Goal: Task Accomplishment & Management: Use online tool/utility

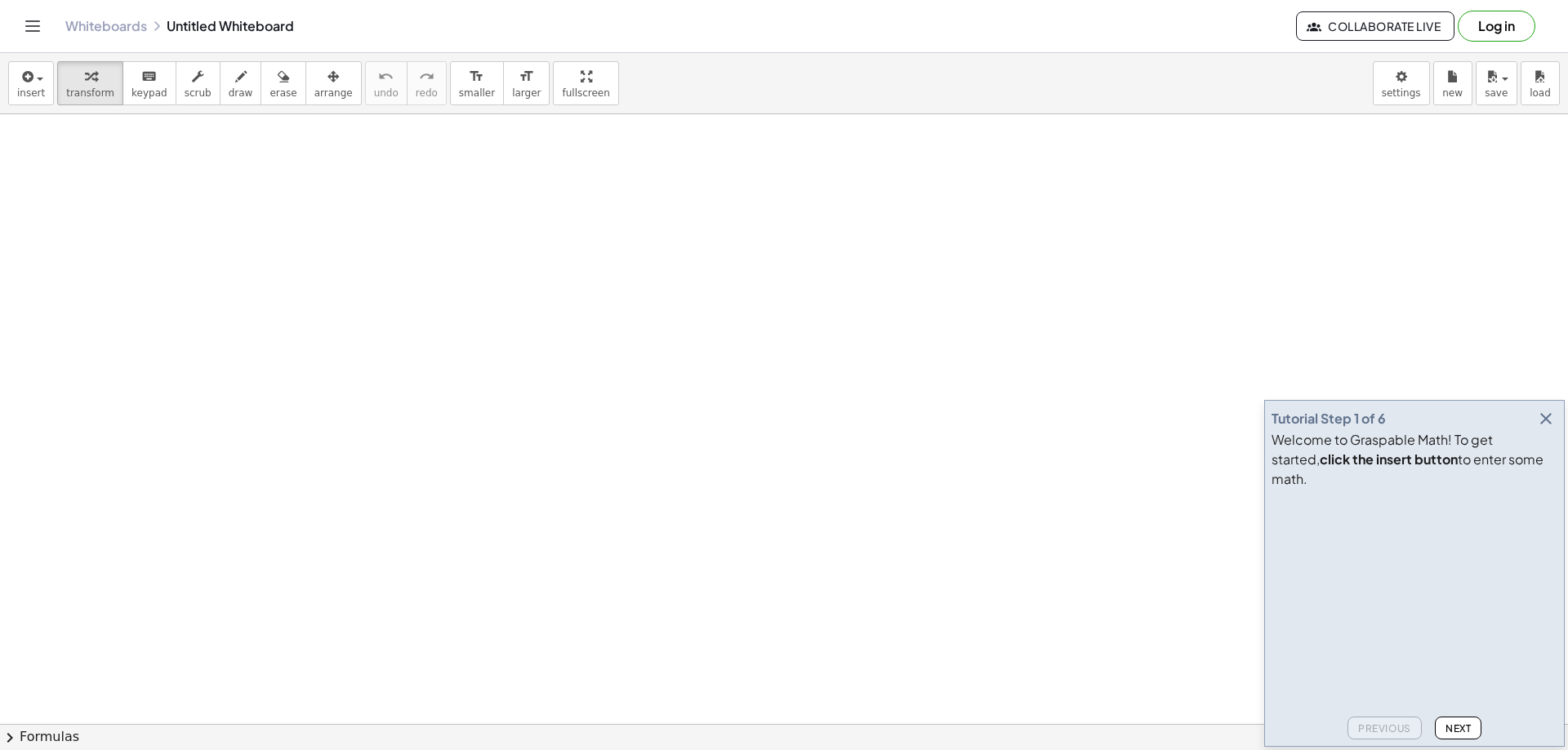
click at [1549, 429] on icon "button" at bounding box center [1546, 419] width 20 height 20
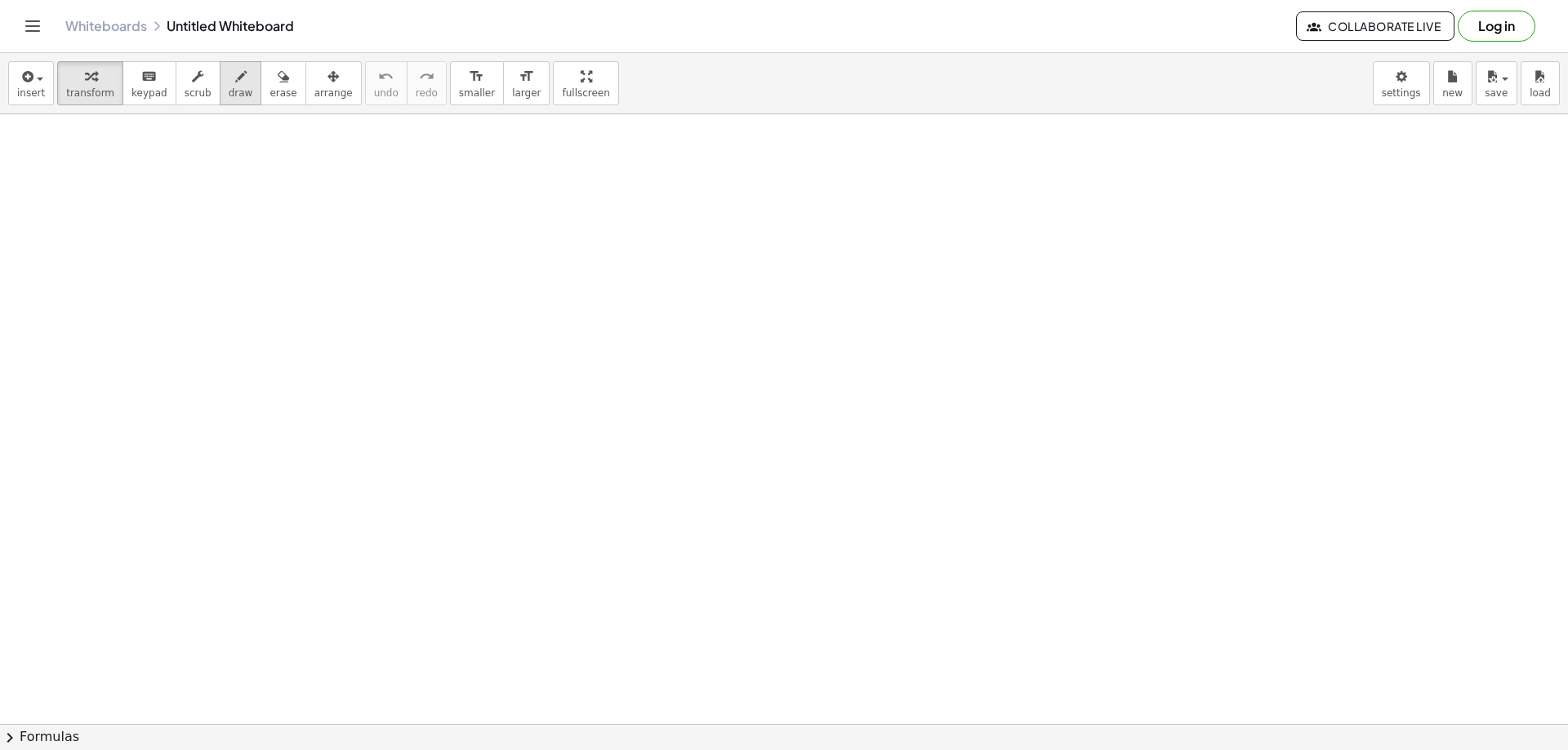
click at [235, 85] on icon "button" at bounding box center [240, 77] width 11 height 20
drag, startPoint x: 265, startPoint y: 180, endPoint x: 242, endPoint y: 209, distance: 37.0
drag, startPoint x: 254, startPoint y: 170, endPoint x: 214, endPoint y: 253, distance: 92.1
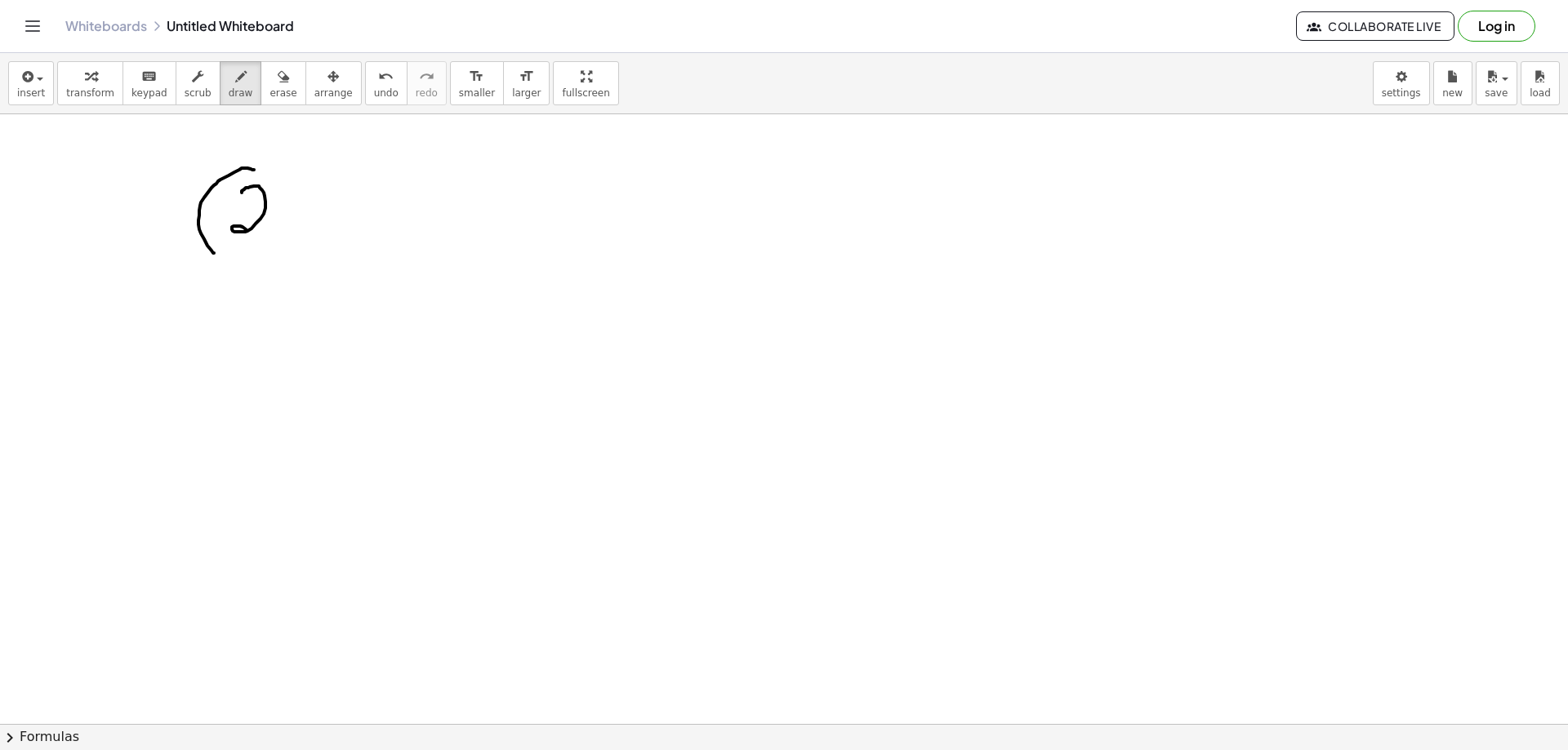
drag, startPoint x: 242, startPoint y: 193, endPoint x: 277, endPoint y: 229, distance: 50.2
drag, startPoint x: 282, startPoint y: 225, endPoint x: 344, endPoint y: 175, distance: 79.6
drag, startPoint x: 317, startPoint y: 192, endPoint x: 307, endPoint y: 228, distance: 37.4
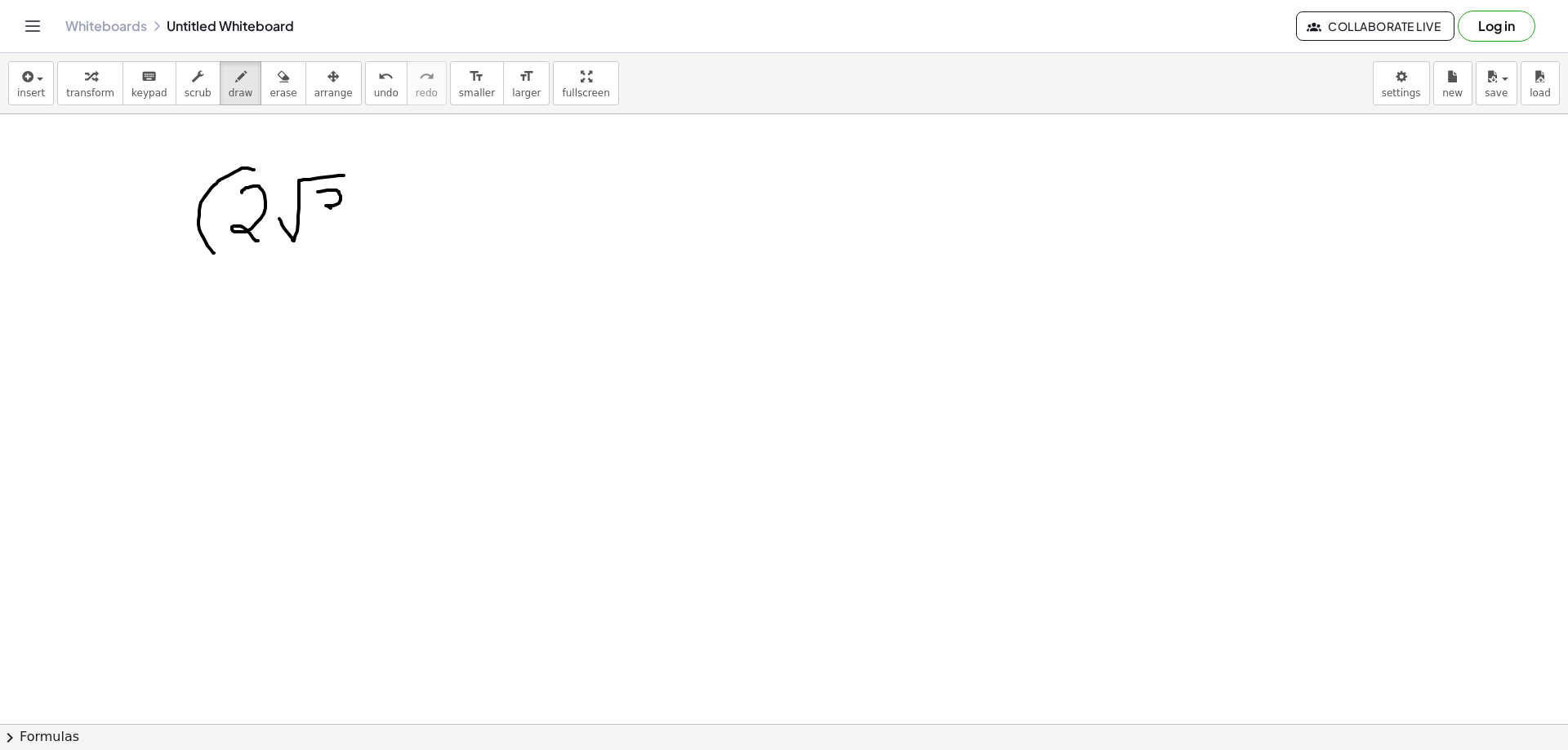
drag, startPoint x: 386, startPoint y: 208, endPoint x: 413, endPoint y: 205, distance: 27.2
drag, startPoint x: 470, startPoint y: 235, endPoint x: 563, endPoint y: 186, distance: 105.1
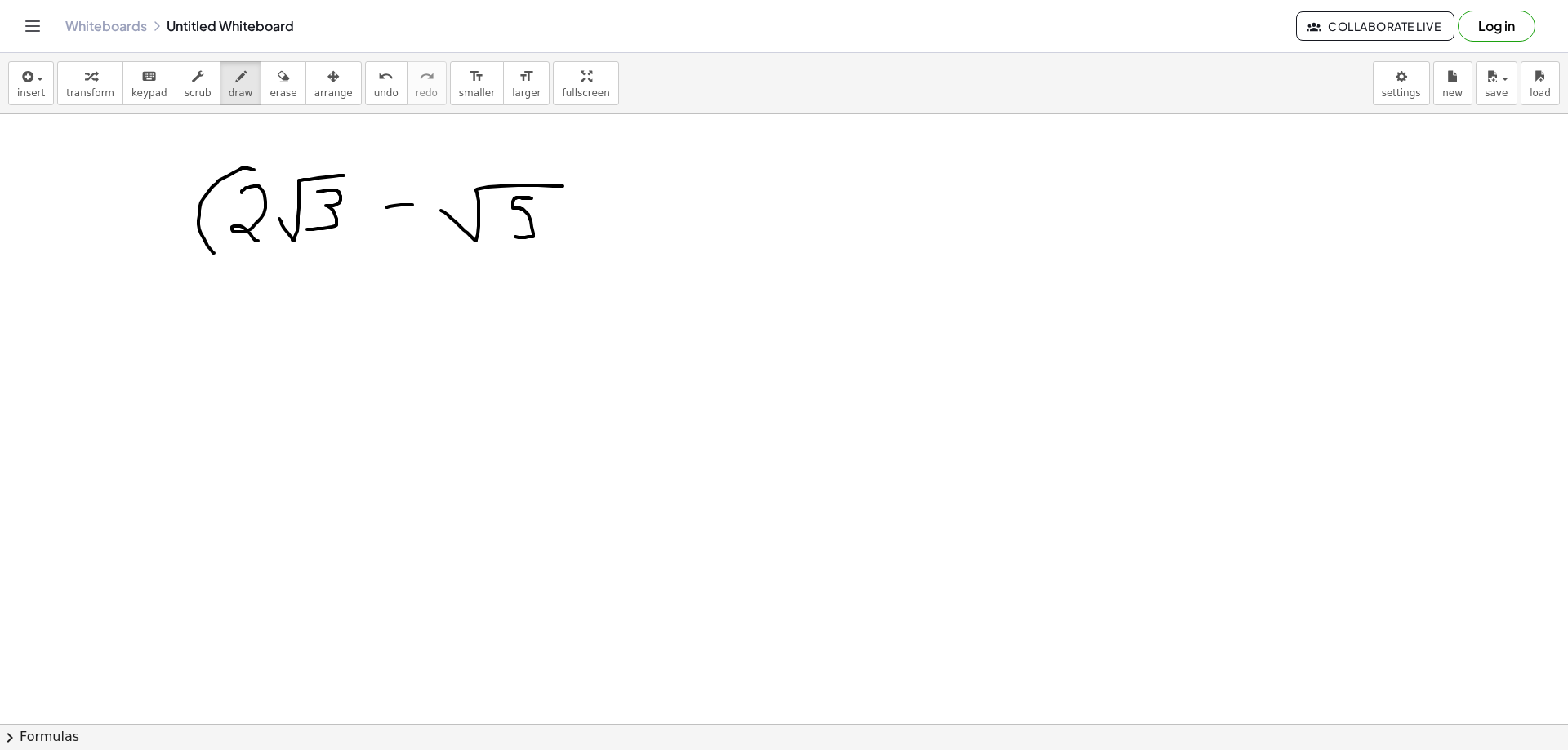
drag, startPoint x: 529, startPoint y: 198, endPoint x: 515, endPoint y: 235, distance: 39.6
drag, startPoint x: 559, startPoint y: 164, endPoint x: 549, endPoint y: 247, distance: 83.6
drag, startPoint x: 589, startPoint y: 162, endPoint x: 627, endPoint y: 187, distance: 45.5
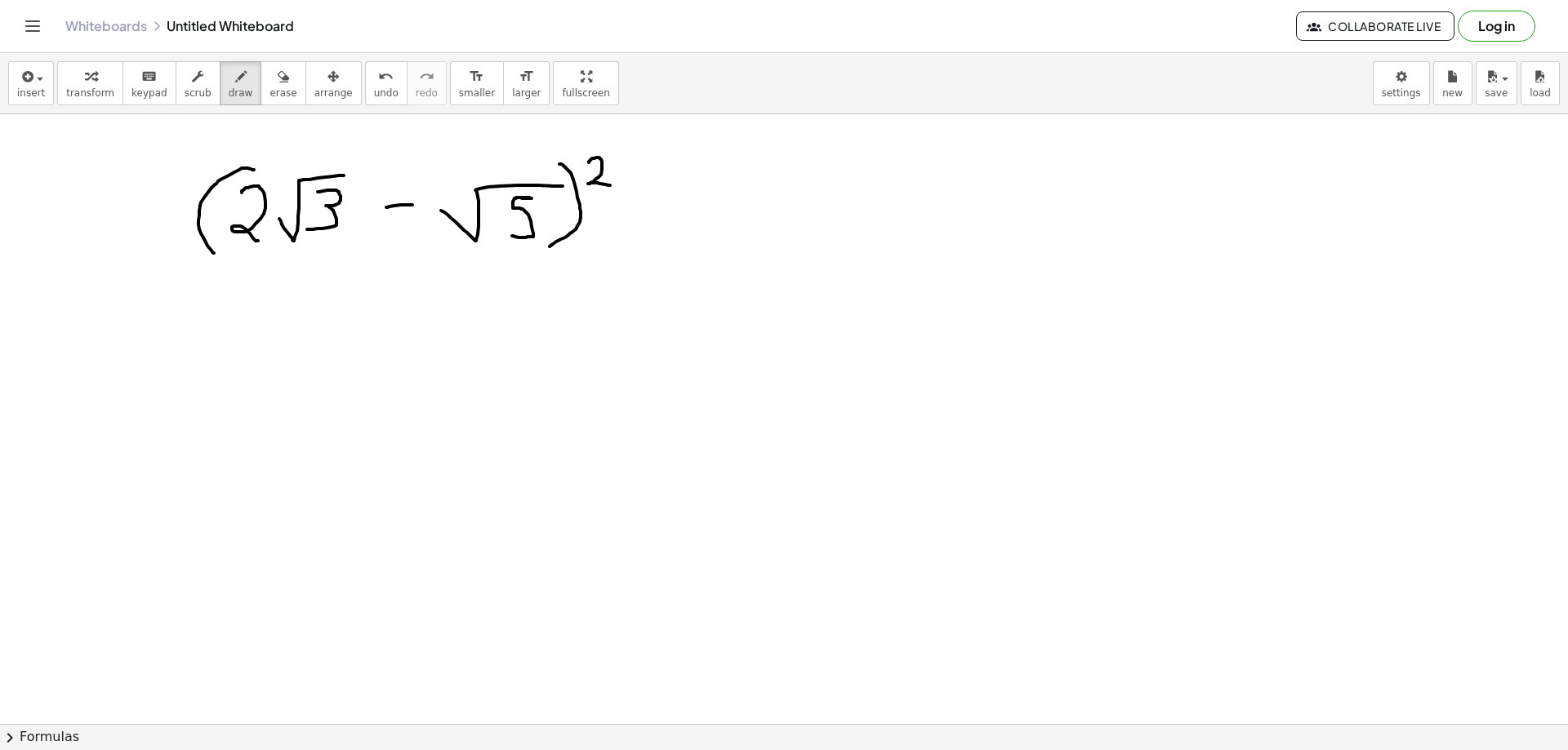
drag, startPoint x: 599, startPoint y: 196, endPoint x: 609, endPoint y: 262, distance: 66.8
drag, startPoint x: 598, startPoint y: 194, endPoint x: 594, endPoint y: 207, distance: 13.6
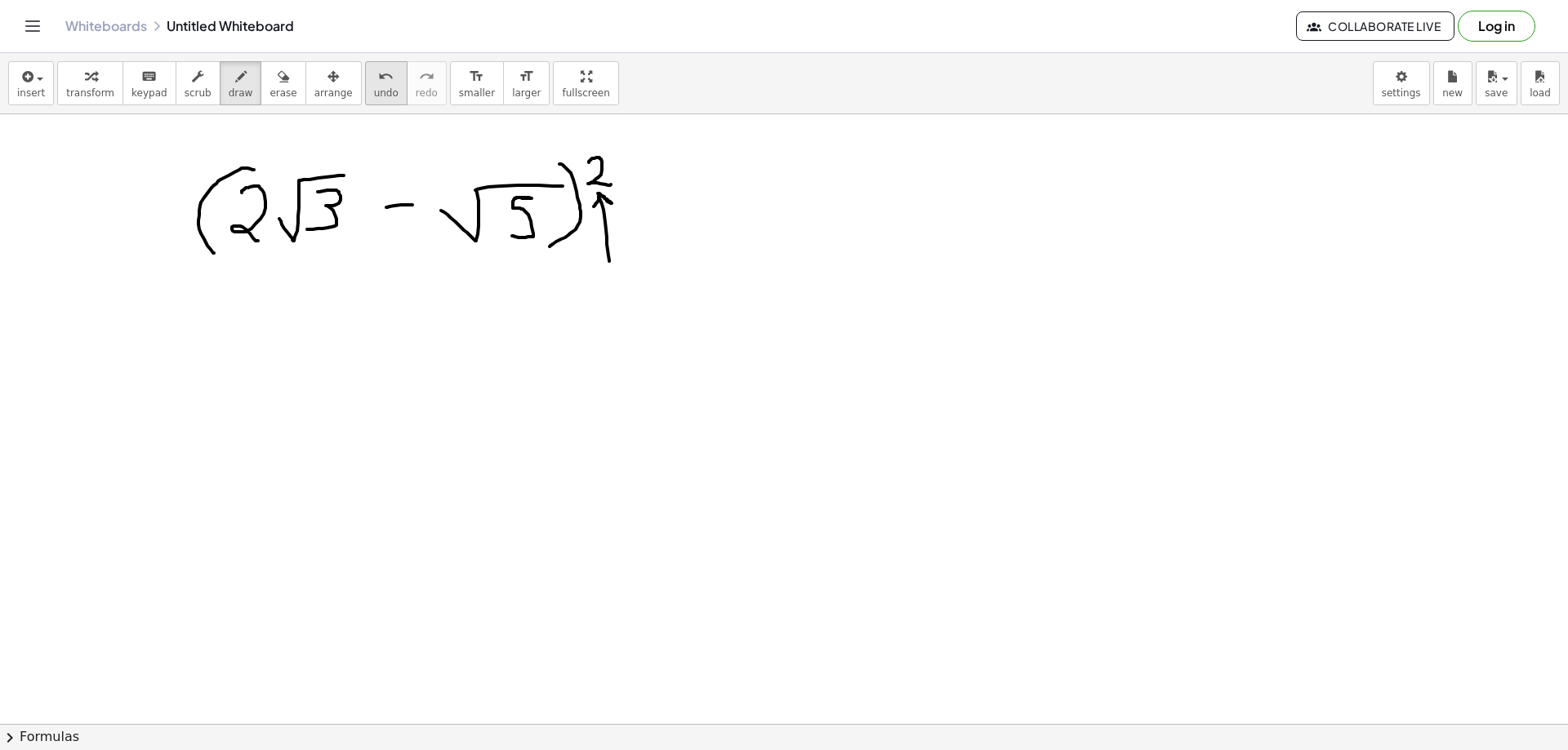
click at [374, 97] on span "undo" at bounding box center [386, 93] width 25 height 11
click at [365, 97] on button "undo undo" at bounding box center [386, 84] width 43 height 44
drag, startPoint x: 631, startPoint y: 208, endPoint x: 658, endPoint y: 205, distance: 27.2
drag, startPoint x: 634, startPoint y: 219, endPoint x: 664, endPoint y: 217, distance: 30.1
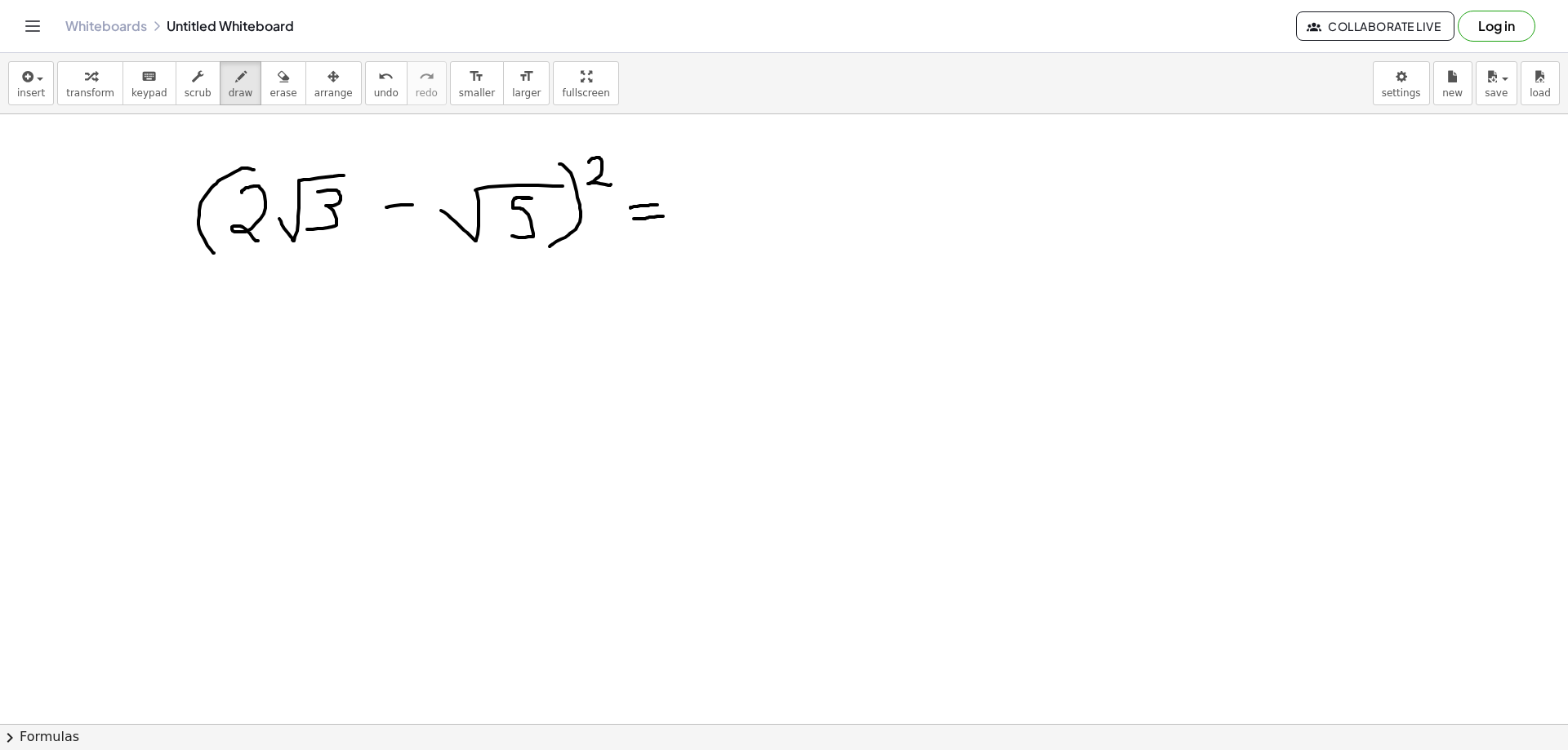
drag, startPoint x: 602, startPoint y: 200, endPoint x: 609, endPoint y: 266, distance: 66.4
drag, startPoint x: 609, startPoint y: 202, endPoint x: 594, endPoint y: 212, distance: 18.0
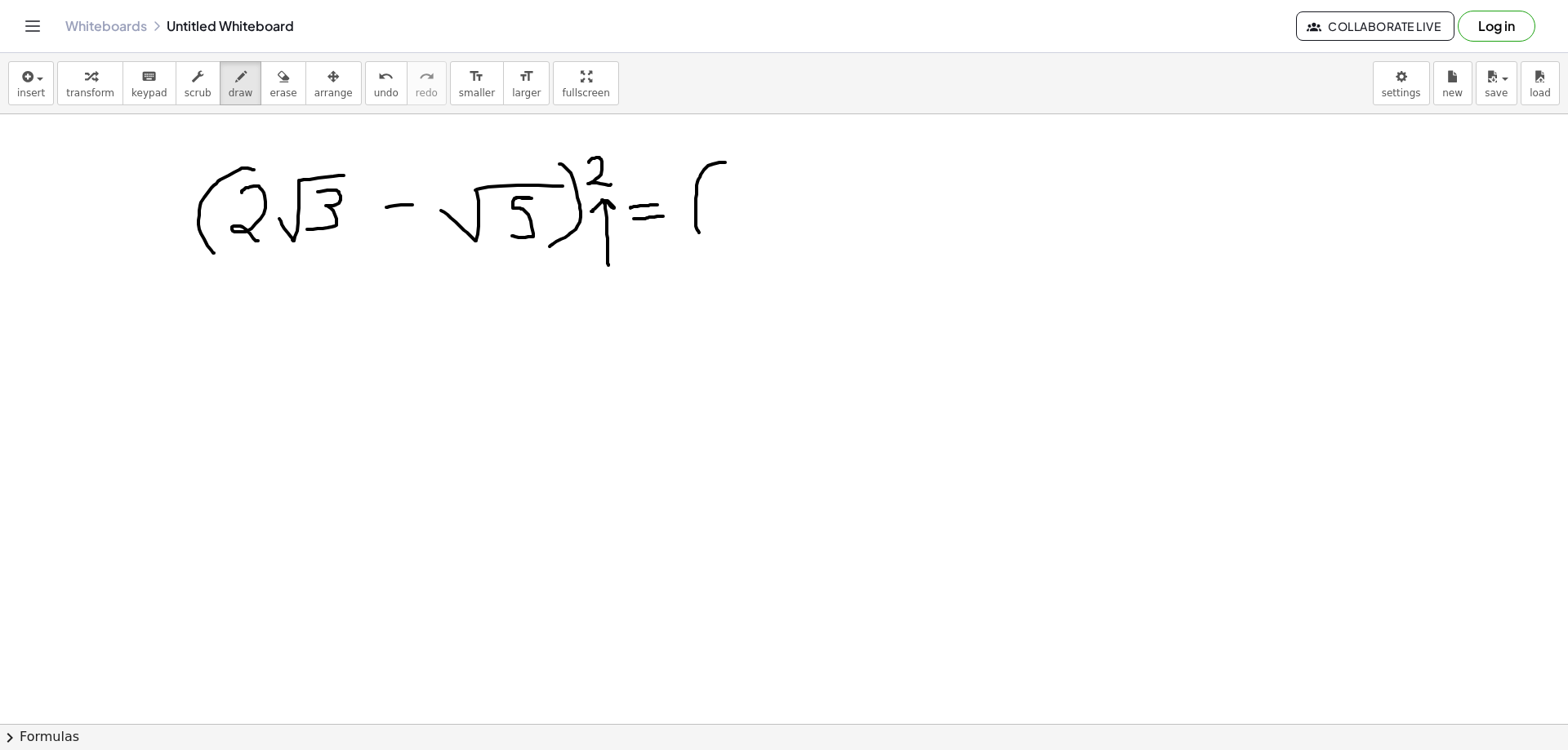
drag, startPoint x: 704, startPoint y: 170, endPoint x: 711, endPoint y: 228, distance: 58.4
drag, startPoint x: 900, startPoint y: 161, endPoint x: 922, endPoint y: 226, distance: 68.6
drag, startPoint x: 979, startPoint y: 157, endPoint x: 983, endPoint y: 209, distance: 52.2
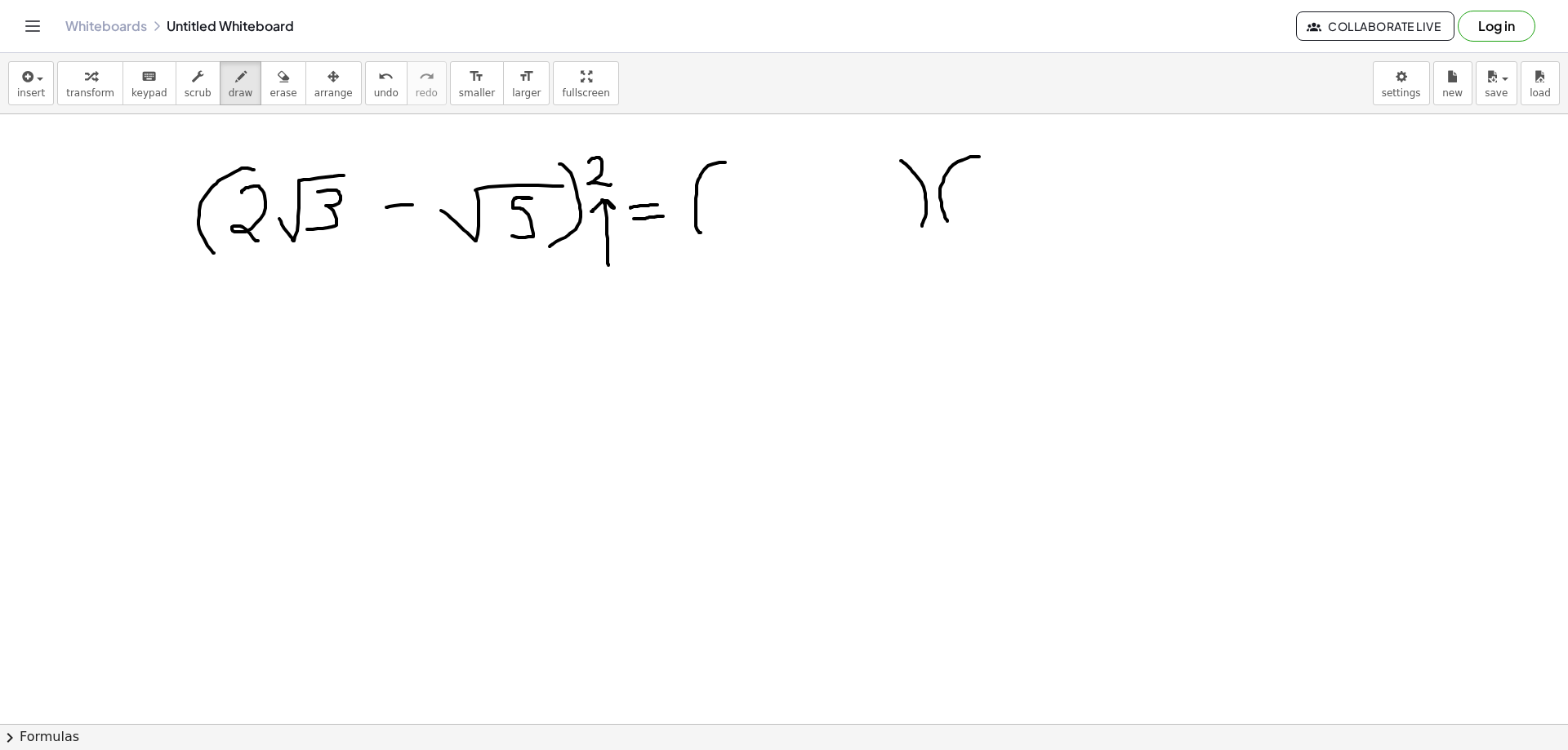
drag, startPoint x: 1200, startPoint y: 162, endPoint x: 1198, endPoint y: 228, distance: 66.0
click at [272, 98] on span "erase" at bounding box center [283, 93] width 27 height 11
drag, startPoint x: 619, startPoint y: 274, endPoint x: 621, endPoint y: 294, distance: 20.1
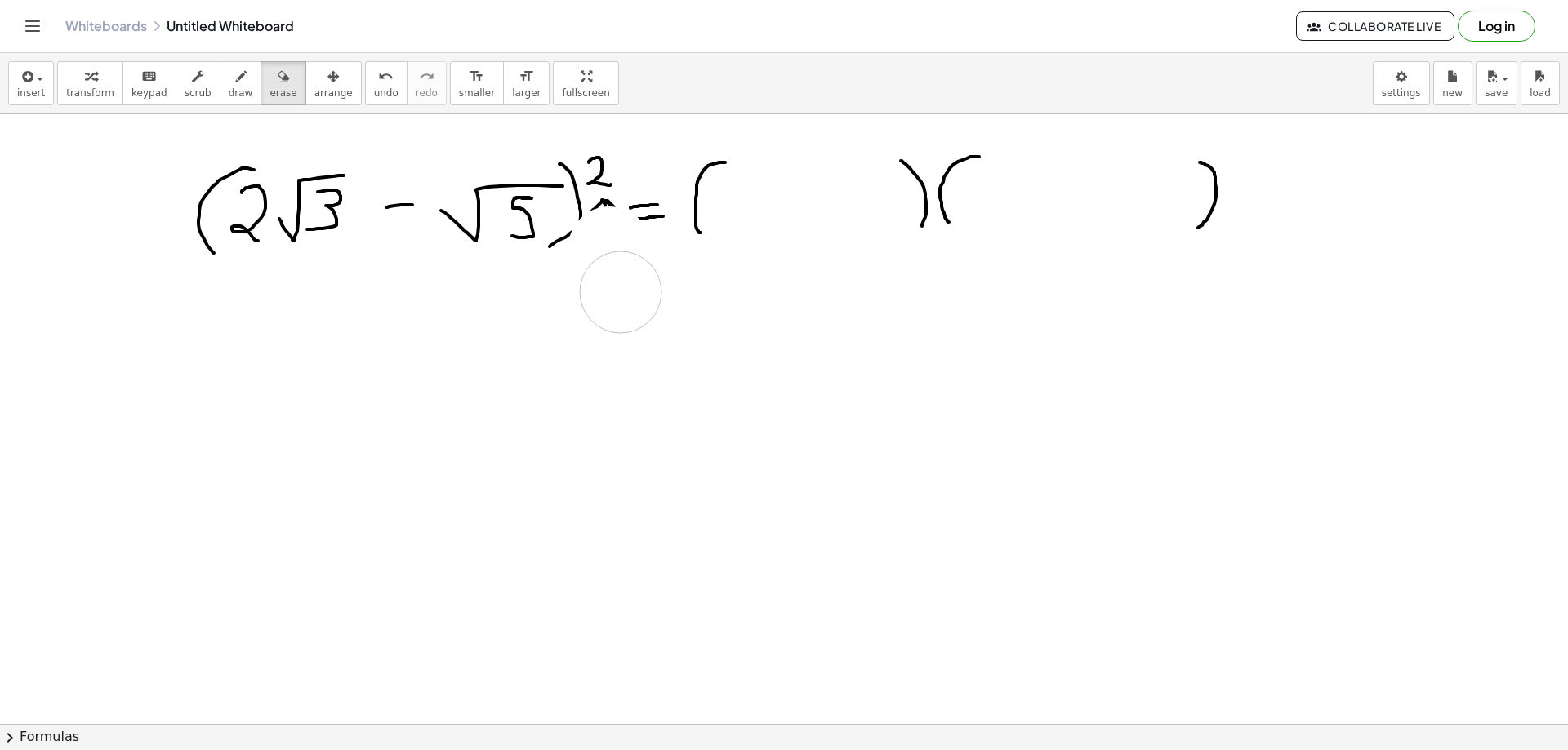
click at [229, 83] on div "button" at bounding box center [241, 76] width 25 height 20
drag, startPoint x: 710, startPoint y: 187, endPoint x: 731, endPoint y: 215, distance: 35.0
drag, startPoint x: 742, startPoint y: 213, endPoint x: 777, endPoint y: 174, distance: 52.4
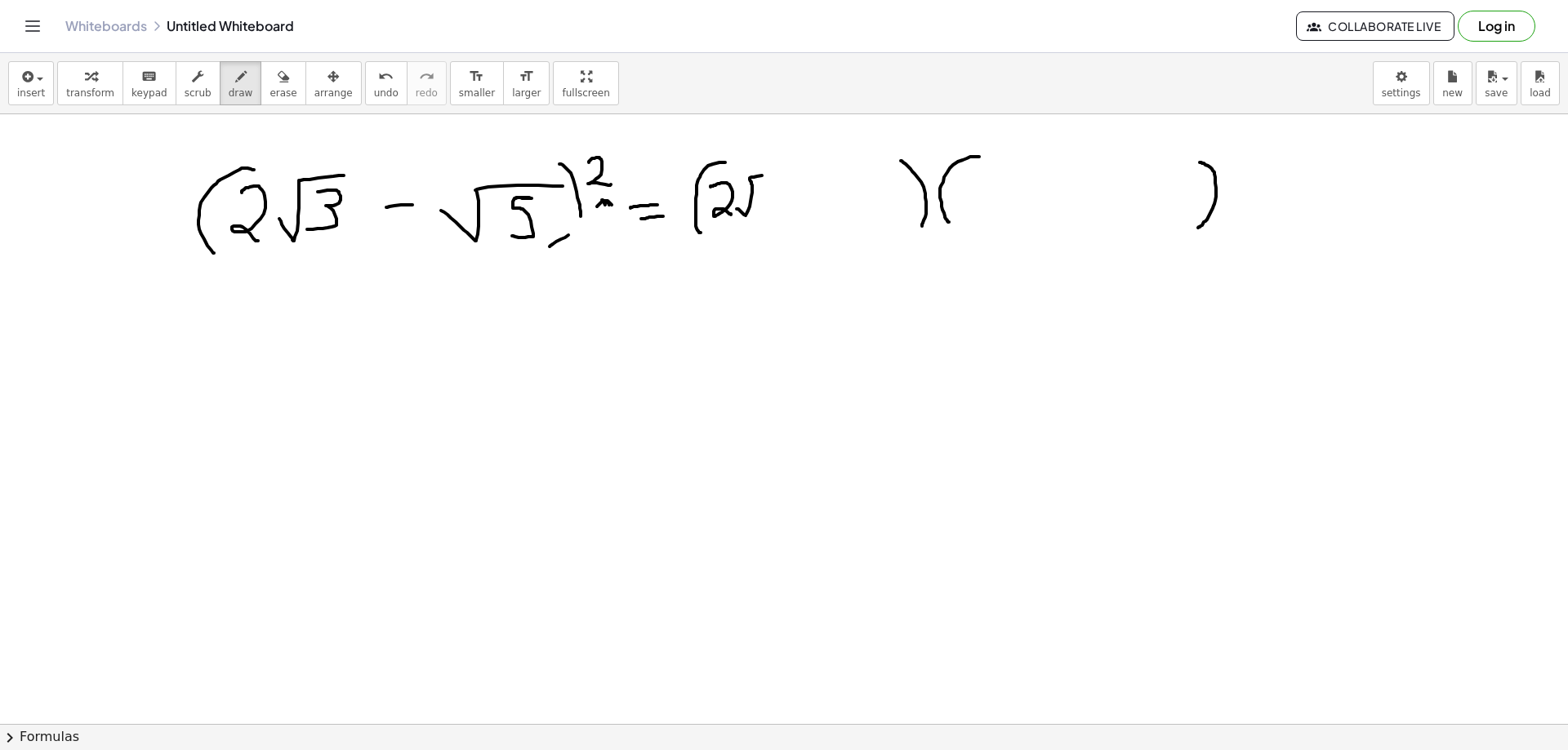
drag, startPoint x: 768, startPoint y: 185, endPoint x: 767, endPoint y: 211, distance: 26.0
drag, startPoint x: 810, startPoint y: 194, endPoint x: 840, endPoint y: 194, distance: 30.0
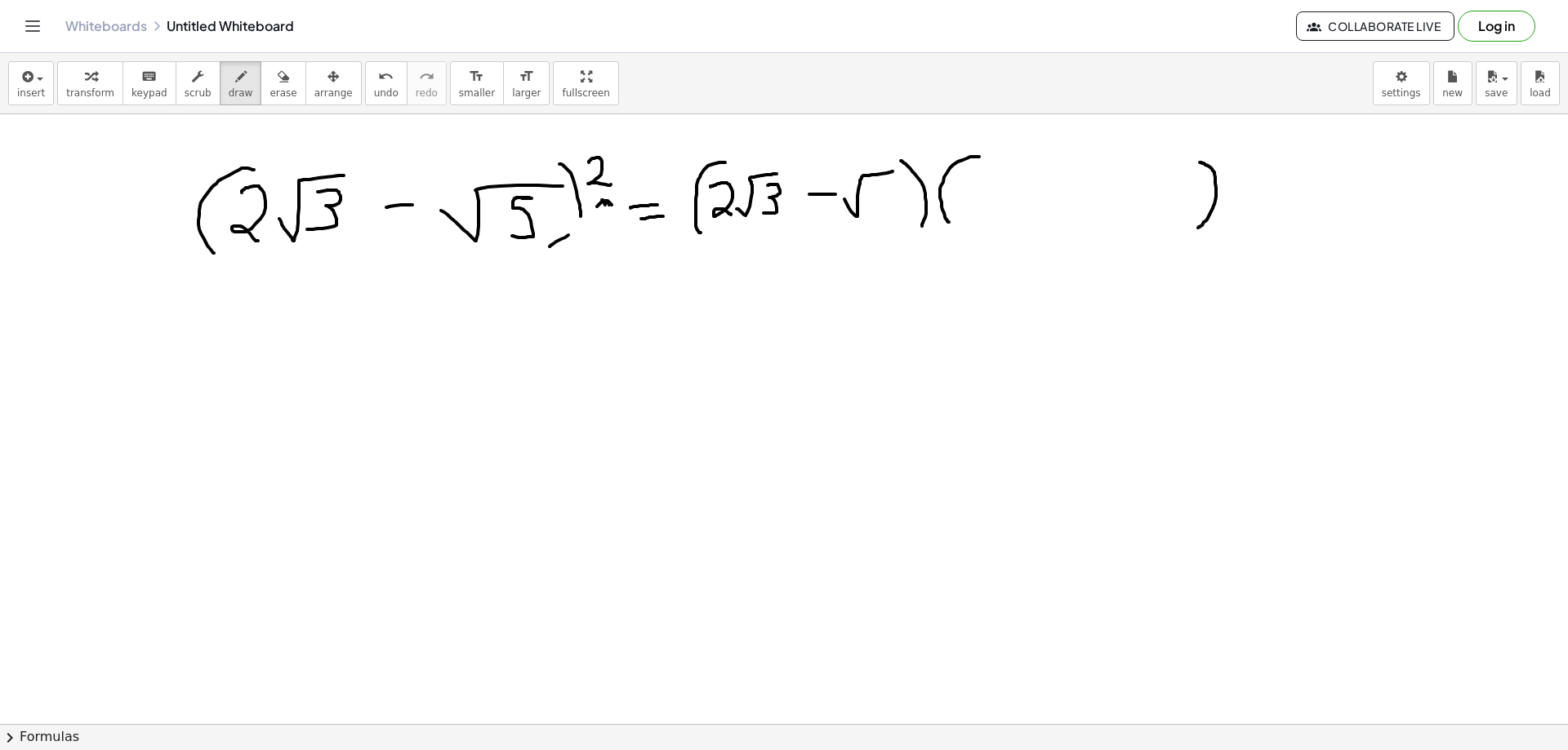
drag, startPoint x: 846, startPoint y: 201, endPoint x: 903, endPoint y: 171, distance: 64.4
drag, startPoint x: 881, startPoint y: 181, endPoint x: 875, endPoint y: 206, distance: 25.7
drag, startPoint x: 581, startPoint y: 208, endPoint x: 569, endPoint y: 238, distance: 32.3
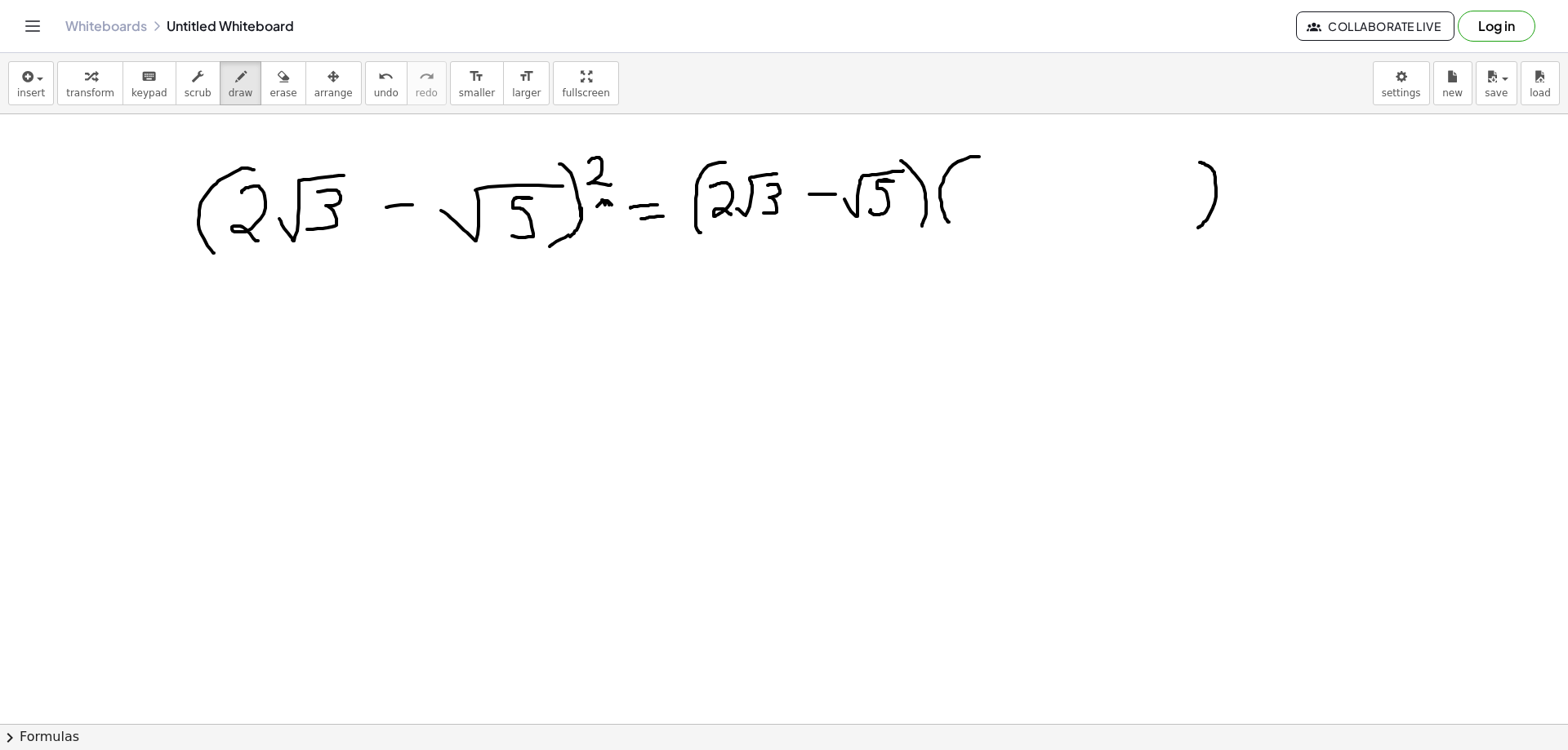
drag, startPoint x: 605, startPoint y: 203, endPoint x: 618, endPoint y: 246, distance: 44.9
drag, startPoint x: 964, startPoint y: 176, endPoint x: 982, endPoint y: 203, distance: 32.4
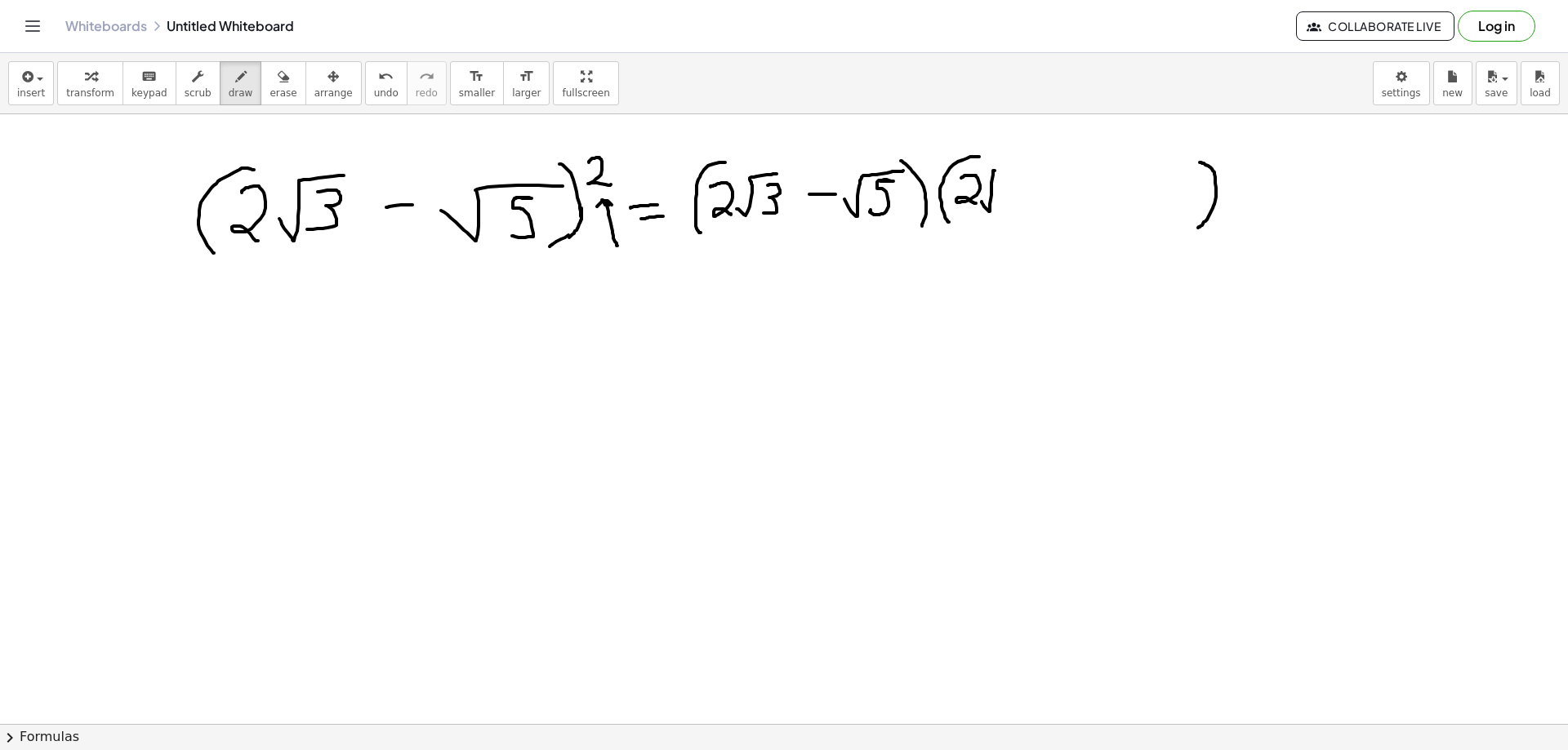
drag, startPoint x: 984, startPoint y: 207, endPoint x: 1019, endPoint y: 169, distance: 51.7
drag, startPoint x: 1008, startPoint y: 178, endPoint x: 1017, endPoint y: 199, distance: 22.8
drag, startPoint x: 1052, startPoint y: 186, endPoint x: 1078, endPoint y: 190, distance: 26.3
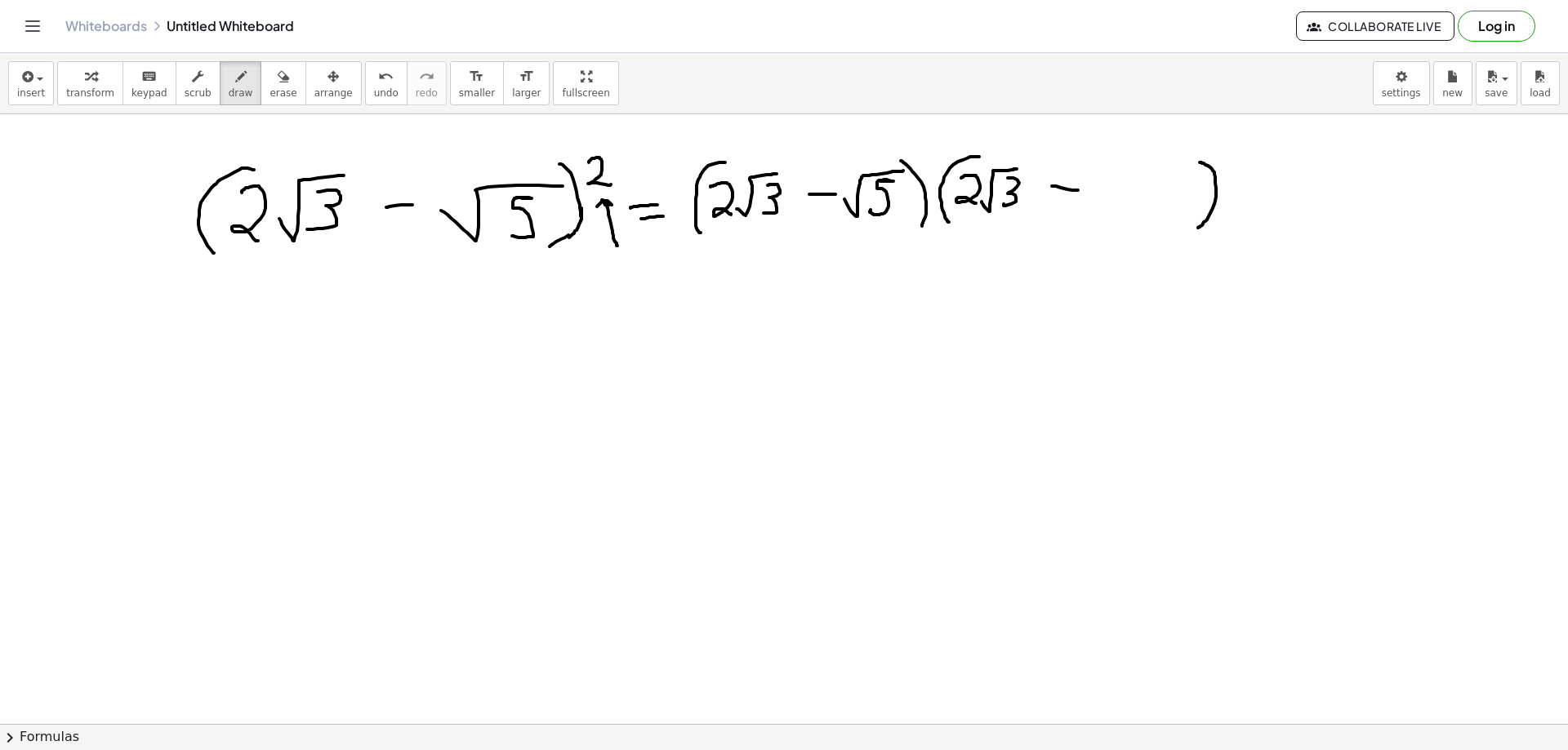
drag, startPoint x: 1111, startPoint y: 194, endPoint x: 1168, endPoint y: 172, distance: 61.1
drag, startPoint x: 1151, startPoint y: 182, endPoint x: 1169, endPoint y: 181, distance: 18.0
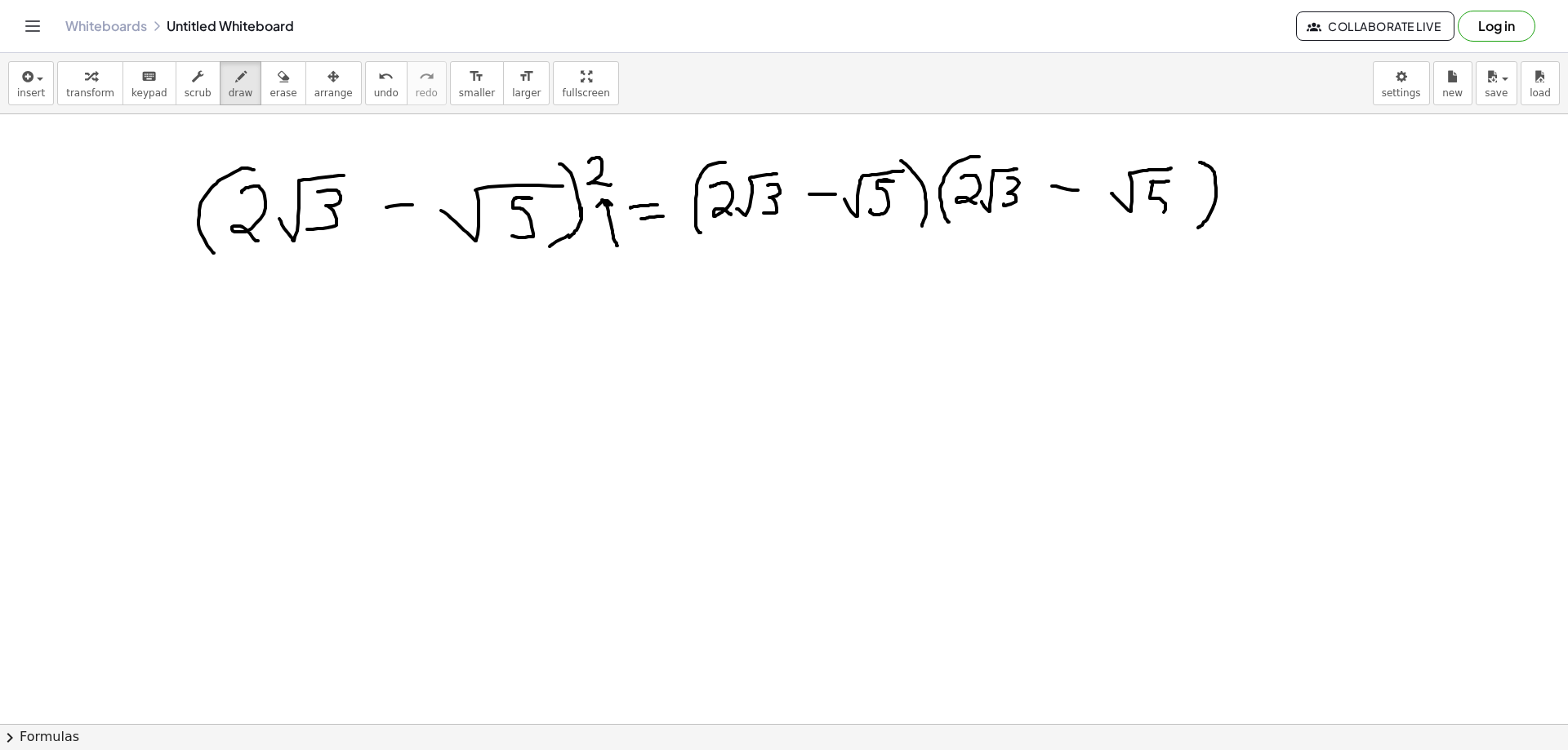
drag, startPoint x: 1153, startPoint y: 181, endPoint x: 1147, endPoint y: 214, distance: 33.5
drag, startPoint x: 459, startPoint y: 330, endPoint x: 448, endPoint y: 387, distance: 58.1
drag, startPoint x: 450, startPoint y: 348, endPoint x: 480, endPoint y: 367, distance: 35.5
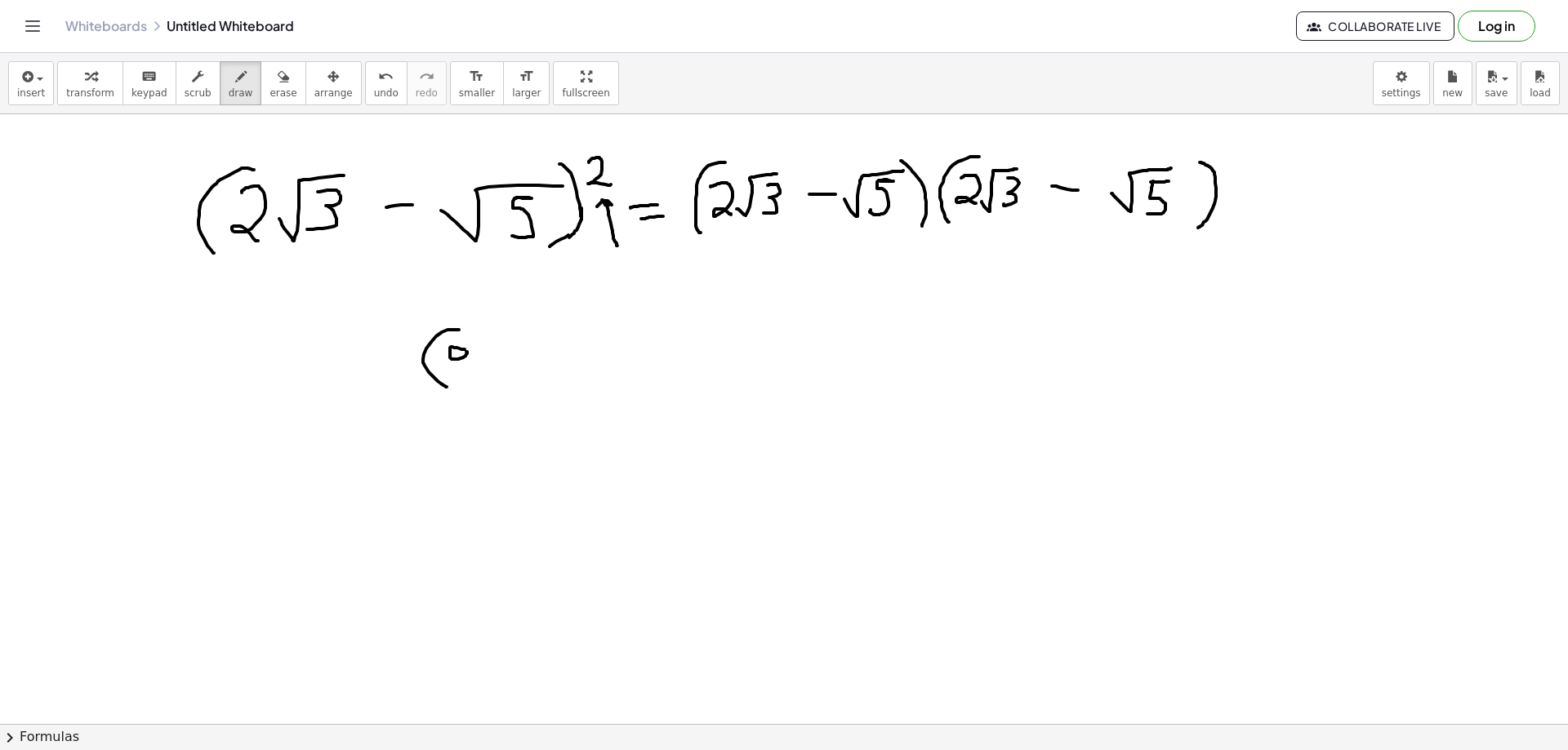
drag, startPoint x: 490, startPoint y: 355, endPoint x: 488, endPoint y: 372, distance: 17.1
drag, startPoint x: 490, startPoint y: 362, endPoint x: 513, endPoint y: 357, distance: 23.5
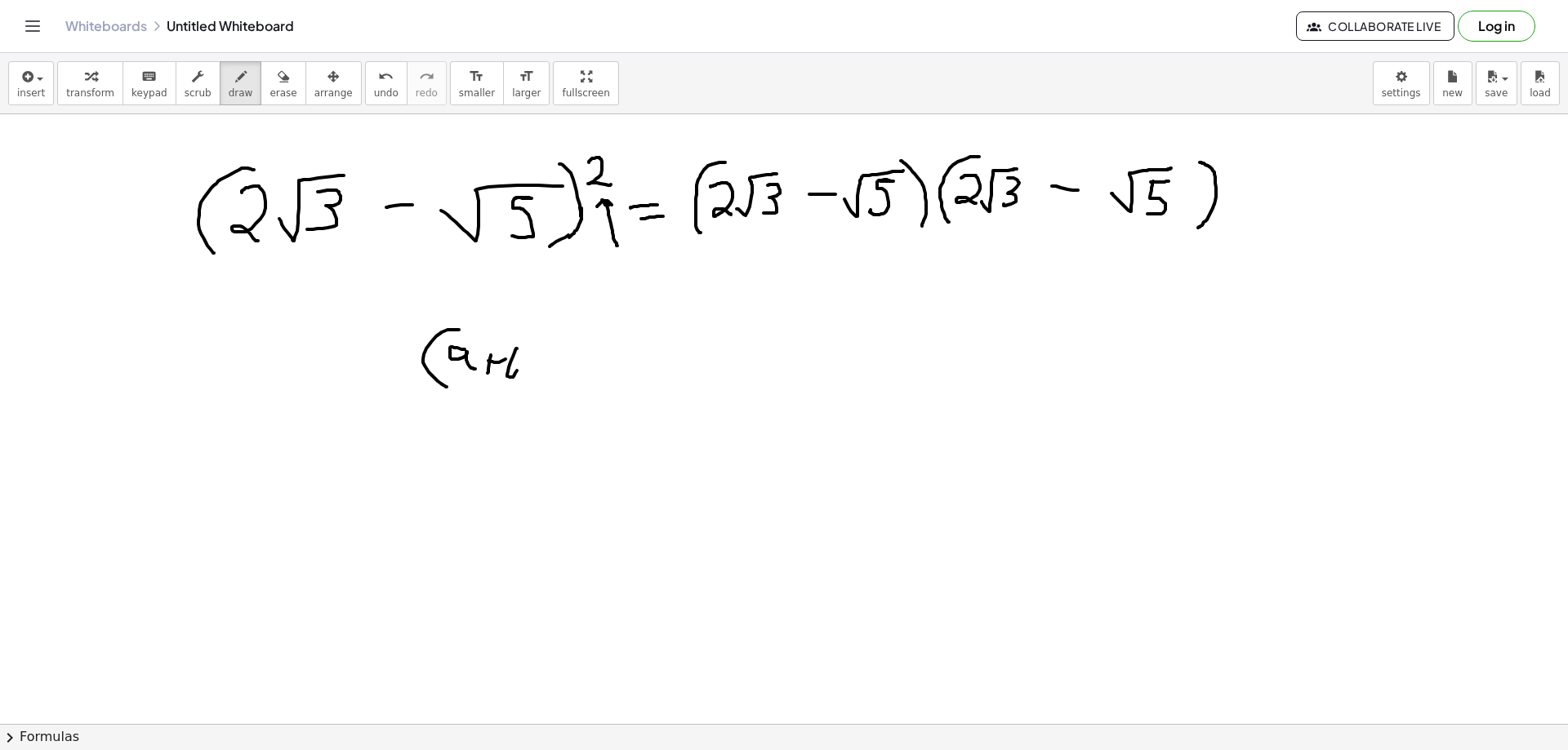
drag, startPoint x: 515, startPoint y: 350, endPoint x: 513, endPoint y: 362, distance: 12.2
drag, startPoint x: 532, startPoint y: 335, endPoint x: 524, endPoint y: 374, distance: 39.8
drag, startPoint x: 545, startPoint y: 335, endPoint x: 557, endPoint y: 348, distance: 17.7
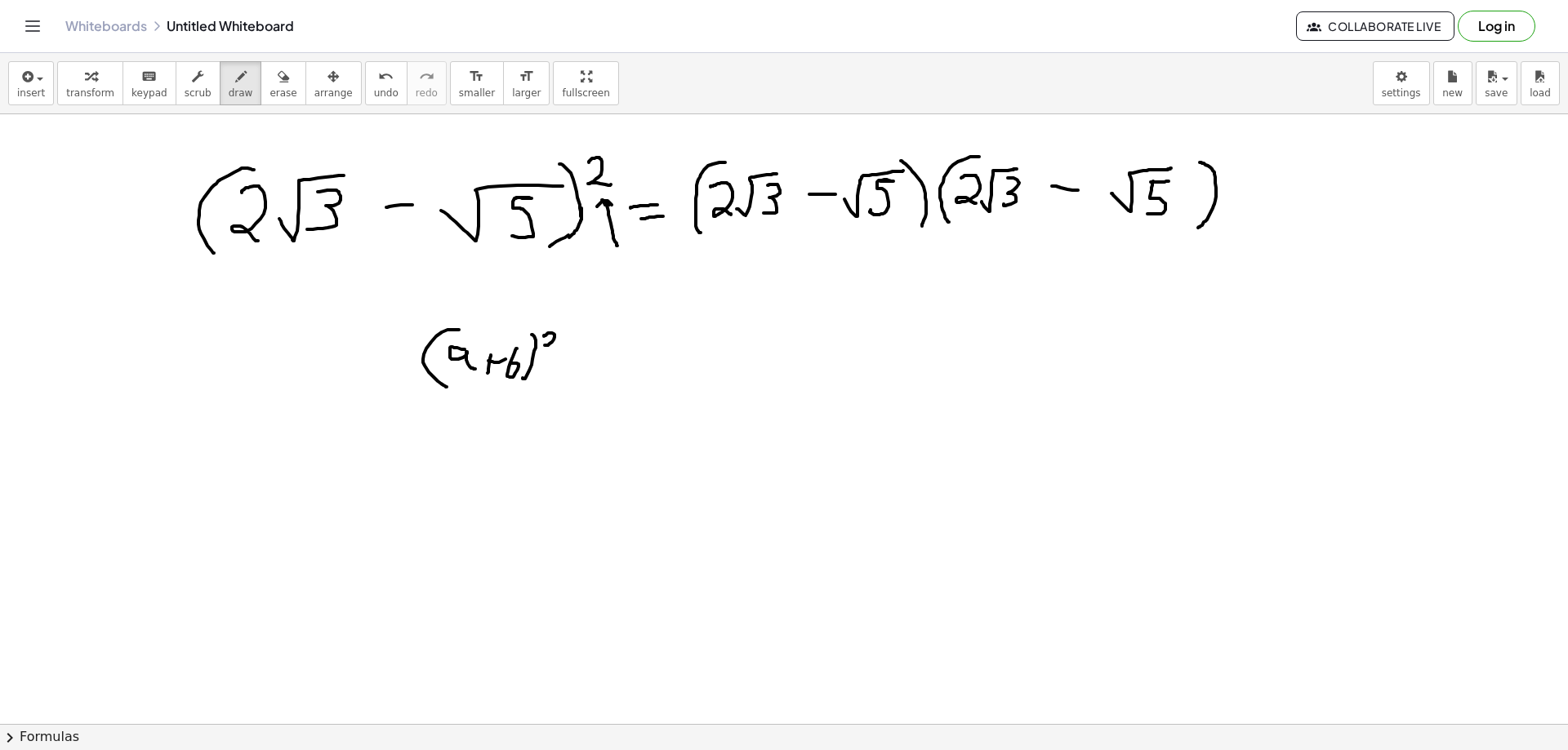
click at [270, 94] on span "erase" at bounding box center [283, 93] width 27 height 11
drag, startPoint x: 450, startPoint y: 346, endPoint x: 354, endPoint y: 264, distance: 126.3
click at [229, 91] on span "draw" at bounding box center [241, 93] width 25 height 11
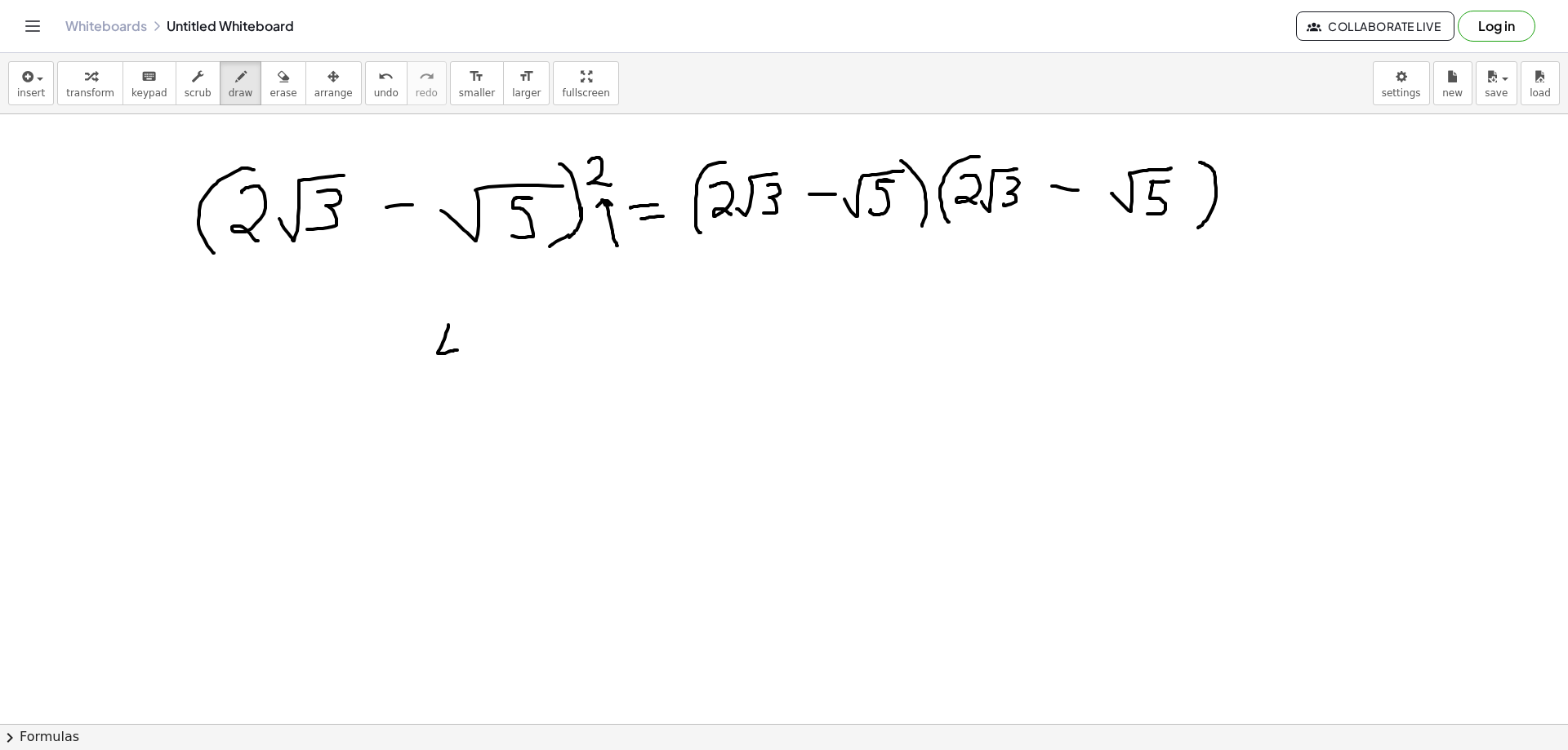
drag, startPoint x: 449, startPoint y: 325, endPoint x: 463, endPoint y: 350, distance: 28.7
drag, startPoint x: 466, startPoint y: 337, endPoint x: 461, endPoint y: 375, distance: 38.3
click at [271, 92] on span "erase" at bounding box center [283, 93] width 27 height 11
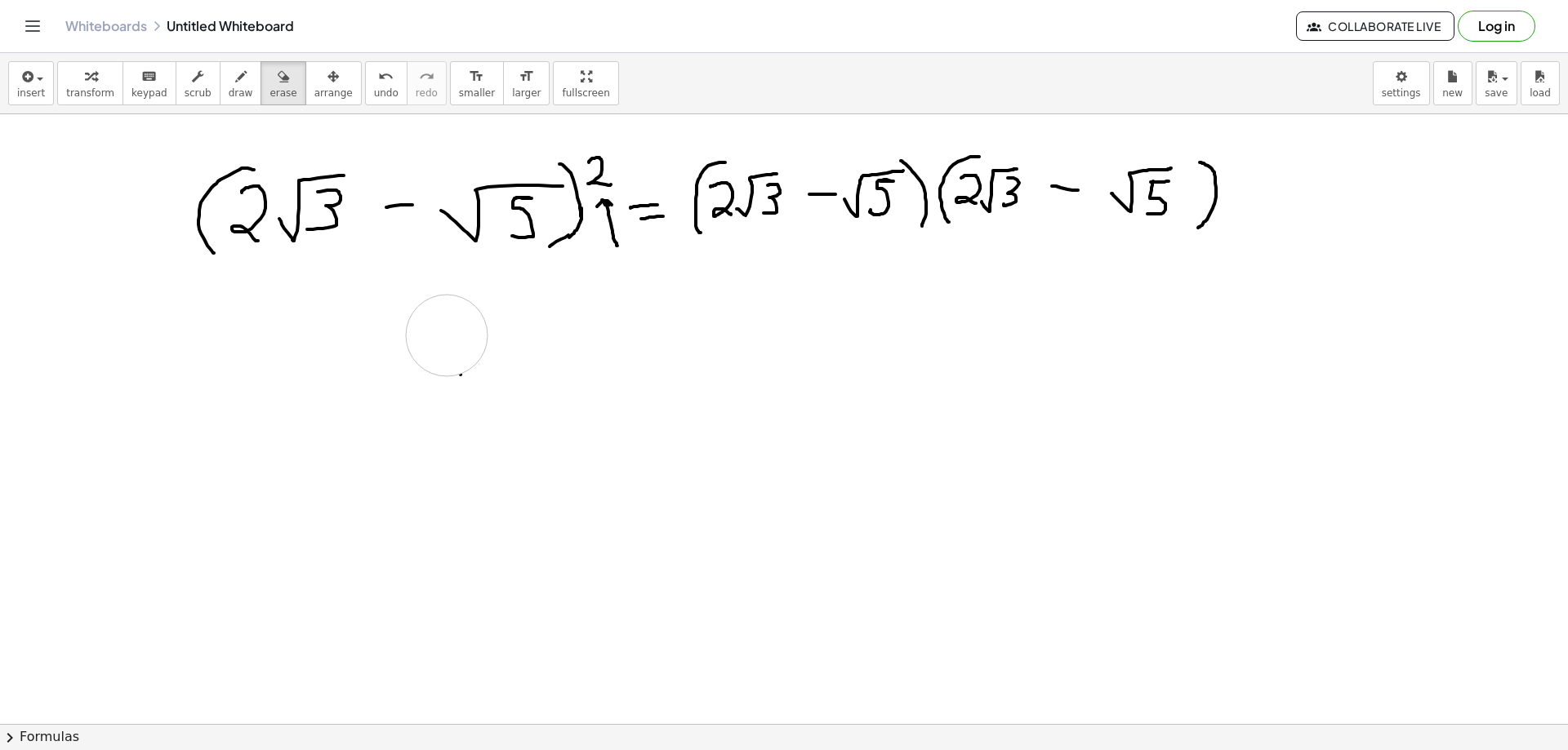
drag, startPoint x: 432, startPoint y: 315, endPoint x: 463, endPoint y: 360, distance: 54.6
click at [220, 101] on button "draw" at bounding box center [241, 84] width 43 height 44
drag, startPoint x: 265, startPoint y: 327, endPoint x: 277, endPoint y: 354, distance: 29.5
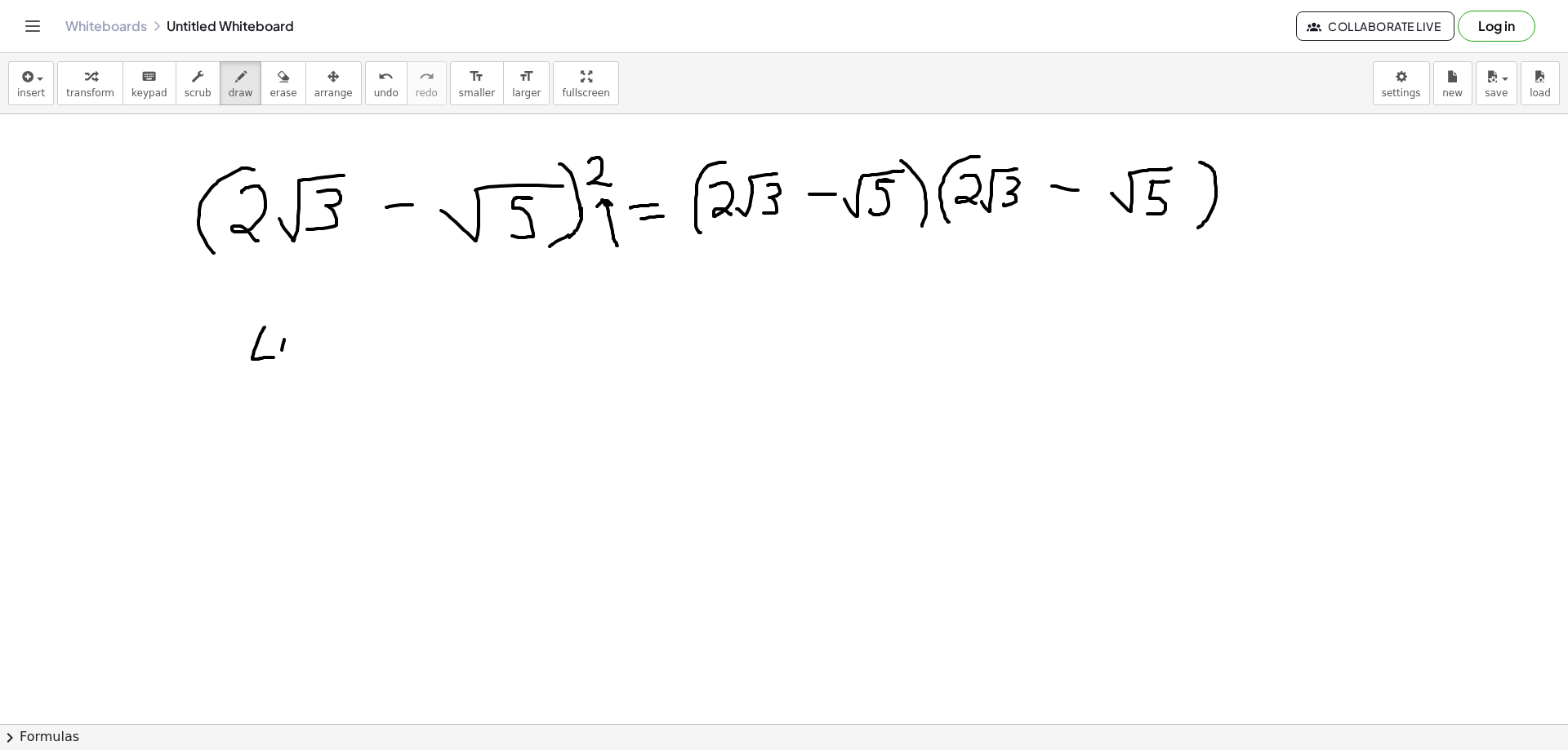
drag, startPoint x: 285, startPoint y: 339, endPoint x: 294, endPoint y: 361, distance: 23.8
drag, startPoint x: 312, startPoint y: 335, endPoint x: 307, endPoint y: 381, distance: 46.3
drag, startPoint x: 320, startPoint y: 342, endPoint x: 333, endPoint y: 351, distance: 15.8
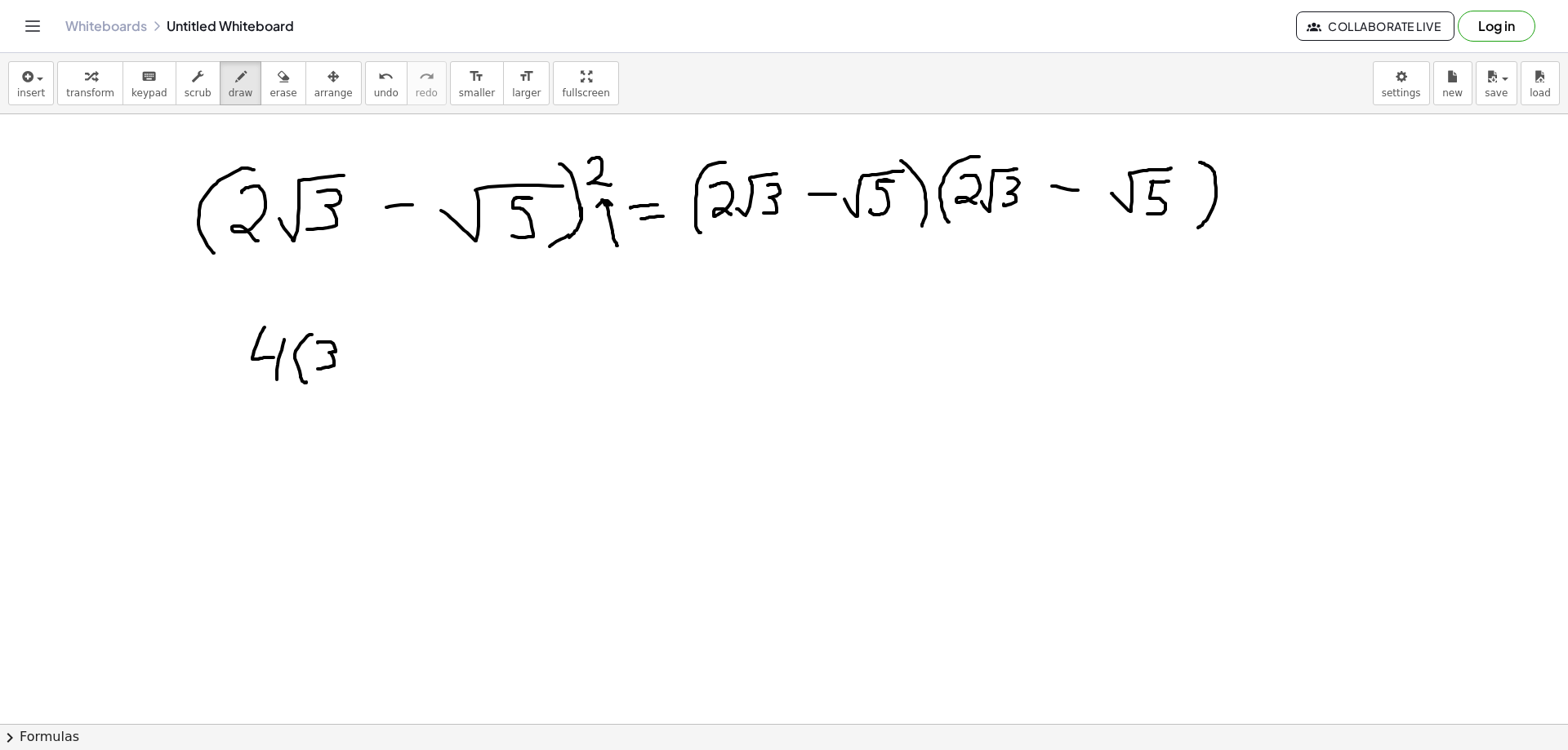
drag, startPoint x: 344, startPoint y: 332, endPoint x: 339, endPoint y: 370, distance: 38.3
drag, startPoint x: 308, startPoint y: 399, endPoint x: 308, endPoint y: 421, distance: 22.0
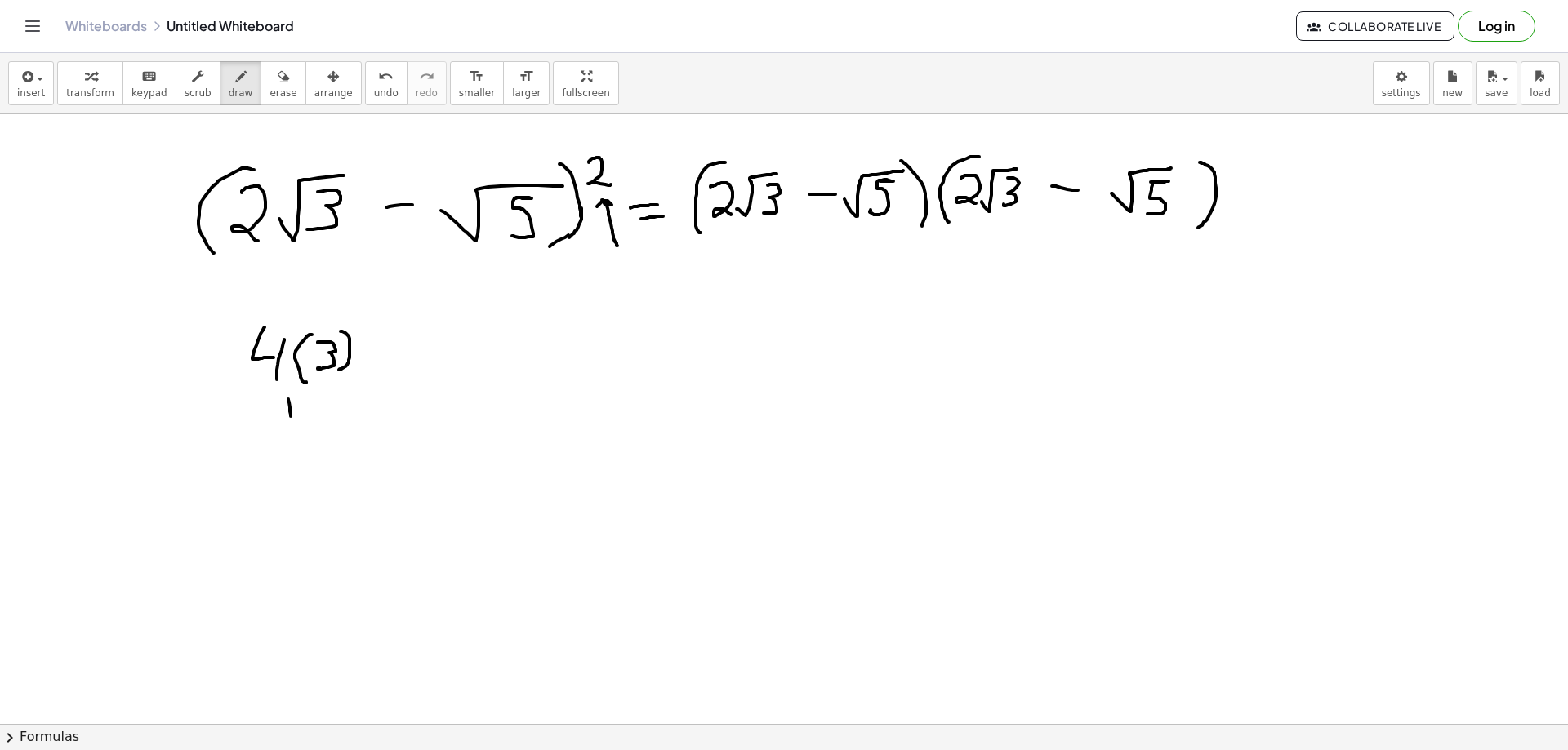
drag, startPoint x: 273, startPoint y: 436, endPoint x: 273, endPoint y: 468, distance: 32.0
drag, startPoint x: 291, startPoint y: 443, endPoint x: 351, endPoint y: 469, distance: 65.4
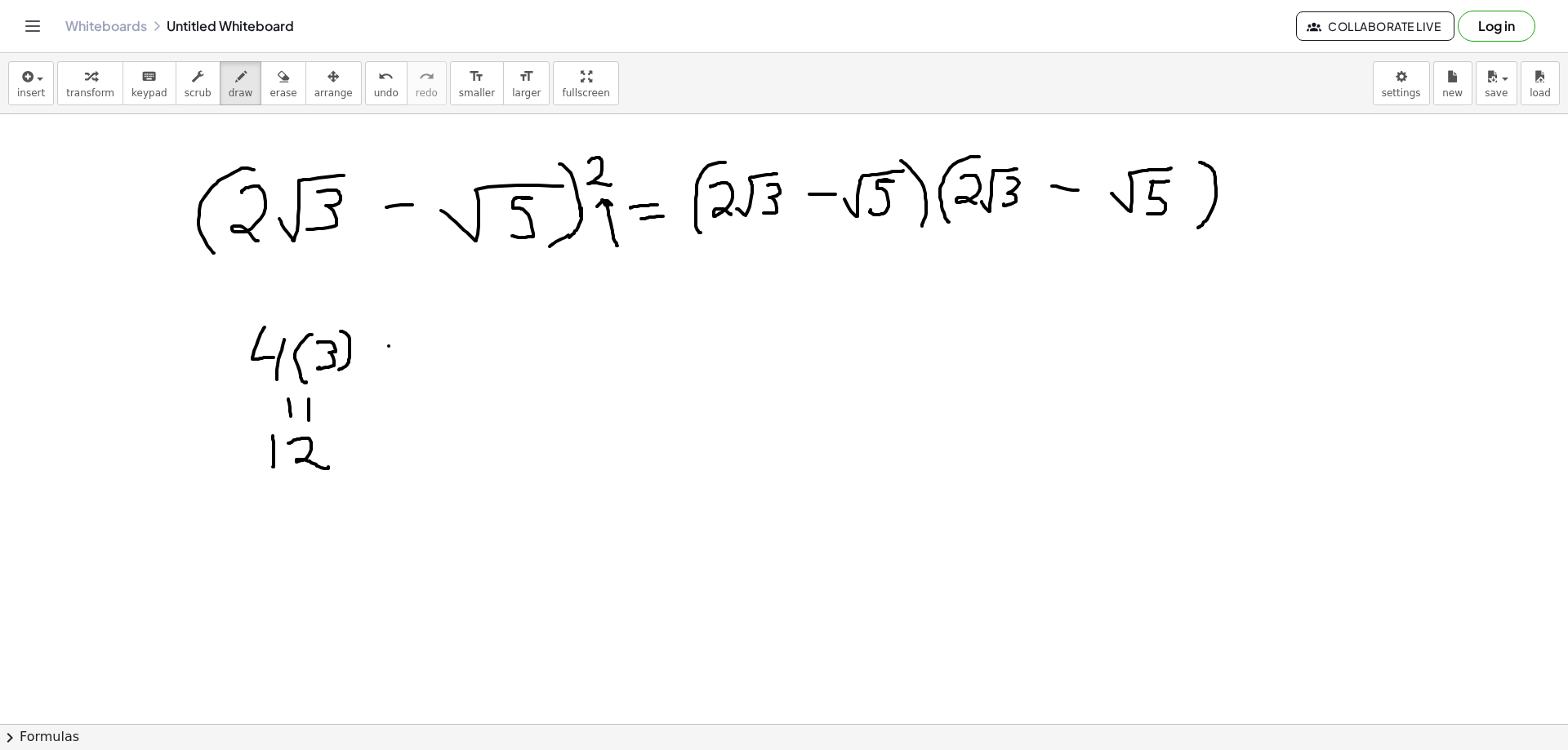
drag, startPoint x: 389, startPoint y: 346, endPoint x: 398, endPoint y: 346, distance: 9.0
drag, startPoint x: 426, startPoint y: 336, endPoint x: 444, endPoint y: 358, distance: 28.4
drag, startPoint x: 453, startPoint y: 351, endPoint x: 535, endPoint y: 317, distance: 88.8
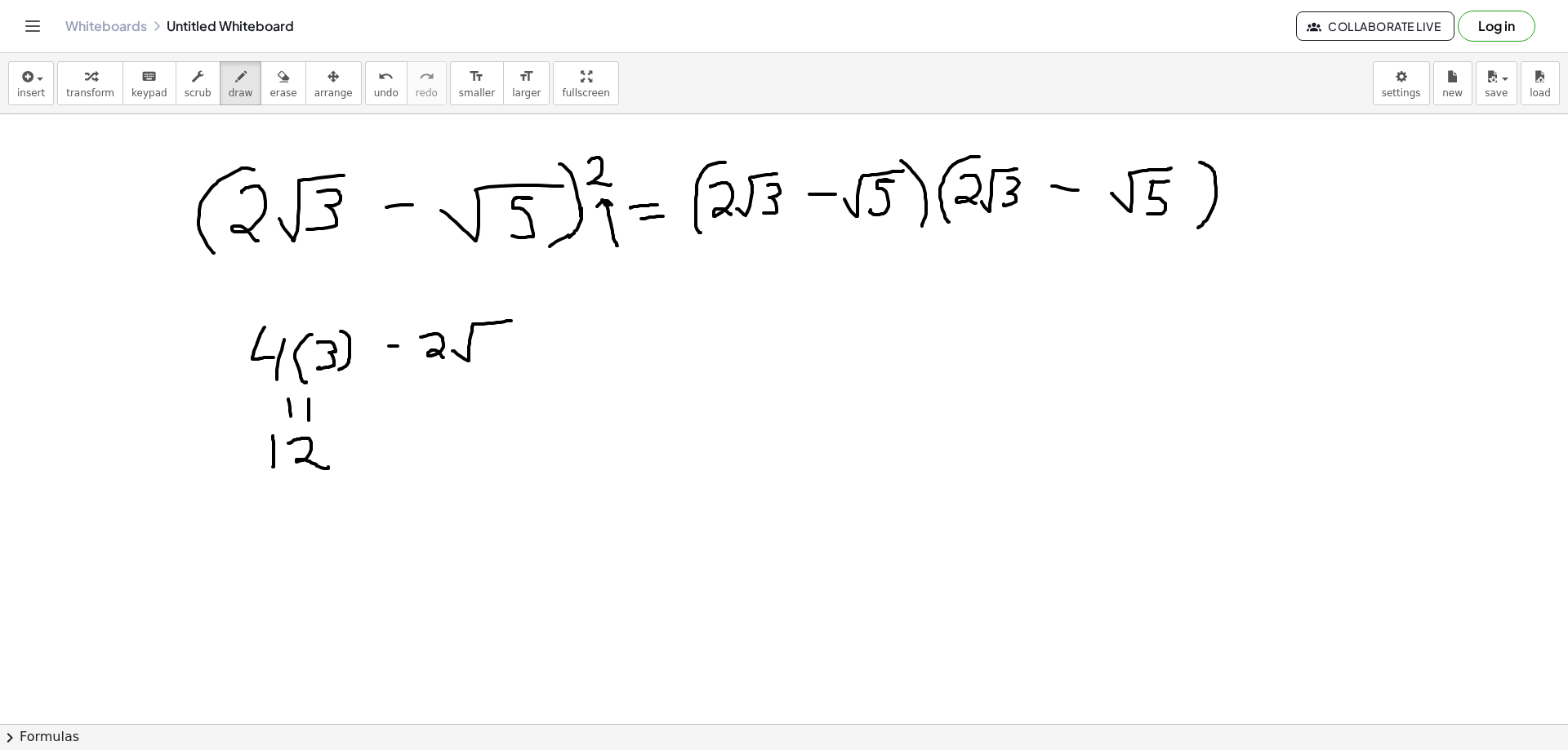
drag, startPoint x: 495, startPoint y: 335, endPoint x: 503, endPoint y: 343, distance: 11.3
drag, startPoint x: 520, startPoint y: 328, endPoint x: 510, endPoint y: 359, distance: 32.6
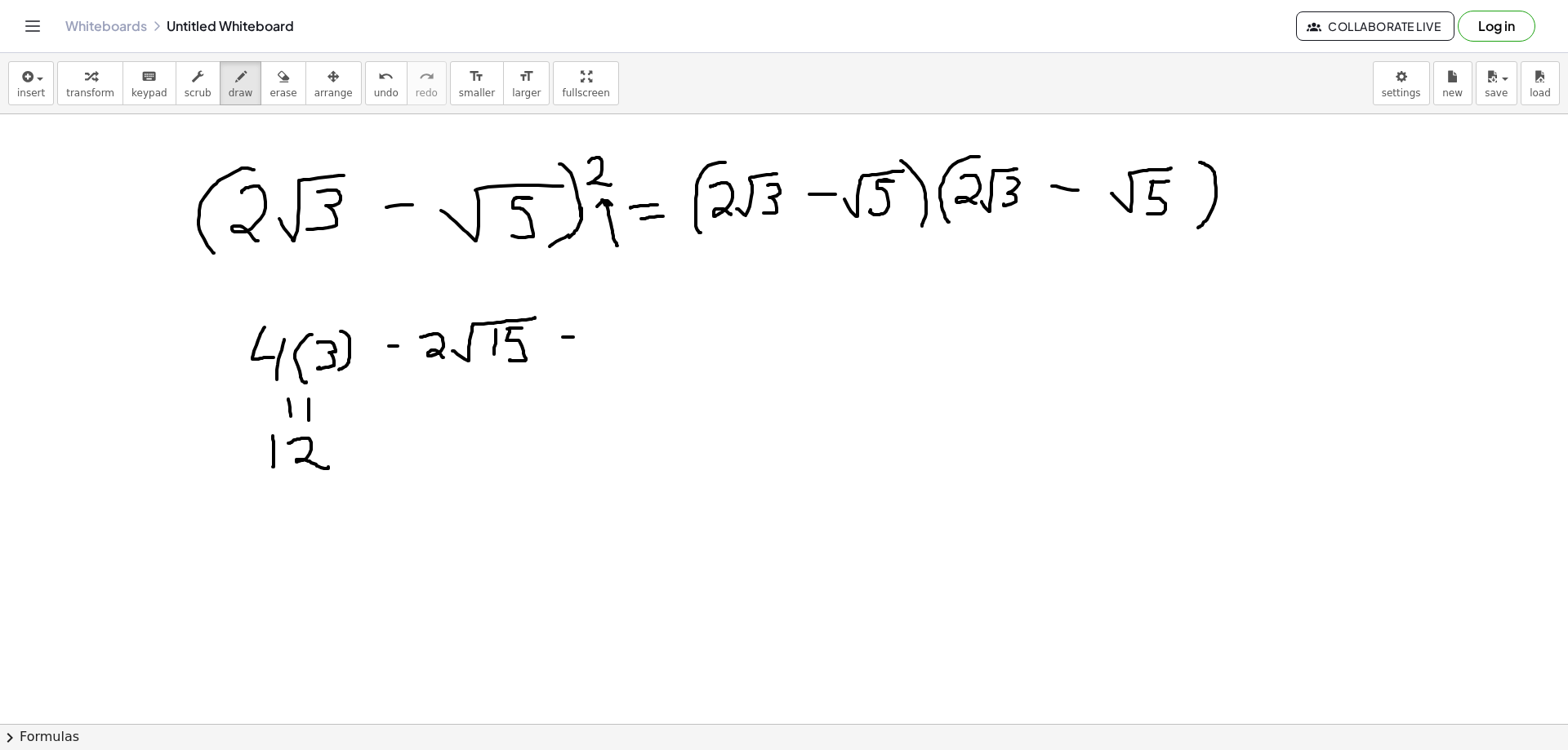
drag, startPoint x: 563, startPoint y: 337, endPoint x: 580, endPoint y: 337, distance: 17.0
drag, startPoint x: 607, startPoint y: 330, endPoint x: 634, endPoint y: 364, distance: 43.4
drag, startPoint x: 644, startPoint y: 350, endPoint x: 703, endPoint y: 315, distance: 68.6
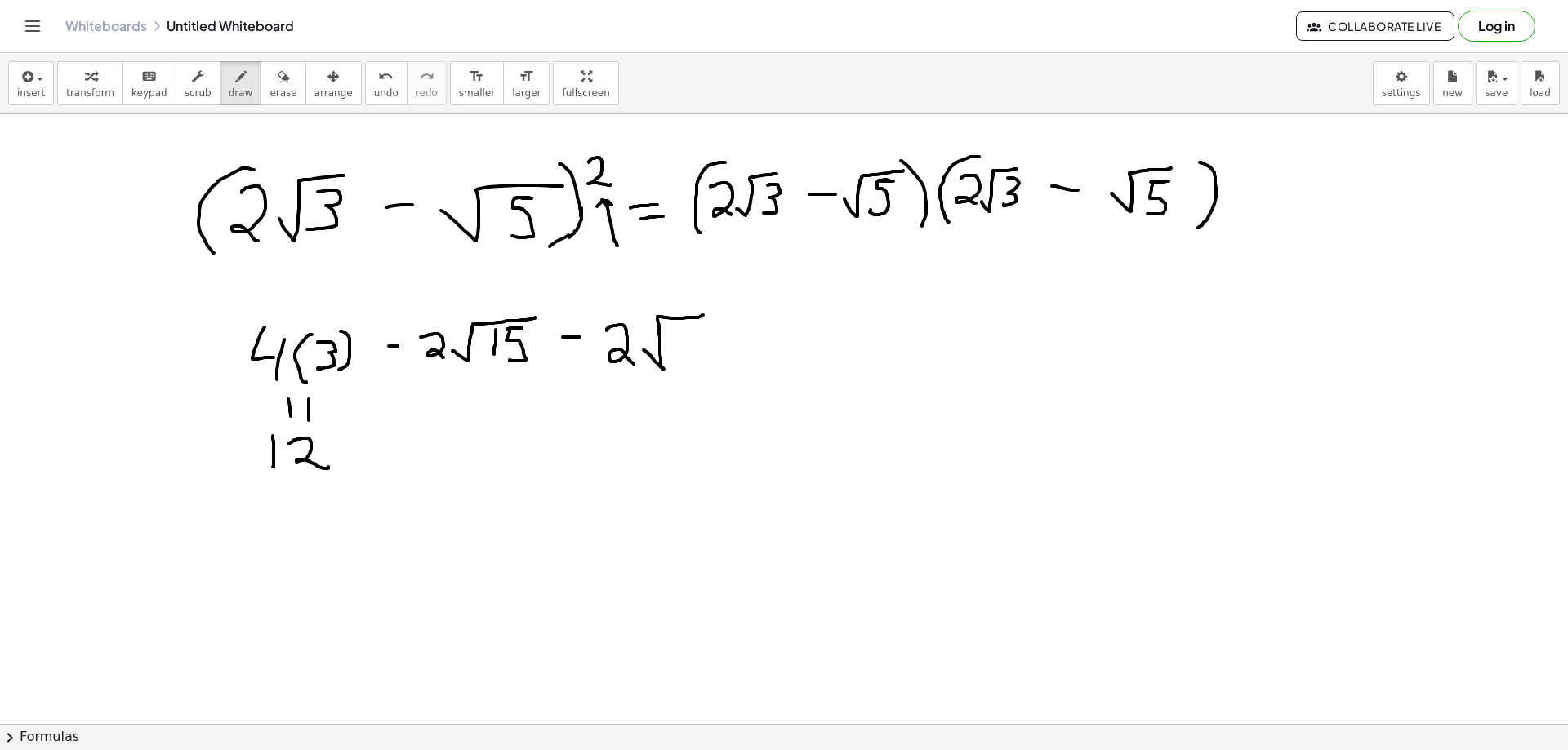
drag, startPoint x: 677, startPoint y: 330, endPoint x: 677, endPoint y: 357, distance: 27.0
drag, startPoint x: 690, startPoint y: 336, endPoint x: 690, endPoint y: 362, distance: 26.0
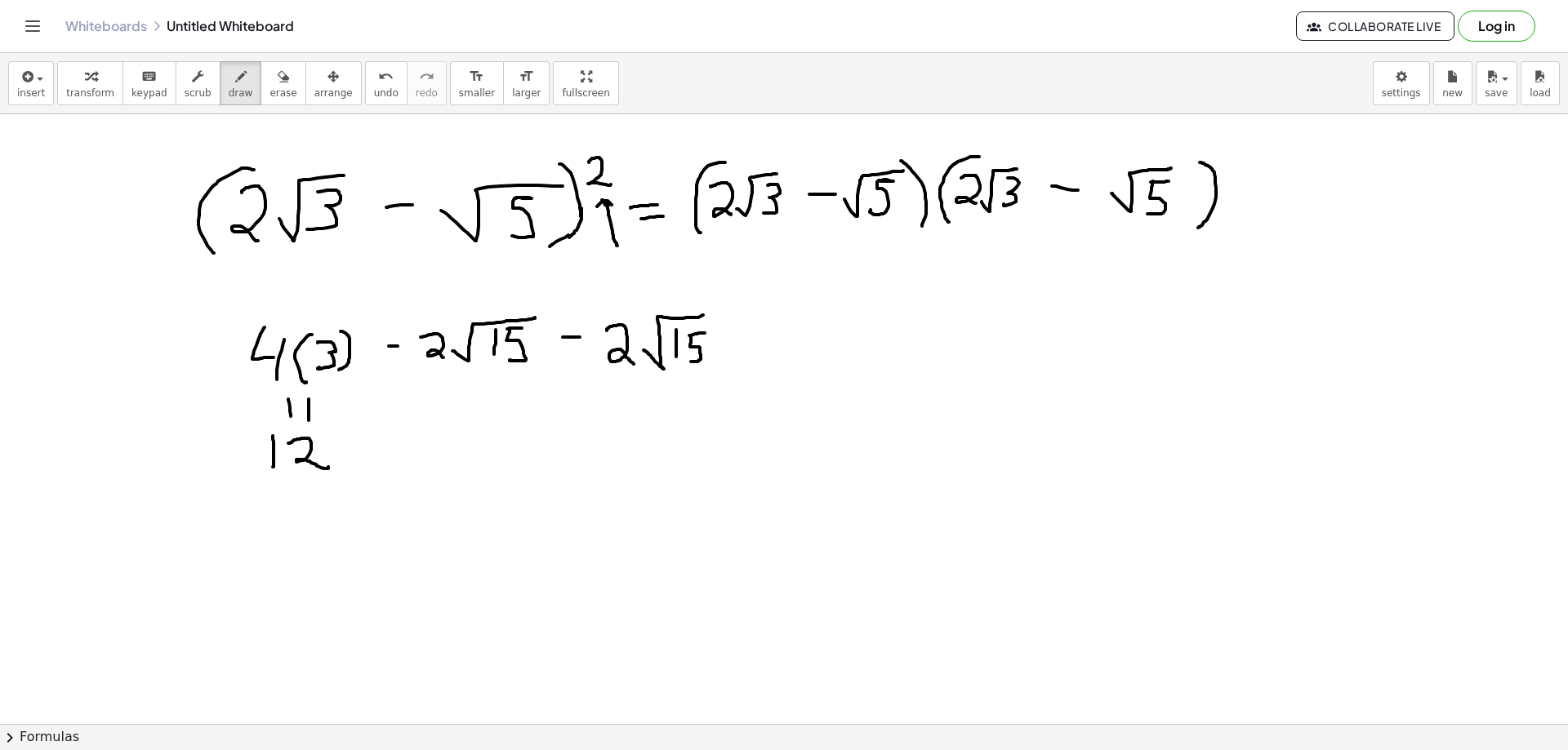
drag, startPoint x: 737, startPoint y: 332, endPoint x: 738, endPoint y: 353, distance: 21.0
drag, startPoint x: 730, startPoint y: 347, endPoint x: 747, endPoint y: 346, distance: 17.0
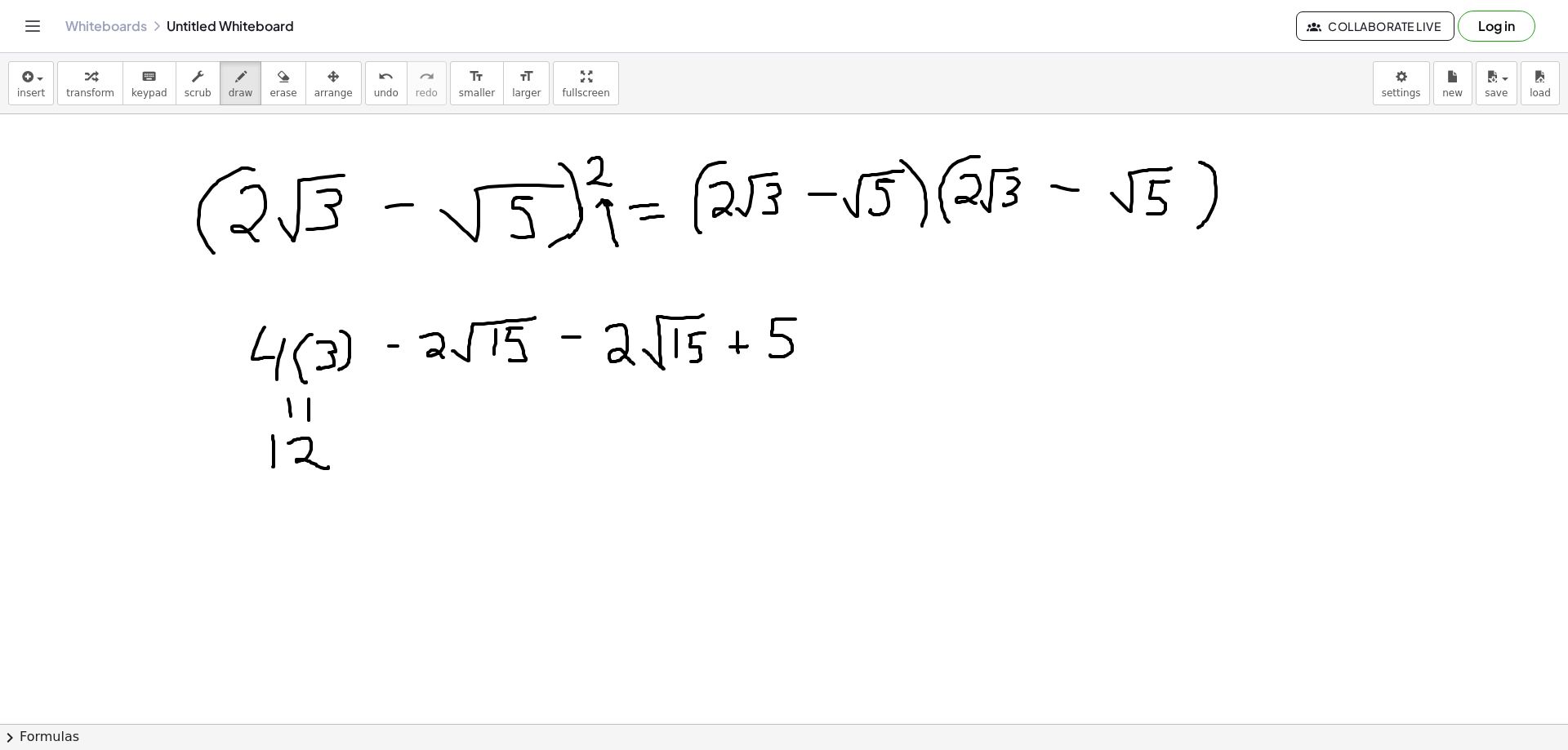
drag, startPoint x: 796, startPoint y: 319, endPoint x: 771, endPoint y: 353, distance: 42.2
drag, startPoint x: 410, startPoint y: 373, endPoint x: 530, endPoint y: 402, distance: 123.5
drag, startPoint x: 699, startPoint y: 373, endPoint x: 527, endPoint y: 400, distance: 174.1
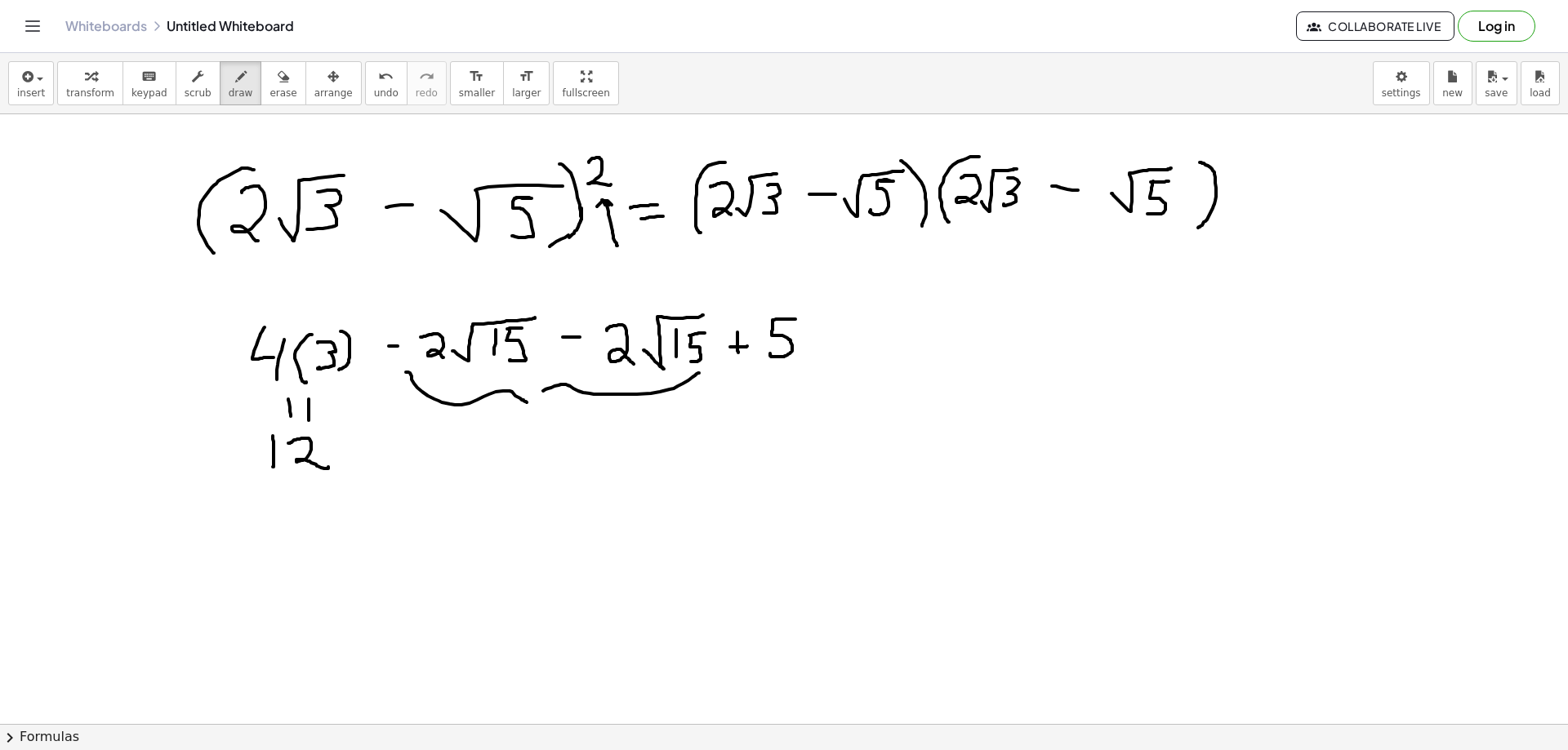
drag, startPoint x: 463, startPoint y: 451, endPoint x: 477, endPoint y: 449, distance: 14.1
drag, startPoint x: 490, startPoint y: 439, endPoint x: 497, endPoint y: 454, distance: 16.6
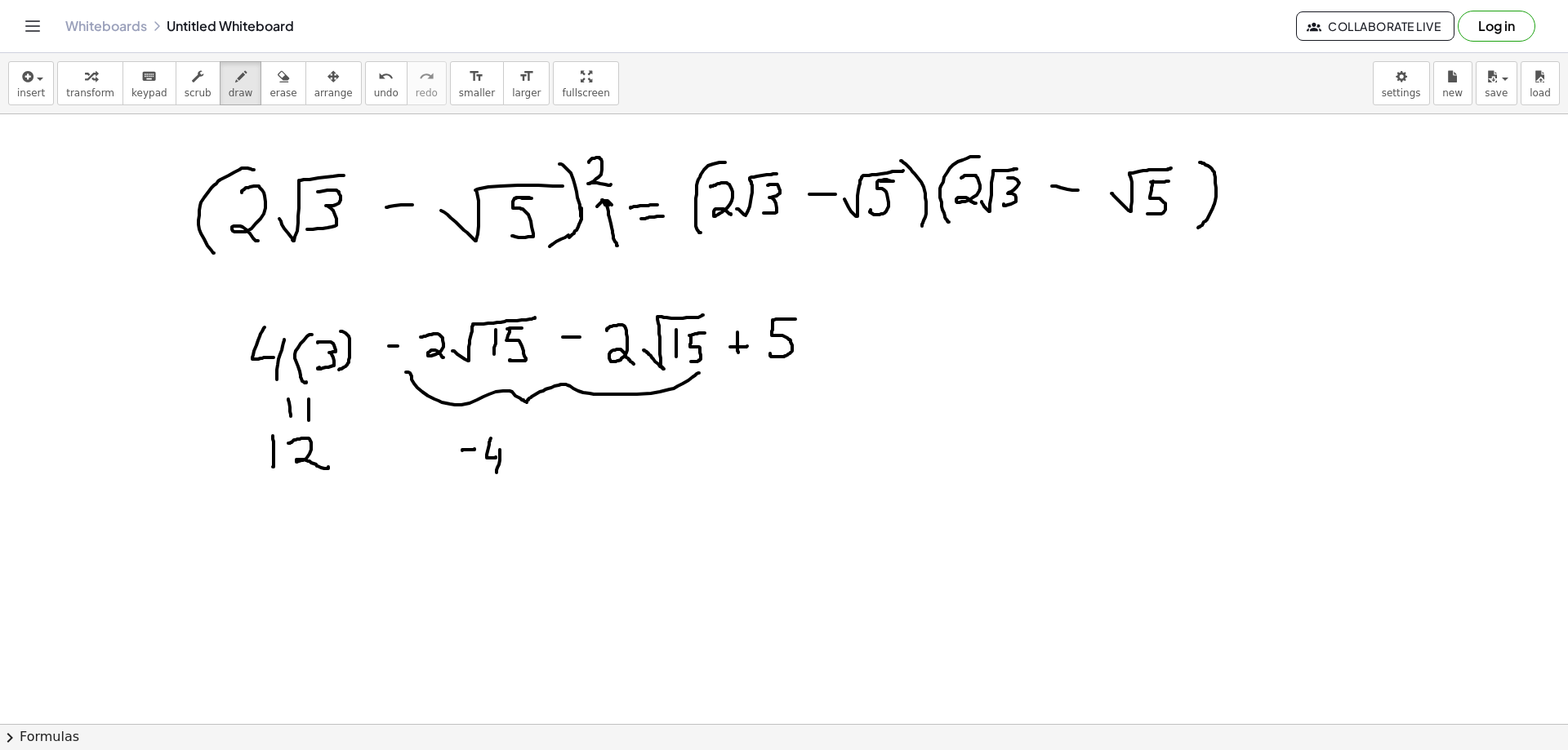
drag, startPoint x: 499, startPoint y: 454, endPoint x: 496, endPoint y: 472, distance: 18.2
drag, startPoint x: 506, startPoint y: 467, endPoint x: 569, endPoint y: 445, distance: 66.7
drag, startPoint x: 549, startPoint y: 453, endPoint x: 545, endPoint y: 468, distance: 15.5
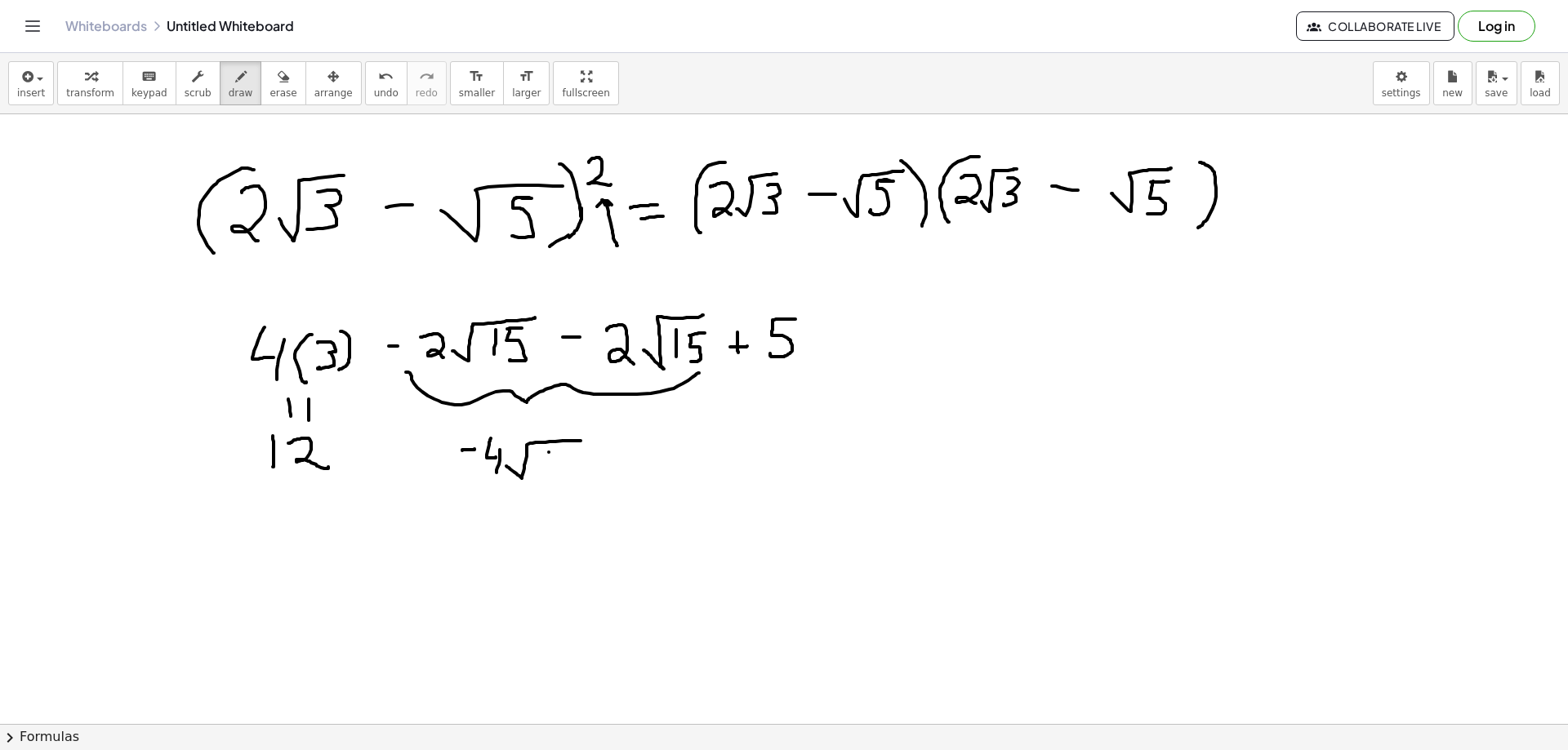
drag, startPoint x: 569, startPoint y: 449, endPoint x: 580, endPoint y: 449, distance: 11.0
drag, startPoint x: 569, startPoint y: 449, endPoint x: 560, endPoint y: 471, distance: 23.8
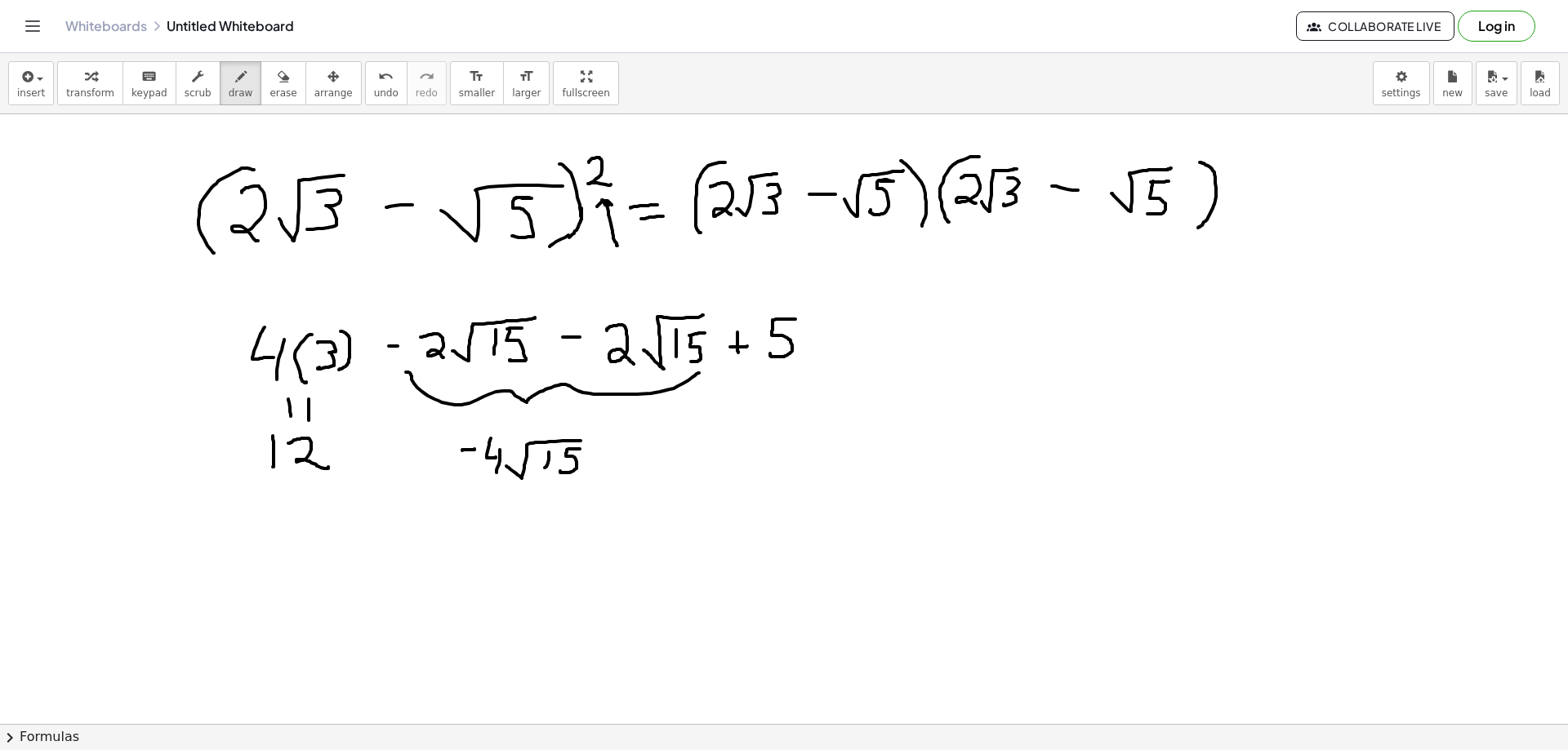
scroll to position [82, 0]
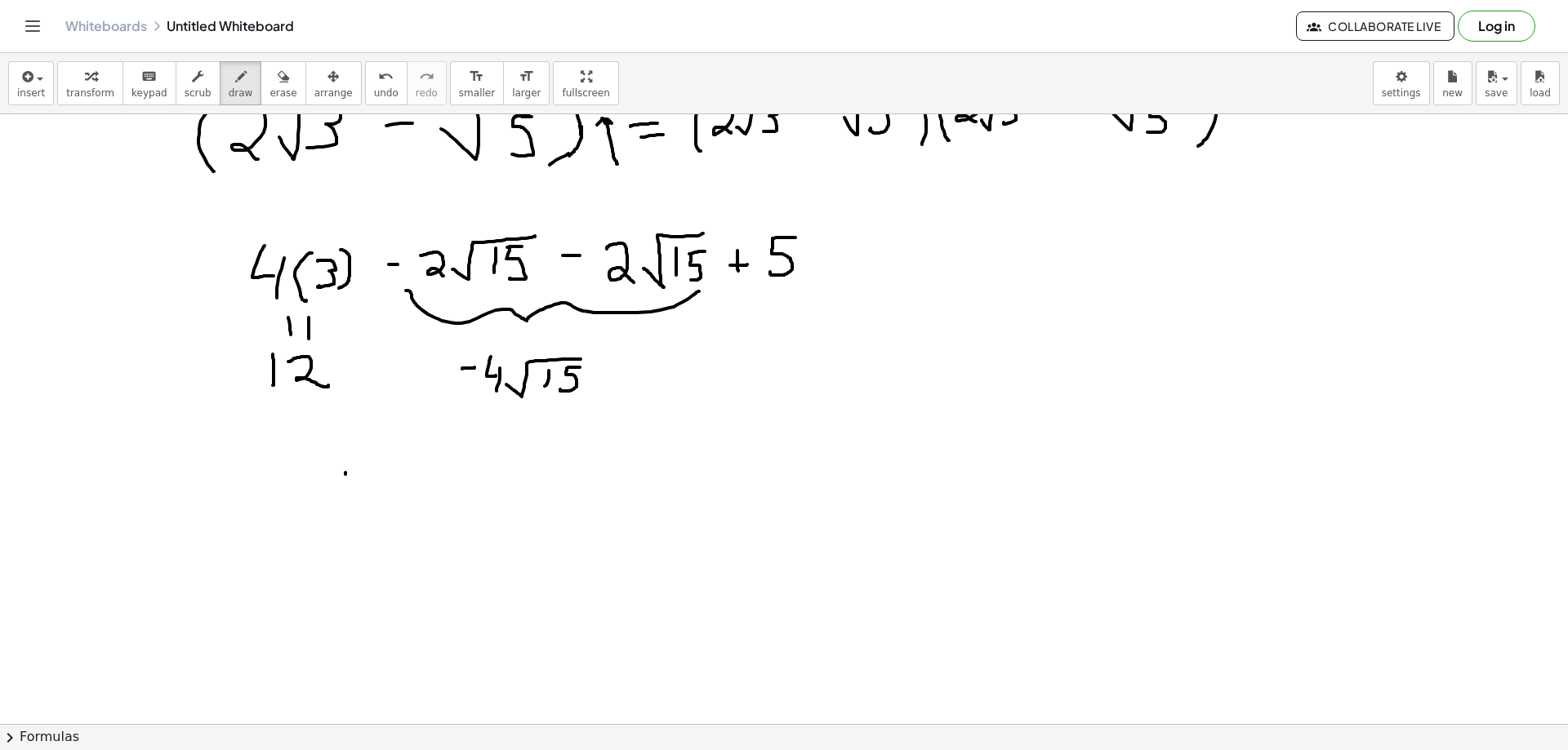
drag, startPoint x: 345, startPoint y: 472, endPoint x: 326, endPoint y: 514, distance: 46.1
click at [326, 514] on div at bounding box center [784, 695] width 1568 height 1326
drag, startPoint x: 358, startPoint y: 481, endPoint x: 394, endPoint y: 511, distance: 46.9
click at [394, 511] on div at bounding box center [784, 695] width 1568 height 1326
drag, startPoint x: 422, startPoint y: 488, endPoint x: 441, endPoint y: 484, distance: 19.4
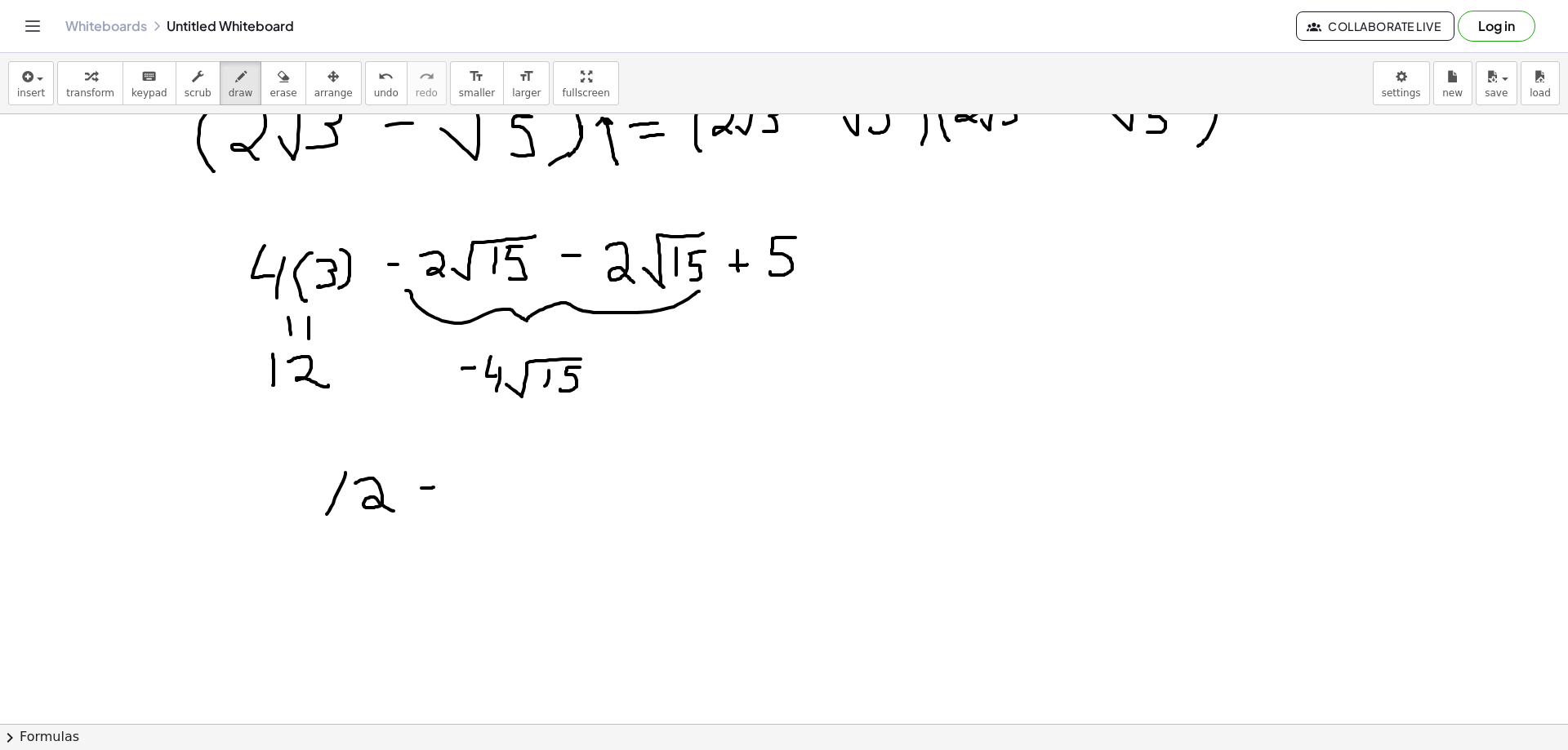
click at [437, 487] on div at bounding box center [784, 695] width 1568 height 1326
drag, startPoint x: 457, startPoint y: 473, endPoint x: 477, endPoint y: 486, distance: 23.9
click at [477, 486] on div at bounding box center [784, 695] width 1568 height 1326
drag, startPoint x: 479, startPoint y: 477, endPoint x: 473, endPoint y: 505, distance: 28.6
click at [473, 505] on div at bounding box center [784, 695] width 1568 height 1326
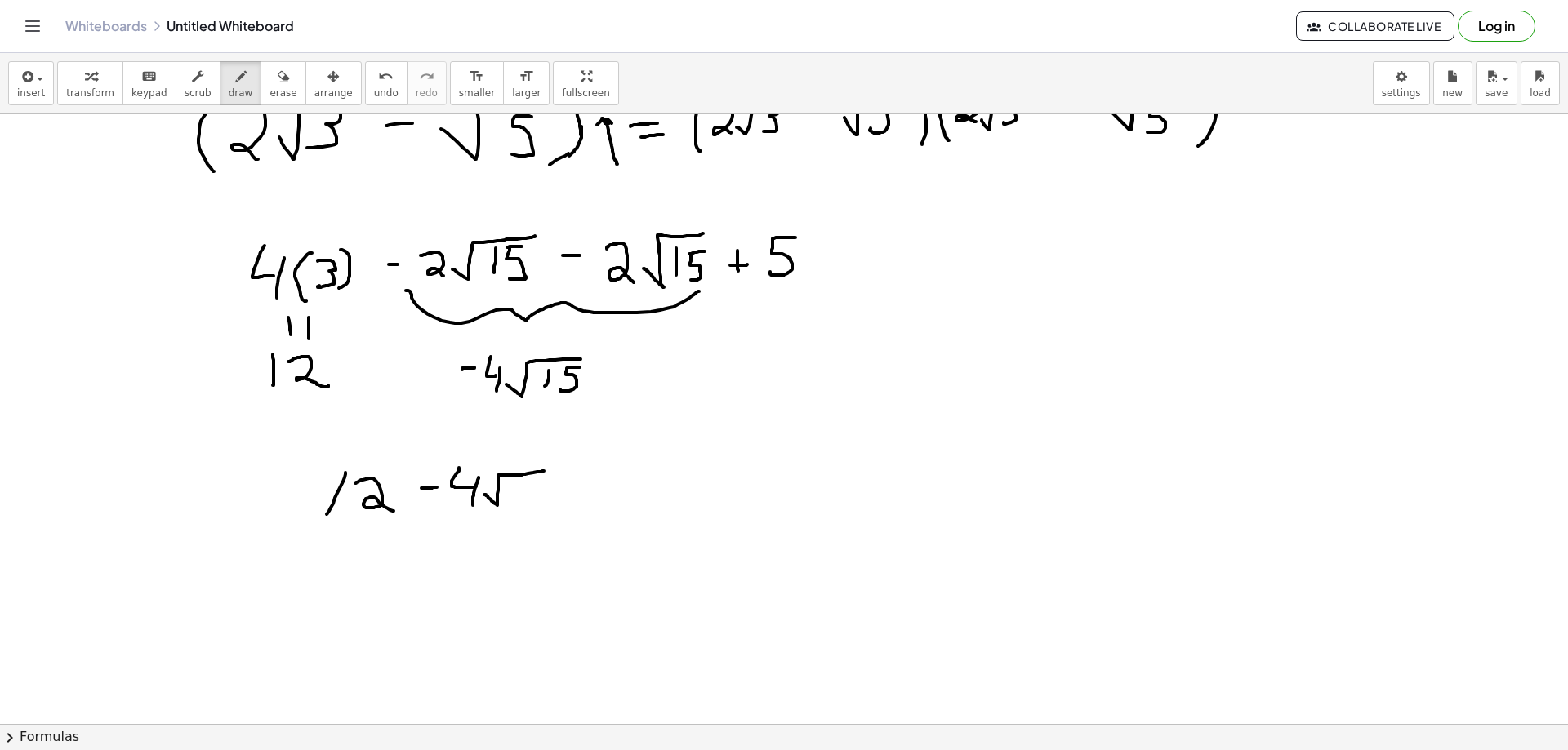
drag, startPoint x: 490, startPoint y: 499, endPoint x: 549, endPoint y: 469, distance: 66.2
click at [549, 469] on div at bounding box center [784, 695] width 1568 height 1326
drag, startPoint x: 522, startPoint y: 497, endPoint x: 520, endPoint y: 505, distance: 8.2
click at [520, 505] on div at bounding box center [784, 695] width 1568 height 1326
drag, startPoint x: 537, startPoint y: 487, endPoint x: 552, endPoint y: 483, distance: 15.5
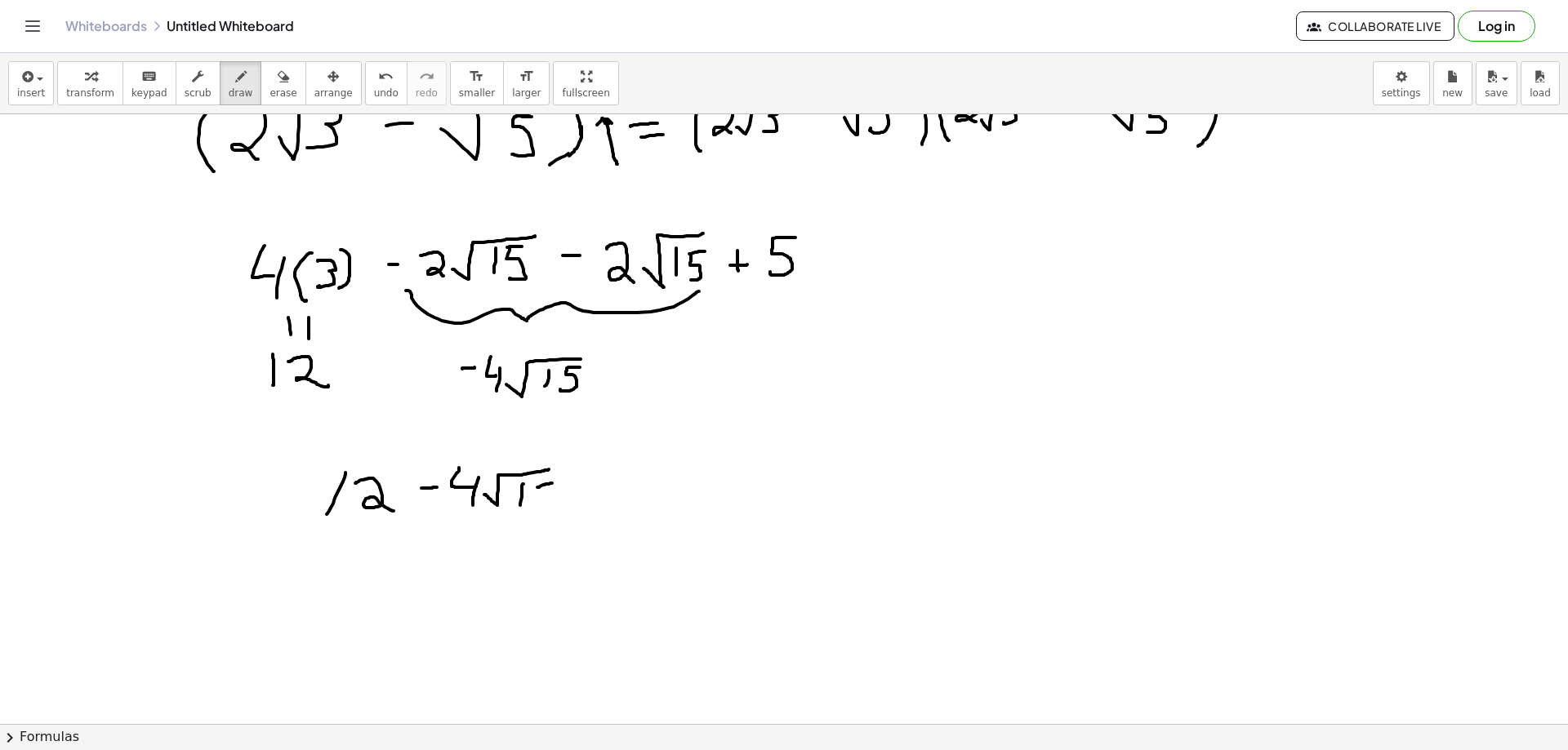
click at [552, 483] on div at bounding box center [784, 695] width 1568 height 1326
drag, startPoint x: 537, startPoint y: 486, endPoint x: 537, endPoint y: 507, distance: 21.0
click at [537, 507] on div at bounding box center [784, 695] width 1568 height 1326
drag, startPoint x: 586, startPoint y: 481, endPoint x: 581, endPoint y: 498, distance: 17.7
click at [581, 498] on div at bounding box center [784, 695] width 1568 height 1326
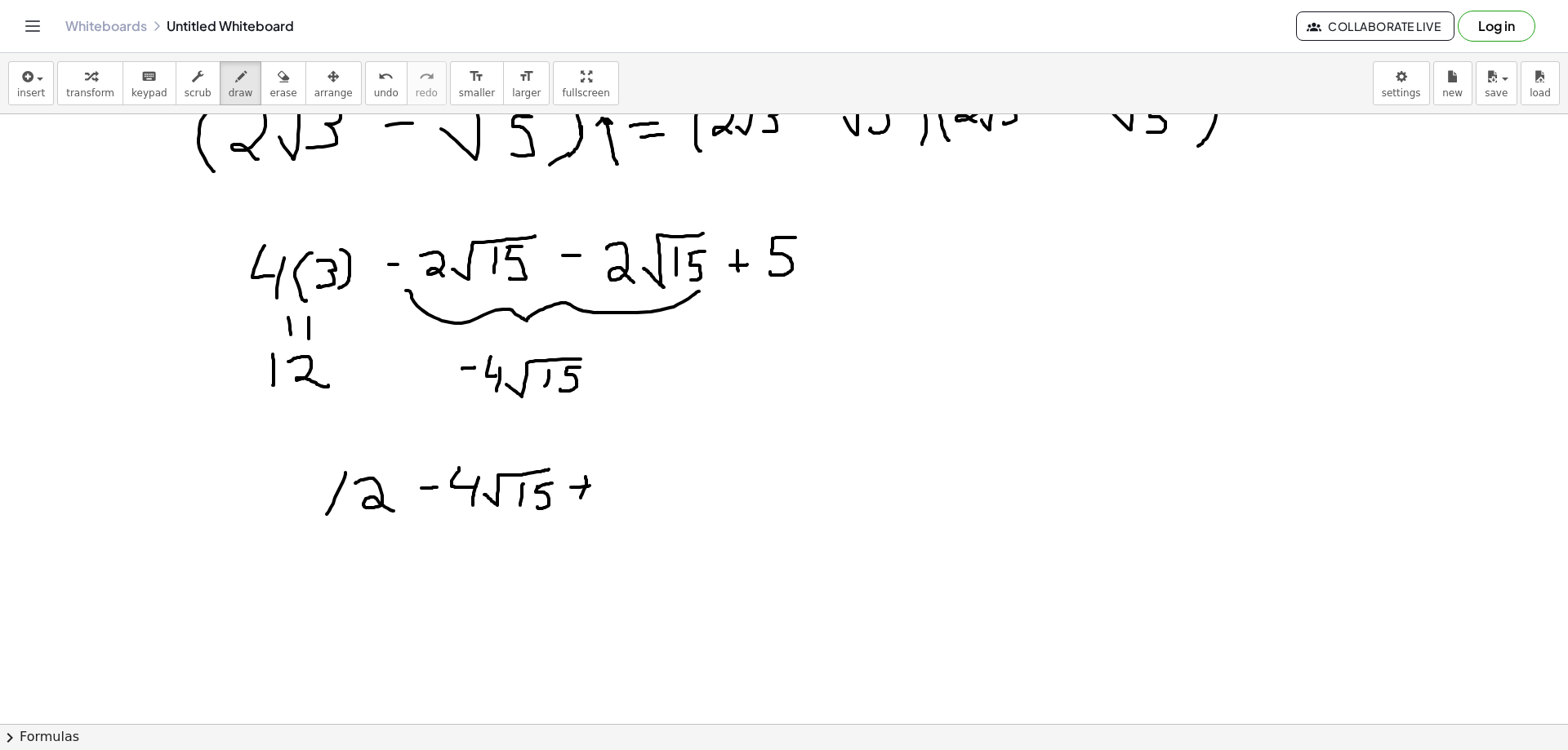
drag, startPoint x: 580, startPoint y: 487, endPoint x: 597, endPoint y: 482, distance: 17.7
click at [595, 485] on div at bounding box center [784, 695] width 1568 height 1326
drag, startPoint x: 615, startPoint y: 472, endPoint x: 641, endPoint y: 471, distance: 26.0
click at [643, 471] on div at bounding box center [784, 695] width 1568 height 1326
drag, startPoint x: 613, startPoint y: 474, endPoint x: 629, endPoint y: 499, distance: 29.7
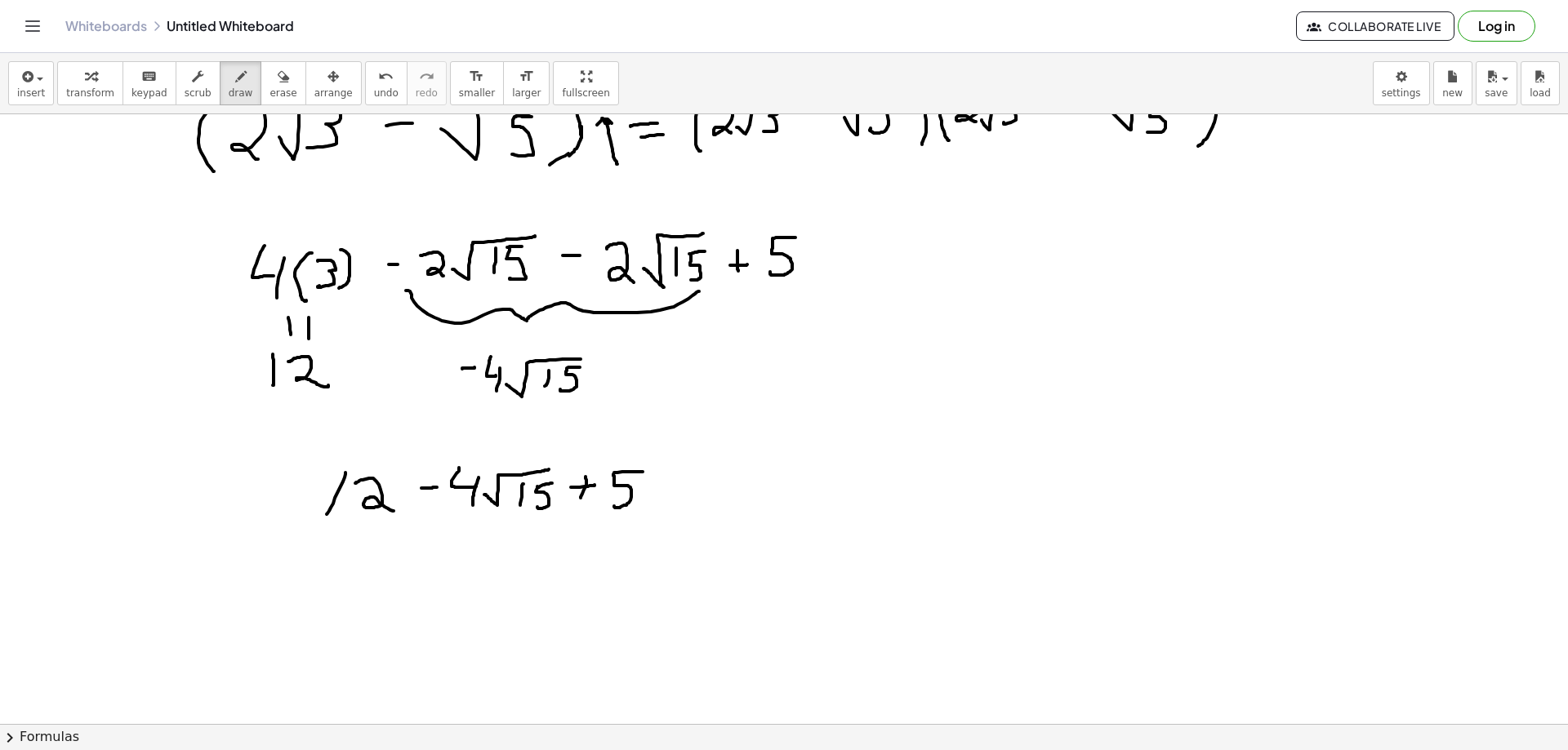
click at [614, 505] on div at bounding box center [784, 695] width 1568 height 1326
drag, startPoint x: 619, startPoint y: 523, endPoint x: 409, endPoint y: 541, distance: 210.8
click at [399, 545] on div at bounding box center [784, 695] width 1568 height 1326
drag, startPoint x: 629, startPoint y: 523, endPoint x: 606, endPoint y: 521, distance: 23.1
click at [606, 521] on div at bounding box center [784, 695] width 1568 height 1326
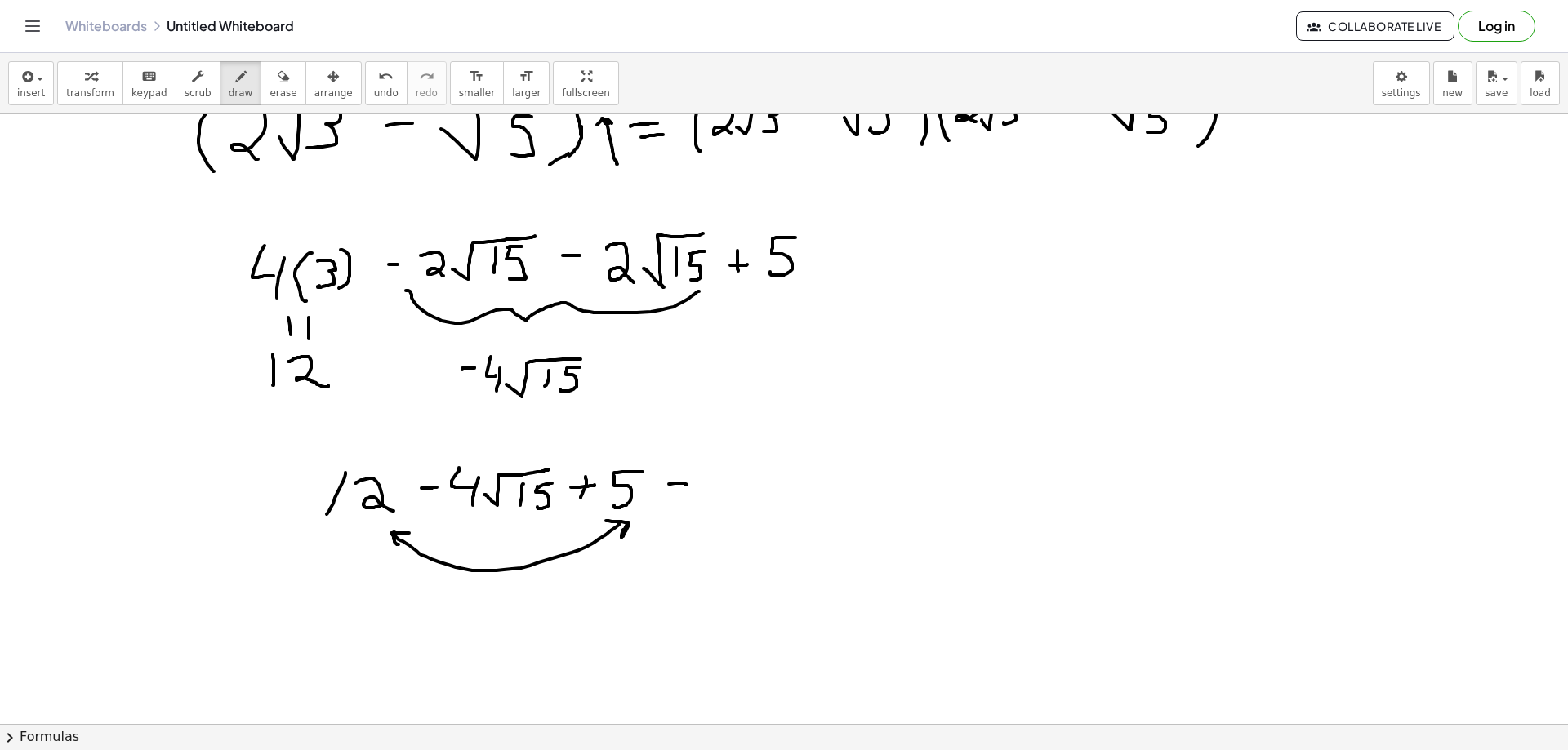
drag, startPoint x: 669, startPoint y: 484, endPoint x: 686, endPoint y: 485, distance: 17.0
click at [686, 485] on div at bounding box center [784, 695] width 1568 height 1326
drag, startPoint x: 662, startPoint y: 495, endPoint x: 678, endPoint y: 495, distance: 16.0
click at [678, 495] on div at bounding box center [784, 695] width 1568 height 1326
drag, startPoint x: 717, startPoint y: 493, endPoint x: 716, endPoint y: 507, distance: 14.0
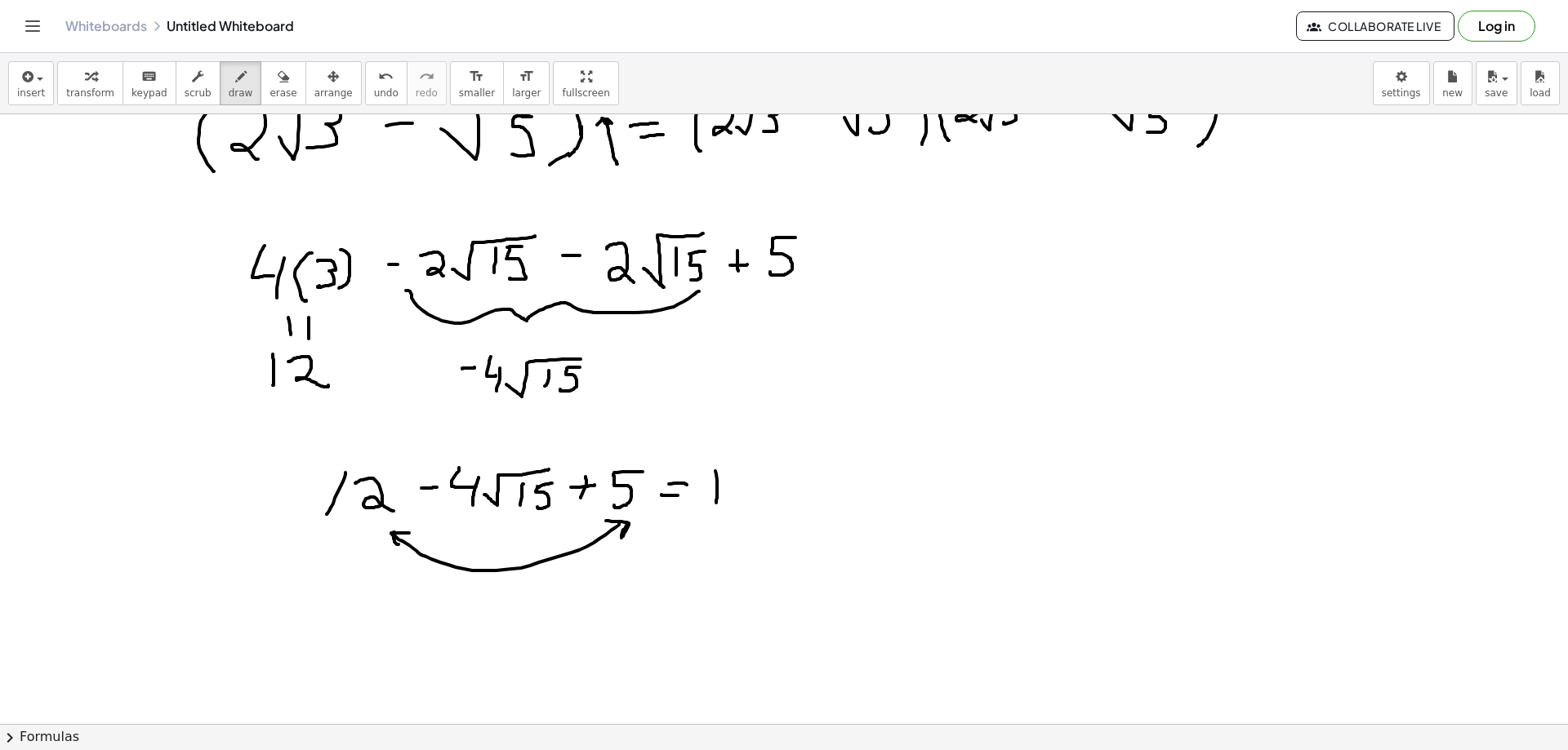
click at [716, 507] on div at bounding box center [784, 695] width 1568 height 1326
drag, startPoint x: 732, startPoint y: 481, endPoint x: 752, endPoint y: 506, distance: 32.0
click at [752, 506] on div at bounding box center [784, 695] width 1568 height 1326
drag, startPoint x: 791, startPoint y: 479, endPoint x: 810, endPoint y: 477, distance: 19.1
click at [810, 477] on div at bounding box center [784, 695] width 1568 height 1326
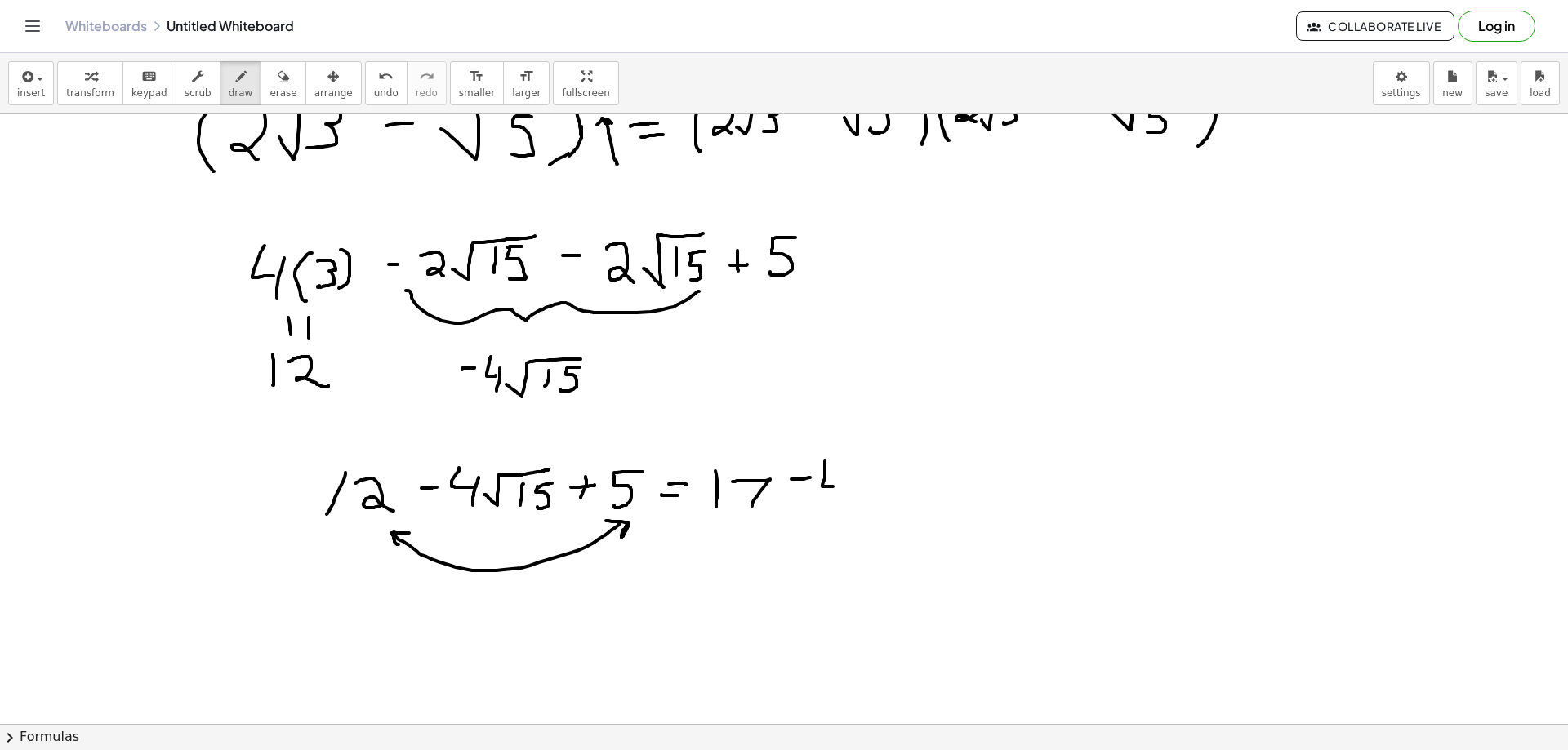
drag, startPoint x: 825, startPoint y: 464, endPoint x: 841, endPoint y: 475, distance: 19.4
click at [837, 486] on div at bounding box center [784, 695] width 1568 height 1326
drag
click at [835, 499] on div at bounding box center [784, 695] width 1568 height 1326
click at [909, 464] on div at bounding box center [784, 695] width 1568 height 1326
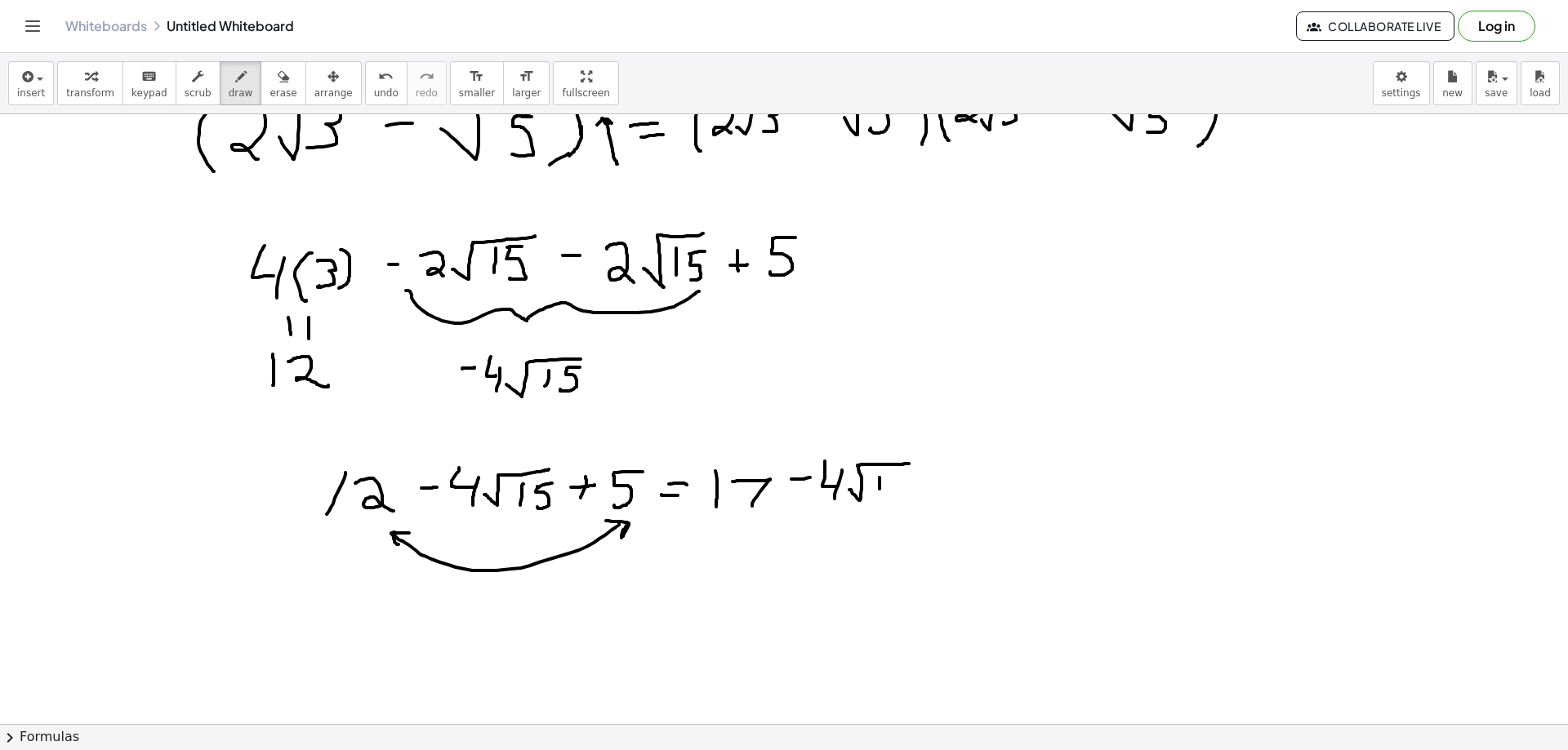
click at [878, 496] on div at bounding box center [784, 695] width 1568 height 1326
click at [910, 476] on div at bounding box center [784, 695] width 1568 height 1326
click at [884, 506] on div at bounding box center [784, 695] width 1568 height 1326
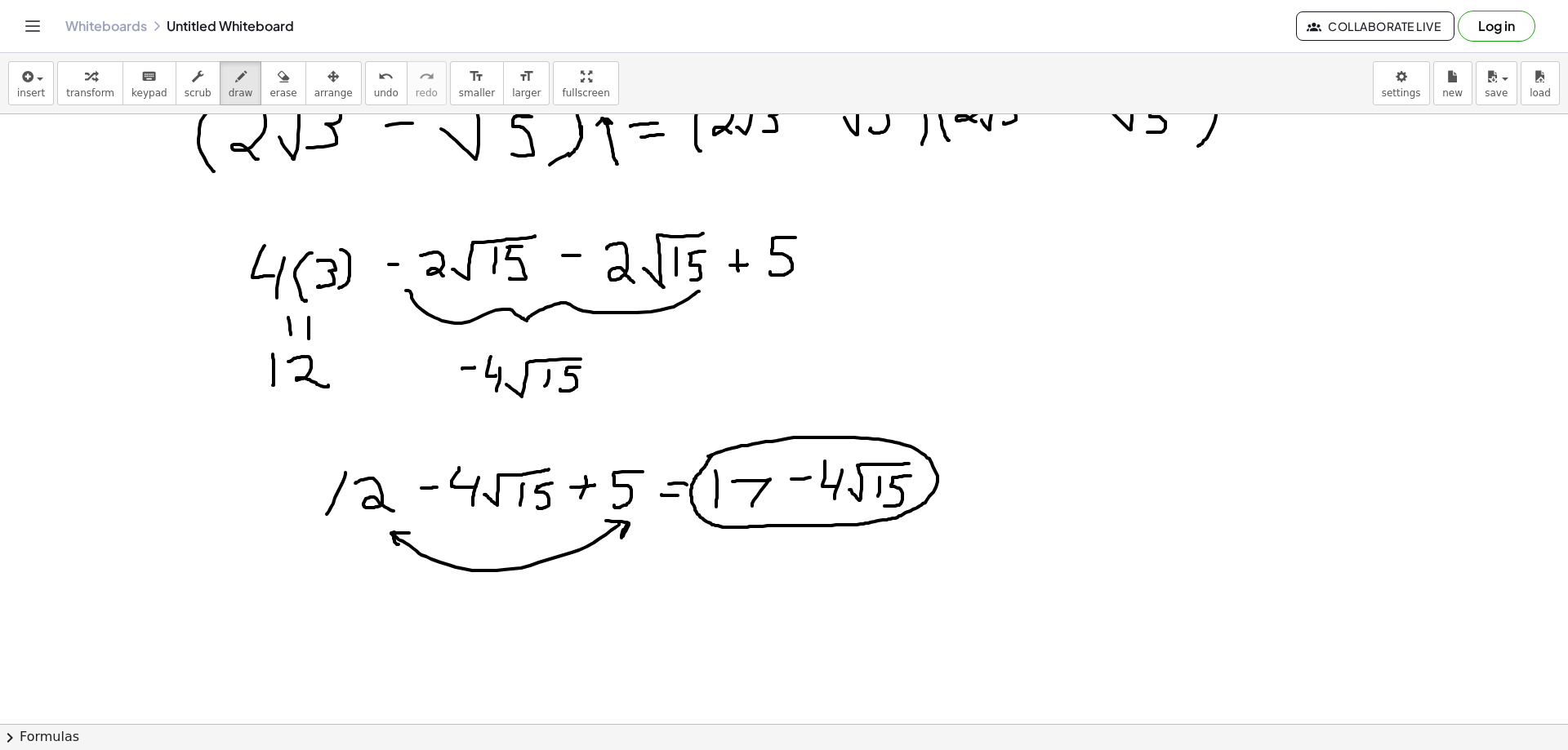
click at [723, 450] on div at bounding box center [784, 695] width 1568 height 1326
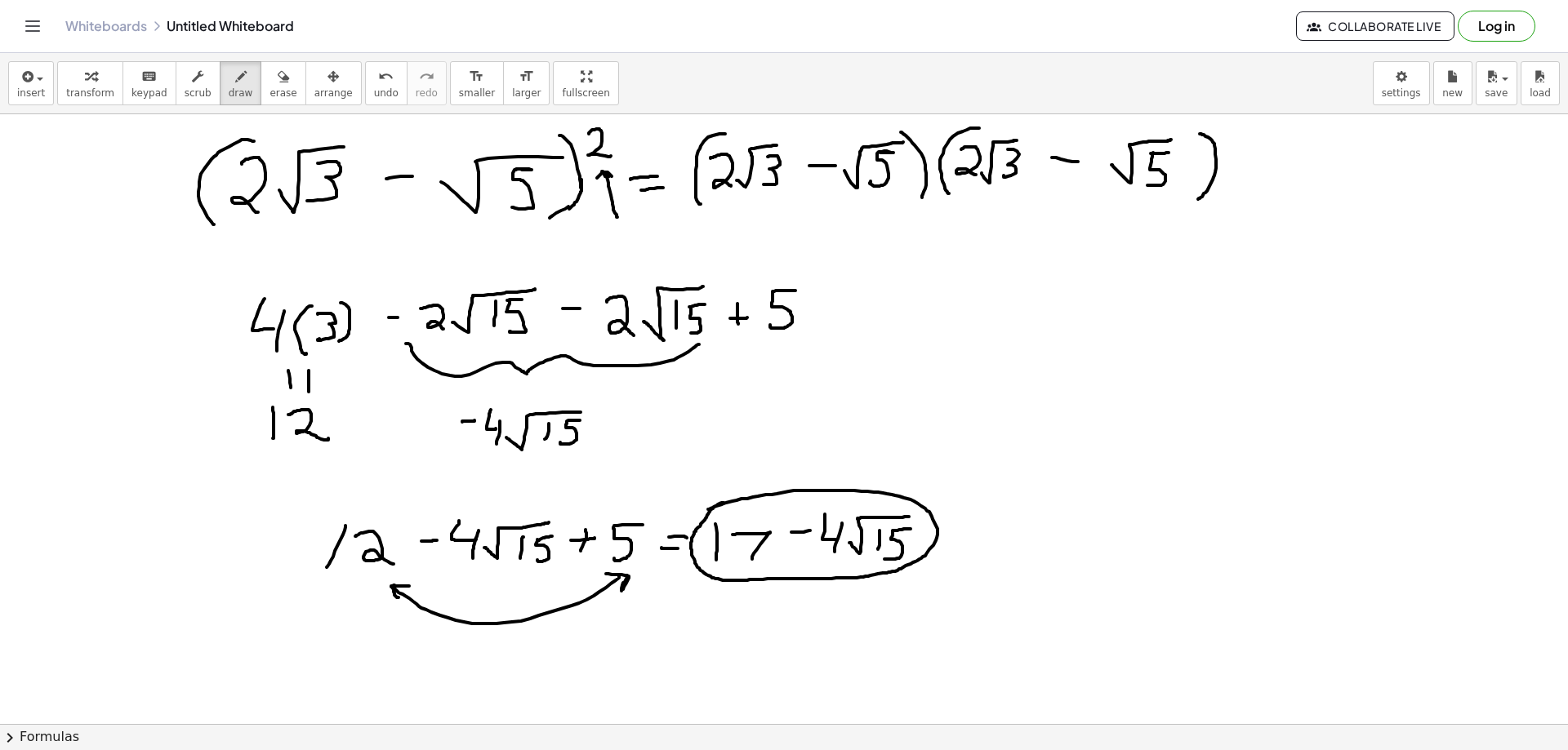
scroll to position [0, 0]
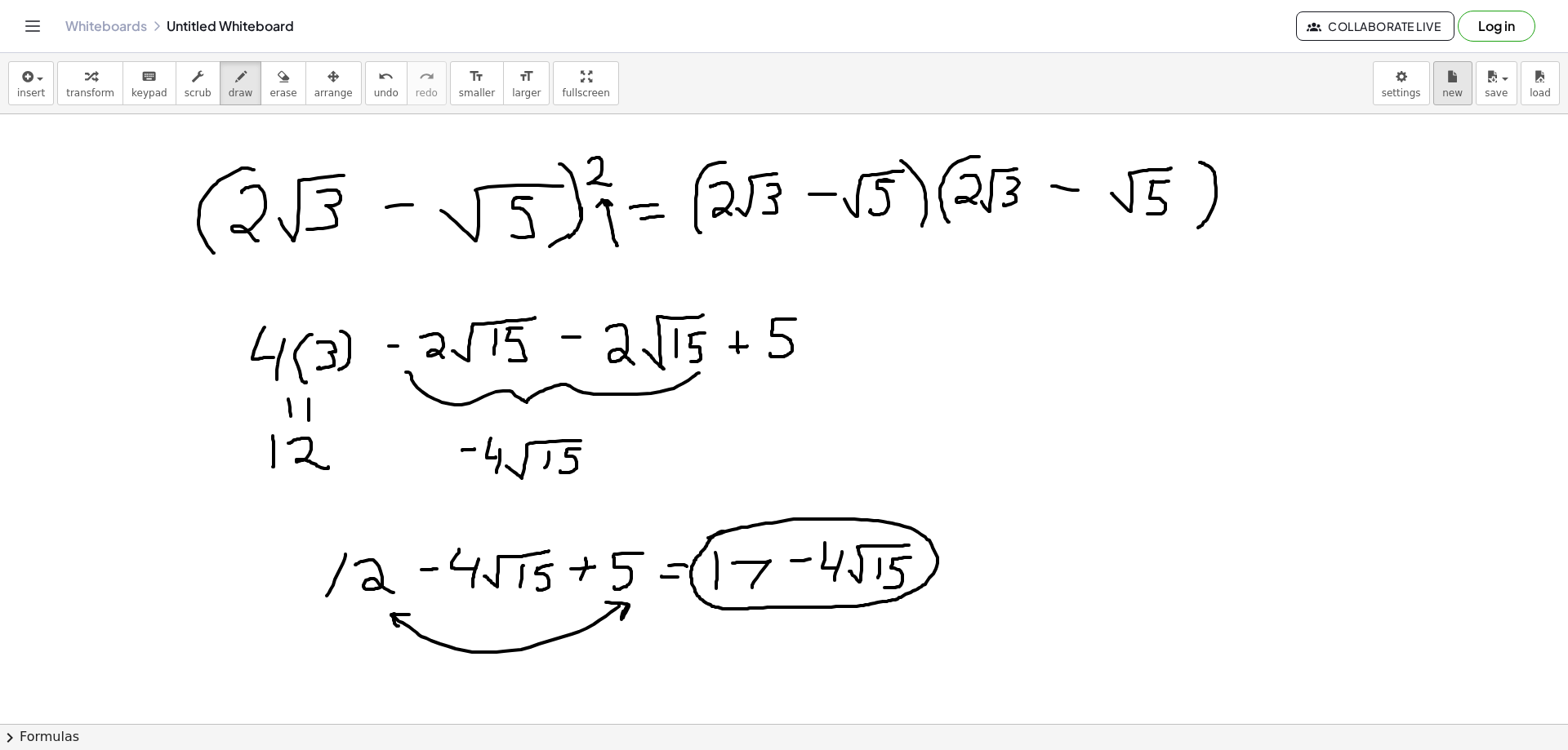
click at [1458, 70] on icon "button" at bounding box center [1453, 77] width 11 height 20
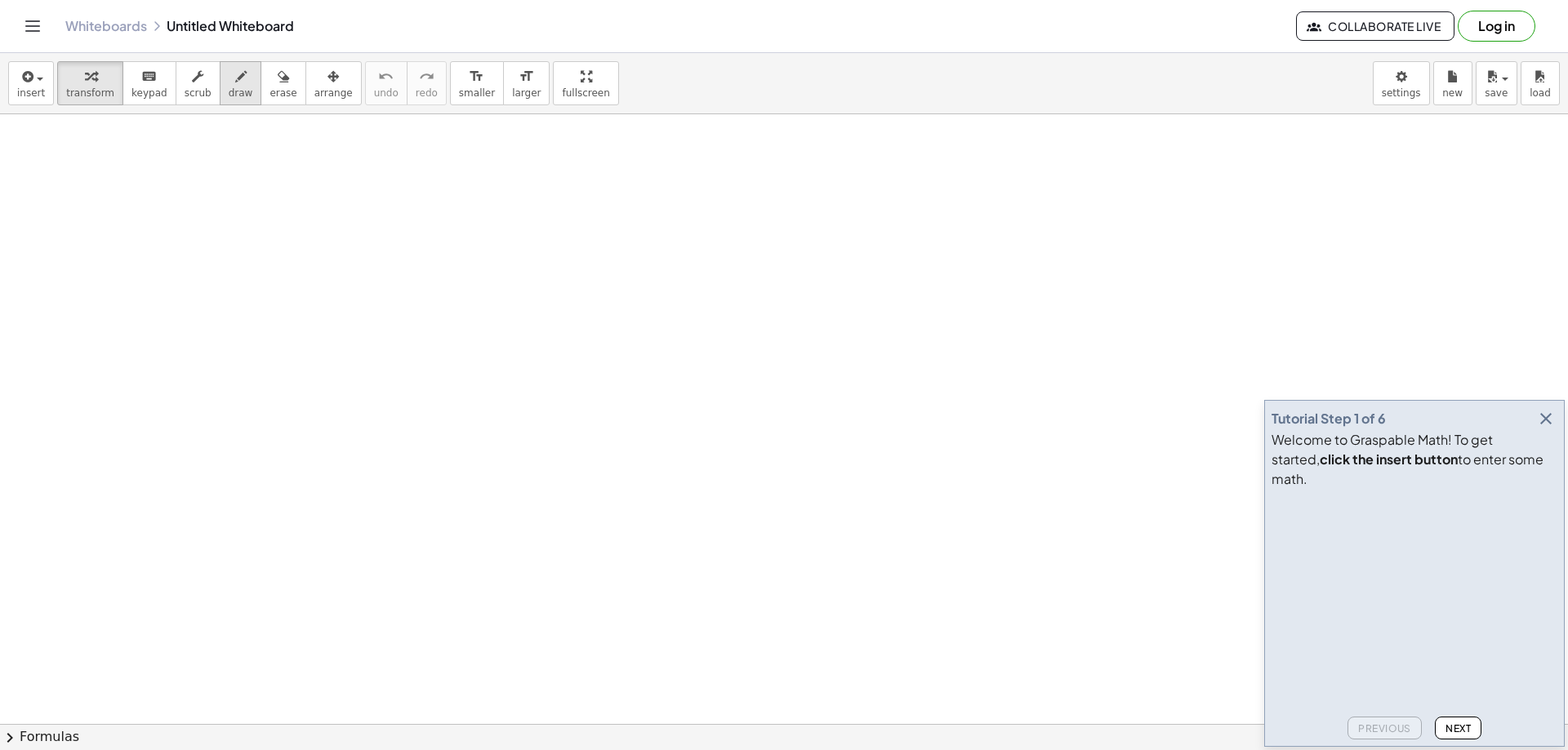
click at [229, 96] on span "draw" at bounding box center [241, 93] width 25 height 11
drag, startPoint x: 253, startPoint y: 179, endPoint x: 254, endPoint y: 238, distance: 59.0
drag, startPoint x: 253, startPoint y: 230, endPoint x: 337, endPoint y: 197, distance: 90.2
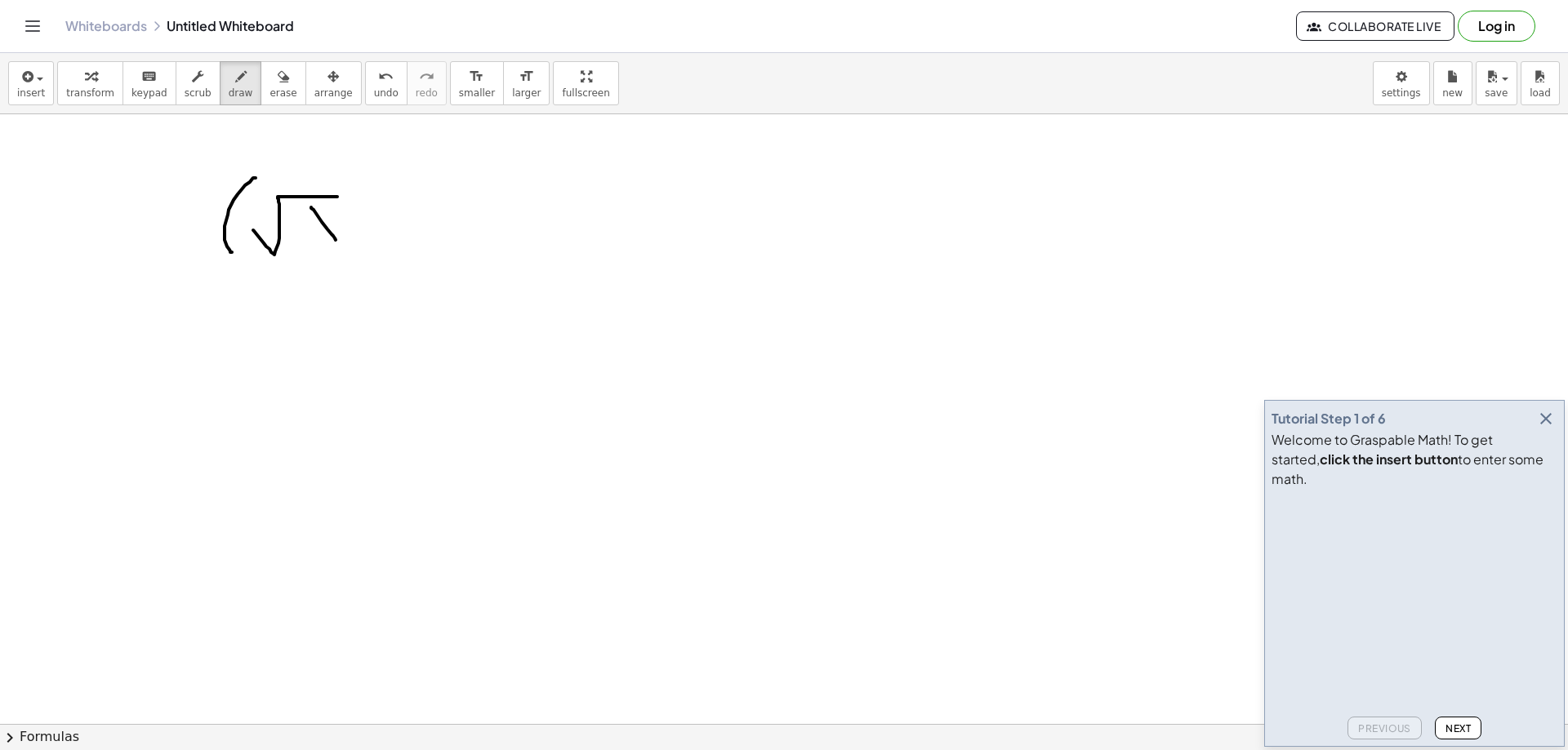
drag, startPoint x: 311, startPoint y: 208, endPoint x: 341, endPoint y: 220, distance: 32.3
drag, startPoint x: 344, startPoint y: 215, endPoint x: 314, endPoint y: 241, distance: 39.7
drag, startPoint x: 358, startPoint y: 218, endPoint x: 362, endPoint y: 241, distance: 23.3
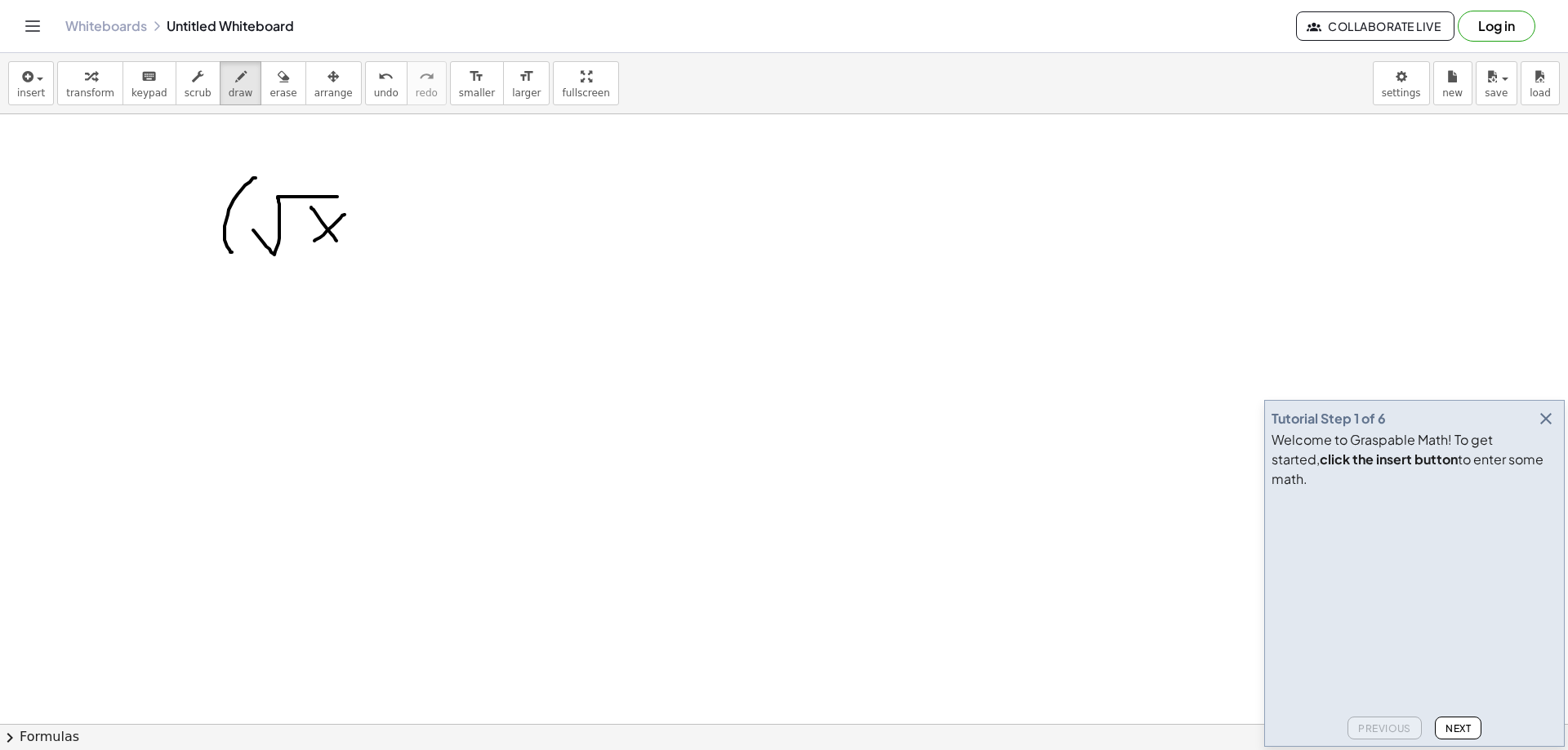
drag, startPoint x: 356, startPoint y: 231, endPoint x: 376, endPoint y: 230, distance: 20.0
drag, startPoint x: 393, startPoint y: 238, endPoint x: 460, endPoint y: 194, distance: 80.2
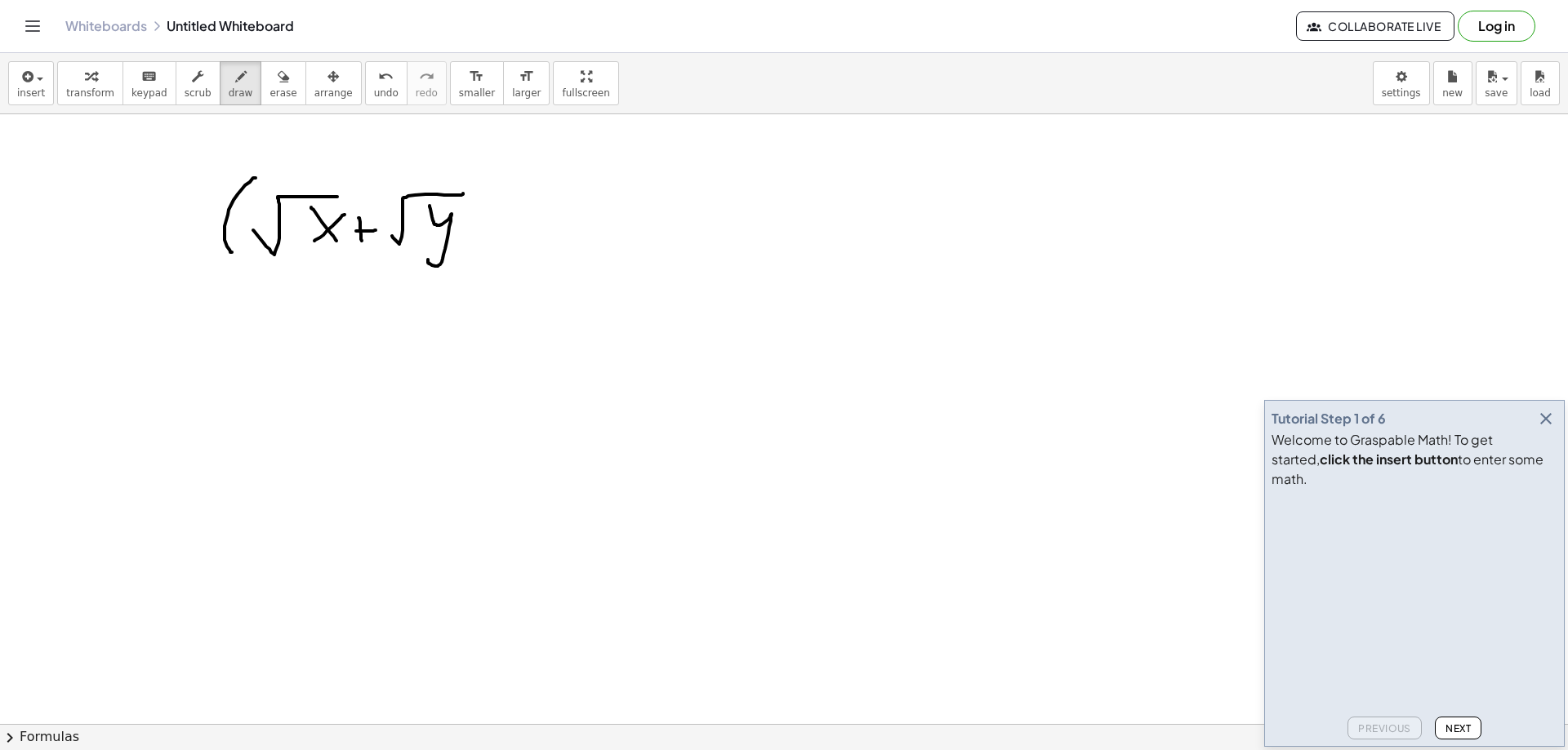
drag, startPoint x: 430, startPoint y: 206, endPoint x: 436, endPoint y: 241, distance: 35.5
drag, startPoint x: 460, startPoint y: 167, endPoint x: 479, endPoint y: 235, distance: 70.6
drag, startPoint x: 494, startPoint y: 170, endPoint x: 517, endPoint y: 185, distance: 27.5
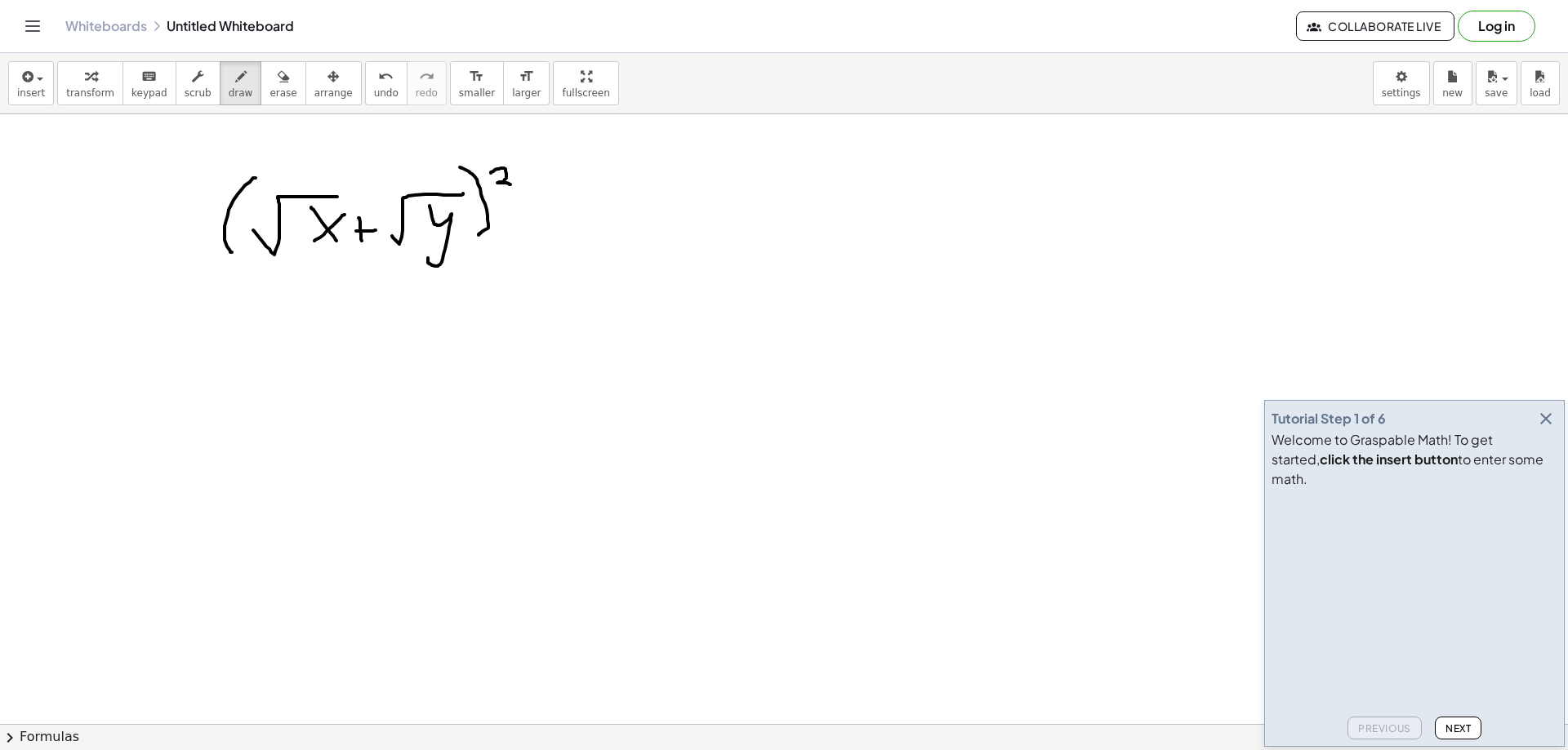
click at [1553, 429] on icon "button" at bounding box center [1546, 419] width 20 height 20
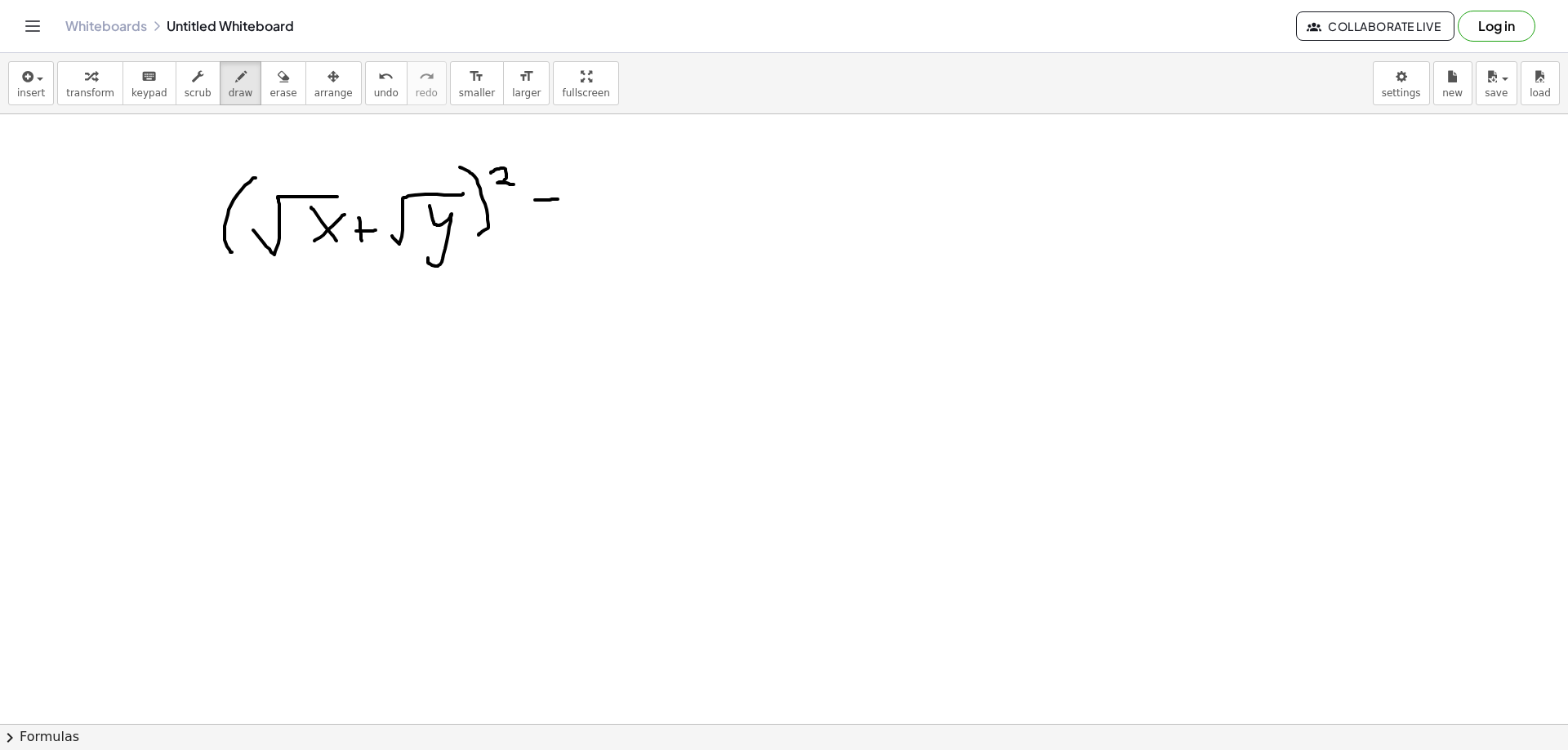
drag, startPoint x: 535, startPoint y: 200, endPoint x: 563, endPoint y: 198, distance: 28.1
drag, startPoint x: 543, startPoint y: 211, endPoint x: 571, endPoint y: 211, distance: 28.0
drag, startPoint x: 627, startPoint y: 179, endPoint x: 603, endPoint y: 244, distance: 69.3
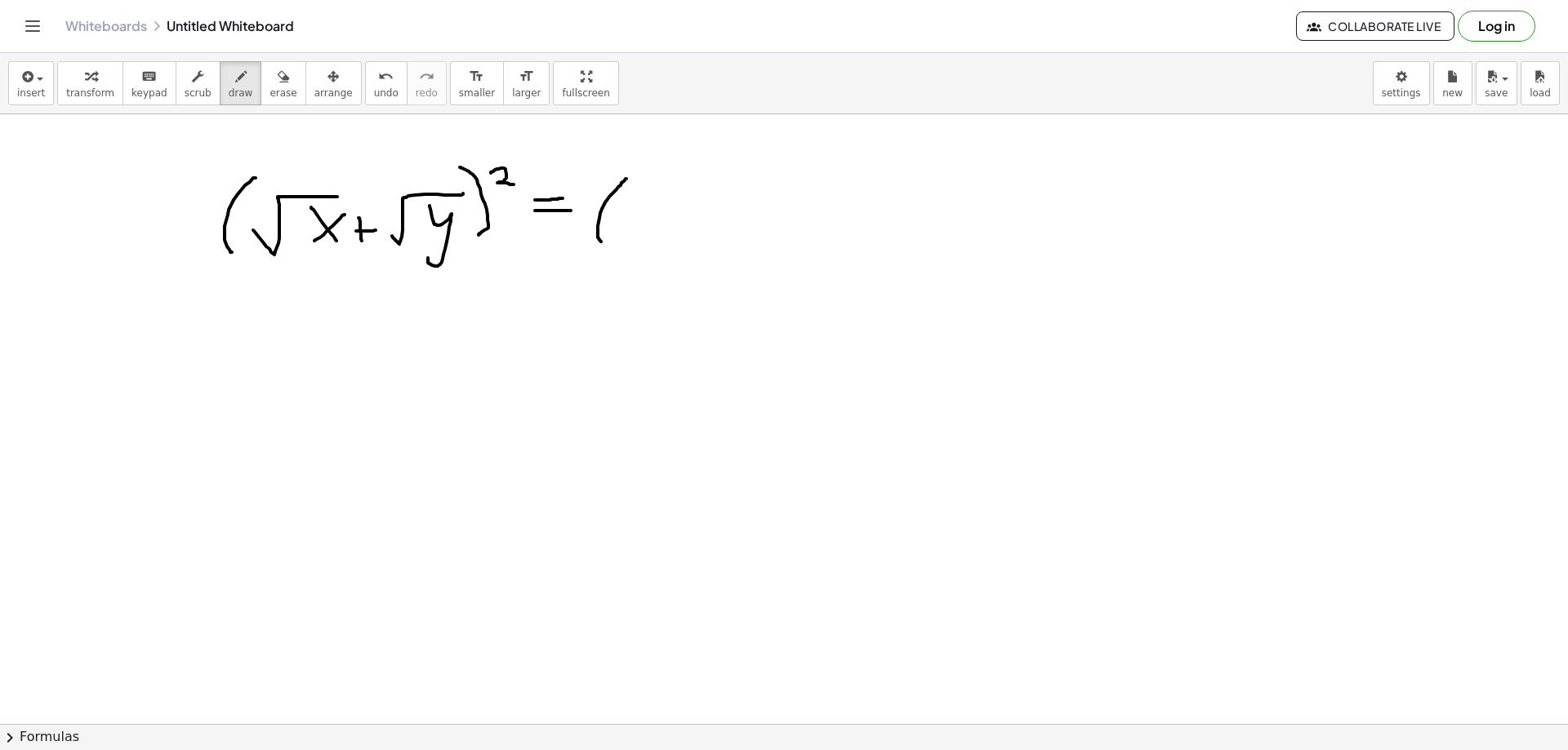
drag, startPoint x: 797, startPoint y: 177, endPoint x: 799, endPoint y: 235, distance: 58.0
drag, startPoint x: 848, startPoint y: 175, endPoint x: 827, endPoint y: 230, distance: 58.9
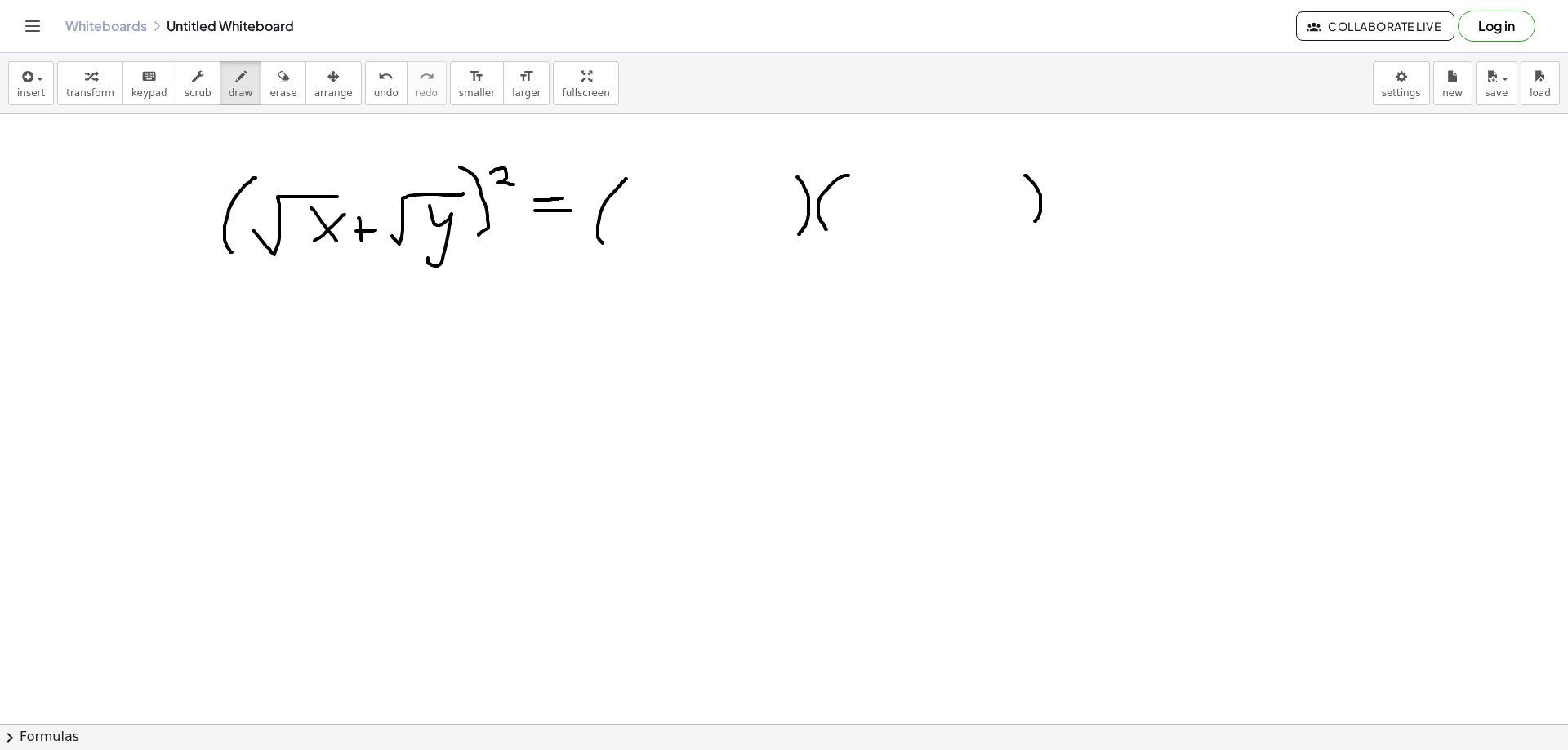
drag, startPoint x: 1025, startPoint y: 175, endPoint x: 1033, endPoint y: 223, distance: 48.7
drag, startPoint x: 616, startPoint y: 220, endPoint x: 670, endPoint y: 194, distance: 59.9
drag, startPoint x: 652, startPoint y: 203, endPoint x: 668, endPoint y: 227, distance: 28.8
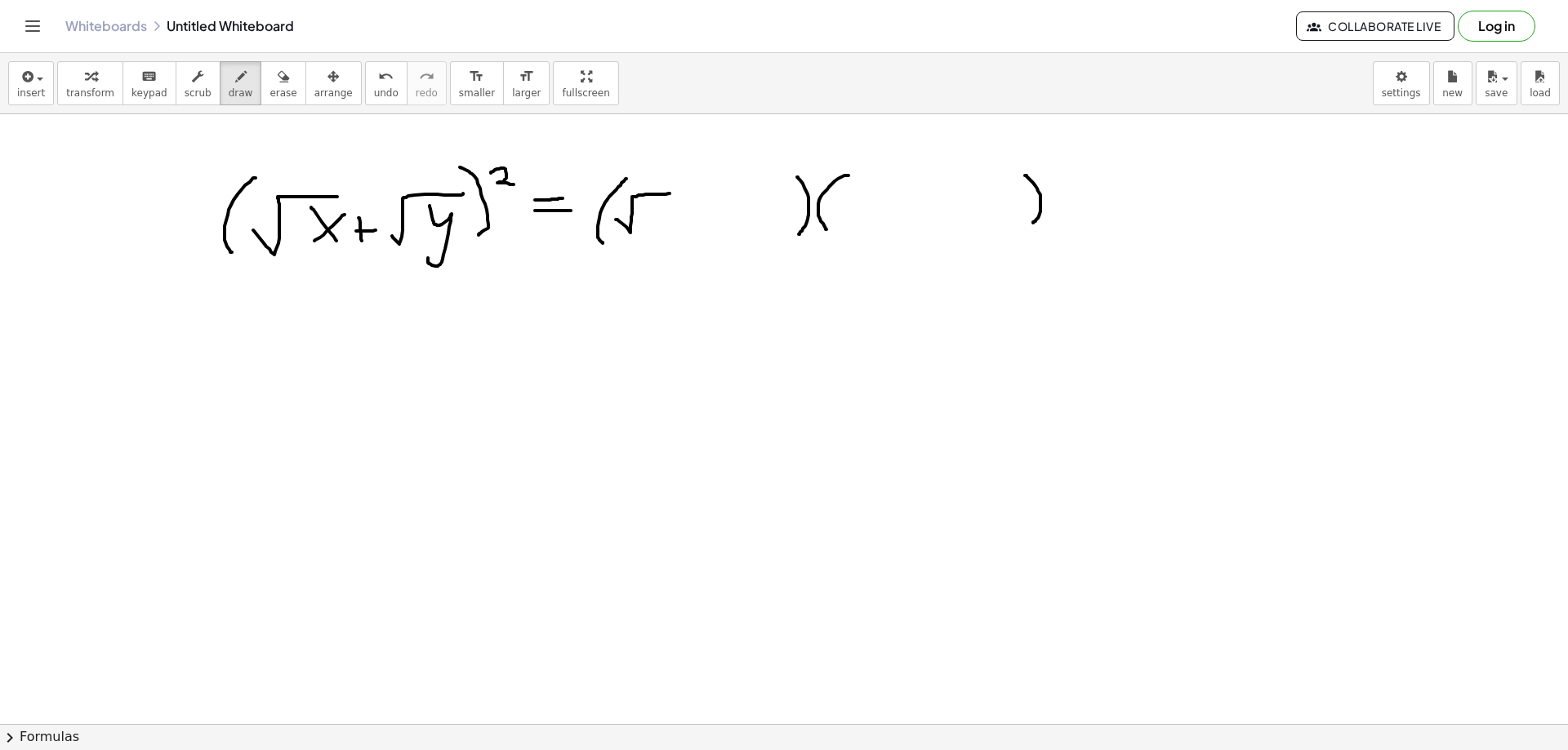
drag, startPoint x: 667, startPoint y: 208, endPoint x: 647, endPoint y: 223, distance: 25.0
drag, startPoint x: 695, startPoint y: 205, endPoint x: 695, endPoint y: 220, distance: 15.0
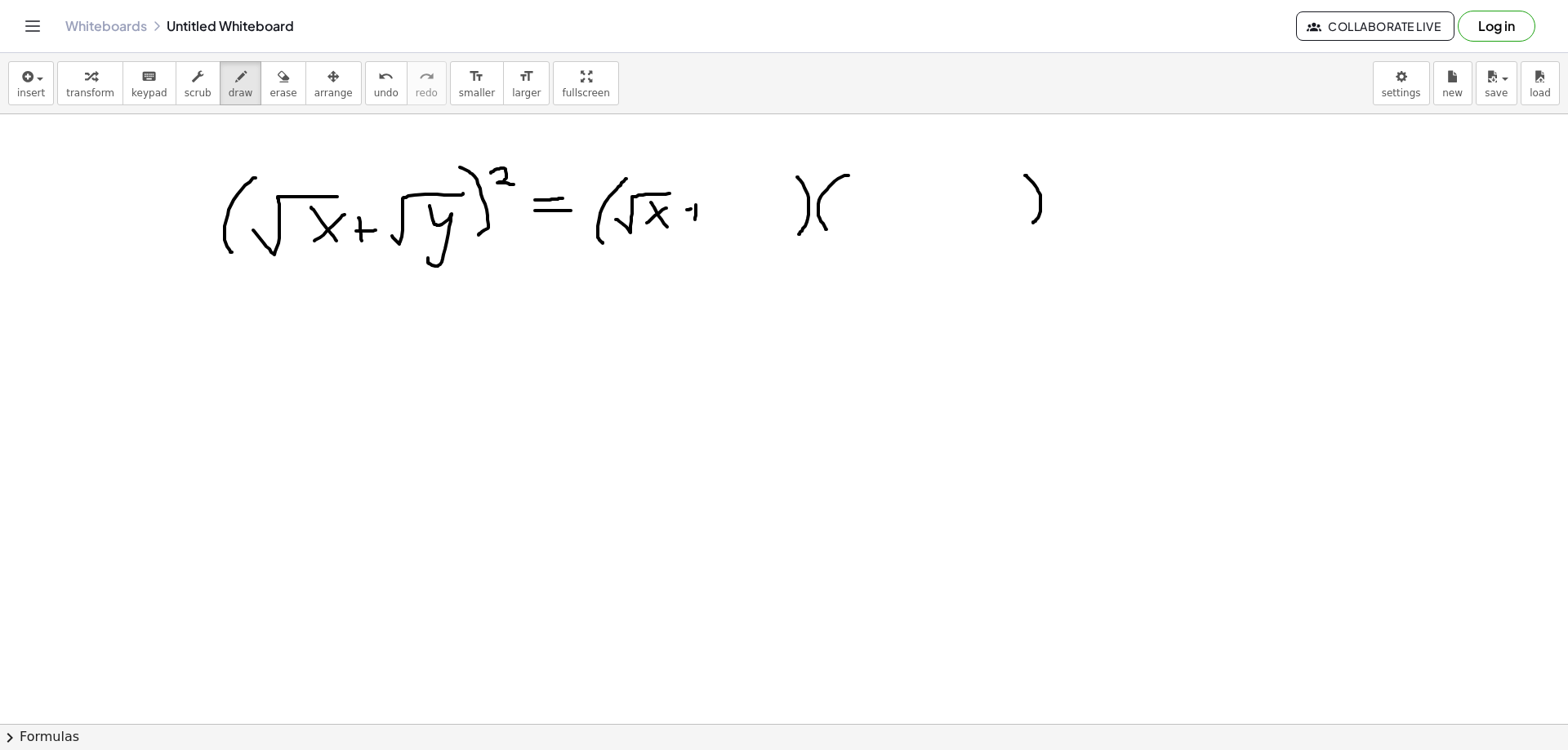
drag, startPoint x: 688, startPoint y: 210, endPoint x: 708, endPoint y: 210, distance: 20.0
drag, startPoint x: 737, startPoint y: 230, endPoint x: 782, endPoint y: 188, distance: 61.6
drag, startPoint x: 762, startPoint y: 203, endPoint x: 751, endPoint y: 230, distance: 29.2
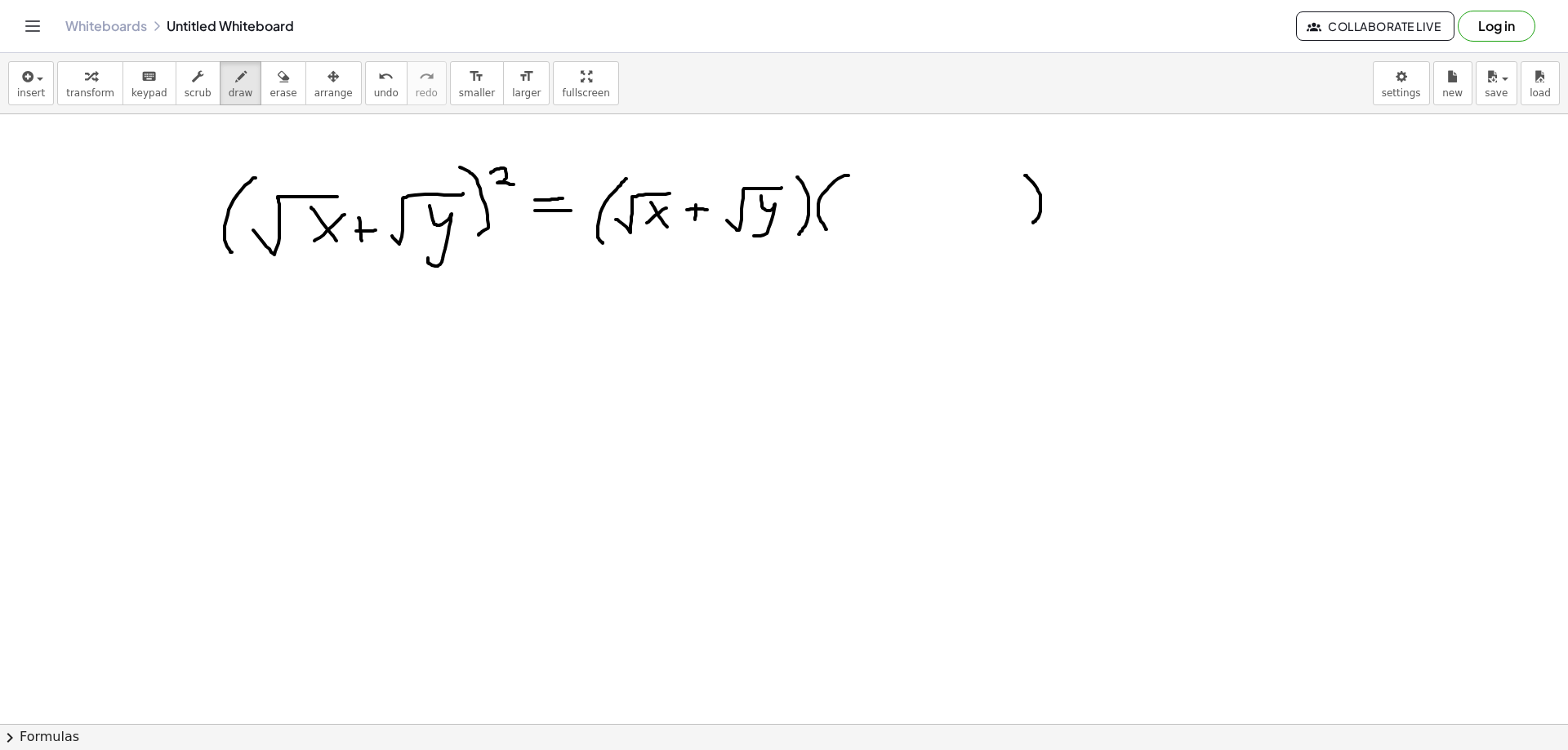
drag, startPoint x: 845, startPoint y: 207, endPoint x: 893, endPoint y: 184, distance: 53.2
drag, startPoint x: 880, startPoint y: 200, endPoint x: 887, endPoint y: 220, distance: 21.2
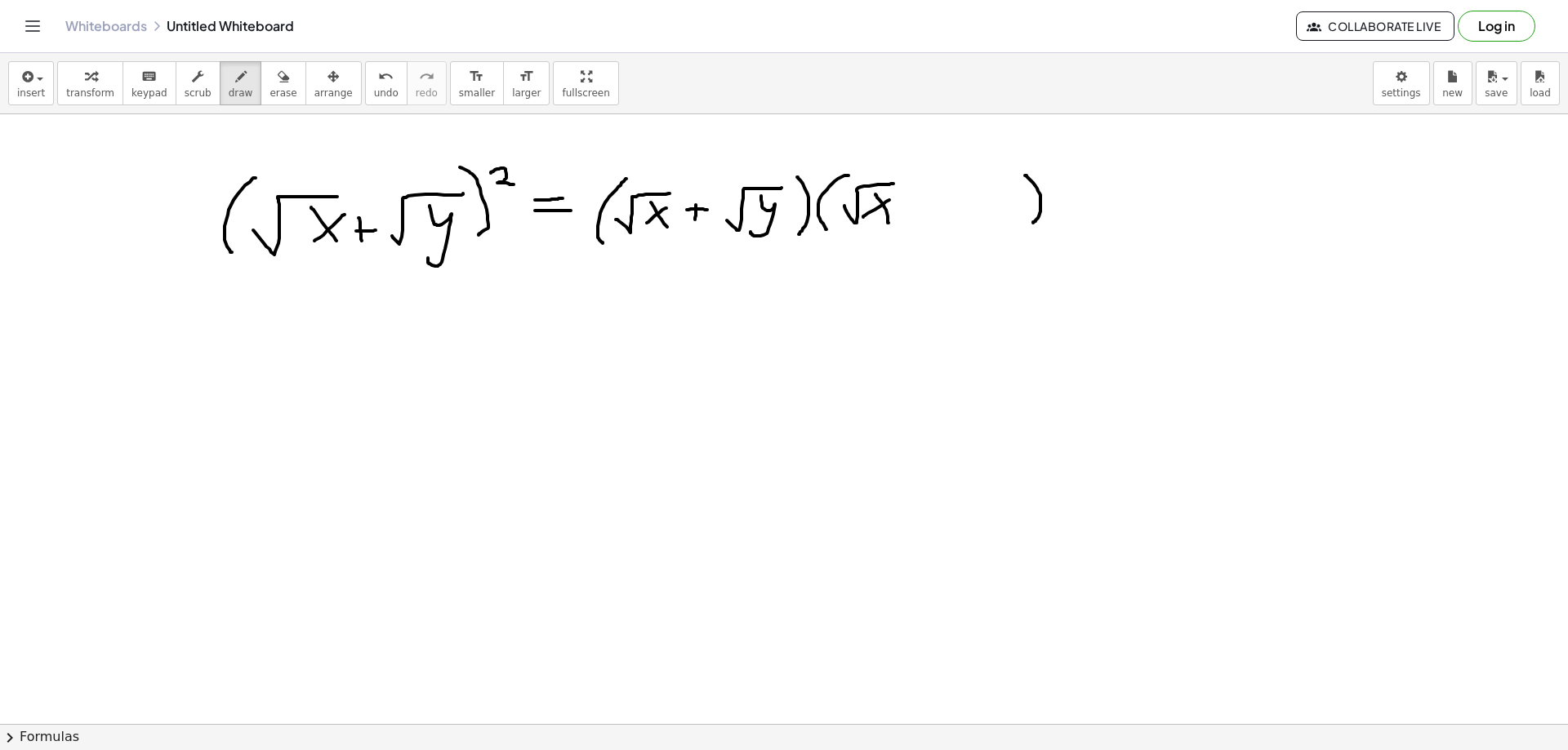
drag, startPoint x: 889, startPoint y: 200, endPoint x: 864, endPoint y: 217, distance: 30.2
drag, startPoint x: 914, startPoint y: 196, endPoint x: 911, endPoint y: 209, distance: 13.3
drag, startPoint x: 910, startPoint y: 207, endPoint x: 922, endPoint y: 206, distance: 12.0
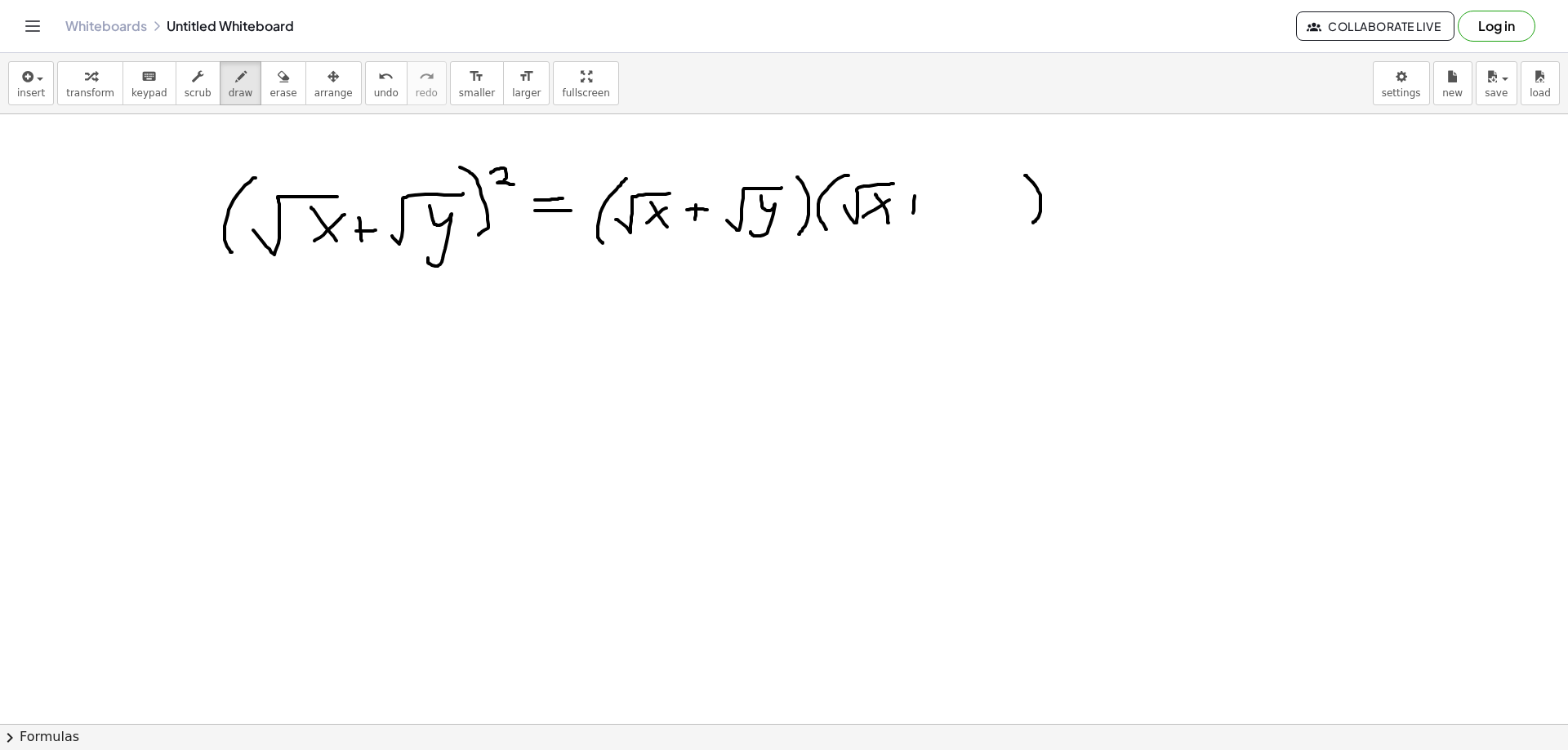
drag, startPoint x: 951, startPoint y: 204, endPoint x: 1007, endPoint y: 183, distance: 59.8
drag, startPoint x: 987, startPoint y: 193, endPoint x: 978, endPoint y: 230, distance: 38.1
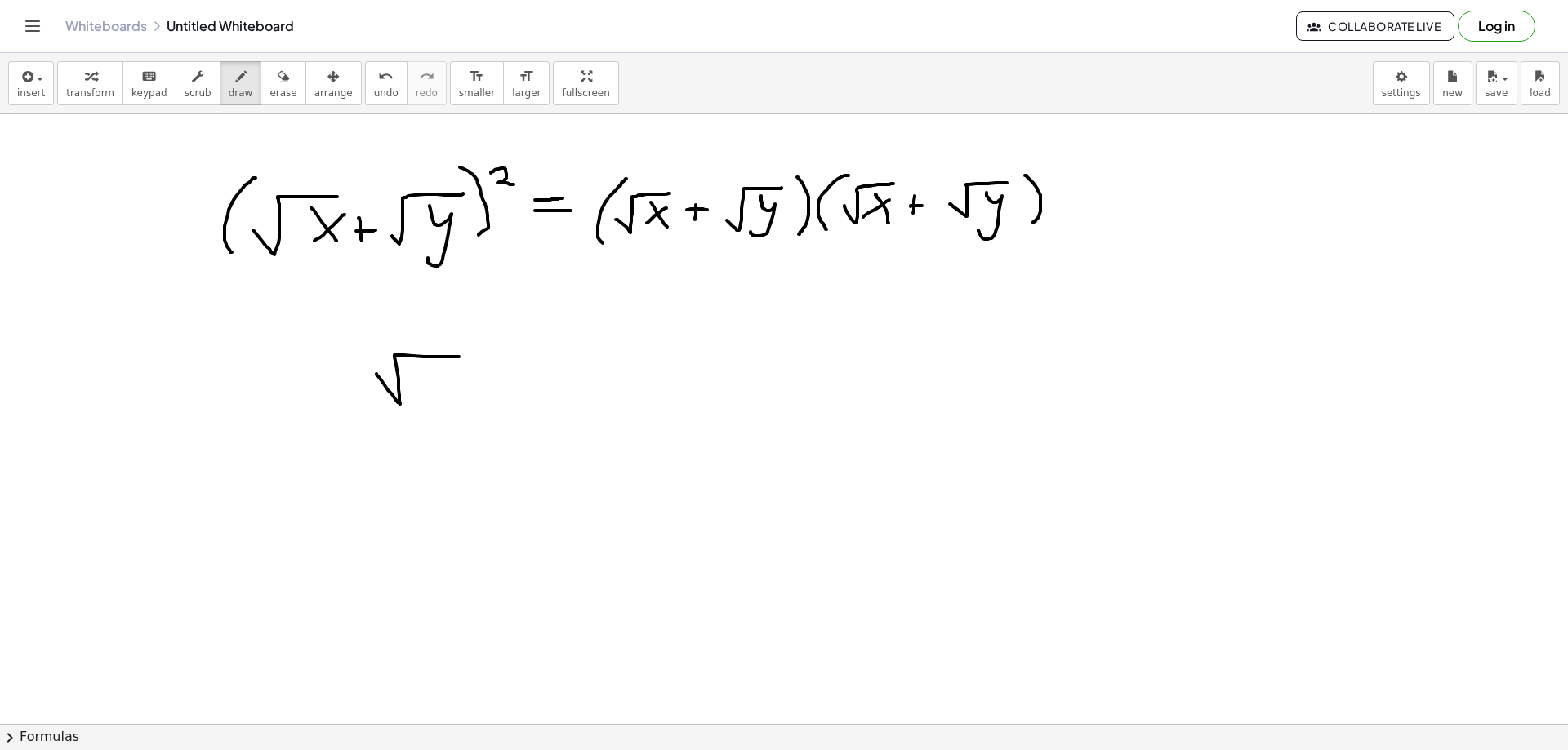
drag, startPoint x: 376, startPoint y: 374, endPoint x: 459, endPoint y: 357, distance: 84.7
drag, startPoint x: 424, startPoint y: 372, endPoint x: 447, endPoint y: 399, distance: 35.5
drag, startPoint x: 449, startPoint y: 375, endPoint x: 421, endPoint y: 404, distance: 40.3
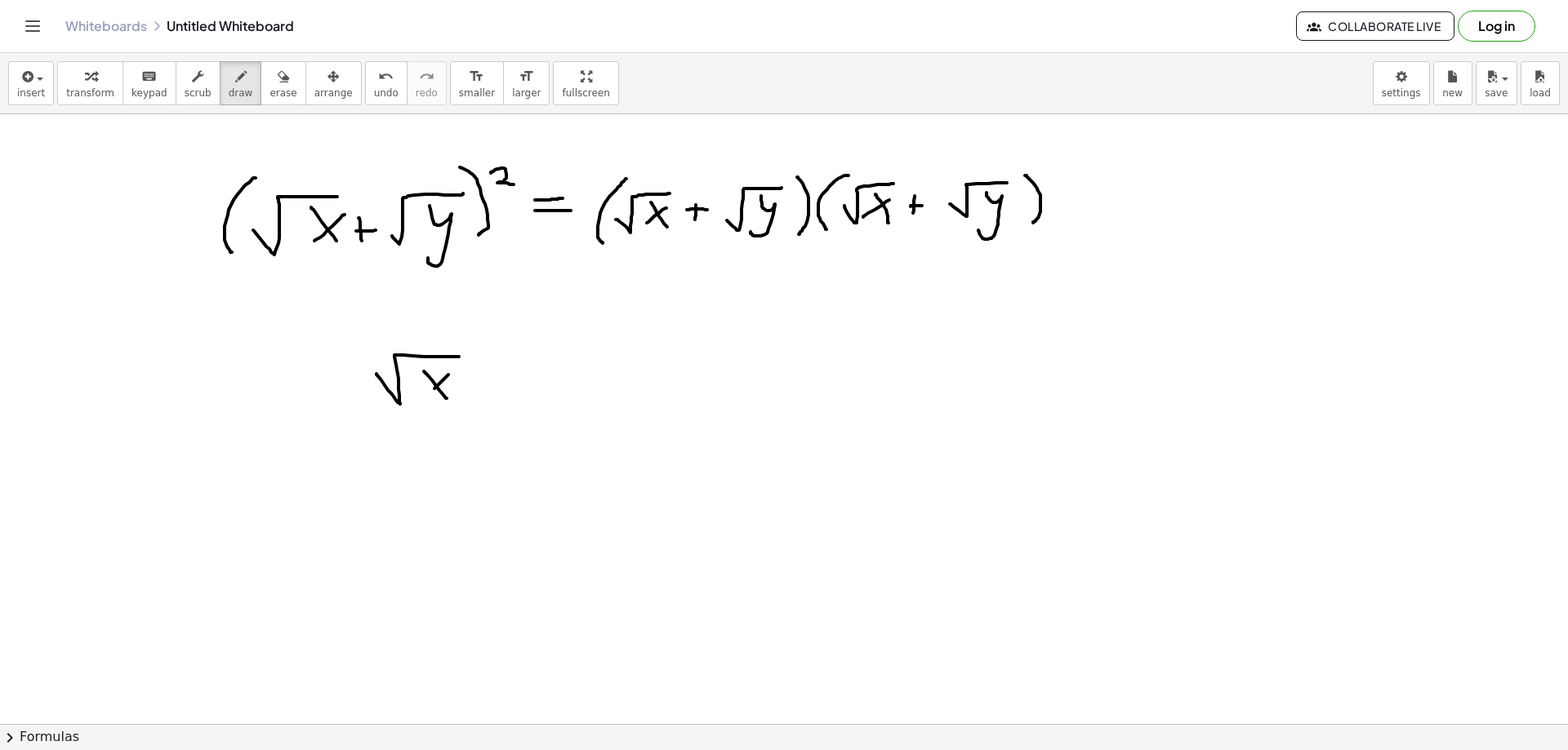
drag, startPoint x: 470, startPoint y: 366, endPoint x: 480, endPoint y: 379, distance: 16.4
drag, startPoint x: 519, startPoint y: 371, endPoint x: 519, endPoint y: 398, distance: 27.0
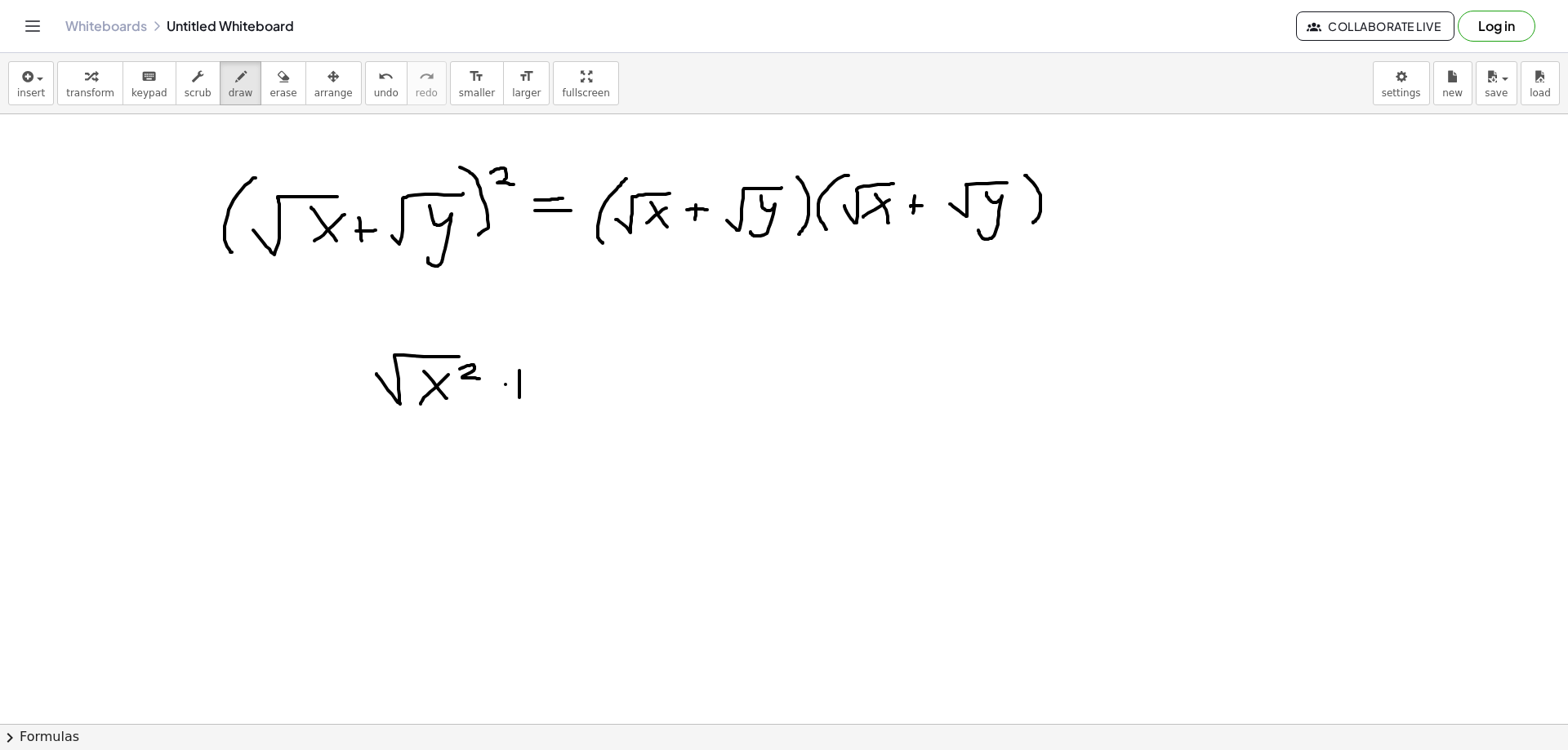
drag, startPoint x: 505, startPoint y: 385, endPoint x: 542, endPoint y: 383, distance: 37.1
drag, startPoint x: 549, startPoint y: 382, endPoint x: 615, endPoint y: 357, distance: 70.6
drag, startPoint x: 604, startPoint y: 391, endPoint x: 605, endPoint y: 381, distance: 10.0
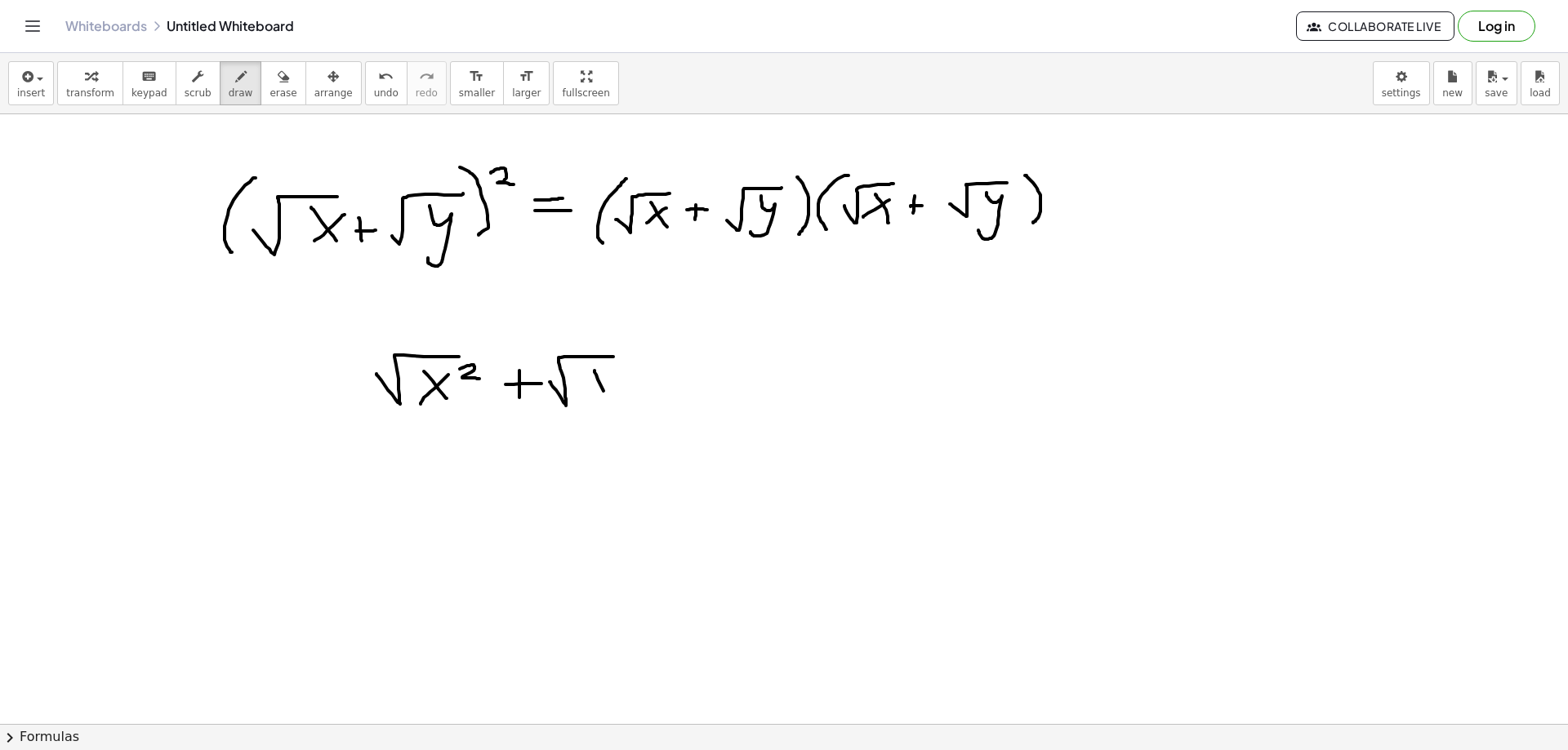
drag, startPoint x: 605, startPoint y: 376, endPoint x: 590, endPoint y: 396, distance: 25.0
drag, startPoint x: 626, startPoint y: 389, endPoint x: 676, endPoint y: 359, distance: 58.3
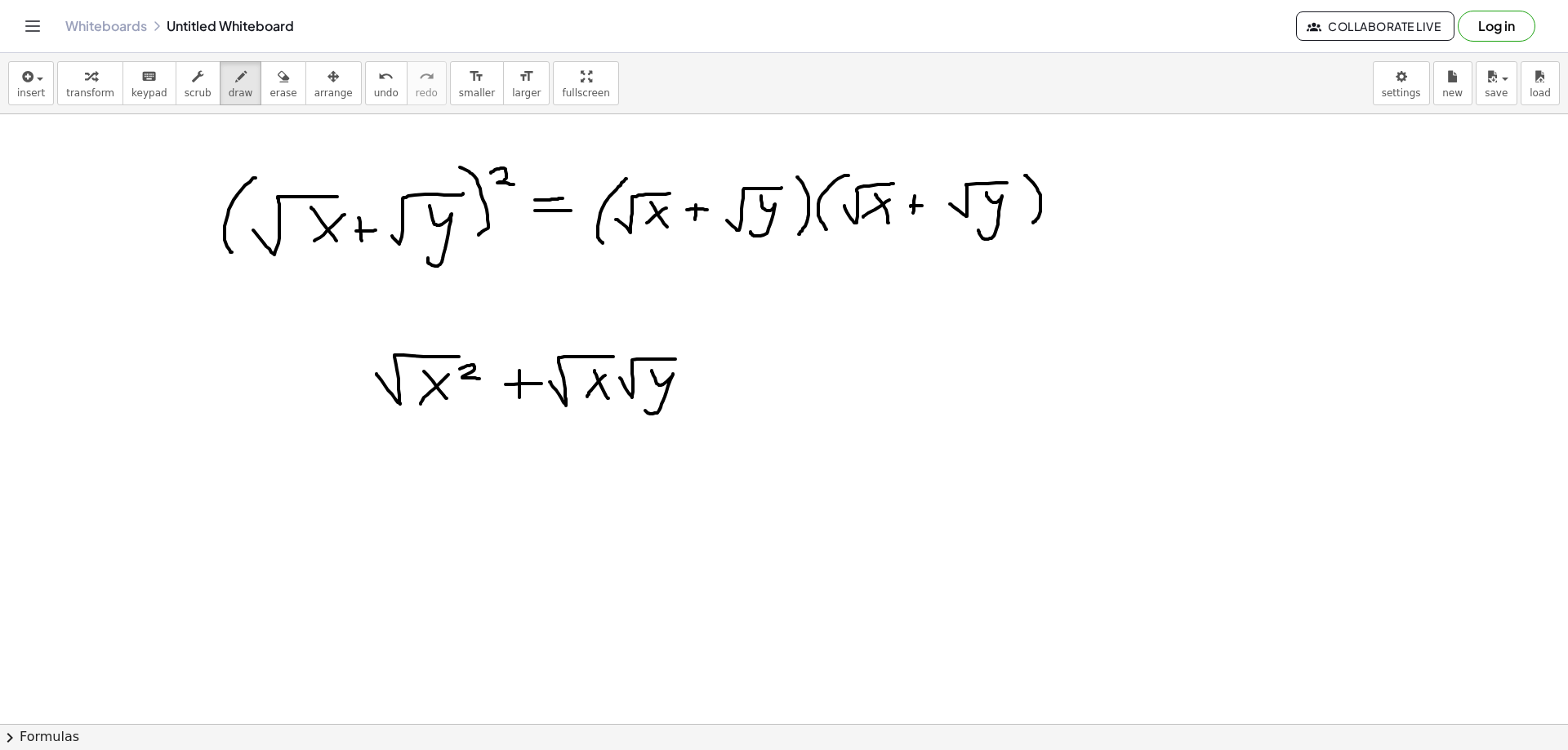
drag
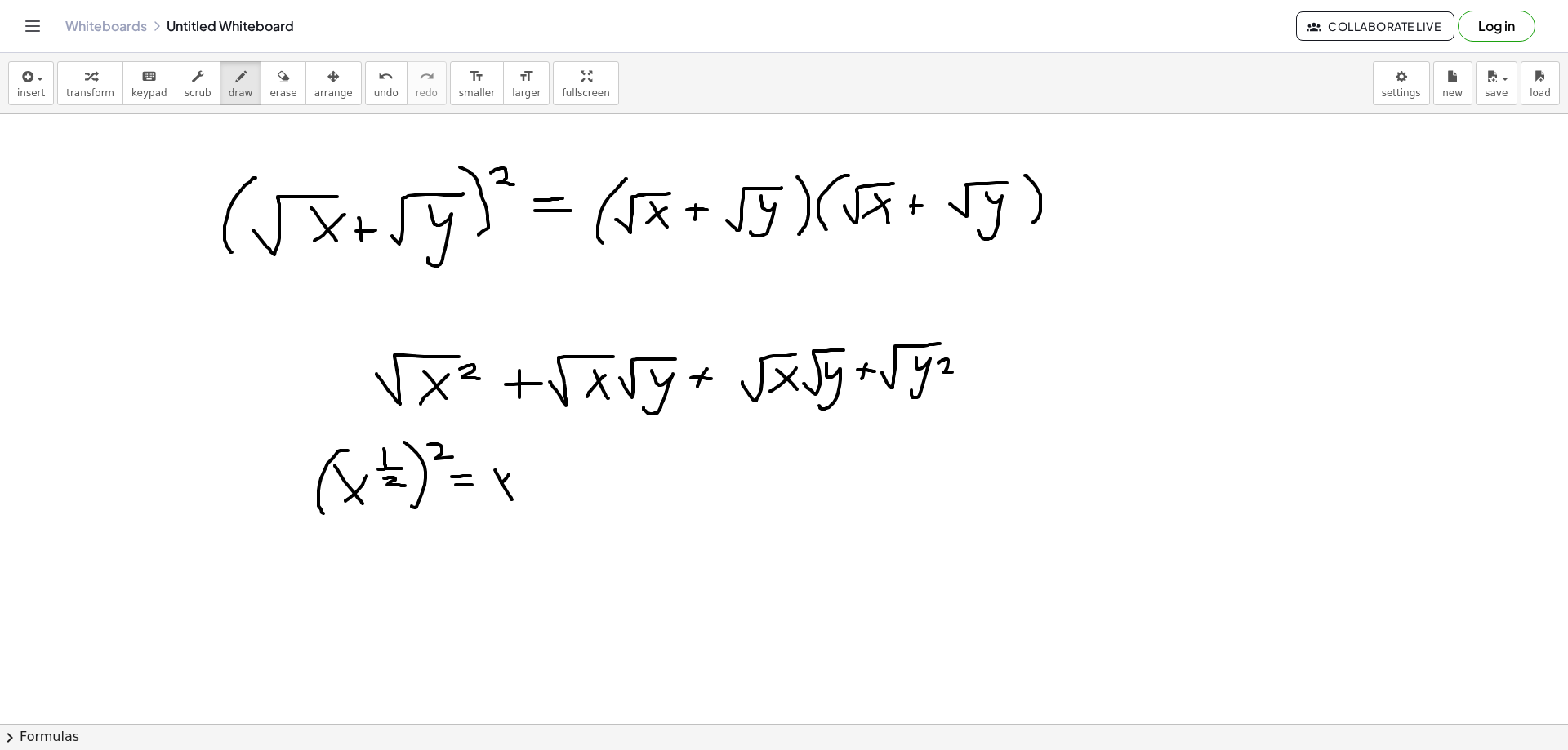
click at [270, 94] on span "erase" at bounding box center [283, 93] width 27 height 11
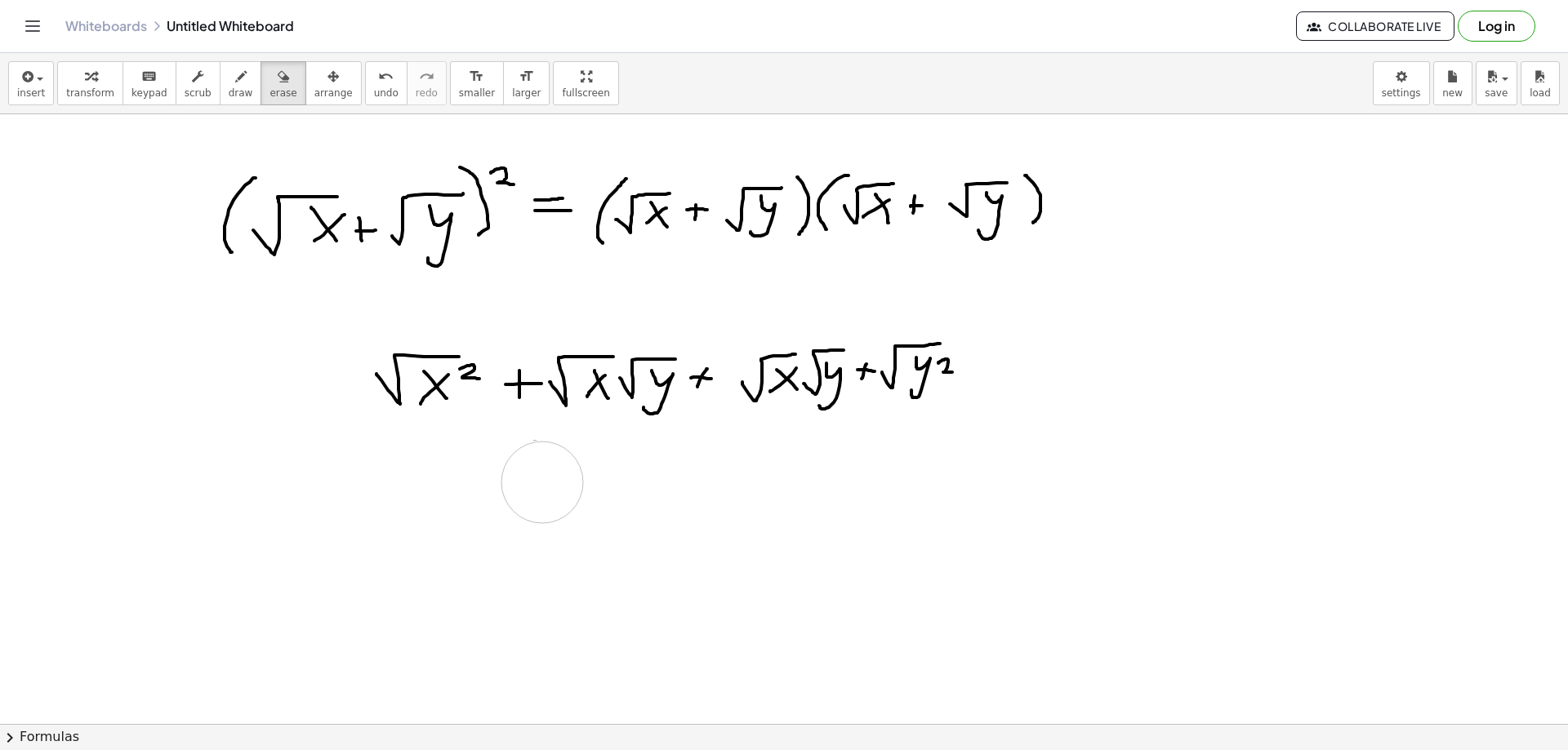
click at [229, 88] on span "draw" at bounding box center [241, 93] width 25 height 11
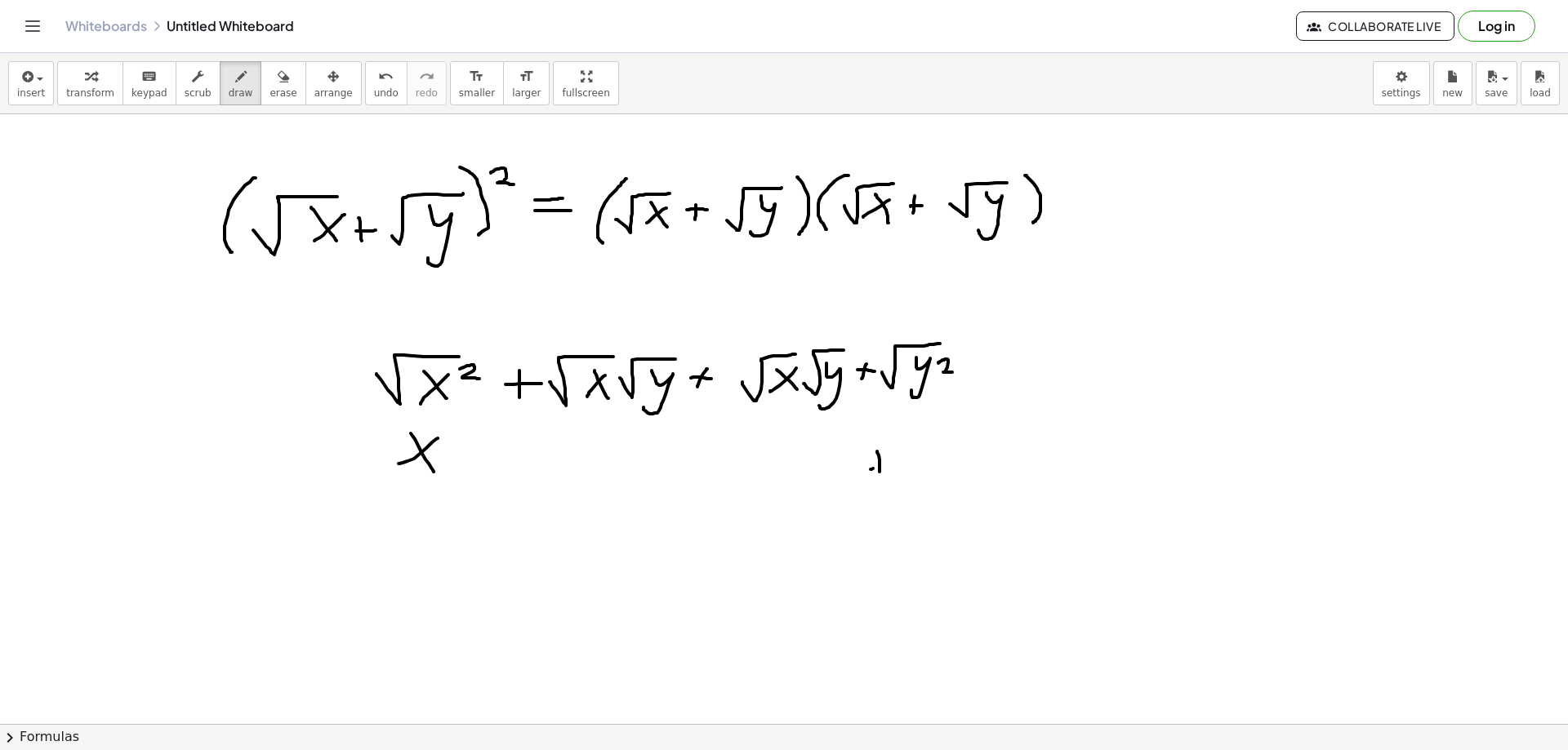
drag, startPoint x: 617, startPoint y: 469, endPoint x: 639, endPoint y: 492, distance: 31.8
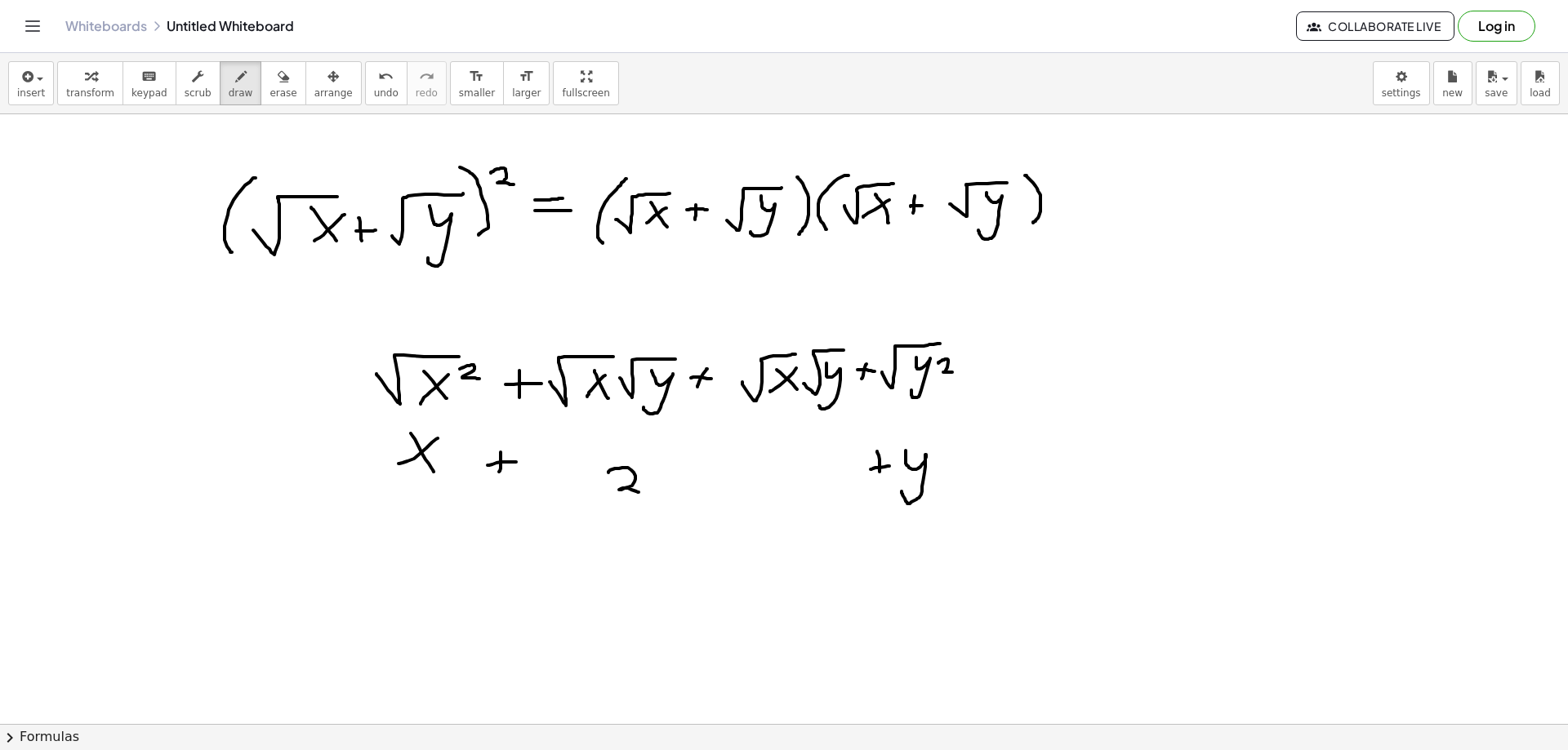
drag, startPoint x: 646, startPoint y: 489, endPoint x: 736, endPoint y: 456, distance: 95.9
drag, startPoint x: 711, startPoint y: 473, endPoint x: 694, endPoint y: 489, distance: 23.3
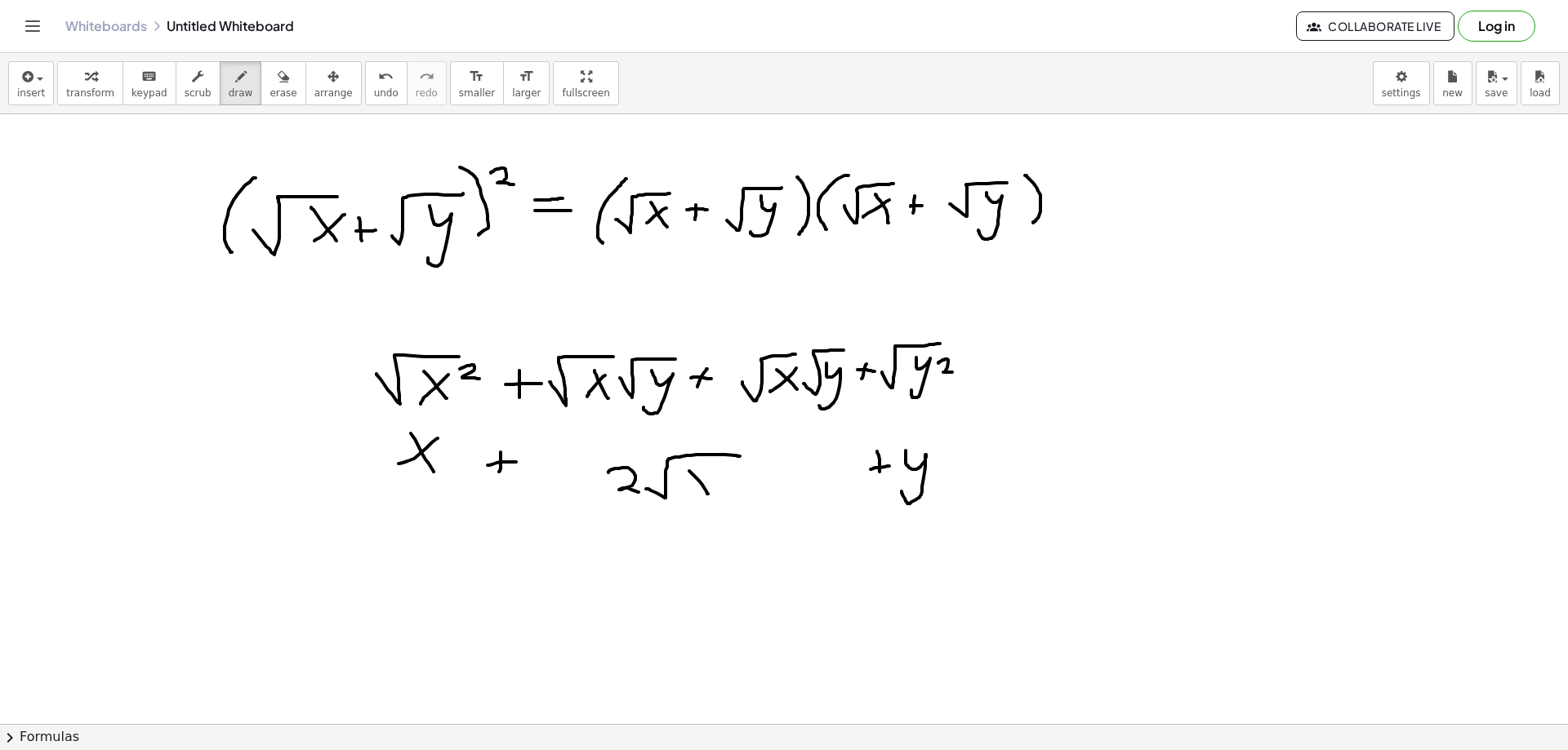
drag, startPoint x: 721, startPoint y: 481, endPoint x: 710, endPoint y: 508, distance: 29.2
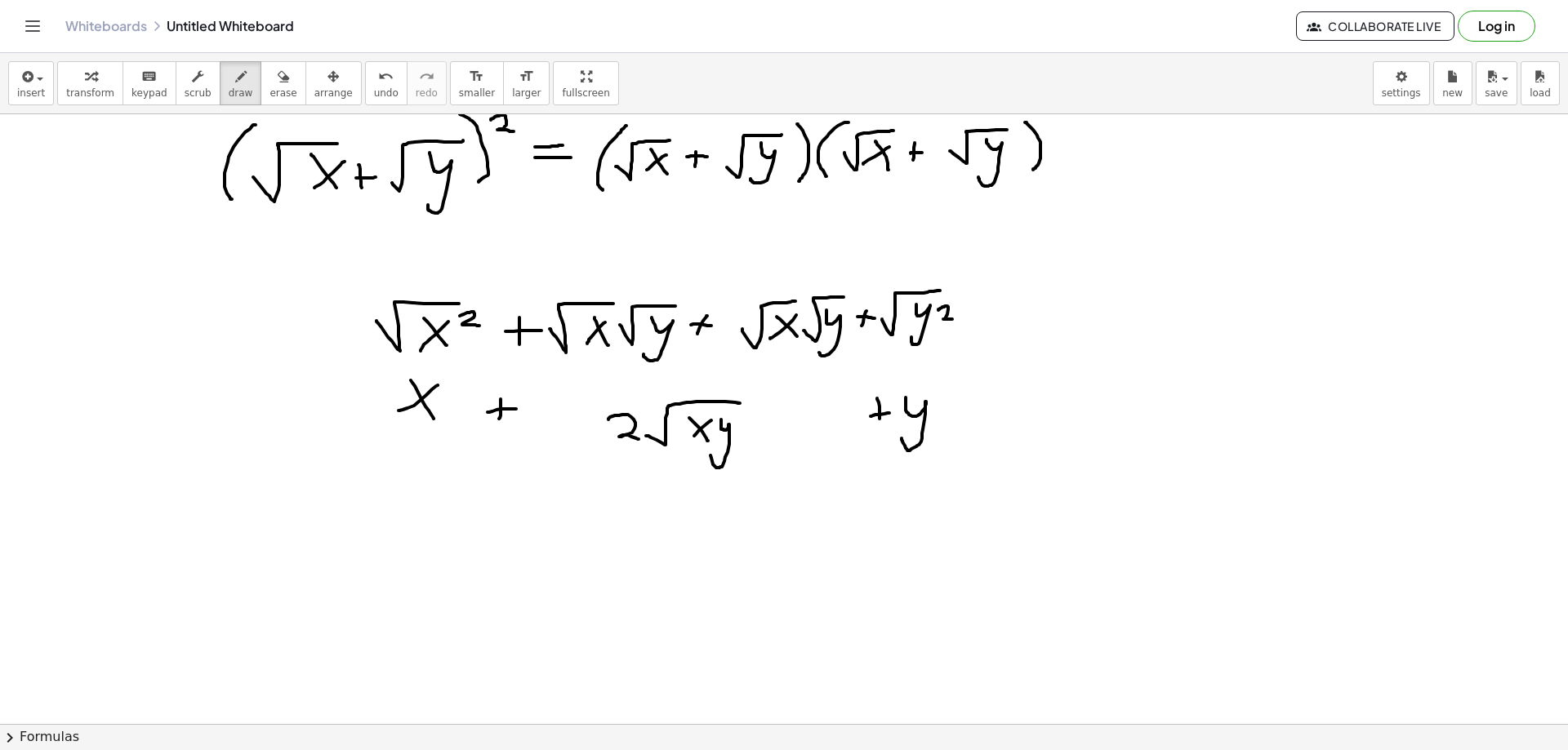
scroll to position [82, 0]
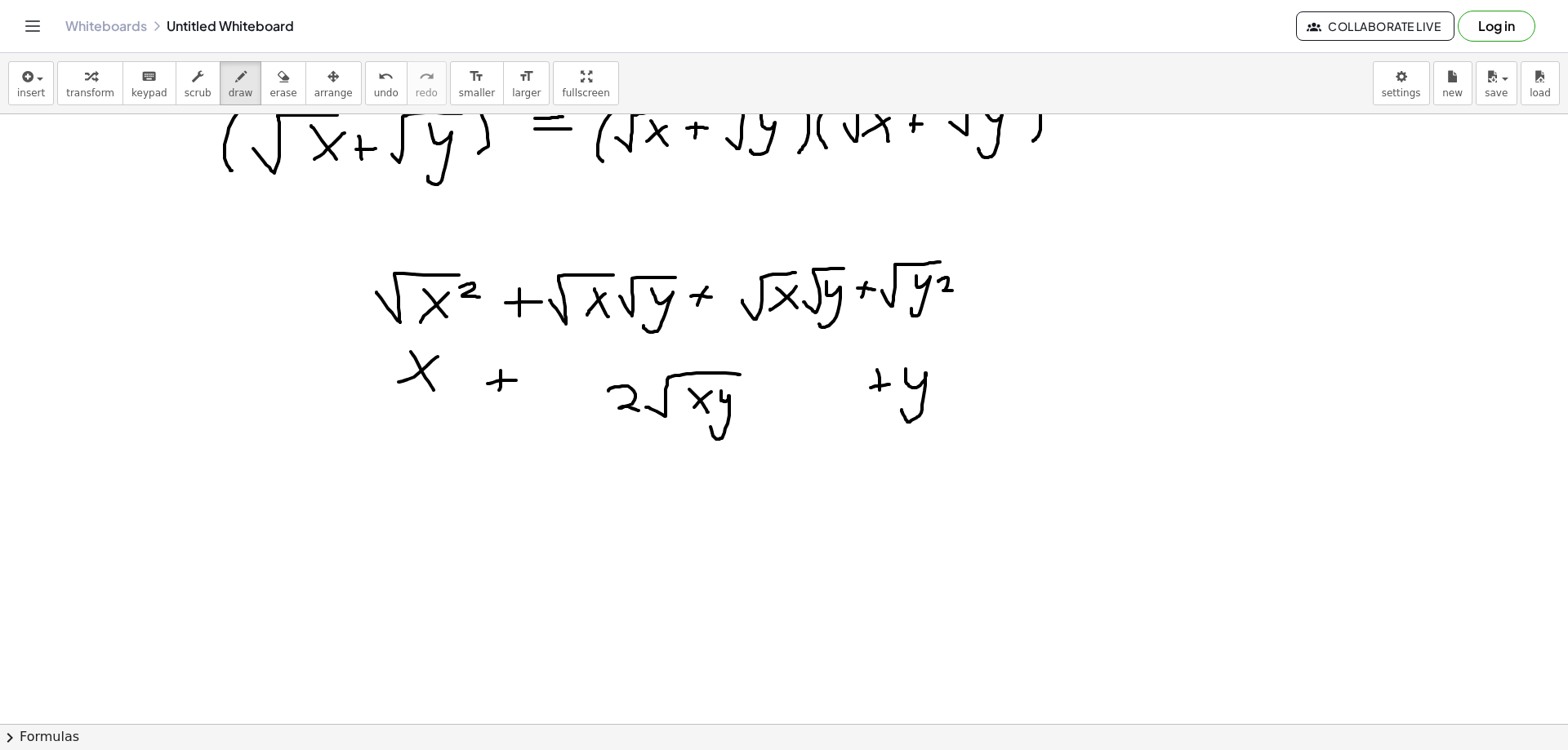
drag, startPoint x: 463, startPoint y: 468, endPoint x: 490, endPoint y: 499, distance: 41.1
click at [490, 499] on div at bounding box center [784, 695] width 1568 height 1326
drag, startPoint x: 499, startPoint y: 468, endPoint x: 457, endPoint y: 490, distance: 47.4
click at [457, 490] on div at bounding box center [784, 695] width 1568 height 1326
drag, startPoint x: 519, startPoint y: 471, endPoint x: 516, endPoint y: 490, distance: 19.2
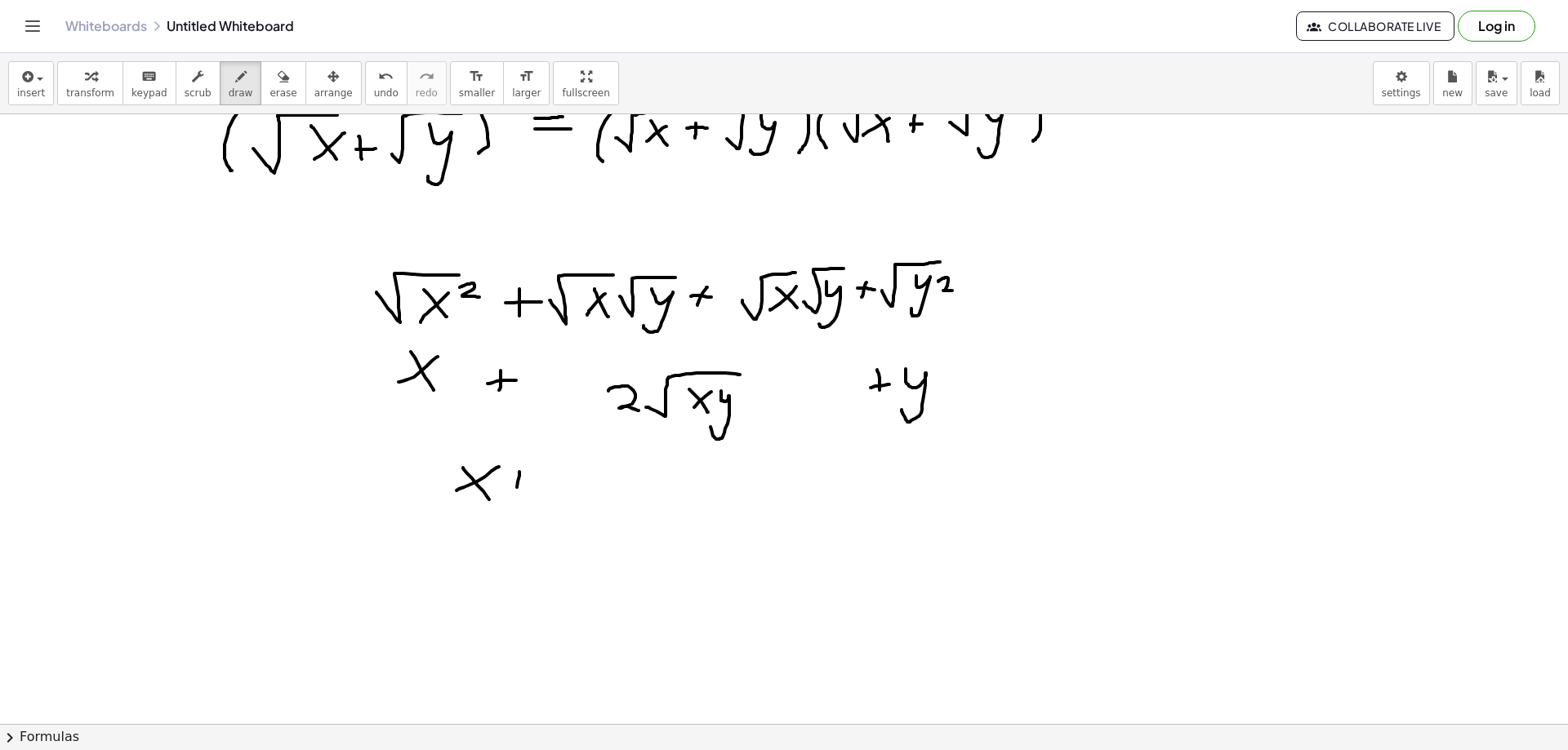
click at [516, 490] on div at bounding box center [784, 695] width 1568 height 1326
drag, startPoint x: 508, startPoint y: 481, endPoint x: 531, endPoint y: 479, distance: 23.1
click at [531, 481] on div at bounding box center [784, 695] width 1568 height 1326
drag, startPoint x: 550, startPoint y: 471, endPoint x: 563, endPoint y: 493, distance: 25.6
click at [563, 493] on div at bounding box center [784, 695] width 1568 height 1326
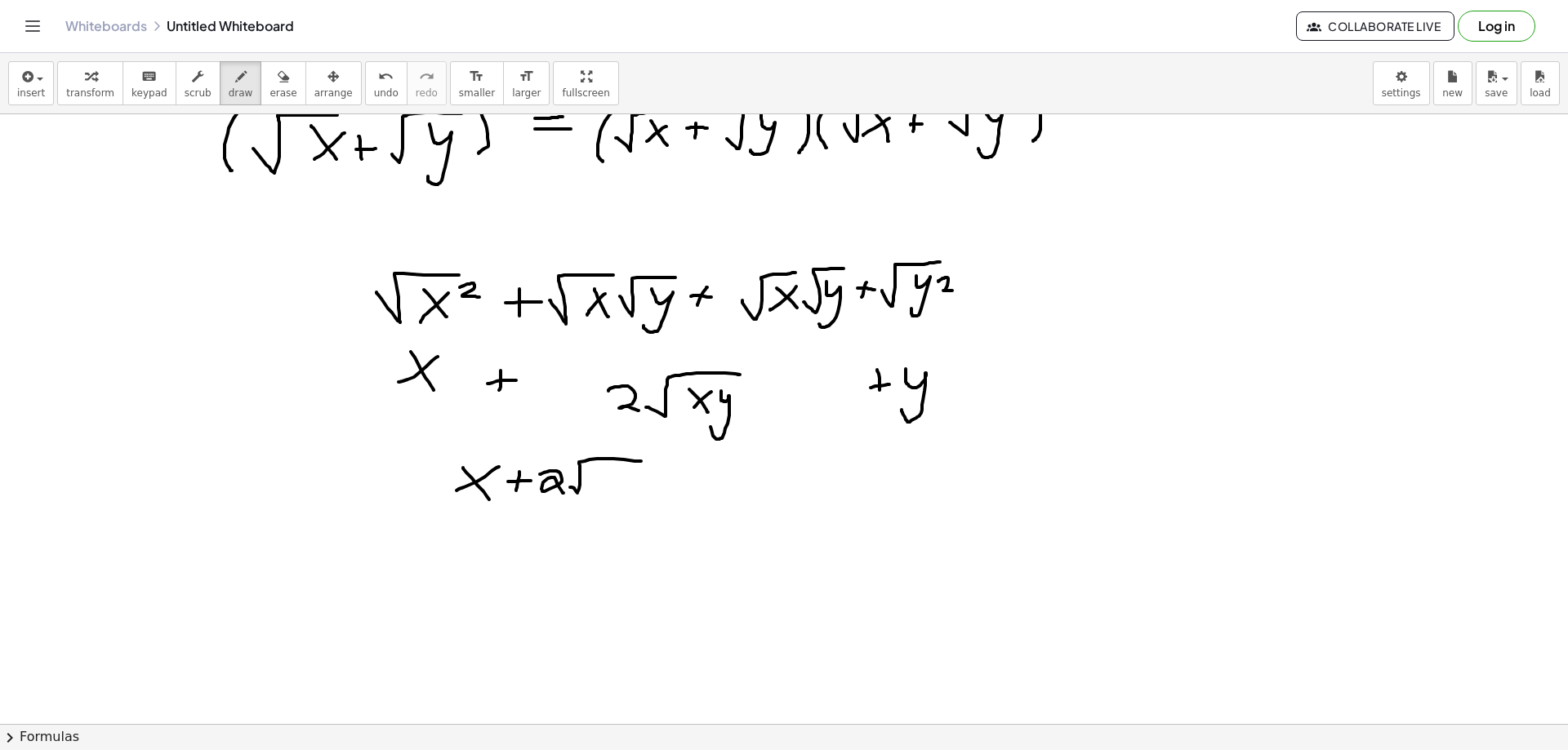
click at [641, 462] on div at bounding box center [784, 695] width 1568 height 1326
click at [619, 485] on div at bounding box center [784, 695] width 1568 height 1326
click at [600, 485] on div at bounding box center [784, 695] width 1568 height 1326
click at [611, 508] on div at bounding box center [784, 695] width 1568 height 1326
click at [655, 489] on div at bounding box center [784, 695] width 1568 height 1326
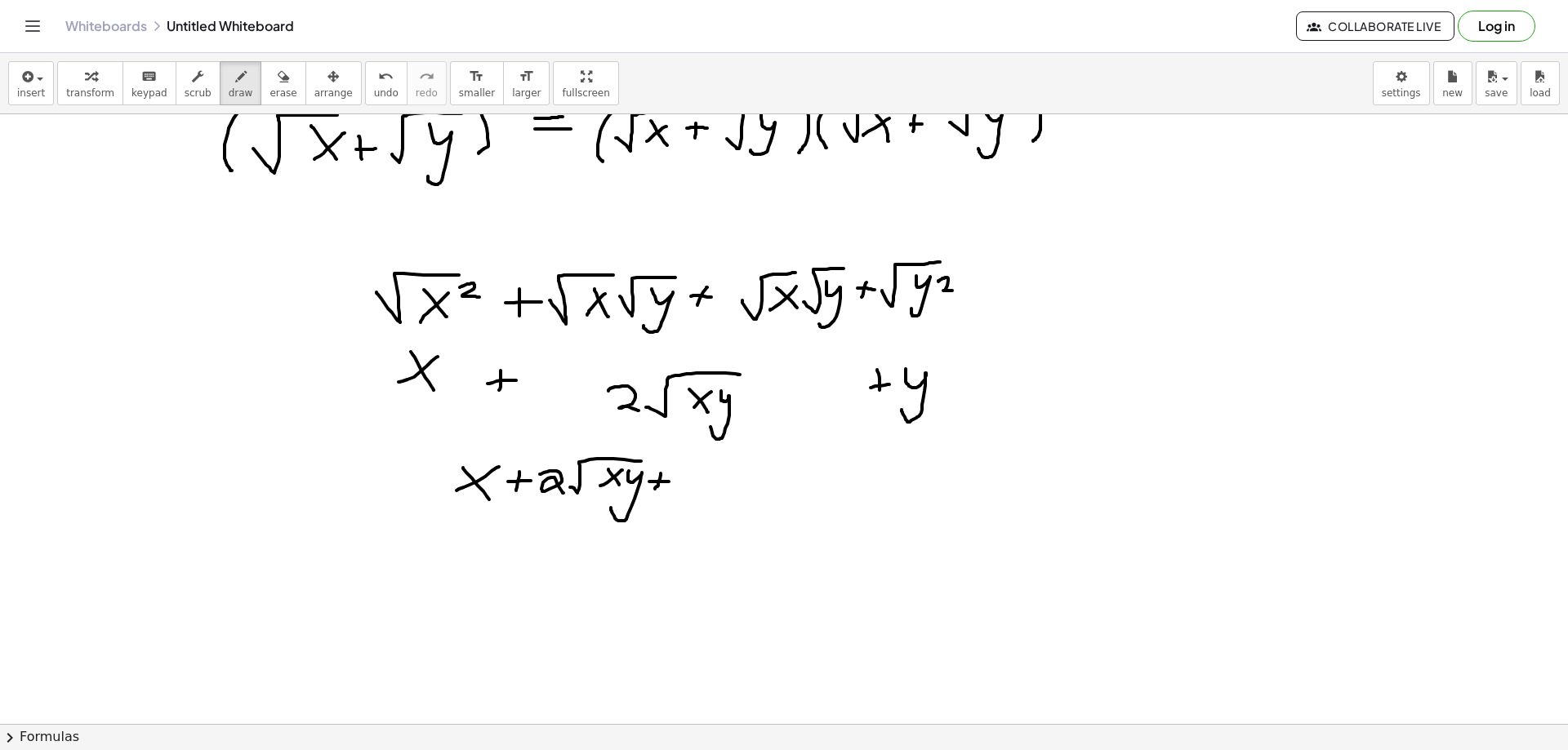
click at [670, 481] on div at bounding box center [784, 695] width 1568 height 1326
click at [678, 503] on div at bounding box center [784, 695] width 1568 height 1326
click at [784, 461] on div at bounding box center [784, 695] width 1568 height 1326
click at [503, 534] on div at bounding box center [784, 695] width 1568 height 1326
click at [649, 526] on div at bounding box center [784, 695] width 1568 height 1326
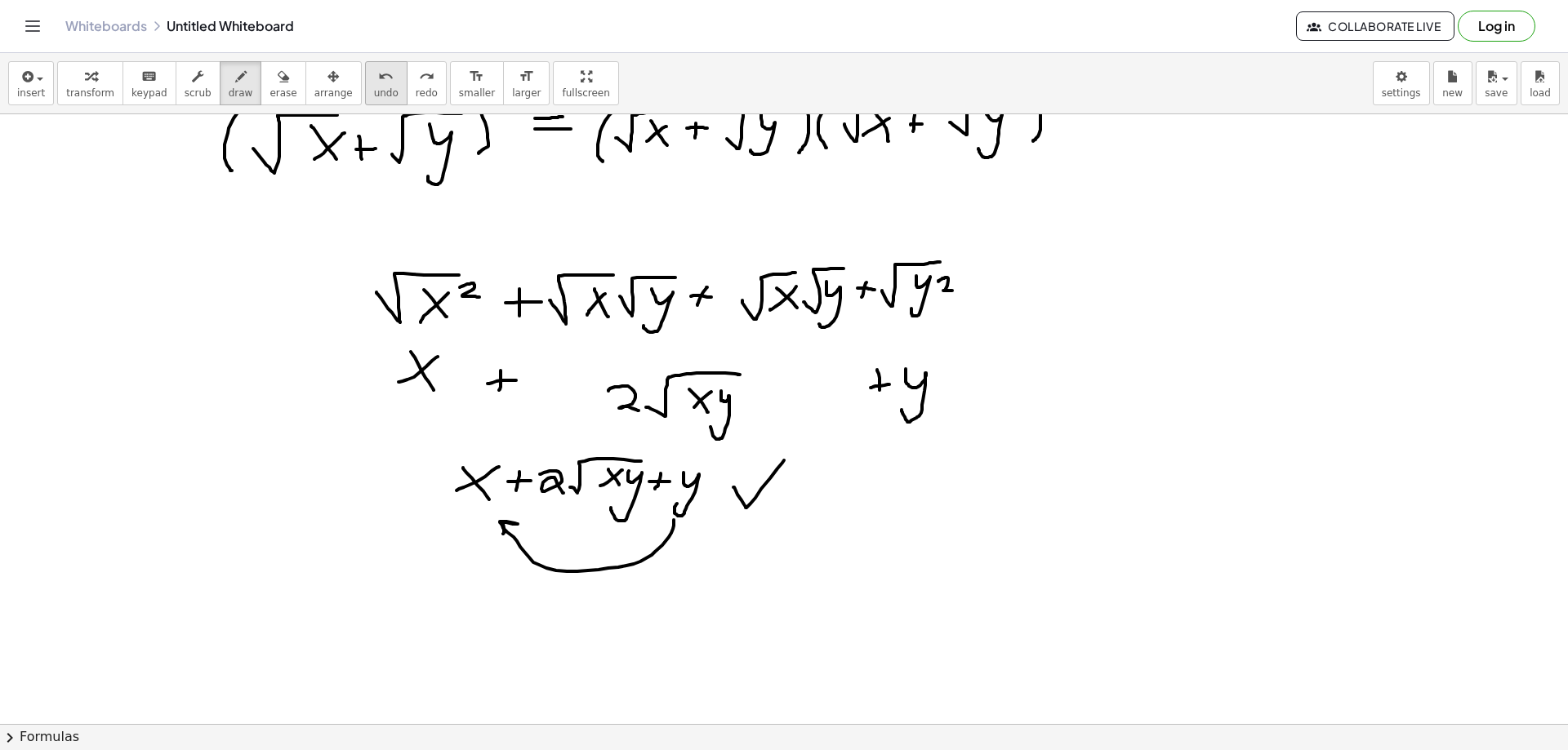
click at [374, 88] on span "undo" at bounding box center [386, 93] width 25 height 11
click at [374, 98] on span "undo" at bounding box center [386, 93] width 25 height 11
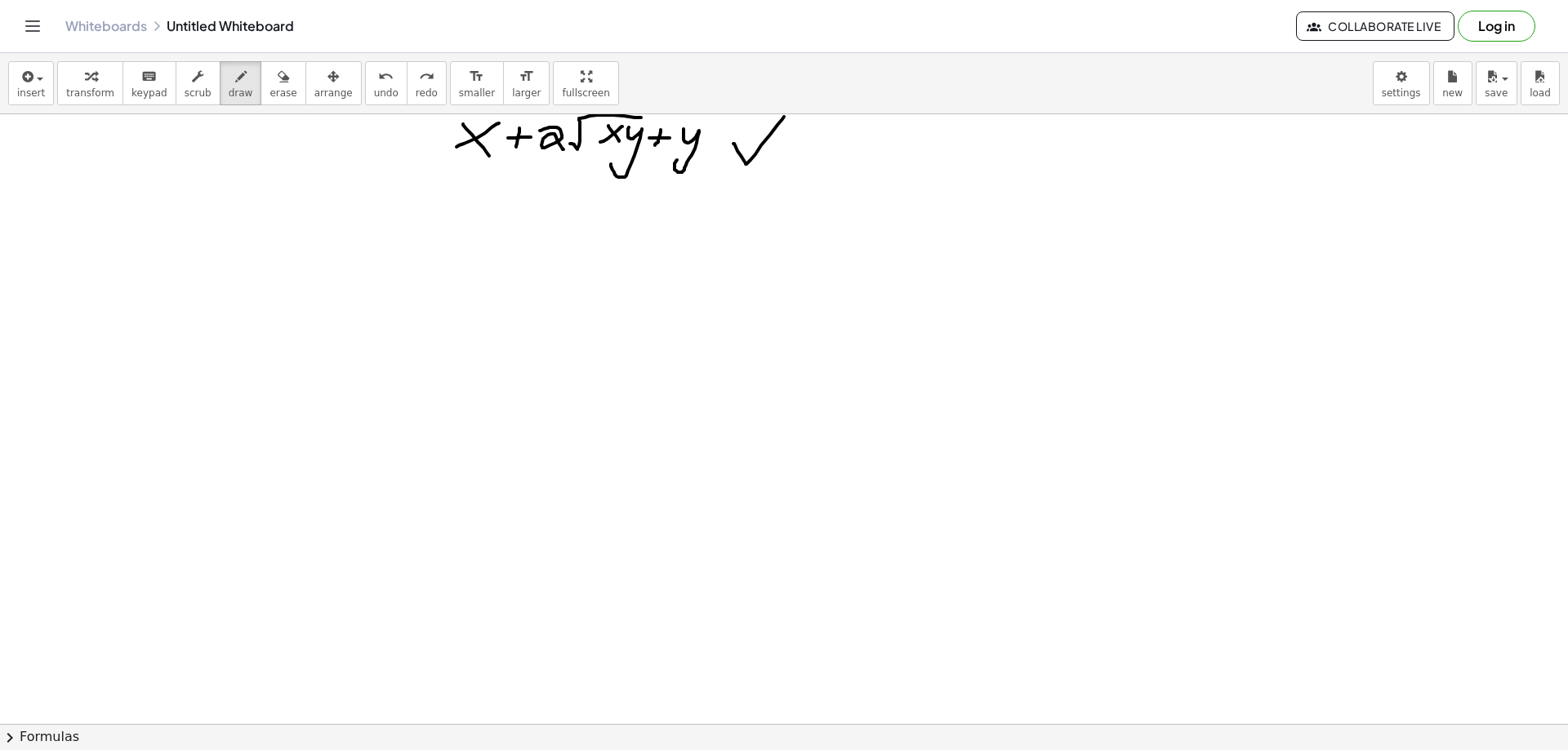
scroll to position [326, 0]
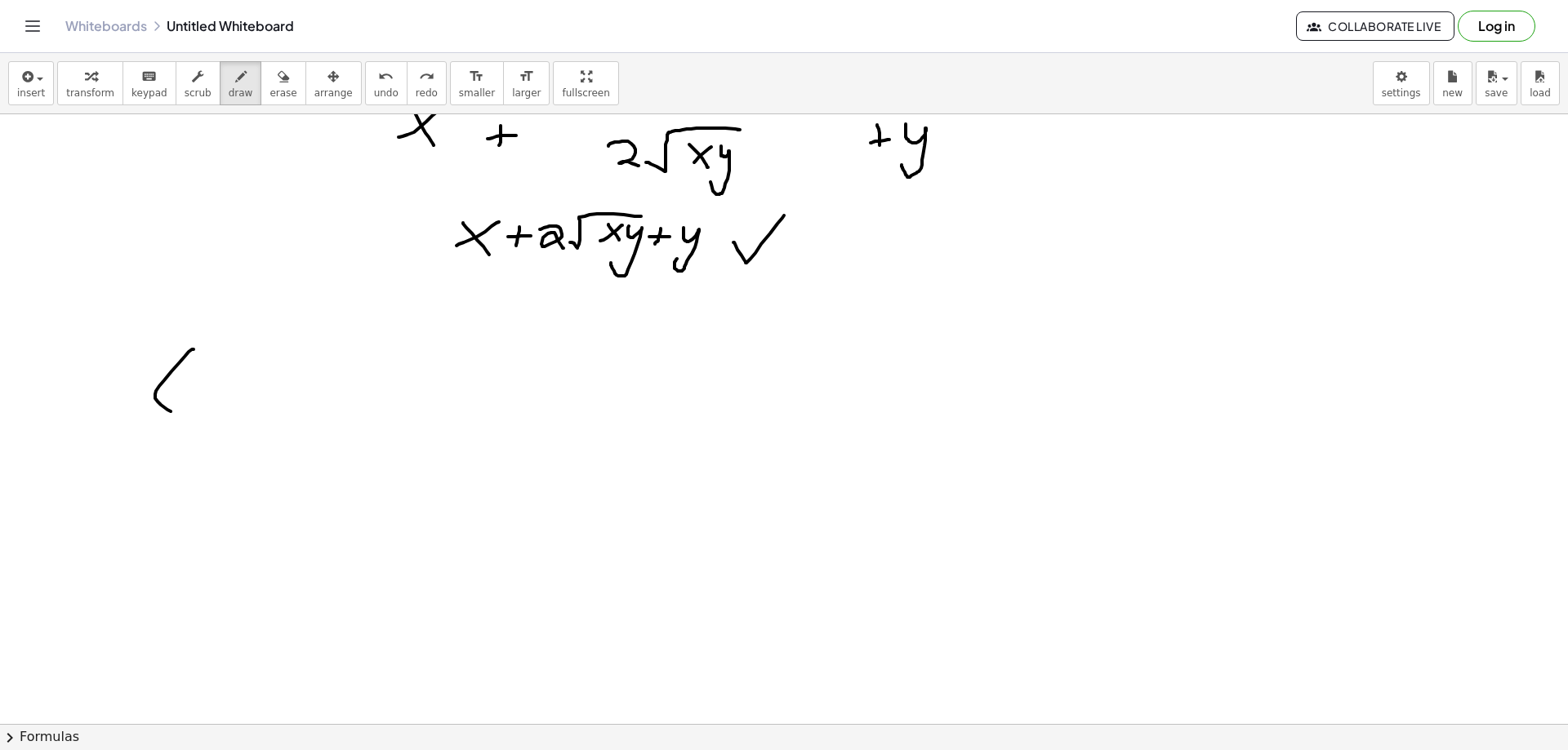
drag, startPoint x: 194, startPoint y: 349, endPoint x: 175, endPoint y: 415, distance: 68.7
click at [175, 415] on div at bounding box center [784, 451] width 1568 height 1326
drag, startPoint x: 188, startPoint y: 372, endPoint x: 226, endPoint y: 396, distance: 44.9
click at [226, 396] on div at bounding box center [784, 451] width 1568 height 1326
drag, startPoint x: 244, startPoint y: 385, endPoint x: 244, endPoint y: 394, distance: 9.0
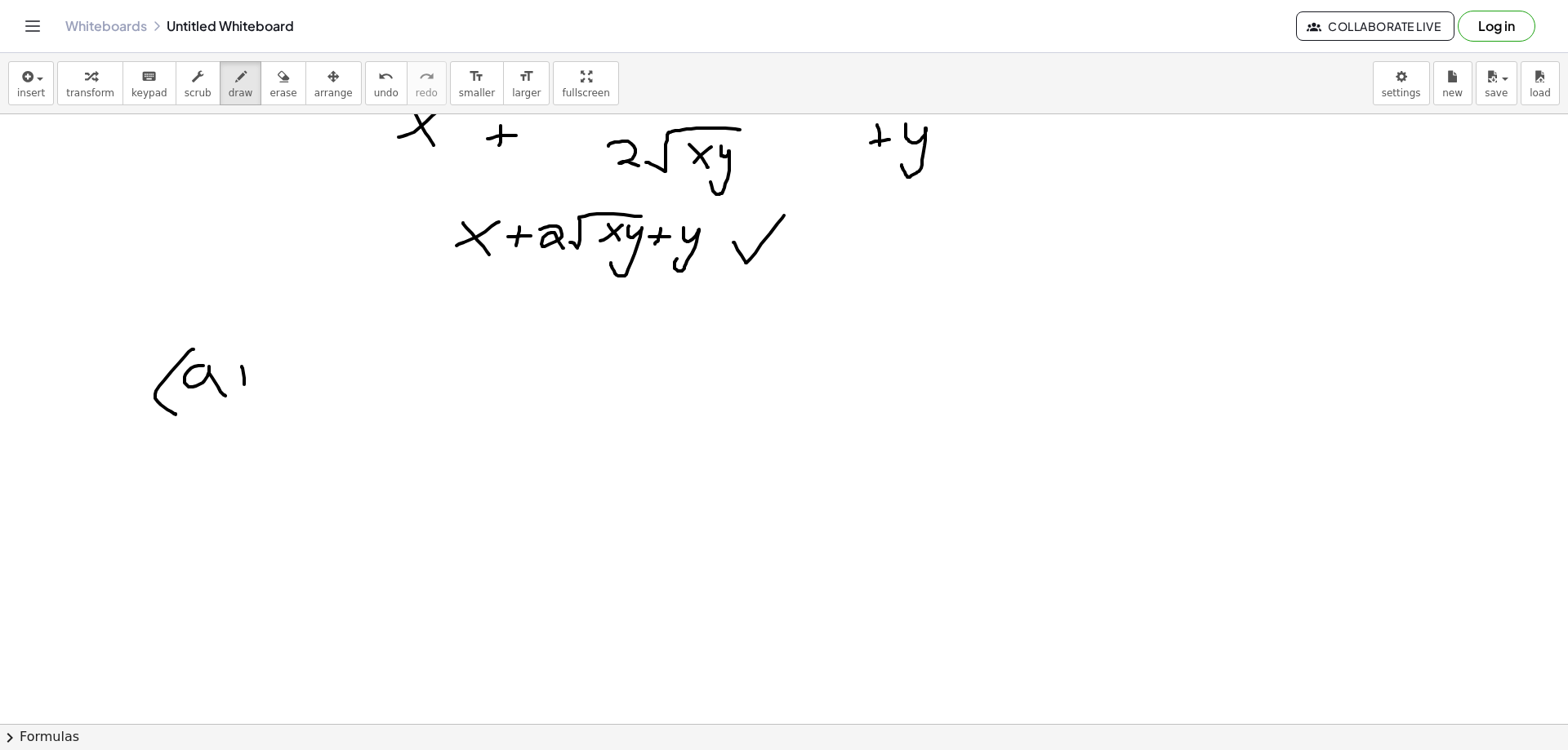
click at [244, 394] on div at bounding box center [784, 451] width 1568 height 1326
drag, startPoint x: 240, startPoint y: 381, endPoint x: 261, endPoint y: 377, distance: 21.4
click at [254, 380] on div at bounding box center [784, 451] width 1568 height 1326
drag, startPoint x: 272, startPoint y: 362, endPoint x: 277, endPoint y: 390, distance: 28.4
click at [277, 390] on div at bounding box center [784, 451] width 1568 height 1326
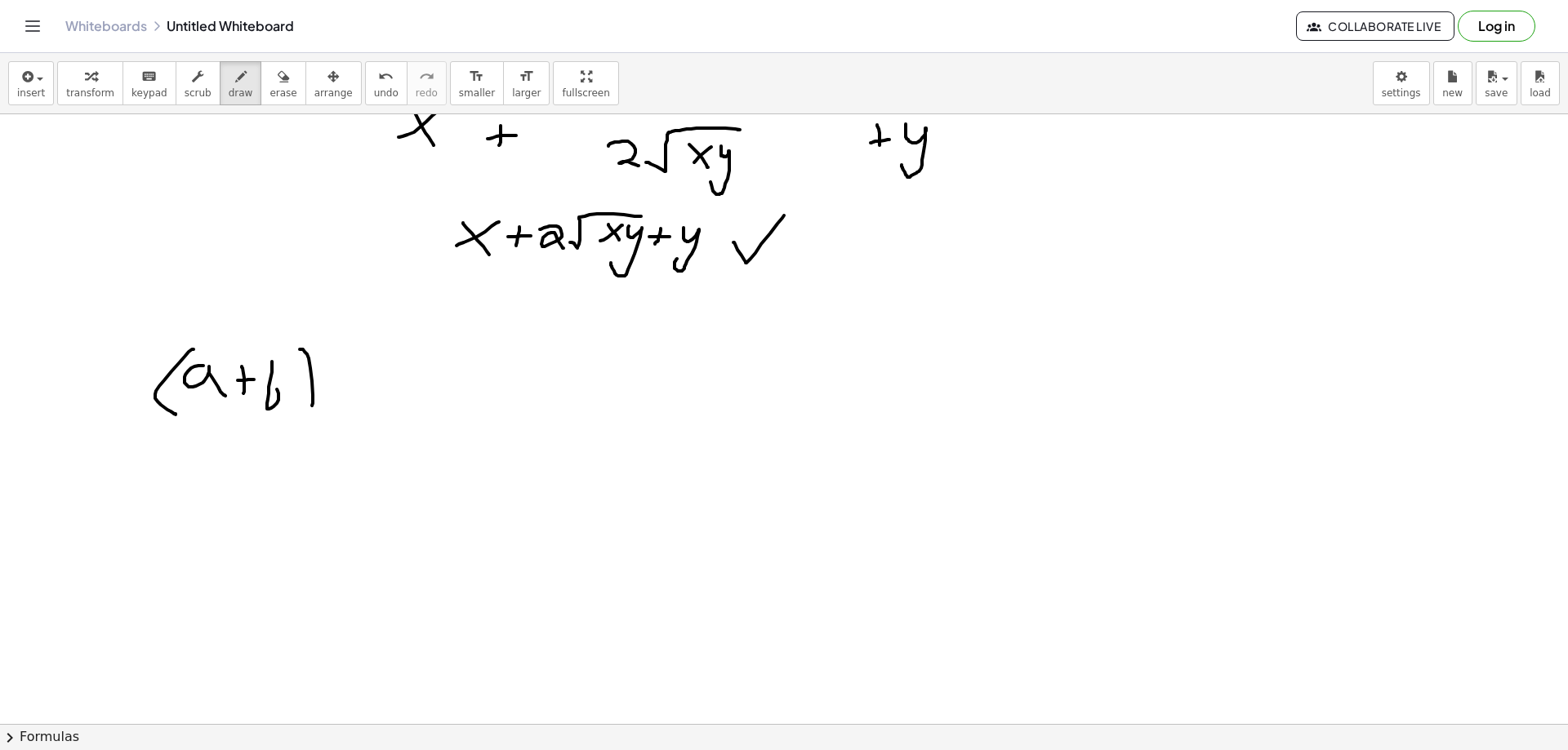
drag, startPoint x: 304, startPoint y: 352, endPoint x: 305, endPoint y: 405, distance: 53.0
click at [303, 416] on div at bounding box center [784, 451] width 1568 height 1326
drag, startPoint x: 326, startPoint y: 351, endPoint x: 364, endPoint y: 371, distance: 42.9
click at [364, 371] on div at bounding box center [784, 451] width 1568 height 1326
drag, startPoint x: 372, startPoint y: 382, endPoint x: 401, endPoint y: 383, distance: 29.0
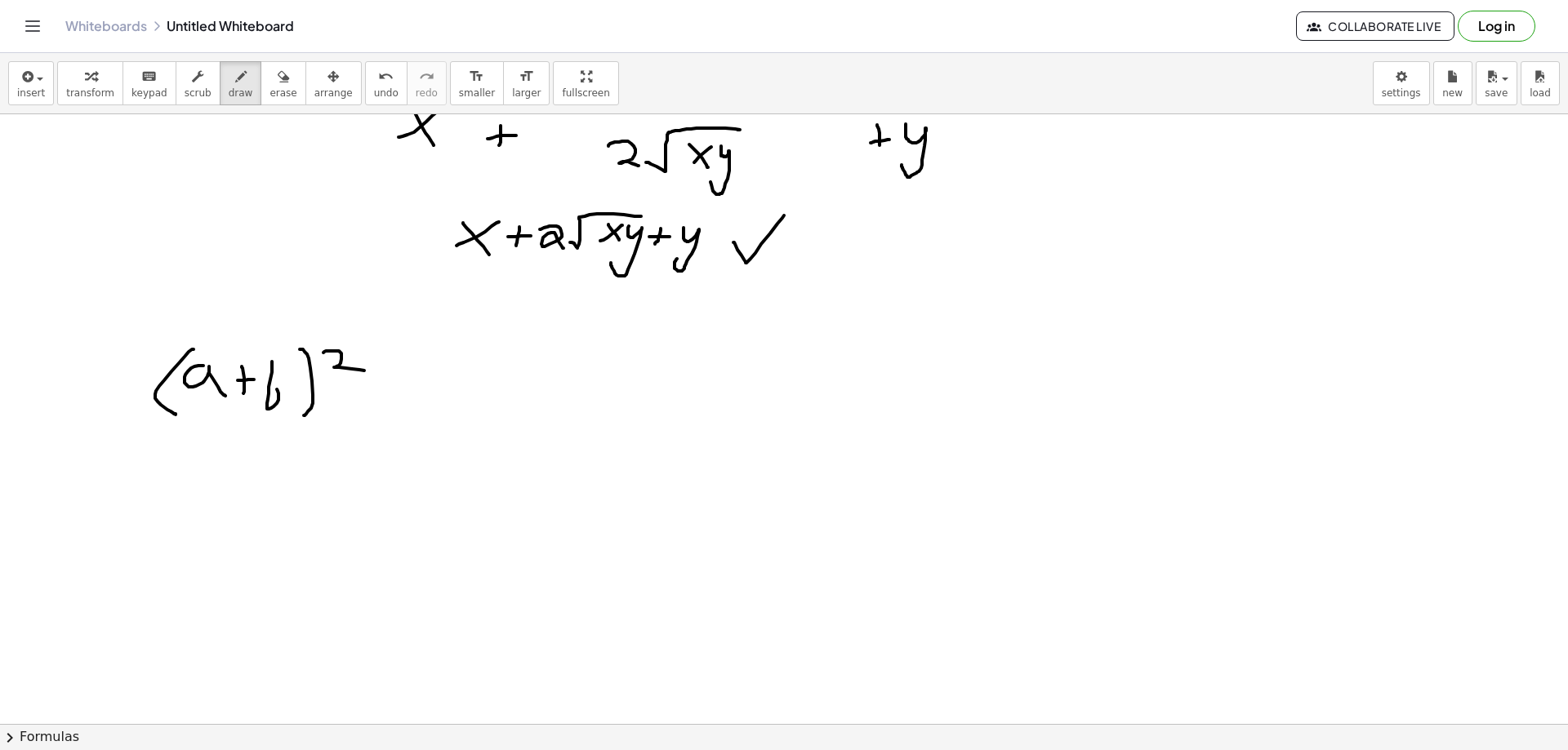
click at [401, 383] on div at bounding box center [784, 451] width 1568 height 1326
drag, startPoint x: 375, startPoint y: 392, endPoint x: 408, endPoint y: 390, distance: 33.1
click at [393, 391] on div at bounding box center [784, 451] width 1568 height 1326
click at [276, 389] on div at bounding box center [784, 451] width 1568 height 1326
click at [270, 94] on span "erase" at bounding box center [283, 93] width 27 height 11
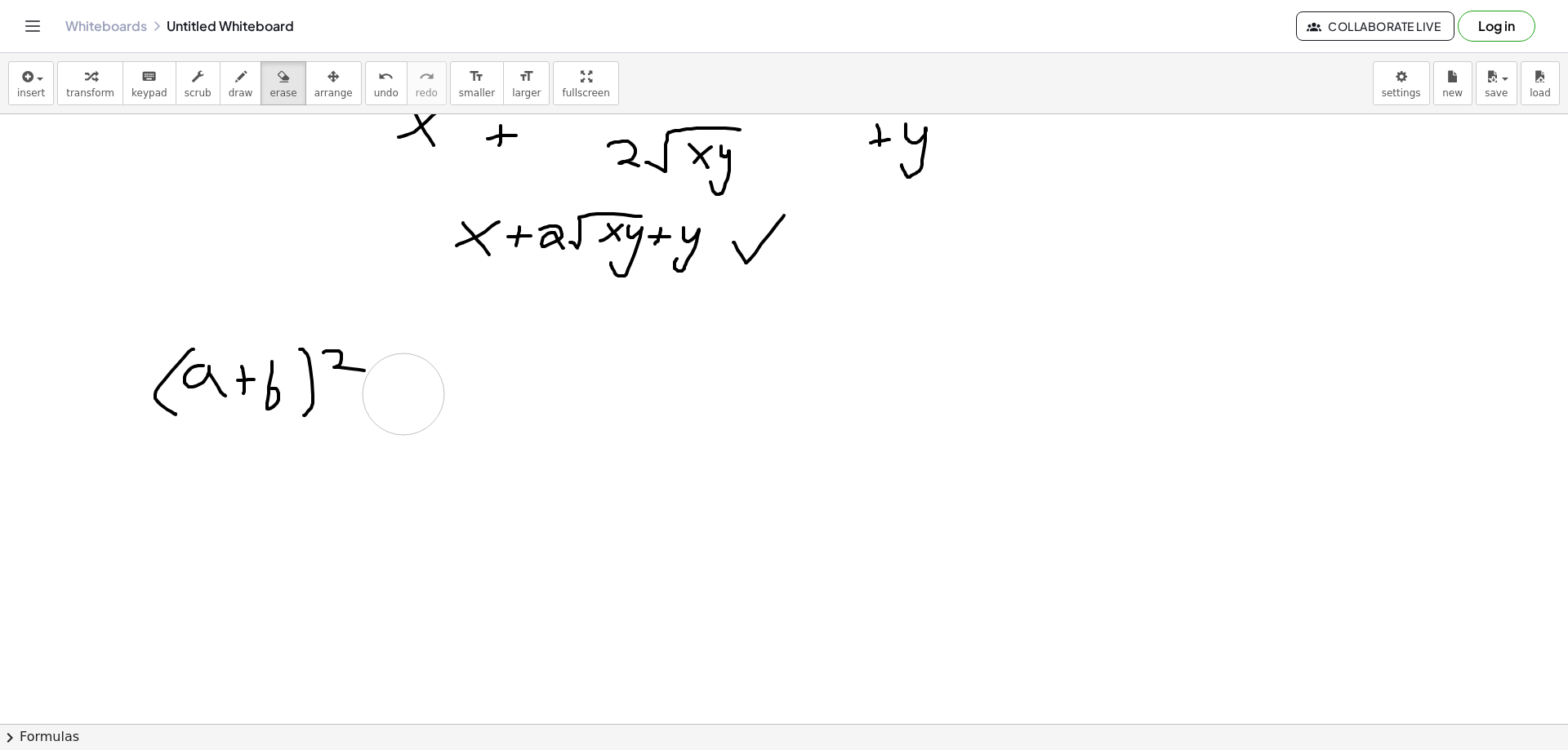
drag, startPoint x: 472, startPoint y: 443, endPoint x: 404, endPoint y: 394, distance: 83.8
click at [404, 394] on div at bounding box center [784, 451] width 1568 height 1326
click at [229, 95] on span "draw" at bounding box center [241, 93] width 25 height 11
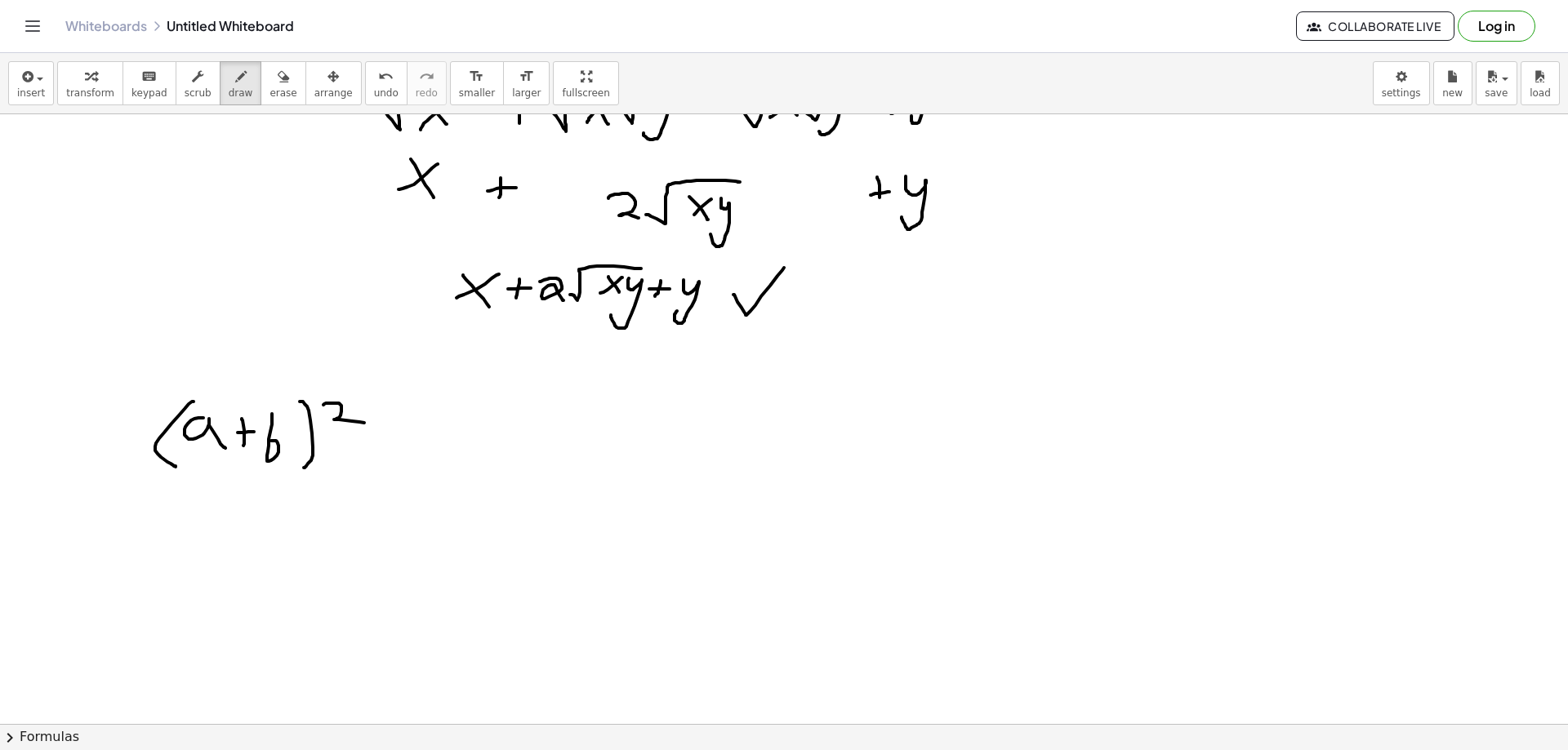
scroll to position [490, 0]
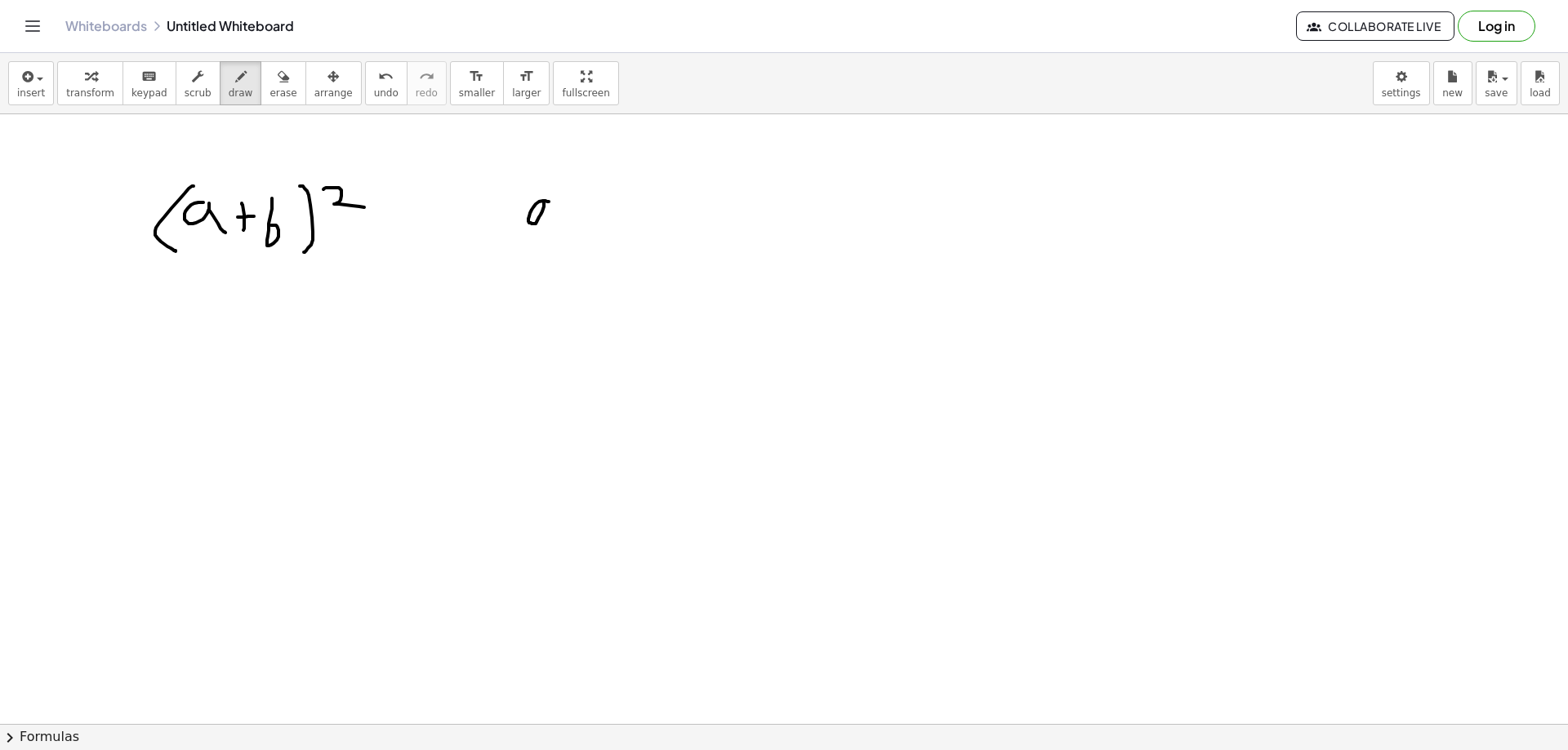
drag, startPoint x: 549, startPoint y: 202, endPoint x: 559, endPoint y: 215, distance: 16.4
click at [559, 225] on div at bounding box center [784, 286] width 1568 height 1326
drag, startPoint x: 554, startPoint y: 182, endPoint x: 587, endPoint y: 200, distance: 37.6
click at [575, 194] on div at bounding box center [784, 286] width 1568 height 1326
drag, startPoint x: 600, startPoint y: 195, endPoint x: 600, endPoint y: 217, distance: 22.0
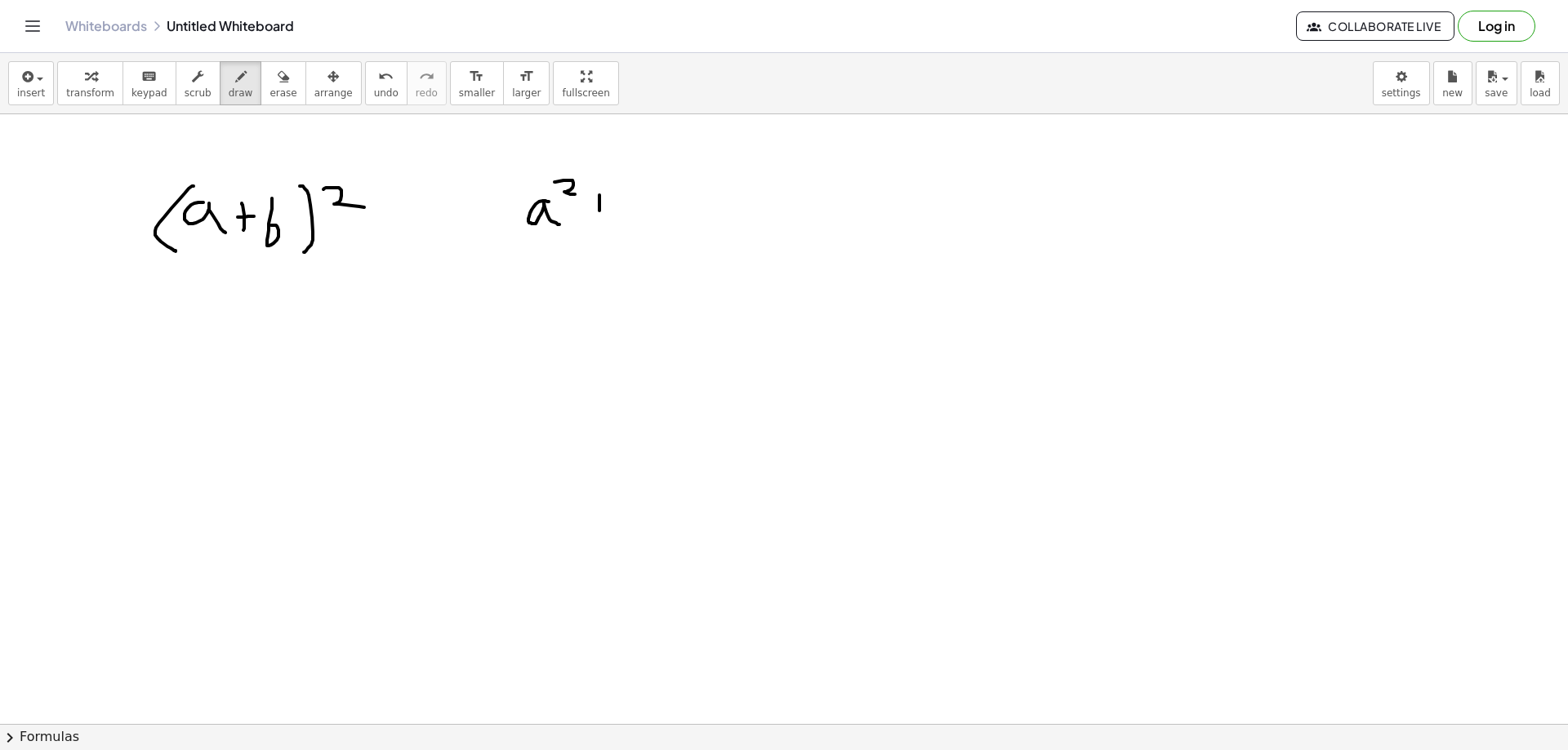
click at [600, 217] on div at bounding box center [784, 286] width 1568 height 1326
drag, startPoint x: 596, startPoint y: 202, endPoint x: 620, endPoint y: 202, distance: 24.0
click at [619, 202] on div at bounding box center [784, 286] width 1568 height 1326
drag, startPoint x: 627, startPoint y: 187, endPoint x: 625, endPoint y: 203, distance: 16.1
click at [620, 208] on div at bounding box center [784, 286] width 1568 height 1326
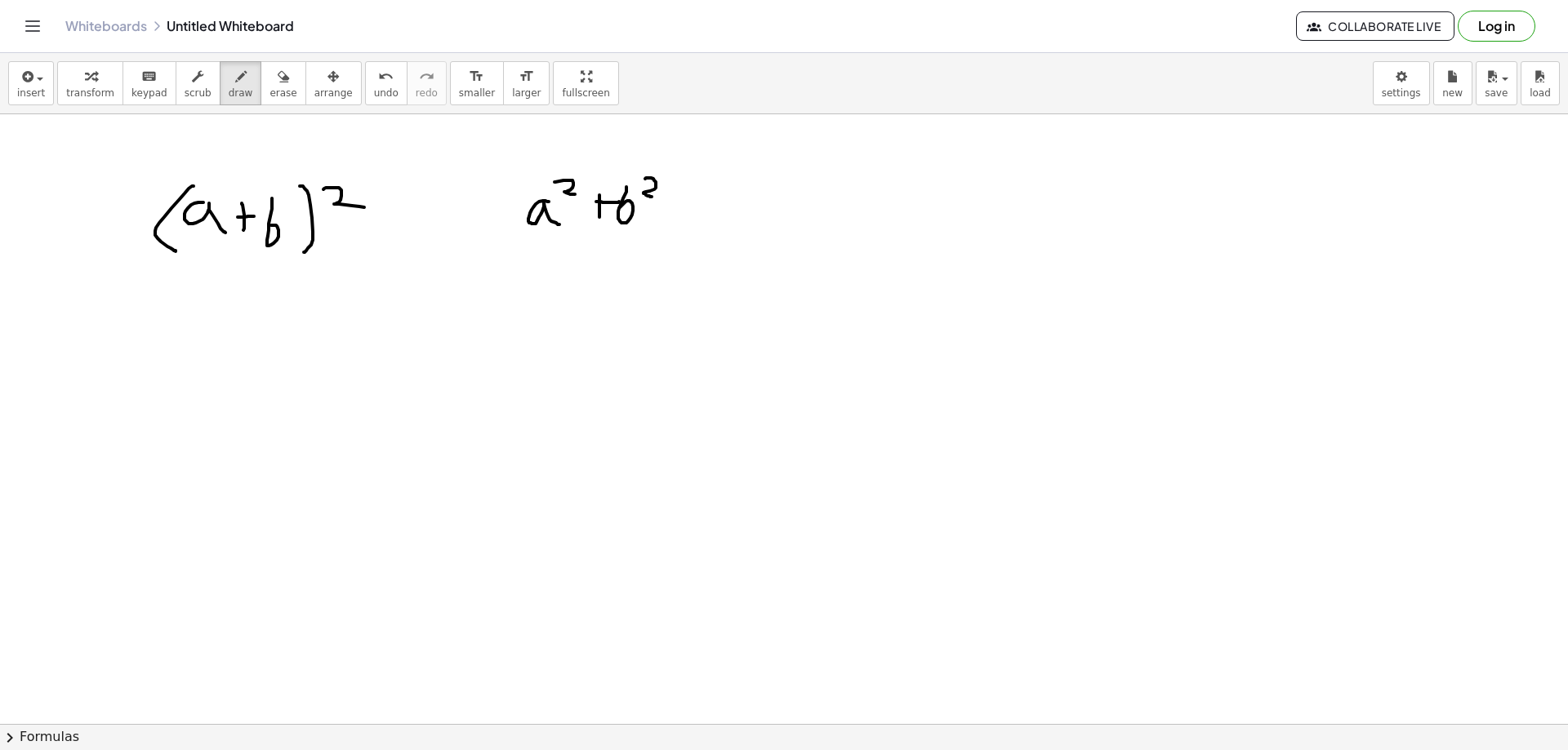
drag, startPoint x: 646, startPoint y: 179, endPoint x: 652, endPoint y: 197, distance: 19.0
click at [652, 197] on div at bounding box center [784, 286] width 1568 height 1326
drag, startPoint x: 453, startPoint y: 208, endPoint x: 465, endPoint y: 208, distance: 12.0
click at [465, 208] on div at bounding box center [784, 286] width 1568 height 1326
drag, startPoint x: 432, startPoint y: 217, endPoint x: 471, endPoint y: 217, distance: 39.0
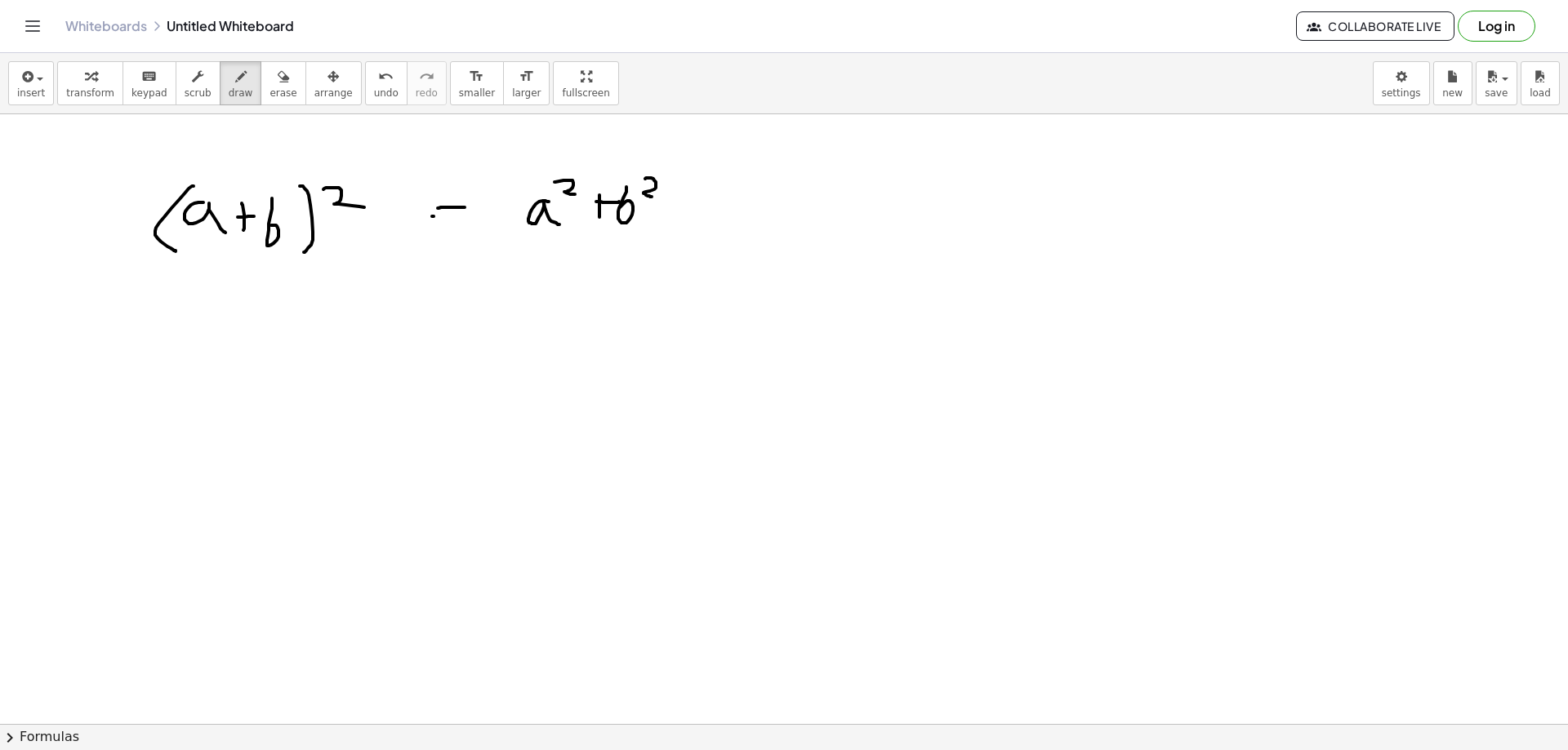
click at [467, 217] on div at bounding box center [784, 286] width 1568 height 1326
click at [274, 93] on button "erase" at bounding box center [283, 84] width 45 height 44
drag, startPoint x: 633, startPoint y: 212, endPoint x: 657, endPoint y: 215, distance: 24.2
click at [657, 215] on div at bounding box center [784, 286] width 1568 height 1326
click at [229, 95] on span "draw" at bounding box center [241, 93] width 25 height 11
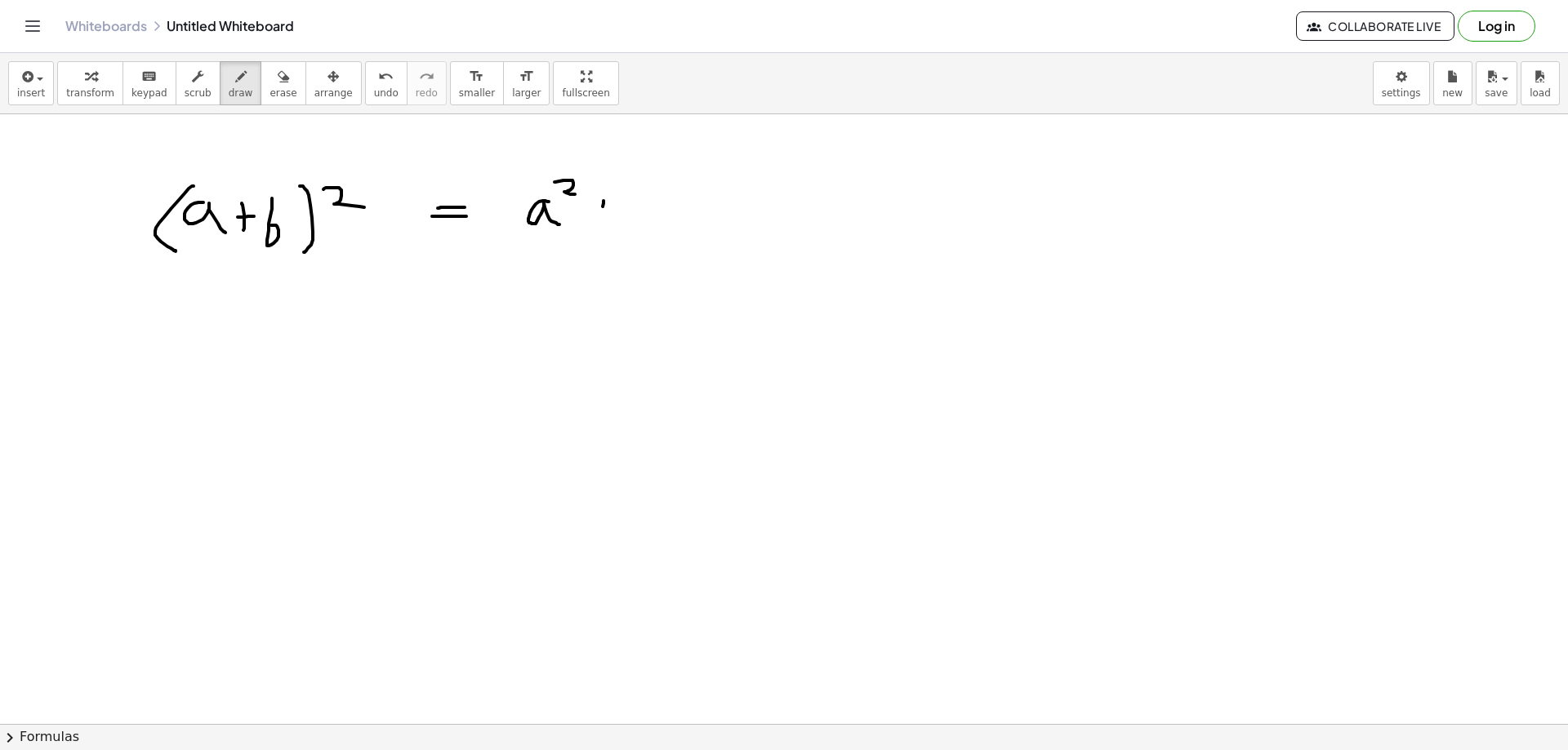
drag, startPoint x: 603, startPoint y: 207, endPoint x: 596, endPoint y: 220, distance: 14.8
click at [599, 221] on div at bounding box center [784, 286] width 1568 height 1326
drag, startPoint x: 591, startPoint y: 212, endPoint x: 622, endPoint y: 226, distance: 34.0
click at [609, 212] on div at bounding box center [784, 286] width 1568 height 1326
drag, startPoint x: 210, startPoint y: 326, endPoint x: 172, endPoint y: 367, distance: 55.9
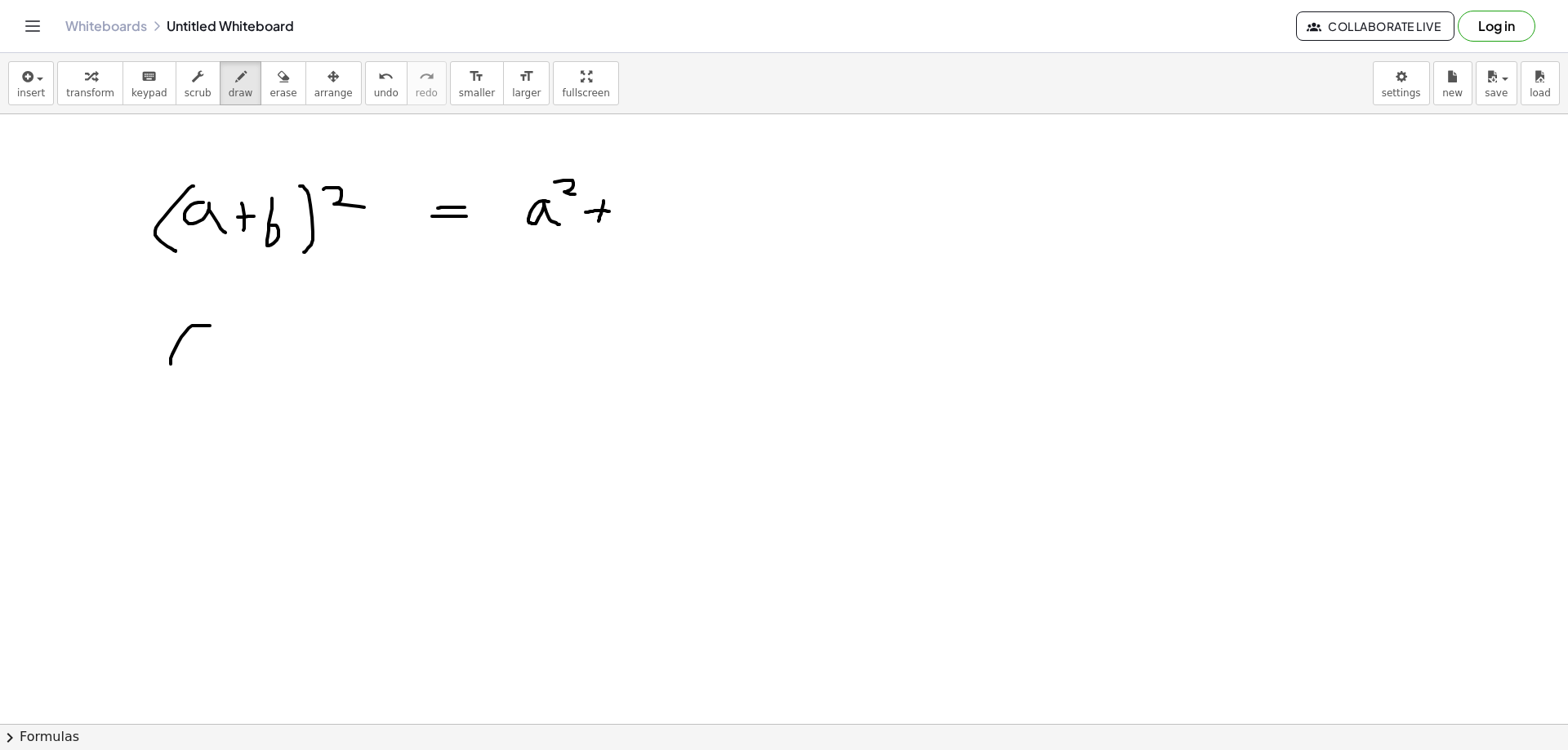
click at [171, 367] on div at bounding box center [784, 286] width 1568 height 1326
drag, startPoint x: 345, startPoint y: 352, endPoint x: 337, endPoint y: 376, distance: 25.3
click at [337, 376] on div at bounding box center [784, 286] width 1568 height 1326
drag, startPoint x: 379, startPoint y: 326, endPoint x: 413, endPoint y: 358, distance: 46.7
click at [371, 375] on div at bounding box center [784, 286] width 1568 height 1326
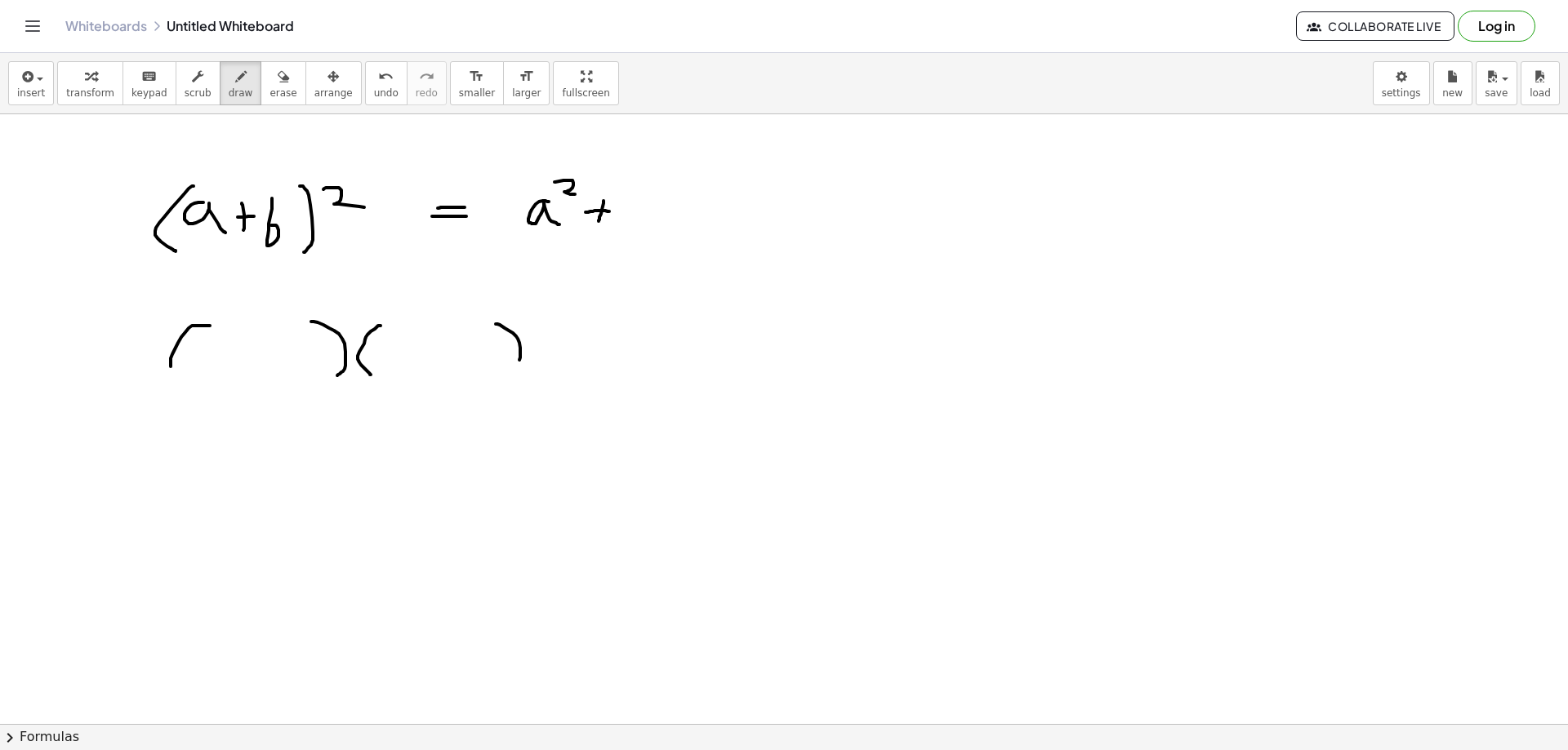
drag, startPoint x: 495, startPoint y: 324, endPoint x: 507, endPoint y: 377, distance: 54.3
click at [511, 376] on div at bounding box center [784, 286] width 1568 height 1326
drag, startPoint x: 217, startPoint y: 339, endPoint x: 237, endPoint y: 367, distance: 34.4
click at [230, 372] on div at bounding box center [784, 286] width 1568 height 1326
click at [253, 364] on div at bounding box center [784, 286] width 1568 height 1326
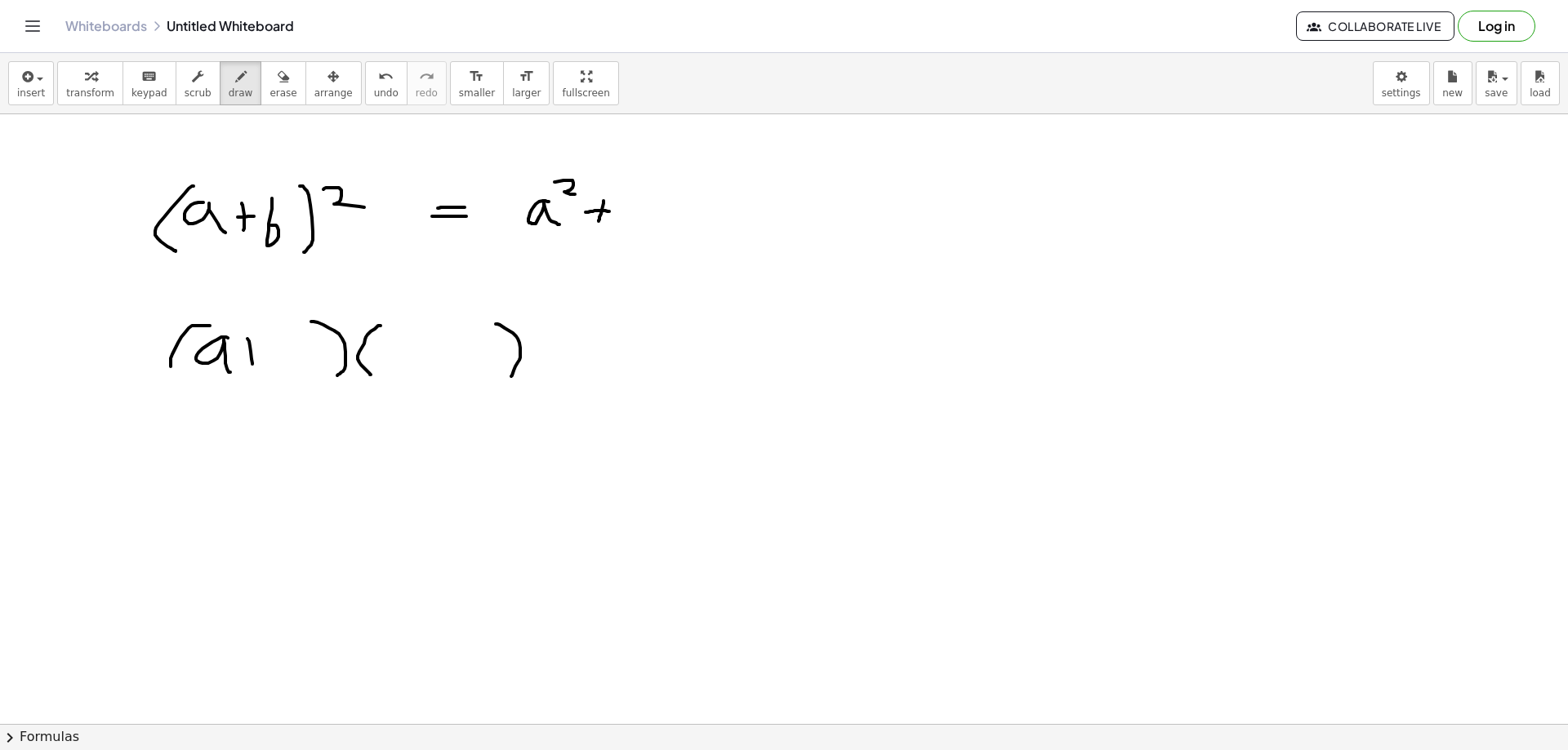
drag, startPoint x: 256, startPoint y: 347, endPoint x: 270, endPoint y: 345, distance: 14.1
click at [264, 346] on div at bounding box center [784, 286] width 1568 height 1326
drag, startPoint x: 294, startPoint y: 335, endPoint x: 303, endPoint y: 351, distance: 18.4
click at [295, 351] on div at bounding box center [784, 286] width 1568 height 1326
drag, startPoint x: 385, startPoint y: 347, endPoint x: 405, endPoint y: 363, distance: 25.6
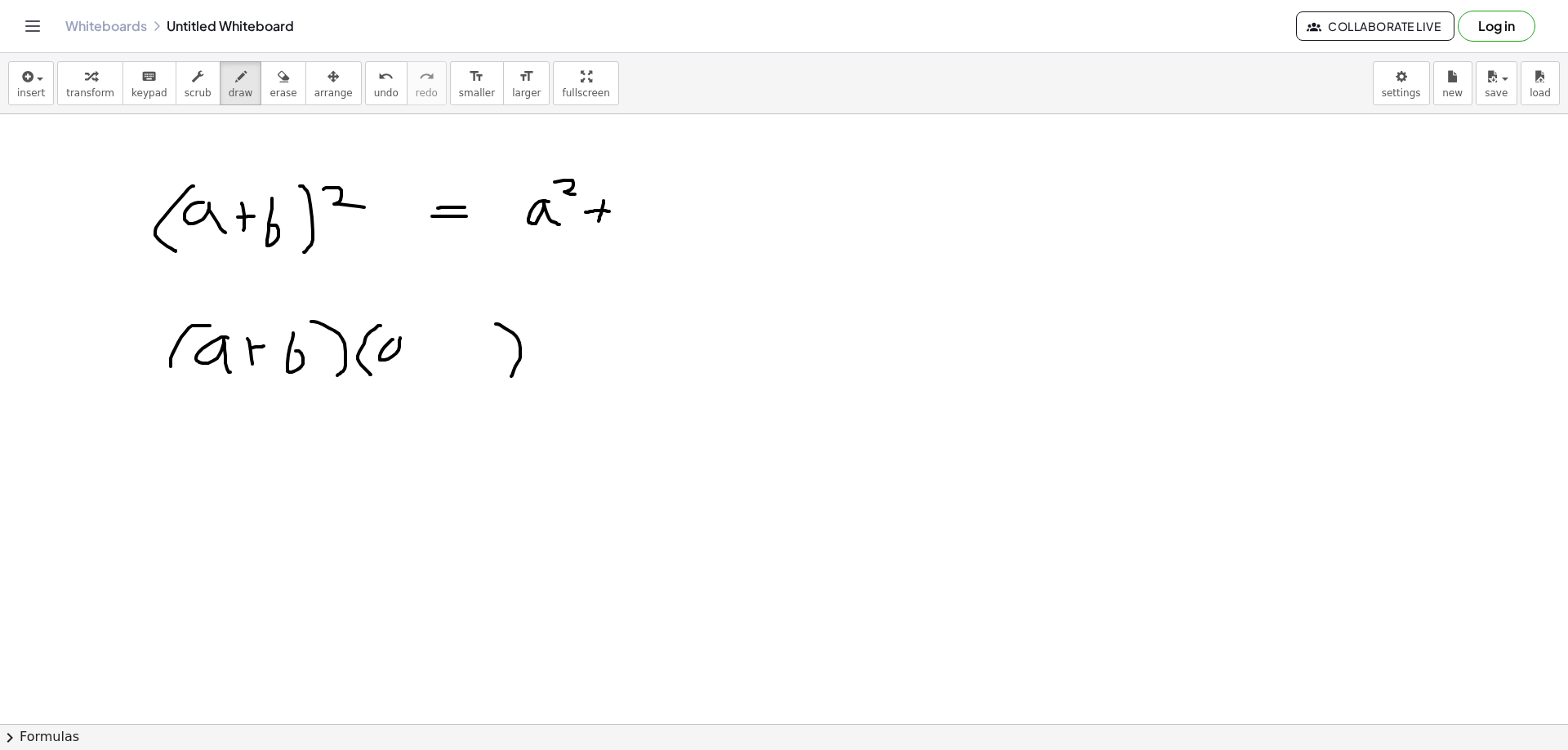
click at [405, 363] on div at bounding box center [784, 286] width 1568 height 1326
drag, startPoint x: 433, startPoint y: 339, endPoint x: 427, endPoint y: 367, distance: 28.6
click at [427, 367] on div at bounding box center [784, 286] width 1568 height 1326
drag, startPoint x: 425, startPoint y: 350, endPoint x: 444, endPoint y: 349, distance: 19.0
click at [440, 351] on div at bounding box center [784, 286] width 1568 height 1326
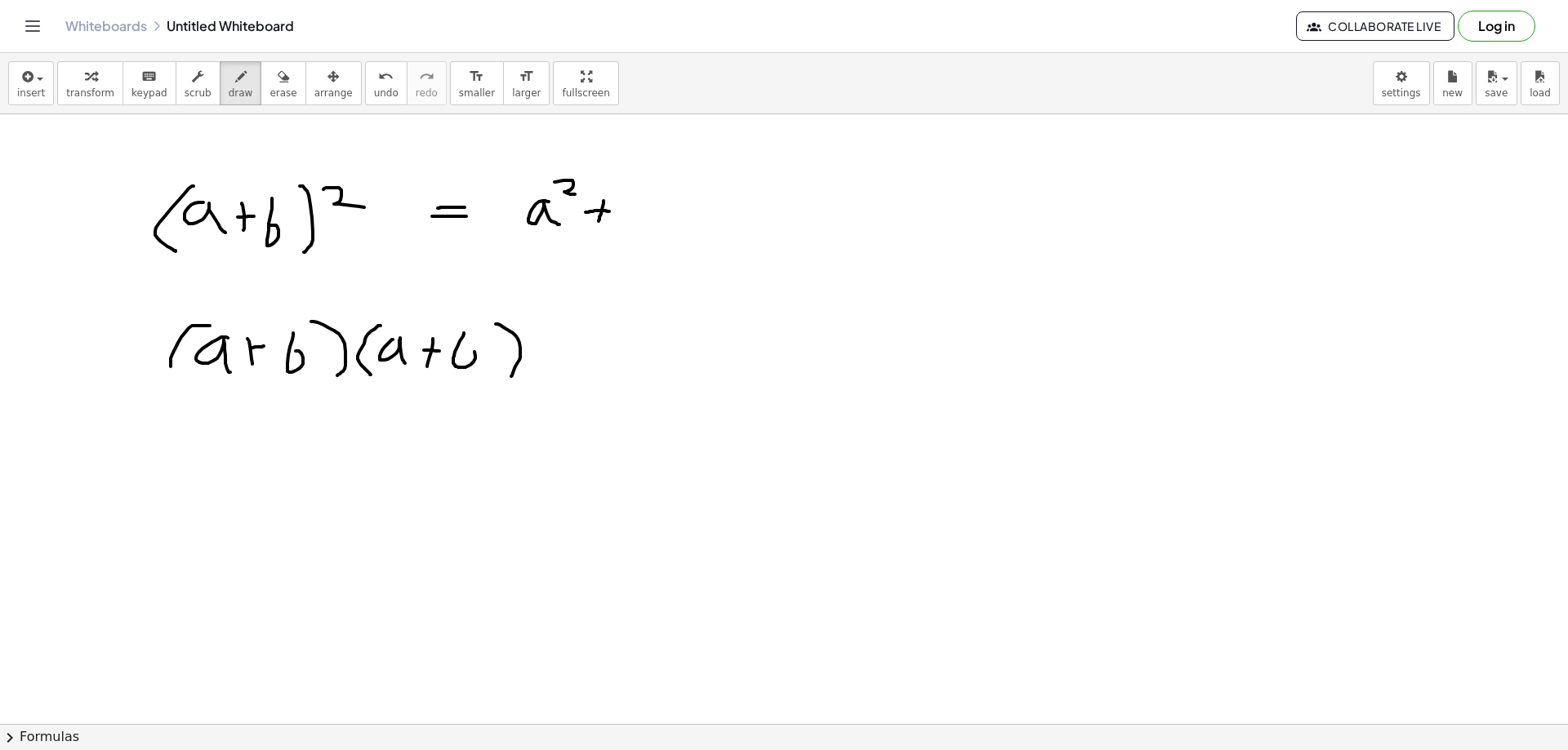
drag, startPoint x: 464, startPoint y: 333, endPoint x: 452, endPoint y: 356, distance: 25.9
click at [452, 356] on div at bounding box center [784, 286] width 1568 height 1326
drag, startPoint x: 240, startPoint y: 388, endPoint x: 365, endPoint y: 385, distance: 125.0
click at [365, 385] on div at bounding box center [784, 286] width 1568 height 1326
drag, startPoint x: 242, startPoint y: 387, endPoint x: 461, endPoint y: 398, distance: 219.3
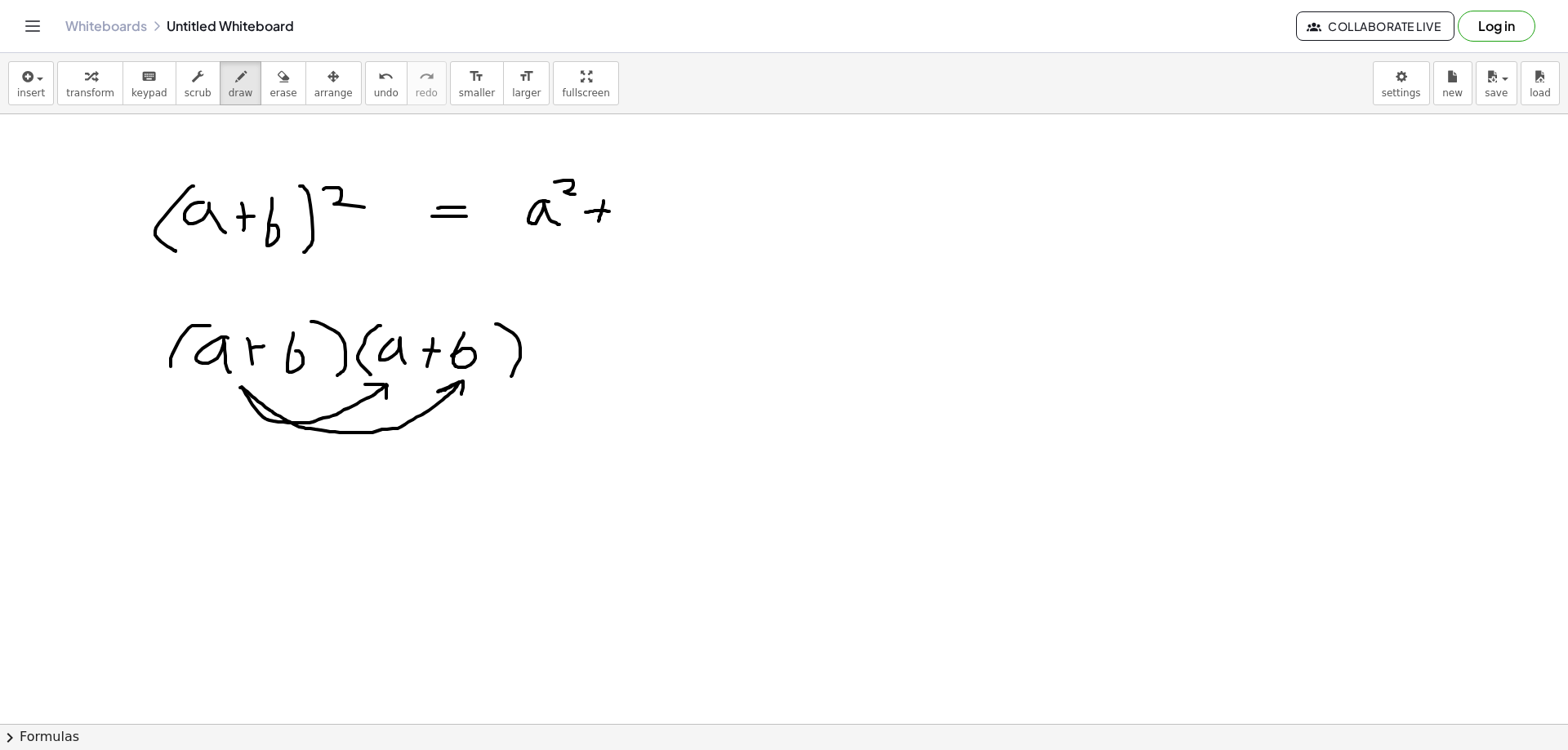
click at [461, 398] on div at bounding box center [784, 286] width 1568 height 1326
drag, startPoint x: 297, startPoint y: 324, endPoint x: 365, endPoint y: 315, distance: 68.6
click at [365, 315] on div at bounding box center [784, 286] width 1568 height 1326
drag, startPoint x: 298, startPoint y: 322, endPoint x: 439, endPoint y: 332, distance: 141.4
click at [443, 312] on div at bounding box center [784, 286] width 1568 height 1326
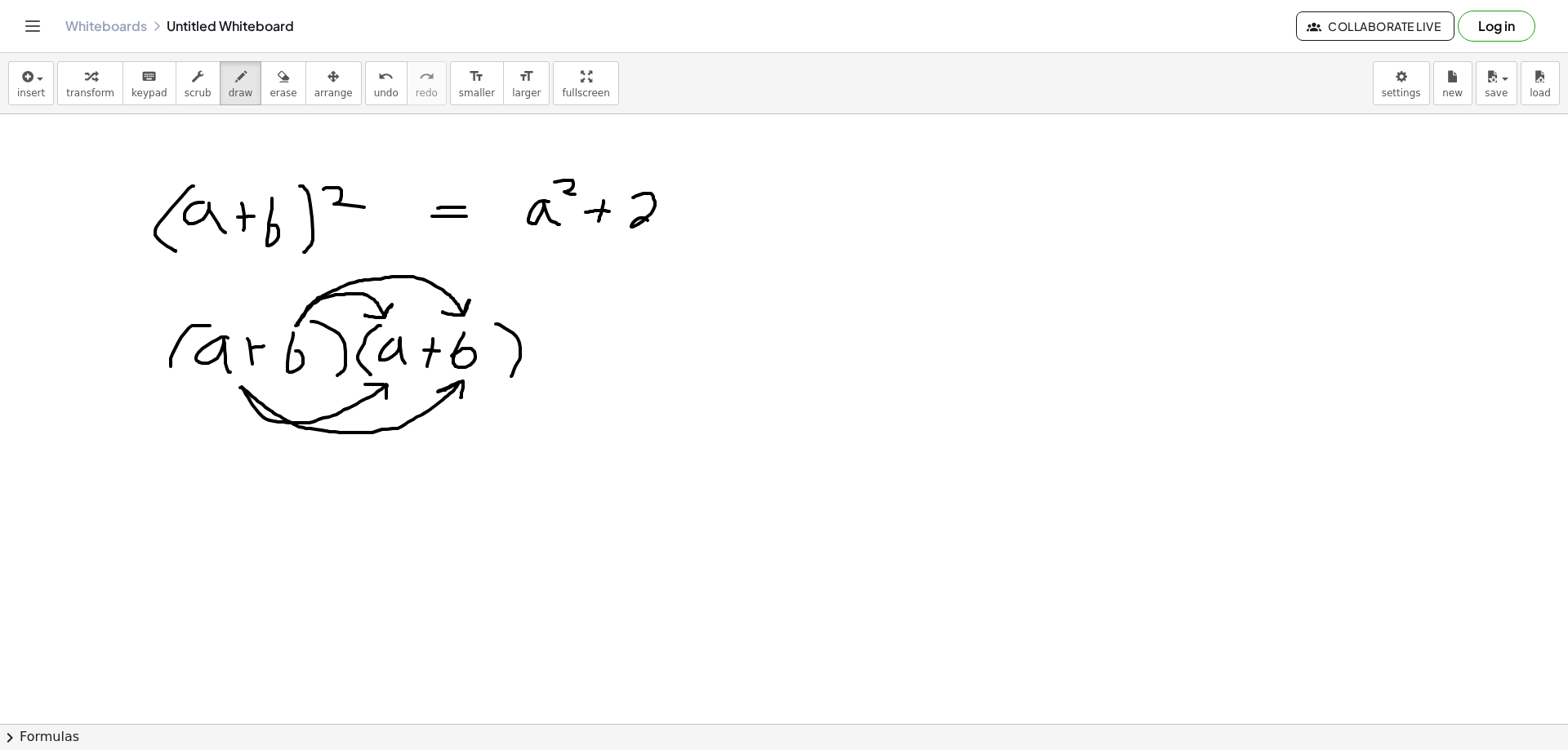
drag, startPoint x: 633, startPoint y: 198, endPoint x: 655, endPoint y: 221, distance: 31.8
click at [652, 222] on div at bounding box center [784, 286] width 1568 height 1326
drag, startPoint x: 666, startPoint y: 203, endPoint x: 682, endPoint y: 217, distance: 21.3
click at [680, 221] on div at bounding box center [784, 286] width 1568 height 1326
drag, startPoint x: 690, startPoint y: 188, endPoint x: 713, endPoint y: 226, distance: 44.4
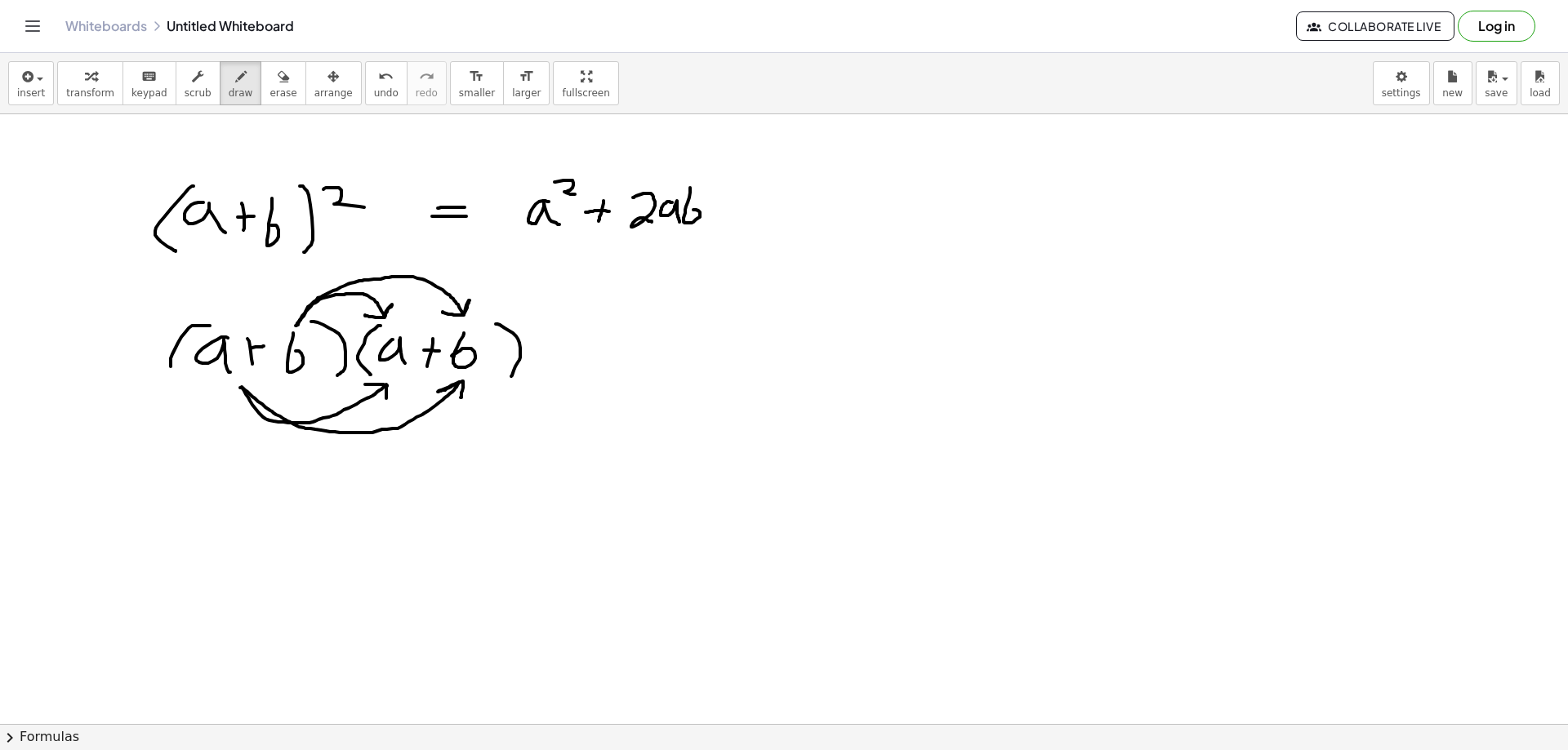
click at [686, 212] on div at bounding box center [784, 286] width 1568 height 1326
click at [729, 221] on div at bounding box center [784, 286] width 1568 height 1326
drag, startPoint x: 722, startPoint y: 208, endPoint x: 741, endPoint y: 207, distance: 19.0
click at [740, 207] on div at bounding box center [784, 286] width 1568 height 1326
drag, startPoint x: 757, startPoint y: 190, endPoint x: 756, endPoint y: 214, distance: 24.0
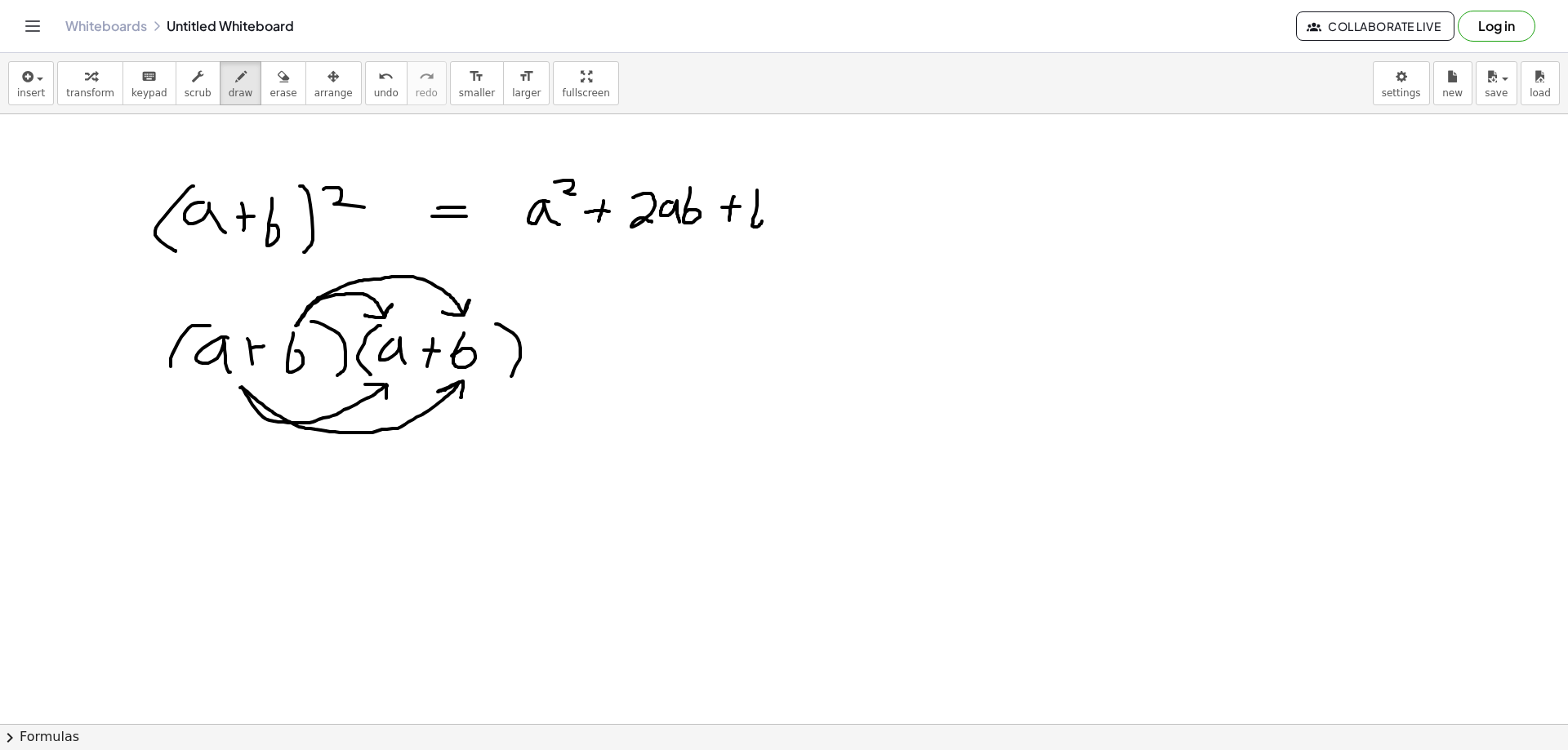
click at [756, 214] on div at bounding box center [784, 286] width 1568 height 1326
drag, startPoint x: 773, startPoint y: 186, endPoint x: 794, endPoint y: 198, distance: 24.2
click at [794, 198] on div at bounding box center [784, 286] width 1568 height 1326
drag, startPoint x: 619, startPoint y: 236, endPoint x: 672, endPoint y: 247, distance: 54.1
click at [664, 248] on div at bounding box center [784, 286] width 1568 height 1326
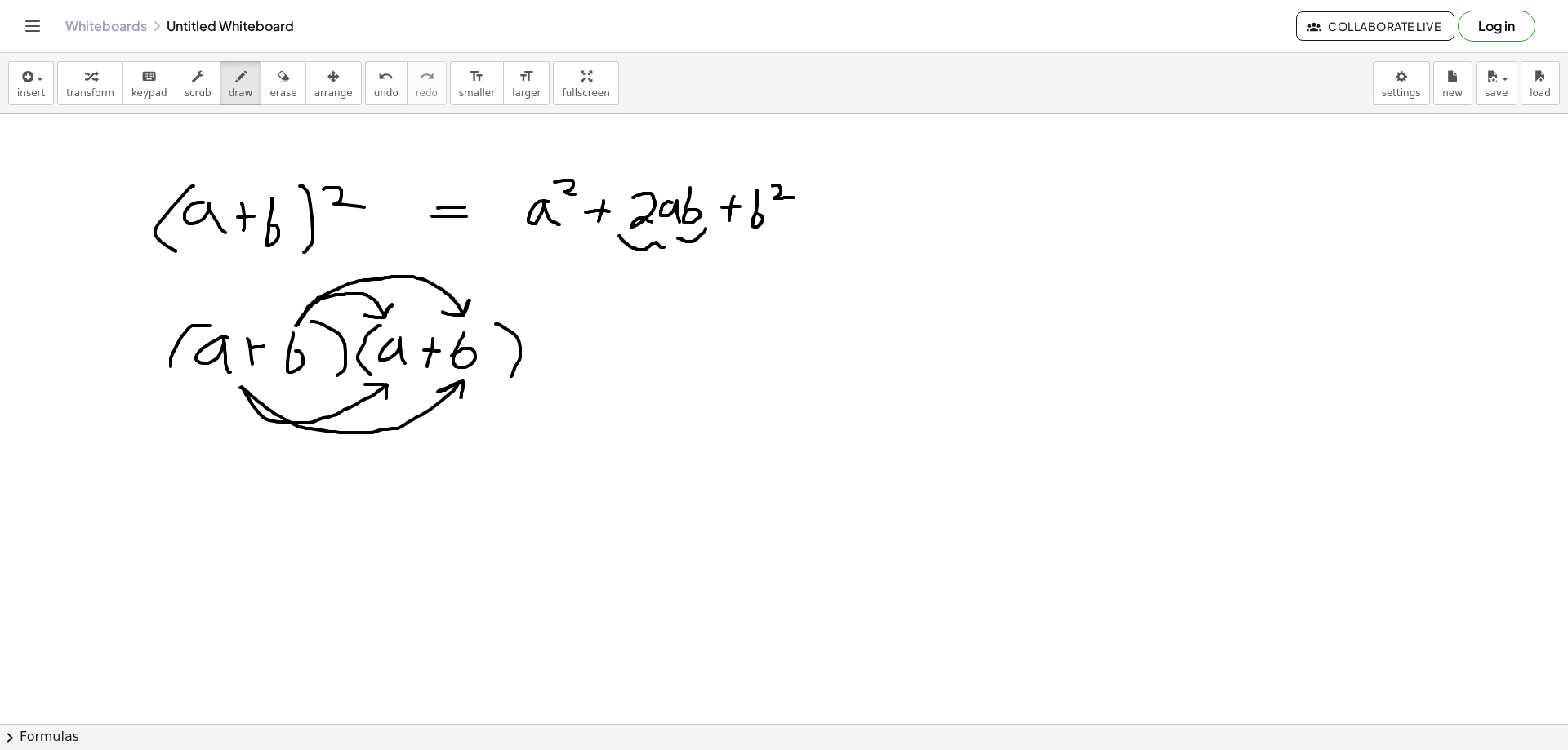
drag, startPoint x: 704, startPoint y: 231, endPoint x: 663, endPoint y: 249, distance: 44.8
click at [663, 249] on div at bounding box center [784, 286] width 1568 height 1326
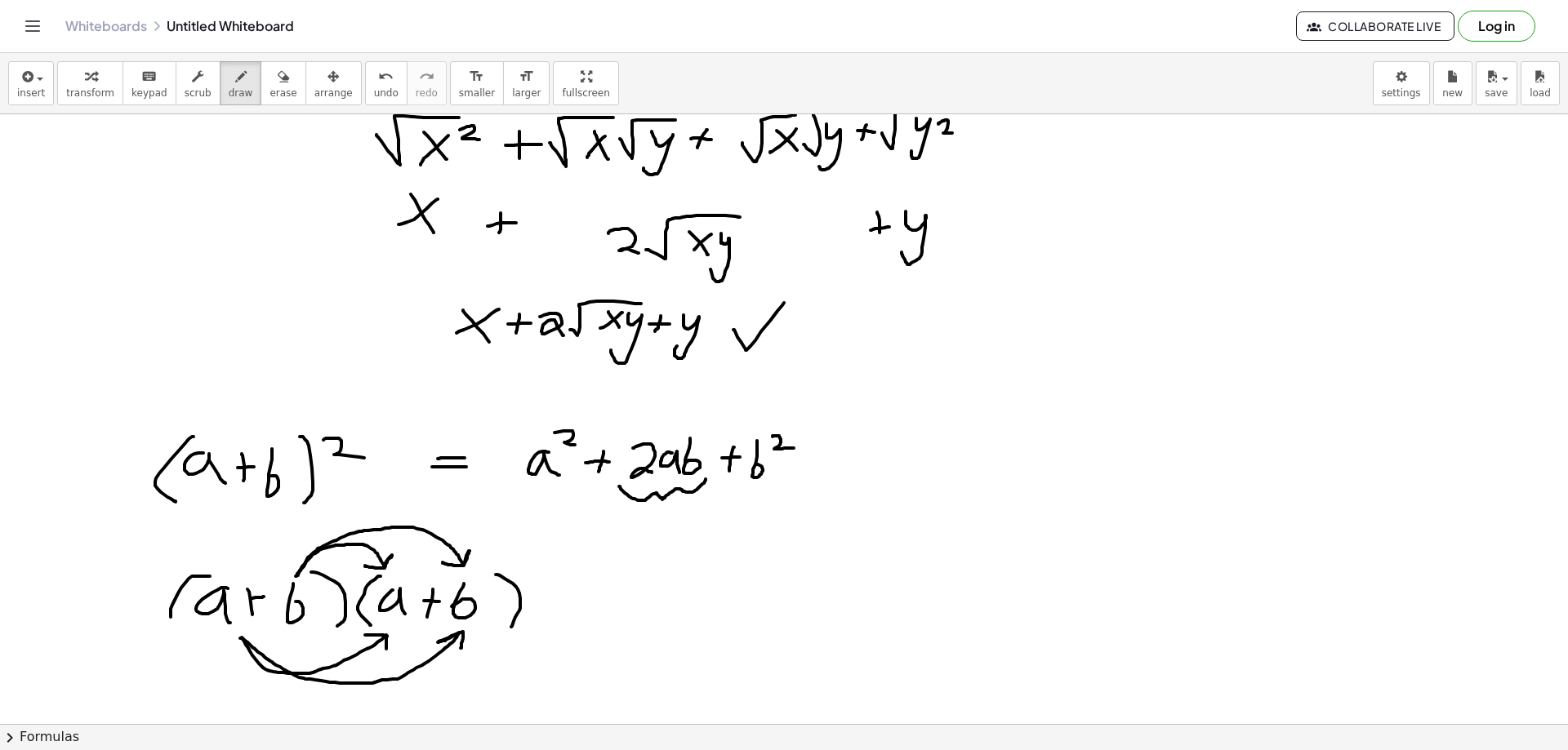
scroll to position [245, 0]
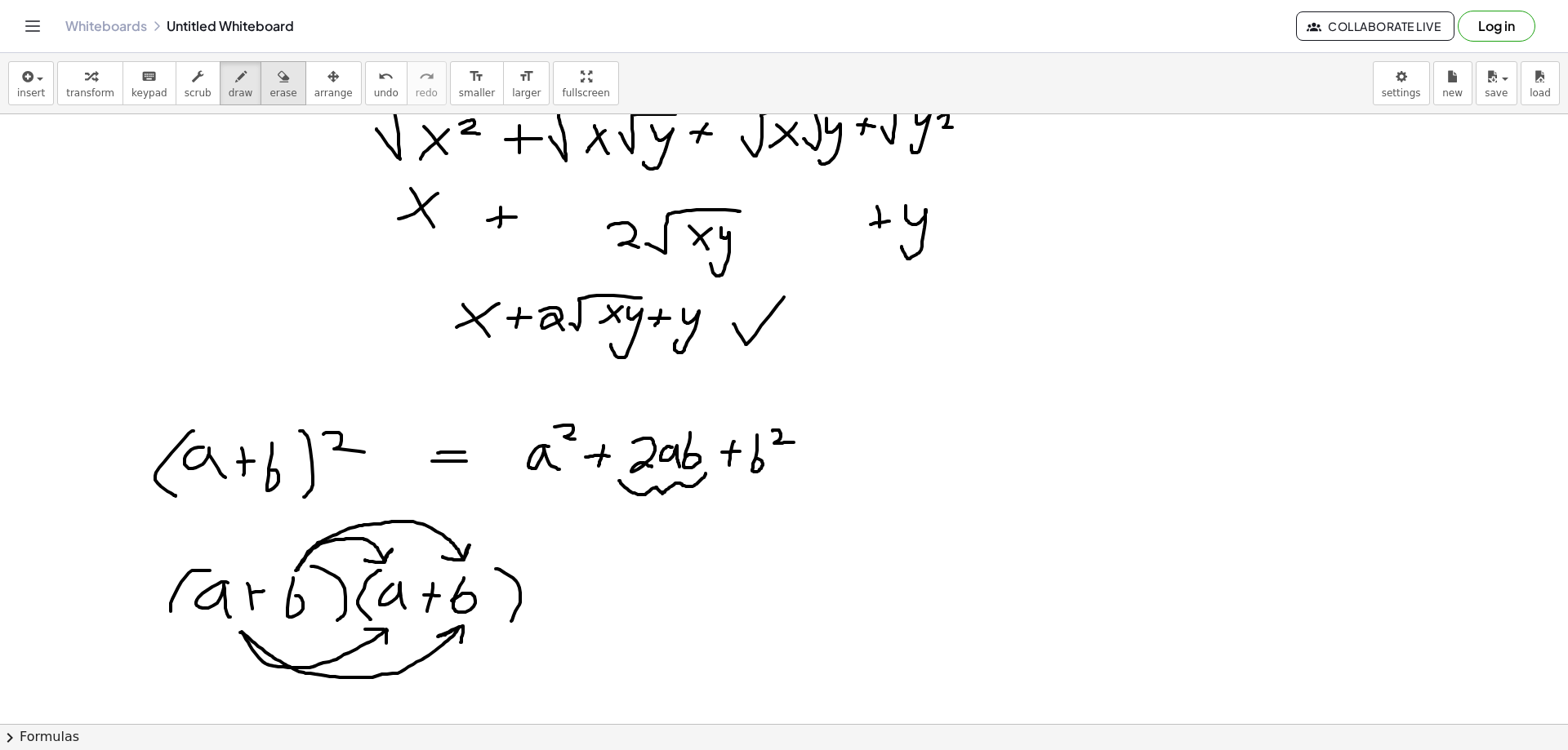
click at [270, 98] on span "erase" at bounding box center [283, 93] width 27 height 11
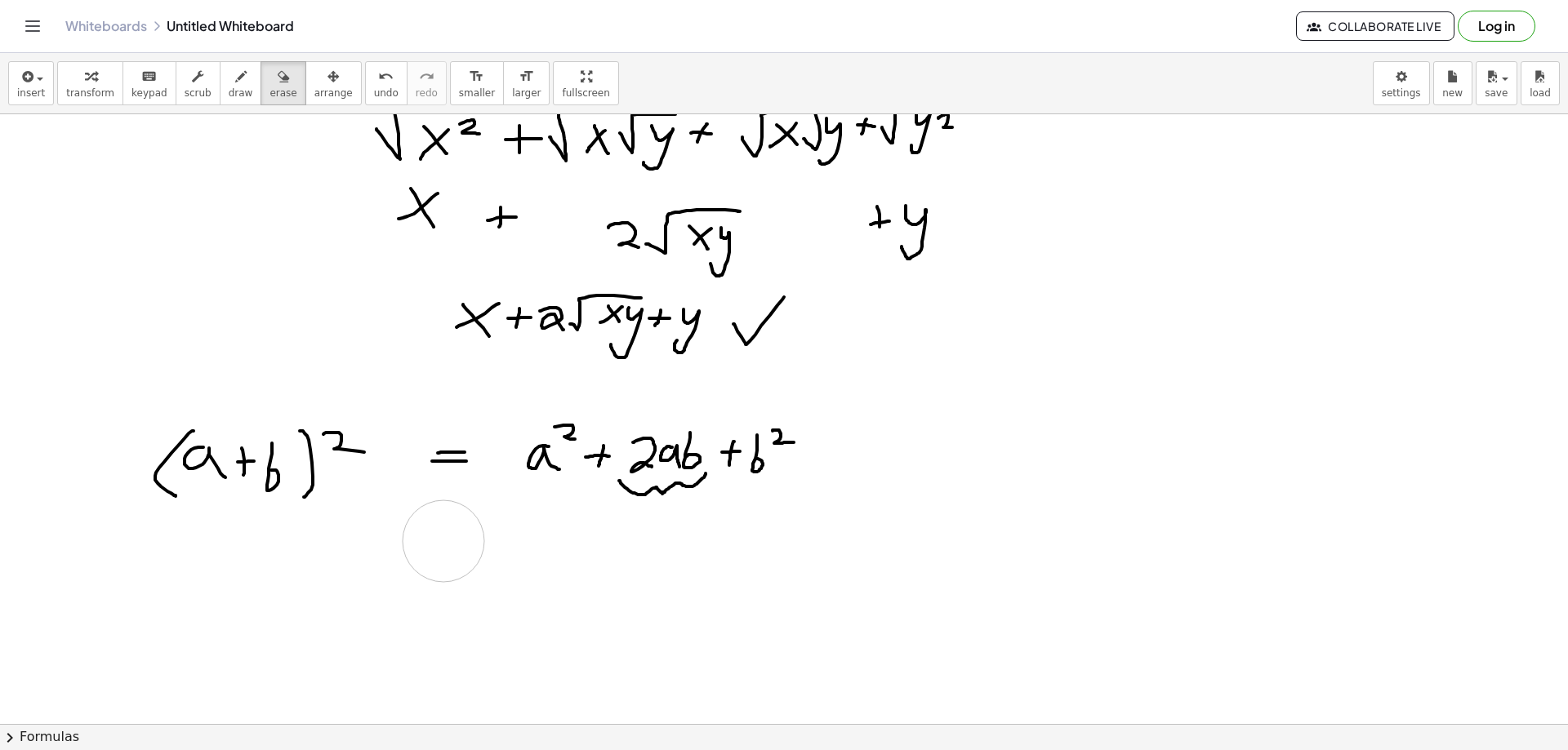
drag, startPoint x: 196, startPoint y: 581, endPoint x: 297, endPoint y: 268, distance: 328.9
click at [459, 541] on div at bounding box center [784, 532] width 1568 height 1326
click at [229, 89] on span "draw" at bounding box center [241, 93] width 25 height 11
drag, startPoint x: 536, startPoint y: 572, endPoint x: 560, endPoint y: 529, distance: 49.2
click at [559, 529] on div at bounding box center [784, 532] width 1568 height 1326
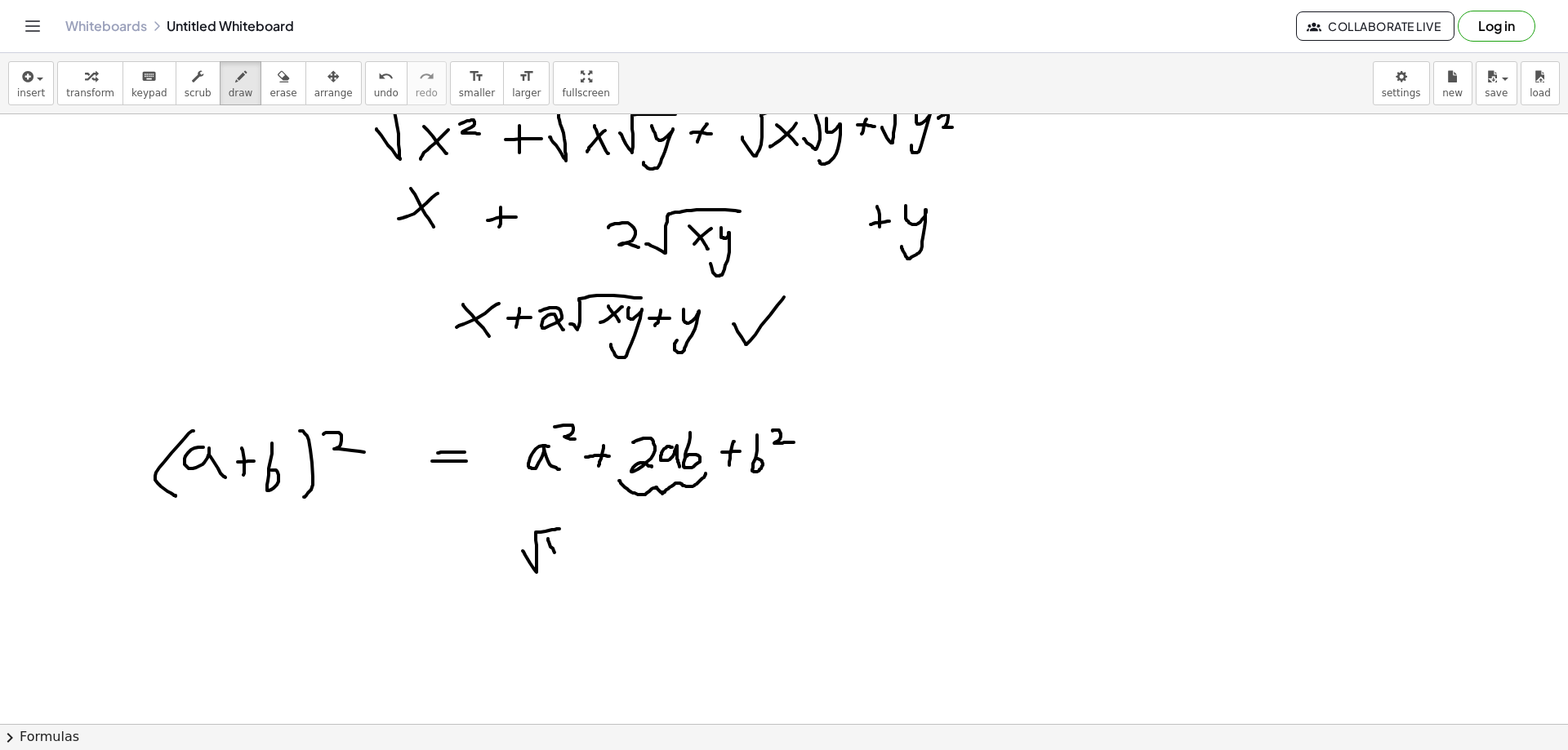
click at [556, 561] on div at bounding box center [784, 532] width 1568 height 1326
click at [548, 556] on div at bounding box center [784, 532] width 1568 height 1326
drag, startPoint x: 573, startPoint y: 520, endPoint x: 583, endPoint y: 531, distance: 14.9
click at [582, 531] on div at bounding box center [784, 532] width 1568 height 1326
drag, startPoint x: 607, startPoint y: 538, endPoint x: 604, endPoint y: 551, distance: 13.3
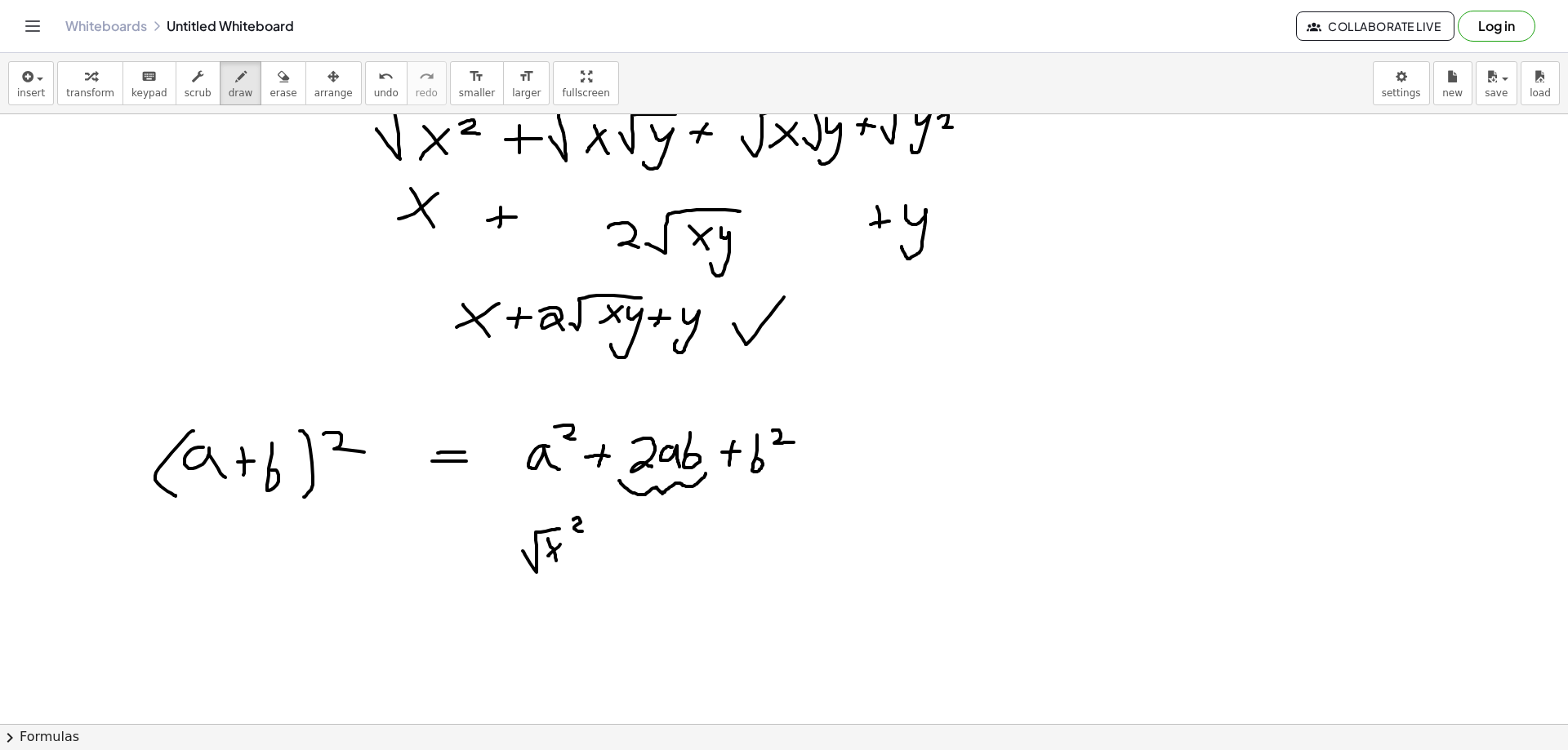
click at [604, 551] on div at bounding box center [784, 532] width 1568 height 1326
drag, startPoint x: 601, startPoint y: 546, endPoint x: 618, endPoint y: 542, distance: 17.5
click at [617, 542] on div at bounding box center [784, 532] width 1568 height 1326
drag, startPoint x: 641, startPoint y: 539, endPoint x: 658, endPoint y: 559, distance: 26.2
click at [658, 559] on div at bounding box center [784, 532] width 1568 height 1326
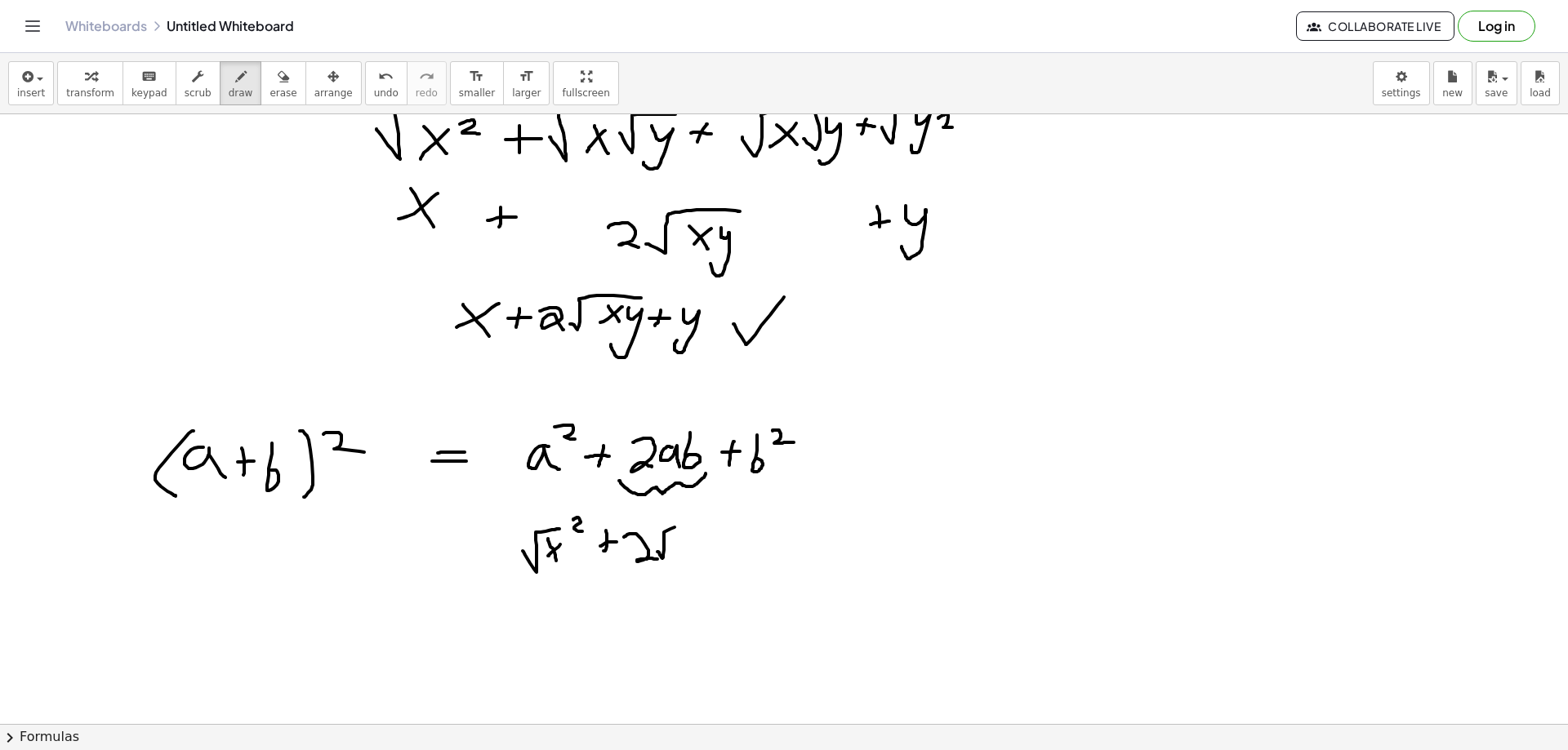
drag, startPoint x: 658, startPoint y: 552, endPoint x: 691, endPoint y: 519, distance: 46.7
click at [691, 519] on div at bounding box center [784, 532] width 1568 height 1326
drag, startPoint x: 686, startPoint y: 558, endPoint x: 688, endPoint y: 534, distance: 24.1
click at [686, 558] on div at bounding box center [784, 532] width 1568 height 1326
drag, startPoint x: 688, startPoint y: 534, endPoint x: 669, endPoint y: 555, distance: 28.3
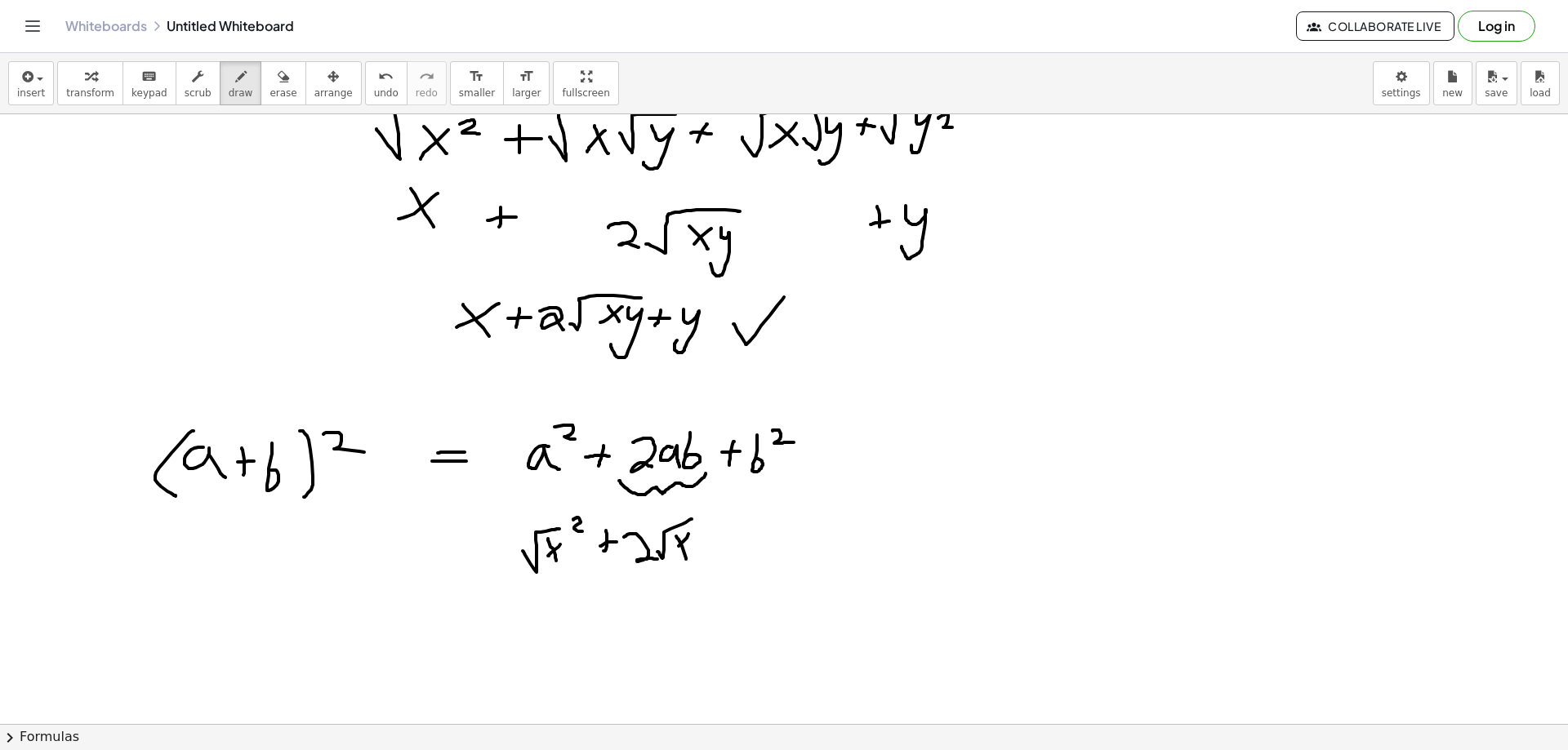
click at [669, 555] on div at bounding box center [784, 532] width 1568 height 1326
drag, startPoint x: 697, startPoint y: 538, endPoint x: 676, endPoint y: 572, distance: 40.0
click at [676, 572] on div at bounding box center [784, 532] width 1568 height 1326
drag, startPoint x: 737, startPoint y: 531, endPoint x: 727, endPoint y: 553, distance: 24.2
click at [728, 553] on div at bounding box center [784, 532] width 1568 height 1326
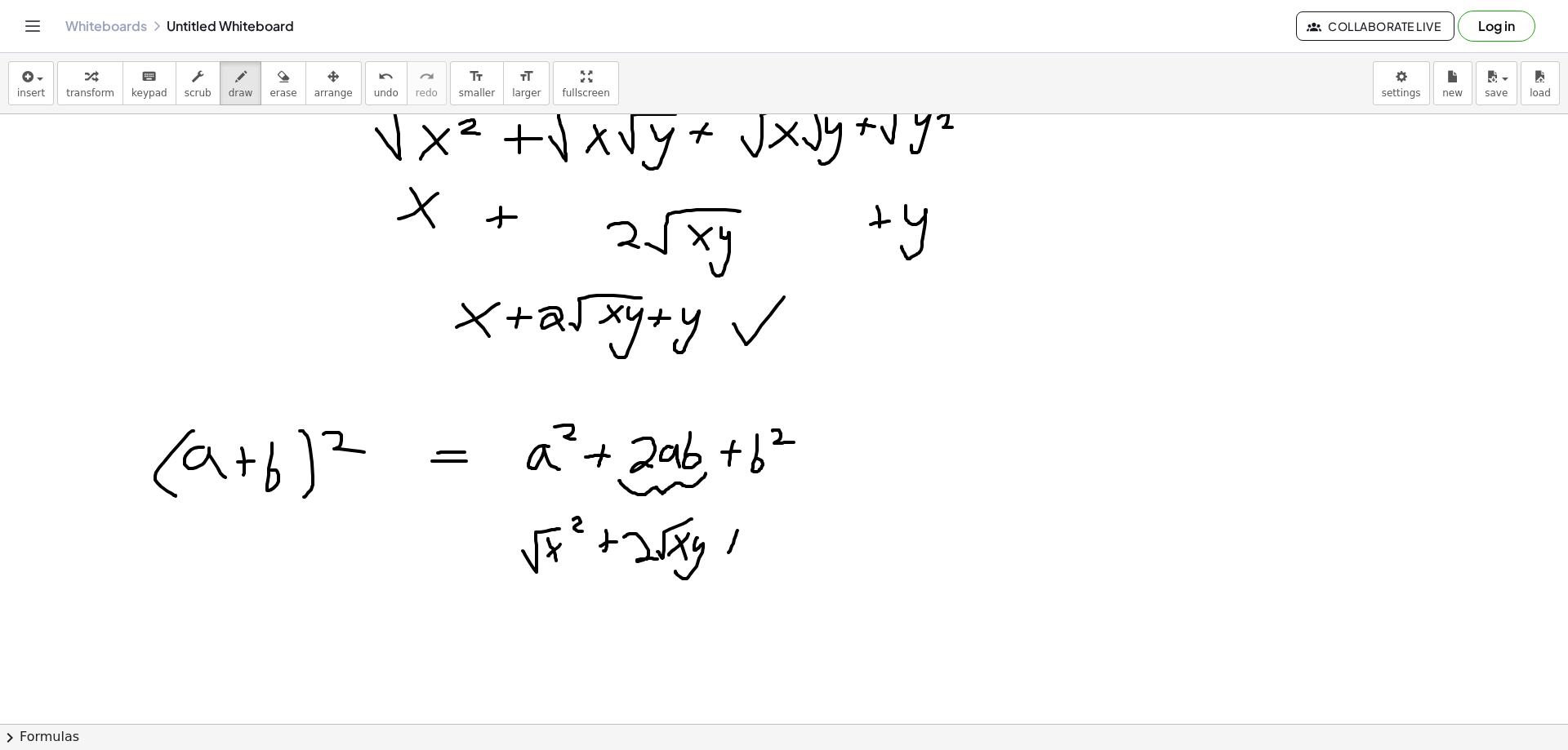
click at [739, 540] on div at bounding box center [784, 532] width 1568 height 1326
drag, startPoint x: 765, startPoint y: 553, endPoint x: 800, endPoint y: 516, distance: 50.9
click at [800, 516] on div at bounding box center [784, 532] width 1568 height 1326
drag, startPoint x: 788, startPoint y: 540, endPoint x: 775, endPoint y: 560, distance: 23.9
click at [774, 564] on div at bounding box center [784, 532] width 1568 height 1326
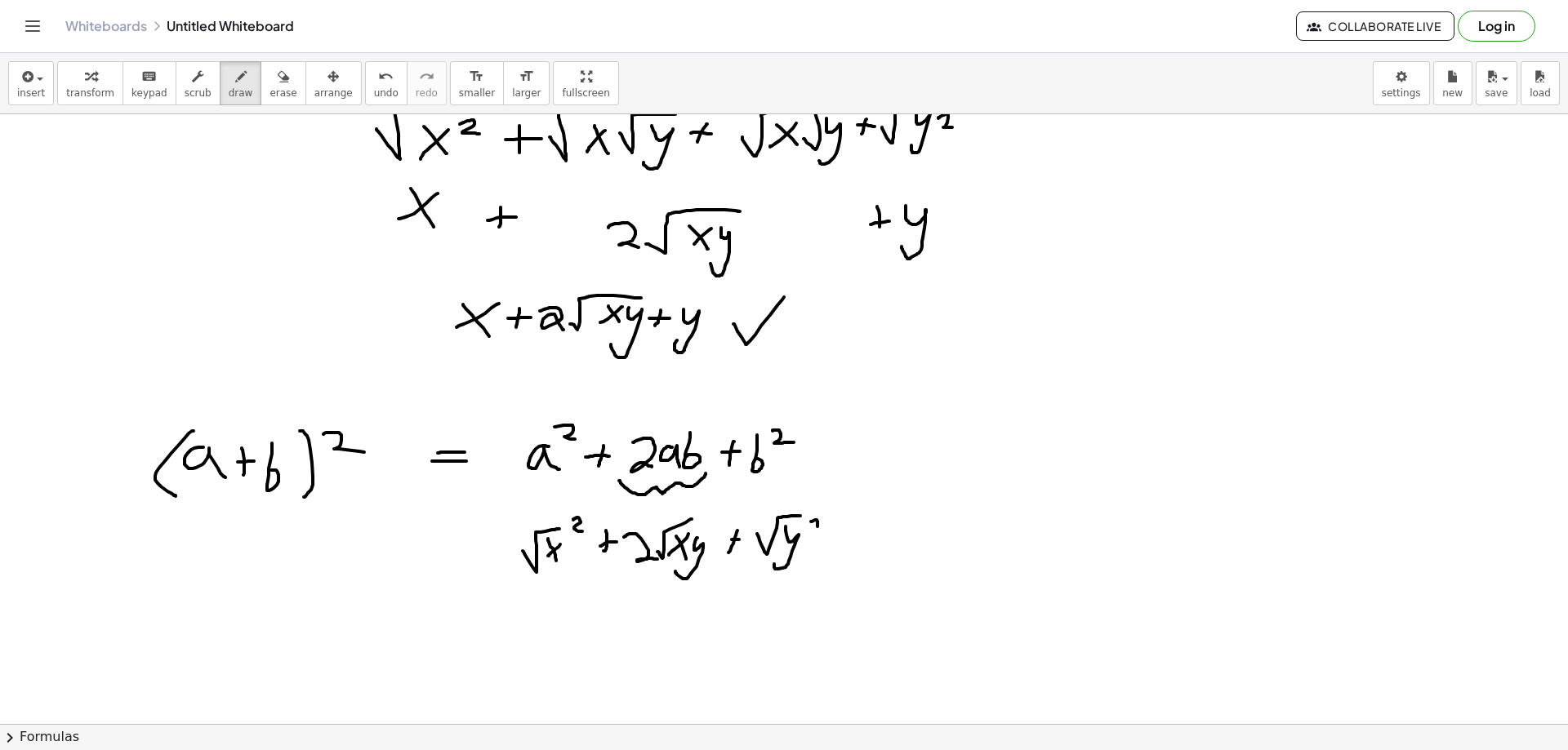
drag, startPoint x: 818, startPoint y: 522, endPoint x: 836, endPoint y: 527, distance: 18.7
click at [825, 530] on div at bounding box center [784, 532] width 1568 height 1326
click at [270, 95] on span "erase" at bounding box center [283, 93] width 27 height 11
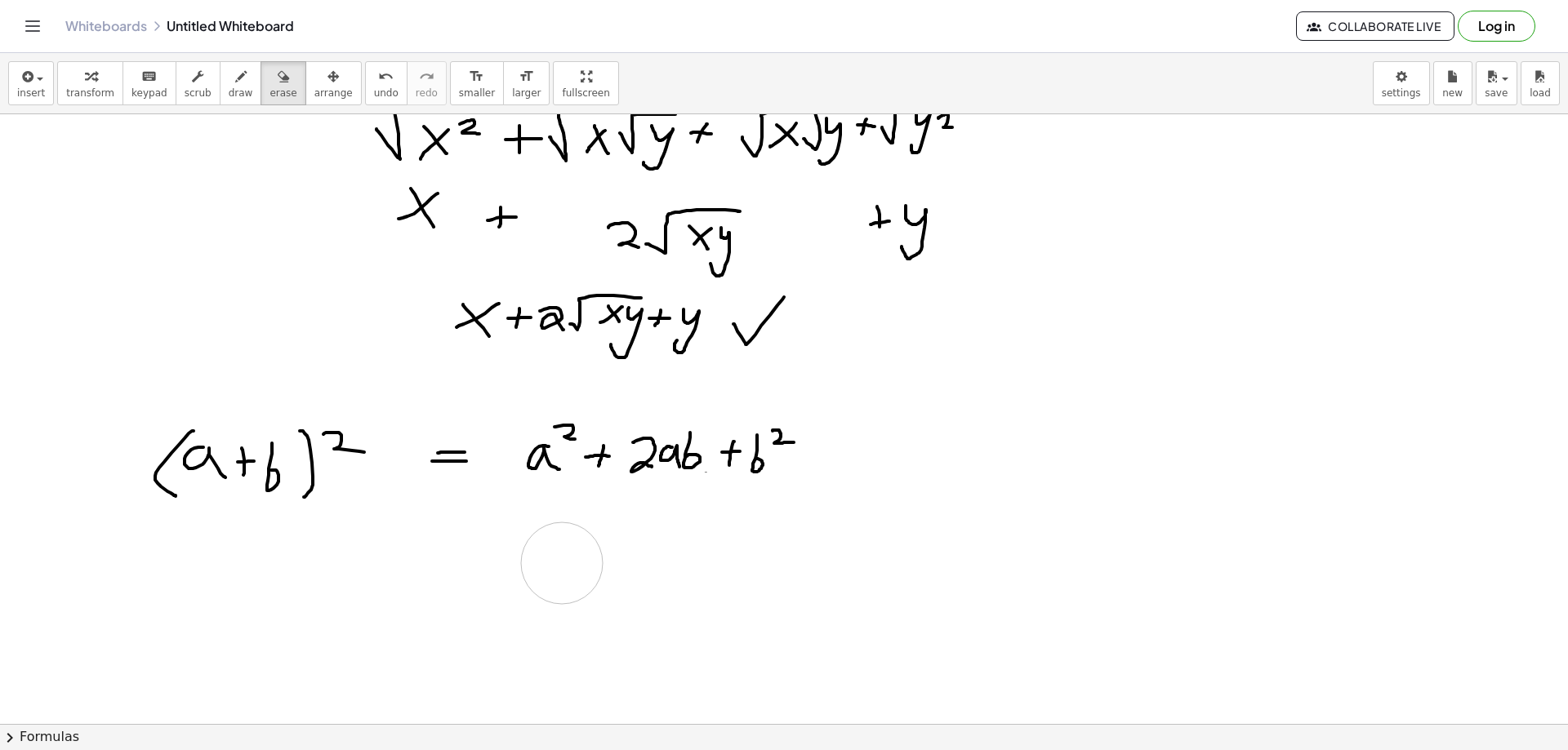
drag, startPoint x: 490, startPoint y: 572, endPoint x: 550, endPoint y: 566, distance: 60.3
click at [561, 563] on div at bounding box center [784, 532] width 1568 height 1326
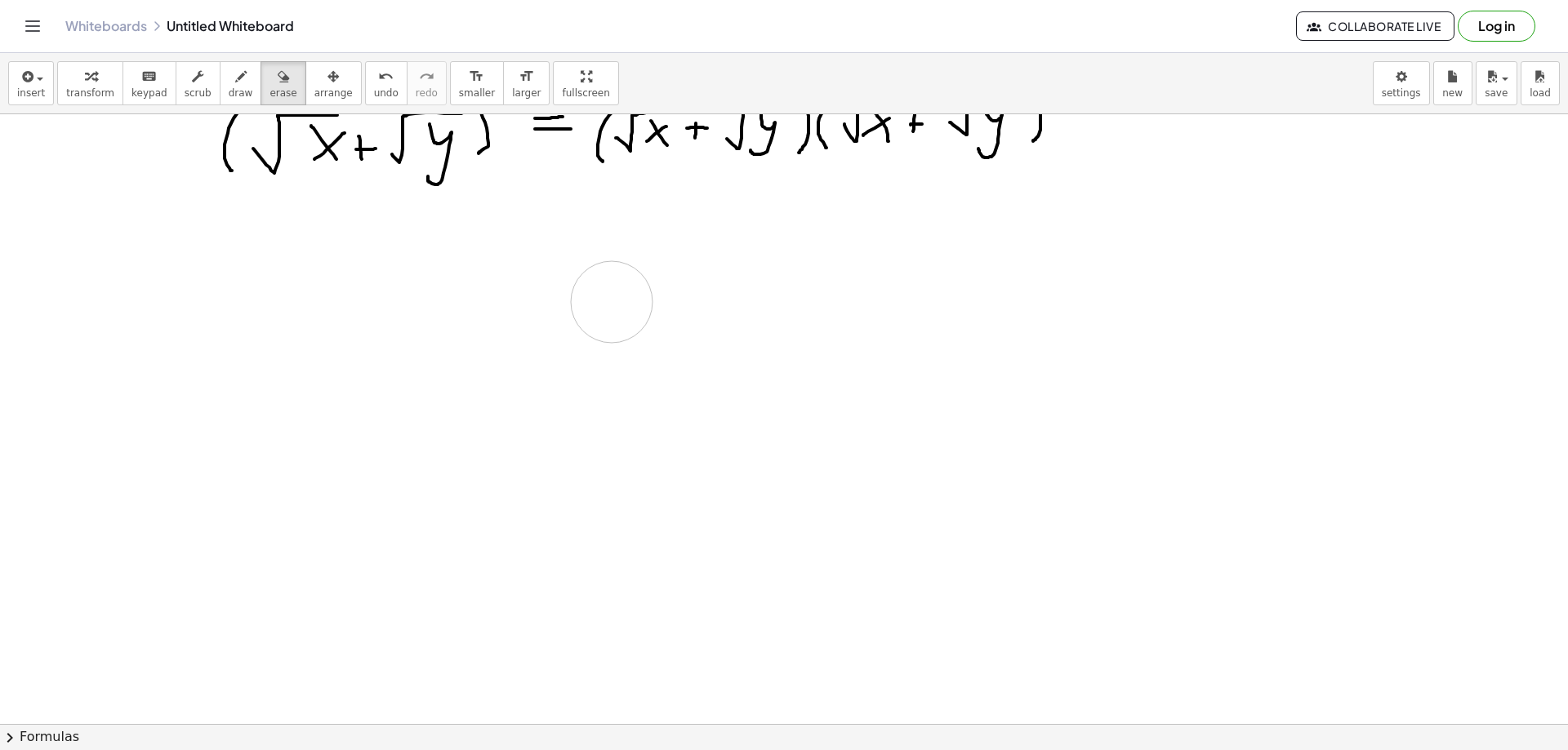
drag, startPoint x: 837, startPoint y: 610, endPoint x: 548, endPoint y: 319, distance: 410.1
click at [573, 305] on div at bounding box center [784, 695] width 1568 height 1326
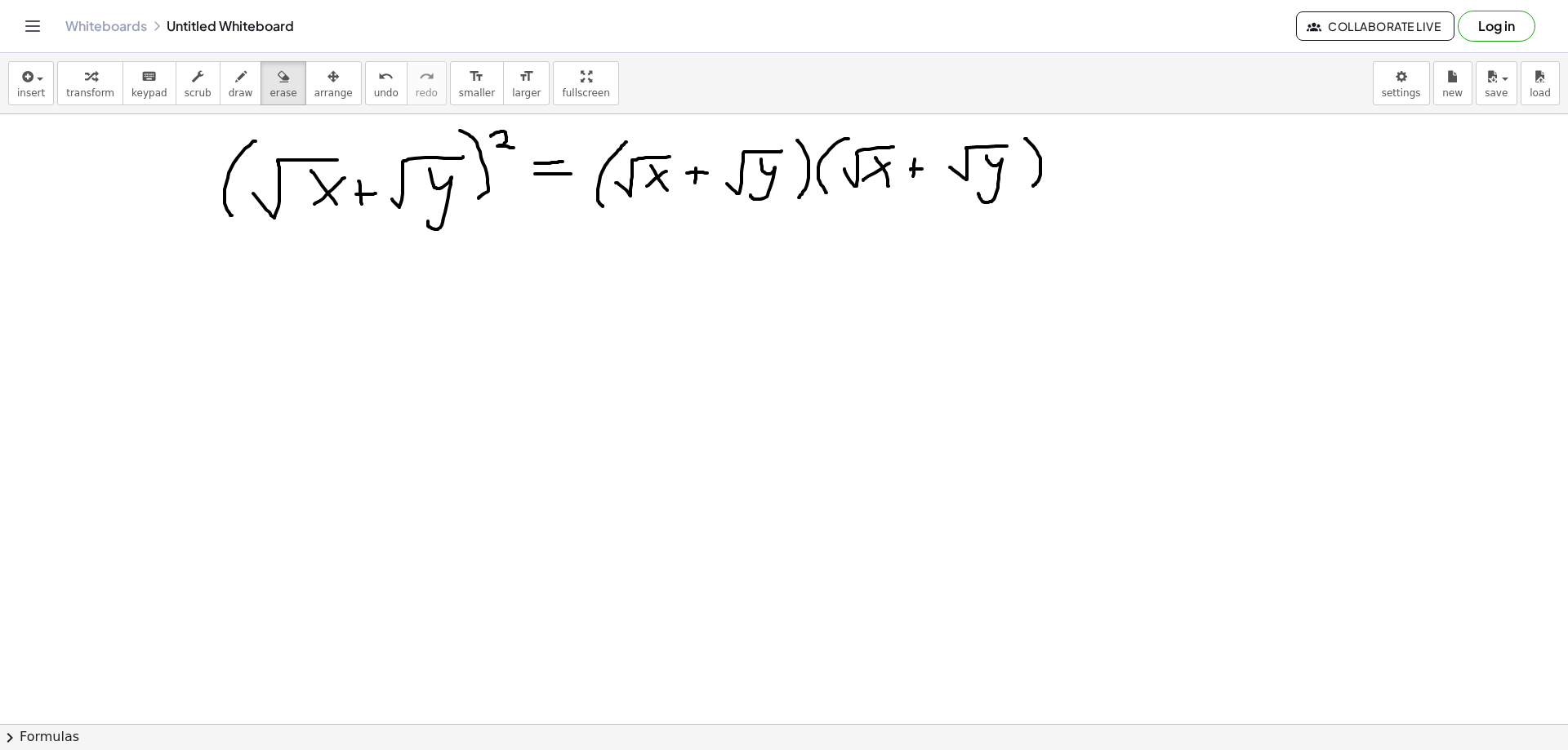
scroll to position [0, 0]
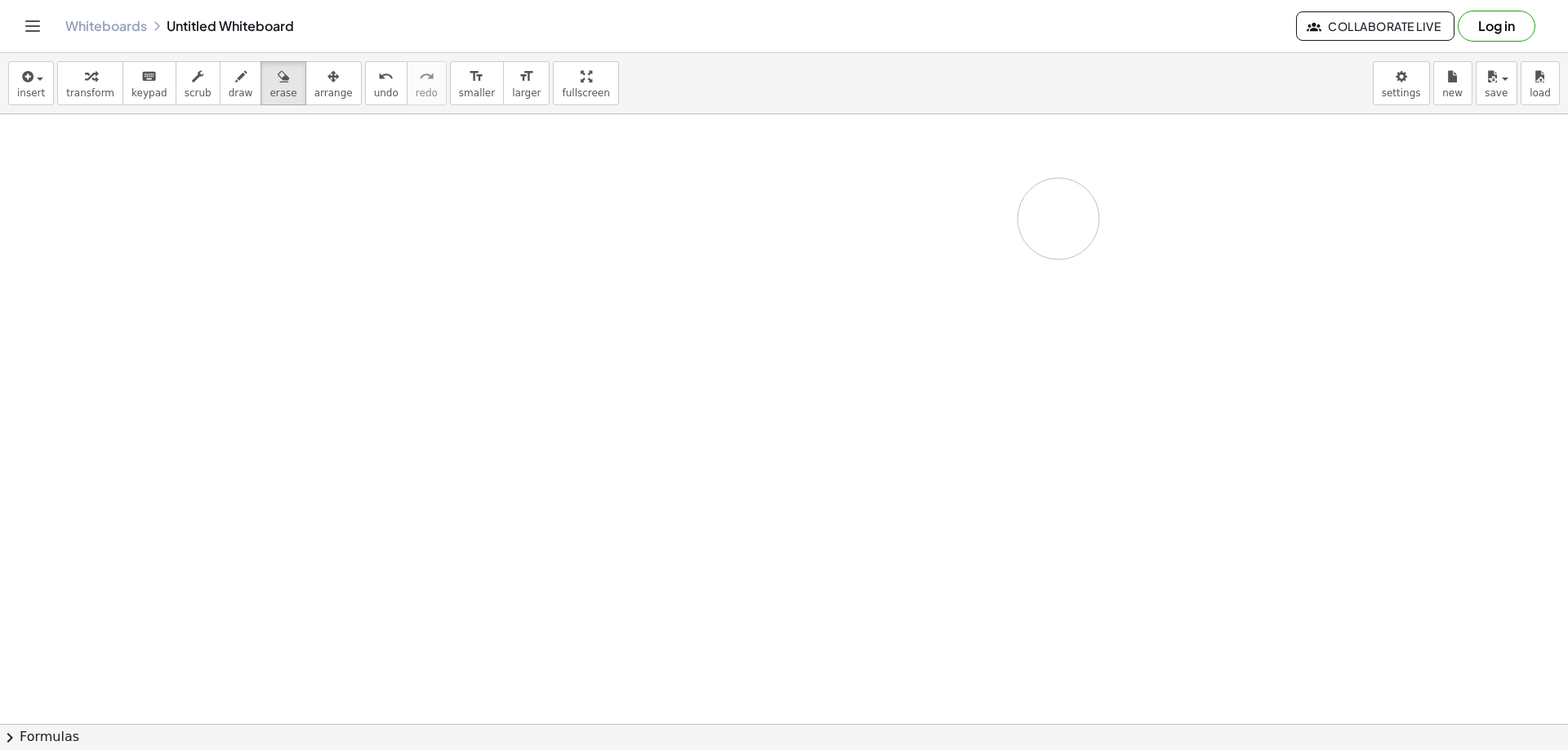
drag, startPoint x: 338, startPoint y: 263, endPoint x: 916, endPoint y: 177, distance: 584.4
drag, startPoint x: 348, startPoint y: 208, endPoint x: 363, endPoint y: 227, distance: 24.2
click at [229, 89] on span "draw" at bounding box center [241, 93] width 25 height 11
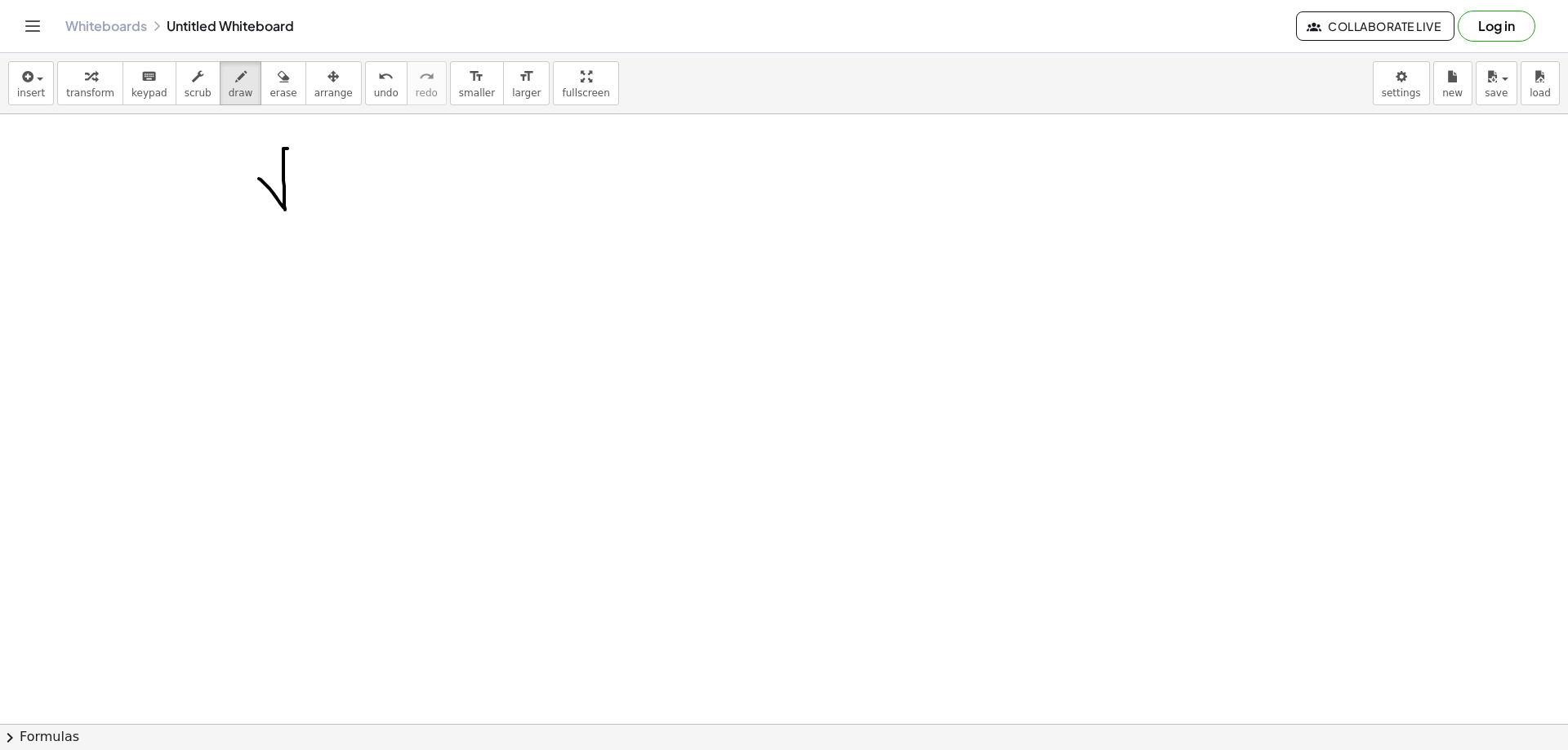
drag, startPoint x: 259, startPoint y: 179, endPoint x: 326, endPoint y: 153, distance: 71.9
drag, startPoint x: 303, startPoint y: 175, endPoint x: 342, endPoint y: 202, distance: 47.4
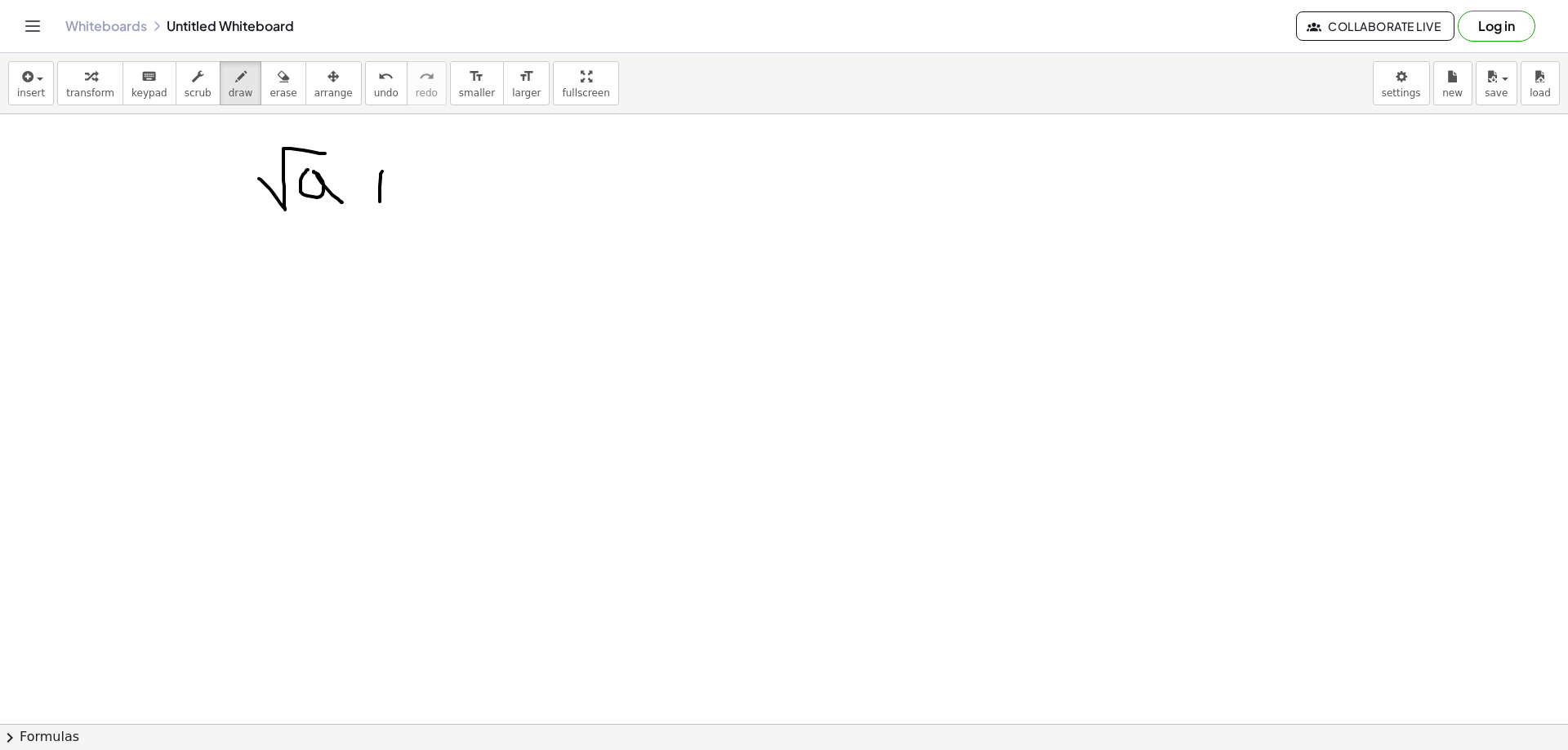
drag, startPoint x: 367, startPoint y: 184, endPoint x: 395, endPoint y: 189, distance: 28.4
drag, startPoint x: 408, startPoint y: 193, endPoint x: 468, endPoint y: 168, distance: 65.0
drag, startPoint x: 456, startPoint y: 175, endPoint x: 444, endPoint y: 197, distance: 25.1
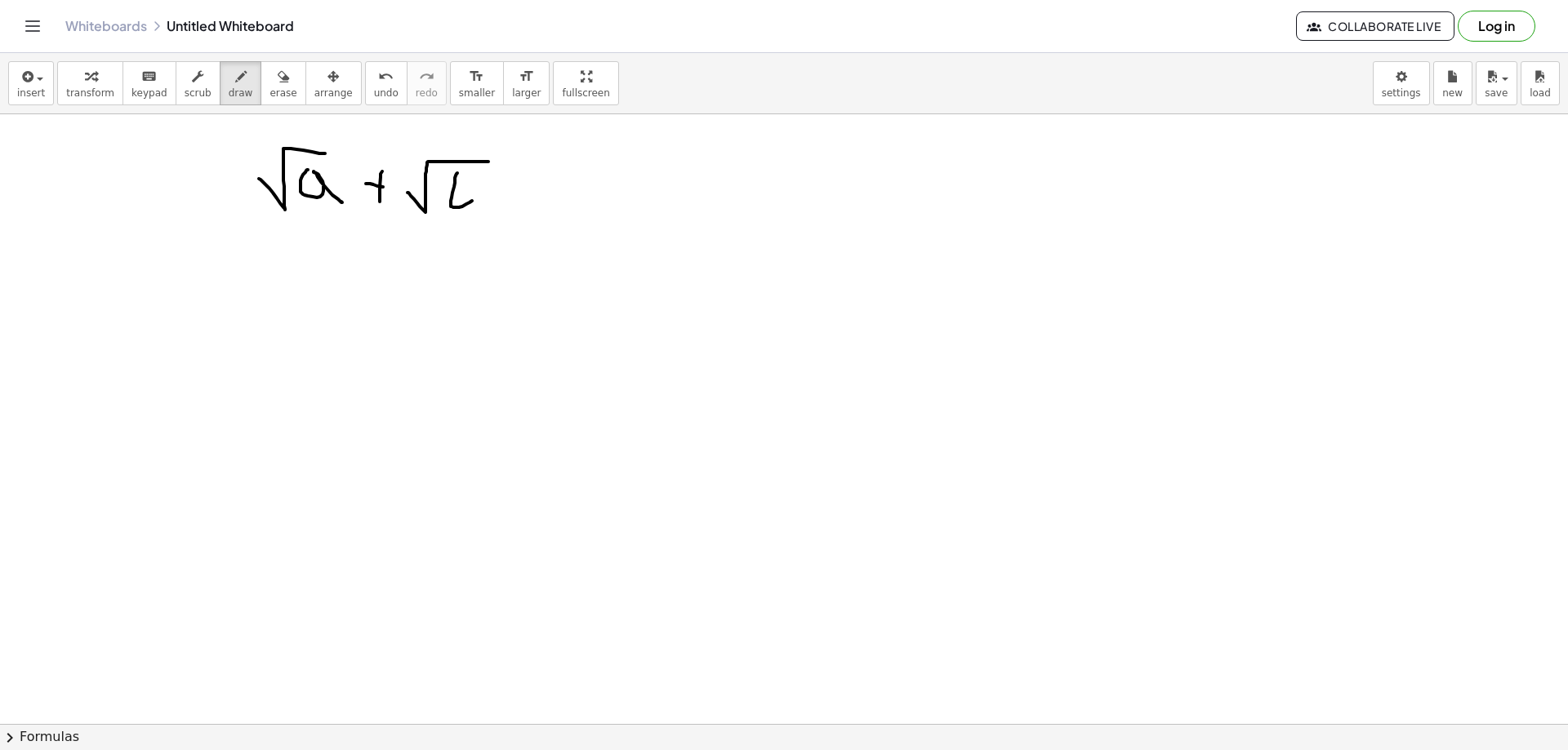
drag, startPoint x: 250, startPoint y: 229, endPoint x: 549, endPoint y: 230, distance: 299.0
drag, startPoint x: 283, startPoint y: 298, endPoint x: 339, endPoint y: 258, distance: 68.8
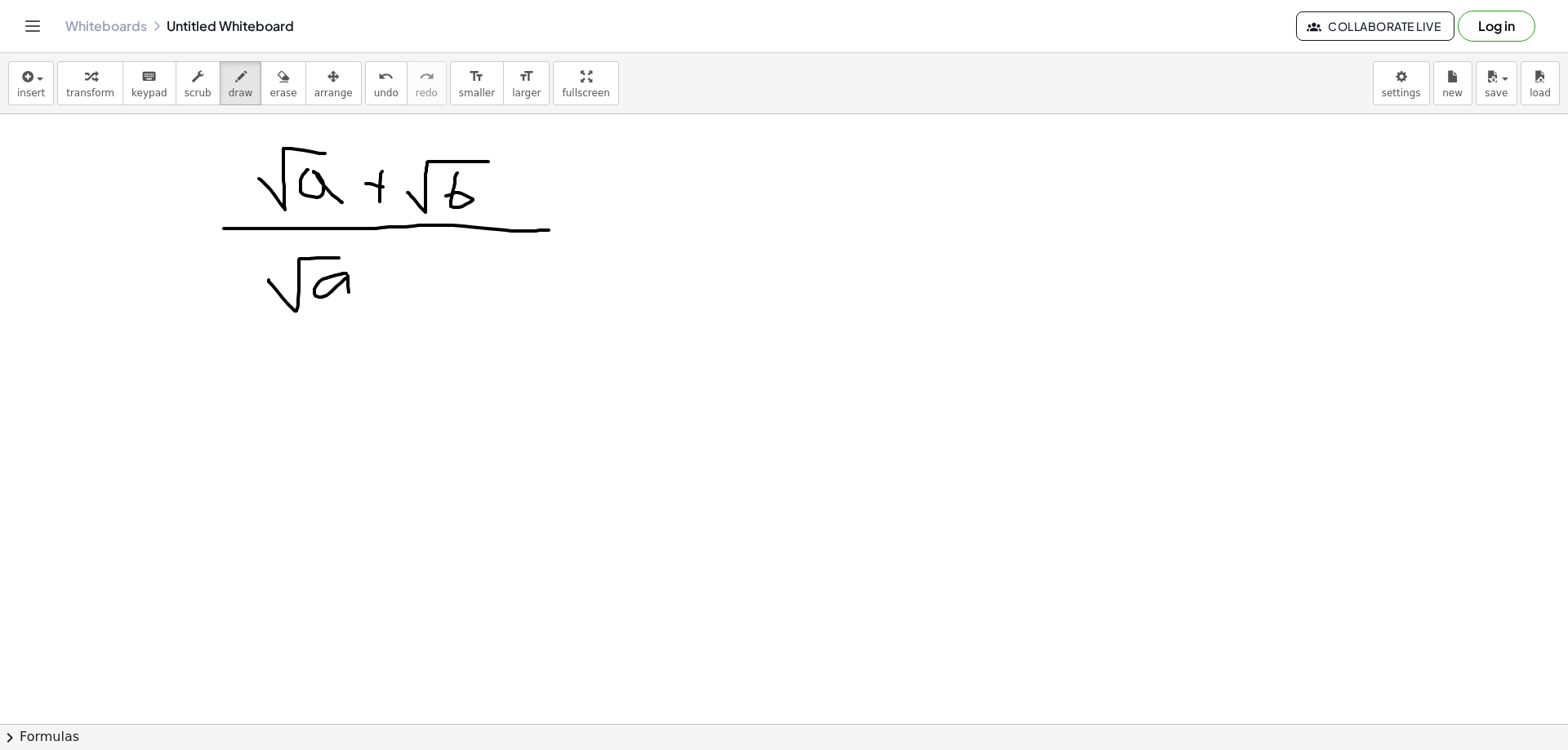
drag, startPoint x: 340, startPoint y: 275, endPoint x: 366, endPoint y: 300, distance: 36.1
drag, startPoint x: 388, startPoint y: 287, endPoint x: 404, endPoint y: 287, distance: 16.0
drag, startPoint x: 429, startPoint y: 305, endPoint x: 508, endPoint y: 260, distance: 90.9
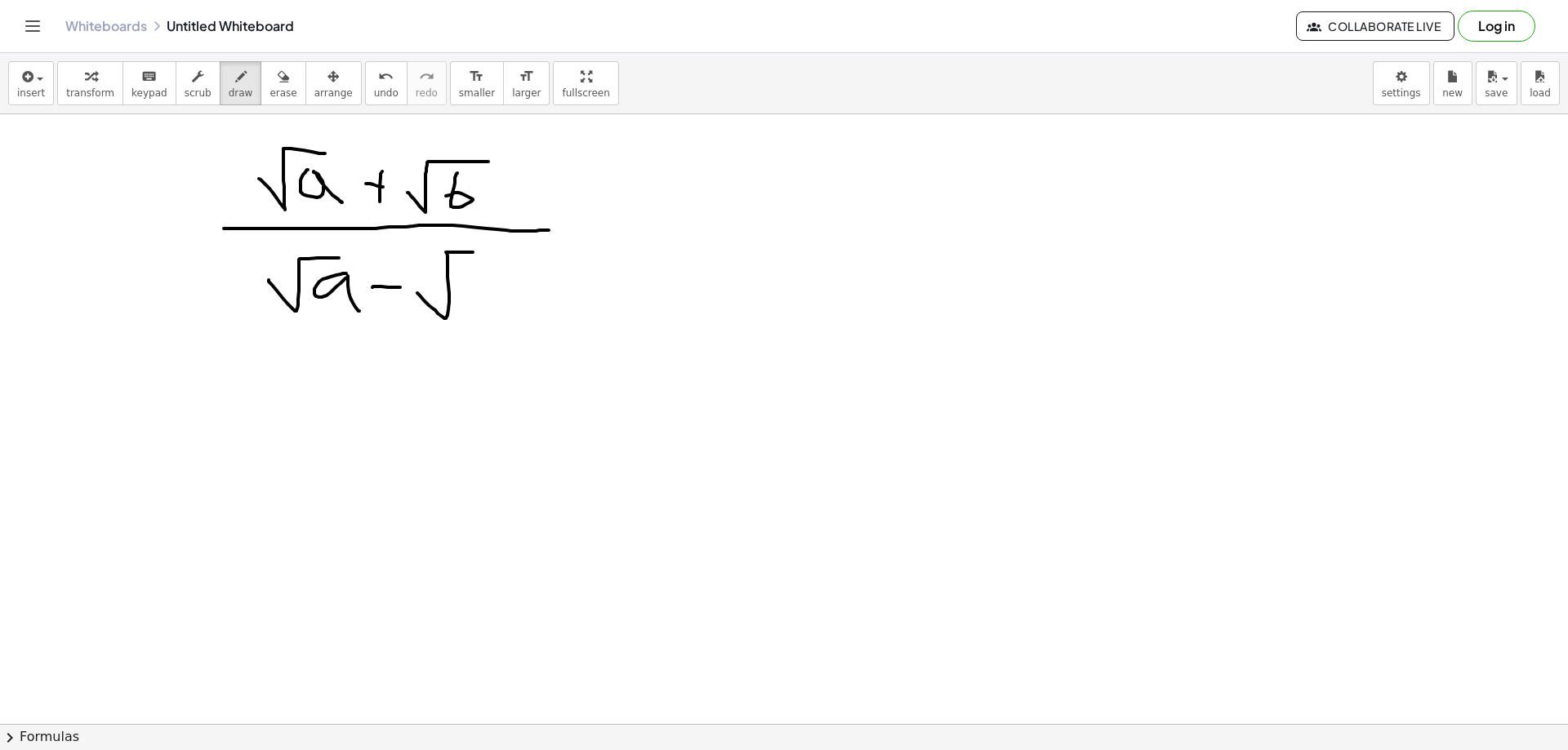
drag, startPoint x: 483, startPoint y: 271, endPoint x: 454, endPoint y: 257, distance: 32.2
drag, startPoint x: 568, startPoint y: 225, endPoint x: 610, endPoint y: 226, distance: 42.0
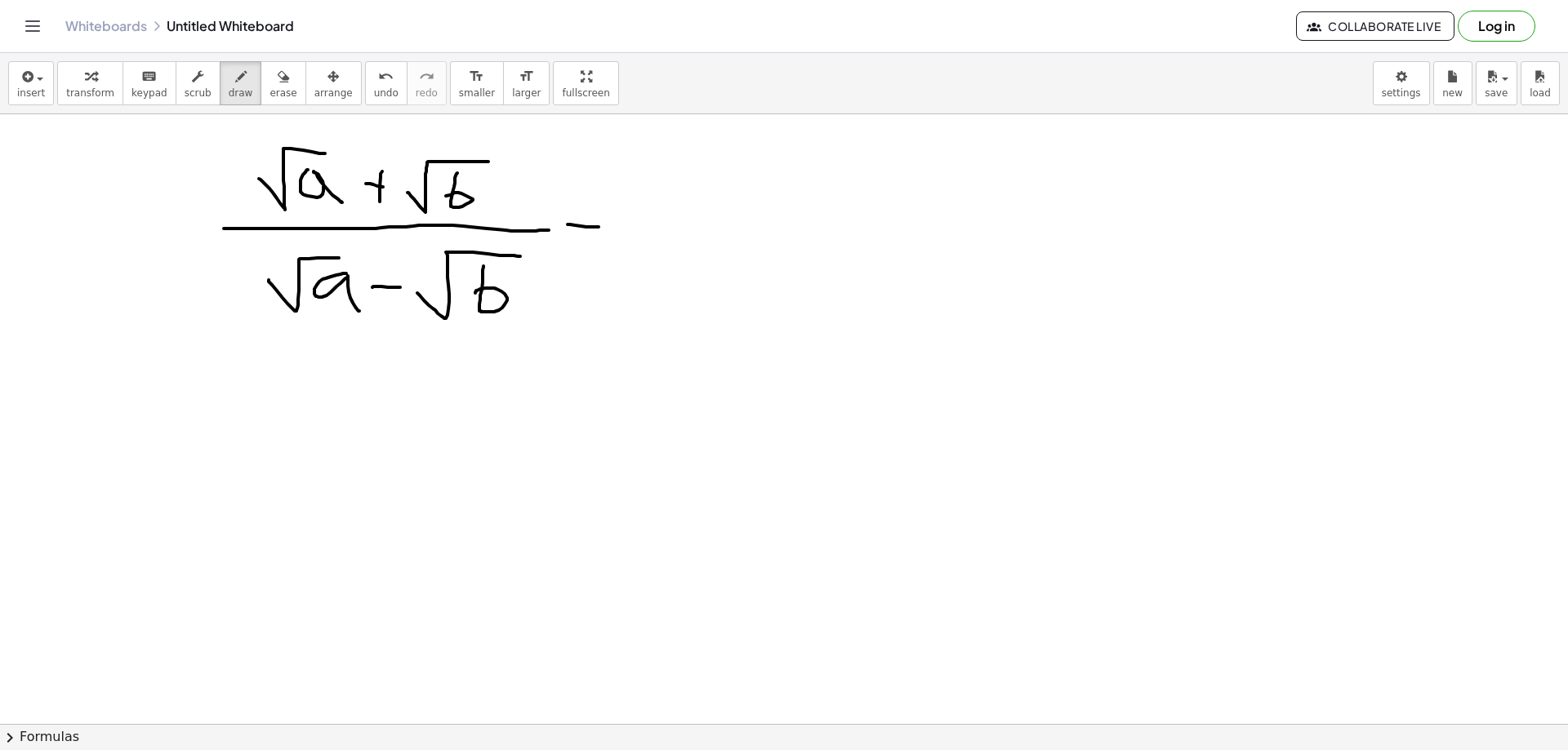
drag, startPoint x: 572, startPoint y: 242, endPoint x: 674, endPoint y: 263, distance: 104.1
click at [374, 91] on span "undo" at bounding box center [386, 93] width 25 height 11
drag, startPoint x: 570, startPoint y: 245, endPoint x: 618, endPoint y: 249, distance: 48.2
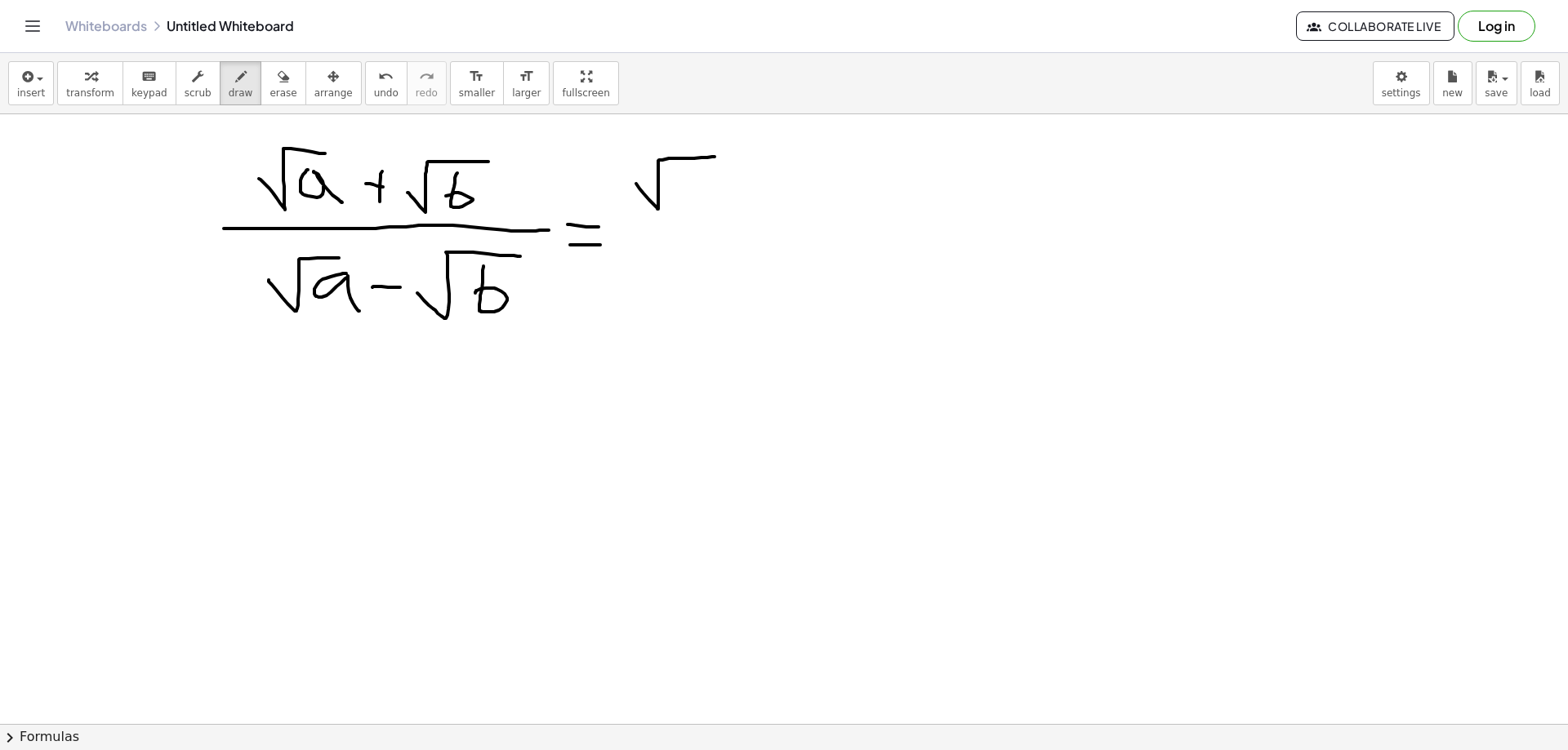
drag, startPoint x: 644, startPoint y: 194, endPoint x: 715, endPoint y: 157, distance: 80.1
drag, startPoint x: 673, startPoint y: 178, endPoint x: 695, endPoint y: 202, distance: 32.6
drag, startPoint x: 738, startPoint y: 175, endPoint x: 728, endPoint y: 195, distance: 22.4
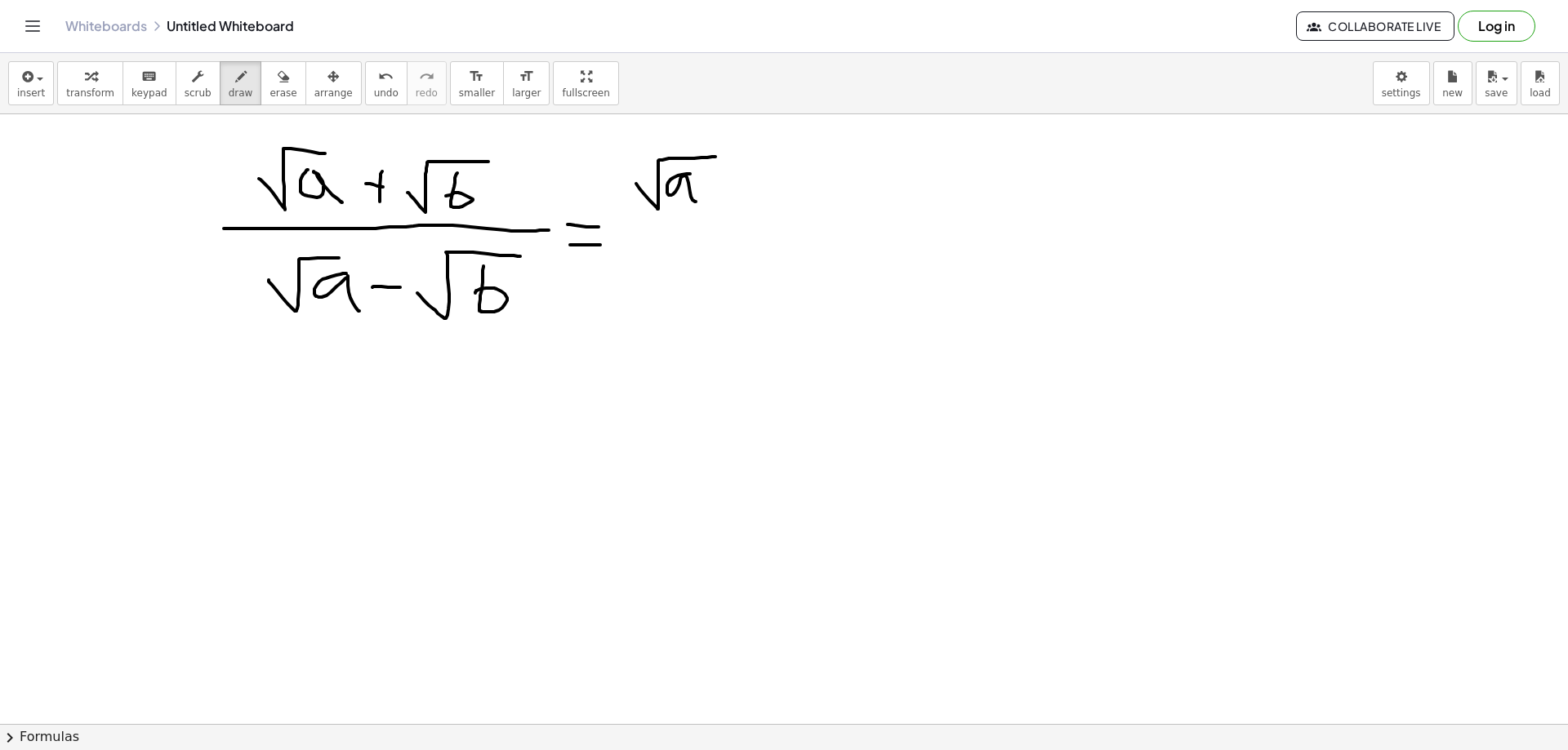
drag, startPoint x: 726, startPoint y: 180, endPoint x: 758, endPoint y: 187, distance: 32.8
drag, startPoint x: 762, startPoint y: 196, endPoint x: 826, endPoint y: 161, distance: 72.9
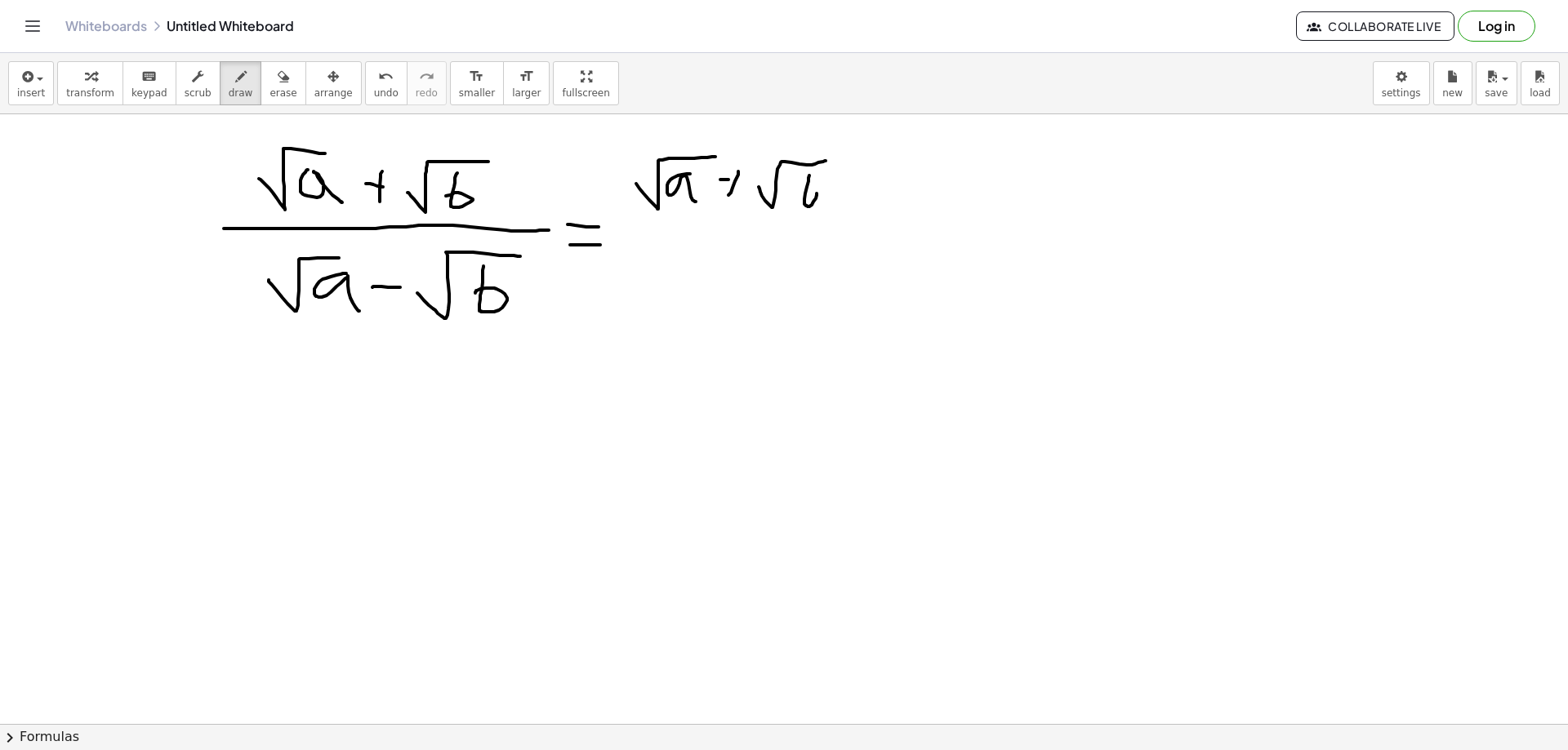
drag, startPoint x: 809, startPoint y: 181, endPoint x: 777, endPoint y: 203, distance: 38.8
drag, startPoint x: 646, startPoint y: 230, endPoint x: 838, endPoint y: 223, distance: 192.1
drag, startPoint x: 726, startPoint y: 181, endPoint x: 745, endPoint y: 182, distance: 19.0
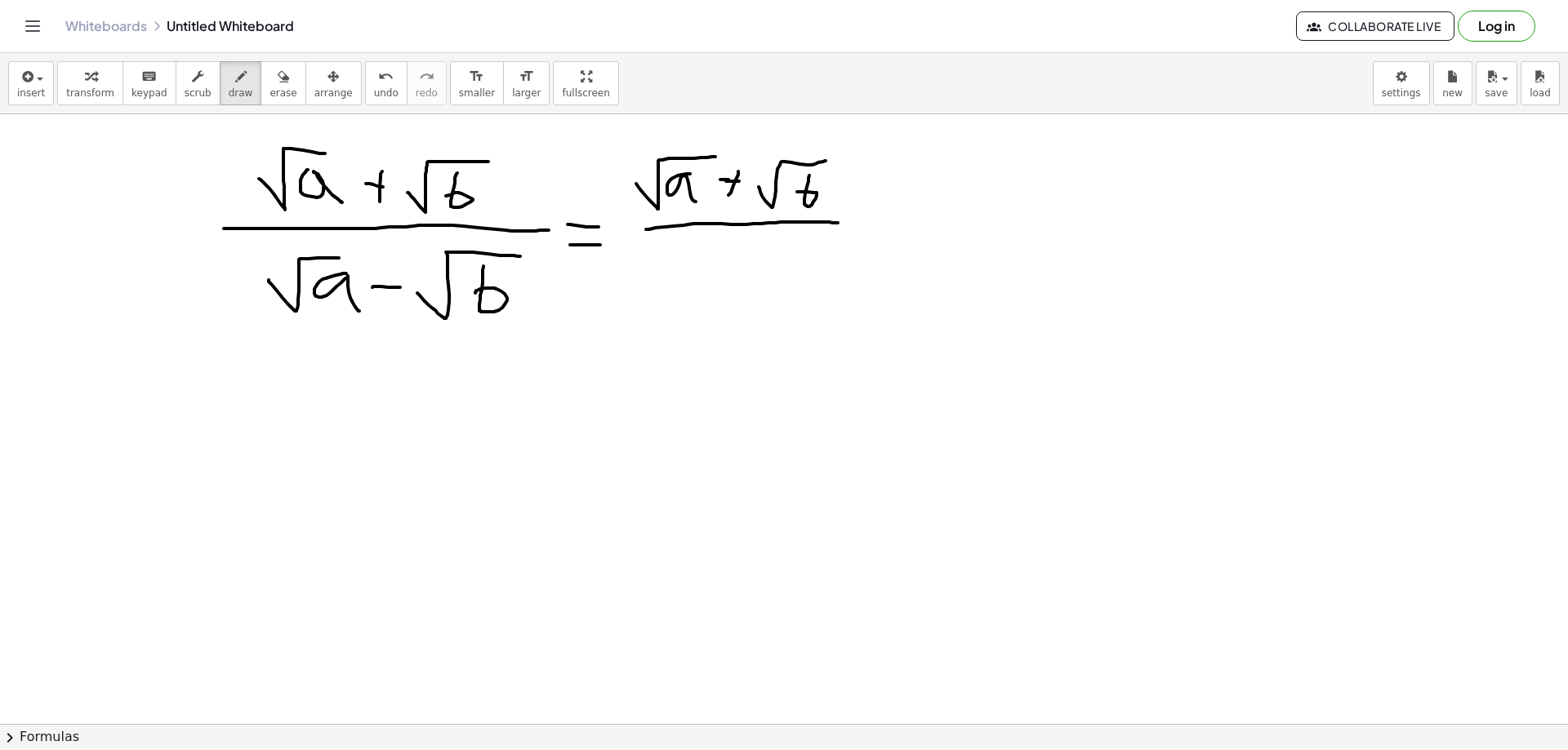
drag, startPoint x: 650, startPoint y: 273, endPoint x: 678, endPoint y: 248, distance: 37.5
drag, startPoint x: 679, startPoint y: 260, endPoint x: 705, endPoint y: 281, distance: 33.4
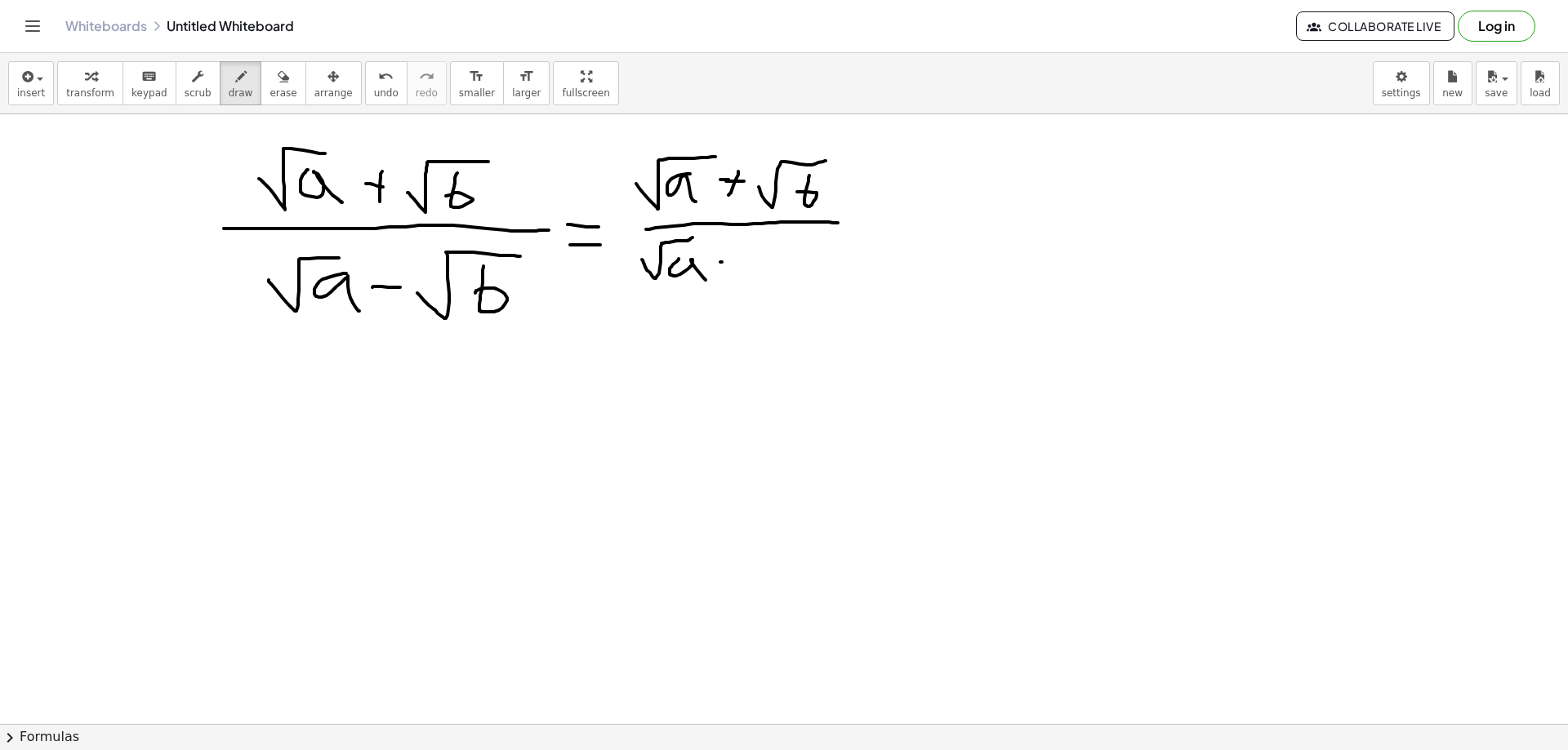
drag, startPoint x: 722, startPoint y: 263, endPoint x: 755, endPoint y: 260, distance: 33.1
drag, startPoint x: 763, startPoint y: 270, endPoint x: 817, endPoint y: 238, distance: 62.8
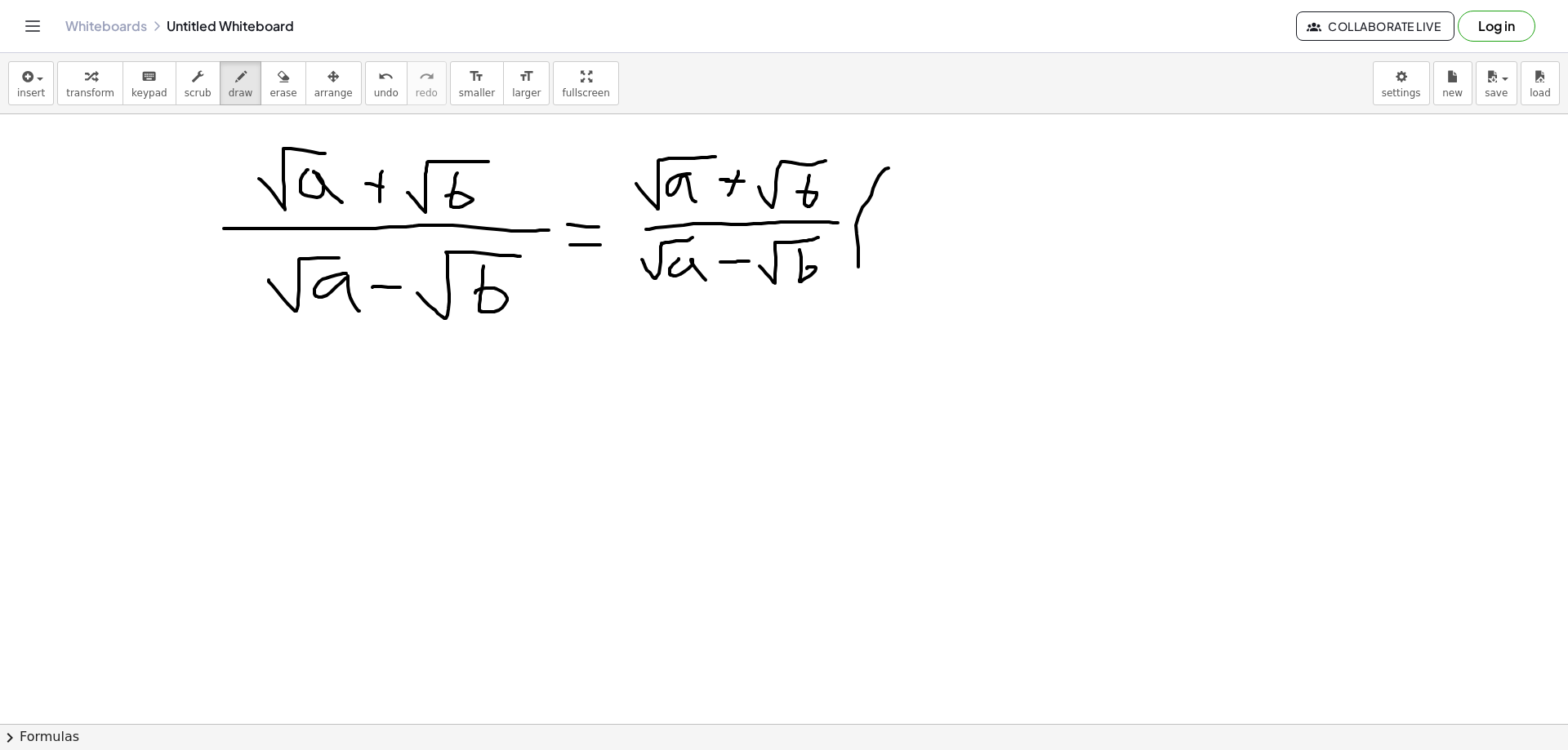
drag, startPoint x: 888, startPoint y: 168, endPoint x: 869, endPoint y: 292, distance: 125.4
drag, startPoint x: 886, startPoint y: 200, endPoint x: 923, endPoint y: 179, distance: 42.5
drag, startPoint x: 916, startPoint y: 190, endPoint x: 934, endPoint y: 216, distance: 31.6
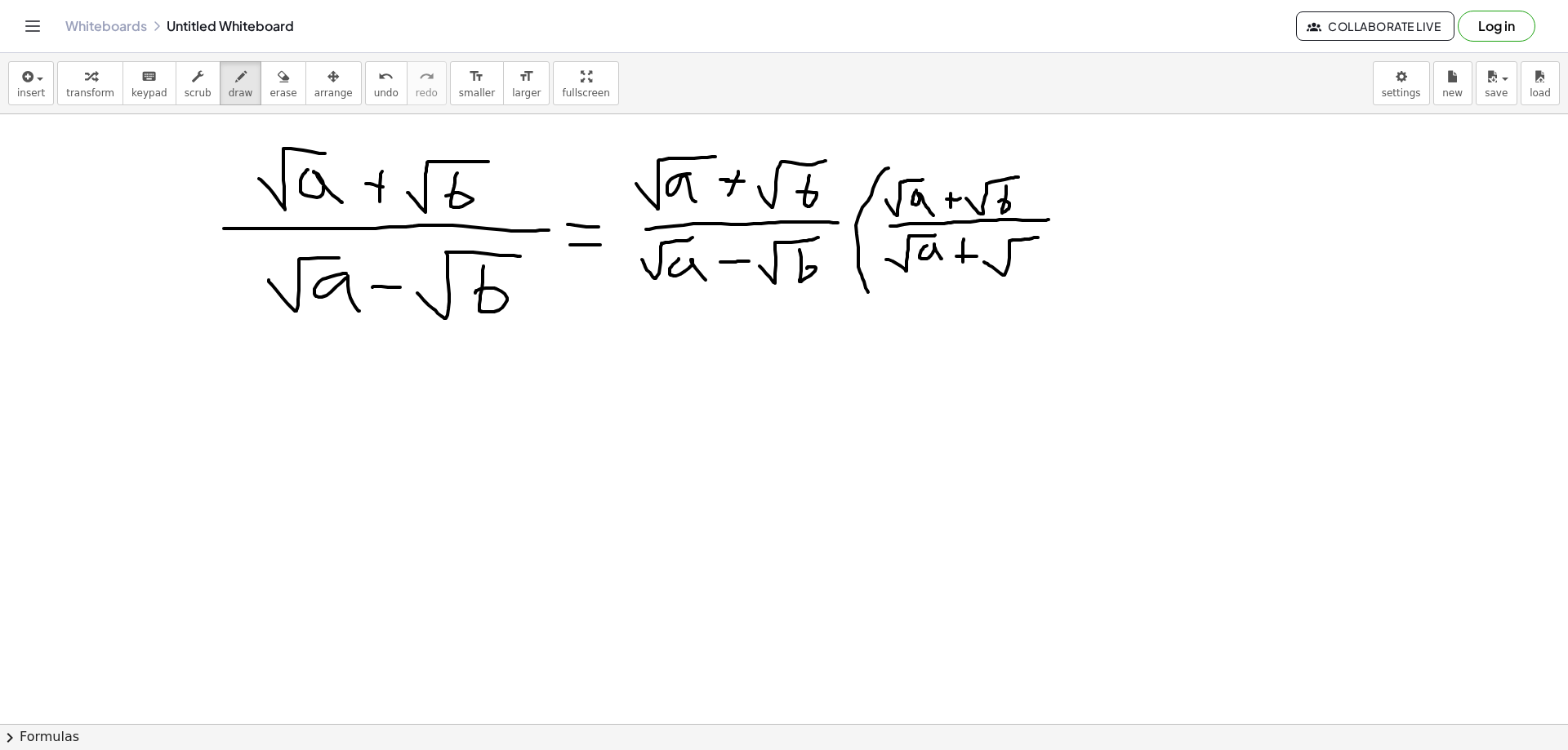
drag, startPoint x: 504, startPoint y: 416, endPoint x: 530, endPoint y: 424, distance: 27.2
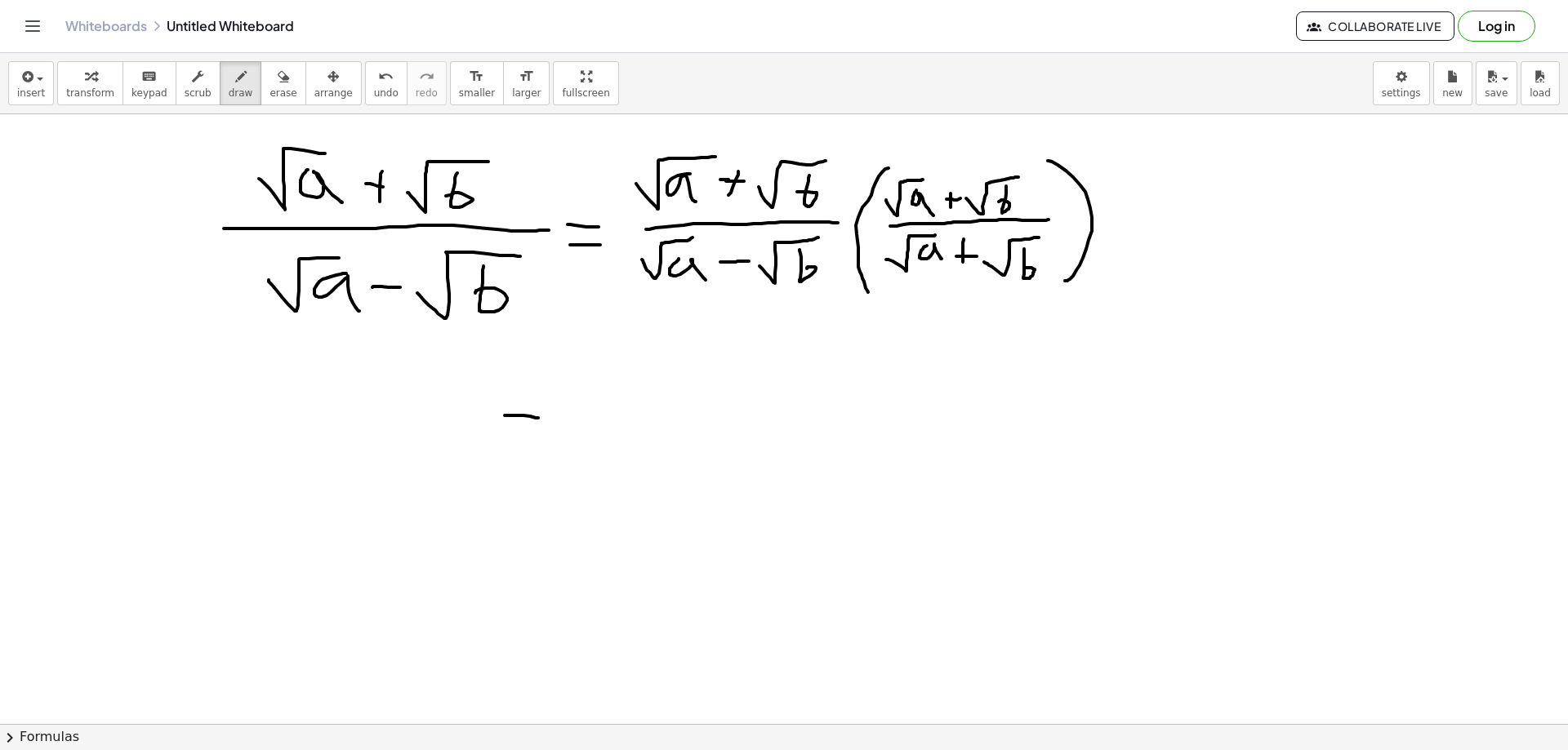
drag, startPoint x: 585, startPoint y: 388, endPoint x: 587, endPoint y: 413, distance: 25.1
drag, startPoint x: 596, startPoint y: 399, endPoint x: 634, endPoint y: 387, distance: 39.8
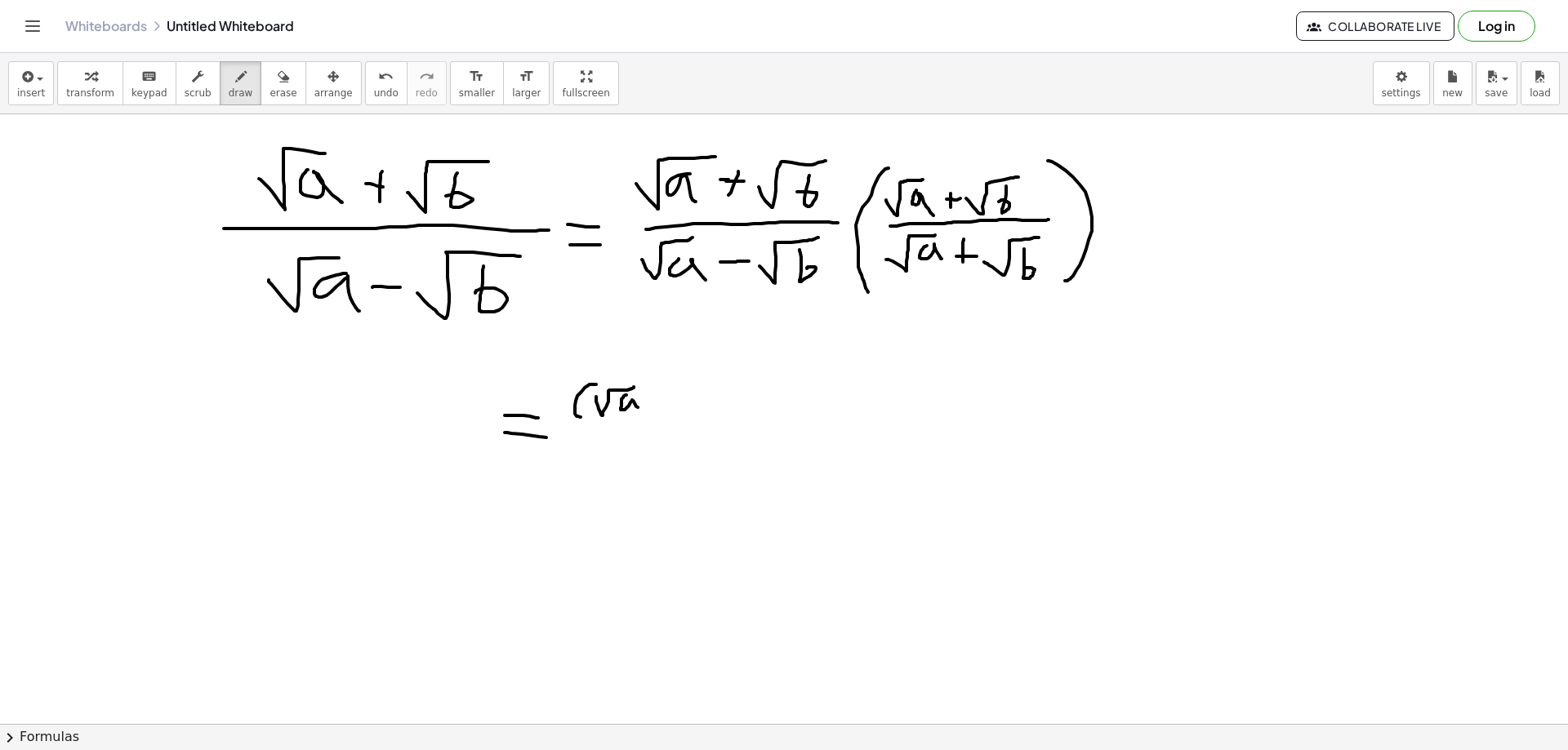
drag, startPoint x: 626, startPoint y: 395, endPoint x: 652, endPoint y: 404, distance: 27.5
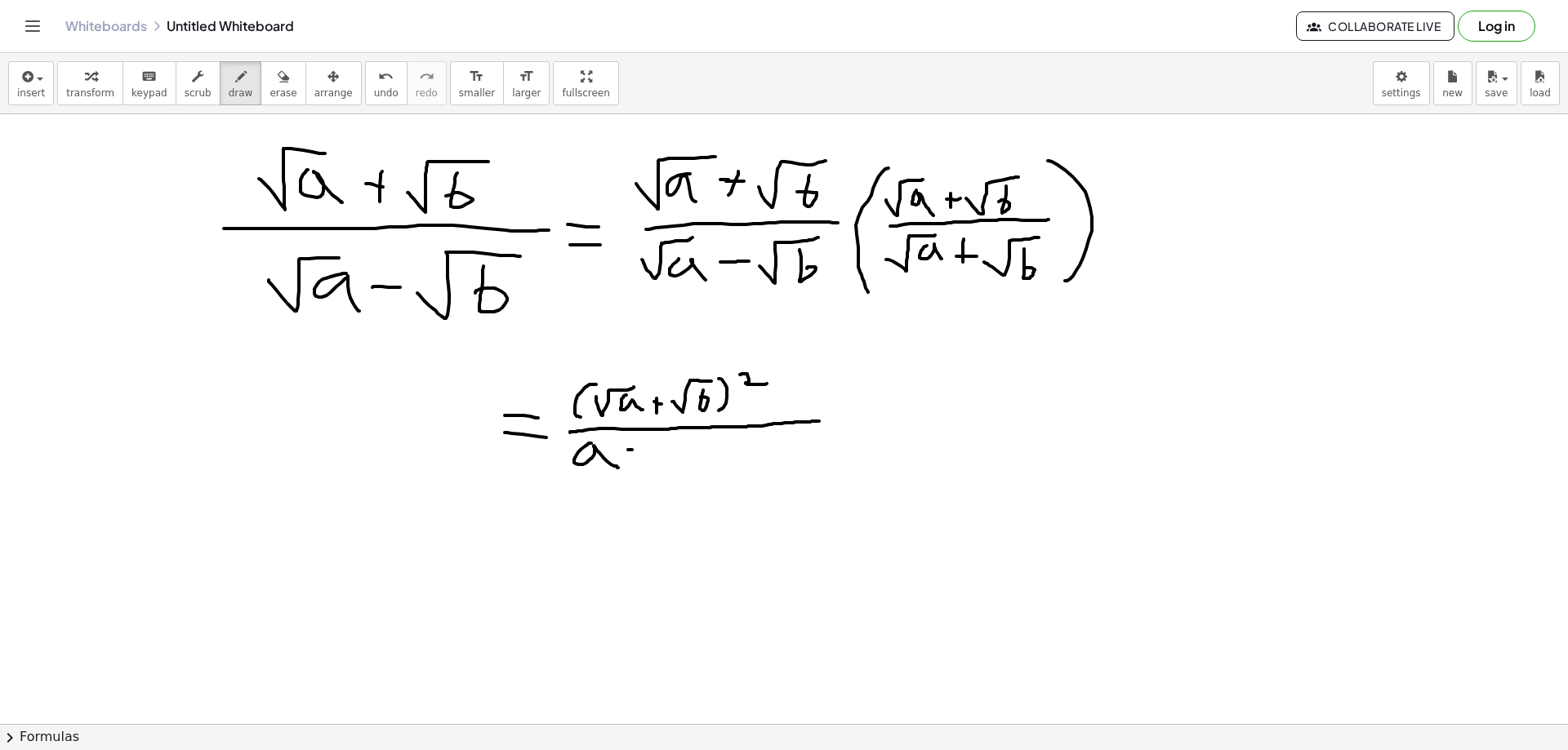
click at [365, 86] on button "undo undo" at bounding box center [386, 84] width 43 height 44
drag, startPoint x: 837, startPoint y: 416, endPoint x: 851, endPoint y: 415, distance: 14.0
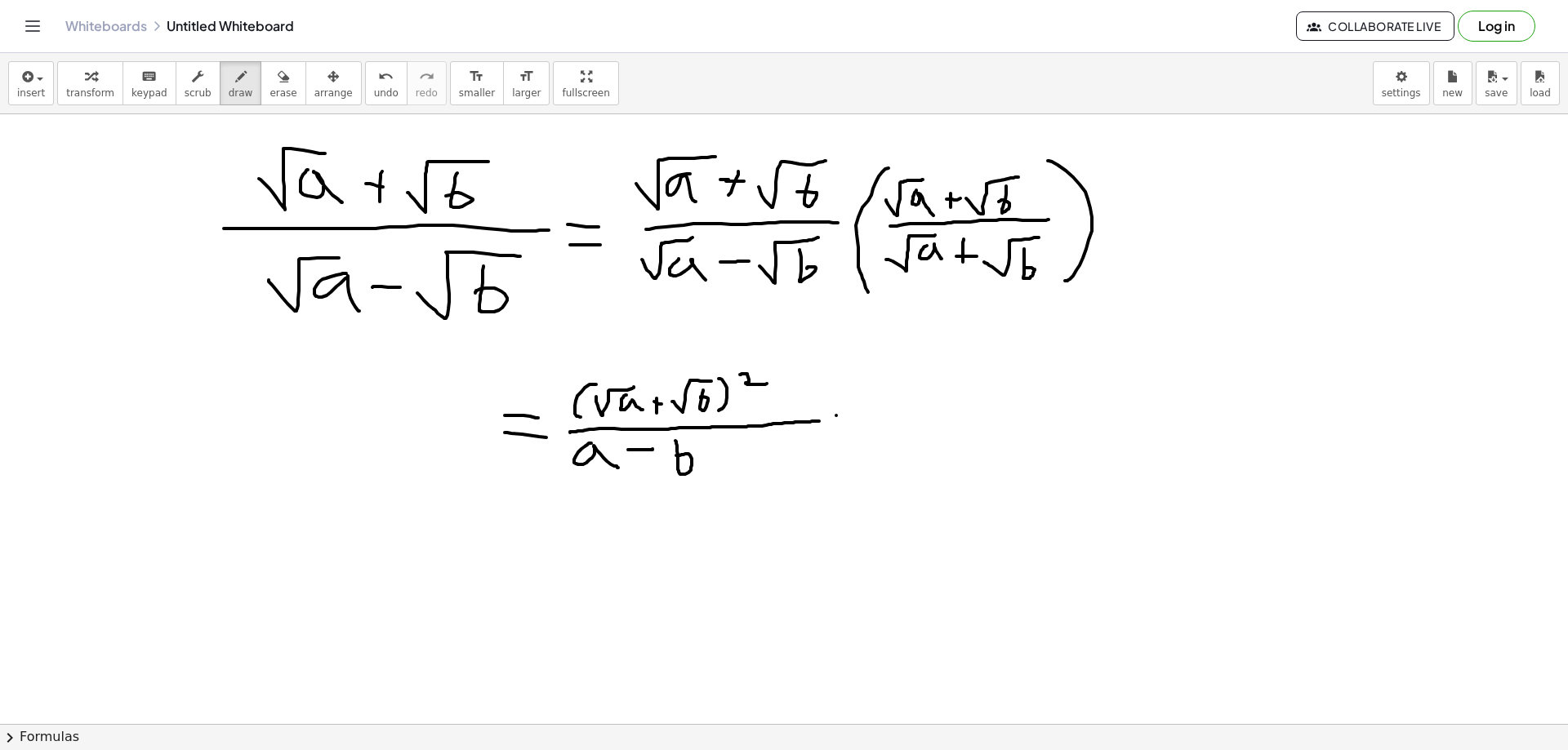
drag, startPoint x: 836, startPoint y: 427, endPoint x: 860, endPoint y: 430, distance: 24.2
drag, startPoint x: 900, startPoint y: 388, endPoint x: 916, endPoint y: 410, distance: 27.2
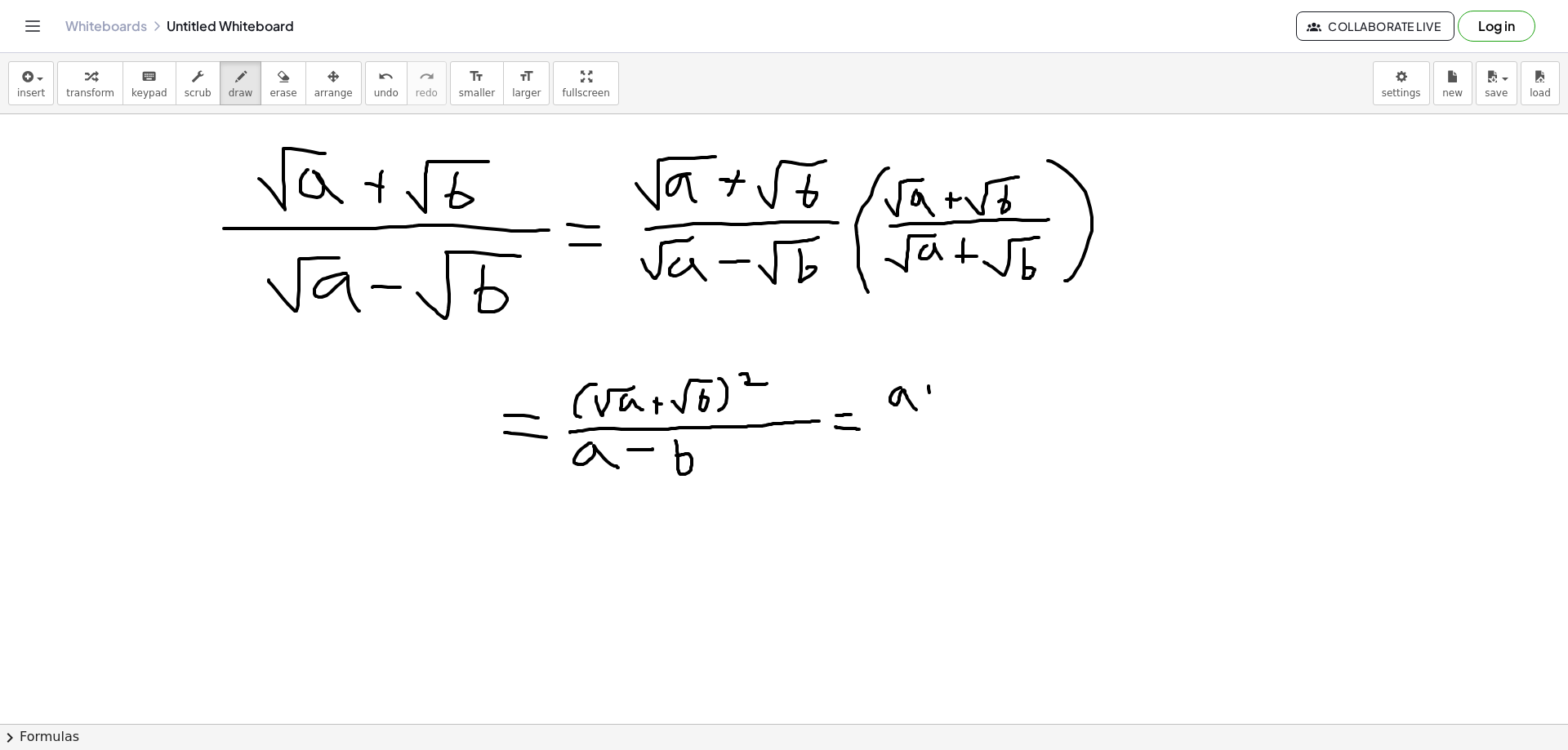
drag, startPoint x: 928, startPoint y: 389, endPoint x: 928, endPoint y: 399, distance: 10.0
drag, startPoint x: 924, startPoint y: 391, endPoint x: 946, endPoint y: 391, distance: 22.0
drag, startPoint x: 962, startPoint y: 383, endPoint x: 980, endPoint y: 406, distance: 29.2
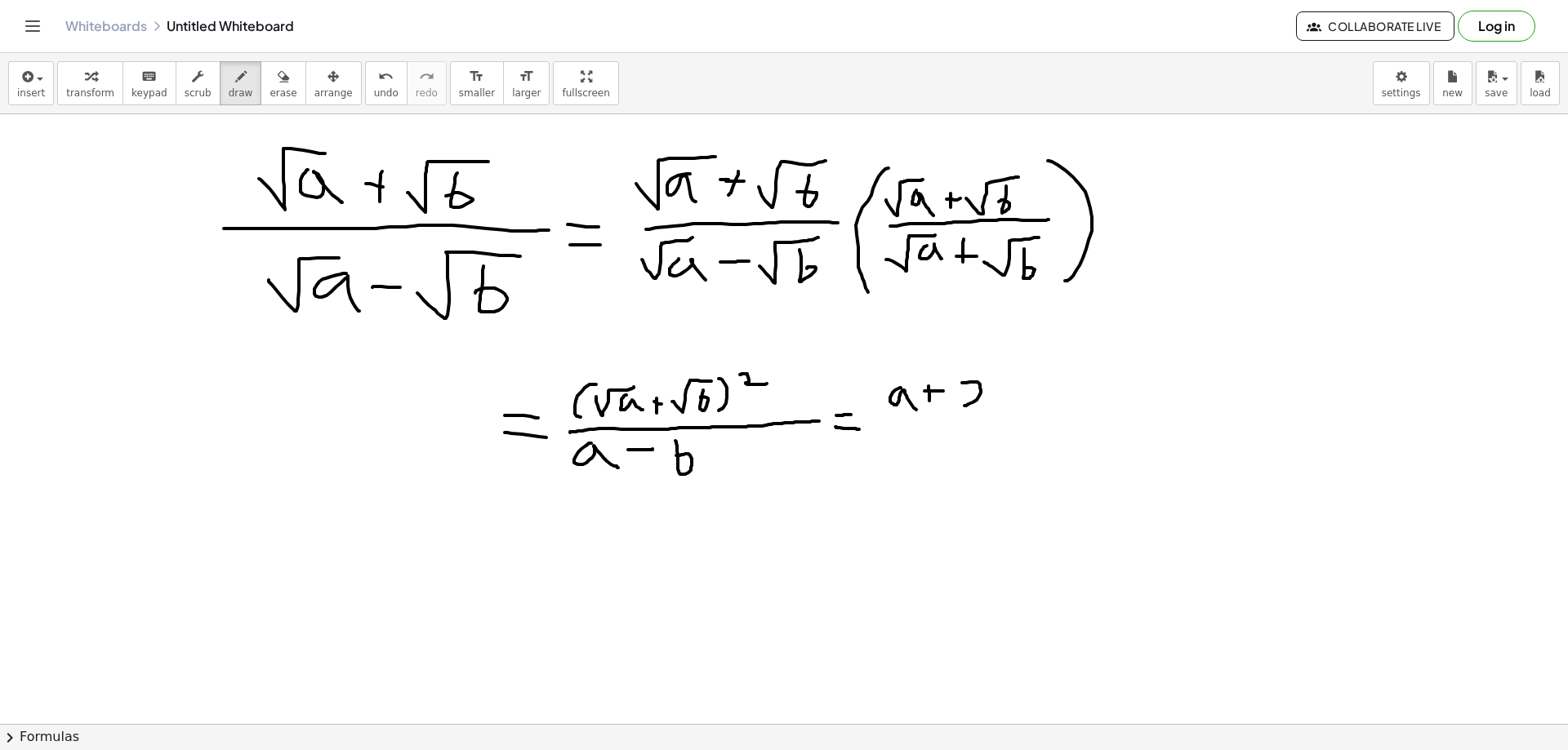
drag, startPoint x: 990, startPoint y: 405, endPoint x: 1037, endPoint y: 381, distance: 52.8
drag, startPoint x: 1030, startPoint y: 390, endPoint x: 1046, endPoint y: 395, distance: 16.8
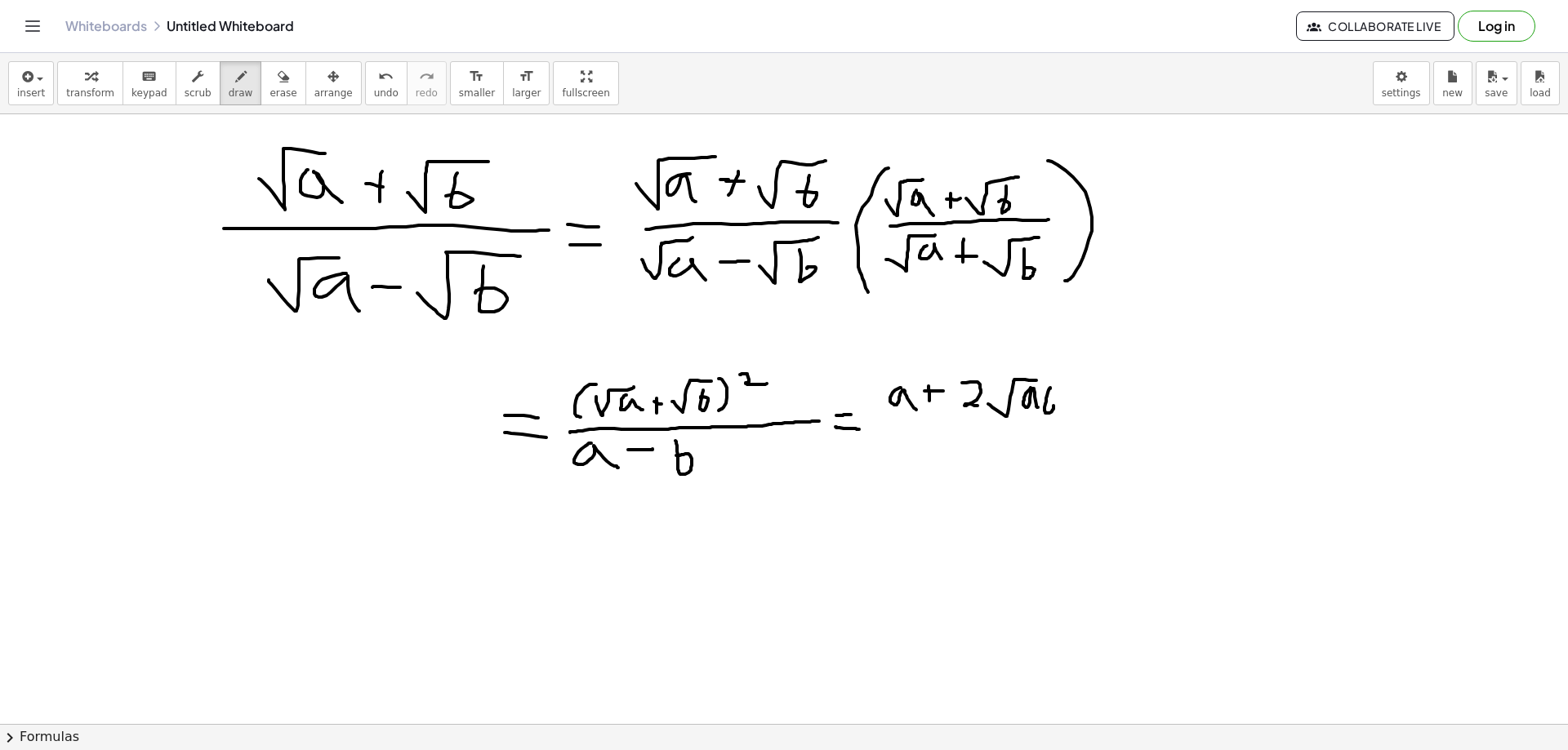
drag, startPoint x: 1079, startPoint y: 396, endPoint x: 1106, endPoint y: 395, distance: 27.0
drag, startPoint x: 1107, startPoint y: 388, endPoint x: 1113, endPoint y: 413, distance: 25.7
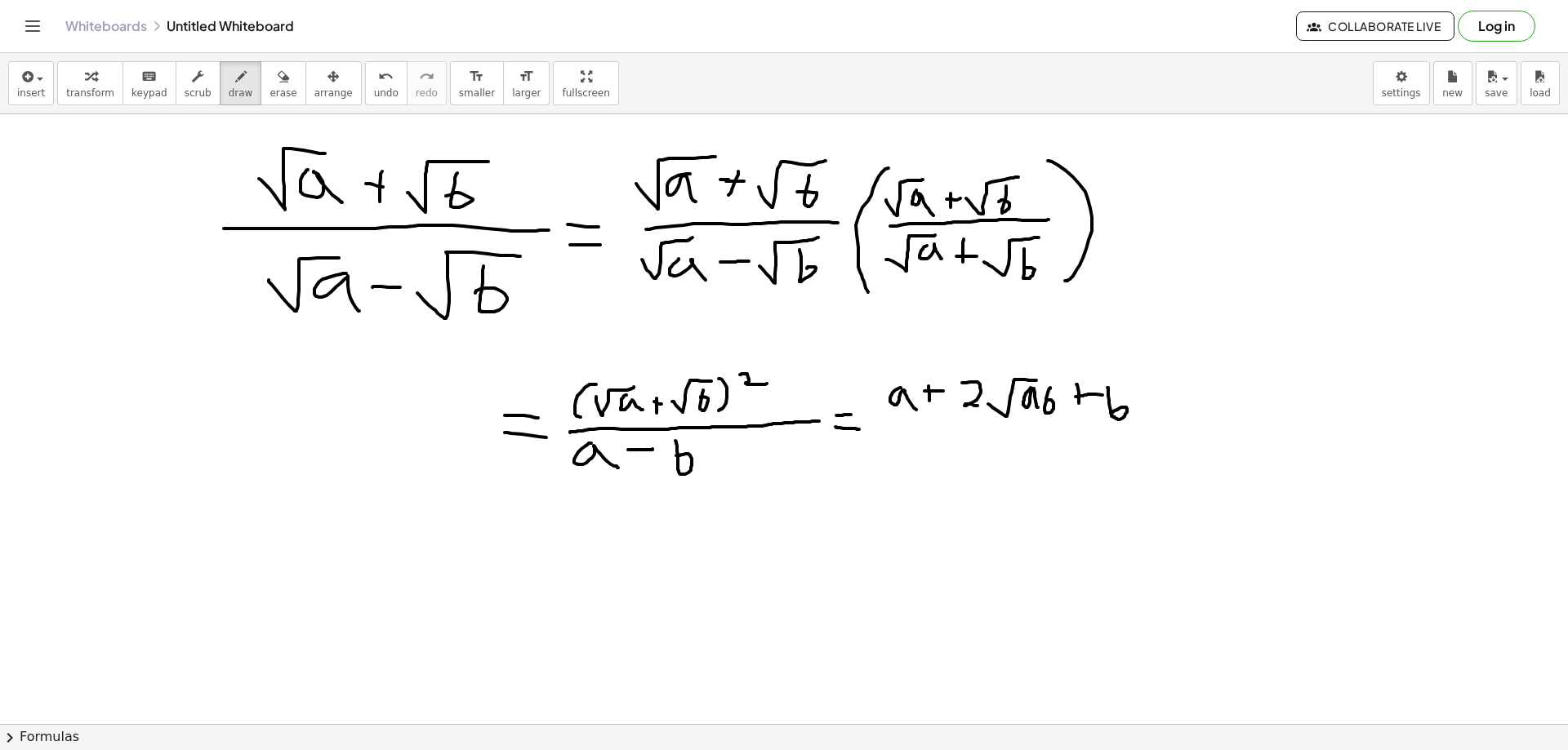
drag, startPoint x: 890, startPoint y: 438, endPoint x: 1161, endPoint y: 422, distance: 271.5
drag, startPoint x: 982, startPoint y: 452, endPoint x: 1019, endPoint y: 457, distance: 37.3
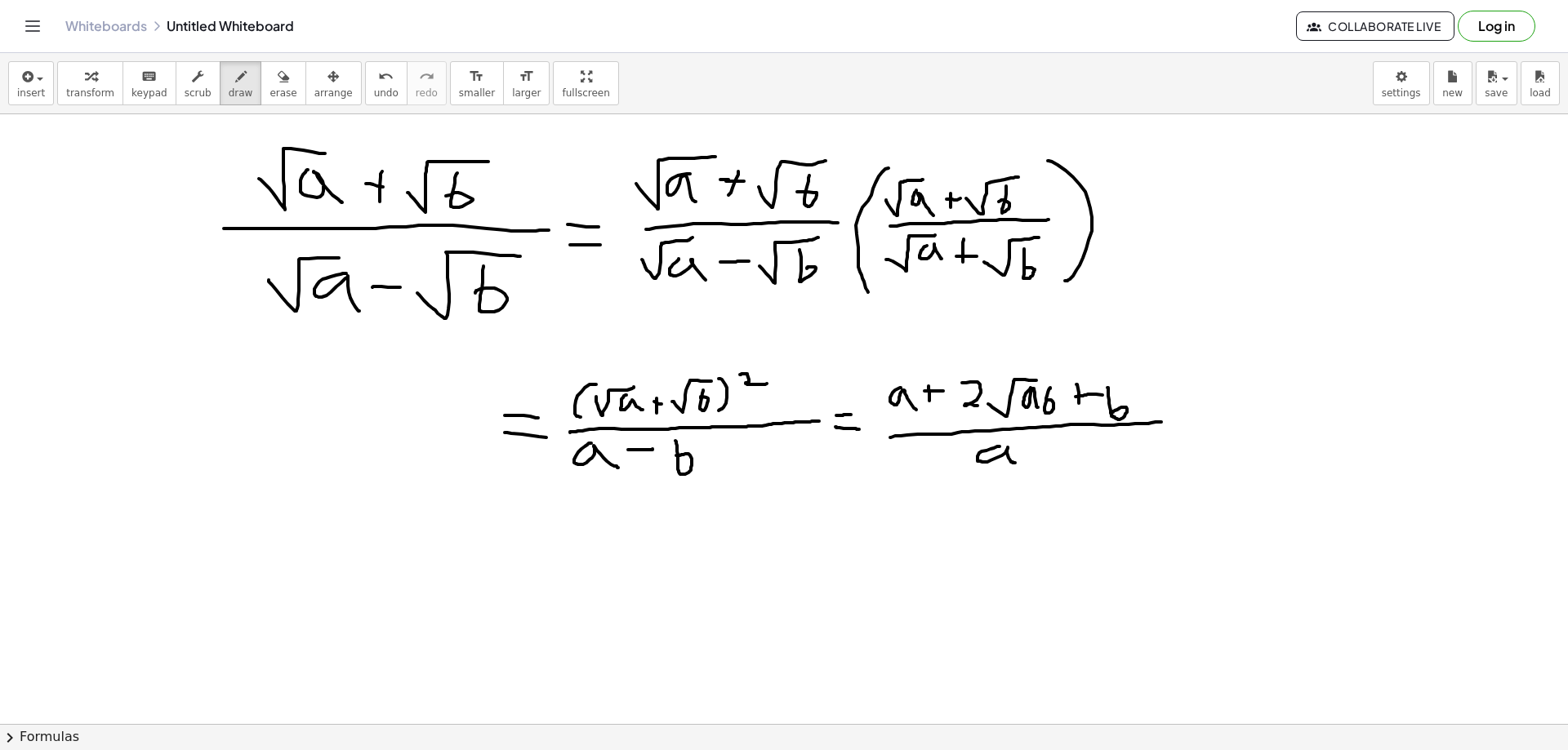
drag, startPoint x: 1026, startPoint y: 448, endPoint x: 1061, endPoint y: 449, distance: 35.0
drag, startPoint x: 1070, startPoint y: 437, endPoint x: 1073, endPoint y: 453, distance: 16.3
drag, startPoint x: 1192, startPoint y: 417, endPoint x: 1268, endPoint y: 310, distance: 131.2
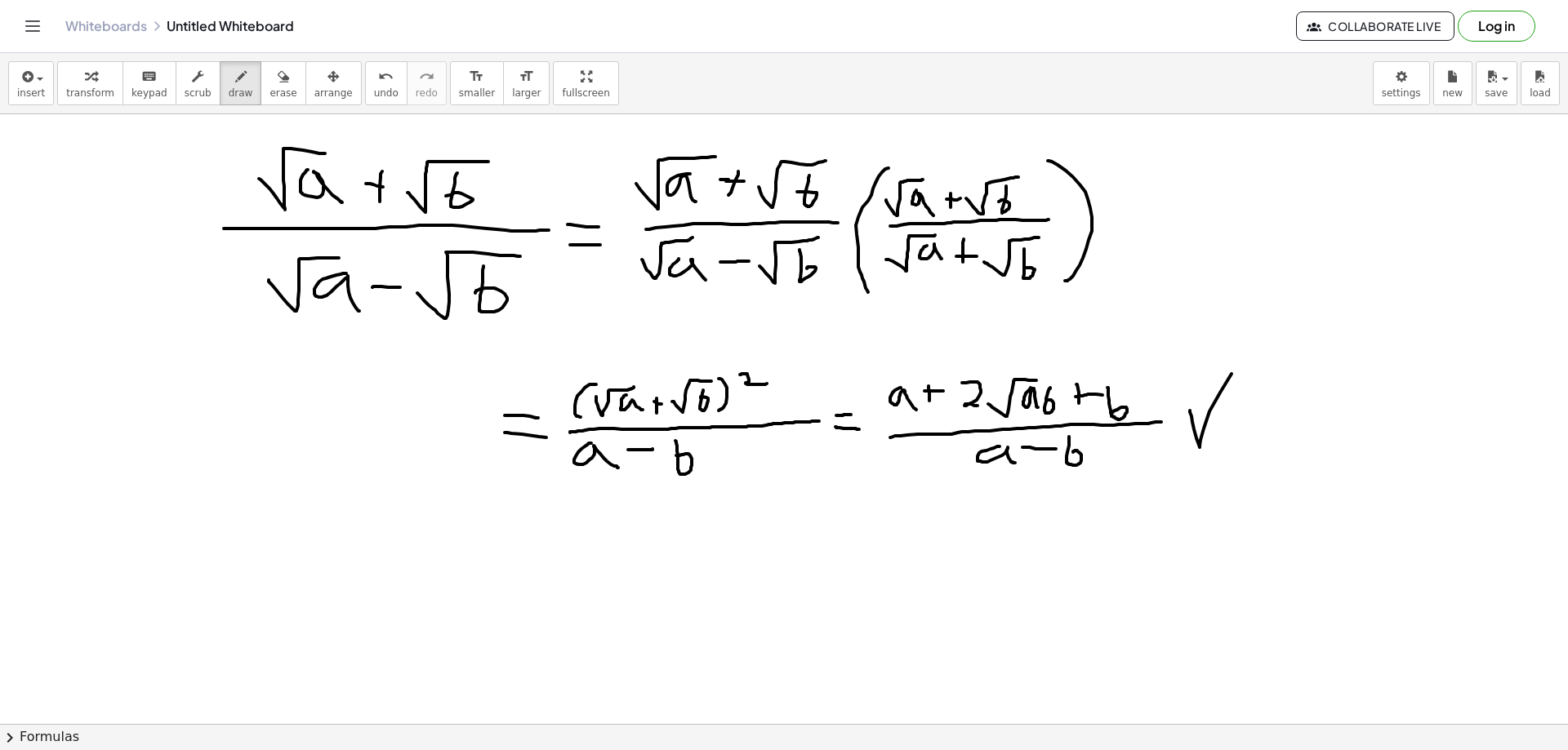
click at [270, 92] on span "erase" at bounding box center [283, 93] width 27 height 11
drag, startPoint x: 1264, startPoint y: 454, endPoint x: 1295, endPoint y: 365, distance: 94.2
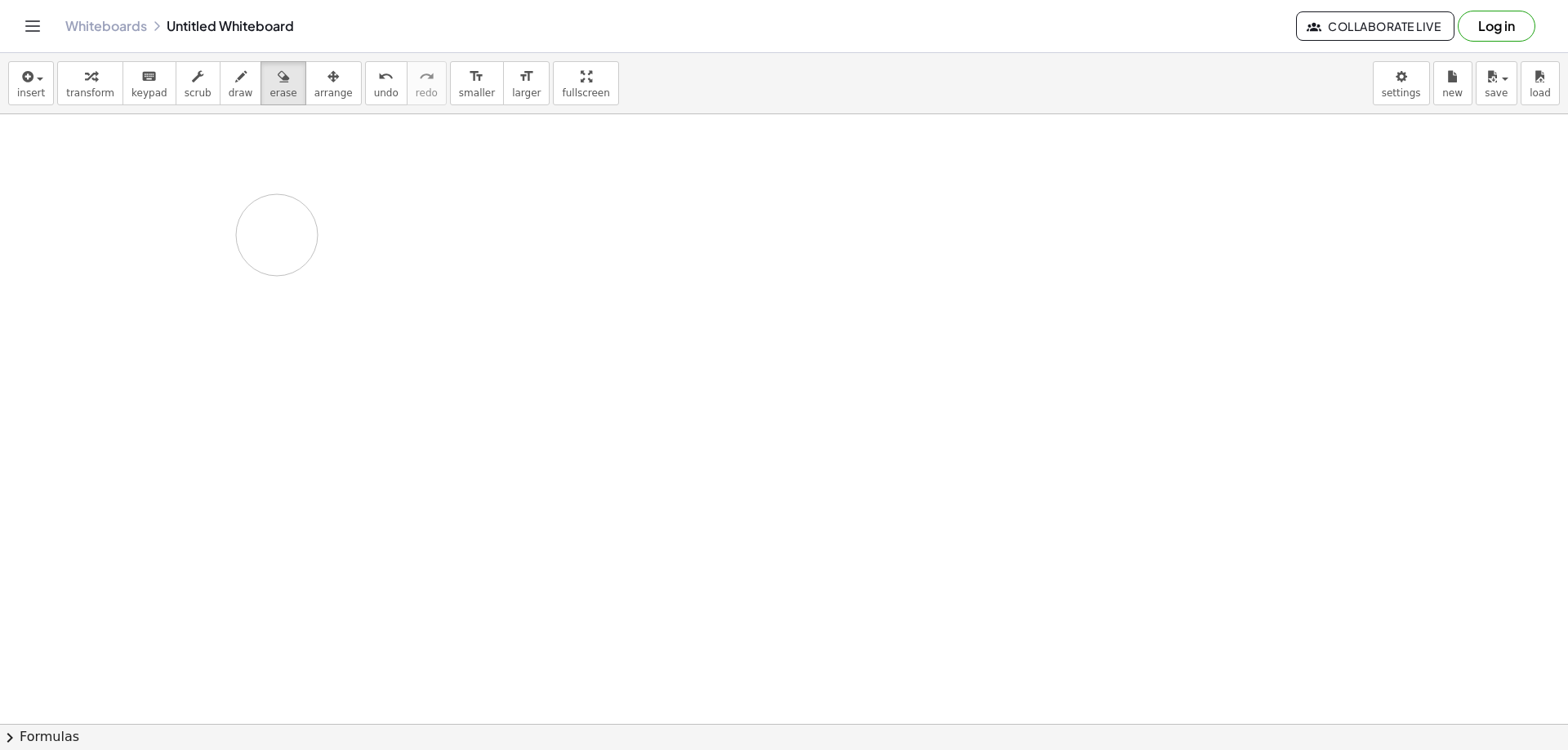
drag, startPoint x: 1288, startPoint y: 363, endPoint x: 385, endPoint y: 48, distance: 956.4
click at [235, 85] on icon "button" at bounding box center [240, 77] width 11 height 20
drag, startPoint x: 255, startPoint y: 195, endPoint x: 257, endPoint y: 218, distance: 23.1
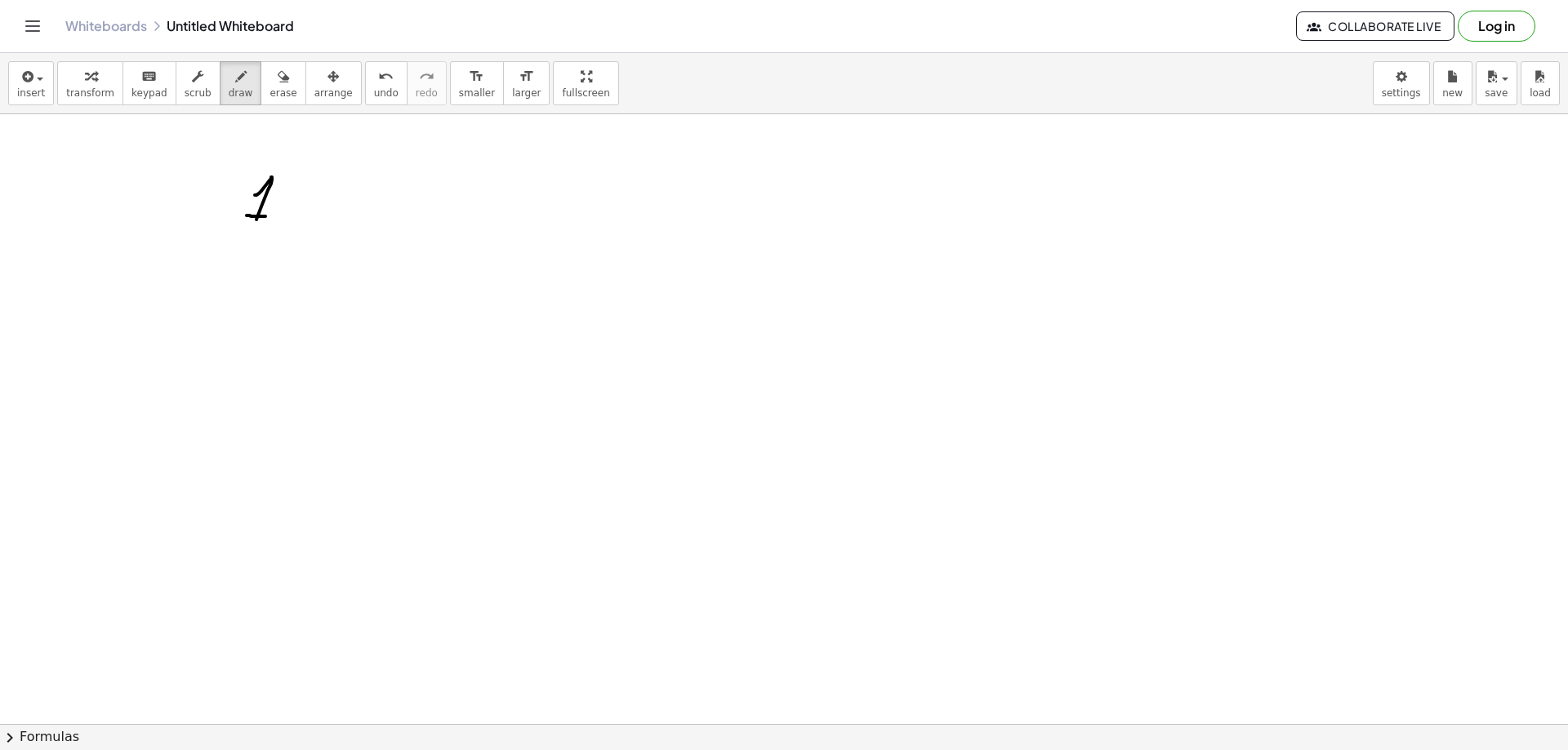
drag, startPoint x: 247, startPoint y: 216, endPoint x: 276, endPoint y: 216, distance: 29.0
drag, startPoint x: 301, startPoint y: 175, endPoint x: 294, endPoint y: 209, distance: 34.7
drag, startPoint x: 348, startPoint y: 174, endPoint x: 375, endPoint y: 172, distance: 27.1
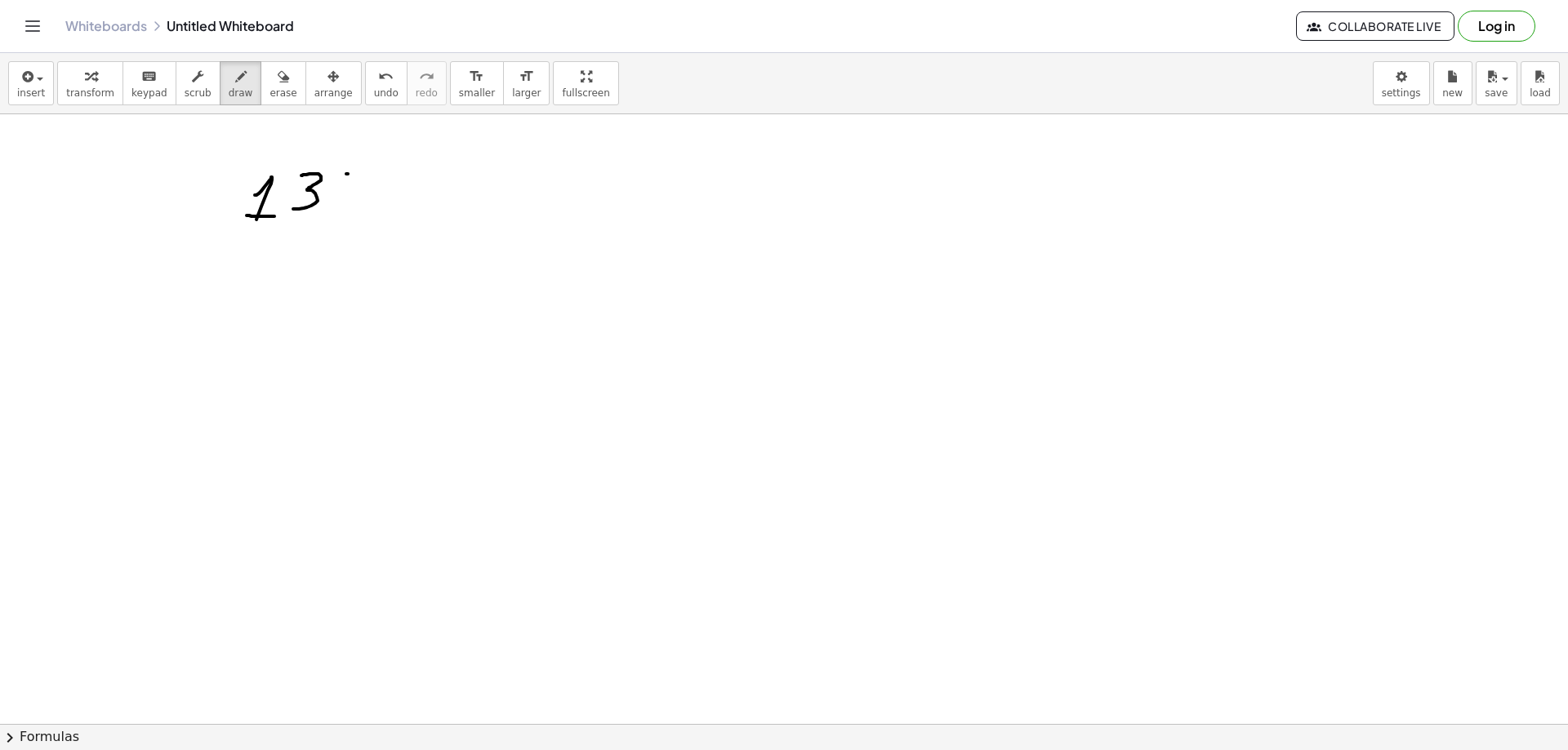
drag, startPoint x: 348, startPoint y: 175, endPoint x: 348, endPoint y: 213, distance: 38.0
drag, startPoint x: 389, startPoint y: 172, endPoint x: 399, endPoint y: 206, distance: 35.4
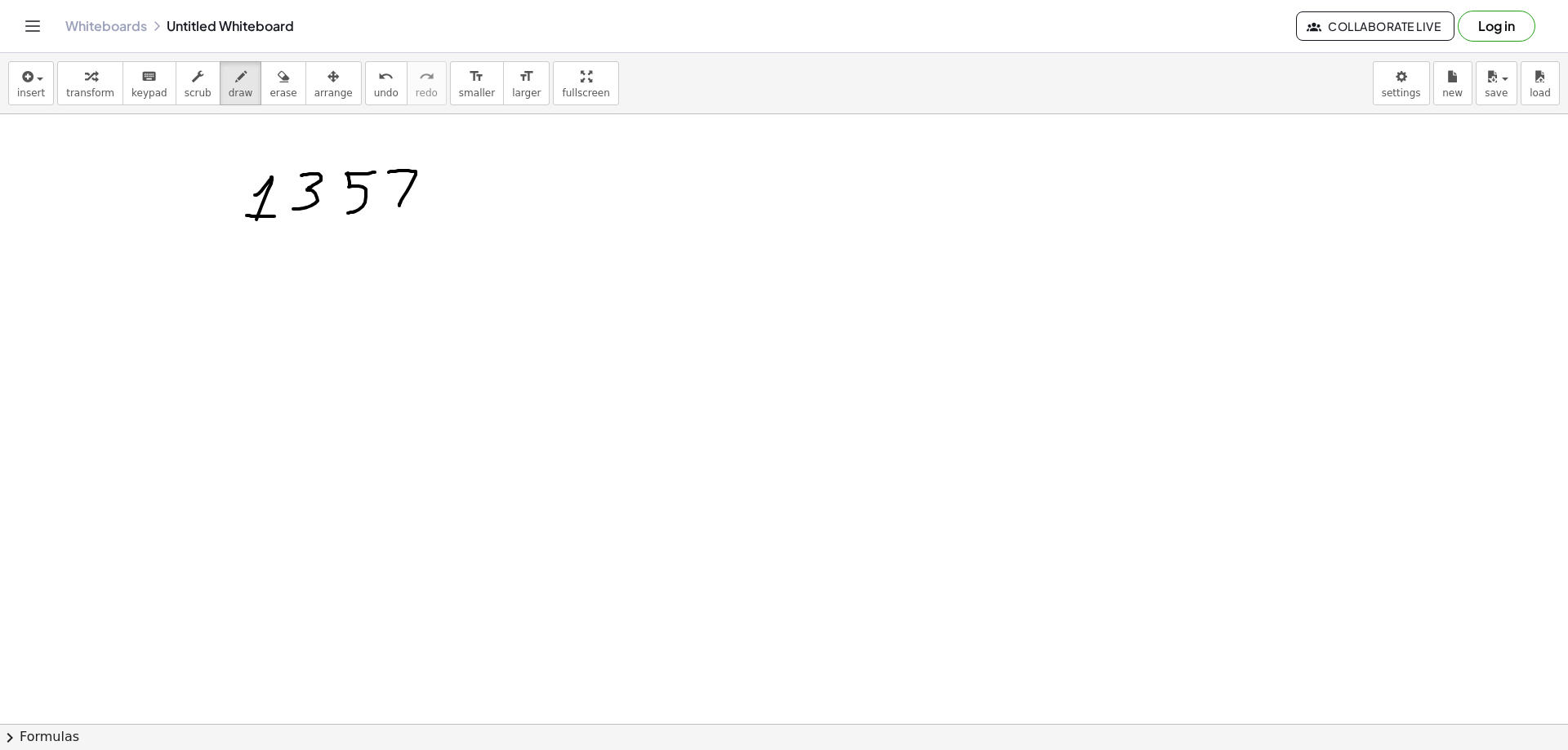
drag, startPoint x: 528, startPoint y: 211, endPoint x: 567, endPoint y: 212, distance: 39.0
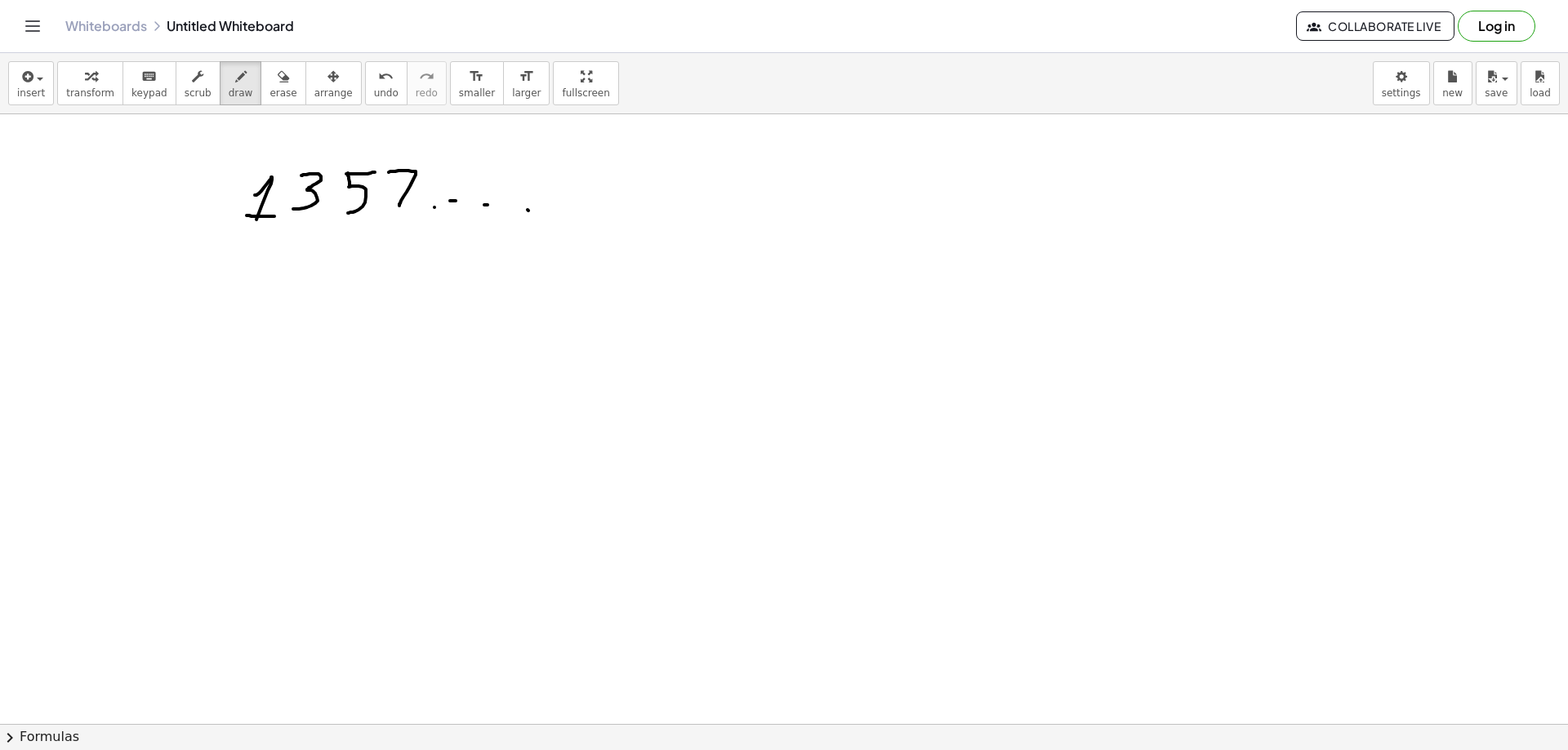
drag, startPoint x: 306, startPoint y: 310, endPoint x: 320, endPoint y: 330, distance: 24.4
drag, startPoint x: 326, startPoint y: 324, endPoint x: 326, endPoint y: 335, distance: 11.0
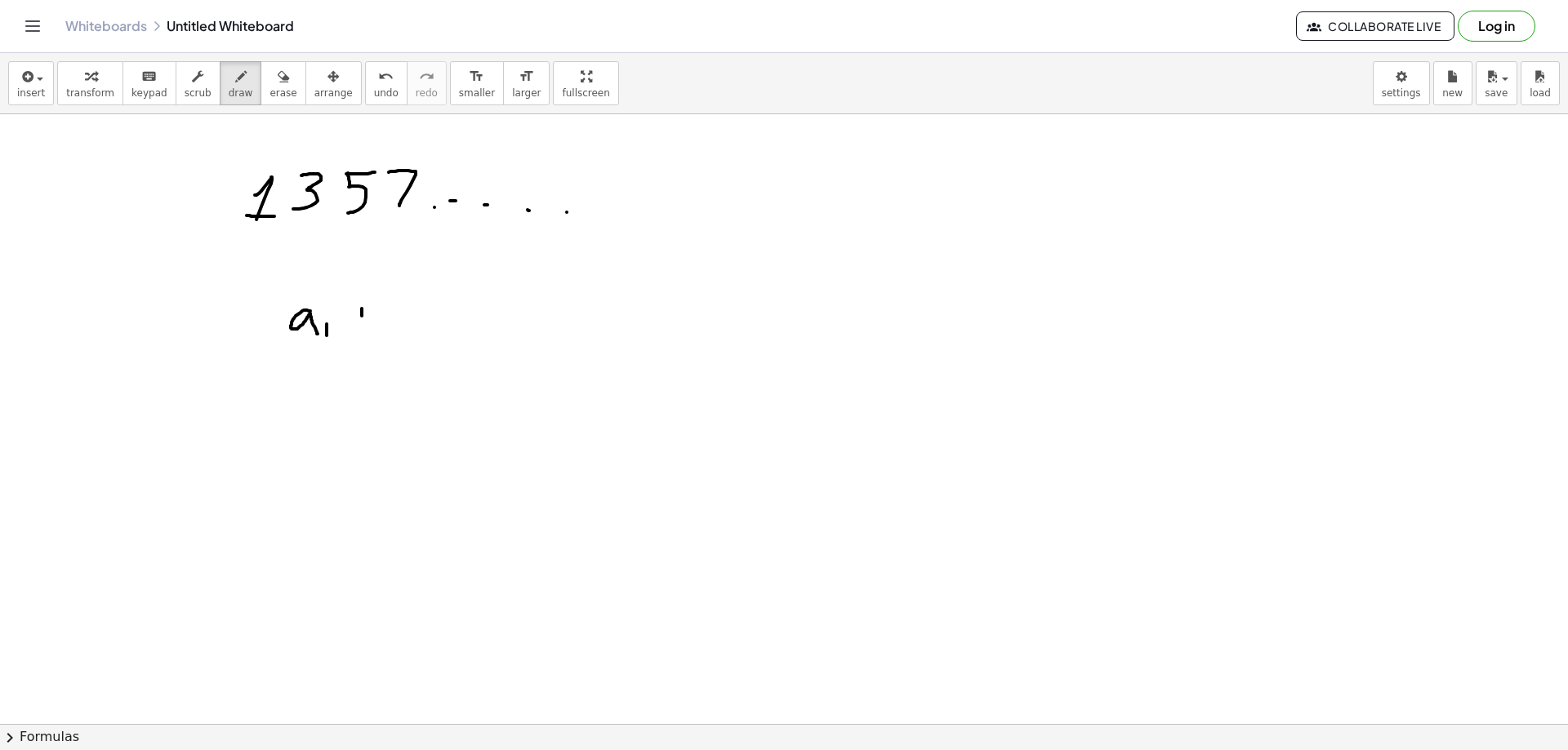
drag, startPoint x: 362, startPoint y: 308, endPoint x: 358, endPoint y: 335, distance: 27.3
drag, startPoint x: 351, startPoint y: 326, endPoint x: 371, endPoint y: 324, distance: 20.1
drag, startPoint x: 389, startPoint y: 312, endPoint x: 416, endPoint y: 329, distance: 31.9
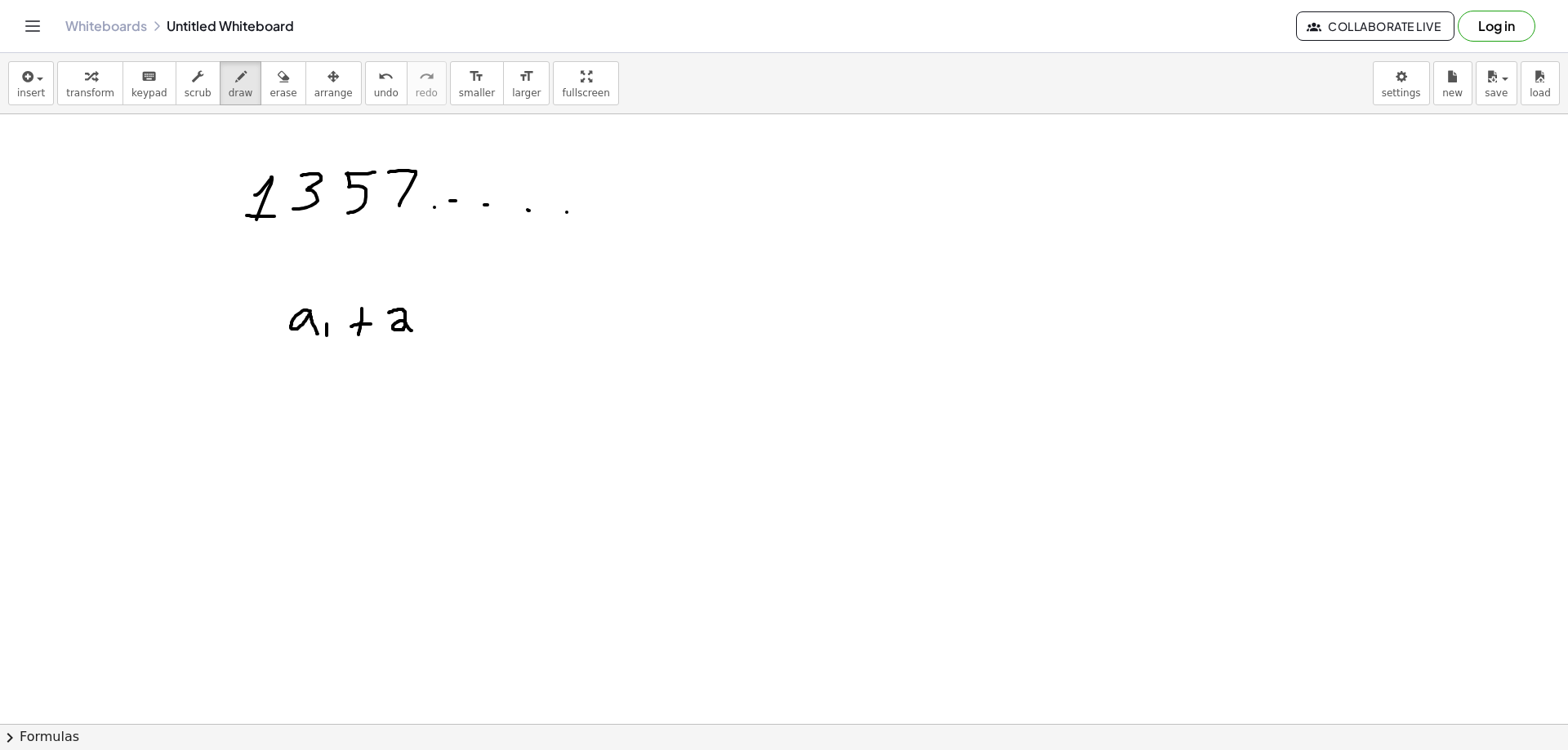
drag, startPoint x: 437, startPoint y: 299, endPoint x: 431, endPoint y: 334, distance: 35.5
drag, startPoint x: 191, startPoint y: 307, endPoint x: 185, endPoint y: 314, distance: 9.2
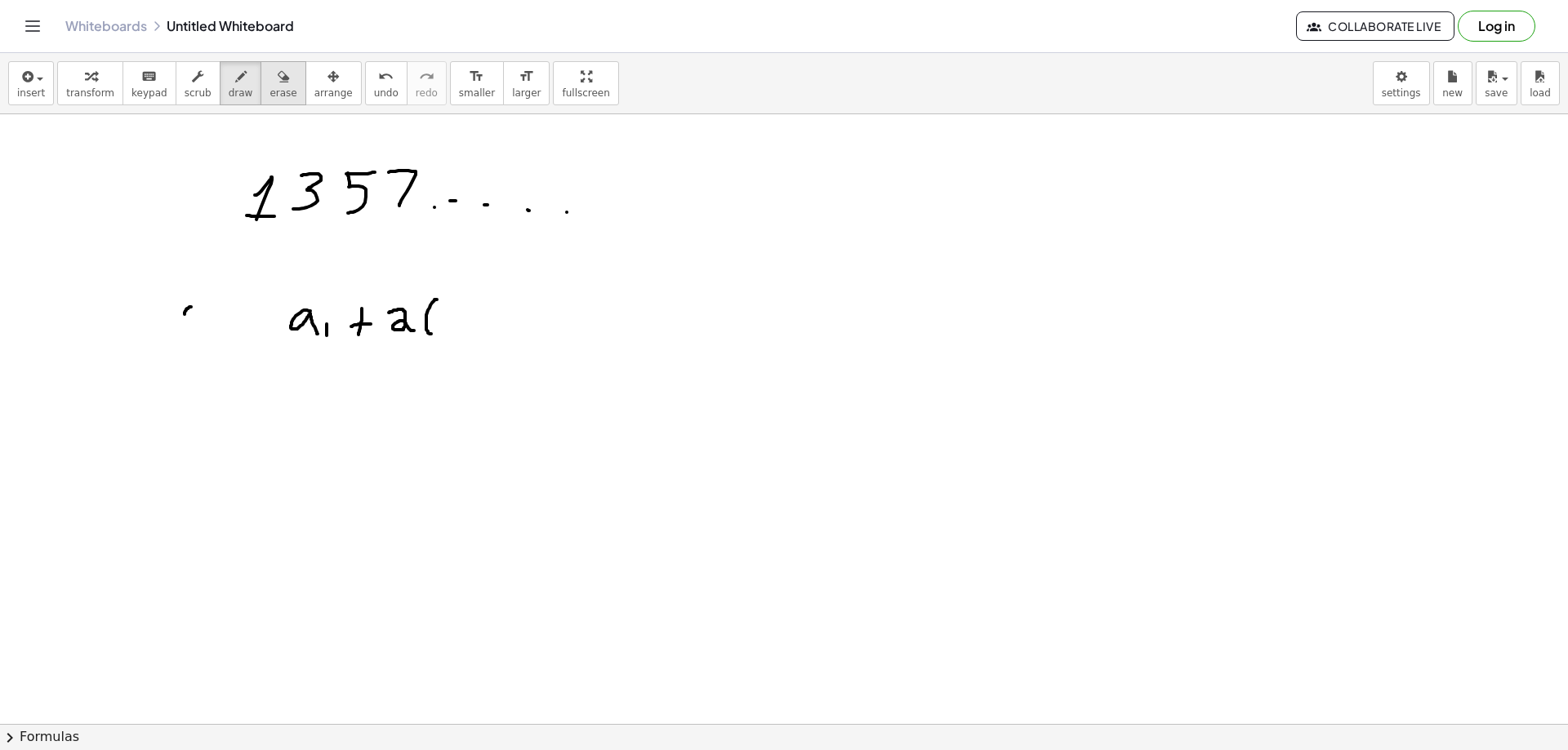
click at [278, 80] on icon "button" at bounding box center [283, 77] width 11 height 20
drag, startPoint x: 160, startPoint y: 329, endPoint x: 402, endPoint y: 318, distance: 242.2
drag, startPoint x: 217, startPoint y: 89, endPoint x: 215, endPoint y: 128, distance: 39.1
click at [229, 88] on span "draw" at bounding box center [241, 93] width 25 height 11
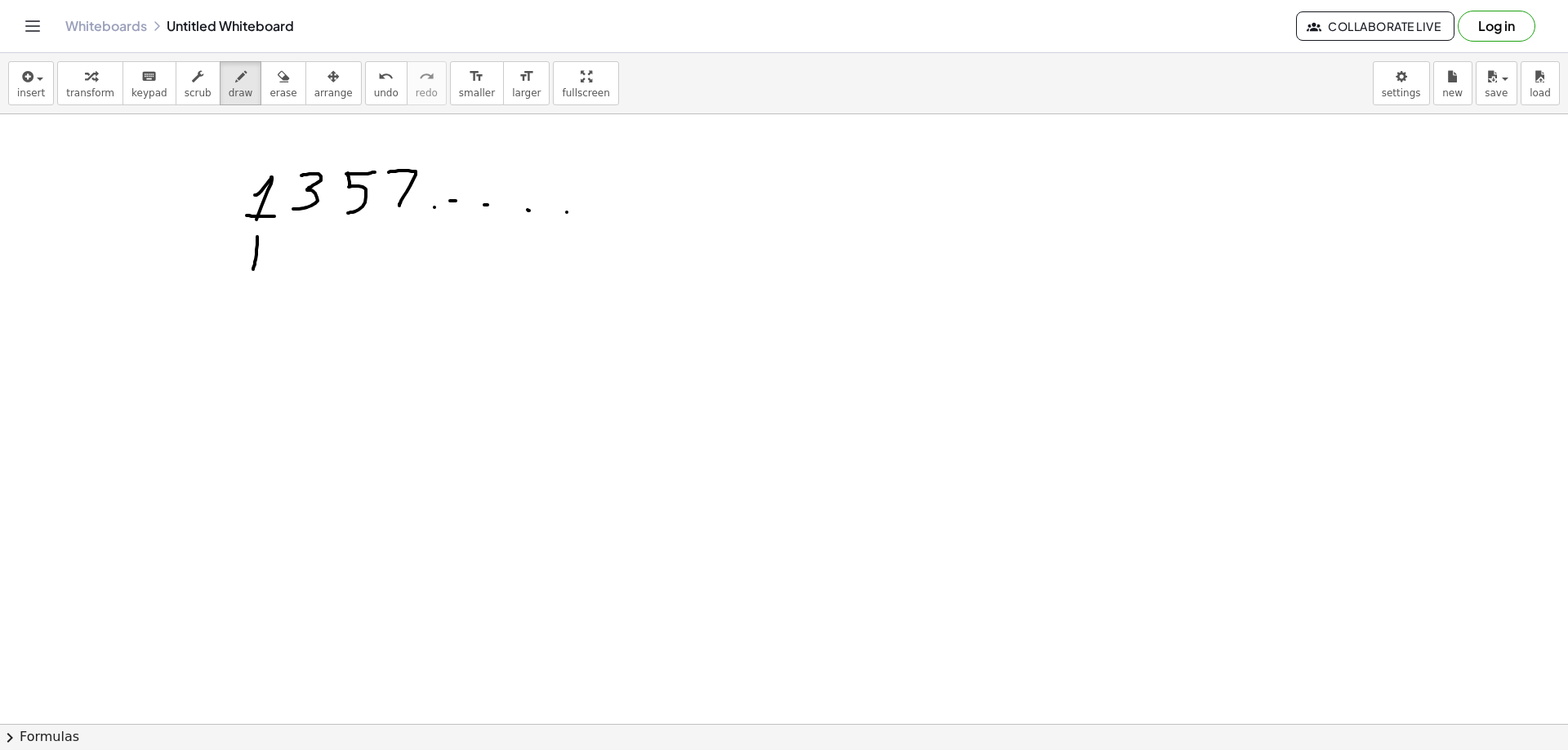
drag, startPoint x: 258, startPoint y: 237, endPoint x: 253, endPoint y: 270, distance: 33.4
drag, startPoint x: 258, startPoint y: 236, endPoint x: 250, endPoint y: 244, distance: 11.3
drag, startPoint x: 290, startPoint y: 240, endPoint x: 301, endPoint y: 238, distance: 11.2
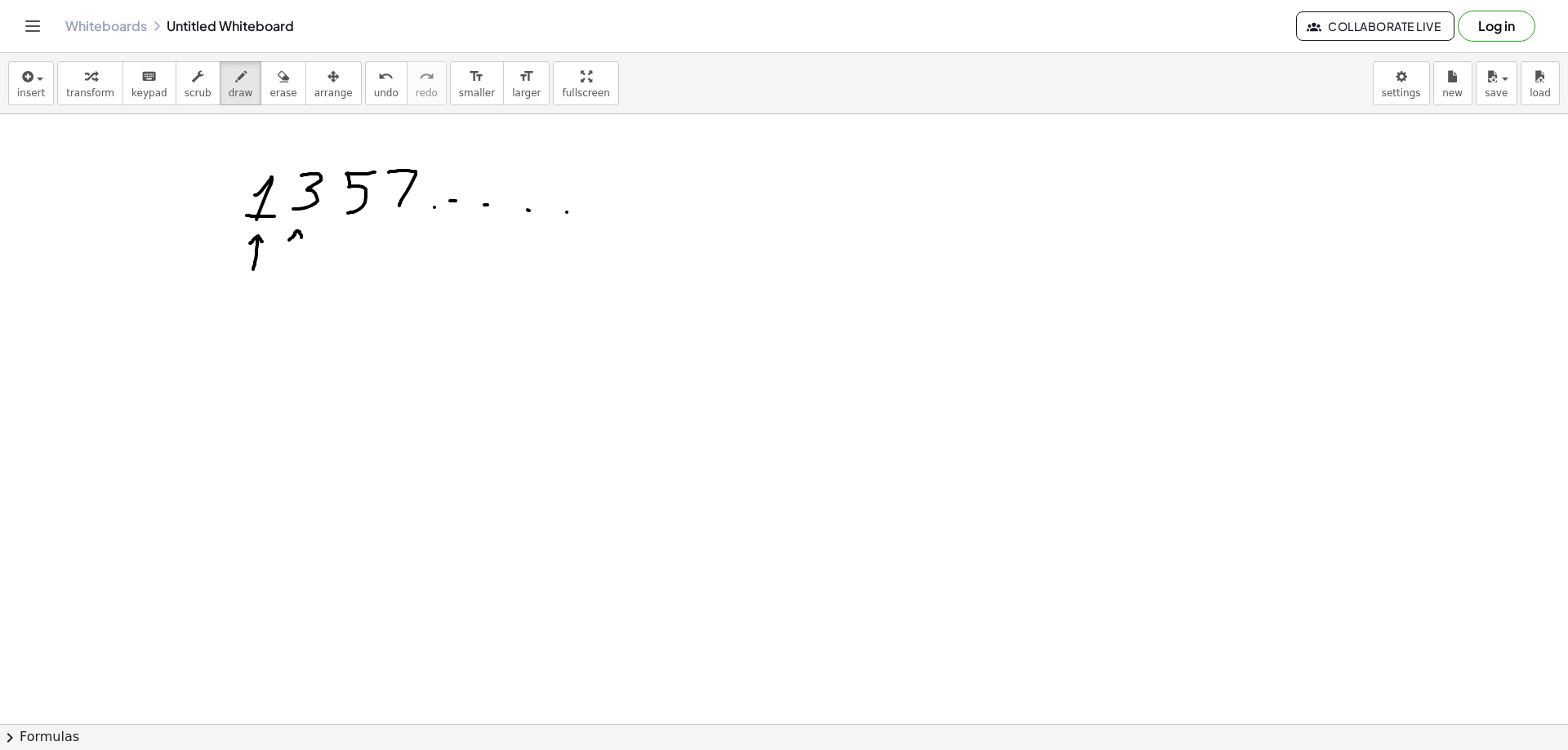
drag, startPoint x: 298, startPoint y: 235, endPoint x: 293, endPoint y: 276, distance: 41.3
drag, startPoint x: 346, startPoint y: 239, endPoint x: 356, endPoint y: 238, distance: 10.0
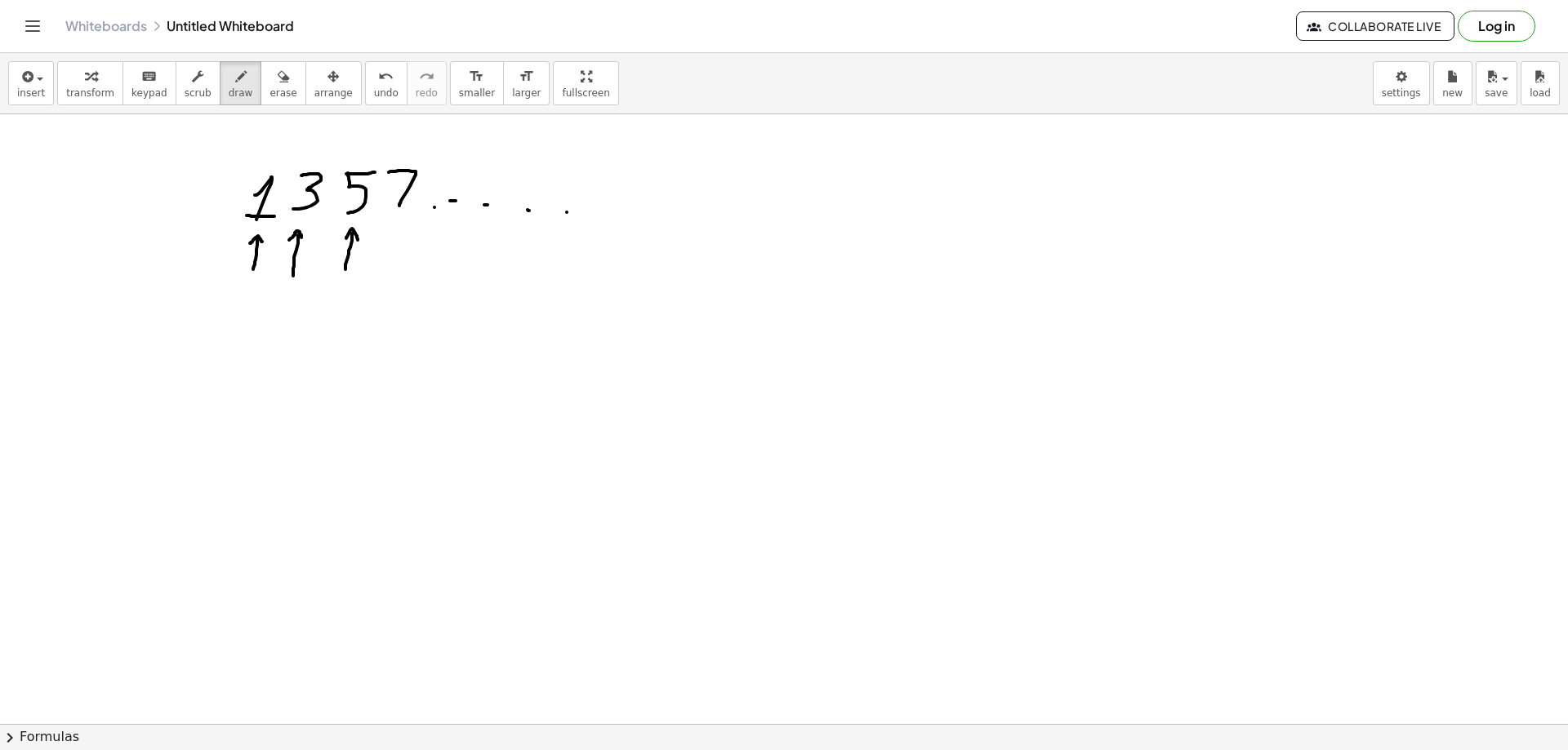
drag, startPoint x: 353, startPoint y: 234, endPoint x: 344, endPoint y: 271, distance: 38.1
drag, startPoint x: 390, startPoint y: 244, endPoint x: 401, endPoint y: 238, distance: 12.5
drag, startPoint x: 394, startPoint y: 233, endPoint x: 394, endPoint y: 278, distance: 45.0
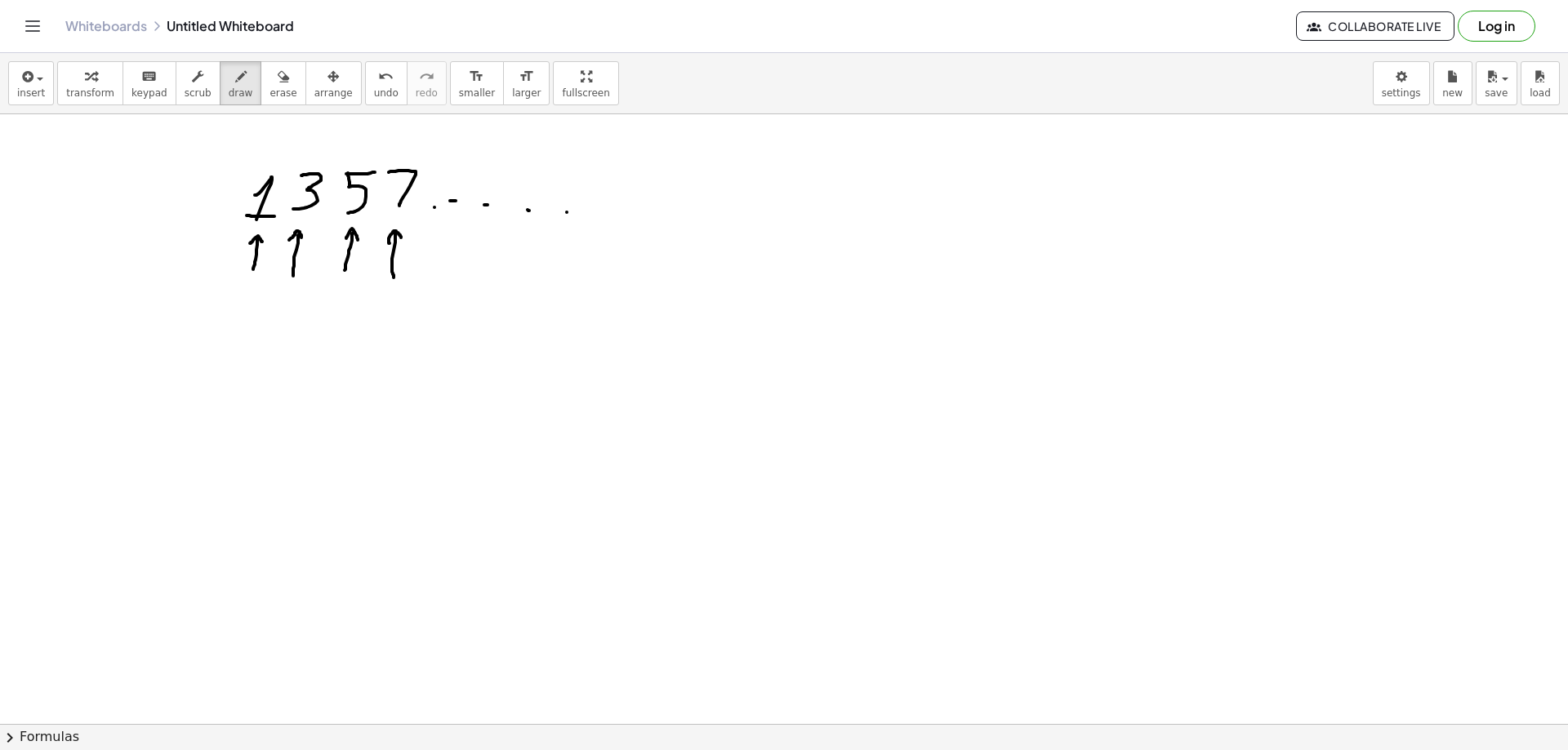
drag, startPoint x: 199, startPoint y: 339, endPoint x: 209, endPoint y: 362, distance: 25.1
drag, startPoint x: 220, startPoint y: 358, endPoint x: 238, endPoint y: 364, distance: 19.0
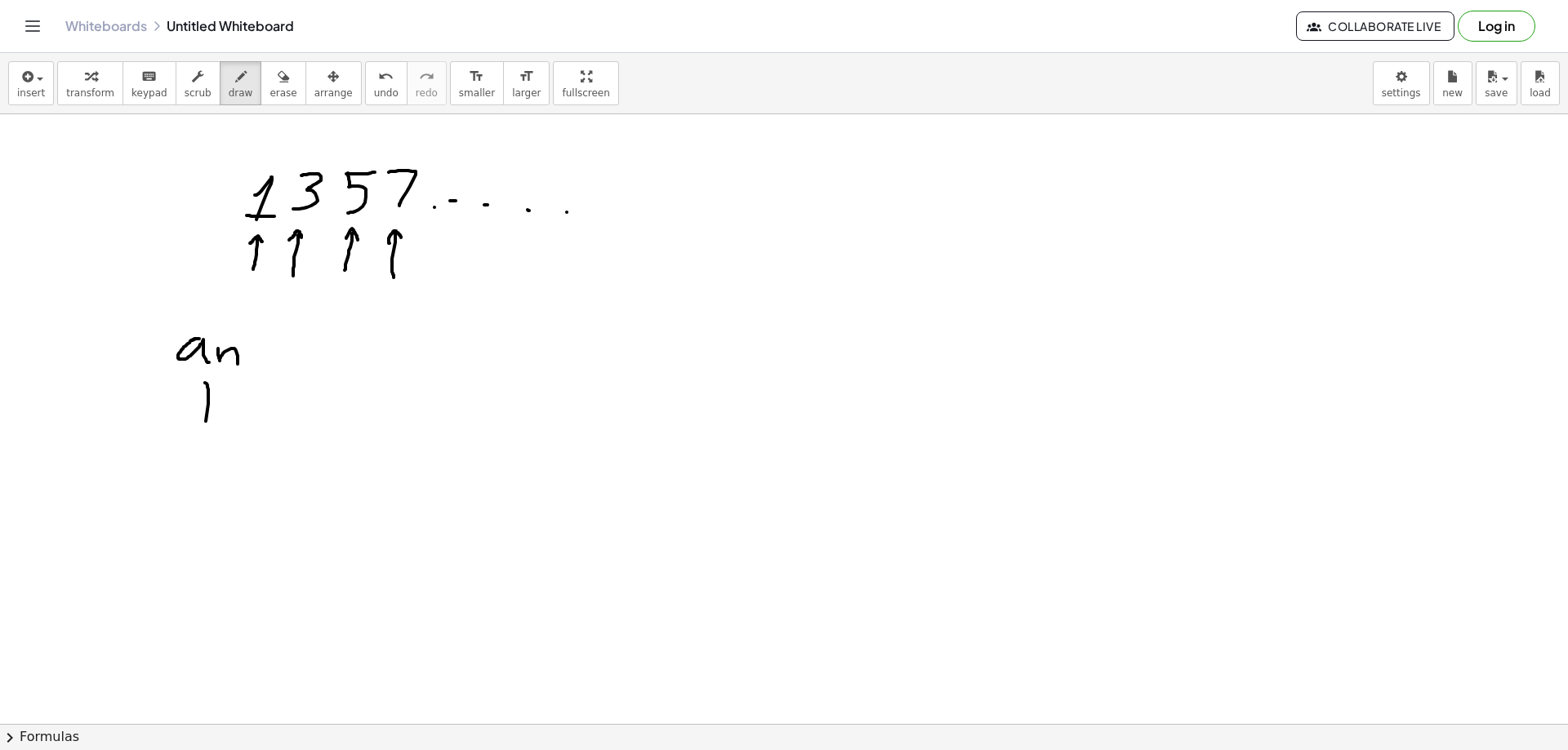
drag, startPoint x: 205, startPoint y: 383, endPoint x: 207, endPoint y: 465, distance: 82.0
drag, startPoint x: 207, startPoint y: 381, endPoint x: 200, endPoint y: 394, distance: 14.8
drag, startPoint x: 142, startPoint y: 479, endPoint x: 162, endPoint y: 481, distance: 20.1
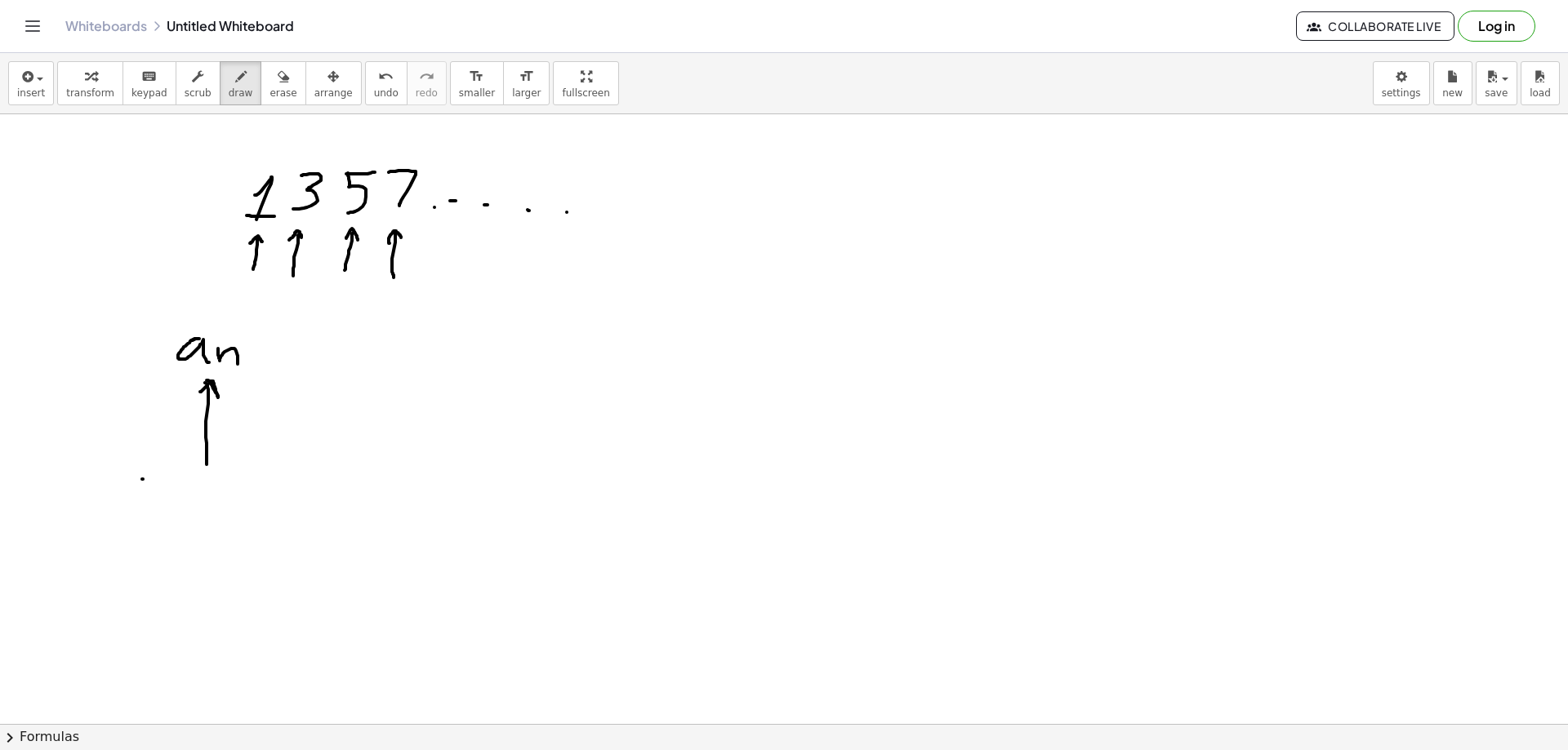
drag, startPoint x: 156, startPoint y: 470, endPoint x: 154, endPoint y: 489, distance: 19.1
drag, startPoint x: 165, startPoint y: 485, endPoint x: 176, endPoint y: 496, distance: 15.6
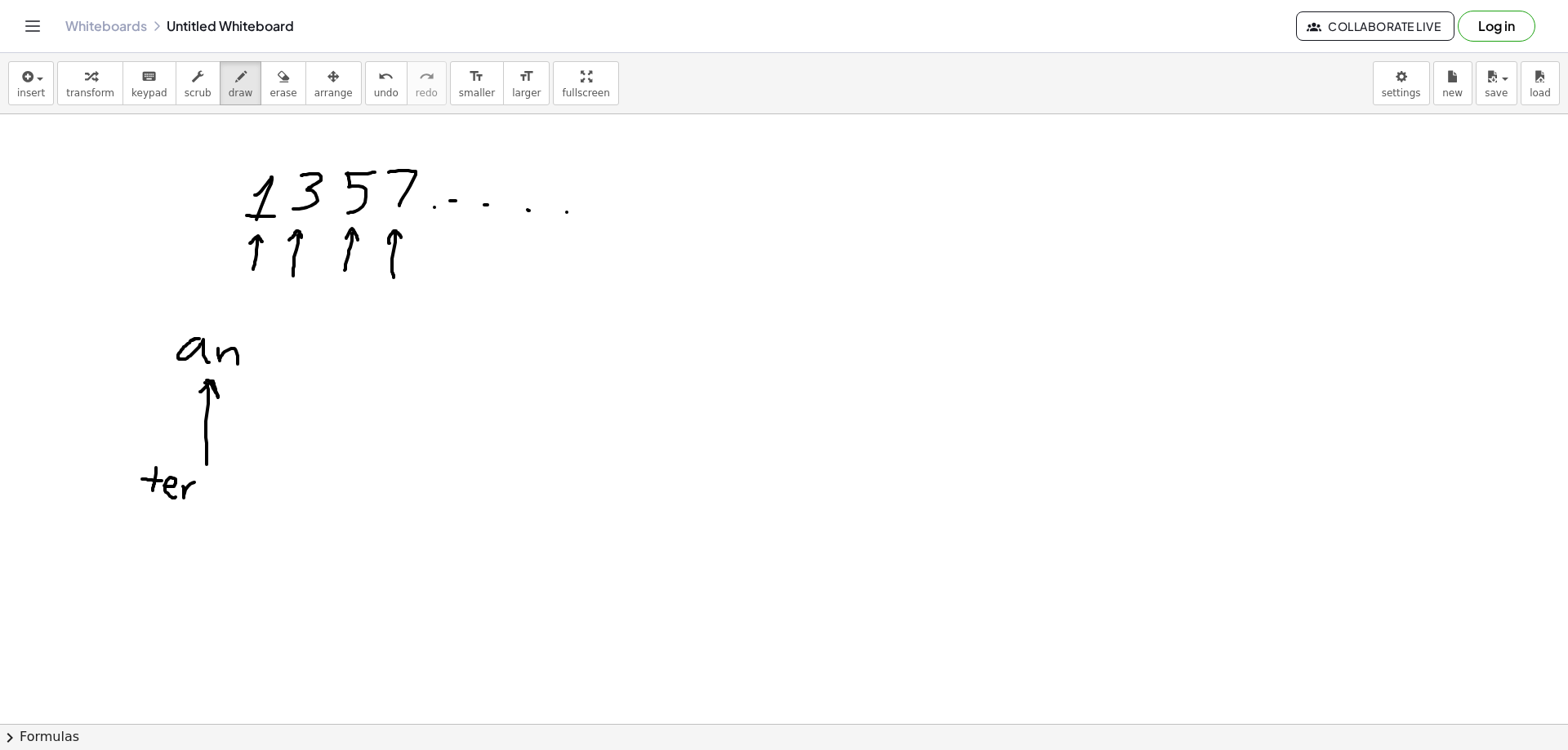
drag, startPoint x: 184, startPoint y: 487, endPoint x: 203, endPoint y: 484, distance: 19.2
drag, startPoint x: 205, startPoint y: 504, endPoint x: 231, endPoint y: 512, distance: 27.2
drag, startPoint x: 244, startPoint y: 389, endPoint x: 270, endPoint y: 446, distance: 62.6
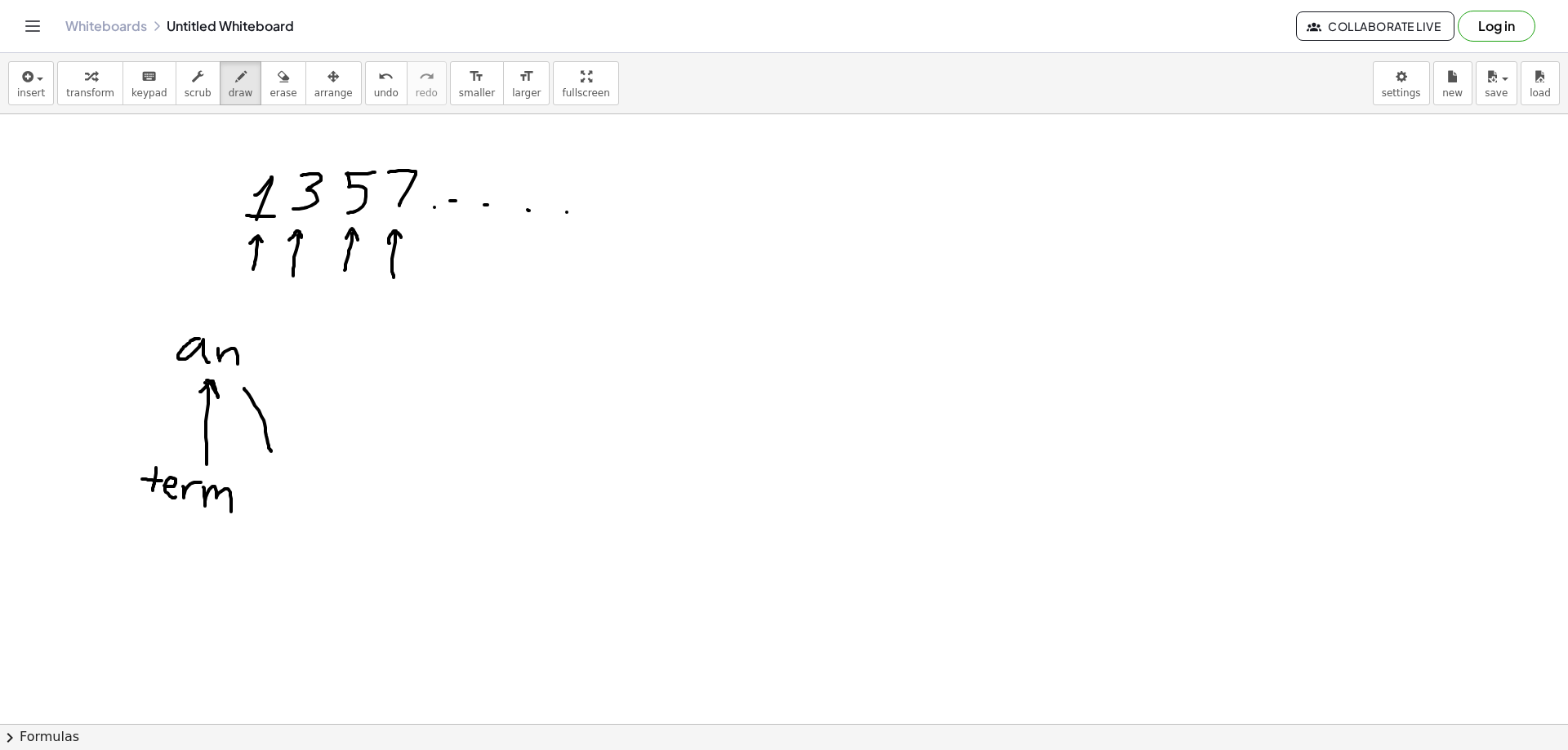
drag, startPoint x: 246, startPoint y: 379, endPoint x: 241, endPoint y: 402, distance: 23.5
drag, startPoint x: 272, startPoint y: 471, endPoint x: 281, endPoint y: 477, distance: 10.8
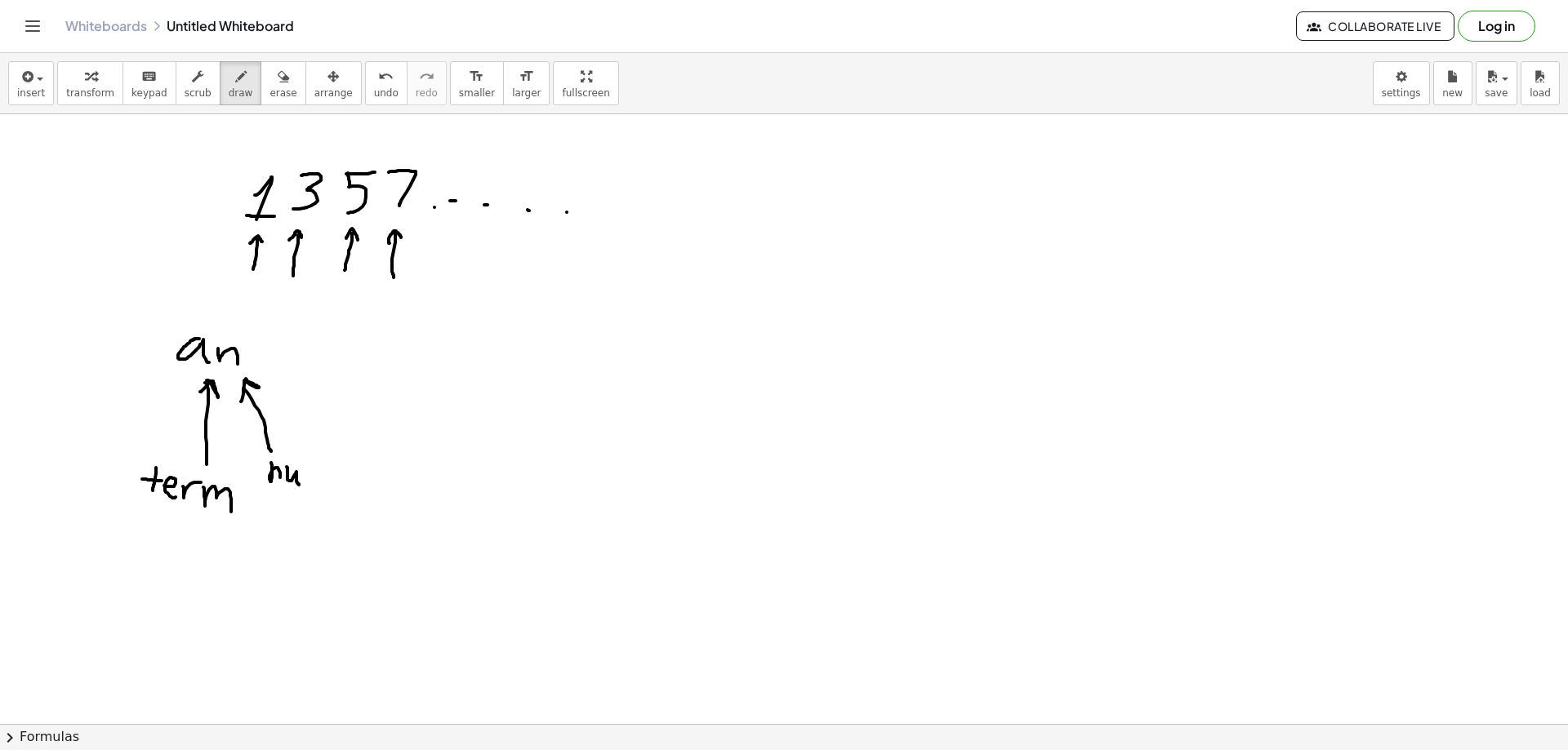
drag, startPoint x: 287, startPoint y: 468, endPoint x: 302, endPoint y: 471, distance: 15.3
drag, startPoint x: 302, startPoint y: 471, endPoint x: 325, endPoint y: 487, distance: 28.0
drag, startPoint x: 339, startPoint y: 462, endPoint x: 347, endPoint y: 484, distance: 23.4
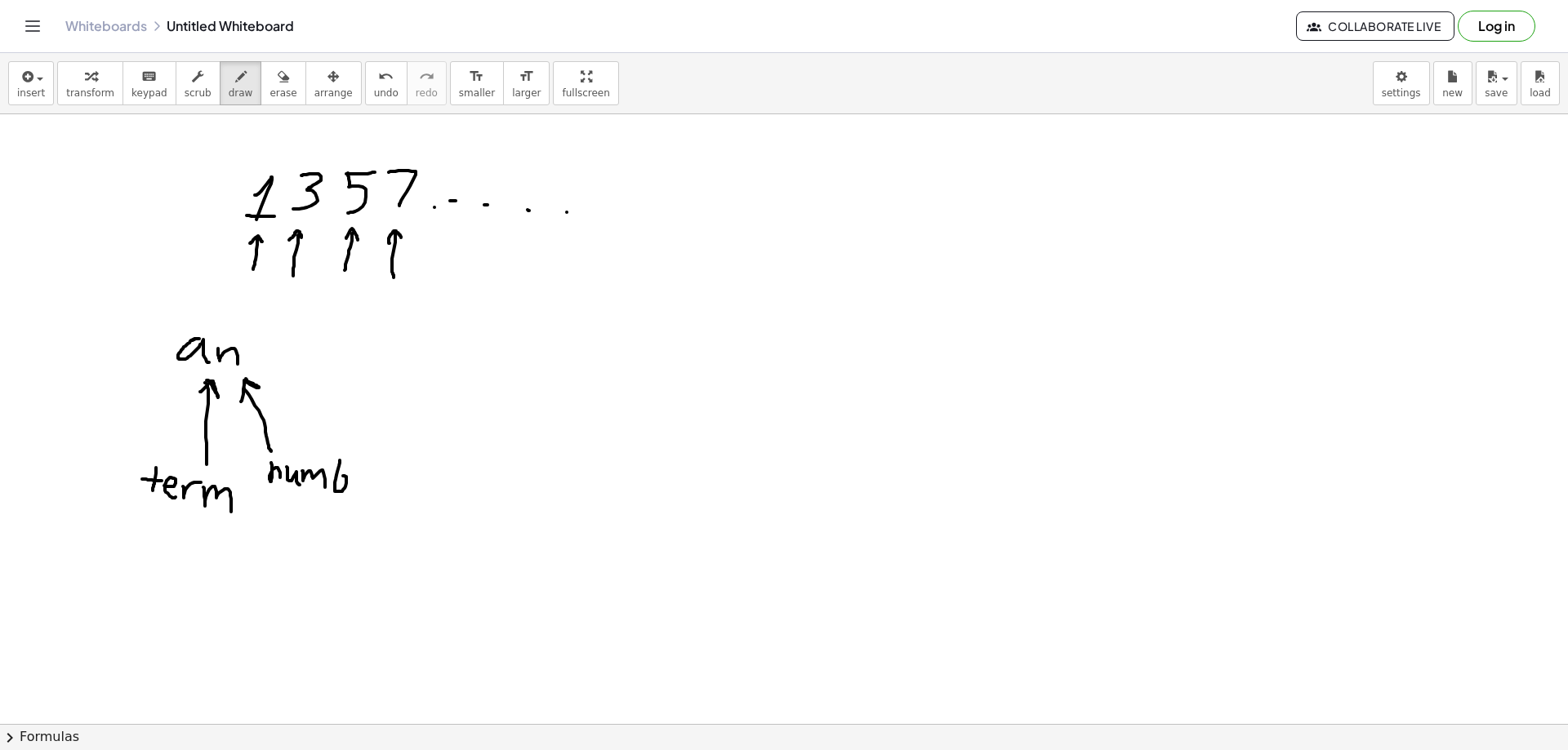
drag, startPoint x: 352, startPoint y: 484, endPoint x: 363, endPoint y: 493, distance: 14.2
drag, startPoint x: 376, startPoint y: 484, endPoint x: 399, endPoint y: 469, distance: 27.5
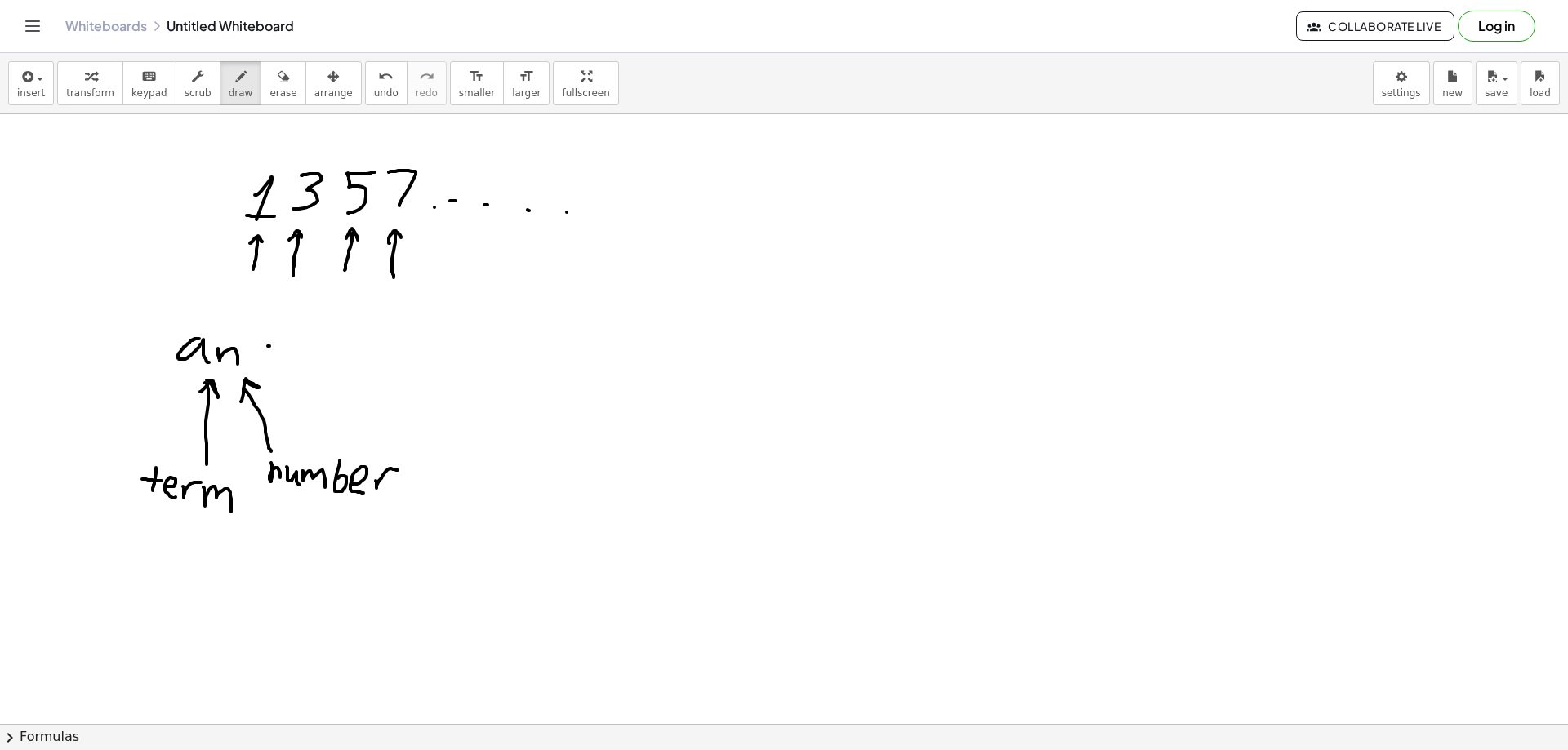
drag, startPoint x: 268, startPoint y: 346, endPoint x: 285, endPoint y: 345, distance: 17.0
drag, startPoint x: 270, startPoint y: 358, endPoint x: 290, endPoint y: 362, distance: 20.4
drag, startPoint x: 312, startPoint y: 338, endPoint x: 330, endPoint y: 359, distance: 27.7
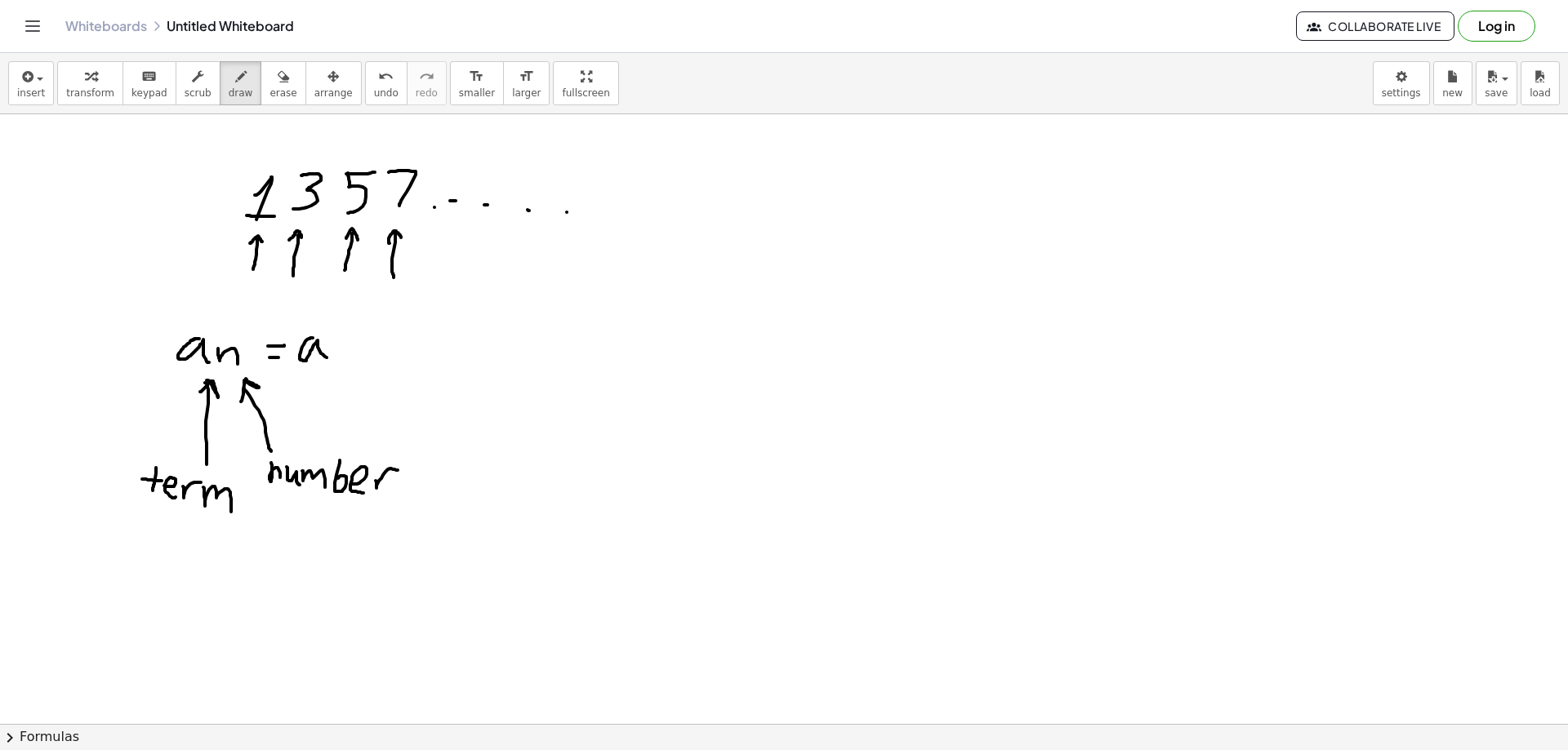
drag, startPoint x: 342, startPoint y: 350, endPoint x: 344, endPoint y: 366, distance: 16.1
drag, startPoint x: 377, startPoint y: 341, endPoint x: 383, endPoint y: 357, distance: 17.1
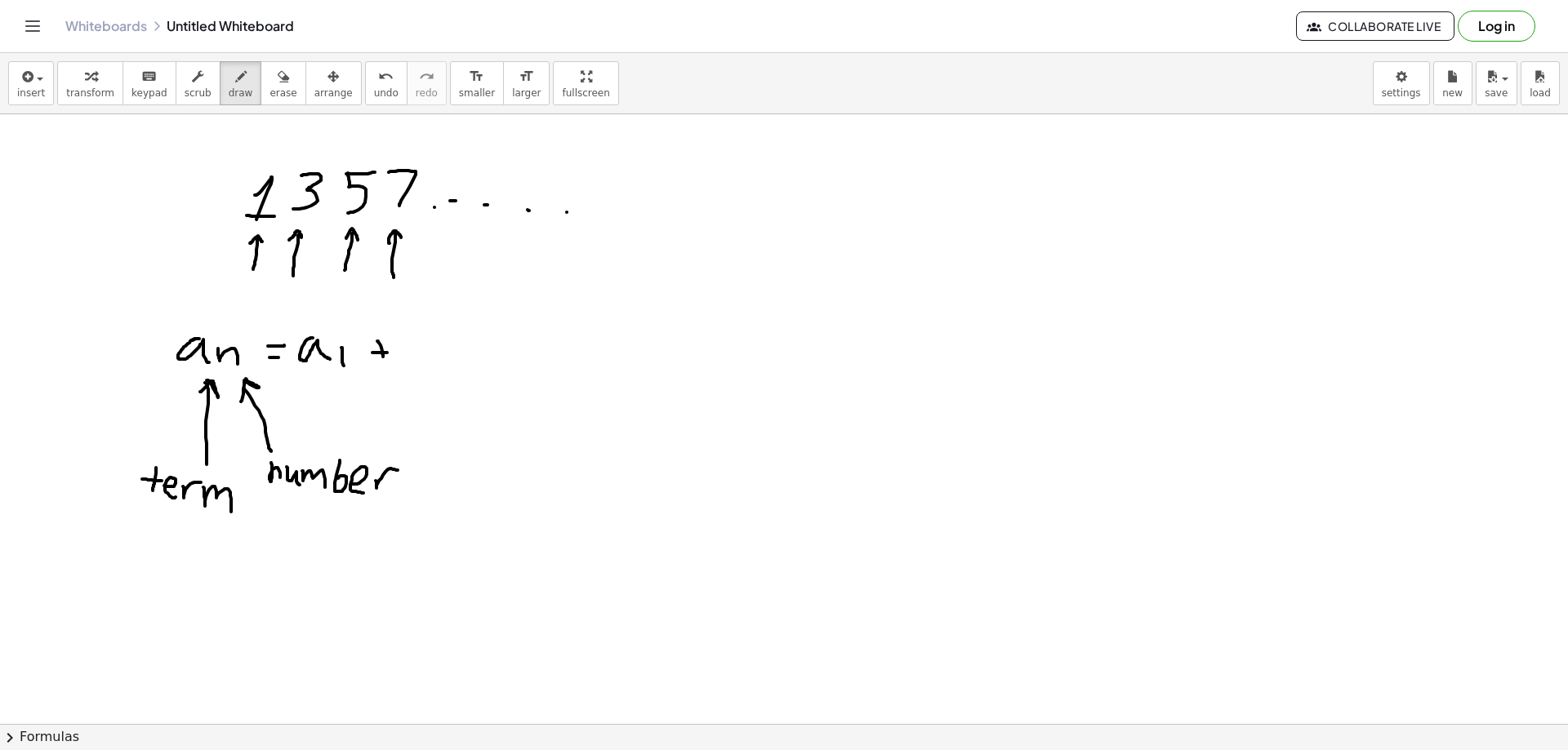
drag, startPoint x: 372, startPoint y: 353, endPoint x: 391, endPoint y: 353, distance: 19.0
drag, startPoint x: 431, startPoint y: 324, endPoint x: 427, endPoint y: 376, distance: 52.2
drag, startPoint x: 441, startPoint y: 340, endPoint x: 463, endPoint y: 369, distance: 36.4
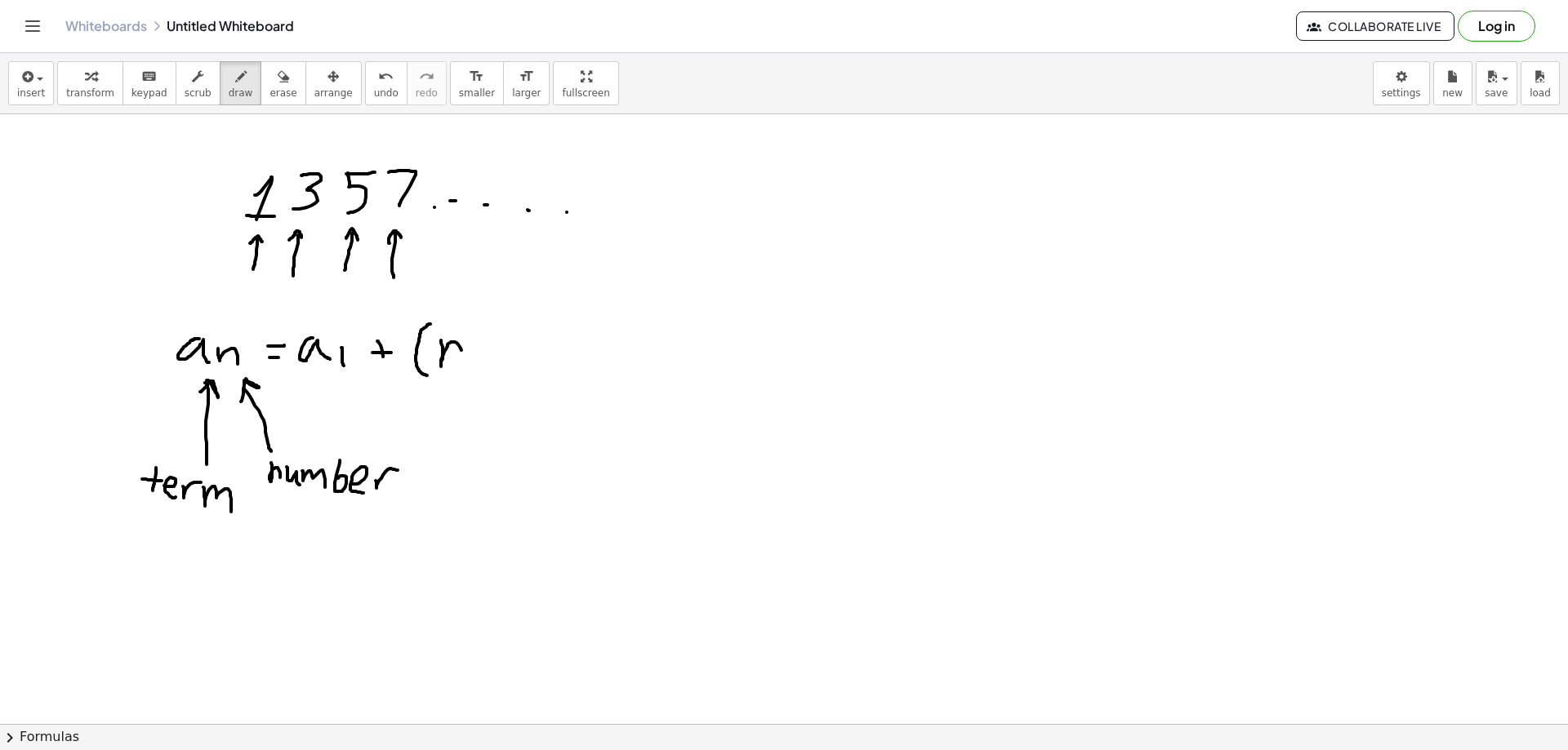
drag, startPoint x: 478, startPoint y: 350, endPoint x: 496, endPoint y: 349, distance: 18.0
drag, startPoint x: 510, startPoint y: 342, endPoint x: 514, endPoint y: 363, distance: 21.4
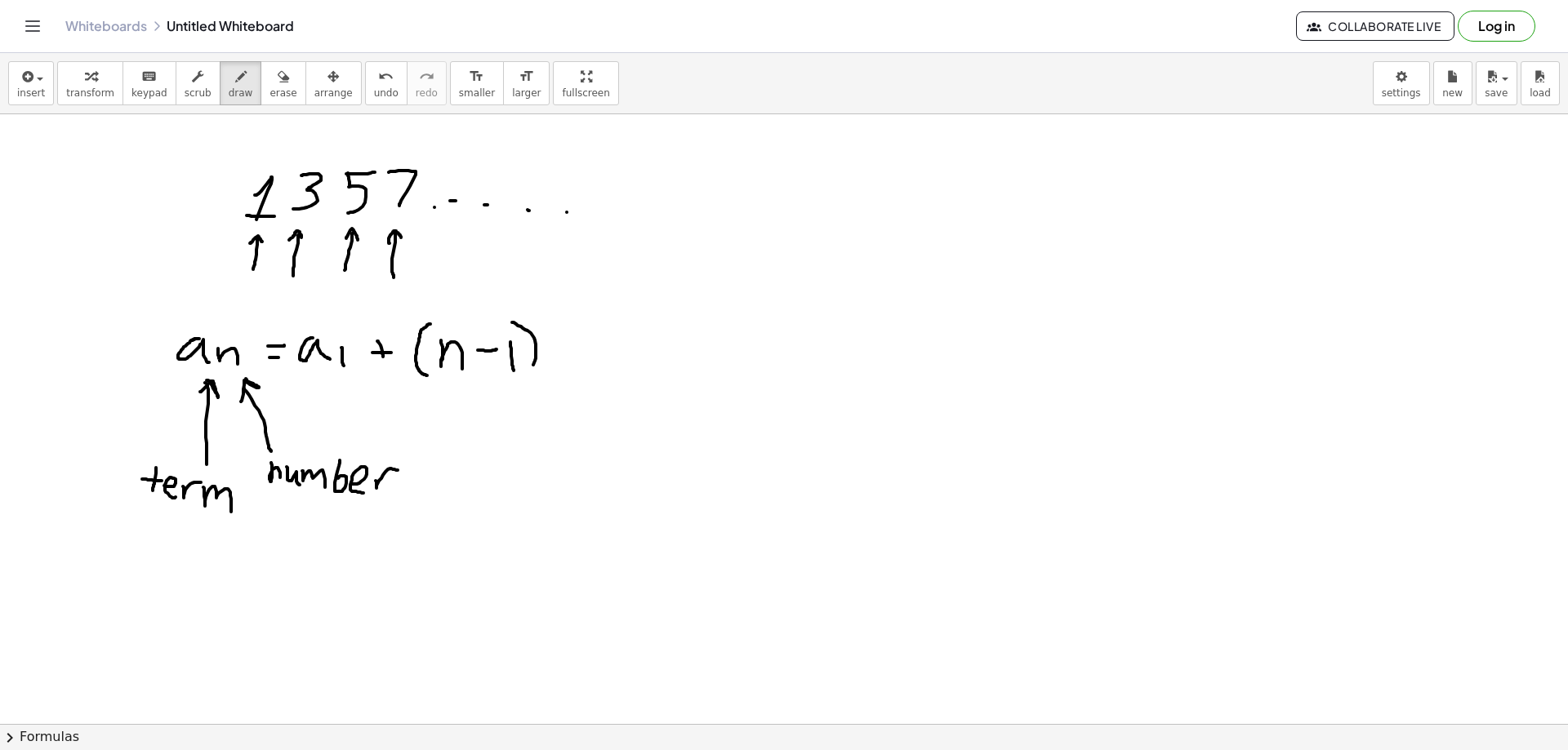
drag, startPoint x: 516, startPoint y: 324, endPoint x: 530, endPoint y: 374, distance: 51.9
drag, startPoint x: 570, startPoint y: 323, endPoint x: 568, endPoint y: 343, distance: 20.1
click at [270, 88] on span "erase" at bounding box center [283, 93] width 27 height 11
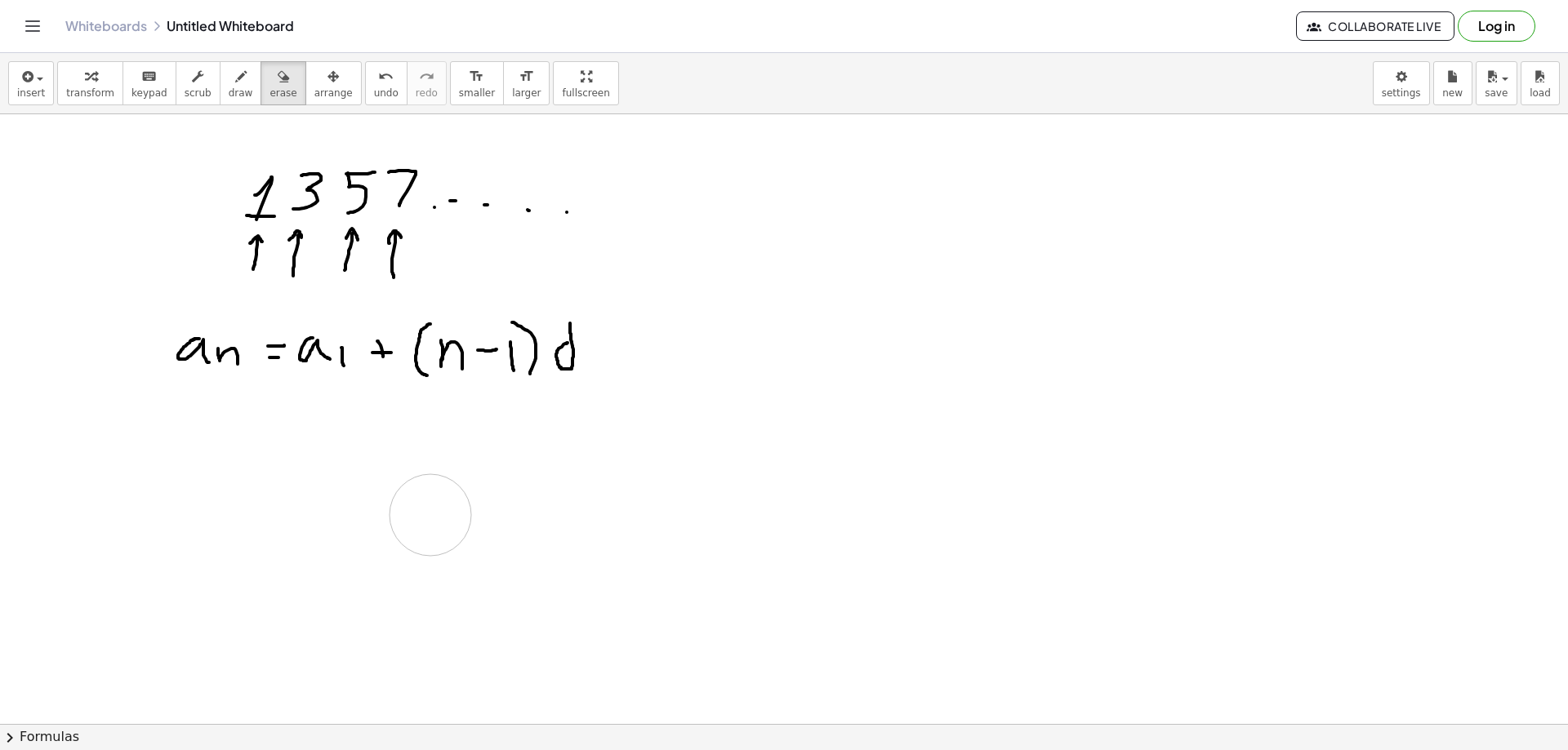
drag, startPoint x: 153, startPoint y: 480, endPoint x: 423, endPoint y: 488, distance: 270.1
click at [235, 75] on icon "button" at bounding box center [240, 77] width 11 height 20
drag, startPoint x: 146, startPoint y: 449, endPoint x: 163, endPoint y: 463, distance: 22.0
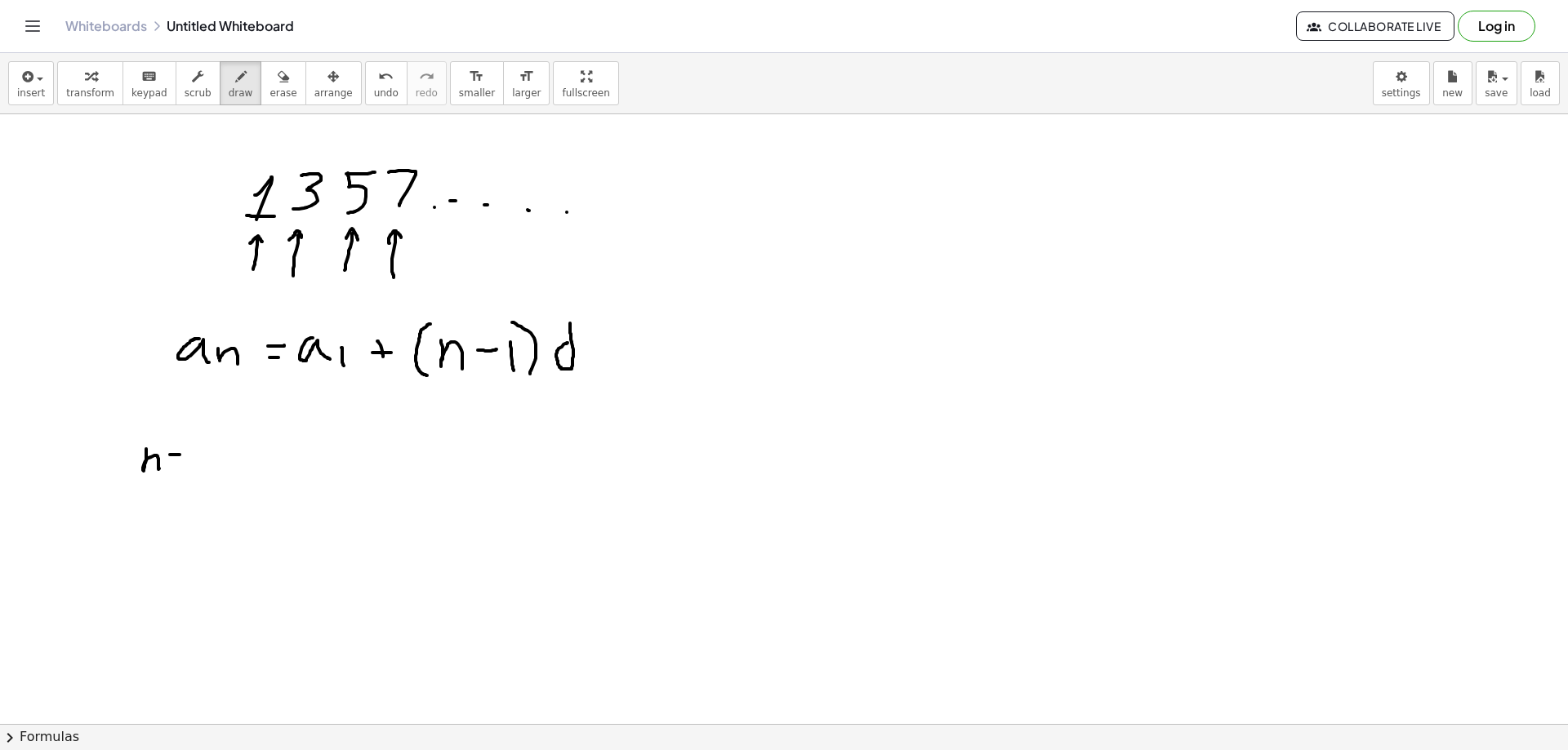
drag, startPoint x: 170, startPoint y: 455, endPoint x: 179, endPoint y: 459, distance: 9.8
drag, startPoint x: 174, startPoint y: 461, endPoint x: 189, endPoint y: 460, distance: 15.0
drag, startPoint x: 204, startPoint y: 450, endPoint x: 219, endPoint y: 449, distance: 15.0
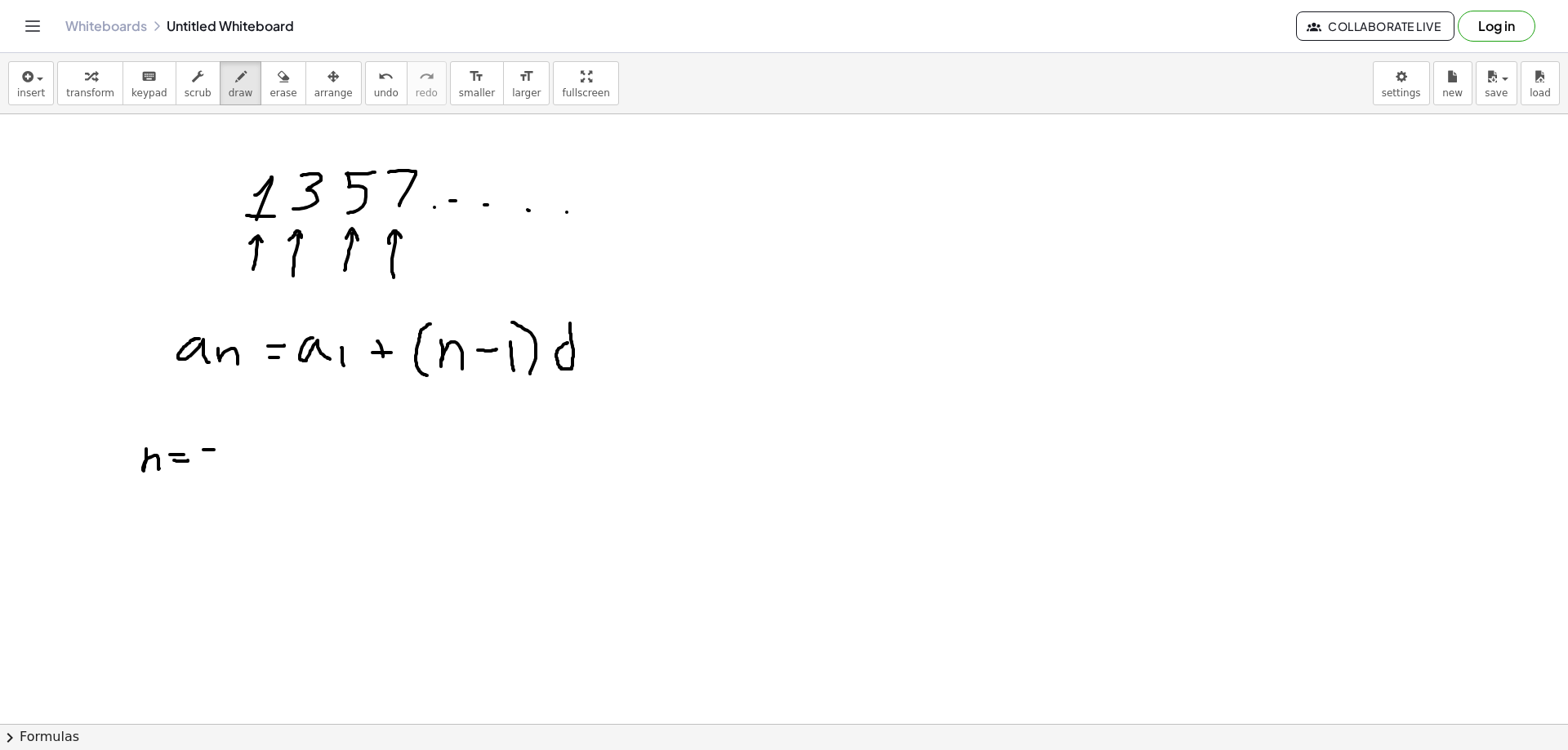
drag, startPoint x: 199, startPoint y: 458, endPoint x: 199, endPoint y: 469, distance: 11.0
drag, startPoint x: 240, startPoint y: 460, endPoint x: 240, endPoint y: 471, distance: 11.0
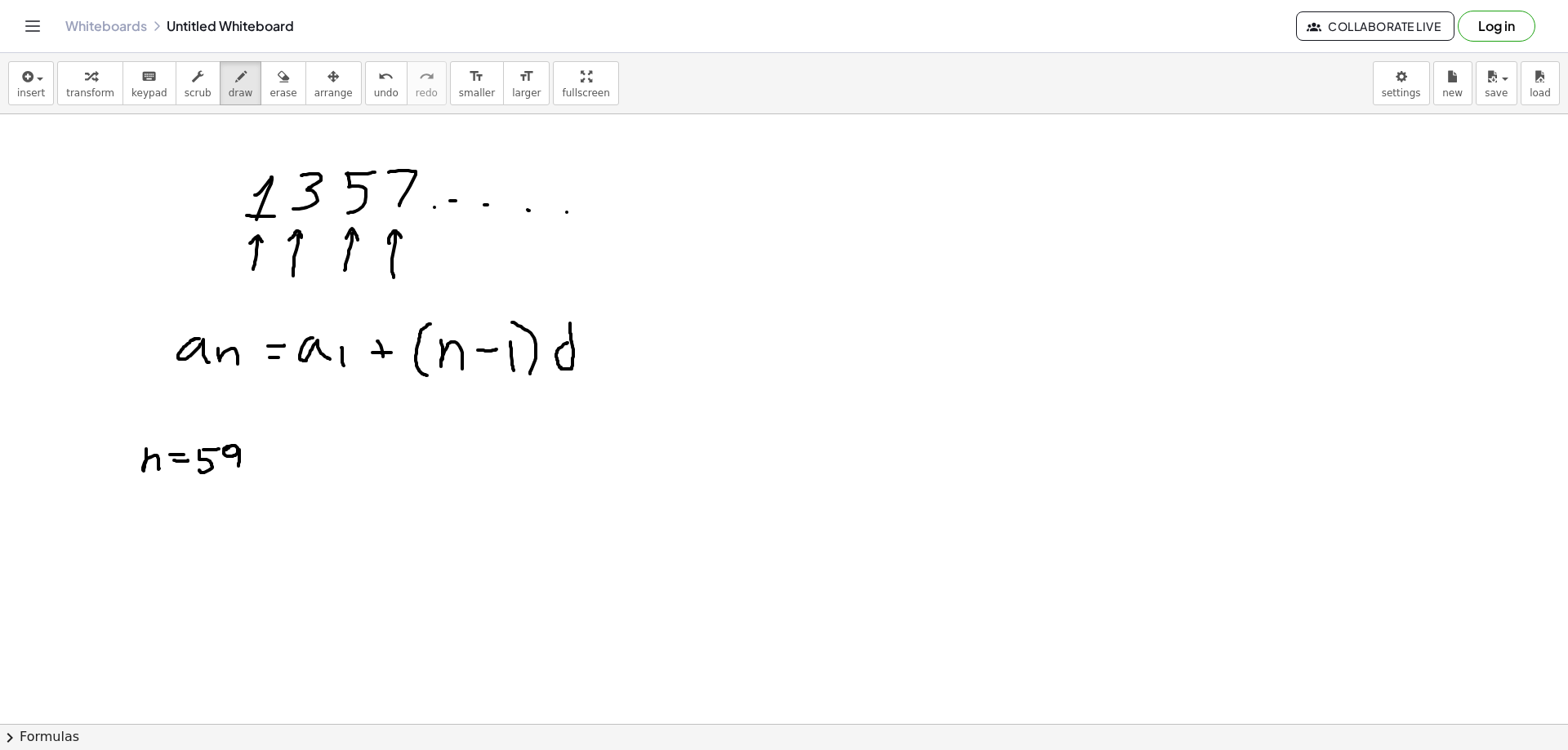
drag, startPoint x: 149, startPoint y: 494, endPoint x: 157, endPoint y: 513, distance: 20.6
drag, startPoint x: 162, startPoint y: 508, endPoint x: 165, endPoint y: 518, distance: 10.4
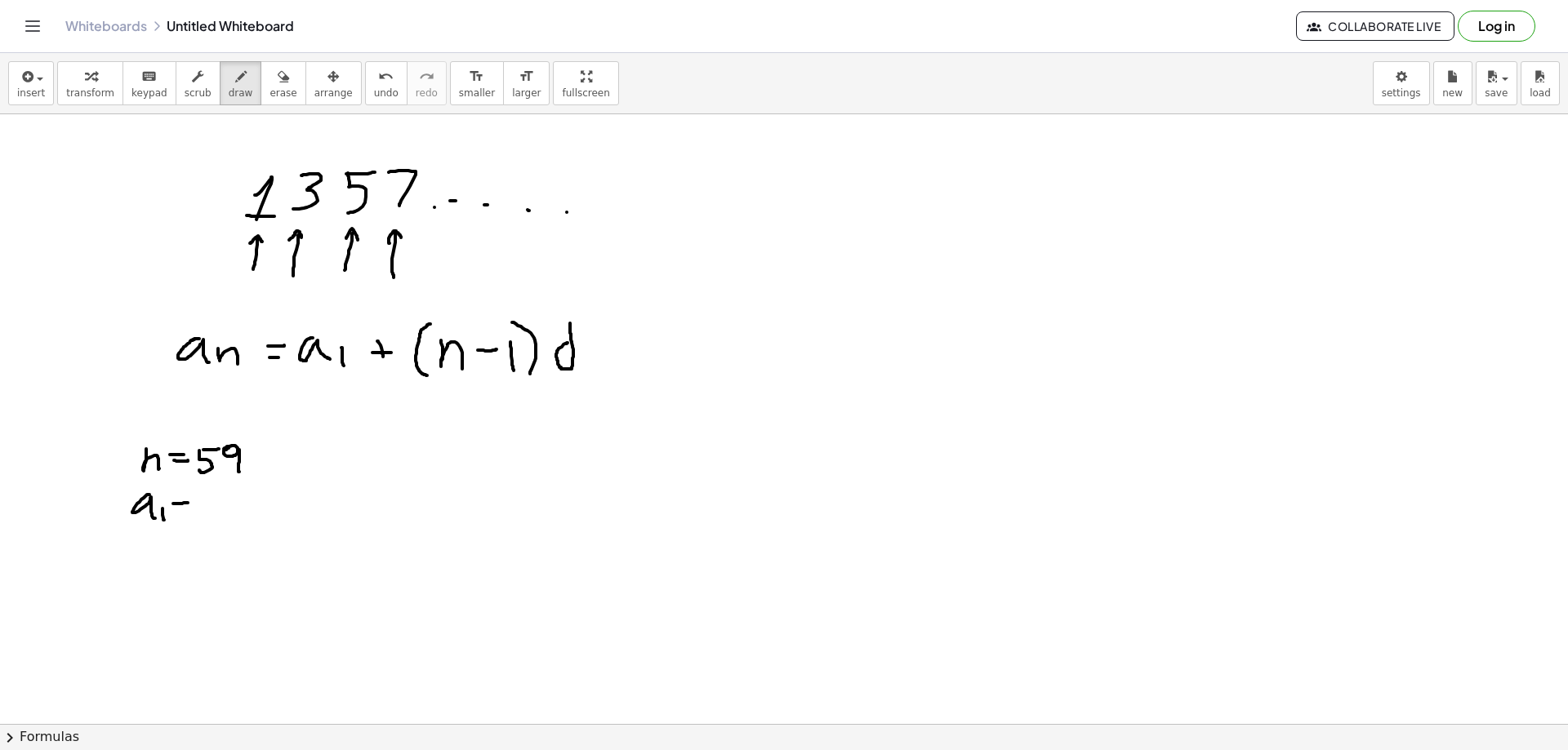
drag, startPoint x: 173, startPoint y: 503, endPoint x: 188, endPoint y: 503, distance: 15.0
drag, startPoint x: 175, startPoint y: 508, endPoint x: 191, endPoint y: 508, distance: 16.0
drag, startPoint x: 212, startPoint y: 493, endPoint x: 212, endPoint y: 525, distance: 32.0
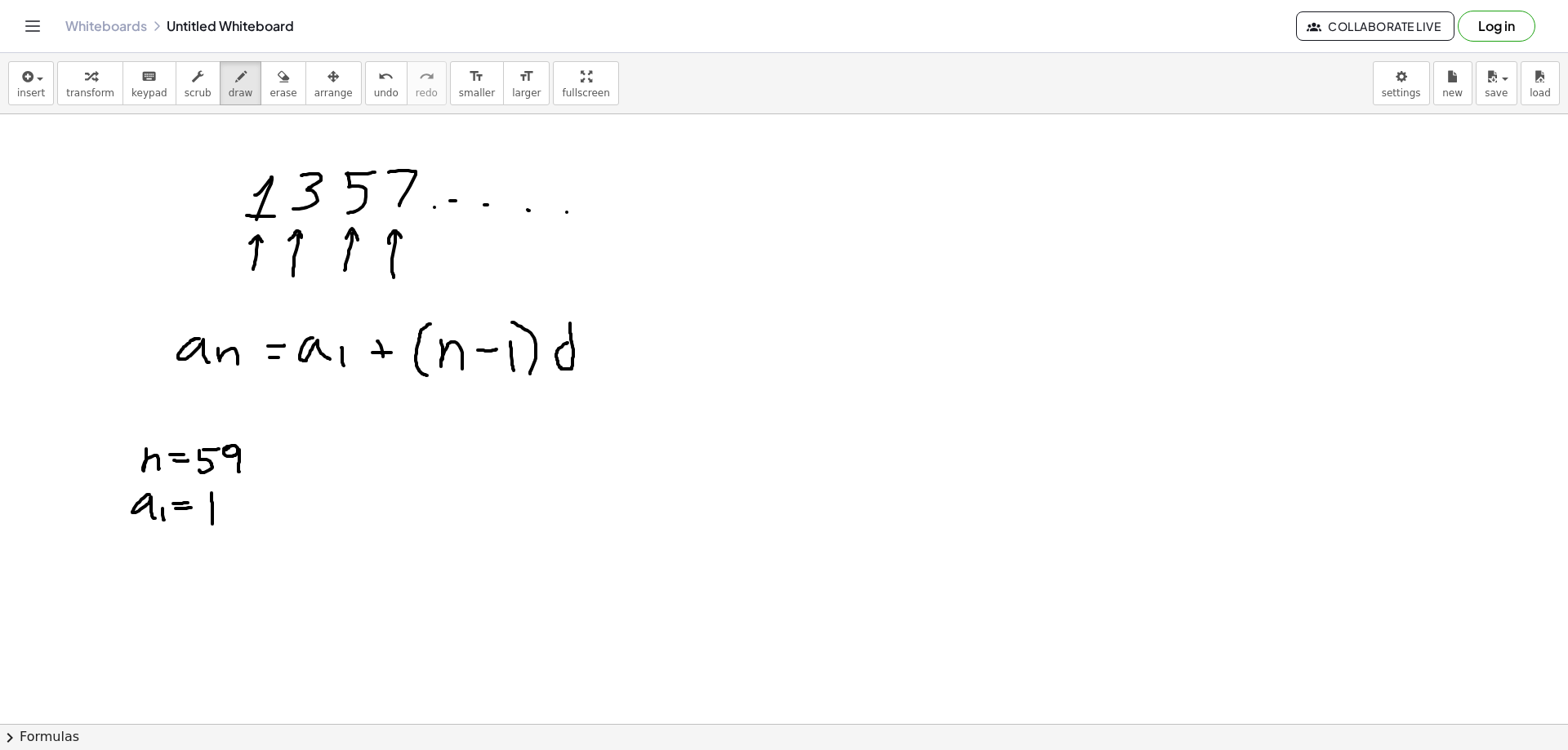
drag, startPoint x: 158, startPoint y: 547, endPoint x: 153, endPoint y: 564, distance: 17.7
drag, startPoint x: 165, startPoint y: 557, endPoint x: 183, endPoint y: 558, distance: 18.0
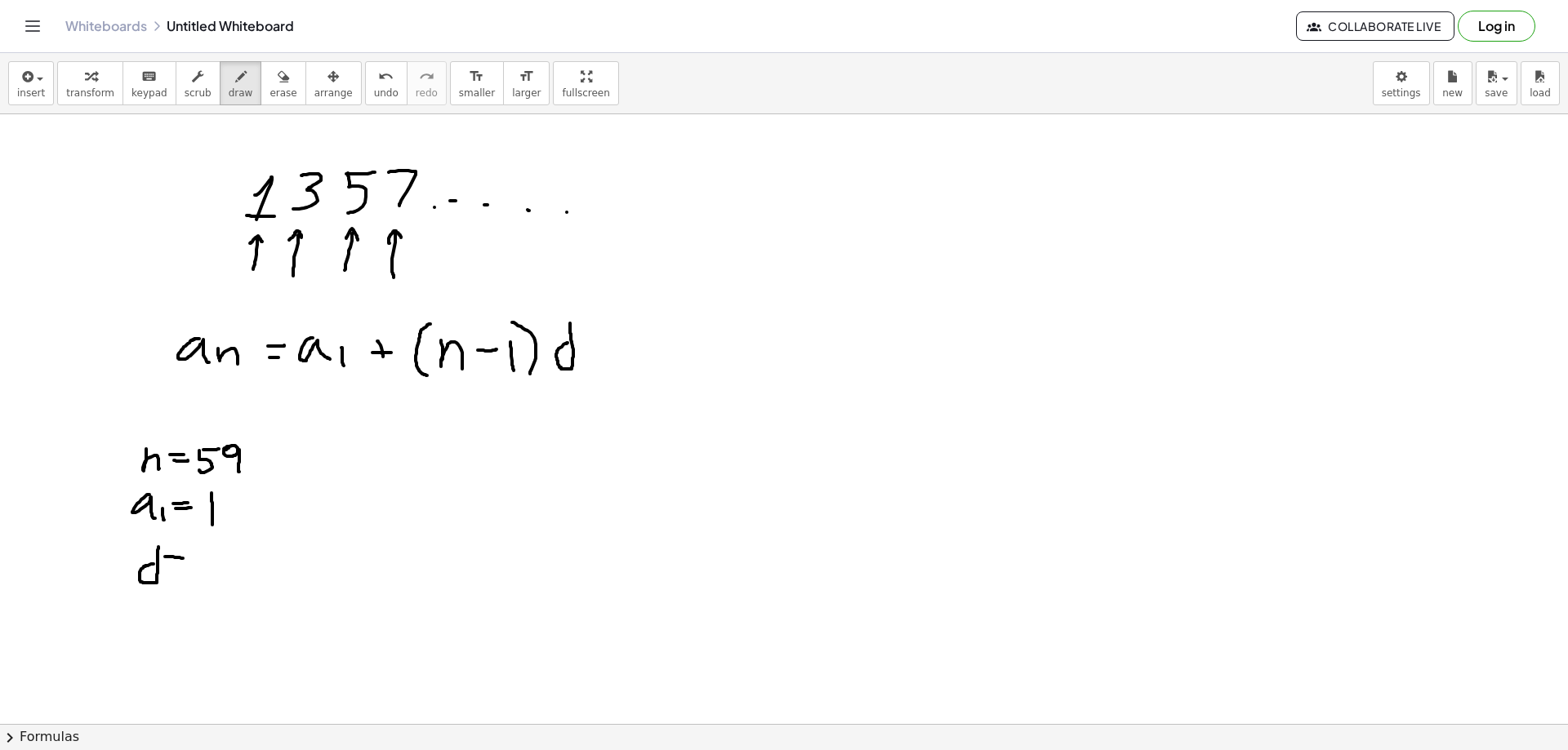
drag, startPoint x: 172, startPoint y: 567, endPoint x: 181, endPoint y: 567, distance: 9.0
drag, startPoint x: 198, startPoint y: 556, endPoint x: 223, endPoint y: 575, distance: 31.4
drag, startPoint x: 262, startPoint y: 420, endPoint x: 301, endPoint y: 506, distance: 94.4
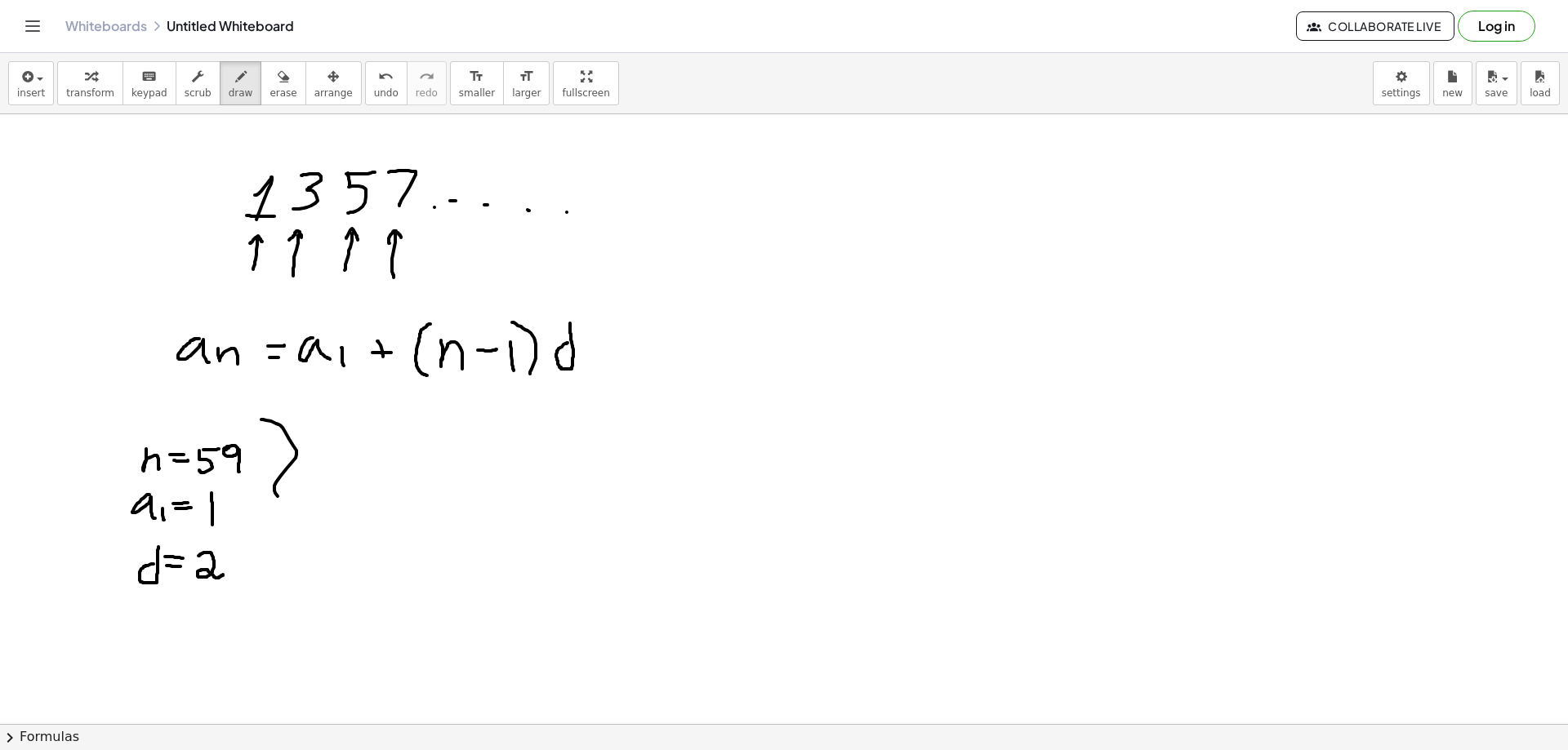
drag, startPoint x: 219, startPoint y: 607, endPoint x: 304, endPoint y: 503, distance: 134.3
drag, startPoint x: 347, startPoint y: 467, endPoint x: 358, endPoint y: 491, distance: 26.4
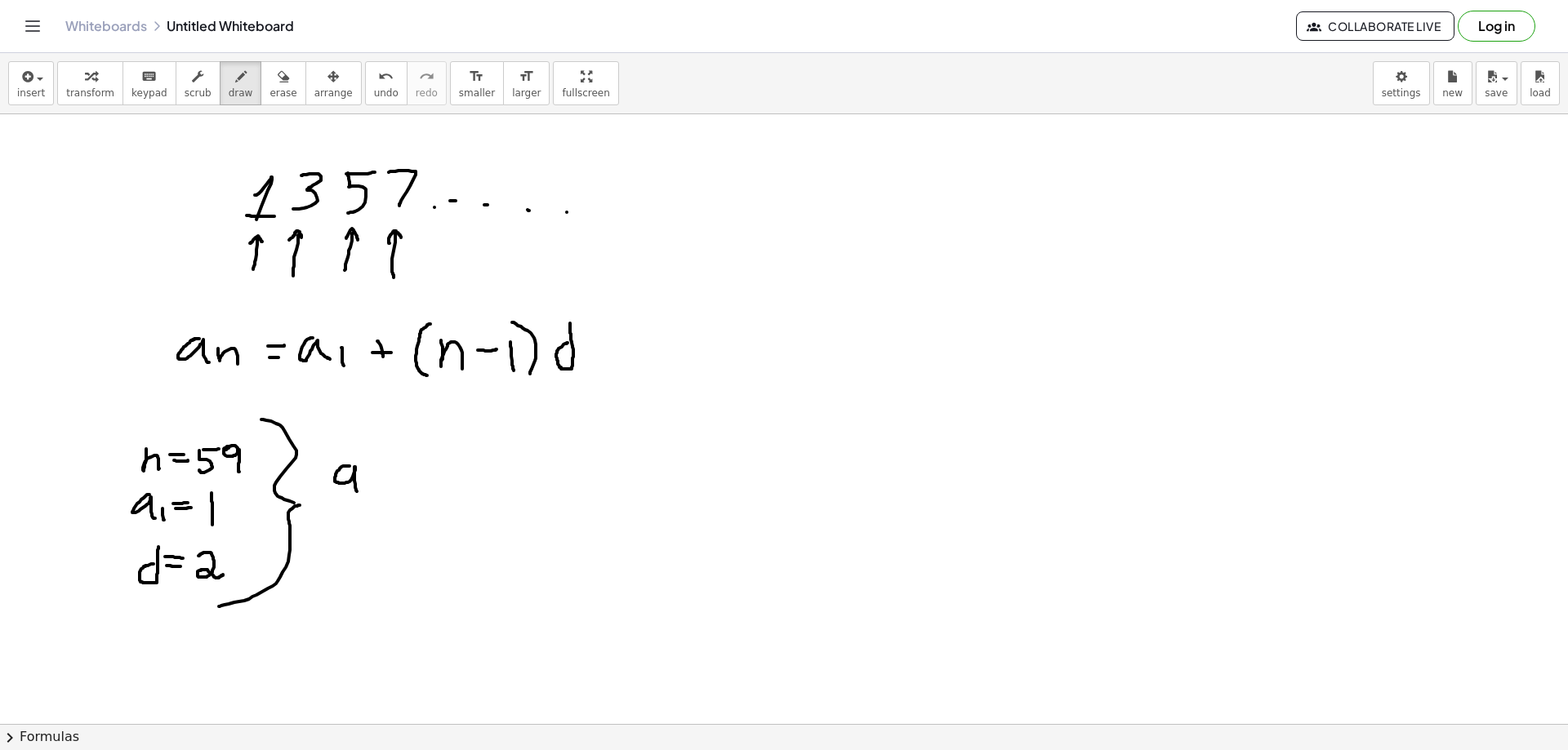
drag, startPoint x: 367, startPoint y: 477, endPoint x: 378, endPoint y: 475, distance: 11.2
drag, startPoint x: 366, startPoint y: 478, endPoint x: 366, endPoint y: 493, distance: 15.0
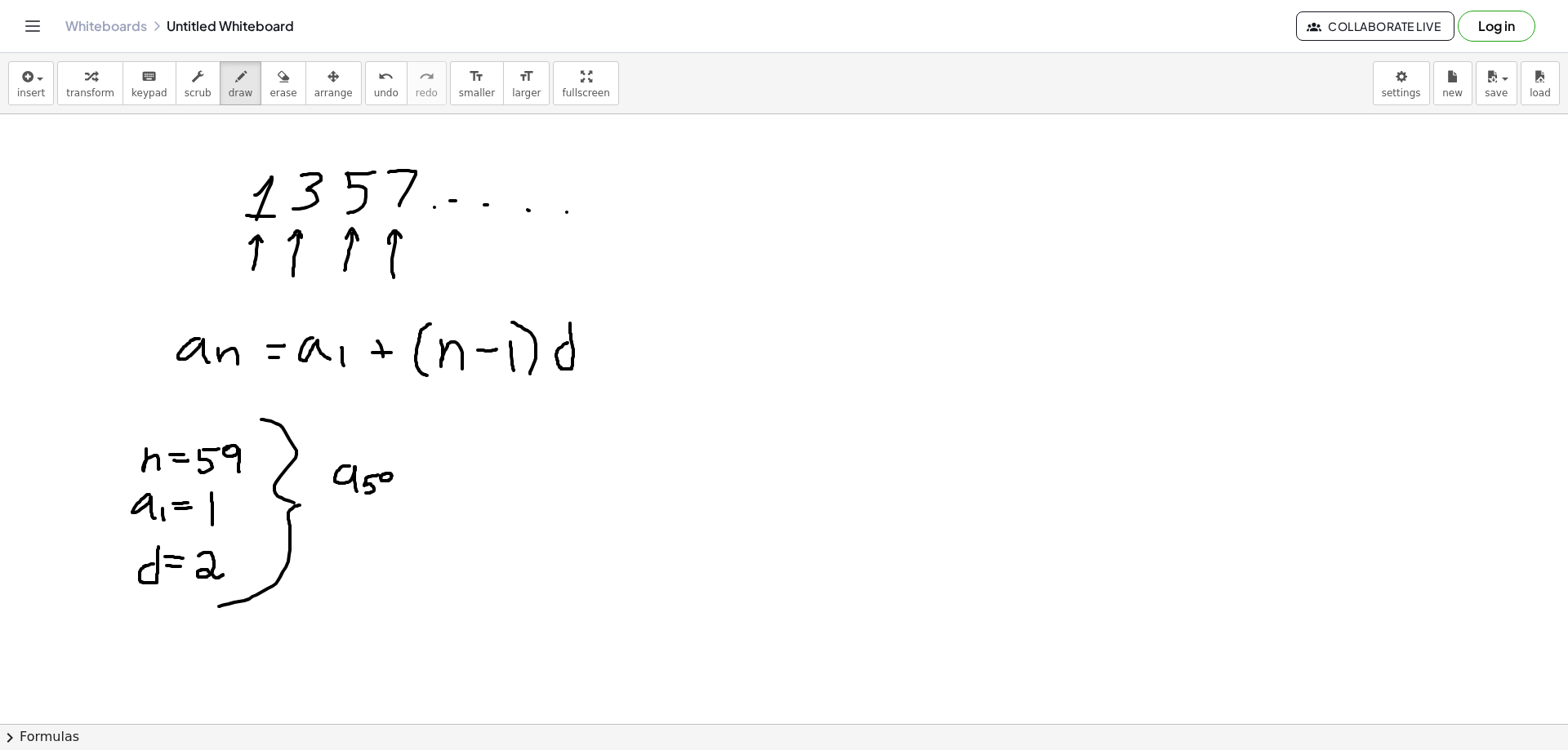
drag, startPoint x: 392, startPoint y: 476, endPoint x: 396, endPoint y: 494, distance: 18.4
drag, startPoint x: 403, startPoint y: 482, endPoint x: 418, endPoint y: 481, distance: 15.0
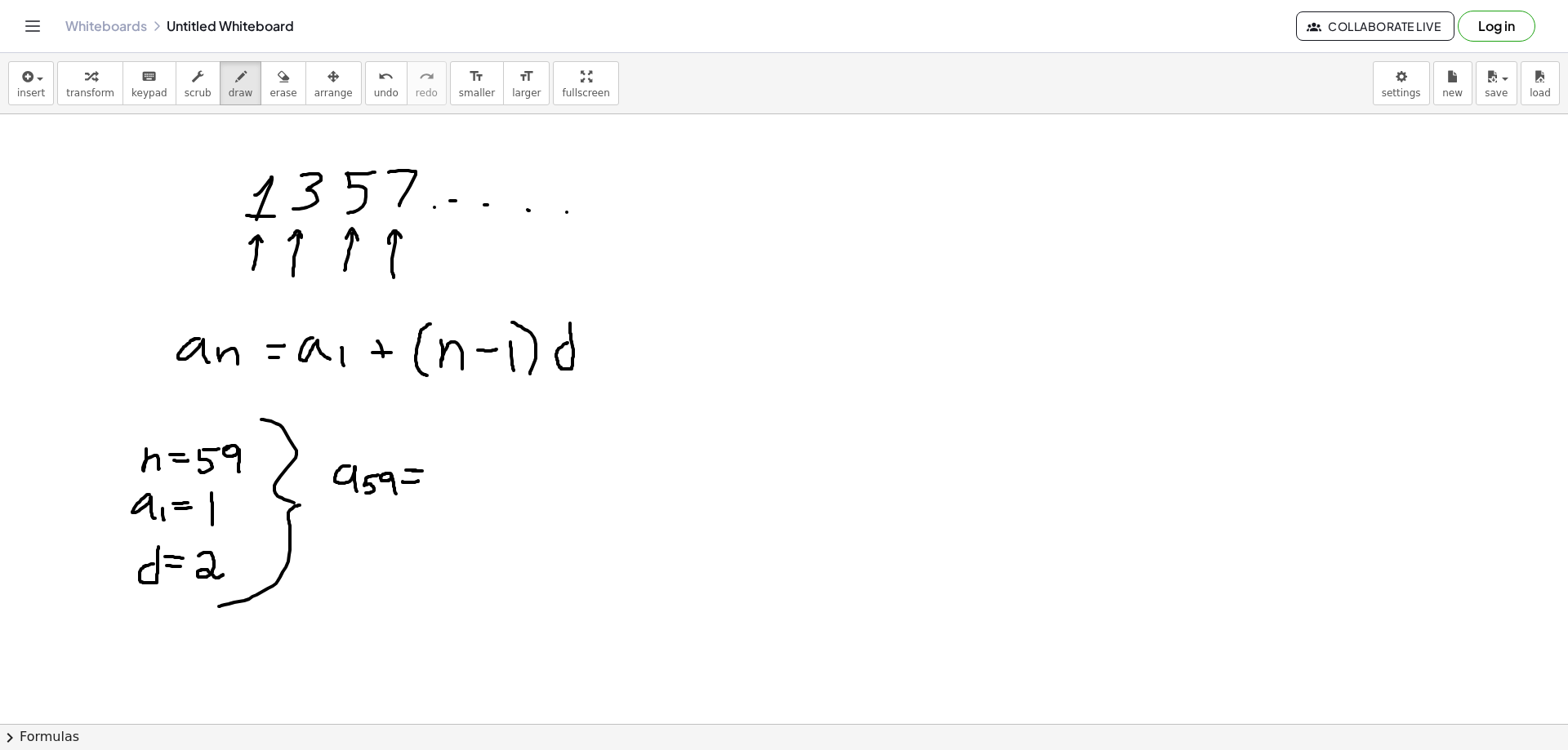
drag, startPoint x: 406, startPoint y: 470, endPoint x: 418, endPoint y: 470, distance: 12.0
drag, startPoint x: 446, startPoint y: 468, endPoint x: 447, endPoint y: 499, distance: 31.0
drag, startPoint x: 473, startPoint y: 469, endPoint x: 468, endPoint y: 487, distance: 18.7
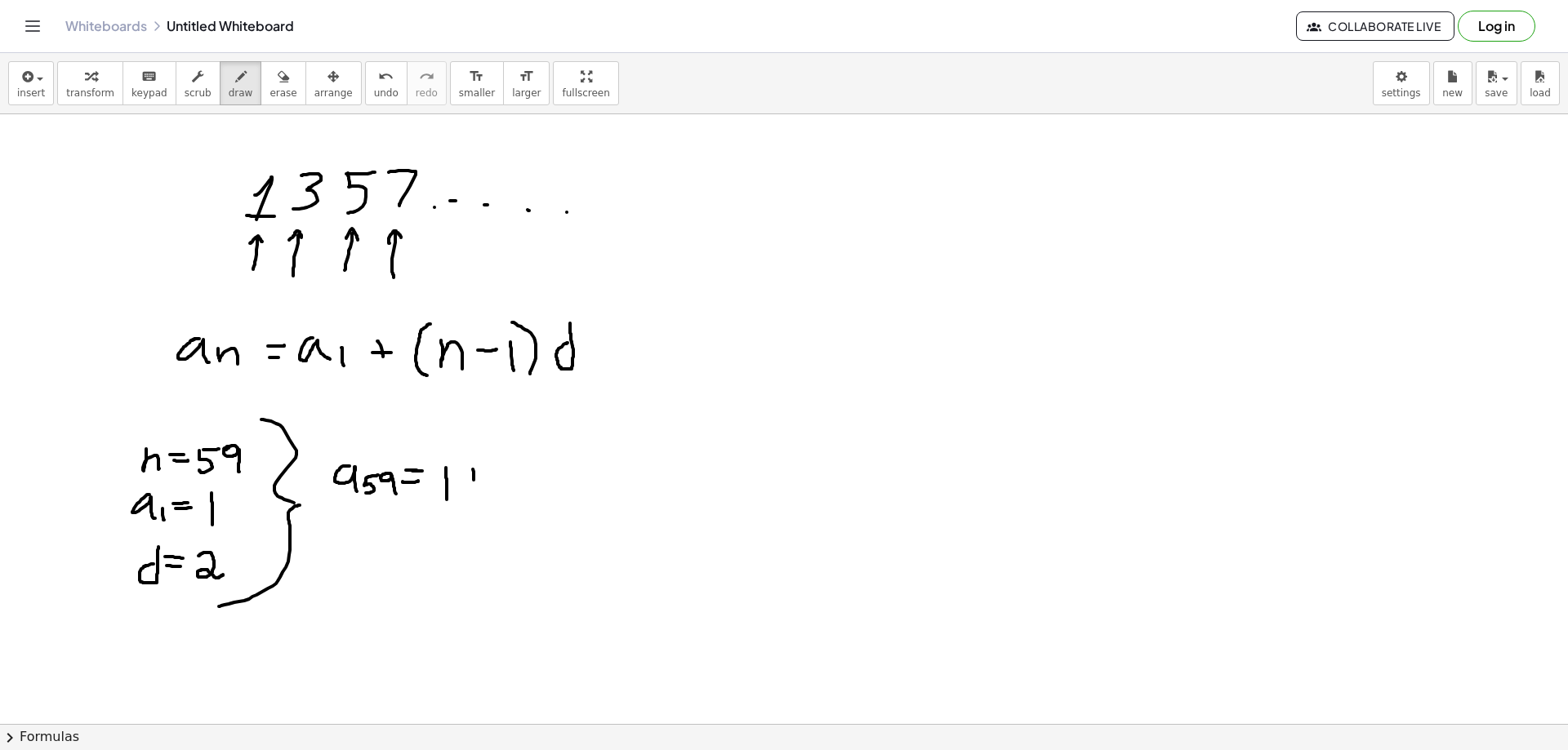
drag, startPoint x: 467, startPoint y: 482, endPoint x: 482, endPoint y: 481, distance: 15.0
drag, startPoint x: 508, startPoint y: 461, endPoint x: 494, endPoint y: 503, distance: 44.3
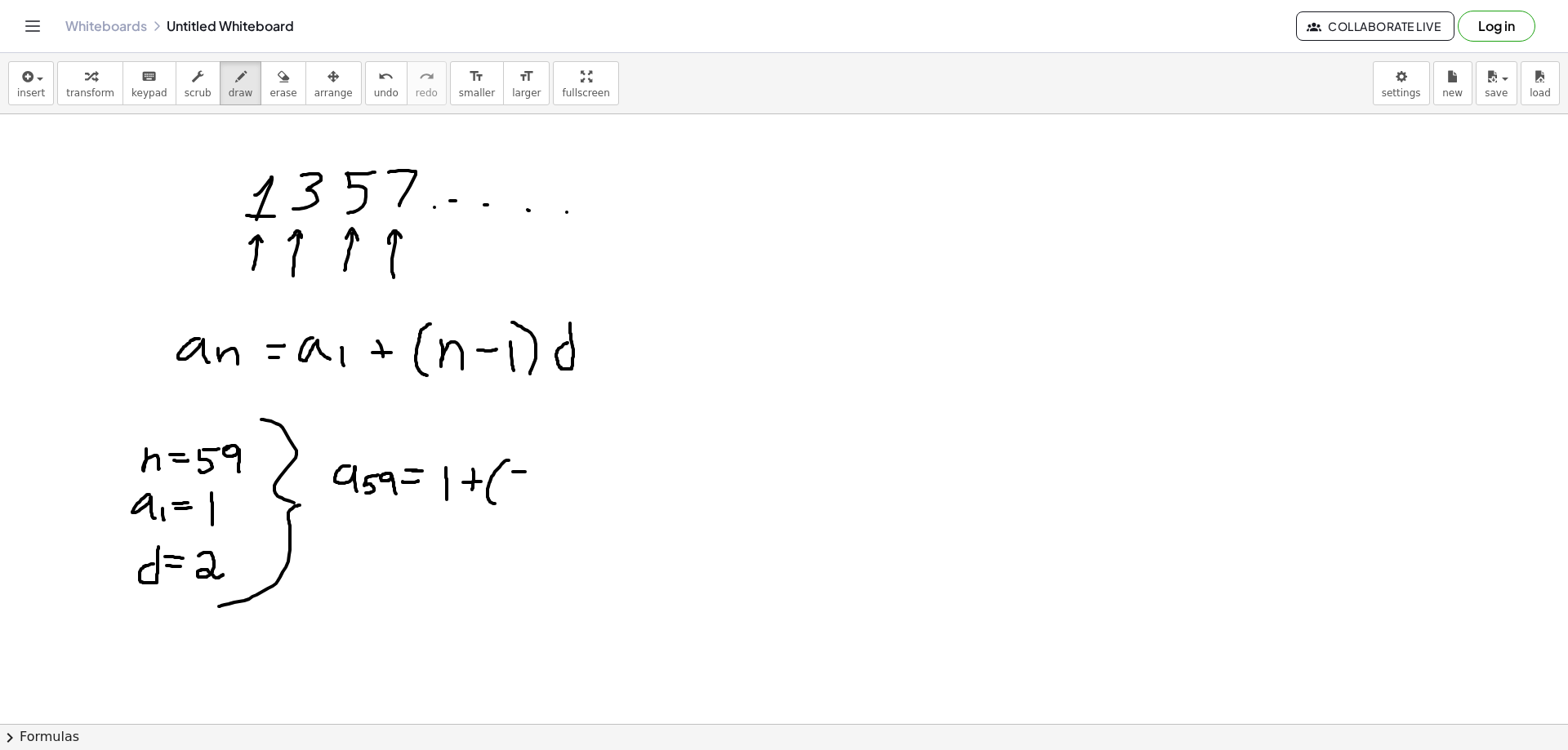
drag, startPoint x: 513, startPoint y: 471, endPoint x: 526, endPoint y: 471, distance: 13.0
drag, startPoint x: 513, startPoint y: 481, endPoint x: 506, endPoint y: 496, distance: 16.6
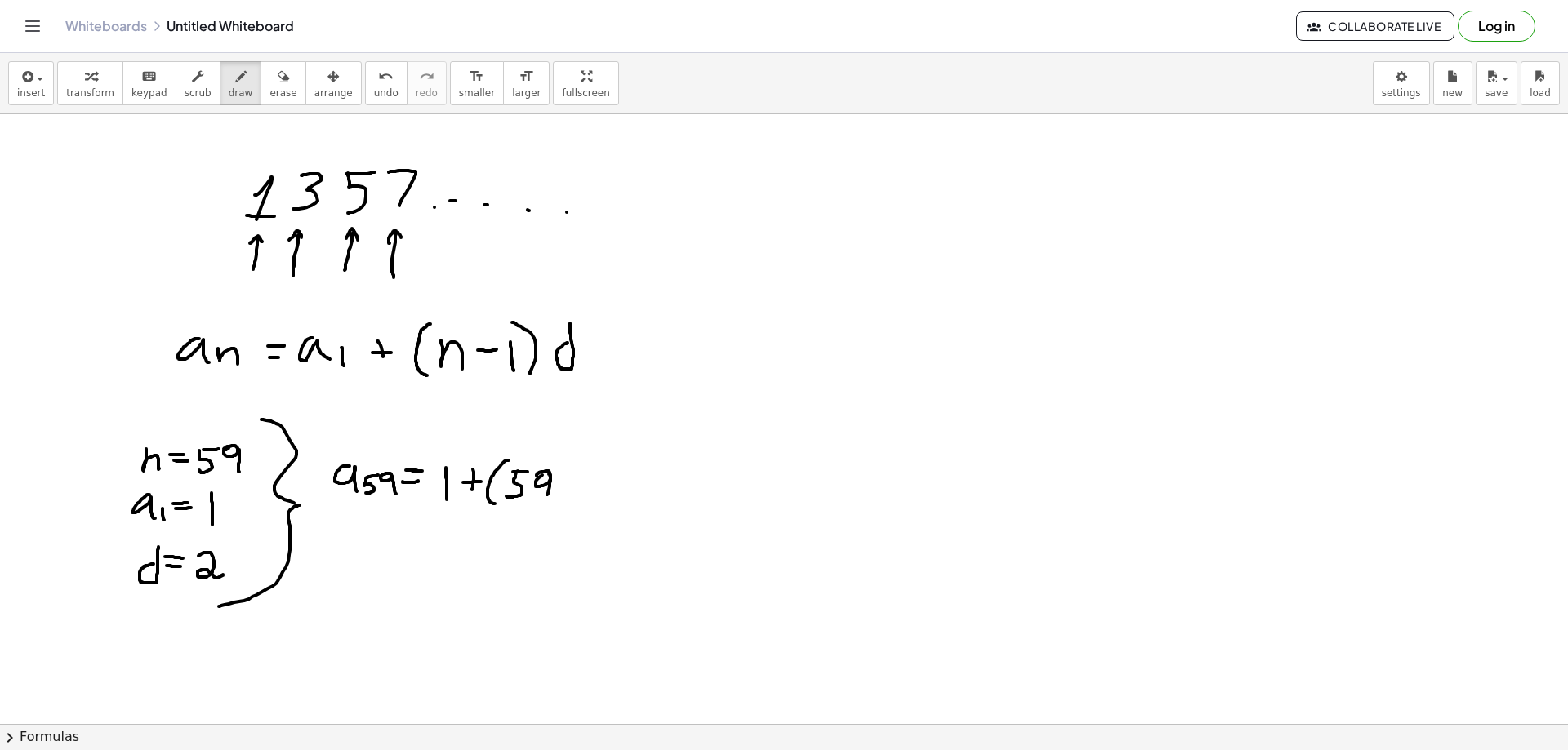
drag, startPoint x: 549, startPoint y: 474, endPoint x: 547, endPoint y: 494, distance: 20.1
drag, startPoint x: 561, startPoint y: 483, endPoint x: 577, endPoint y: 481, distance: 16.1
drag, startPoint x: 594, startPoint y: 473, endPoint x: 576, endPoint y: 454, distance: 26.2
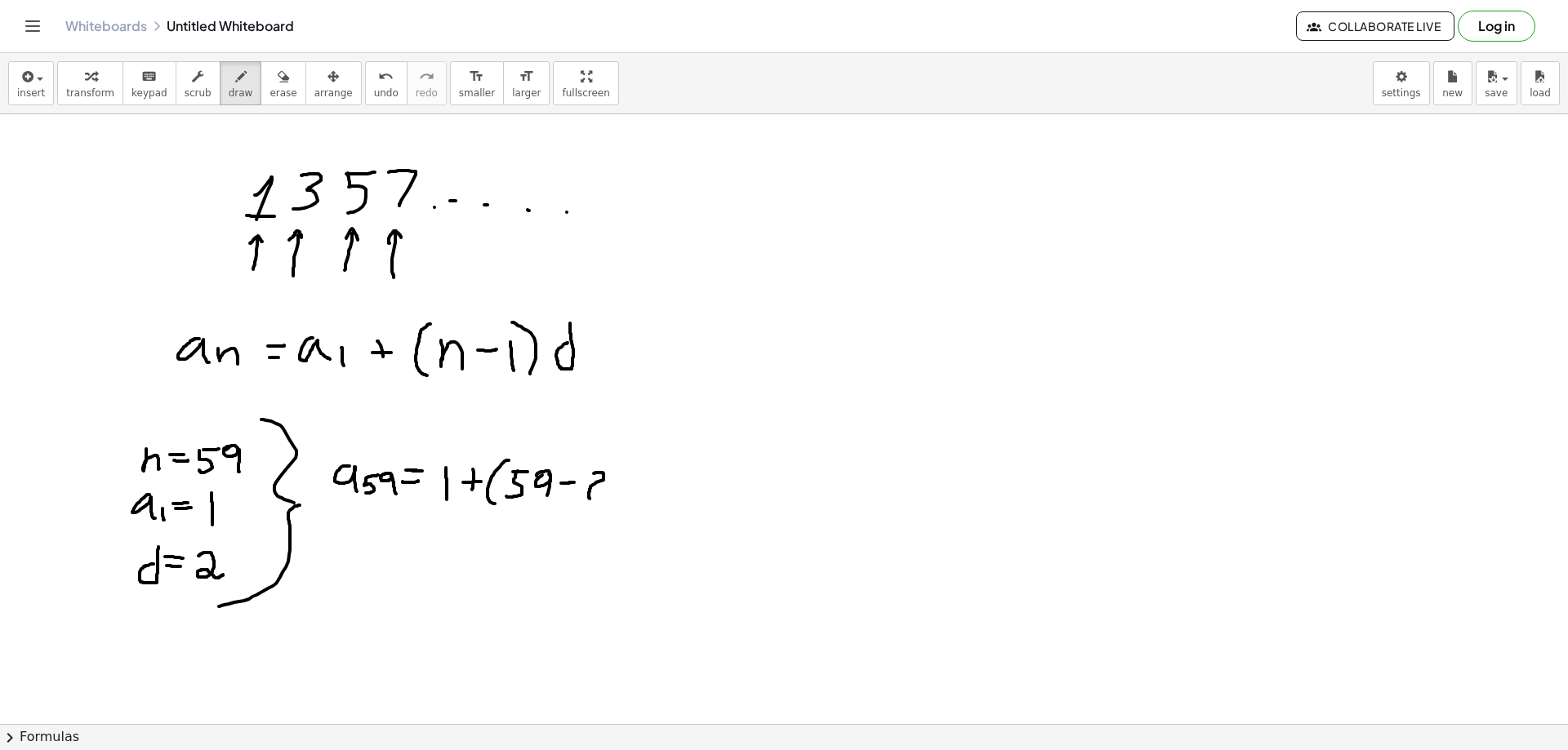
click at [374, 93] on span "undo" at bounding box center [386, 93] width 25 height 11
drag, startPoint x: 597, startPoint y: 456, endPoint x: 604, endPoint y: 497, distance: 41.6
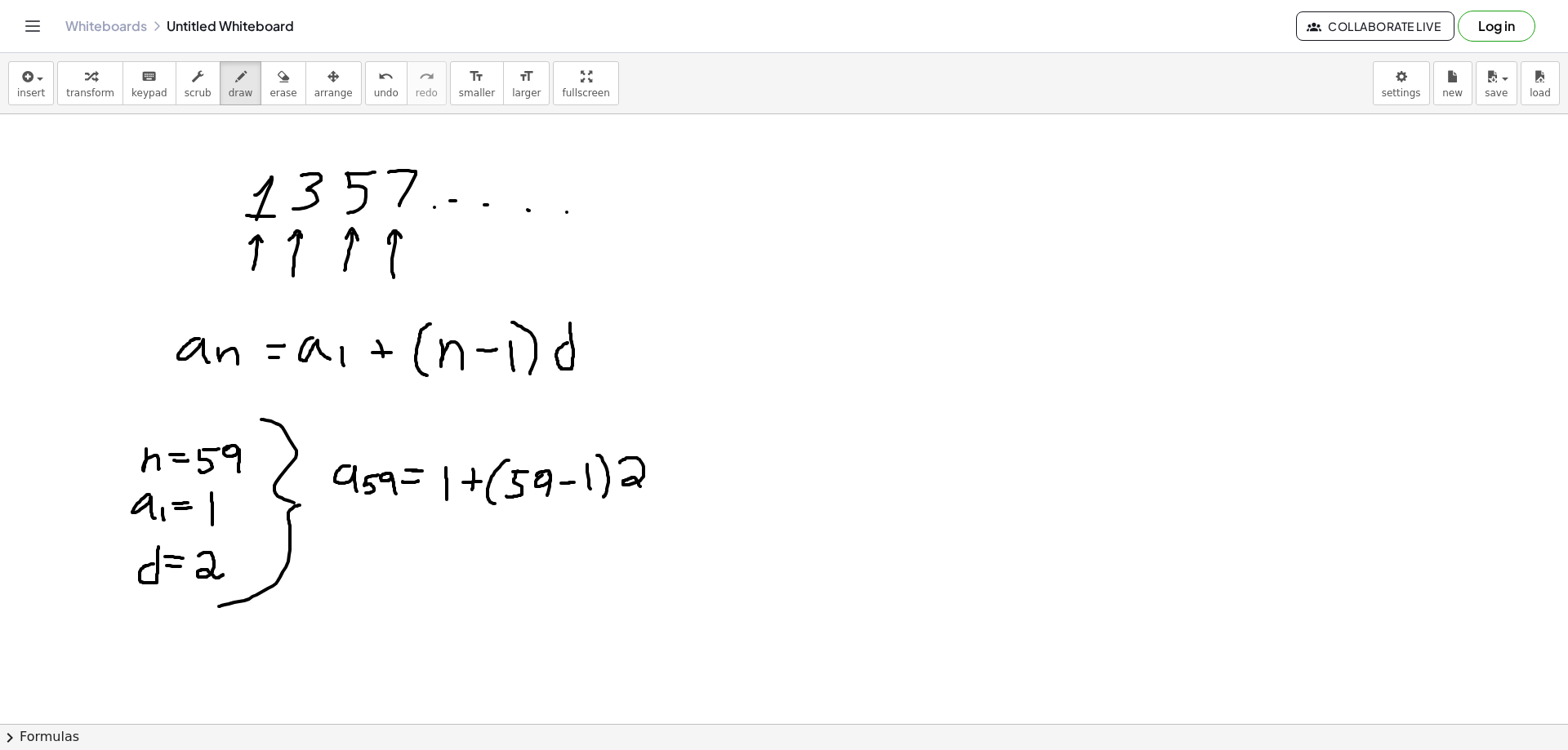
drag, startPoint x: 620, startPoint y: 463, endPoint x: 649, endPoint y: 489, distance: 38.9
drag, startPoint x: 418, startPoint y: 549, endPoint x: 436, endPoint y: 548, distance: 18.0
drag, startPoint x: 420, startPoint y: 562, endPoint x: 443, endPoint y: 567, distance: 23.5
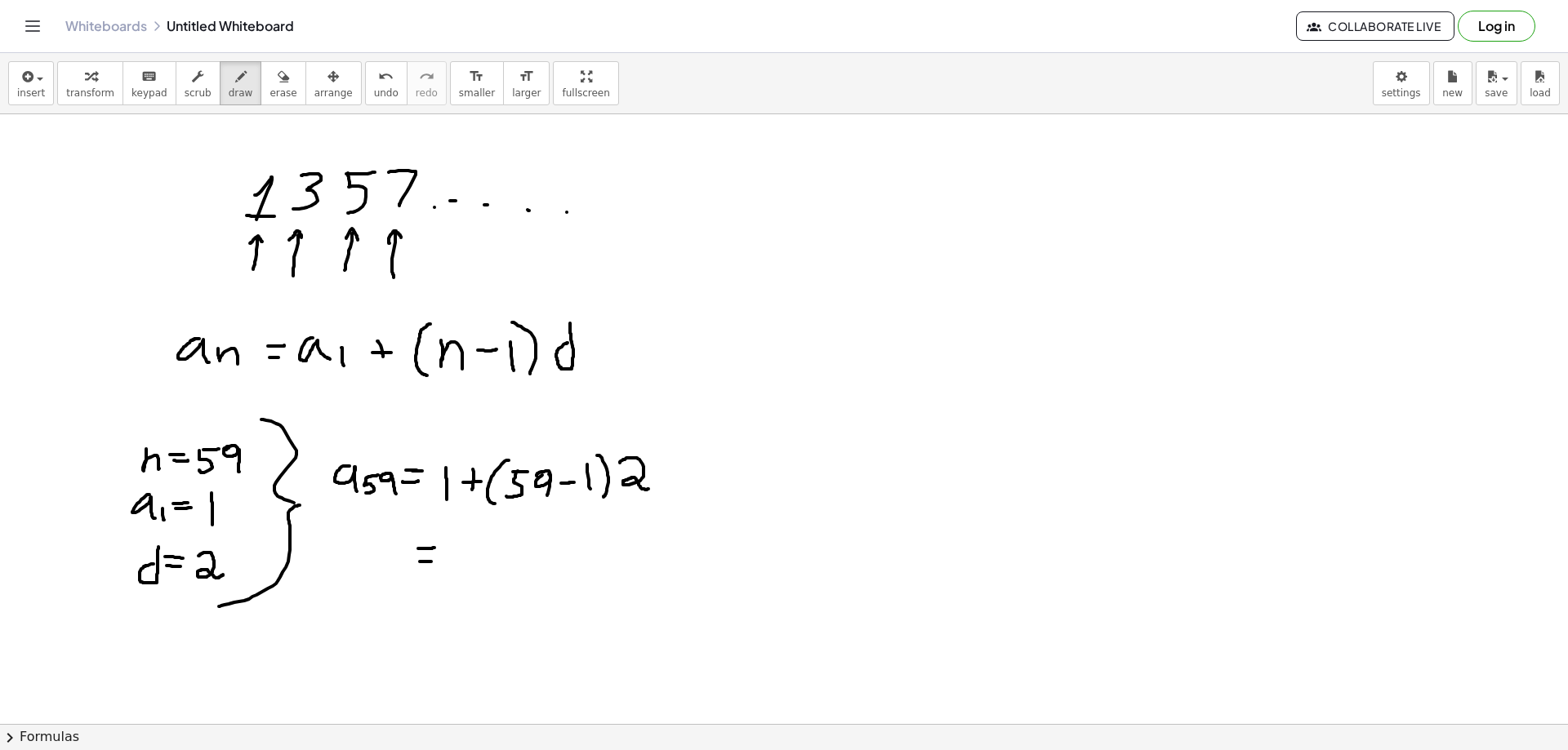
drag, startPoint x: 459, startPoint y: 546, endPoint x: 456, endPoint y: 583, distance: 37.1
drag, startPoint x: 481, startPoint y: 550, endPoint x: 479, endPoint y: 583, distance: 33.1
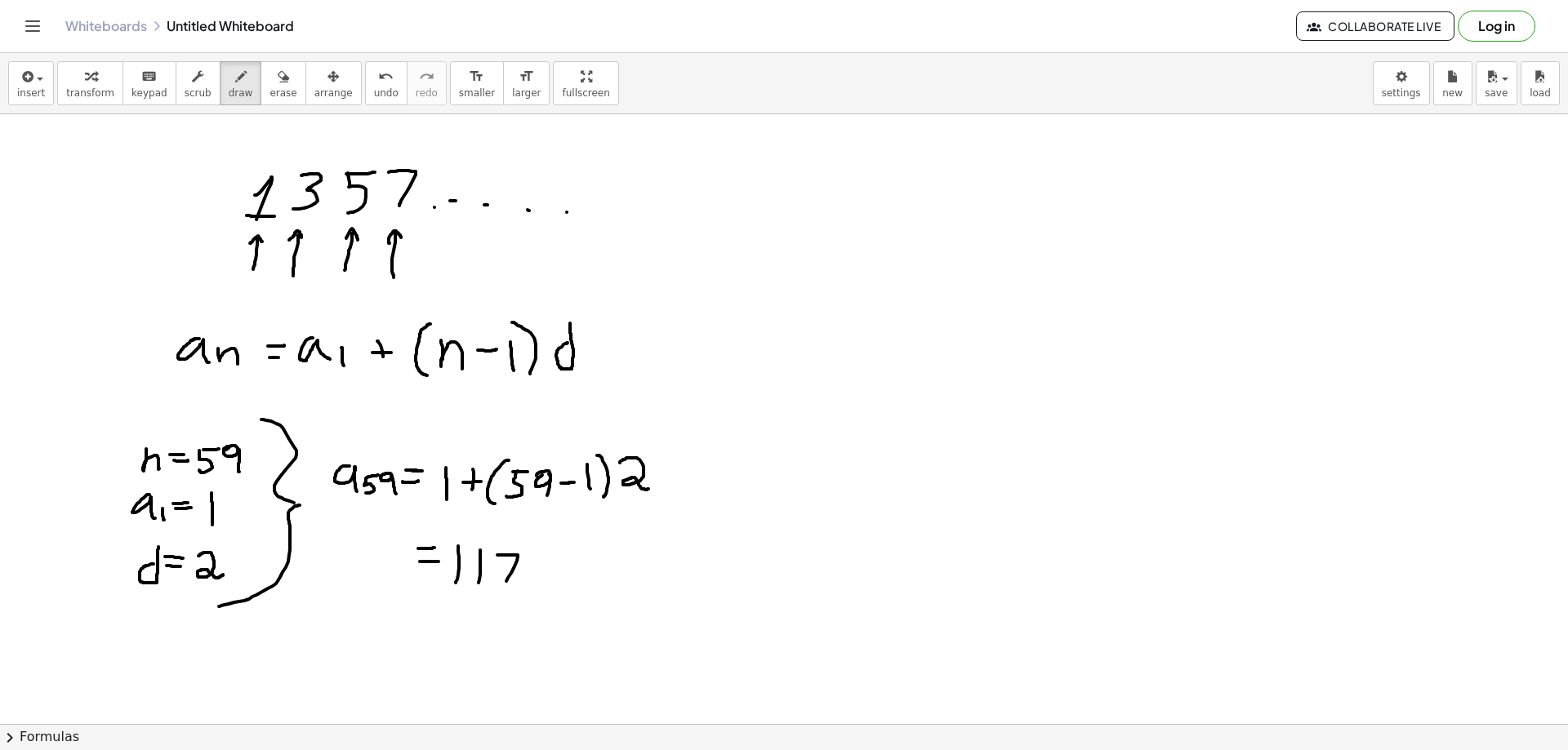
drag, startPoint x: 499, startPoint y: 555, endPoint x: 506, endPoint y: 581, distance: 26.9
drag, startPoint x: 443, startPoint y: 598, endPoint x: 480, endPoint y: 613, distance: 39.9
drag, startPoint x: 508, startPoint y: 607, endPoint x: 468, endPoint y: 624, distance: 43.5
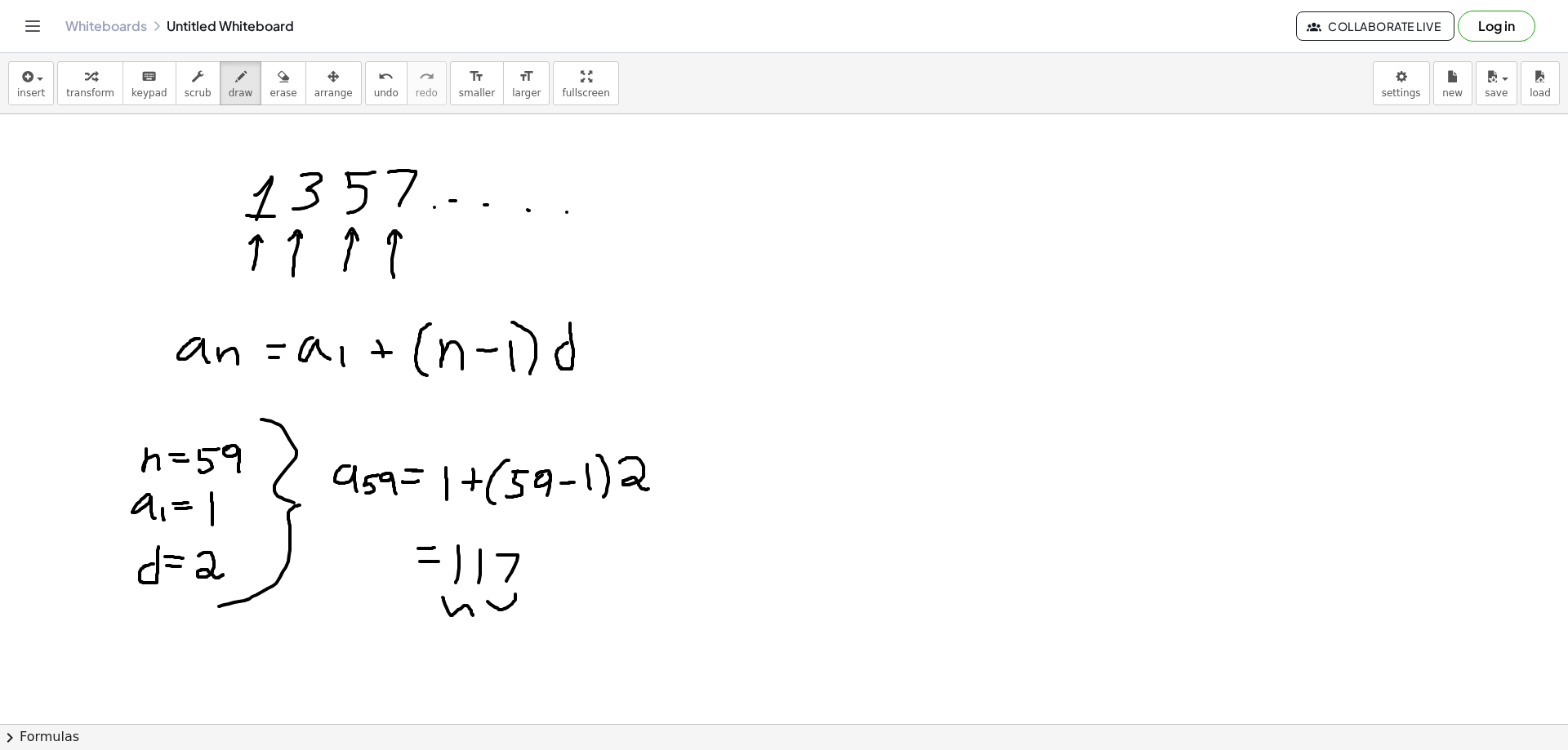
click at [270, 88] on span "erase" at bounding box center [283, 93] width 27 height 11
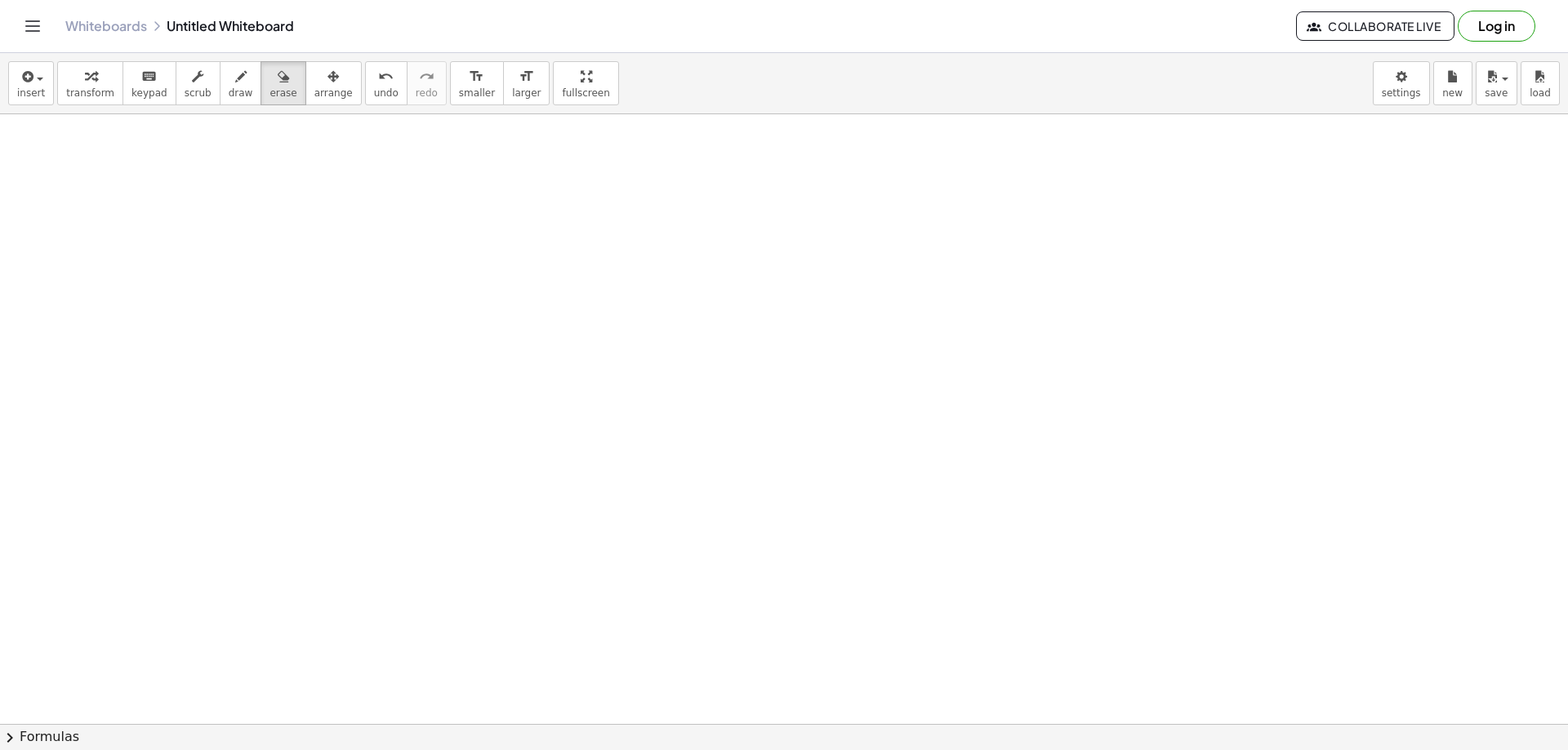
scroll to position [572, 0]
click at [229, 94] on span "draw" at bounding box center [241, 93] width 25 height 11
drag, startPoint x: 158, startPoint y: 174, endPoint x: 171, endPoint y: 208, distance: 36.4
click at [171, 208] on div at bounding box center [784, 205] width 1568 height 1326
drag, startPoint x: 194, startPoint y: 177, endPoint x: 204, endPoint y: 183, distance: 11.7
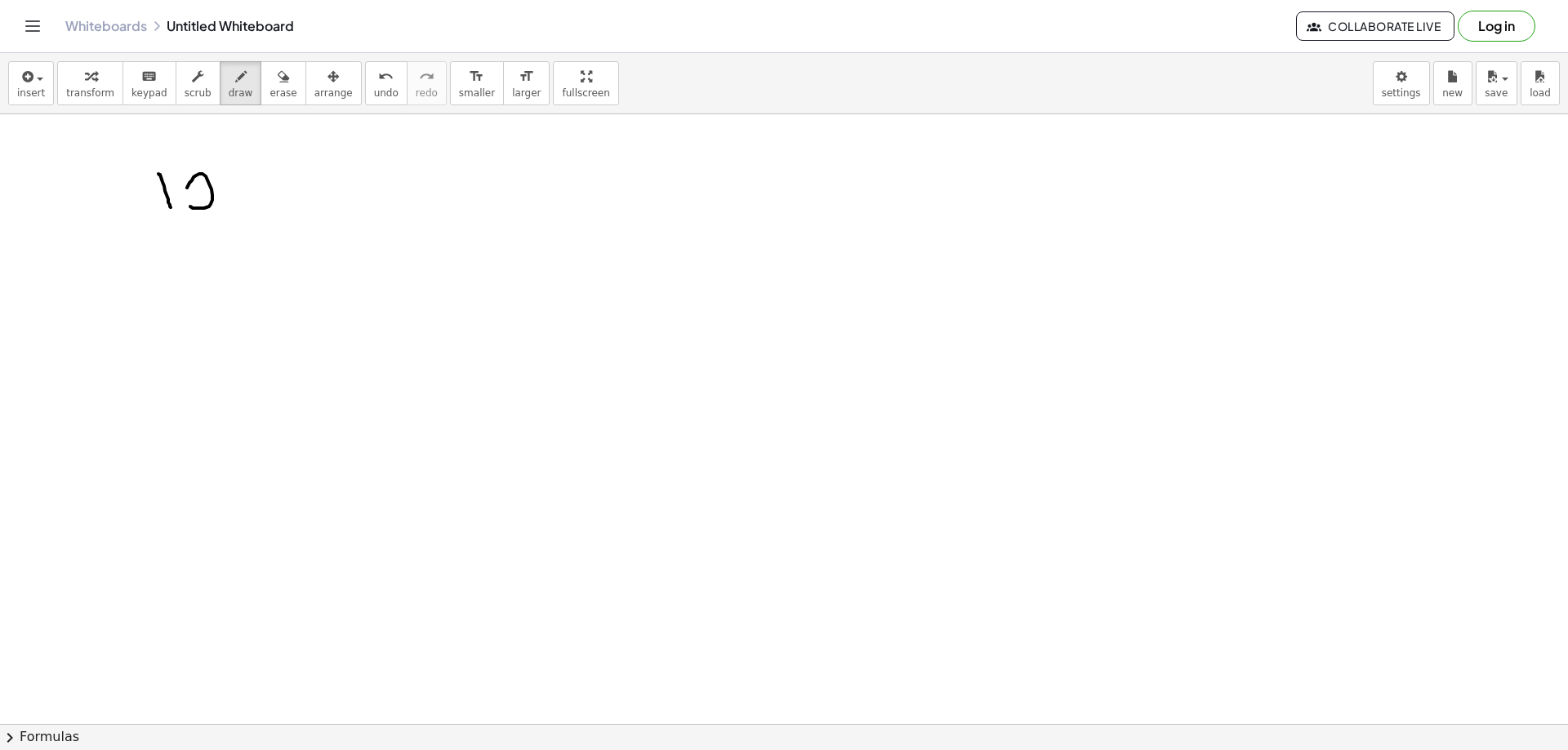
click at [194, 186] on div at bounding box center [784, 205] width 1568 height 1326
drag, startPoint x: 235, startPoint y: 177, endPoint x: 248, endPoint y: 177, distance: 13.0
click at [248, 177] on div at bounding box center [784, 205] width 1568 height 1326
drag, startPoint x: 130, startPoint y: 175, endPoint x: 124, endPoint y: 209, distance: 34.5
click at [124, 209] on div at bounding box center [784, 205] width 1568 height 1326
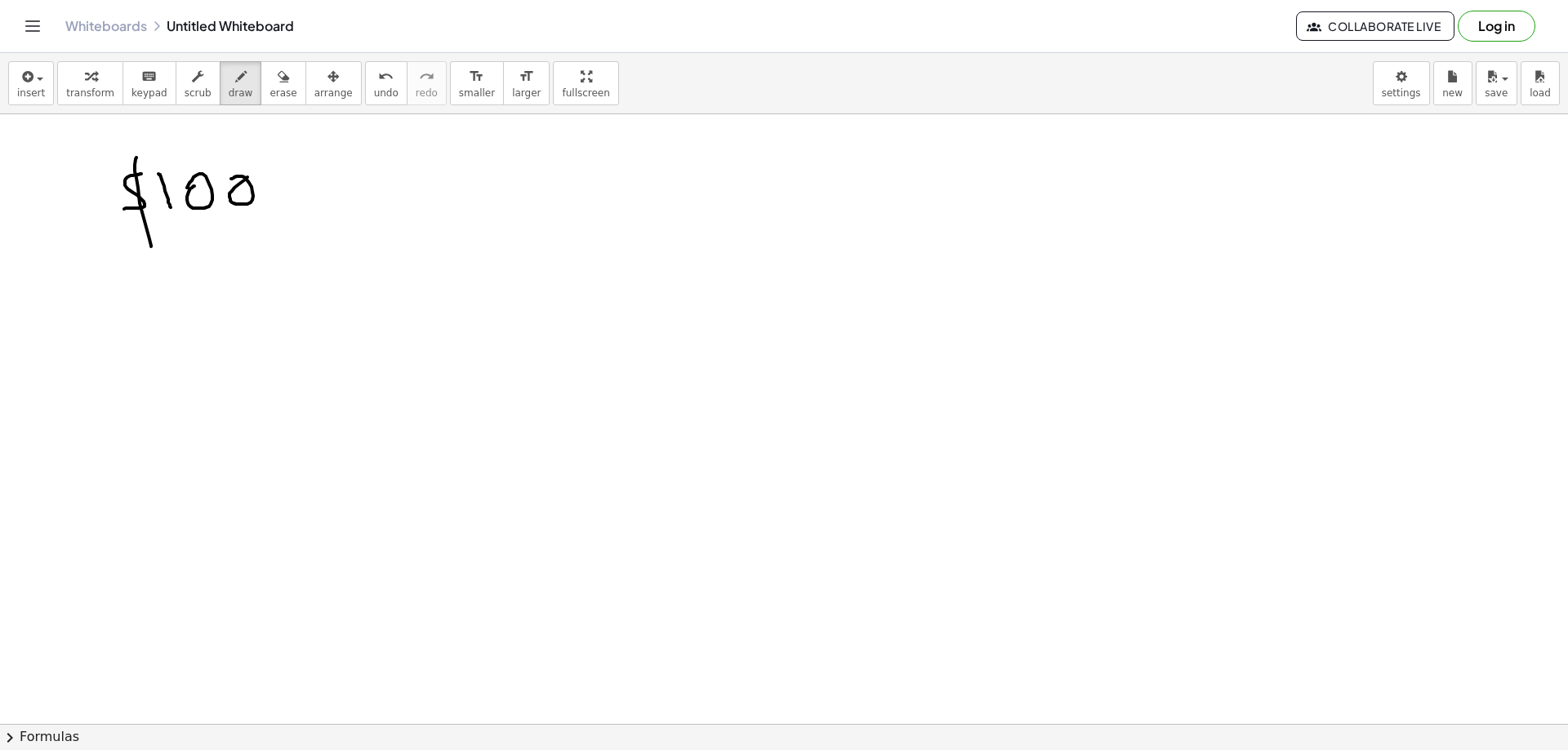
drag, startPoint x: 136, startPoint y: 157, endPoint x: 147, endPoint y: 244, distance: 87.7
click at [150, 246] on div at bounding box center [784, 205] width 1568 height 1326
drag, startPoint x: 272, startPoint y: 334, endPoint x: 270, endPoint y: 367, distance: 33.1
click at [270, 367] on div at bounding box center [784, 205] width 1568 height 1326
click at [278, 341] on div at bounding box center [784, 205] width 1568 height 1326
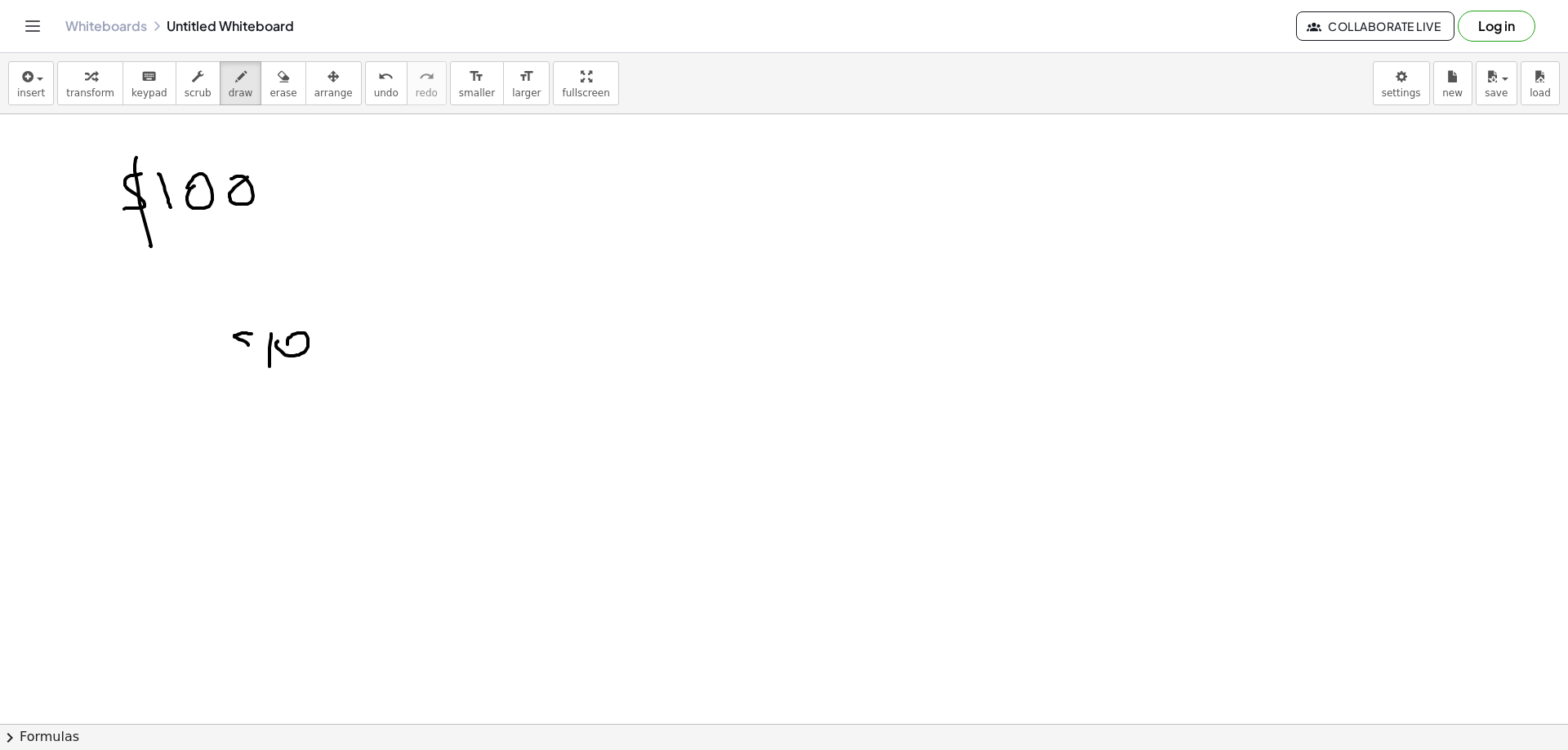
drag, startPoint x: 245, startPoint y: 333, endPoint x: 235, endPoint y: 349, distance: 18.9
click at [235, 351] on div at bounding box center [784, 205] width 1568 height 1326
drag, startPoint x: 247, startPoint y: 311, endPoint x: 235, endPoint y: 354, distance: 44.6
click at [235, 354] on div at bounding box center [784, 205] width 1568 height 1326
drag, startPoint x: 140, startPoint y: 329, endPoint x: 156, endPoint y: 348, distance: 24.8
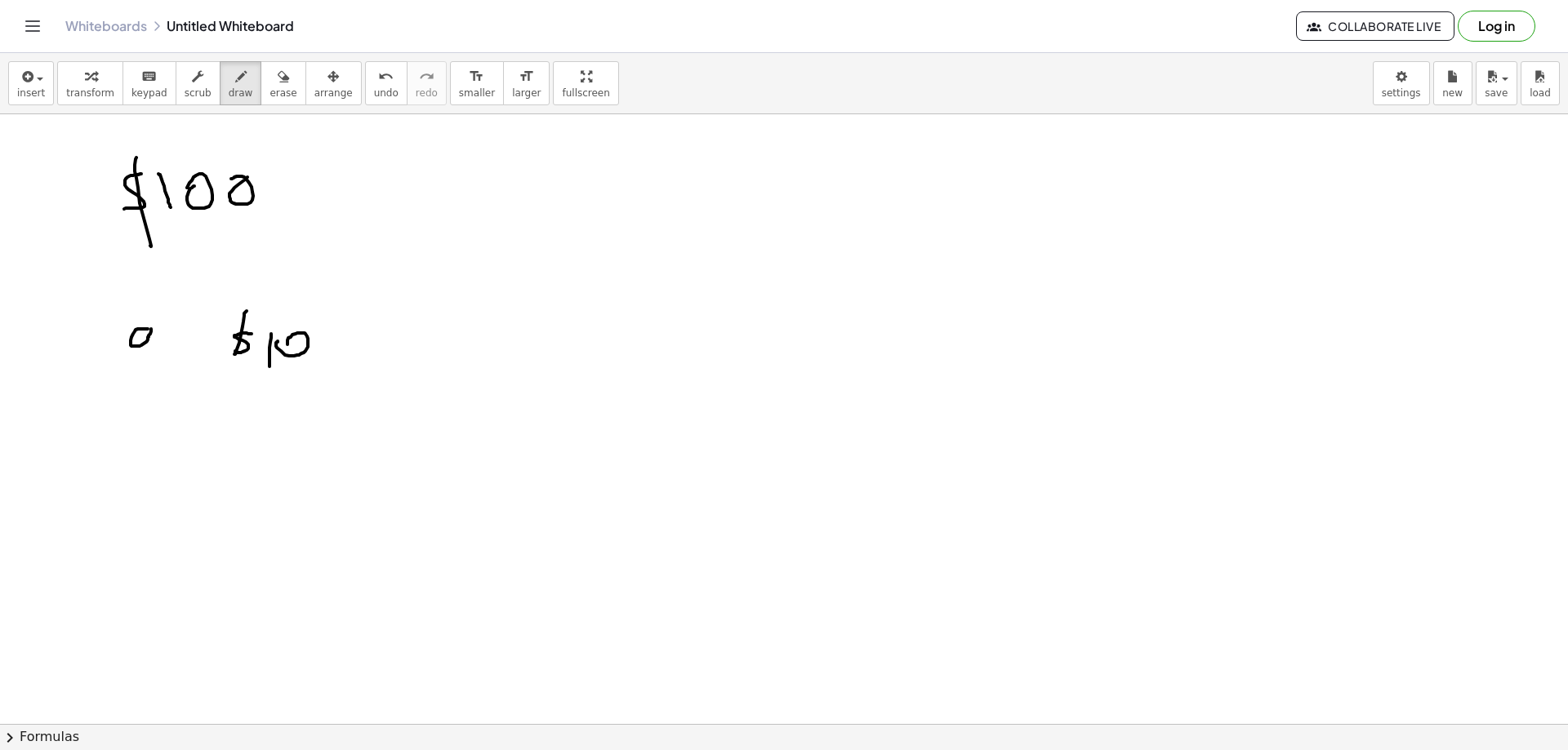
click at [155, 348] on div at bounding box center [784, 205] width 1568 height 1326
click at [169, 362] on div at bounding box center [784, 205] width 1568 height 1326
drag, startPoint x: 192, startPoint y: 341, endPoint x: 211, endPoint y: 338, distance: 19.2
click at [211, 338] on div at bounding box center [784, 205] width 1568 height 1326
drag, startPoint x: 195, startPoint y: 351, endPoint x: 217, endPoint y: 348, distance: 22.2
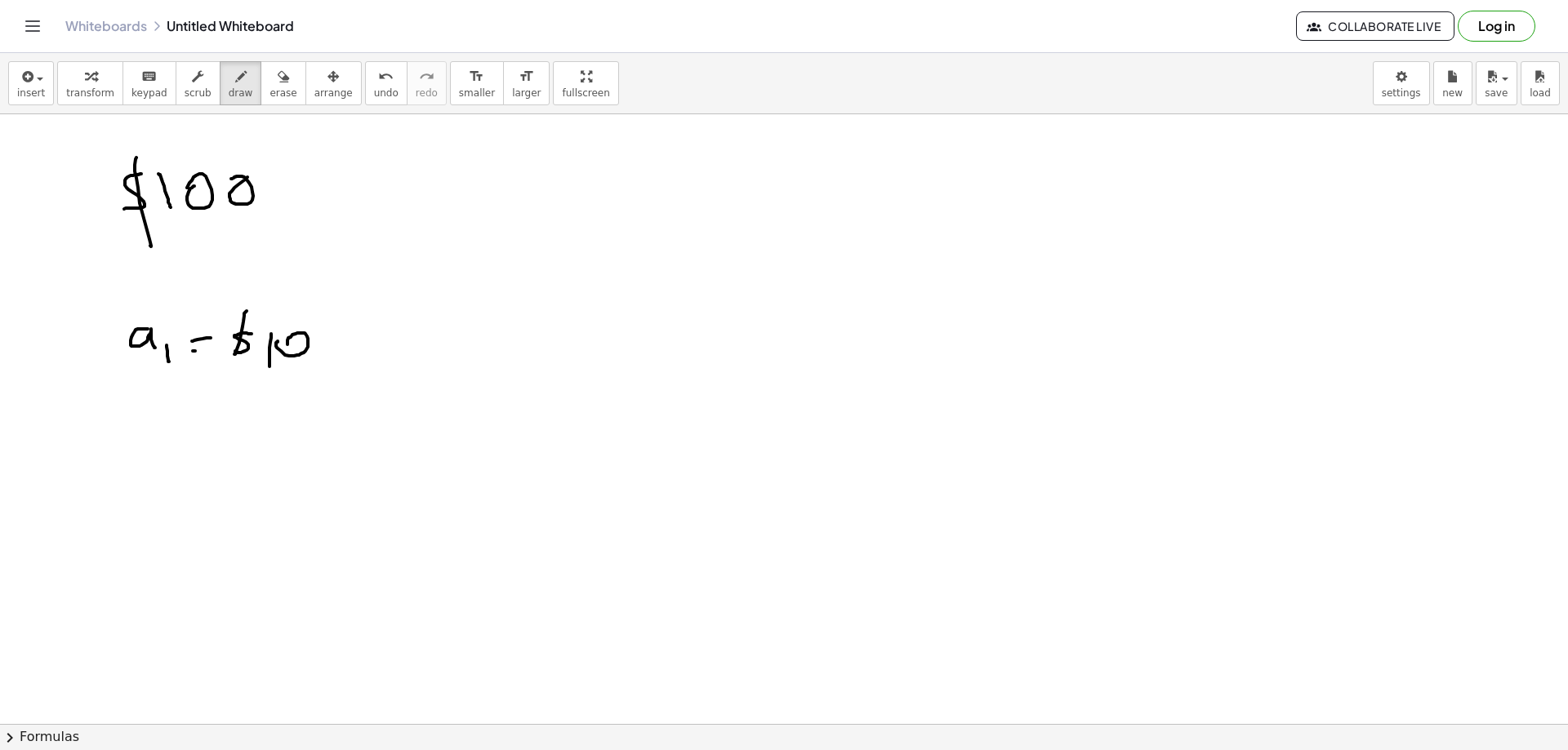
click at [210, 348] on div at bounding box center [784, 205] width 1568 height 1326
drag, startPoint x: 131, startPoint y: 419, endPoint x: 143, endPoint y: 446, distance: 29.5
click at [143, 446] on div at bounding box center [784, 205] width 1568 height 1326
drag, startPoint x: 158, startPoint y: 429, endPoint x: 180, endPoint y: 427, distance: 22.1
click at [180, 427] on div at bounding box center [784, 205] width 1568 height 1326
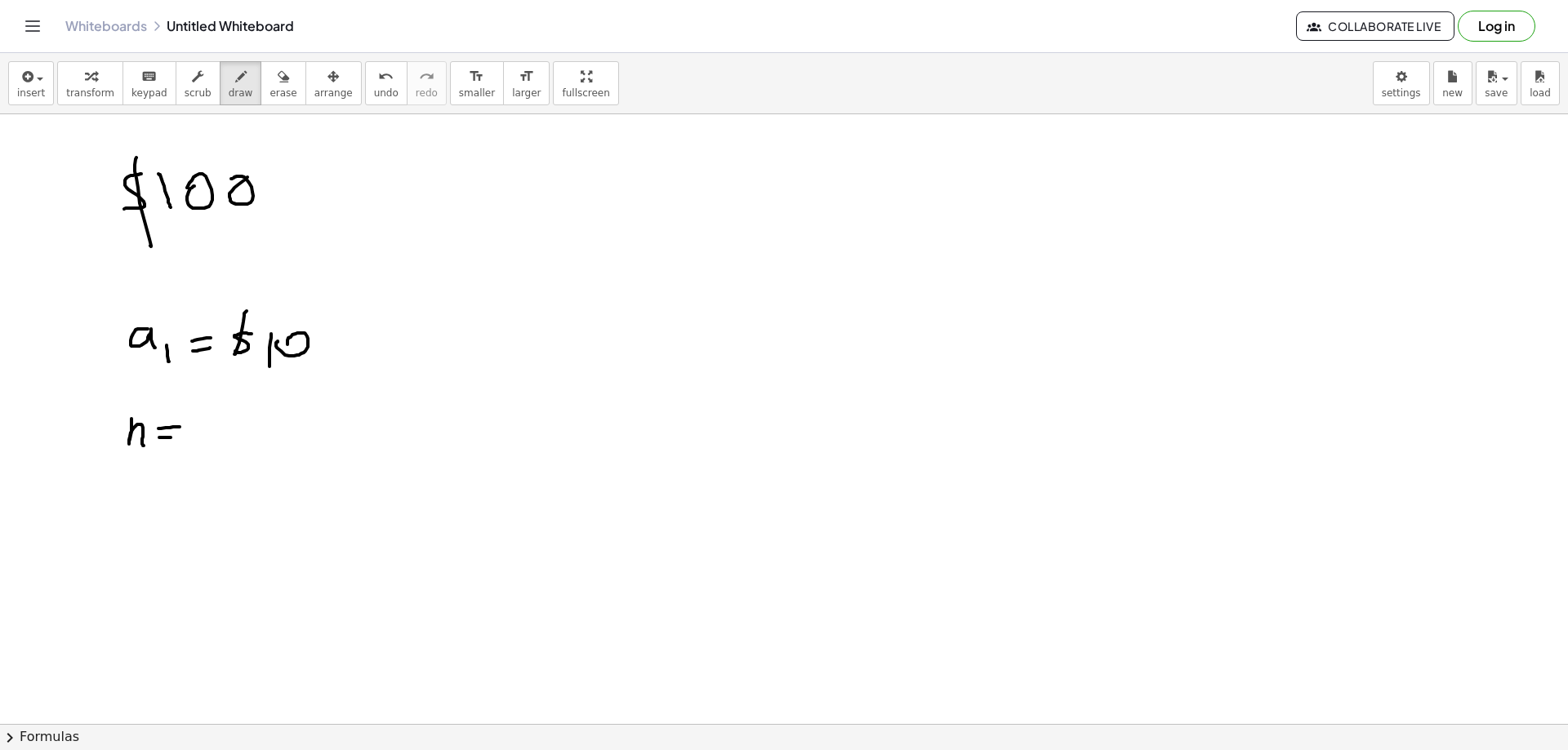
drag, startPoint x: 163, startPoint y: 438, endPoint x: 180, endPoint y: 437, distance: 17.0
click at [177, 437] on div at bounding box center [784, 205] width 1568 height 1326
drag, startPoint x: 205, startPoint y: 417, endPoint x: 209, endPoint y: 441, distance: 24.3
click at [204, 450] on div at bounding box center [784, 205] width 1568 height 1326
drag, startPoint x: 226, startPoint y: 416, endPoint x: 258, endPoint y: 431, distance: 35.3
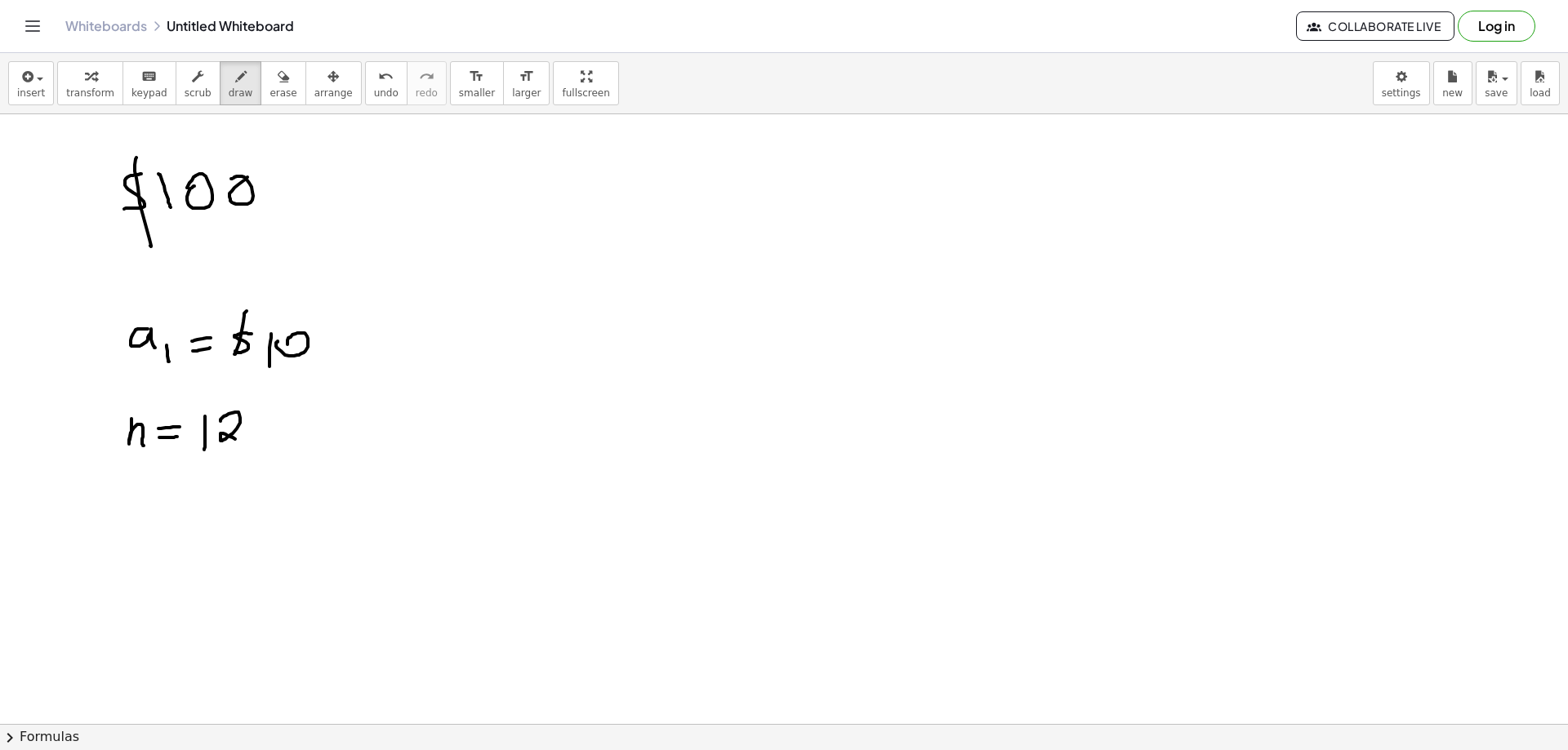
click at [247, 440] on div at bounding box center [784, 205] width 1568 height 1326
drag, startPoint x: 442, startPoint y: 269, endPoint x: 450, endPoint y: 289, distance: 21.5
click at [450, 289] on div at bounding box center [784, 205] width 1568 height 1326
drag, startPoint x: 457, startPoint y: 281, endPoint x: 457, endPoint y: 298, distance: 17.0
click at [457, 298] on div at bounding box center [784, 205] width 1568 height 1326
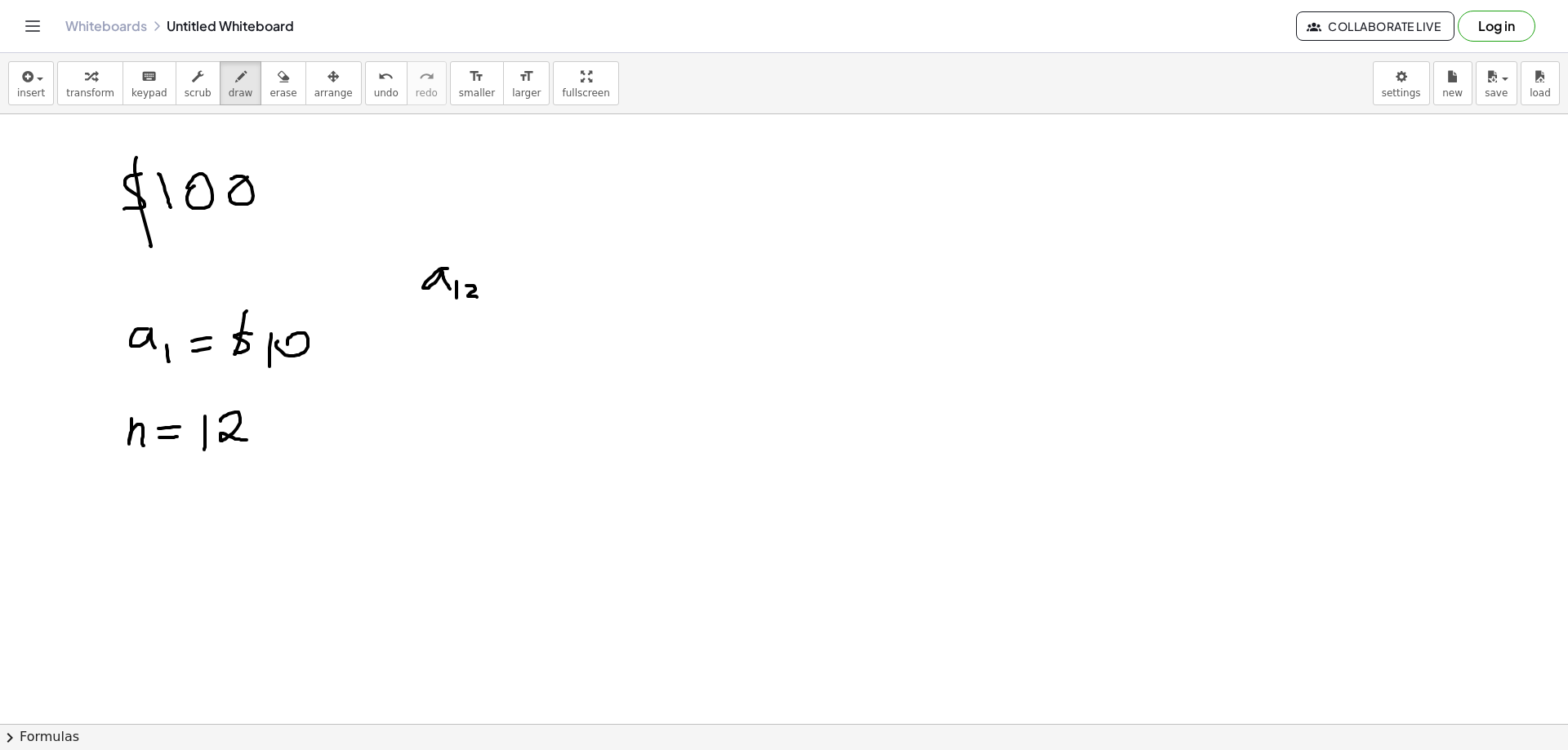
drag, startPoint x: 471, startPoint y: 285, endPoint x: 482, endPoint y: 291, distance: 12.5
click at [479, 297] on div at bounding box center [784, 205] width 1568 height 1326
drag, startPoint x: 490, startPoint y: 280, endPoint x: 508, endPoint y: 280, distance: 18.0
click at [508, 280] on div at bounding box center [784, 205] width 1568 height 1326
drag, startPoint x: 496, startPoint y: 285, endPoint x: 506, endPoint y: 286, distance: 10.0
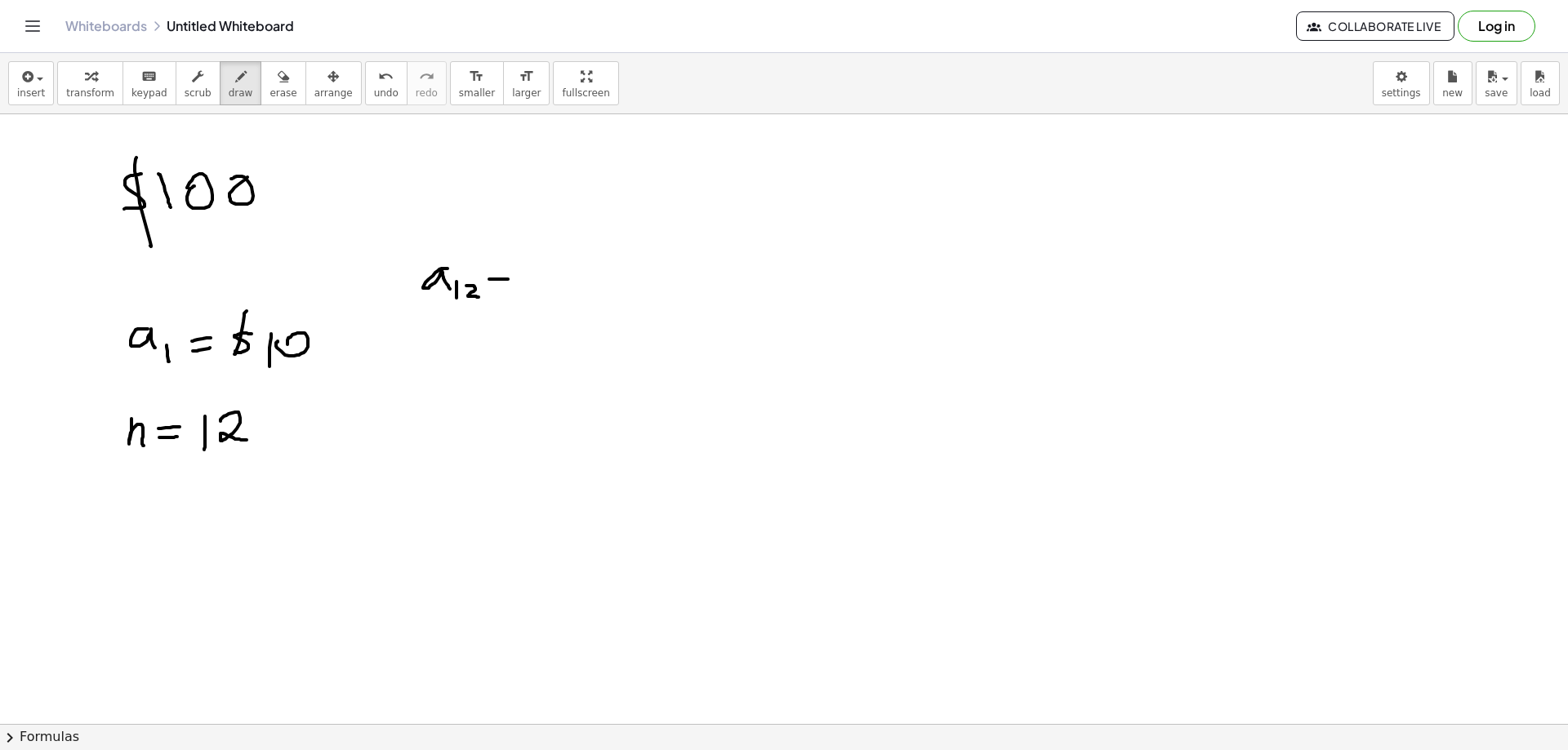
click at [505, 286] on div at bounding box center [784, 205] width 1568 height 1326
drag, startPoint x: 520, startPoint y: 284, endPoint x: 516, endPoint y: 294, distance: 10.8
click at [516, 294] on div at bounding box center [784, 205] width 1568 height 1326
click at [539, 278] on div at bounding box center [784, 205] width 1568 height 1326
drag, startPoint x: 563, startPoint y: 276, endPoint x: 577, endPoint y: 272, distance: 14.6
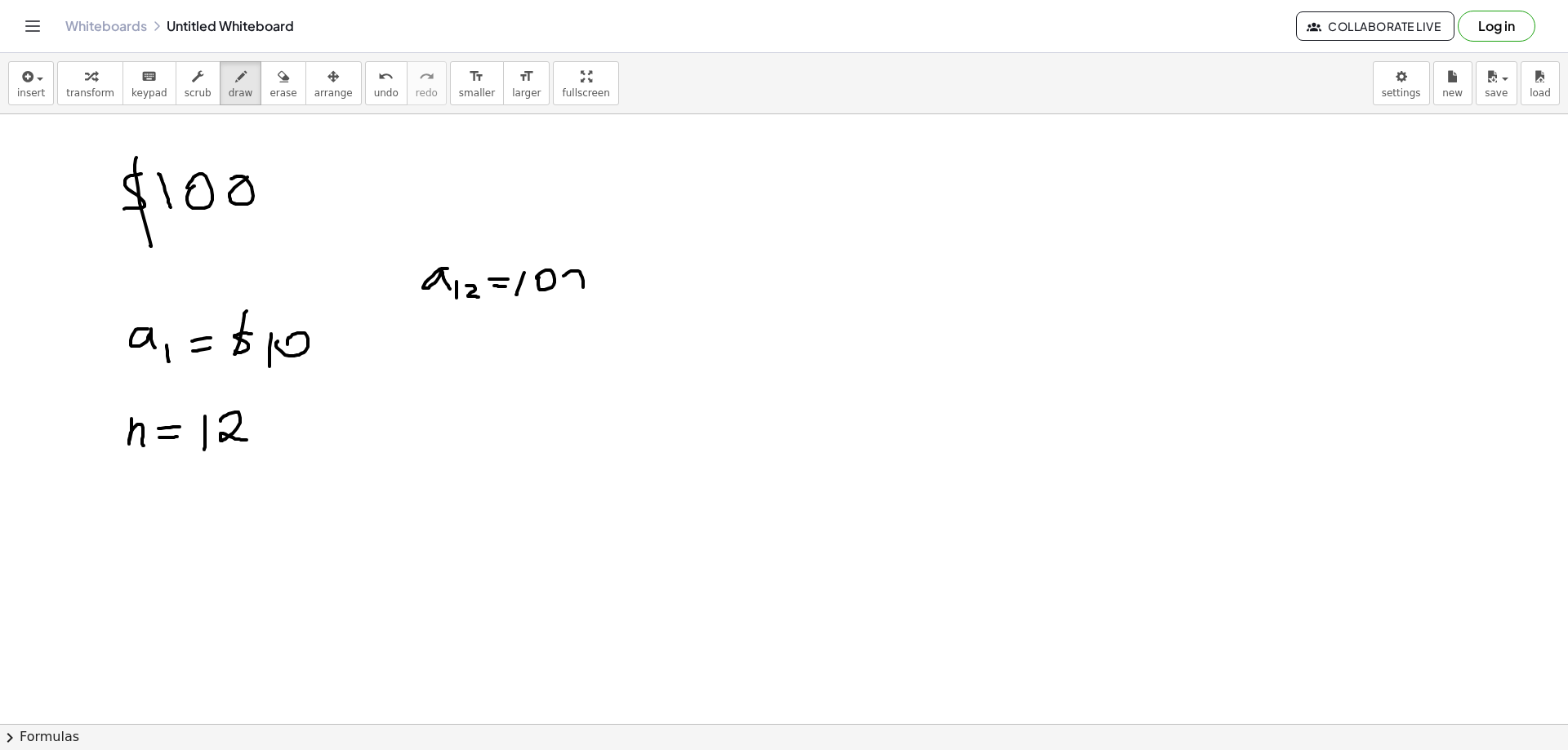
click at [577, 272] on div at bounding box center [784, 205] width 1568 height 1326
drag, startPoint x: 415, startPoint y: 374, endPoint x: 404, endPoint y: 377, distance: 11.4
click at [404, 377] on div at bounding box center [784, 205] width 1568 height 1326
drag, startPoint x: 429, startPoint y: 372, endPoint x: 437, endPoint y: 374, distance: 8.2
click at [439, 372] on div at bounding box center [784, 205] width 1568 height 1326
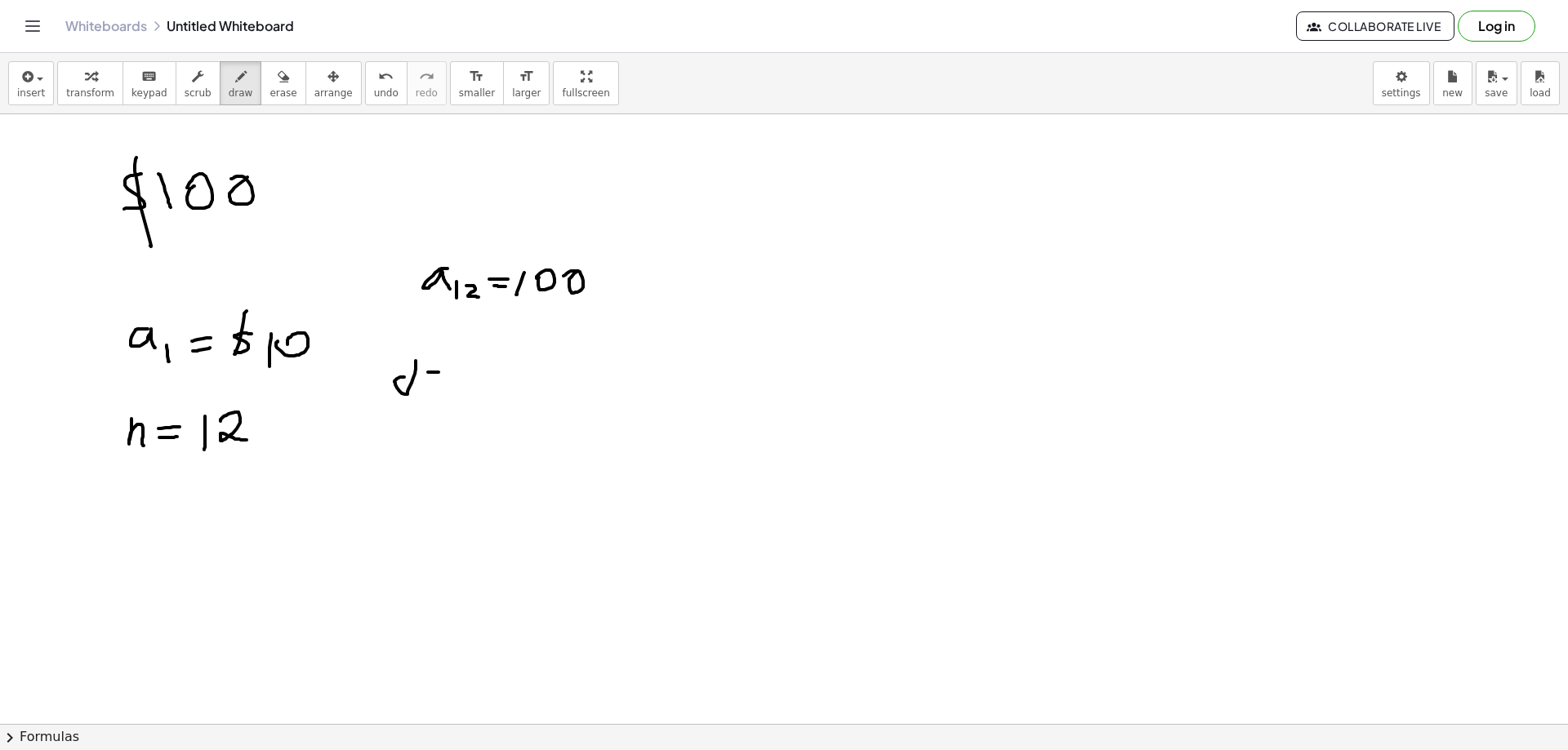
drag, startPoint x: 422, startPoint y: 384, endPoint x: 441, endPoint y: 383, distance: 19.0
click at [436, 384] on div at bounding box center [784, 205] width 1568 height 1326
drag, startPoint x: 460, startPoint y: 437, endPoint x: 454, endPoint y: 458, distance: 21.8
click at [454, 458] on div at bounding box center [784, 205] width 1568 height 1326
click at [480, 435] on div at bounding box center [784, 205] width 1568 height 1326
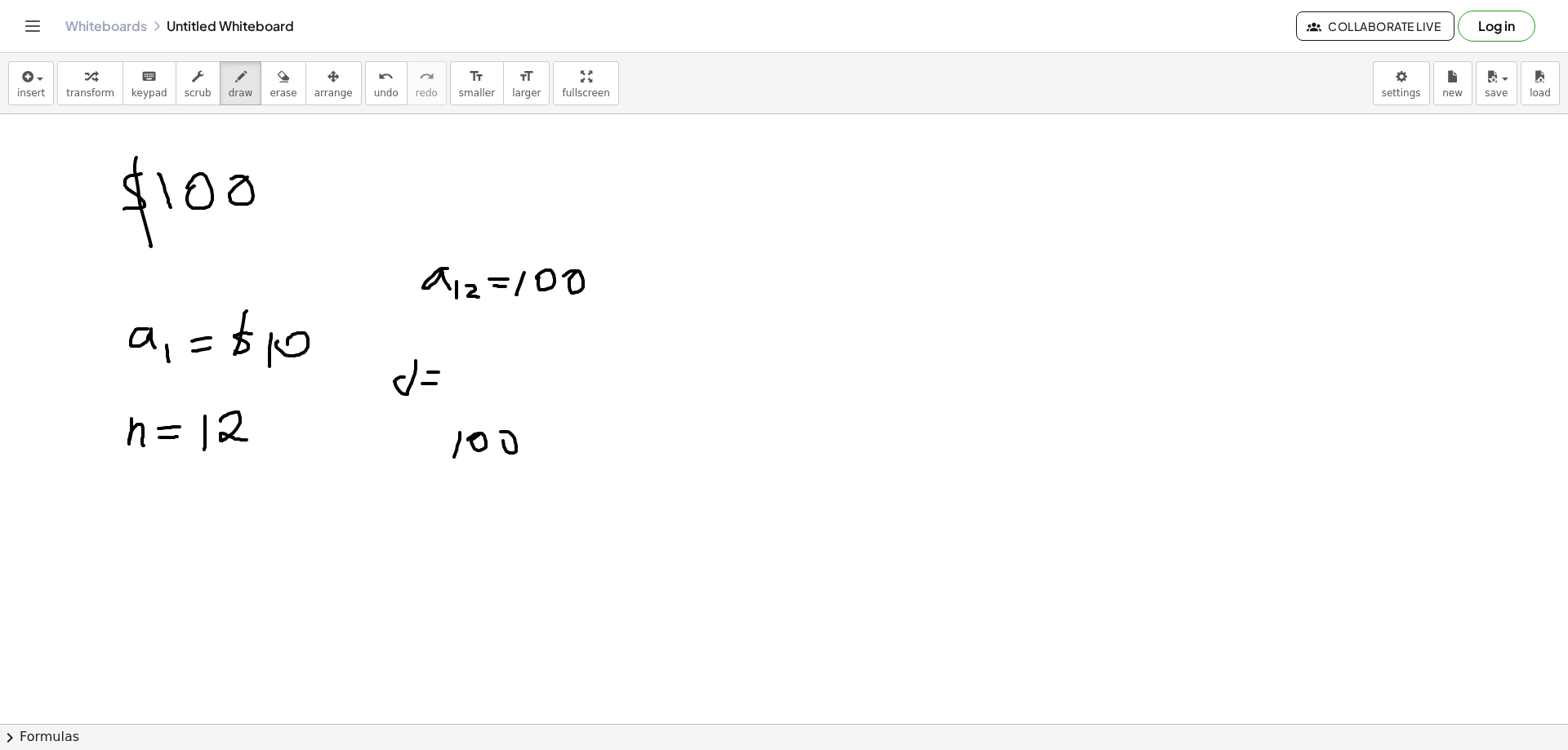
drag, startPoint x: 505, startPoint y: 432, endPoint x: 516, endPoint y: 430, distance: 11.2
click at [508, 431] on div at bounding box center [784, 205] width 1568 height 1326
drag, startPoint x: 534, startPoint y: 435, endPoint x: 557, endPoint y: 433, distance: 23.1
click at [557, 433] on div at bounding box center [784, 205] width 1568 height 1326
drag, startPoint x: 537, startPoint y: 444, endPoint x: 563, endPoint y: 445, distance: 26.0
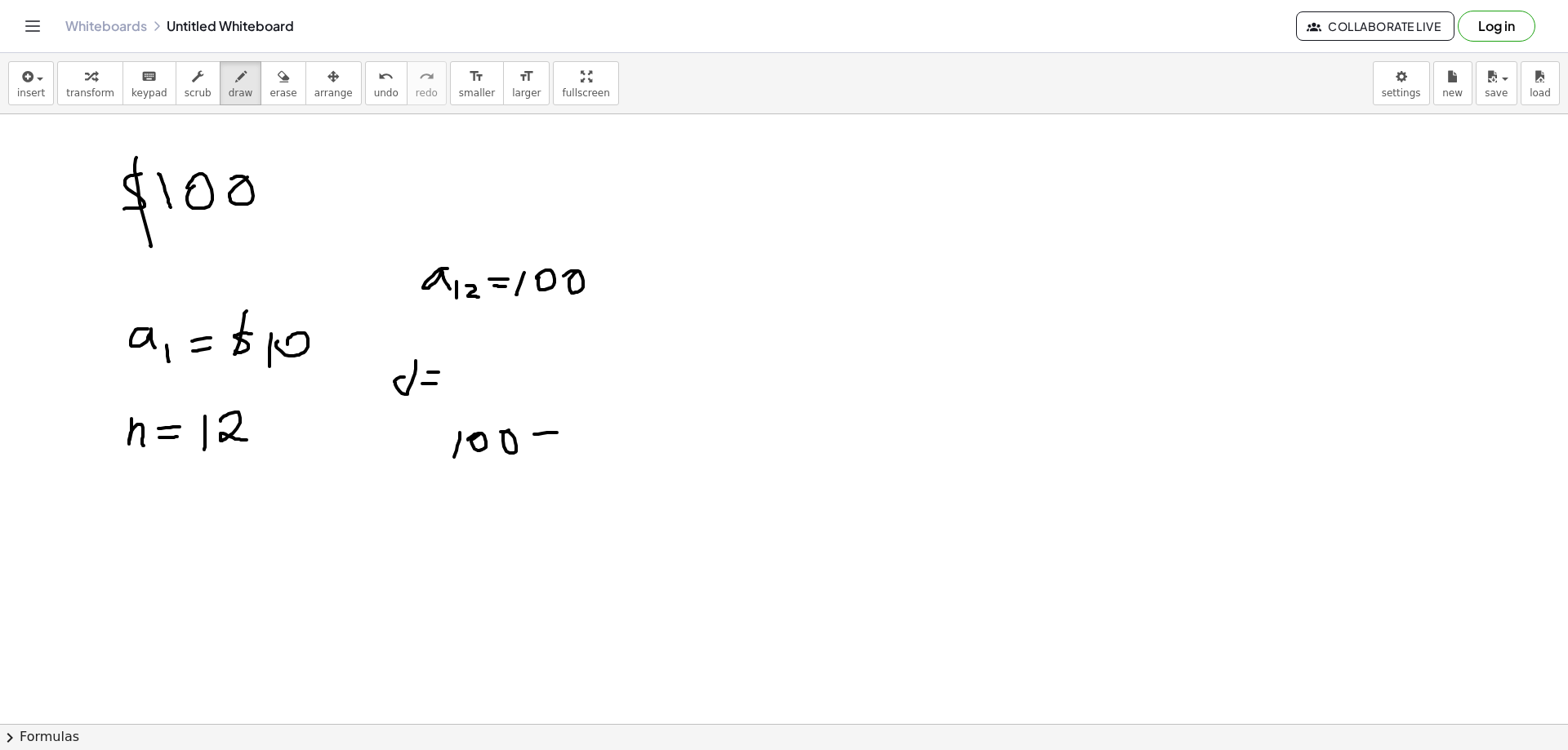
click at [560, 445] on div at bounding box center [784, 205] width 1568 height 1326
drag, startPoint x: 585, startPoint y: 431, endPoint x: 579, endPoint y: 451, distance: 20.9
click at [579, 451] on div at bounding box center [784, 205] width 1568 height 1326
click at [603, 430] on div at bounding box center [784, 205] width 1568 height 1326
drag, startPoint x: 635, startPoint y: 425, endPoint x: 634, endPoint y: 446, distance: 21.0
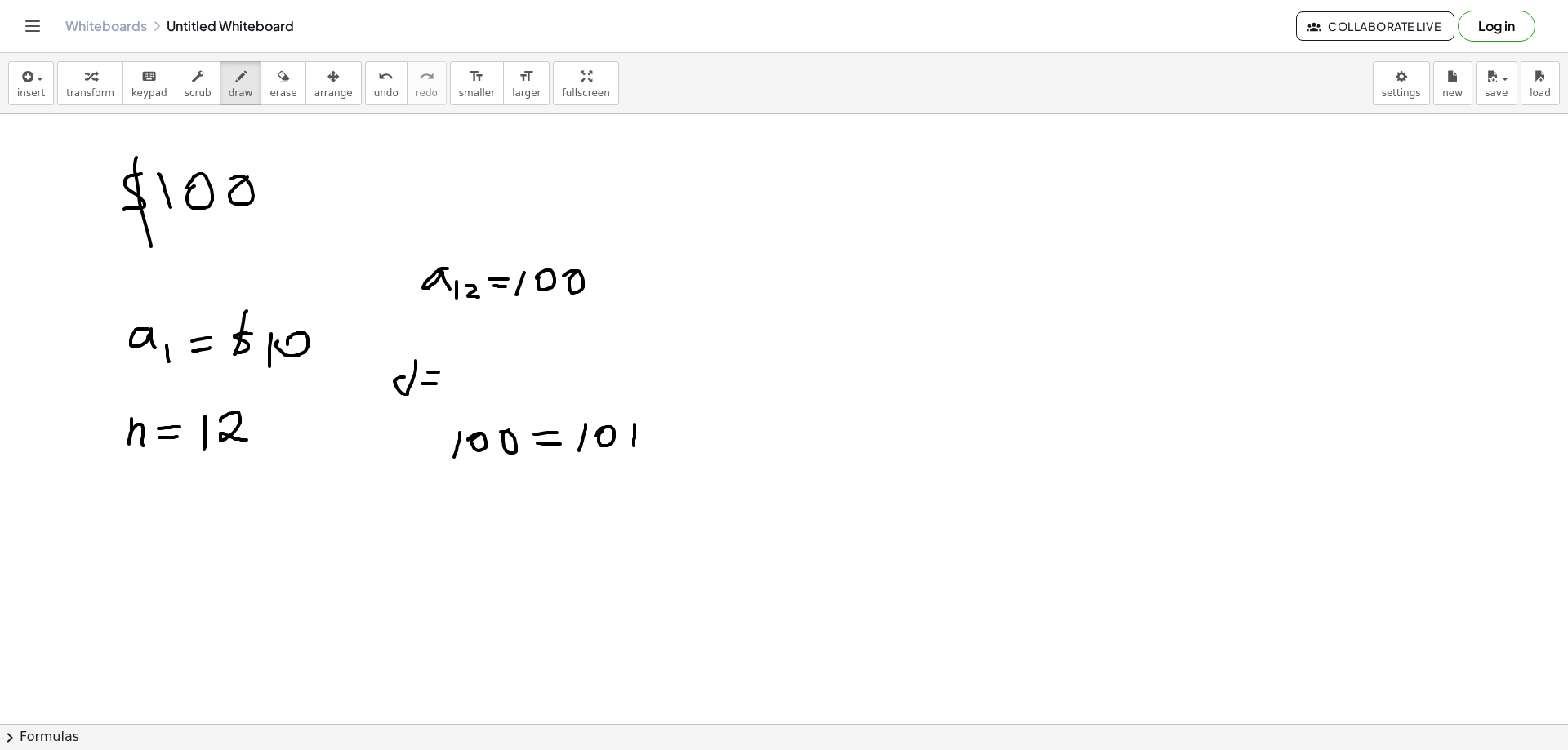
click at [634, 446] on div at bounding box center [784, 205] width 1568 height 1326
drag, startPoint x: 632, startPoint y: 437, endPoint x: 656, endPoint y: 429, distance: 25.3
click at [646, 434] on div at bounding box center [784, 205] width 1568 height 1326
drag, startPoint x: 675, startPoint y: 416, endPoint x: 674, endPoint y: 438, distance: 22.0
click at [668, 449] on div at bounding box center [784, 205] width 1568 height 1326
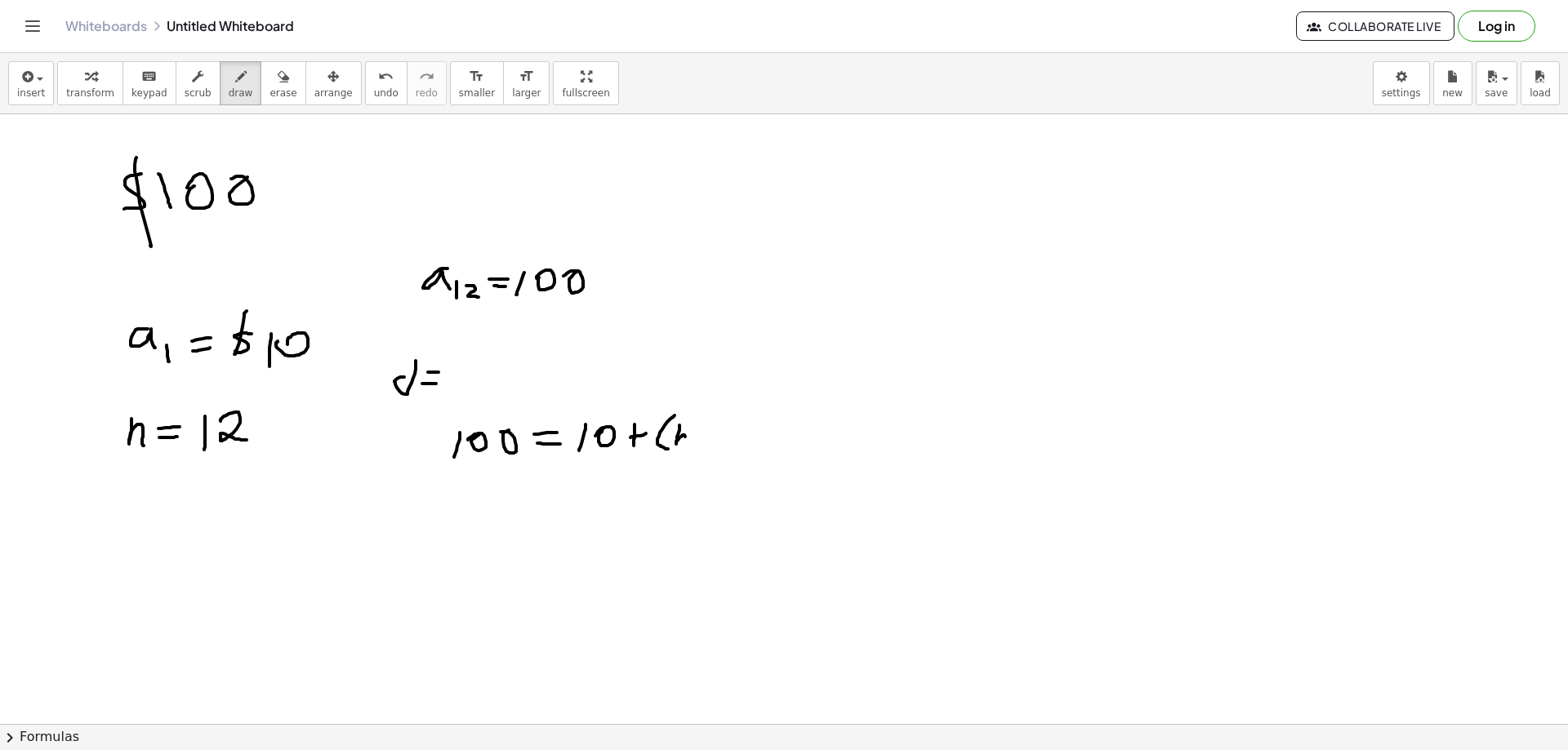
drag, startPoint x: 680, startPoint y: 426, endPoint x: 686, endPoint y: 447, distance: 21.8
click at [686, 447] on div at bounding box center [784, 205] width 1568 height 1326
click at [374, 91] on span "undo" at bounding box center [386, 93] width 25 height 11
drag, startPoint x: 680, startPoint y: 424, endPoint x: 679, endPoint y: 442, distance: 18.0
click at [679, 442] on div at bounding box center [784, 205] width 1568 height 1326
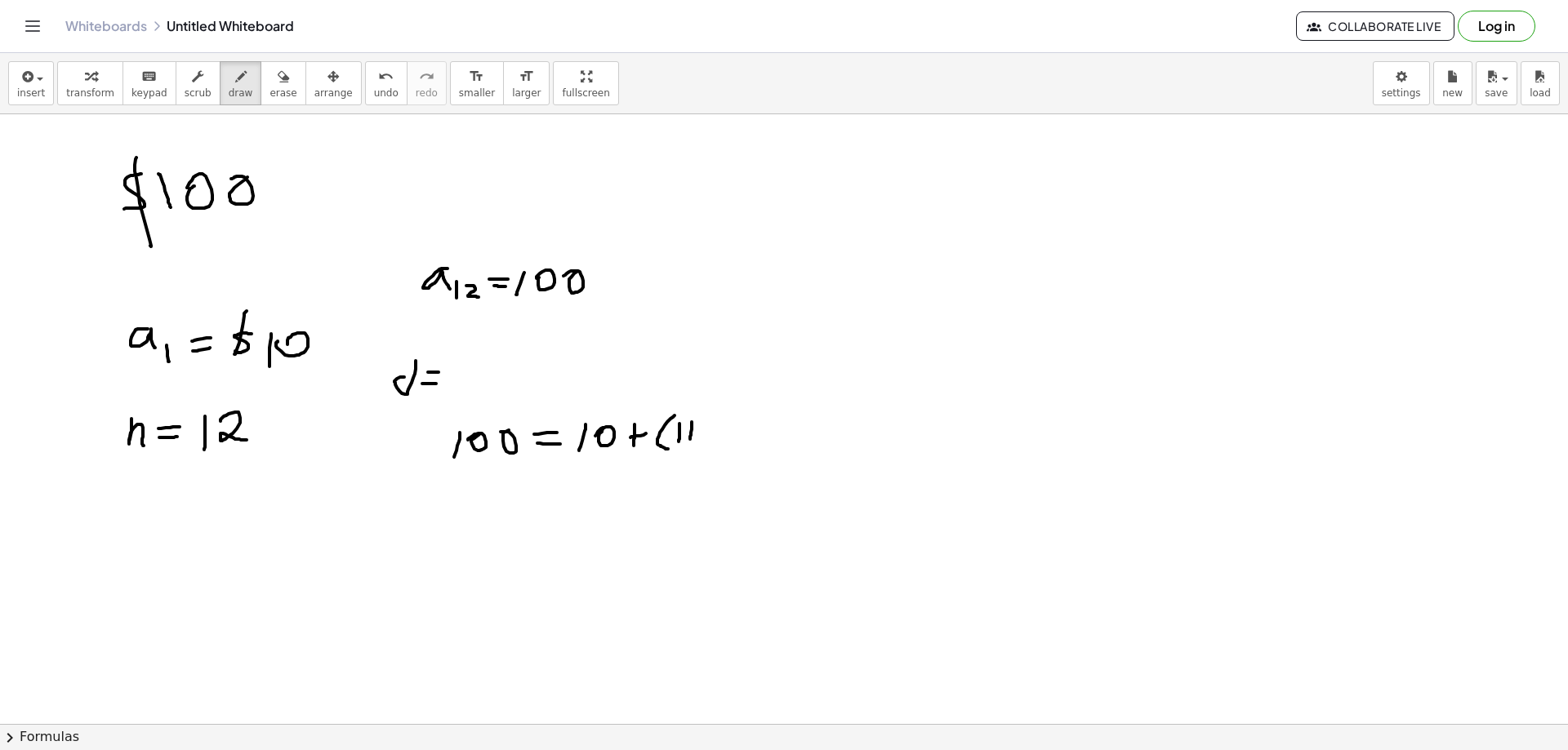
click at [690, 442] on div at bounding box center [784, 205] width 1568 height 1326
drag, startPoint x: 699, startPoint y: 413, endPoint x: 697, endPoint y: 449, distance: 36.1
click at [697, 449] on div at bounding box center [784, 205] width 1568 height 1326
drag, startPoint x: 732, startPoint y: 410, endPoint x: 704, endPoint y: 447, distance: 46.4
click at [727, 428] on div at bounding box center [784, 205] width 1568 height 1326
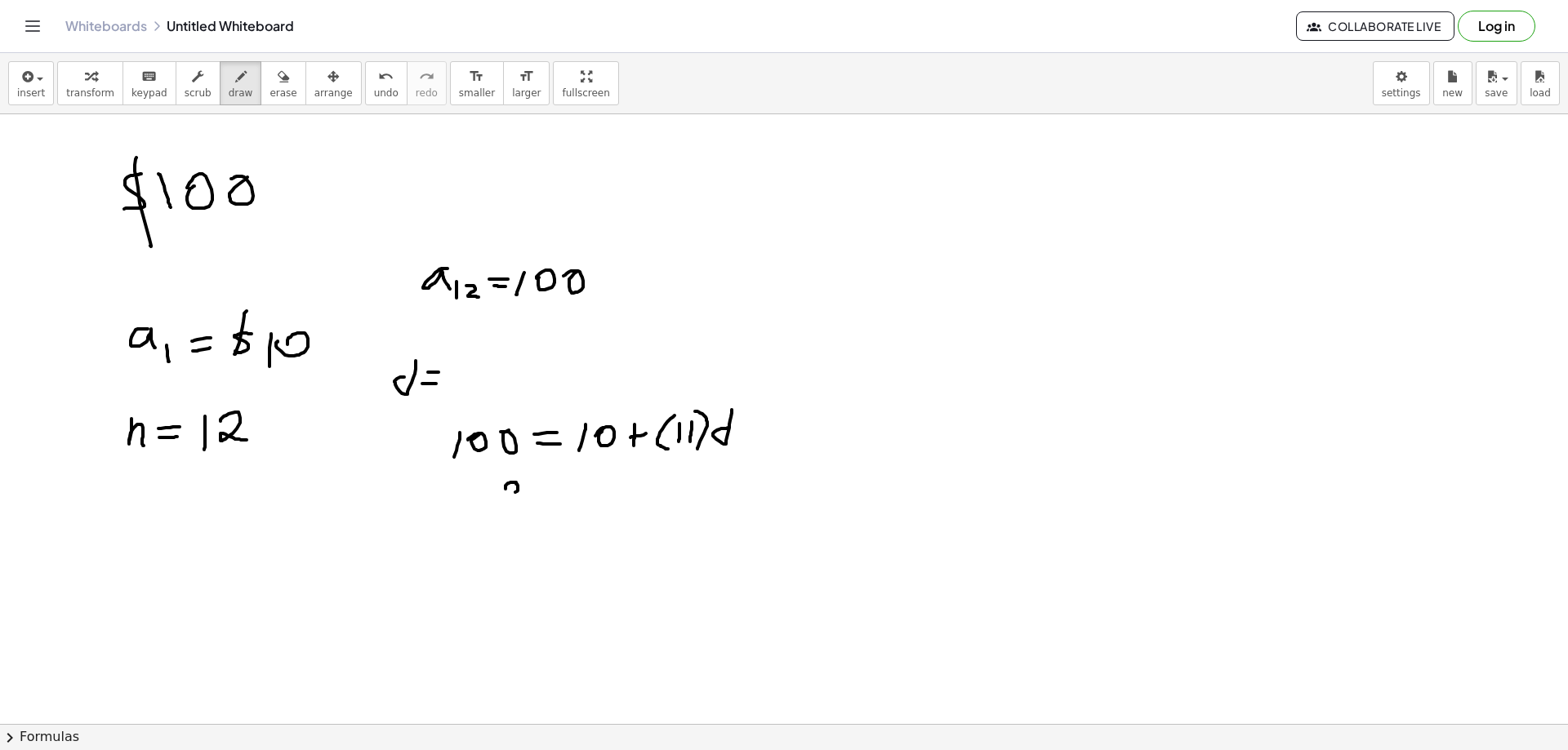
click at [503, 485] on div at bounding box center [784, 205] width 1568 height 1326
drag, startPoint x: 518, startPoint y: 495, endPoint x: 518, endPoint y: 504, distance: 9.0
click at [518, 504] on div at bounding box center [784, 205] width 1568 height 1326
click at [530, 491] on div at bounding box center [784, 205] width 1568 height 1326
drag, startPoint x: 521, startPoint y: 510, endPoint x: 544, endPoint y: 510, distance: 23.0
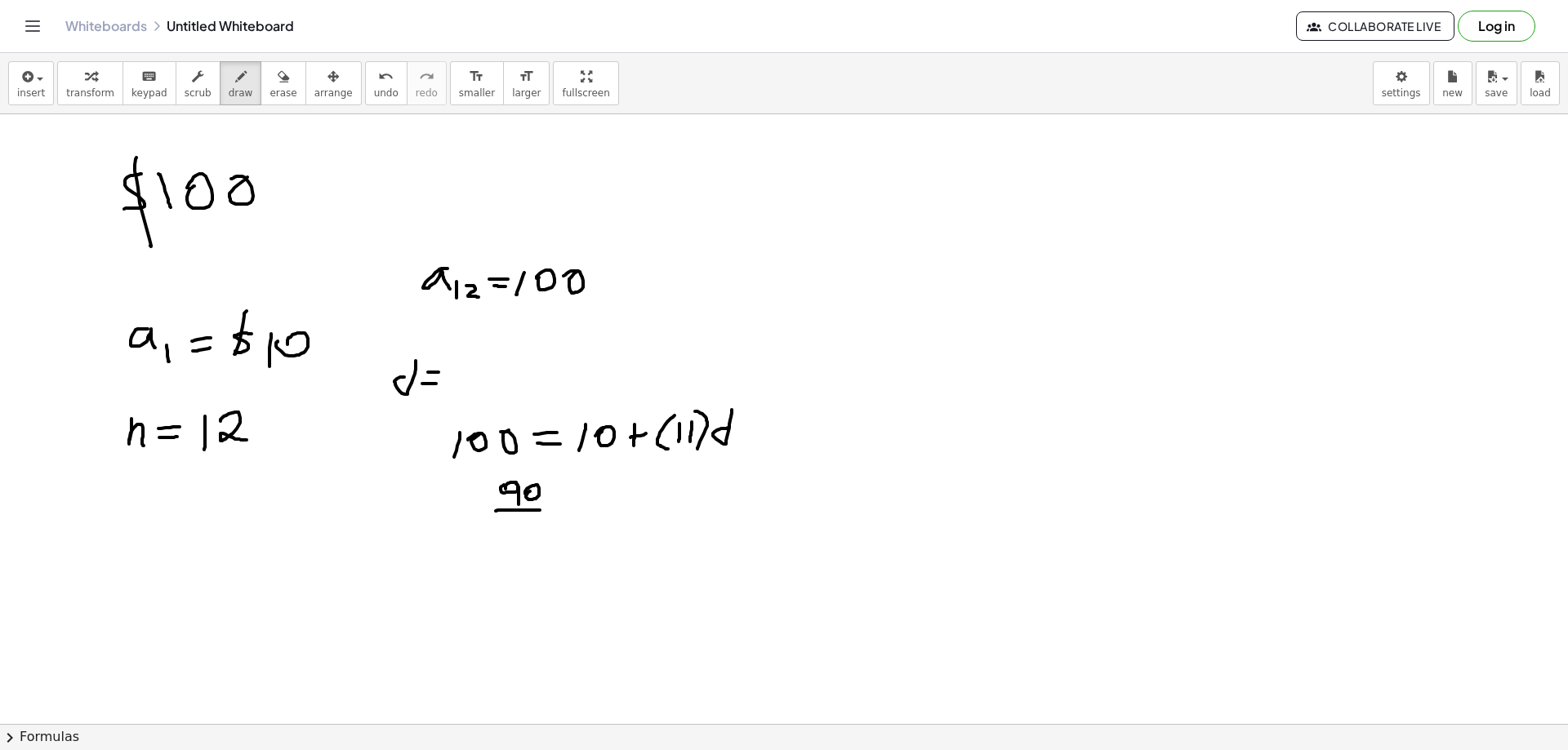
click at [548, 508] on div at bounding box center [784, 205] width 1568 height 1326
click at [518, 533] on div at bounding box center [784, 205] width 1568 height 1326
drag, startPoint x: 532, startPoint y: 516, endPoint x: 541, endPoint y: 518, distance: 9.2
click at [533, 531] on div at bounding box center [784, 205] width 1568 height 1326
click at [581, 503] on div at bounding box center [784, 205] width 1568 height 1326
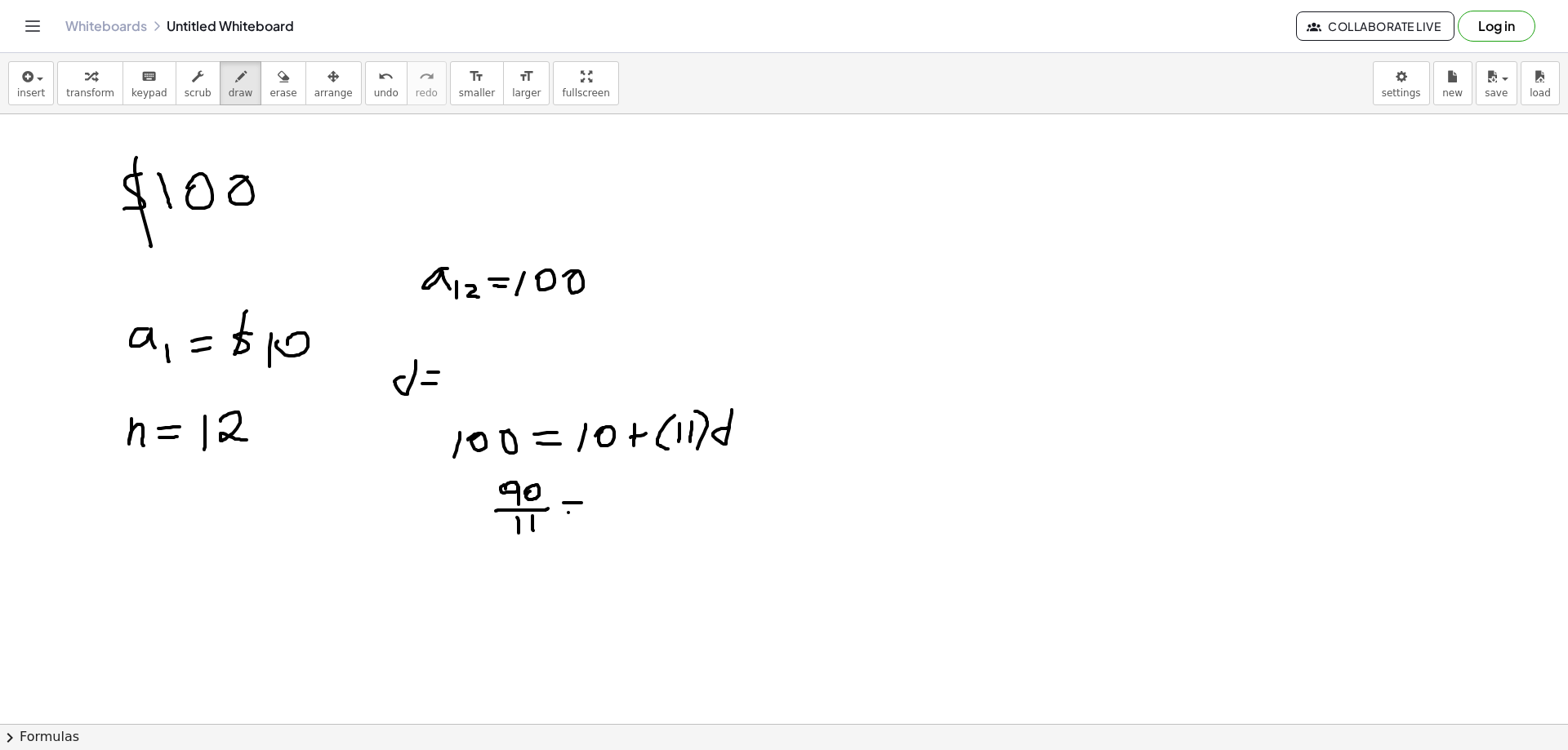
click at [580, 512] on div at bounding box center [784, 205] width 1568 height 1326
click at [606, 500] on div at bounding box center [784, 205] width 1568 height 1326
click at [571, 571] on div at bounding box center [784, 205] width 1568 height 1326
click at [615, 563] on div at bounding box center [784, 205] width 1568 height 1326
click at [615, 573] on div at bounding box center [784, 205] width 1568 height 1326
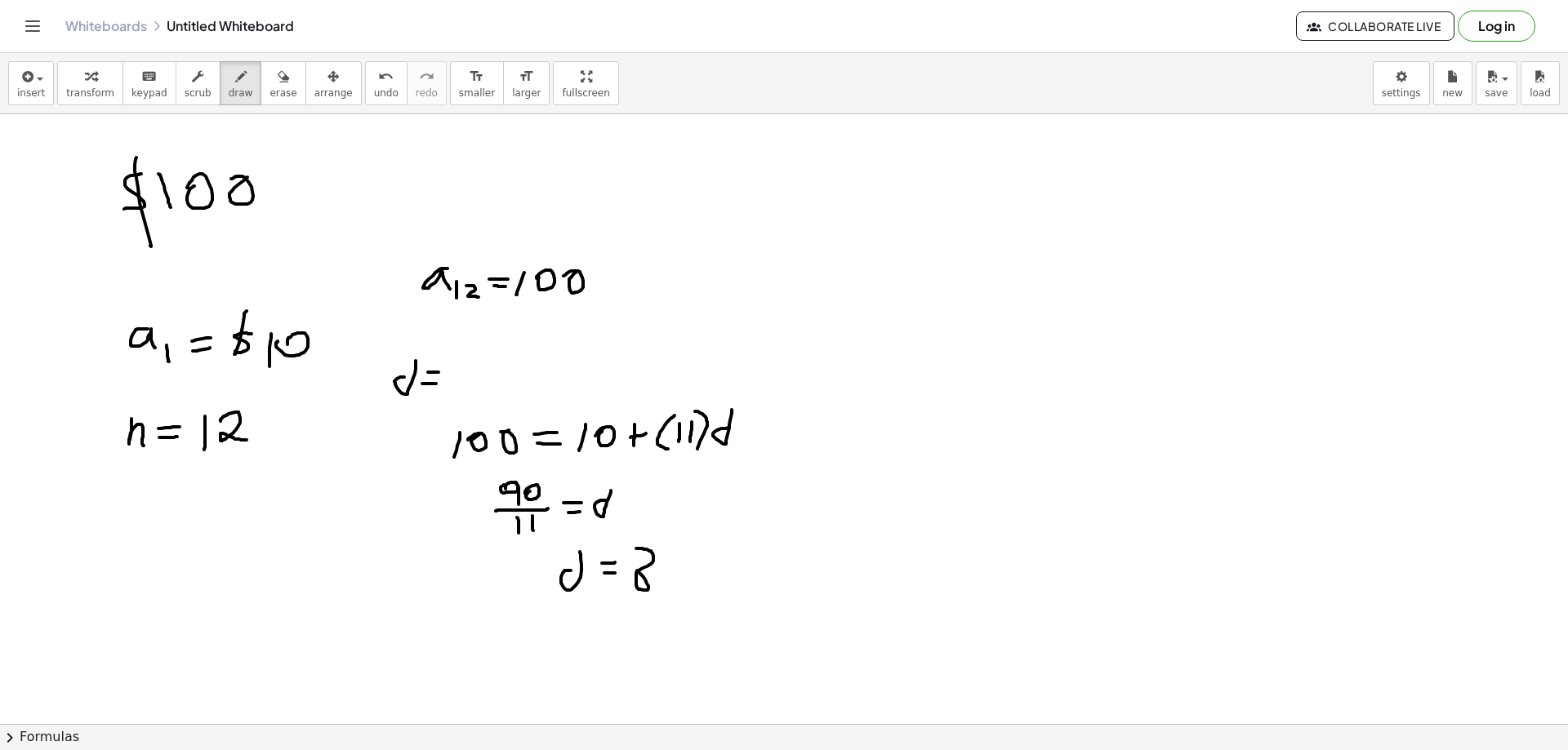
drag, startPoint x: 639, startPoint y: 549, endPoint x: 628, endPoint y: 555, distance: 12.5
click at [627, 555] on div at bounding box center [784, 205] width 1568 height 1326
click at [662, 579] on div at bounding box center [784, 205] width 1568 height 1326
click at [682, 588] on div at bounding box center [784, 205] width 1568 height 1326
click at [695, 547] on div at bounding box center [784, 205] width 1568 height 1326
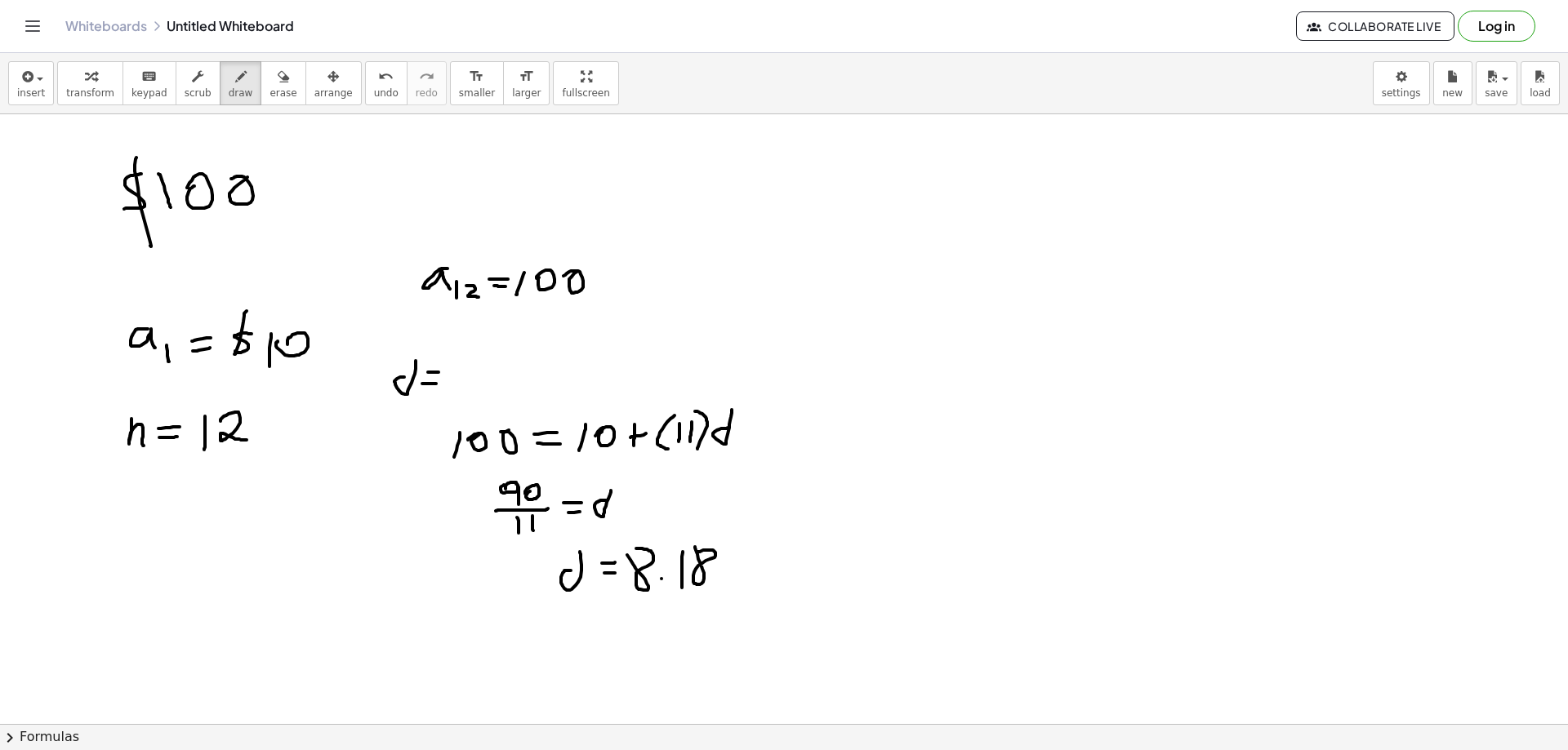
drag, startPoint x: 745, startPoint y: 189, endPoint x: 746, endPoint y: 234, distance: 45.0
click at [746, 234] on div at bounding box center [784, 205] width 1568 height 1326
drag, startPoint x: 764, startPoint y: 203, endPoint x: 769, endPoint y: 194, distance: 10.3
click at [766, 195] on div at bounding box center [784, 205] width 1568 height 1326
drag, startPoint x: 765, startPoint y: 248, endPoint x: 769, endPoint y: 287, distance: 39.2
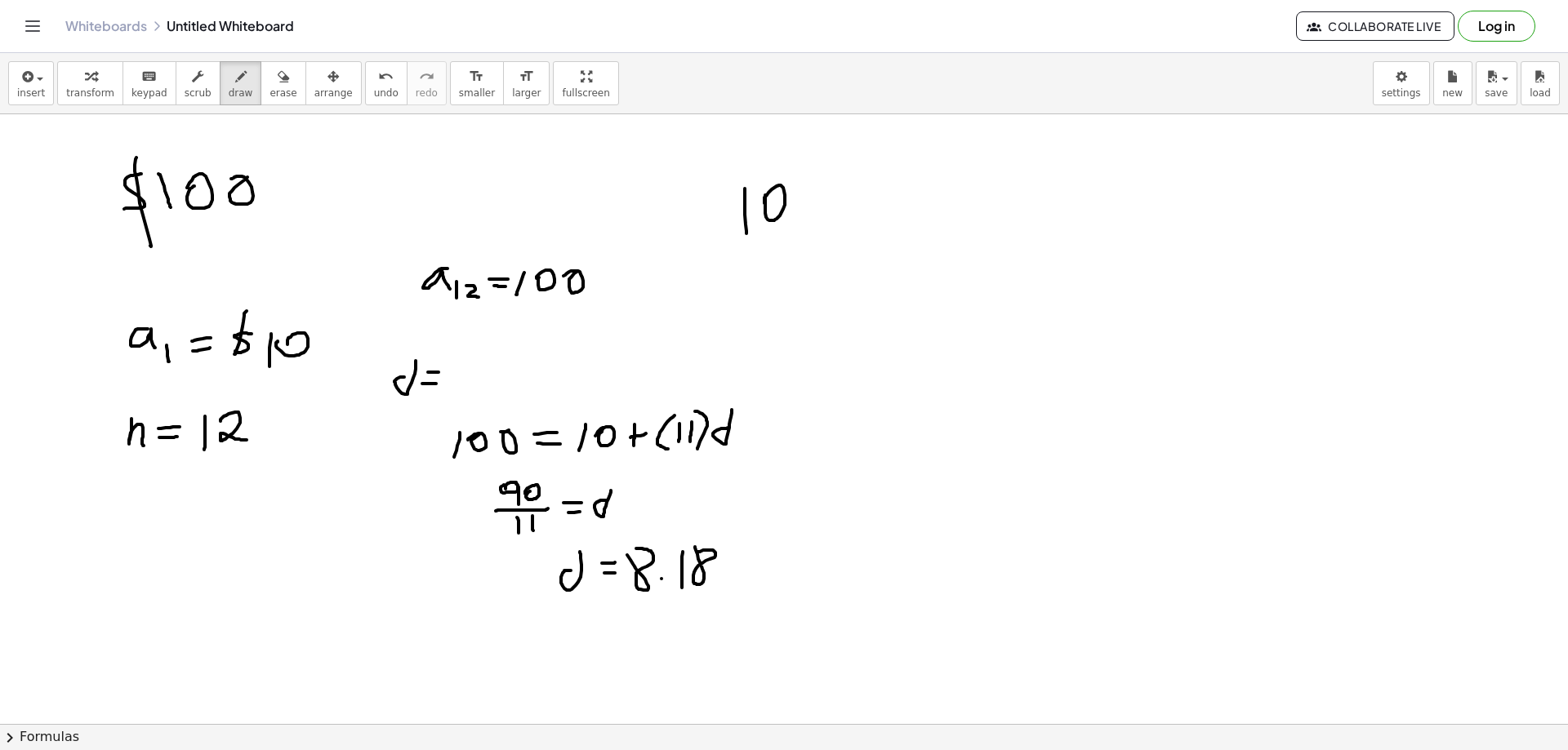
click at [769, 287] on div at bounding box center [784, 205] width 1568 height 1326
drag, startPoint x: 768, startPoint y: 249, endPoint x: 764, endPoint y: 262, distance: 13.6
click at [759, 259] on div at bounding box center [784, 205] width 1568 height 1326
drag, startPoint x: 746, startPoint y: 314, endPoint x: 756, endPoint y: 322, distance: 12.8
click at [745, 327] on div at bounding box center [784, 205] width 1568 height 1326
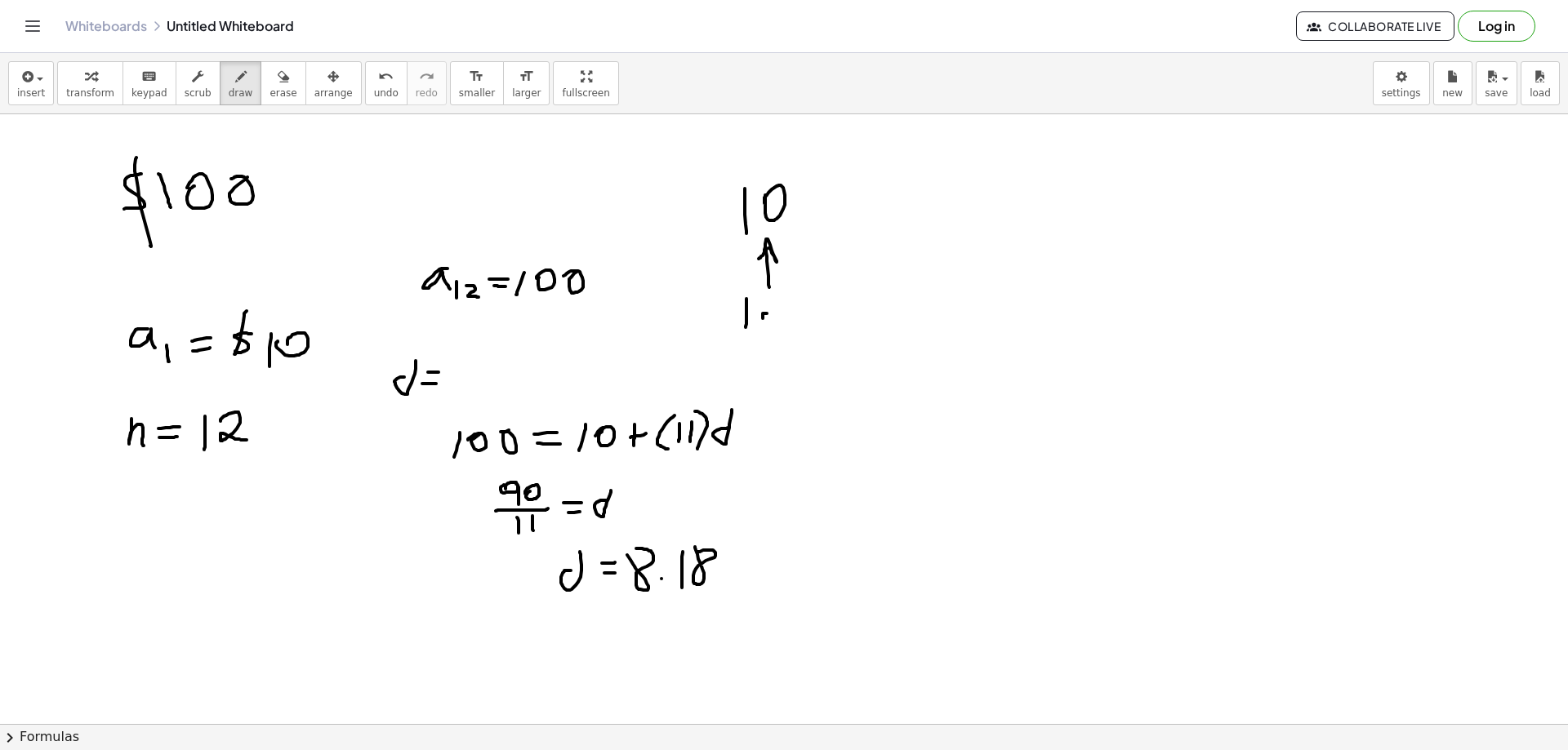
drag, startPoint x: 767, startPoint y: 313, endPoint x: 759, endPoint y: 327, distance: 16.1
click at [759, 328] on div at bounding box center [784, 205] width 1568 height 1326
click at [784, 314] on div at bounding box center [784, 205] width 1568 height 1326
drag, startPoint x: 779, startPoint y: 335, endPoint x: 764, endPoint y: 357, distance: 26.6
click at [778, 335] on div at bounding box center [784, 205] width 1568 height 1326
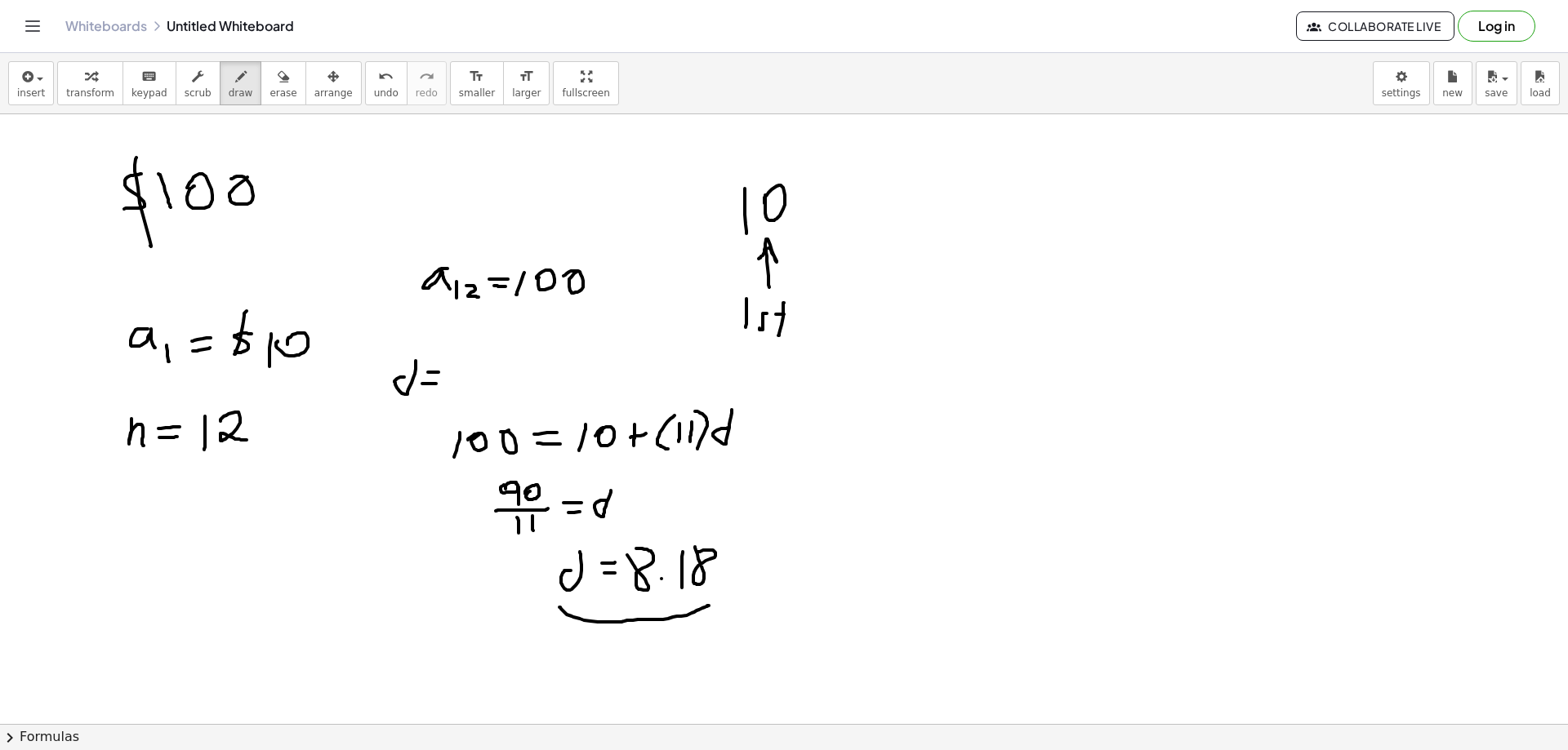
drag, startPoint x: 561, startPoint y: 609, endPoint x: 728, endPoint y: 590, distance: 168.1
click at [709, 605] on div at bounding box center [784, 205] width 1568 height 1326
drag, startPoint x: 848, startPoint y: 187, endPoint x: 846, endPoint y: 226, distance: 39.1
click at [846, 226] on div at bounding box center [784, 205] width 1568 height 1326
drag, startPoint x: 855, startPoint y: 197, endPoint x: 864, endPoint y: 196, distance: 9.1
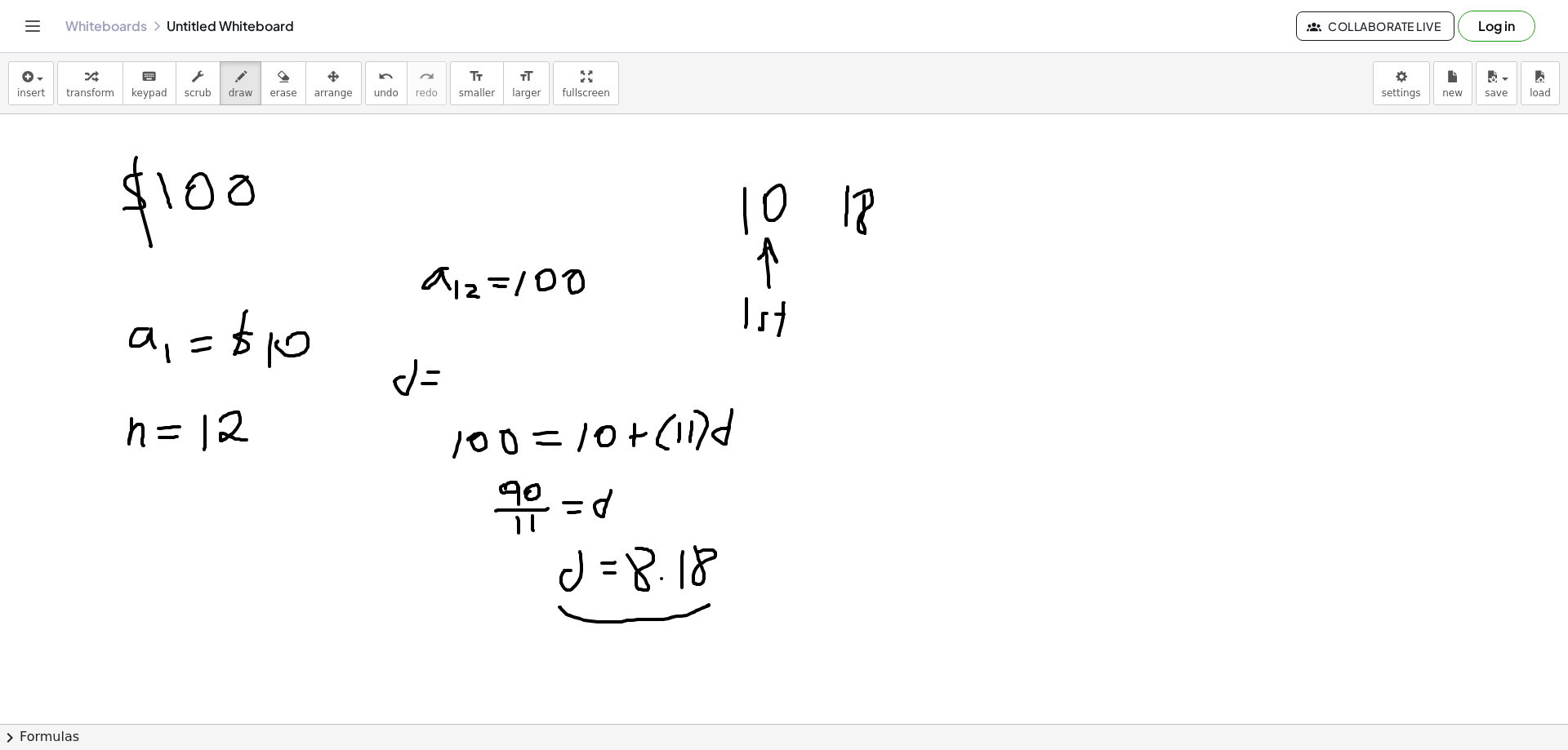
click at [864, 196] on div at bounding box center [784, 205] width 1568 height 1326
click at [882, 231] on div at bounding box center [784, 205] width 1568 height 1326
drag, startPoint x: 904, startPoint y: 194, endPoint x: 902, endPoint y: 237, distance: 43.0
click at [902, 237] on div at bounding box center [784, 205] width 1568 height 1326
click at [921, 189] on div at bounding box center [784, 205] width 1568 height 1326
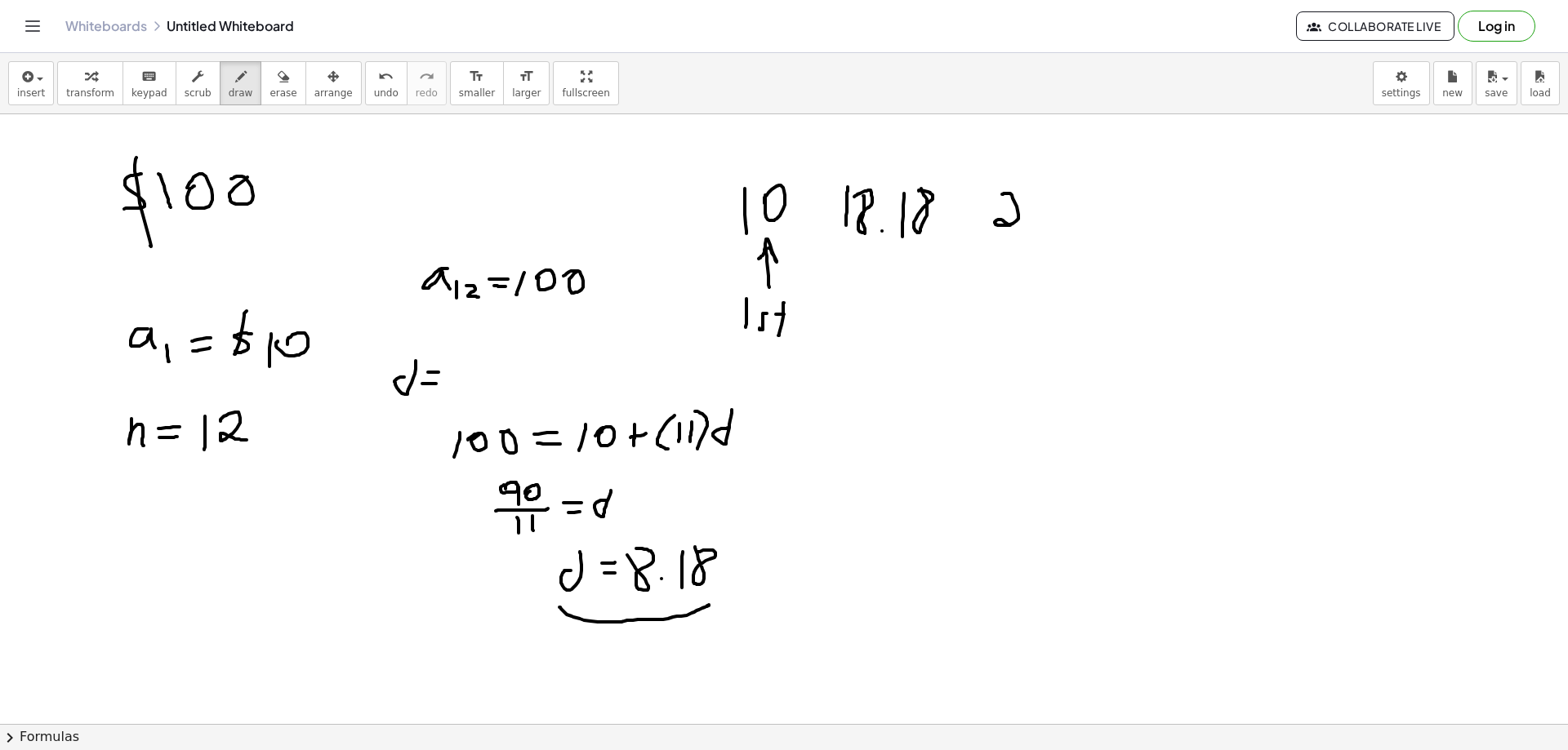
drag, startPoint x: 1002, startPoint y: 194, endPoint x: 1029, endPoint y: 212, distance: 32.4
click at [1013, 226] on div at bounding box center [784, 205] width 1568 height 1326
drag, startPoint x: 1041, startPoint y: 190, endPoint x: 1026, endPoint y: 221, distance: 34.4
click at [1026, 221] on div at bounding box center [784, 205] width 1568 height 1326
click at [1042, 232] on div at bounding box center [784, 205] width 1568 height 1326
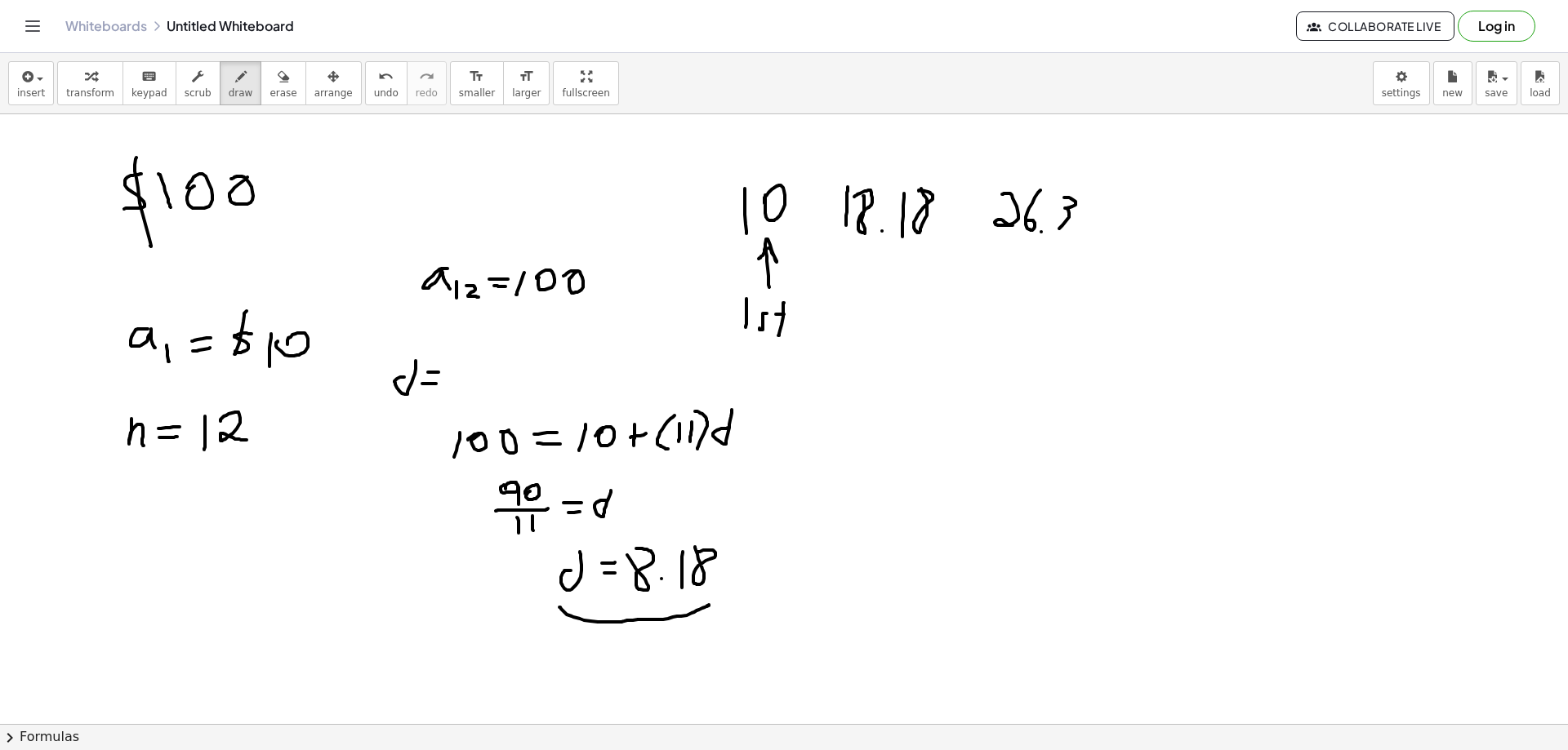
drag, startPoint x: 1065, startPoint y: 198, endPoint x: 1061, endPoint y: 225, distance: 27.3
click at [1056, 228] on div at bounding box center [784, 205] width 1568 height 1326
drag, startPoint x: 1083, startPoint y: 212, endPoint x: 1093, endPoint y: 224, distance: 15.6
click at [1083, 219] on div at bounding box center [784, 205] width 1568 height 1326
click at [1111, 230] on div at bounding box center [784, 205] width 1568 height 1326
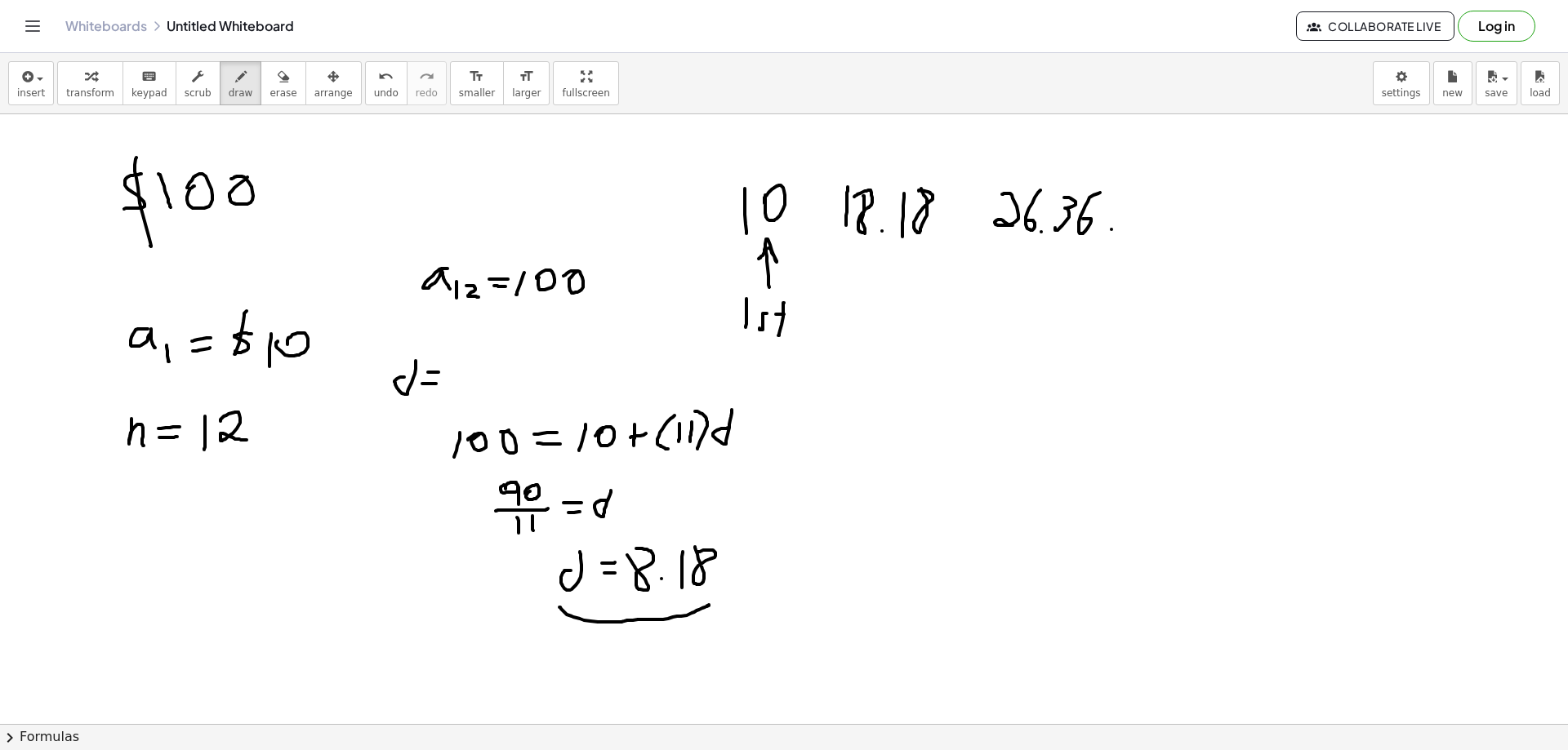
click at [1157, 226] on div at bounding box center [784, 205] width 1568 height 1326
click at [1211, 228] on div at bounding box center [784, 205] width 1568 height 1326
click at [1252, 228] on div at bounding box center [784, 205] width 1568 height 1326
click at [1308, 227] on div at bounding box center [784, 205] width 1568 height 1326
drag, startPoint x: 1339, startPoint y: 230, endPoint x: 1372, endPoint y: 230, distance: 33.0
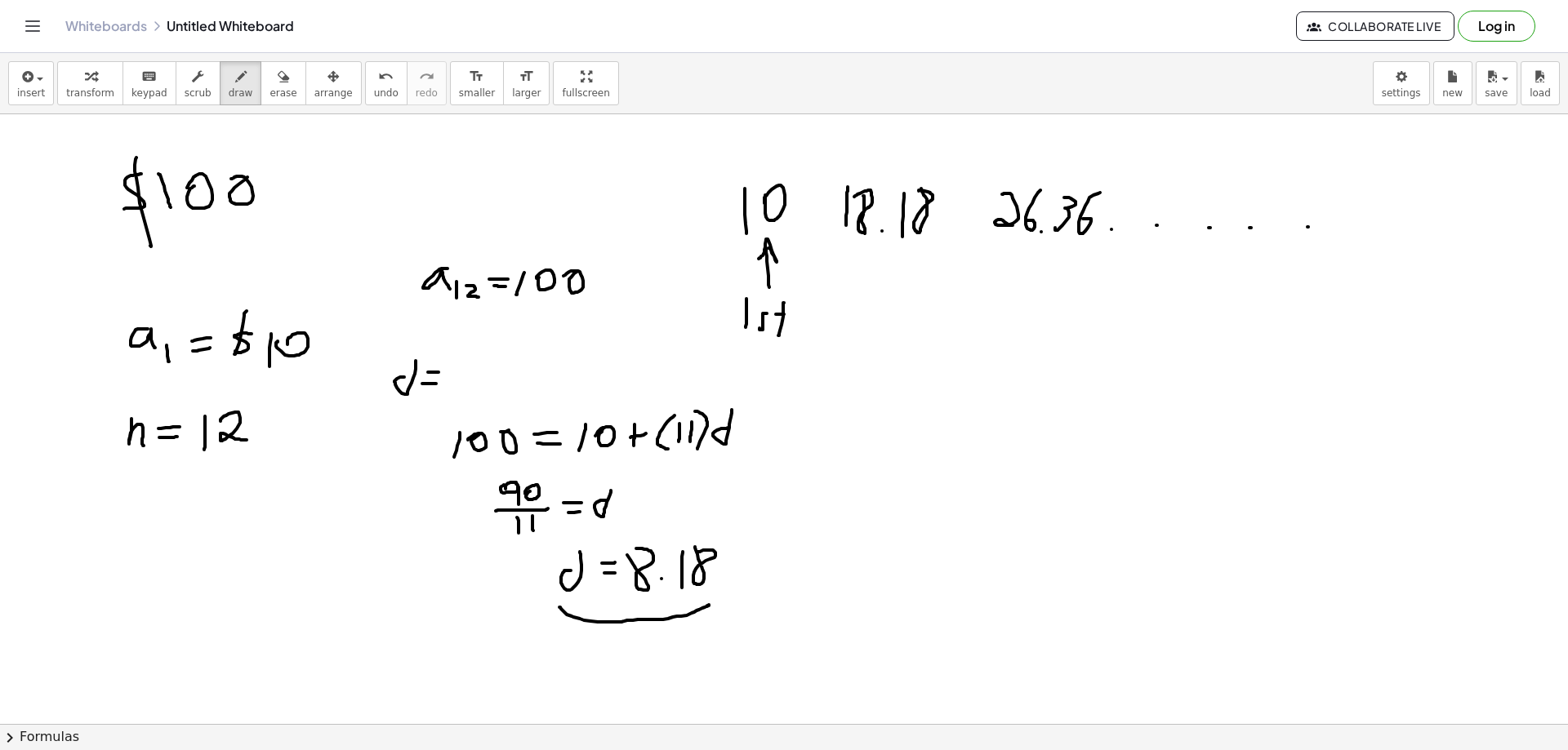
click at [1343, 230] on div at bounding box center [784, 205] width 1568 height 1326
drag, startPoint x: 1377, startPoint y: 230, endPoint x: 1432, endPoint y: 229, distance: 55.0
click at [1383, 230] on div at bounding box center [784, 205] width 1568 height 1326
click at [1434, 229] on div at bounding box center [784, 205] width 1568 height 1326
drag, startPoint x: 139, startPoint y: 408, endPoint x: 130, endPoint y: 408, distance: 9.0
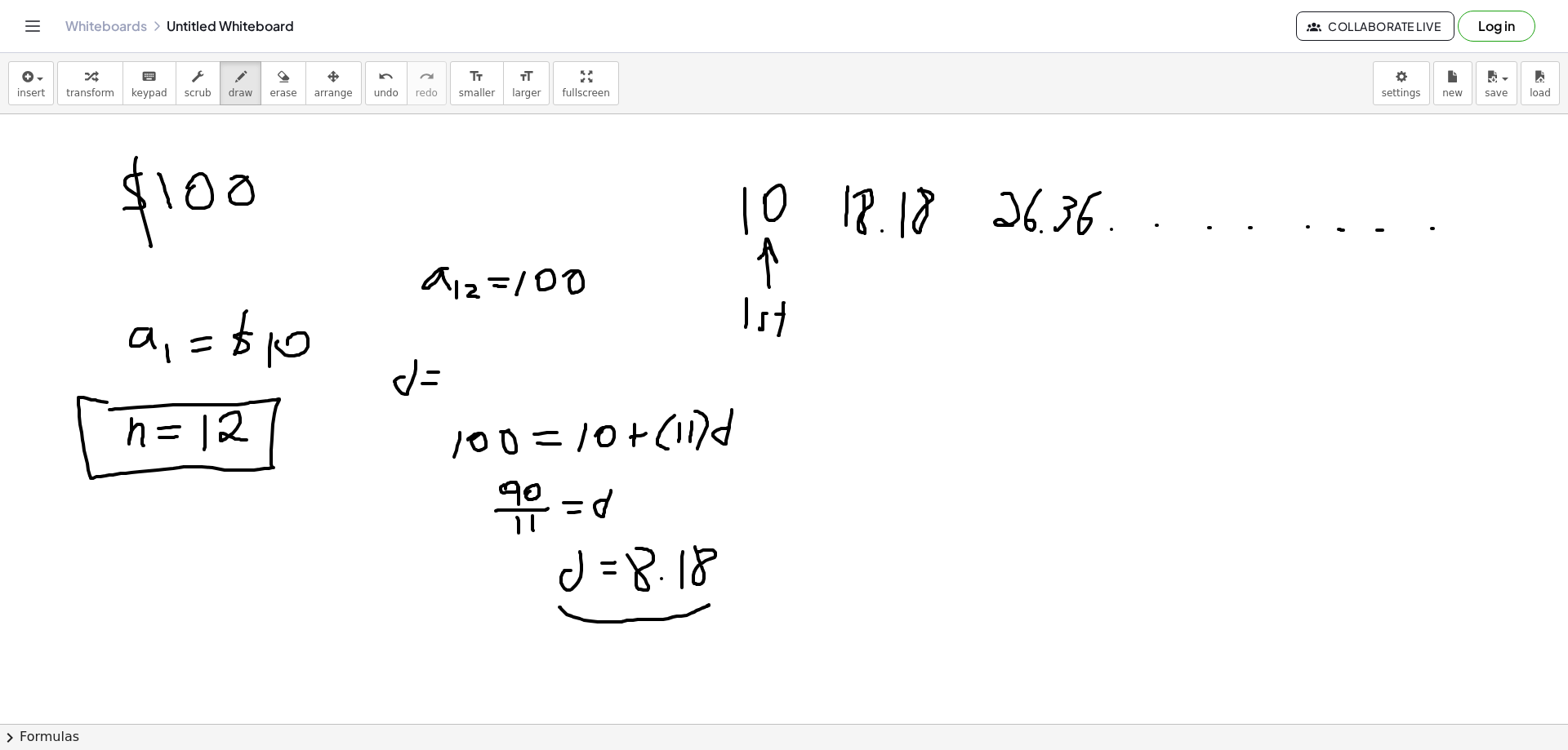
click at [130, 408] on div at bounding box center [784, 205] width 1568 height 1326
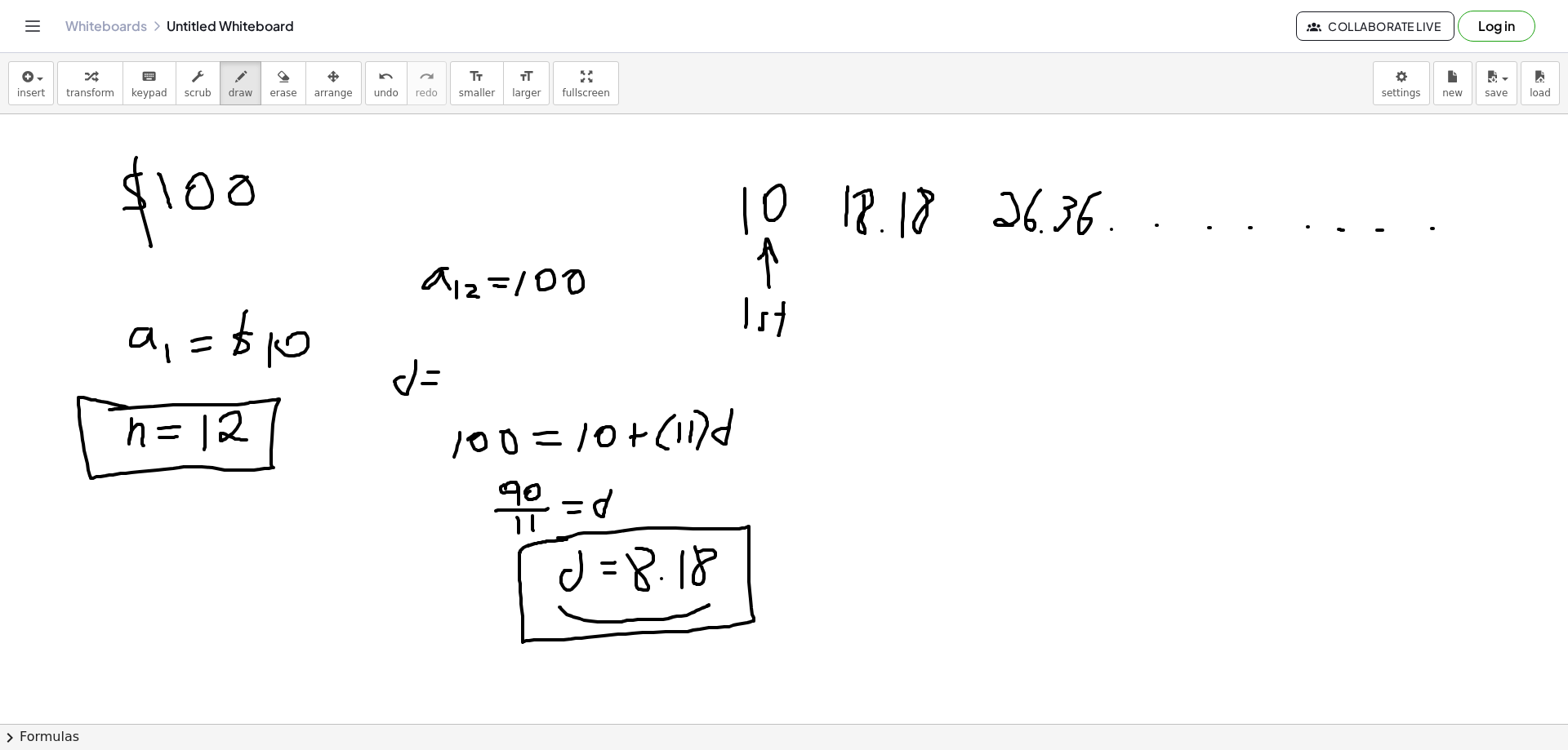
drag, startPoint x: 558, startPoint y: 538, endPoint x: 567, endPoint y: 540, distance: 9.2
click at [567, 540] on div at bounding box center [784, 205] width 1568 height 1326
click at [116, 315] on div at bounding box center [784, 205] width 1568 height 1326
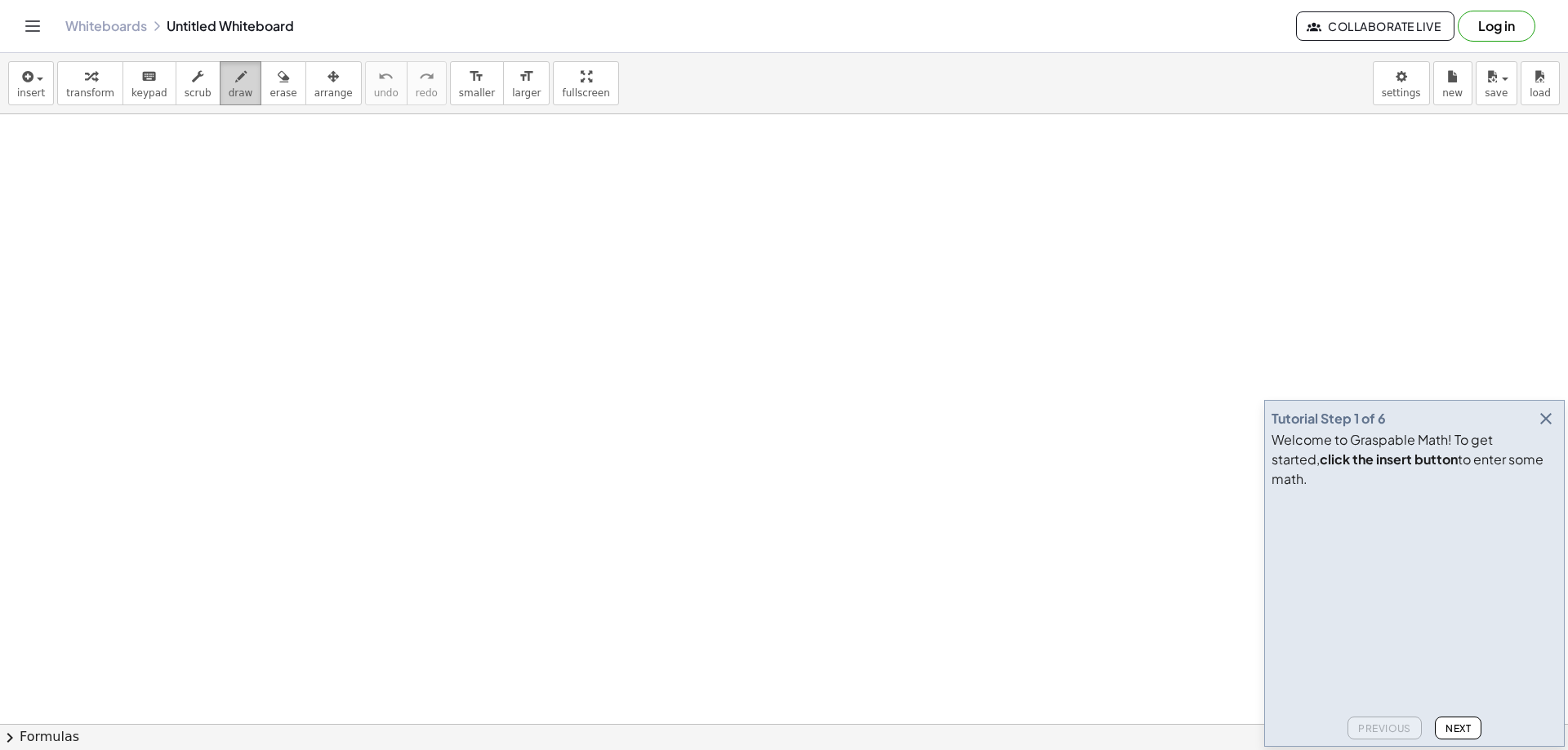
click at [230, 78] on div "button" at bounding box center [241, 76] width 25 height 20
drag, startPoint x: 256, startPoint y: 153, endPoint x: 277, endPoint y: 153, distance: 21.0
drag, startPoint x: 248, startPoint y: 152, endPoint x: 249, endPoint y: 186, distance: 34.0
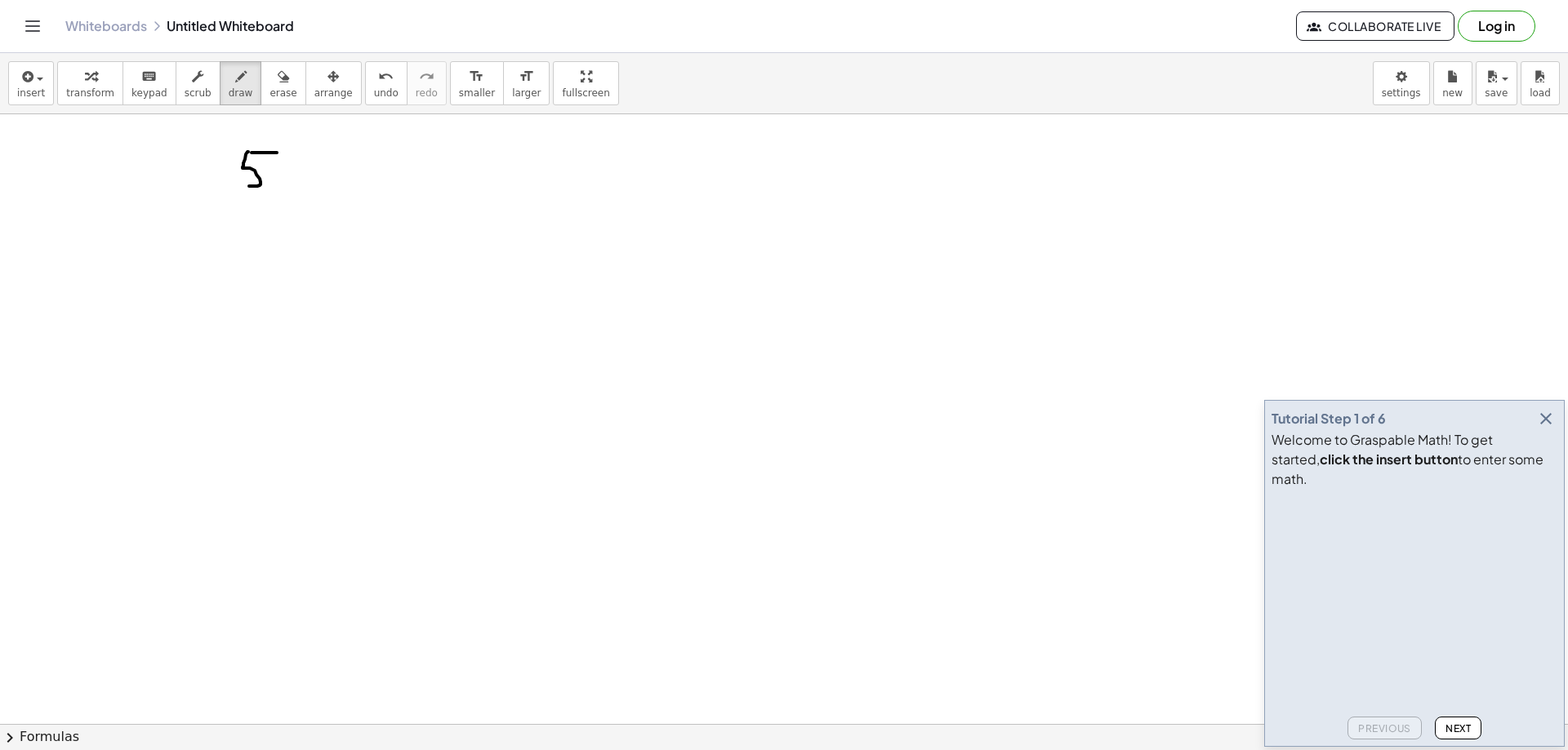
drag, startPoint x: 279, startPoint y: 192, endPoint x: 272, endPoint y: 211, distance: 20.2
drag, startPoint x: 302, startPoint y: 162, endPoint x: 325, endPoint y: 159, distance: 23.2
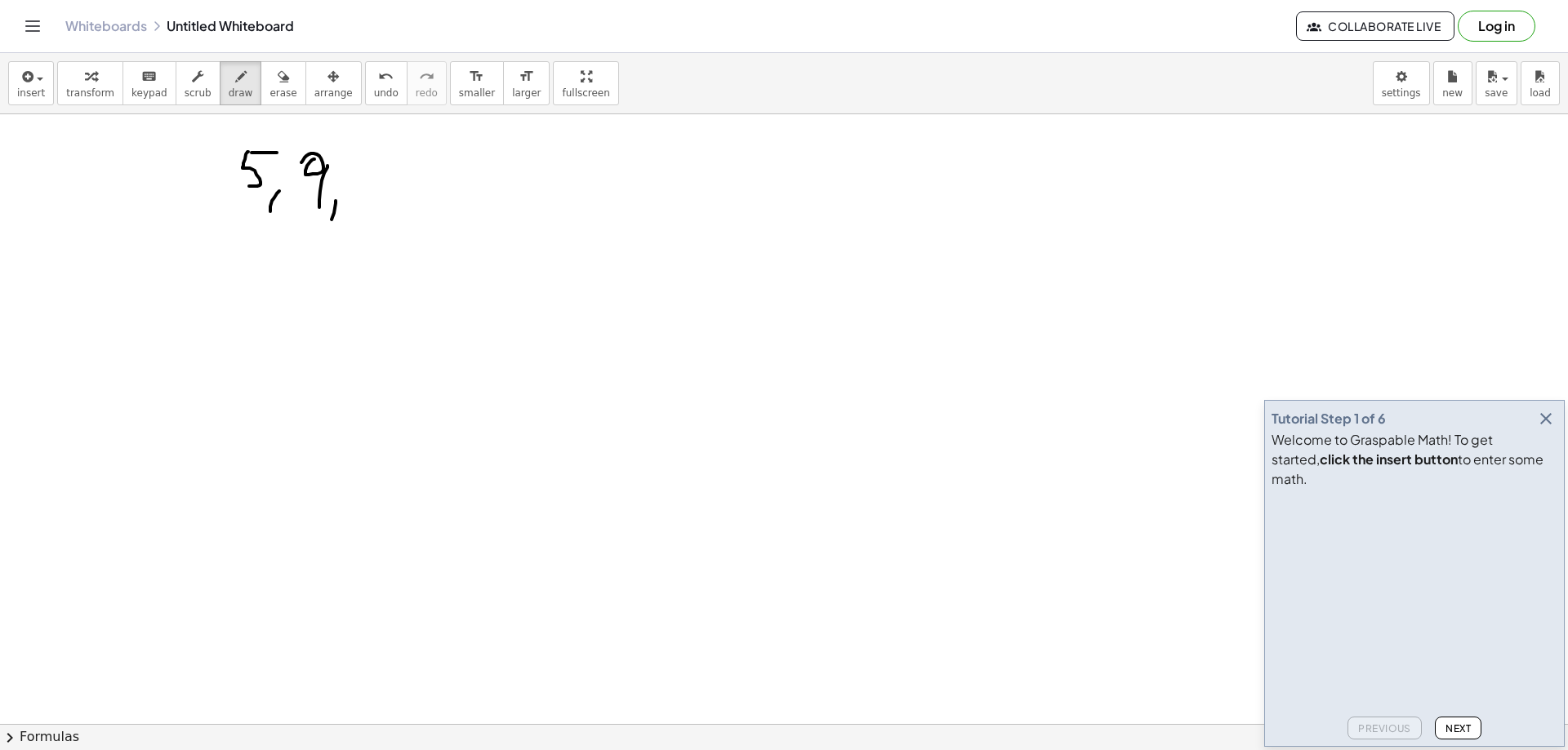
drag, startPoint x: 331, startPoint y: 220, endPoint x: 330, endPoint y: 234, distance: 14.0
drag, startPoint x: 367, startPoint y: 193, endPoint x: 372, endPoint y: 206, distance: 13.9
drag, startPoint x: 408, startPoint y: 172, endPoint x: 416, endPoint y: 203, distance: 32.0
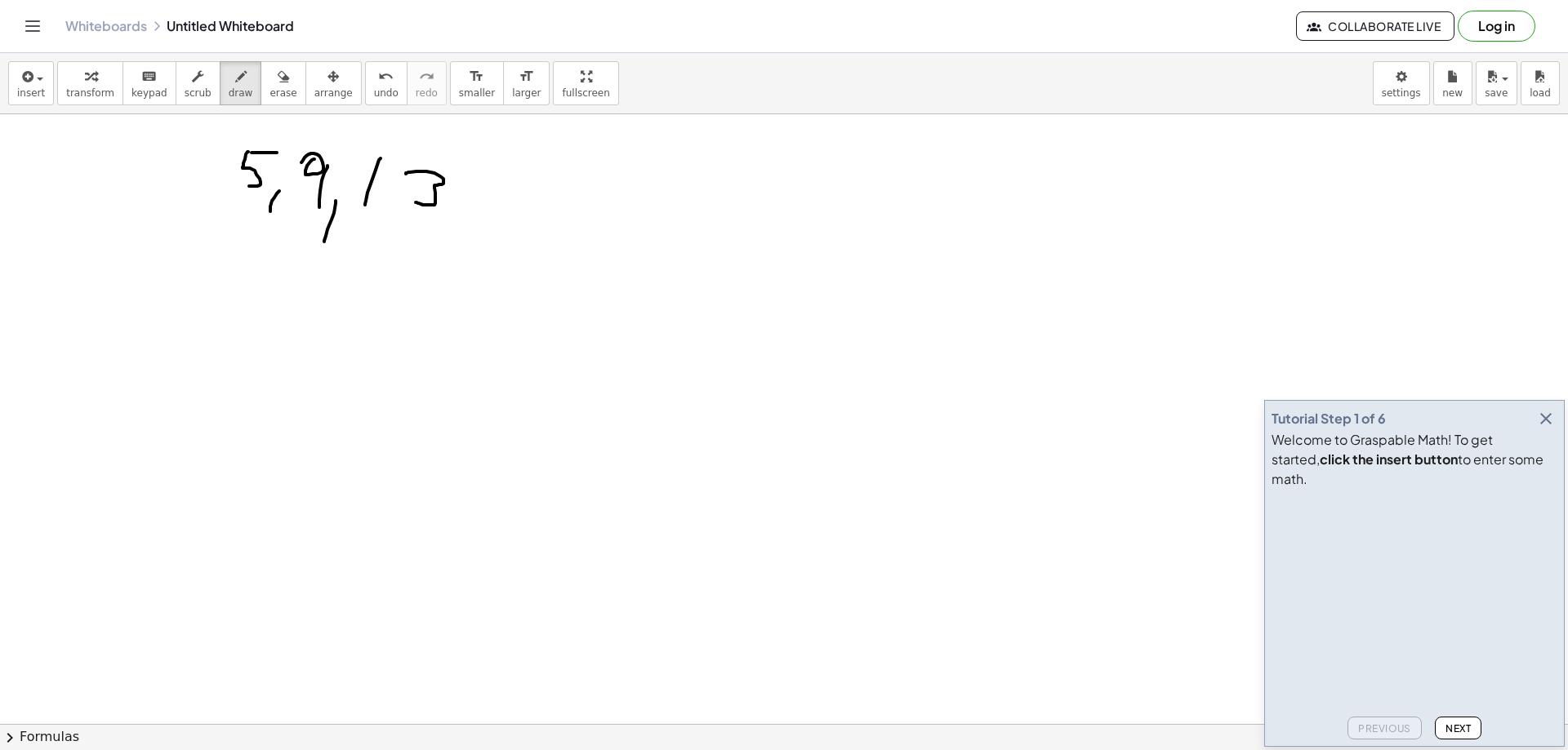
drag, startPoint x: 593, startPoint y: 201, endPoint x: 699, endPoint y: 206, distance: 106.1
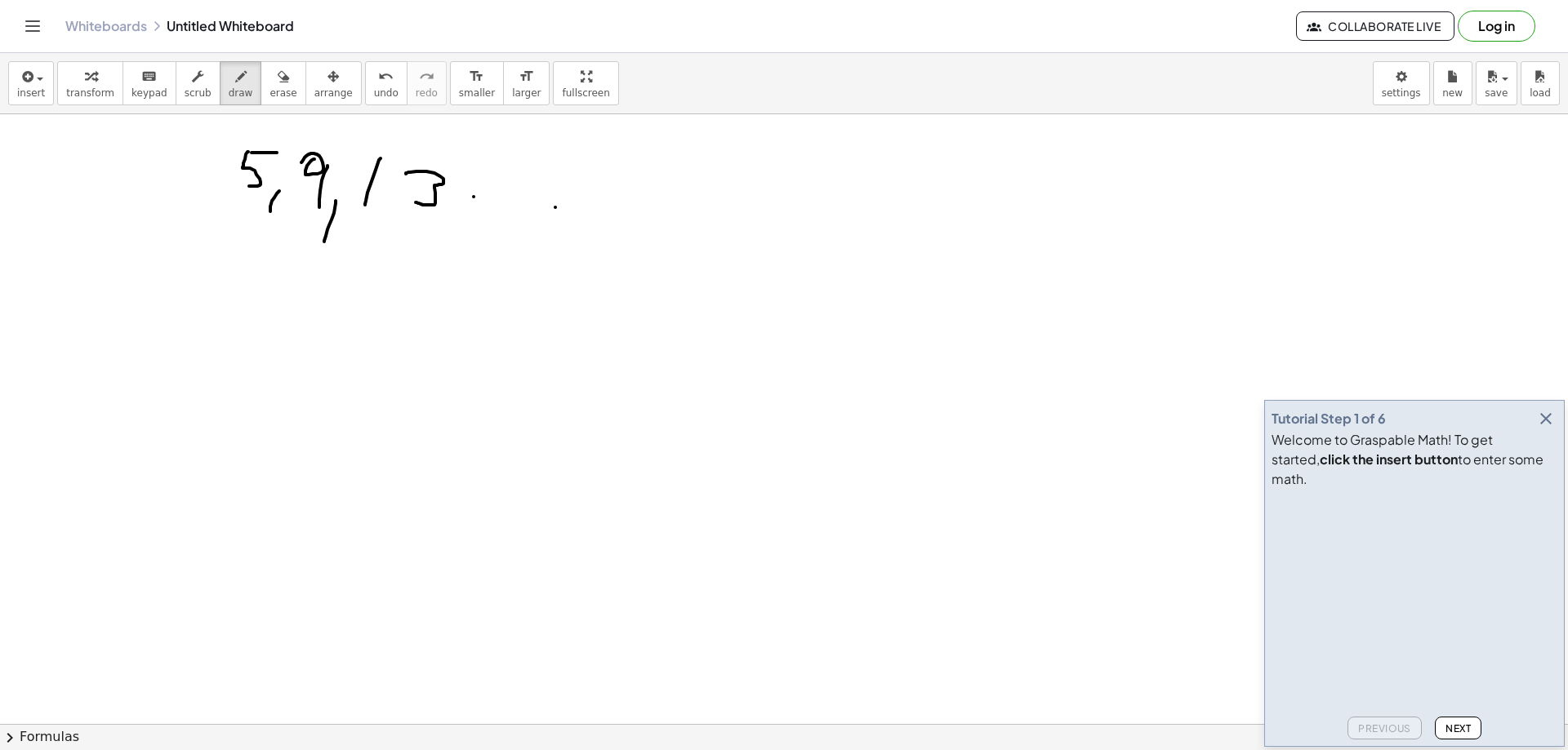
drag, startPoint x: 157, startPoint y: 299, endPoint x: 183, endPoint y: 318, distance: 32.2
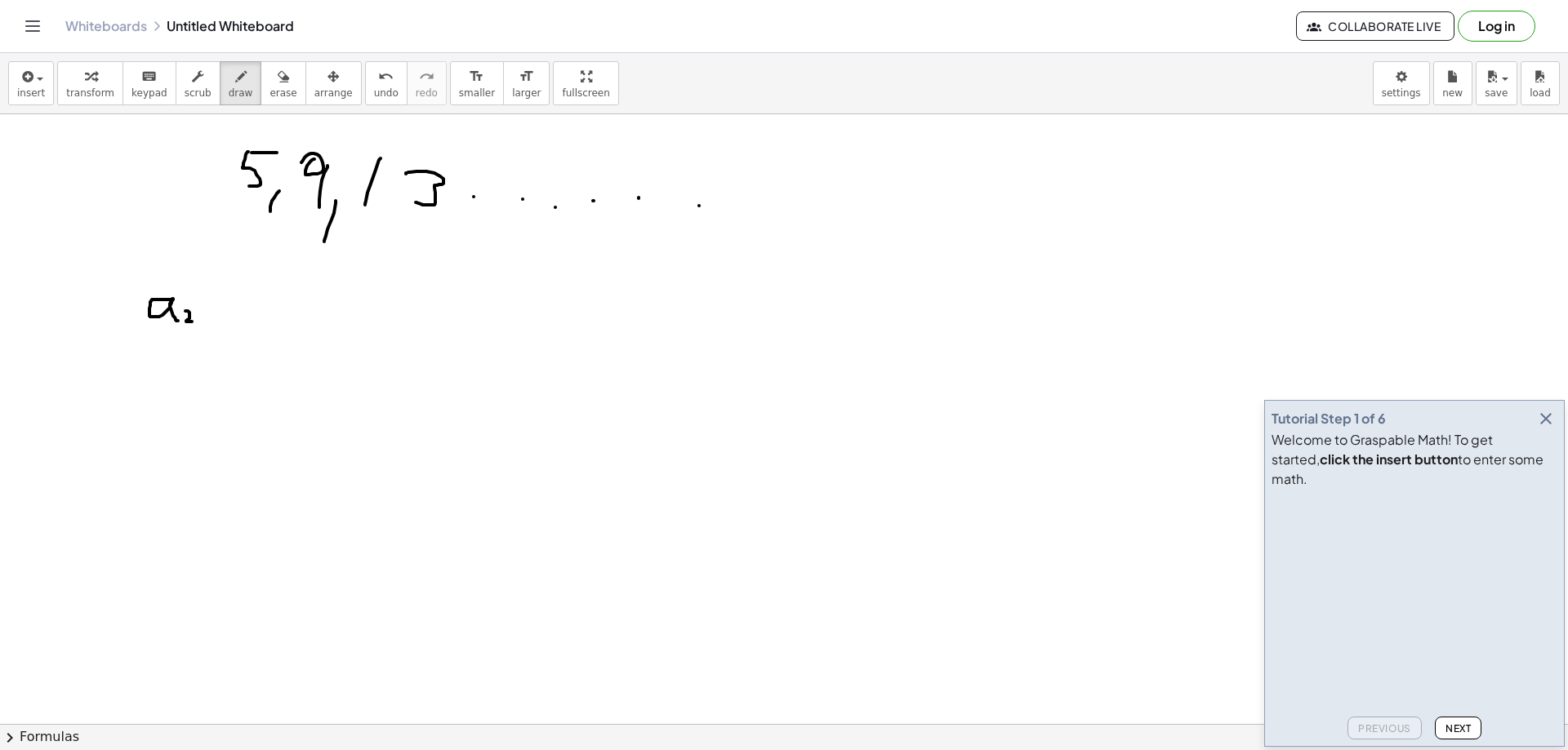
drag, startPoint x: 185, startPoint y: 311, endPoint x: 204, endPoint y: 319, distance: 20.6
drag, startPoint x: 205, startPoint y: 313, endPoint x: 303, endPoint y: 325, distance: 98.7
drag, startPoint x: 235, startPoint y: 303, endPoint x: 249, endPoint y: 303, distance: 14.0
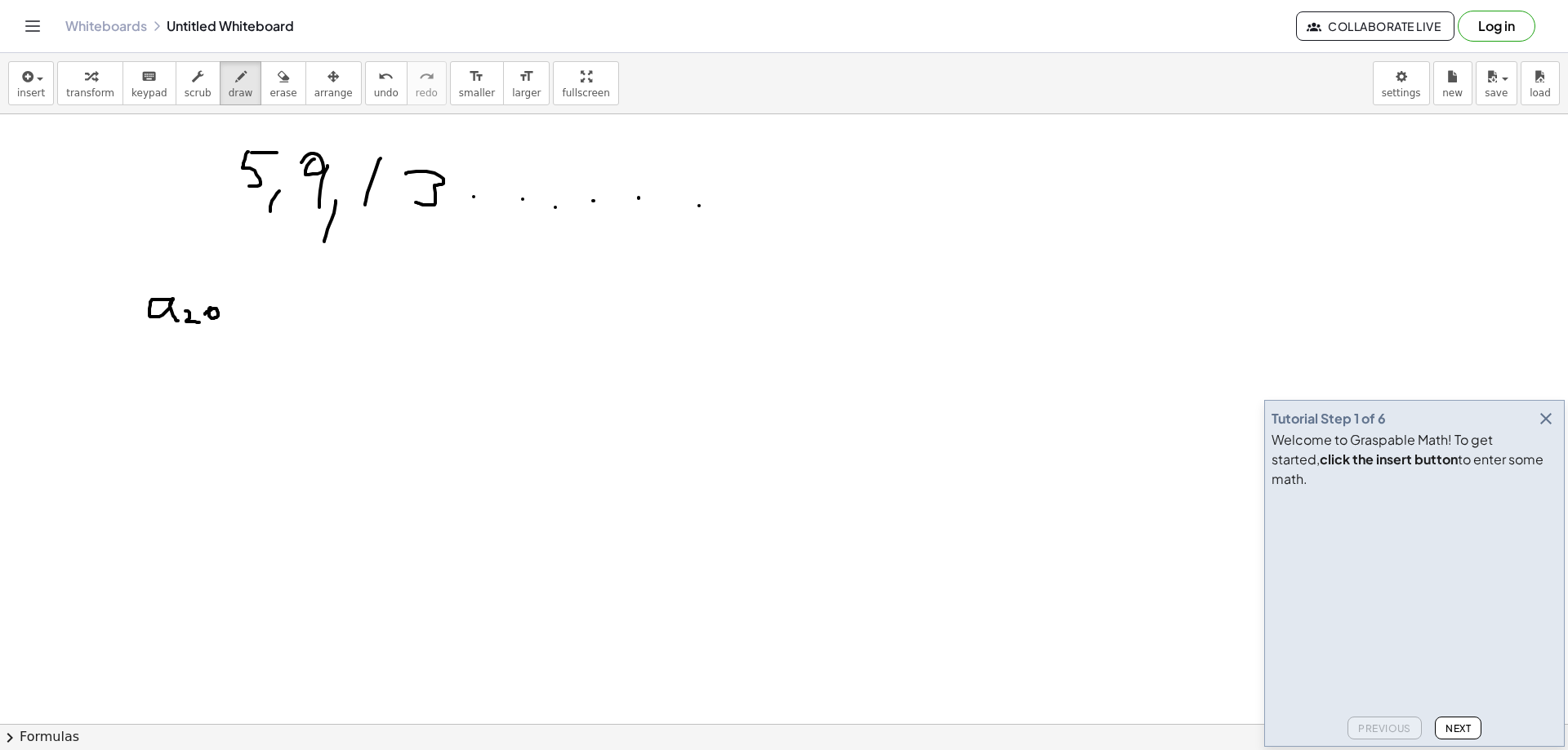
drag, startPoint x: 238, startPoint y: 306, endPoint x: 258, endPoint y: 312, distance: 20.9
click at [365, 86] on button "undo undo" at bounding box center [386, 84] width 43 height 44
drag, startPoint x: 235, startPoint y: 315, endPoint x: 248, endPoint y: 314, distance: 13.0
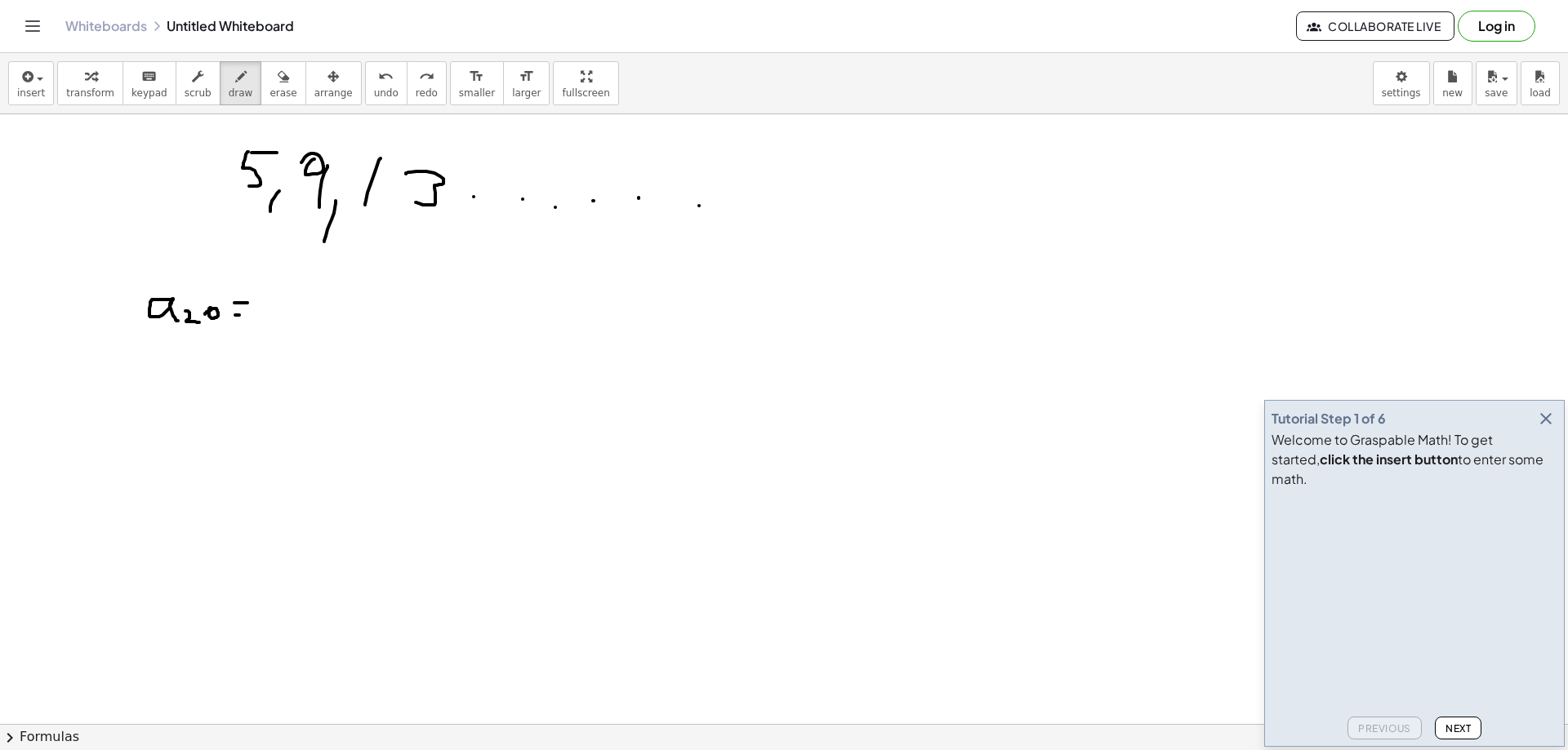
drag, startPoint x: 883, startPoint y: 193, endPoint x: 883, endPoint y: 216, distance: 23.0
drag, startPoint x: 891, startPoint y: 217, endPoint x: 913, endPoint y: 216, distance: 22.0
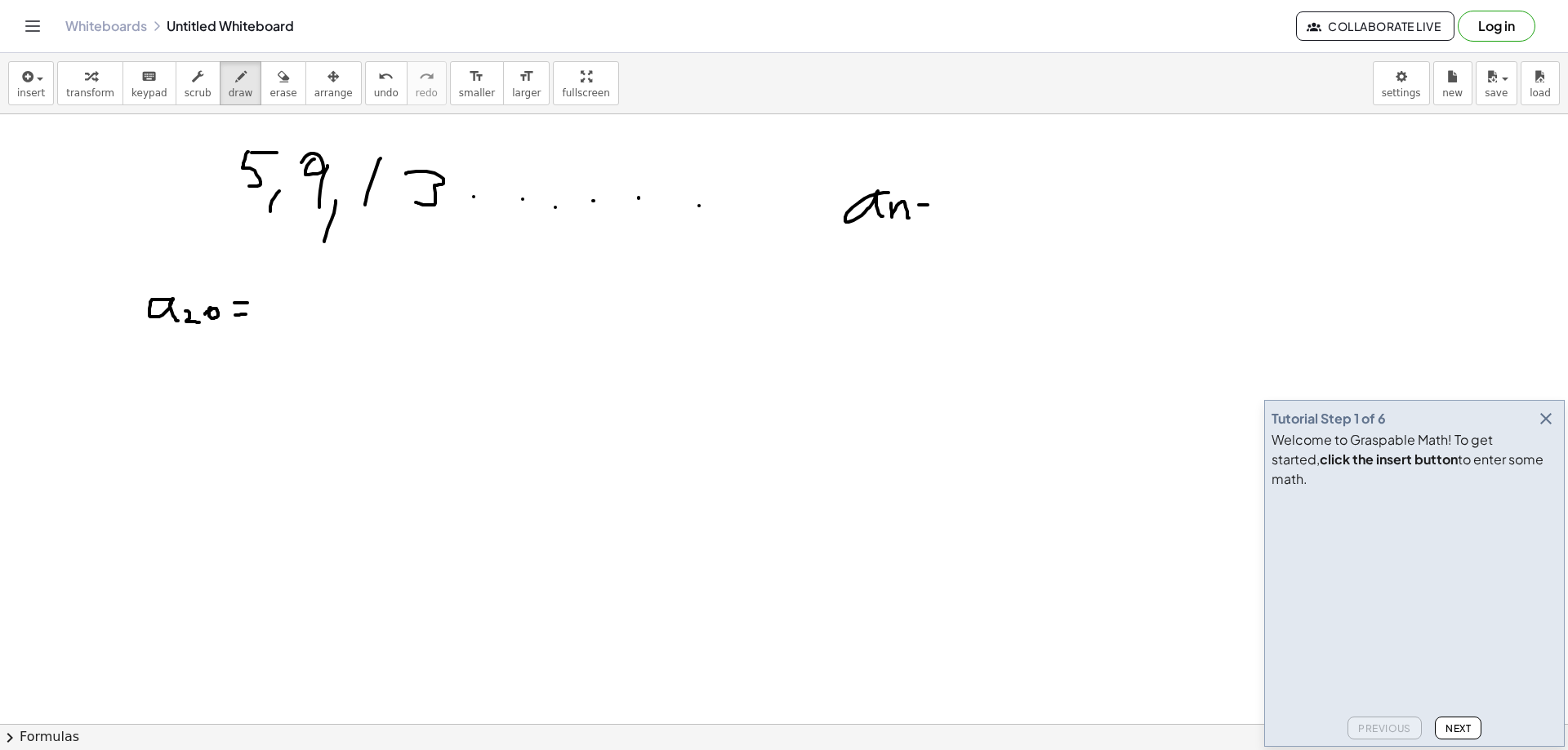
drag, startPoint x: 921, startPoint y: 205, endPoint x: 947, endPoint y: 205, distance: 26.0
drag, startPoint x: 931, startPoint y: 212, endPoint x: 946, endPoint y: 212, distance: 15.0
drag, startPoint x: 977, startPoint y: 196, endPoint x: 1006, endPoint y: 206, distance: 30.7
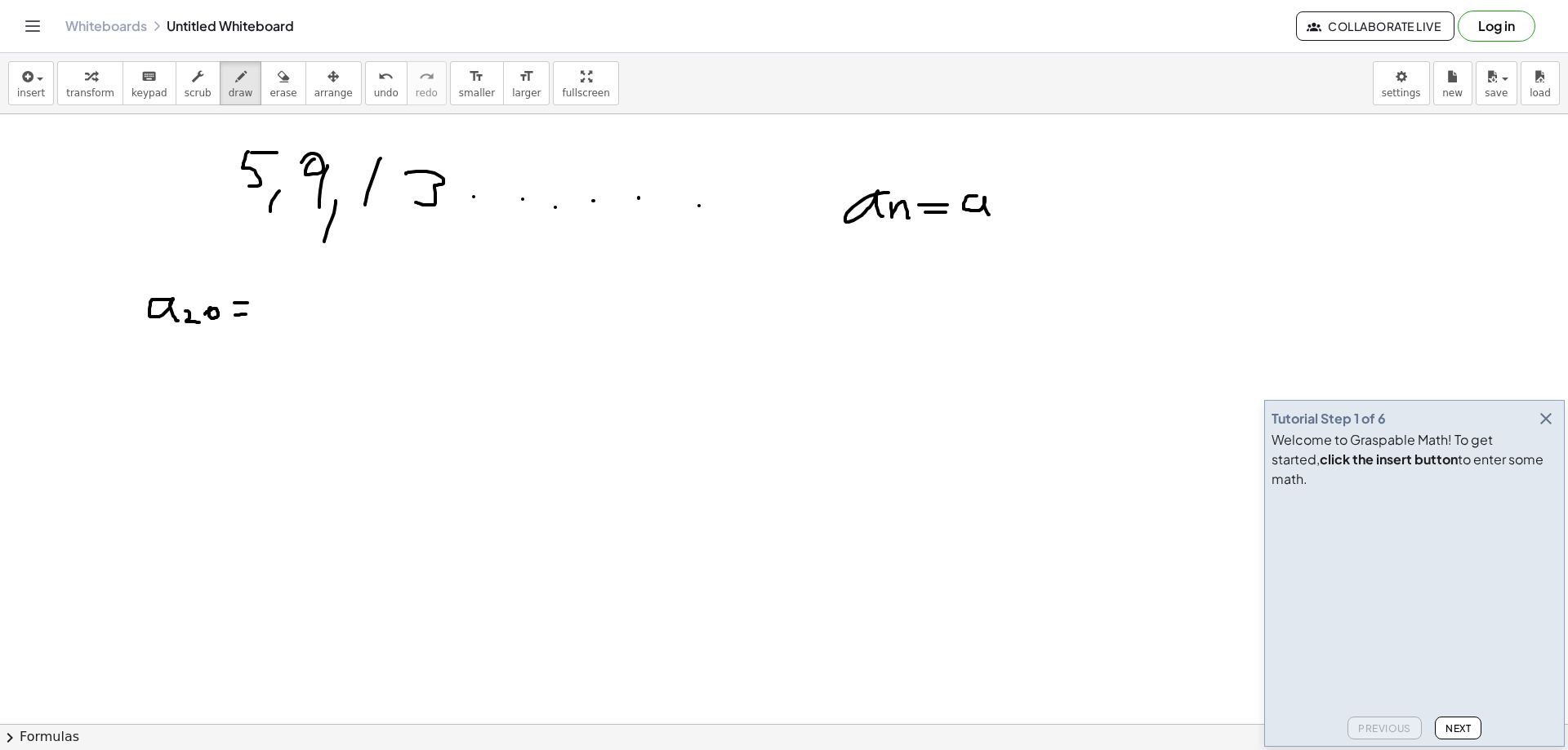
drag, startPoint x: 1006, startPoint y: 205, endPoint x: 1008, endPoint y: 218, distance: 13.2
drag, startPoint x: 1024, startPoint y: 204, endPoint x: 1048, endPoint y: 205, distance: 24.0
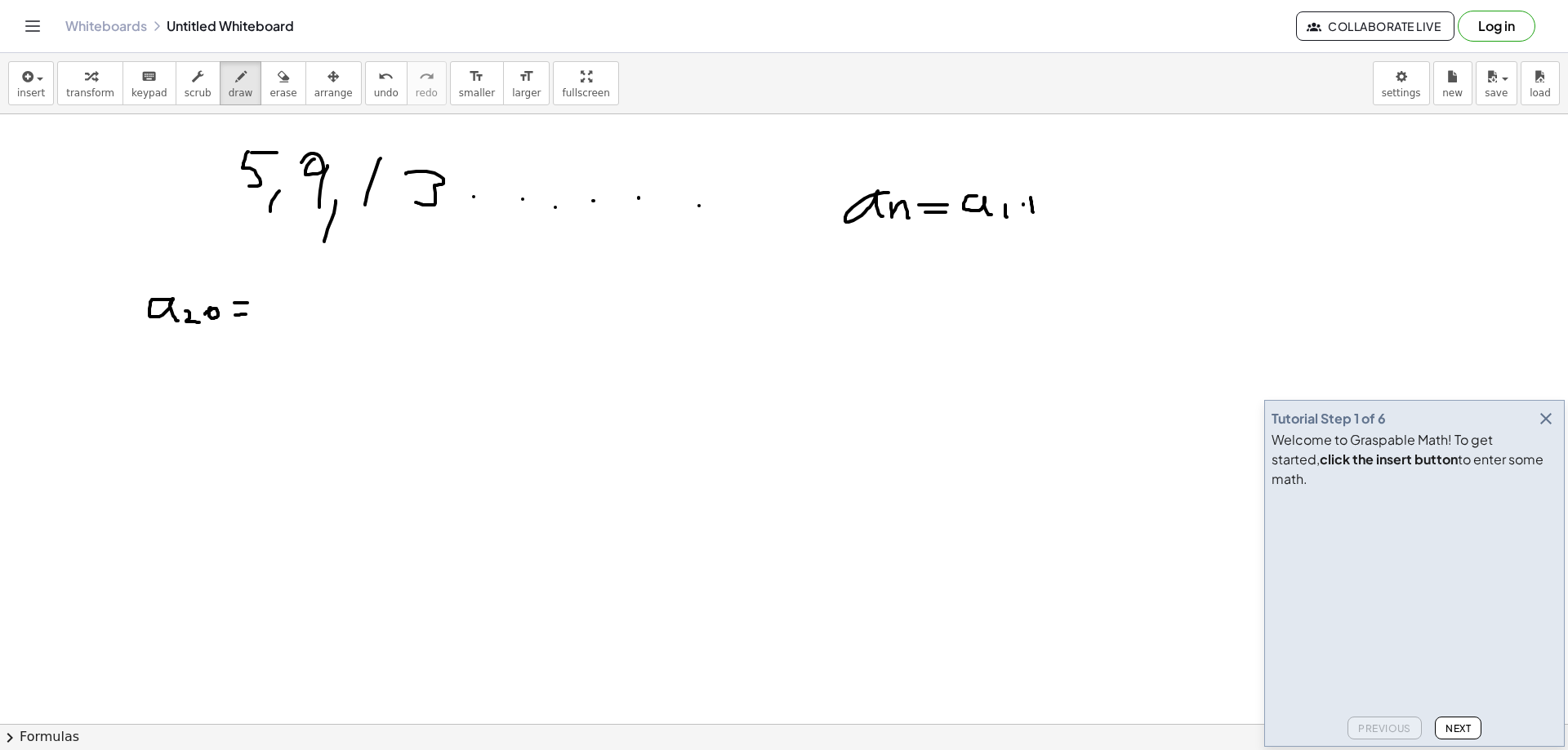
drag, startPoint x: 1065, startPoint y: 188, endPoint x: 1066, endPoint y: 221, distance: 33.0
drag, startPoint x: 1070, startPoint y: 216, endPoint x: 1084, endPoint y: 216, distance: 14.0
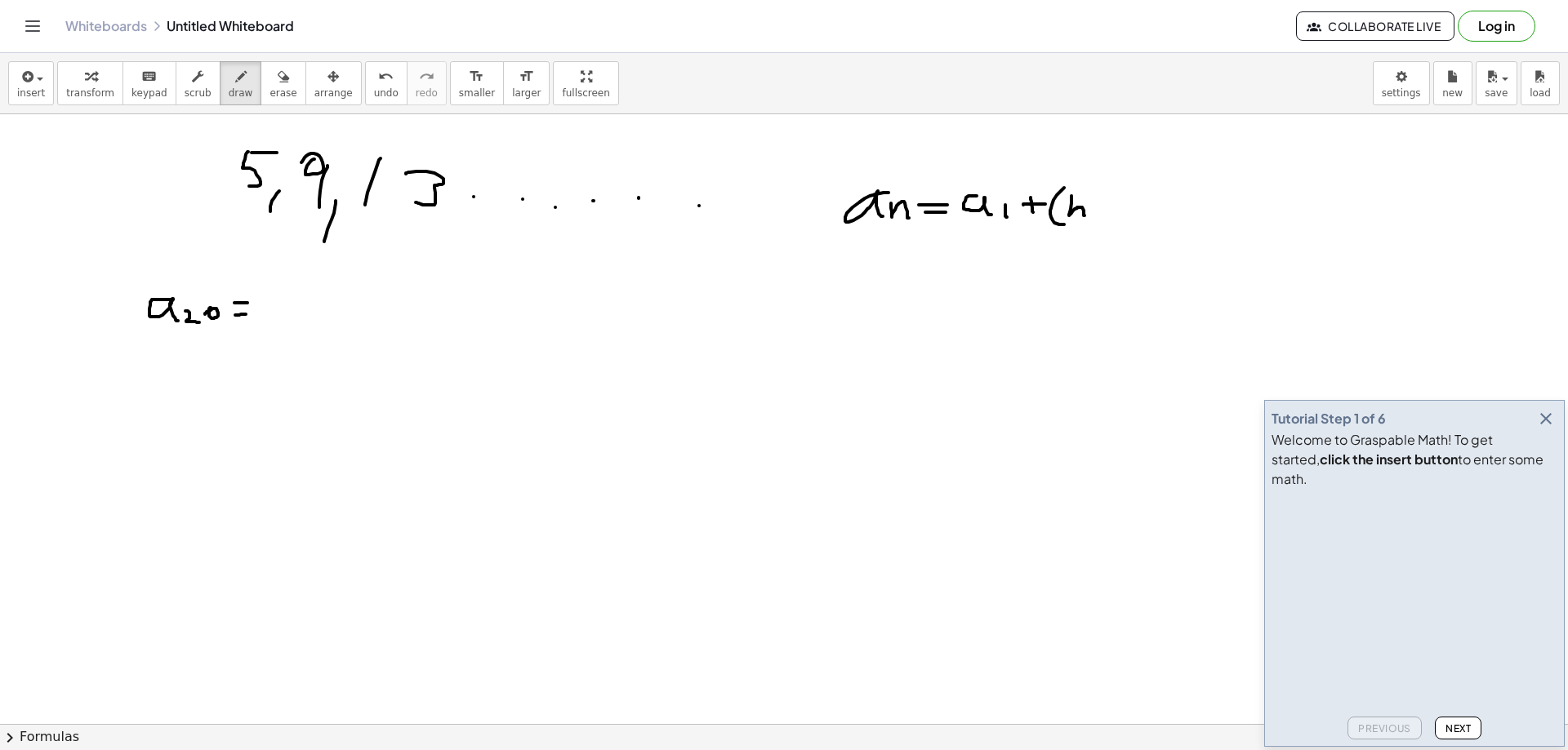
drag, startPoint x: 1092, startPoint y: 211, endPoint x: 1112, endPoint y: 210, distance: 20.0
drag, startPoint x: 1119, startPoint y: 202, endPoint x: 1118, endPoint y: 219, distance: 17.0
drag, startPoint x: 1140, startPoint y: 191, endPoint x: 1140, endPoint y: 221, distance: 30.0
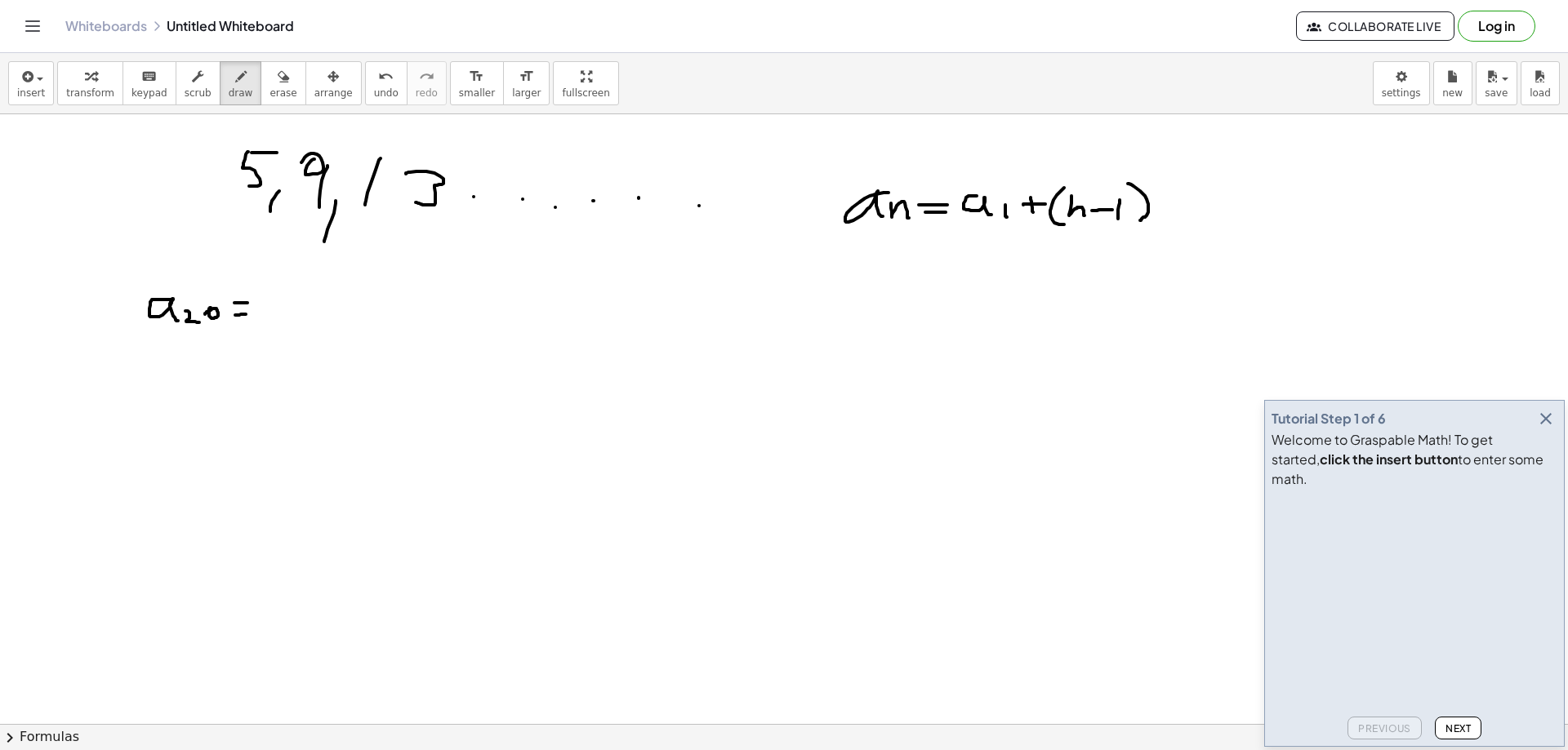
drag, startPoint x: 1176, startPoint y: 184, endPoint x: 1182, endPoint y: 198, distance: 15.2
click at [1551, 429] on icon "button" at bounding box center [1546, 419] width 20 height 20
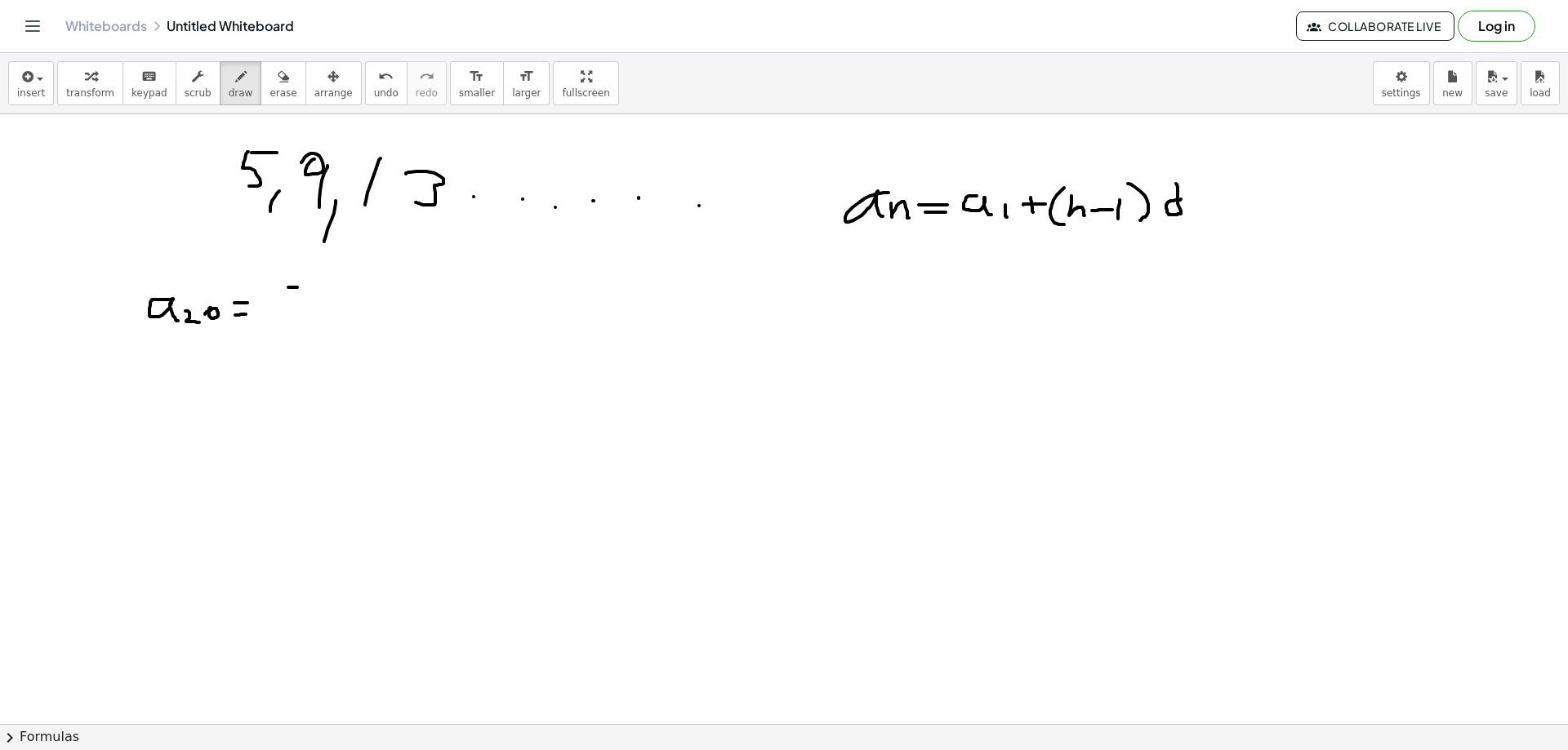
drag, startPoint x: 289, startPoint y: 287, endPoint x: 306, endPoint y: 287, distance: 17.0
drag, startPoint x: 290, startPoint y: 287, endPoint x: 284, endPoint y: 317, distance: 30.6
drag, startPoint x: 324, startPoint y: 299, endPoint x: 323, endPoint y: 311, distance: 12.0
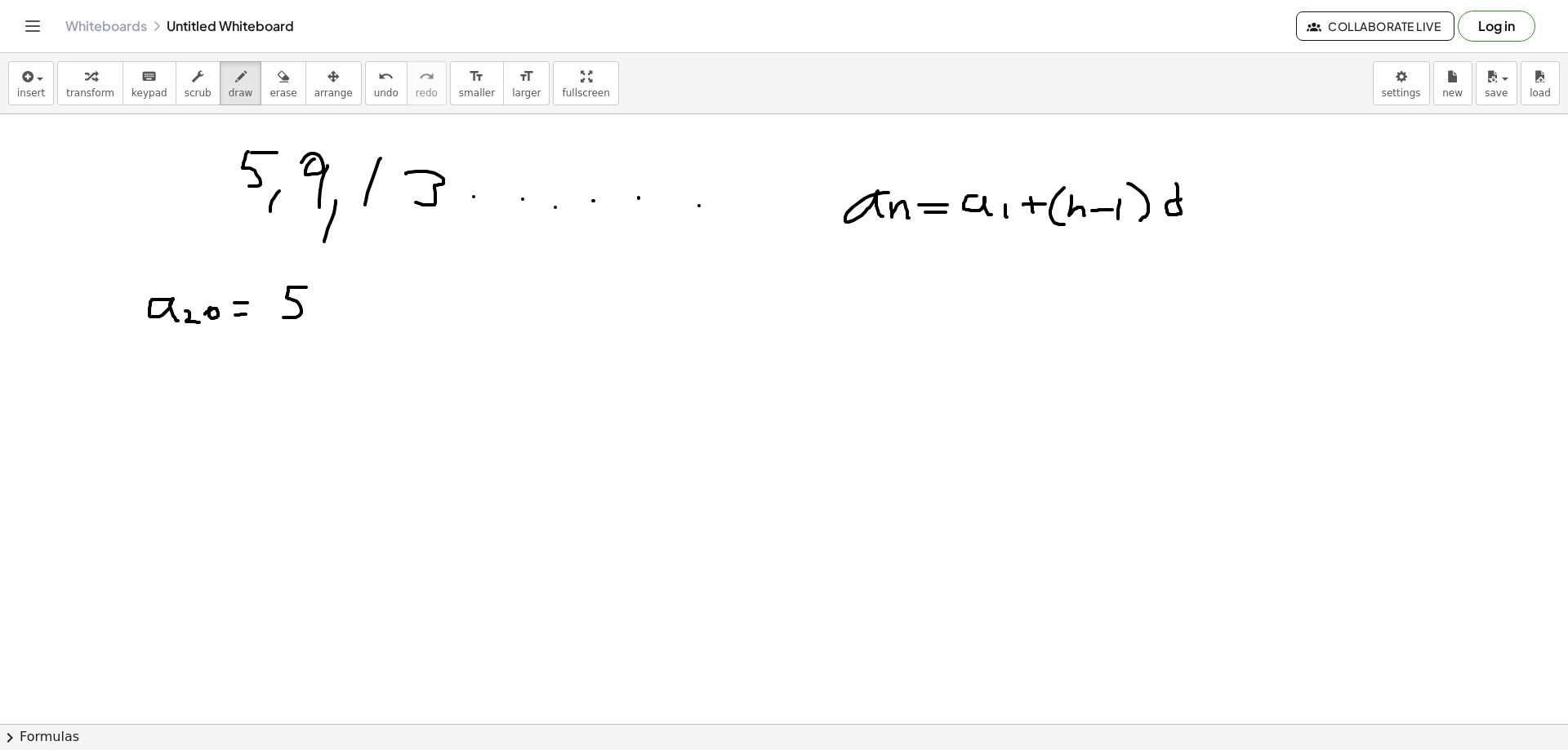
drag, startPoint x: 317, startPoint y: 303, endPoint x: 328, endPoint y: 303, distance: 11.0
drag, startPoint x: 362, startPoint y: 283, endPoint x: 346, endPoint y: 331, distance: 50.6
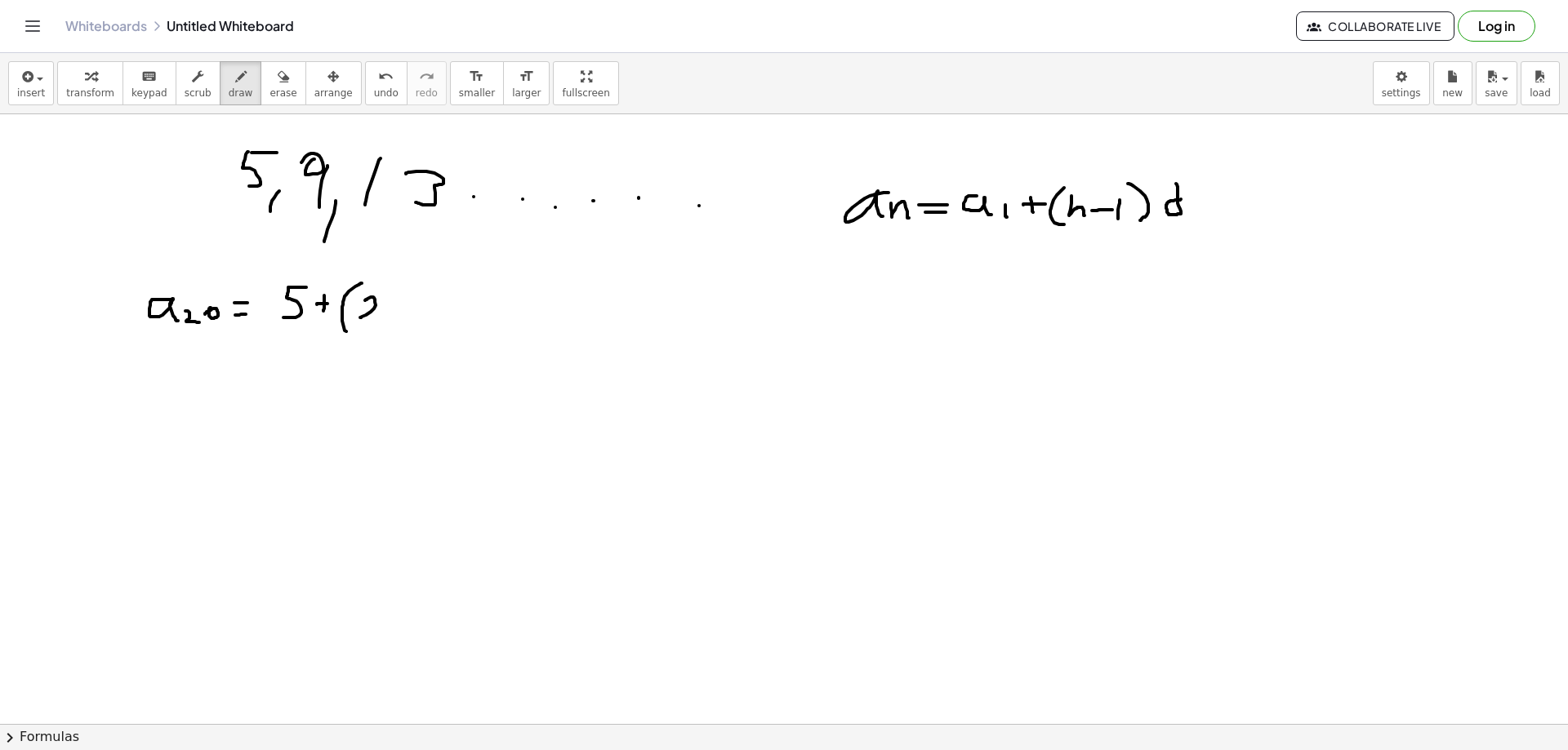
drag, startPoint x: 367, startPoint y: 298, endPoint x: 376, endPoint y: 315, distance: 19.2
drag, startPoint x: 391, startPoint y: 302, endPoint x: 399, endPoint y: 303, distance: 8.1
drag, startPoint x: 427, startPoint y: 304, endPoint x: 440, endPoint y: 305, distance: 13.0
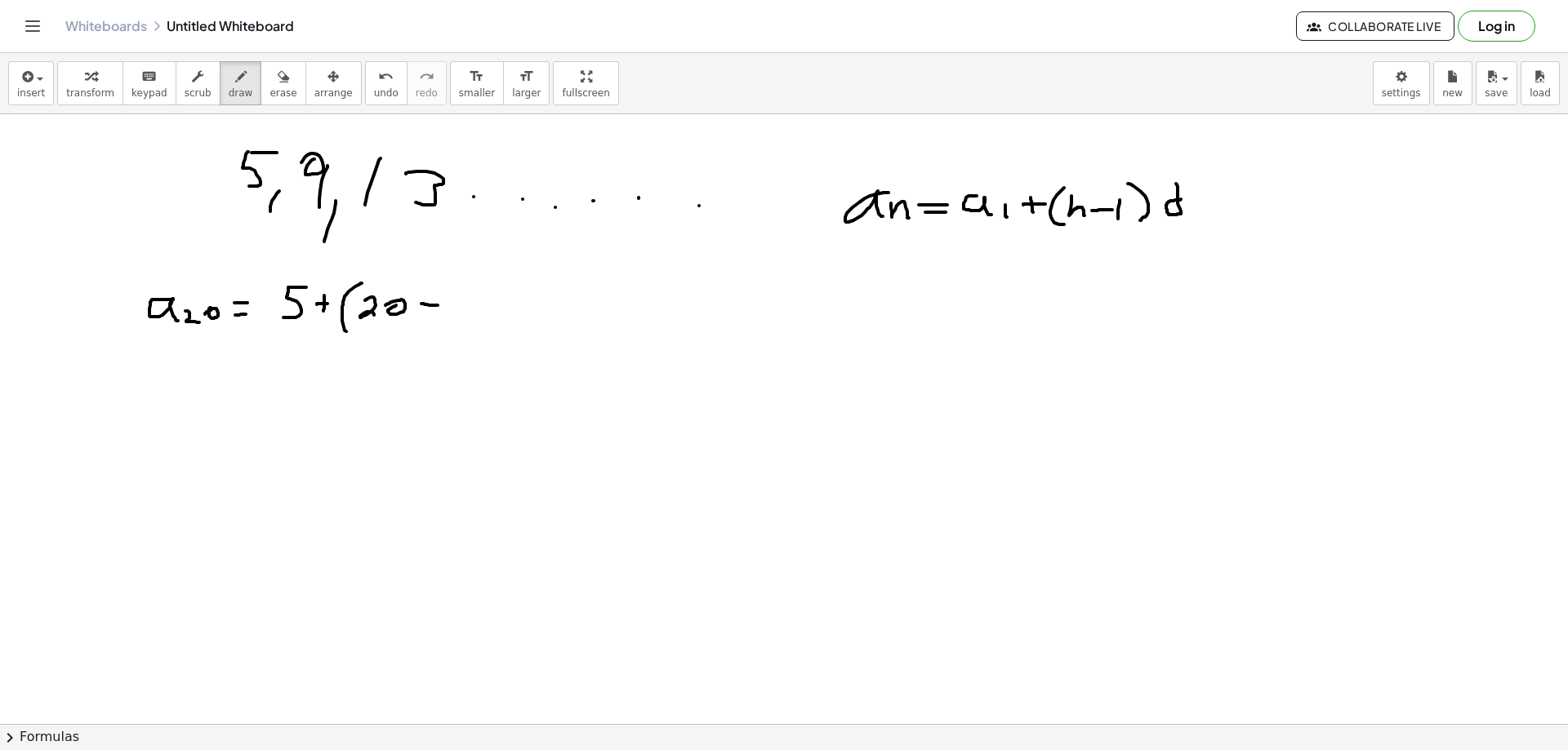
drag, startPoint x: 445, startPoint y: 309, endPoint x: 443, endPoint y: 324, distance: 15.1
drag, startPoint x: 454, startPoint y: 280, endPoint x: 456, endPoint y: 329, distance: 49.0
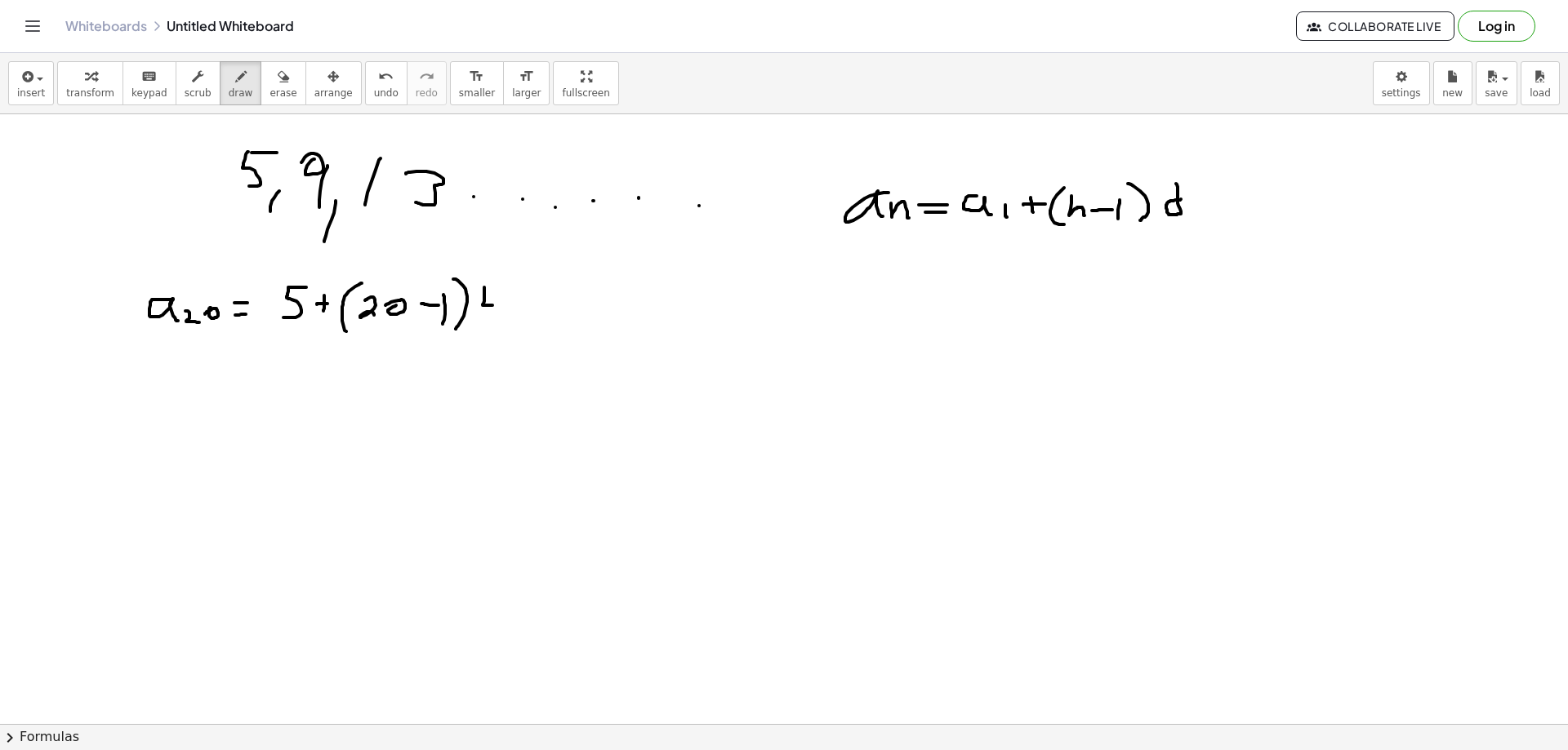
drag, startPoint x: 485, startPoint y: 287, endPoint x: 494, endPoint y: 303, distance: 18.4
drag, startPoint x: 494, startPoint y: 297, endPoint x: 493, endPoint y: 314, distance: 17.0
drag, startPoint x: 293, startPoint y: 361, endPoint x: 320, endPoint y: 357, distance: 27.3
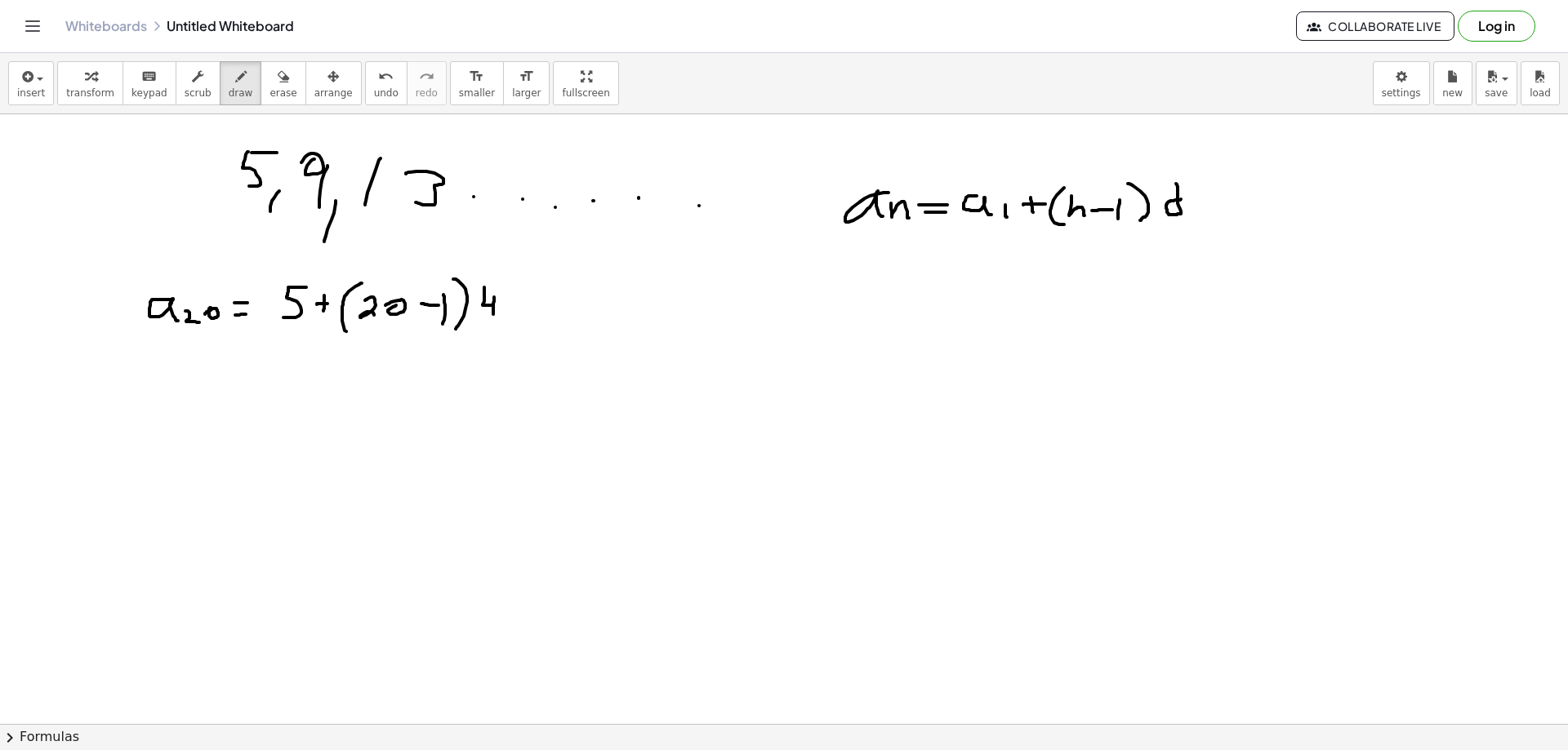
drag, startPoint x: 297, startPoint y: 363, endPoint x: 293, endPoint y: 382, distance: 19.4
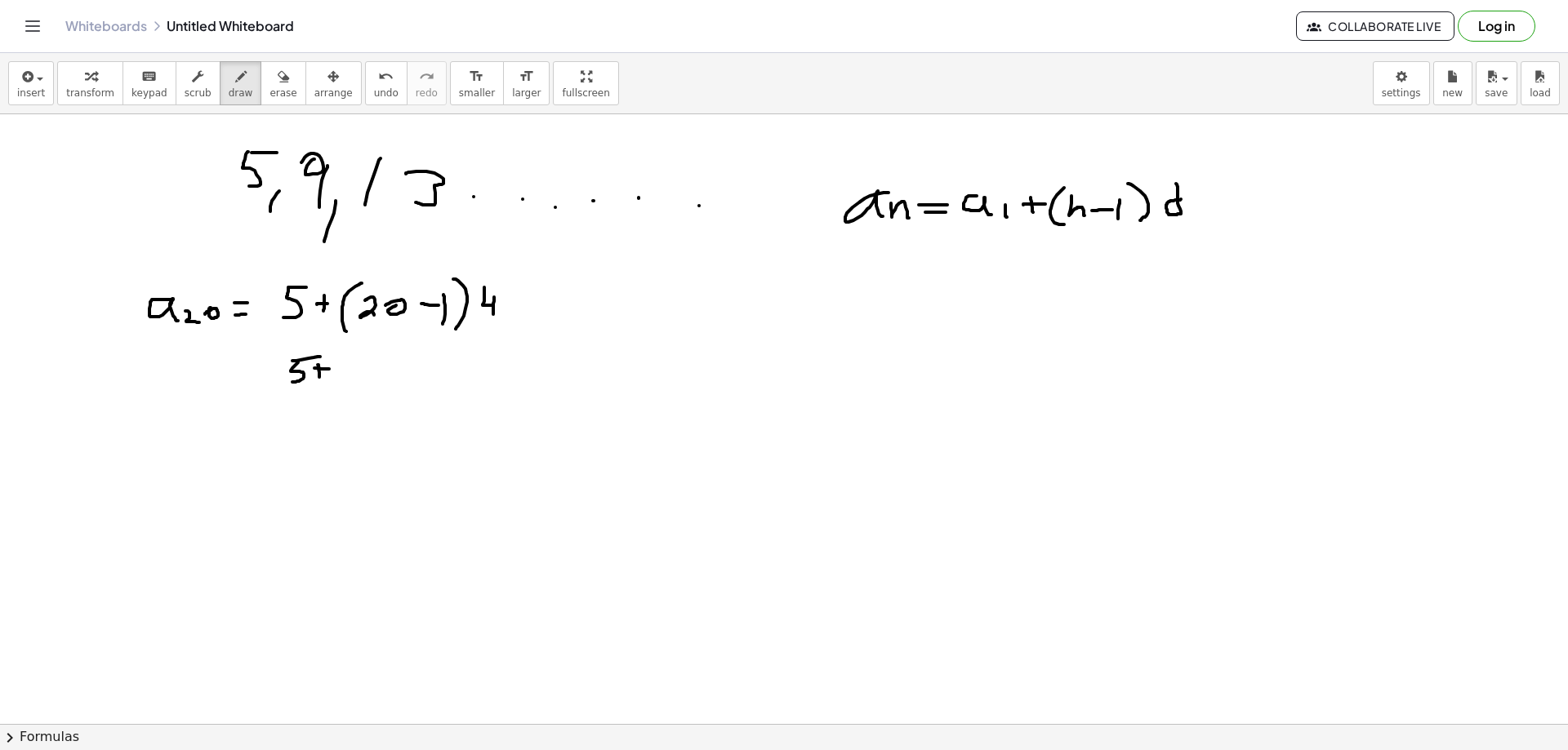
drag, startPoint x: 342, startPoint y: 362, endPoint x: 351, endPoint y: 355, distance: 11.4
drag, startPoint x: 388, startPoint y: 349, endPoint x: 388, endPoint y: 372, distance: 23.0
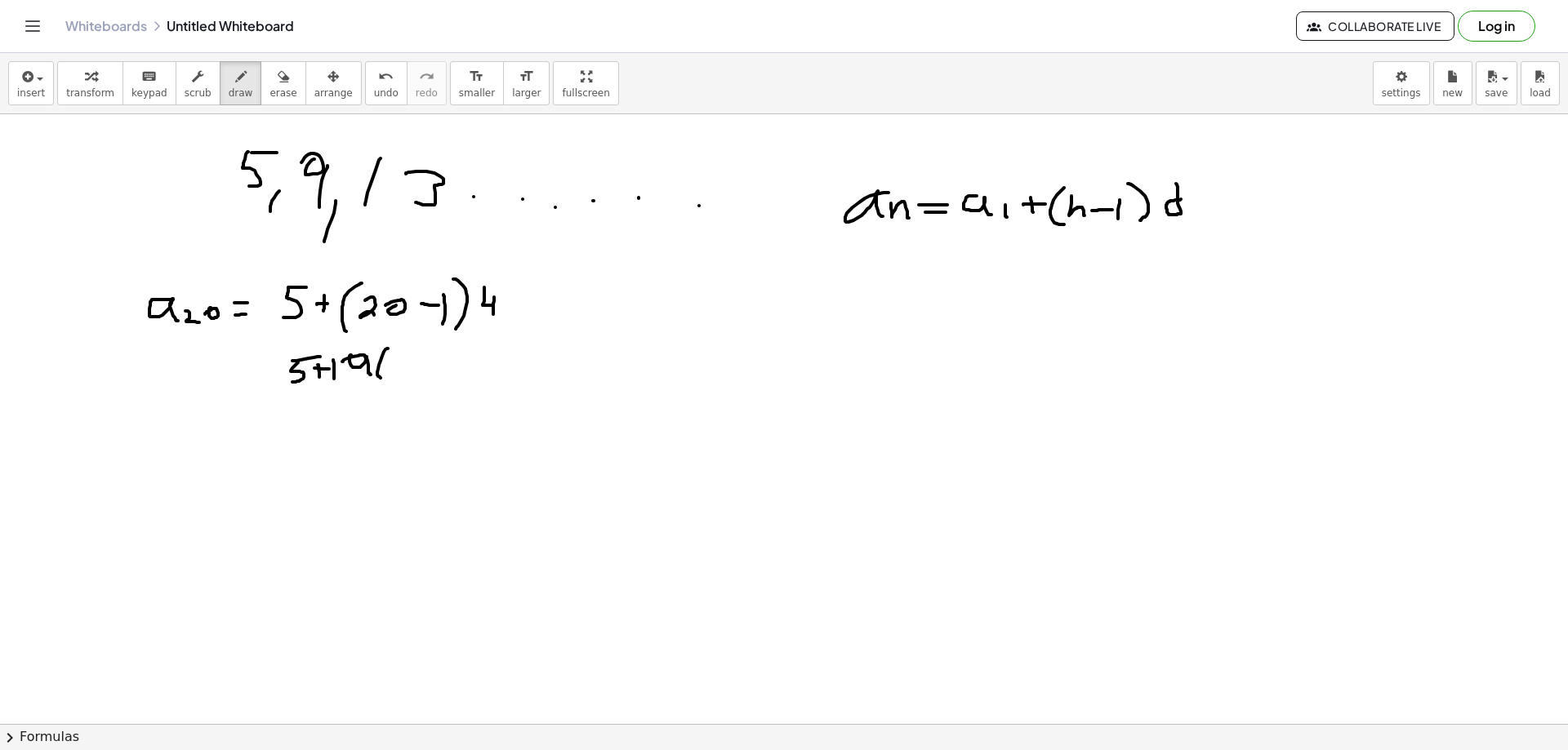
drag, startPoint x: 394, startPoint y: 358, endPoint x: 399, endPoint y: 371, distance: 13.9
drag, startPoint x: 408, startPoint y: 349, endPoint x: 387, endPoint y: 387, distance: 43.4
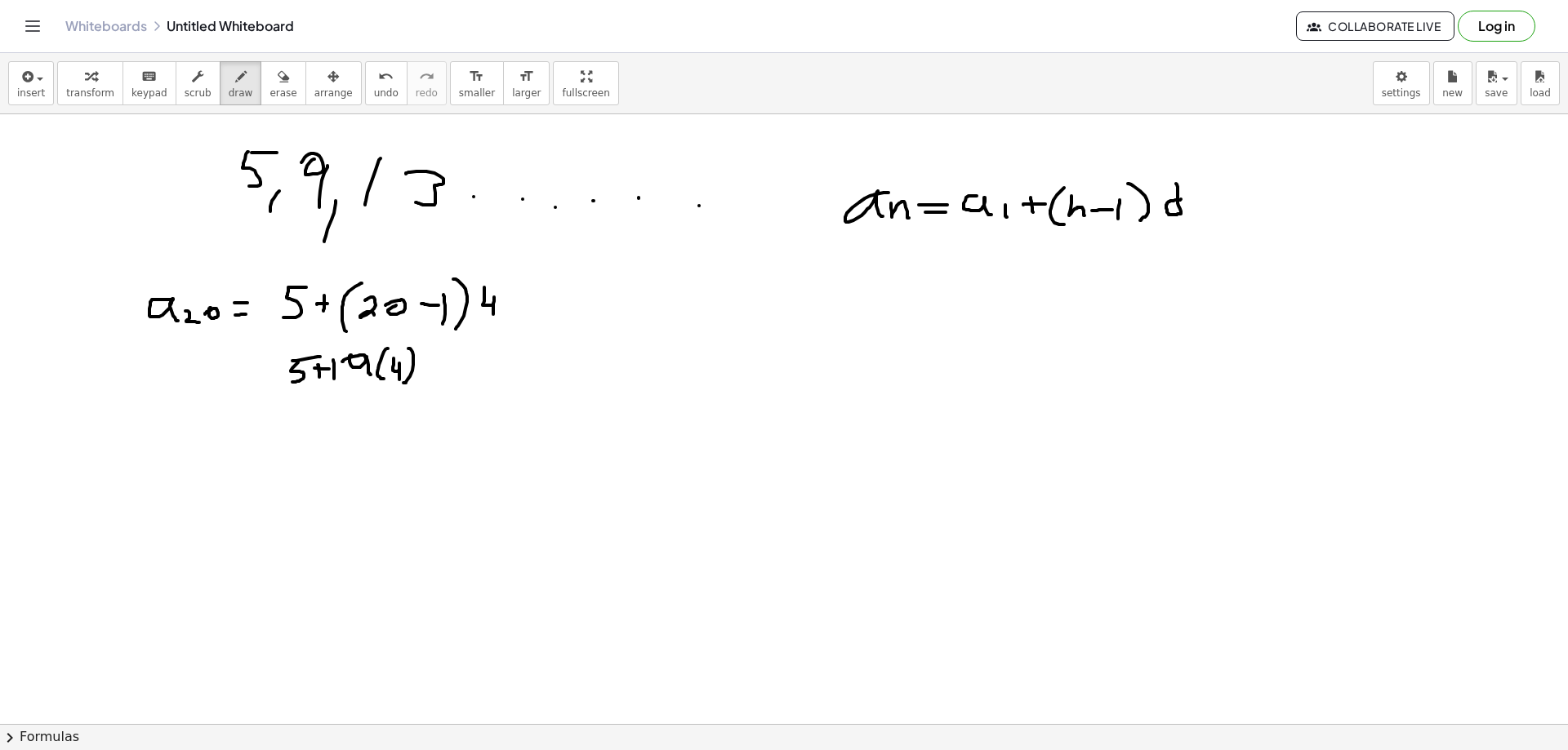
drag, startPoint x: 292, startPoint y: 422, endPoint x: 312, endPoint y: 420, distance: 20.1
drag, startPoint x: 291, startPoint y: 434, endPoint x: 317, endPoint y: 434, distance: 26.0
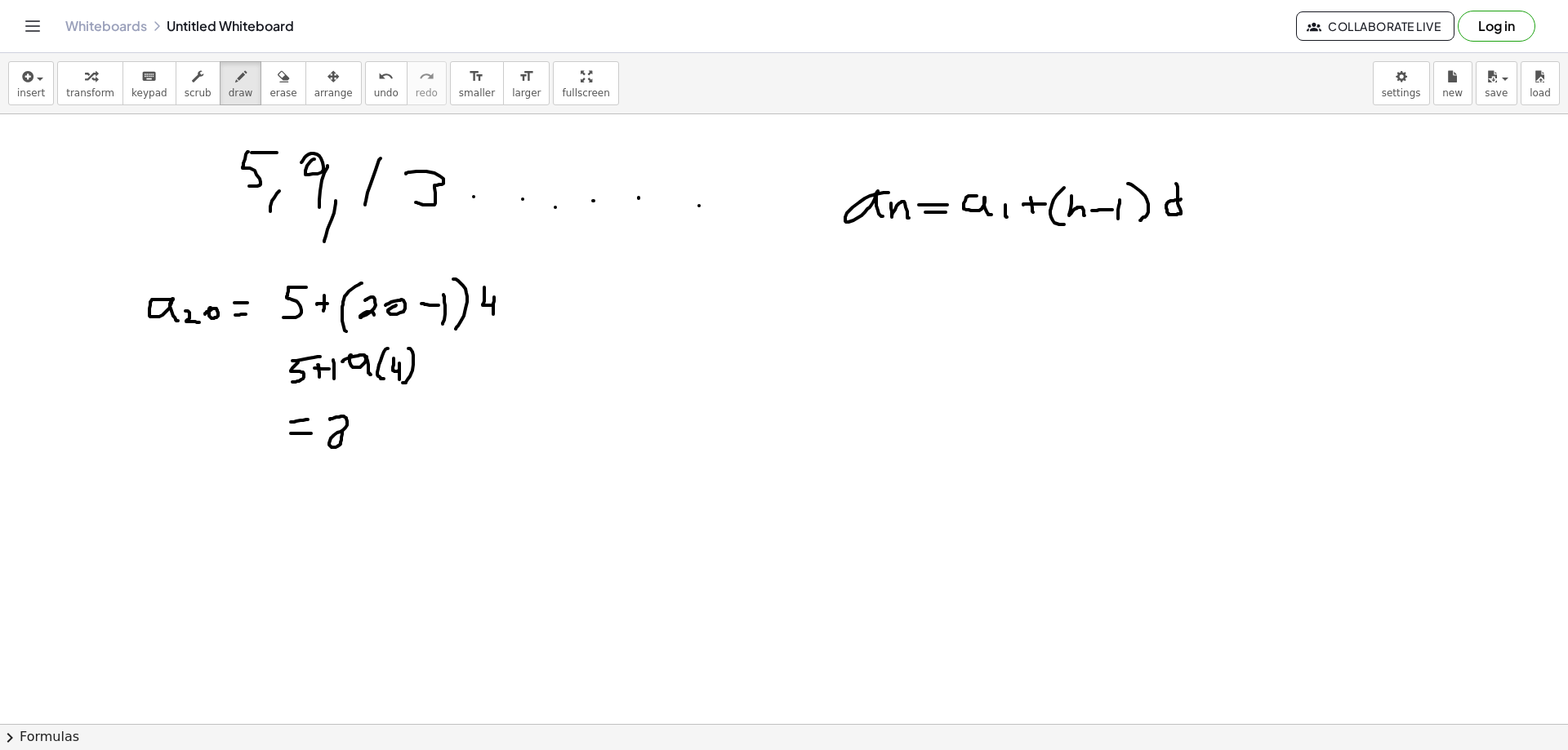
drag, startPoint x: 364, startPoint y: 417, endPoint x: 363, endPoint y: 440, distance: 23.0
drag, startPoint x: 394, startPoint y: 446, endPoint x: 492, endPoint y: 312, distance: 166.0
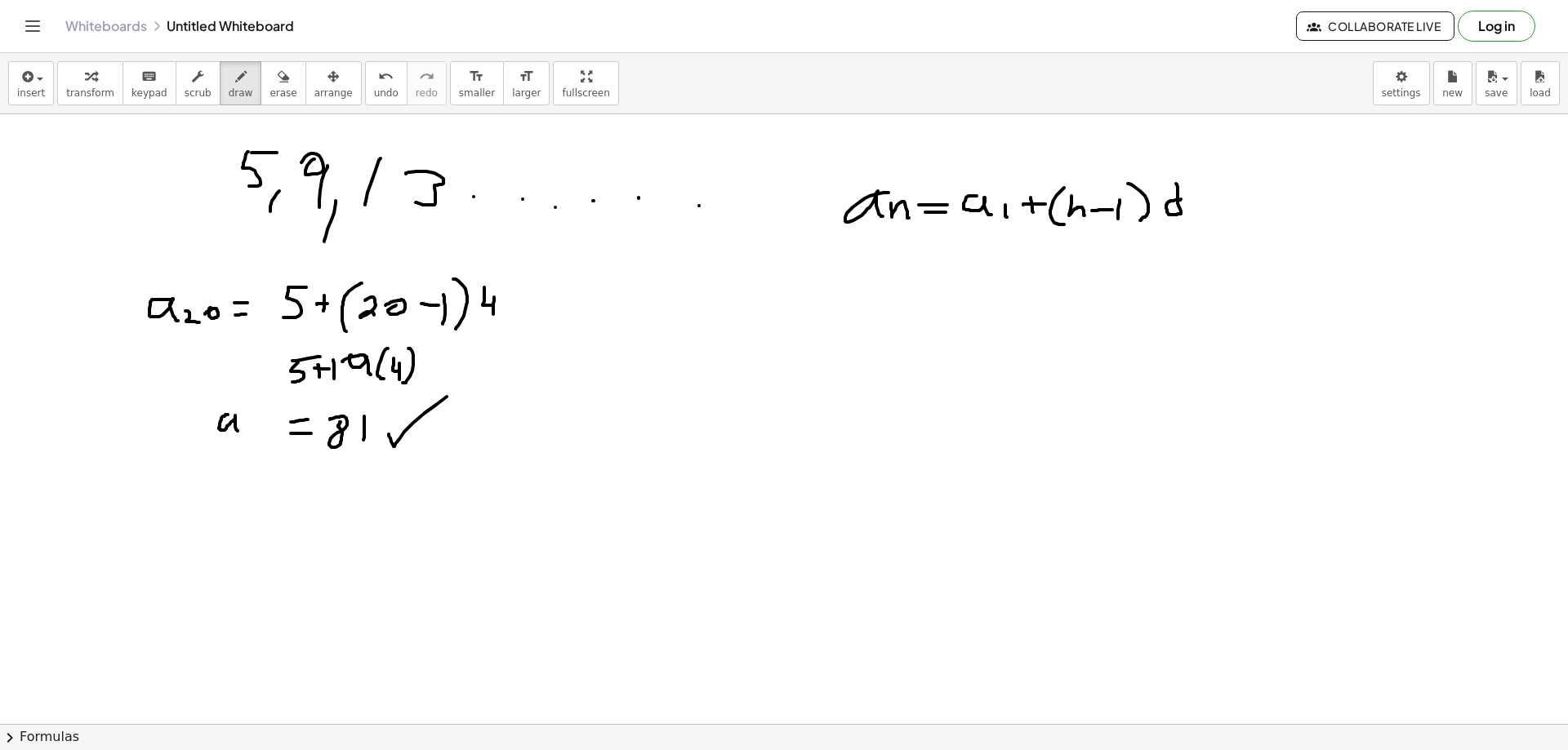
drag, startPoint x: 223, startPoint y: 417, endPoint x: 246, endPoint y: 432, distance: 27.5
drag, startPoint x: 248, startPoint y: 432, endPoint x: 258, endPoint y: 444, distance: 15.6
drag, startPoint x: 264, startPoint y: 436, endPoint x: 319, endPoint y: 445, distance: 55.7
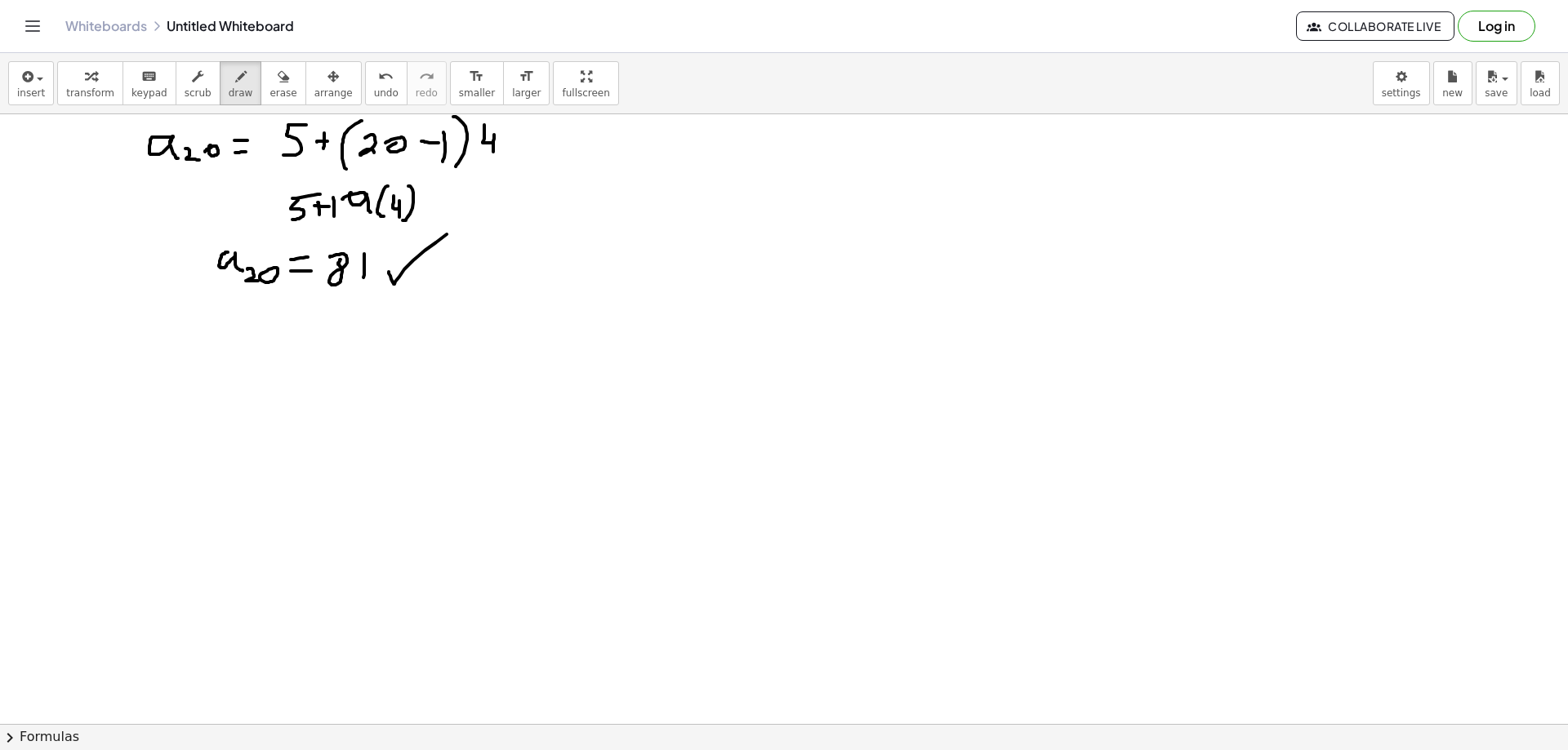
scroll to position [408, 0]
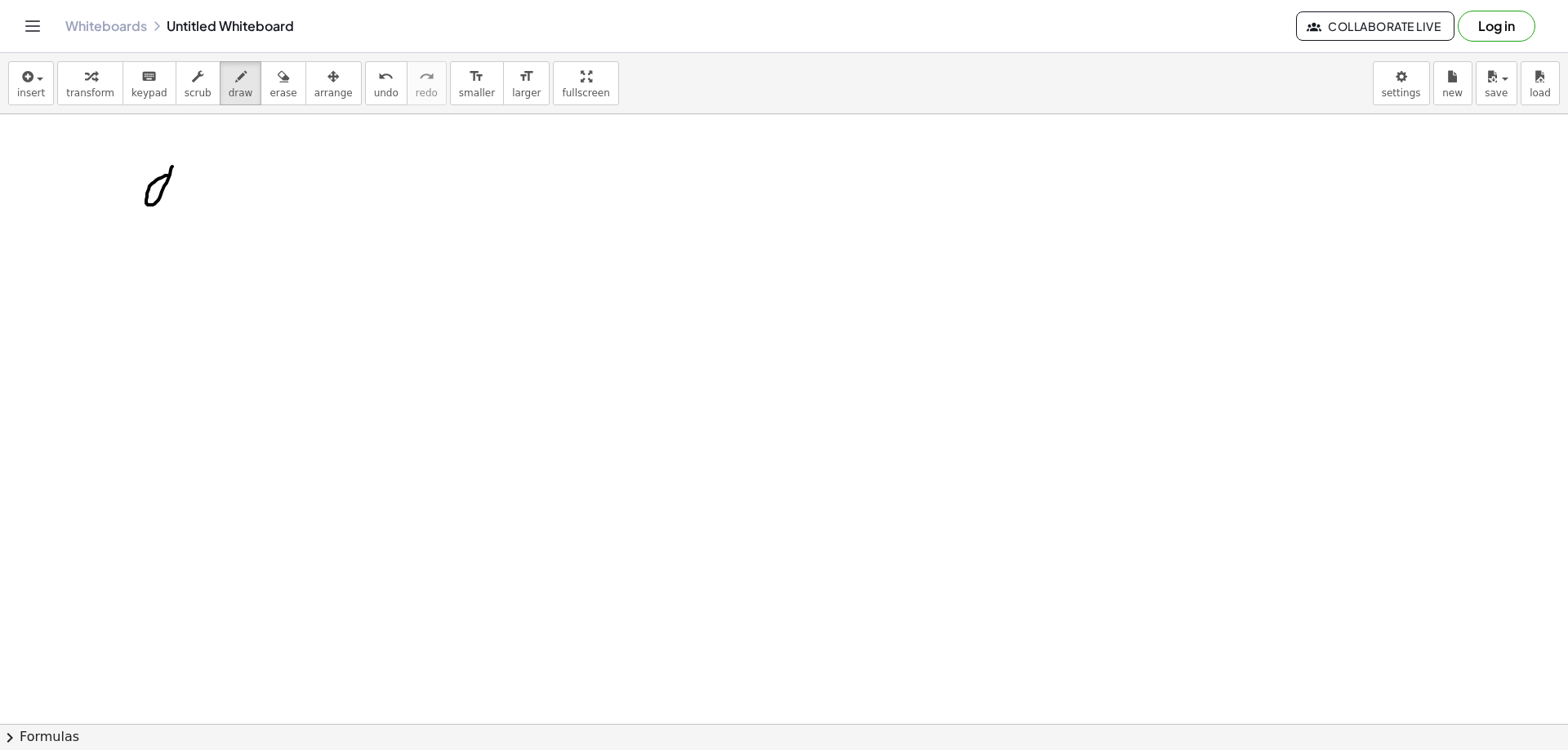
drag, startPoint x: 166, startPoint y: 175, endPoint x: 171, endPoint y: 212, distance: 37.3
click at [171, 212] on div at bounding box center [784, 368] width 1568 height 1326
click at [179, 196] on div at bounding box center [784, 368] width 1568 height 1326
drag, startPoint x: 215, startPoint y: 193, endPoint x: 218, endPoint y: 201, distance: 8.5
click at [236, 193] on div at bounding box center [784, 368] width 1568 height 1326
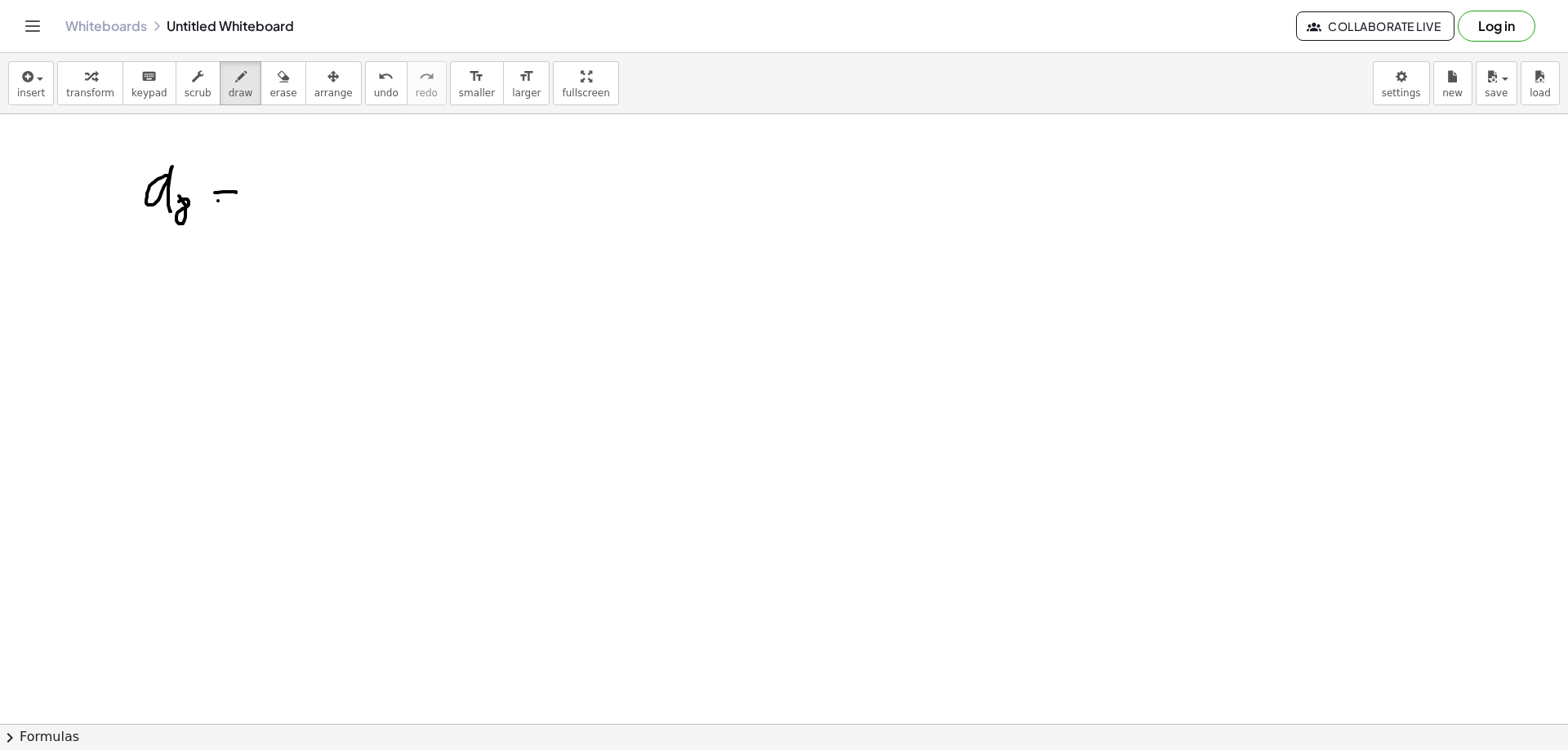
drag, startPoint x: 218, startPoint y: 201, endPoint x: 246, endPoint y: 203, distance: 28.1
click at [245, 203] on div at bounding box center [784, 368] width 1568 height 1326
drag, startPoint x: 265, startPoint y: 179, endPoint x: 264, endPoint y: 211, distance: 32.0
click at [264, 211] on div at bounding box center [784, 368] width 1568 height 1326
drag, startPoint x: 301, startPoint y: 180, endPoint x: 292, endPoint y: 217, distance: 38.1
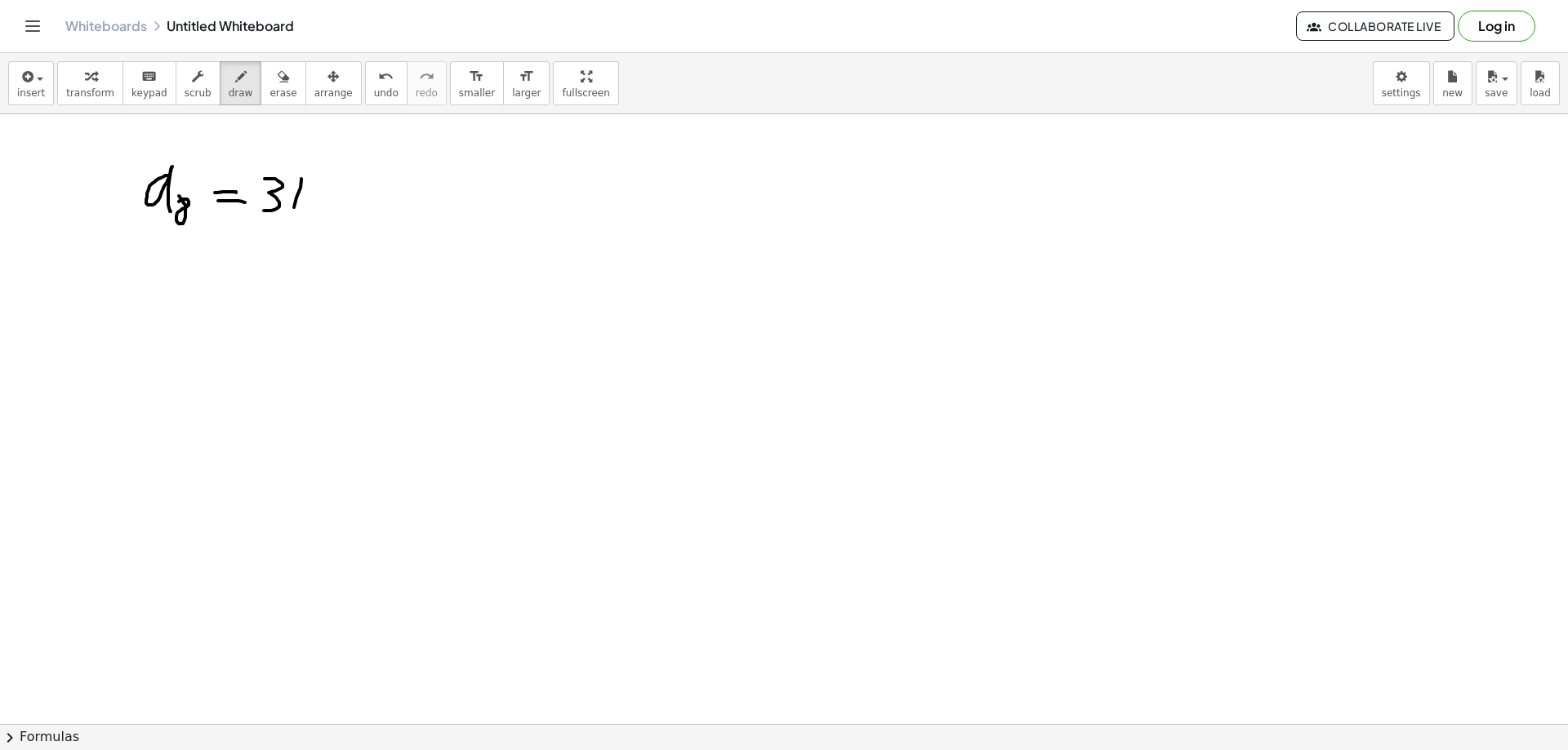
click at [292, 217] on div at bounding box center [784, 368] width 1568 height 1326
drag, startPoint x: 187, startPoint y: 265, endPoint x: 177, endPoint y: 281, distance: 18.9
click at [176, 282] on div at bounding box center [784, 368] width 1568 height 1326
drag, startPoint x: 211, startPoint y: 274, endPoint x: 219, endPoint y: 276, distance: 8.2
click at [219, 274] on div at bounding box center [784, 368] width 1568 height 1326
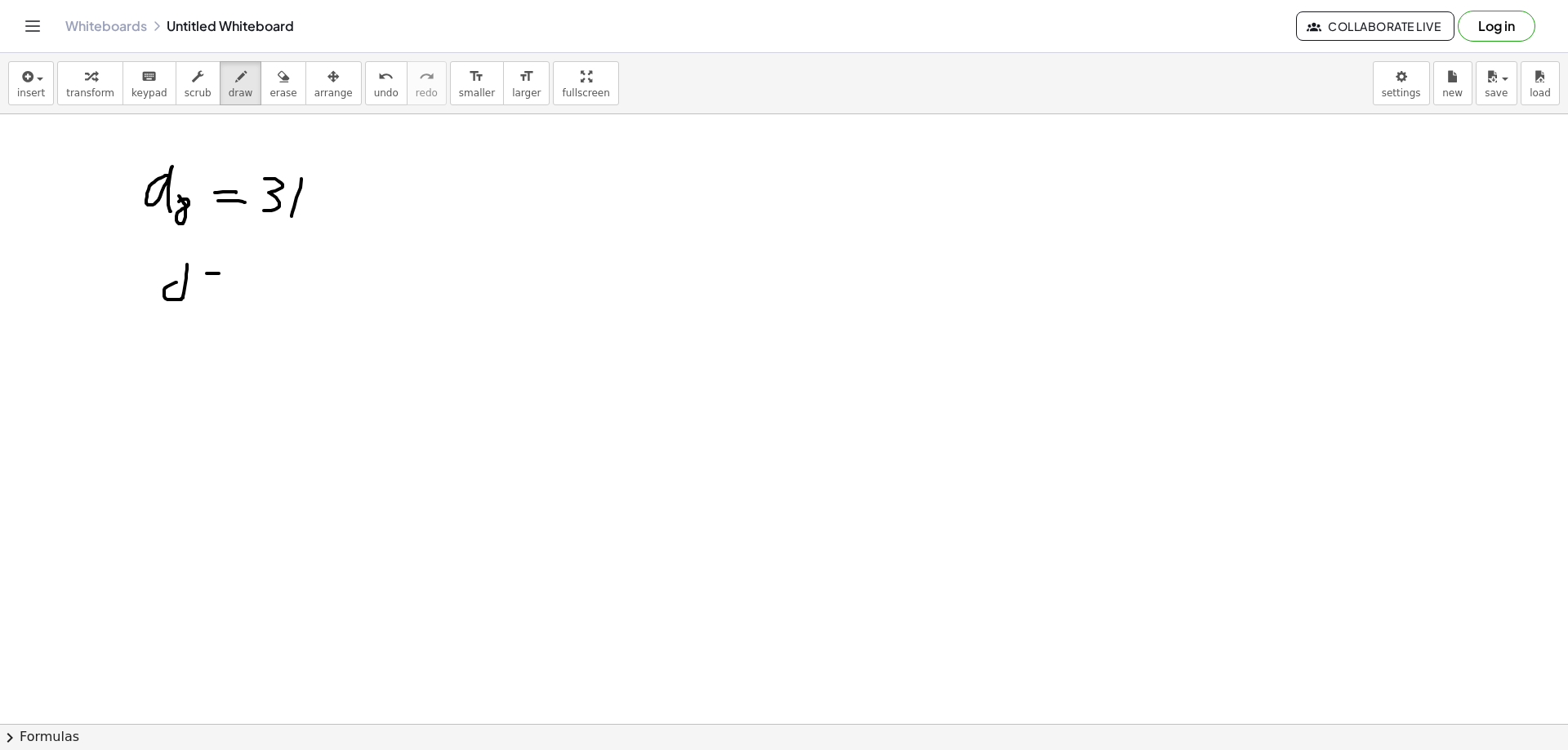
drag, startPoint x: 205, startPoint y: 284, endPoint x: 235, endPoint y: 285, distance: 30.0
click at [229, 286] on div at bounding box center [784, 368] width 1568 height 1326
drag, startPoint x: 258, startPoint y: 259, endPoint x: 263, endPoint y: 289, distance: 30.4
click at [263, 289] on div at bounding box center [784, 368] width 1568 height 1326
drag, startPoint x: 162, startPoint y: 330, endPoint x: 176, endPoint y: 362, distance: 34.9
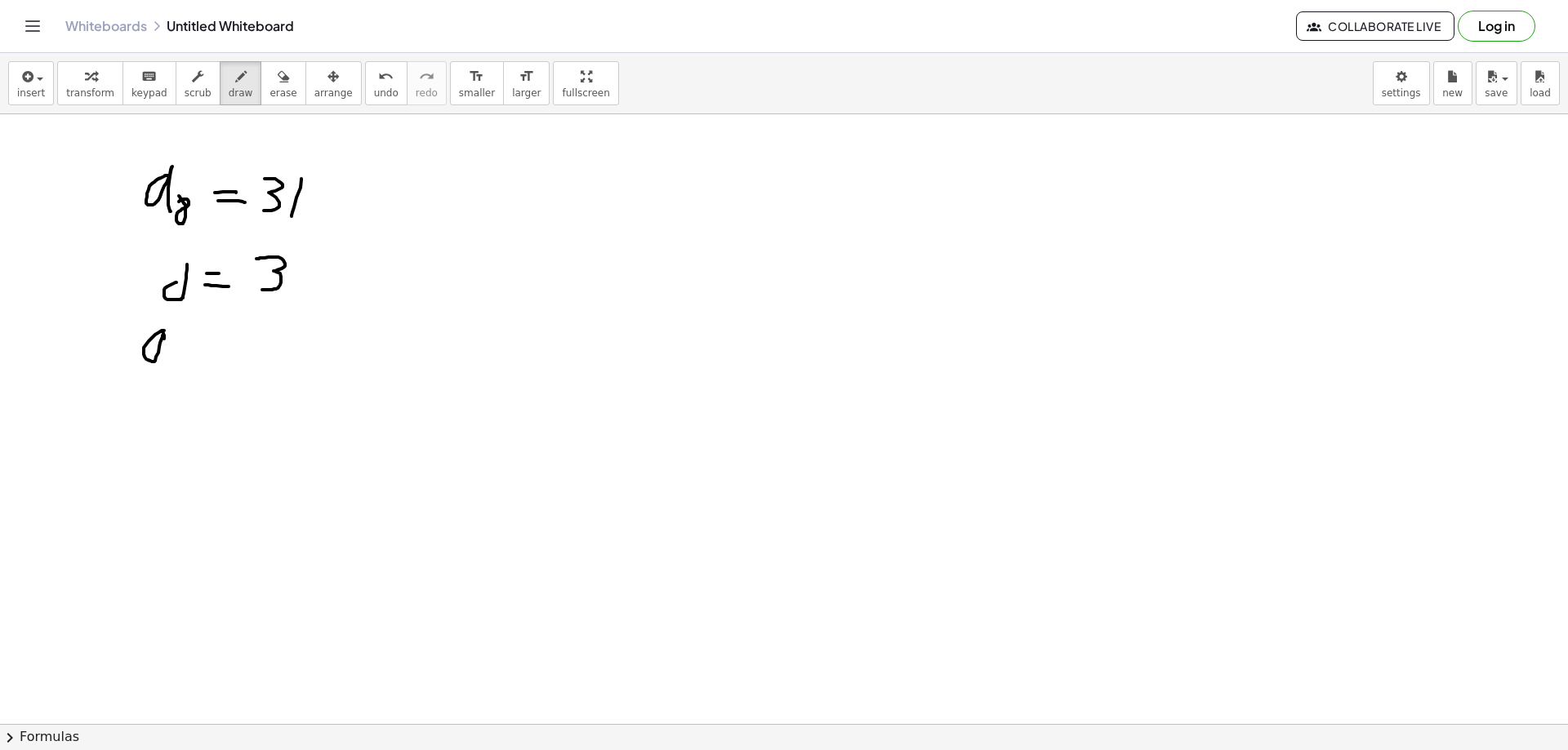
click at [171, 362] on div at bounding box center [784, 368] width 1568 height 1326
drag, startPoint x: 194, startPoint y: 356, endPoint x: 194, endPoint y: 383, distance: 27.0
click at [194, 371] on div at bounding box center [784, 368] width 1568 height 1326
drag, startPoint x: 217, startPoint y: 340, endPoint x: 231, endPoint y: 340, distance: 14.0
click at [231, 340] on div at bounding box center [784, 368] width 1568 height 1326
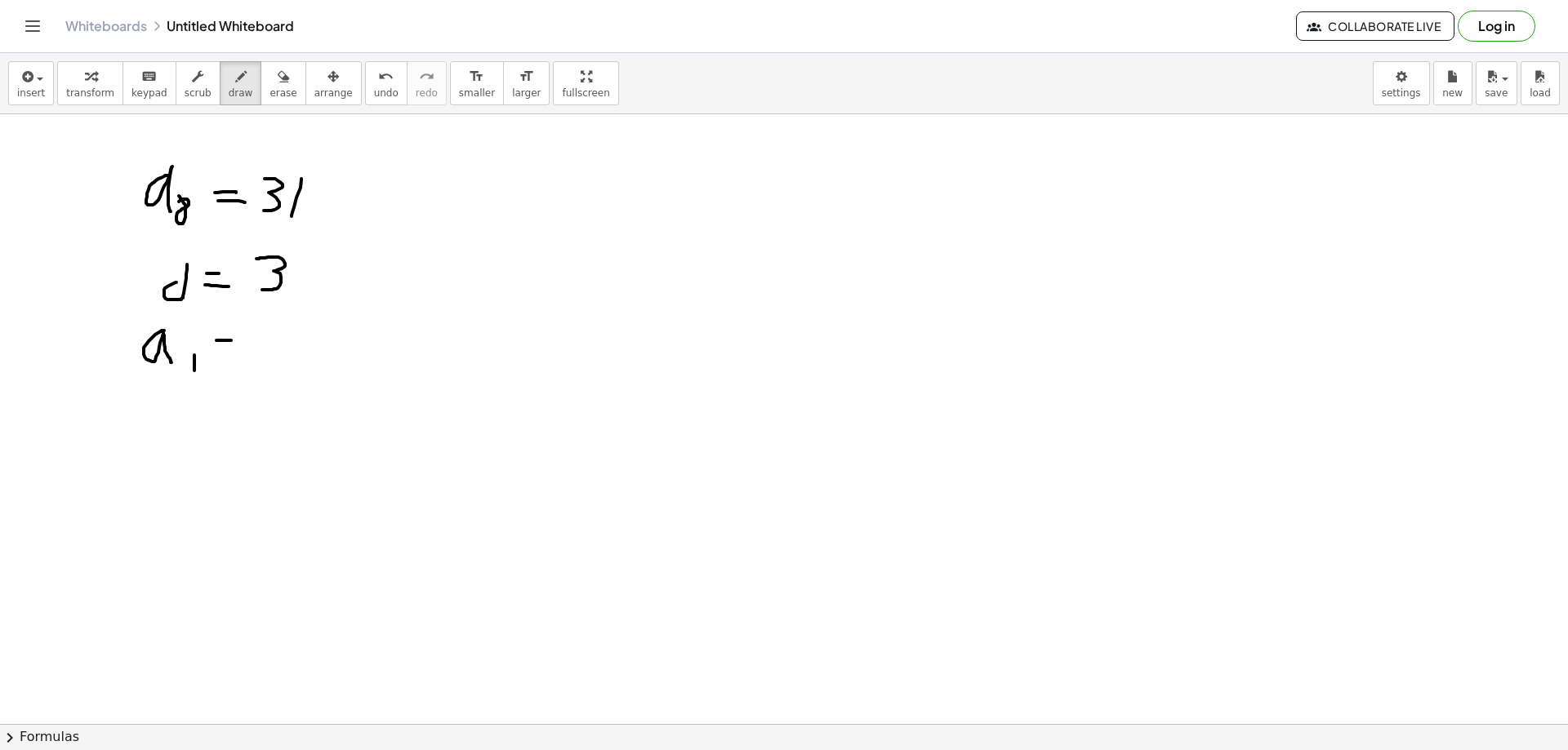
drag, startPoint x: 216, startPoint y: 348, endPoint x: 239, endPoint y: 361, distance: 26.4
click at [228, 348] on div at bounding box center [784, 368] width 1568 height 1326
drag, startPoint x: 491, startPoint y: 174, endPoint x: 494, endPoint y: 201, distance: 27.2
click at [494, 201] on div at bounding box center [784, 368] width 1568 height 1326
drag, startPoint x: 506, startPoint y: 201, endPoint x: 517, endPoint y: 206, distance: 12.1
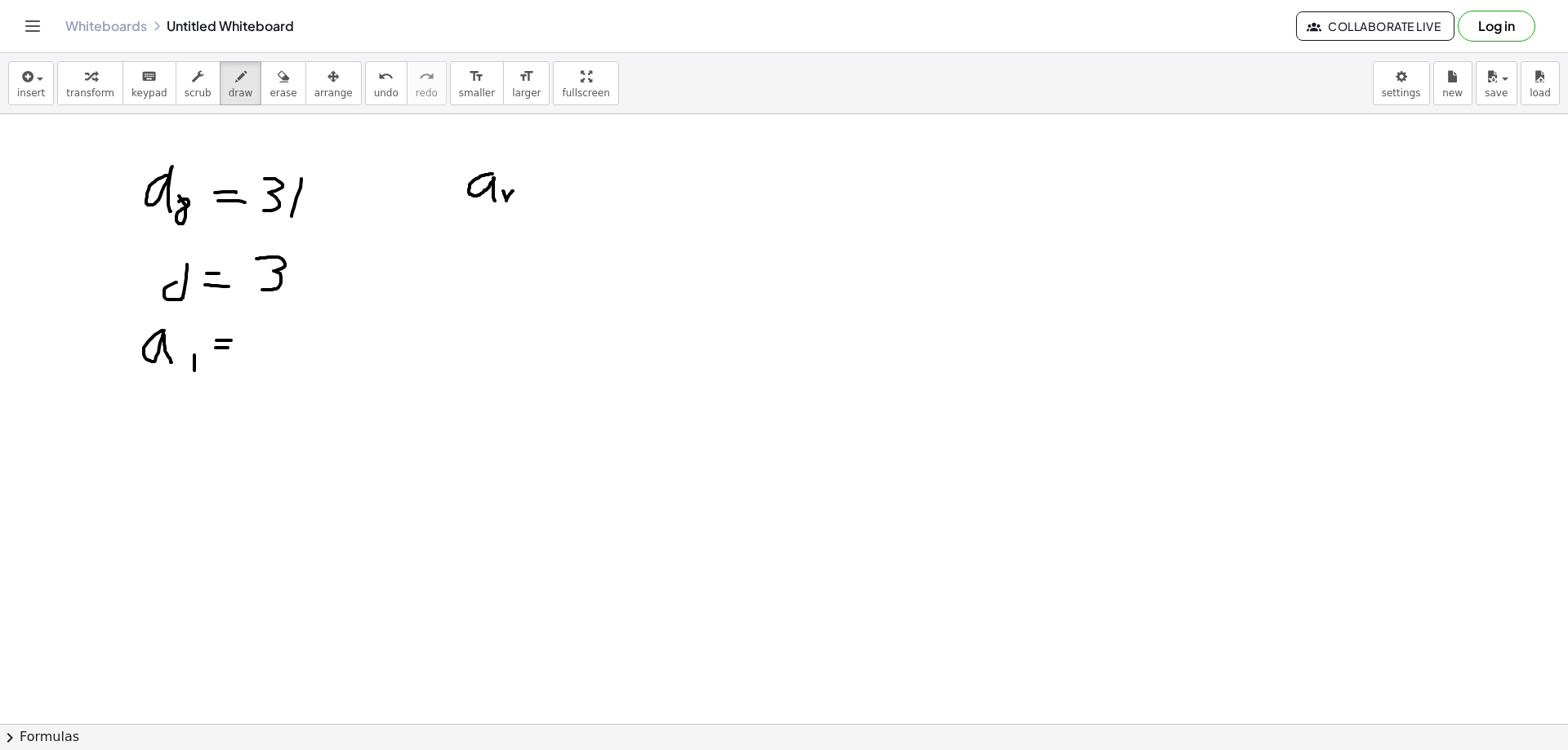
click at [517, 206] on div at bounding box center [784, 368] width 1568 height 1326
drag, startPoint x: 529, startPoint y: 185, endPoint x: 545, endPoint y: 184, distance: 16.0
click at [545, 184] on div at bounding box center [784, 368] width 1568 height 1326
click at [545, 193] on div at bounding box center [784, 368] width 1568 height 1326
drag, startPoint x: 587, startPoint y: 177, endPoint x: 607, endPoint y: 191, distance: 24.4
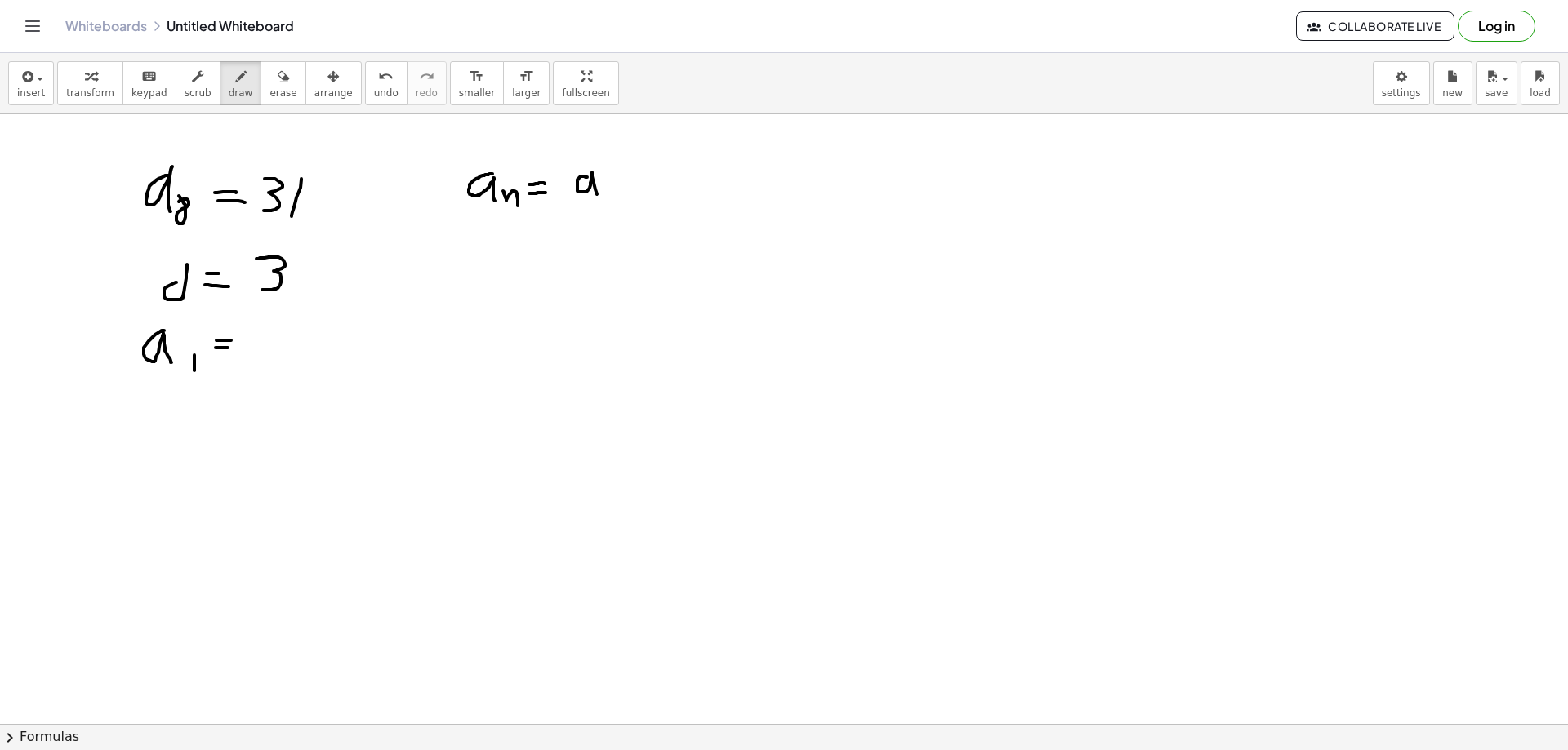
click at [600, 198] on div at bounding box center [784, 368] width 1568 height 1326
drag, startPoint x: 611, startPoint y: 189, endPoint x: 611, endPoint y: 204, distance: 15.0
click at [611, 204] on div at bounding box center [784, 368] width 1568 height 1326
drag, startPoint x: 646, startPoint y: 179, endPoint x: 640, endPoint y: 198, distance: 19.9
click at [640, 198] on div at bounding box center [784, 368] width 1568 height 1326
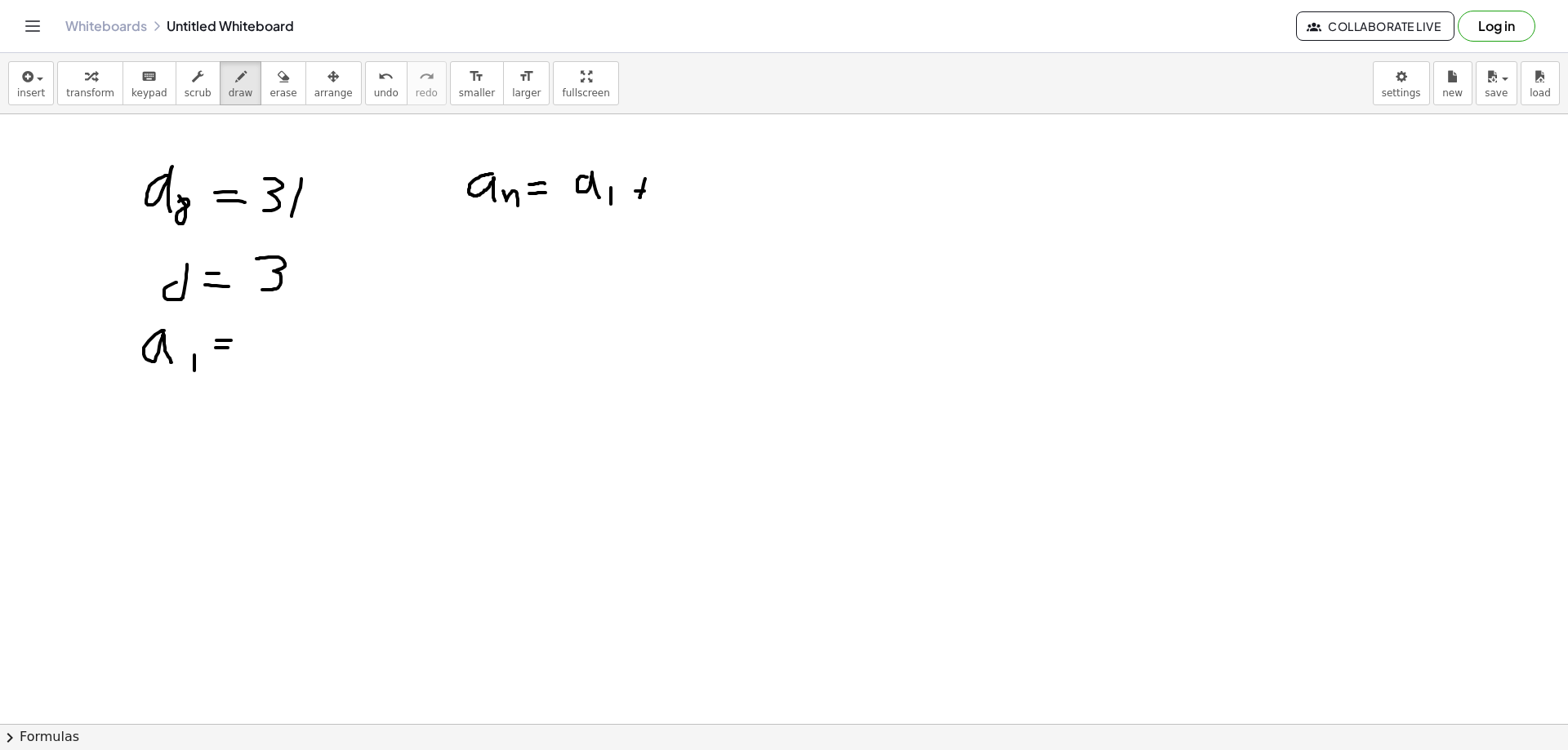
drag, startPoint x: 642, startPoint y: 191, endPoint x: 659, endPoint y: 191, distance: 17.0
click at [648, 191] on div at bounding box center [784, 368] width 1568 height 1326
drag, startPoint x: 683, startPoint y: 171, endPoint x: 678, endPoint y: 208, distance: 37.3
click at [676, 212] on div at bounding box center [784, 368] width 1568 height 1326
drag, startPoint x: 682, startPoint y: 189, endPoint x: 693, endPoint y: 203, distance: 17.8
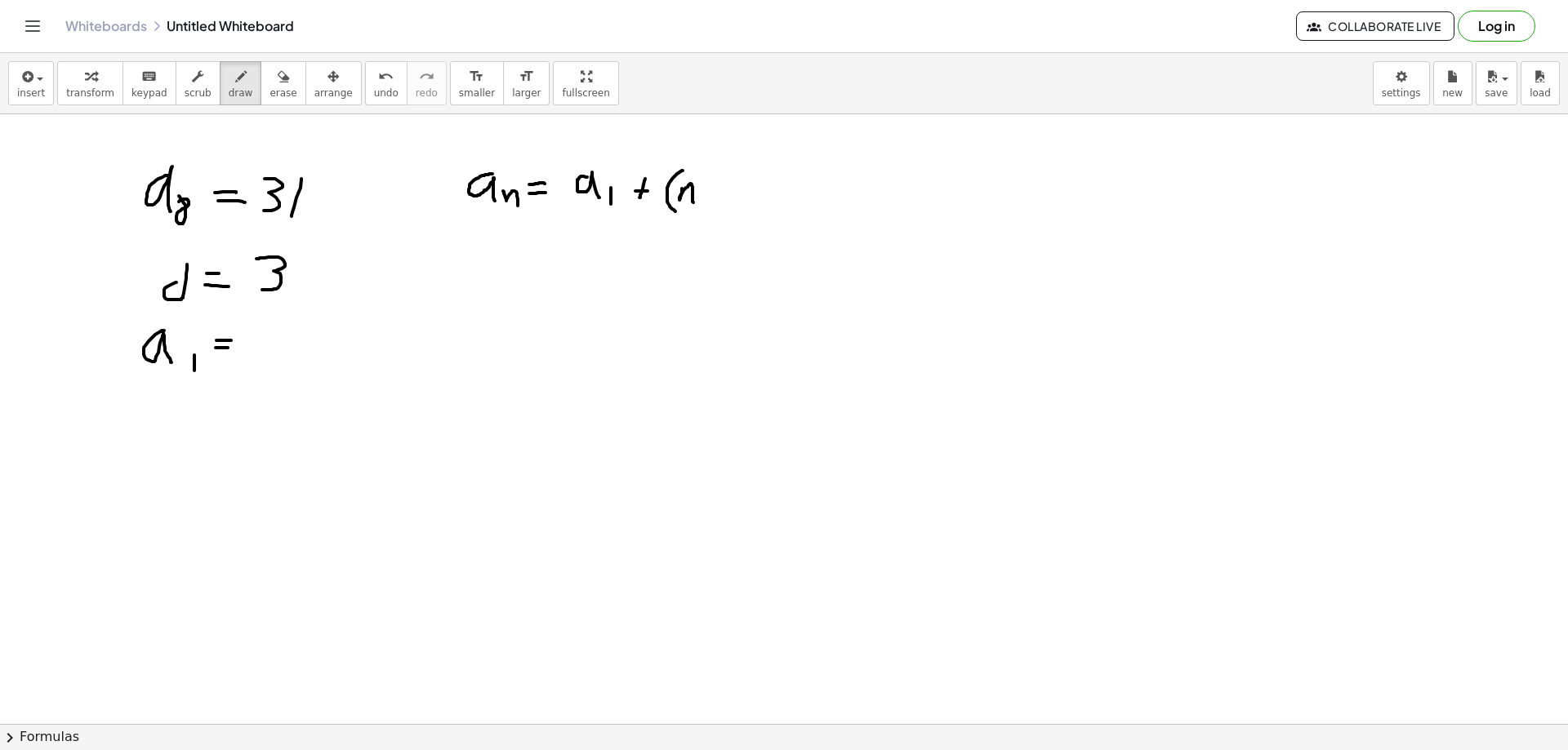
click at [693, 203] on div at bounding box center [784, 368] width 1568 height 1326
drag, startPoint x: 701, startPoint y: 187, endPoint x: 715, endPoint y: 187, distance: 14.0
click at [714, 187] on div at bounding box center [784, 368] width 1568 height 1326
drag, startPoint x: 730, startPoint y: 181, endPoint x: 728, endPoint y: 202, distance: 21.1
click at [728, 202] on div at bounding box center [784, 368] width 1568 height 1326
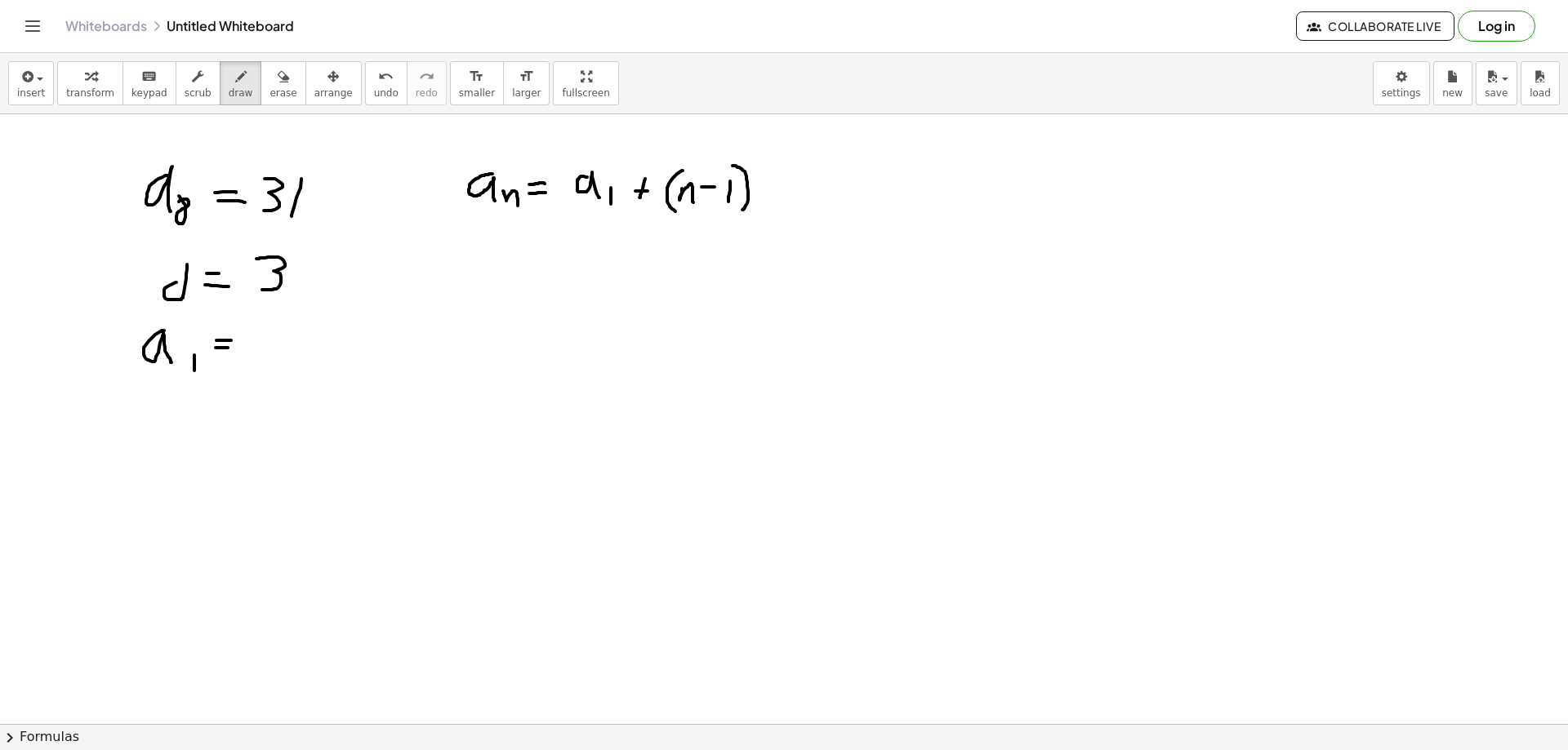
drag, startPoint x: 743, startPoint y: 171, endPoint x: 745, endPoint y: 206, distance: 35.1
click at [741, 210] on div at bounding box center [784, 368] width 1568 height 1326
drag, startPoint x: 781, startPoint y: 162, endPoint x: 778, endPoint y: 186, distance: 24.2
click at [777, 186] on div at bounding box center [784, 368] width 1568 height 1326
drag, startPoint x: 481, startPoint y: 251, endPoint x: 499, endPoint y: 278, distance: 32.4
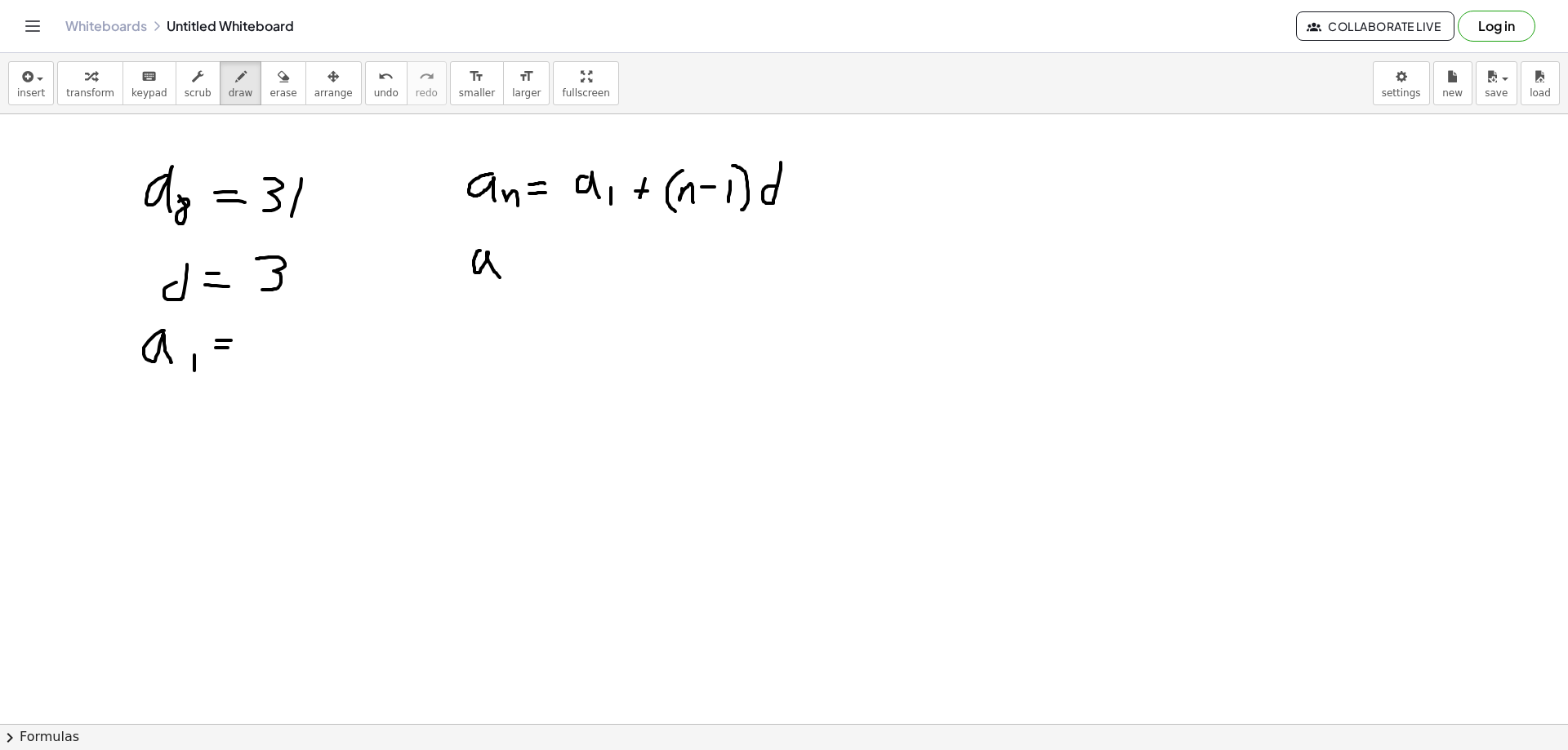
click at [499, 278] on div at bounding box center [784, 368] width 1568 height 1326
click at [510, 263] on div at bounding box center [784, 368] width 1568 height 1326
drag, startPoint x: 537, startPoint y: 253, endPoint x: 555, endPoint y: 253, distance: 18.0
click at [555, 253] on div at bounding box center [784, 368] width 1568 height 1326
drag, startPoint x: 538, startPoint y: 263, endPoint x: 557, endPoint y: 263, distance: 19.0
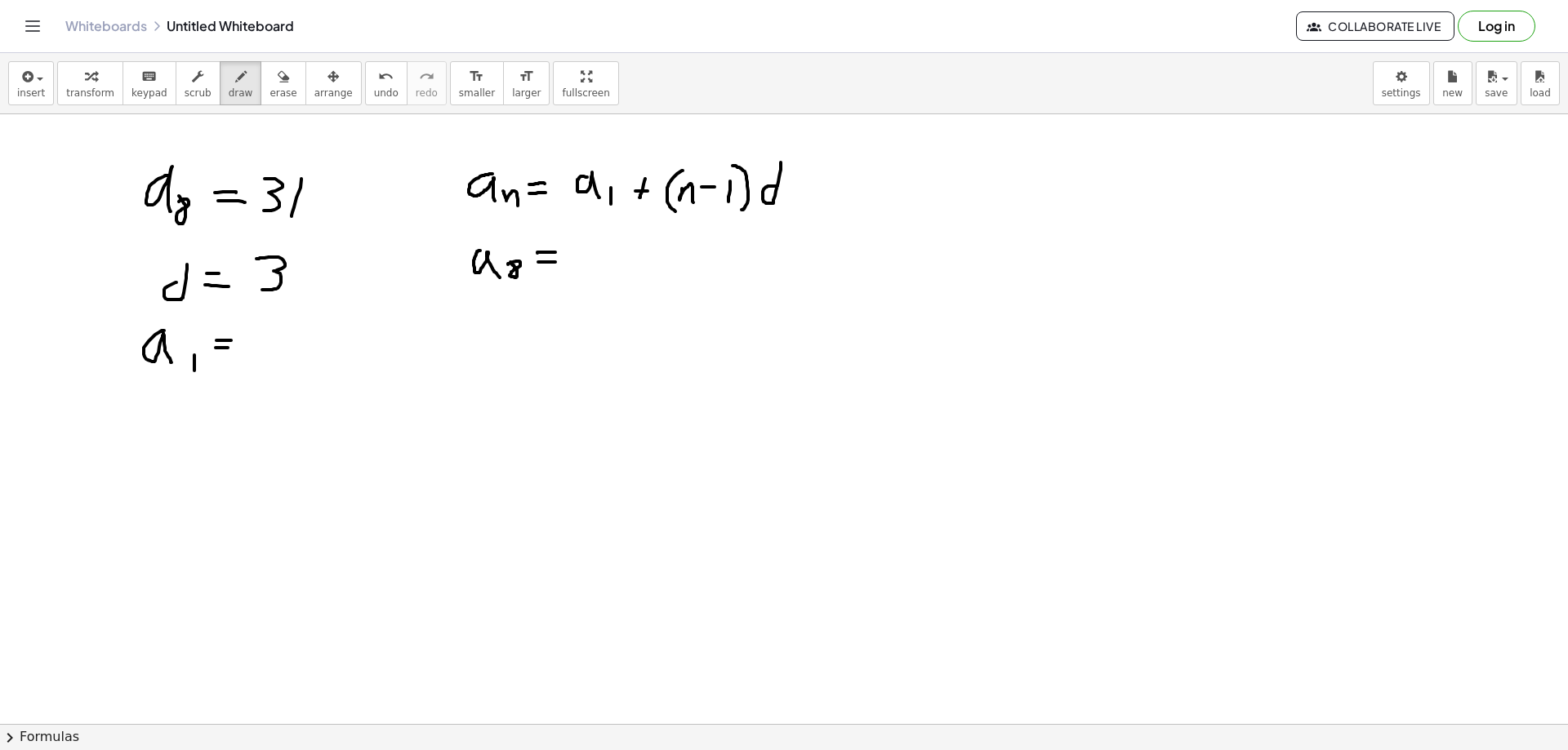
click at [556, 263] on div at bounding box center [784, 368] width 1568 height 1326
drag, startPoint x: 585, startPoint y: 253, endPoint x: 605, endPoint y: 272, distance: 27.6
click at [605, 272] on div at bounding box center [784, 368] width 1568 height 1326
drag, startPoint x: 618, startPoint y: 260, endPoint x: 618, endPoint y: 275, distance: 15.0
click at [618, 275] on div at bounding box center [784, 368] width 1568 height 1326
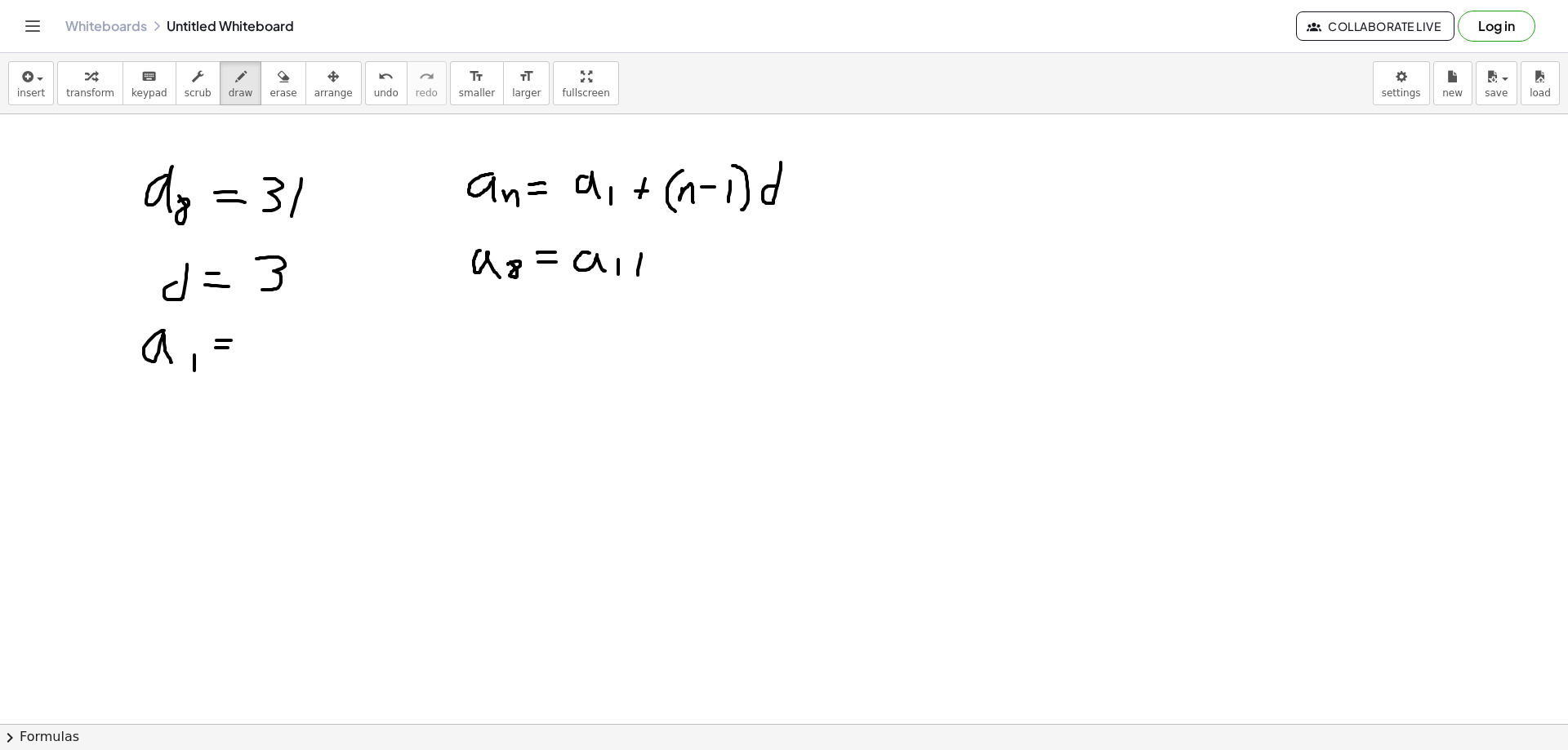
drag, startPoint x: 641, startPoint y: 254, endPoint x: 638, endPoint y: 276, distance: 22.2
click at [638, 276] on div at bounding box center [784, 368] width 1568 height 1326
drag, startPoint x: 639, startPoint y: 263, endPoint x: 651, endPoint y: 262, distance: 12.0
click at [650, 263] on div at bounding box center [784, 368] width 1568 height 1326
drag, startPoint x: 516, startPoint y: 212, endPoint x: 670, endPoint y: 220, distance: 154.2
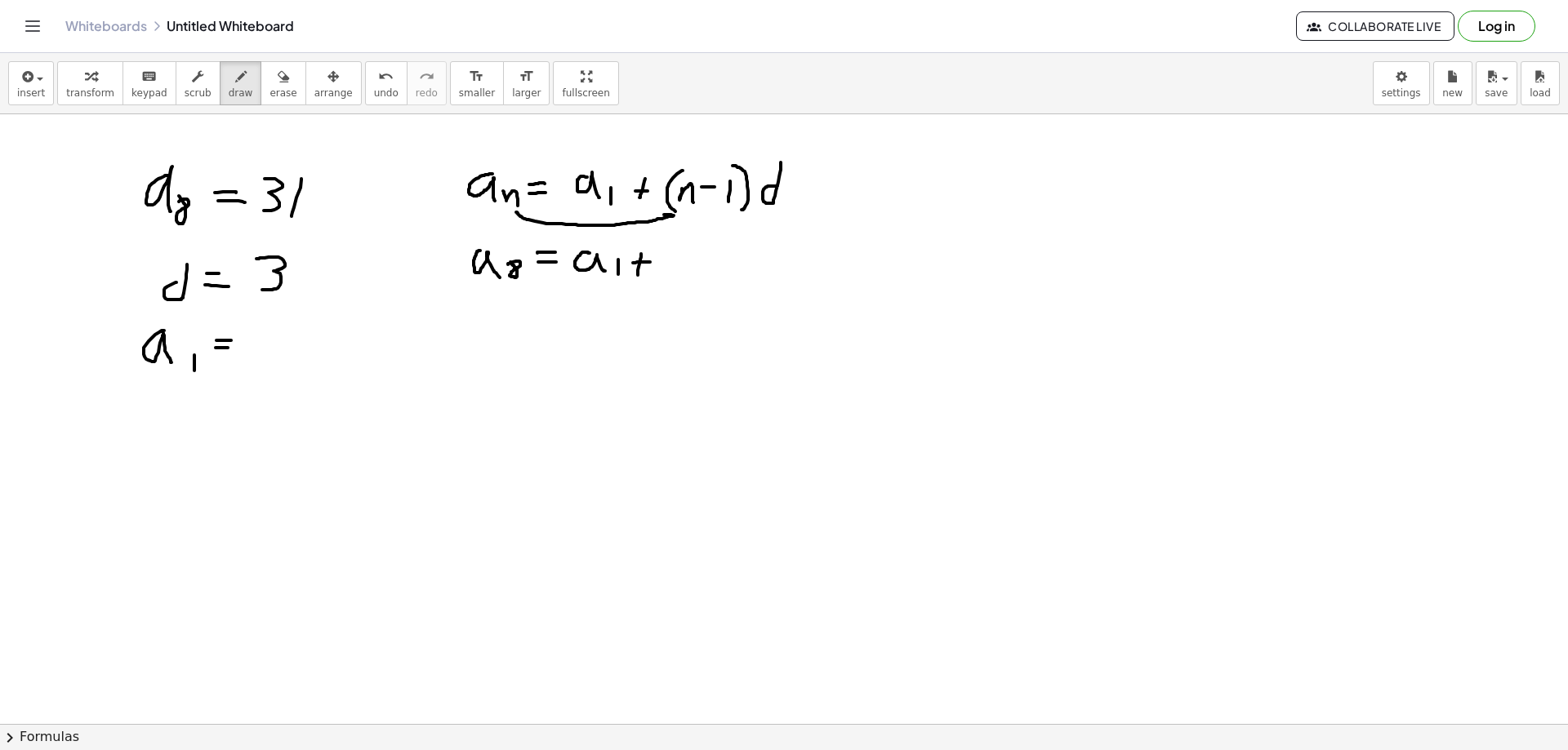
click at [670, 220] on div at bounding box center [784, 368] width 1568 height 1326
drag, startPoint x: 519, startPoint y: 211, endPoint x: 513, endPoint y: 221, distance: 11.7
click at [513, 221] on div at bounding box center [784, 368] width 1568 height 1326
drag, startPoint x: 678, startPoint y: 239, endPoint x: 664, endPoint y: 276, distance: 39.6
click at [664, 279] on div at bounding box center [784, 368] width 1568 height 1326
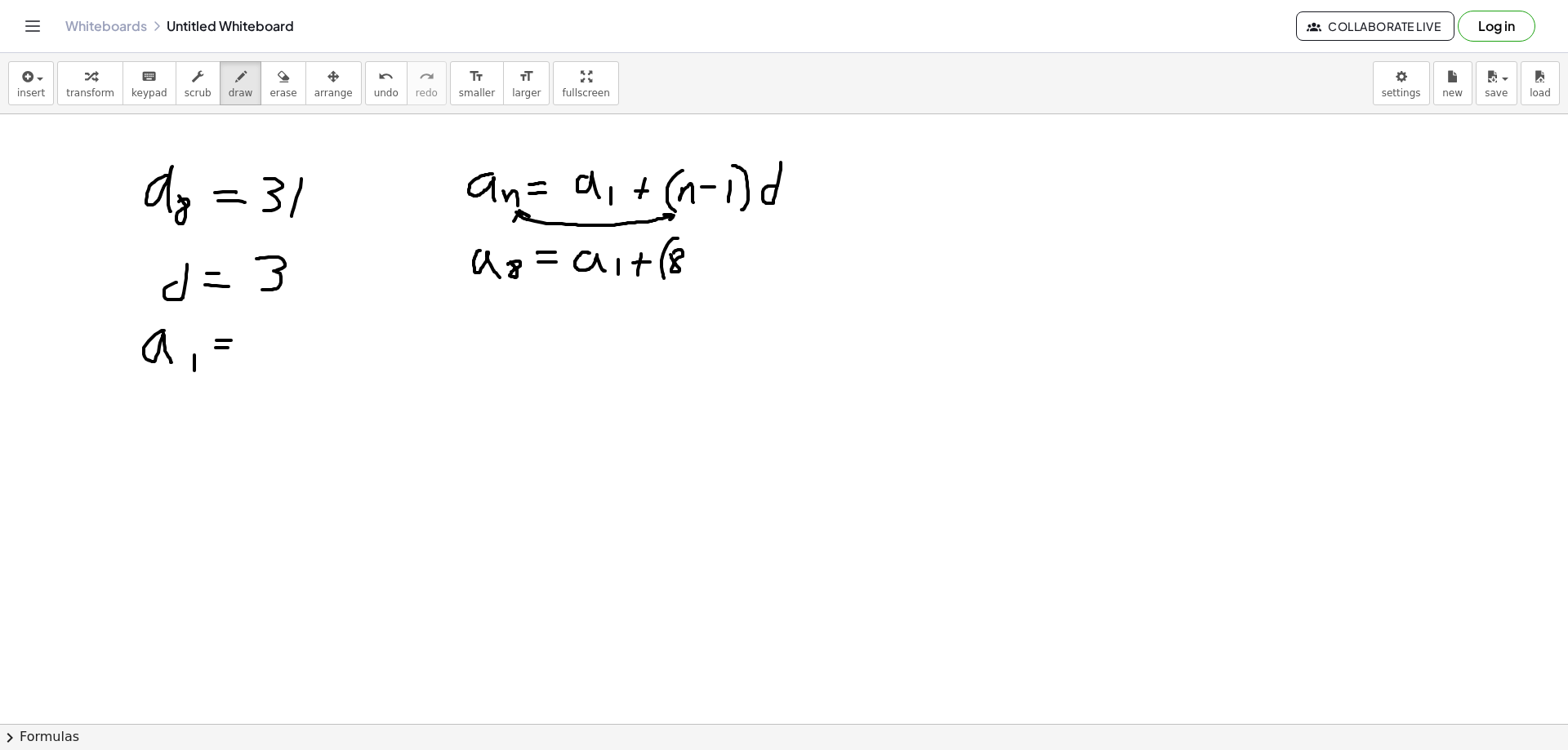
click at [671, 254] on div at bounding box center [784, 368] width 1568 height 1326
drag, startPoint x: 690, startPoint y: 260, endPoint x: 705, endPoint y: 260, distance: 15.0
click at [705, 260] on div at bounding box center [784, 368] width 1568 height 1326
drag, startPoint x: 717, startPoint y: 246, endPoint x: 713, endPoint y: 271, distance: 25.3
click at [713, 271] on div at bounding box center [784, 368] width 1568 height 1326
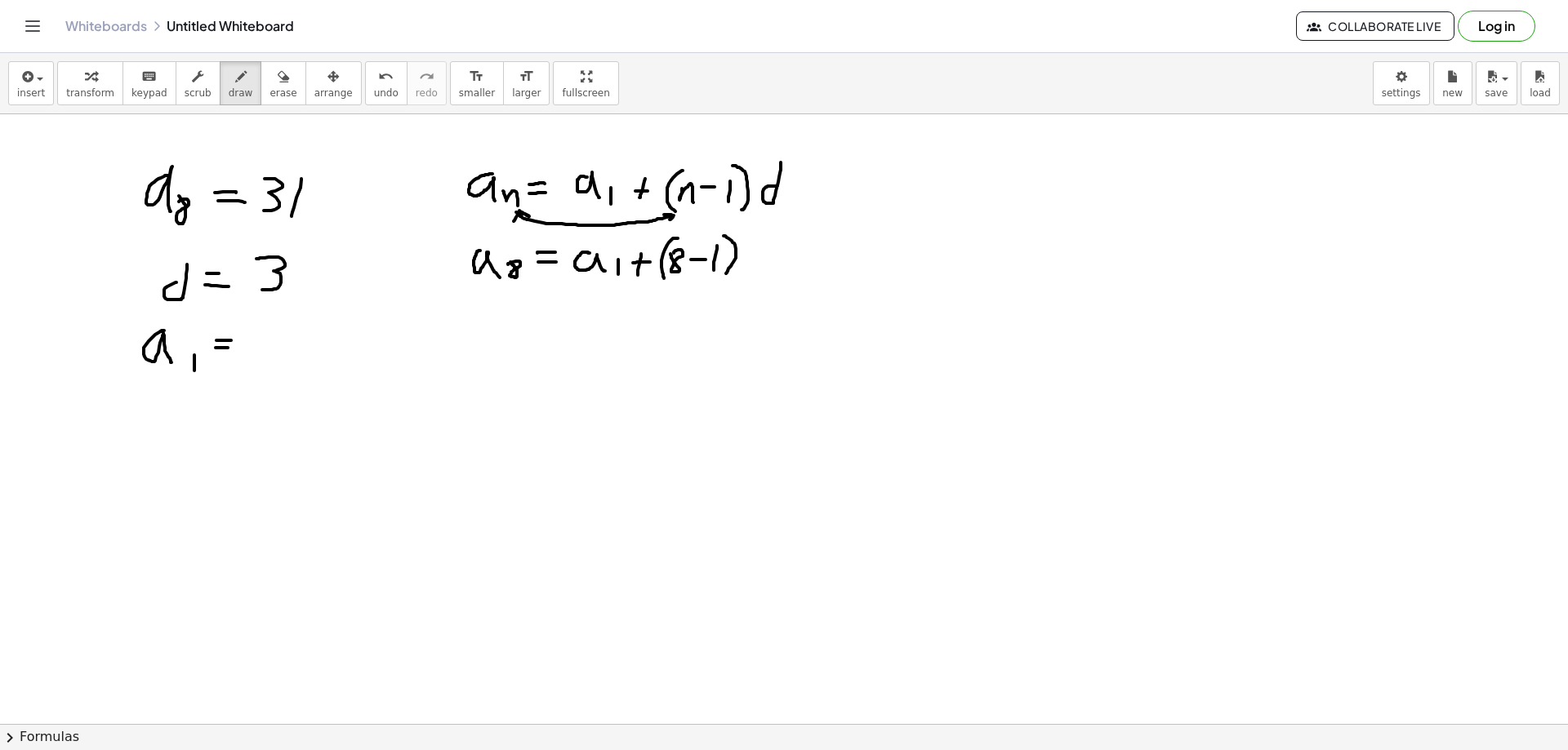
drag, startPoint x: 723, startPoint y: 236, endPoint x: 726, endPoint y: 275, distance: 39.1
click at [726, 275] on div at bounding box center [784, 368] width 1568 height 1326
drag, startPoint x: 755, startPoint y: 240, endPoint x: 754, endPoint y: 258, distance: 18.0
click at [754, 258] on div at bounding box center [784, 368] width 1568 height 1326
drag, startPoint x: 490, startPoint y: 308, endPoint x: 490, endPoint y: 330, distance: 22.0
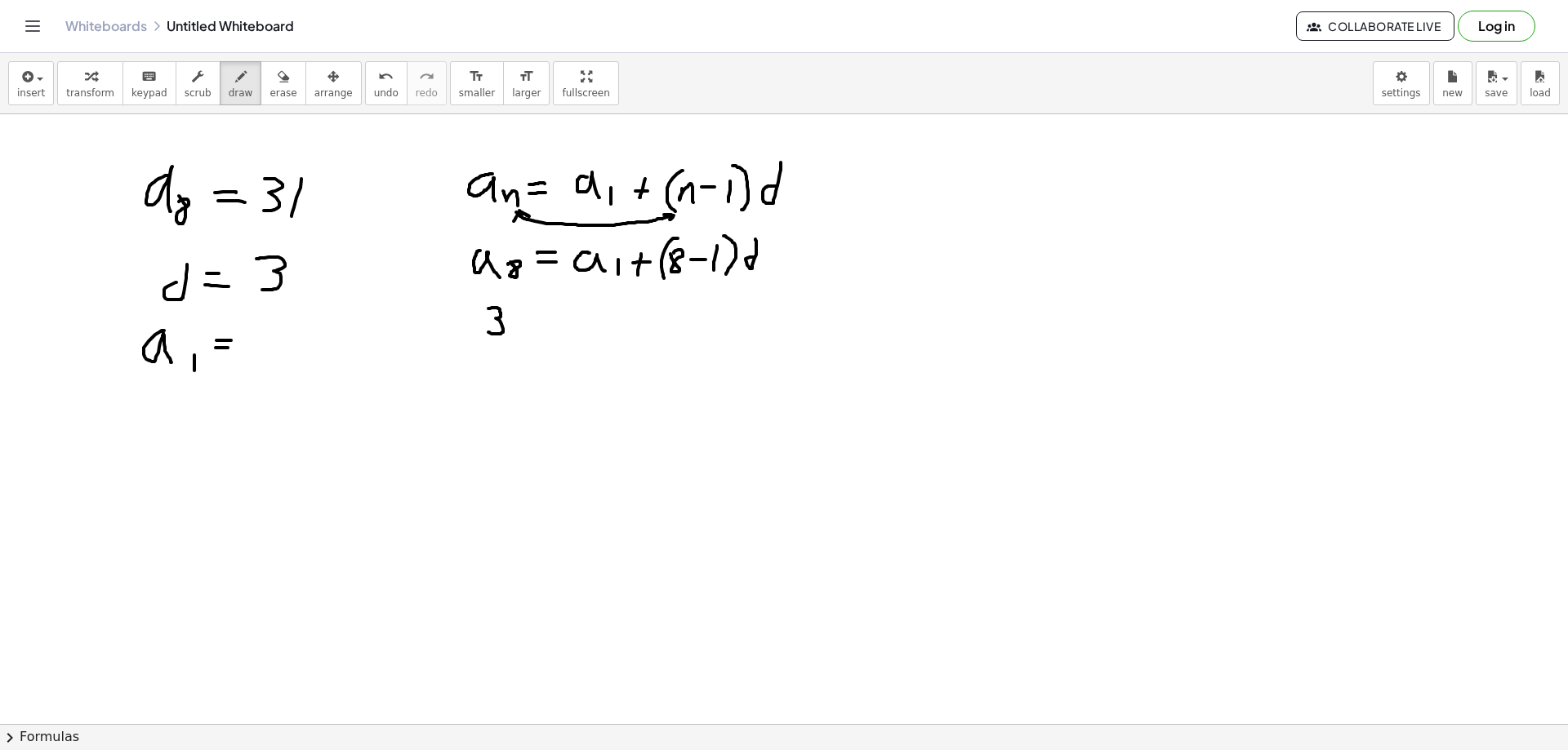
click at [489, 331] on div at bounding box center [784, 368] width 1568 height 1326
drag, startPoint x: 515, startPoint y: 309, endPoint x: 517, endPoint y: 330, distance: 21.1
click at [517, 330] on div at bounding box center [784, 368] width 1568 height 1326
drag, startPoint x: 529, startPoint y: 313, endPoint x: 549, endPoint y: 311, distance: 20.1
click at [549, 311] on div at bounding box center [784, 368] width 1568 height 1326
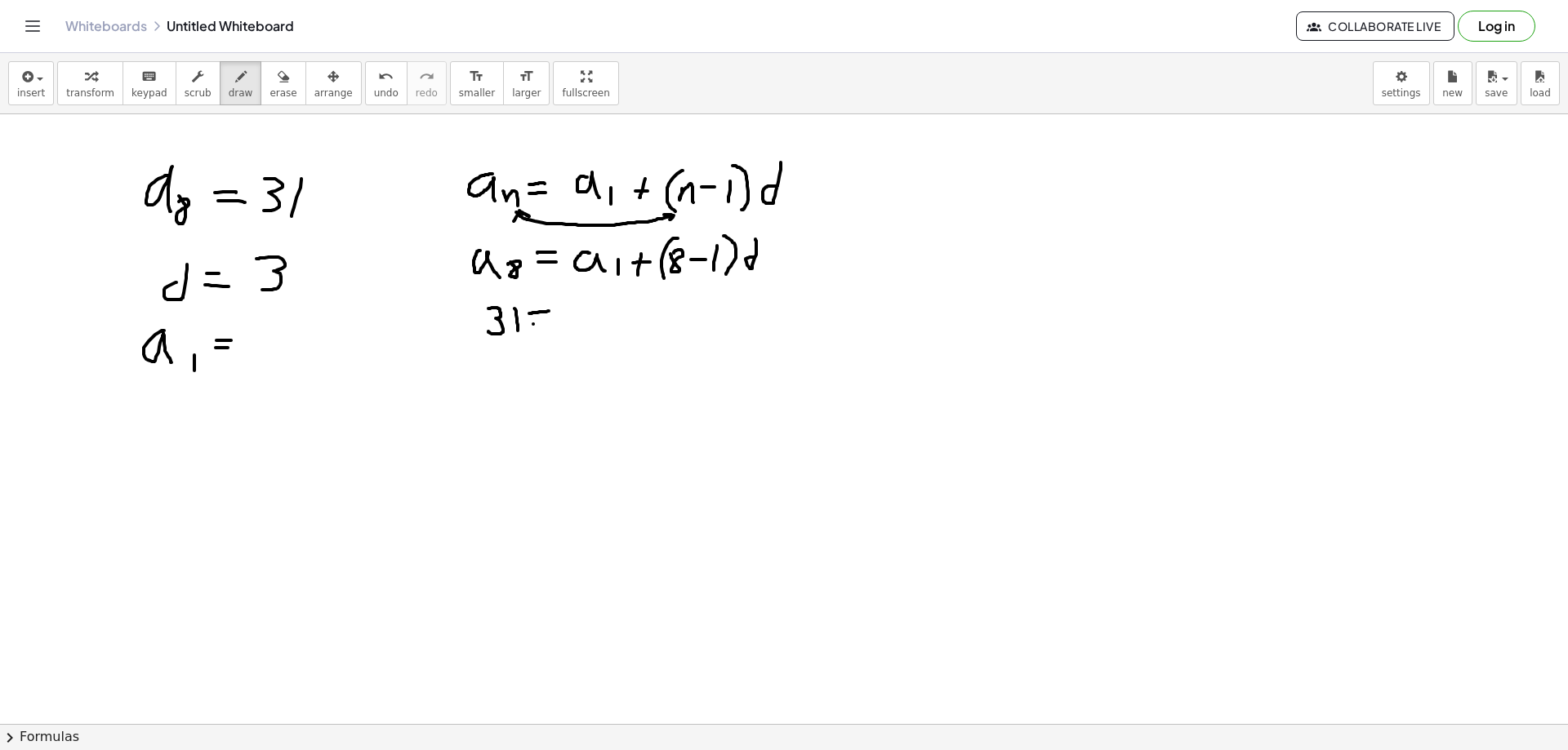
drag
click at [546, 323] on div at bounding box center [784, 368] width 1568 height 1326
click at [589, 325] on div at bounding box center [784, 368] width 1568 height 1326
click at [598, 329] on div at bounding box center [784, 368] width 1568 height 1326
click at [618, 325] on div at bounding box center [784, 368] width 1568 height 1326
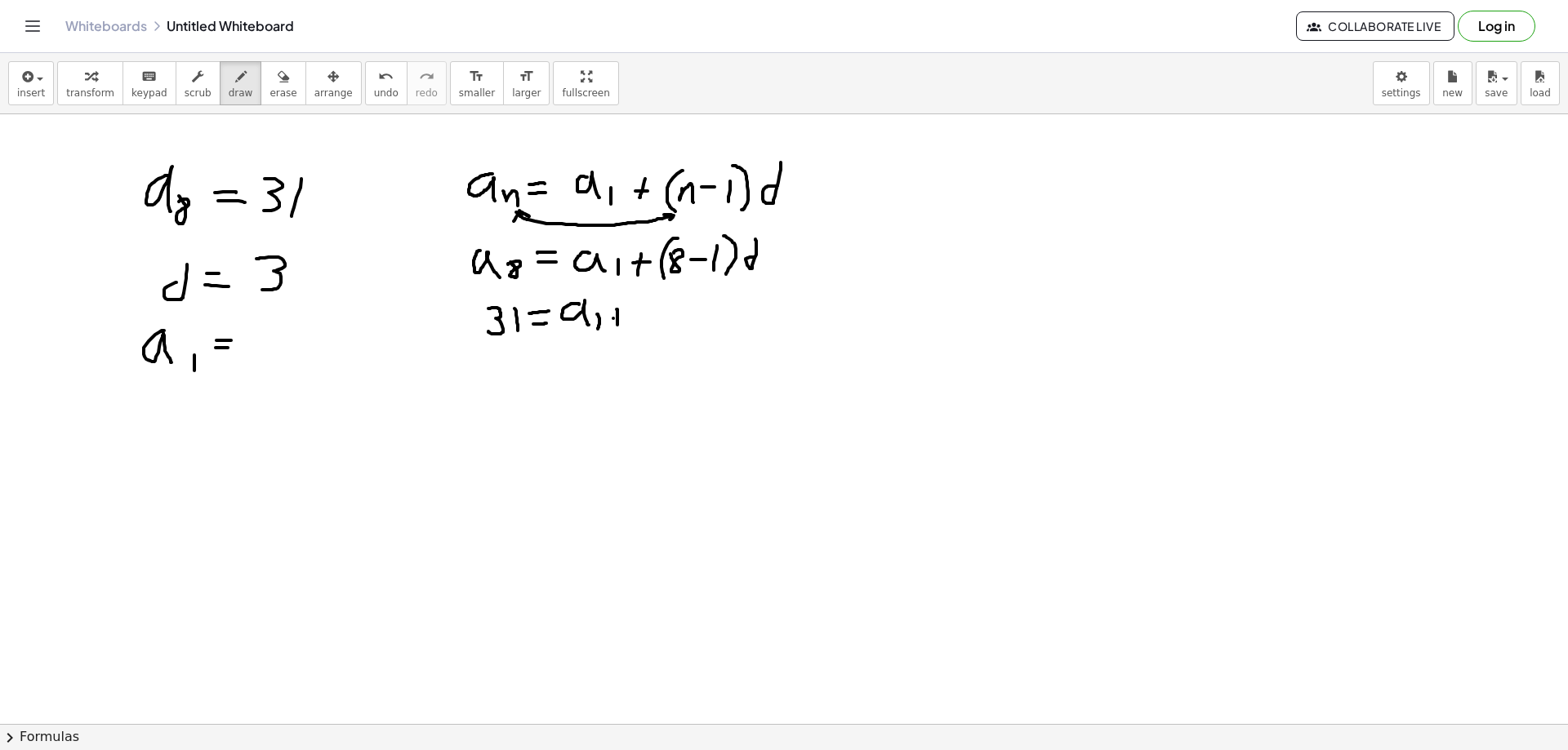
click at [627, 317] on div at bounding box center [784, 368] width 1568 height 1326
click at [637, 333] on div at bounding box center [784, 368] width 1568 height 1326
click at [659, 328] on div at bounding box center [784, 368] width 1568 height 1326
click at [664, 318] on div at bounding box center [784, 368] width 1568 height 1326
click at [672, 331] on div at bounding box center [784, 368] width 1568 height 1326
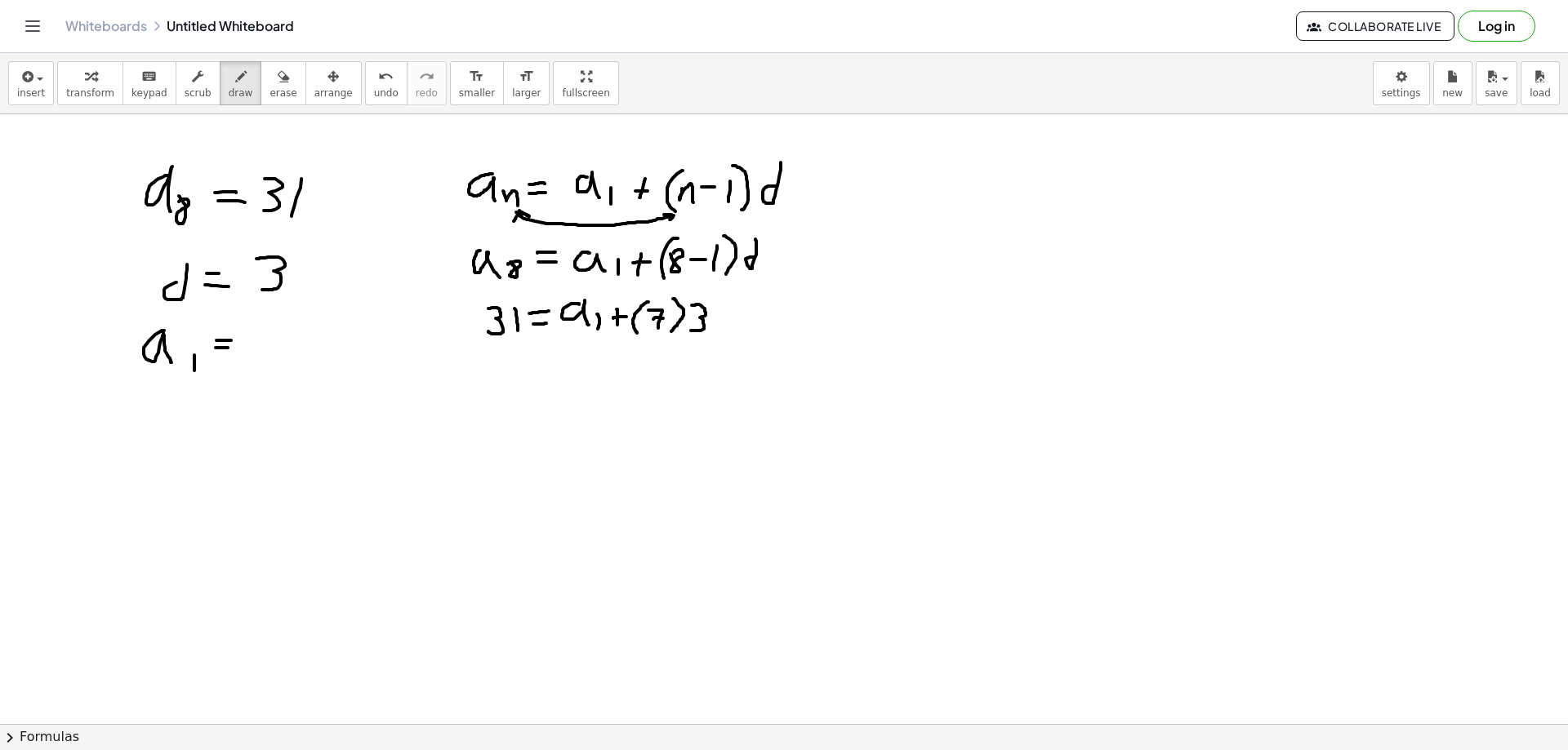
click at [690, 330] on div at bounding box center [784, 368] width 1568 height 1326
click at [521, 394] on div at bounding box center [784, 368] width 1568 height 1326
click at [528, 404] on div at bounding box center [784, 368] width 1568 height 1326
click at [563, 378] on div at bounding box center [784, 368] width 1568 height 1326
click at [565, 386] on div at bounding box center [784, 368] width 1568 height 1326
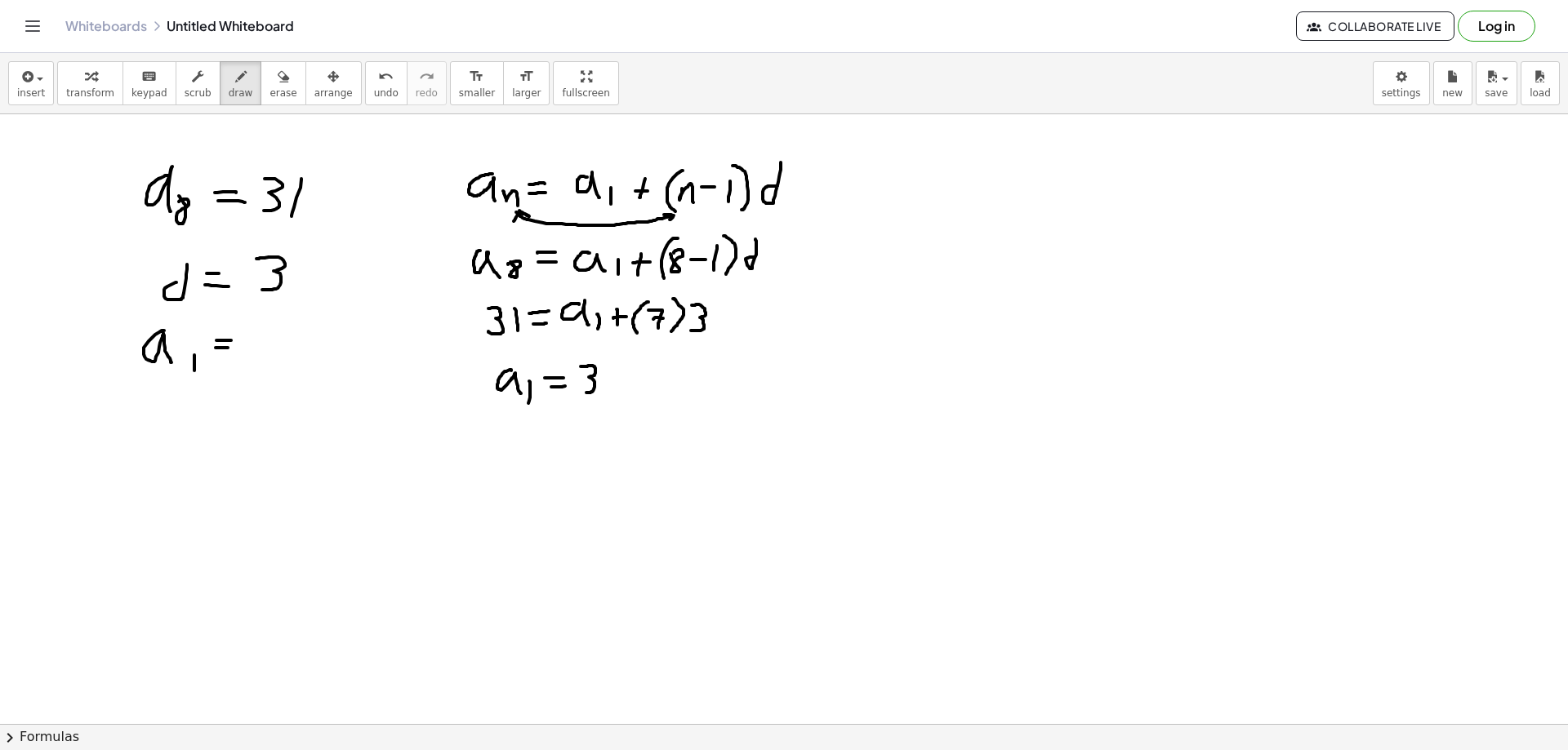
click at [581, 393] on div at bounding box center [784, 368] width 1568 height 1326
click at [605, 394] on div at bounding box center [784, 368] width 1568 height 1326
click at [634, 377] on div at bounding box center [784, 368] width 1568 height 1326
click at [659, 390] on div at bounding box center [784, 368] width 1568 height 1326
click at [668, 390] on div at bounding box center [784, 368] width 1568 height 1326
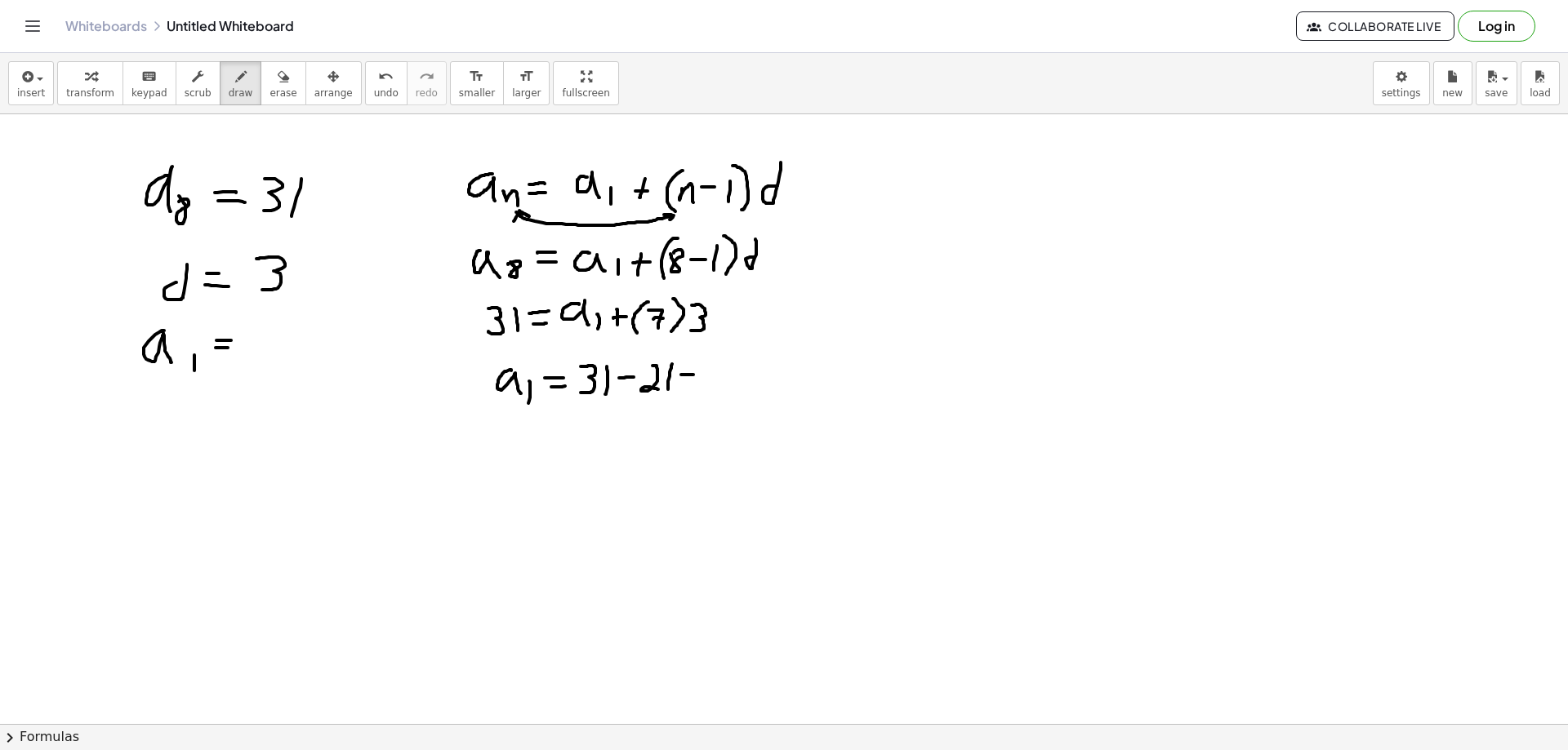
click at [694, 375] on div at bounding box center [784, 368] width 1568 height 1326
click at [690, 385] on div at bounding box center [784, 368] width 1568 height 1326
click at [707, 386] on div at bounding box center [784, 368] width 1568 height 1326
click at [722, 372] on div at bounding box center [784, 368] width 1568 height 1326
click at [791, 347] on div at bounding box center [784, 368] width 1568 height 1326
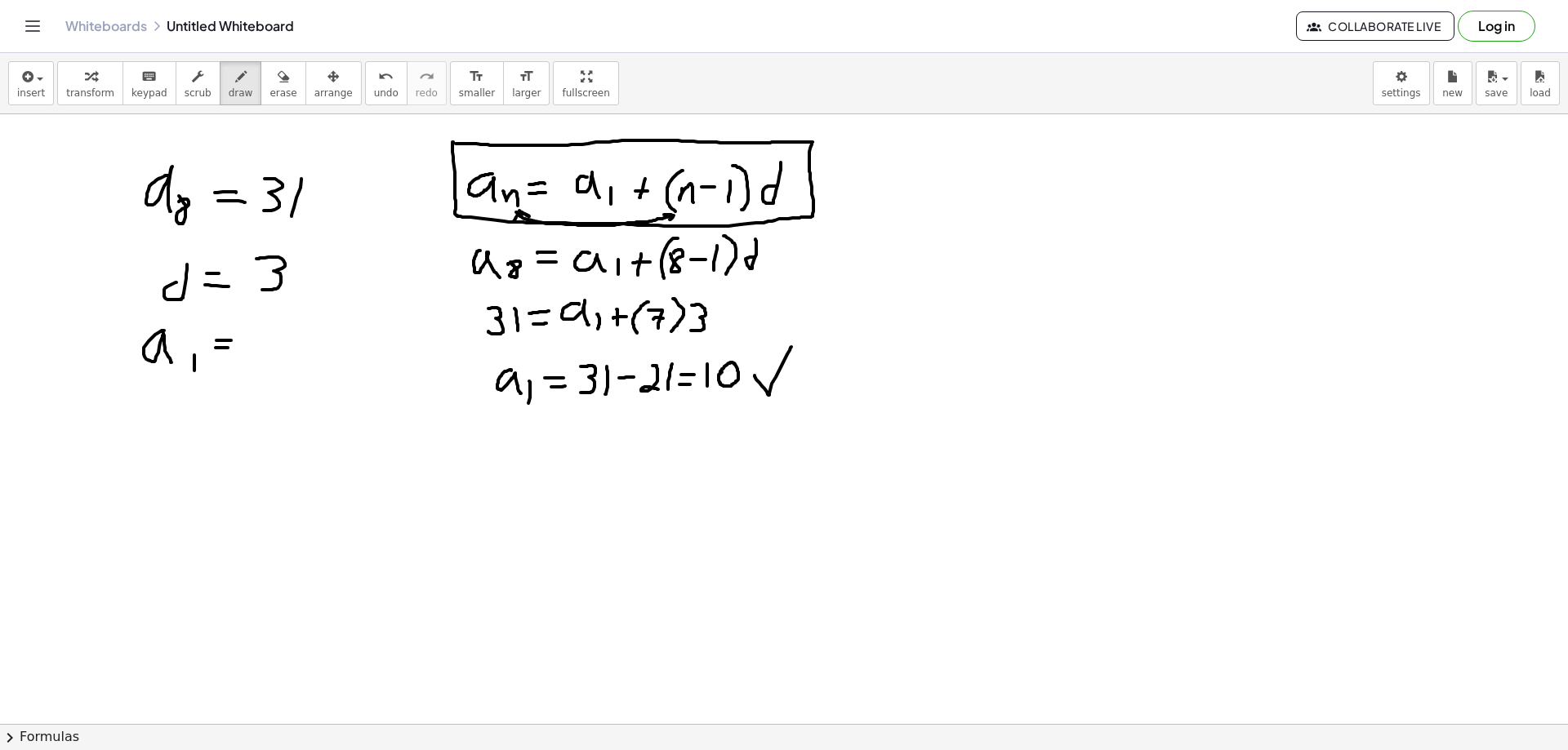
click at [454, 143] on div at bounding box center [784, 368] width 1568 height 1326
click at [270, 94] on span "erase" at bounding box center [283, 93] width 27 height 11
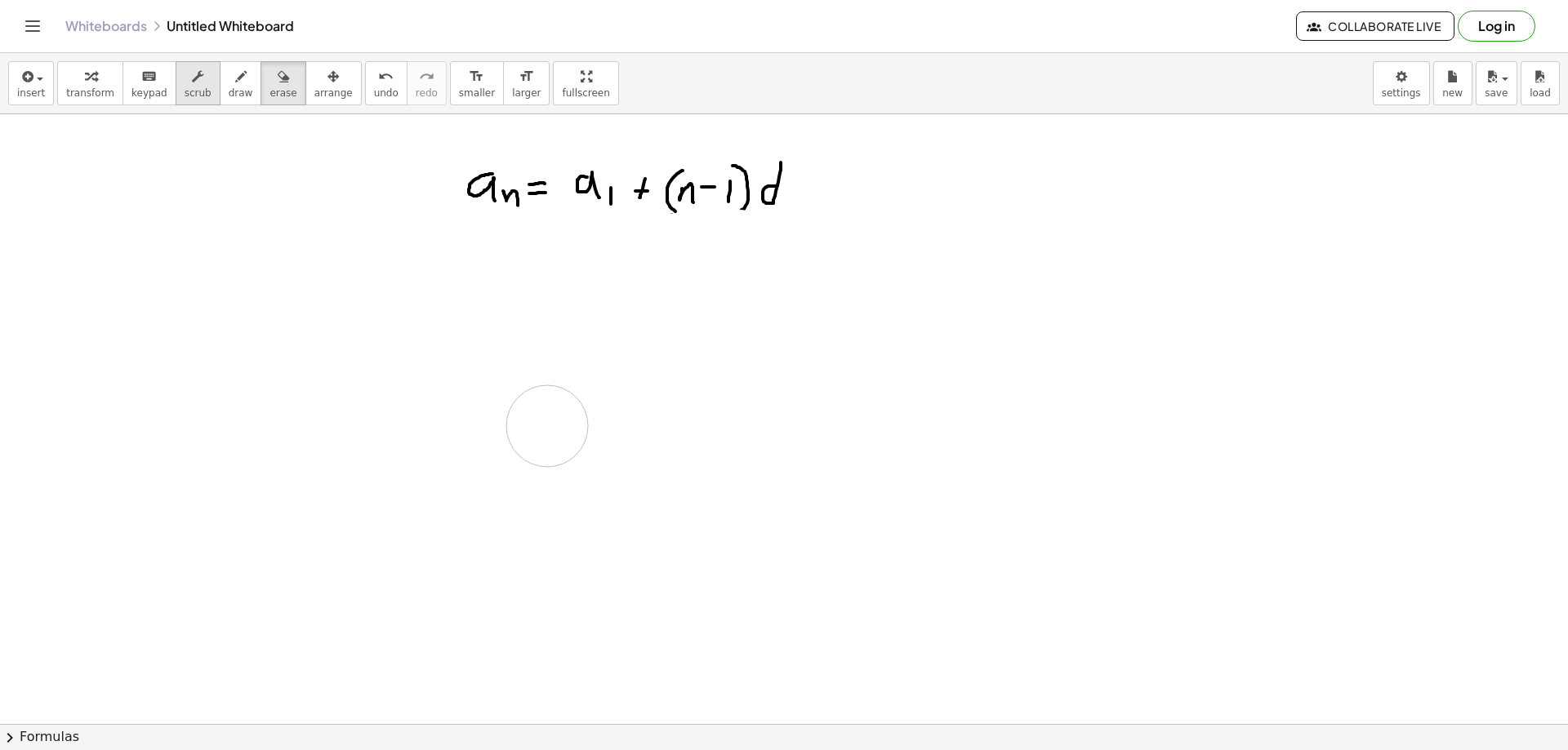
drag, startPoint x: 157, startPoint y: 198, endPoint x: 201, endPoint y: 103, distance: 104.7
click at [549, 427] on div at bounding box center [784, 368] width 1568 height 1326
click at [229, 88] on span "draw" at bounding box center [241, 93] width 25 height 11
drag, startPoint x: 299, startPoint y: 279, endPoint x: 305, endPoint y: 309, distance: 30.6
click at [302, 310] on div at bounding box center [784, 368] width 1568 height 1326
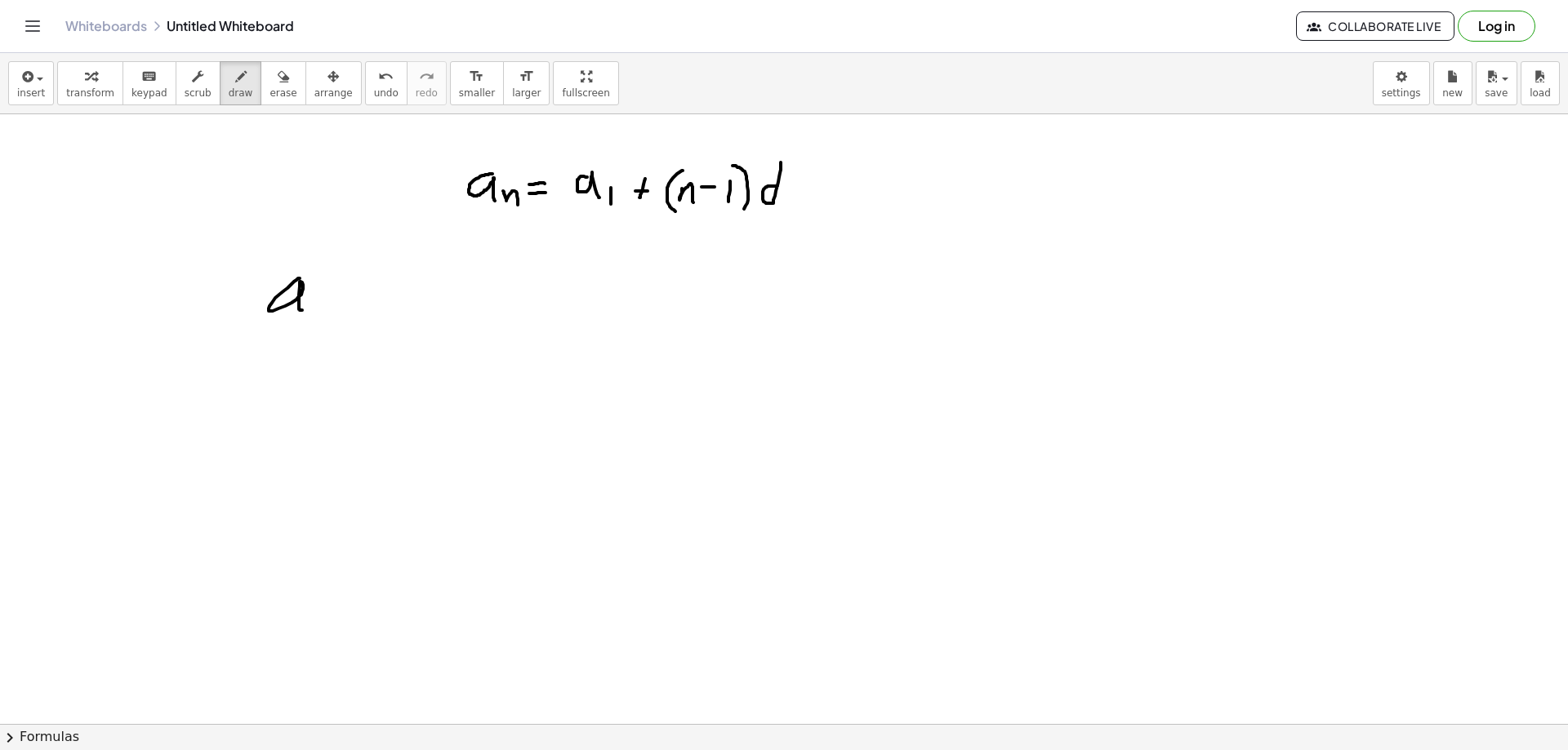
drag, startPoint x: 316, startPoint y: 305, endPoint x: 317, endPoint y: 317, distance: 12.0
click at [314, 319] on div at bounding box center [784, 368] width 1568 height 1326
drag, startPoint x: 332, startPoint y: 297, endPoint x: 356, endPoint y: 298, distance: 24.0
click at [356, 298] on div at bounding box center [784, 368] width 1568 height 1326
click at [359, 315] on div at bounding box center [784, 368] width 1568 height 1326
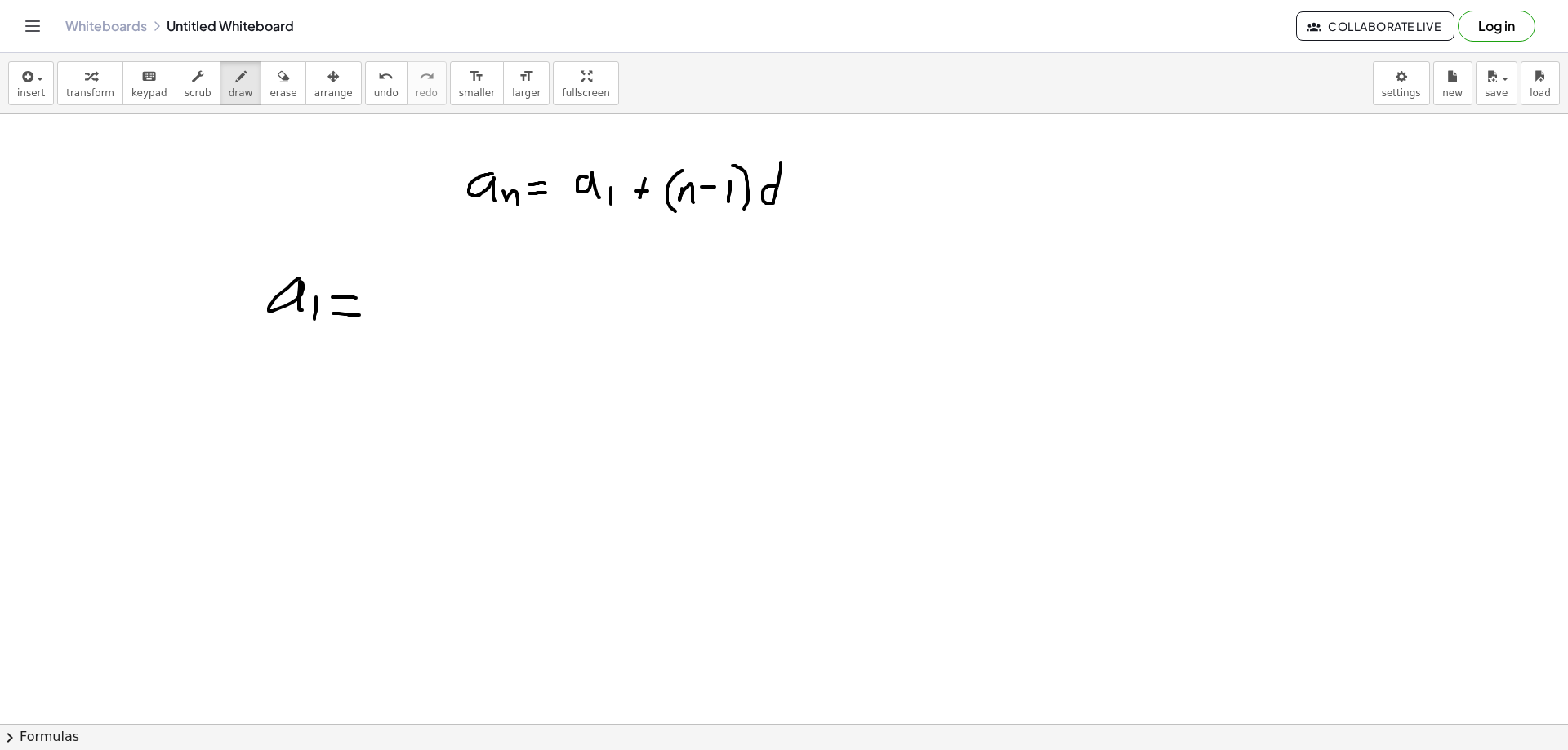
click at [404, 303] on div at bounding box center [784, 368] width 1568 height 1326
drag, startPoint x: 427, startPoint y: 289, endPoint x: 427, endPoint y: 323, distance: 34.0
click at [427, 323] on div at bounding box center [784, 368] width 1568 height 1326
drag, startPoint x: 330, startPoint y: 367, endPoint x: 333, endPoint y: 377, distance: 10.4
click at [318, 374] on div at bounding box center [784, 368] width 1568 height 1326
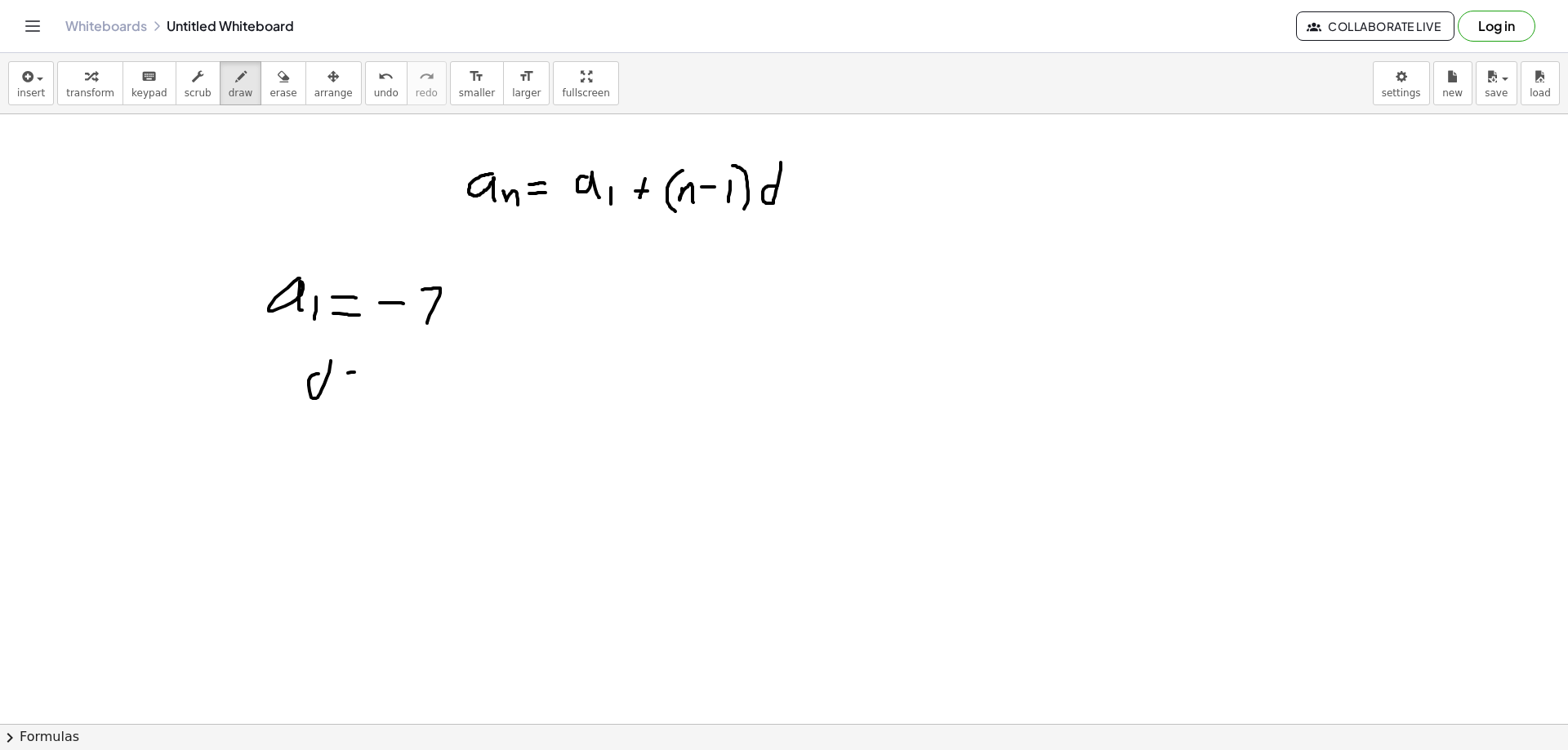
click at [365, 372] on div at bounding box center [784, 368] width 1568 height 1326
drag, startPoint x: 358, startPoint y: 381, endPoint x: 382, endPoint y: 382, distance: 24.0
click at [375, 381] on div at bounding box center [784, 368] width 1568 height 1326
click at [436, 366] on div at bounding box center [784, 368] width 1568 height 1326
drag, startPoint x: 410, startPoint y: 369, endPoint x: 409, endPoint y: 391, distance: 22.0
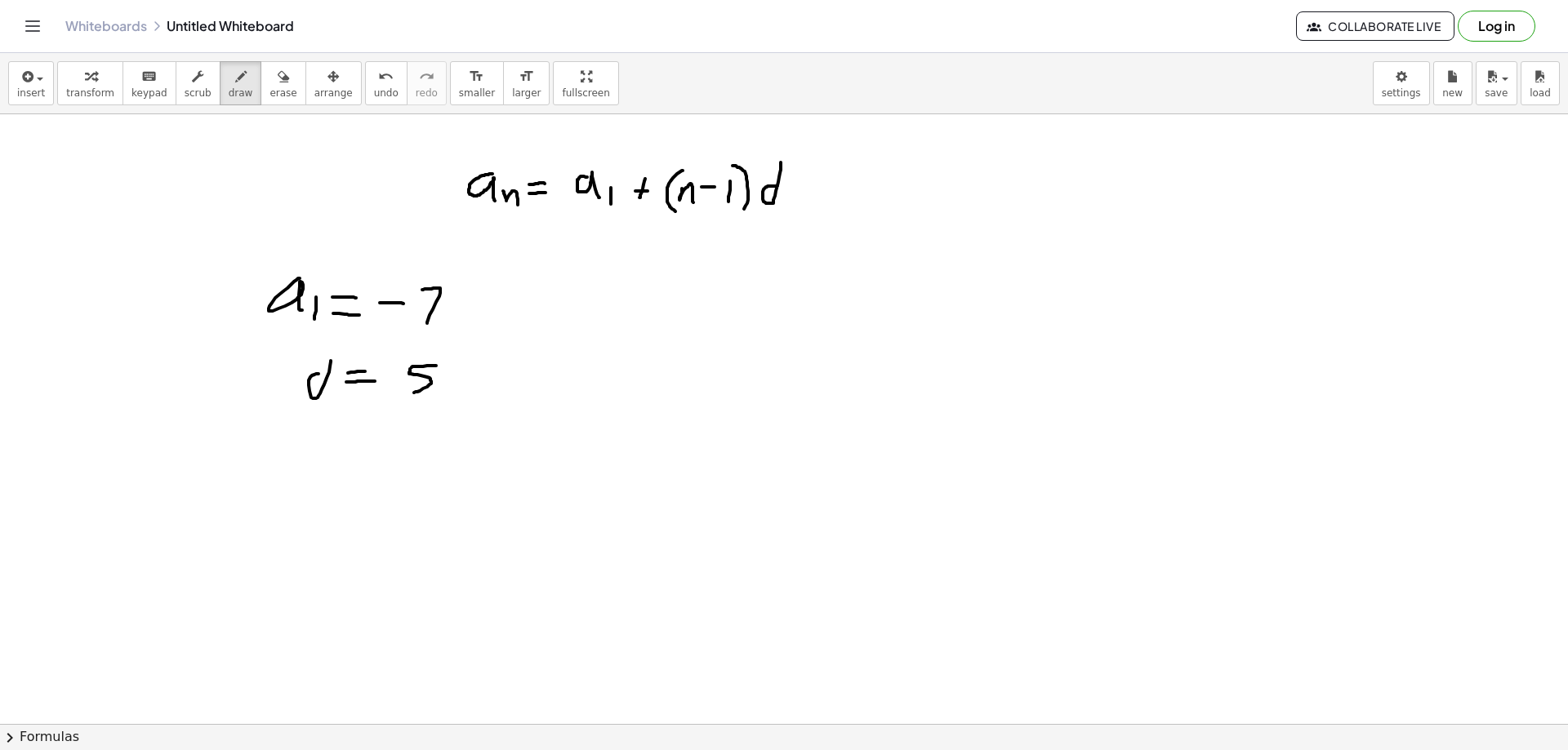
click at [409, 391] on div at bounding box center [784, 368] width 1568 height 1326
drag, startPoint x: 311, startPoint y: 443, endPoint x: 335, endPoint y: 458, distance: 28.3
click at [335, 458] on div at bounding box center [784, 368] width 1568 height 1326
drag, startPoint x: 346, startPoint y: 451, endPoint x: 371, endPoint y: 461, distance: 26.9
click at [371, 461] on div at bounding box center [784, 368] width 1568 height 1326
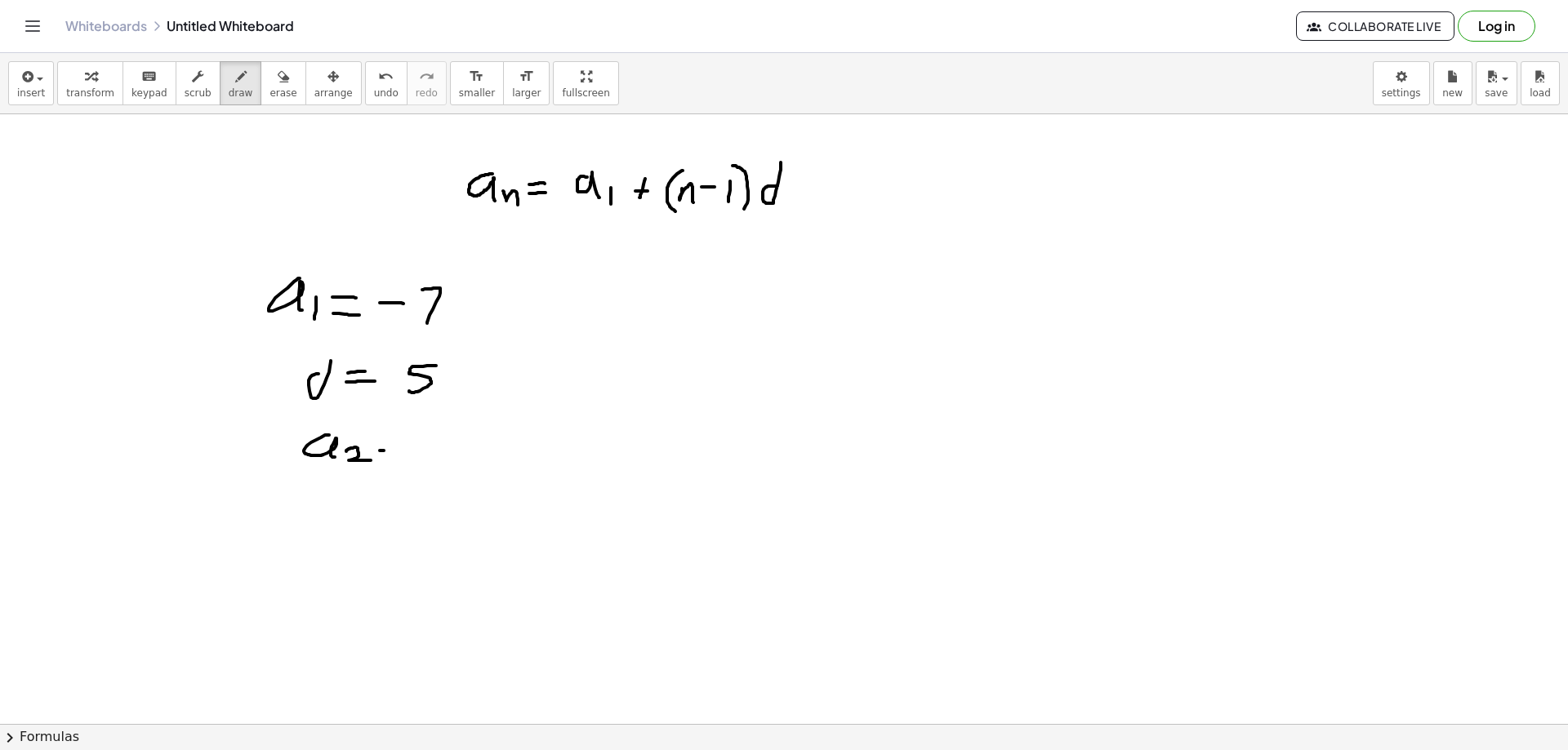
click at [390, 449] on div at bounding box center [784, 368] width 1568 height 1326
drag, startPoint x: 372, startPoint y: 455, endPoint x: 376, endPoint y: 464, distance: 9.8
click at [376, 464] on div at bounding box center [784, 368] width 1568 height 1326
drag, startPoint x: 406, startPoint y: 437, endPoint x: 422, endPoint y: 437, distance: 16.0
click at [422, 437] on div at bounding box center [784, 368] width 1568 height 1326
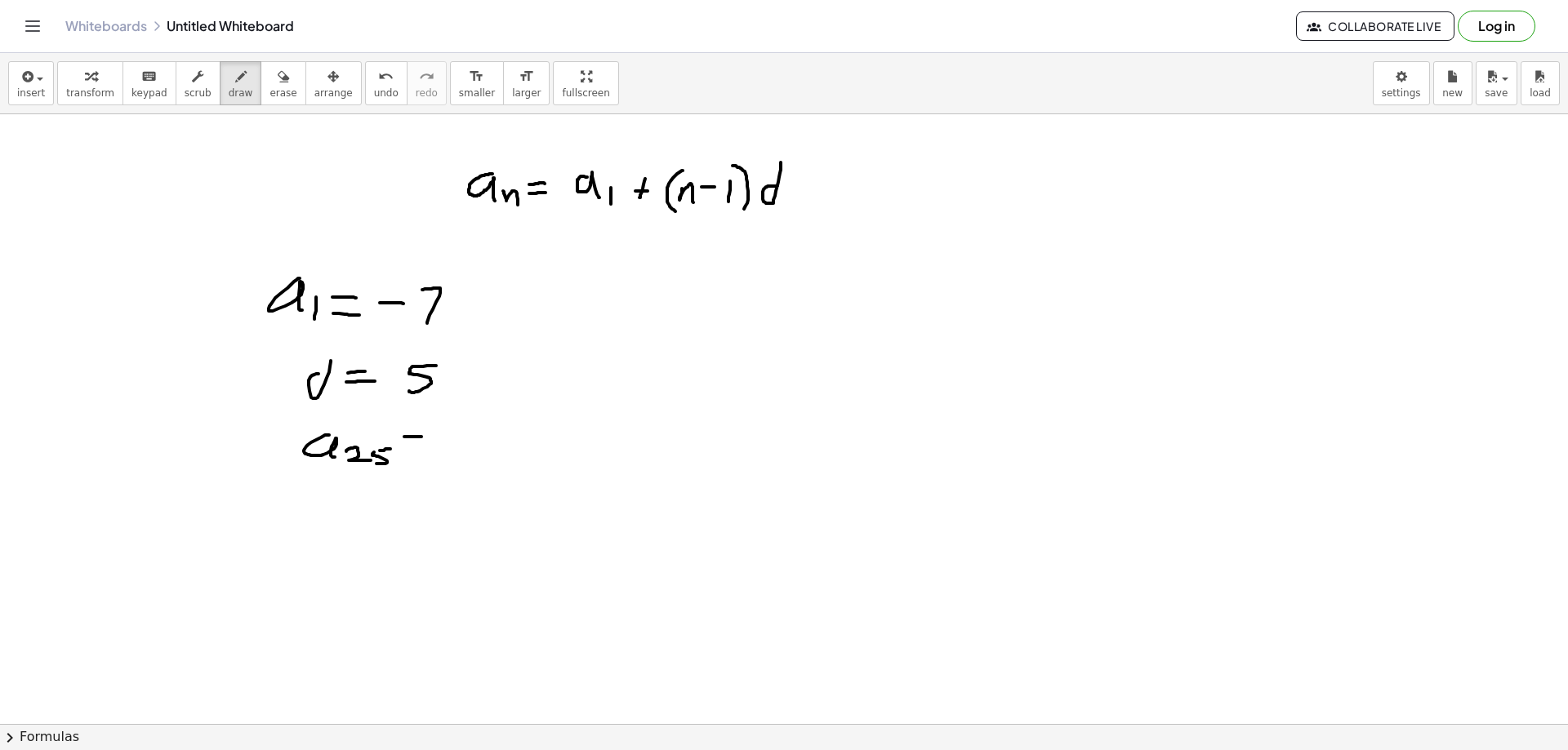
click at [427, 449] on div at bounding box center [784, 368] width 1568 height 1326
drag, startPoint x: 453, startPoint y: 433, endPoint x: 431, endPoint y: 467, distance: 40.5
click at [442, 454] on div at bounding box center [784, 368] width 1568 height 1326
click at [431, 478] on div at bounding box center [784, 368] width 1568 height 1326
drag, startPoint x: 573, startPoint y: 285, endPoint x: 577, endPoint y: 300, distance: 15.5
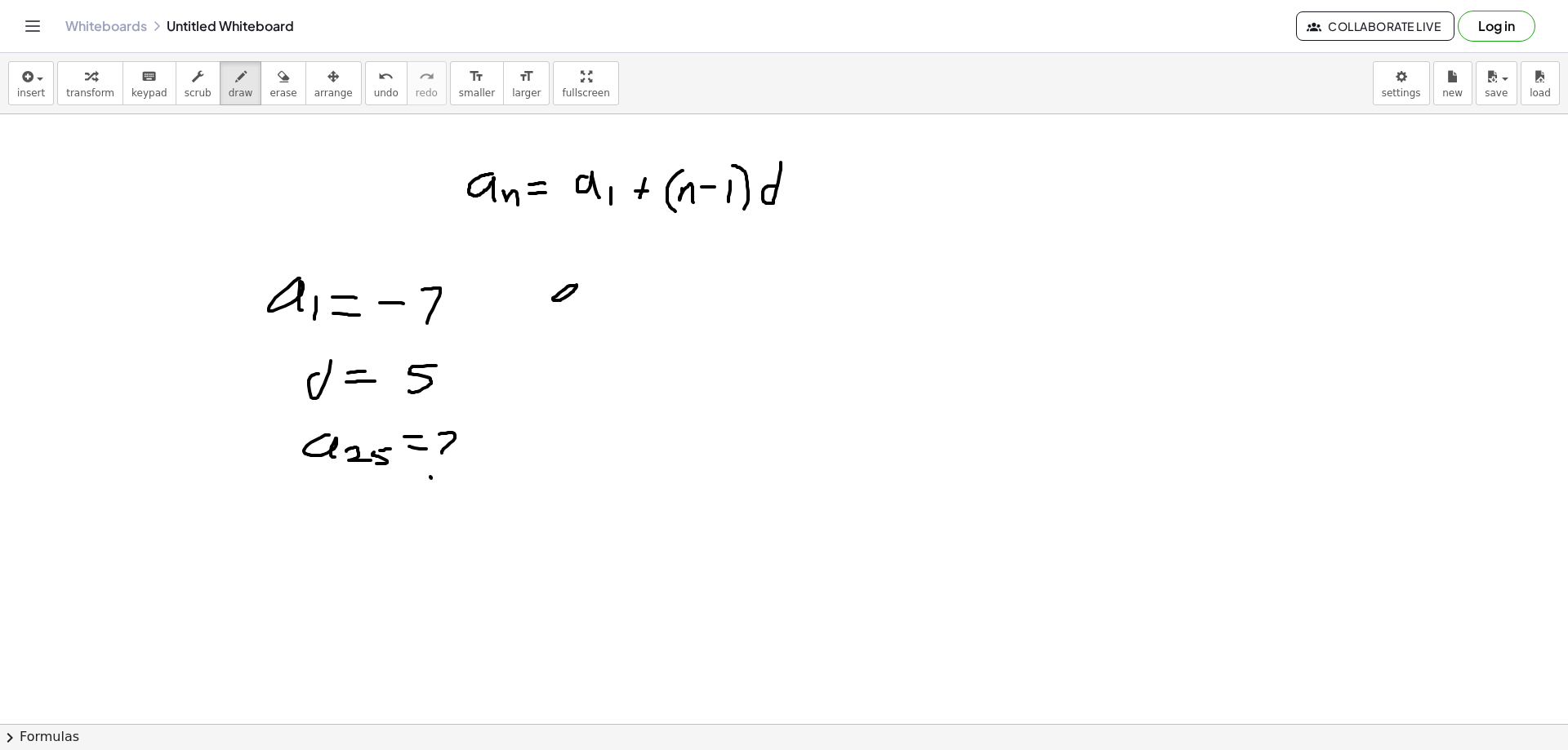
click at [577, 300] on div at bounding box center [784, 368] width 1568 height 1326
drag, startPoint x: 589, startPoint y: 294, endPoint x: 604, endPoint y: 302, distance: 17.0
click at [602, 302] on div at bounding box center [784, 368] width 1568 height 1326
drag, startPoint x: 616, startPoint y: 289, endPoint x: 628, endPoint y: 289, distance: 12.0
click at [628, 289] on div at bounding box center [784, 368] width 1568 height 1326
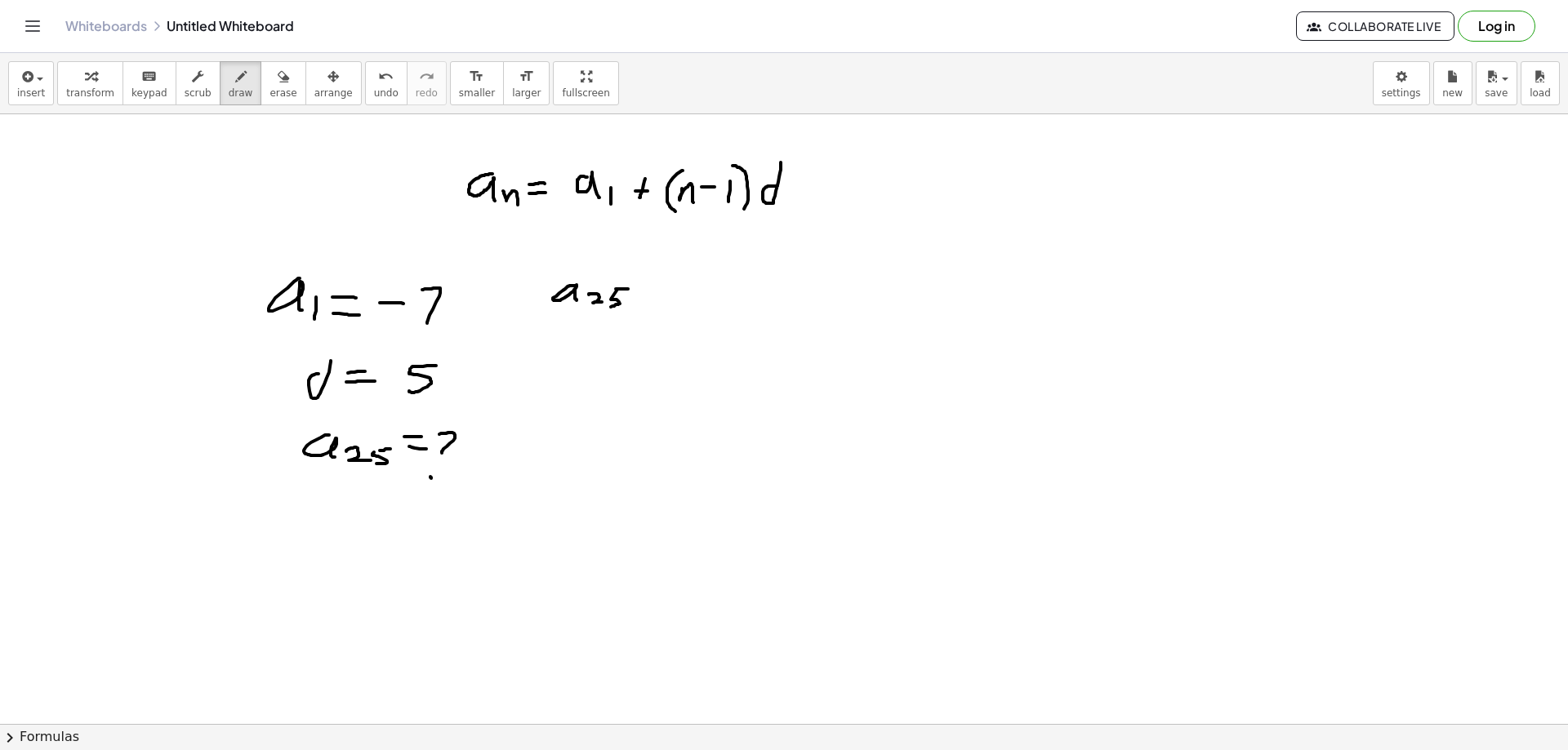
drag, startPoint x: 618, startPoint y: 289, endPoint x: 610, endPoint y: 307, distance: 19.7
click at [610, 307] on div at bounding box center [784, 368] width 1568 height 1326
drag, startPoint x: 637, startPoint y: 284, endPoint x: 656, endPoint y: 285, distance: 19.0
click at [656, 285] on div at bounding box center [784, 368] width 1568 height 1326
drag, startPoint x: 643, startPoint y: 294, endPoint x: 682, endPoint y: 301, distance: 39.6
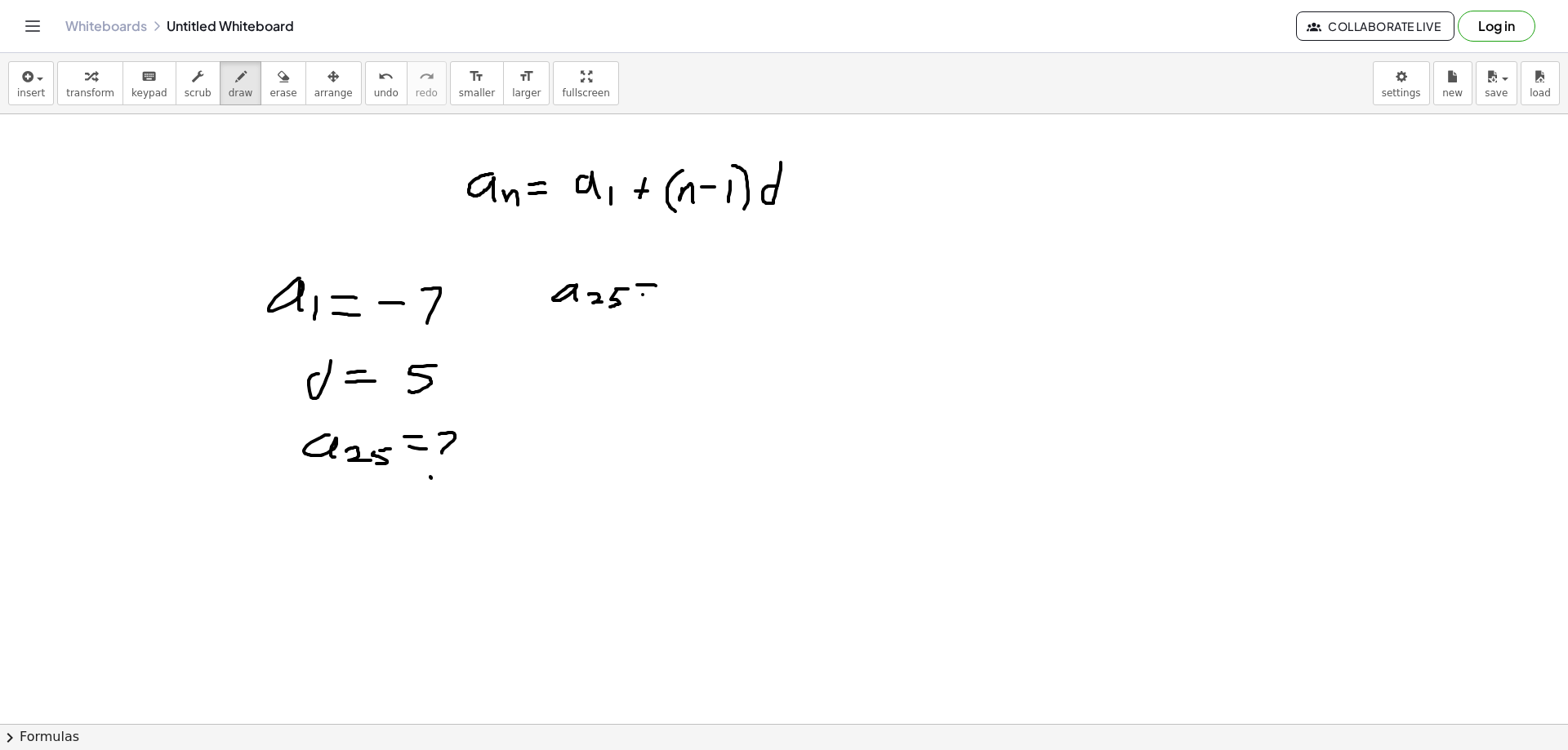
click at [663, 296] on div at bounding box center [784, 368] width 1568 height 1326
drag, startPoint x: 658, startPoint y: 358, endPoint x: 657, endPoint y: 377, distance: 19.0
click at [655, 383] on div at bounding box center [784, 368] width 1568 height 1326
drag, startPoint x: 670, startPoint y: 361, endPoint x: 667, endPoint y: 381, distance: 20.2
click at [667, 381] on div at bounding box center [784, 368] width 1568 height 1326
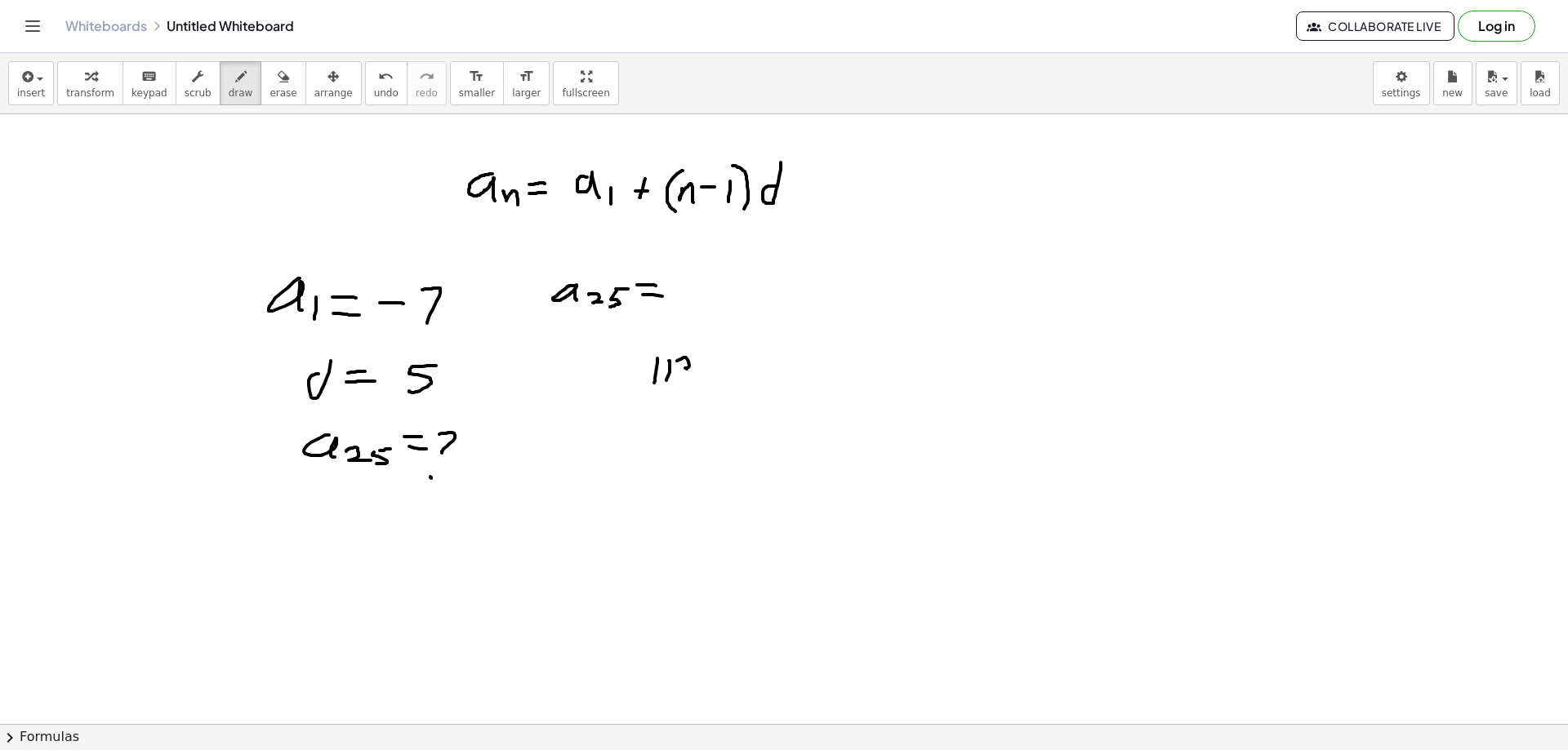
drag, startPoint x: 686, startPoint y: 358, endPoint x: 674, endPoint y: 377, distance: 22.5
click at [675, 380] on div at bounding box center [784, 368] width 1568 height 1326
drag, startPoint x: 683, startPoint y: 284, endPoint x: 712, endPoint y: 281, distance: 29.2
click at [697, 284] on div at bounding box center [784, 368] width 1568 height 1326
drag, startPoint x: 714, startPoint y: 274, endPoint x: 725, endPoint y: 291, distance: 20.2
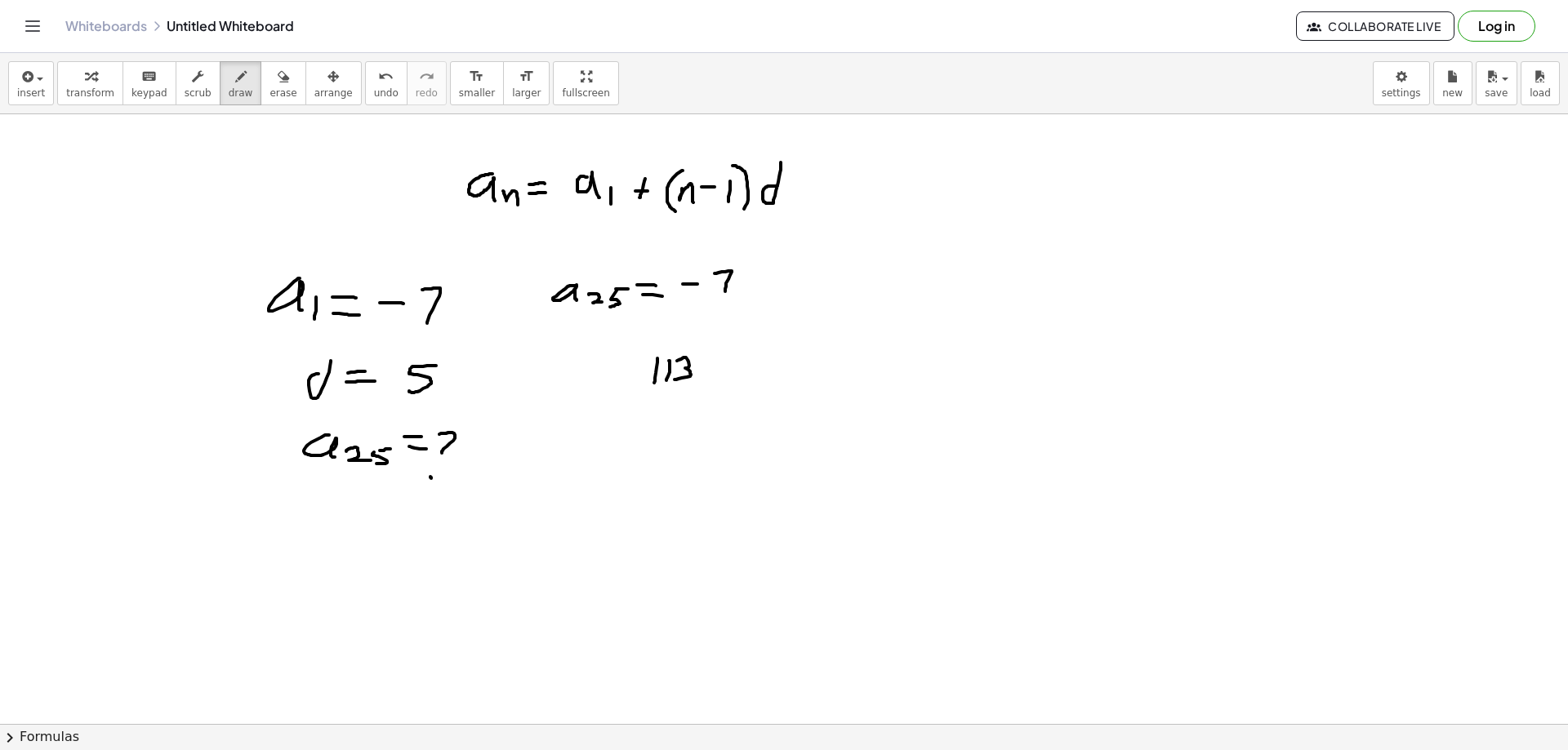
click at [725, 291] on div at bounding box center [784, 368] width 1568 height 1326
drag, startPoint x: 753, startPoint y: 272, endPoint x: 756, endPoint y: 285, distance: 13.3
click at [756, 285] on div at bounding box center [784, 368] width 1568 height 1326
drag, startPoint x: 750, startPoint y: 281, endPoint x: 773, endPoint y: 276, distance: 23.5
click at [773, 276] on div at bounding box center [784, 368] width 1568 height 1326
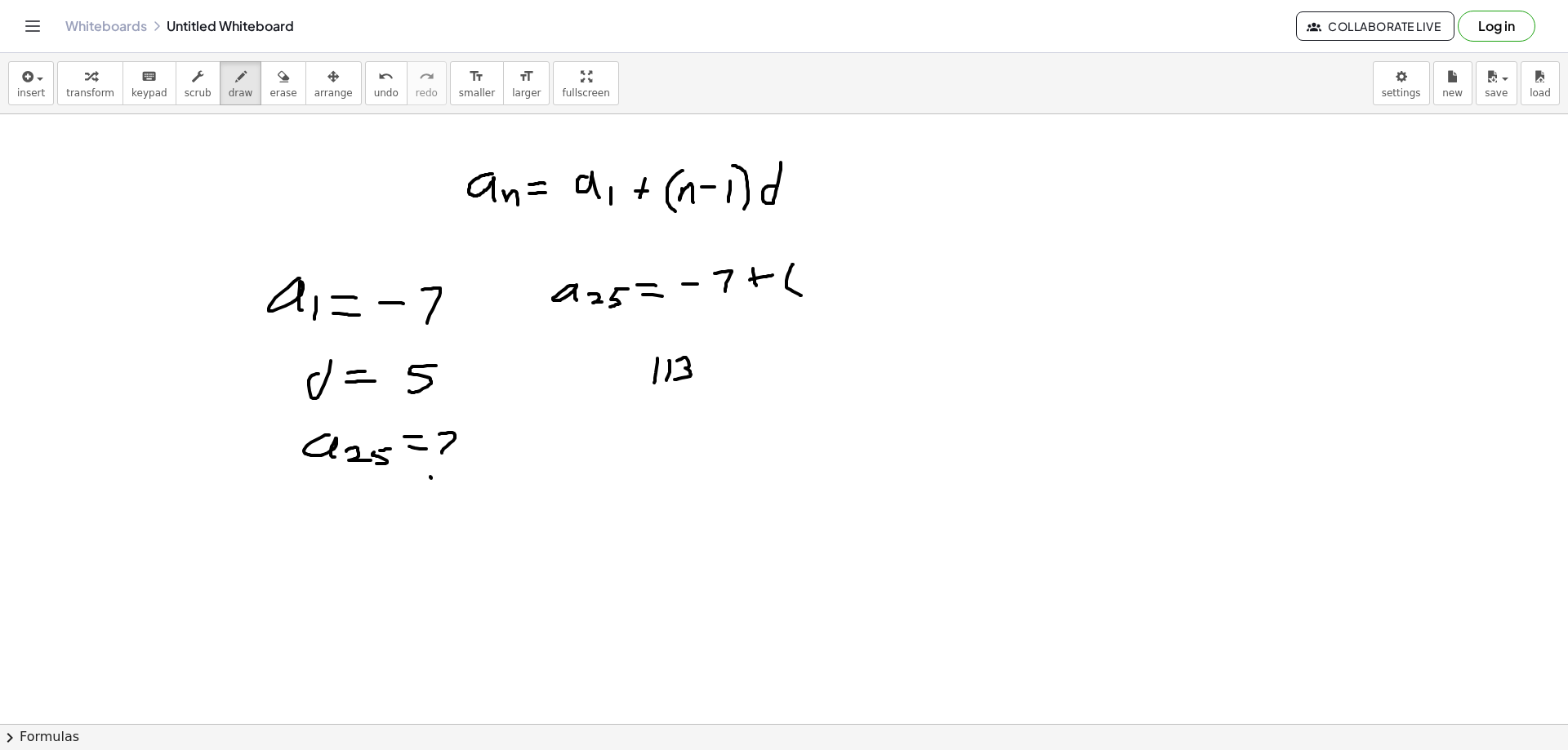
drag, startPoint x: 792, startPoint y: 266, endPoint x: 801, endPoint y: 295, distance: 30.4
click at [801, 295] on div at bounding box center [784, 368] width 1568 height 1326
drag, startPoint x: 801, startPoint y: 270, endPoint x: 819, endPoint y: 284, distance: 22.8
click at [818, 284] on div at bounding box center [784, 368] width 1568 height 1326
drag, startPoint x: 835, startPoint y: 271, endPoint x: 844, endPoint y: 267, distance: 9.8
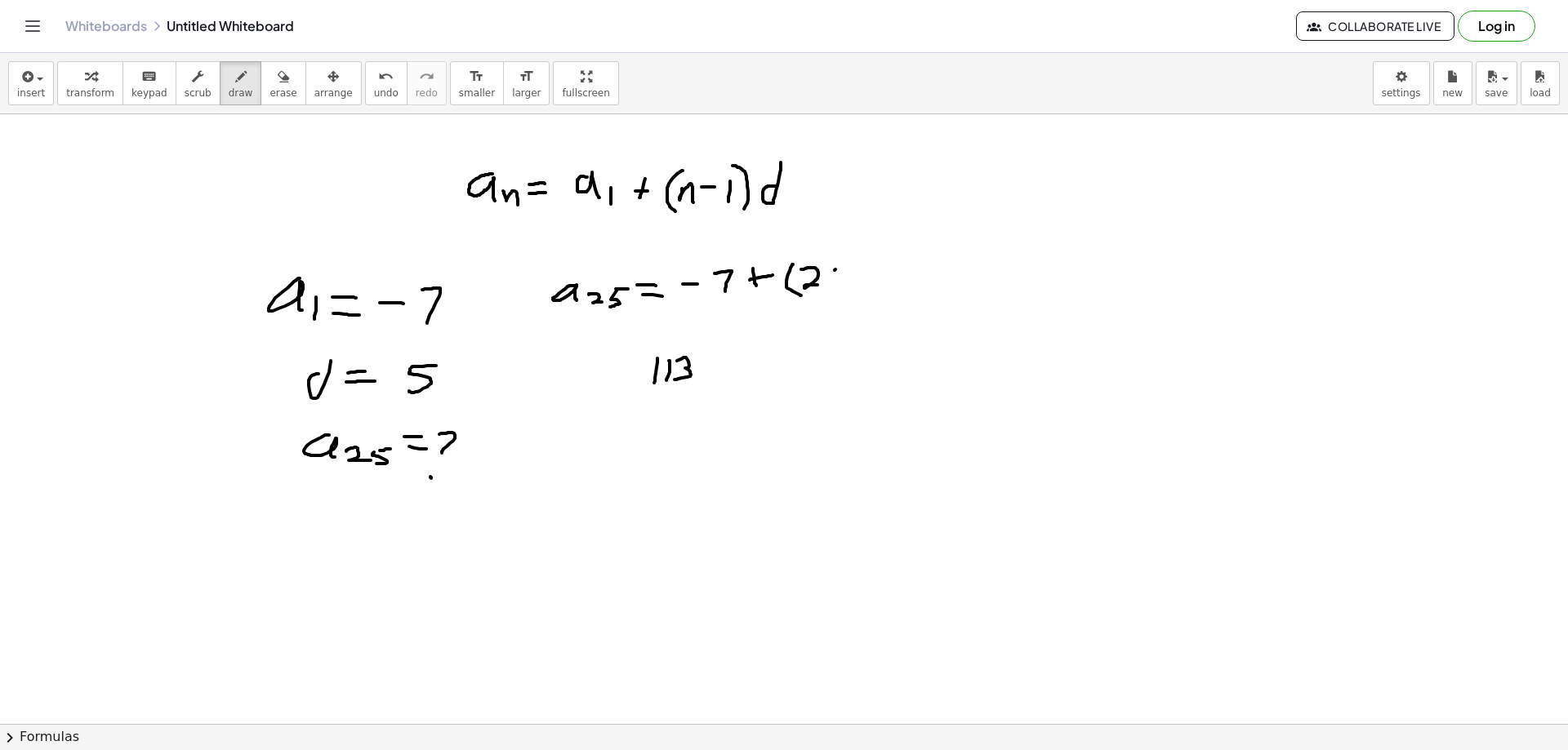
click at [848, 267] on div at bounding box center [784, 368] width 1568 height 1326
drag, startPoint x: 835, startPoint y: 275, endPoint x: 834, endPoint y: 287, distance: 12.0
click at [834, 287] on div at bounding box center [784, 368] width 1568 height 1326
click at [869, 274] on div at bounding box center [784, 368] width 1568 height 1326
drag, startPoint x: 882, startPoint y: 265, endPoint x: 882, endPoint y: 277, distance: 12.0
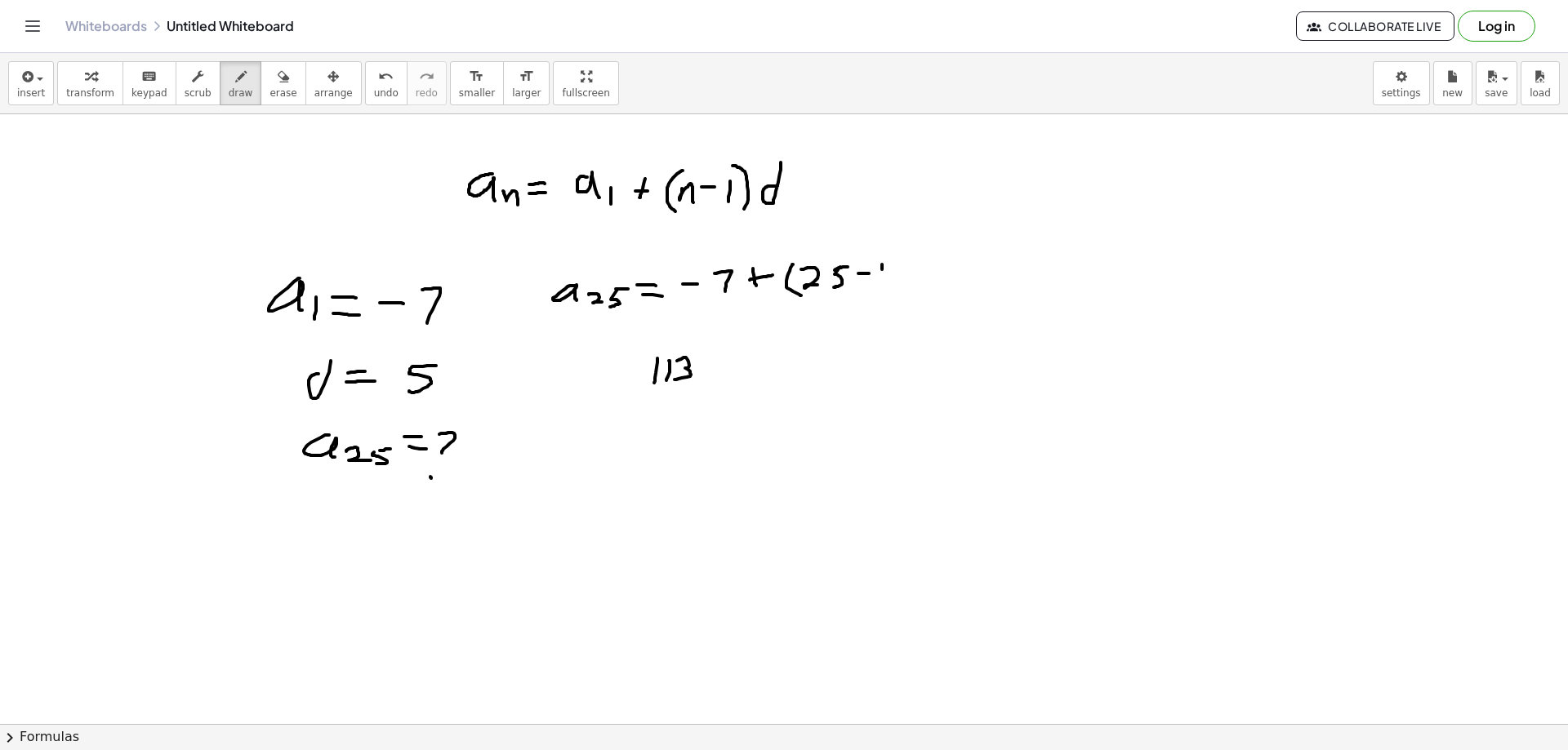
click at [882, 277] on div at bounding box center [784, 368] width 1568 height 1326
drag, startPoint x: 889, startPoint y: 248, endPoint x: 889, endPoint y: 284, distance: 36.0
click at [891, 287] on div at bounding box center [784, 368] width 1568 height 1326
drag, startPoint x: 923, startPoint y: 249, endPoint x: 913, endPoint y: 289, distance: 41.2
click at [922, 265] on div at bounding box center [784, 368] width 1568 height 1326
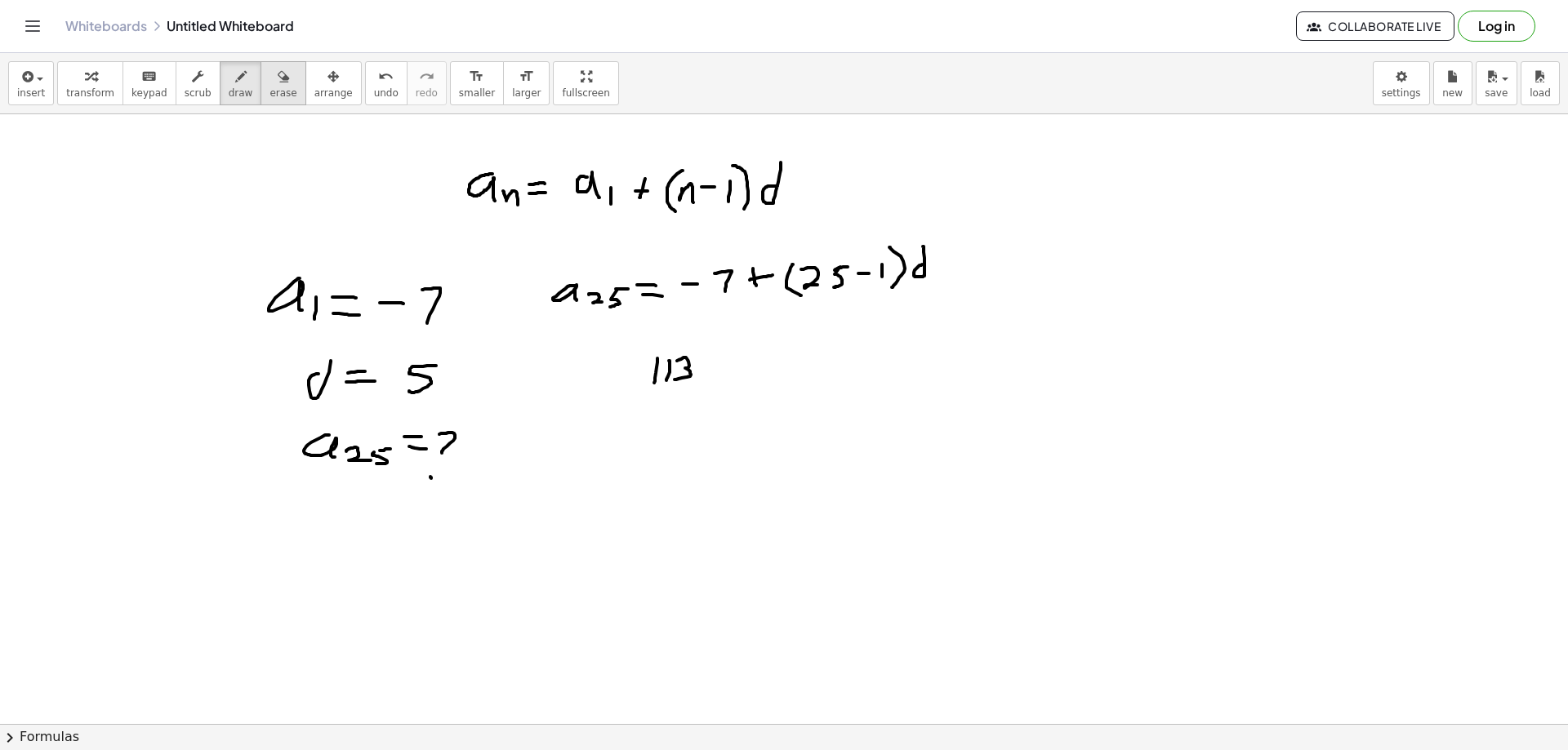
click at [278, 85] on icon "button" at bounding box center [283, 77] width 11 height 20
drag, startPoint x: 995, startPoint y: 324, endPoint x: 947, endPoint y: 259, distance: 80.8
click at [946, 259] on div at bounding box center [784, 368] width 1568 height 1326
click at [235, 81] on button "draw" at bounding box center [241, 84] width 43 height 44
click at [934, 249] on div at bounding box center [784, 368] width 1568 height 1326
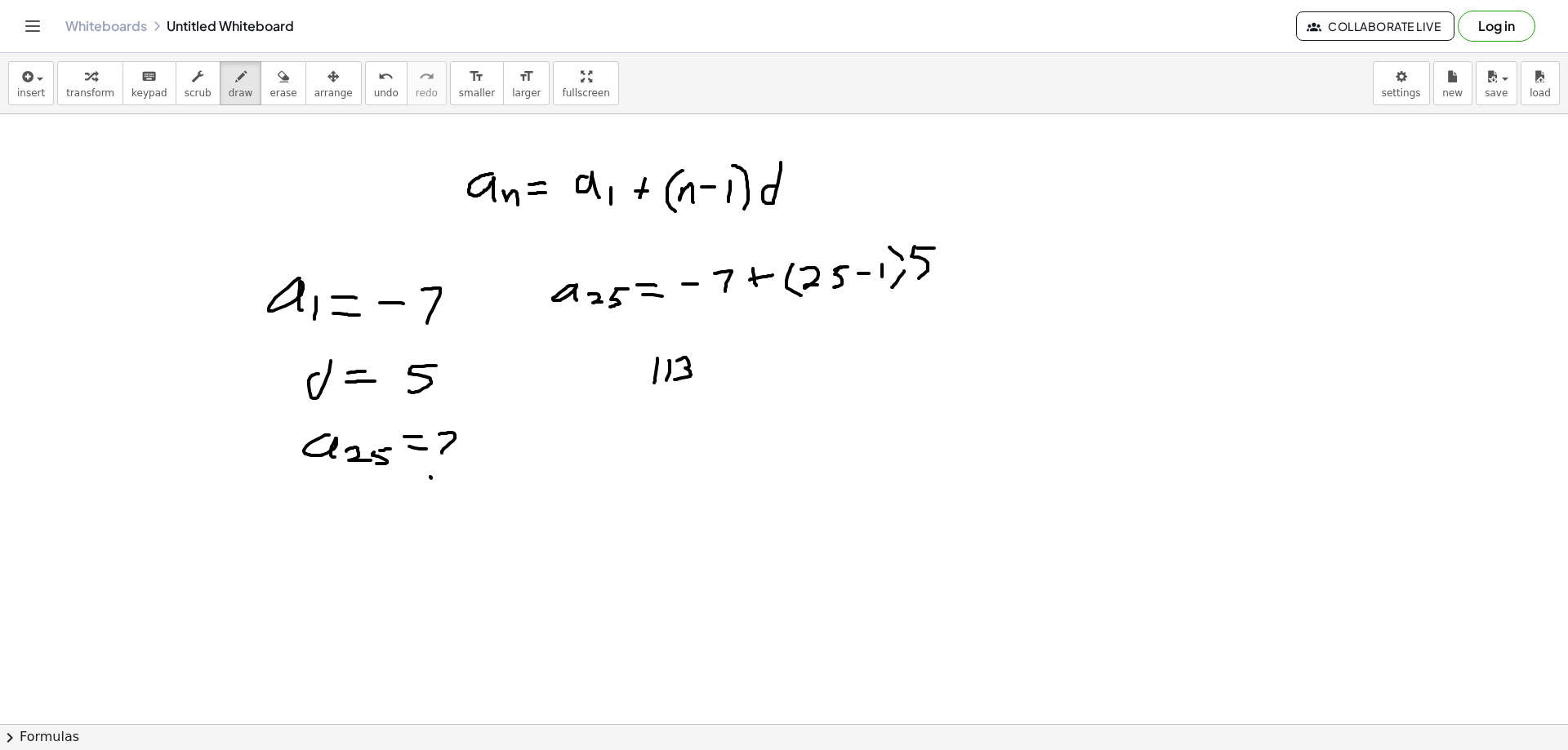
drag, startPoint x: 914, startPoint y: 247, endPoint x: 914, endPoint y: 281, distance: 34.0
click at [914, 281] on div at bounding box center [784, 368] width 1568 height 1326
drag, startPoint x: 904, startPoint y: 256, endPoint x: 890, endPoint y: 281, distance: 28.7
click at [897, 275] on div at bounding box center [784, 368] width 1568 height 1326
drag, startPoint x: 832, startPoint y: 335, endPoint x: 835, endPoint y: 372, distance: 37.1
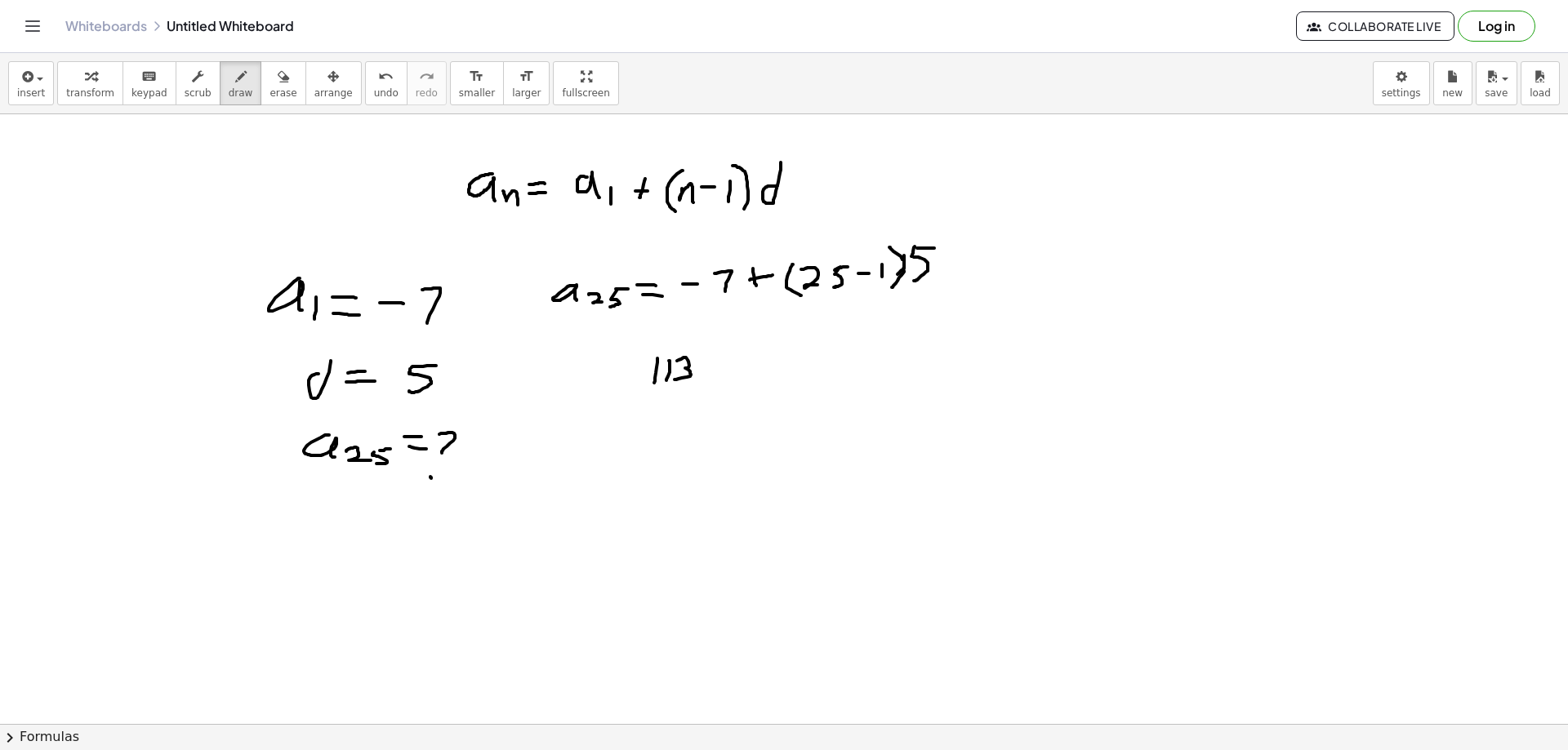
click at [835, 372] on div at bounding box center [784, 368] width 1568 height 1326
drag, startPoint x: 848, startPoint y: 343, endPoint x: 860, endPoint y: 361, distance: 21.6
click at [859, 362] on div at bounding box center [784, 368] width 1568 height 1326
click at [884, 341] on div at bounding box center [784, 368] width 1568 height 1326
drag, startPoint x: 909, startPoint y: 349, endPoint x: 932, endPoint y: 345, distance: 23.3
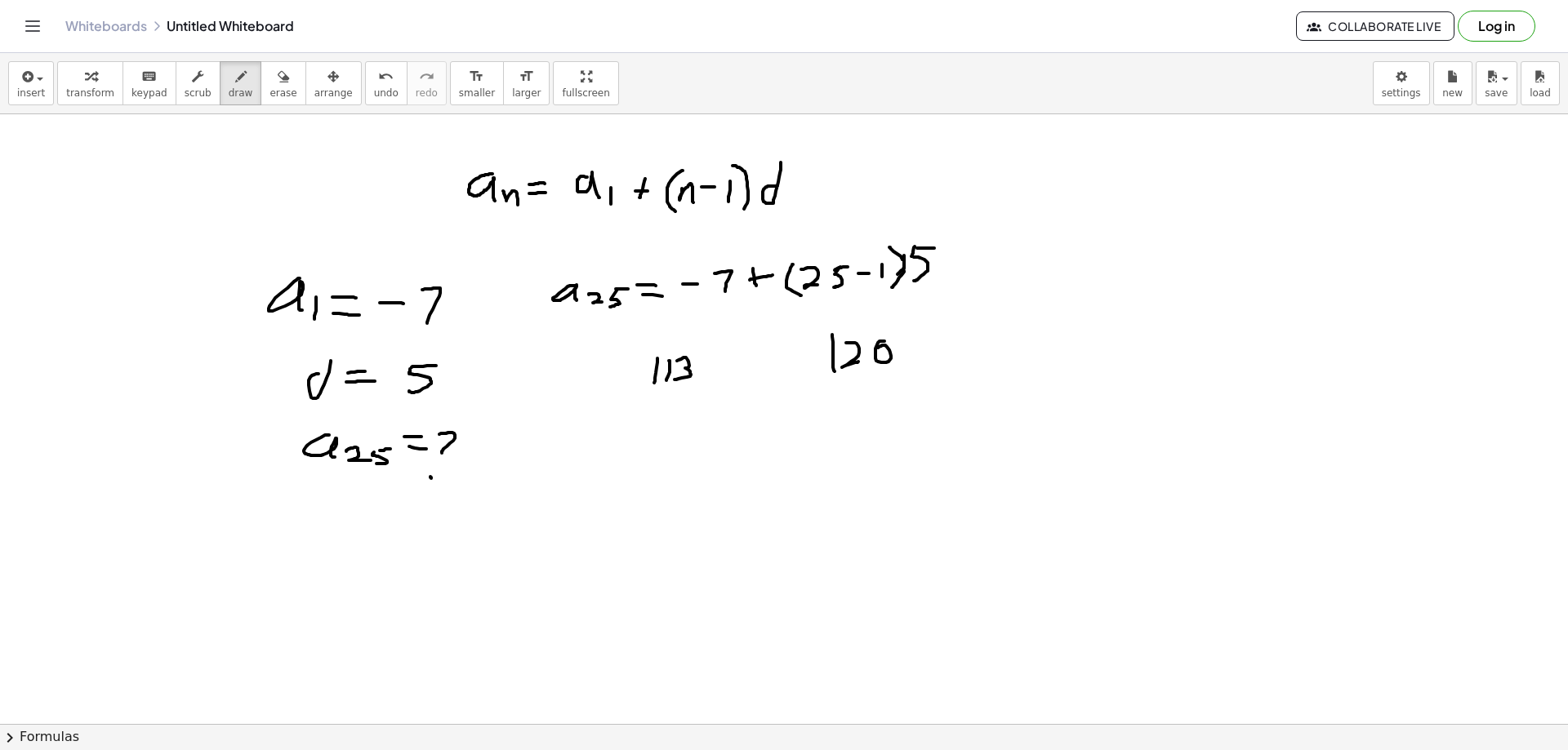
click at [929, 346] on div at bounding box center [784, 368] width 1568 height 1326
drag, startPoint x: 949, startPoint y: 335, endPoint x: 956, endPoint y: 355, distance: 21.2
click at [956, 355] on div at bounding box center [784, 368] width 1568 height 1326
drag, startPoint x: 987, startPoint y: 336, endPoint x: 1006, endPoint y: 335, distance: 19.0
click at [1006, 335] on div at bounding box center [784, 368] width 1568 height 1326
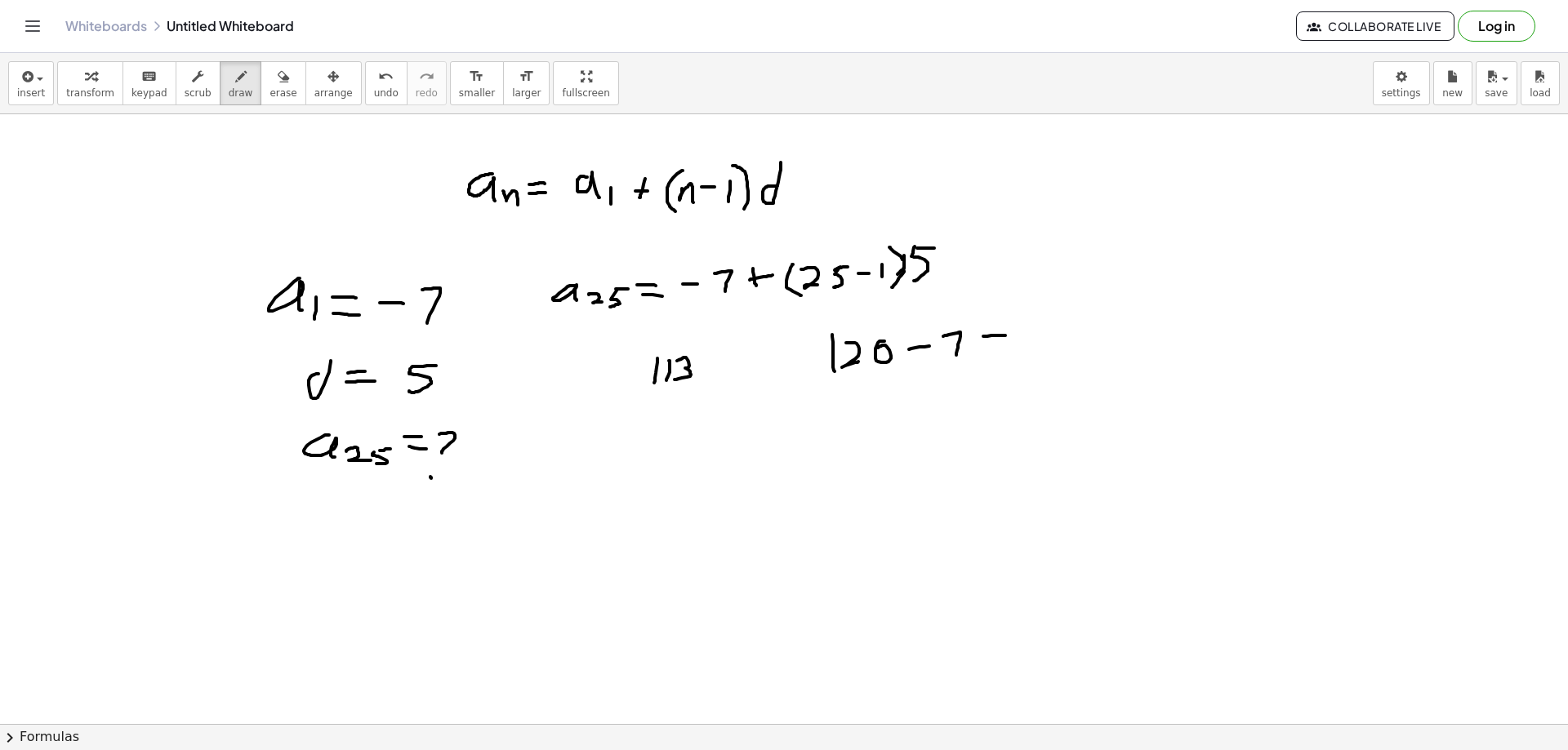
drag, startPoint x: 991, startPoint y: 344, endPoint x: 1013, endPoint y: 340, distance: 22.4
click at [1007, 343] on div at bounding box center [784, 368] width 1568 height 1326
drag, startPoint x: 1029, startPoint y: 326, endPoint x: 1031, endPoint y: 349, distance: 23.1
click at [1030, 349] on div at bounding box center [784, 368] width 1568 height 1326
click at [1038, 349] on div at bounding box center [784, 368] width 1568 height 1326
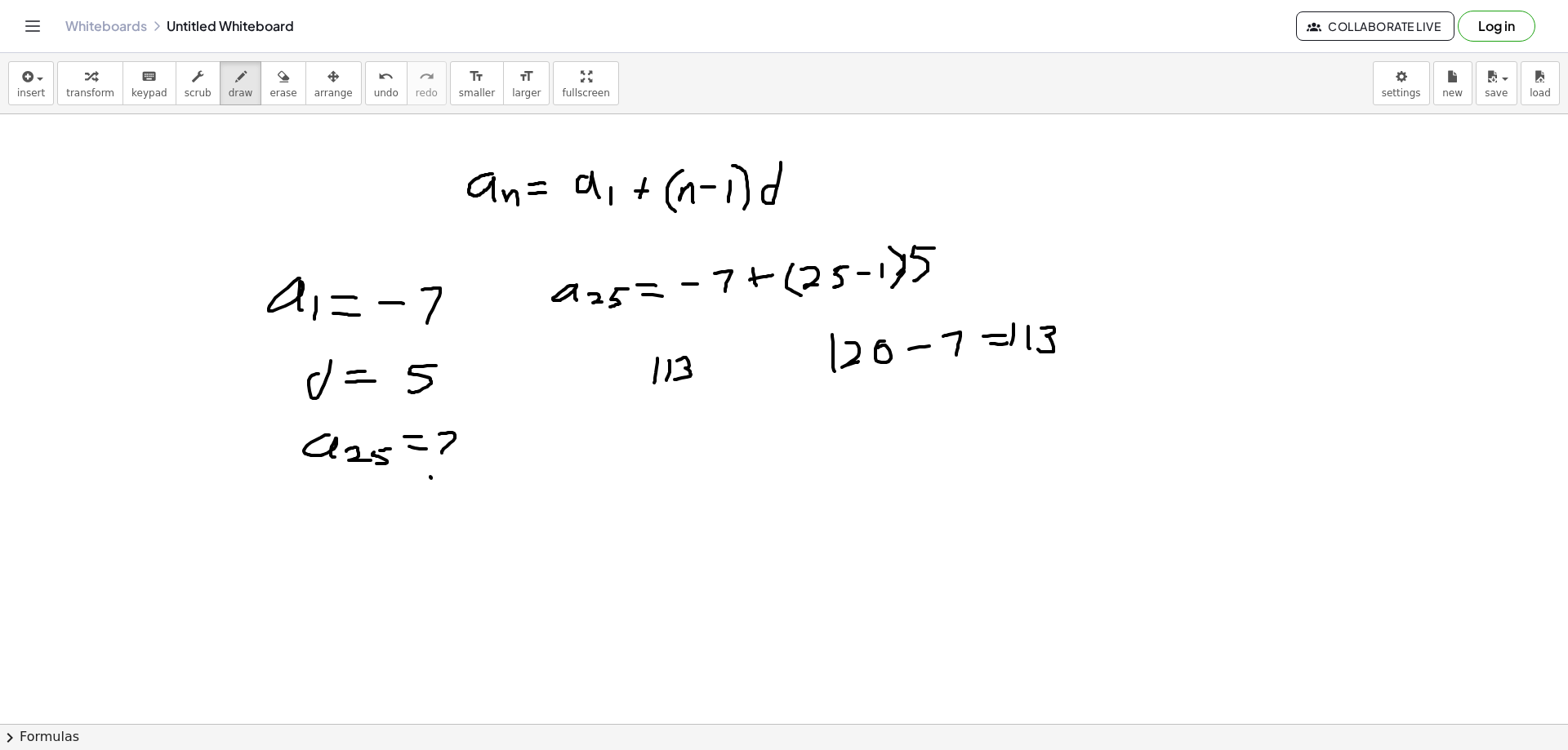
click at [1011, 348] on div at bounding box center [784, 368] width 1568 height 1326
click at [1130, 281] on div at bounding box center [784, 368] width 1568 height 1326
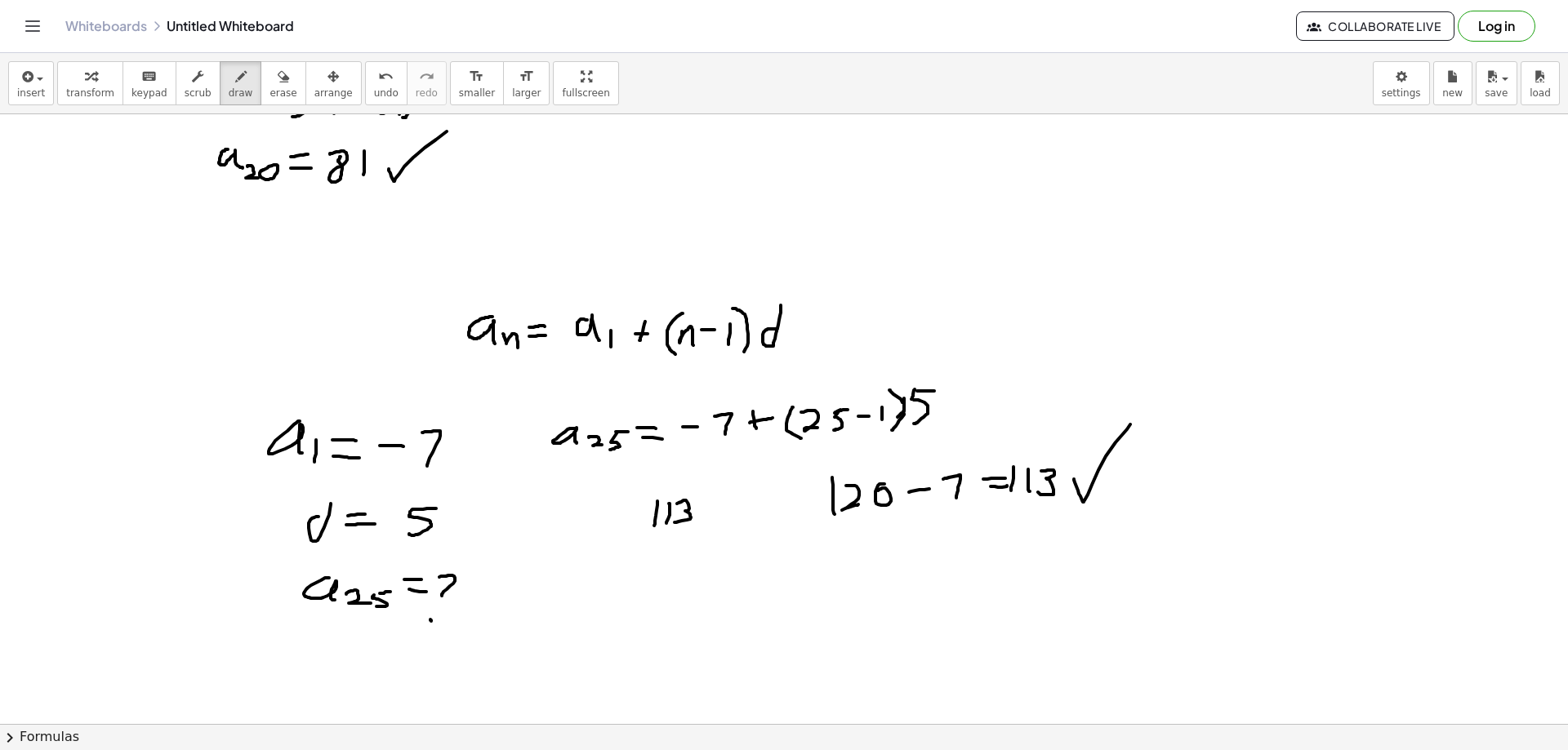
scroll to position [326, 0]
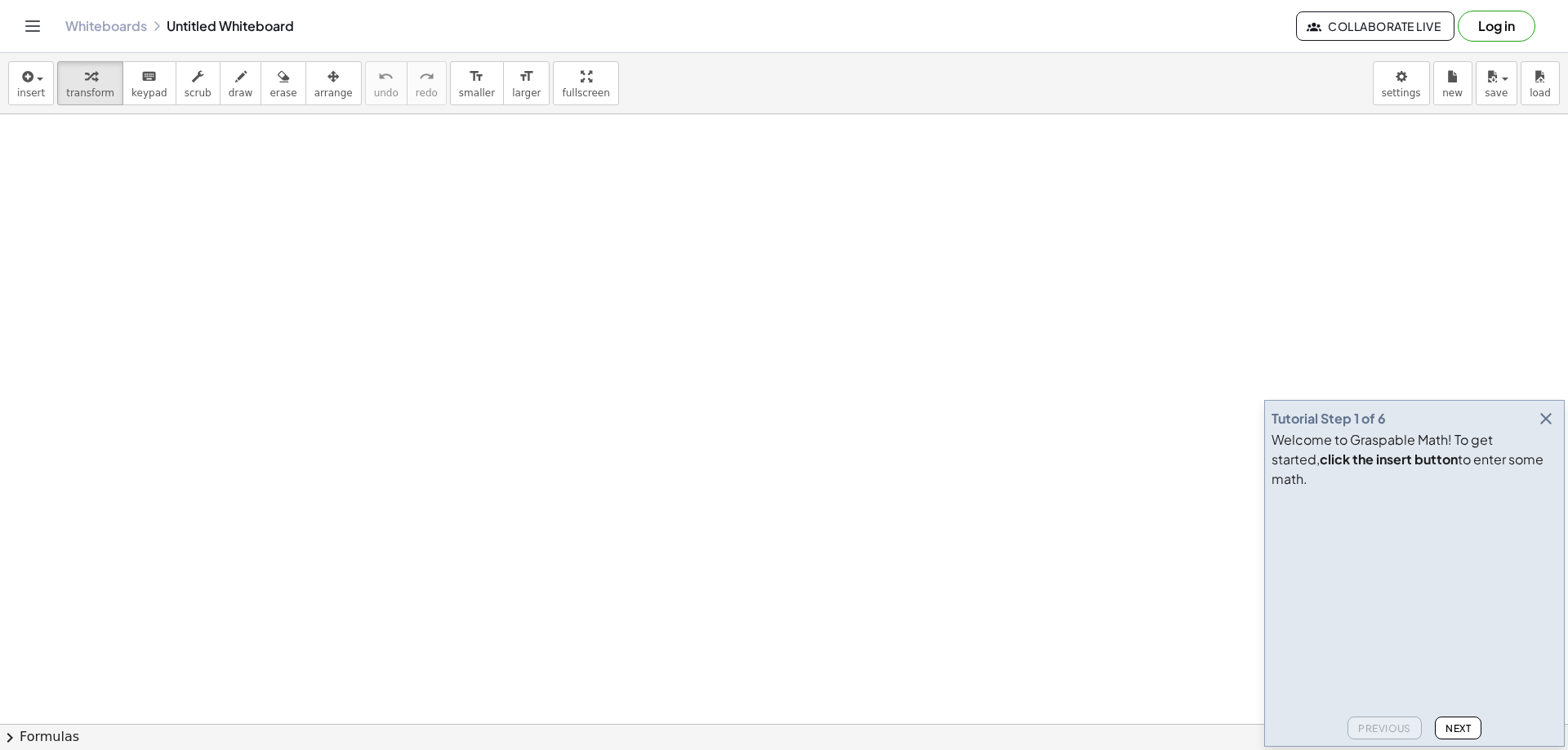
drag, startPoint x: 448, startPoint y: 172, endPoint x: 445, endPoint y: 181, distance: 9.5
click at [231, 94] on span "draw" at bounding box center [241, 93] width 25 height 11
drag, startPoint x: 284, startPoint y: 153, endPoint x: 301, endPoint y: 179, distance: 31.1
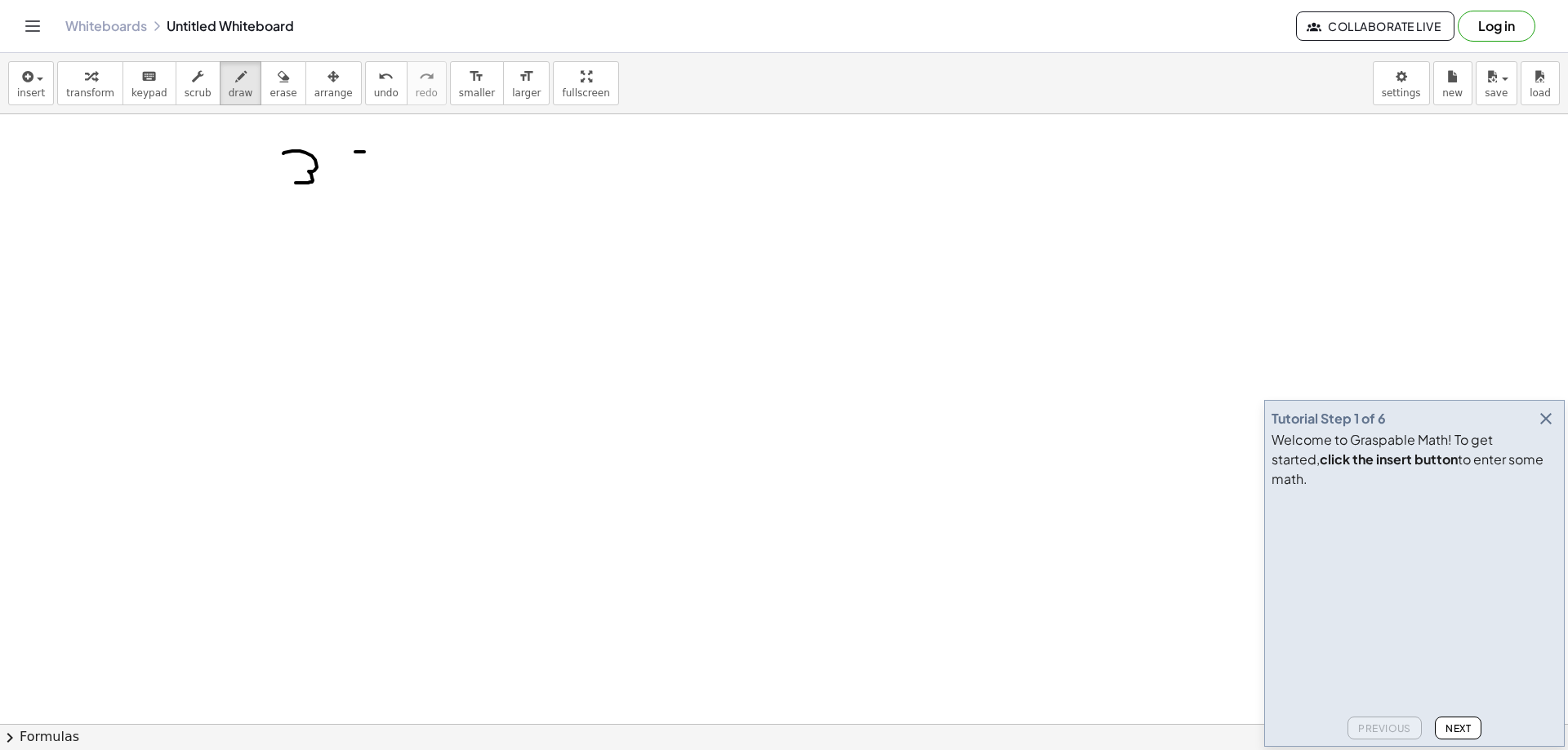
drag, startPoint x: 356, startPoint y: 152, endPoint x: 376, endPoint y: 150, distance: 20.1
drag, startPoint x: 351, startPoint y: 157, endPoint x: 350, endPoint y: 179, distance: 22.0
drag, startPoint x: 408, startPoint y: 150, endPoint x: 399, endPoint y: 205, distance: 55.7
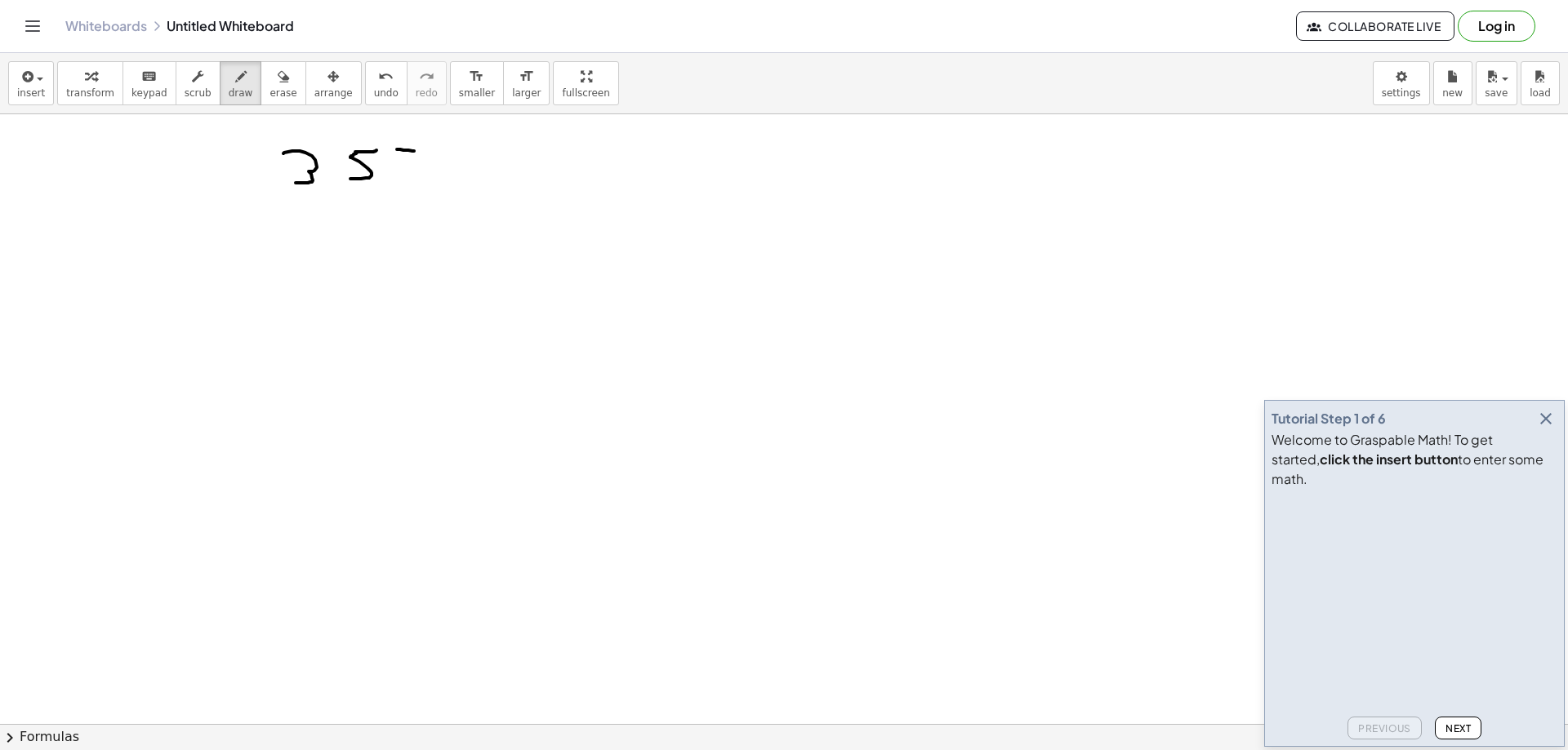
drag, startPoint x: 340, startPoint y: 222, endPoint x: 344, endPoint y: 238, distance: 16.5
drag, startPoint x: 372, startPoint y: 233, endPoint x: 385, endPoint y: 234, distance: 13.0
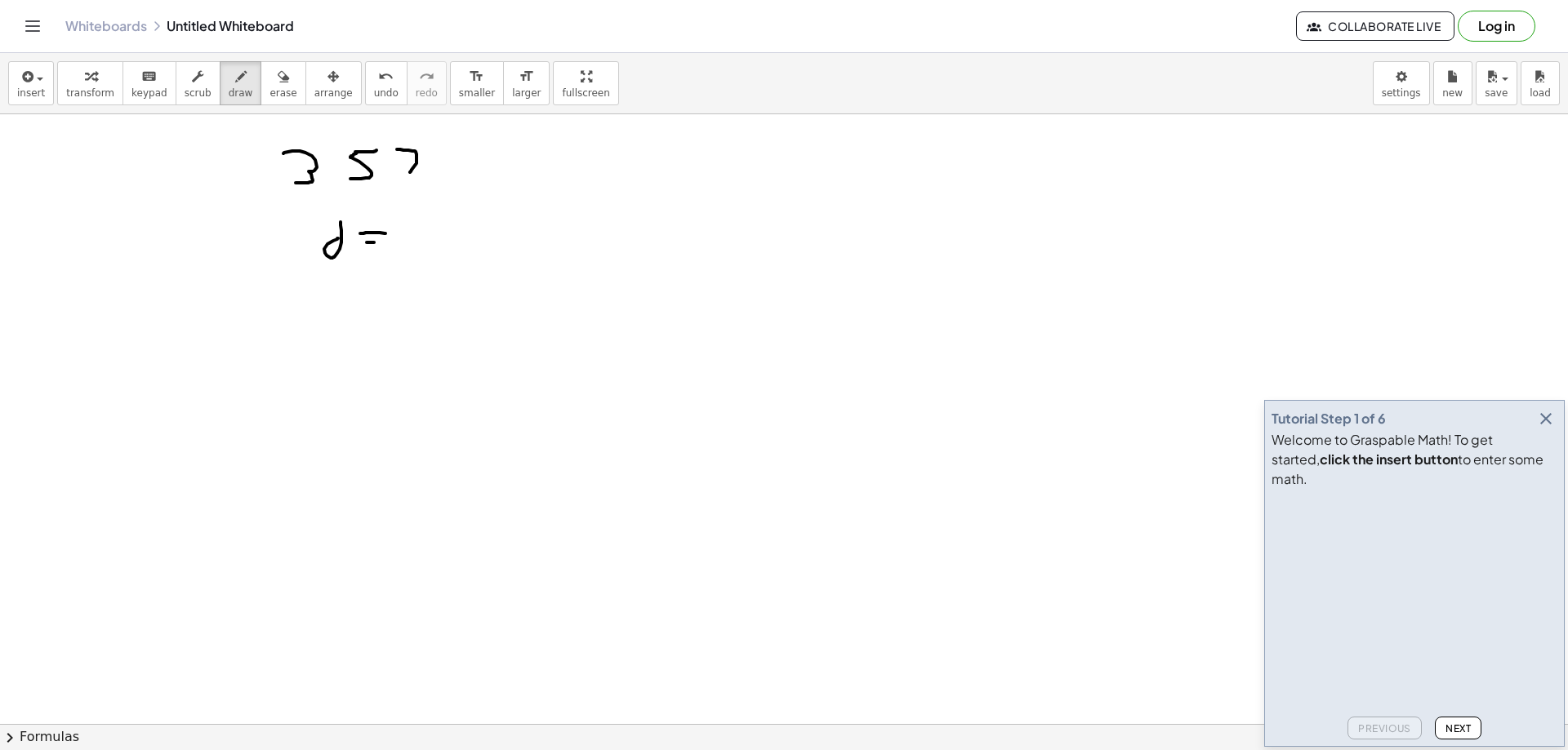
drag, startPoint x: 369, startPoint y: 243, endPoint x: 391, endPoint y: 244, distance: 22.0
drag, startPoint x: 427, startPoint y: 241, endPoint x: 586, endPoint y: 298, distance: 168.9
drag, startPoint x: 275, startPoint y: 312, endPoint x: 276, endPoint y: 332, distance: 20.0
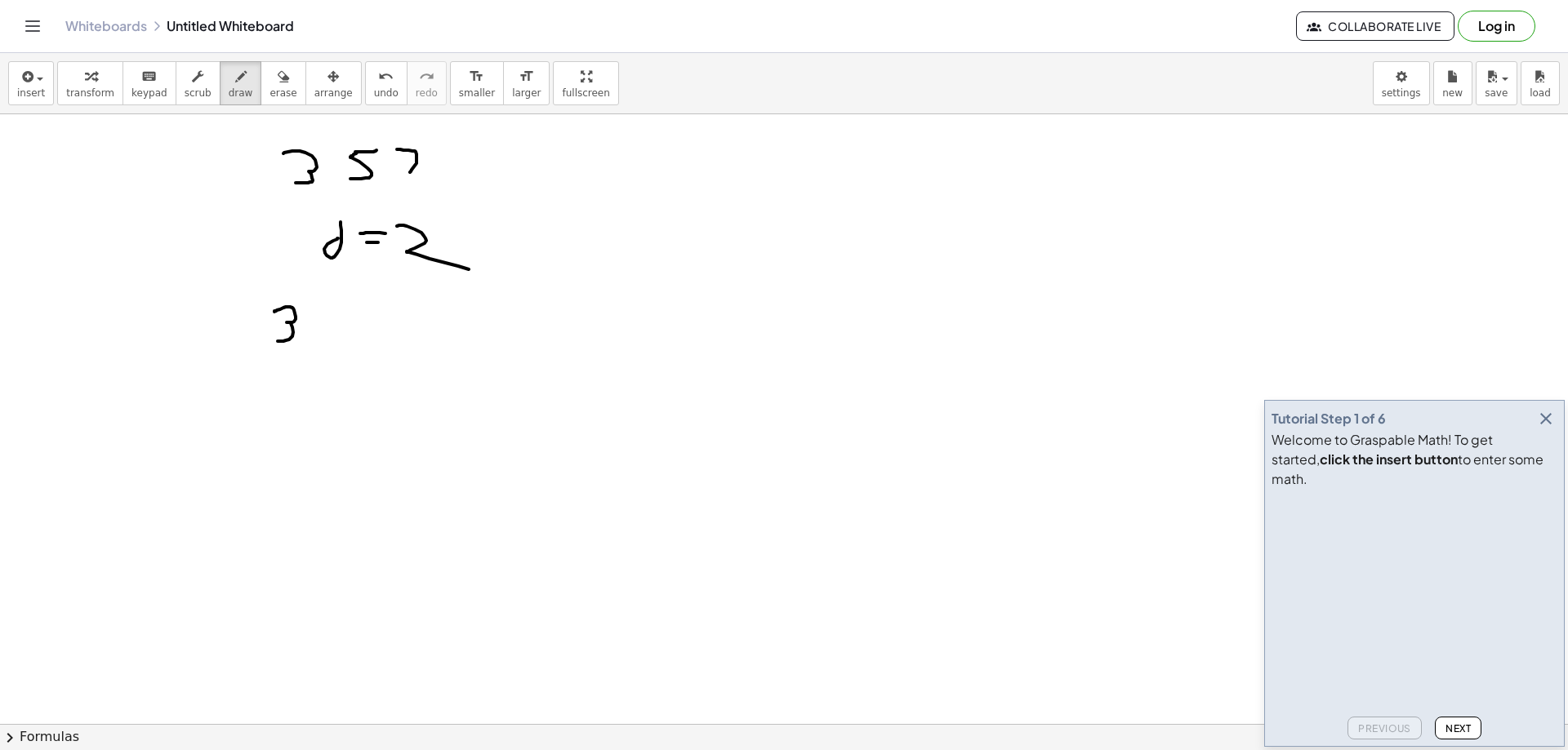
drag, startPoint x: 320, startPoint y: 316, endPoint x: 325, endPoint y: 336, distance: 20.6
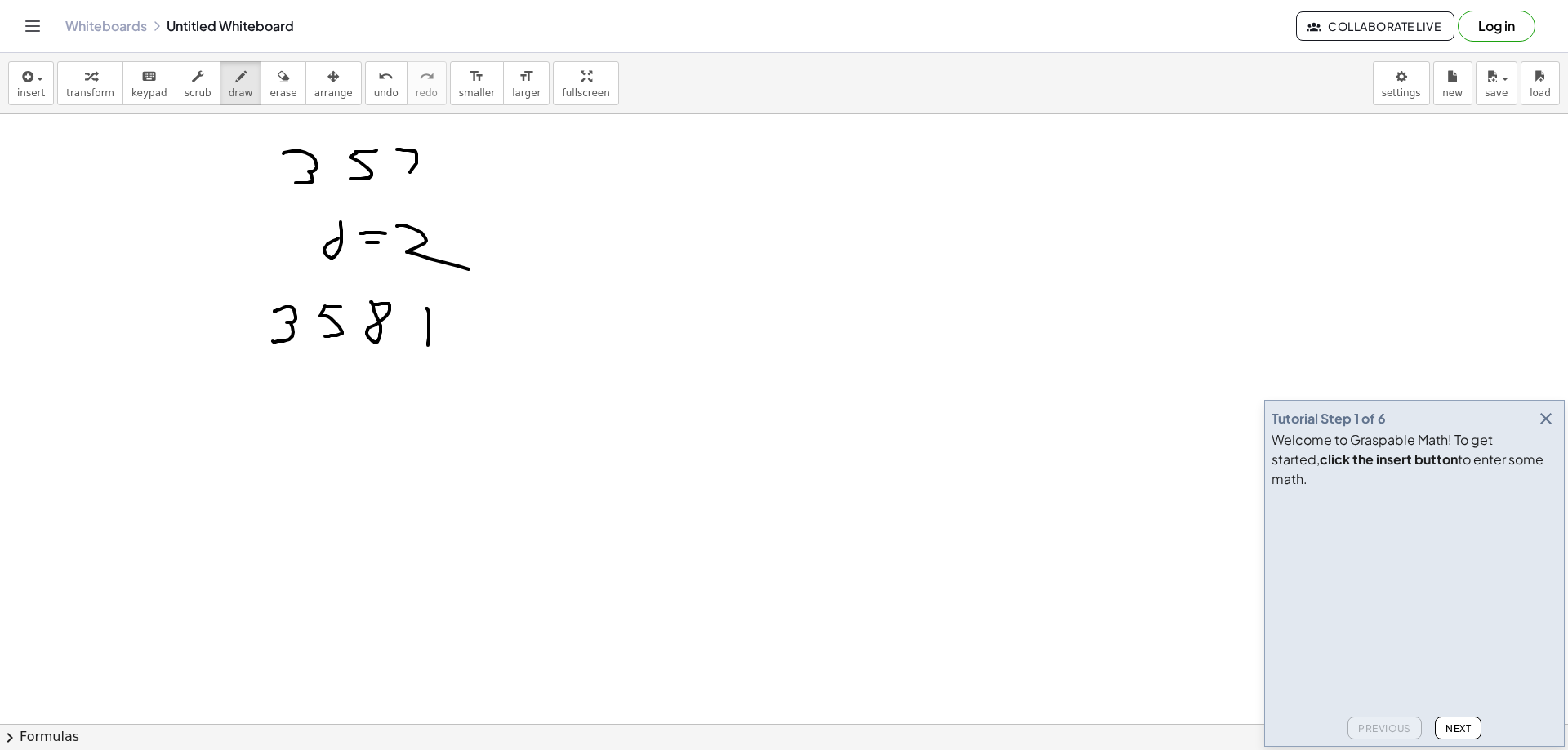
drag, startPoint x: 427, startPoint y: 308, endPoint x: 428, endPoint y: 346, distance: 38.0
drag, startPoint x: 447, startPoint y: 309, endPoint x: 449, endPoint y: 344, distance: 35.1
drag, startPoint x: 501, startPoint y: 307, endPoint x: 492, endPoint y: 337, distance: 31.3
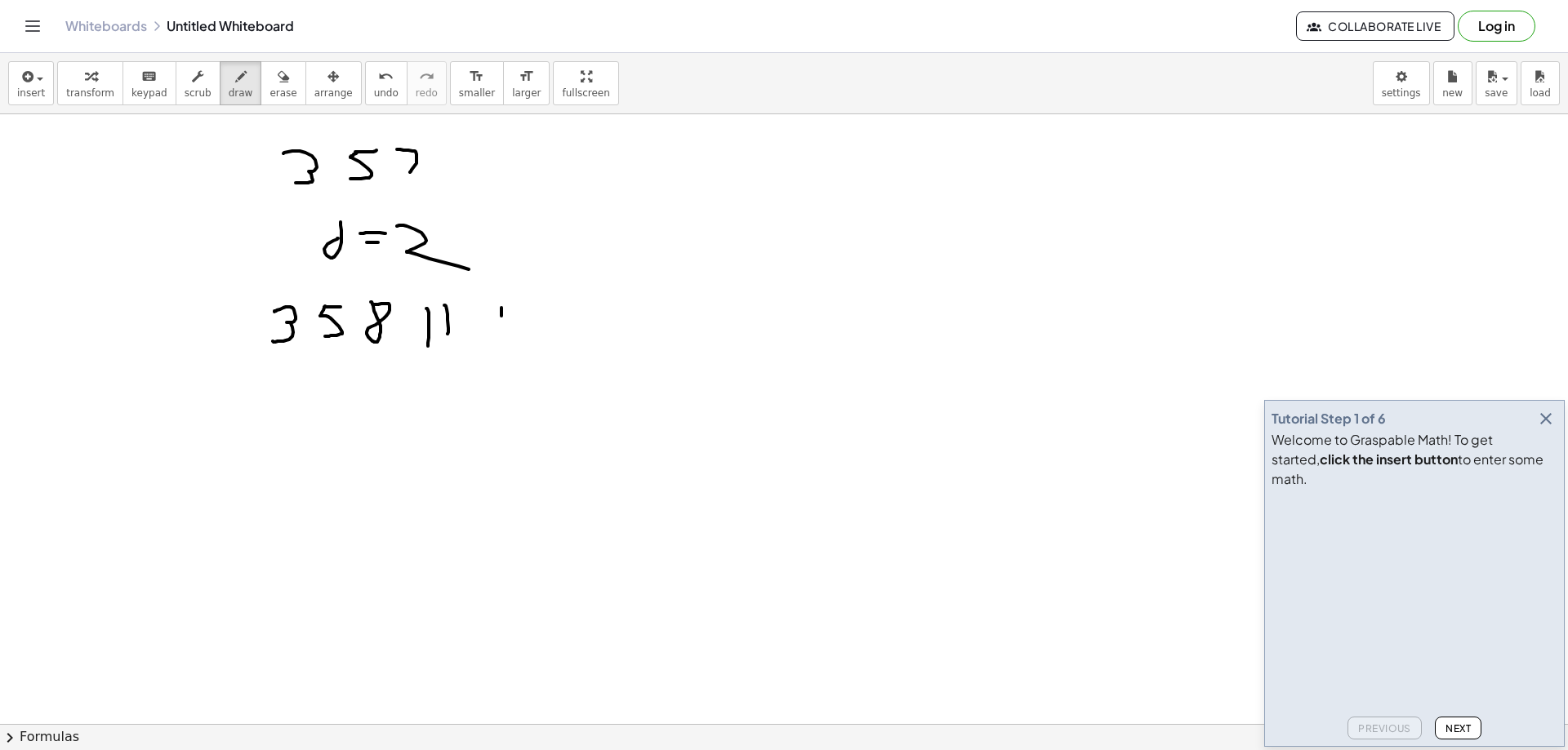
drag, startPoint x: 516, startPoint y: 312, endPoint x: 528, endPoint y: 312, distance: 12.0
drag, startPoint x: 510, startPoint y: 326, endPoint x: 503, endPoint y: 344, distance: 19.3
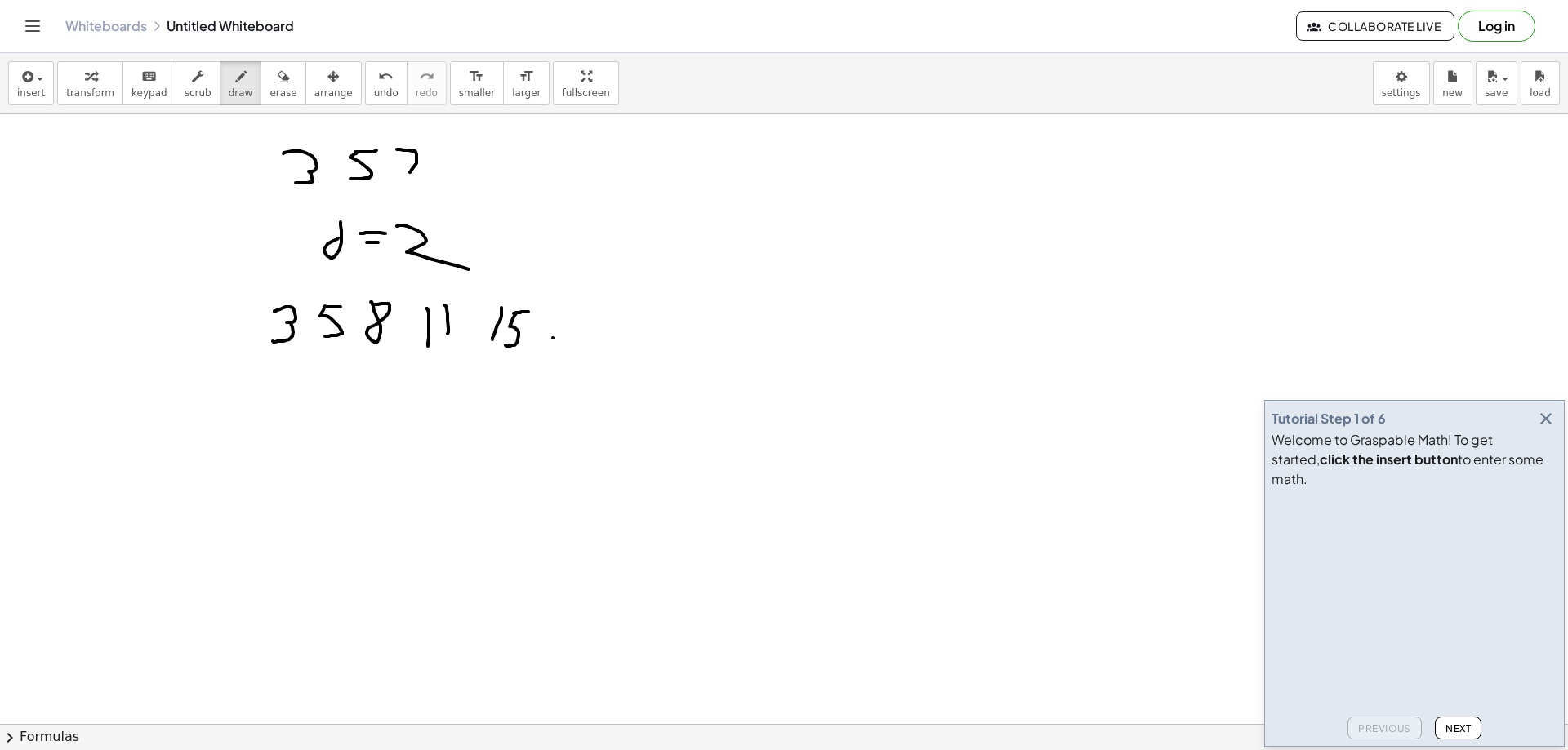
drag, startPoint x: 615, startPoint y: 337, endPoint x: 698, endPoint y: 347, distance: 83.6
drag, startPoint x: 705, startPoint y: 347, endPoint x: 732, endPoint y: 343, distance: 27.3
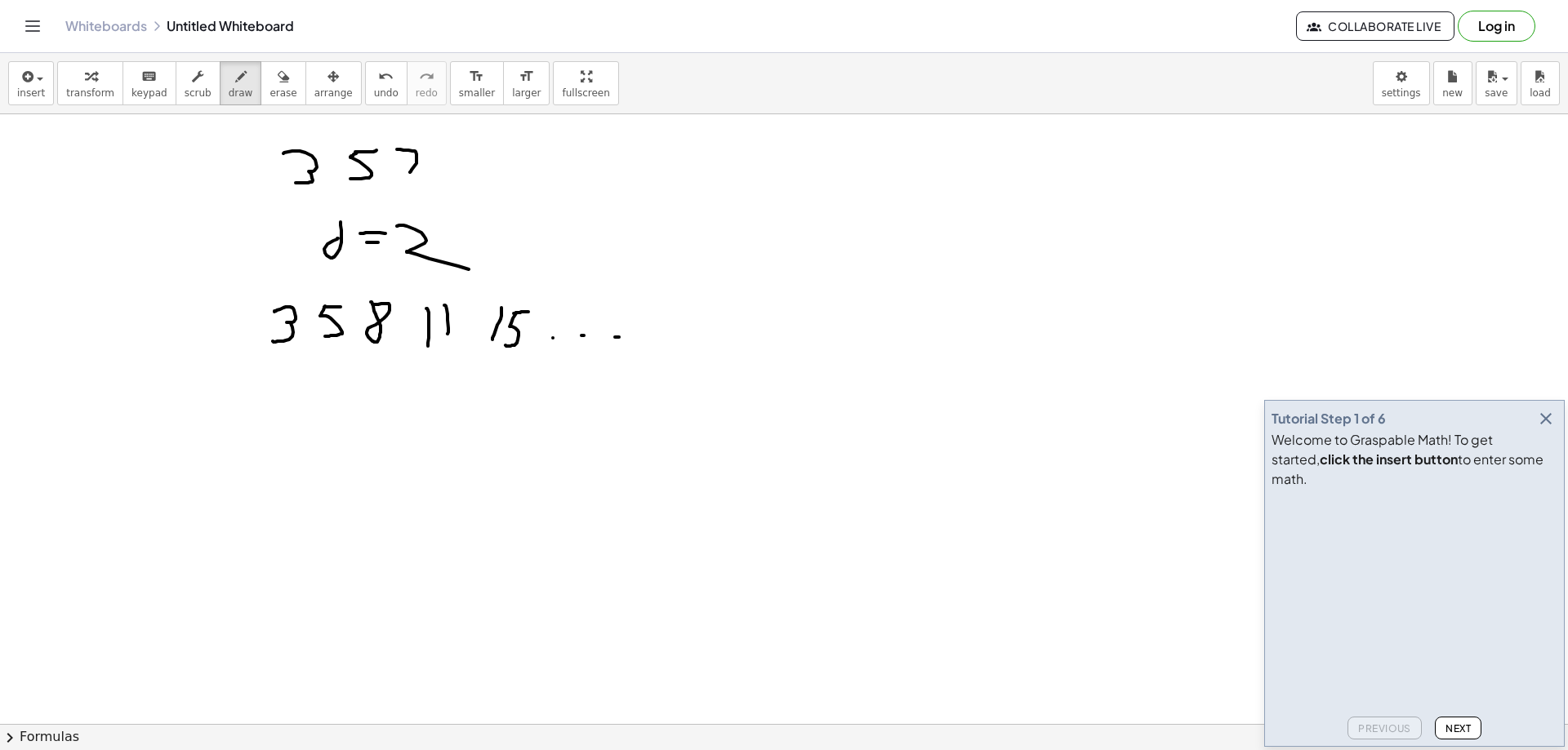
drag, startPoint x: 289, startPoint y: 349, endPoint x: 322, endPoint y: 350, distance: 33.0
drag, startPoint x: 298, startPoint y: 377, endPoint x: 312, endPoint y: 388, distance: 17.8
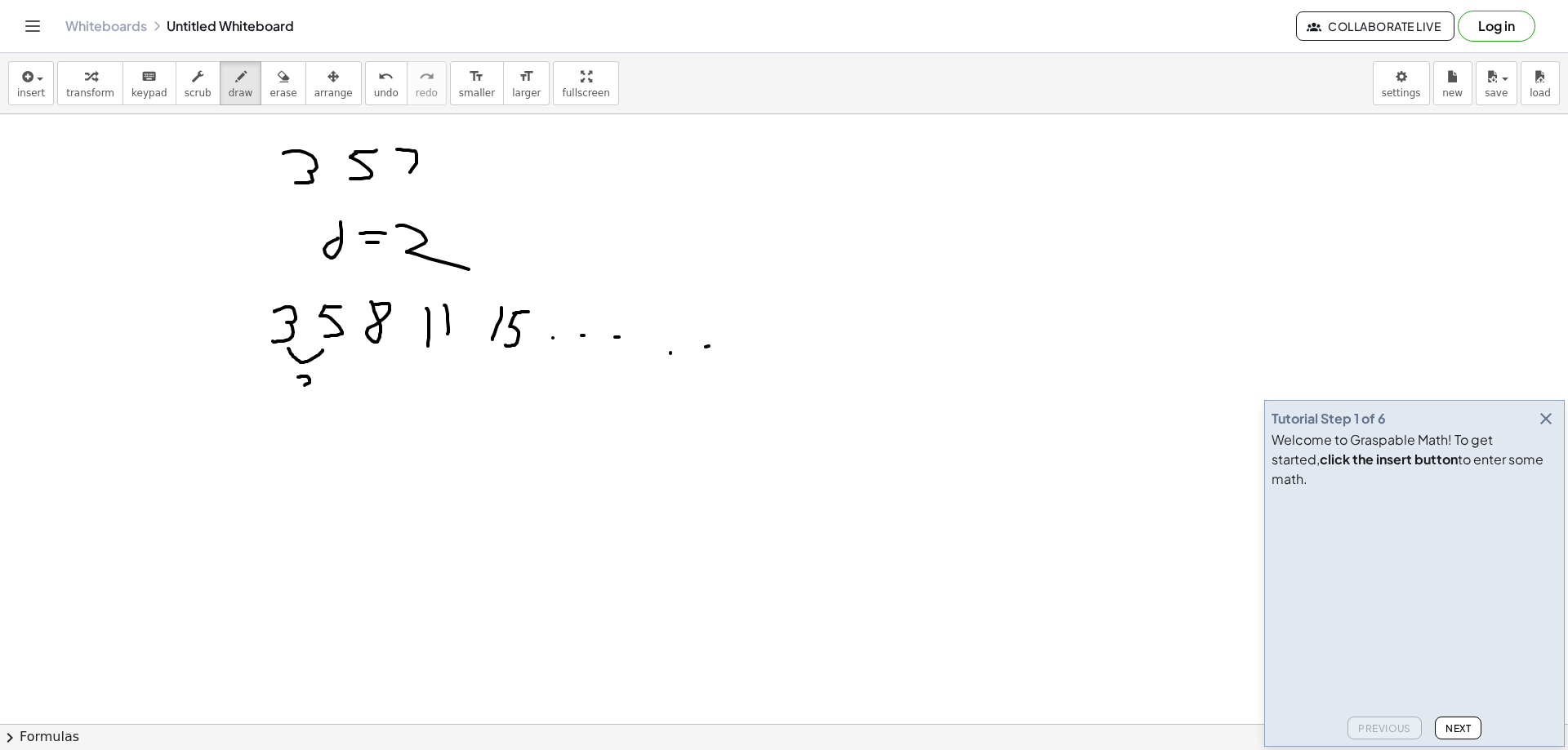
drag, startPoint x: 338, startPoint y: 349, endPoint x: 357, endPoint y: 357, distance: 20.6
drag, startPoint x: 352, startPoint y: 371, endPoint x: 358, endPoint y: 394, distance: 23.8
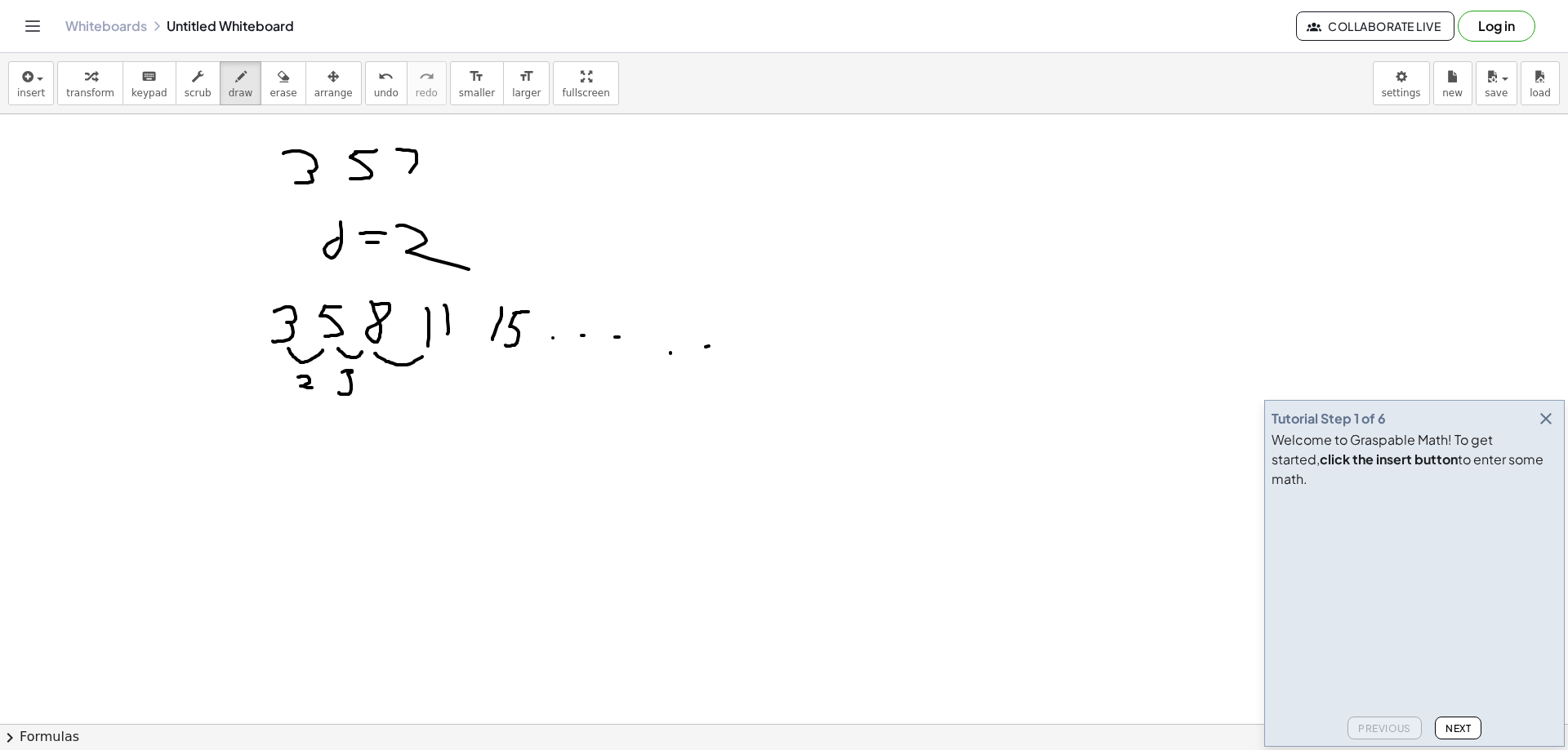
drag, startPoint x: 375, startPoint y: 353, endPoint x: 422, endPoint y: 357, distance: 47.2
drag, startPoint x: 394, startPoint y: 377, endPoint x: 405, endPoint y: 384, distance: 13.0
drag, startPoint x: 407, startPoint y: 385, endPoint x: 396, endPoint y: 411, distance: 28.2
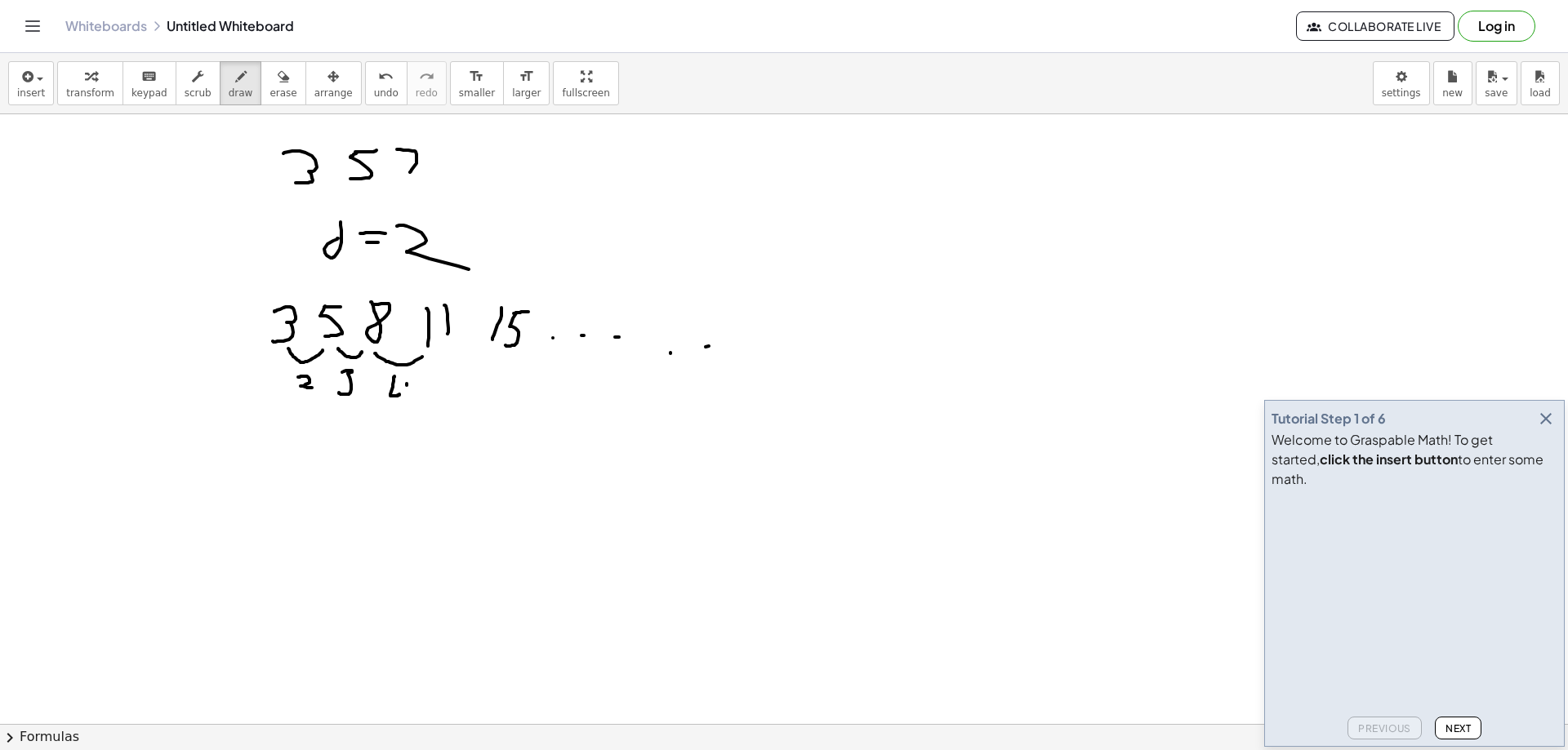
click at [270, 88] on span "erase" at bounding box center [283, 93] width 27 height 11
drag, startPoint x: 468, startPoint y: 321, endPoint x: 413, endPoint y: 297, distance: 60.0
click at [229, 85] on div "button" at bounding box center [241, 76] width 25 height 20
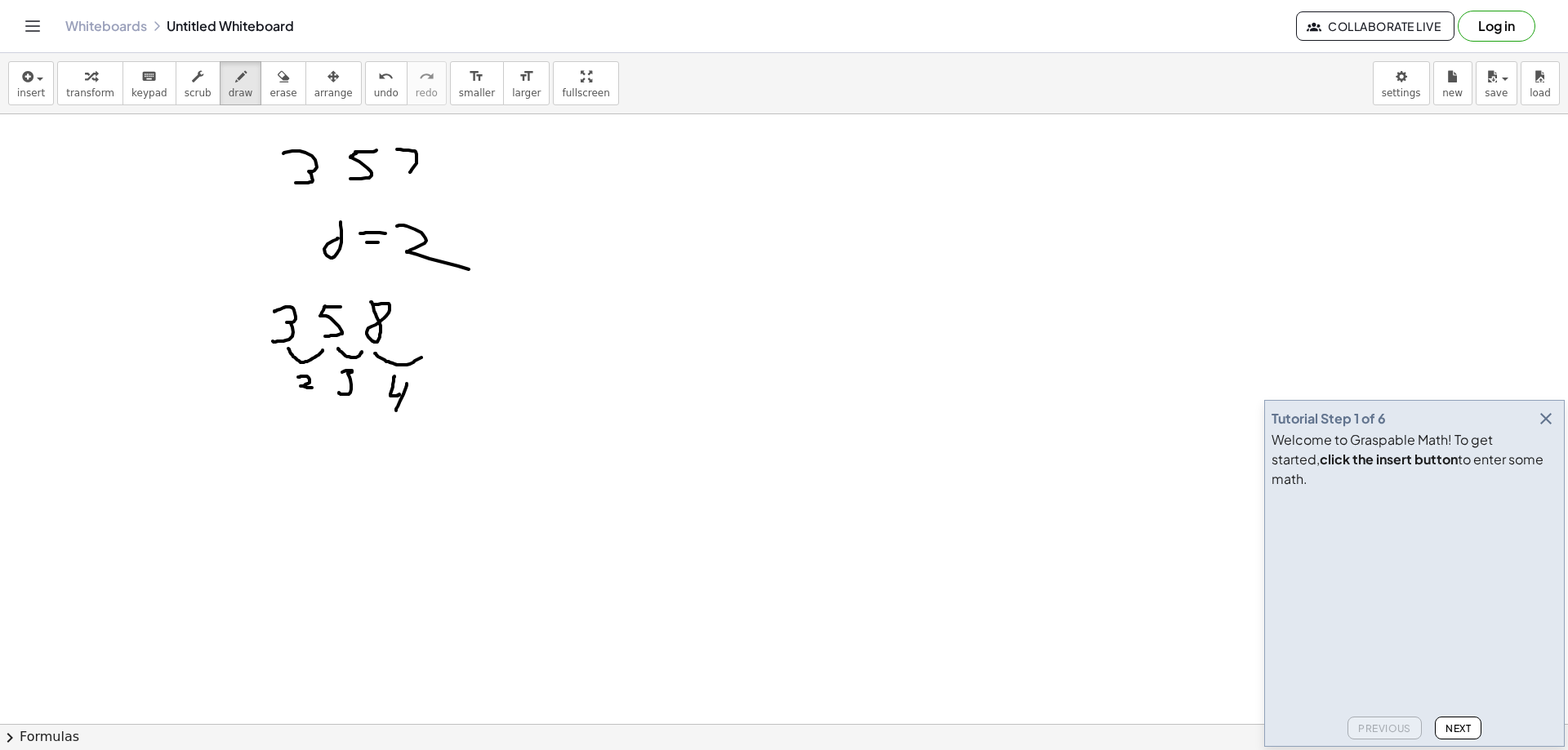
drag, startPoint x: 445, startPoint y: 302, endPoint x: 441, endPoint y: 335, distance: 33.2
drag, startPoint x: 450, startPoint y: 313, endPoint x: 470, endPoint y: 333, distance: 28.3
drag, startPoint x: 468, startPoint y: 354, endPoint x: 524, endPoint y: 358, distance: 56.1
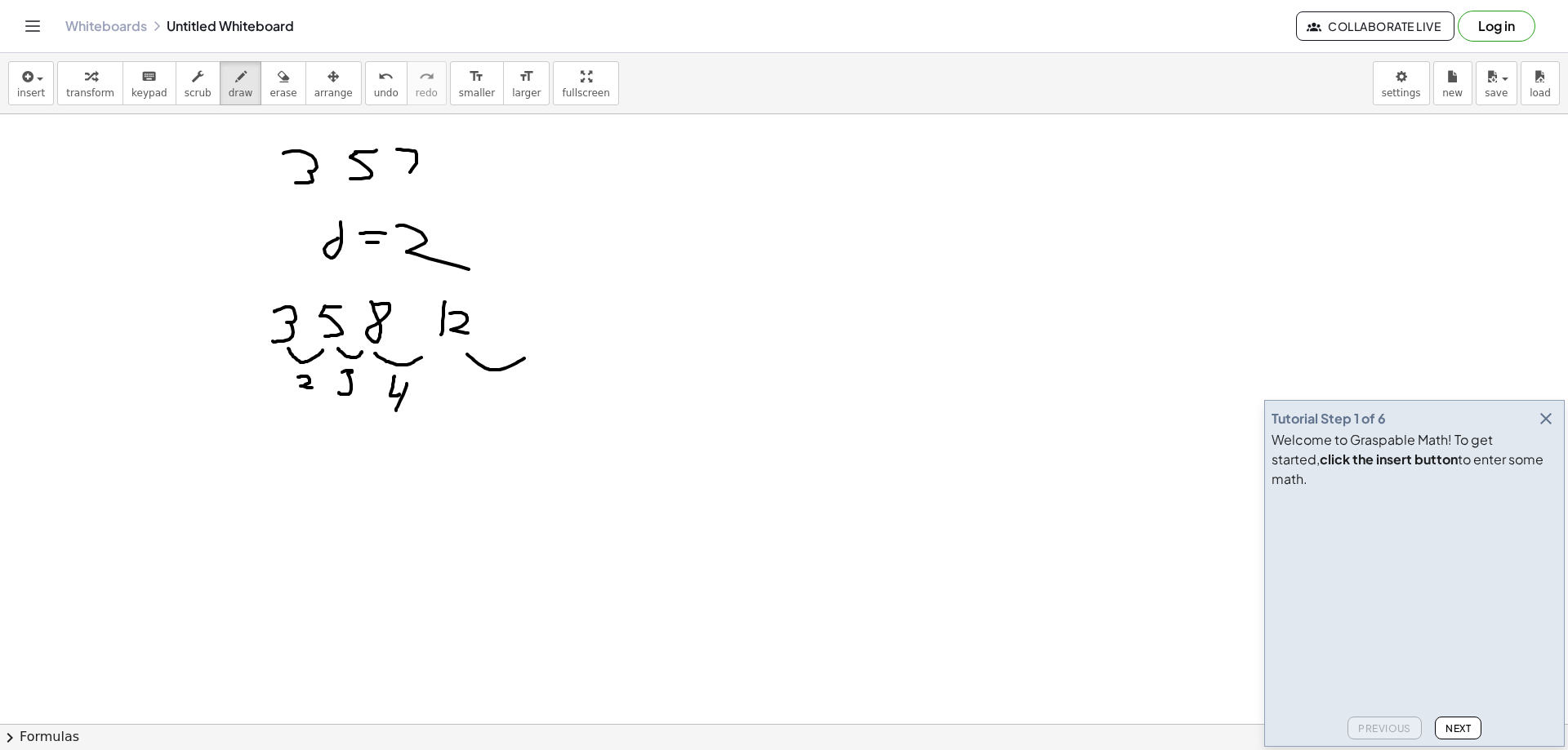
drag, startPoint x: 527, startPoint y: 322, endPoint x: 528, endPoint y: 343, distance: 21.0
drag
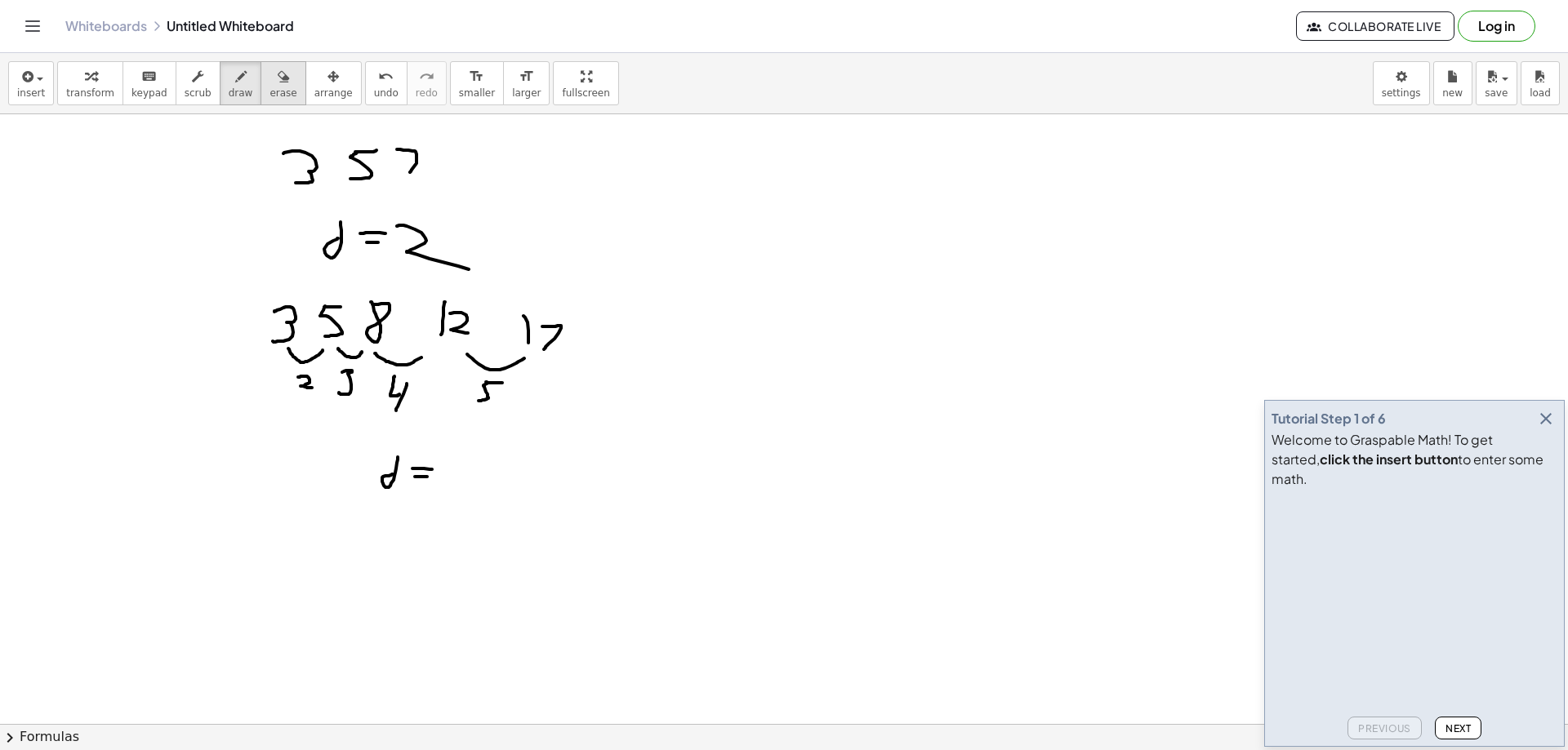
click at [270, 92] on span "erase" at bounding box center [283, 93] width 27 height 11
click at [230, 88] on span "draw" at bounding box center [241, 93] width 25 height 11
click at [270, 81] on div "button" at bounding box center [283, 76] width 27 height 20
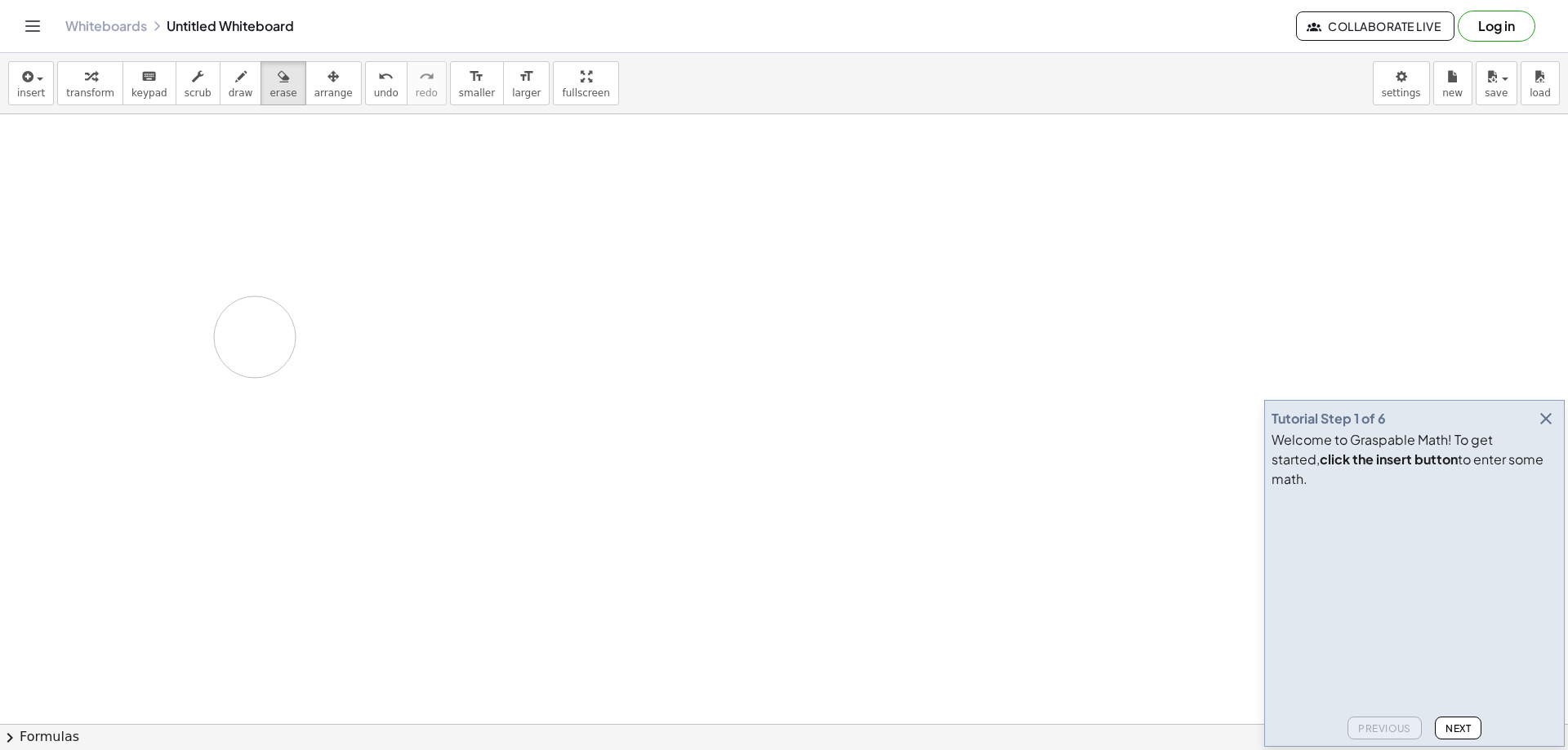
drag, startPoint x: 294, startPoint y: 195, endPoint x: 265, endPoint y: 263, distance: 73.9
click at [235, 80] on icon "button" at bounding box center [240, 77] width 11 height 20
drag, startPoint x: 260, startPoint y: 226, endPoint x: 251, endPoint y: 259, distance: 34.2
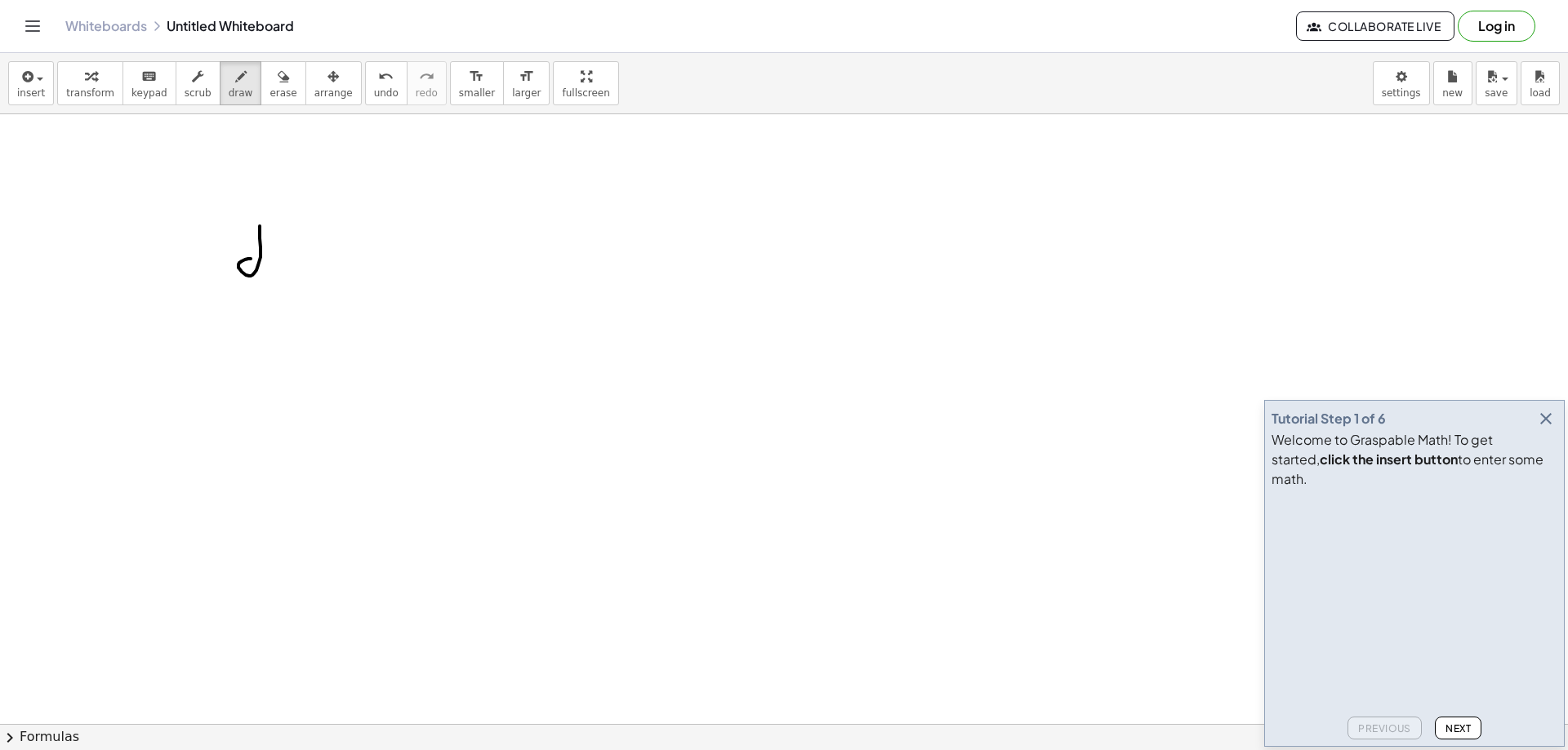
drag, startPoint x: 305, startPoint y: 261, endPoint x: 325, endPoint y: 261, distance: 20.0
drag, startPoint x: 334, startPoint y: 246, endPoint x: 324, endPoint y: 284, distance: 39.3
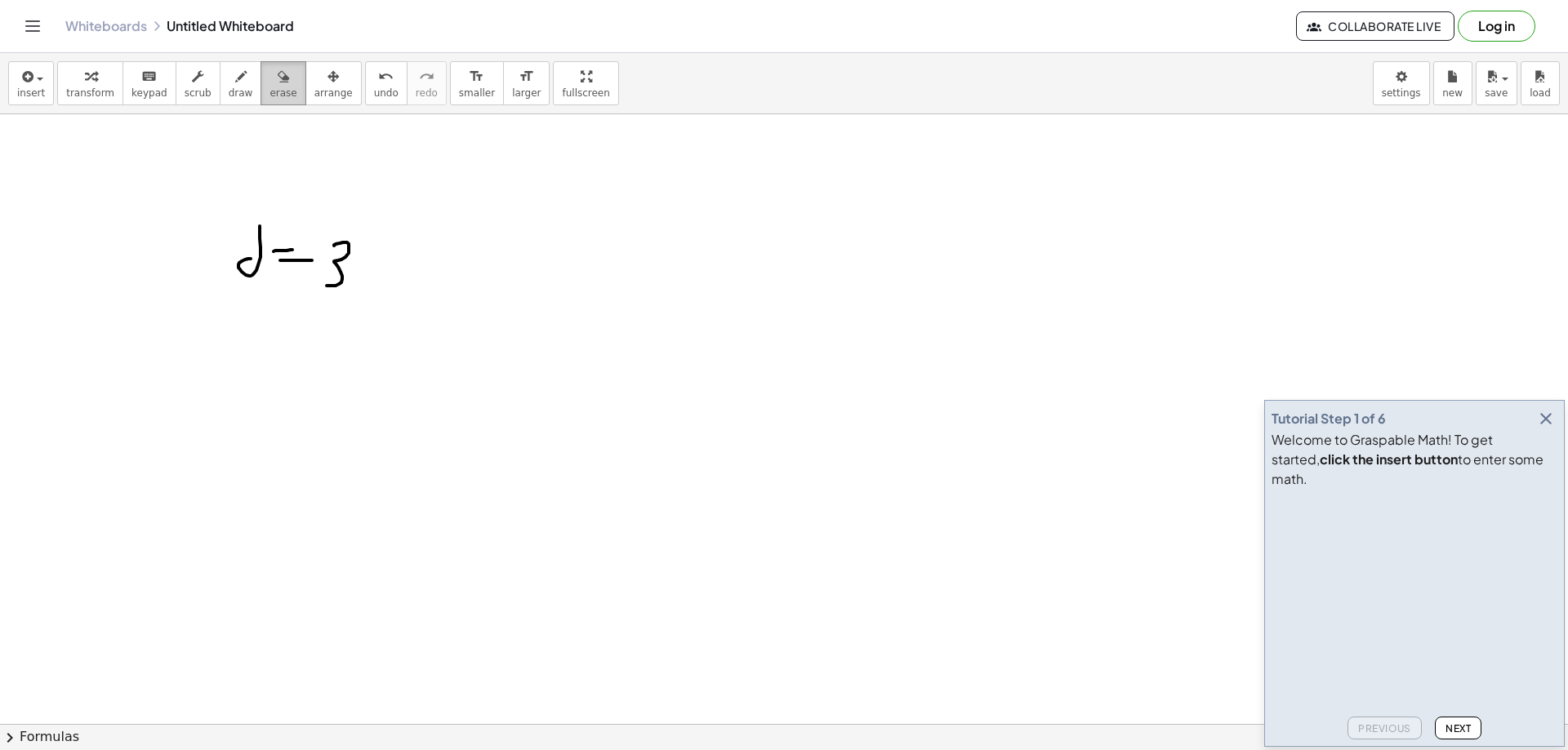
click at [275, 99] on button "erase" at bounding box center [283, 84] width 45 height 44
drag, startPoint x: 280, startPoint y: 268, endPoint x: 266, endPoint y: 262, distance: 15.2
click at [230, 97] on span "draw" at bounding box center [241, 93] width 25 height 11
drag, startPoint x: 236, startPoint y: 147, endPoint x: 235, endPoint y: 175, distance: 28.0
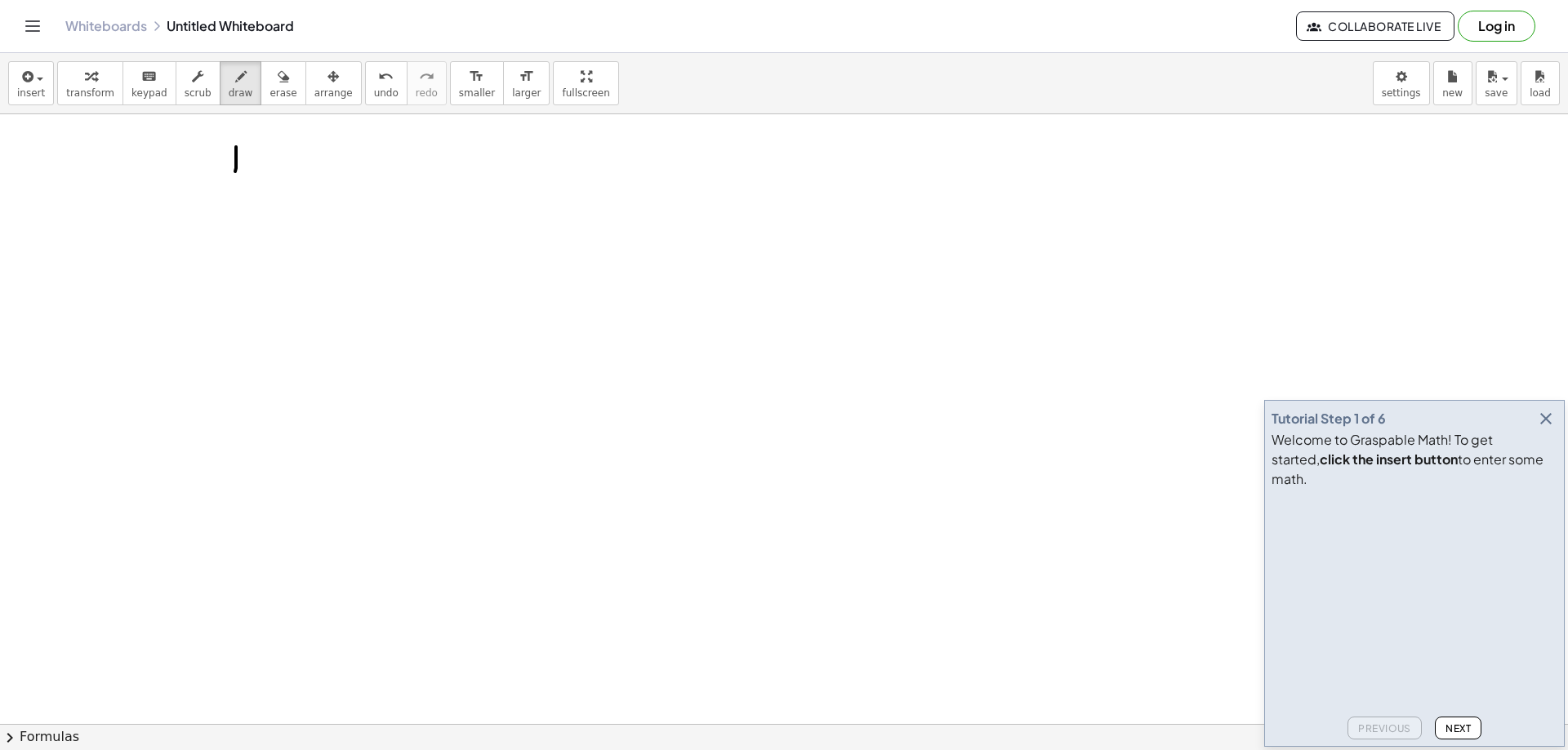
drag, startPoint x: 277, startPoint y: 147, endPoint x: 274, endPoint y: 171, distance: 24.2
drag, startPoint x: 335, startPoint y: 145, endPoint x: 354, endPoint y: 148, distance: 19.2
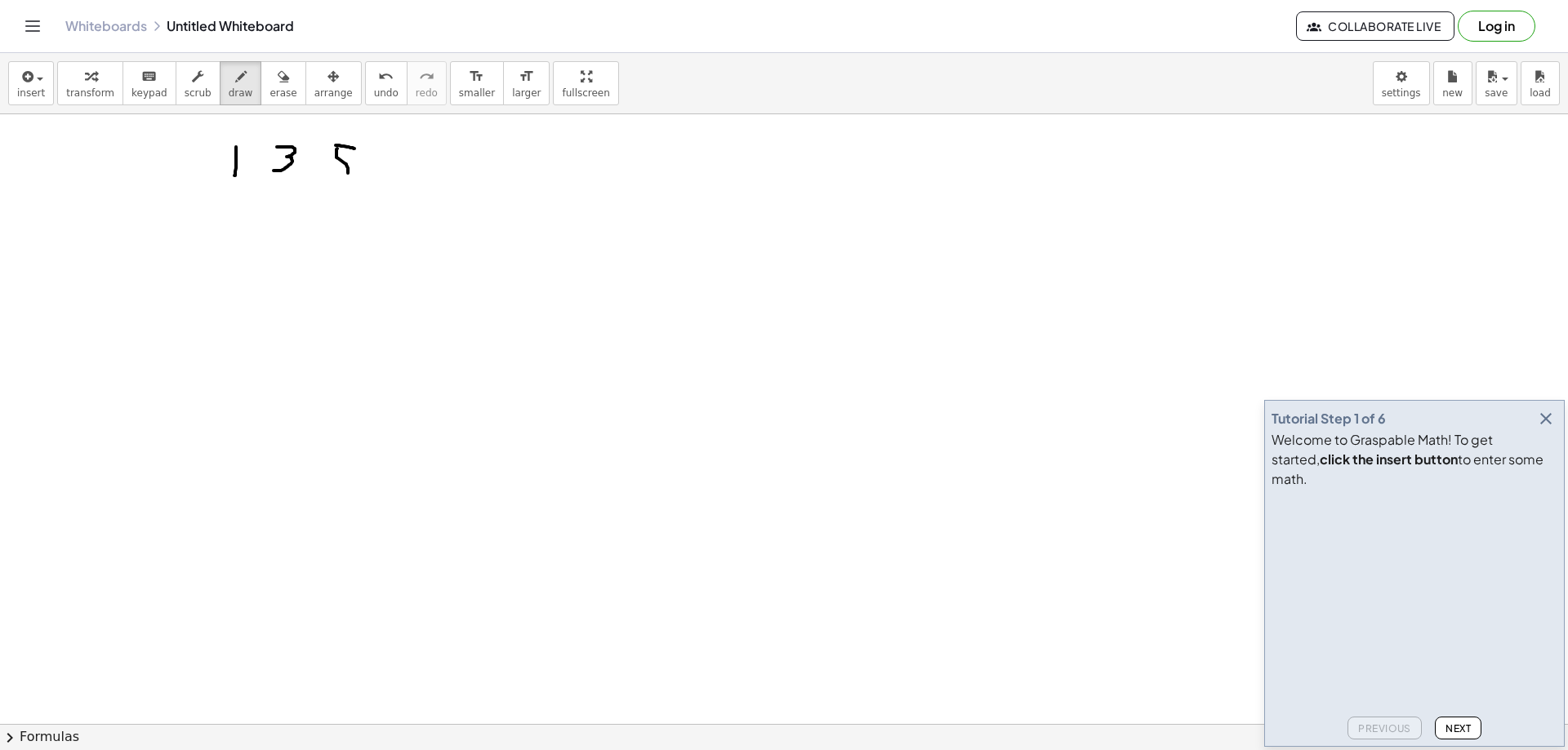
drag, startPoint x: 336, startPoint y: 153, endPoint x: 334, endPoint y: 174, distance: 21.1
drag, startPoint x: 408, startPoint y: 148, endPoint x: 404, endPoint y: 173, distance: 25.3
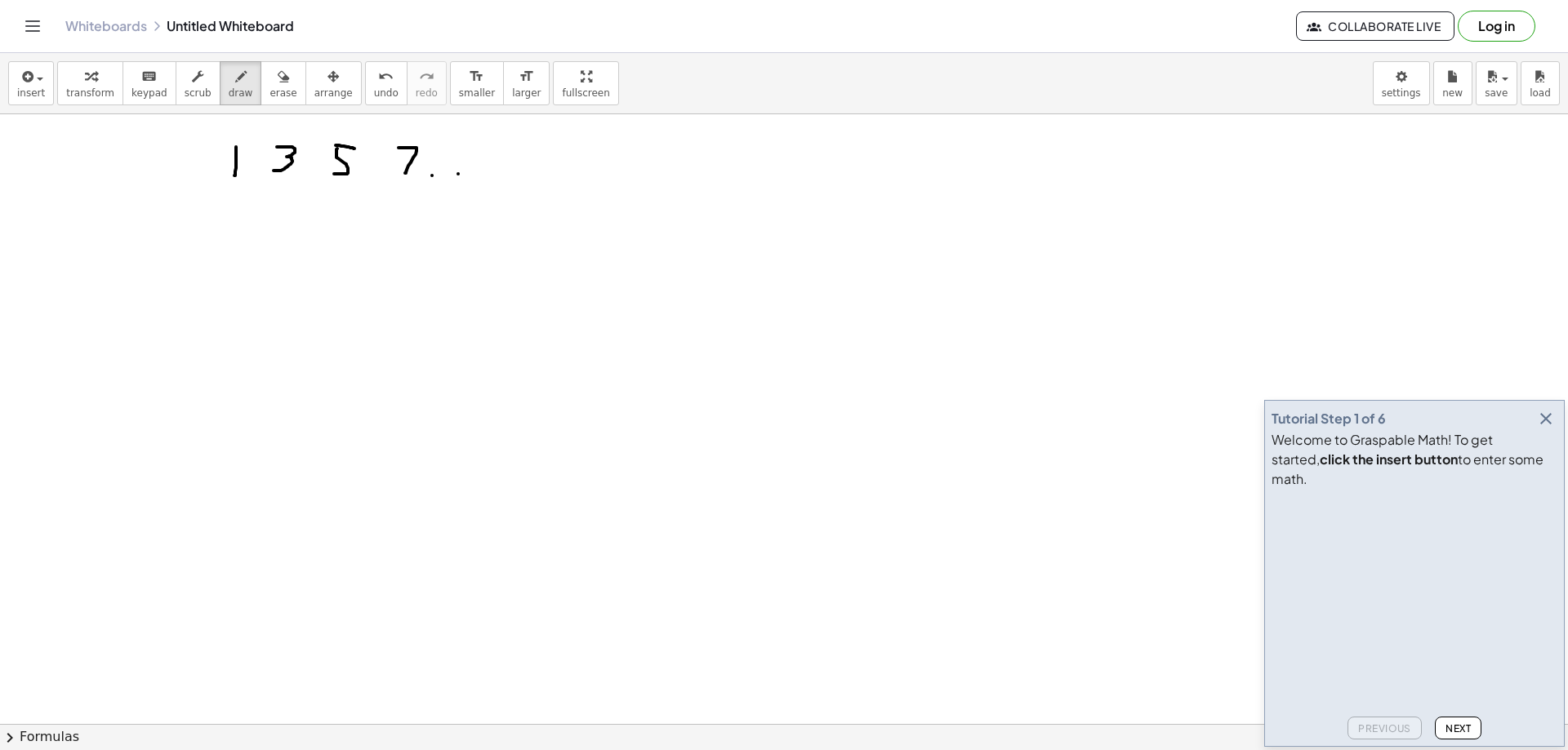
drag, startPoint x: 224, startPoint y: 230, endPoint x: 234, endPoint y: 256, distance: 27.9
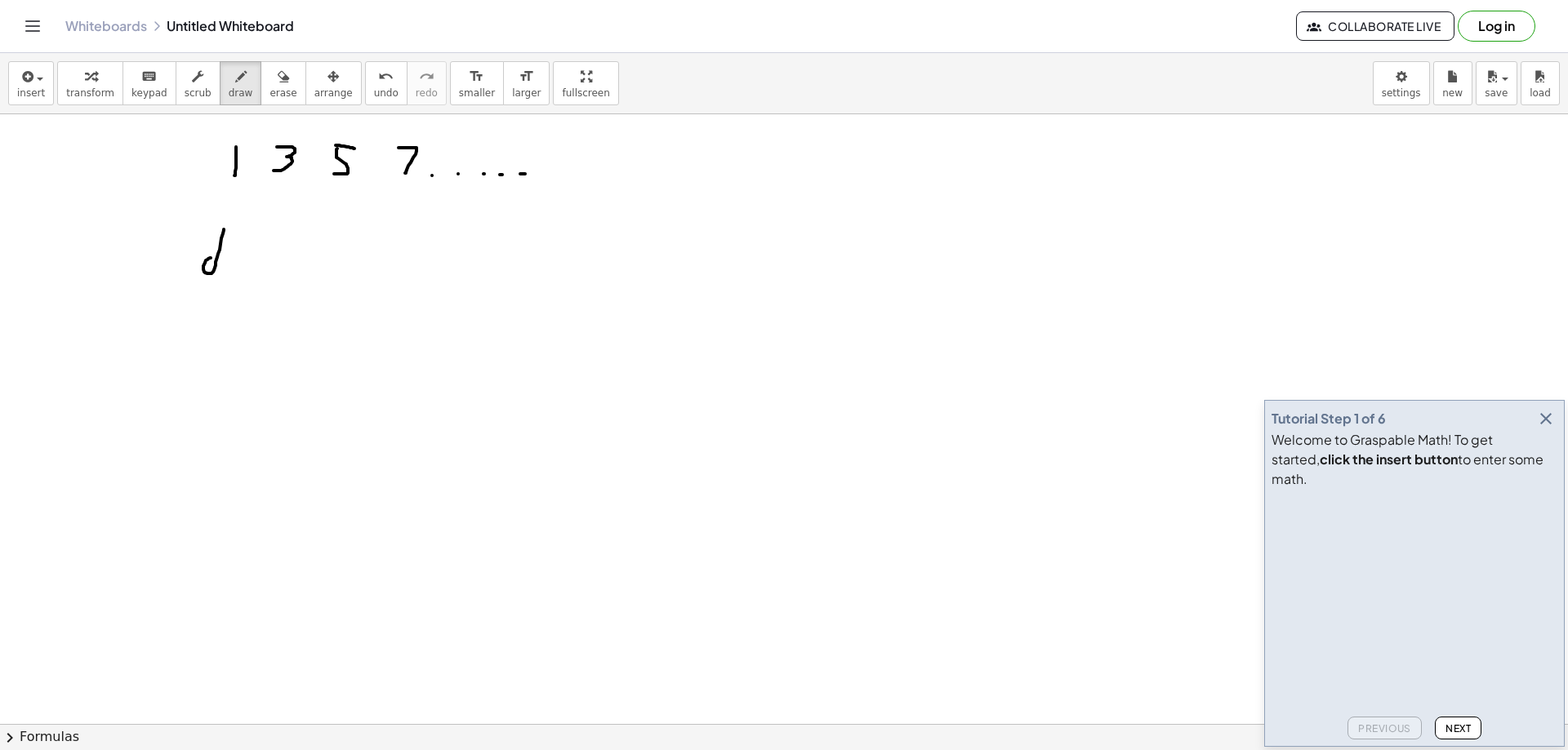
drag, startPoint x: 242, startPoint y: 252, endPoint x: 259, endPoint y: 251, distance: 17.0
drag, startPoint x: 244, startPoint y: 259, endPoint x: 263, endPoint y: 258, distance: 19.0
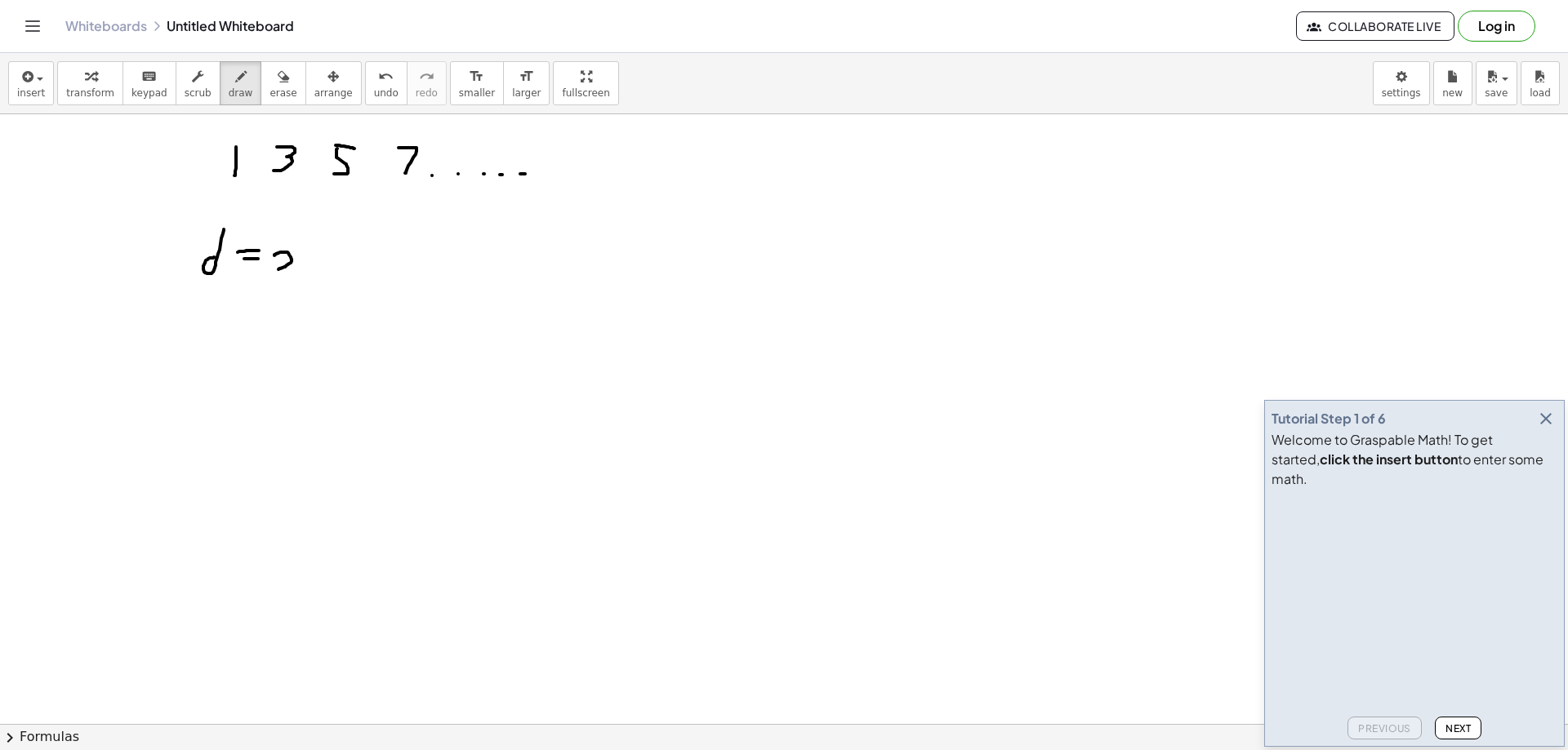
drag, startPoint x: 275, startPoint y: 256, endPoint x: 517, endPoint y: 289, distance: 244.2
drag, startPoint x: 176, startPoint y: 321, endPoint x: 153, endPoint y: 344, distance: 32.5
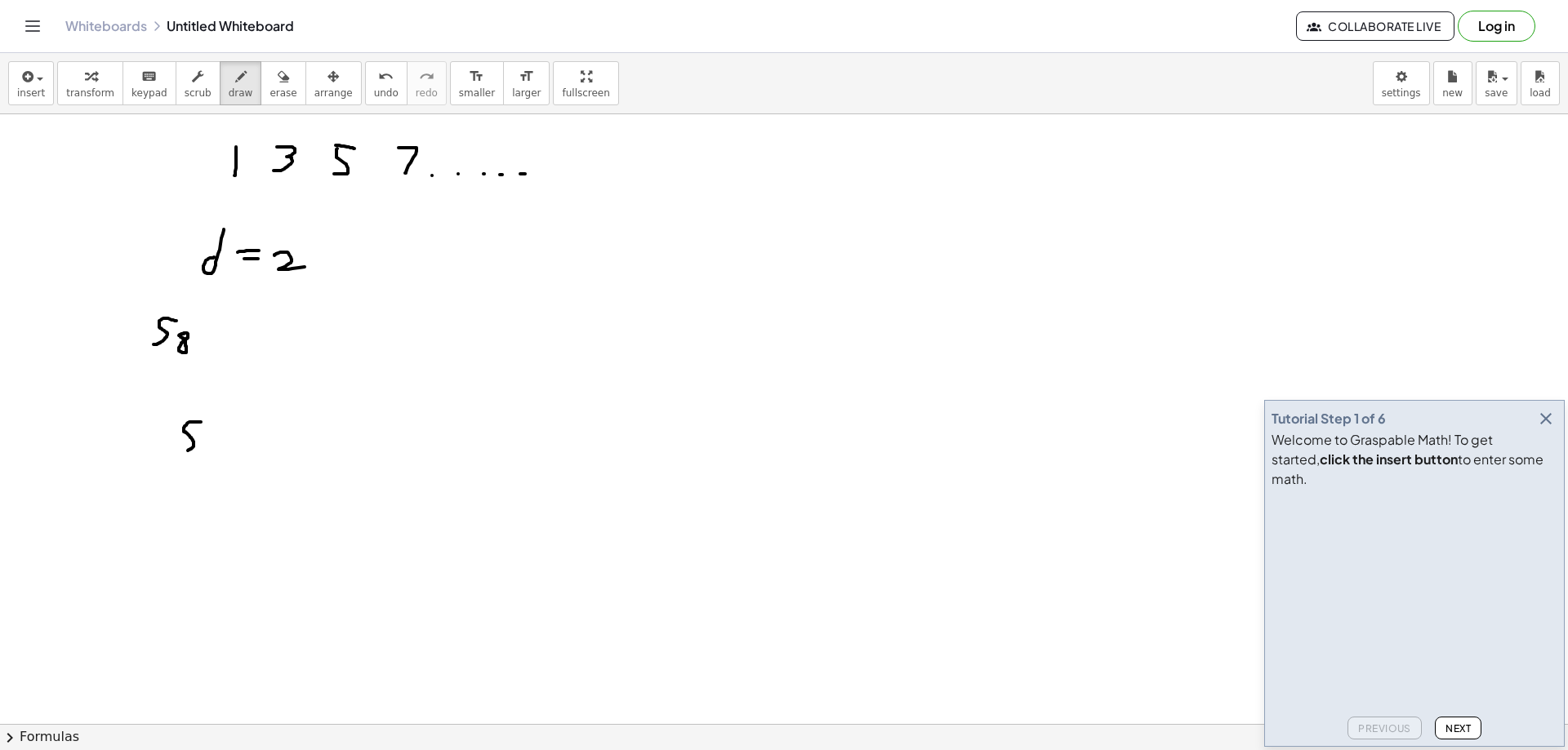
drag, startPoint x: 196, startPoint y: 422, endPoint x: 182, endPoint y: 448, distance: 29.5
drag, startPoint x: 203, startPoint y: 442, endPoint x: 216, endPoint y: 454, distance: 17.7
drag, startPoint x: 231, startPoint y: 431, endPoint x: 239, endPoint y: 436, distance: 9.4
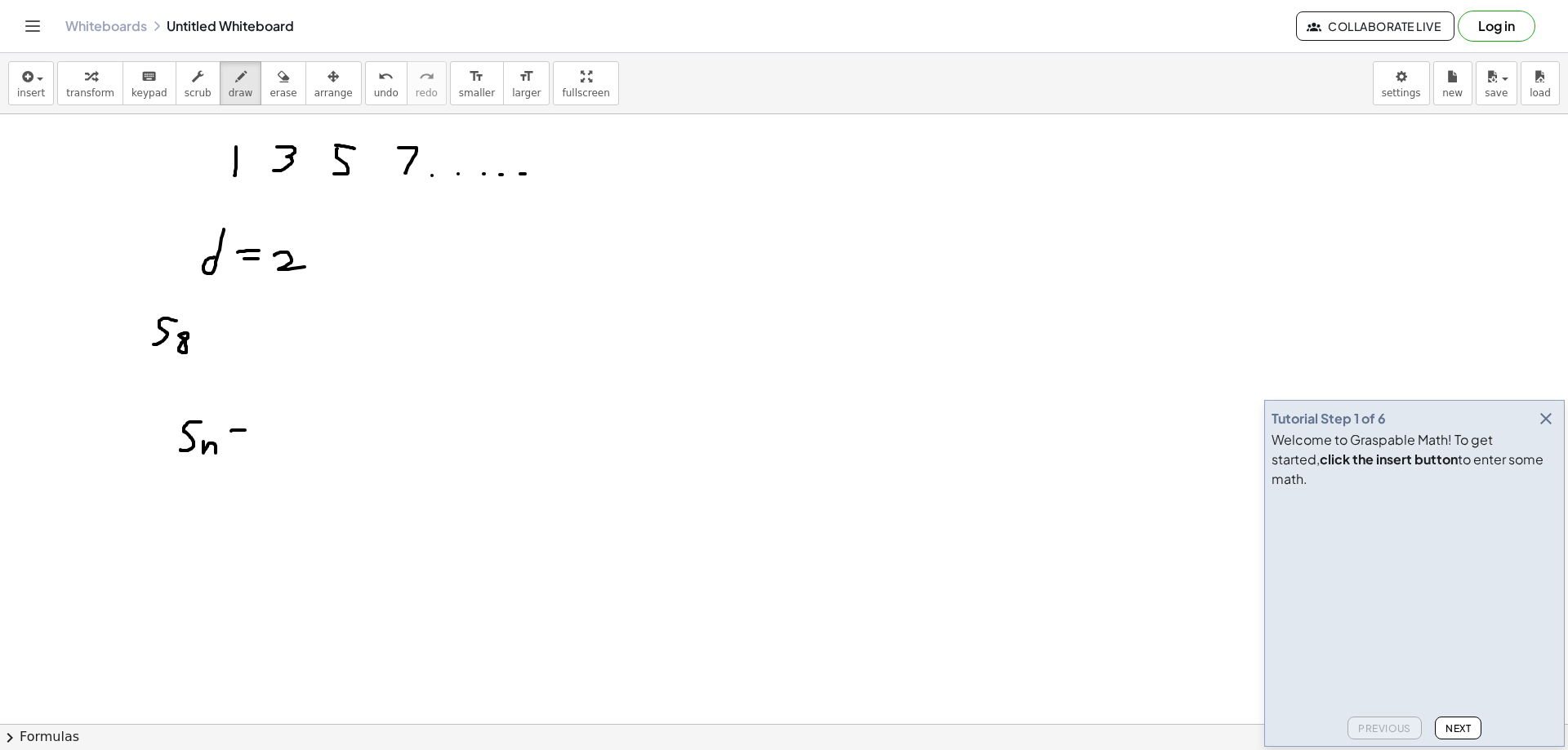
drag, startPoint x: 232, startPoint y: 440, endPoint x: 251, endPoint y: 442, distance: 19.1
drag, startPoint x: 294, startPoint y: 396, endPoint x: 294, endPoint y: 427, distance: 31.0
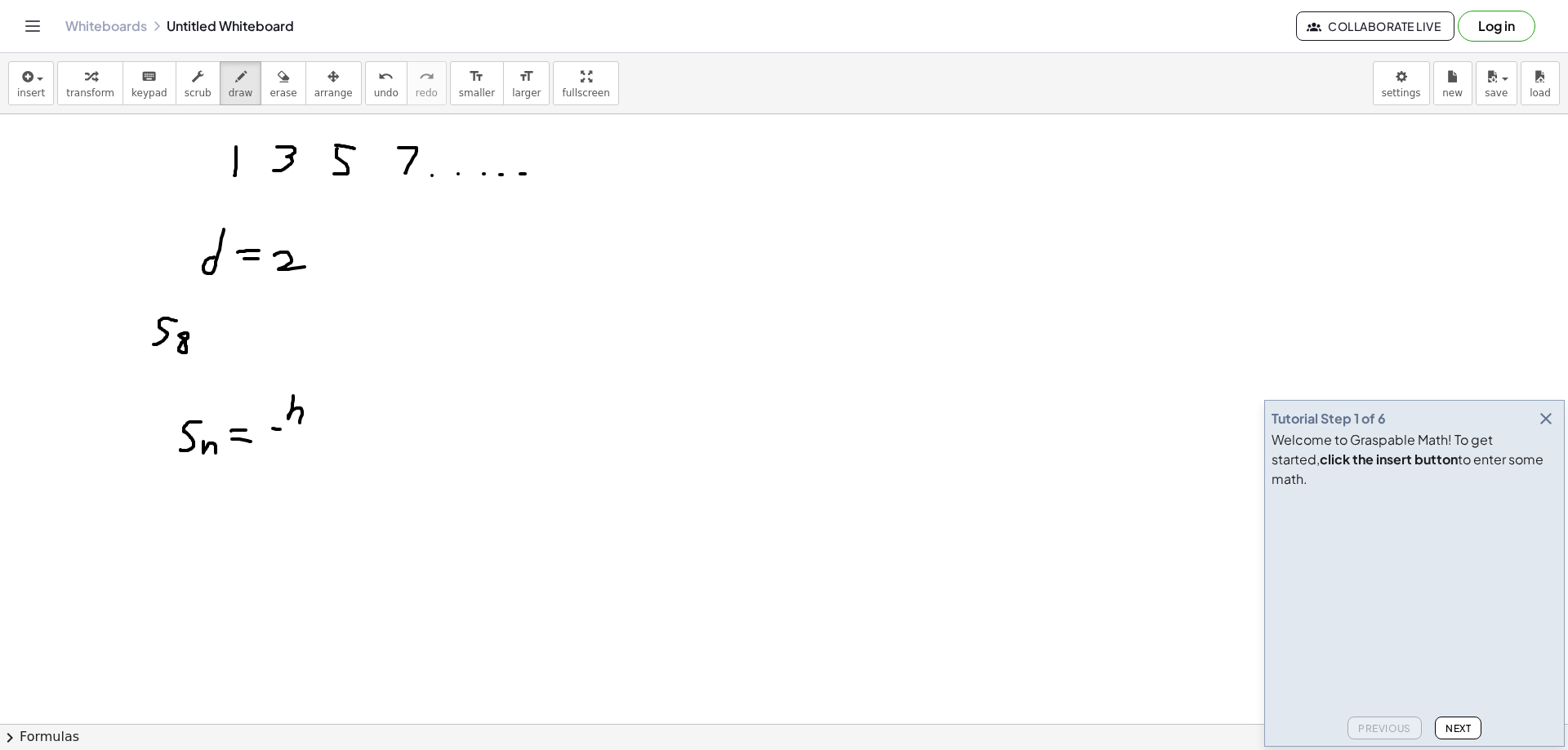
drag, startPoint x: 273, startPoint y: 429, endPoint x: 308, endPoint y: 429, distance: 35.0
drag, startPoint x: 289, startPoint y: 440, endPoint x: 303, endPoint y: 453, distance: 19.1
drag, startPoint x: 332, startPoint y: 407, endPoint x: 319, endPoint y: 455, distance: 49.7
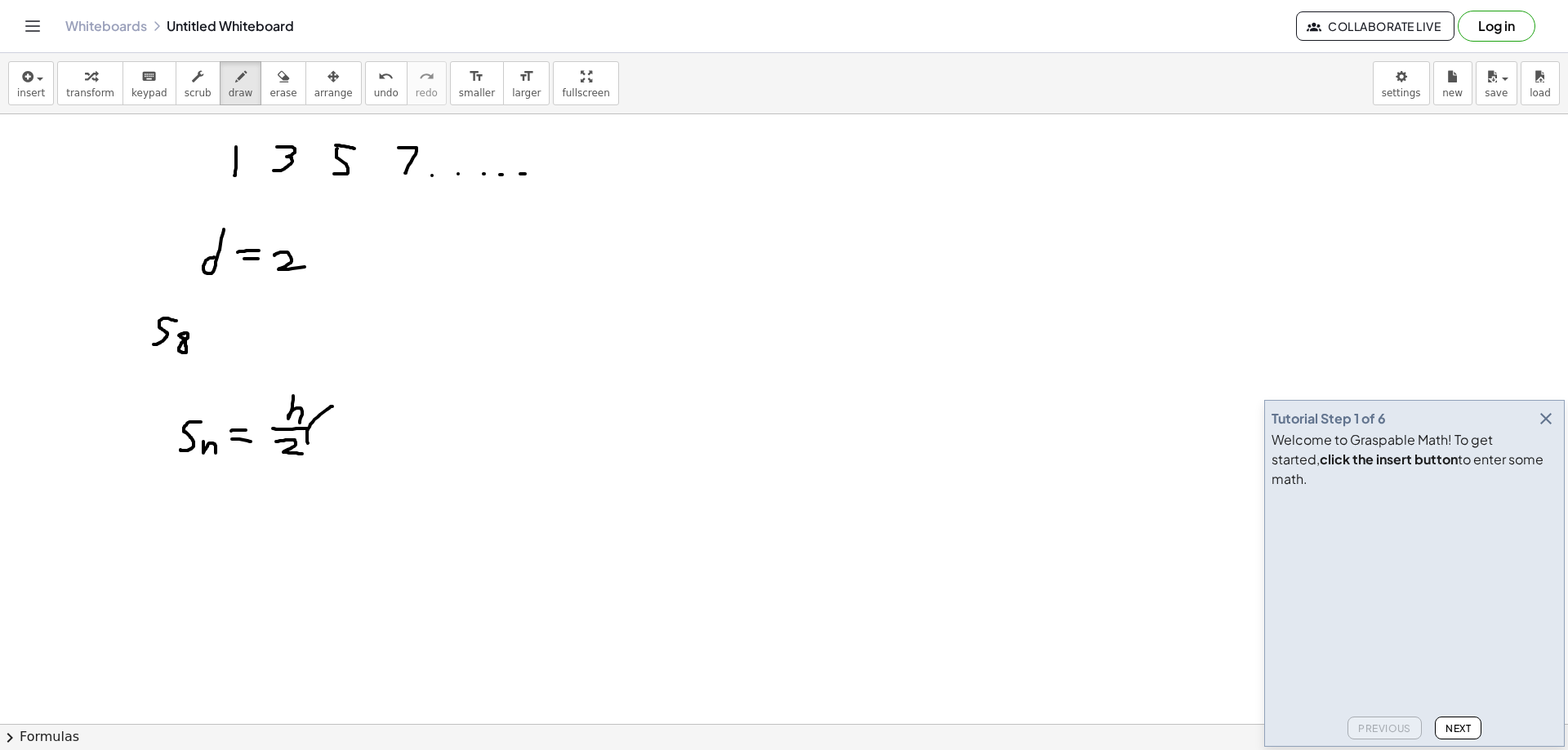
drag, startPoint x: 339, startPoint y: 422, endPoint x: 366, endPoint y: 436, distance: 30.4
drag, startPoint x: 368, startPoint y: 431, endPoint x: 365, endPoint y: 444, distance: 13.3
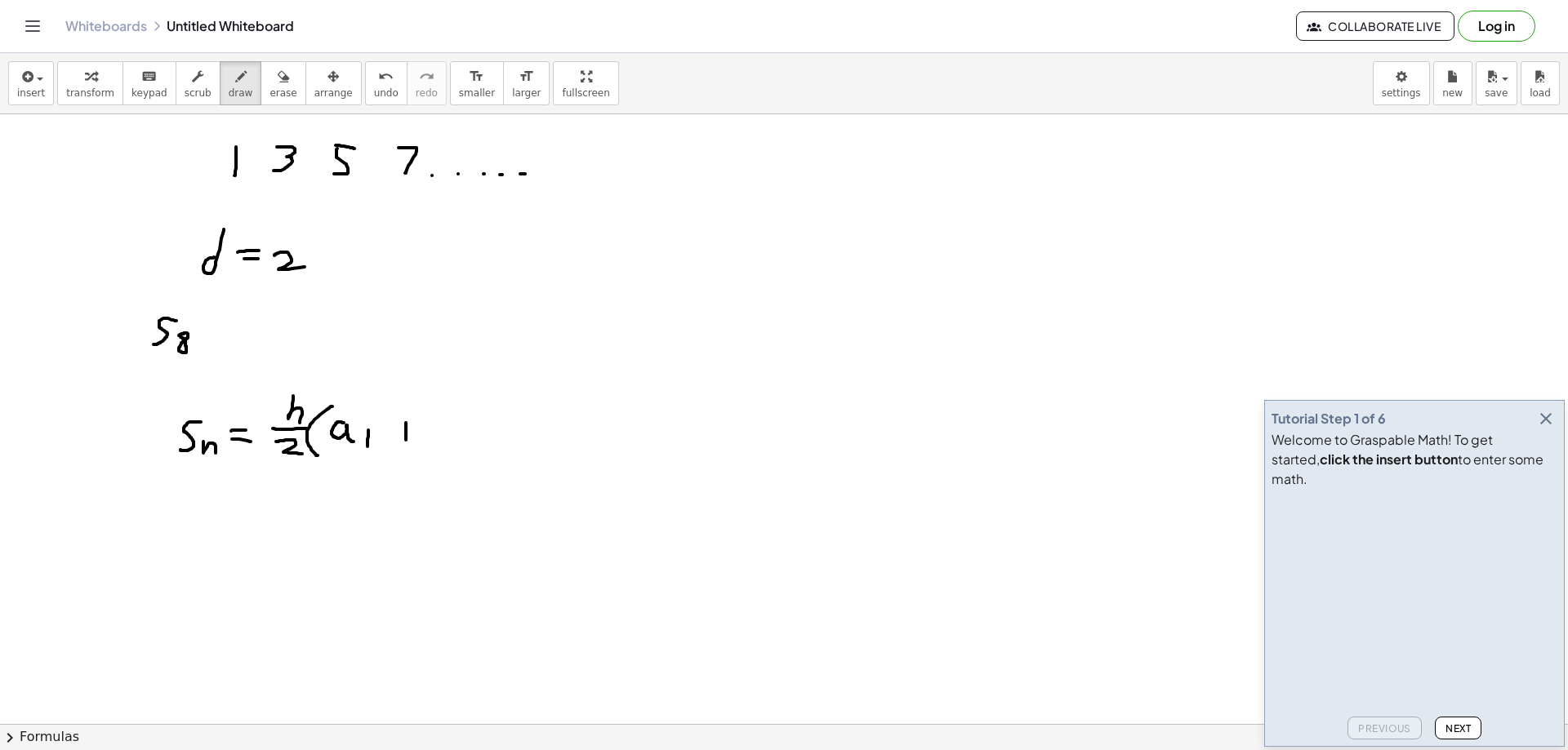
drag, startPoint x: 406, startPoint y: 423, endPoint x: 404, endPoint y: 440, distance: 17.1
drag, startPoint x: 399, startPoint y: 435, endPoint x: 435, endPoint y: 435, distance: 36.0
drag, startPoint x: 578, startPoint y: 281, endPoint x: 578, endPoint y: 301, distance: 20.0
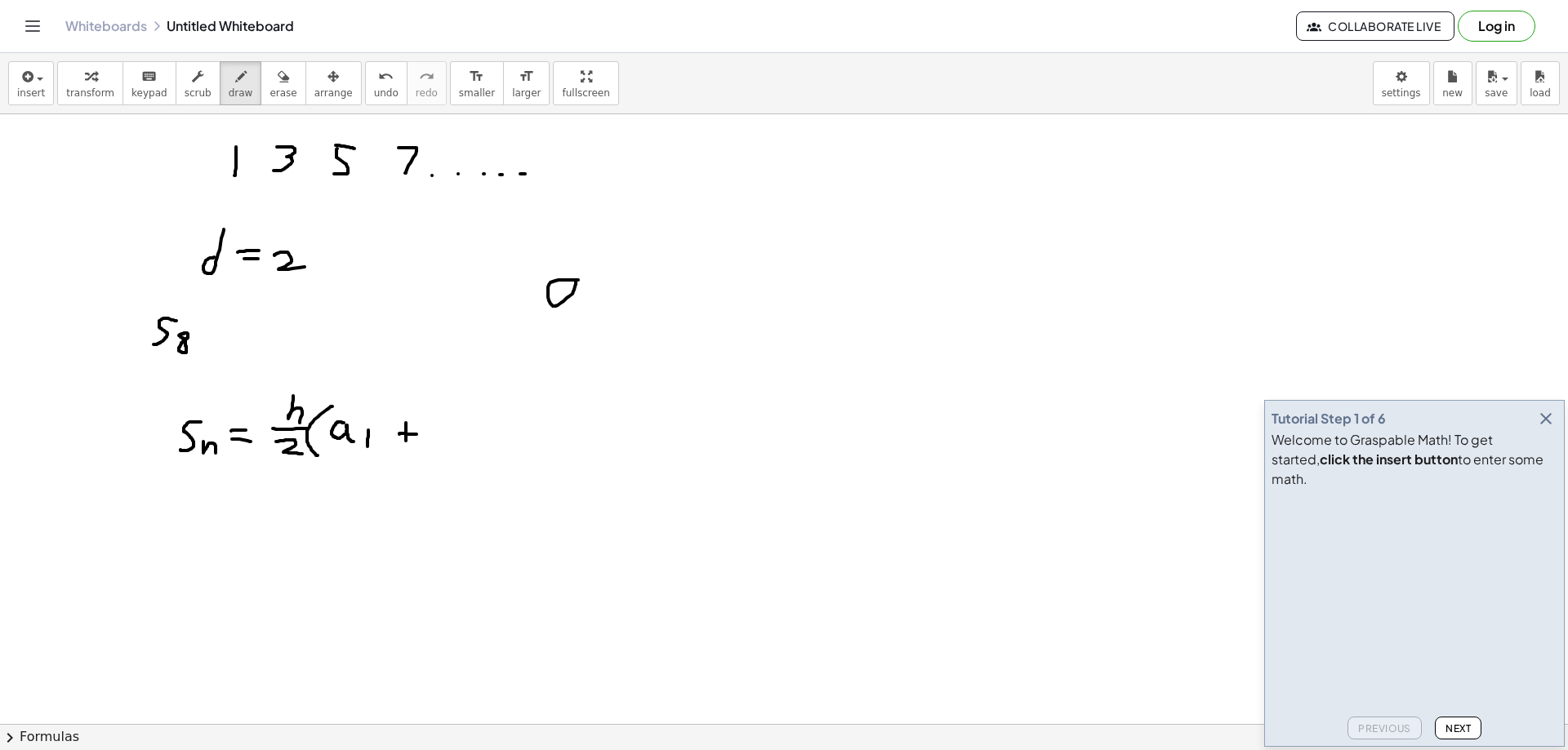
drag, startPoint x: 587, startPoint y: 301, endPoint x: 600, endPoint y: 307, distance: 14.3
drag, startPoint x: 624, startPoint y: 297, endPoint x: 636, endPoint y: 297, distance: 12.0
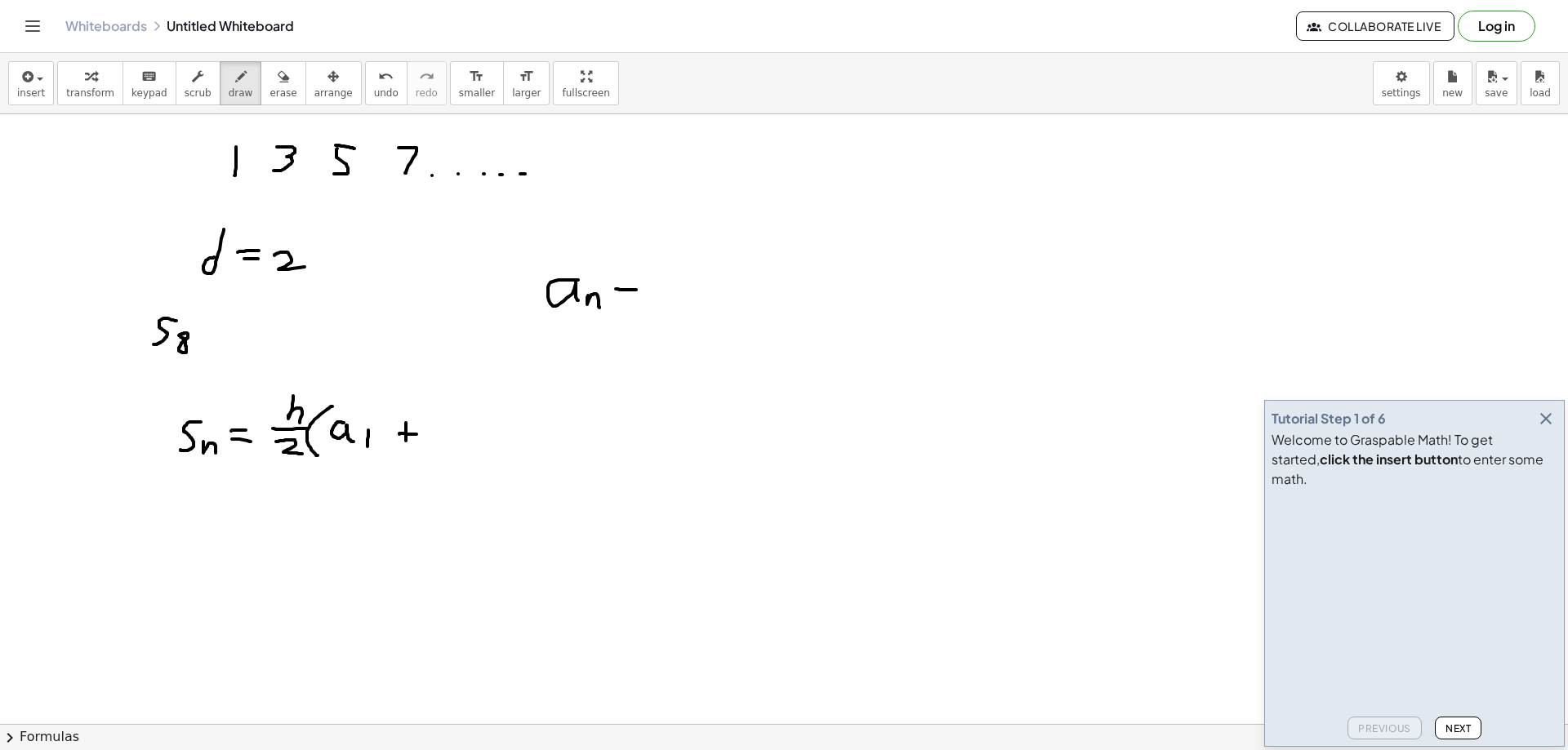
drag, startPoint x: 670, startPoint y: 284, endPoint x: 688, endPoint y: 299, distance: 23.4
drag, startPoint x: 700, startPoint y: 289, endPoint x: 700, endPoint y: 303, distance: 14.0
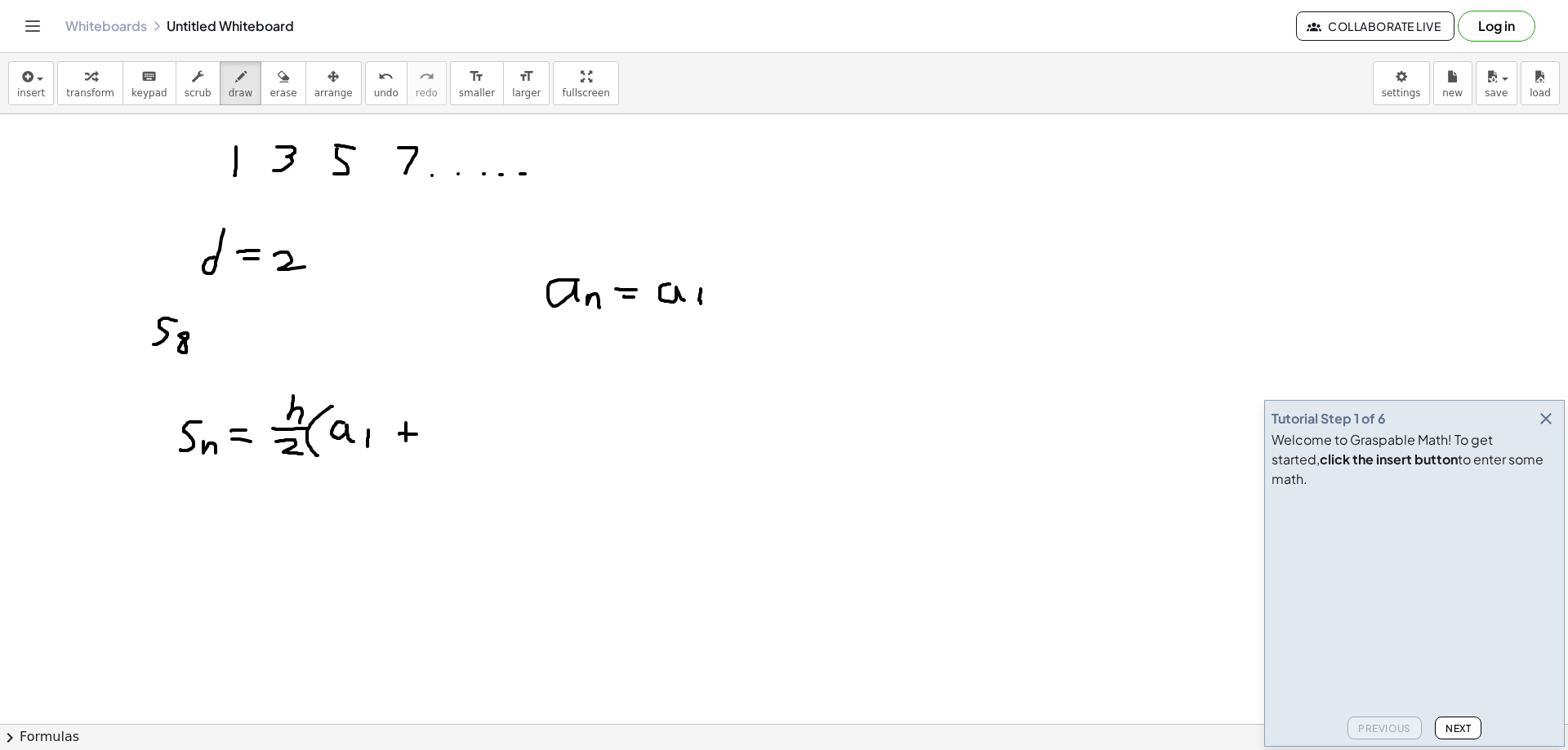
drag, startPoint x: 741, startPoint y: 302, endPoint x: 756, endPoint y: 291, distance: 18.6
drag, startPoint x: 762, startPoint y: 285, endPoint x: 764, endPoint y: 309, distance: 24.1
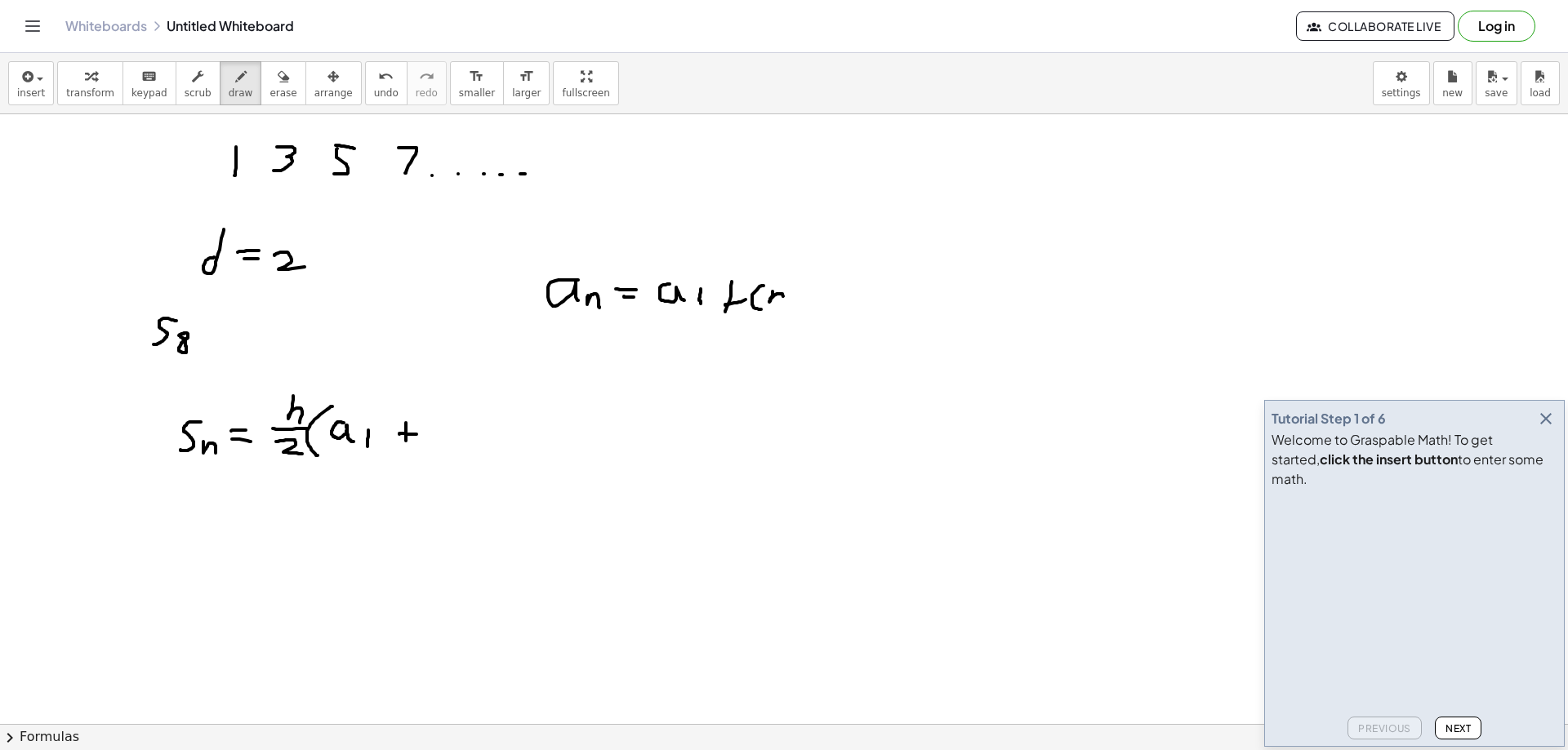
drag, startPoint x: 773, startPoint y: 291, endPoint x: 782, endPoint y: 303, distance: 15.0
drag, startPoint x: 795, startPoint y: 295, endPoint x: 806, endPoint y: 294, distance: 11.0
drag, startPoint x: 818, startPoint y: 287, endPoint x: 817, endPoint y: 301, distance: 14.0
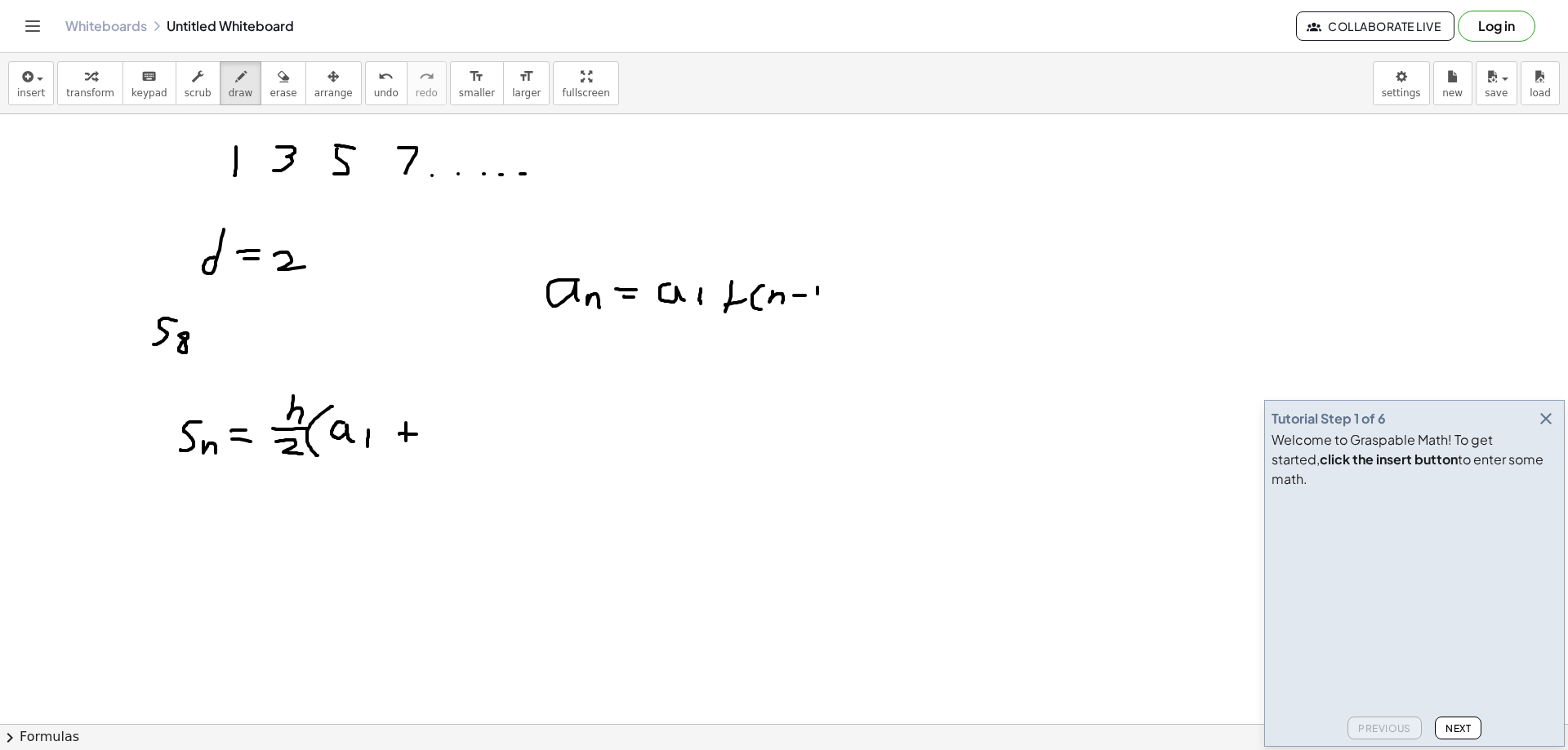
drag, startPoint x: 839, startPoint y: 280, endPoint x: 839, endPoint y: 304, distance: 24.0
drag, startPoint x: 860, startPoint y: 275, endPoint x: 855, endPoint y: 288, distance: 13.9
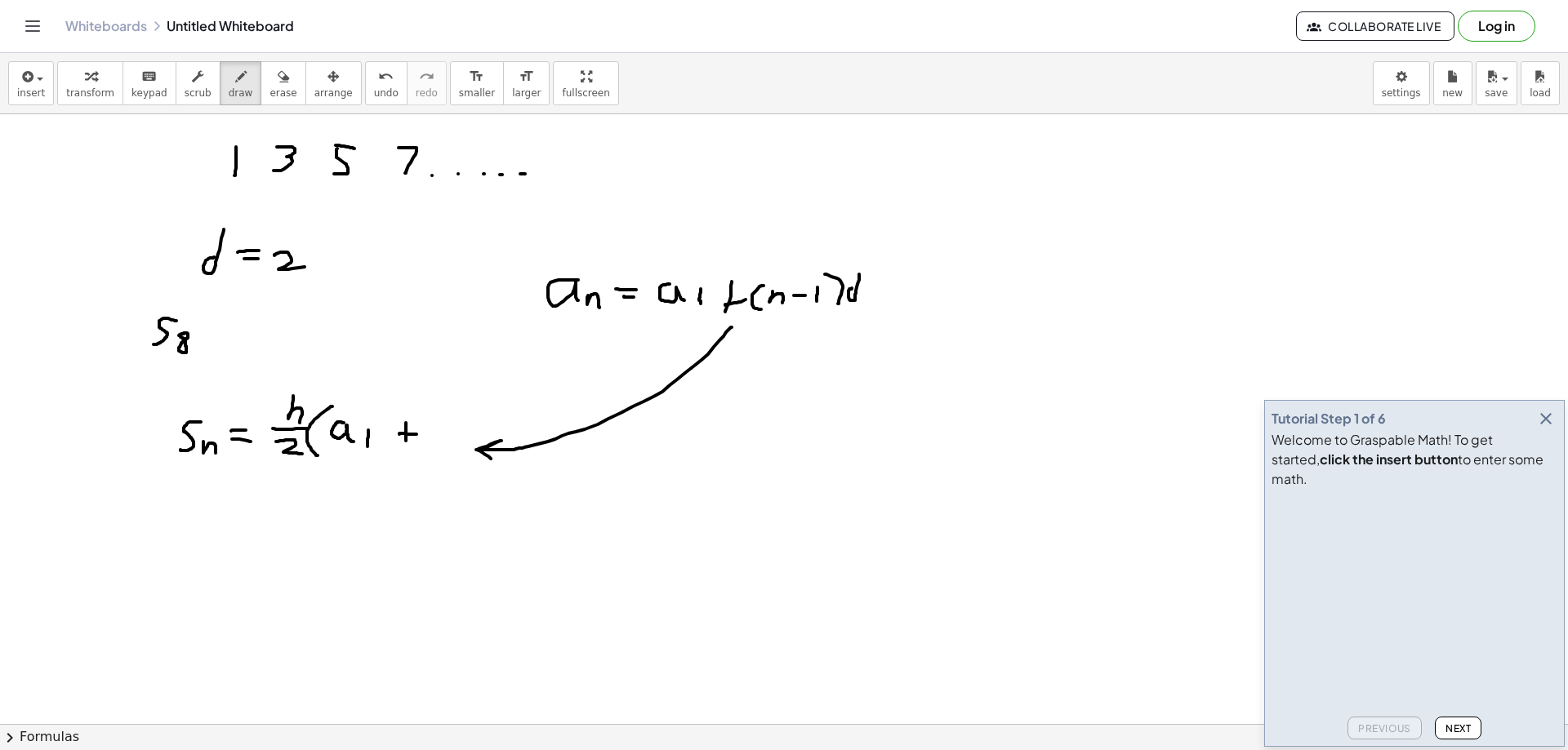
drag, startPoint x: 732, startPoint y: 327, endPoint x: 490, endPoint y: 459, distance: 275.7
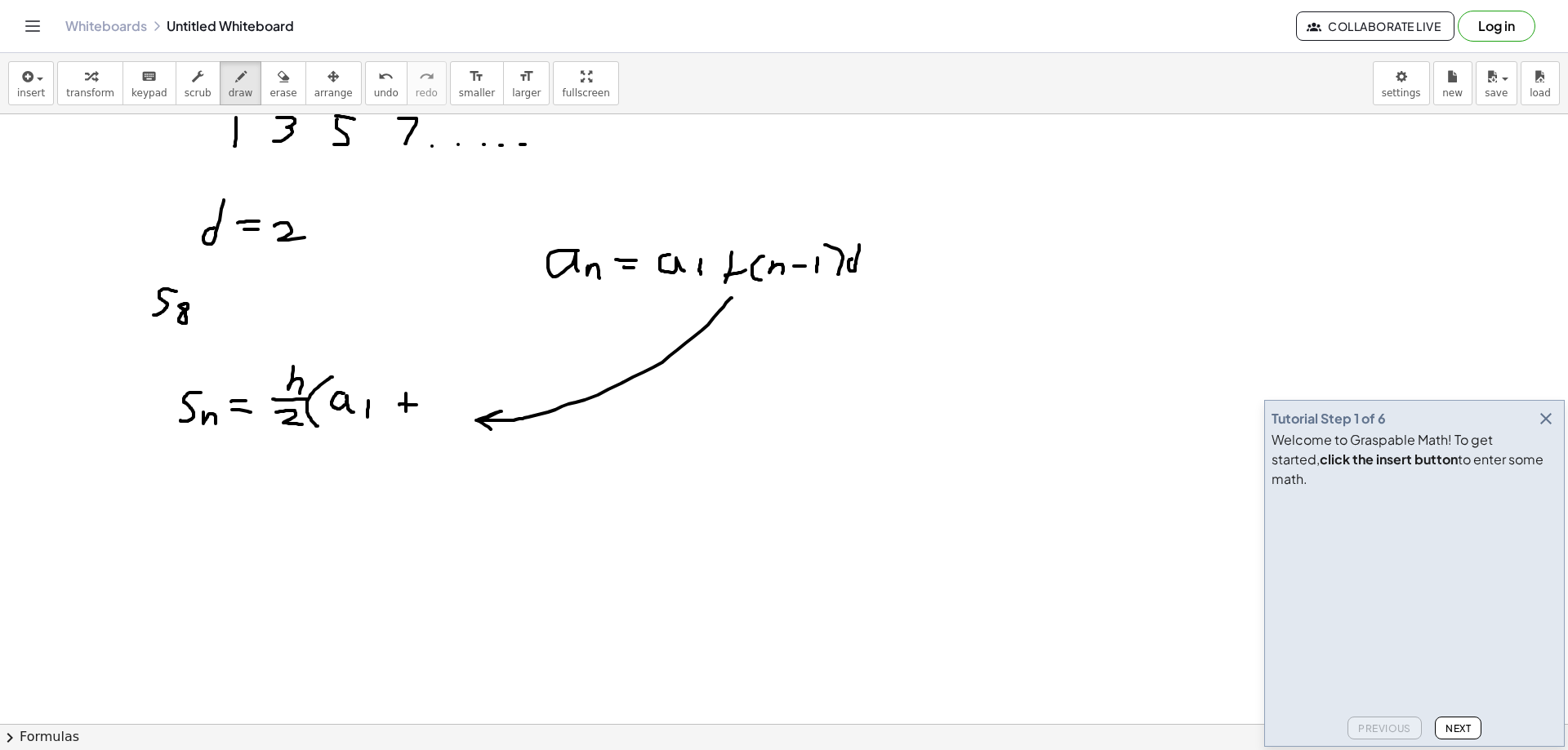
scroll to position [82, 0]
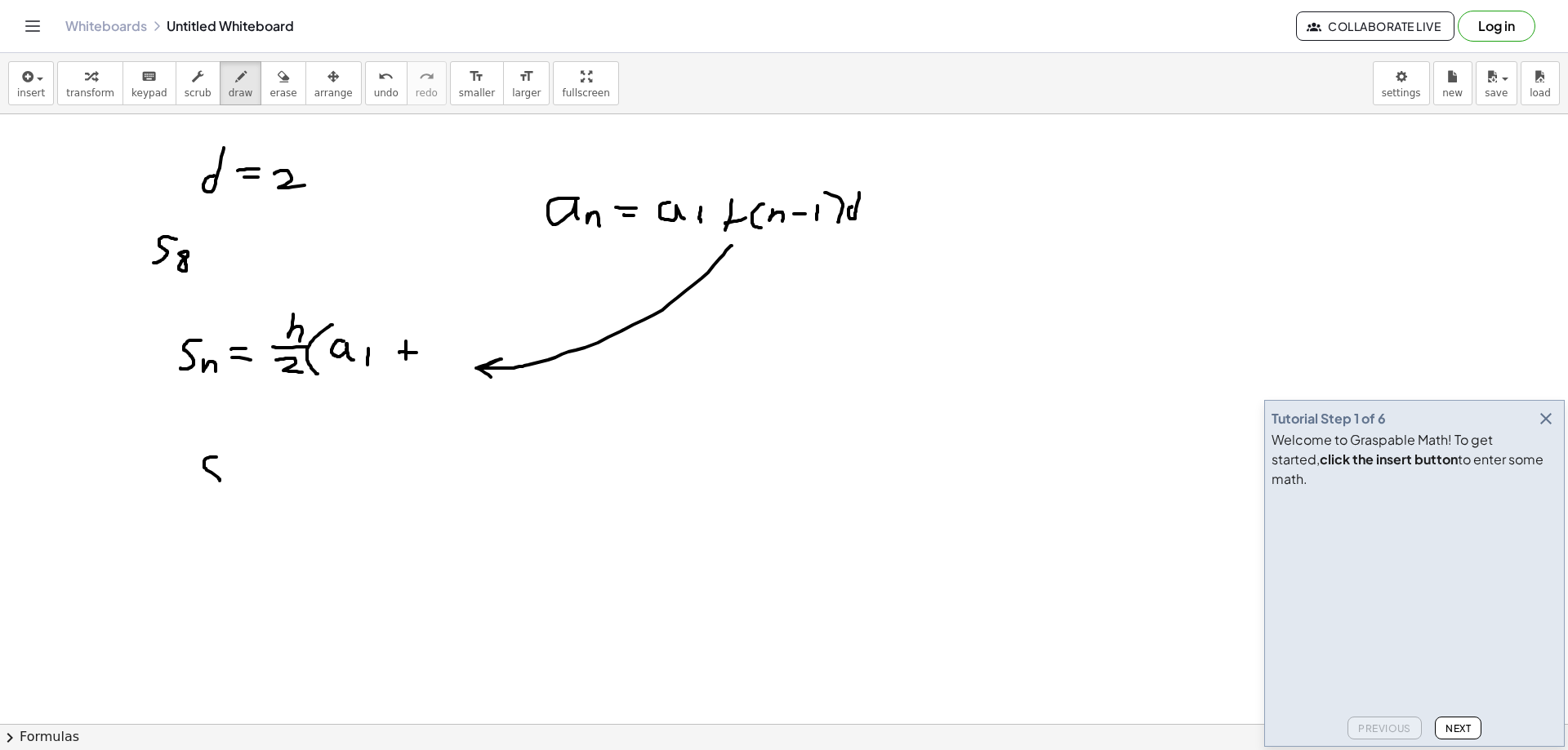
drag, startPoint x: 217, startPoint y: 458, endPoint x: 201, endPoint y: 484, distance: 30.5
click at [201, 484] on div at bounding box center [784, 695] width 1568 height 1326
drag, startPoint x: 230, startPoint y: 469, endPoint x: 253, endPoint y: 482, distance: 26.4
click at [249, 485] on div at bounding box center [784, 695] width 1568 height 1326
drag, startPoint x: 263, startPoint y: 463, endPoint x: 282, endPoint y: 463, distance: 19.0
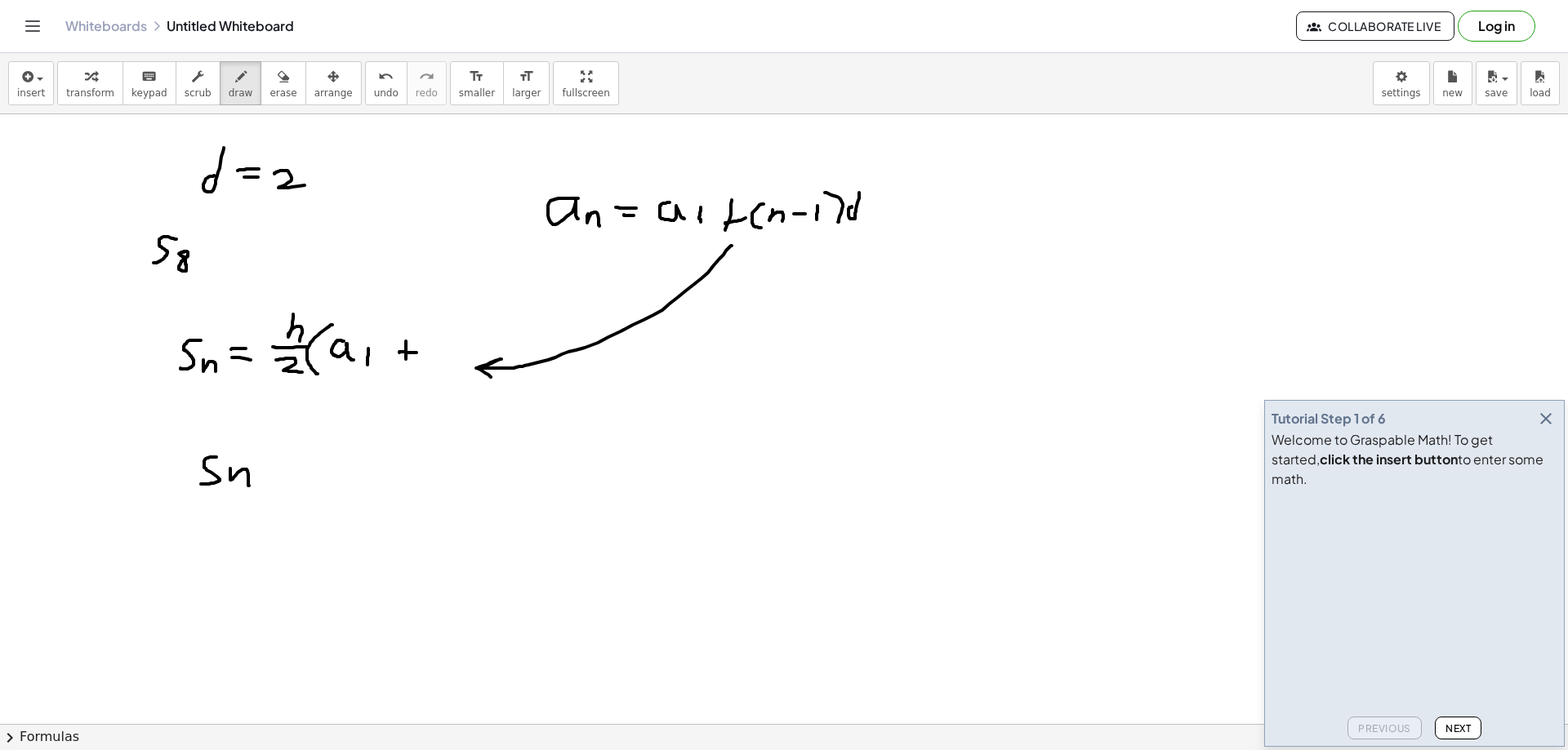
click at [282, 463] on div at bounding box center [784, 695] width 1568 height 1326
drag, startPoint x: 271, startPoint y: 474, endPoint x: 289, endPoint y: 475, distance: 18.0
click at [289, 475] on div at bounding box center [784, 695] width 1568 height 1326
drag, startPoint x: 330, startPoint y: 433, endPoint x: 335, endPoint y: 454, distance: 21.6
click at [348, 448] on div at bounding box center [784, 695] width 1568 height 1326
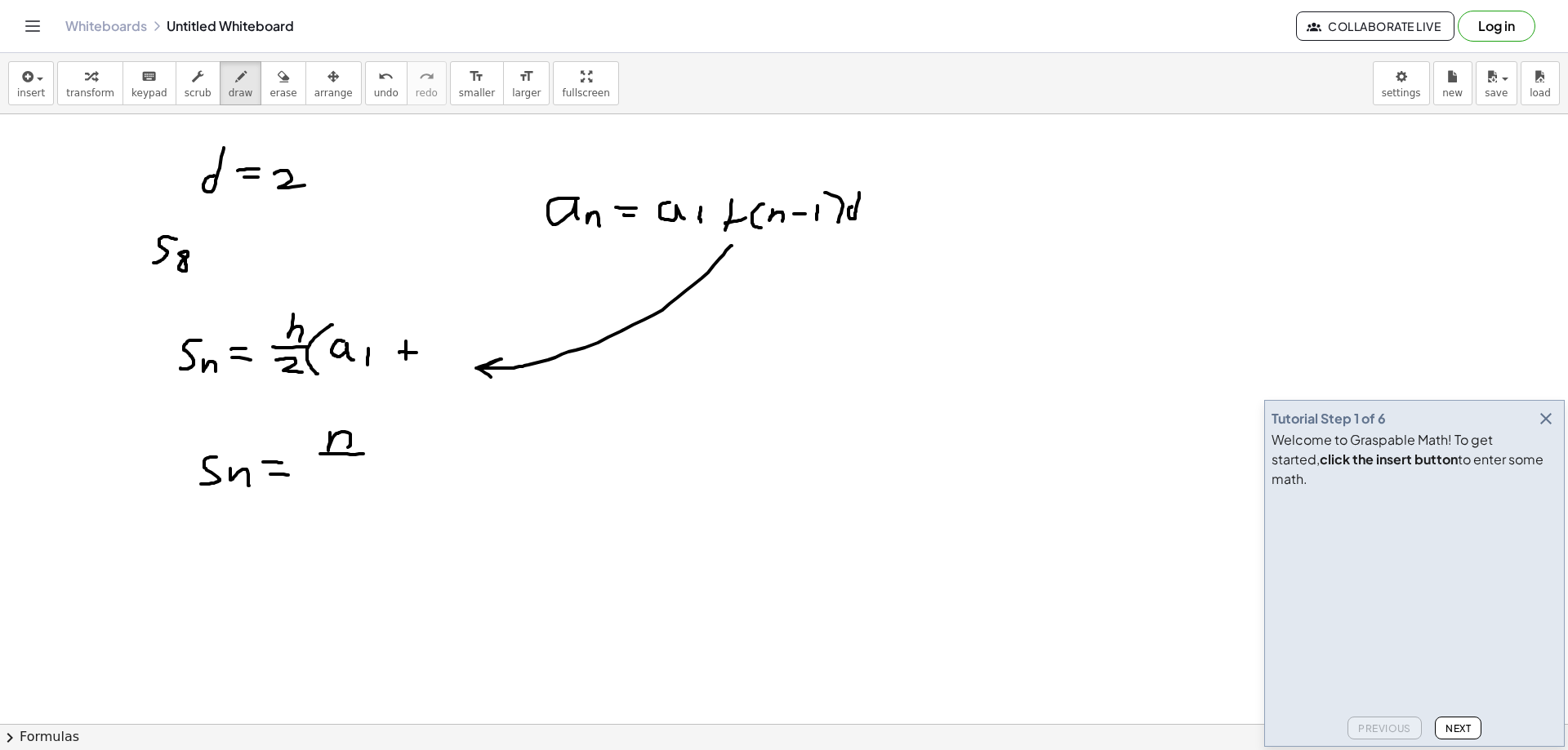
click at [363, 454] on div at bounding box center [784, 695] width 1568 height 1326
click at [355, 476] on div at bounding box center [784, 695] width 1568 height 1326
click at [386, 484] on div at bounding box center [784, 695] width 1568 height 1326
click at [423, 476] on div at bounding box center [784, 695] width 1568 height 1326
click at [440, 479] on div at bounding box center [784, 695] width 1568 height 1326
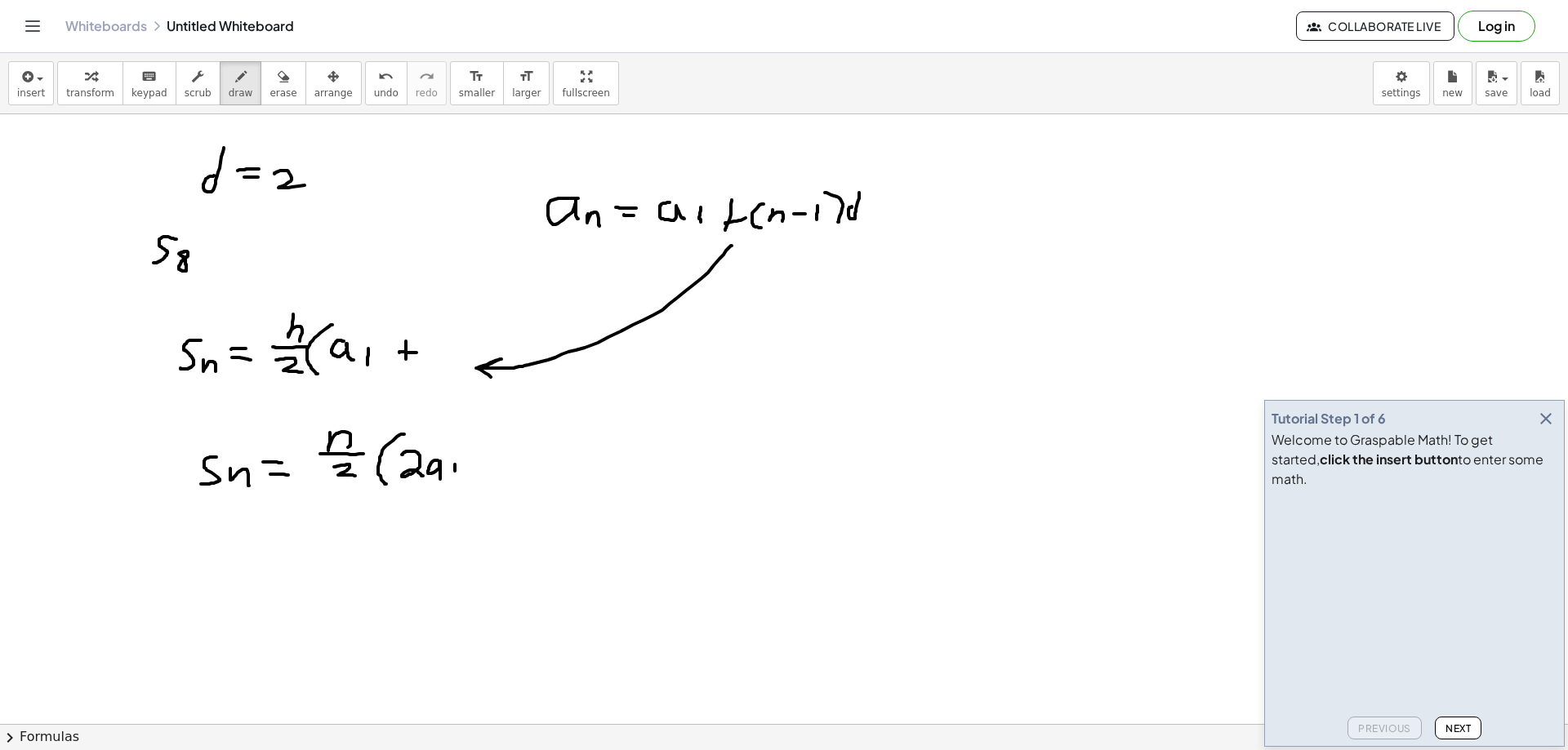
click at [454, 476] on div at bounding box center [784, 695] width 1568 height 1326
click at [484, 473] on div at bounding box center [784, 695] width 1568 height 1326
click at [494, 468] on div at bounding box center [784, 695] width 1568 height 1326
click at [522, 476] on div at bounding box center [784, 695] width 1568 height 1326
click at [545, 480] on div at bounding box center [784, 695] width 1568 height 1326
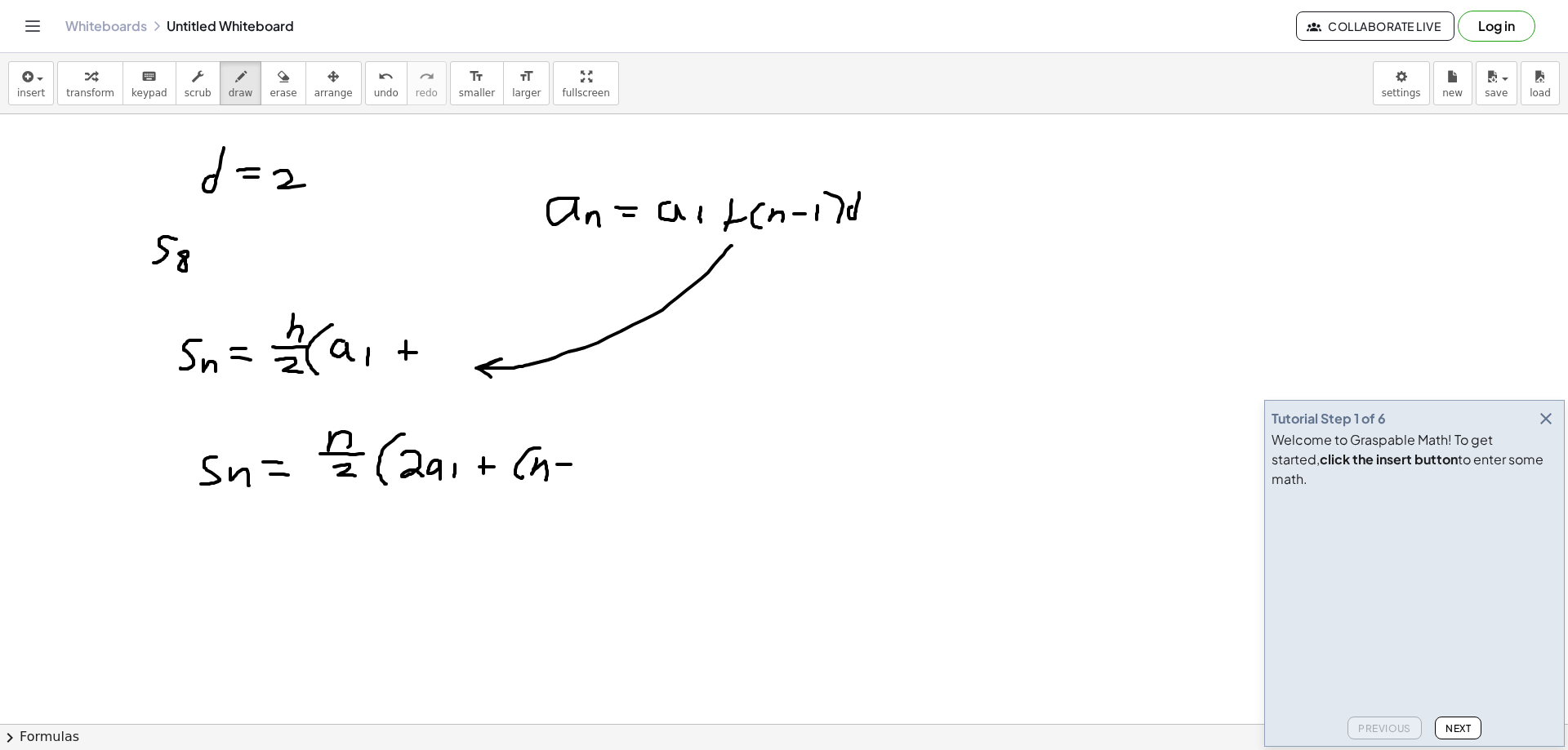
click at [572, 465] on div at bounding box center [784, 695] width 1568 height 1326
click at [579, 476] on div at bounding box center [784, 695] width 1568 height 1326
click at [589, 481] on div at bounding box center [784, 695] width 1568 height 1326
click at [616, 466] on div at bounding box center [784, 695] width 1568 height 1326
click at [630, 479] on div at bounding box center [784, 695] width 1568 height 1326
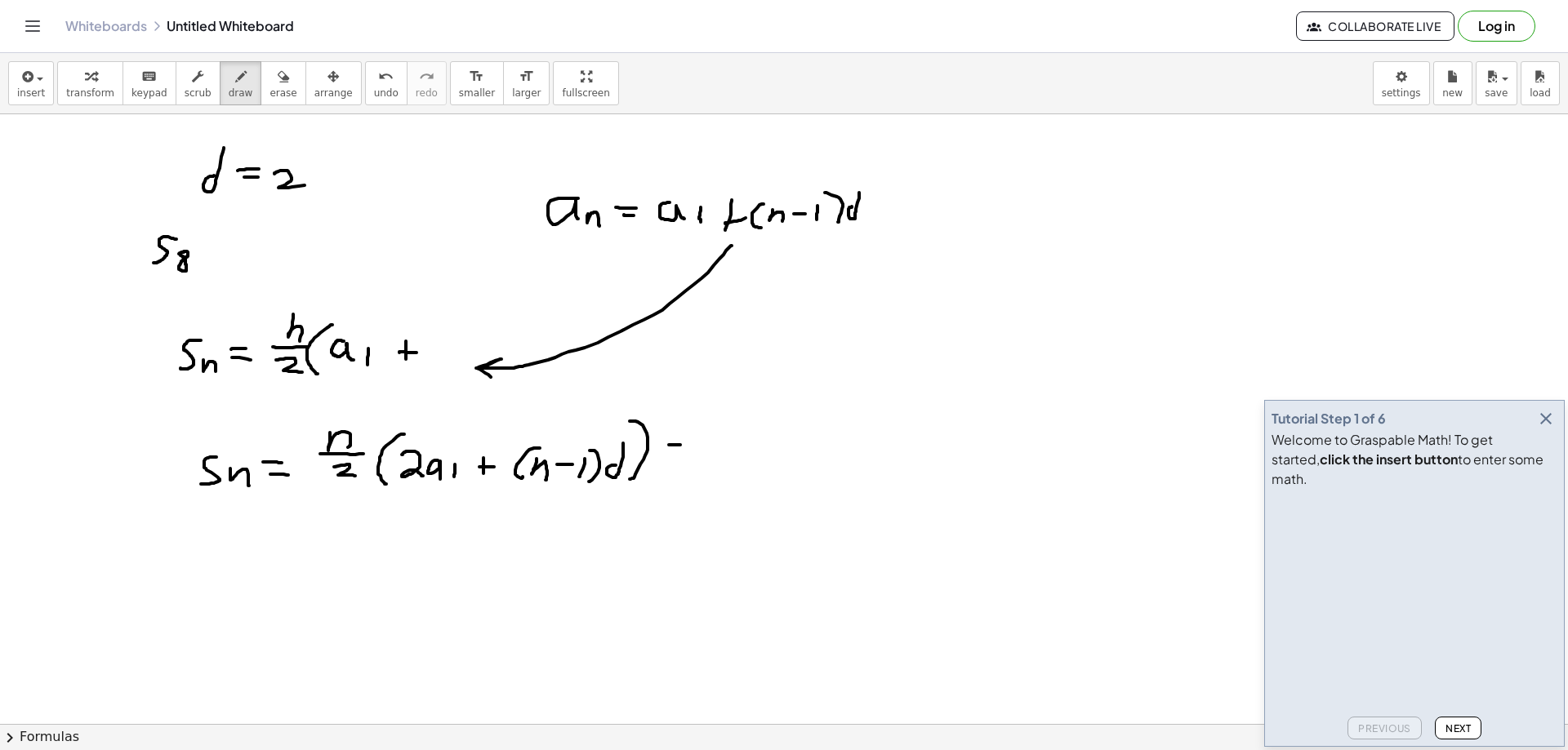
click at [686, 445] on div at bounding box center [784, 695] width 1568 height 1326
click at [684, 456] on div at bounding box center [784, 695] width 1568 height 1326
click at [737, 432] on div at bounding box center [784, 695] width 1568 height 1326
click at [744, 446] on div at bounding box center [784, 695] width 1568 height 1326
click at [741, 472] on div at bounding box center [784, 695] width 1568 height 1326
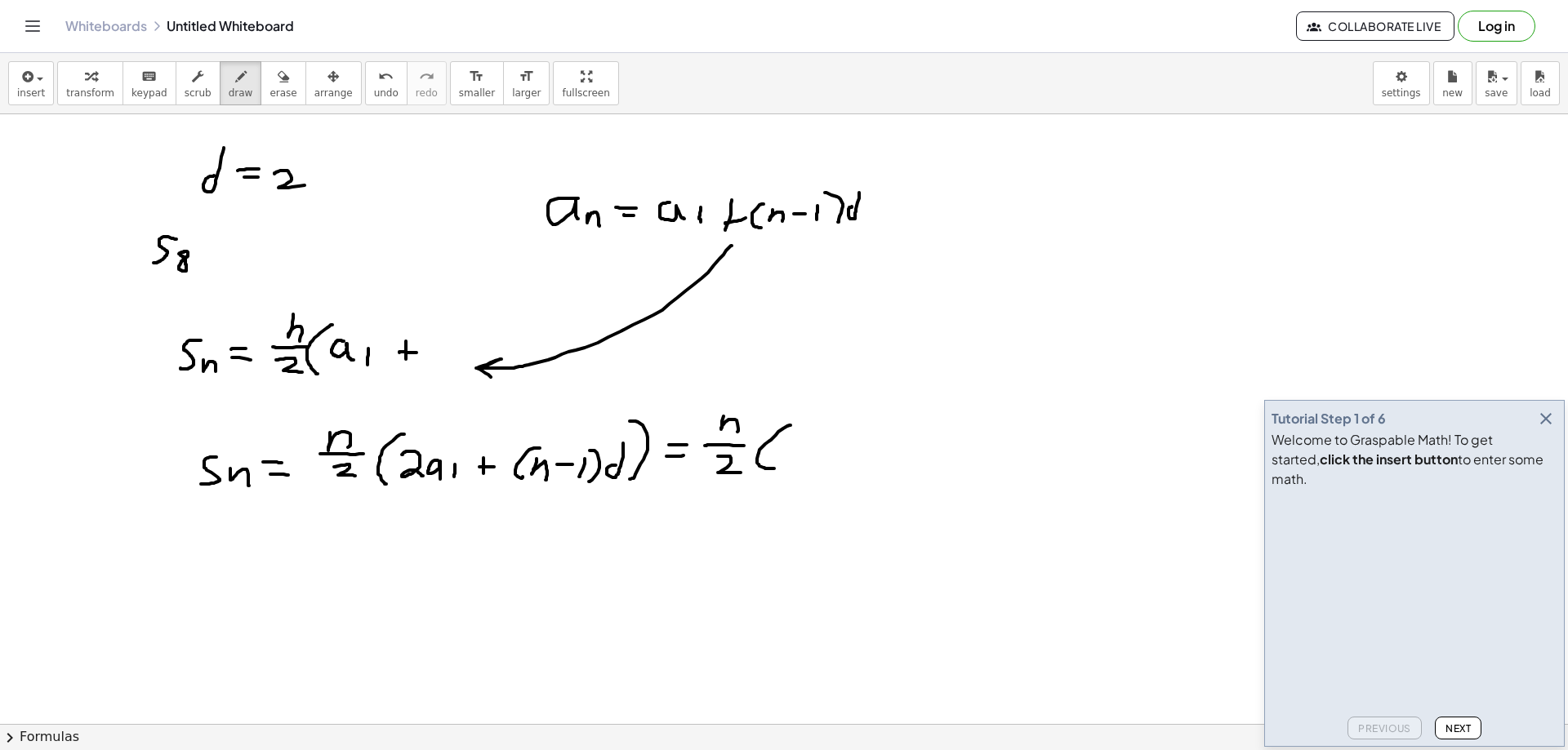
click at [774, 469] on div at bounding box center [784, 695] width 1568 height 1326
click at [793, 461] on div at bounding box center [784, 695] width 1568 height 1326
click at [804, 460] on div at bounding box center [784, 695] width 1568 height 1326
click at [827, 455] on div at bounding box center [784, 695] width 1568 height 1326
click at [837, 448] on div at bounding box center [784, 695] width 1568 height 1326
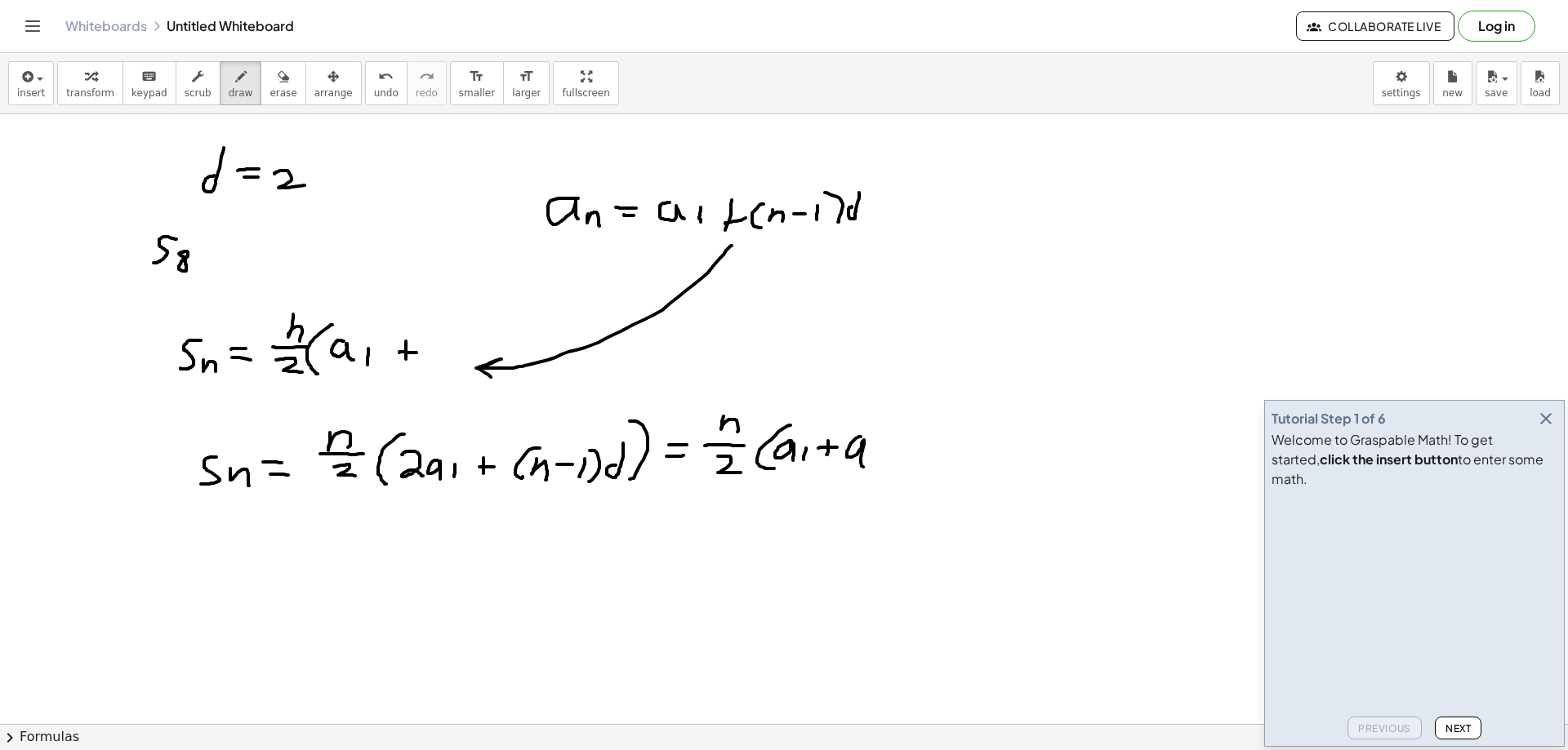
click at [865, 466] on div at bounding box center [784, 695] width 1568 height 1326
click at [880, 468] on div at bounding box center [784, 695] width 1568 height 1326
click at [890, 472] on div at bounding box center [784, 695] width 1568 height 1326
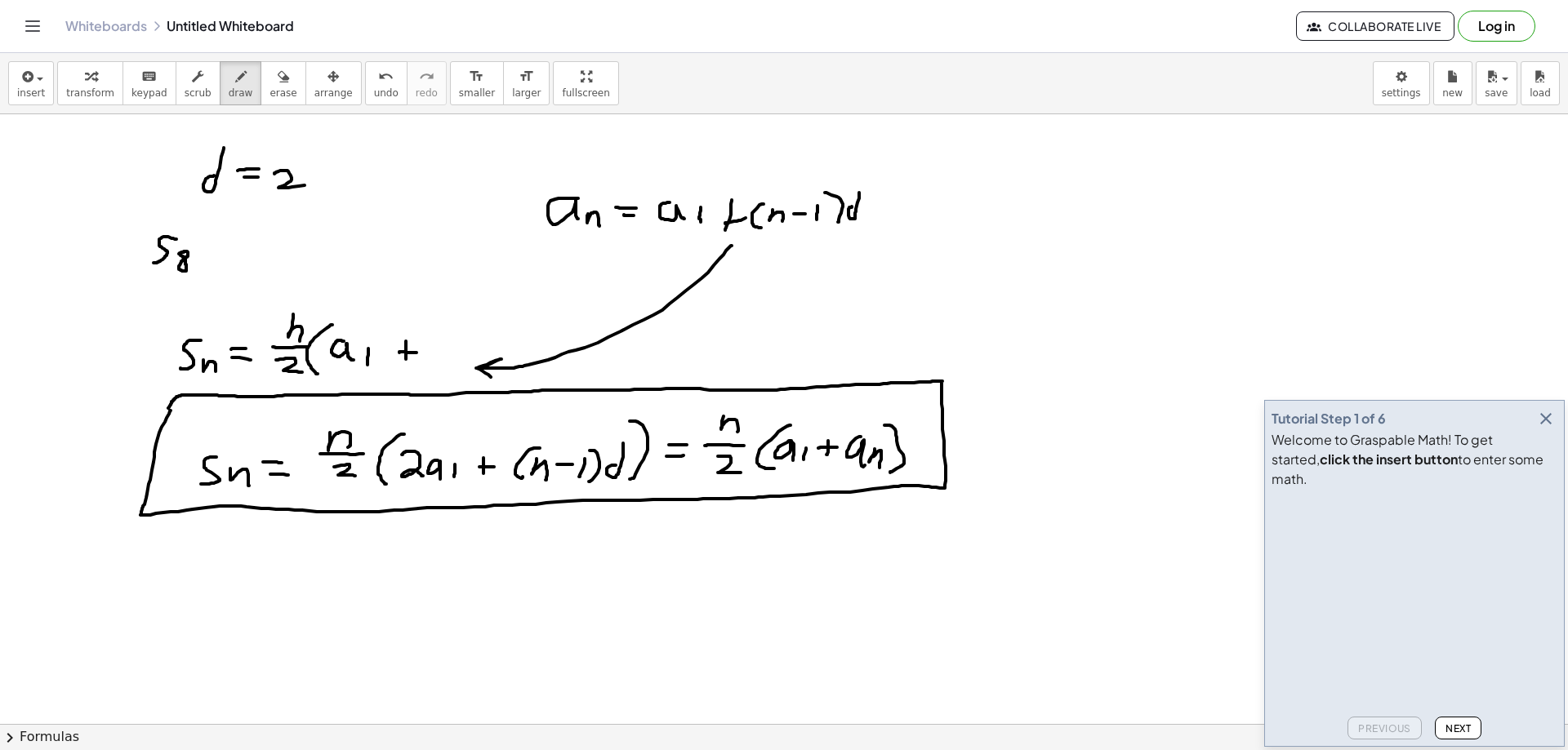
click at [167, 411] on div at bounding box center [784, 695] width 1568 height 1326
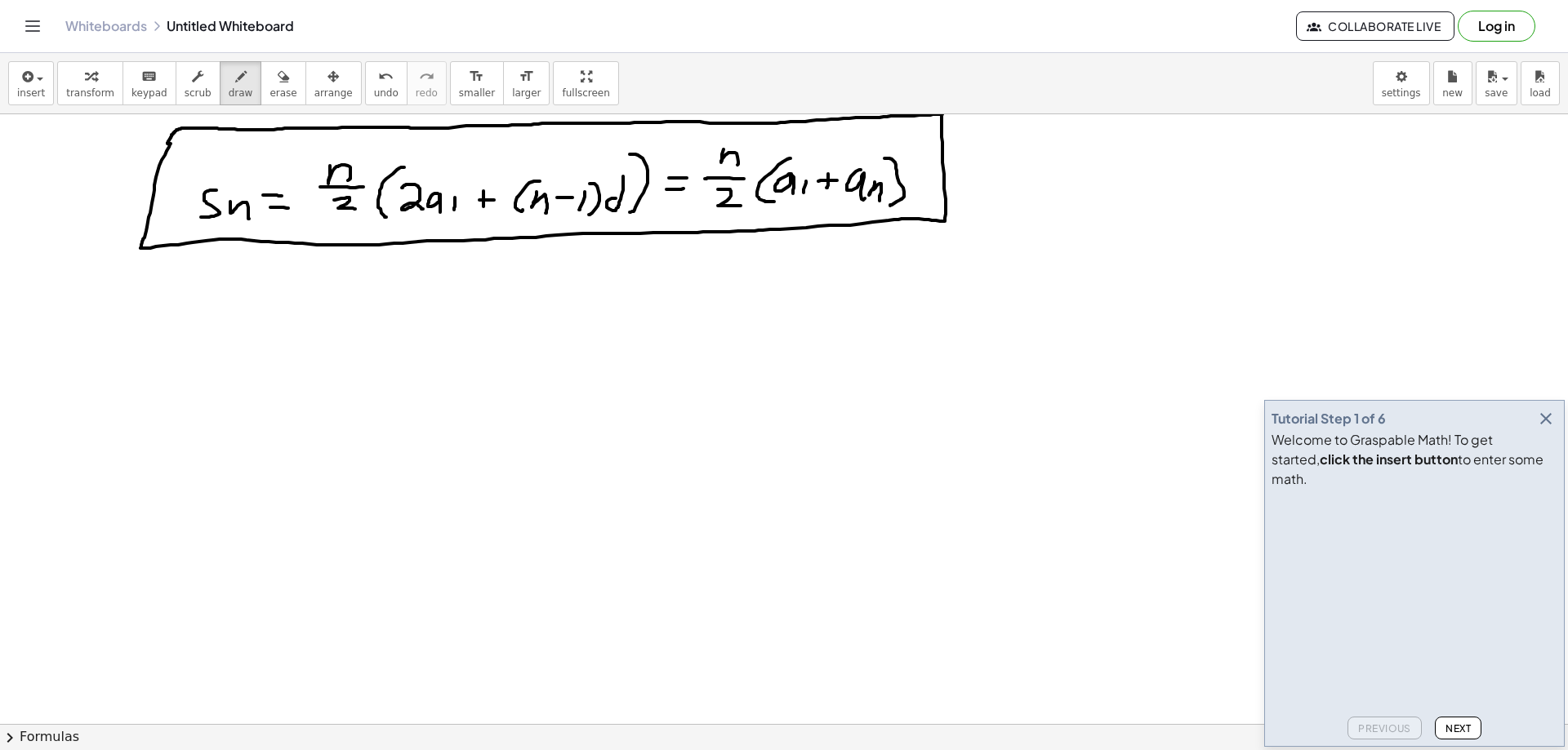
scroll to position [354, 0]
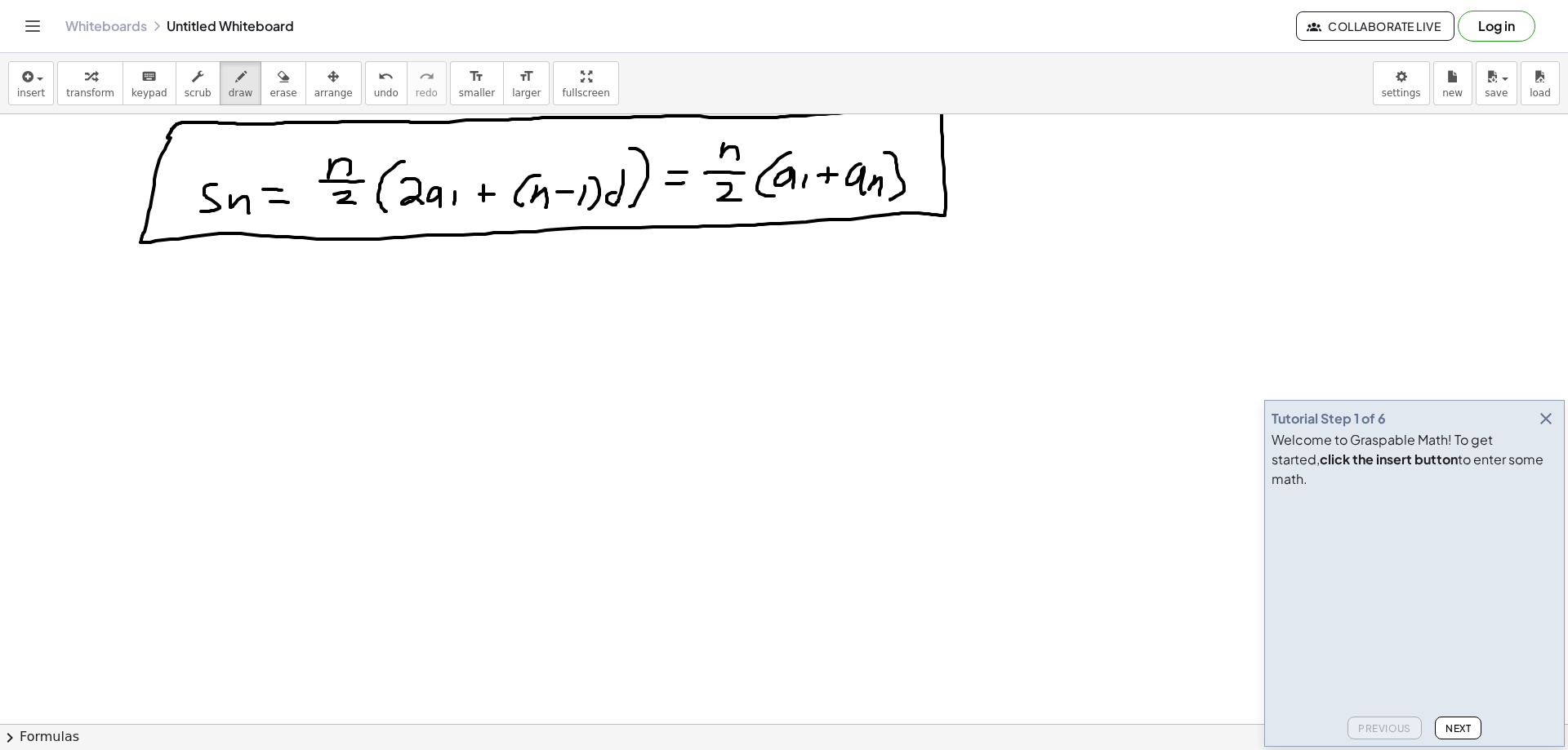
click at [1547, 429] on icon "button" at bounding box center [1546, 419] width 20 height 20
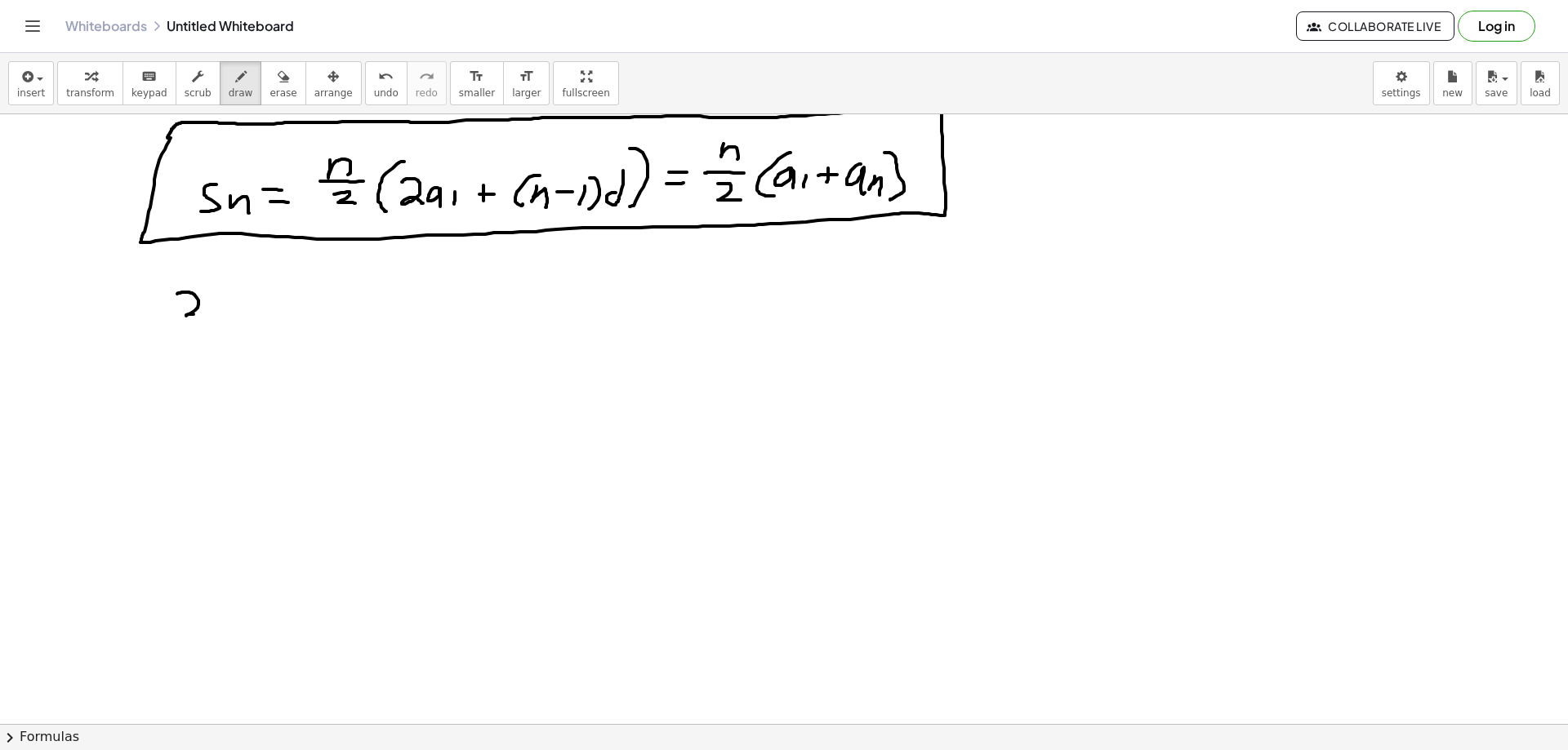
drag, startPoint x: 177, startPoint y: 294, endPoint x: 209, endPoint y: 316, distance: 38.8
click at [196, 314] on div at bounding box center [784, 423] width 1568 height 1326
click at [209, 321] on div at bounding box center [784, 423] width 1568 height 1326
drag, startPoint x: 232, startPoint y: 296, endPoint x: 248, endPoint y: 293, distance: 16.3
click at [249, 293] on div at bounding box center [784, 423] width 1568 height 1326
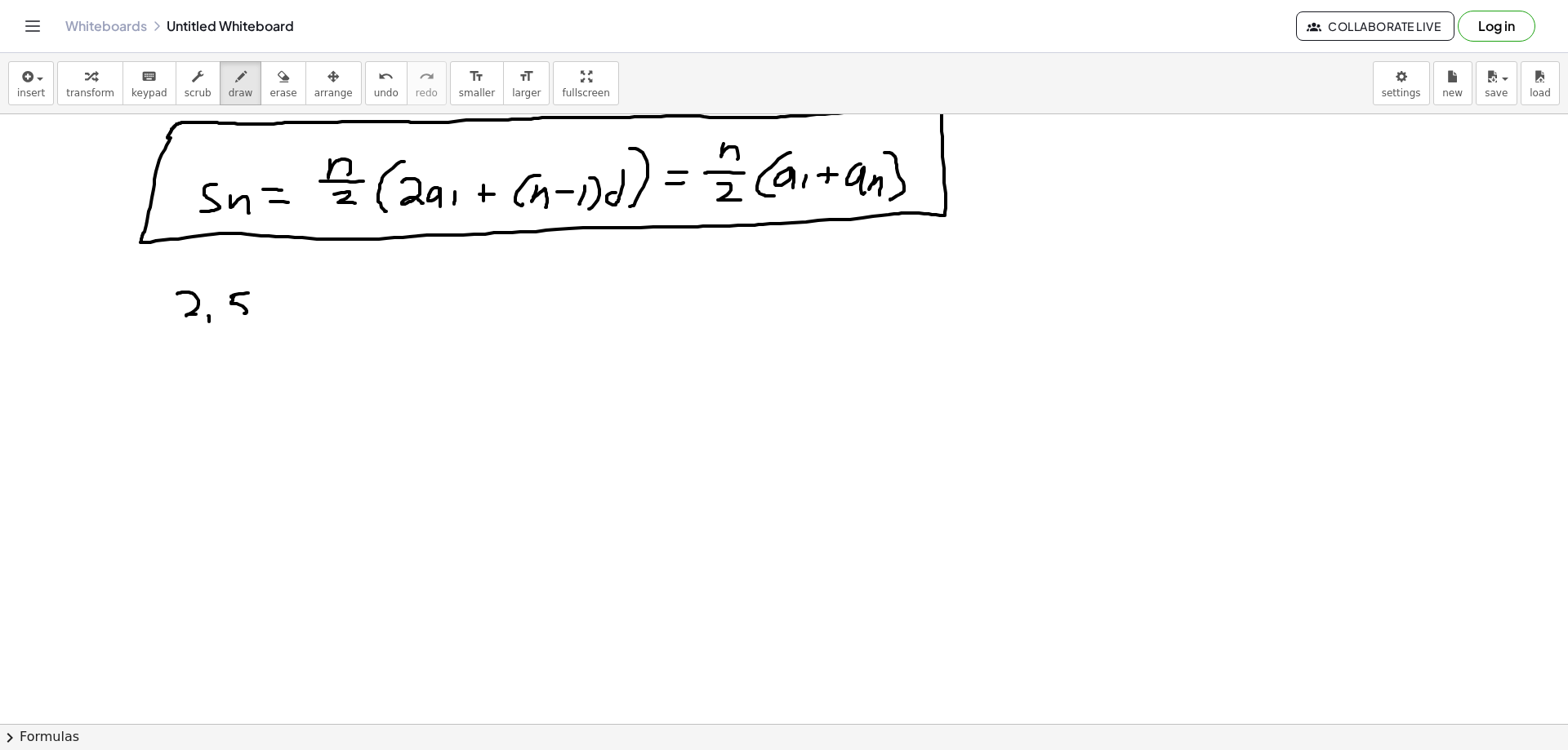
drag, startPoint x: 234, startPoint y: 296, endPoint x: 238, endPoint y: 314, distance: 18.4
click at [238, 314] on div at bounding box center [784, 423] width 1568 height 1326
click at [256, 329] on div at bounding box center [784, 423] width 1568 height 1326
drag, startPoint x: 288, startPoint y: 292, endPoint x: 295, endPoint y: 290, distance: 7.3
click at [295, 290] on div at bounding box center [784, 423] width 1568 height 1326
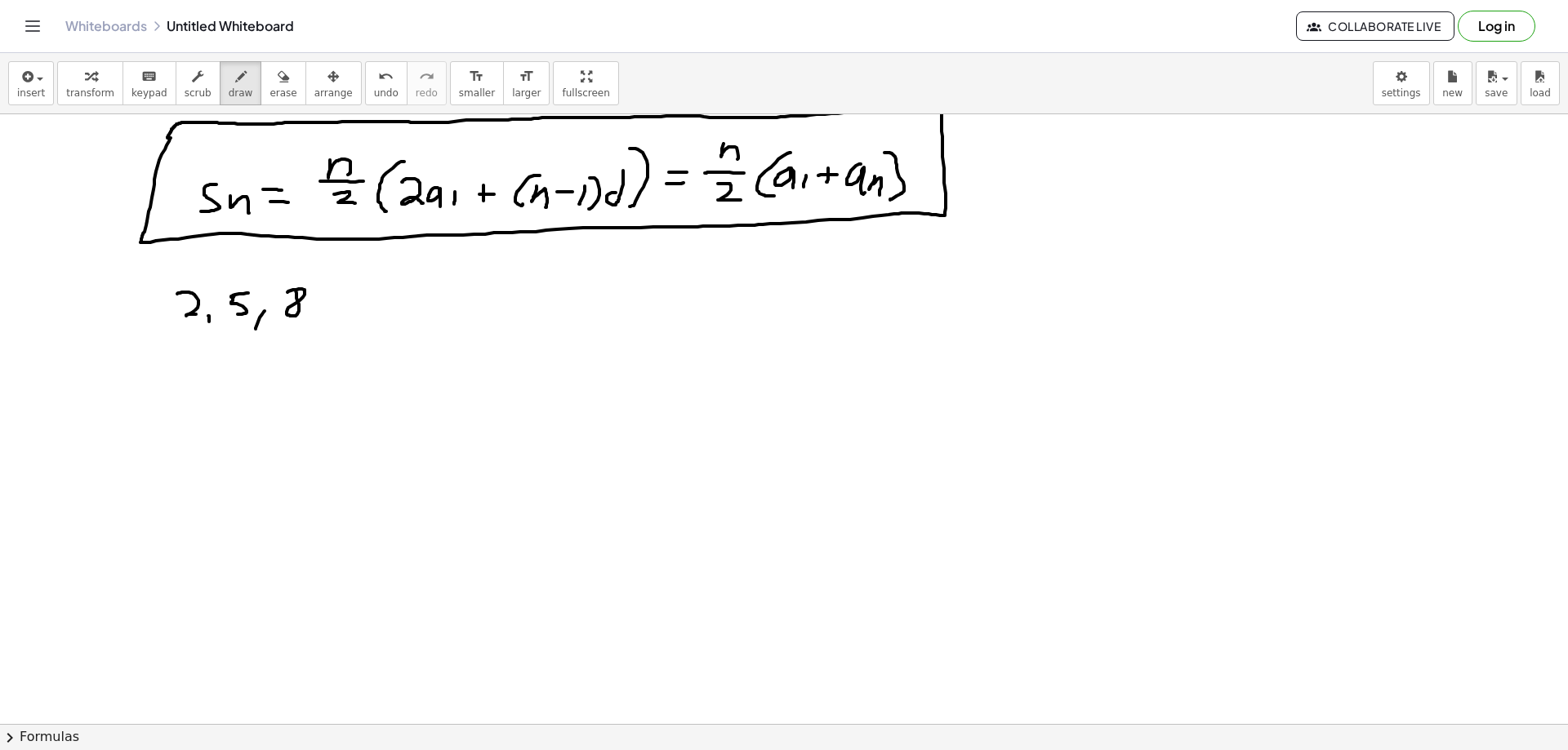
click at [308, 319] on div at bounding box center [784, 423] width 1568 height 1326
drag, startPoint x: 326, startPoint y: 294, endPoint x: 322, endPoint y: 318, distance: 24.3
click at [322, 318] on div at bounding box center [784, 423] width 1568 height 1326
drag, startPoint x: 342, startPoint y: 297, endPoint x: 338, endPoint y: 317, distance: 20.4
click at [338, 317] on div at bounding box center [784, 423] width 1568 height 1326
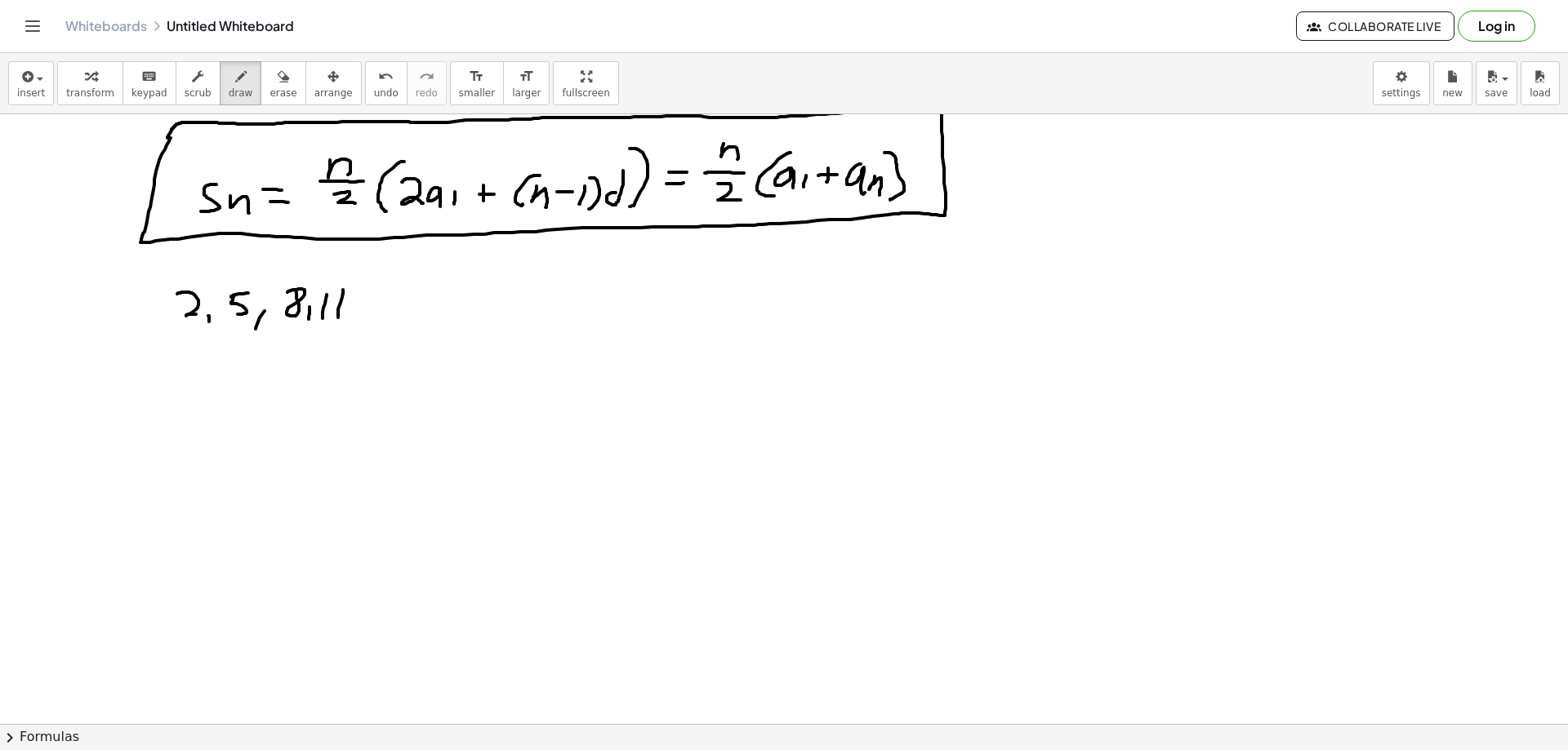
click at [337, 339] on div at bounding box center [784, 423] width 1568 height 1326
click at [368, 314] on div at bounding box center [784, 423] width 1568 height 1326
drag, startPoint x: 382, startPoint y: 315, endPoint x: 424, endPoint y: 318, distance: 42.1
click at [385, 315] on div at bounding box center [784, 423] width 1568 height 1326
click at [424, 318] on div at bounding box center [784, 423] width 1568 height 1326
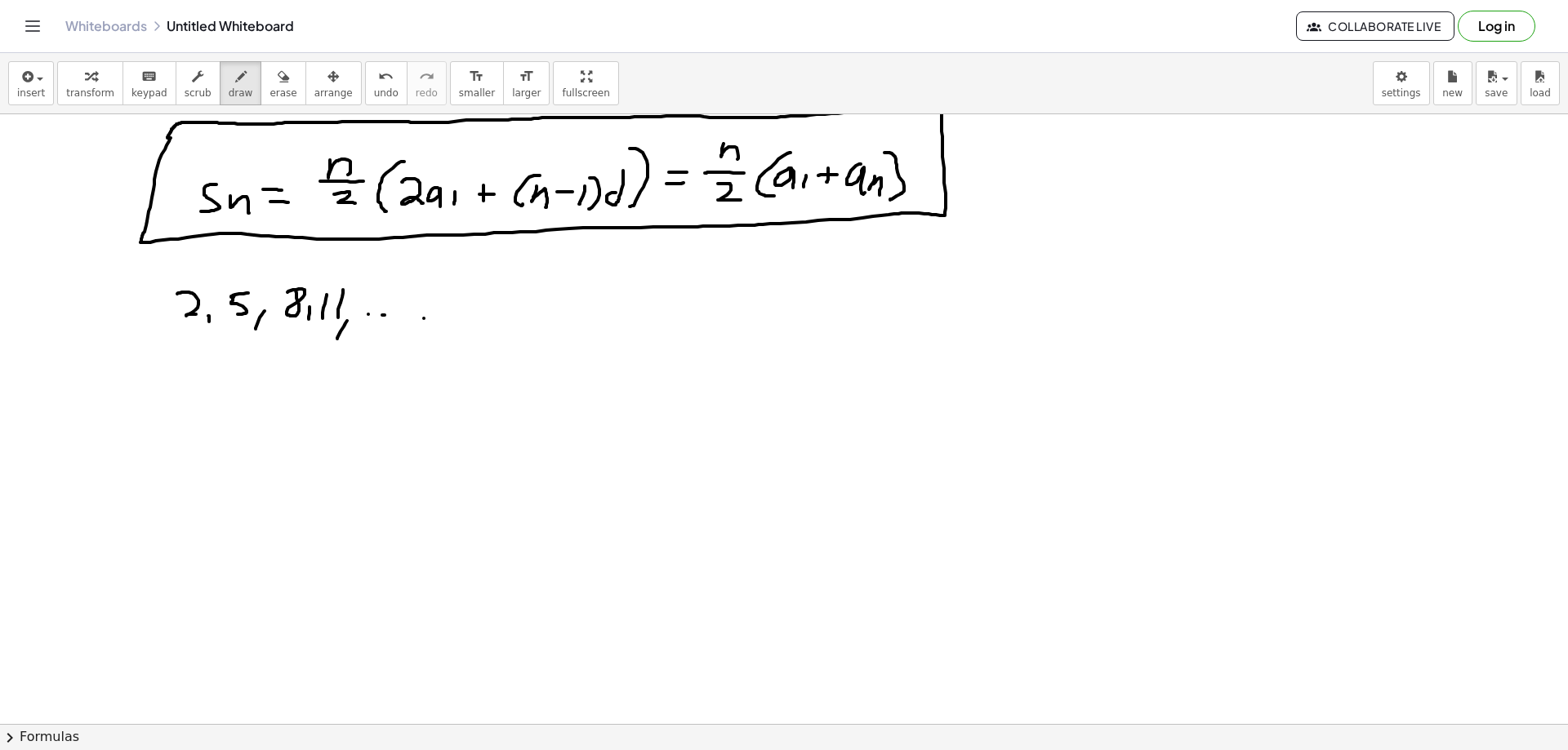
click at [442, 318] on div at bounding box center [784, 423] width 1568 height 1326
click at [407, 317] on div at bounding box center [784, 423] width 1568 height 1326
drag, startPoint x: 310, startPoint y: 316, endPoint x: 307, endPoint y: 327, distance: 11.4
click at [307, 327] on div at bounding box center [784, 423] width 1568 height 1326
drag, startPoint x: 117, startPoint y: 367, endPoint x: 130, endPoint y: 393, distance: 29.1
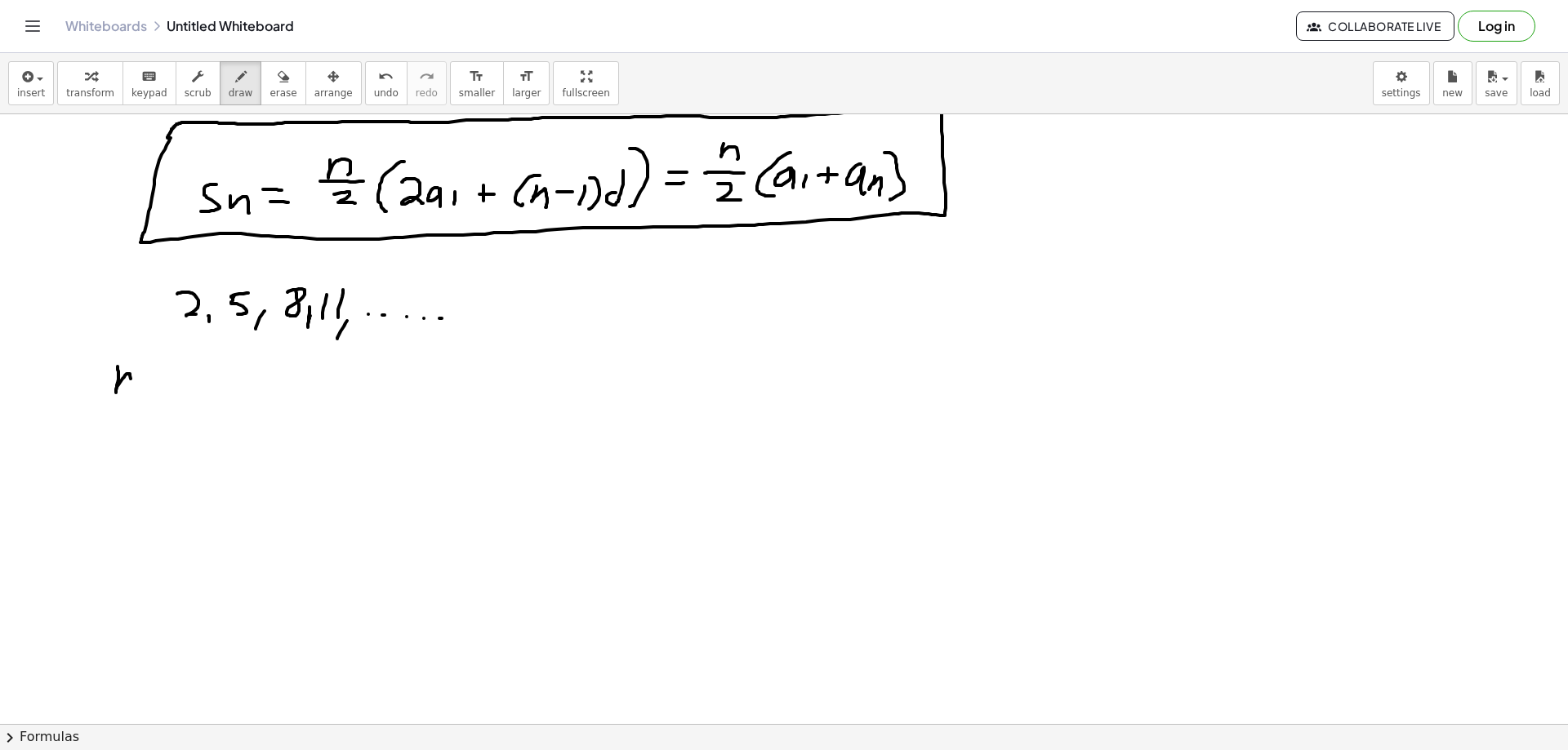
click at [130, 393] on div at bounding box center [784, 423] width 1568 height 1326
drag, startPoint x: 143, startPoint y: 376, endPoint x: 155, endPoint y: 376, distance: 12.0
click at [158, 374] on div at bounding box center [784, 423] width 1568 height 1326
drag, startPoint x: 145, startPoint y: 384, endPoint x: 156, endPoint y: 382, distance: 11.2
click at [156, 382] on div at bounding box center [784, 423] width 1568 height 1326
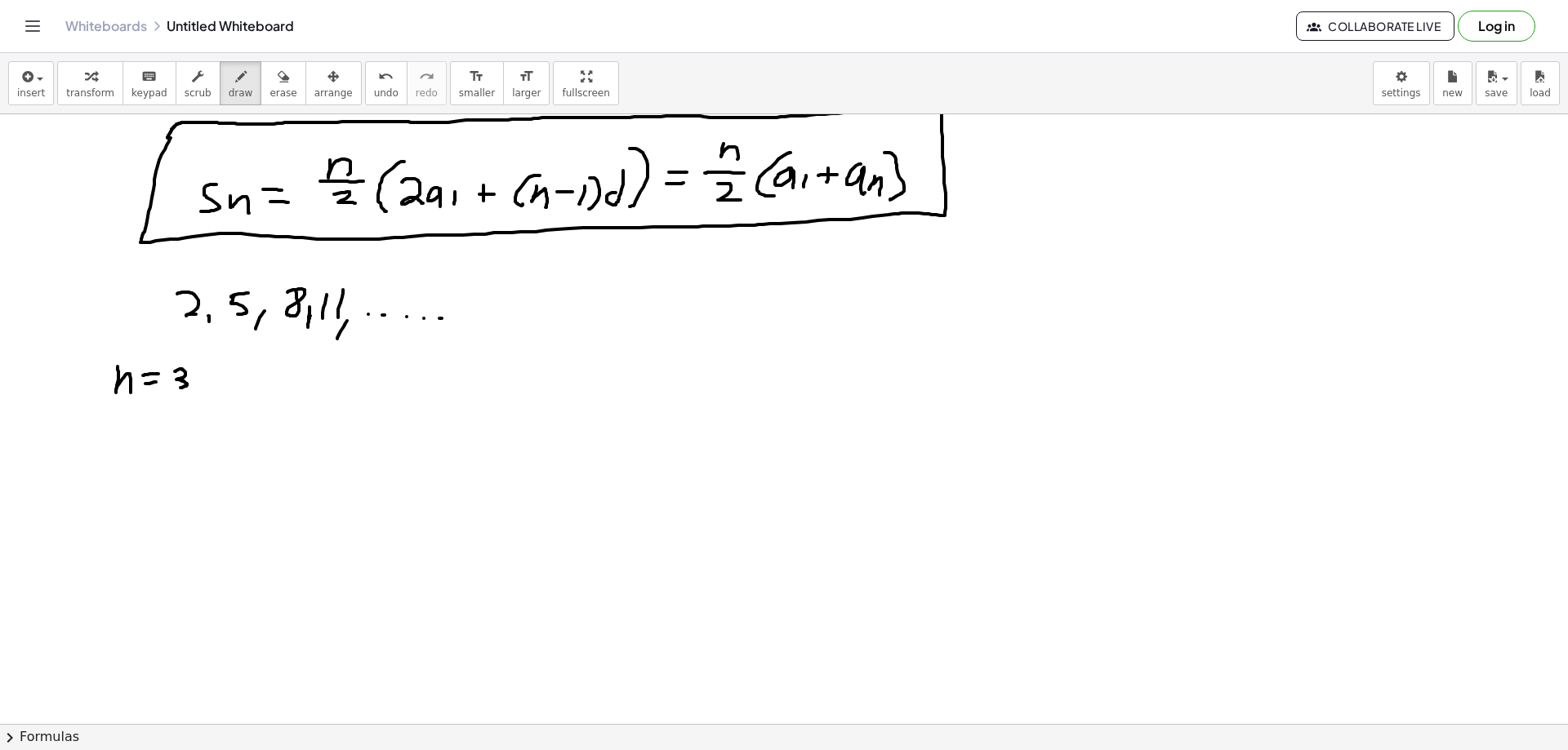
drag, startPoint x: 175, startPoint y: 372, endPoint x: 176, endPoint y: 387, distance: 15.0
click at [176, 389] on div at bounding box center [784, 423] width 1568 height 1326
click at [199, 374] on div at bounding box center [784, 423] width 1568 height 1326
drag, startPoint x: 129, startPoint y: 412, endPoint x: 136, endPoint y: 436, distance: 25.0
click at [136, 436] on div at bounding box center [784, 423] width 1568 height 1326
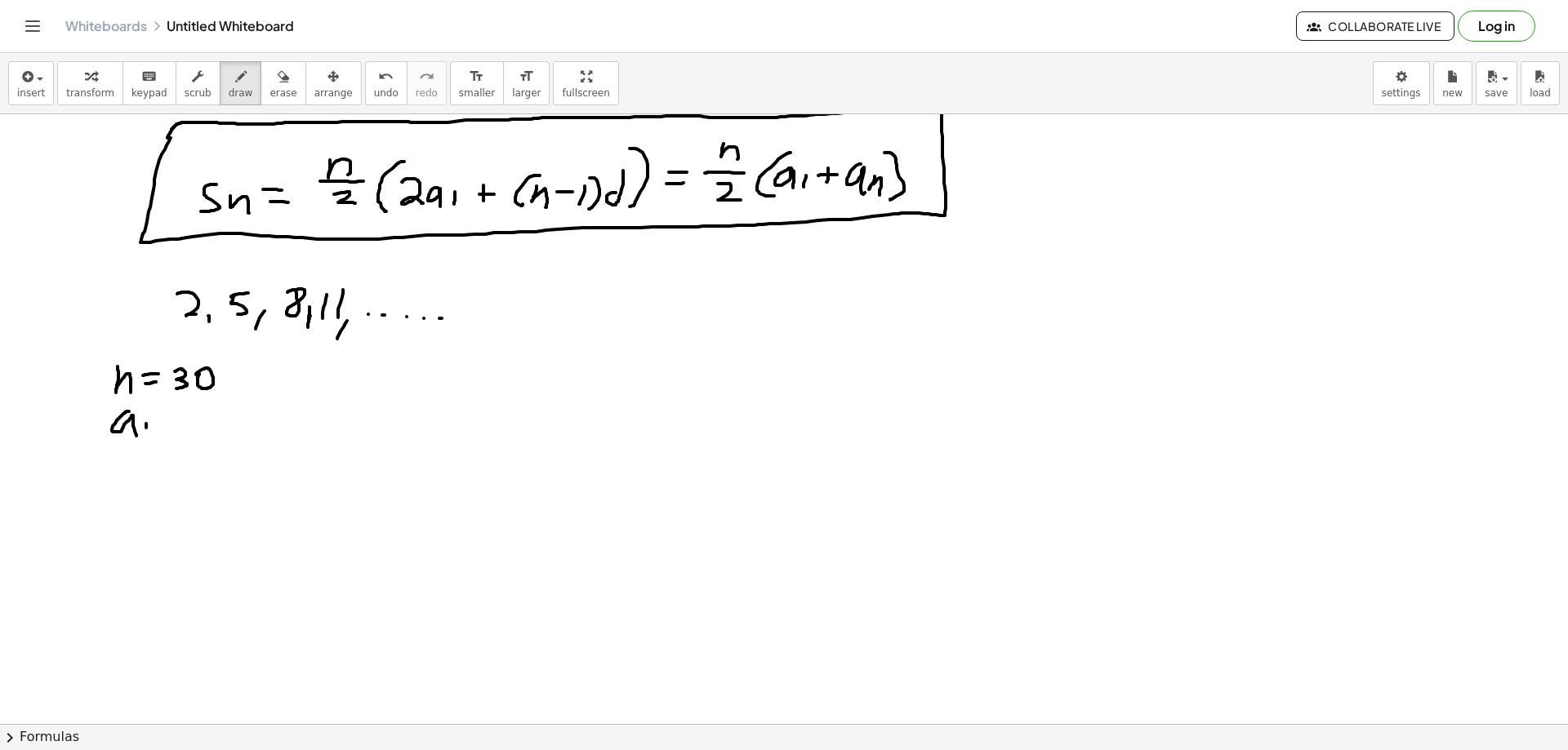
click at [146, 436] on div at bounding box center [784, 423] width 1568 height 1326
drag, startPoint x: 165, startPoint y: 418, endPoint x: 175, endPoint y: 418, distance: 10.0
click at [175, 418] on div at bounding box center [784, 423] width 1568 height 1326
drag, startPoint x: 168, startPoint y: 427, endPoint x: 177, endPoint y: 427, distance: 9.0
click at [176, 427] on div at bounding box center [784, 423] width 1568 height 1326
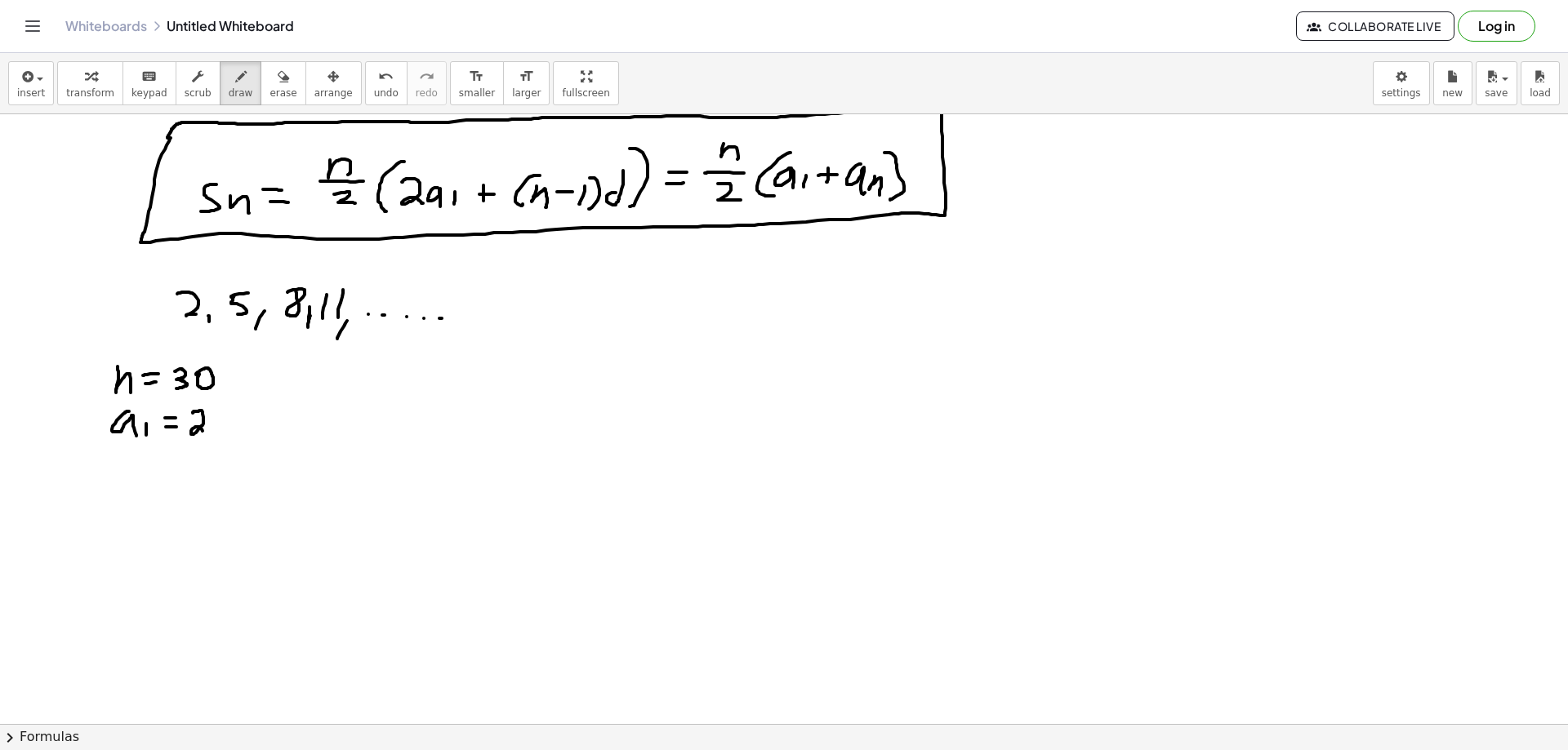
drag, startPoint x: 194, startPoint y: 412, endPoint x: 205, endPoint y: 433, distance: 23.7
click at [205, 433] on div at bounding box center [784, 423] width 1568 height 1326
click at [199, 317] on div at bounding box center [784, 423] width 1568 height 1326
drag, startPoint x: 134, startPoint y: 458, endPoint x: 137, endPoint y: 471, distance: 13.3
click at [135, 471] on div at bounding box center [784, 423] width 1568 height 1326
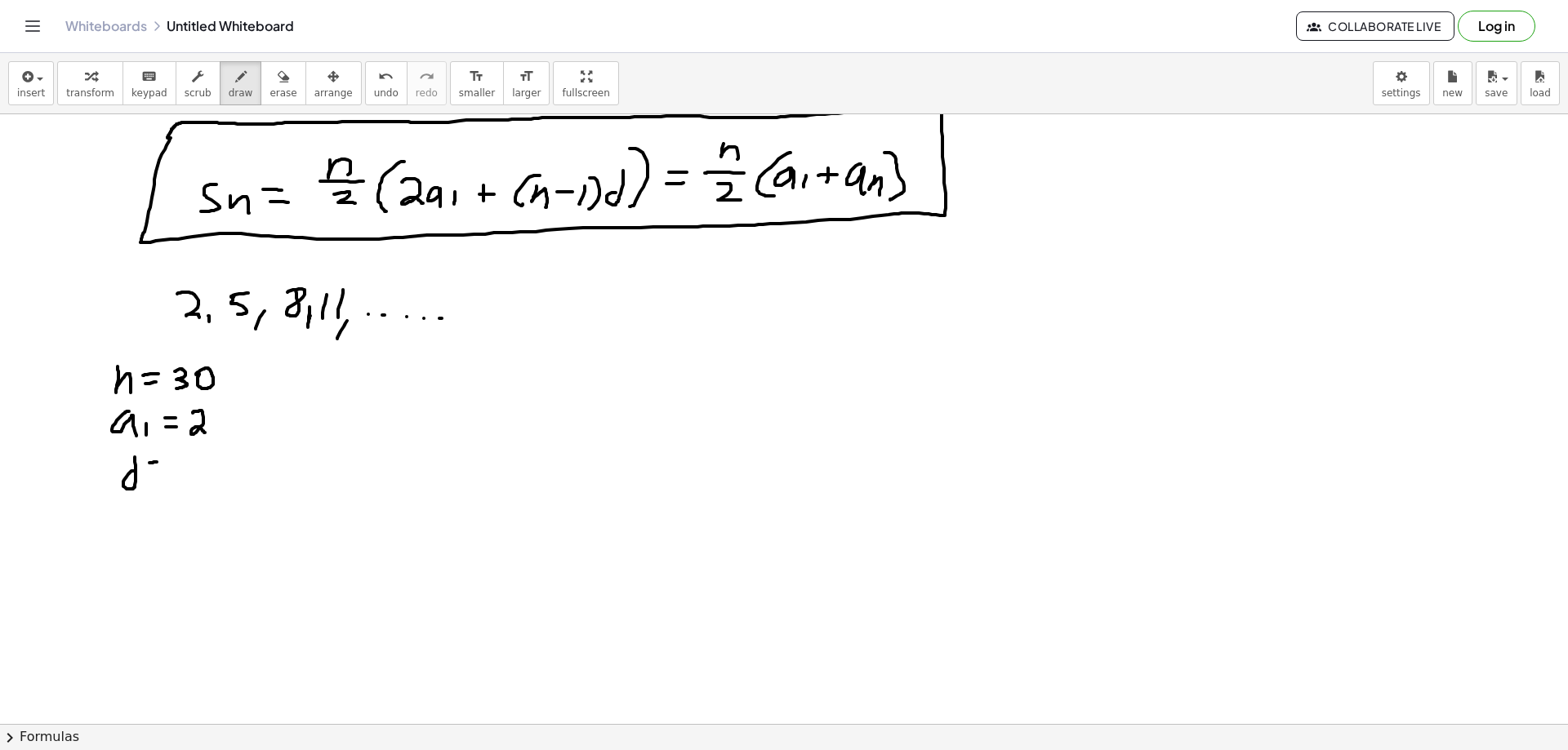
drag, startPoint x: 150, startPoint y: 463, endPoint x: 158, endPoint y: 464, distance: 8.1
click at [158, 463] on div at bounding box center [784, 423] width 1568 height 1326
click at [158, 469] on div at bounding box center [784, 423] width 1568 height 1326
drag, startPoint x: 179, startPoint y: 456, endPoint x: 177, endPoint y: 485, distance: 29.1
click at [177, 485] on div at bounding box center [784, 423] width 1568 height 1326
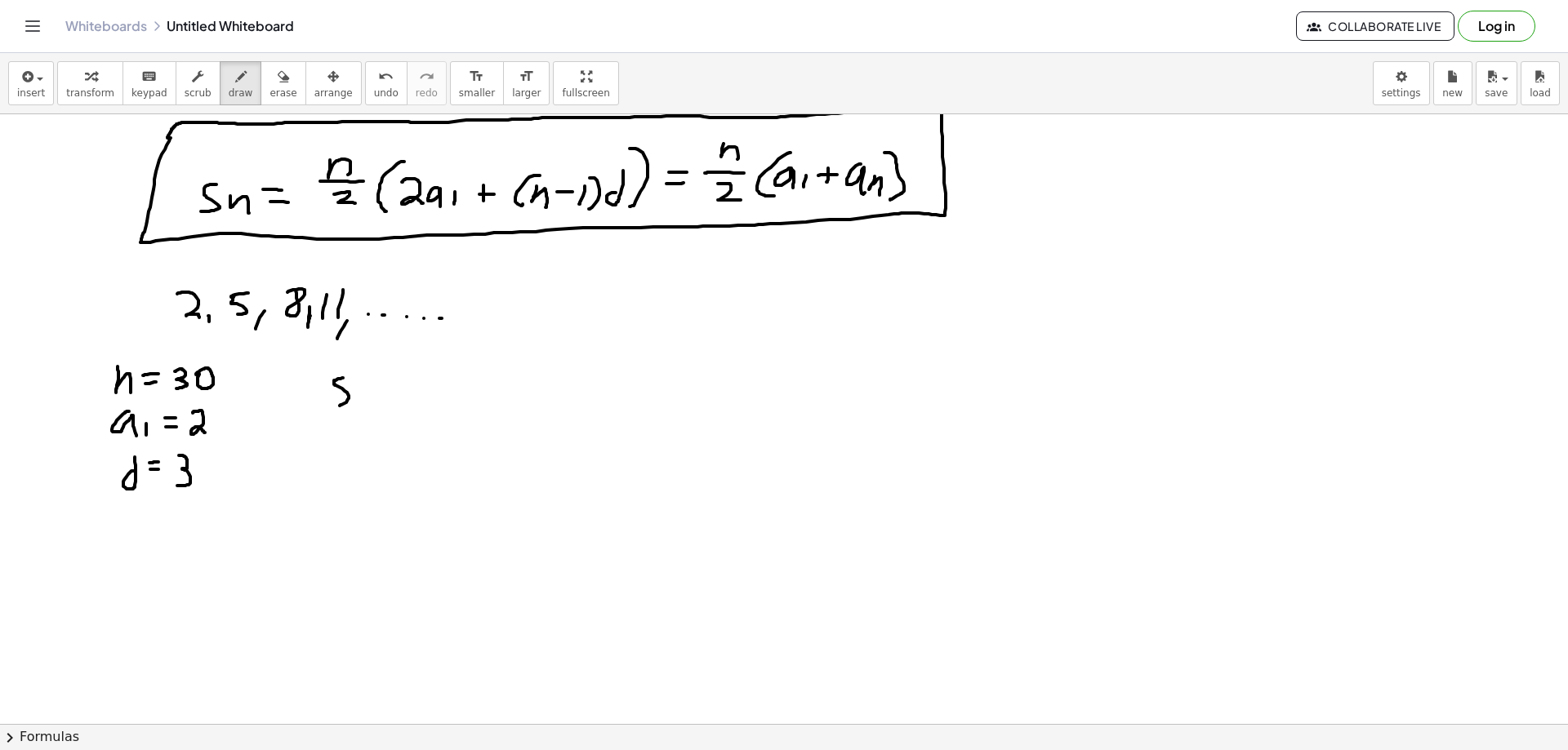
drag, startPoint x: 343, startPoint y: 378, endPoint x: 339, endPoint y: 404, distance: 26.3
click at [339, 404] on div at bounding box center [784, 423] width 1568 height 1326
drag, startPoint x: 358, startPoint y: 390, endPoint x: 362, endPoint y: 405, distance: 15.5
click at [362, 405] on div at bounding box center [784, 423] width 1568 height 1326
drag, startPoint x: 381, startPoint y: 391, endPoint x: 390, endPoint y: 390, distance: 9.1
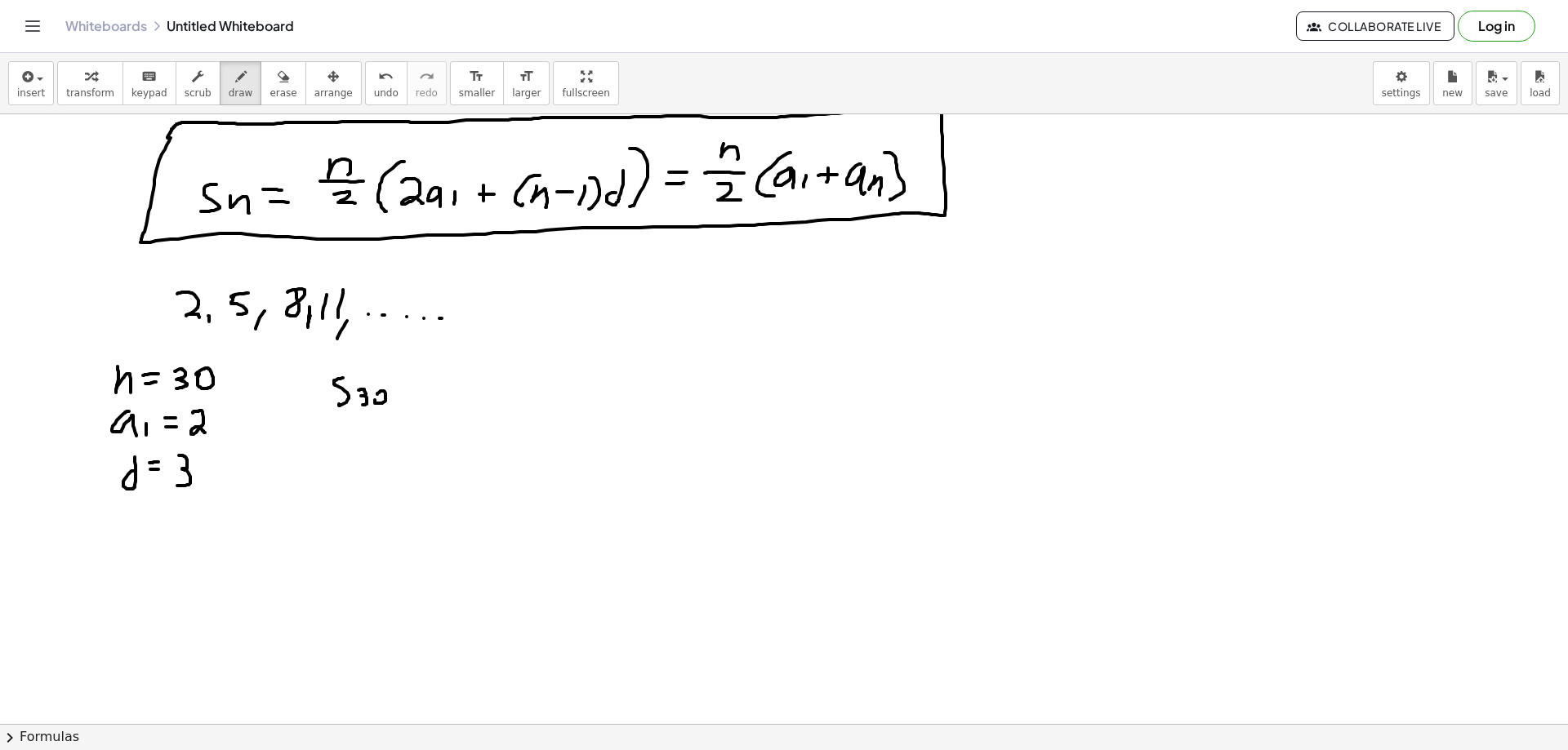
click at [379, 395] on div at bounding box center [784, 423] width 1568 height 1326
drag, startPoint x: 407, startPoint y: 381, endPoint x: 425, endPoint y: 381, distance: 18.0
click at [423, 381] on div at bounding box center [784, 423] width 1568 height 1326
drag, startPoint x: 411, startPoint y: 386, endPoint x: 443, endPoint y: 387, distance: 32.0
click at [428, 387] on div at bounding box center [784, 423] width 1568 height 1326
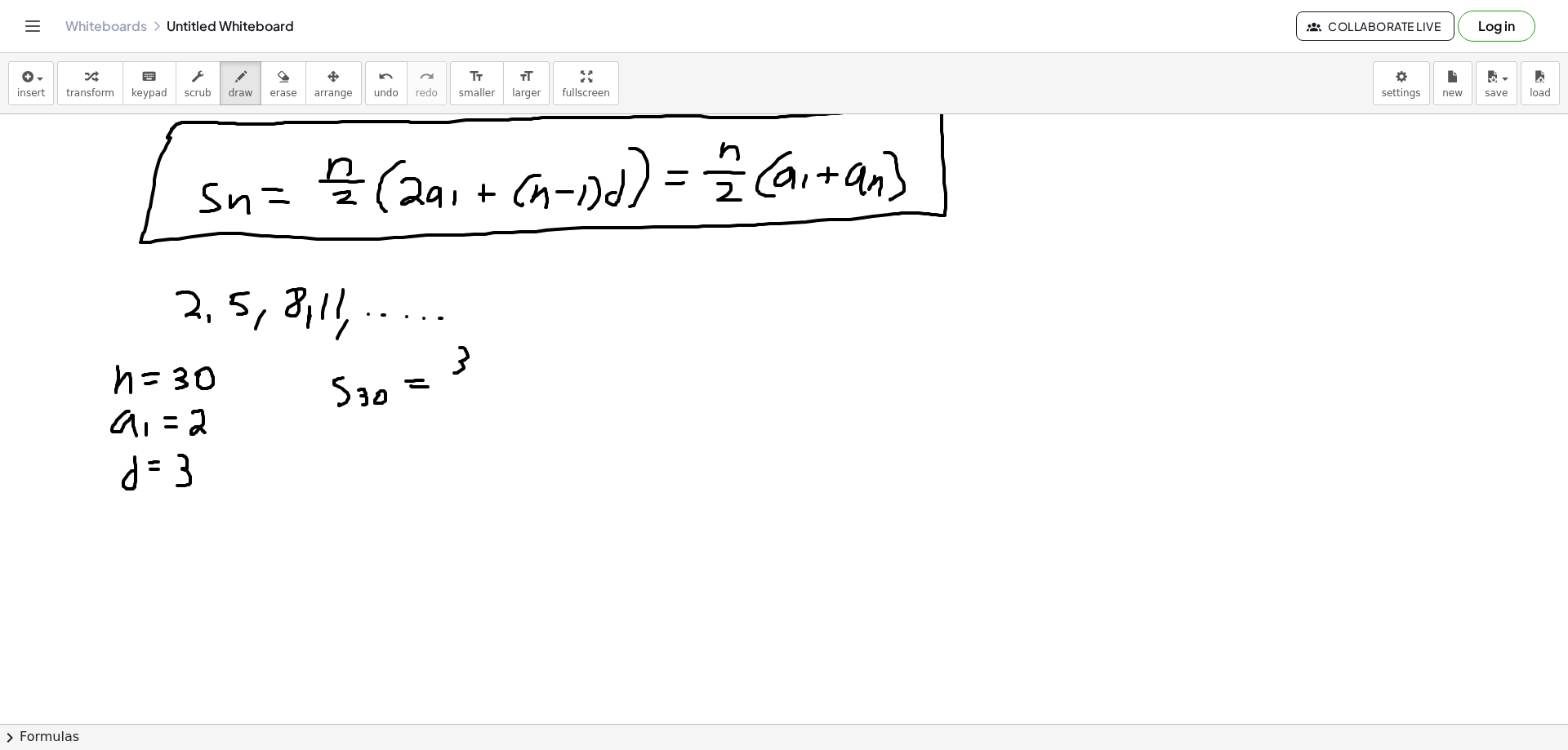
drag, startPoint x: 460, startPoint y: 348, endPoint x: 458, endPoint y: 370, distance: 22.1
click at [455, 372] on div at bounding box center [784, 423] width 1568 height 1326
click at [477, 360] on div at bounding box center [784, 423] width 1568 height 1326
drag, startPoint x: 450, startPoint y: 381, endPoint x: 494, endPoint y: 376, distance: 44.3
click at [494, 376] on div at bounding box center [784, 423] width 1568 height 1326
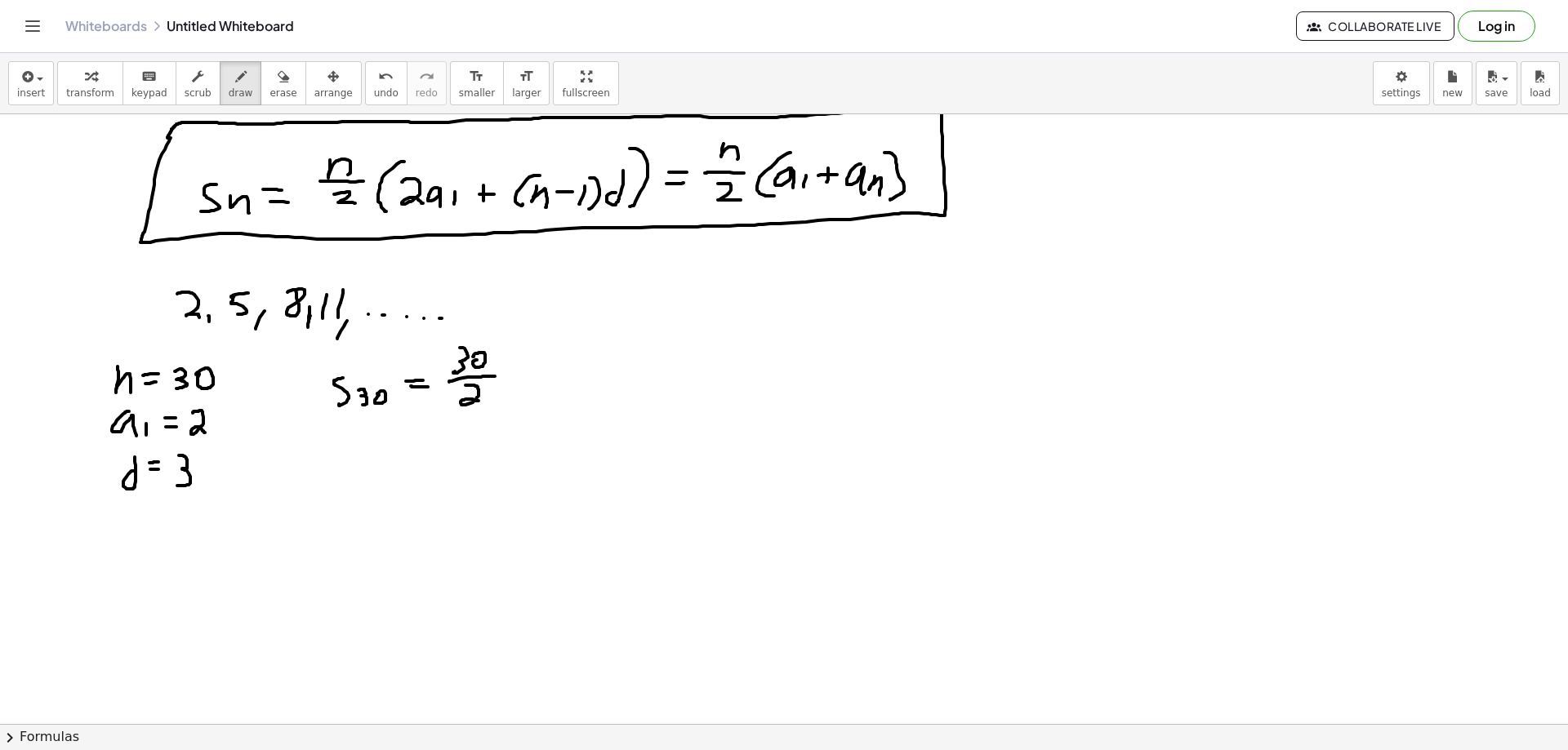
drag, startPoint x: 466, startPoint y: 385, endPoint x: 485, endPoint y: 402, distance: 25.5
click at [484, 402] on div at bounding box center [784, 423] width 1568 height 1326
drag, startPoint x: 530, startPoint y: 346, endPoint x: 525, endPoint y: 405, distance: 59.2
click at [523, 408] on div at bounding box center [784, 423] width 1568 height 1326
drag, startPoint x: 527, startPoint y: 368, endPoint x: 548, endPoint y: 382, distance: 25.2
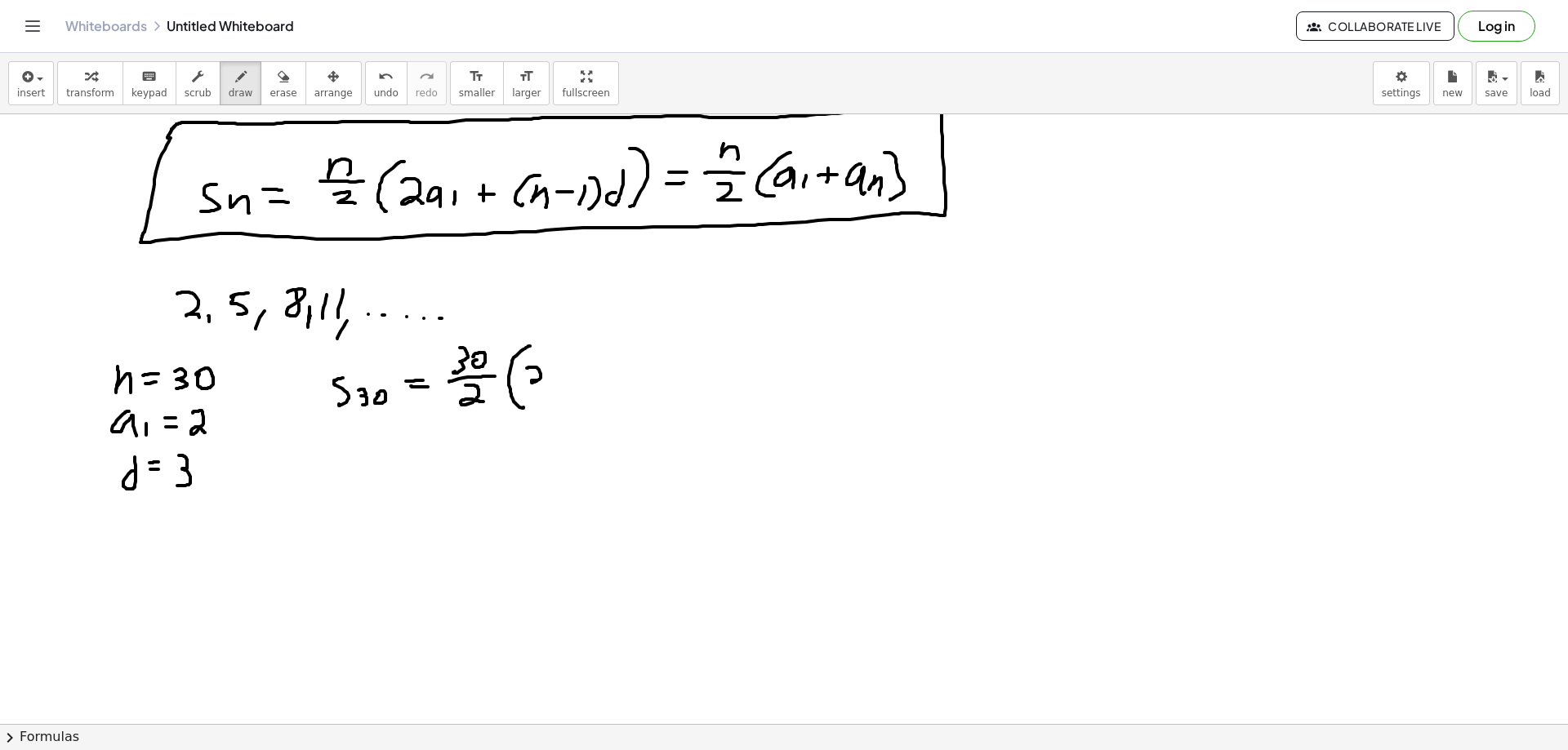
click at [548, 382] on div at bounding box center [784, 423] width 1568 height 1326
drag, startPoint x: 565, startPoint y: 362, endPoint x: 565, endPoint y: 385, distance: 23.0
click at [563, 385] on div at bounding box center [784, 423] width 1568 height 1326
drag, startPoint x: 570, startPoint y: 368, endPoint x: 585, endPoint y: 379, distance: 18.6
click at [585, 379] on div at bounding box center [784, 423] width 1568 height 1326
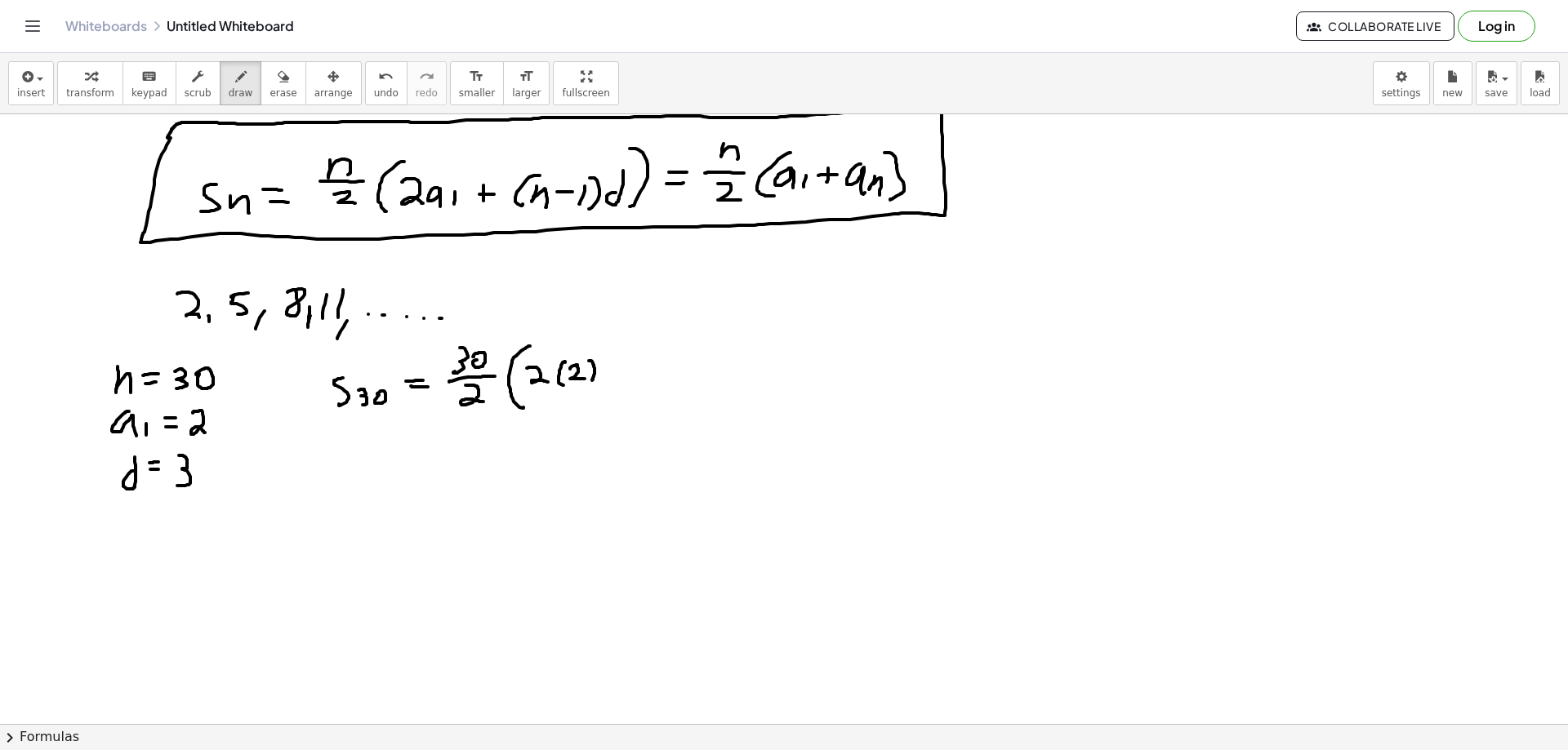
drag, startPoint x: 589, startPoint y: 361, endPoint x: 589, endPoint y: 384, distance: 23.0
click at [590, 382] on div at bounding box center [784, 423] width 1568 height 1326
drag, startPoint x: 625, startPoint y: 362, endPoint x: 627, endPoint y: 378, distance: 16.1
click at [627, 378] on div at bounding box center [784, 423] width 1568 height 1326
drag, startPoint x: 625, startPoint y: 373, endPoint x: 655, endPoint y: 365, distance: 31.0
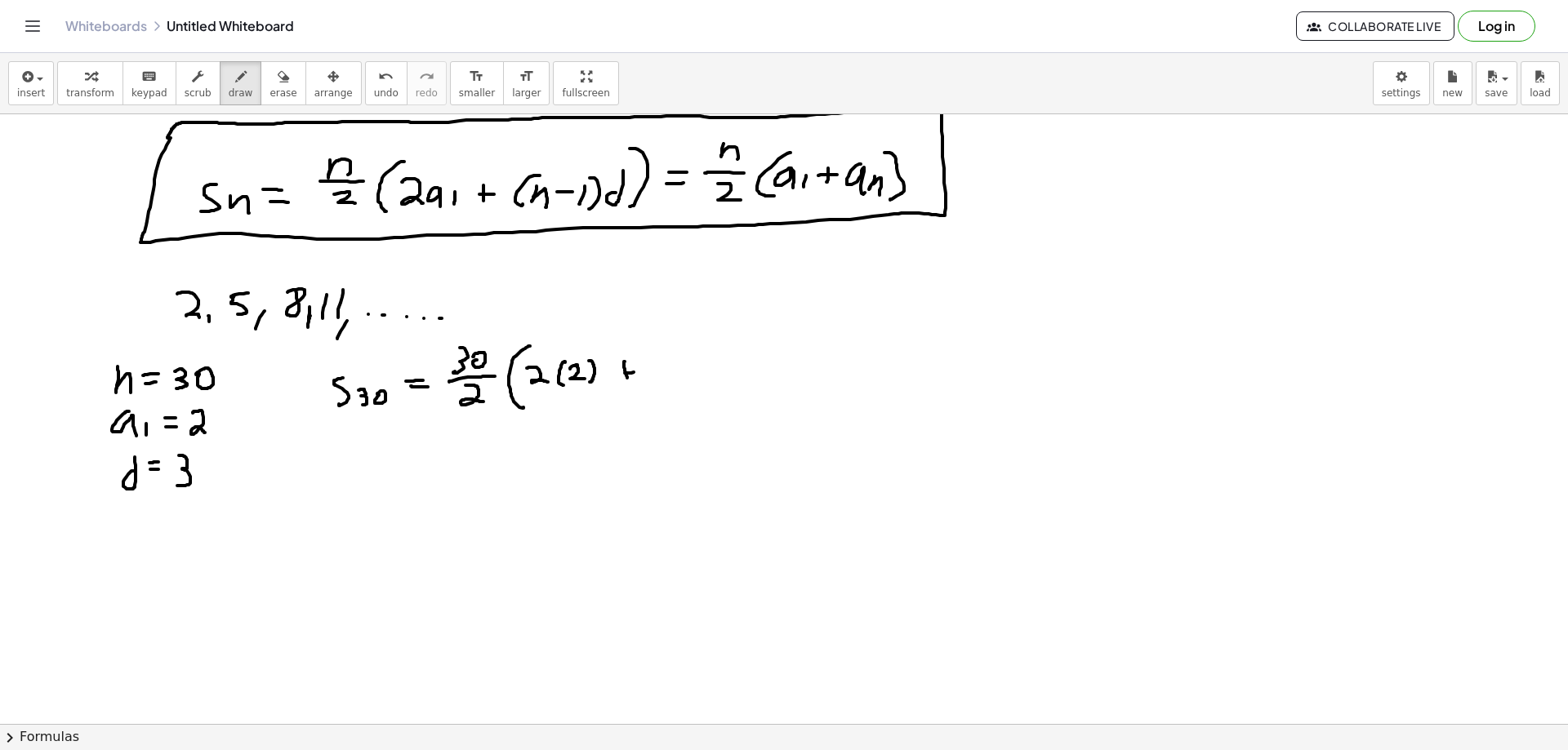
click at [642, 371] on div at bounding box center [784, 423] width 1568 height 1326
drag, startPoint x: 667, startPoint y: 353, endPoint x: 668, endPoint y: 381, distance: 28.0
click at [661, 390] on div at bounding box center [784, 423] width 1568 height 1326
drag, startPoint x: 673, startPoint y: 362, endPoint x: 671, endPoint y: 377, distance: 15.1
click at [670, 378] on div at bounding box center [784, 423] width 1568 height 1326
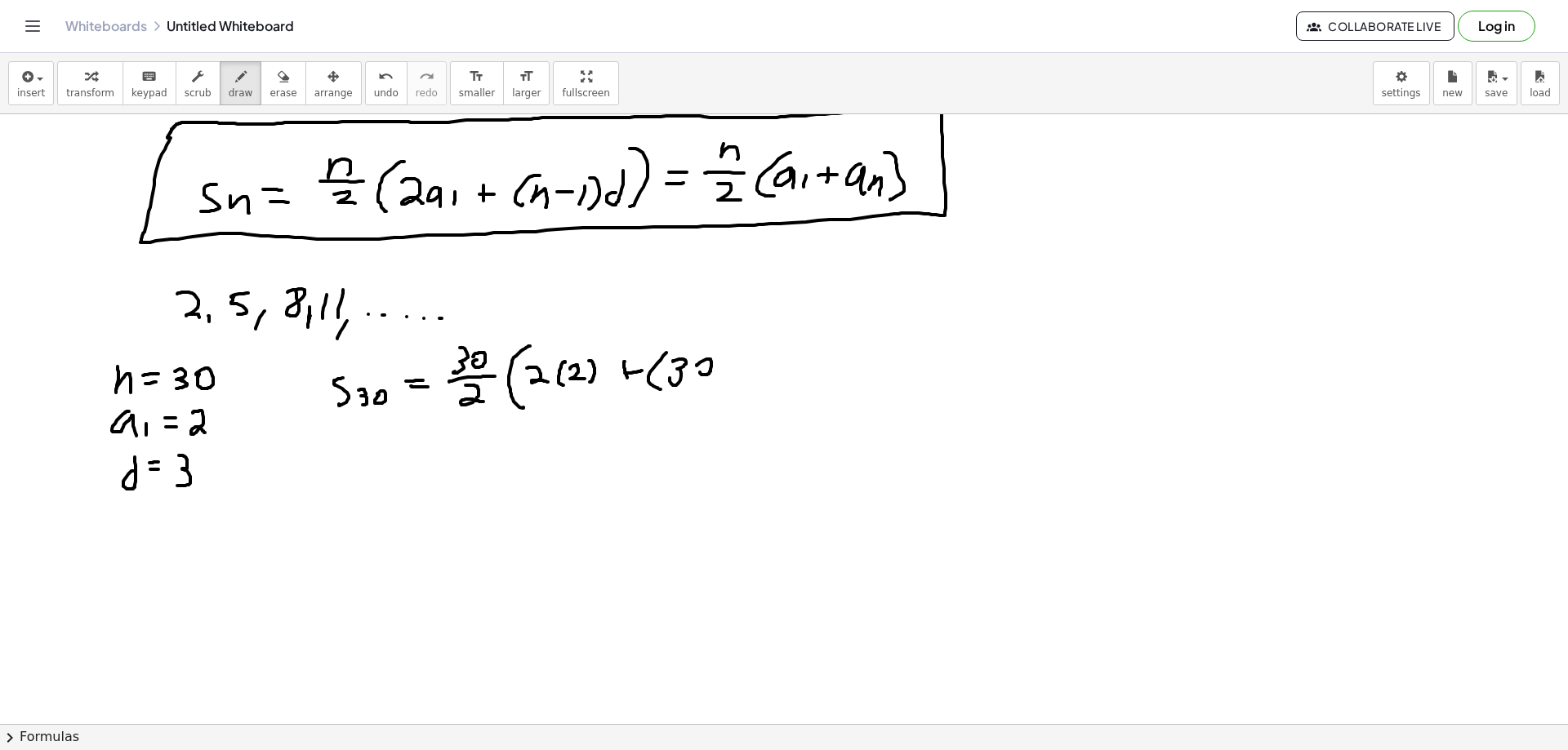
drag, startPoint x: 699, startPoint y: 363, endPoint x: 713, endPoint y: 364, distance: 14.0
click at [704, 364] on div at bounding box center [784, 423] width 1568 height 1326
drag, startPoint x: 727, startPoint y: 368, endPoint x: 745, endPoint y: 365, distance: 18.2
click at [745, 365] on div at bounding box center [784, 423] width 1568 height 1326
drag, startPoint x: 755, startPoint y: 355, endPoint x: 756, endPoint y: 371, distance: 16.0
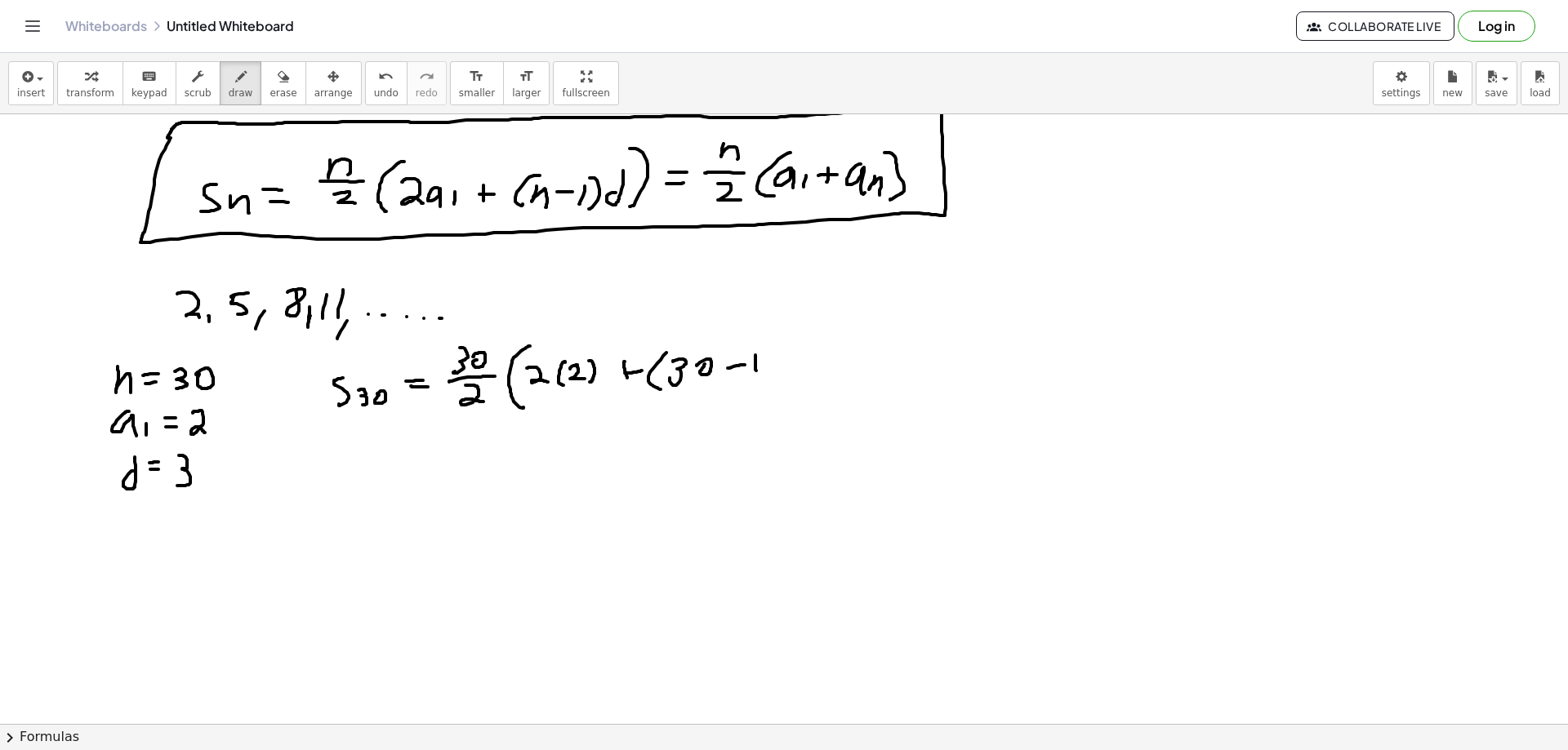
click at [756, 371] on div at bounding box center [784, 423] width 1568 height 1326
drag, startPoint x: 762, startPoint y: 346, endPoint x: 770, endPoint y: 381, distance: 35.9
click at [770, 381] on div at bounding box center [784, 423] width 1568 height 1326
drag, startPoint x: 783, startPoint y: 345, endPoint x: 786, endPoint y: 369, distance: 24.2
click at [786, 369] on div at bounding box center [784, 423] width 1568 height 1326
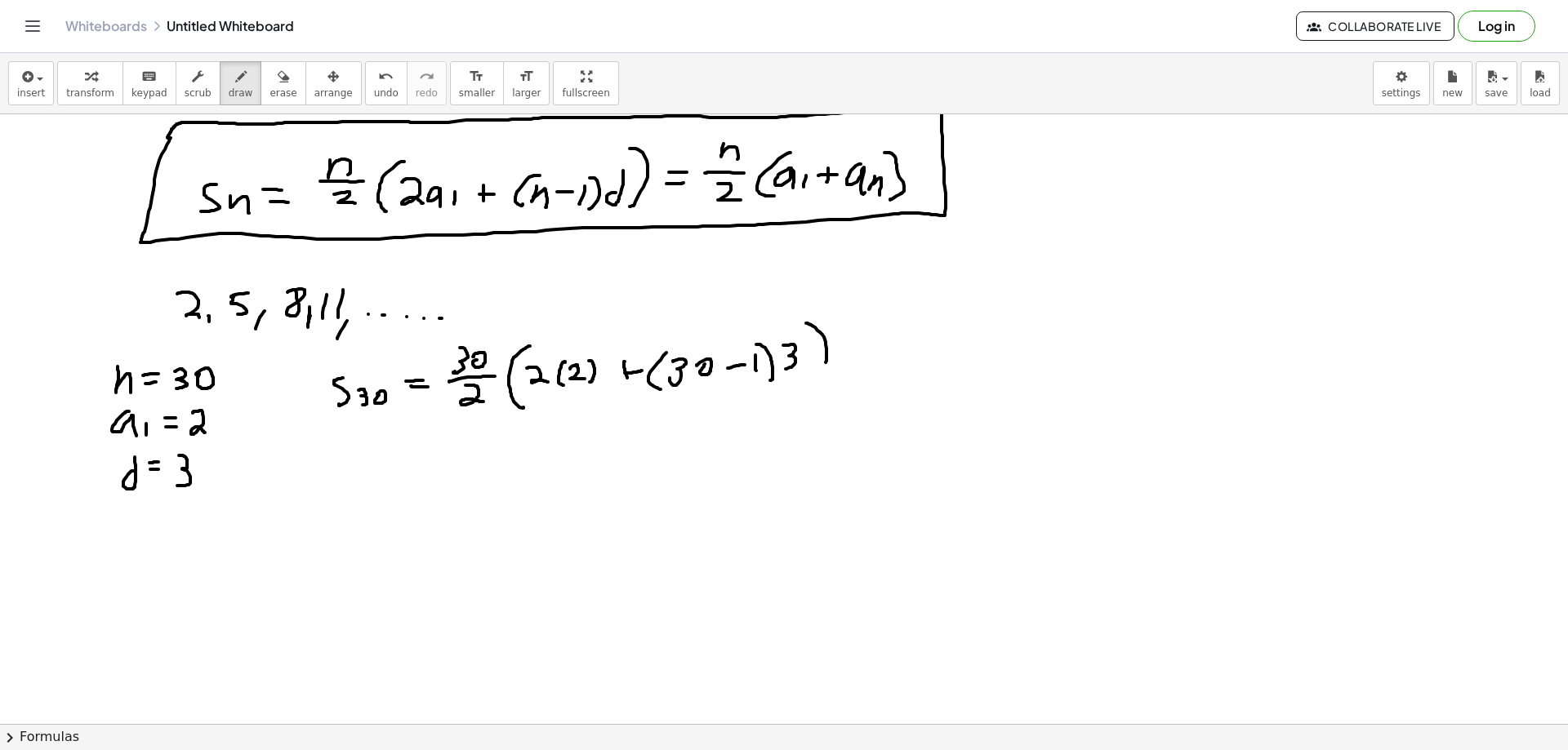
drag, startPoint x: 806, startPoint y: 323, endPoint x: 818, endPoint y: 376, distance: 54.3
click at [818, 376] on div at bounding box center [784, 423] width 1568 height 1326
drag, startPoint x: 416, startPoint y: 450, endPoint x: 431, endPoint y: 451, distance: 15.0
click at [433, 451] on div at bounding box center [784, 423] width 1568 height 1326
drag, startPoint x: 419, startPoint y: 462, endPoint x: 443, endPoint y: 461, distance: 24.0
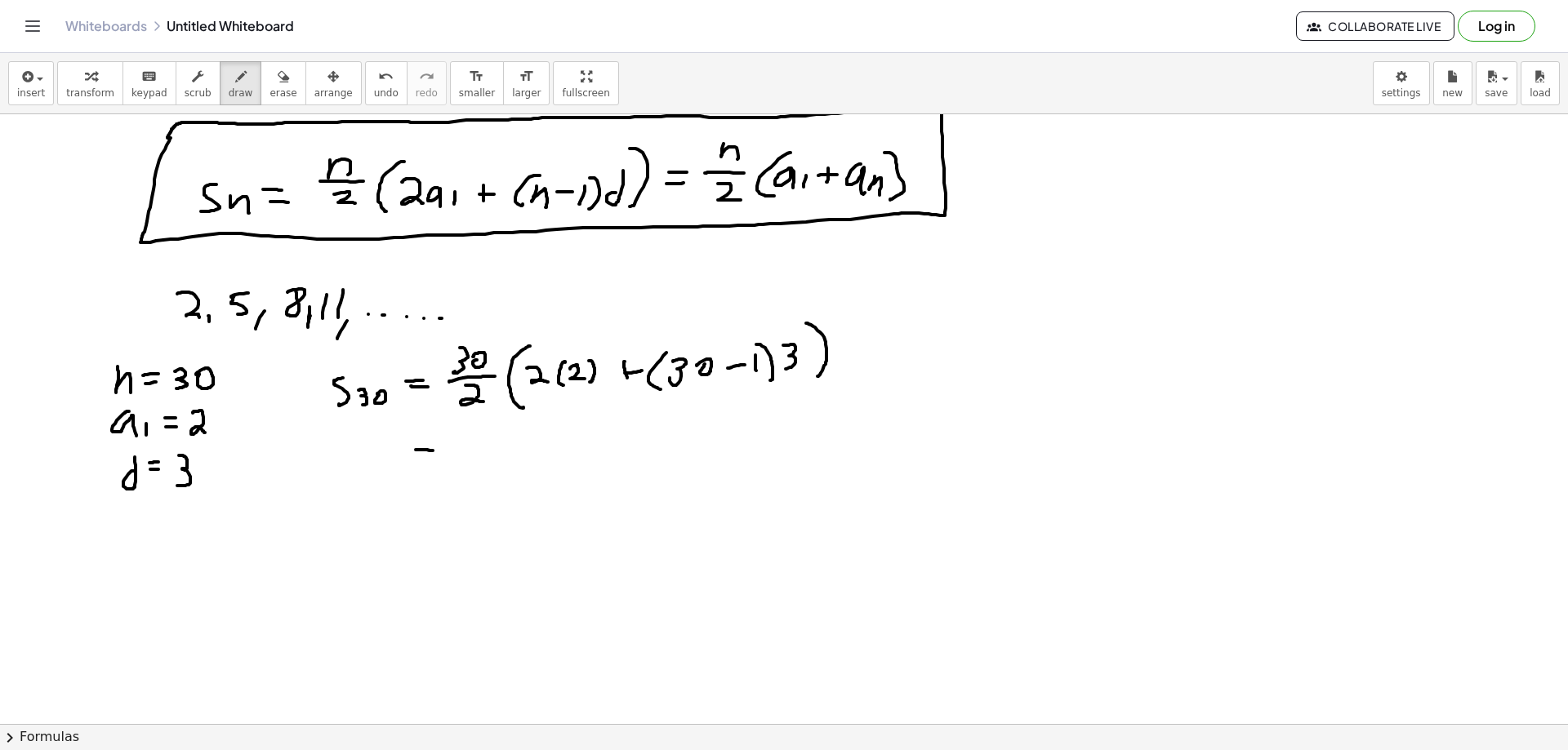
click at [439, 462] on div at bounding box center [784, 423] width 1568 height 1326
drag, startPoint x: 461, startPoint y: 450, endPoint x: 463, endPoint y: 473, distance: 23.1
click at [463, 473] on div at bounding box center [784, 423] width 1568 height 1326
click at [492, 447] on div at bounding box center [784, 423] width 1568 height 1326
drag, startPoint x: 484, startPoint y: 449, endPoint x: 479, endPoint y: 463, distance: 14.9
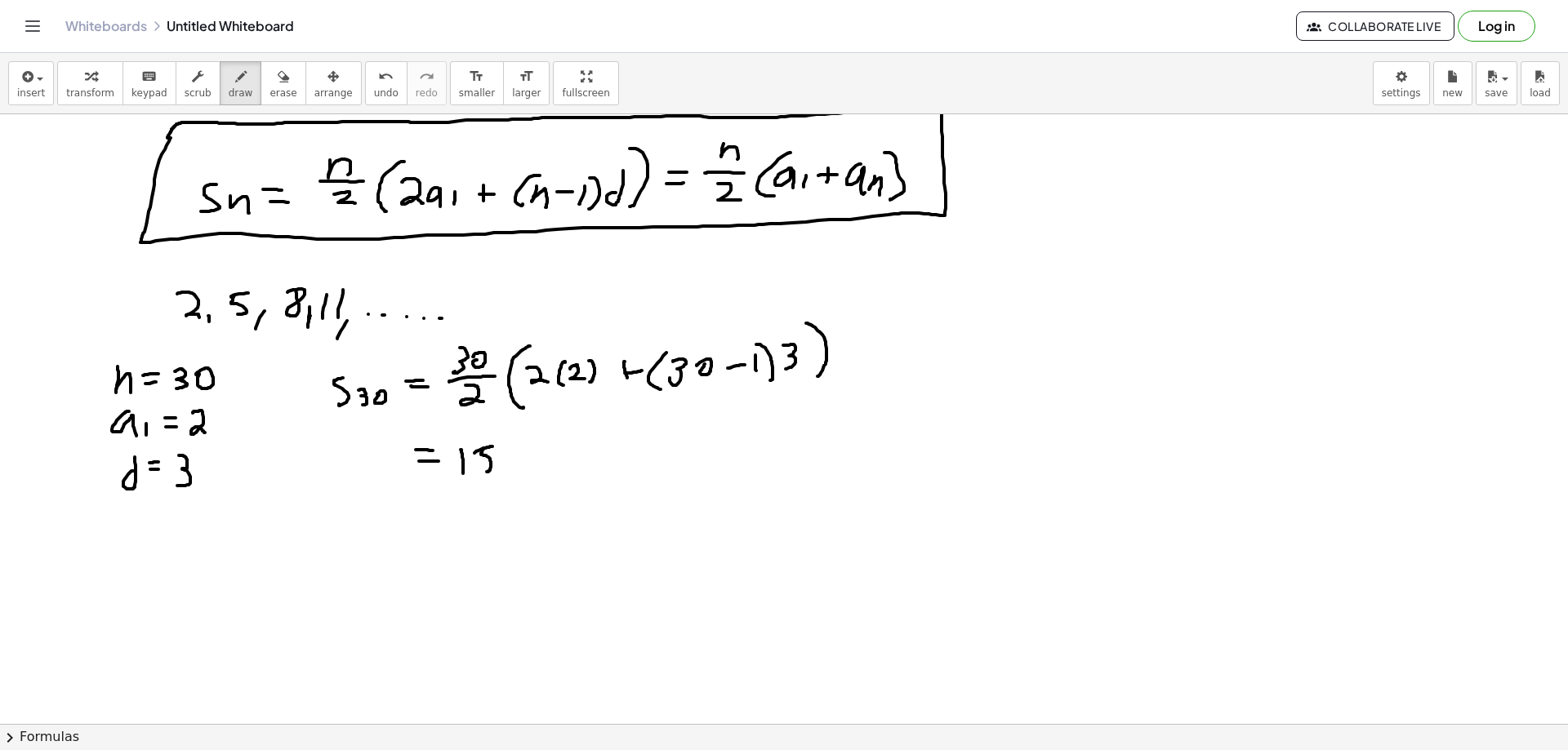
click at [477, 470] on div at bounding box center [784, 423] width 1568 height 1326
click at [497, 445] on div at bounding box center [784, 423] width 1568 height 1326
click at [522, 474] on div at bounding box center [784, 423] width 1568 height 1326
click at [556, 457] on div at bounding box center [784, 423] width 1568 height 1326
click at [559, 470] on div at bounding box center [784, 423] width 1568 height 1326
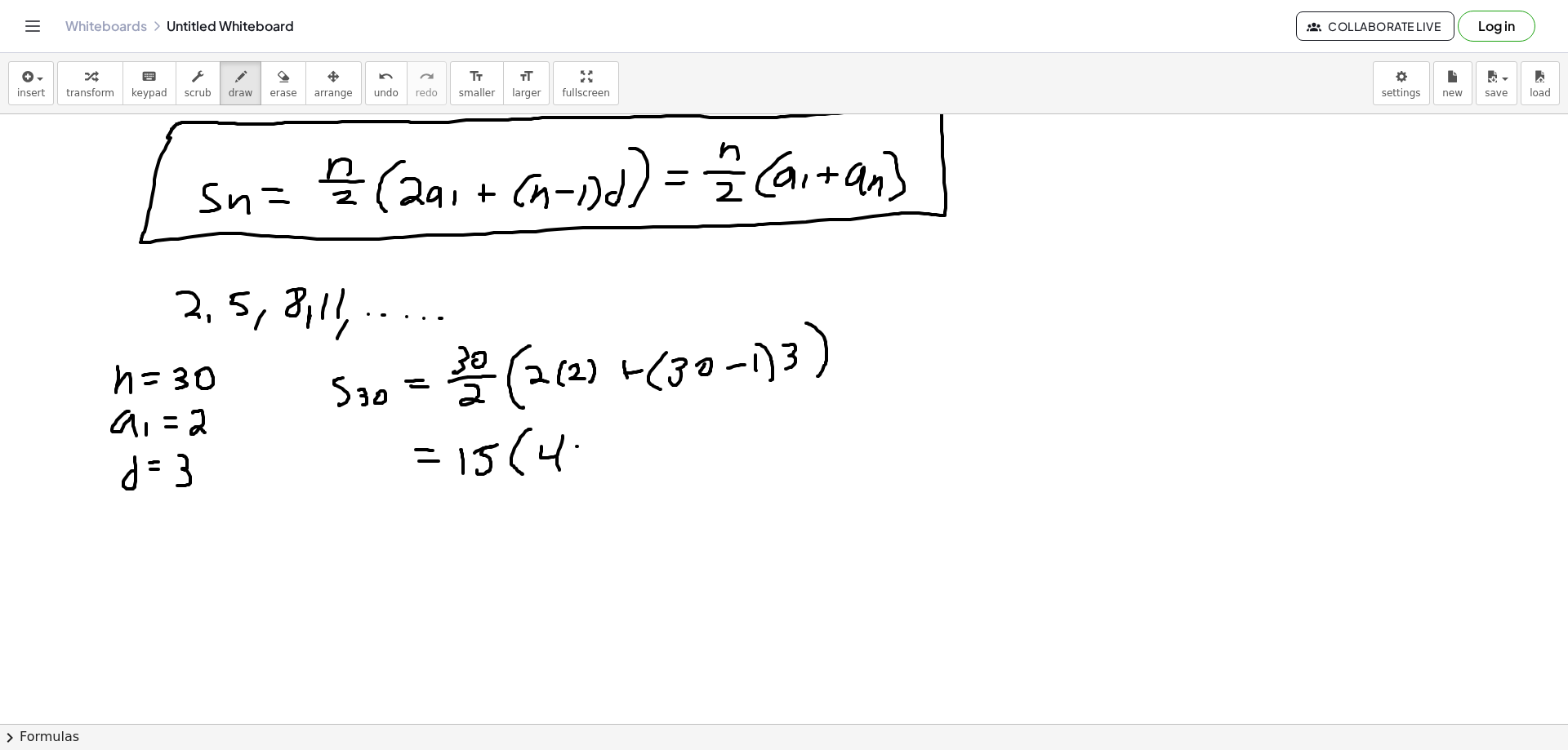
click at [575, 461] on div at bounding box center [784, 423] width 1568 height 1326
click at [583, 453] on div at bounding box center [784, 423] width 1568 height 1326
click at [605, 440] on div at bounding box center [784, 423] width 1568 height 1326
click at [649, 455] on div at bounding box center [784, 423] width 1568 height 1326
click at [659, 461] on div at bounding box center [784, 423] width 1568 height 1326
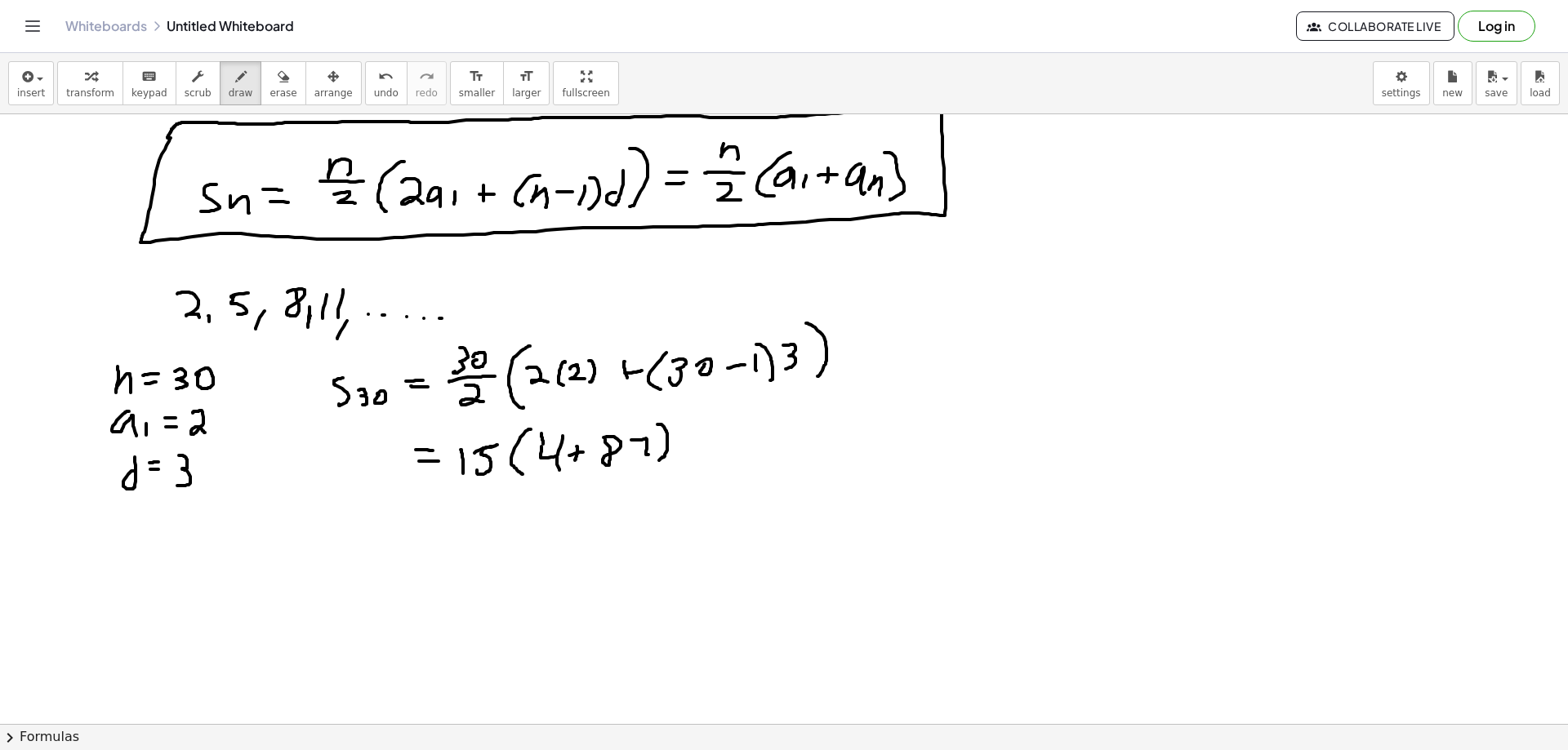
click at [543, 449] on div at bounding box center [784, 423] width 1568 height 1326
click at [477, 502] on div at bounding box center [784, 423] width 1568 height 1326
click at [481, 510] on div at bounding box center [784, 423] width 1568 height 1326
click at [501, 515] on div at bounding box center [784, 423] width 1568 height 1326
click at [513, 517] on div at bounding box center [784, 423] width 1568 height 1326
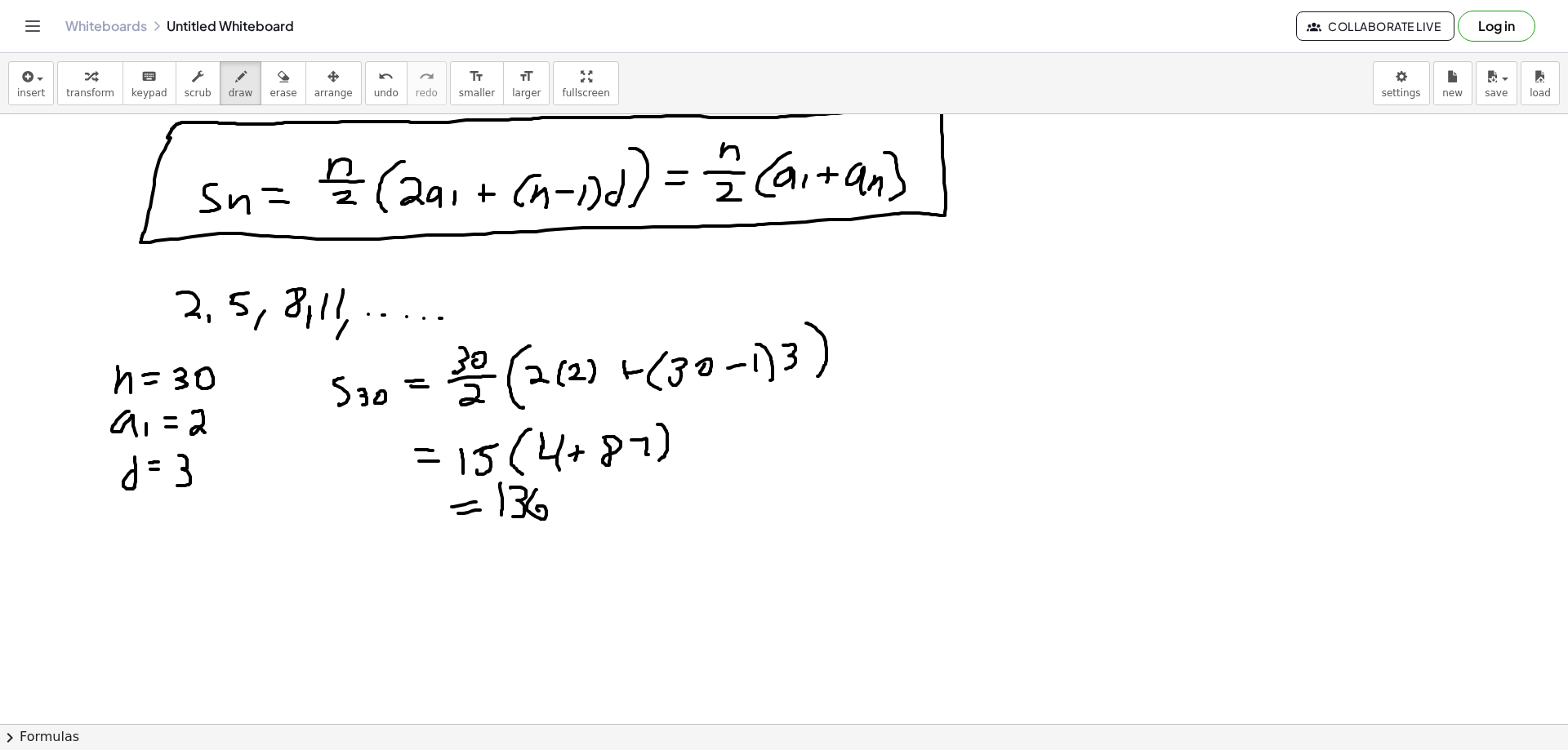
click at [540, 513] on div at bounding box center [784, 423] width 1568 height 1326
click at [571, 510] on div at bounding box center [784, 423] width 1568 height 1326
click at [262, 64] on button "erase" at bounding box center [283, 84] width 45 height 44
drag, startPoint x: 602, startPoint y: 525, endPoint x: 591, endPoint y: 509, distance: 19.4
click at [591, 509] on div at bounding box center [784, 423] width 1568 height 1326
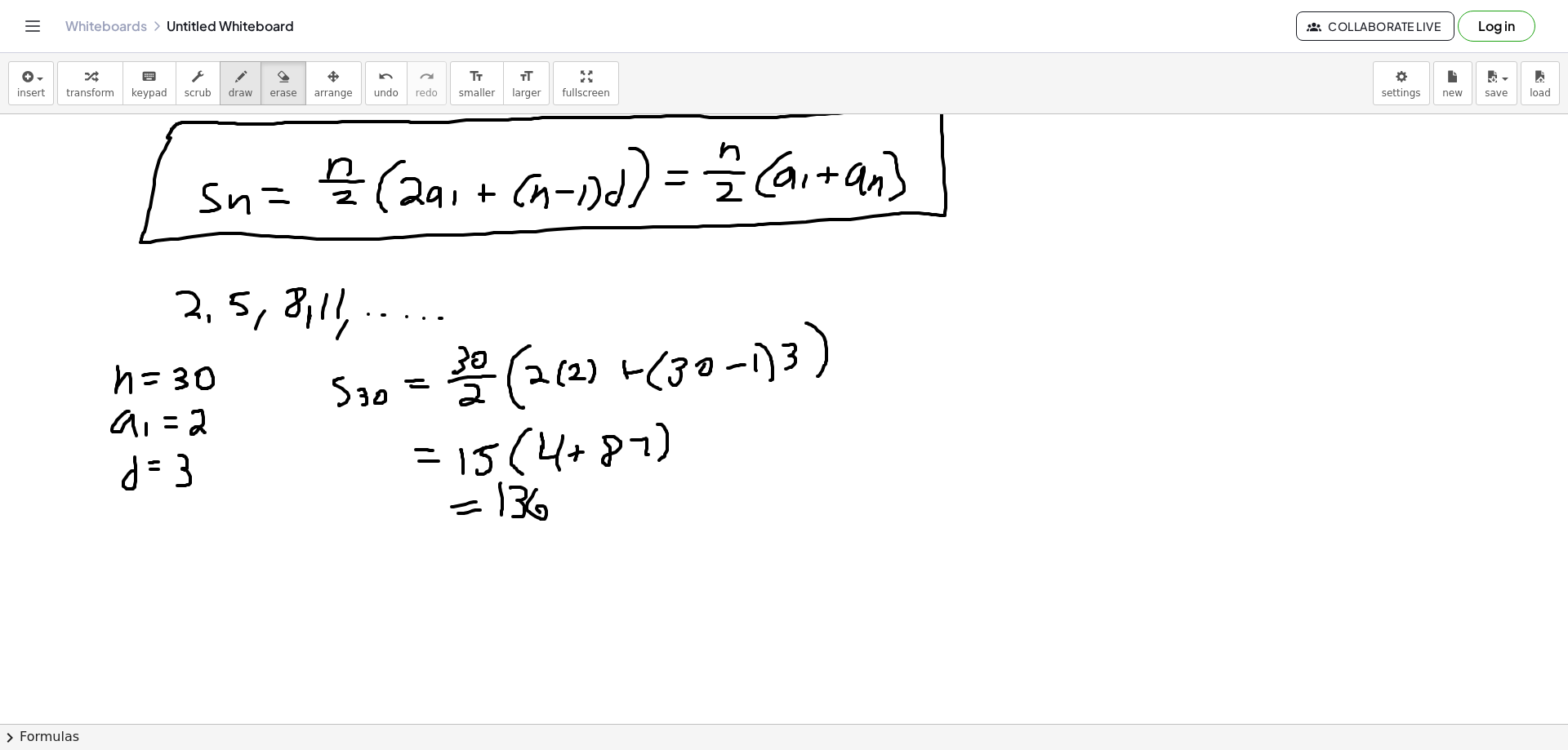
click at [229, 76] on div "button" at bounding box center [241, 76] width 25 height 20
drag, startPoint x: 557, startPoint y: 486, endPoint x: 575, endPoint y: 486, distance: 18.0
click at [575, 486] on div at bounding box center [784, 423] width 1568 height 1326
drag, startPoint x: 556, startPoint y: 483, endPoint x: 555, endPoint y: 513, distance: 30.0
click at [555, 513] on div at bounding box center [784, 423] width 1568 height 1326
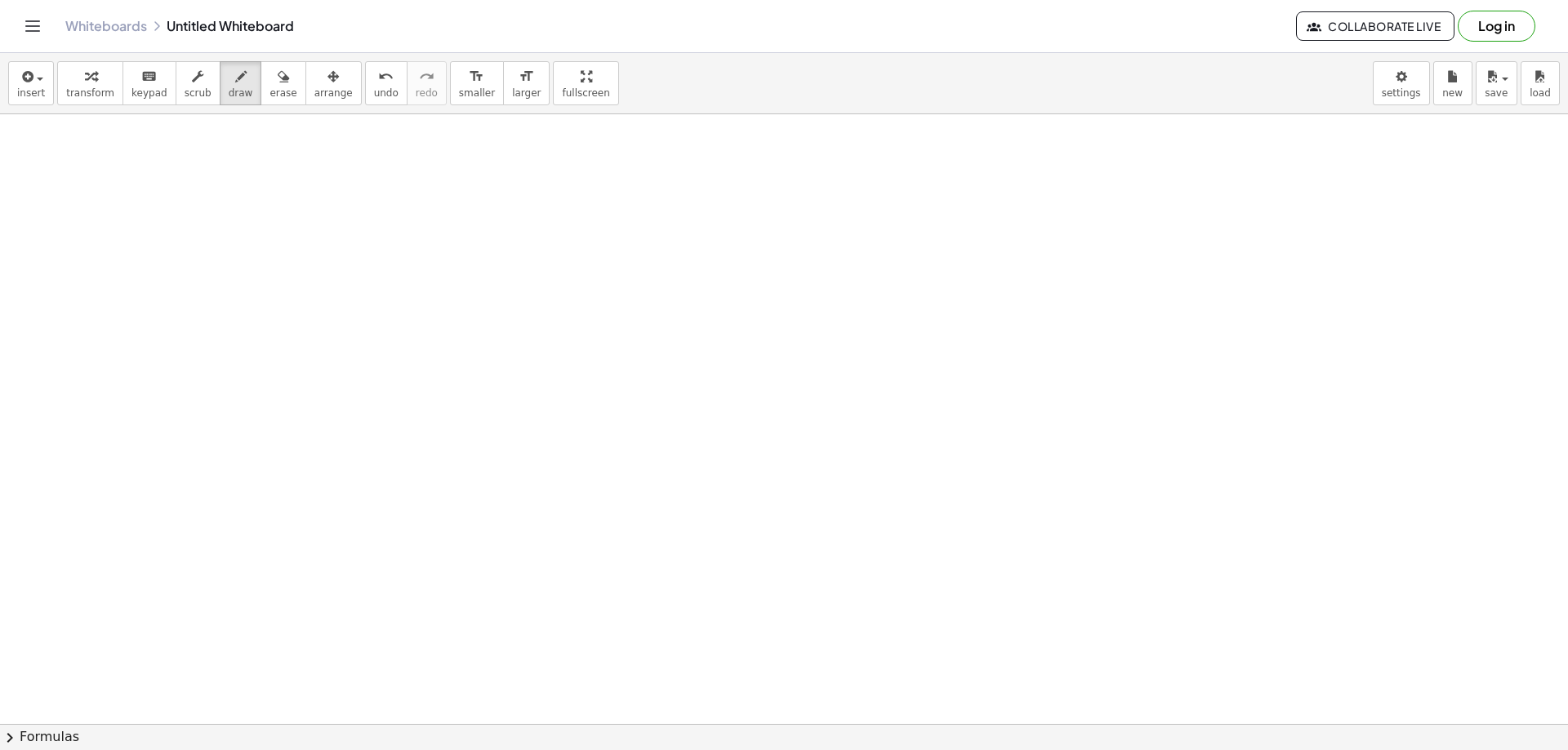
scroll to position [798, 0]
drag, startPoint x: 238, startPoint y: 156, endPoint x: 253, endPoint y: 181, distance: 29.2
click at [253, 181] on div at bounding box center [784, 232] width 1568 height 1830
drag, startPoint x: 318, startPoint y: 162, endPoint x: 315, endPoint y: 180, distance: 18.2
click at [315, 180] on div at bounding box center [784, 232] width 1568 height 1830
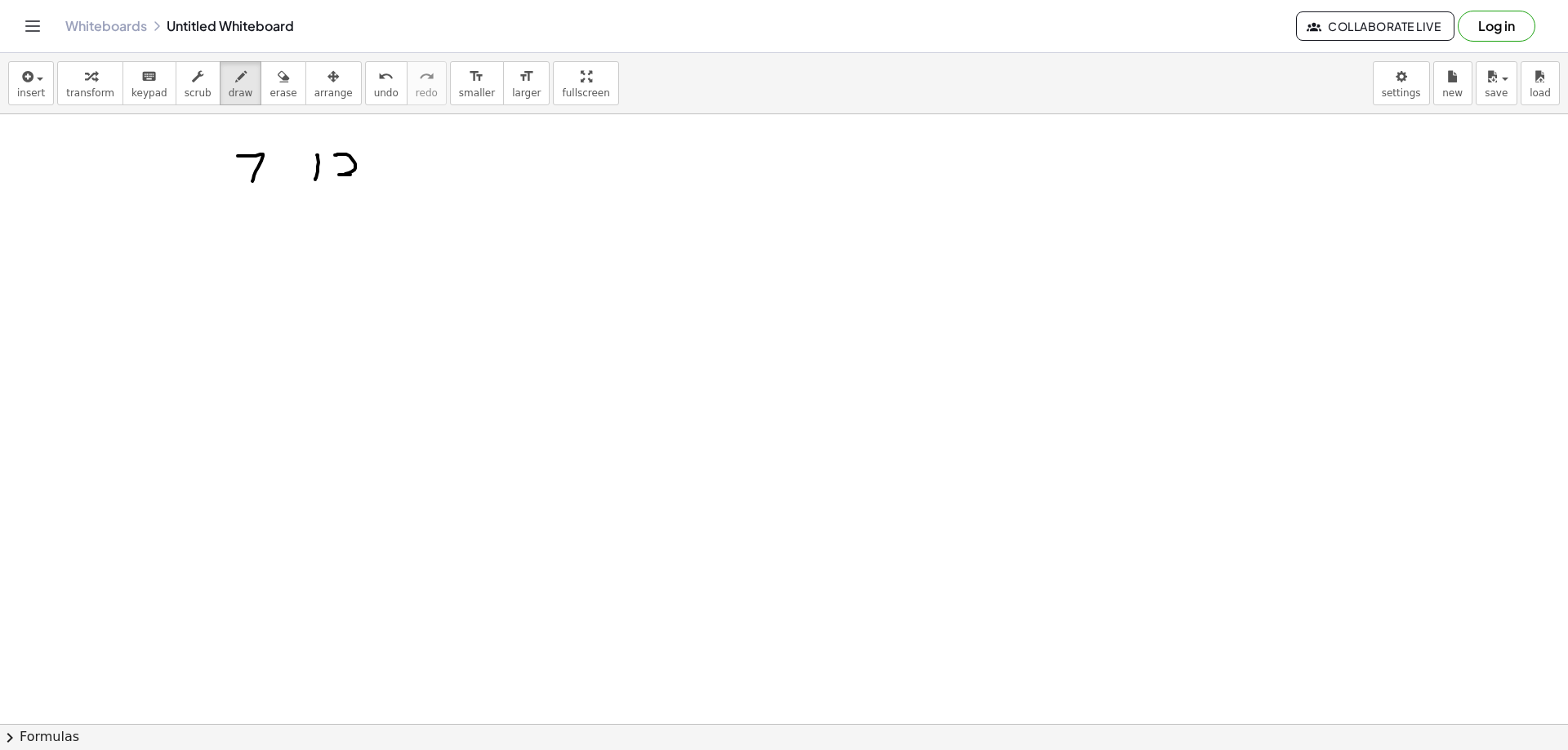
drag, startPoint x: 335, startPoint y: 155, endPoint x: 356, endPoint y: 175, distance: 29.0
click at [356, 175] on div at bounding box center [784, 232] width 1568 height 1830
drag, startPoint x: 399, startPoint y: 149, endPoint x: 399, endPoint y: 180, distance: 31.0
click at [399, 180] on div at bounding box center [784, 232] width 1568 height 1830
drag, startPoint x: 425, startPoint y: 157, endPoint x: 437, endPoint y: 182, distance: 27.7
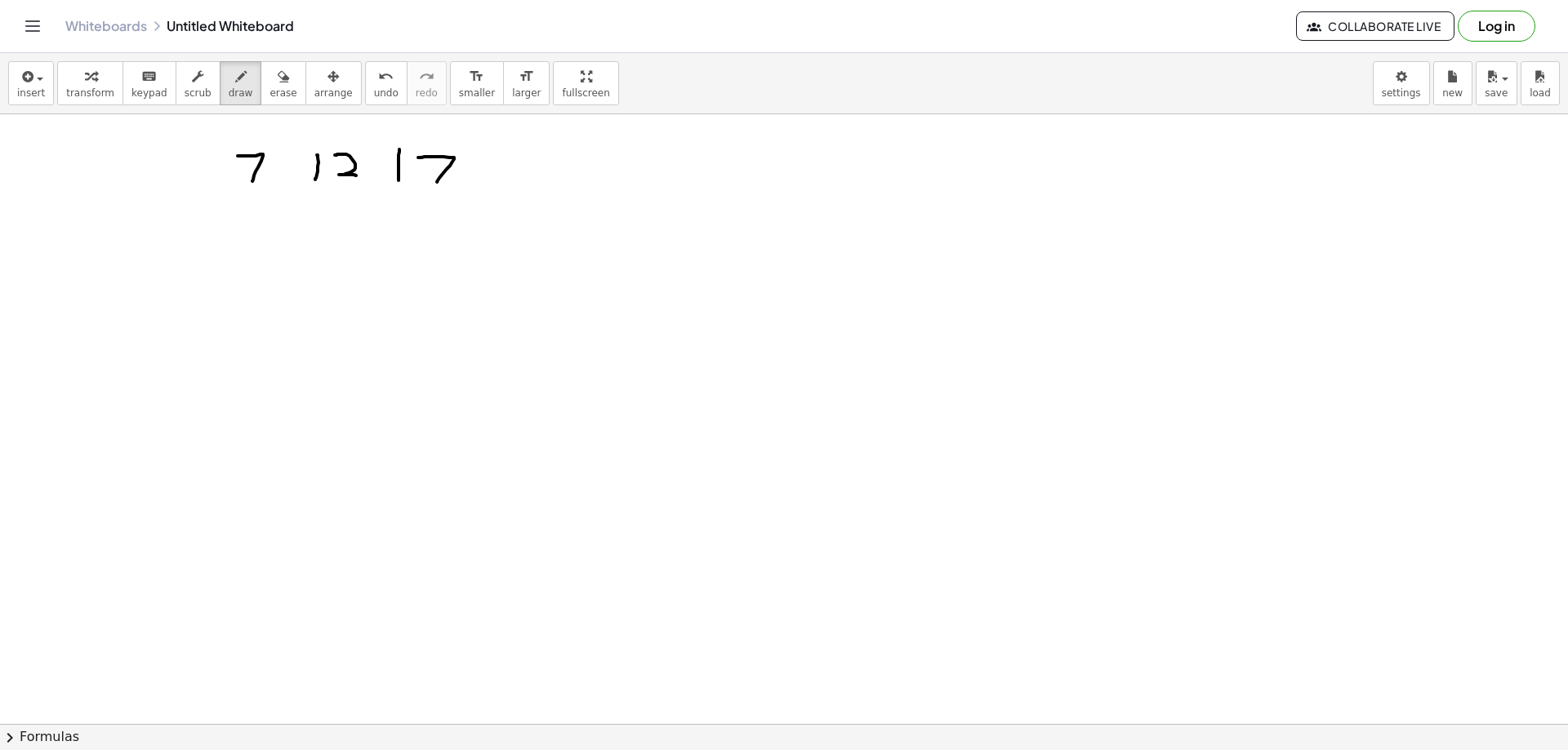
click at [437, 182] on div at bounding box center [784, 232] width 1568 height 1830
click at [463, 177] on div at bounding box center [784, 232] width 1568 height 1830
click at [492, 176] on div at bounding box center [784, 232] width 1568 height 1830
click at [535, 175] on div at bounding box center [784, 232] width 1568 height 1830
drag, startPoint x: 179, startPoint y: 239, endPoint x: 164, endPoint y: 259, distance: 25.0
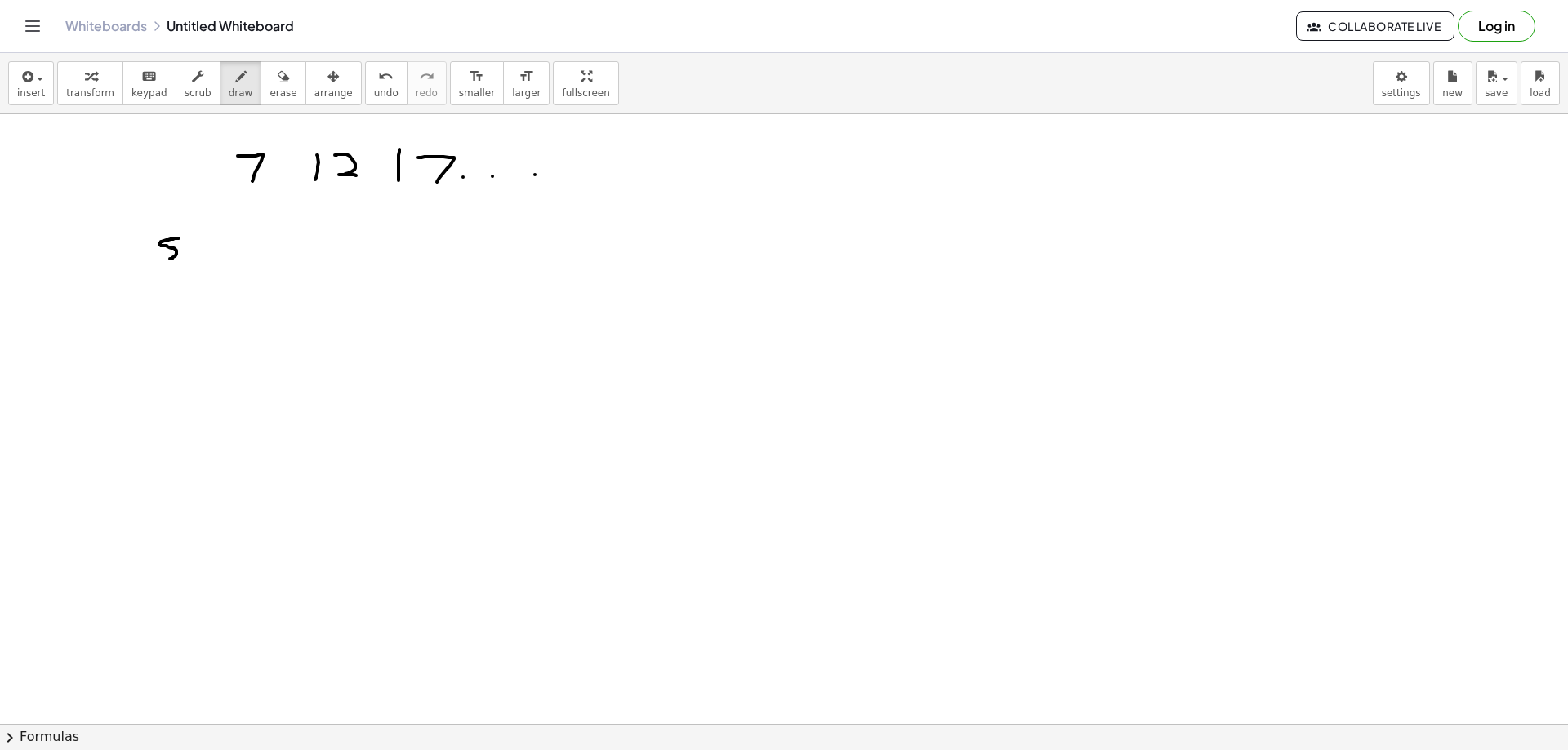
click at [164, 259] on div at bounding box center [784, 232] width 1568 height 1830
click at [192, 249] on div at bounding box center [784, 232] width 1568 height 1830
drag, startPoint x: 185, startPoint y: 249, endPoint x: 181, endPoint y: 265, distance: 16.5
click at [181, 265] on div at bounding box center [784, 232] width 1568 height 1830
click at [200, 250] on div at bounding box center [784, 232] width 1568 height 1830
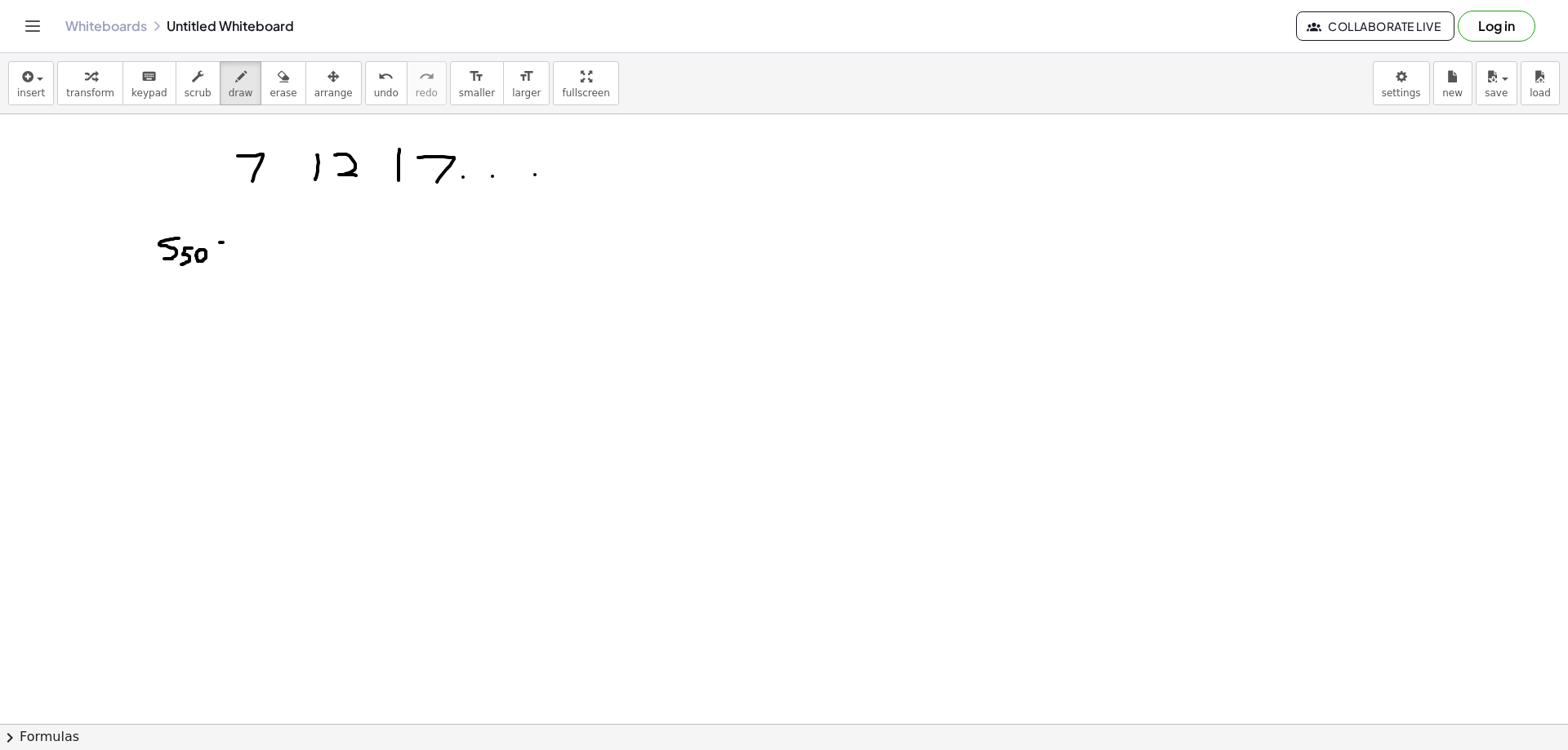
drag, startPoint x: 223, startPoint y: 243, endPoint x: 239, endPoint y: 242, distance: 16.0
click at [238, 242] on div at bounding box center [784, 232] width 1568 height 1830
drag, startPoint x: 226, startPoint y: 249, endPoint x: 267, endPoint y: 253, distance: 41.2
click at [242, 249] on div at bounding box center [784, 232] width 1568 height 1830
drag, startPoint x: 802, startPoint y: 142, endPoint x: 785, endPoint y: 172, distance: 34.5
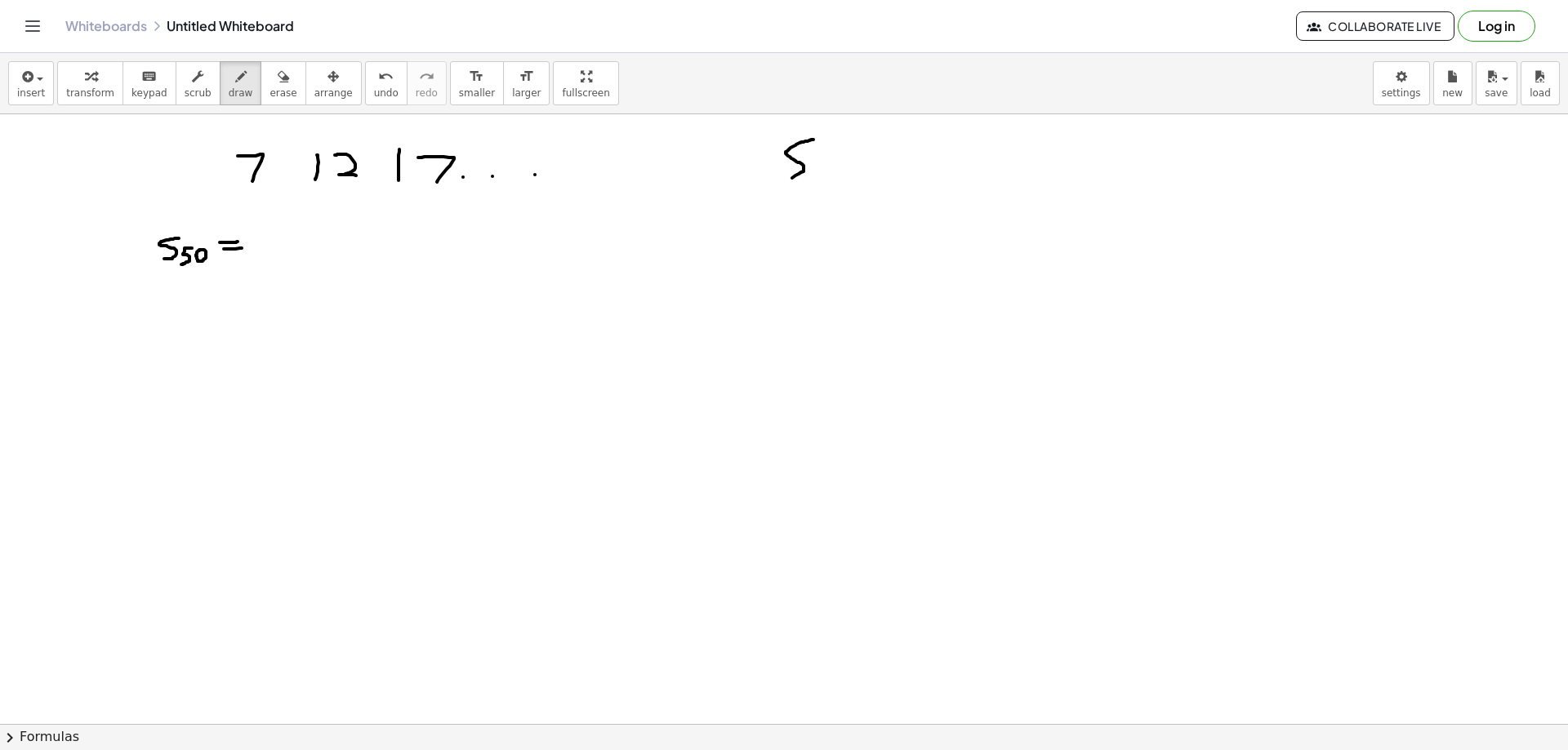
click at [781, 175] on div at bounding box center [784, 232] width 1568 height 1830
drag, startPoint x: 814, startPoint y: 162, endPoint x: 835, endPoint y: 171, distance: 22.8
click at [828, 179] on div at bounding box center [784, 232] width 1568 height 1830
click at [874, 157] on div at bounding box center [784, 232] width 1568 height 1830
drag, startPoint x: 853, startPoint y: 164, endPoint x: 867, endPoint y: 165, distance: 14.0
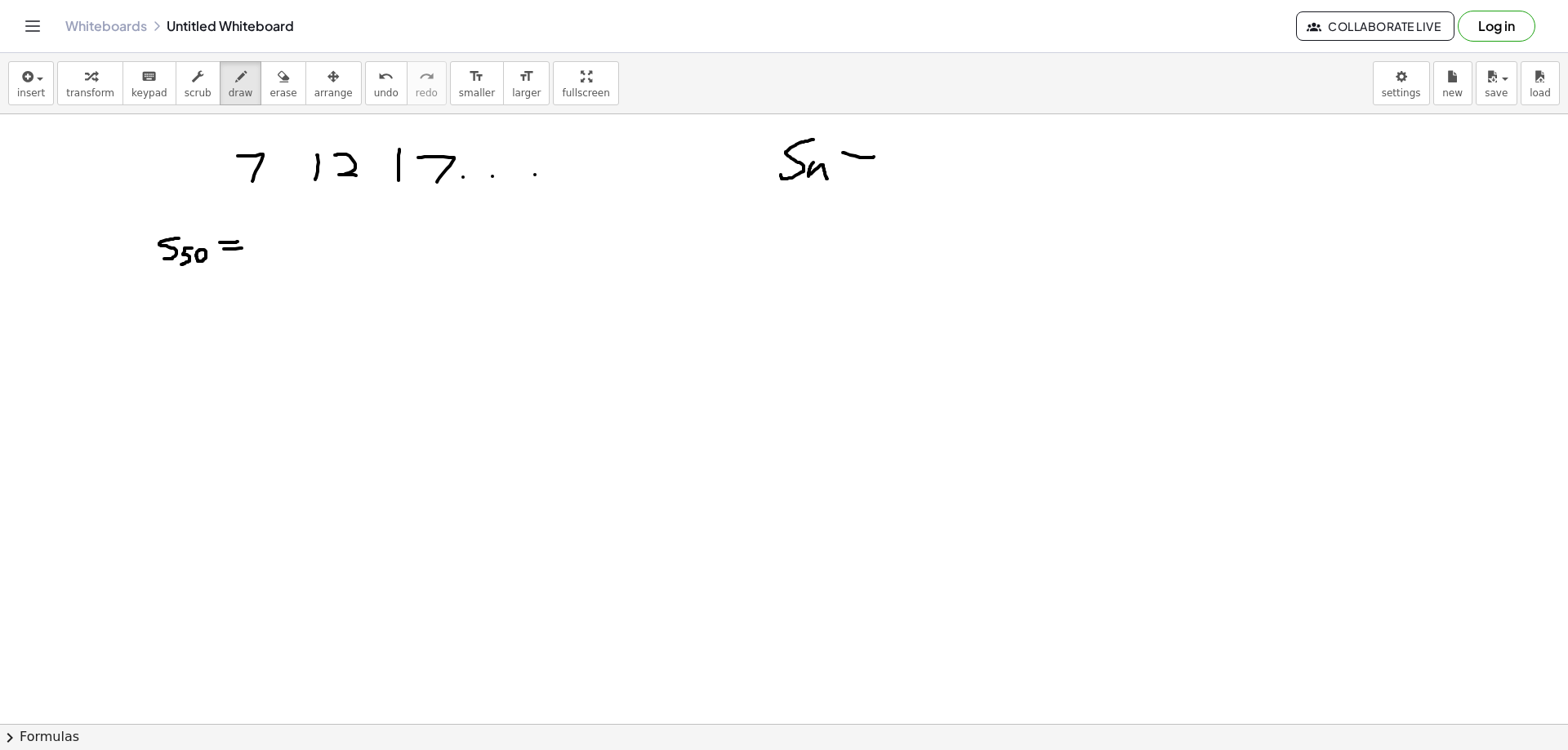
click at [867, 165] on div at bounding box center [784, 232] width 1568 height 1830
drag, startPoint x: 909, startPoint y: 125, endPoint x: 931, endPoint y: 149, distance: 32.6
click at [931, 149] on div at bounding box center [784, 232] width 1568 height 1830
drag, startPoint x: 900, startPoint y: 153, endPoint x: 955, endPoint y: 148, distance: 55.2
click at [957, 148] on div at bounding box center [784, 232] width 1568 height 1830
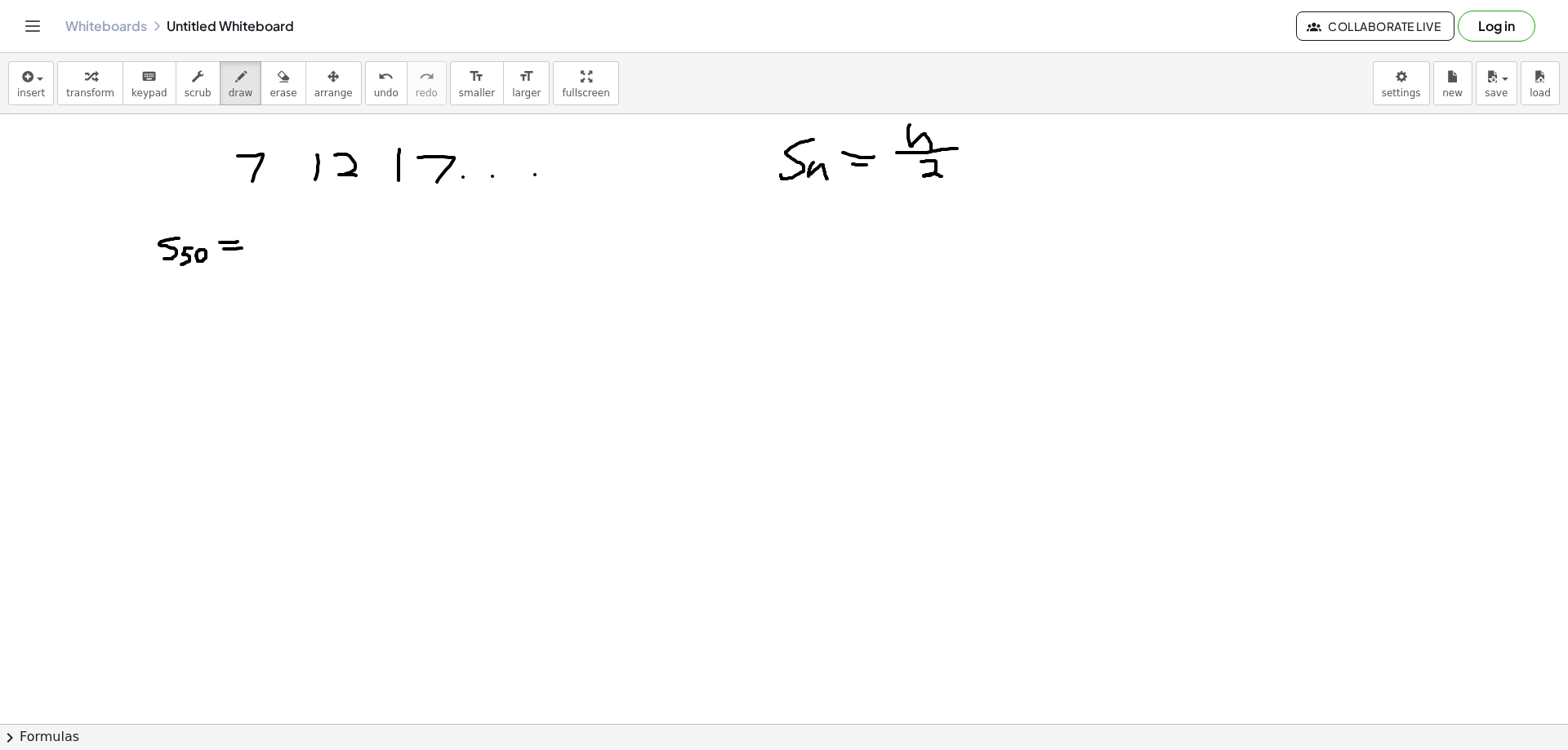
drag, startPoint x: 921, startPoint y: 162, endPoint x: 944, endPoint y: 177, distance: 27.5
click at [943, 177] on div at bounding box center [784, 232] width 1568 height 1830
drag, startPoint x: 1001, startPoint y: 117, endPoint x: 974, endPoint y: 184, distance: 72.2
click at [974, 184] on div at bounding box center [784, 232] width 1568 height 1830
drag, startPoint x: 983, startPoint y: 143, endPoint x: 995, endPoint y: 162, distance: 22.5
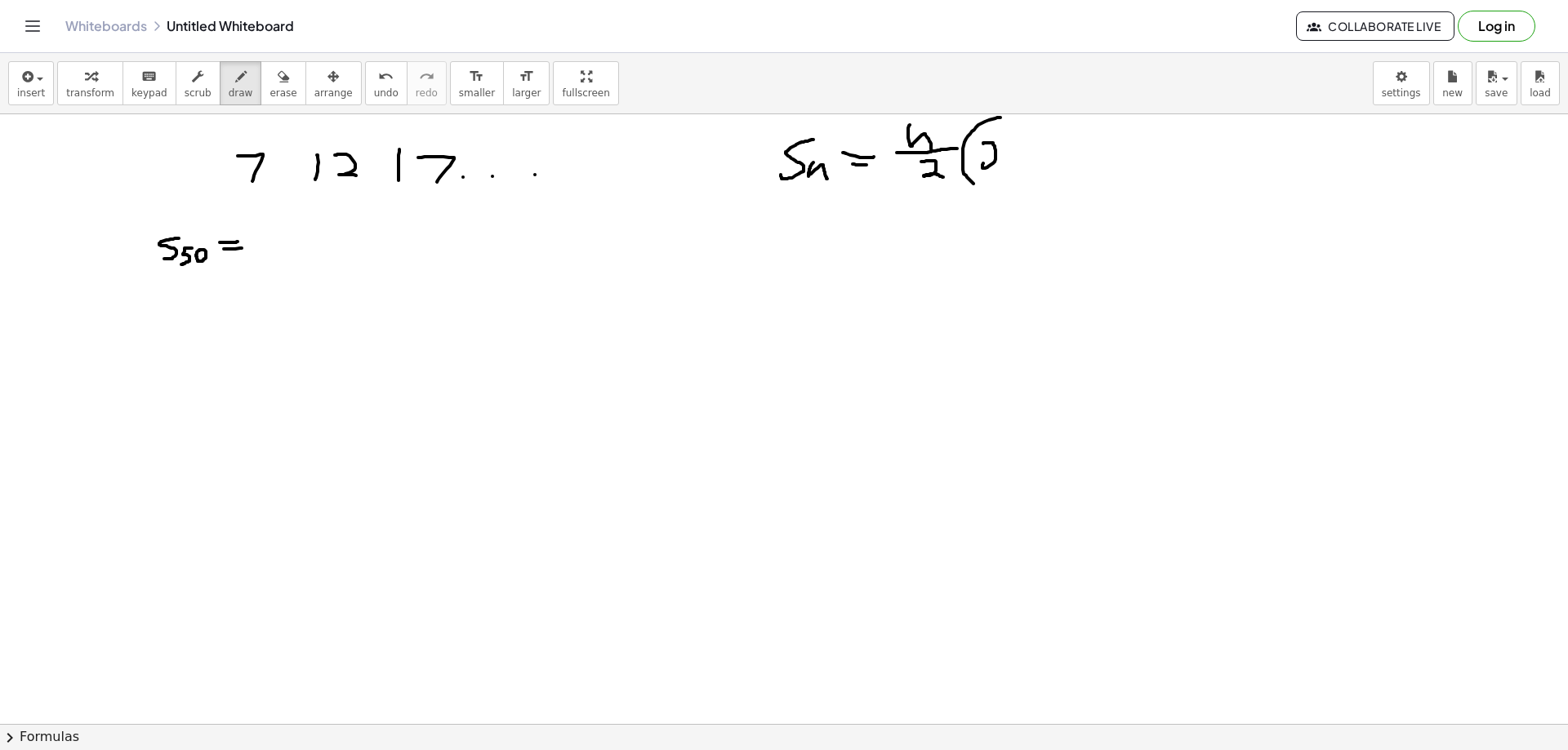
click at [994, 162] on div at bounding box center [784, 232] width 1568 height 1830
drag, startPoint x: 1011, startPoint y: 149, endPoint x: 1028, endPoint y: 168, distance: 25.5
click at [1028, 168] on div at bounding box center [784, 232] width 1568 height 1830
drag, startPoint x: 1042, startPoint y: 149, endPoint x: 1040, endPoint y: 163, distance: 14.1
click at [1040, 163] on div at bounding box center [784, 232] width 1568 height 1830
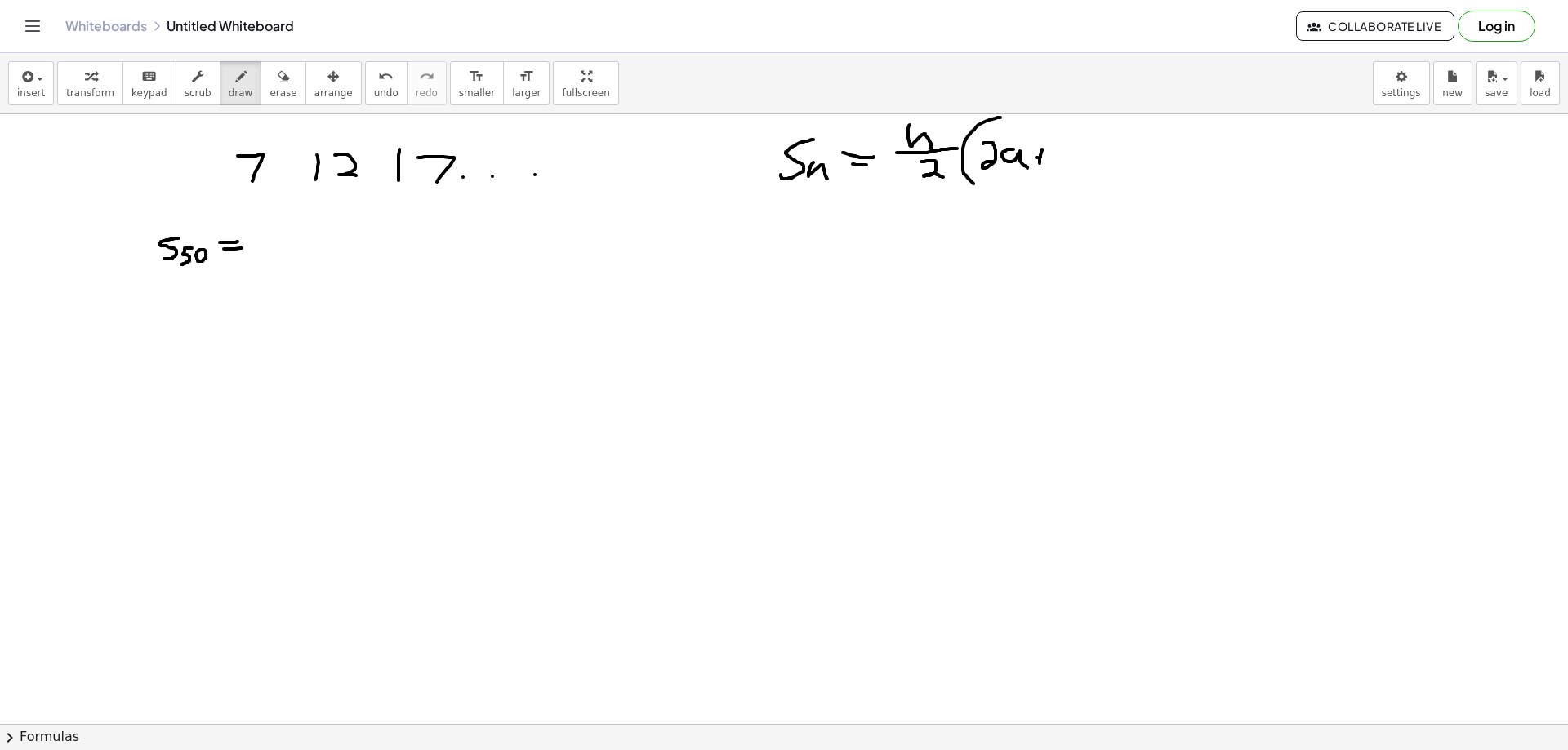
drag, startPoint x: 1038, startPoint y: 157, endPoint x: 1050, endPoint y: 157, distance: 12.0
click at [1050, 157] on div at bounding box center [784, 232] width 1568 height 1830
click at [1033, 176] on div at bounding box center [784, 232] width 1568 height 1830
drag, startPoint x: 1079, startPoint y: 139, endPoint x: 1081, endPoint y: 162, distance: 23.1
click at [1071, 175] on div at bounding box center [784, 232] width 1568 height 1830
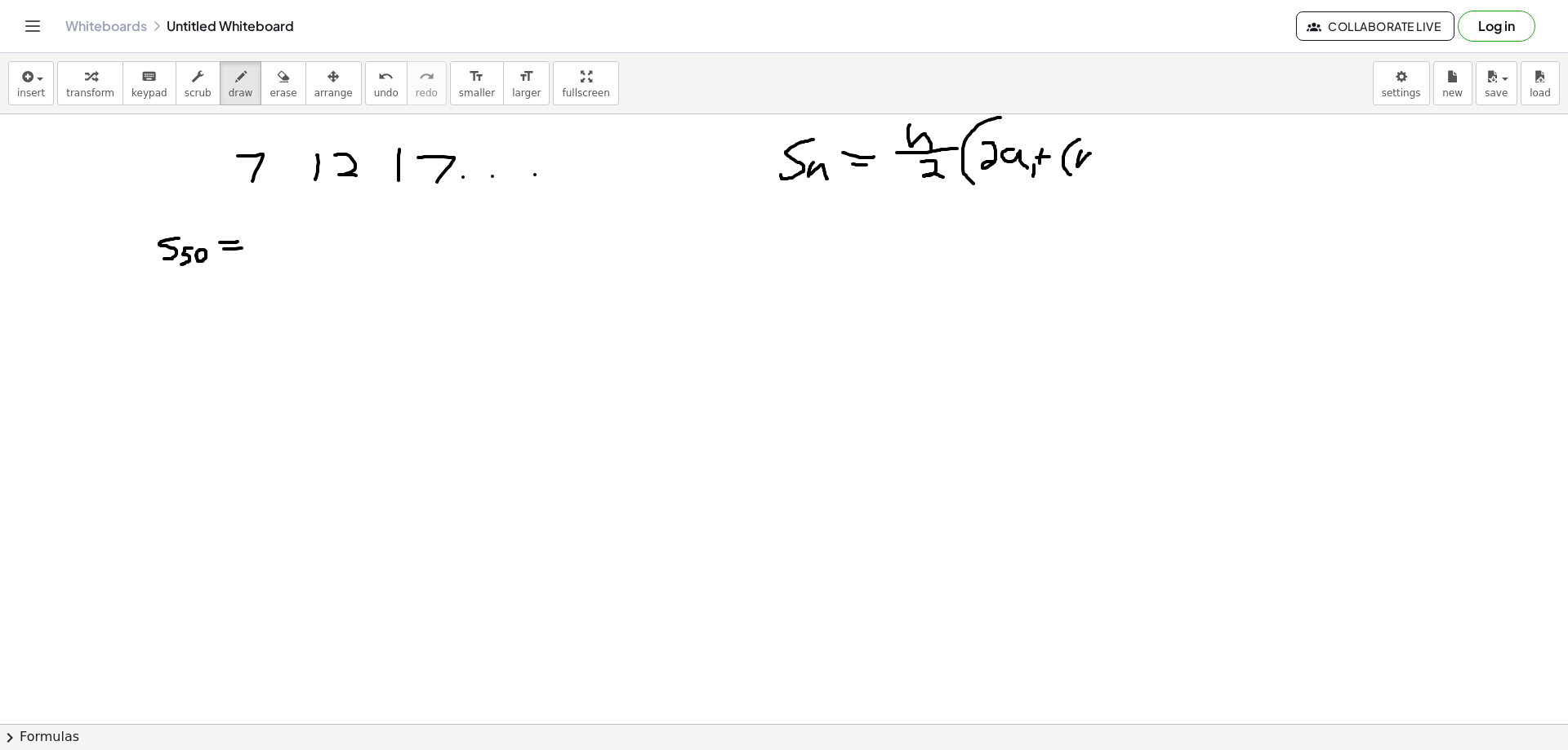
drag, startPoint x: 1081, startPoint y: 151, endPoint x: 1090, endPoint y: 167, distance: 18.4
click at [1090, 167] on div at bounding box center [784, 232] width 1568 height 1830
drag, startPoint x: 1106, startPoint y: 157, endPoint x: 1142, endPoint y: 160, distance: 36.1
click at [1142, 160] on div at bounding box center [784, 232] width 1568 height 1830
drag, startPoint x: 1148, startPoint y: 157, endPoint x: 1147, endPoint y: 169, distance: 12.0
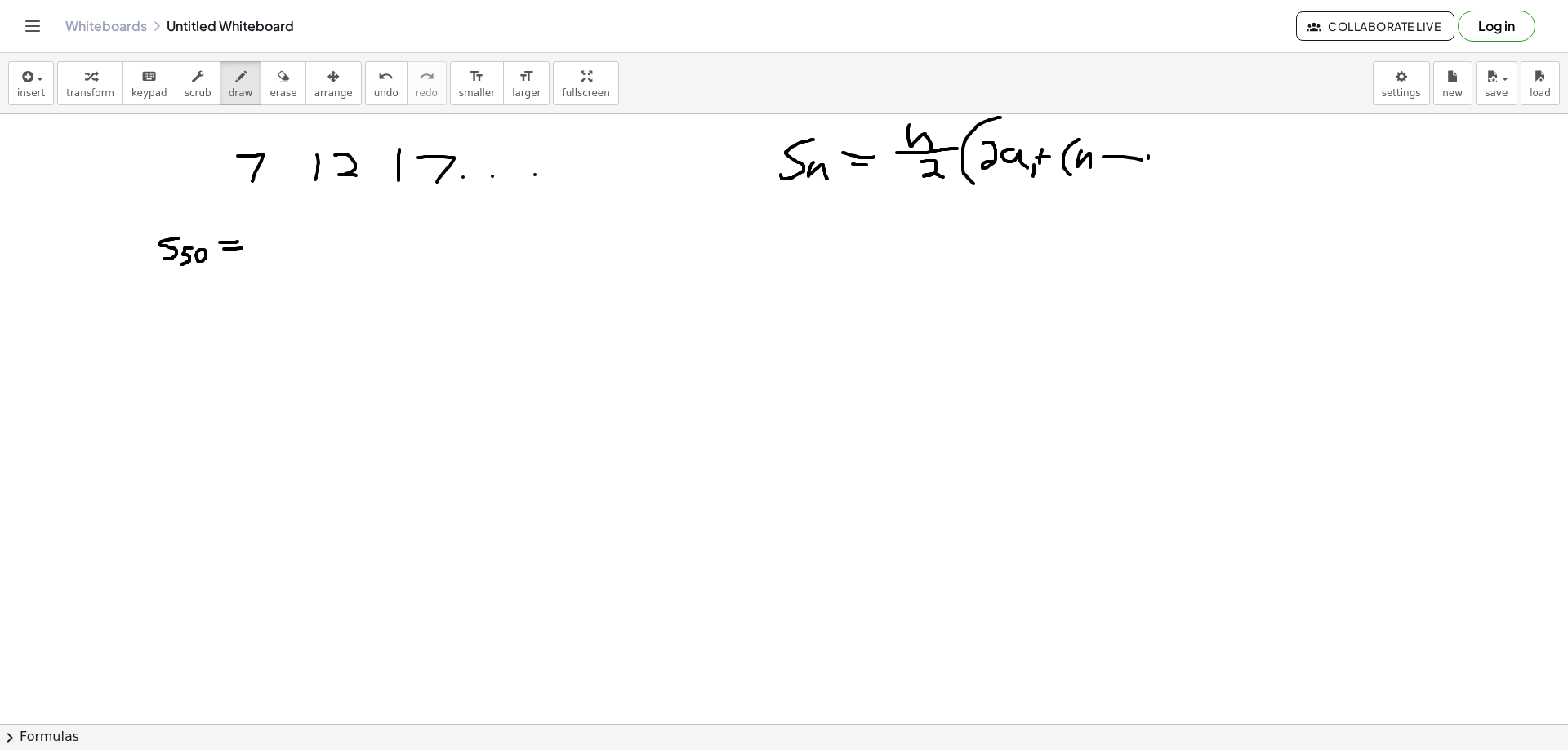
click at [1147, 169] on div at bounding box center [784, 232] width 1568 height 1830
drag, startPoint x: 1161, startPoint y: 143, endPoint x: 1154, endPoint y: 177, distance: 34.7
click at [1154, 177] on div at bounding box center [784, 232] width 1568 height 1830
drag, startPoint x: 1183, startPoint y: 141, endPoint x: 1179, endPoint y: 159, distance: 18.4
click at [1179, 159] on div at bounding box center [784, 232] width 1568 height 1830
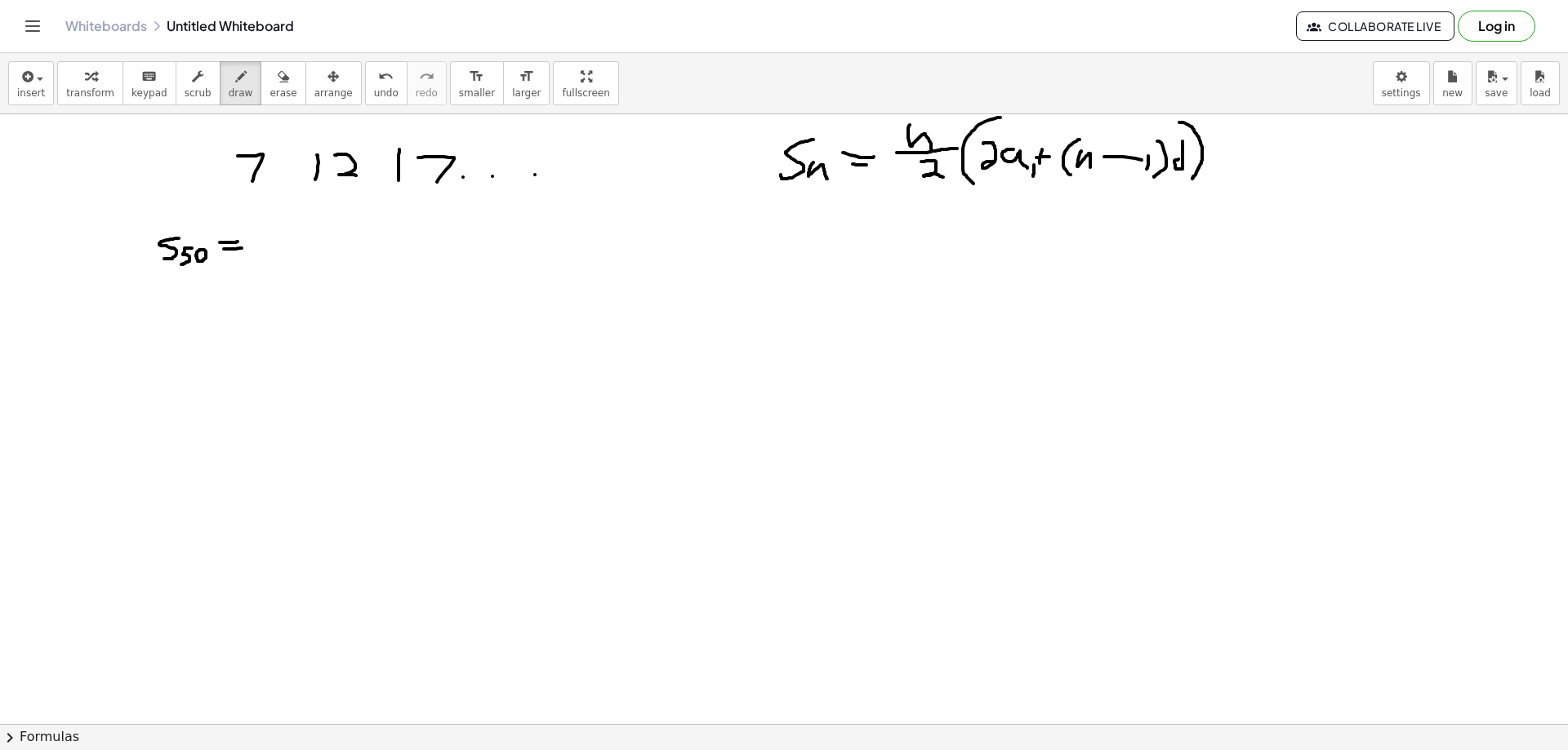
drag, startPoint x: 1183, startPoint y: 122, endPoint x: 1192, endPoint y: 179, distance: 57.7
click at [1192, 179] on div at bounding box center [784, 232] width 1568 height 1830
drag, startPoint x: 123, startPoint y: 347, endPoint x: 107, endPoint y: 371, distance: 28.8
click at [107, 371] on div at bounding box center [784, 232] width 1568 height 1830
click at [127, 353] on div at bounding box center [784, 232] width 1568 height 1830
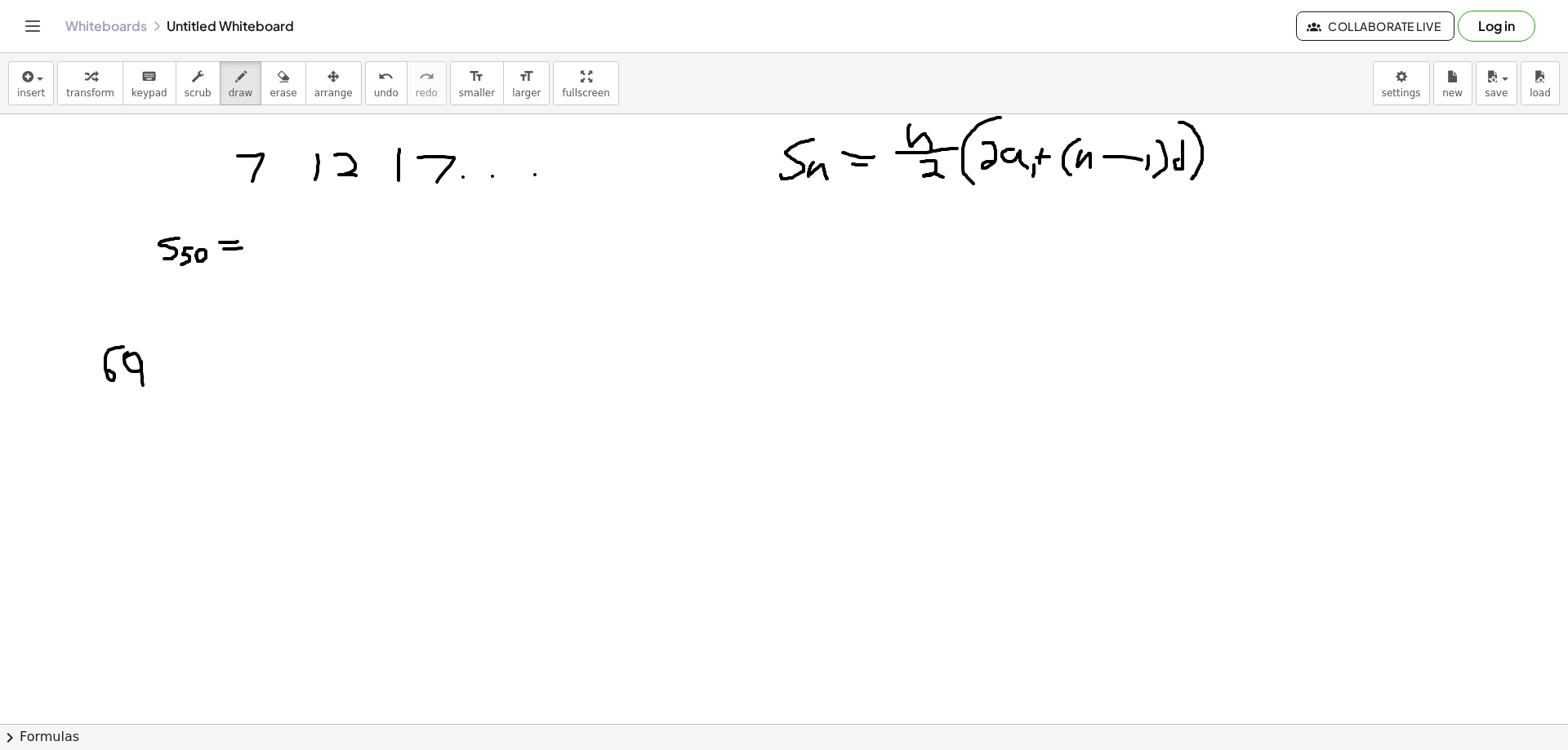
drag, startPoint x: 141, startPoint y: 372, endPoint x: 145, endPoint y: 386, distance: 14.6
click at [143, 387] on div at bounding box center [784, 232] width 1568 height 1830
drag, startPoint x: 156, startPoint y: 362, endPoint x: 171, endPoint y: 362, distance: 15.0
click at [171, 362] on div at bounding box center [784, 232] width 1568 height 1830
drag, startPoint x: 152, startPoint y: 364, endPoint x: 150, endPoint y: 389, distance: 25.1
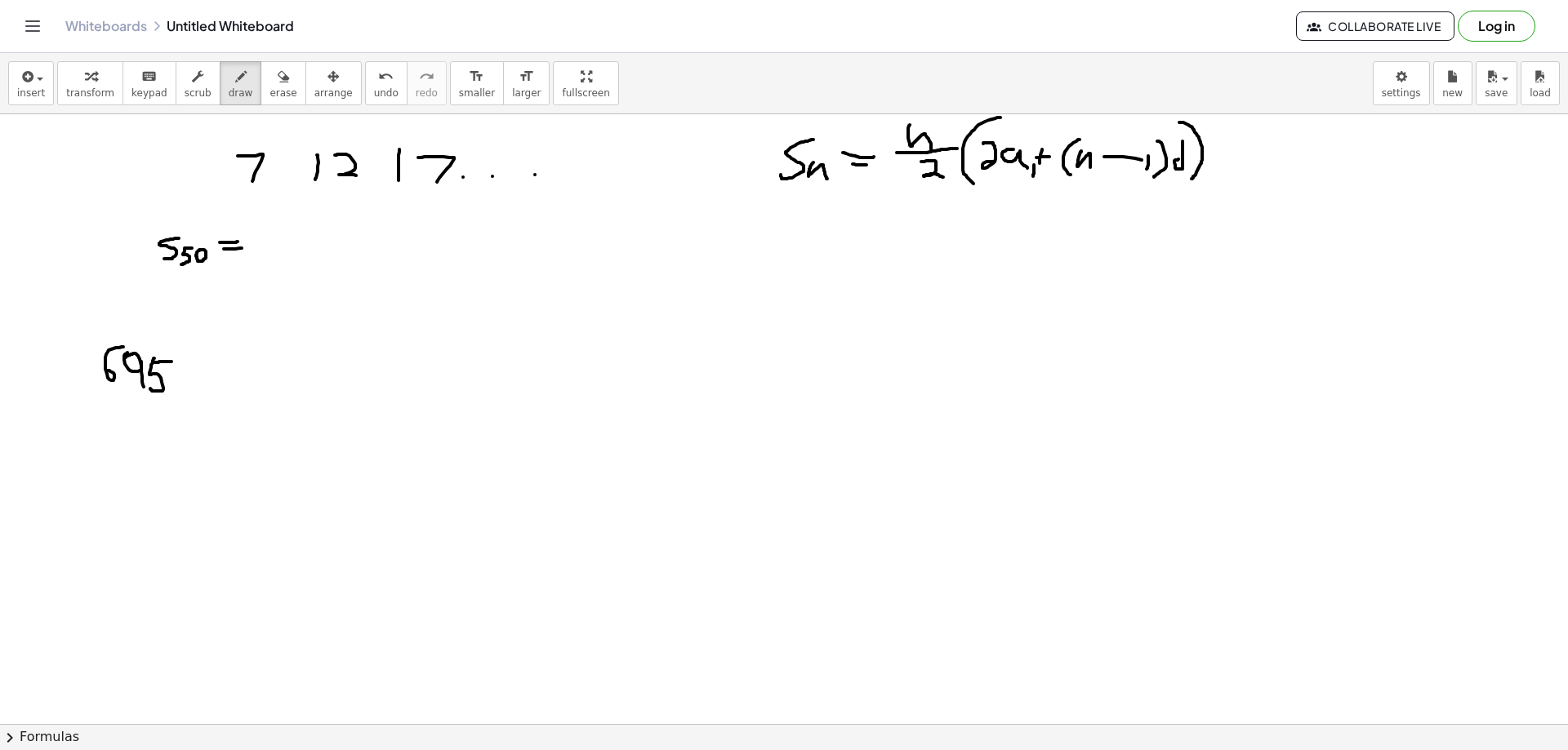
click at [150, 389] on div at bounding box center [784, 232] width 1568 height 1830
drag, startPoint x: 273, startPoint y: 220, endPoint x: 283, endPoint y: 218, distance: 10.2
click at [285, 219] on div at bounding box center [784, 232] width 1568 height 1830
drag, startPoint x: 266, startPoint y: 226, endPoint x: 275, endPoint y: 240, distance: 16.6
click at [275, 240] on div at bounding box center [784, 232] width 1568 height 1830
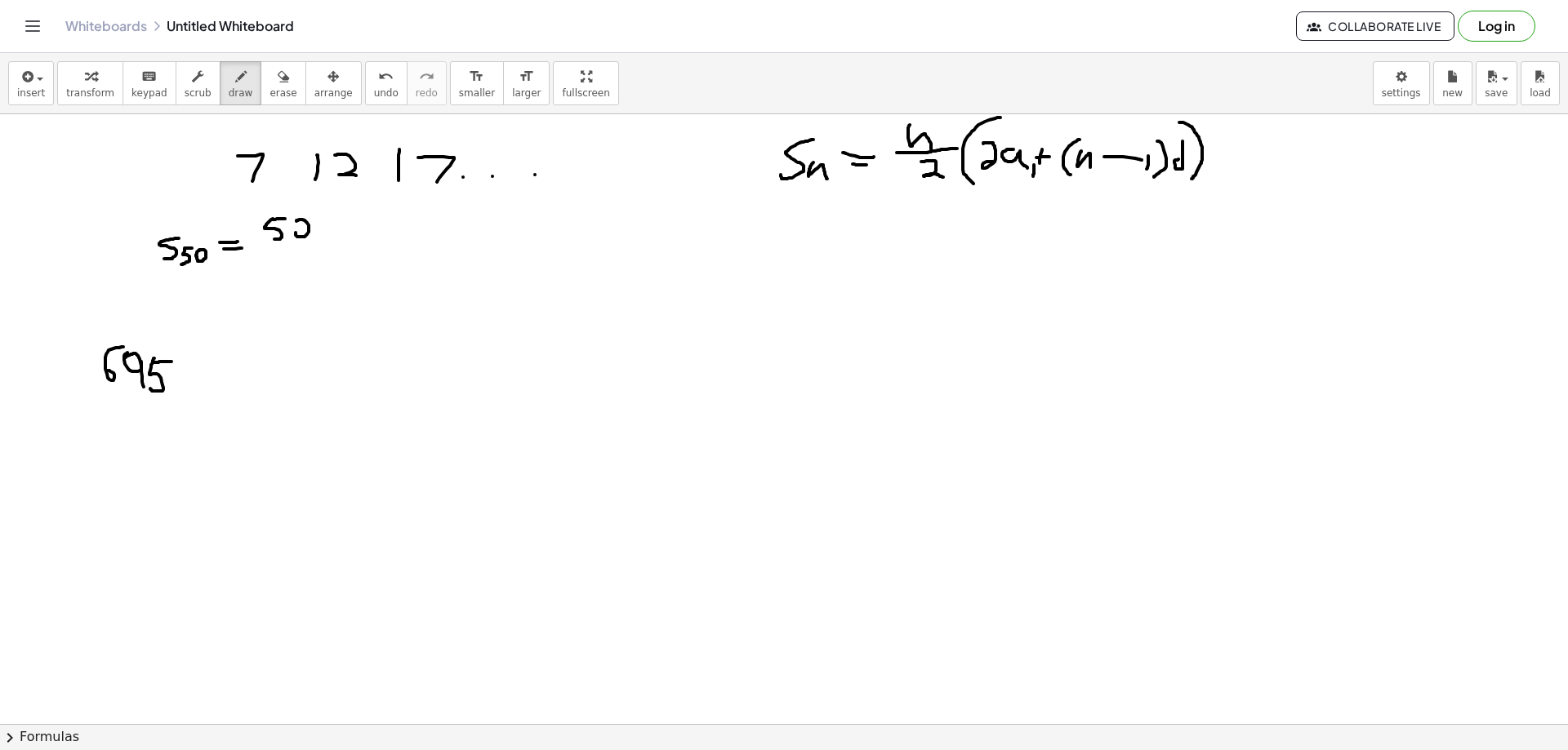
drag, startPoint x: 296, startPoint y: 221, endPoint x: 292, endPoint y: 233, distance: 12.6
click at [299, 223] on div at bounding box center [784, 232] width 1568 height 1830
drag, startPoint x: 259, startPoint y: 246, endPoint x: 312, endPoint y: 246, distance: 53.0
click at [312, 246] on div at bounding box center [784, 232] width 1568 height 1830
drag, startPoint x: 274, startPoint y: 258, endPoint x: 312, endPoint y: 259, distance: 38.0
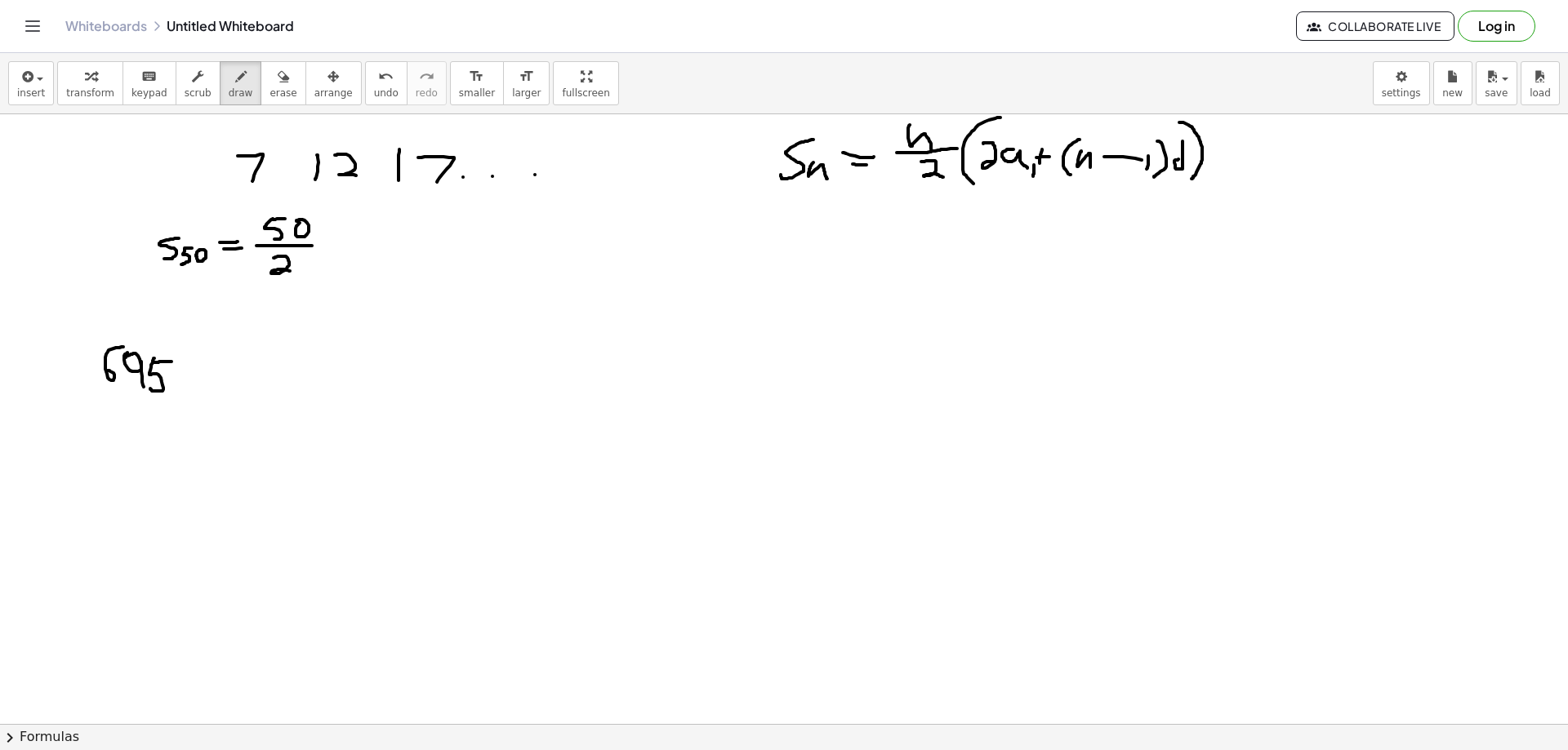
click at [297, 274] on div at bounding box center [784, 232] width 1568 height 1830
drag, startPoint x: 367, startPoint y: 218, endPoint x: 339, endPoint y: 289, distance: 76.3
click at [339, 289] on div at bounding box center [784, 232] width 1568 height 1830
drag, startPoint x: 355, startPoint y: 249, endPoint x: 370, endPoint y: 270, distance: 25.8
click at [370, 270] on div at bounding box center [784, 232] width 1568 height 1830
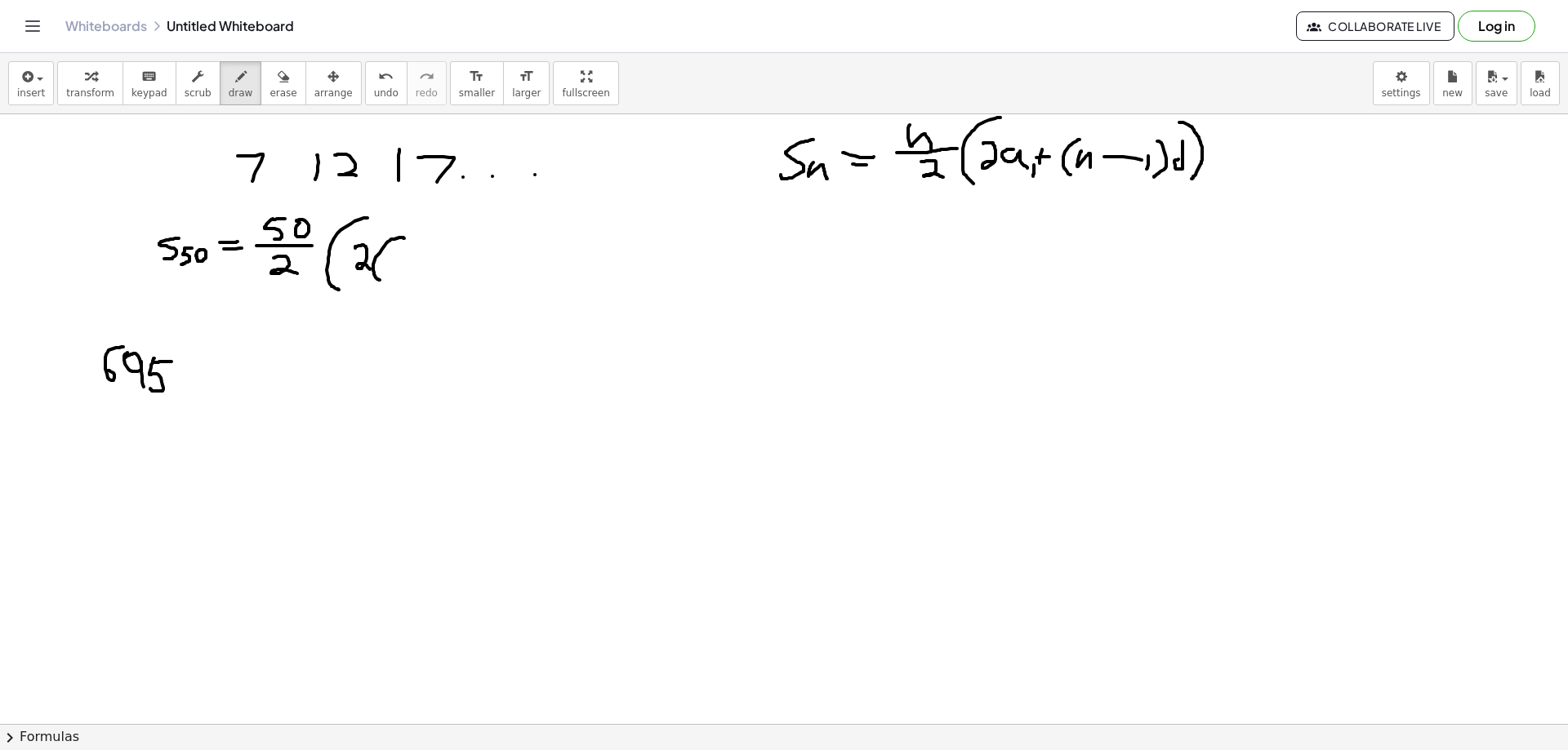
drag, startPoint x: 399, startPoint y: 238, endPoint x: 381, endPoint y: 281, distance: 46.6
click at [381, 281] on div at bounding box center [784, 232] width 1568 height 1830
drag, startPoint x: 390, startPoint y: 250, endPoint x: 399, endPoint y: 269, distance: 21.0
click at [399, 269] on div at bounding box center [784, 232] width 1568 height 1830
drag, startPoint x: 417, startPoint y: 243, endPoint x: 416, endPoint y: 272, distance: 29.0
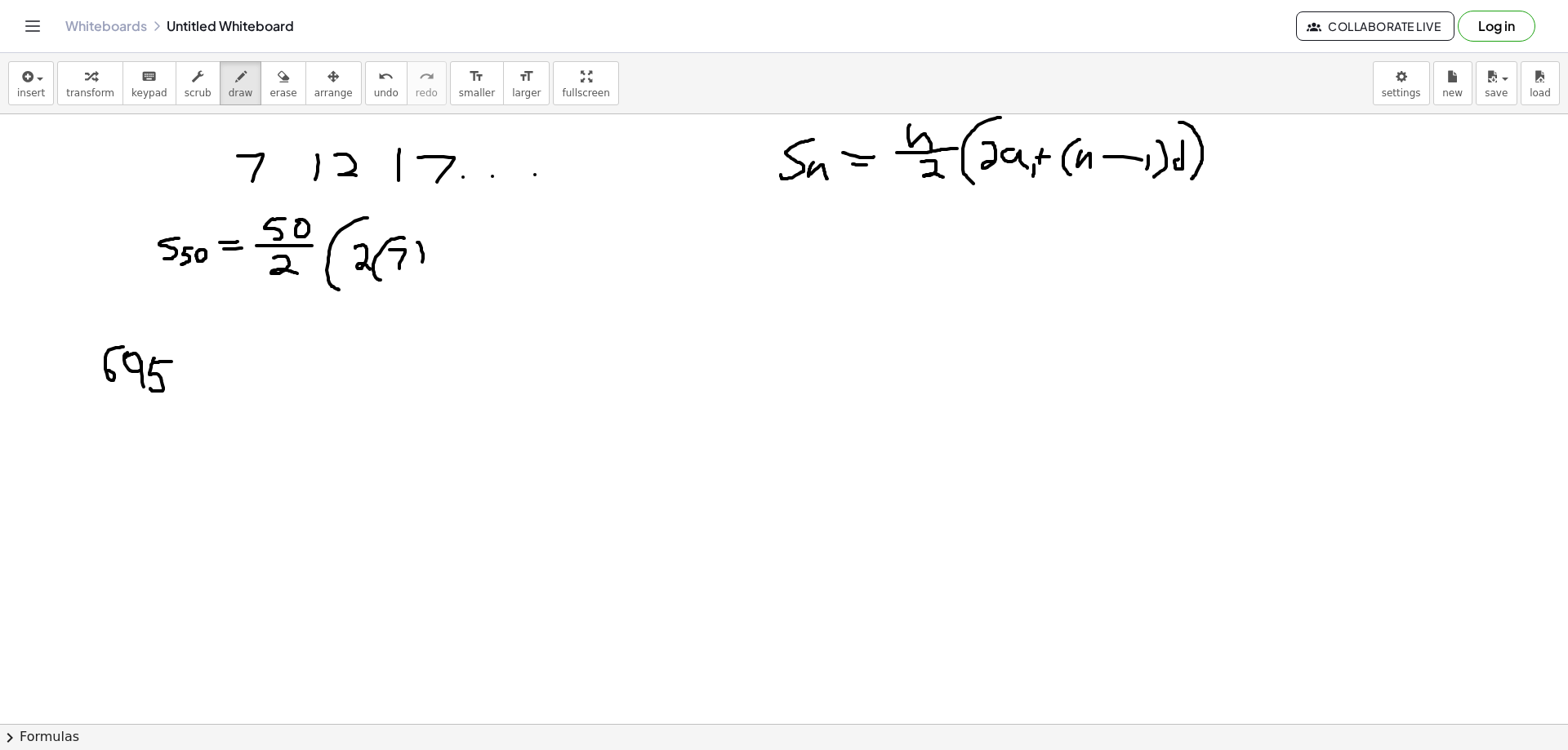
click at [416, 272] on div at bounding box center [784, 232] width 1568 height 1830
drag, startPoint x: 451, startPoint y: 246, endPoint x: 446, endPoint y: 266, distance: 20.6
click at [446, 266] on div at bounding box center [784, 232] width 1568 height 1830
drag, startPoint x: 449, startPoint y: 259, endPoint x: 459, endPoint y: 258, distance: 10.0
click at [459, 258] on div at bounding box center [784, 232] width 1568 height 1830
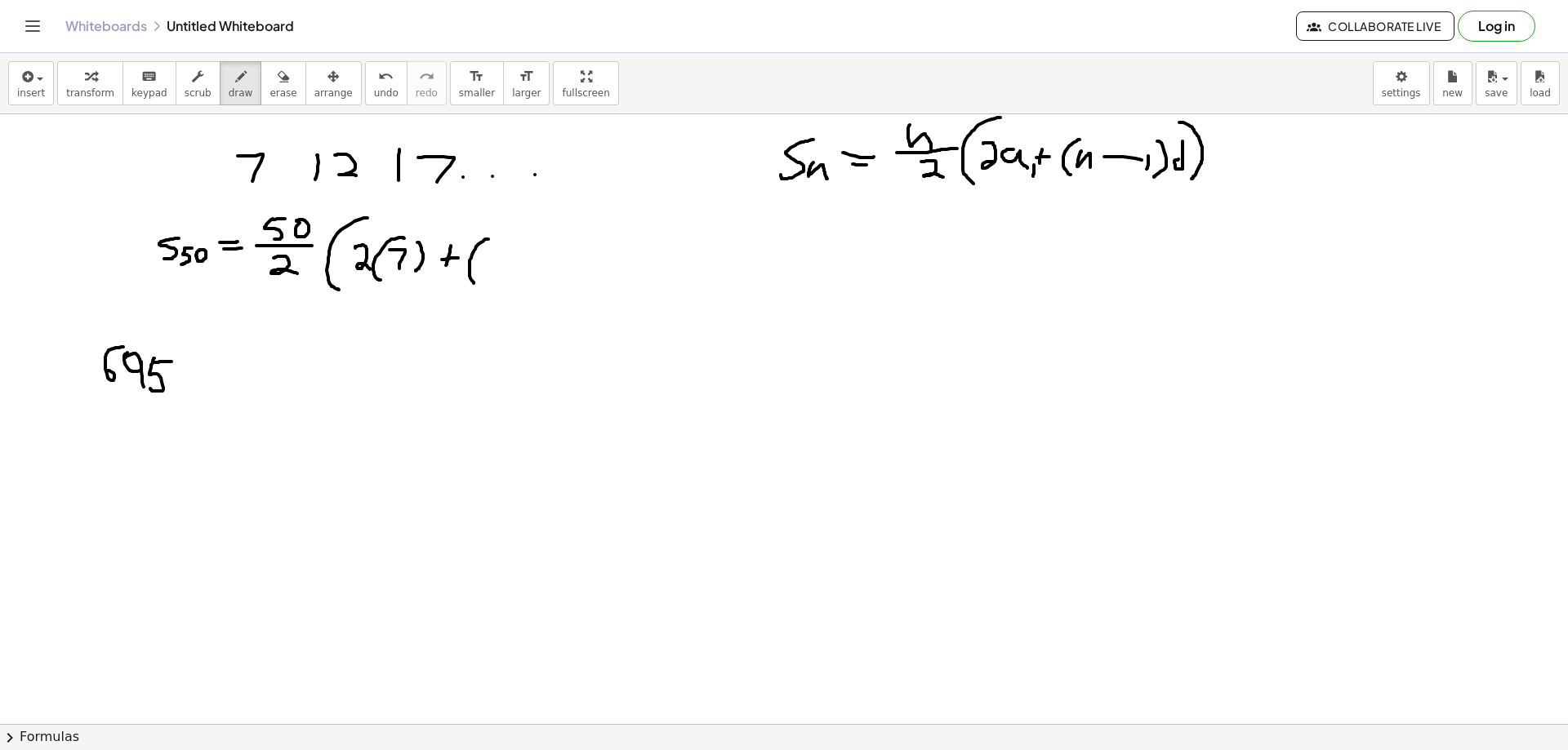
drag, startPoint x: 489, startPoint y: 240, endPoint x: 475, endPoint y: 283, distance: 45.2
click at [475, 283] on div at bounding box center [784, 232] width 1568 height 1830
drag, startPoint x: 488, startPoint y: 249, endPoint x: 503, endPoint y: 249, distance: 15.0
click at [503, 249] on div at bounding box center [784, 232] width 1568 height 1830
drag, startPoint x: 488, startPoint y: 249, endPoint x: 492, endPoint y: 275, distance: 26.3
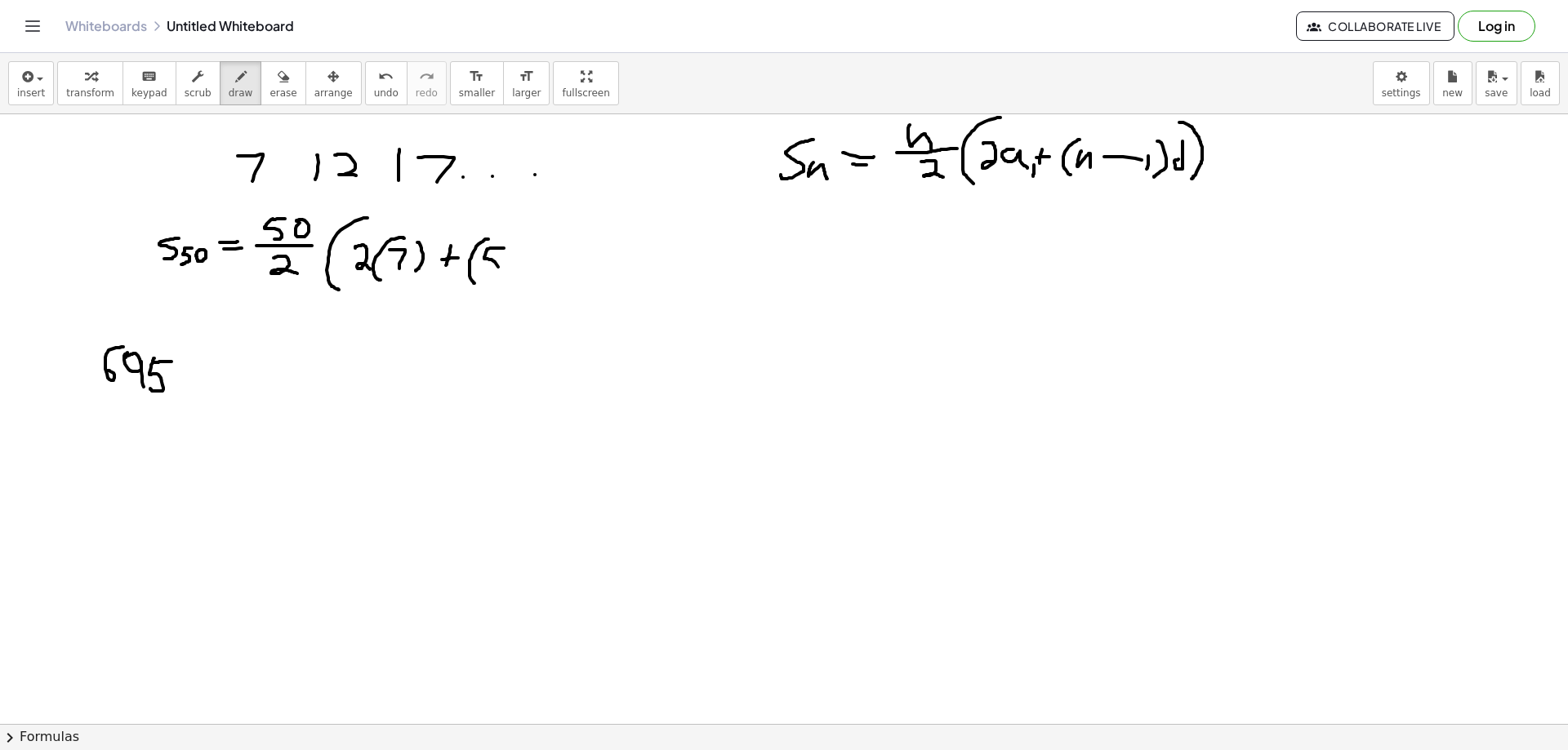
click at [492, 276] on div at bounding box center [784, 232] width 1568 height 1830
click at [529, 254] on div at bounding box center [784, 232] width 1568 height 1830
drag, startPoint x: 550, startPoint y: 257, endPoint x: 567, endPoint y: 257, distance: 17.0
click at [563, 257] on div at bounding box center [784, 232] width 1568 height 1830
drag, startPoint x: 577, startPoint y: 248, endPoint x: 568, endPoint y: 270, distance: 23.8
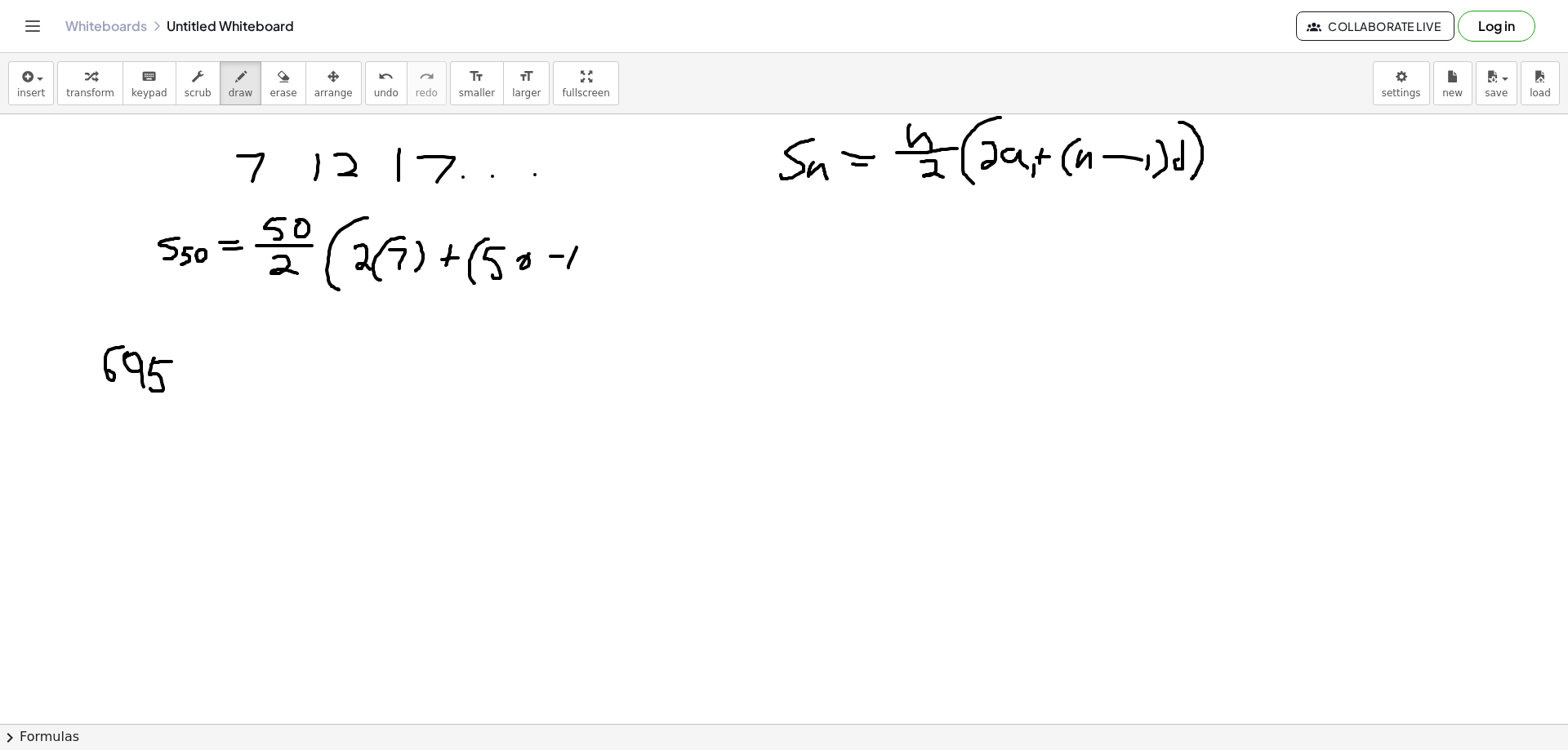
click at [568, 270] on div at bounding box center [784, 232] width 1568 height 1830
drag, startPoint x: 585, startPoint y: 237, endPoint x: 581, endPoint y: 281, distance: 44.2
click at [581, 281] on div at bounding box center [784, 232] width 1568 height 1830
drag, startPoint x: 524, startPoint y: 254, endPoint x: 528, endPoint y: 269, distance: 15.5
click at [522, 267] on div at bounding box center [784, 232] width 1568 height 1830
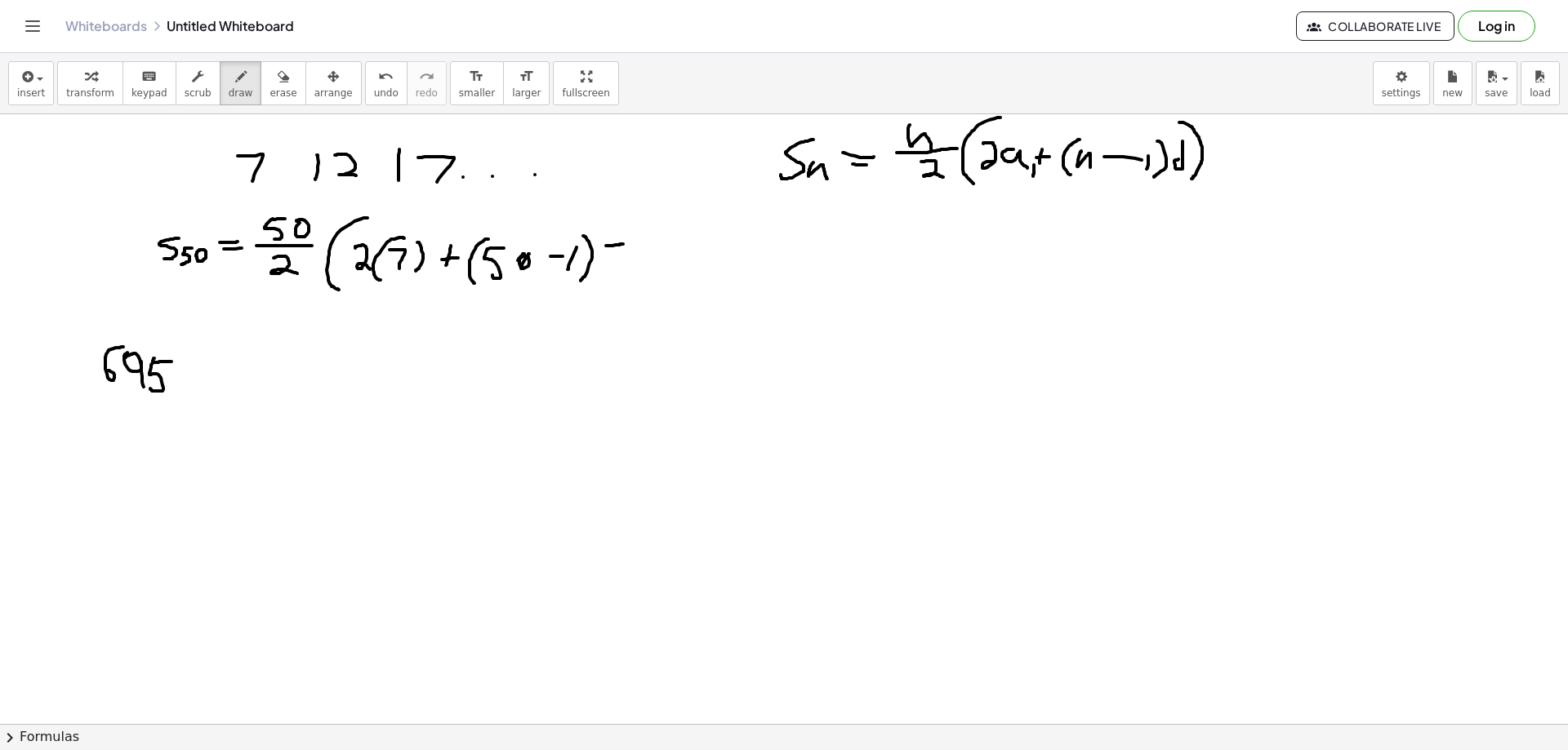
click at [624, 244] on div at bounding box center [784, 232] width 1568 height 1830
drag, startPoint x: 605, startPoint y: 251, endPoint x: 607, endPoint y: 276, distance: 25.1
click at [607, 276] on div at bounding box center [784, 232] width 1568 height 1830
drag, startPoint x: 634, startPoint y: 218, endPoint x: 633, endPoint y: 294, distance: 76.0
click at [646, 286] on div at bounding box center [784, 232] width 1568 height 1830
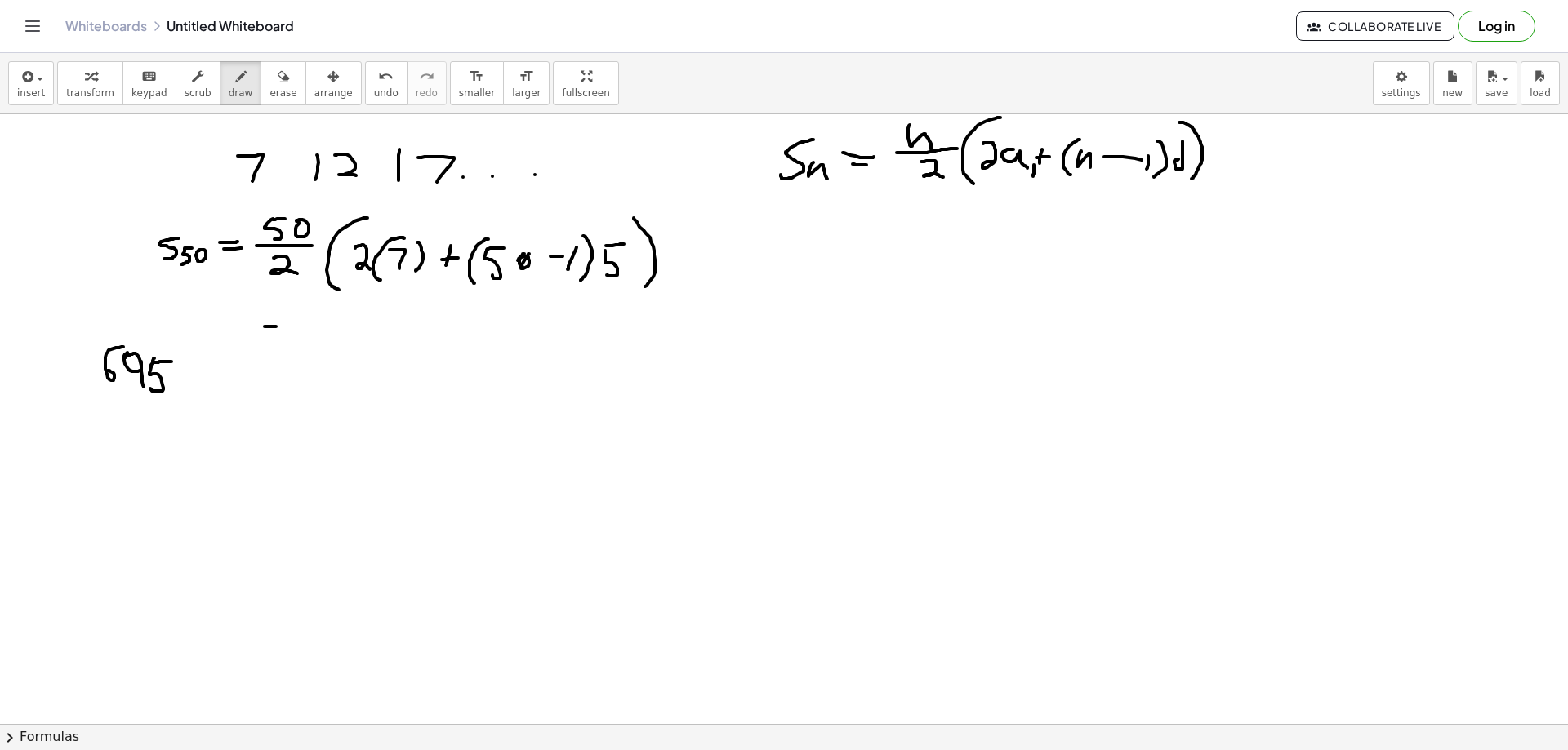
drag, startPoint x: 265, startPoint y: 326, endPoint x: 282, endPoint y: 326, distance: 17.0
click at [281, 326] on div at bounding box center [784, 232] width 1568 height 1830
drag, startPoint x: 268, startPoint y: 333, endPoint x: 293, endPoint y: 339, distance: 25.7
click at [282, 335] on div at bounding box center [784, 232] width 1568 height 1830
drag, startPoint x: 309, startPoint y: 323, endPoint x: 326, endPoint y: 342, distance: 25.5
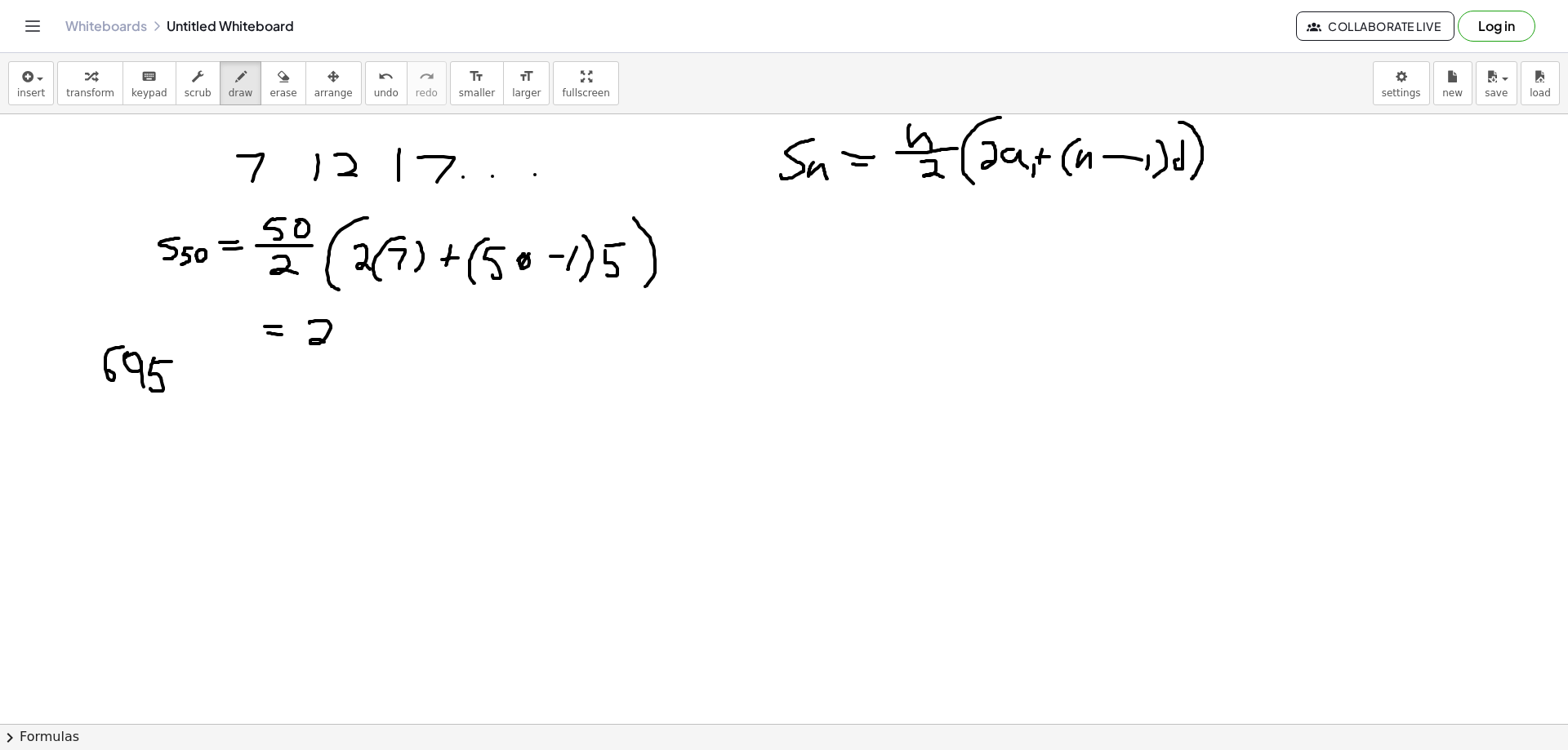
click at [325, 342] on div at bounding box center [784, 232] width 1568 height 1830
drag, startPoint x: 358, startPoint y: 323, endPoint x: 372, endPoint y: 321, distance: 14.1
click at [372, 321] on div at bounding box center [784, 232] width 1568 height 1830
drag, startPoint x: 360, startPoint y: 322, endPoint x: 357, endPoint y: 335, distance: 13.3
click at [354, 344] on div at bounding box center [784, 232] width 1568 height 1830
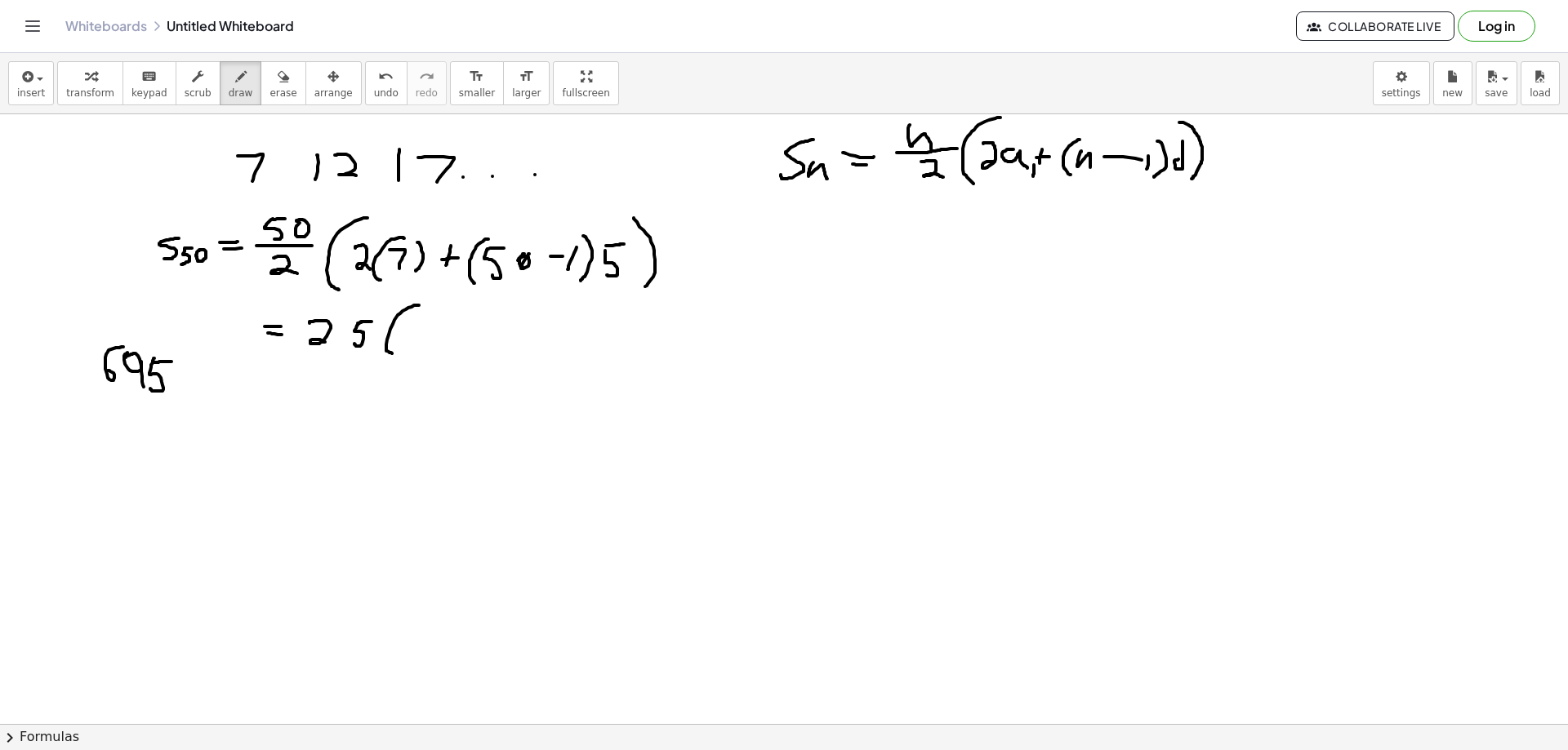
click at [393, 353] on div at bounding box center [784, 232] width 1568 height 1830
click at [422, 339] on div at bounding box center [784, 232] width 1568 height 1830
click at [450, 331] on div at bounding box center [784, 232] width 1568 height 1830
click at [449, 342] on div at bounding box center [784, 232] width 1568 height 1830
click at [477, 339] on div at bounding box center [784, 232] width 1568 height 1830
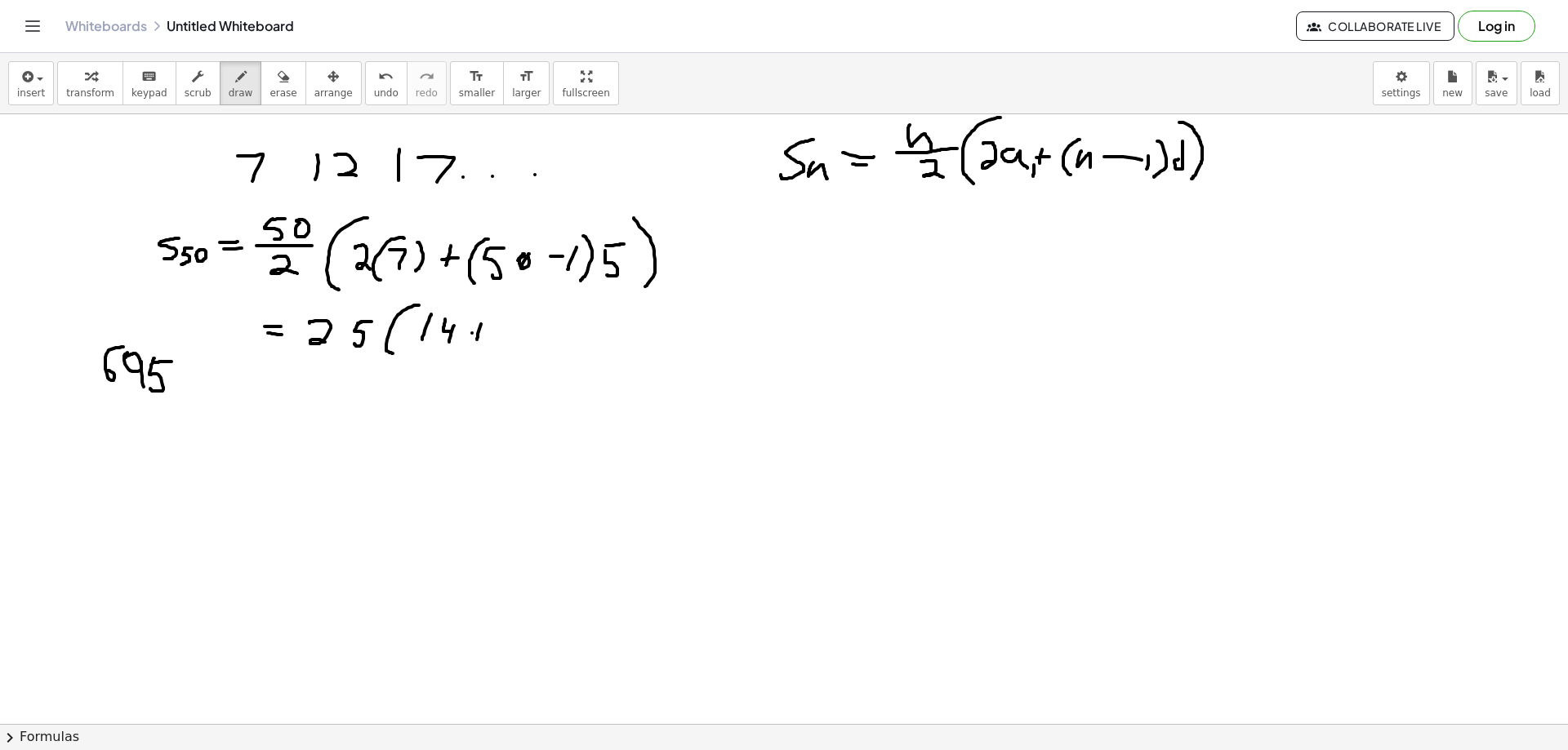
click at [498, 331] on div at bounding box center [784, 232] width 1568 height 1830
click at [540, 335] on div at bounding box center [784, 232] width 1568 height 1830
click at [565, 328] on div at bounding box center [784, 232] width 1568 height 1830
click at [566, 345] on div at bounding box center [784, 232] width 1568 height 1830
click at [598, 319] on div at bounding box center [784, 232] width 1568 height 1830
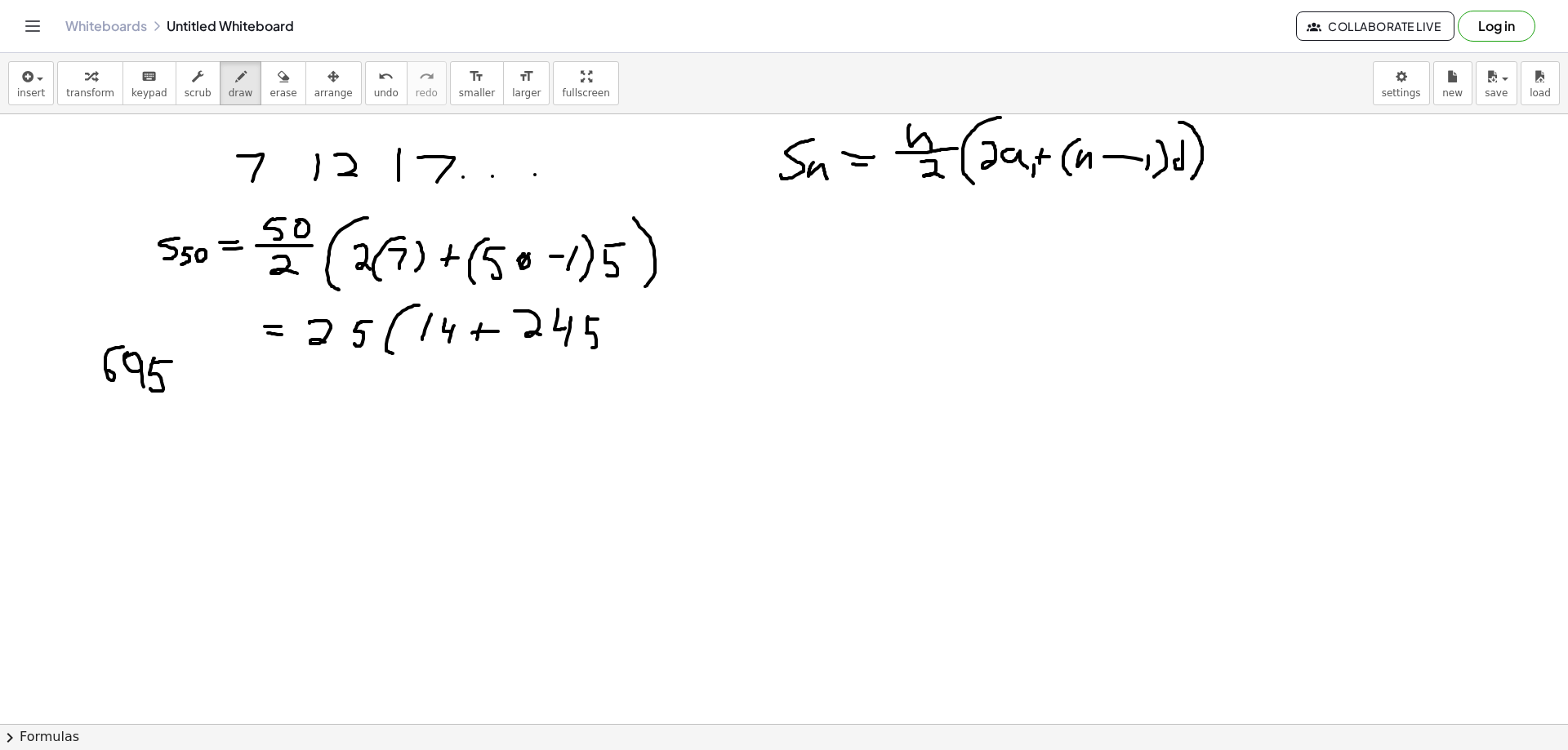
click at [584, 342] on div at bounding box center [784, 232] width 1568 height 1830
click at [599, 349] on div at bounding box center [784, 232] width 1568 height 1830
click at [337, 379] on div at bounding box center [784, 232] width 1568 height 1830
click at [334, 385] on div at bounding box center [784, 232] width 1568 height 1830
click at [380, 408] on div at bounding box center [784, 232] width 1568 height 1830
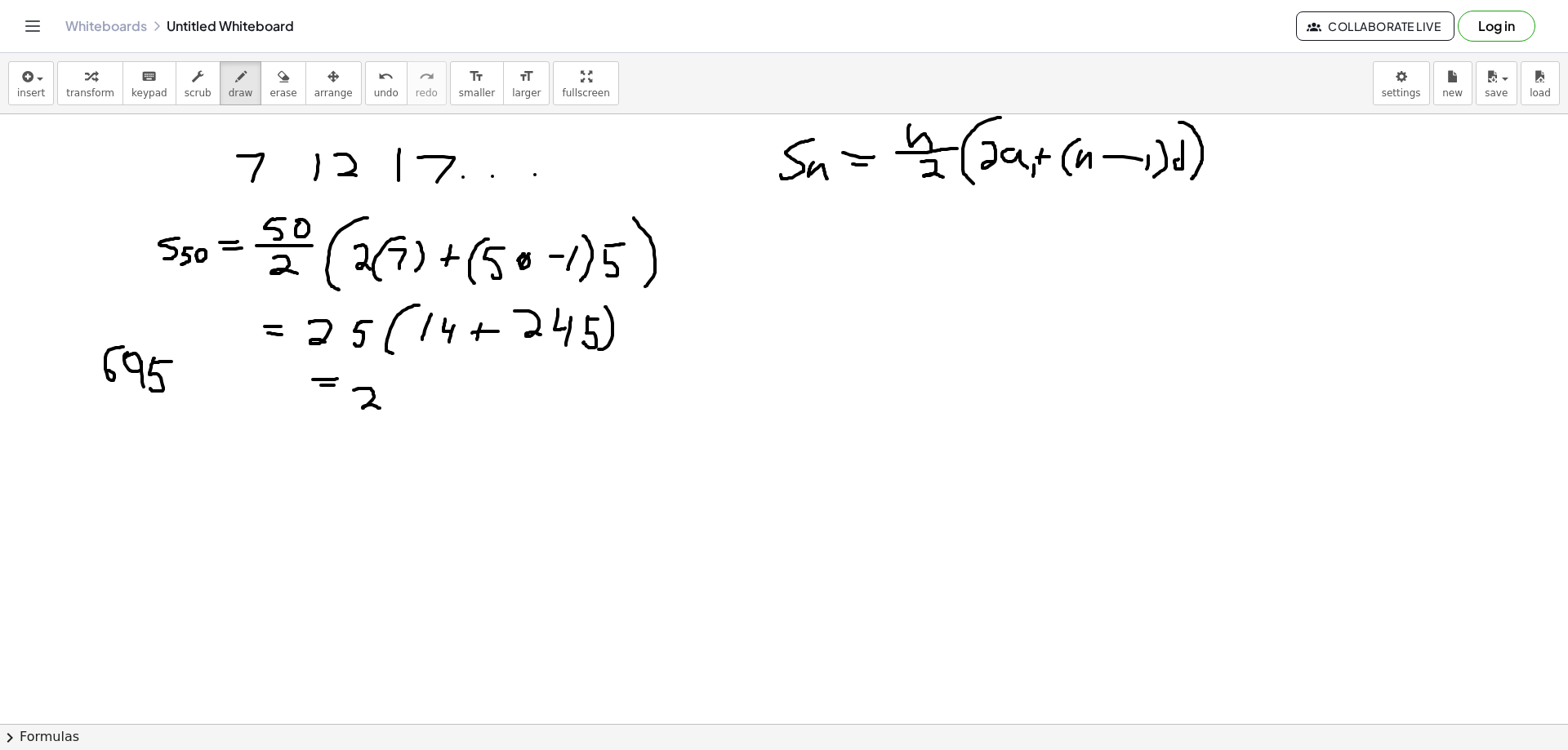
click at [430, 394] on div at bounding box center [784, 232] width 1568 height 1830
click at [404, 411] on div at bounding box center [784, 232] width 1568 height 1830
click at [450, 417] on div at bounding box center [784, 232] width 1568 height 1830
click at [484, 411] on div at bounding box center [784, 232] width 1568 height 1830
click at [507, 391] on div at bounding box center [784, 232] width 1568 height 1830
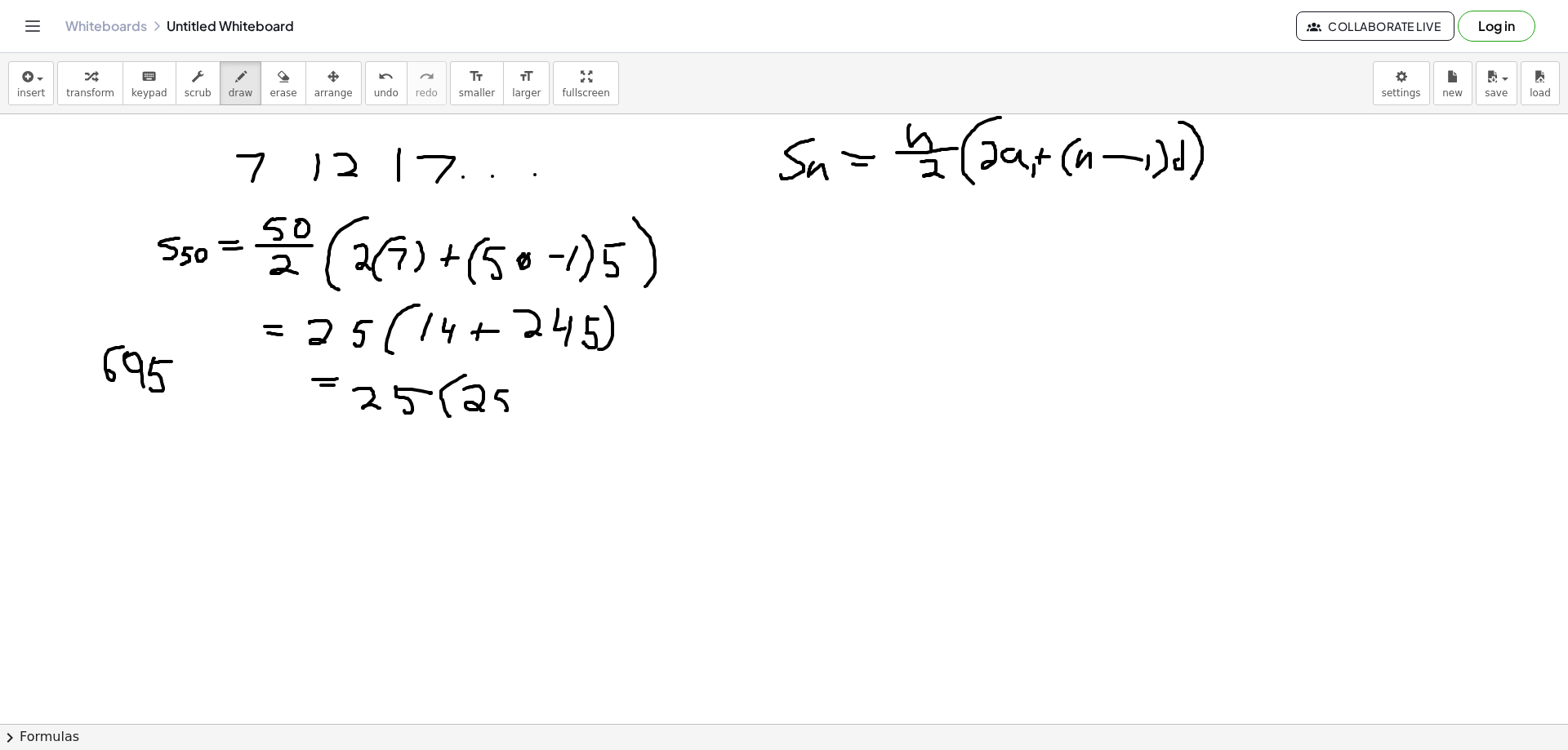
click at [497, 411] on div at bounding box center [784, 232] width 1568 height 1830
click at [516, 397] on div at bounding box center [784, 232] width 1568 height 1830
click at [530, 413] on div at bounding box center [784, 232] width 1568 height 1830
click at [540, 417] on div at bounding box center [784, 232] width 1568 height 1830
click at [592, 392] on div at bounding box center [784, 232] width 1568 height 1830
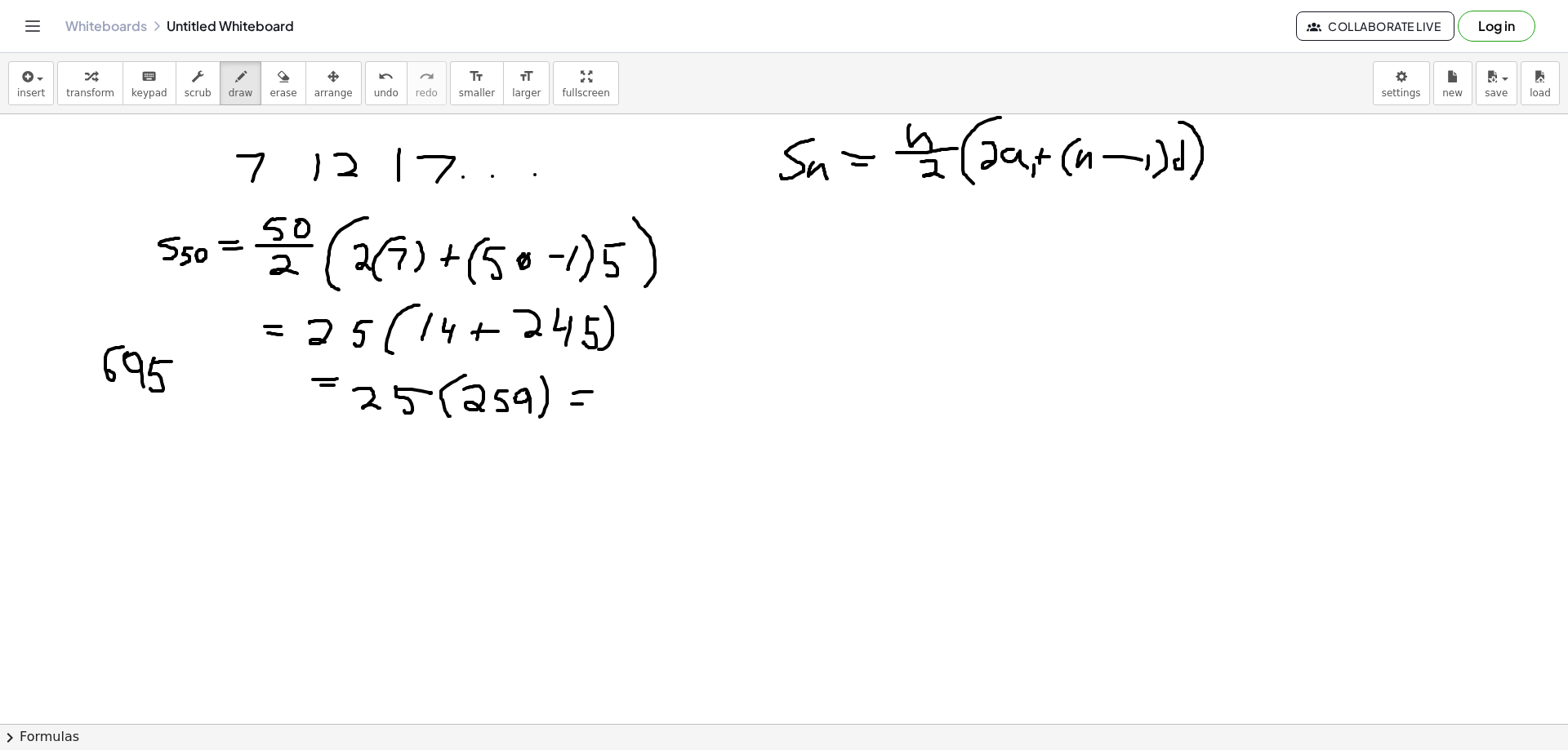
click at [593, 404] on div at bounding box center [784, 232] width 1568 height 1830
click at [615, 401] on div at bounding box center [784, 232] width 1568 height 1830
click at [652, 399] on div at bounding box center [784, 232] width 1568 height 1830
click at [650, 412] on div at bounding box center [784, 232] width 1568 height 1830
click at [668, 409] on div at bounding box center [784, 232] width 1568 height 1830
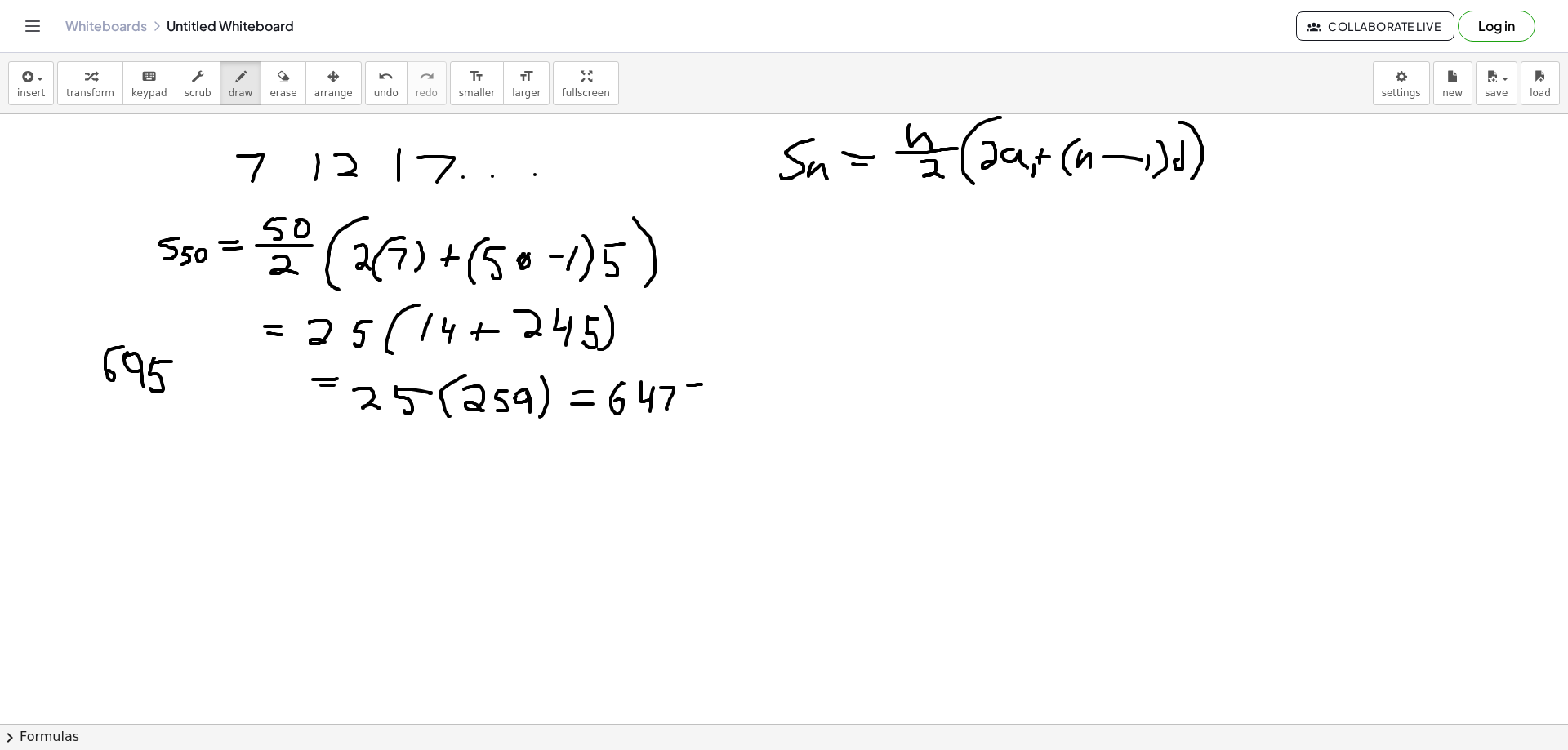
click at [701, 385] on div at bounding box center [784, 232] width 1568 height 1830
click at [682, 412] on div at bounding box center [784, 232] width 1568 height 1830
click at [760, 362] on div at bounding box center [784, 232] width 1568 height 1830
click at [278, 76] on icon "button" at bounding box center [283, 77] width 11 height 20
click at [148, 381] on div at bounding box center [784, 232] width 1568 height 1830
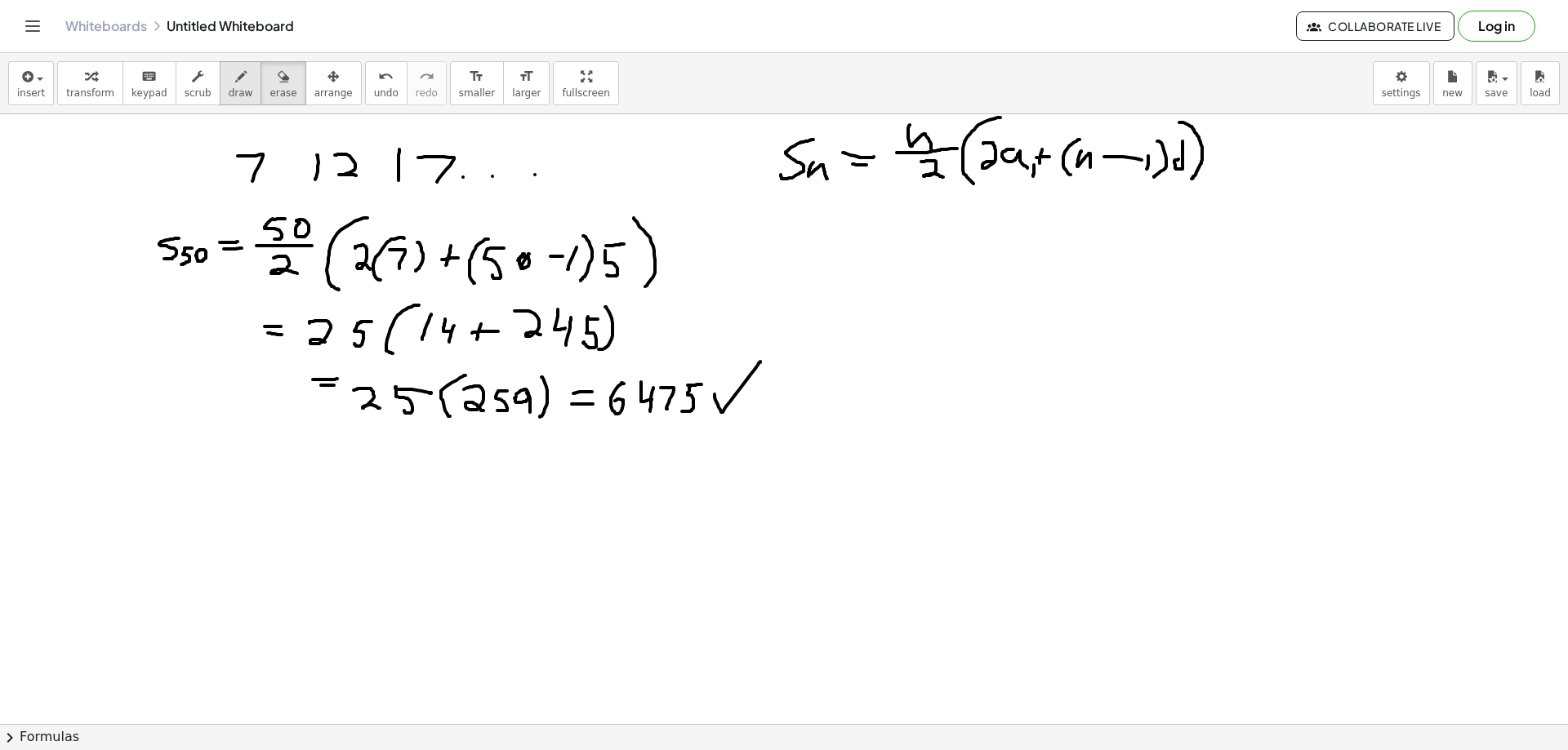
click at [229, 88] on span "draw" at bounding box center [241, 93] width 25 height 11
drag, startPoint x: 899, startPoint y: 130, endPoint x: 923, endPoint y: 128, distance: 24.1
click at [900, 129] on div at bounding box center [784, 232] width 1568 height 1830
drag, startPoint x: 1080, startPoint y: 175, endPoint x: 1038, endPoint y: 180, distance: 42.3
click at [1078, 181] on div at bounding box center [784, 232] width 1568 height 1830
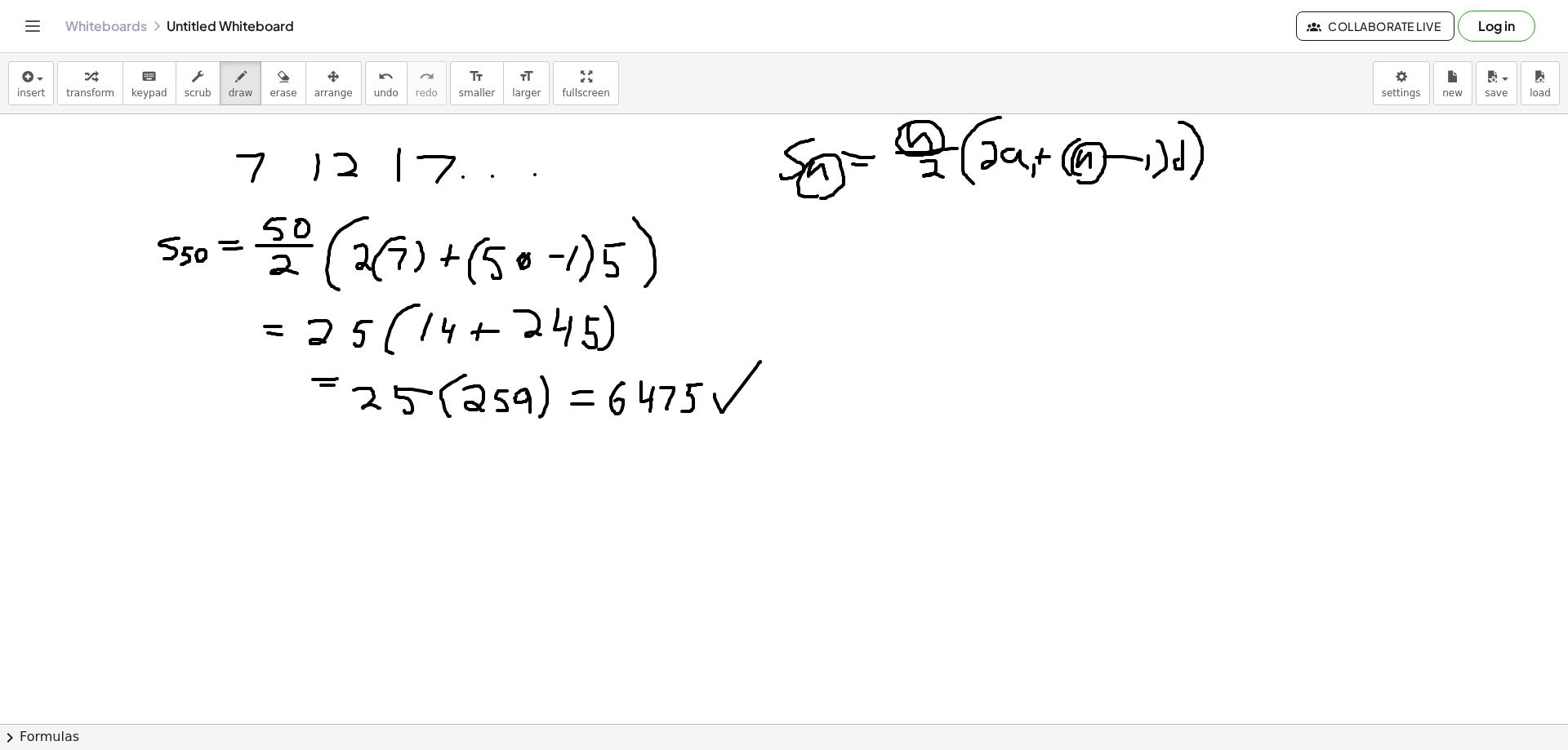
click at [818, 198] on div at bounding box center [784, 232] width 1568 height 1830
click at [193, 298] on div at bounding box center [784, 232] width 1568 height 1830
drag, startPoint x: 198, startPoint y: 273, endPoint x: 187, endPoint y: 276, distance: 11.4
click at [187, 276] on div at bounding box center [784, 232] width 1568 height 1830
click at [312, 210] on div at bounding box center [784, 232] width 1568 height 1830
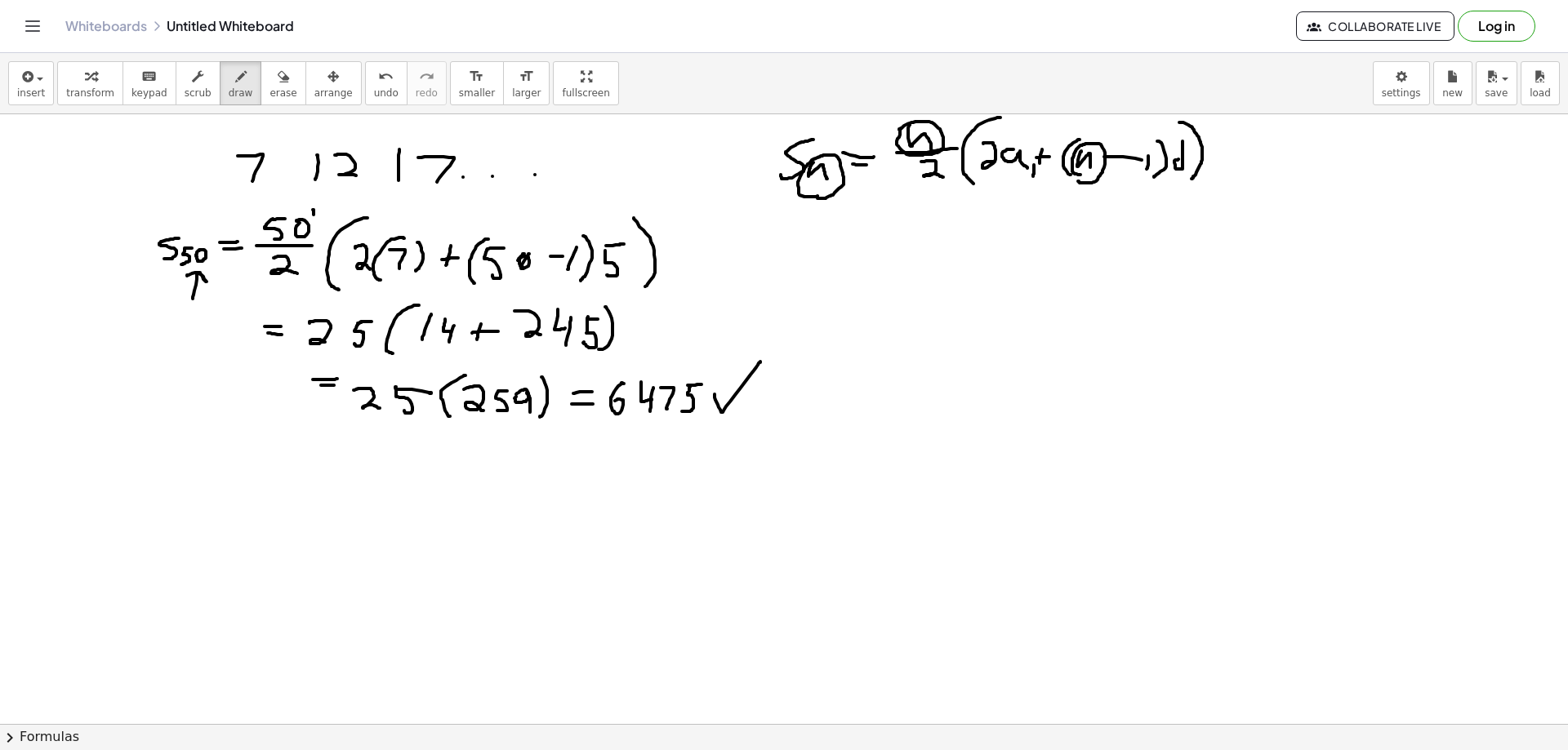
drag, startPoint x: 313, startPoint y: 210, endPoint x: 332, endPoint y: 212, distance: 19.1
click at [332, 212] on div at bounding box center [784, 232] width 1568 height 1830
drag, startPoint x: 333, startPoint y: 199, endPoint x: 287, endPoint y: 216, distance: 49.0
click at [287, 216] on div at bounding box center [784, 232] width 1568 height 1830
drag, startPoint x: 519, startPoint y: 226, endPoint x: 531, endPoint y: 232, distance: 13.4
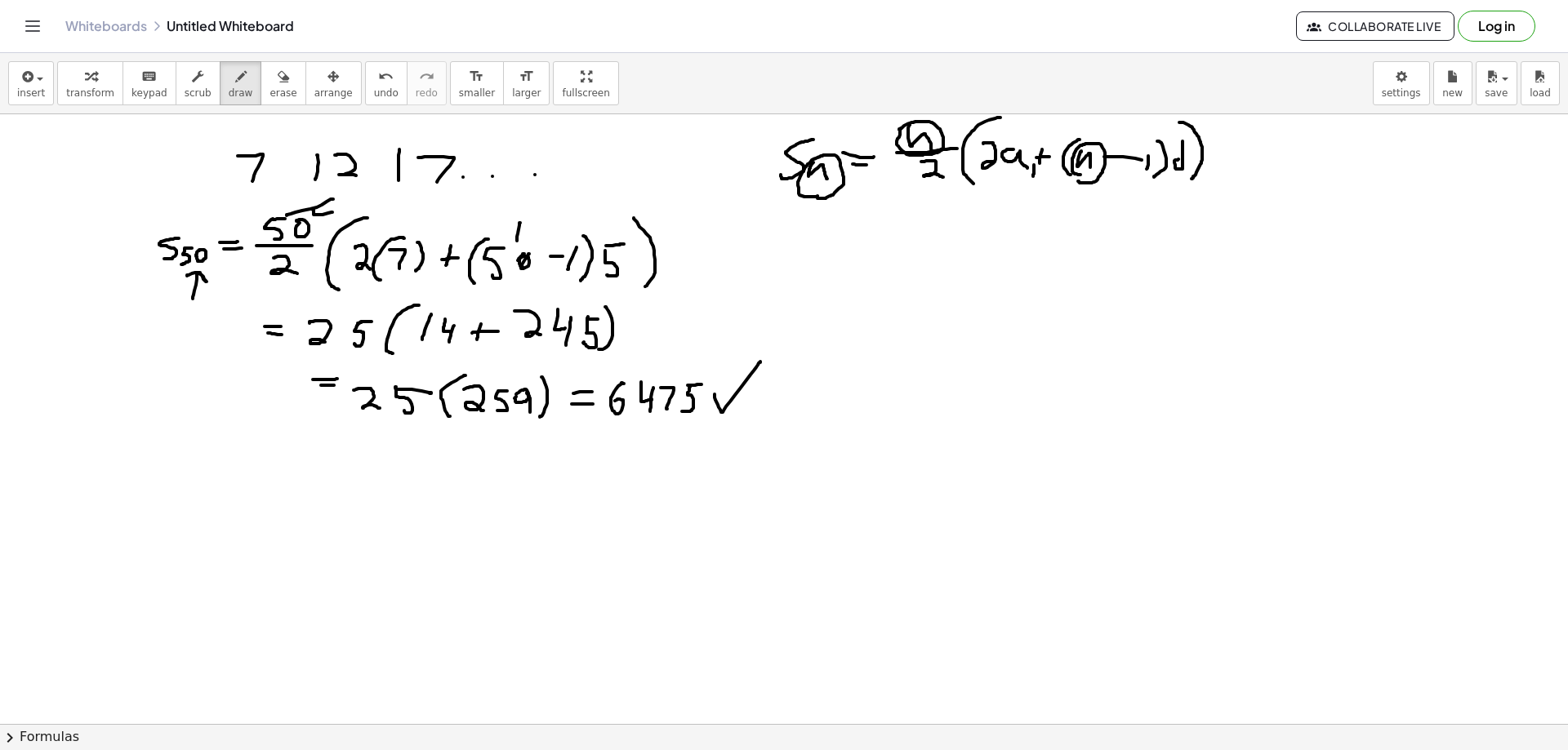
click at [531, 232] on div at bounding box center [784, 232] width 1568 height 1830
drag, startPoint x: 549, startPoint y: 199, endPoint x: 515, endPoint y: 236, distance: 50.2
click at [515, 236] on div at bounding box center [784, 232] width 1568 height 1830
click at [153, 221] on div at bounding box center [784, 232] width 1568 height 1830
click at [270, 94] on span "erase" at bounding box center [283, 93] width 27 height 11
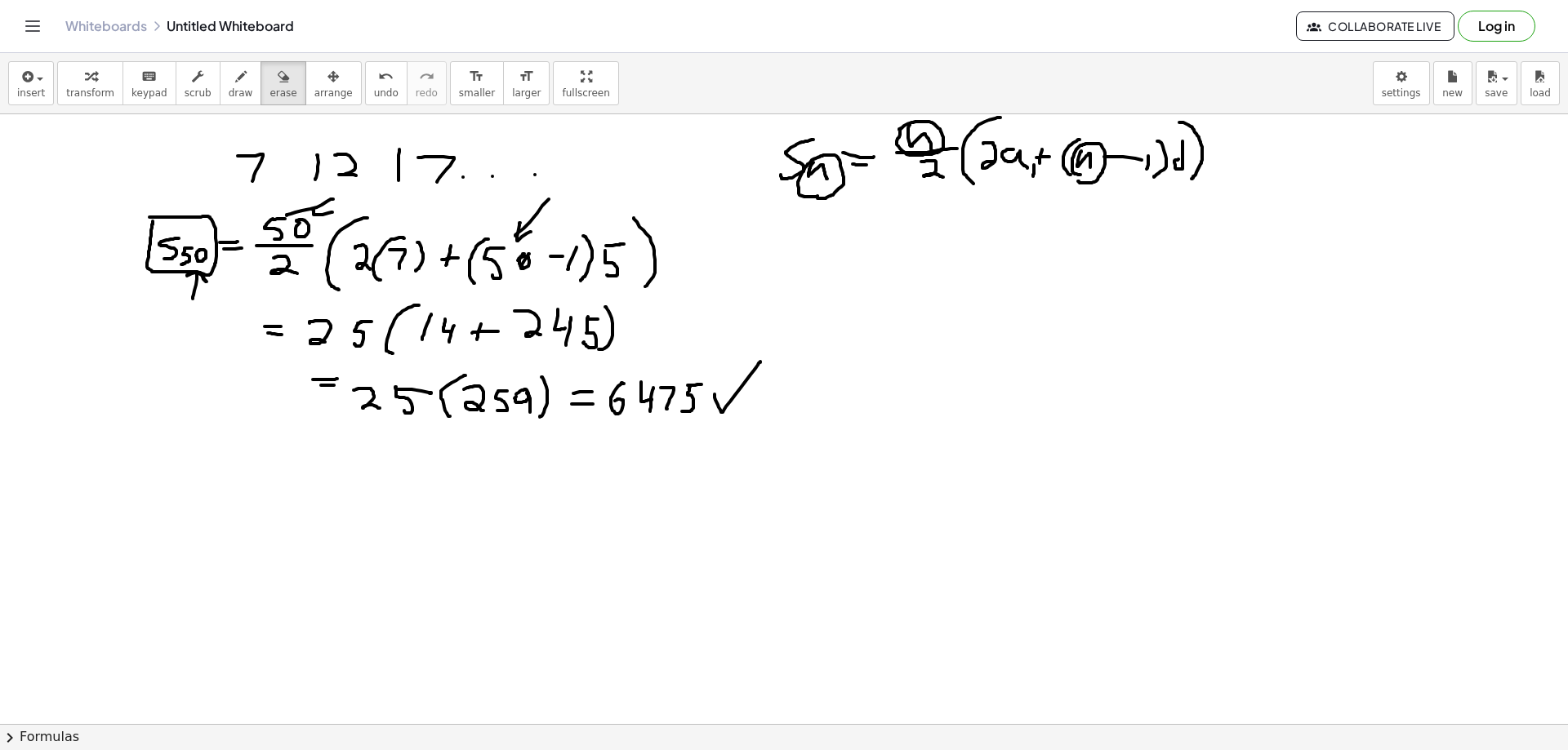
click at [1430, 74] on div "insert select one: Math Expression Function Text Youtube Video Graphing Geometr…" at bounding box center [784, 84] width 1568 height 62
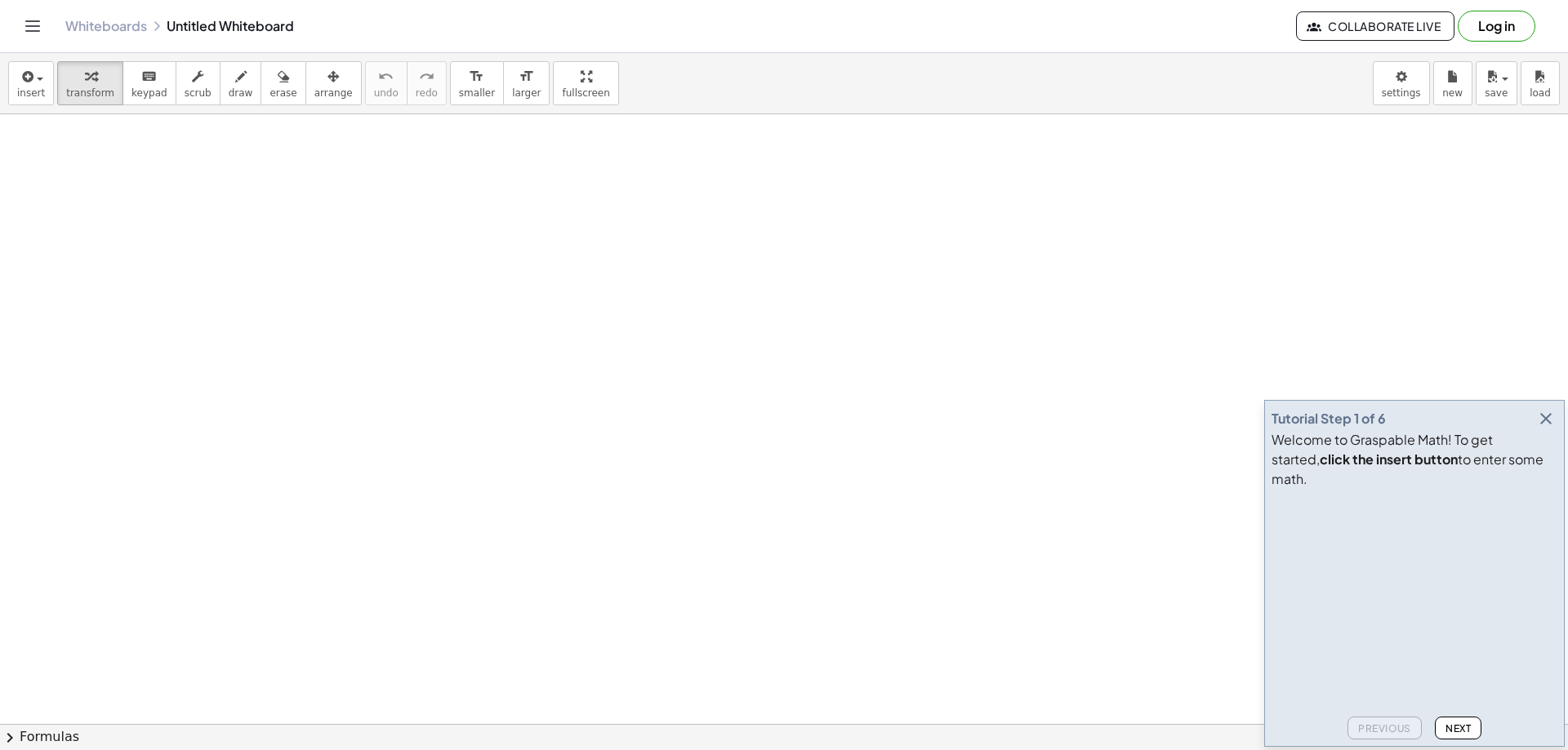
click at [1548, 429] on icon "button" at bounding box center [1546, 419] width 20 height 20
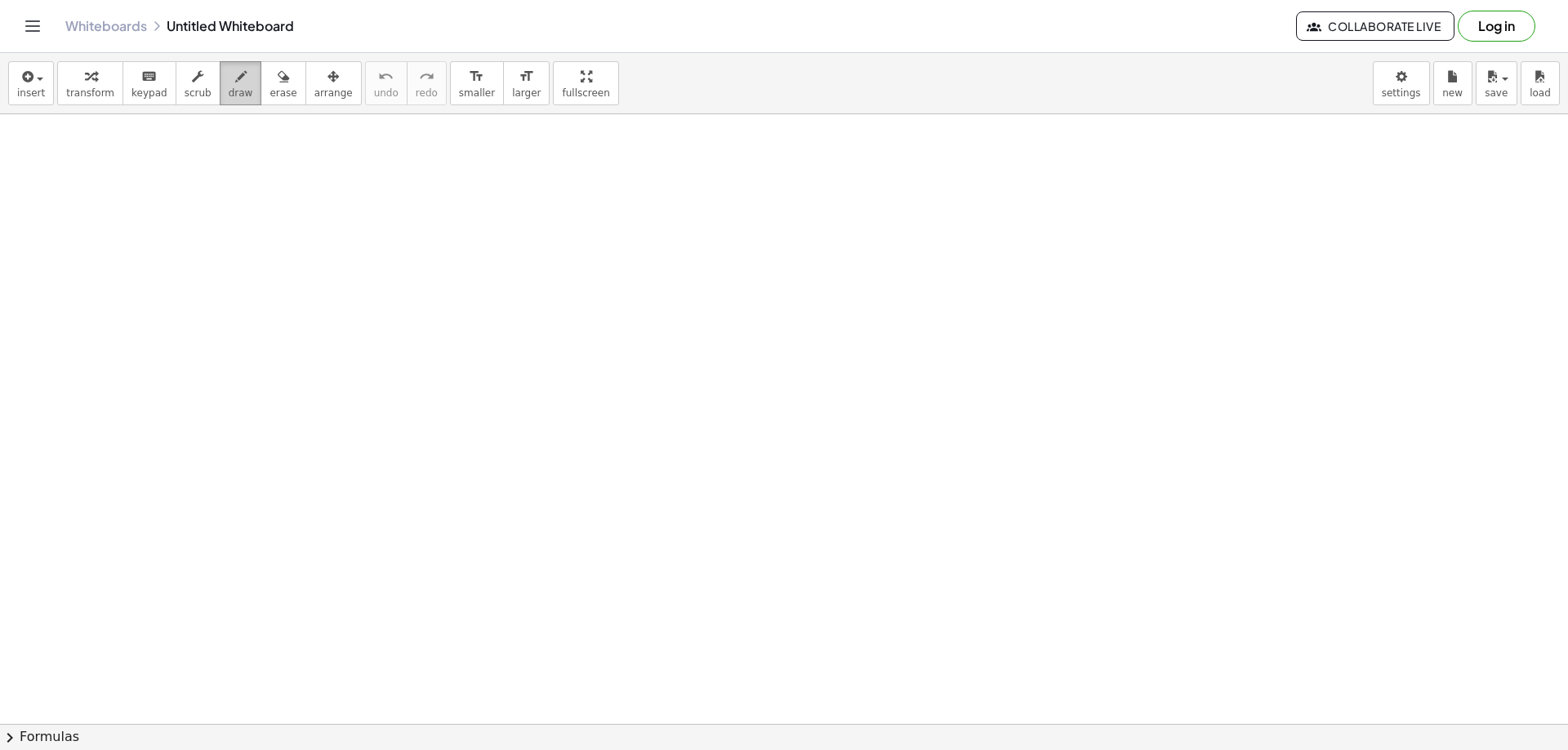
click at [229, 94] on span "draw" at bounding box center [241, 93] width 25 height 11
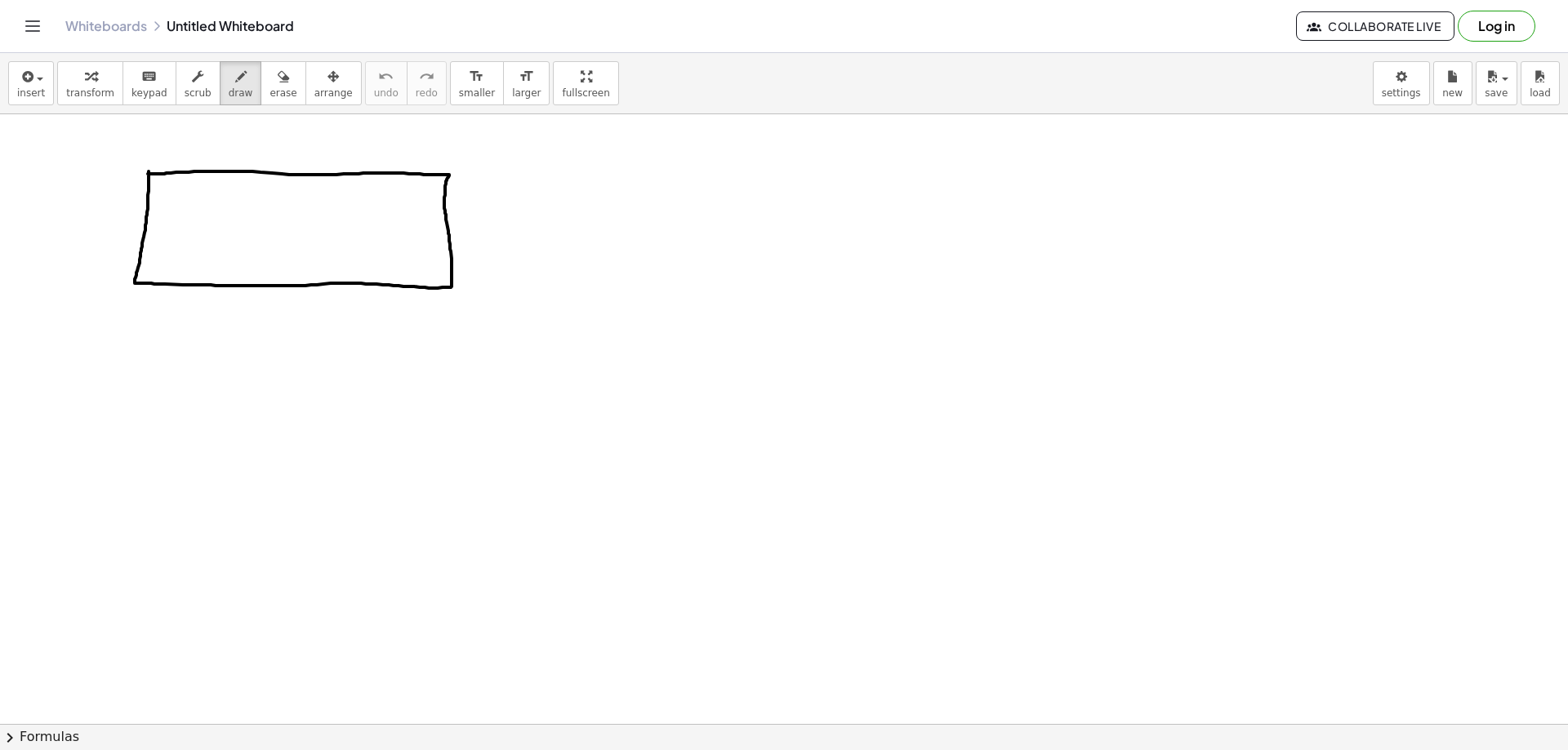
drag, startPoint x: 93, startPoint y: 196, endPoint x: 102, endPoint y: 222, distance: 27.5
drag, startPoint x: 115, startPoint y: 217, endPoint x: 133, endPoint y: 227, distance: 20.6
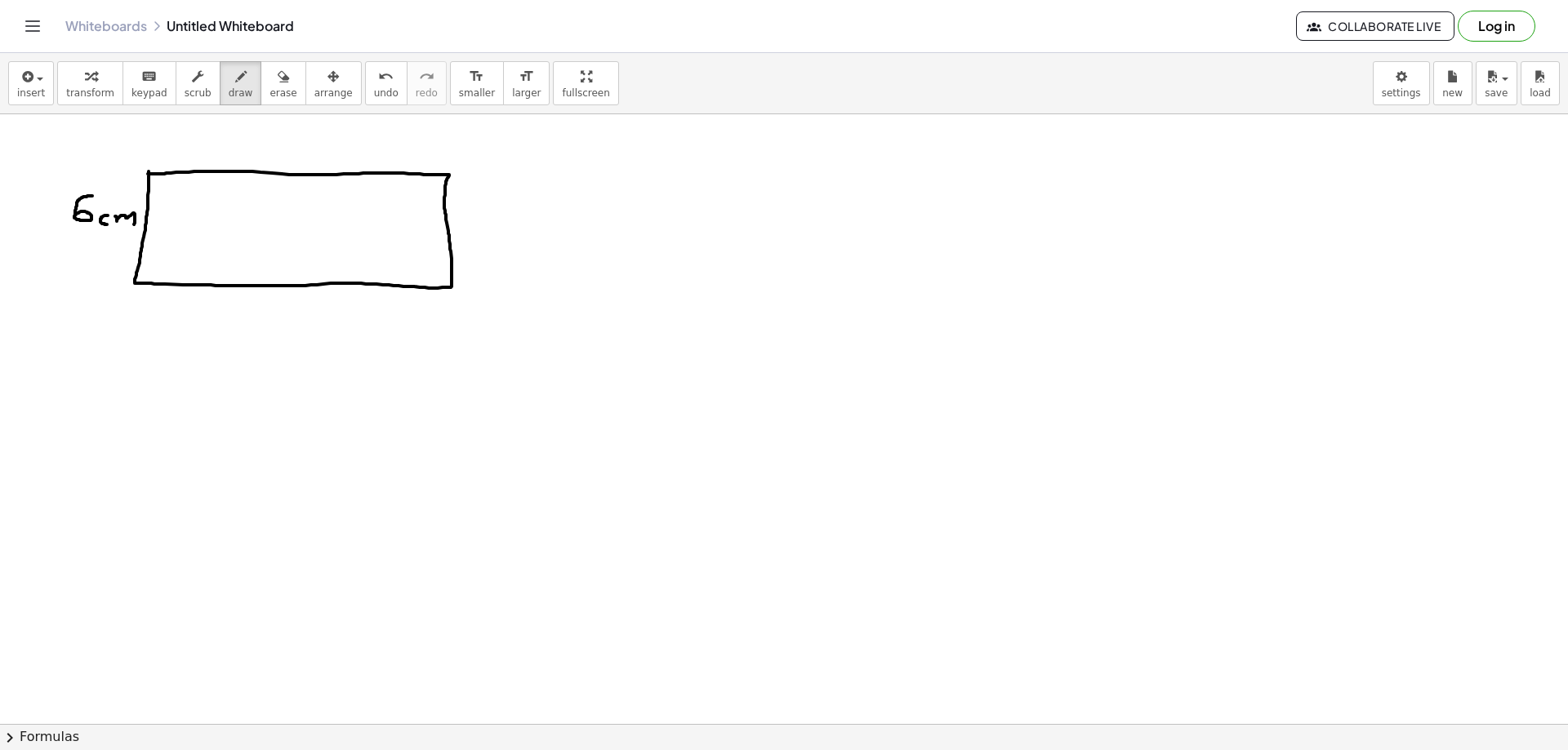
drag, startPoint x: 239, startPoint y: 134, endPoint x: 236, endPoint y: 162, distance: 28.2
drag, startPoint x: 258, startPoint y: 143, endPoint x: 272, endPoint y: 147, distance: 14.6
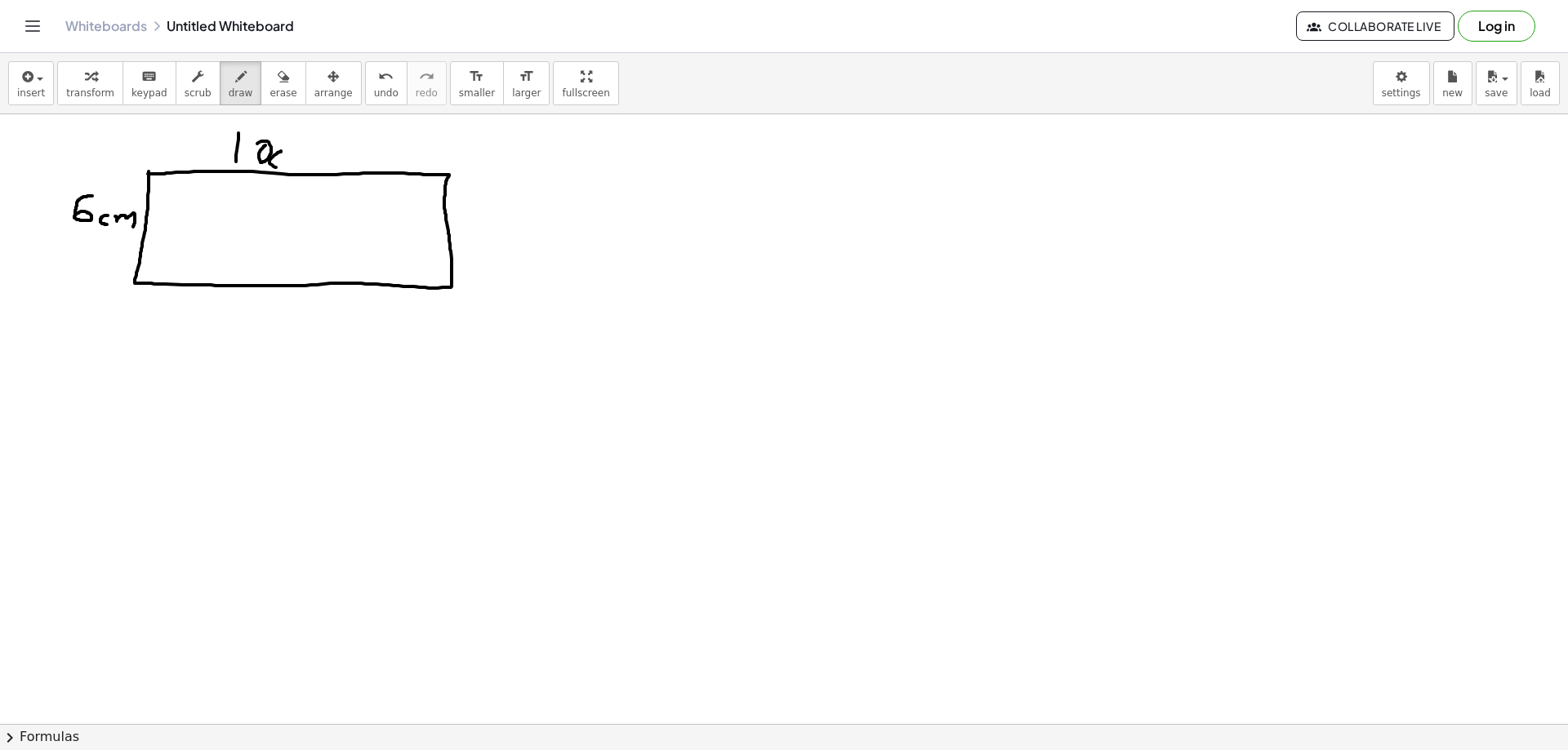
drag, startPoint x: 281, startPoint y: 152, endPoint x: 285, endPoint y: 162, distance: 10.8
drag, startPoint x: 290, startPoint y: 156, endPoint x: 313, endPoint y: 164, distance: 24.4
drag, startPoint x: 133, startPoint y: 286, endPoint x: 459, endPoint y: 283, distance: 326.0
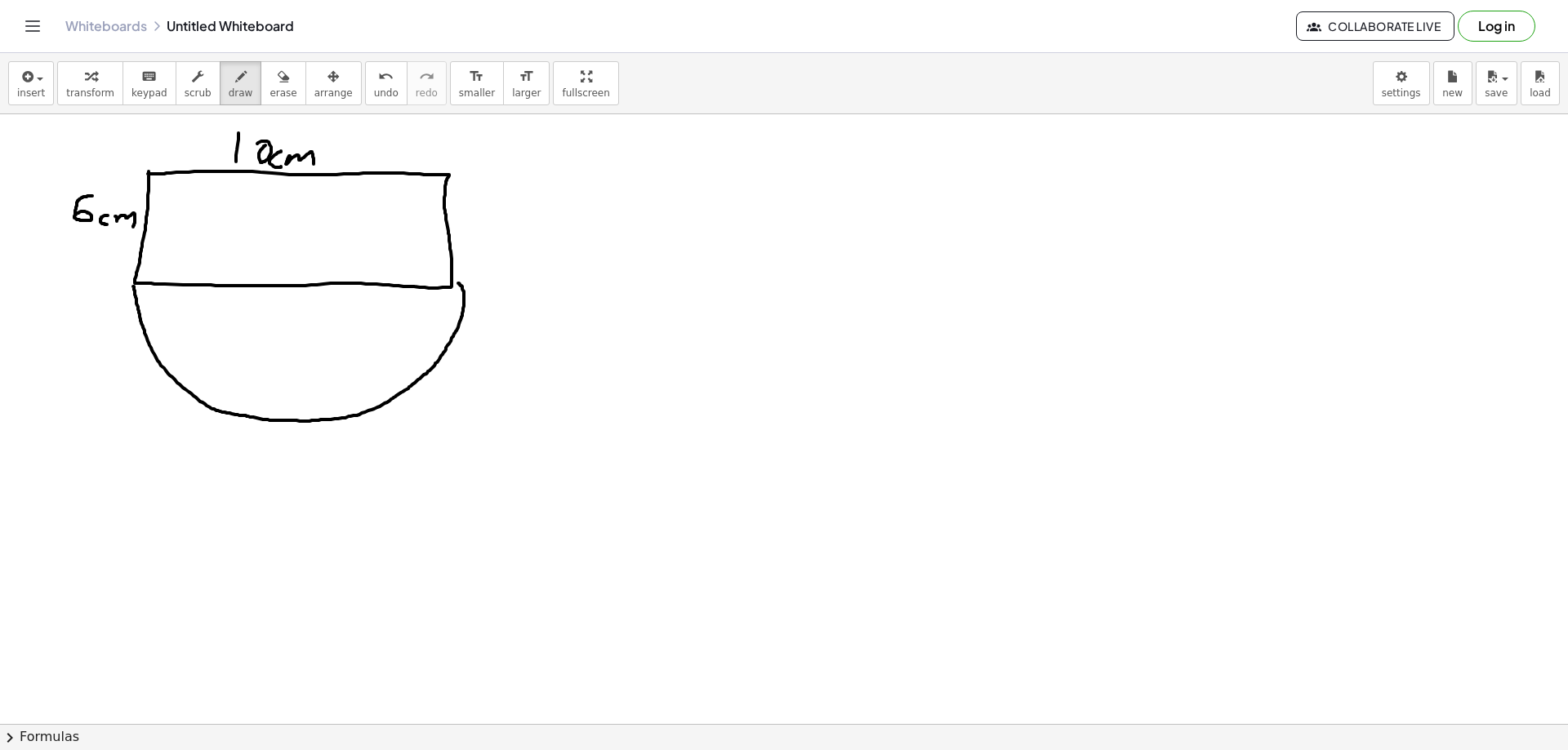
drag, startPoint x: 264, startPoint y: 292, endPoint x: 263, endPoint y: 307, distance: 15.0
drag, startPoint x: 291, startPoint y: 300, endPoint x: 294, endPoint y: 310, distance: 10.4
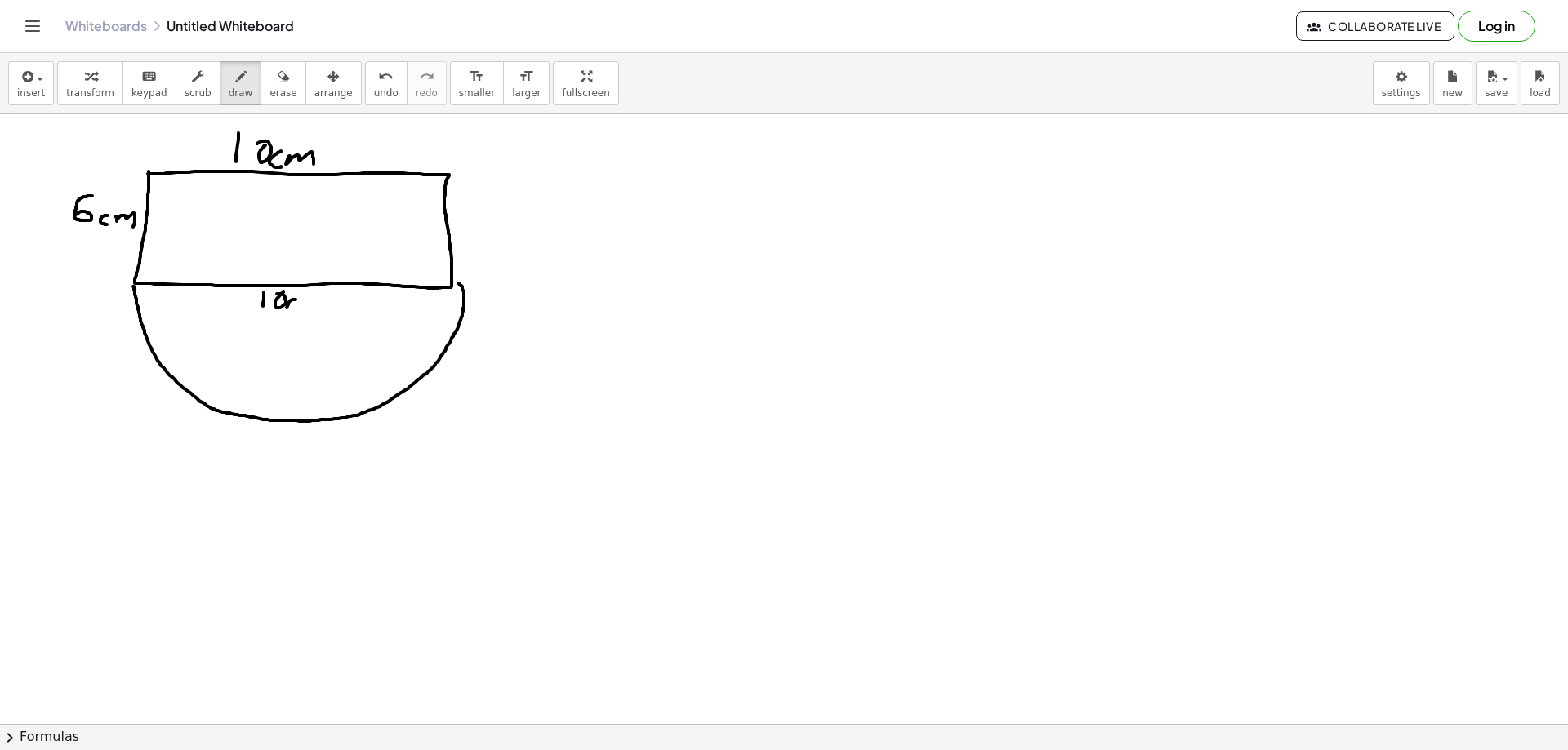
drag, startPoint x: 300, startPoint y: 302, endPoint x: 314, endPoint y: 315, distance: 19.1
drag, startPoint x: 655, startPoint y: 152, endPoint x: 640, endPoint y: 185, distance: 36.2
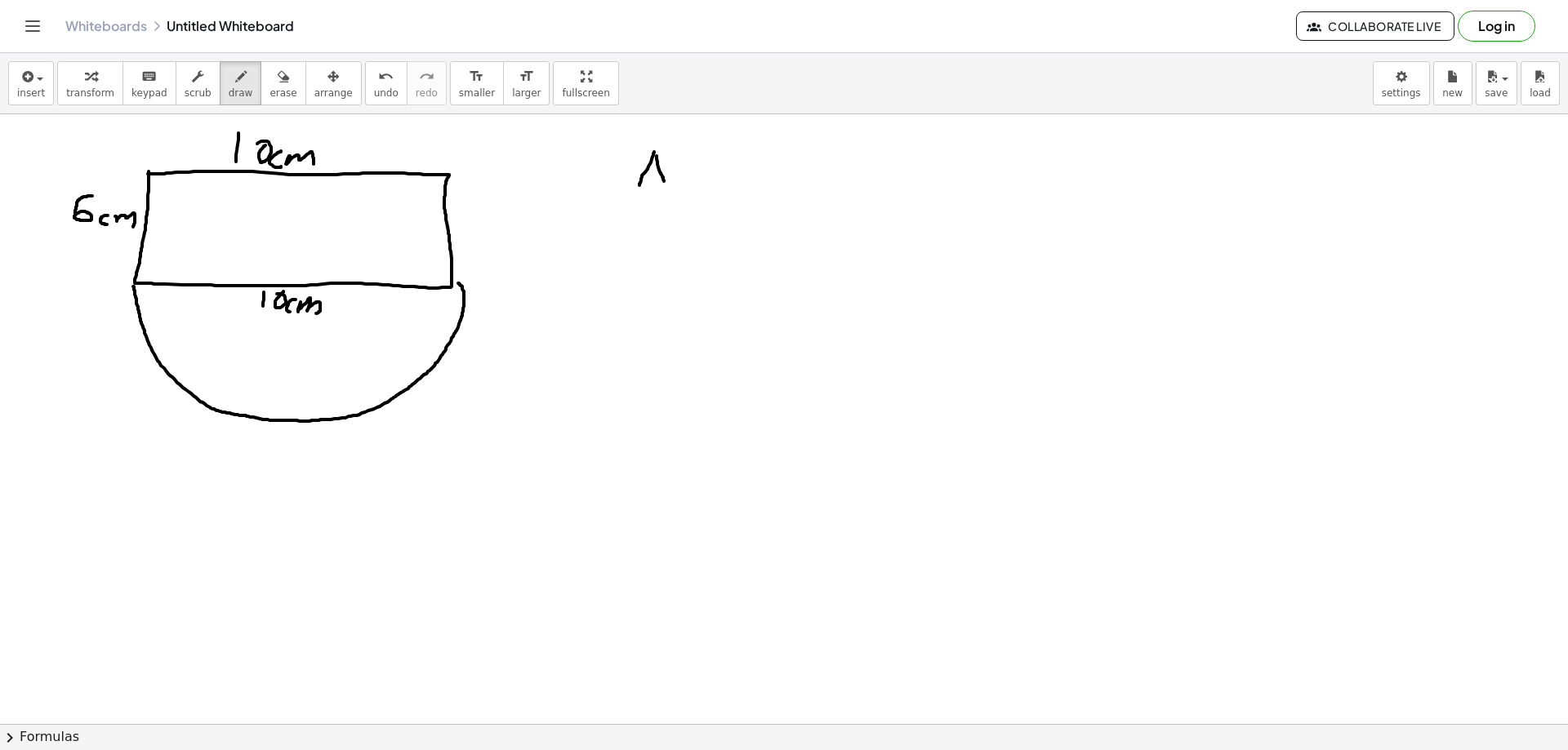
drag, startPoint x: 657, startPoint y: 156, endPoint x: 656, endPoint y: 171, distance: 15.0
drag, startPoint x: 678, startPoint y: 166, endPoint x: 693, endPoint y: 169, distance: 15.3
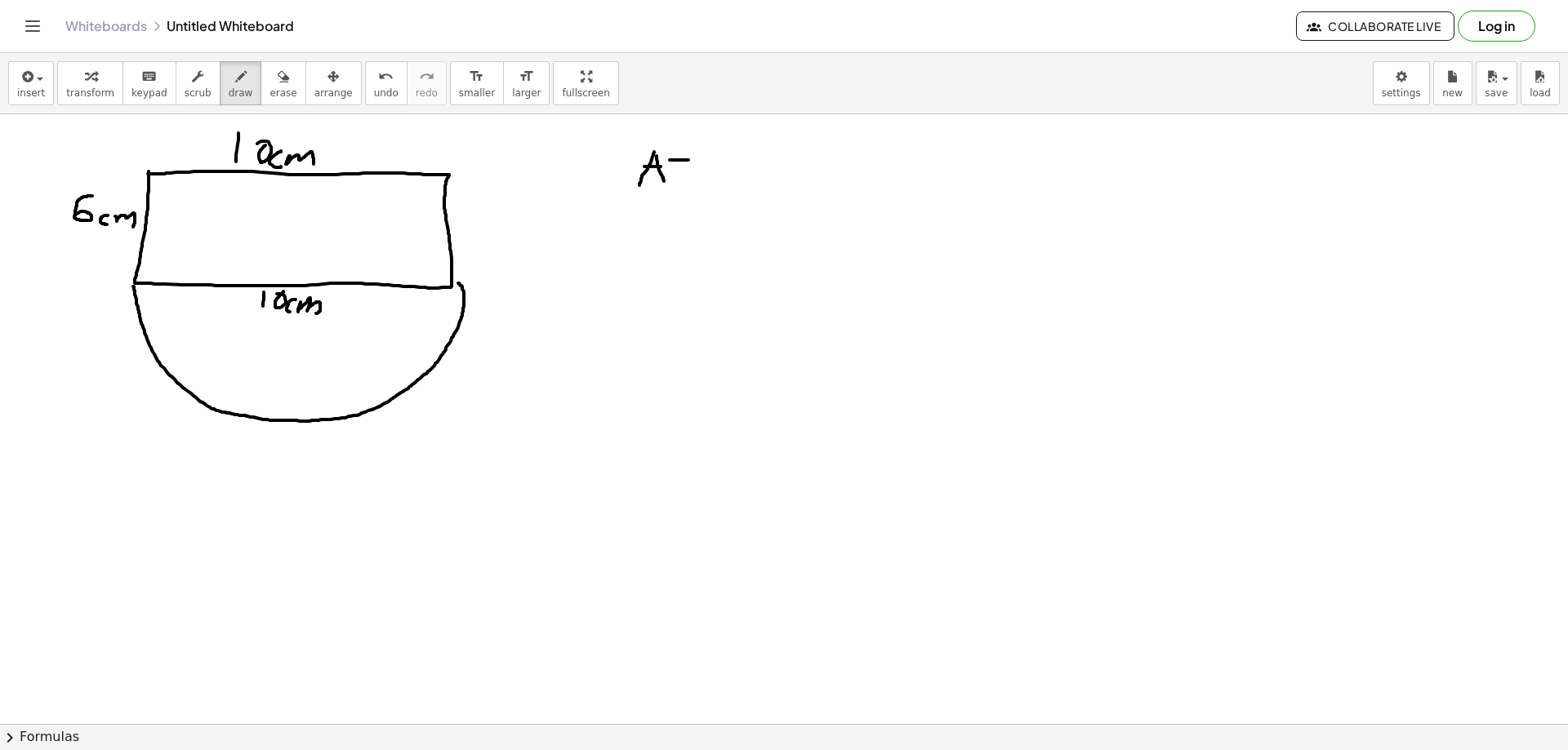
drag, startPoint x: 708, startPoint y: 153, endPoint x: 732, endPoint y: 172, distance: 30.6
drag, startPoint x: 736, startPoint y: 162, endPoint x: 751, endPoint y: 174, distance: 19.2
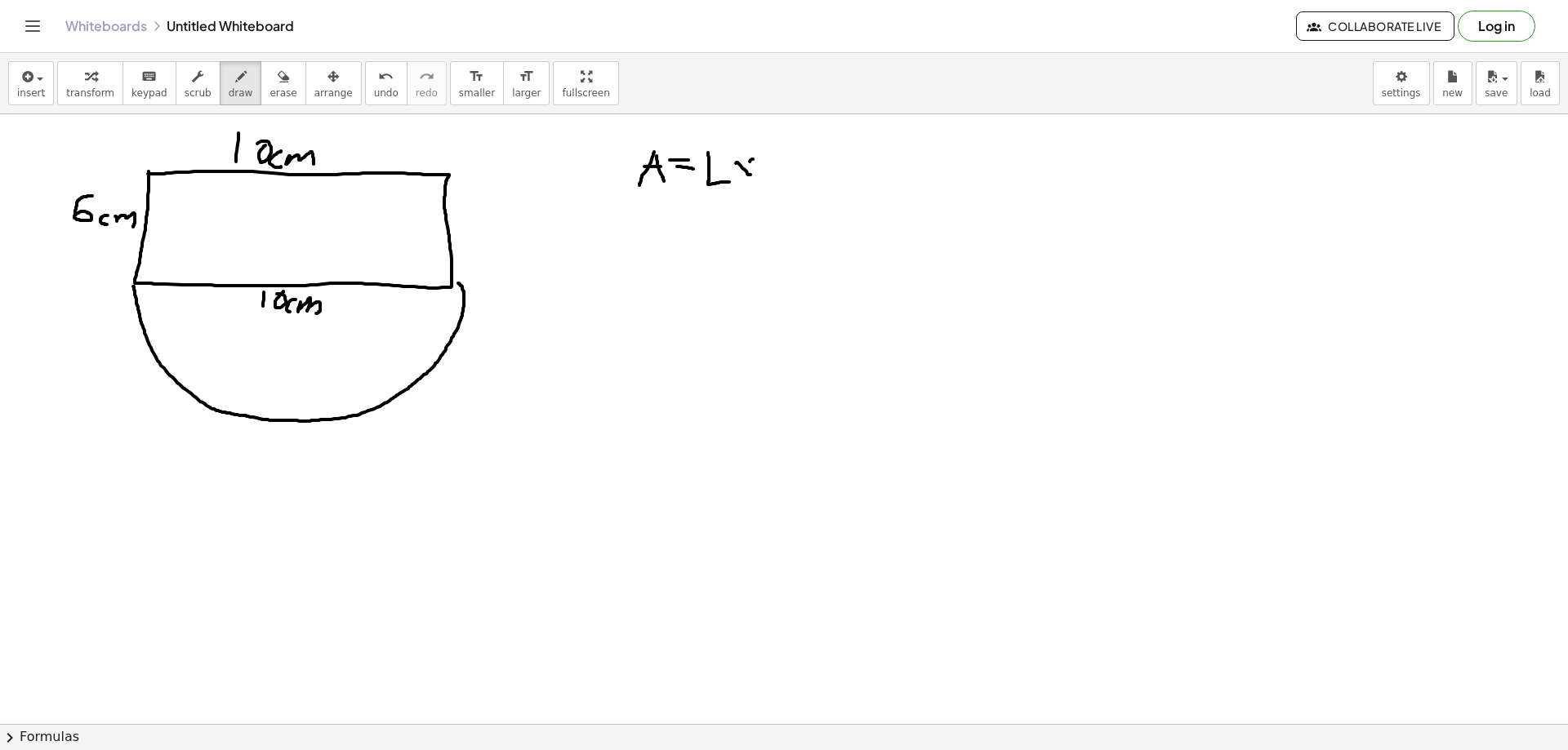
drag, startPoint x: 750, startPoint y: 162, endPoint x: 740, endPoint y: 173, distance: 14.9
drag, startPoint x: 767, startPoint y: 164, endPoint x: 797, endPoint y: 156, distance: 31.0
drag, startPoint x: 649, startPoint y: 214, endPoint x: 640, endPoint y: 239, distance: 26.6
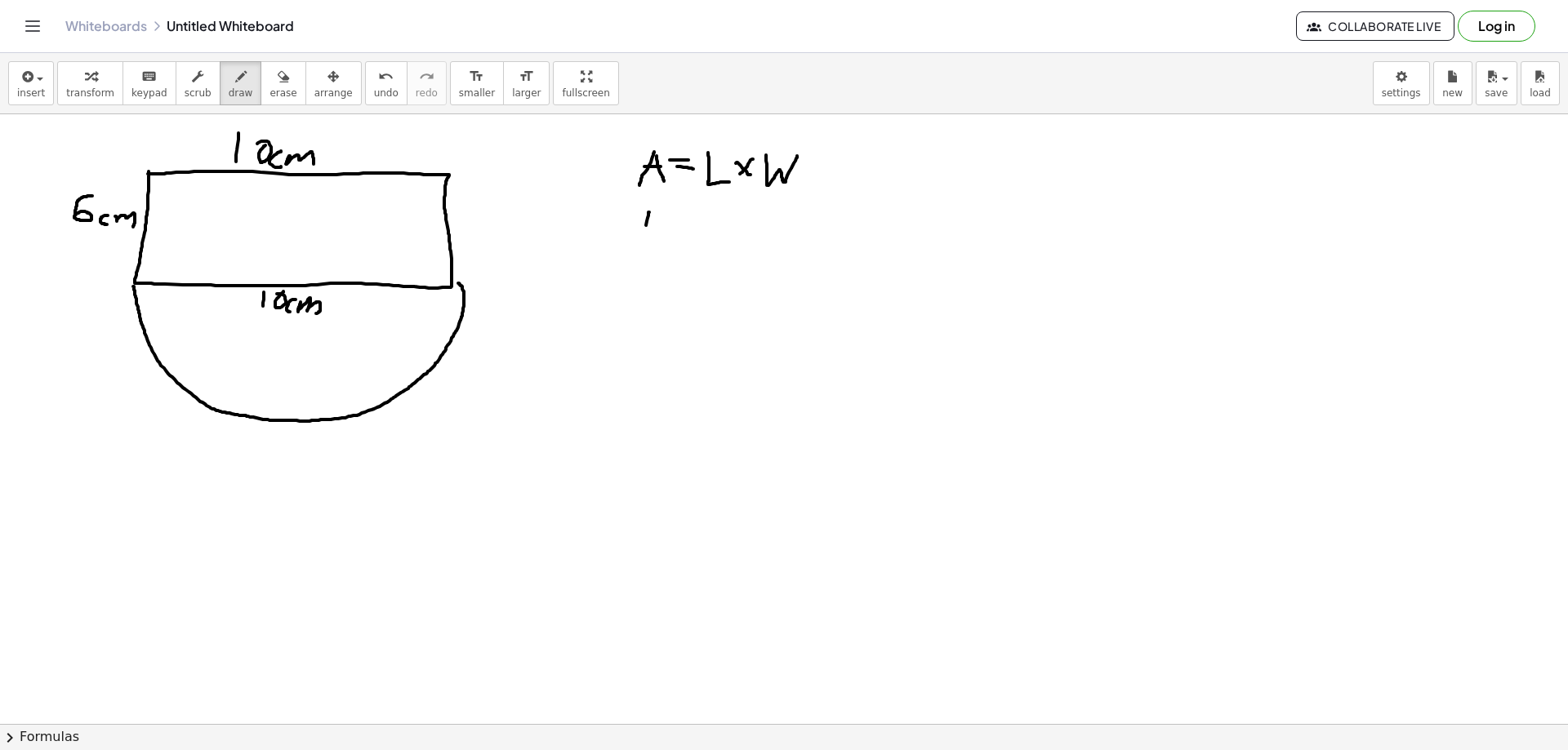
drag, startPoint x: 651, startPoint y: 213, endPoint x: 659, endPoint y: 236, distance: 24.4
drag, startPoint x: 680, startPoint y: 221, endPoint x: 690, endPoint y: 220, distance: 10.0
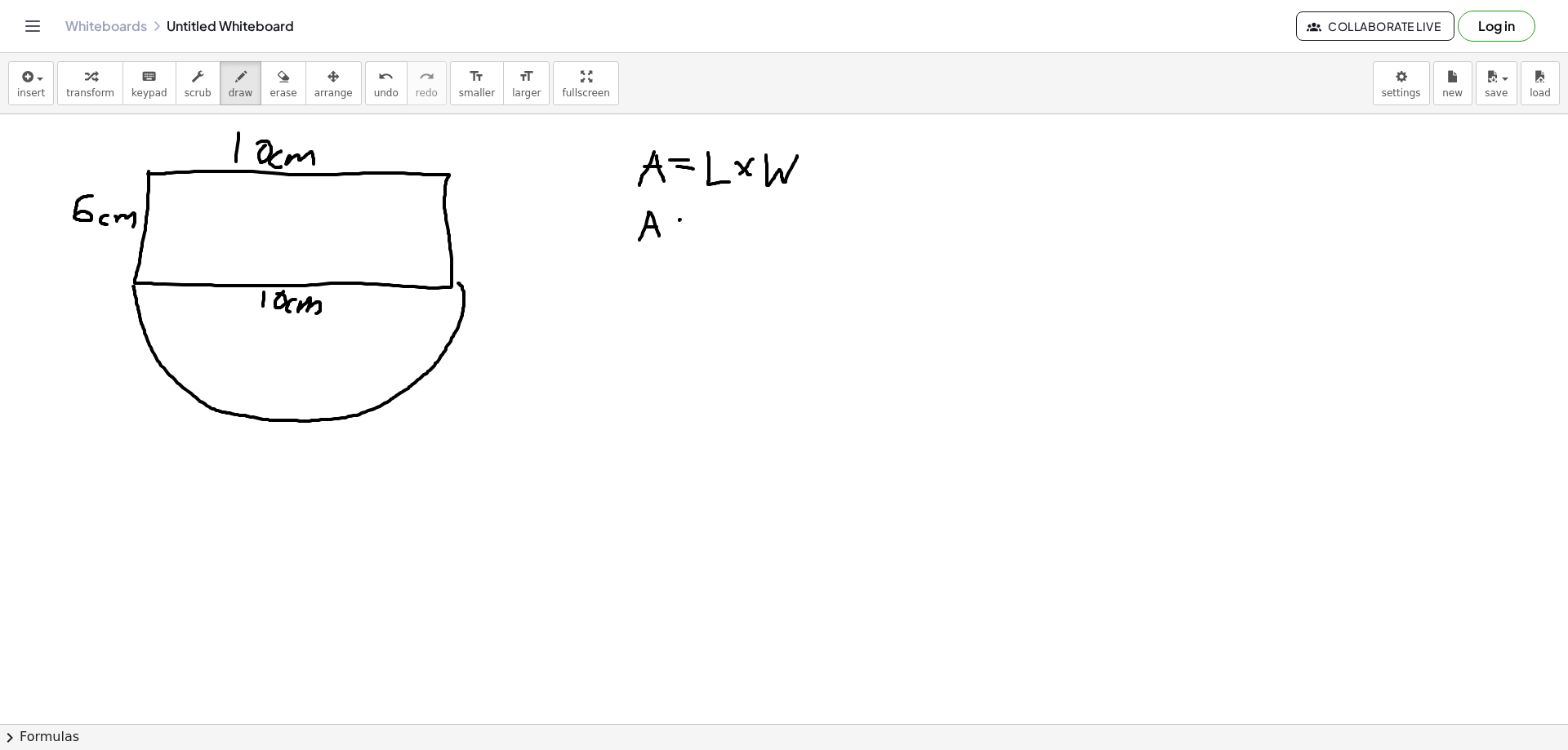
drag, startPoint x: 682, startPoint y: 225, endPoint x: 694, endPoint y: 225, distance: 12.0
drag, startPoint x: 712, startPoint y: 226, endPoint x: 726, endPoint y: 215, distance: 17.8
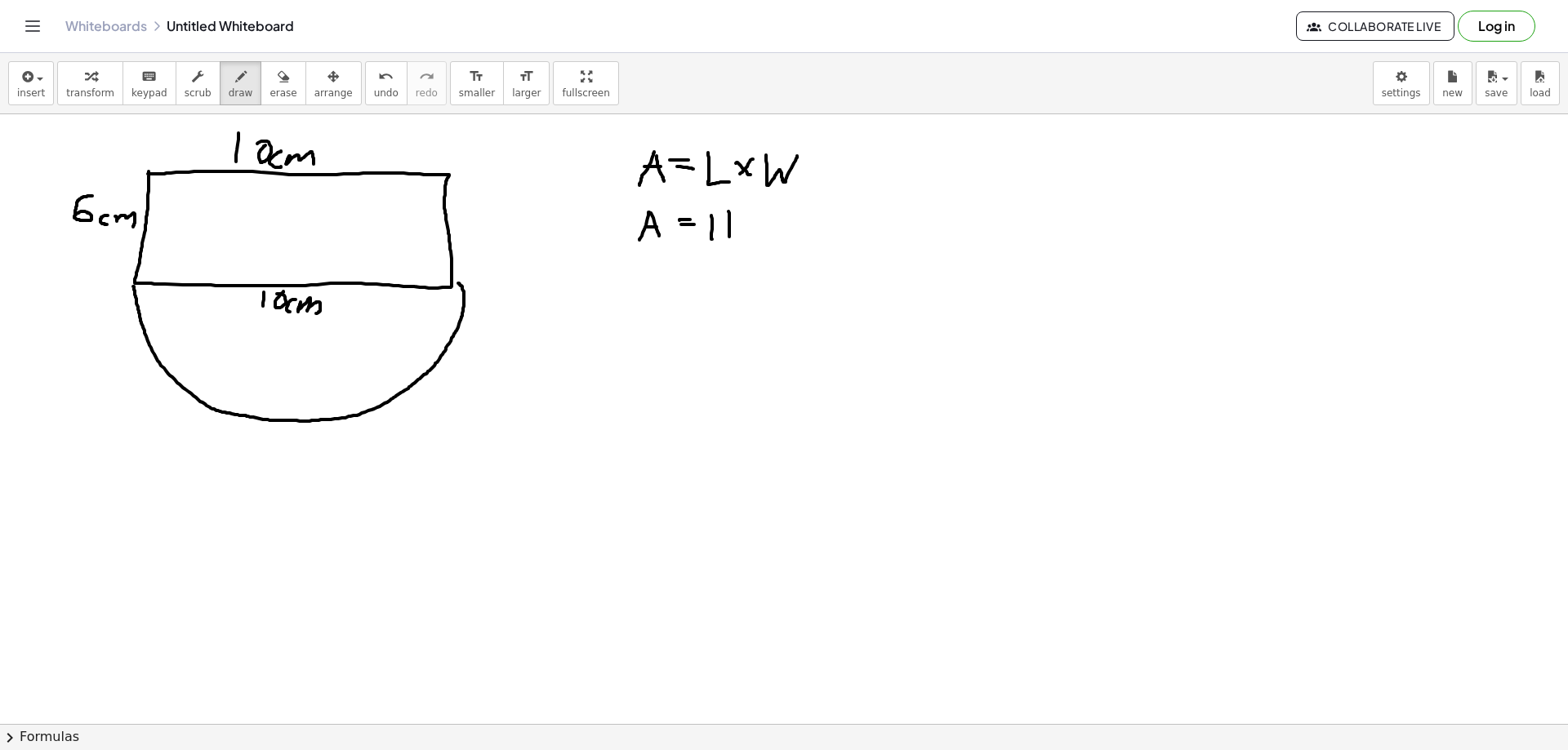
drag, startPoint x: 729, startPoint y: 219, endPoint x: 717, endPoint y: 221, distance: 12.2
drag, startPoint x: 707, startPoint y: 215, endPoint x: 740, endPoint y: 217, distance: 33.1
drag, startPoint x: 741, startPoint y: 221, endPoint x: 753, endPoint y: 221, distance: 12.0
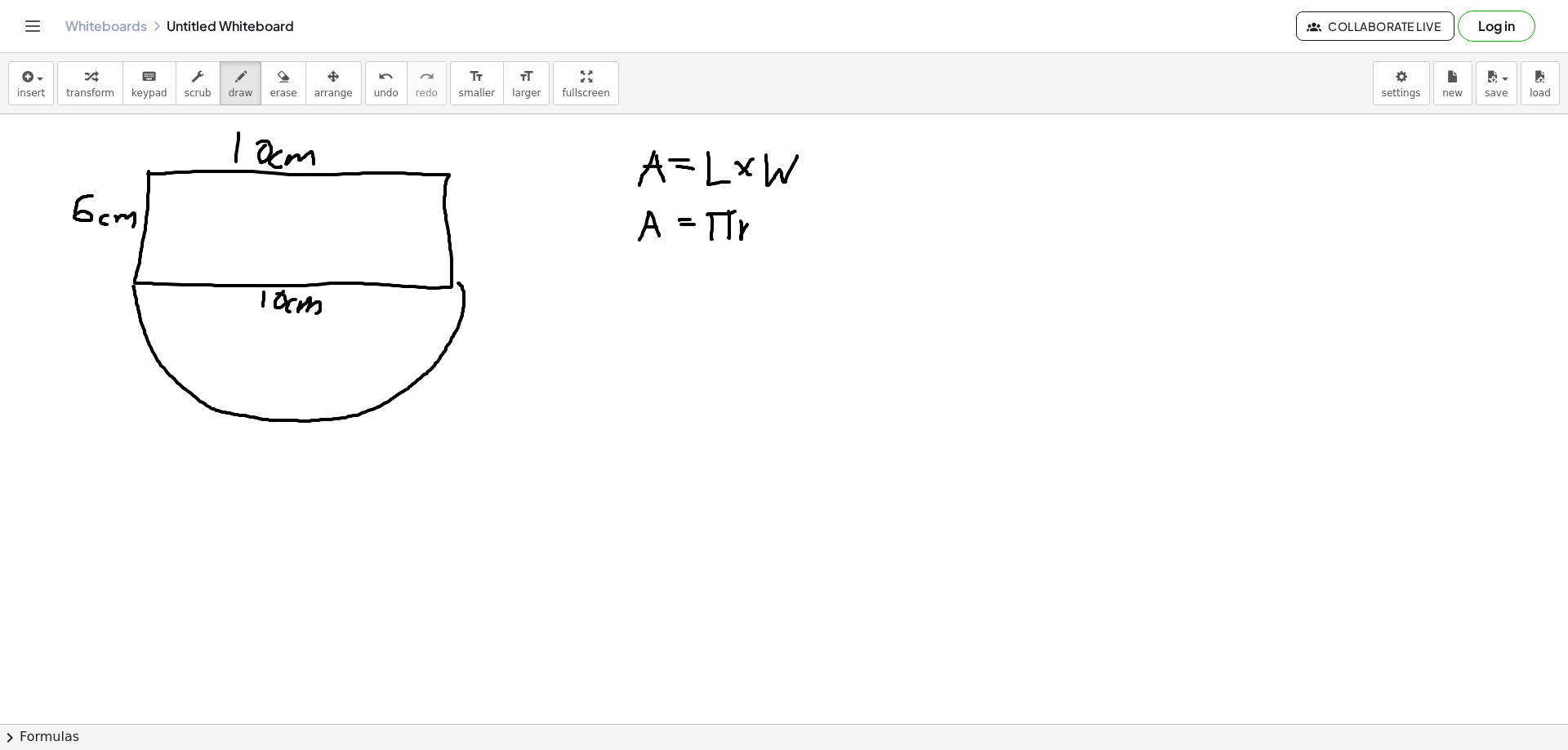
drag, startPoint x: 770, startPoint y: 207, endPoint x: 788, endPoint y: 218, distance: 21.1
drag, startPoint x: 566, startPoint y: 323, endPoint x: 551, endPoint y: 343, distance: 25.0
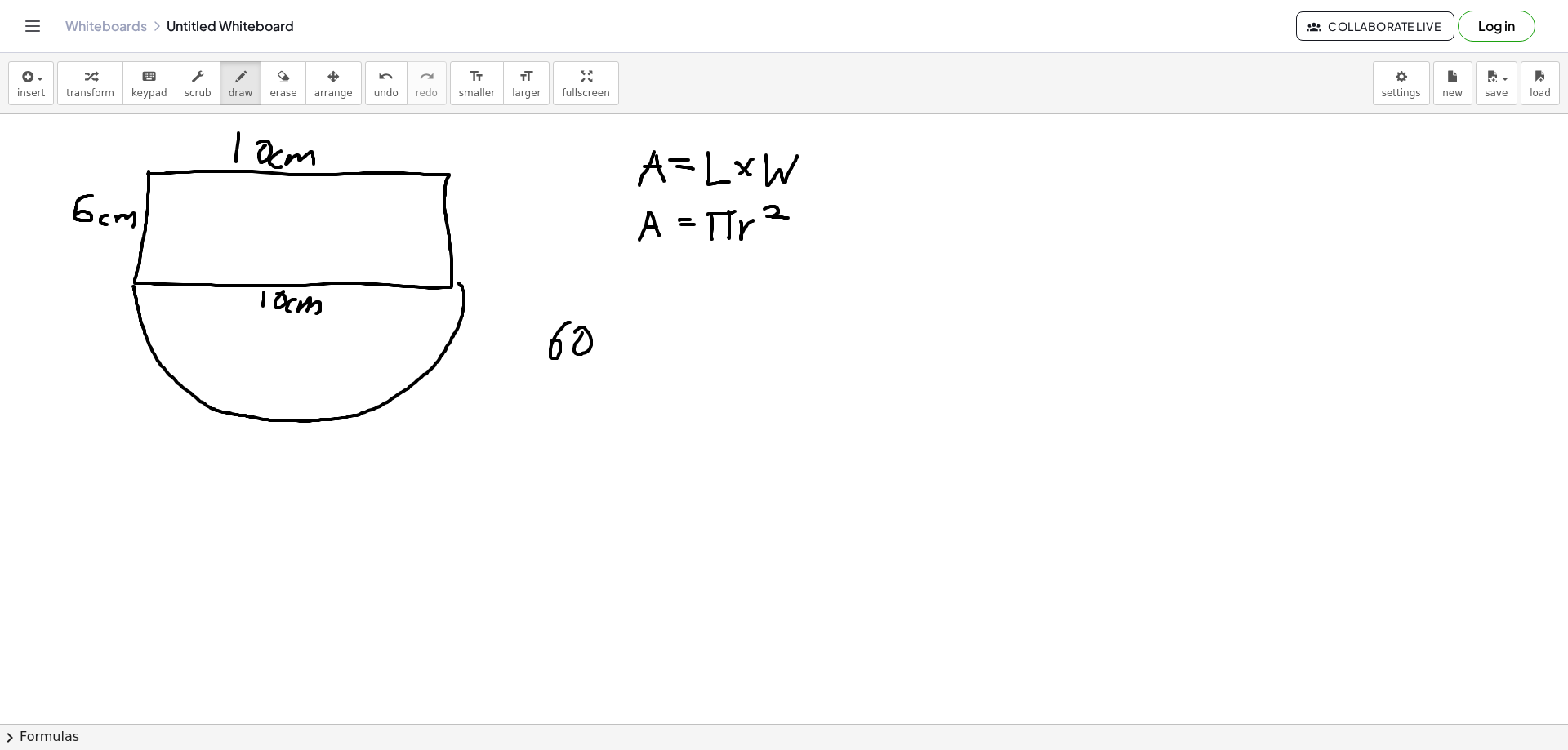
drag, startPoint x: 617, startPoint y: 340, endPoint x: 625, endPoint y: 355, distance: 17.0
drag, startPoint x: 632, startPoint y: 344, endPoint x: 667, endPoint y: 348, distance: 35.2
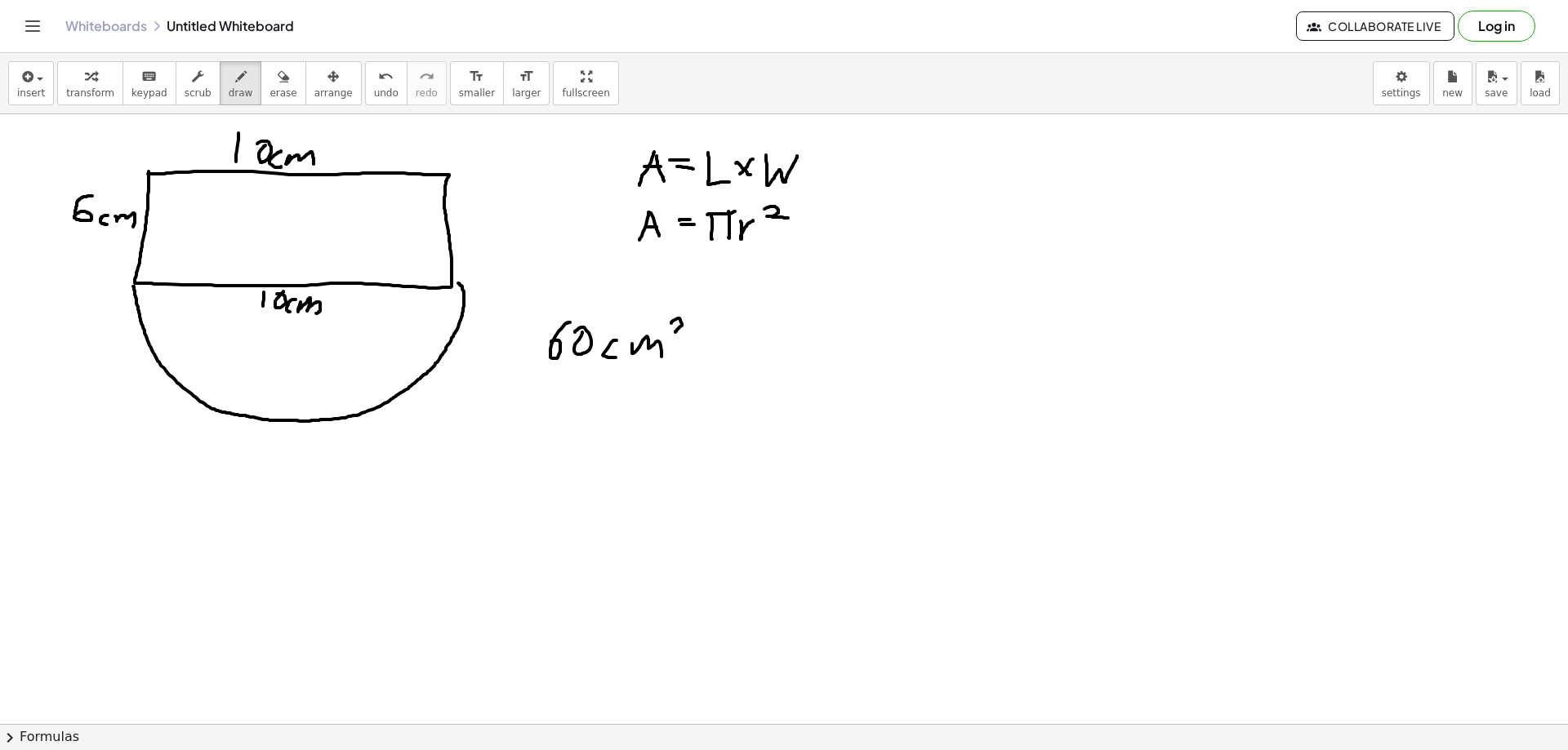
drag, startPoint x: 675, startPoint y: 320, endPoint x: 832, endPoint y: 375, distance: 166.4
drag, startPoint x: 569, startPoint y: 400, endPoint x: 565, endPoint y: 421, distance: 21.4
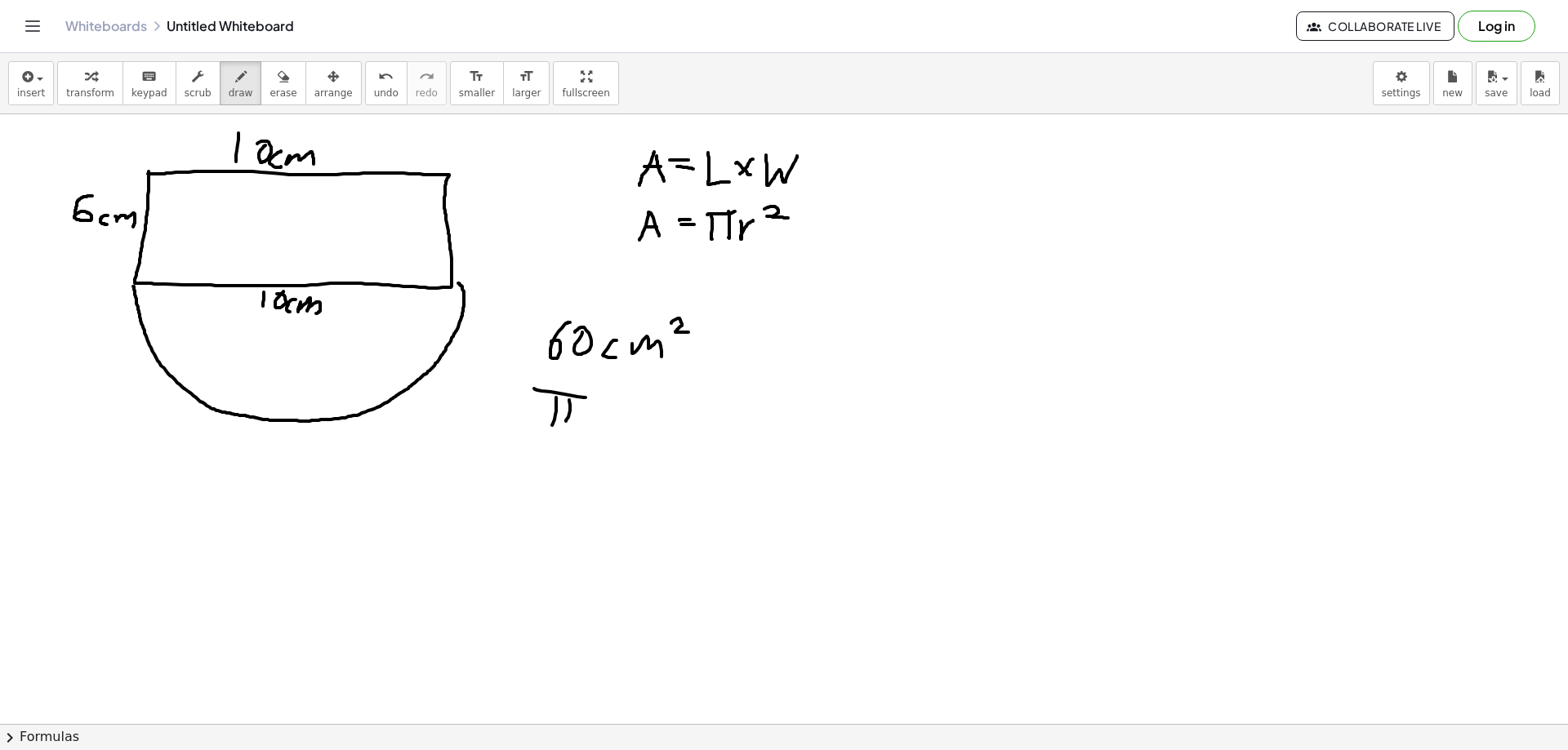
drag, startPoint x: 534, startPoint y: 389, endPoint x: 586, endPoint y: 398, distance: 52.8
drag, startPoint x: 603, startPoint y: 390, endPoint x: 598, endPoint y: 425, distance: 35.4
drag, startPoint x: 613, startPoint y: 395, endPoint x: 627, endPoint y: 394, distance: 14.0
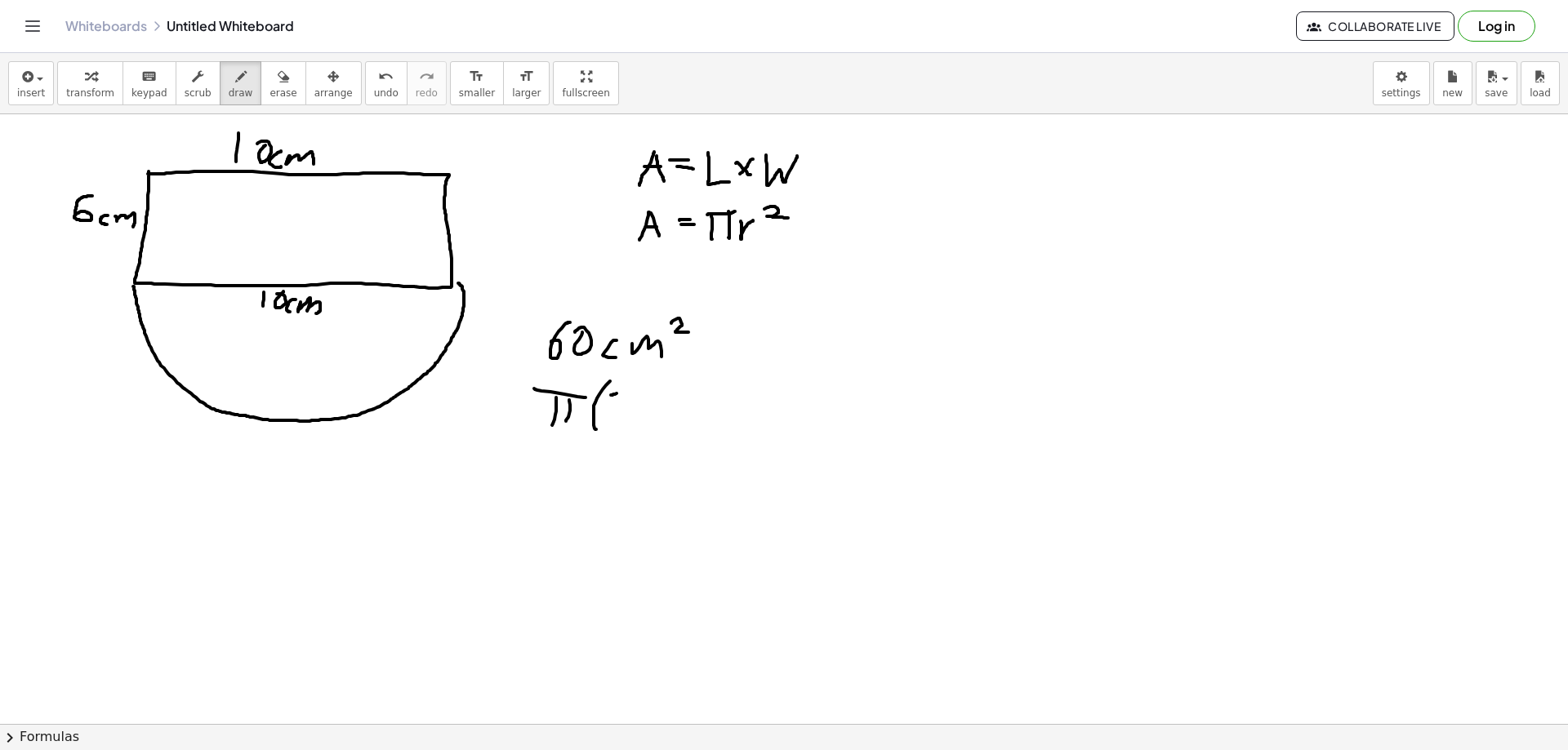
drag, startPoint x: 614, startPoint y: 393, endPoint x: 609, endPoint y: 417, distance: 24.5
drag, startPoint x: 637, startPoint y: 382, endPoint x: 628, endPoint y: 424, distance: 43.0
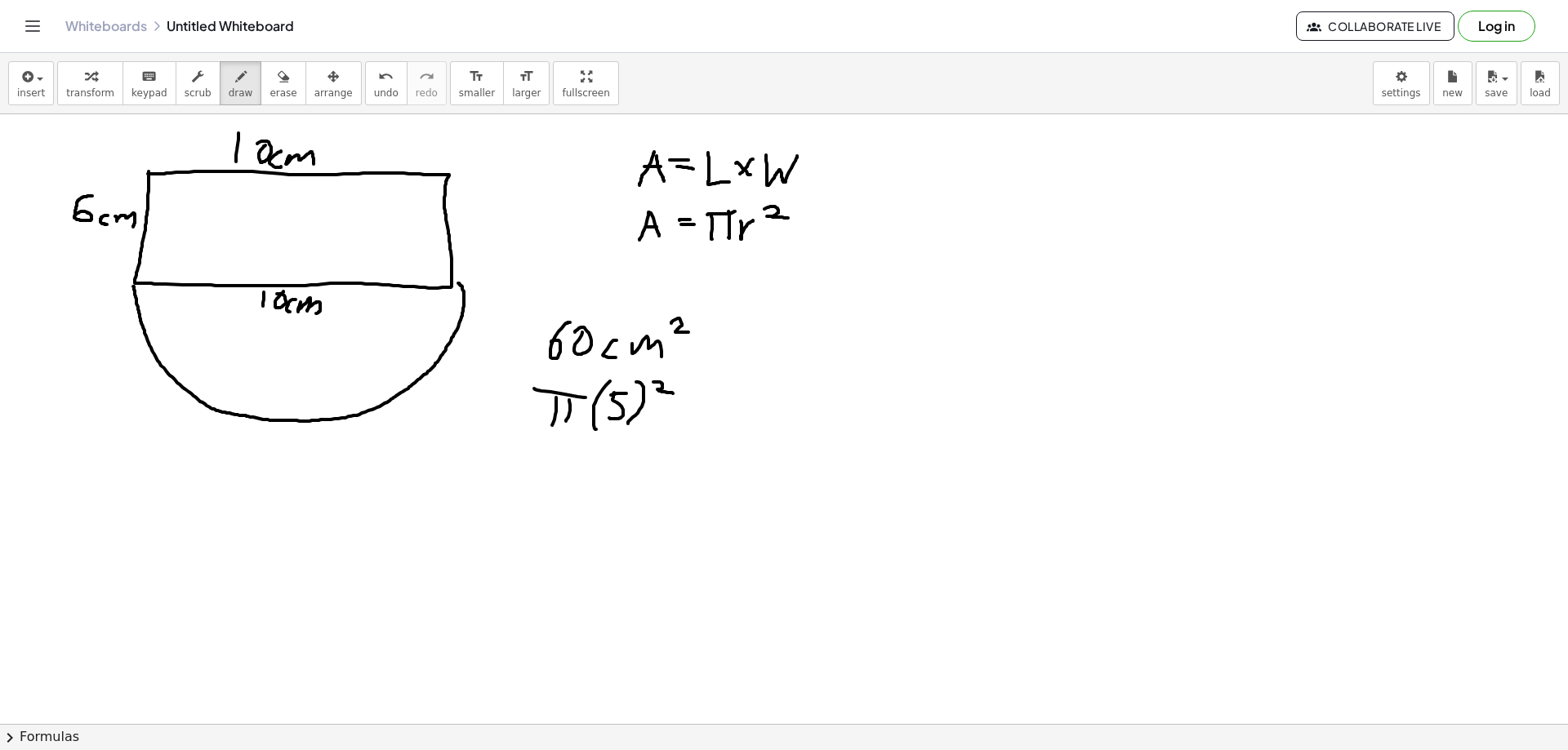
drag, startPoint x: 656, startPoint y: 382, endPoint x: 673, endPoint y: 394, distance: 20.8
drag, startPoint x: 529, startPoint y: 434, endPoint x: 668, endPoint y: 429, distance: 139.1
drag, startPoint x: 585, startPoint y: 451, endPoint x: 612, endPoint y: 467, distance: 31.4
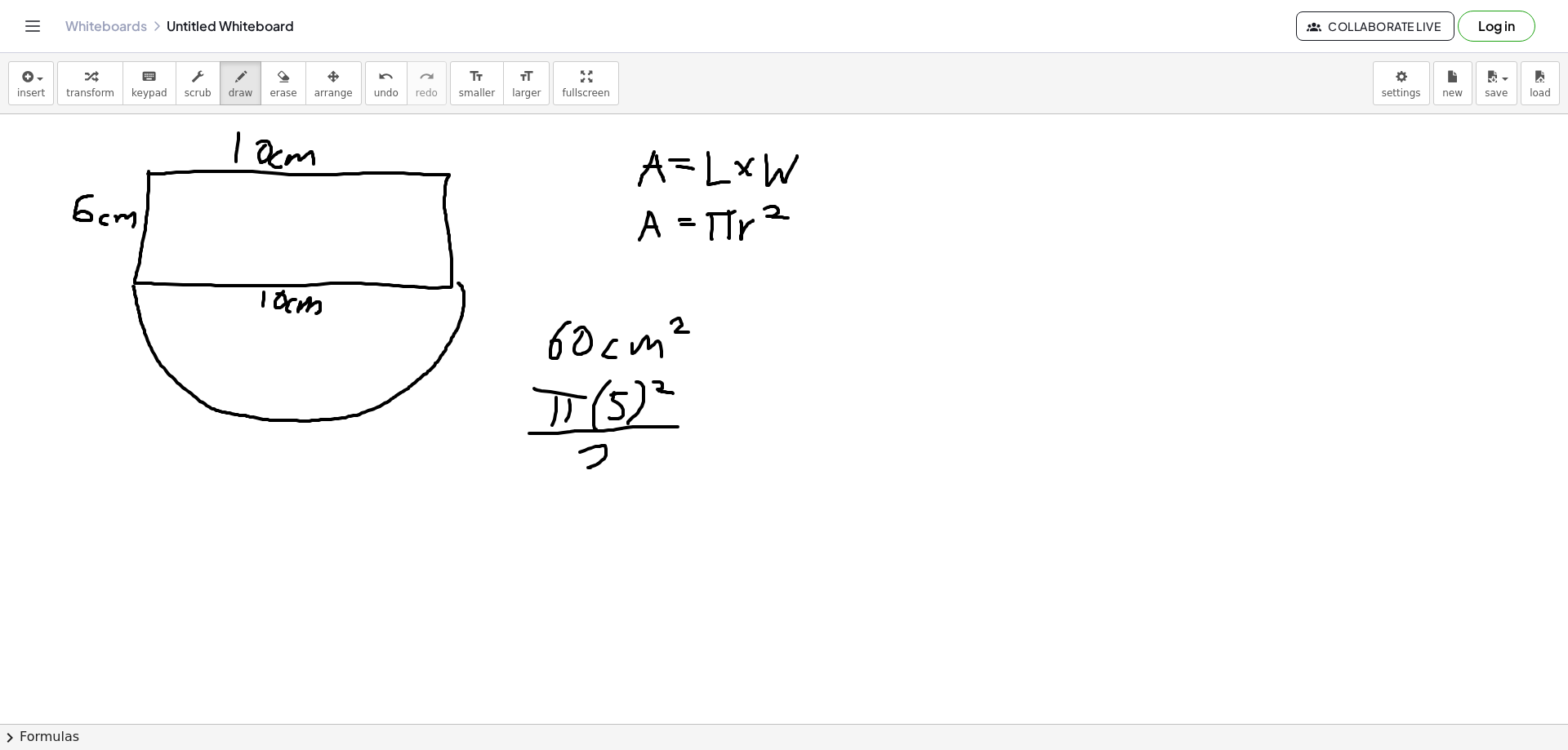
drag, startPoint x: 714, startPoint y: 422, endPoint x: 736, endPoint y: 422, distance: 22.0
drag, startPoint x: 716, startPoint y: 435, endPoint x: 779, endPoint y: 436, distance: 63.0
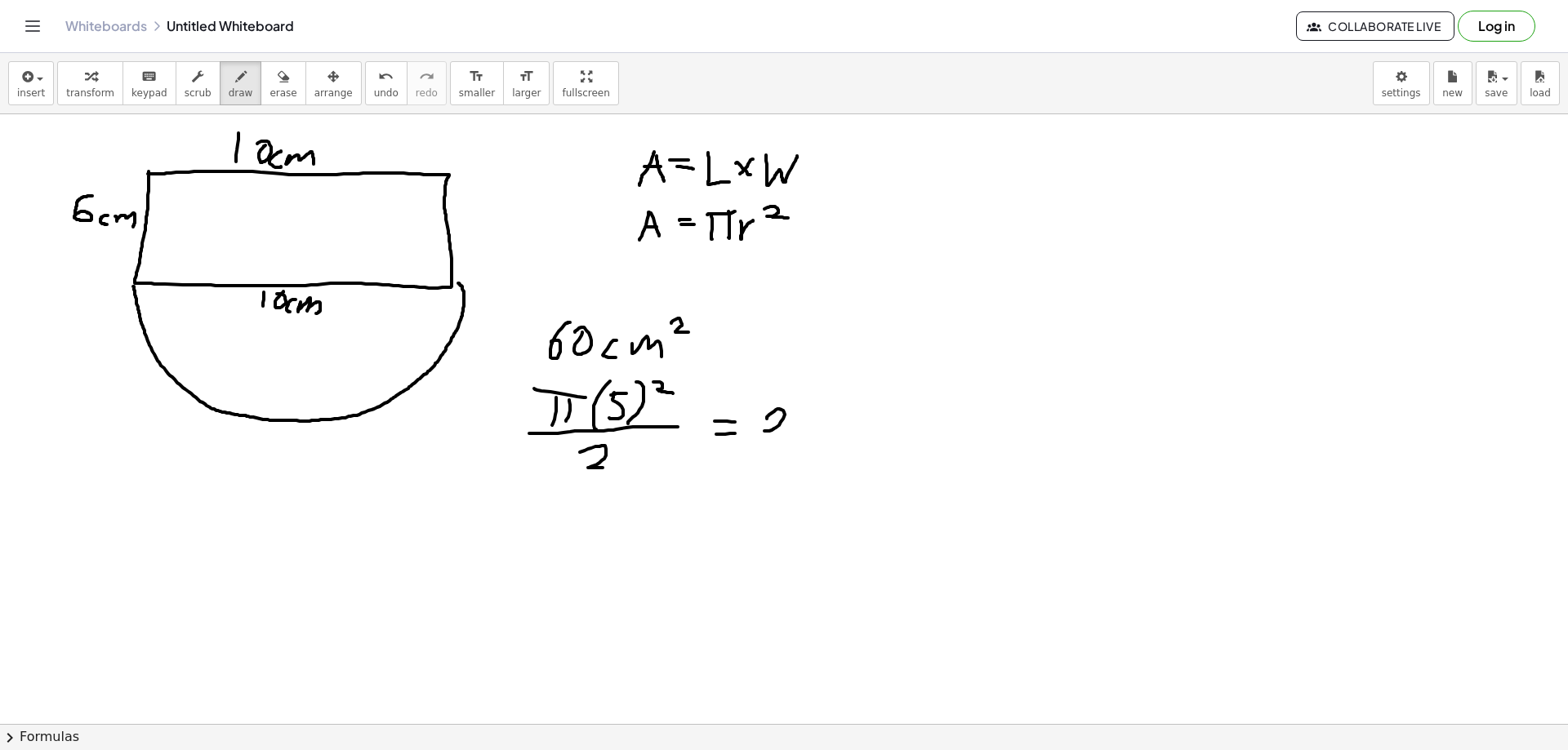
drag, startPoint x: 776, startPoint y: 410, endPoint x: 767, endPoint y: 416, distance: 10.8
drag, startPoint x: 809, startPoint y: 427, endPoint x: 806, endPoint y: 451, distance: 24.2
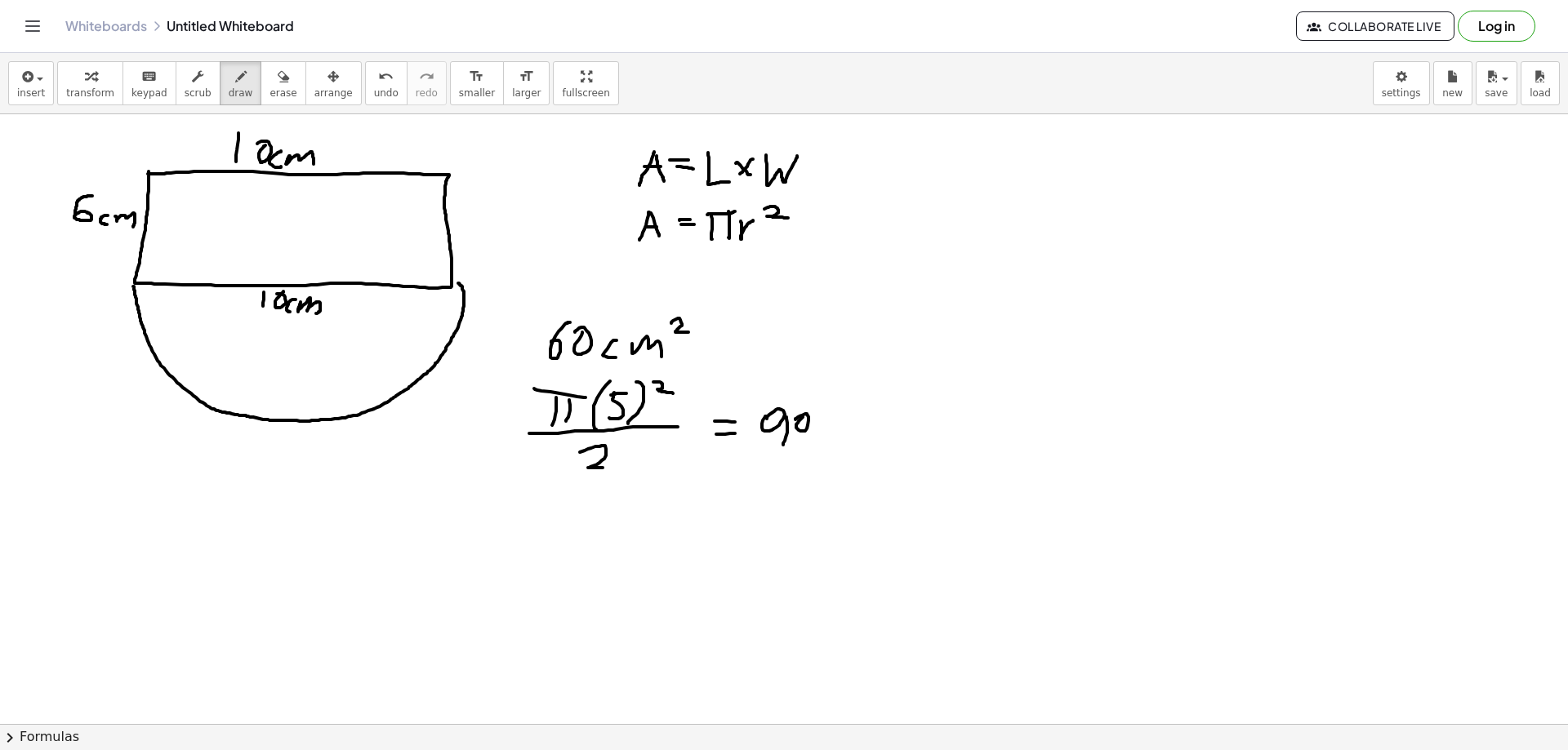
drag, startPoint x: 844, startPoint y: 413, endPoint x: 867, endPoint y: 423, distance: 25.1
drag, startPoint x: 868, startPoint y: 420, endPoint x: 882, endPoint y: 436, distance: 21.3
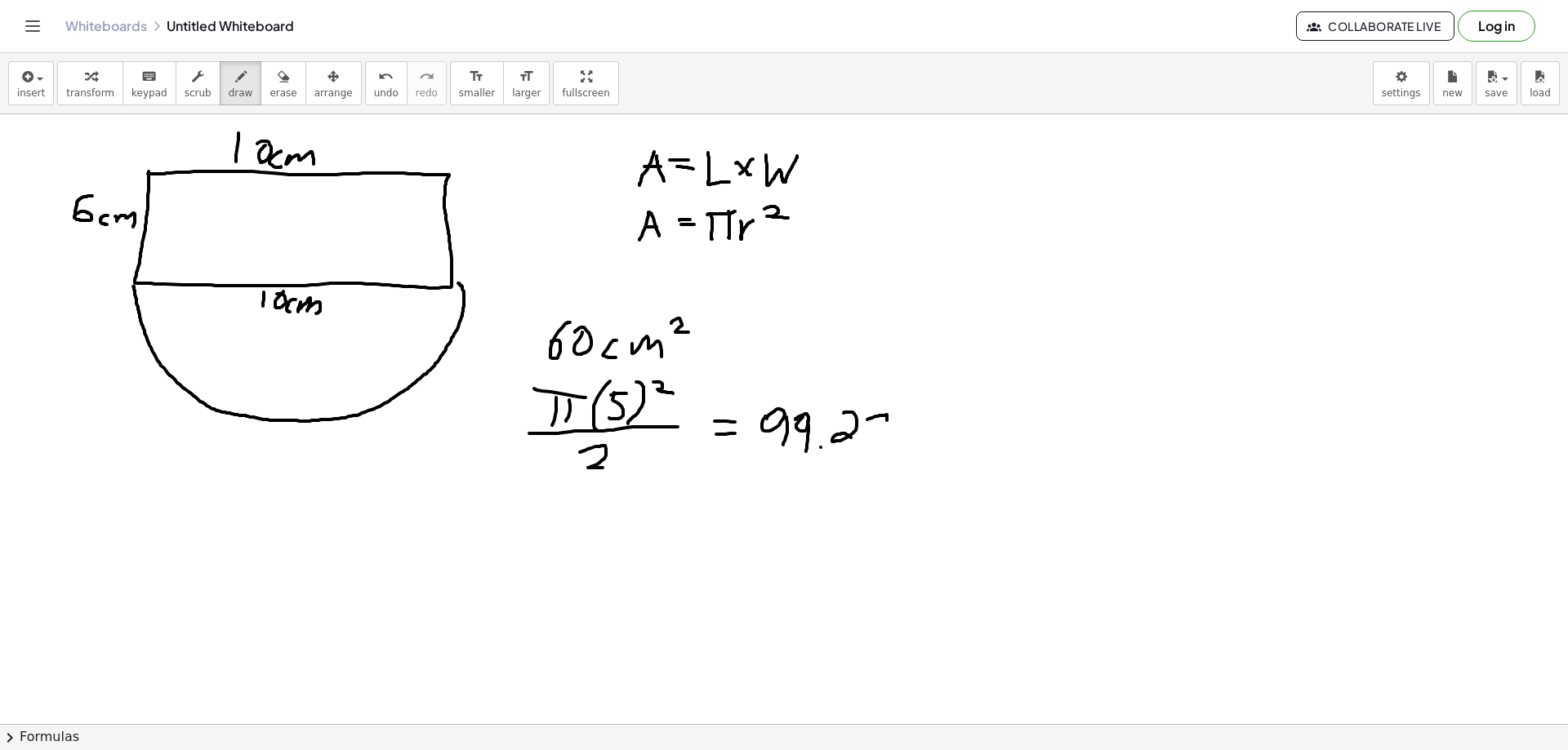
drag, startPoint x: 900, startPoint y: 427, endPoint x: 909, endPoint y: 440, distance: 15.8
drag, startPoint x: 916, startPoint y: 436, endPoint x: 936, endPoint y: 443, distance: 21.2
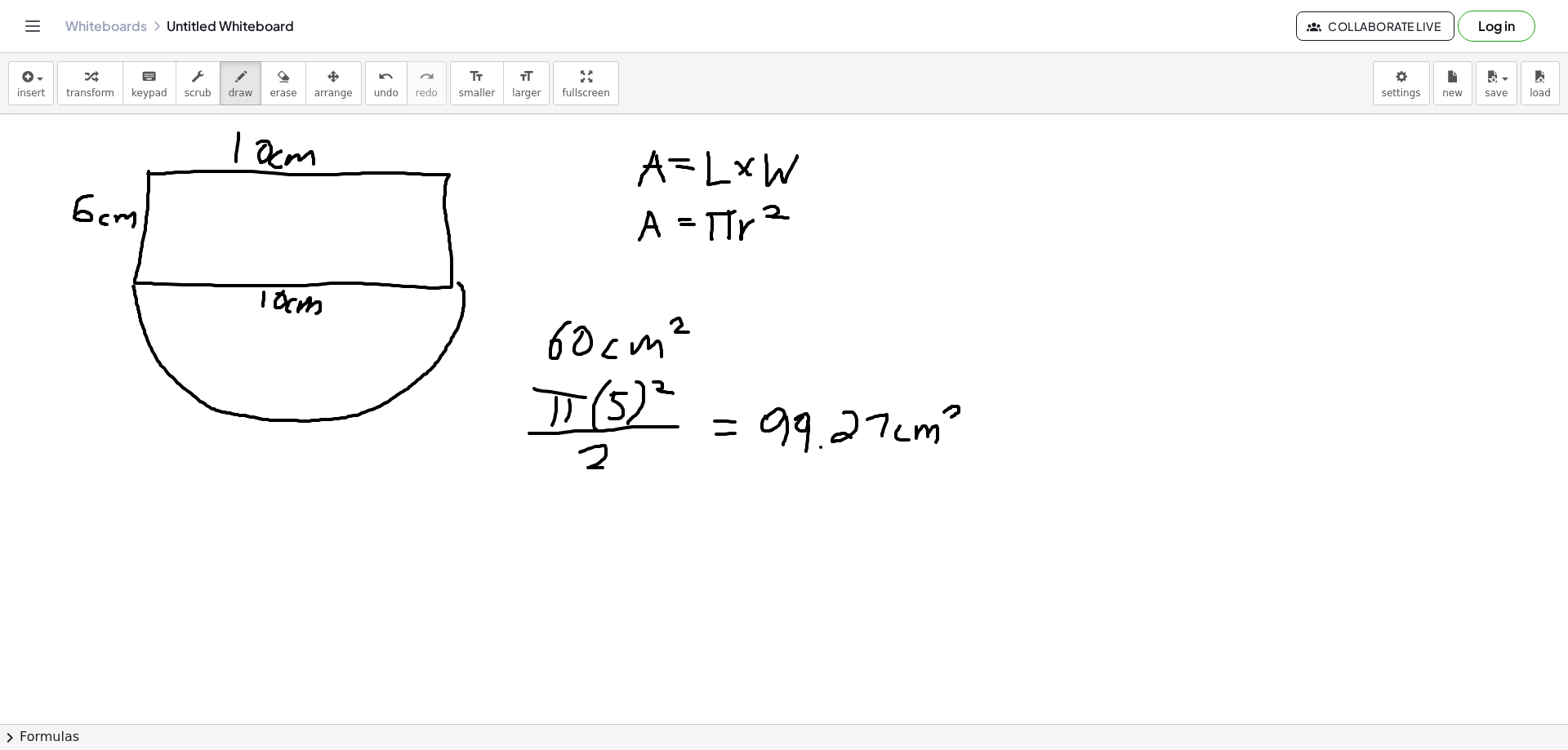
drag, startPoint x: 944, startPoint y: 413, endPoint x: 1185, endPoint y: 447, distance: 243.4
drag, startPoint x: 698, startPoint y: 368, endPoint x: 694, endPoint y: 383, distance: 15.5
drag, startPoint x: 707, startPoint y: 376, endPoint x: 717, endPoint y: 381, distance: 11.2
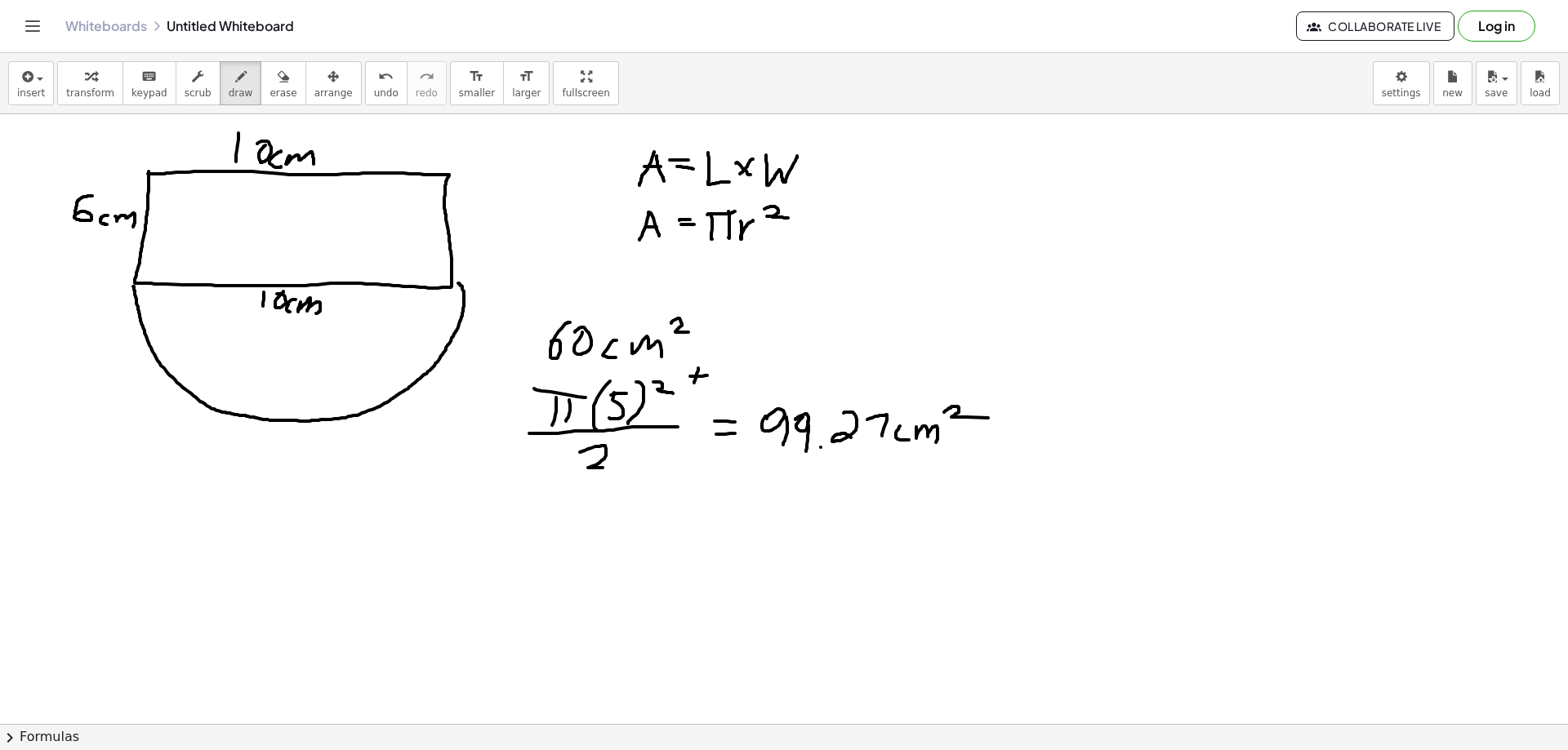
drag, startPoint x: 716, startPoint y: 306, endPoint x: 725, endPoint y: 404, distance: 98.4
drag, startPoint x: 689, startPoint y: 465, endPoint x: 743, endPoint y: 400, distance: 84.5
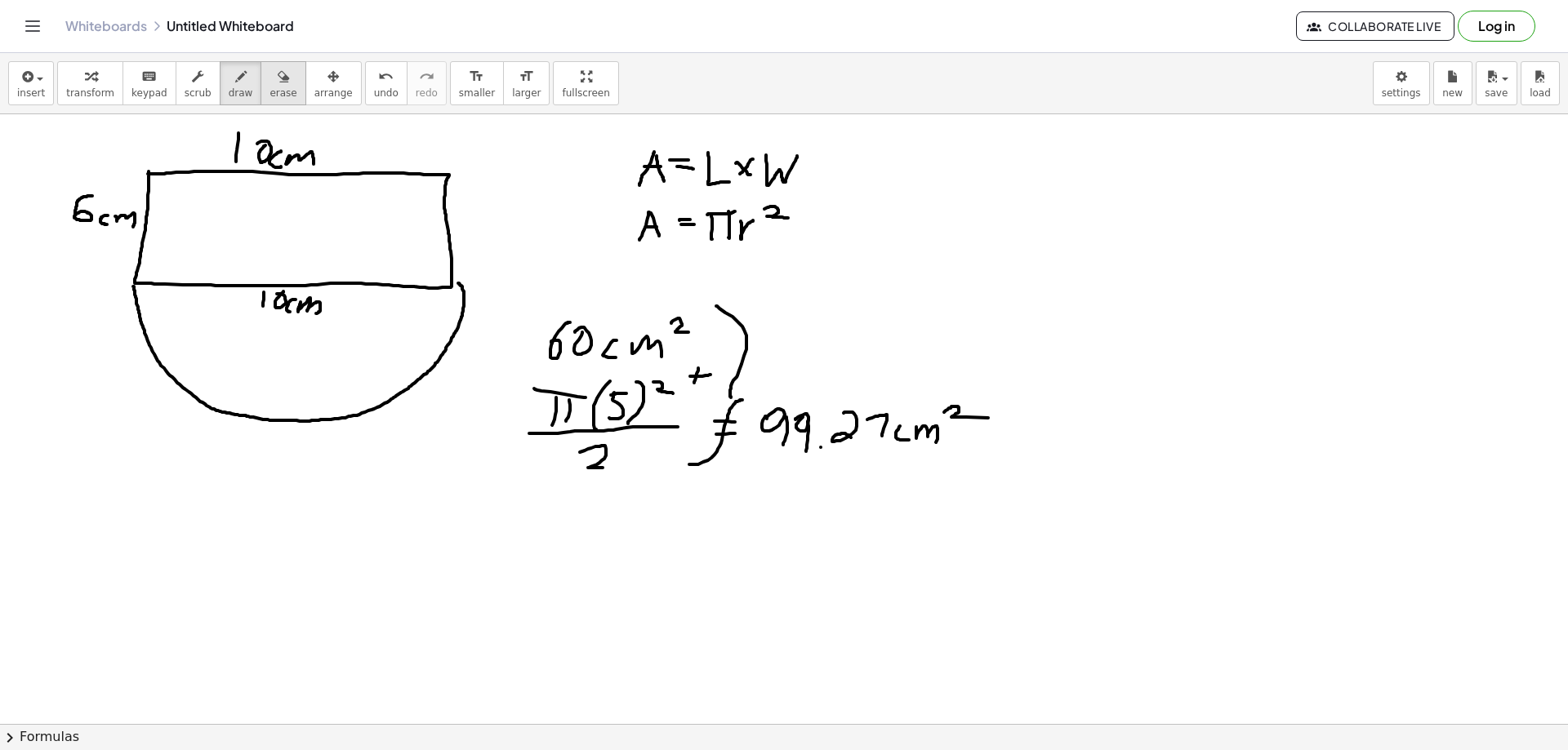
click at [270, 85] on div "button" at bounding box center [283, 76] width 27 height 20
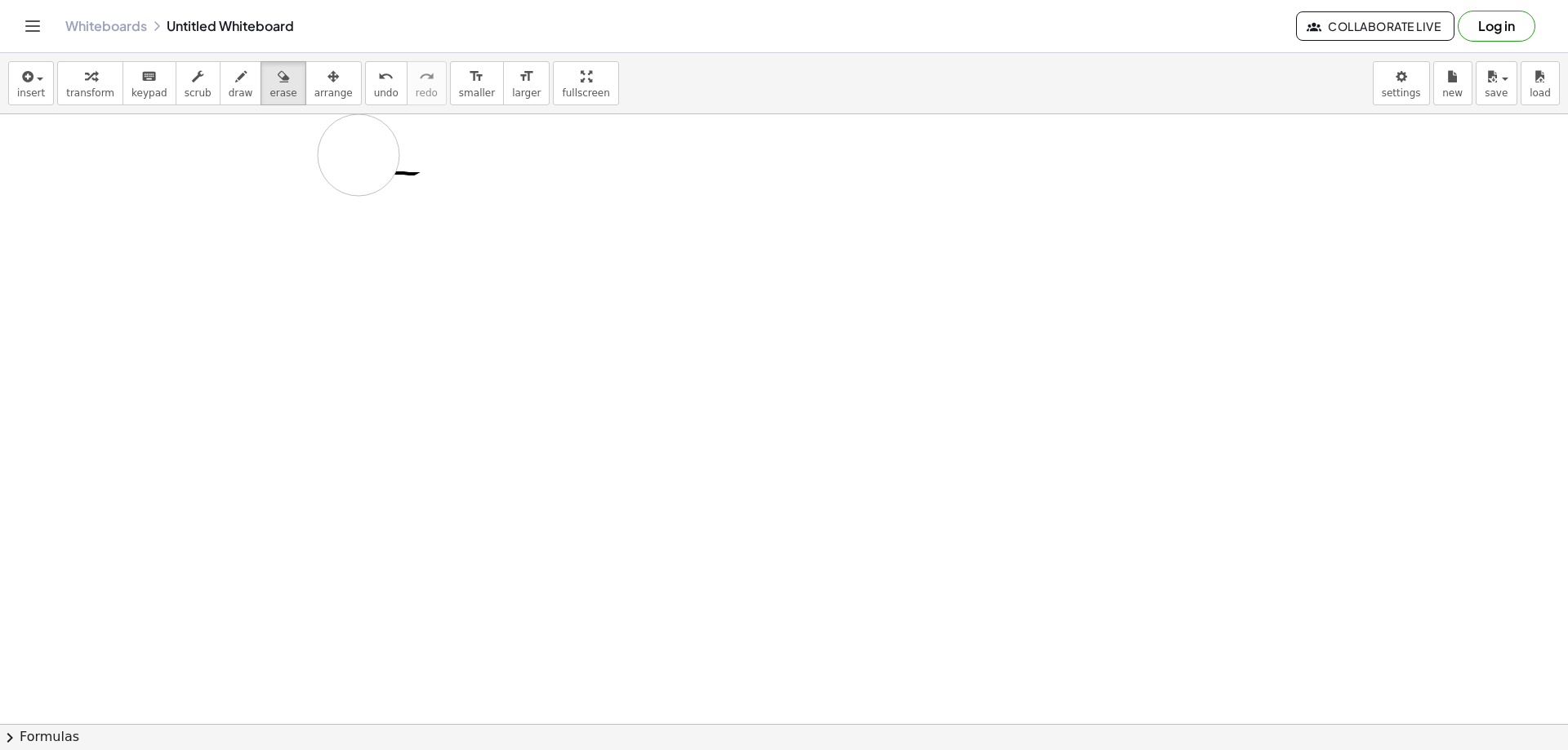
drag, startPoint x: 573, startPoint y: 501, endPoint x: 330, endPoint y: 163, distance: 416.3
click at [229, 94] on span "draw" at bounding box center [241, 93] width 25 height 11
drag, startPoint x: 131, startPoint y: 261, endPoint x: 171, endPoint y: 232, distance: 49.4
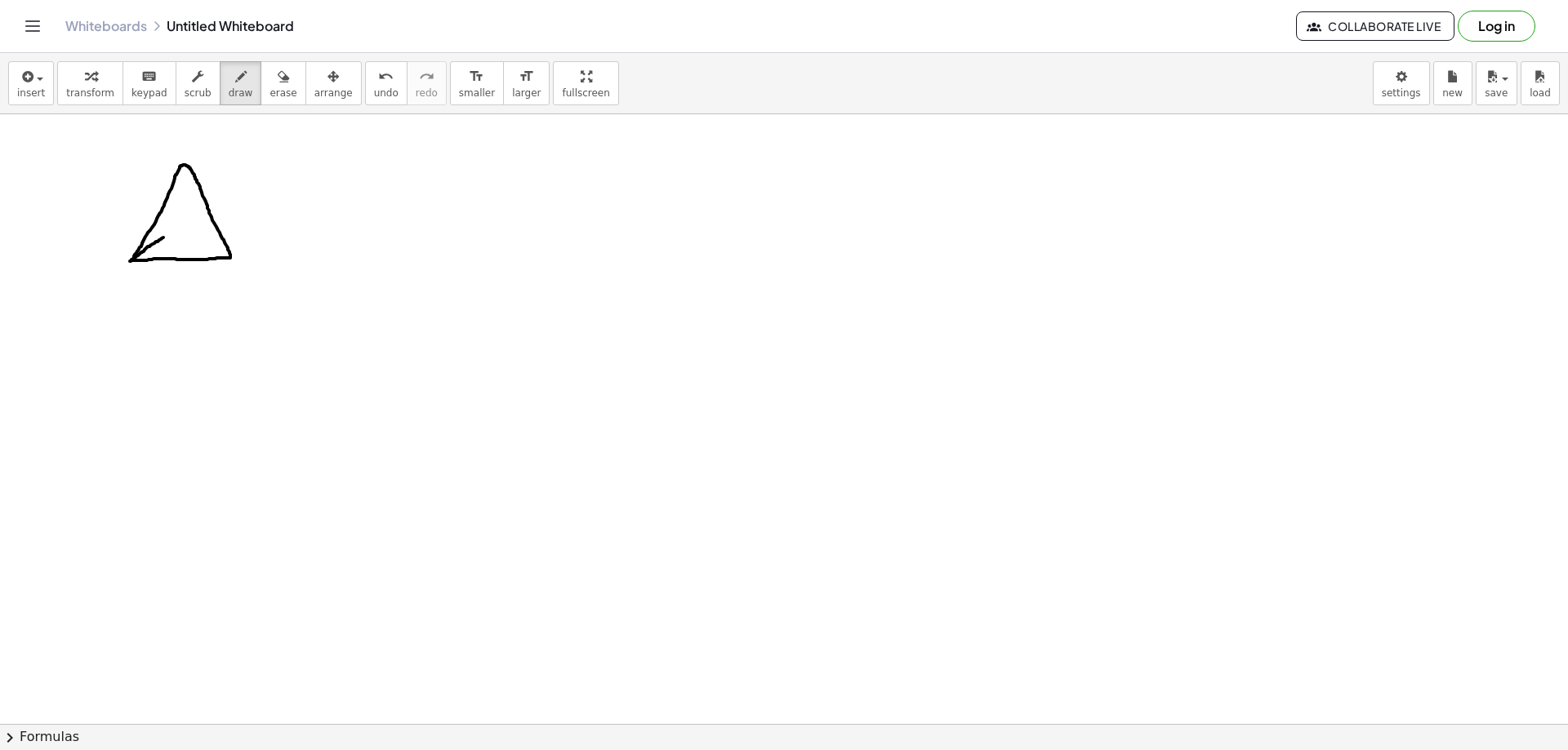
drag, startPoint x: 231, startPoint y: 255, endPoint x: 173, endPoint y: 231, distance: 62.8
drag, startPoint x: 183, startPoint y: 162, endPoint x: 225, endPoint y: 228, distance: 78.2
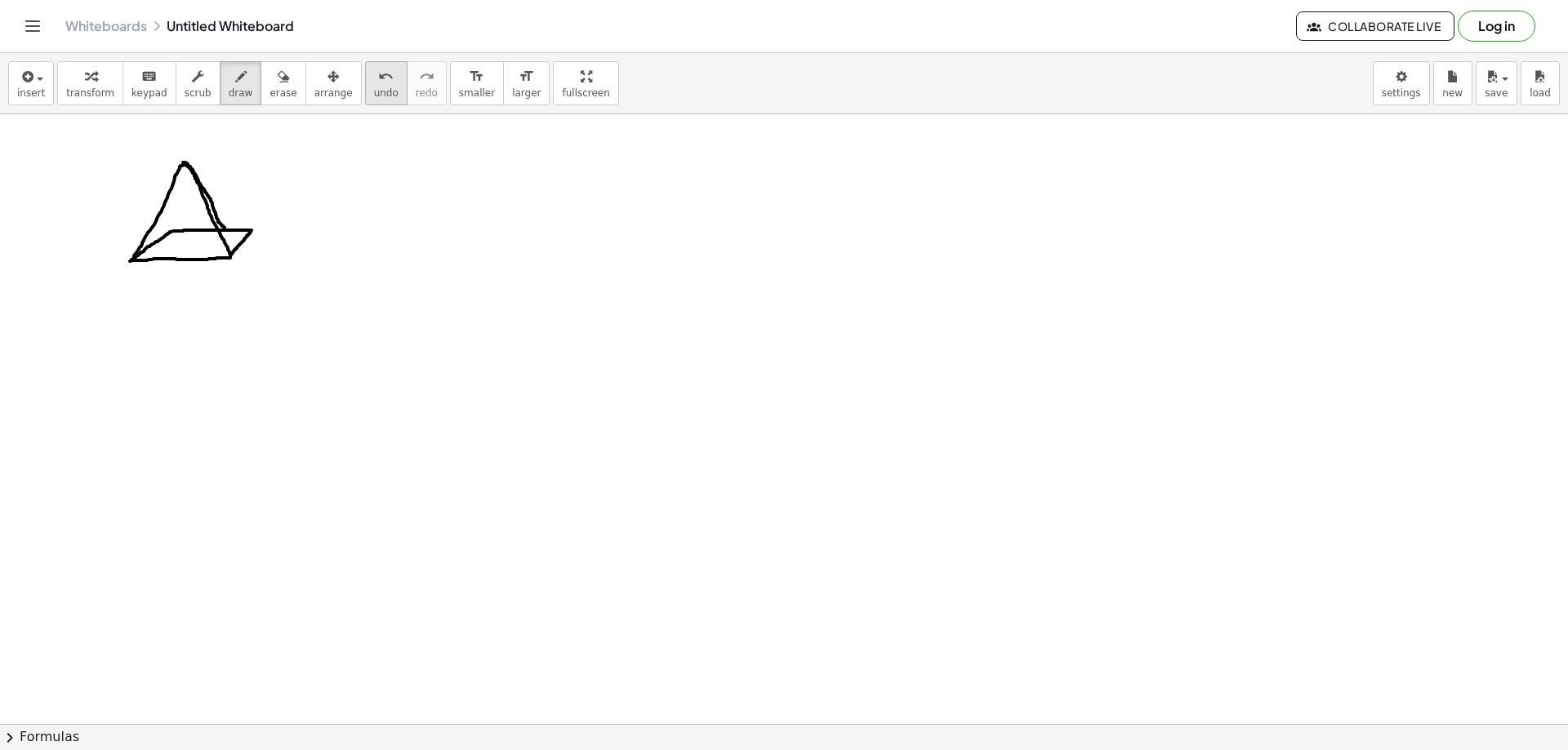
click at [378, 76] on icon "undo" at bounding box center [386, 77] width 16 height 20
drag, startPoint x: 189, startPoint y: 163, endPoint x: 248, endPoint y: 226, distance: 86.3
drag, startPoint x: 188, startPoint y: 166, endPoint x: 180, endPoint y: 225, distance: 59.5
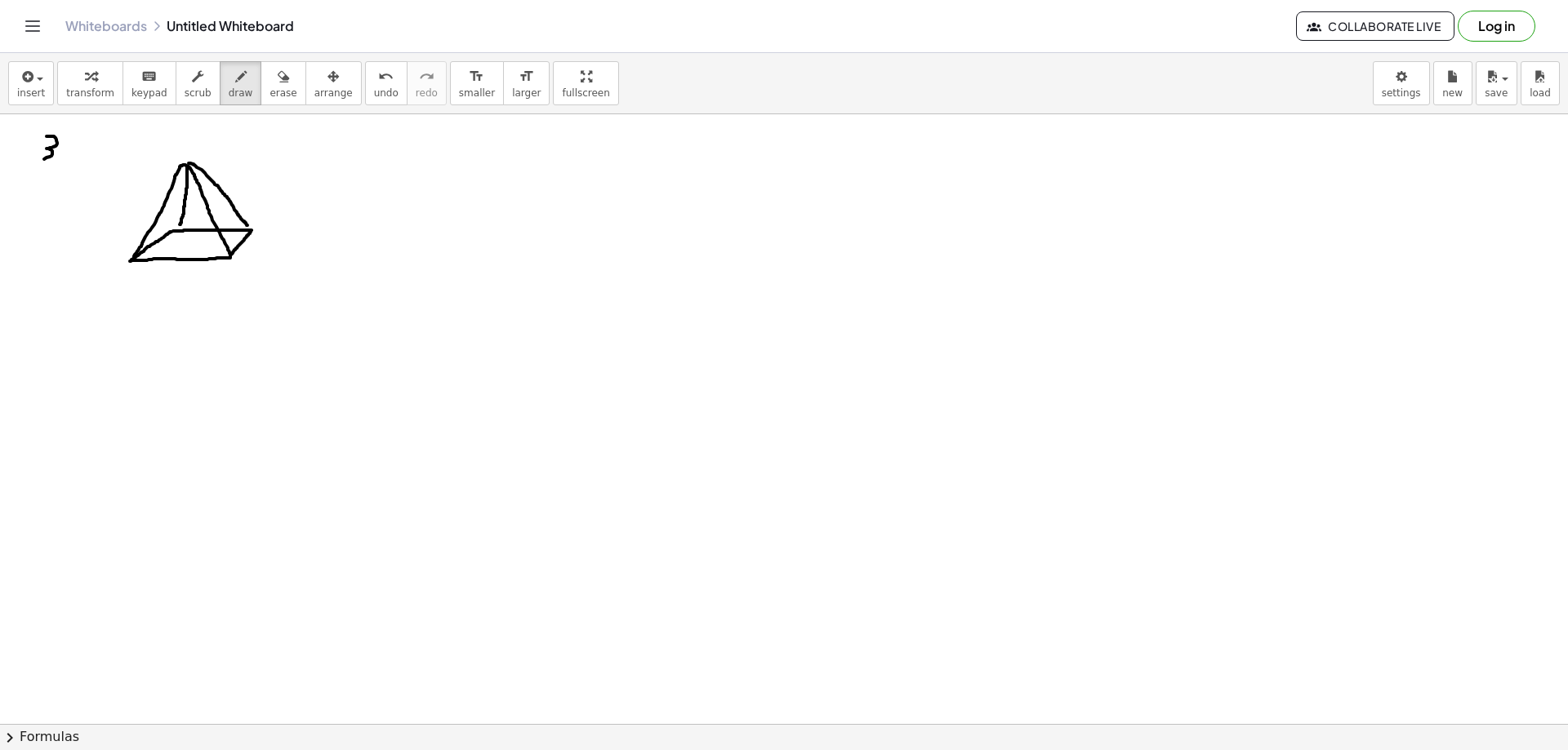
drag, startPoint x: 51, startPoint y: 136, endPoint x: 39, endPoint y: 159, distance: 25.9
drag, startPoint x: 64, startPoint y: 136, endPoint x: 63, endPoint y: 157, distance: 21.0
drag, startPoint x: 68, startPoint y: 137, endPoint x: 72, endPoint y: 160, distance: 23.3
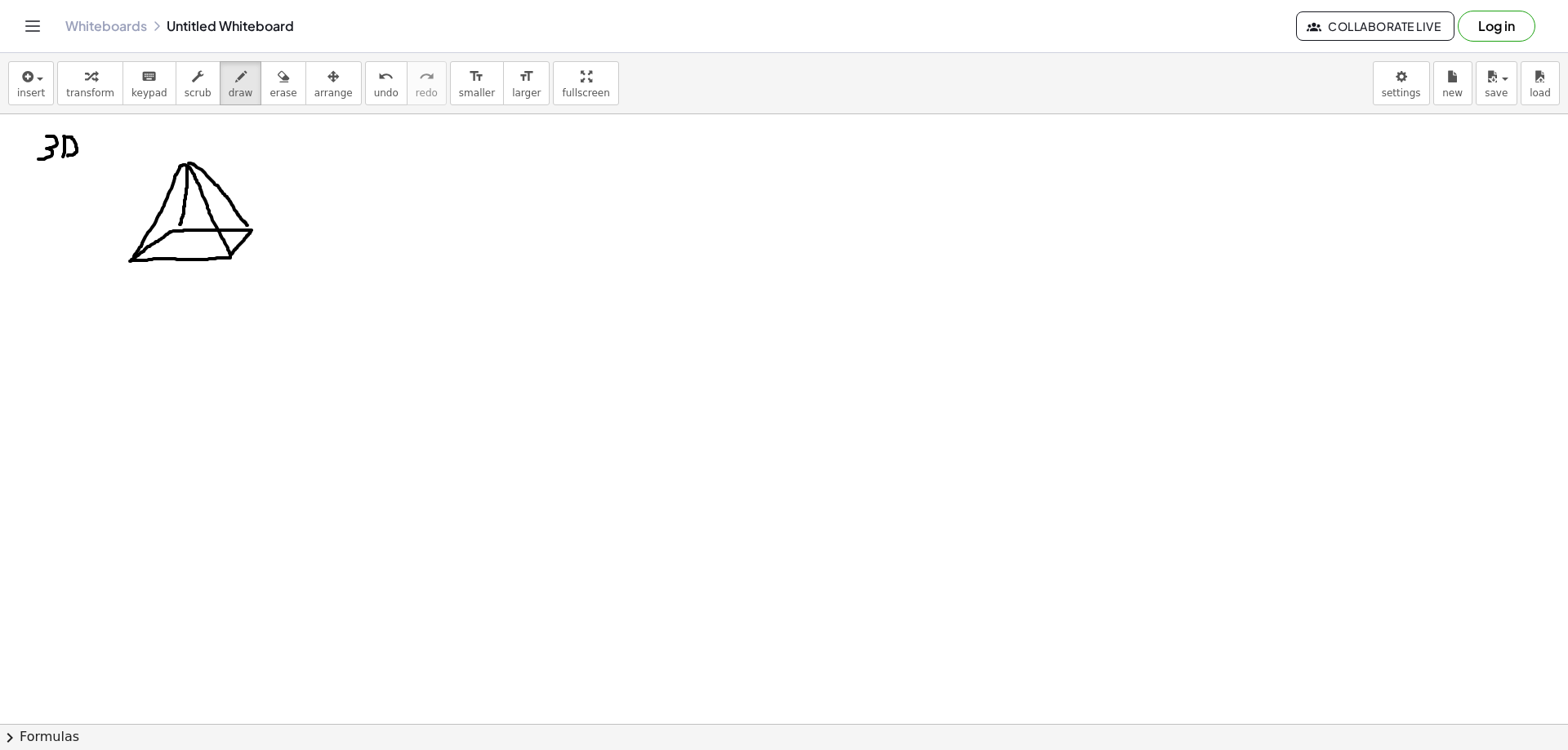
drag, startPoint x: 297, startPoint y: 209, endPoint x: 344, endPoint y: 212, distance: 47.1
drag, startPoint x: 348, startPoint y: 197, endPoint x: 348, endPoint y: 227, distance: 30.0
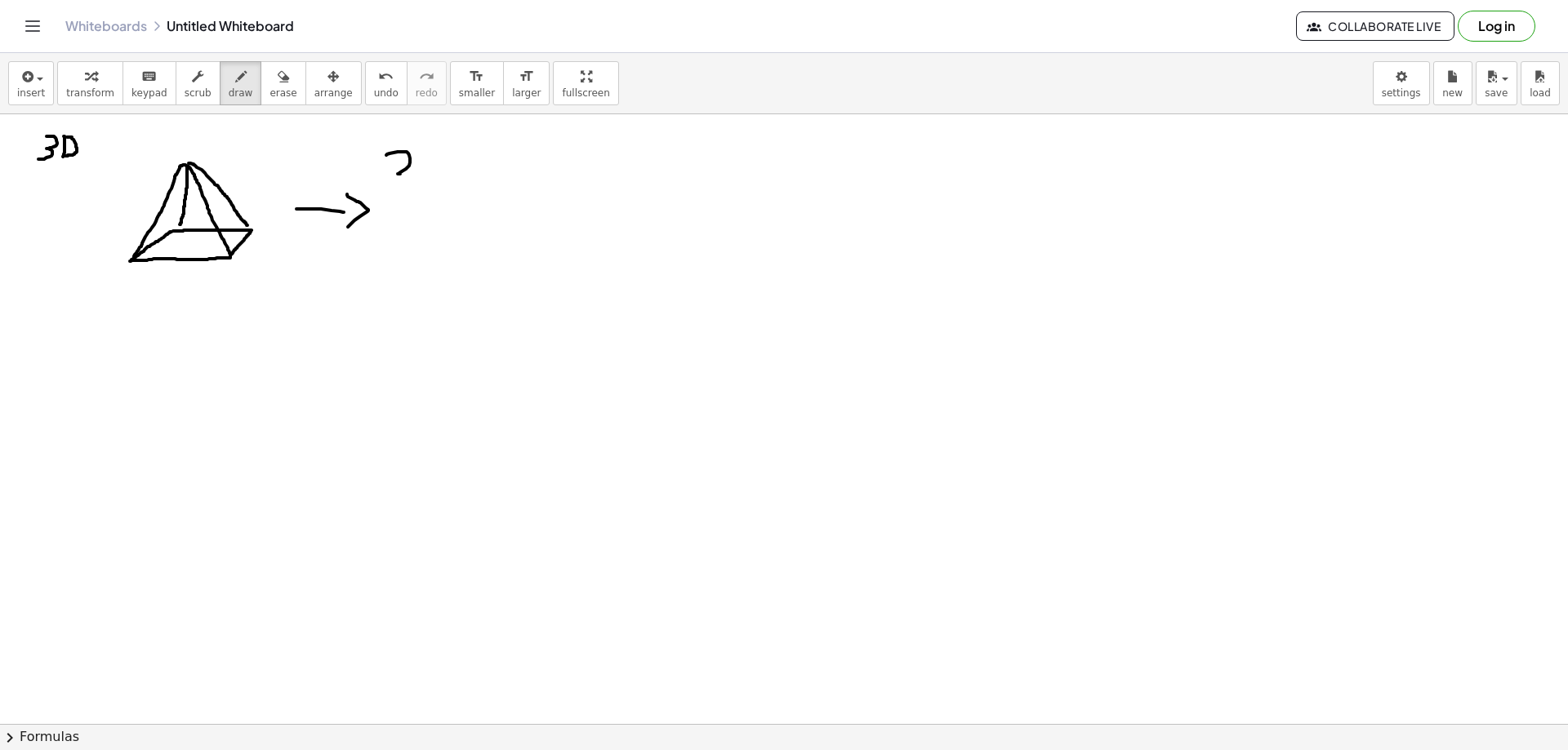
drag, startPoint x: 405, startPoint y: 152, endPoint x: 412, endPoint y: 175, distance: 24.0
drag, startPoint x: 427, startPoint y: 160, endPoint x: 423, endPoint y: 175, distance: 15.5
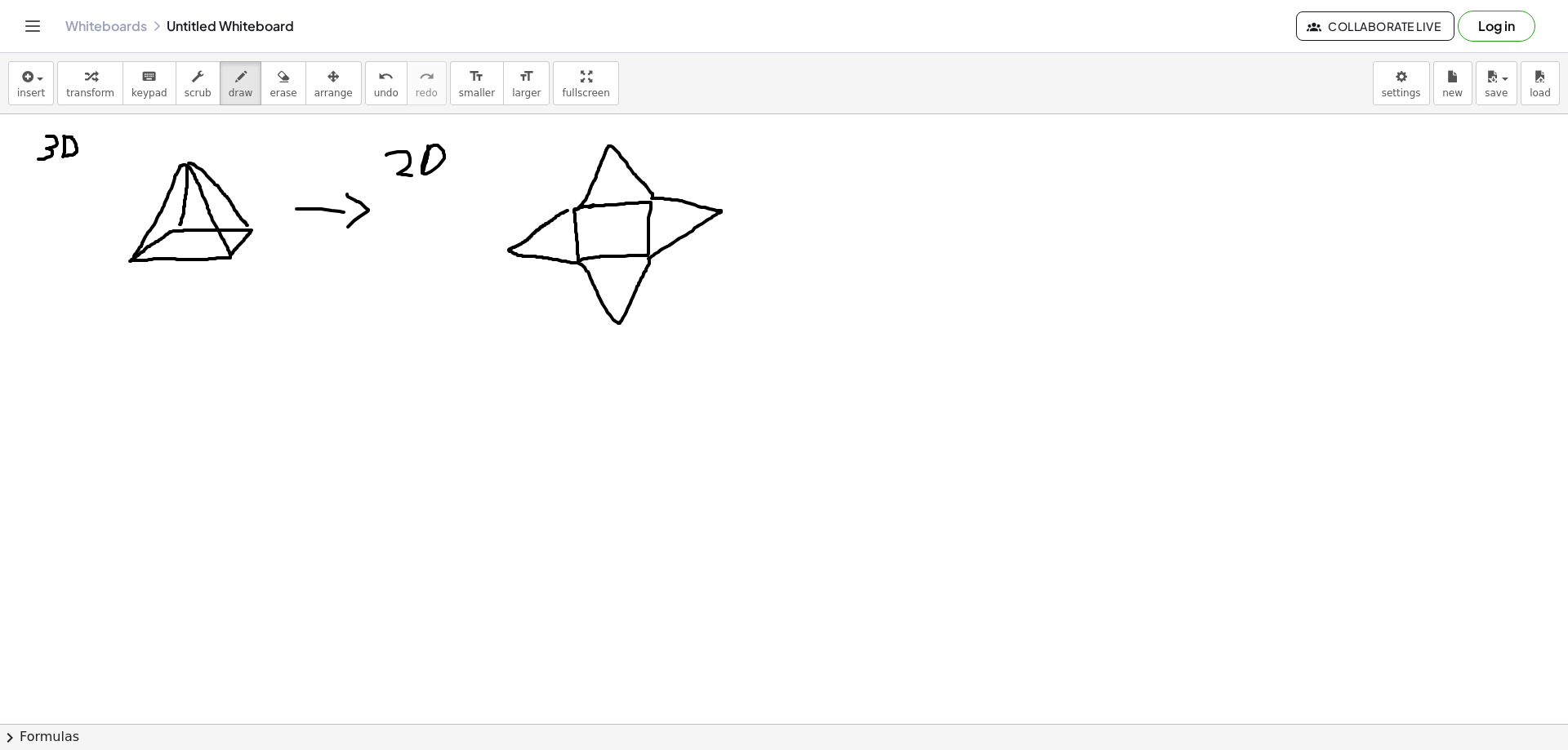
drag, startPoint x: 577, startPoint y: 210, endPoint x: 568, endPoint y: 211, distance: 9.1
drag, startPoint x: 612, startPoint y: 262, endPoint x: 615, endPoint y: 272, distance: 10.4
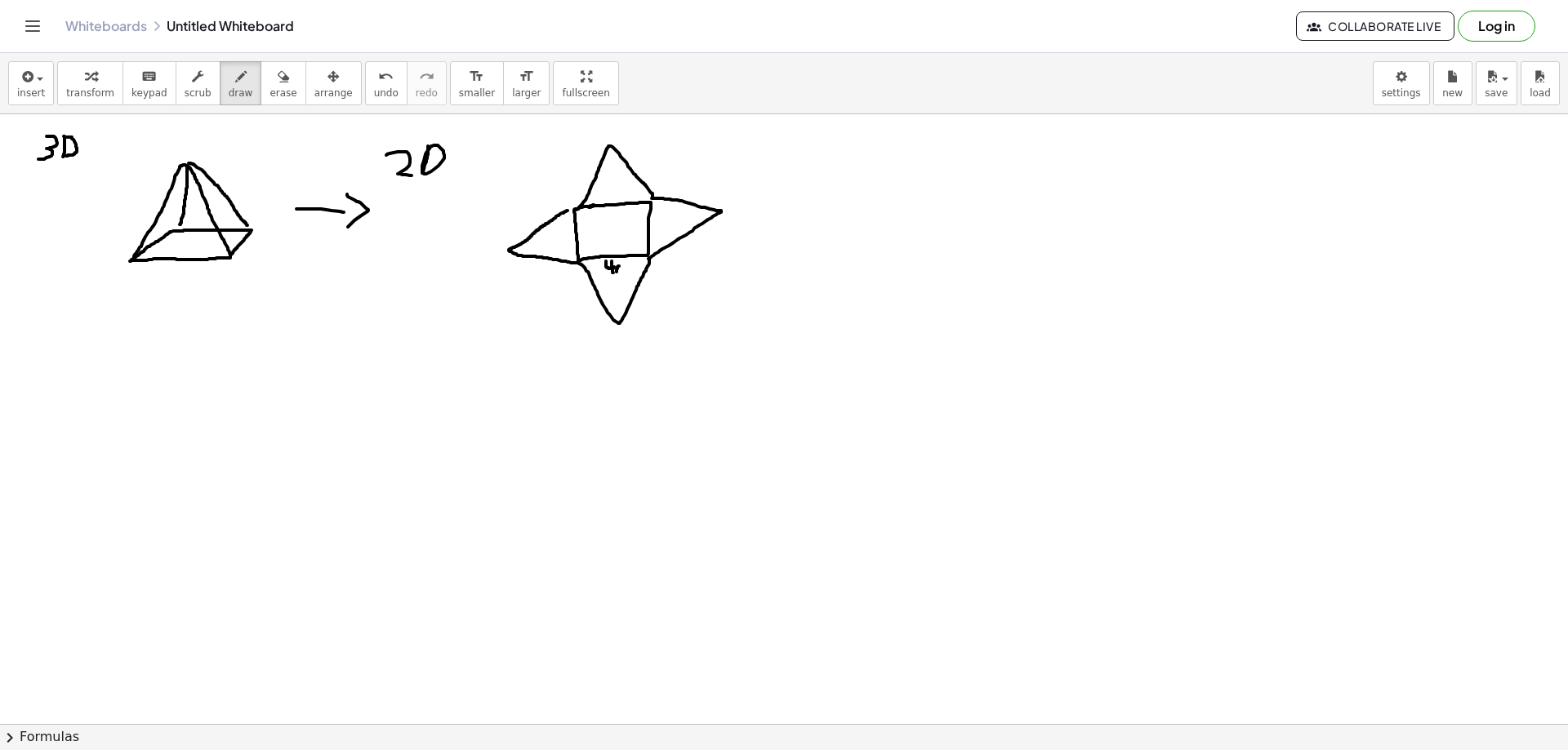
drag, startPoint x: 623, startPoint y: 266, endPoint x: 622, endPoint y: 298, distance: 32.0
drag, startPoint x: 806, startPoint y: 184, endPoint x: 834, endPoint y: 187, distance: 28.2
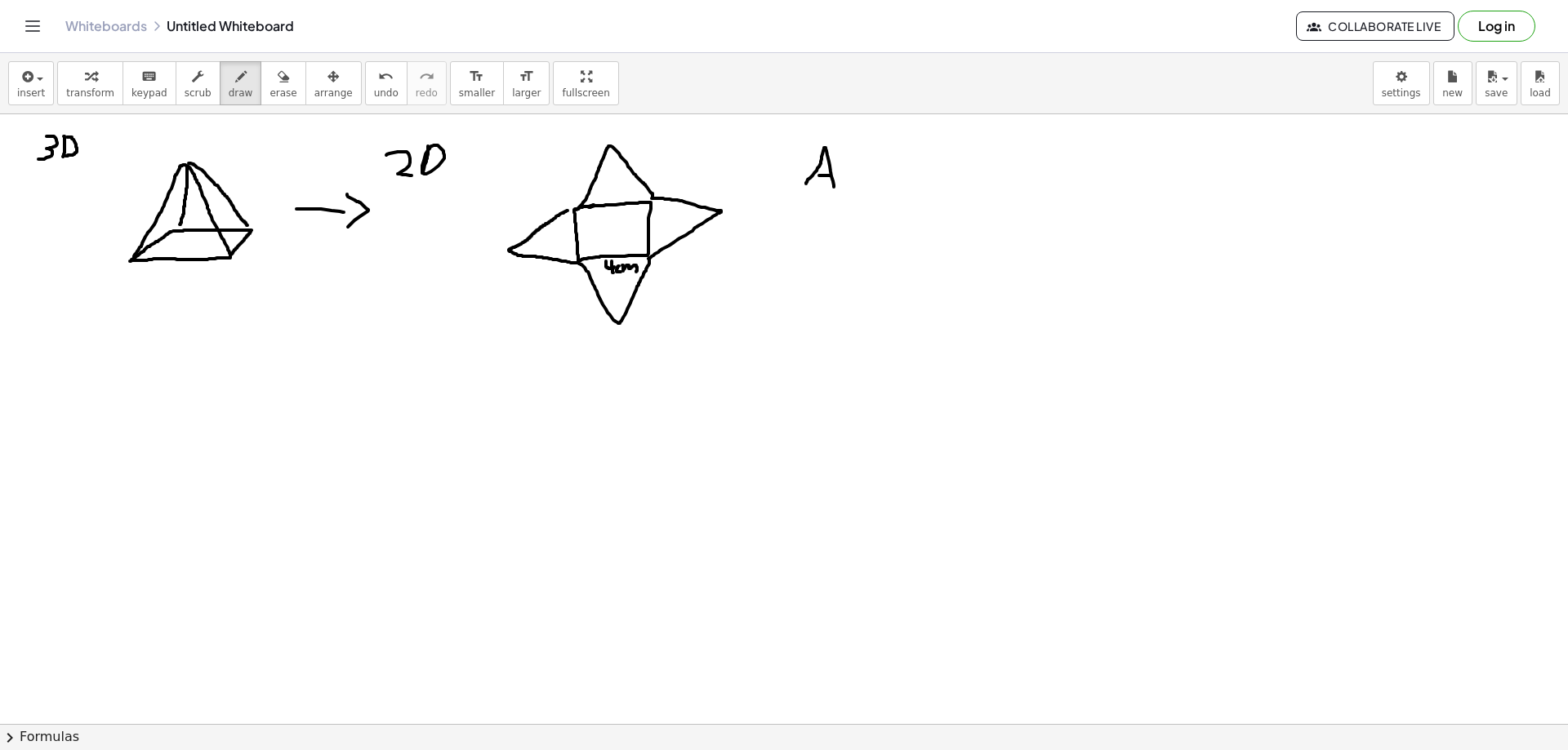
drag, startPoint x: 850, startPoint y: 166, endPoint x: 860, endPoint y: 170, distance: 10.8
drag, startPoint x: 854, startPoint y: 173, endPoint x: 874, endPoint y: 175, distance: 20.1
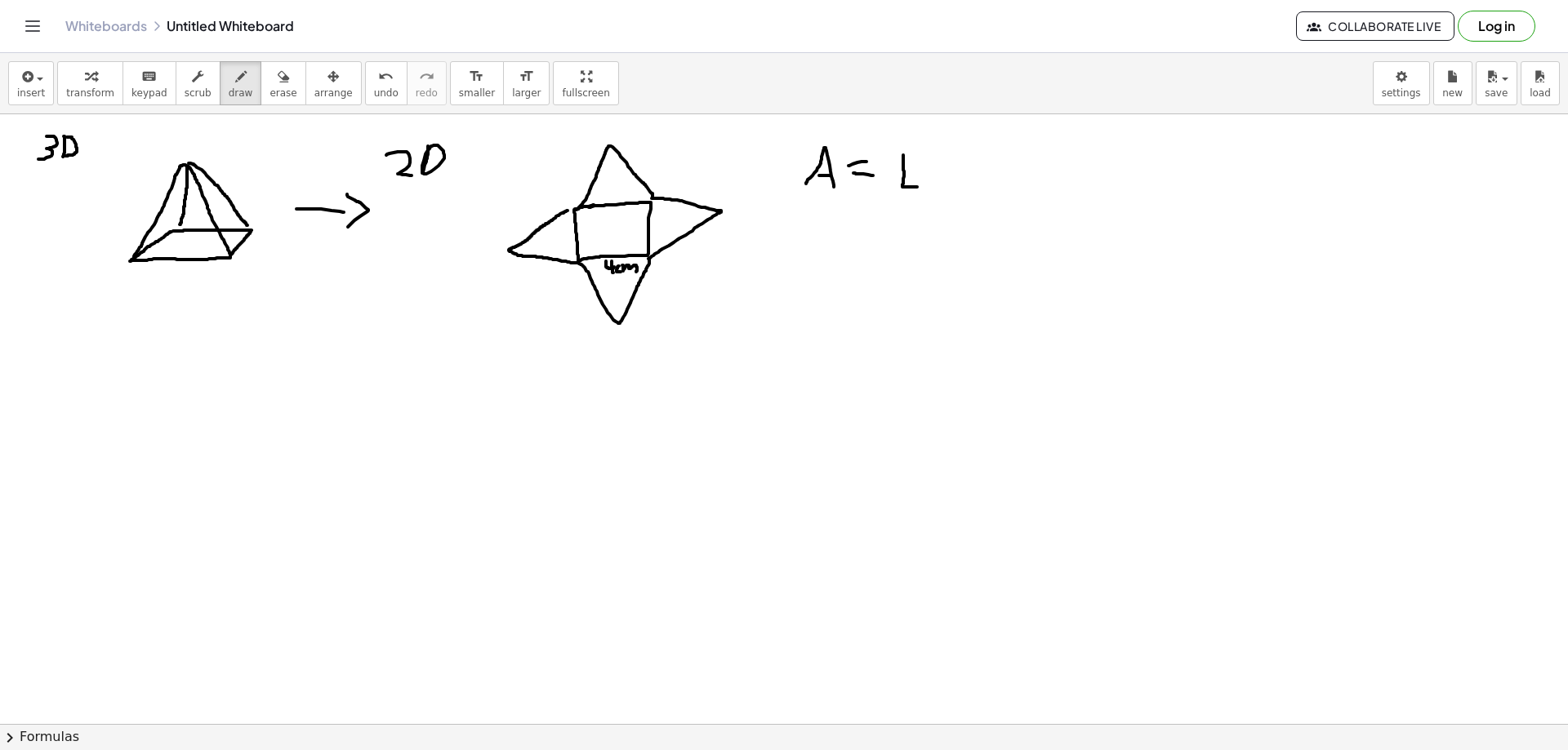
drag, startPoint x: 903, startPoint y: 155, endPoint x: 919, endPoint y: 187, distance: 35.8
drag, startPoint x: 930, startPoint y: 164, endPoint x: 945, endPoint y: 181, distance: 22.7
drag, startPoint x: 949, startPoint y: 163, endPoint x: 934, endPoint y: 180, distance: 22.7
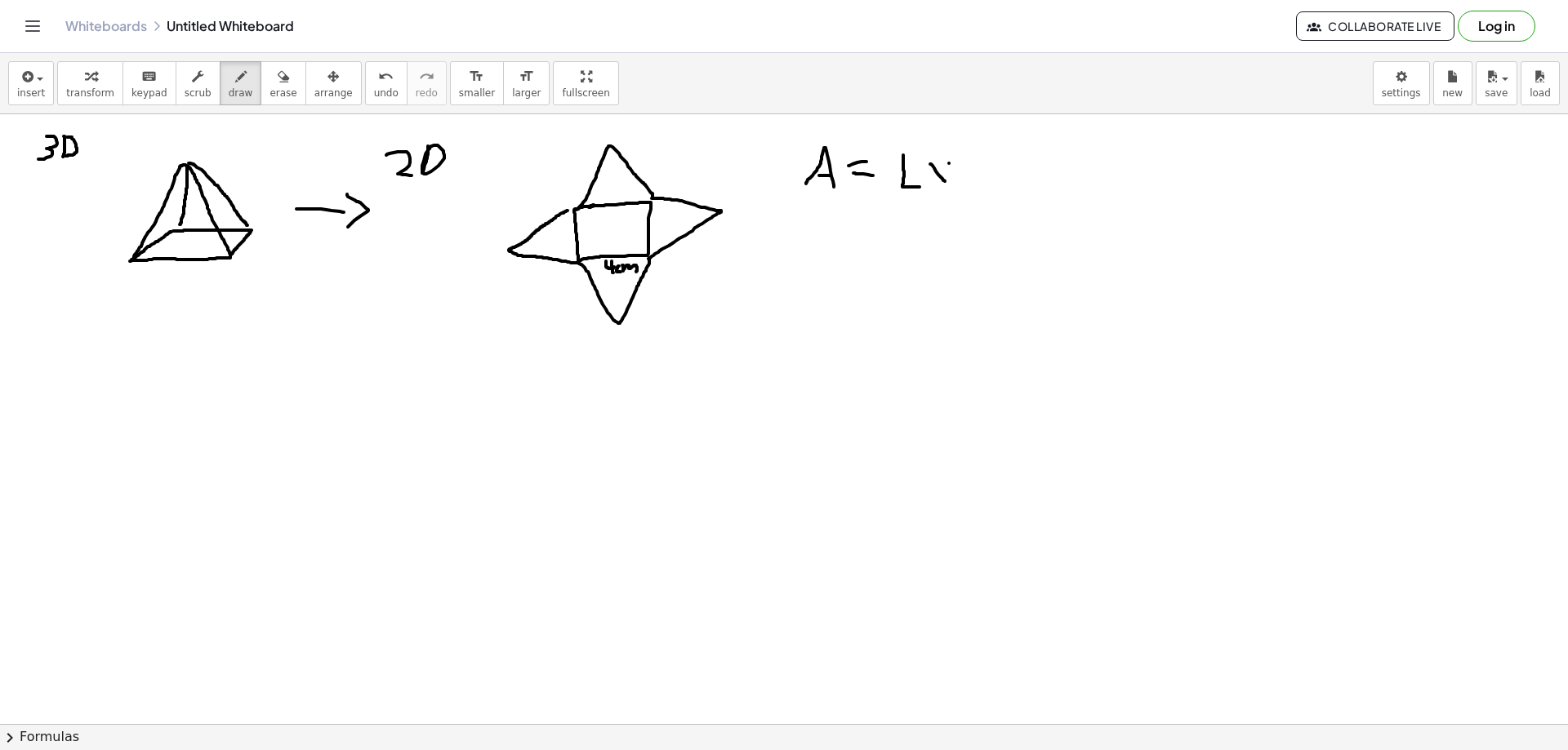
drag, startPoint x: 963, startPoint y: 162, endPoint x: 995, endPoint y: 156, distance: 32.6
drag, startPoint x: 789, startPoint y: 256, endPoint x: 820, endPoint y: 253, distance: 31.1
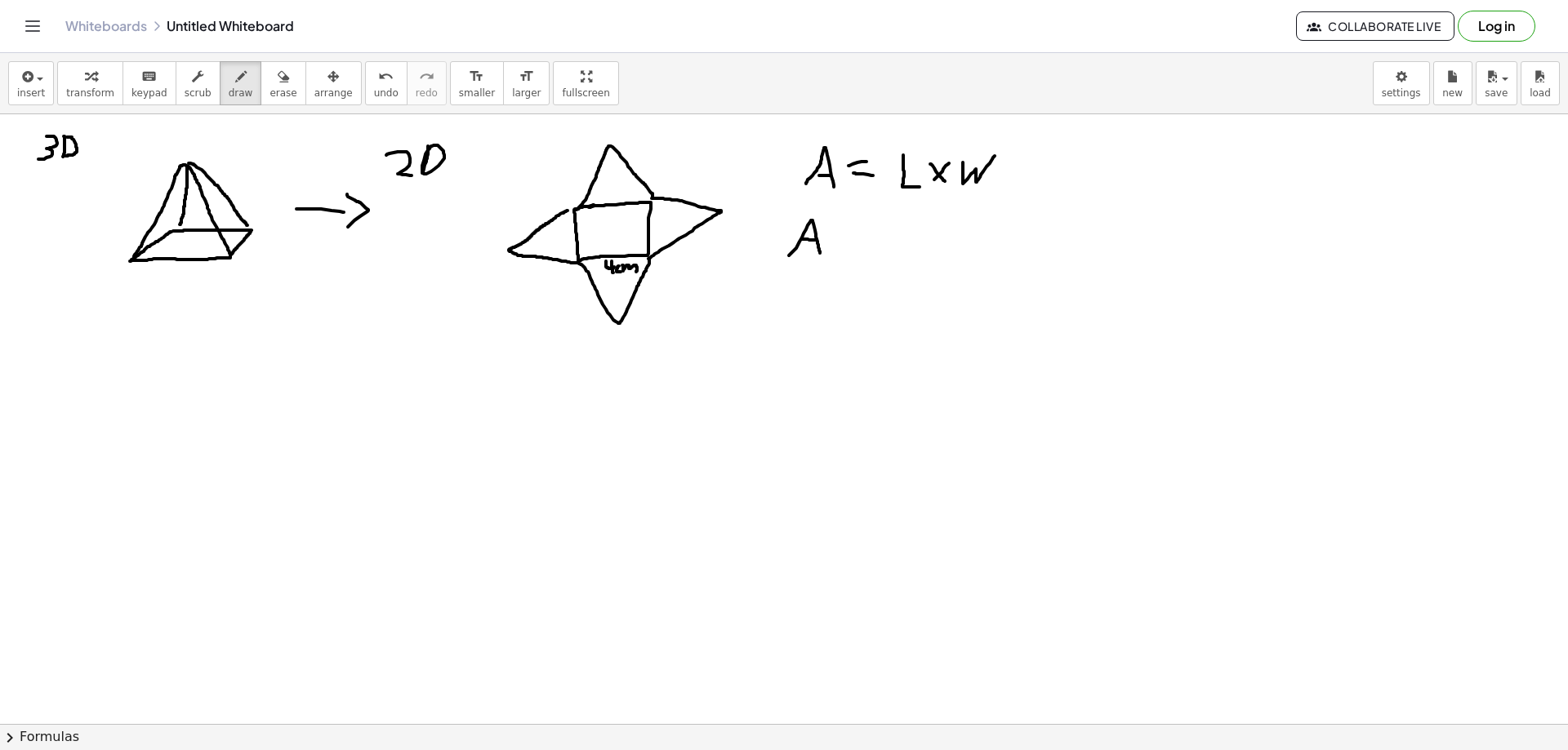
drag, startPoint x: 810, startPoint y: 240, endPoint x: 819, endPoint y: 240, distance: 9.0
drag, startPoint x: 835, startPoint y: 232, endPoint x: 846, endPoint y: 239, distance: 13.0
drag, startPoint x: 839, startPoint y: 244, endPoint x: 852, endPoint y: 244, distance: 13.0
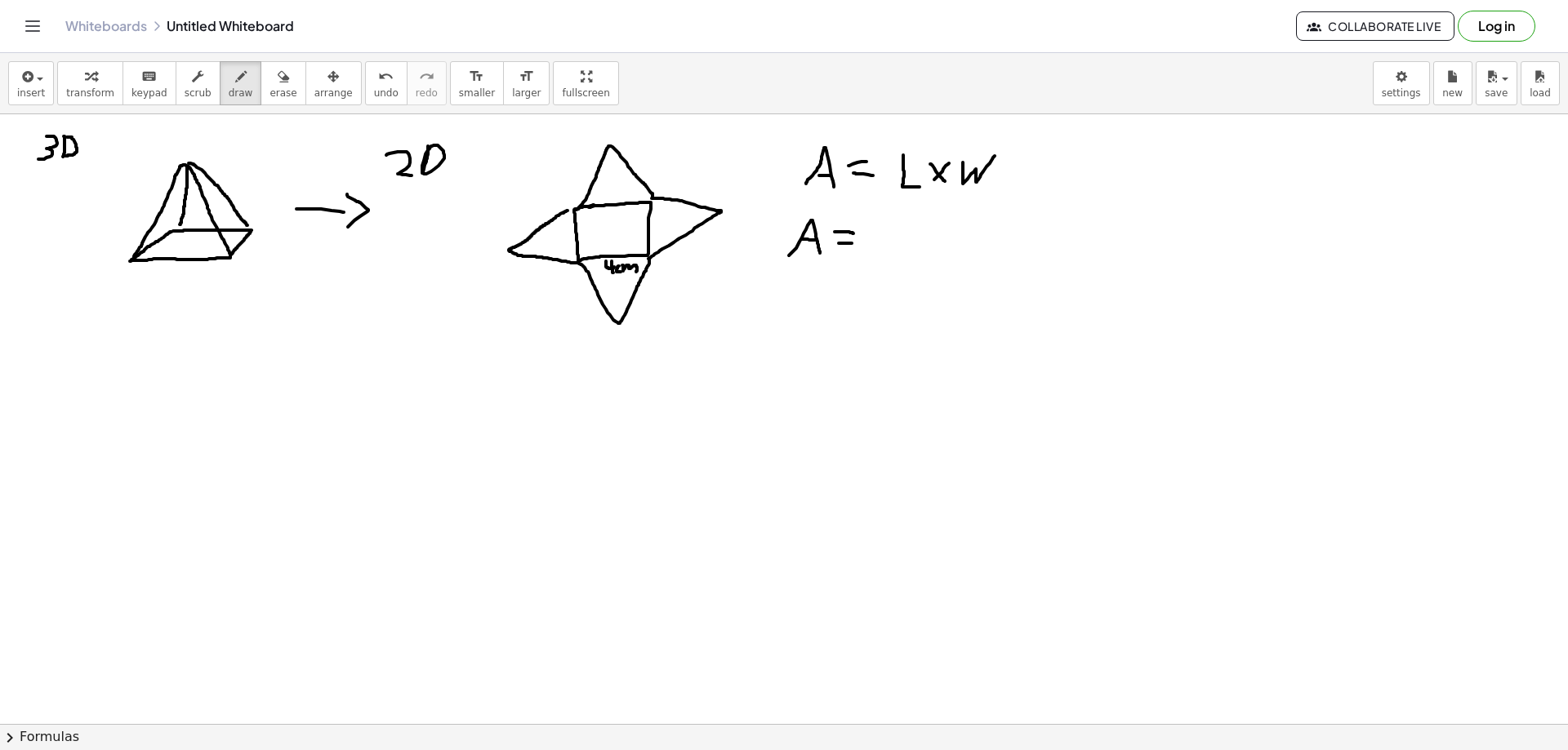
drag, startPoint x: 877, startPoint y: 221, endPoint x: 880, endPoint y: 245, distance: 24.2
drag, startPoint x: 920, startPoint y: 219, endPoint x: 902, endPoint y: 259, distance: 43.9
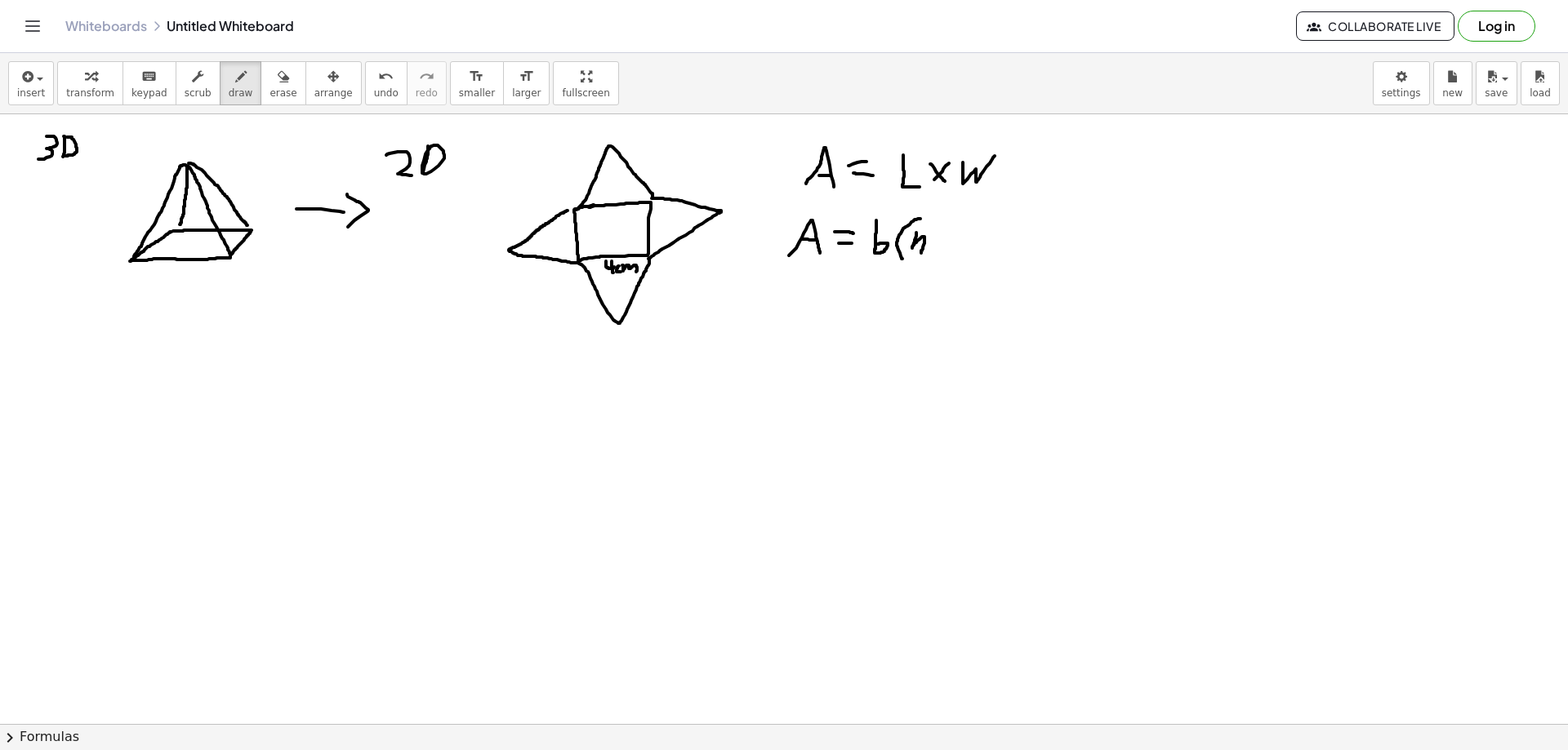
drag, startPoint x: 916, startPoint y: 233, endPoint x: 921, endPoint y: 253, distance: 20.6
drag, startPoint x: 921, startPoint y: 225, endPoint x: 916, endPoint y: 236, distance: 12.1
drag, startPoint x: 933, startPoint y: 218, endPoint x: 921, endPoint y: 253, distance: 37.0
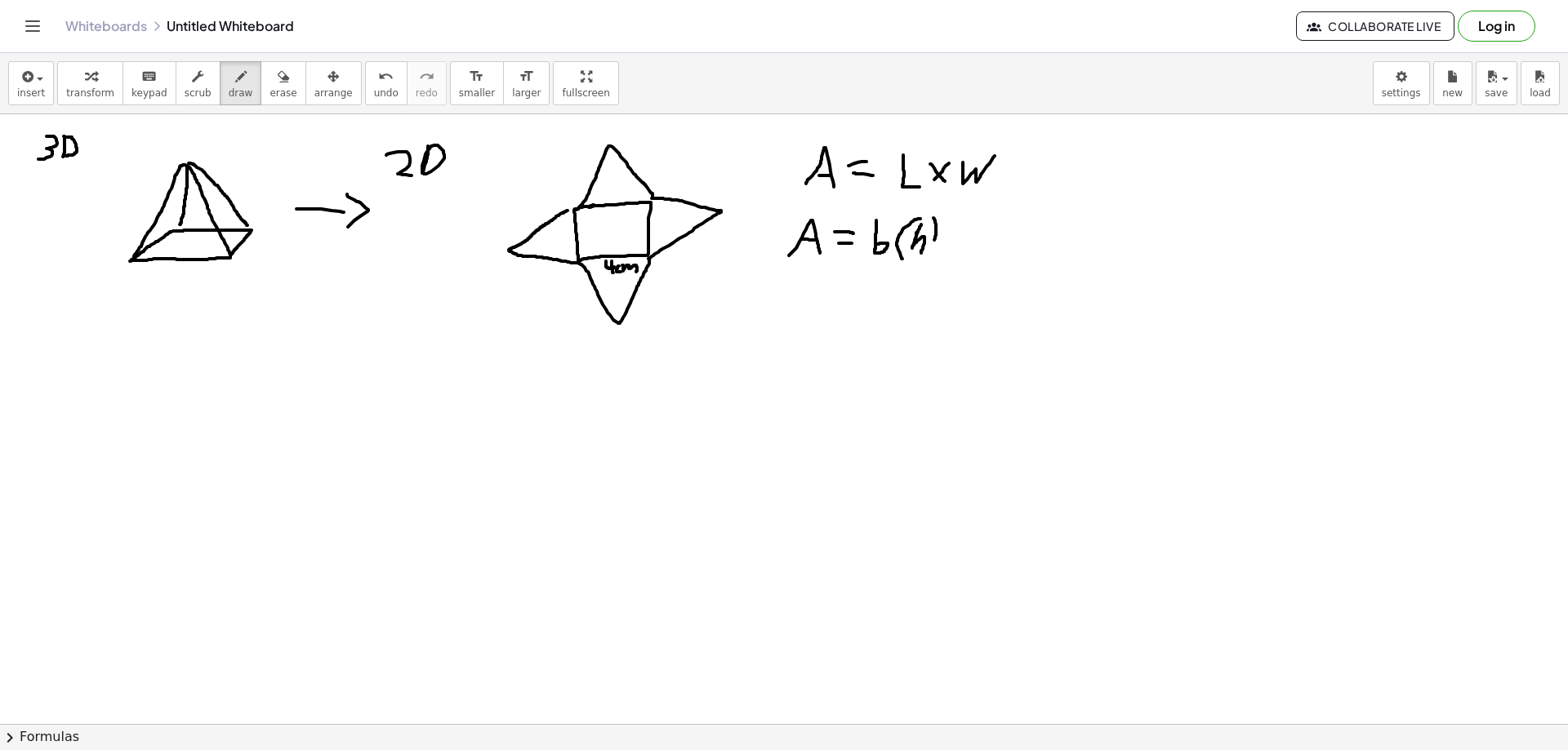
drag, startPoint x: 872, startPoint y: 263, endPoint x: 933, endPoint y: 258, distance: 61.2
drag, startPoint x: 900, startPoint y: 274, endPoint x: 991, endPoint y: 286, distance: 91.8
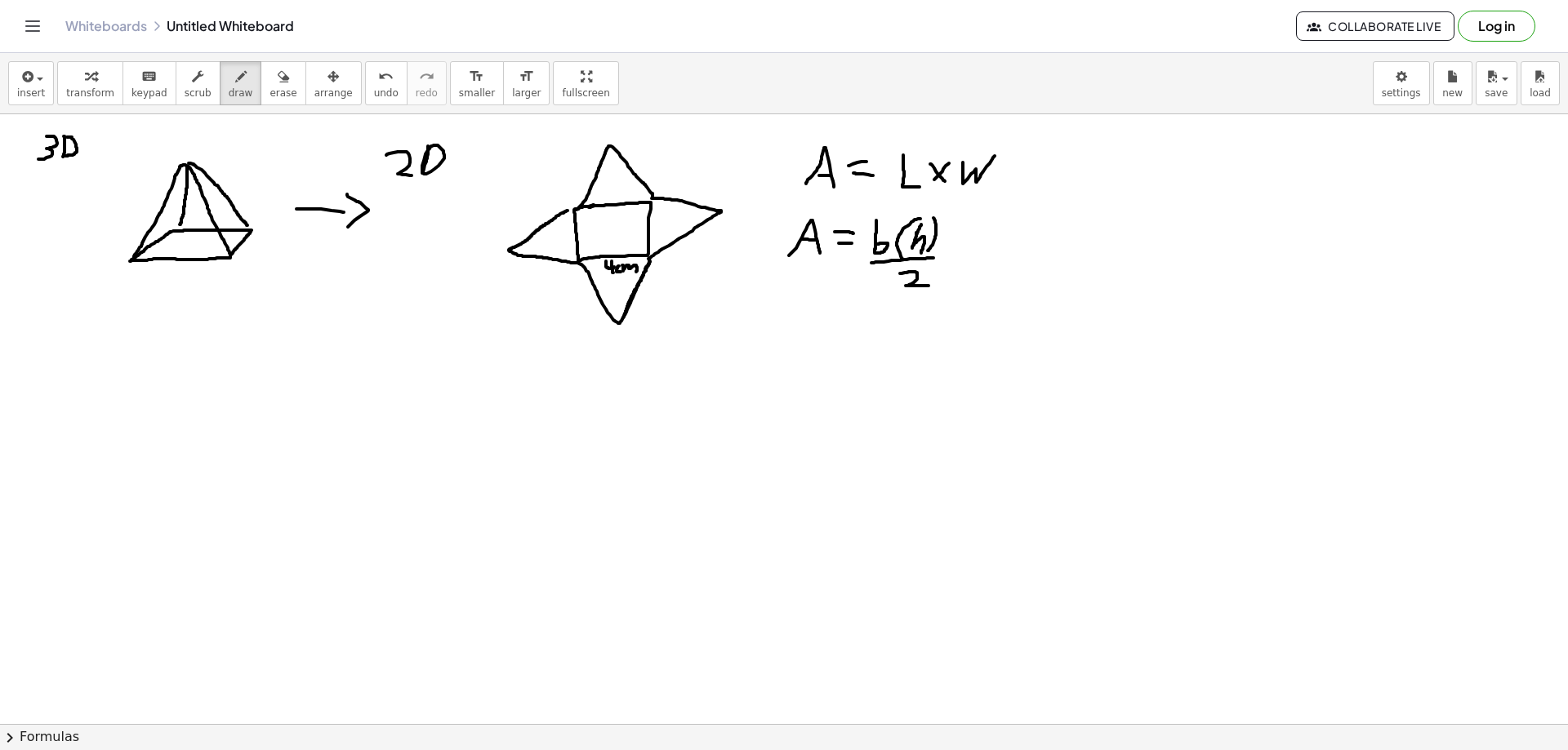
drag, startPoint x: 650, startPoint y: 262, endPoint x: 621, endPoint y: 320, distance: 64.8
drag, startPoint x: 647, startPoint y: 287, endPoint x: 658, endPoint y: 287, distance: 11.0
drag, startPoint x: 646, startPoint y: 292, endPoint x: 646, endPoint y: 304, distance: 12.0
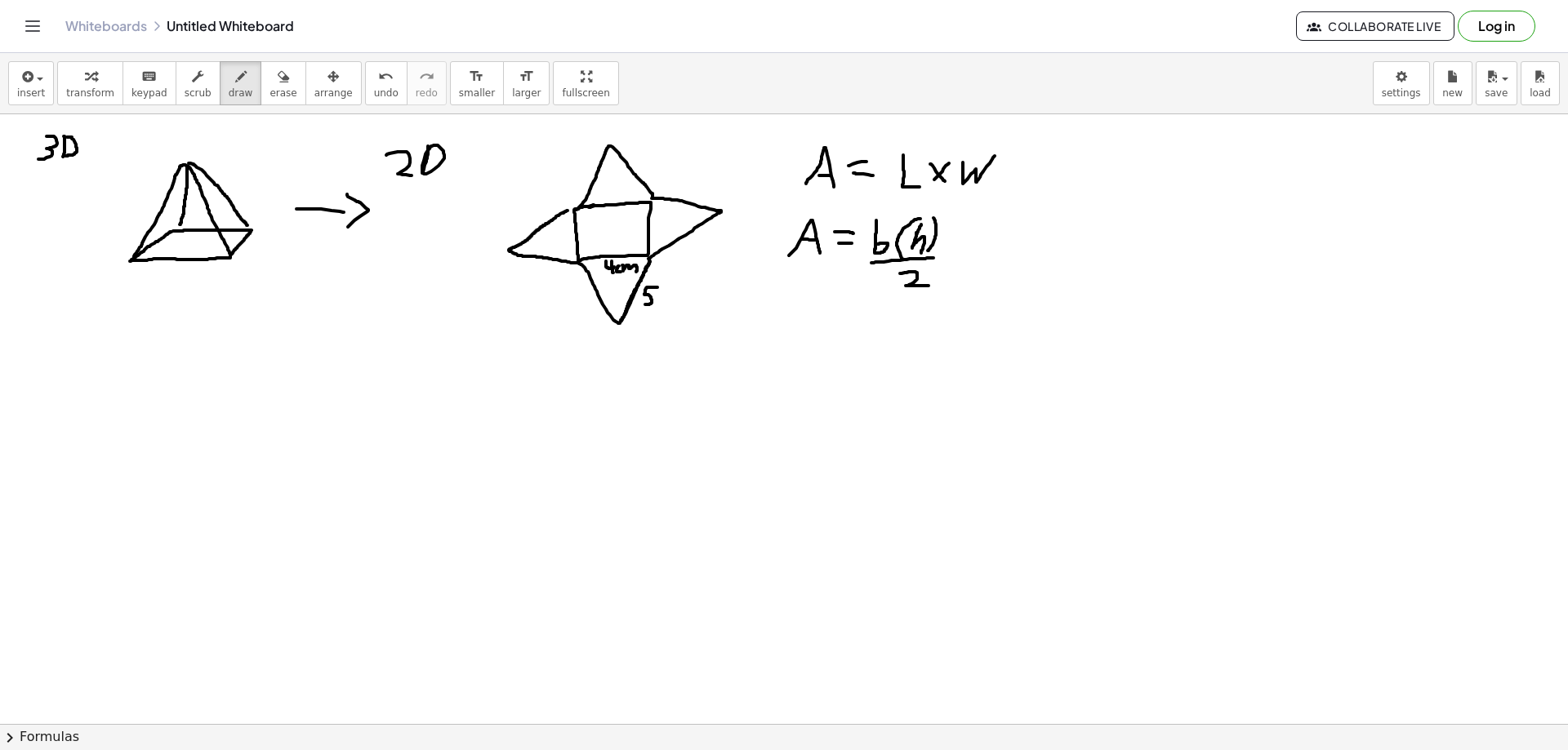
drag, startPoint x: 668, startPoint y: 298, endPoint x: 686, endPoint y: 307, distance: 20.1
click at [374, 89] on span "undo" at bounding box center [386, 93] width 25 height 11
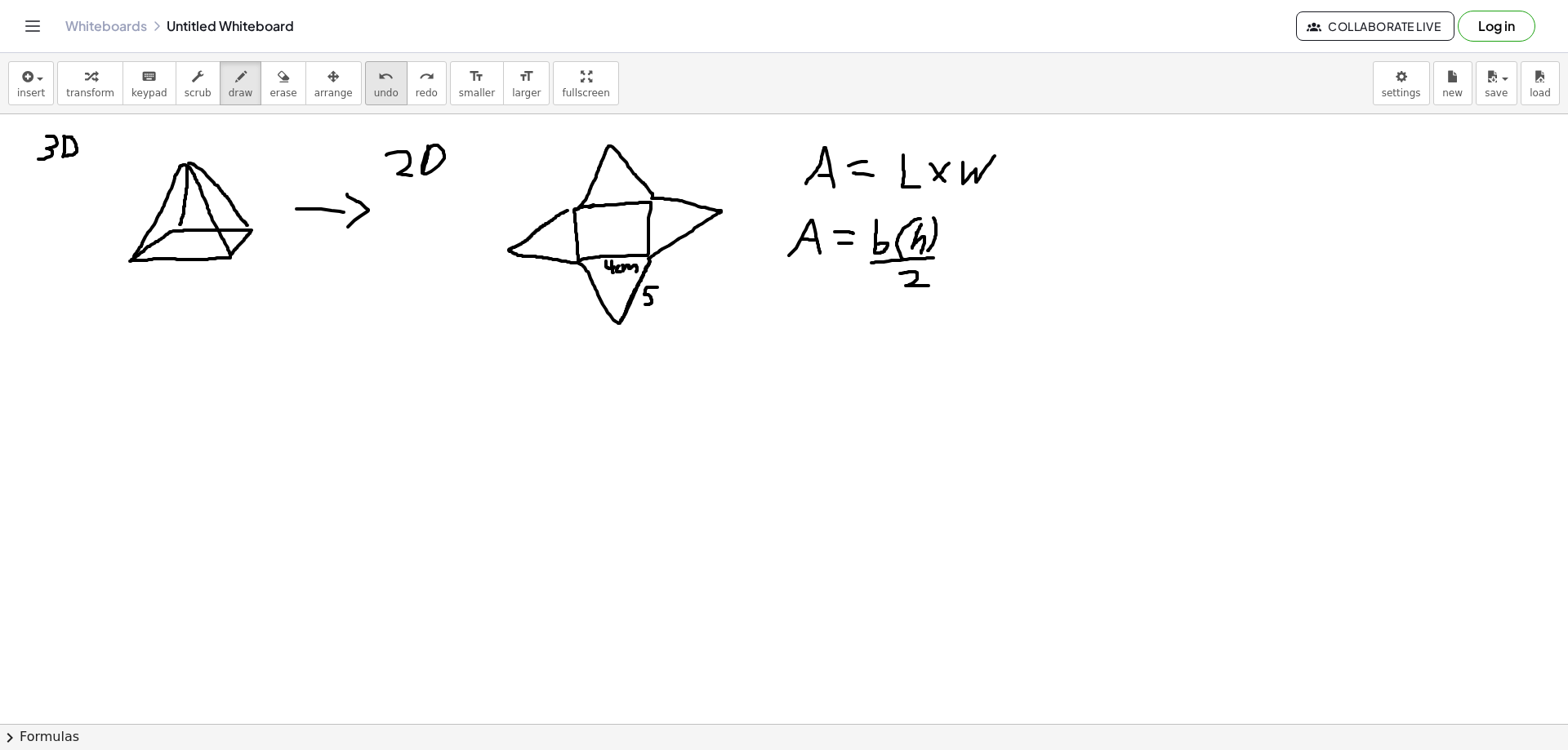
click at [374, 89] on span "undo" at bounding box center [386, 93] width 25 height 11
drag, startPoint x: 213, startPoint y: 488, endPoint x: 227, endPoint y: 502, distance: 19.8
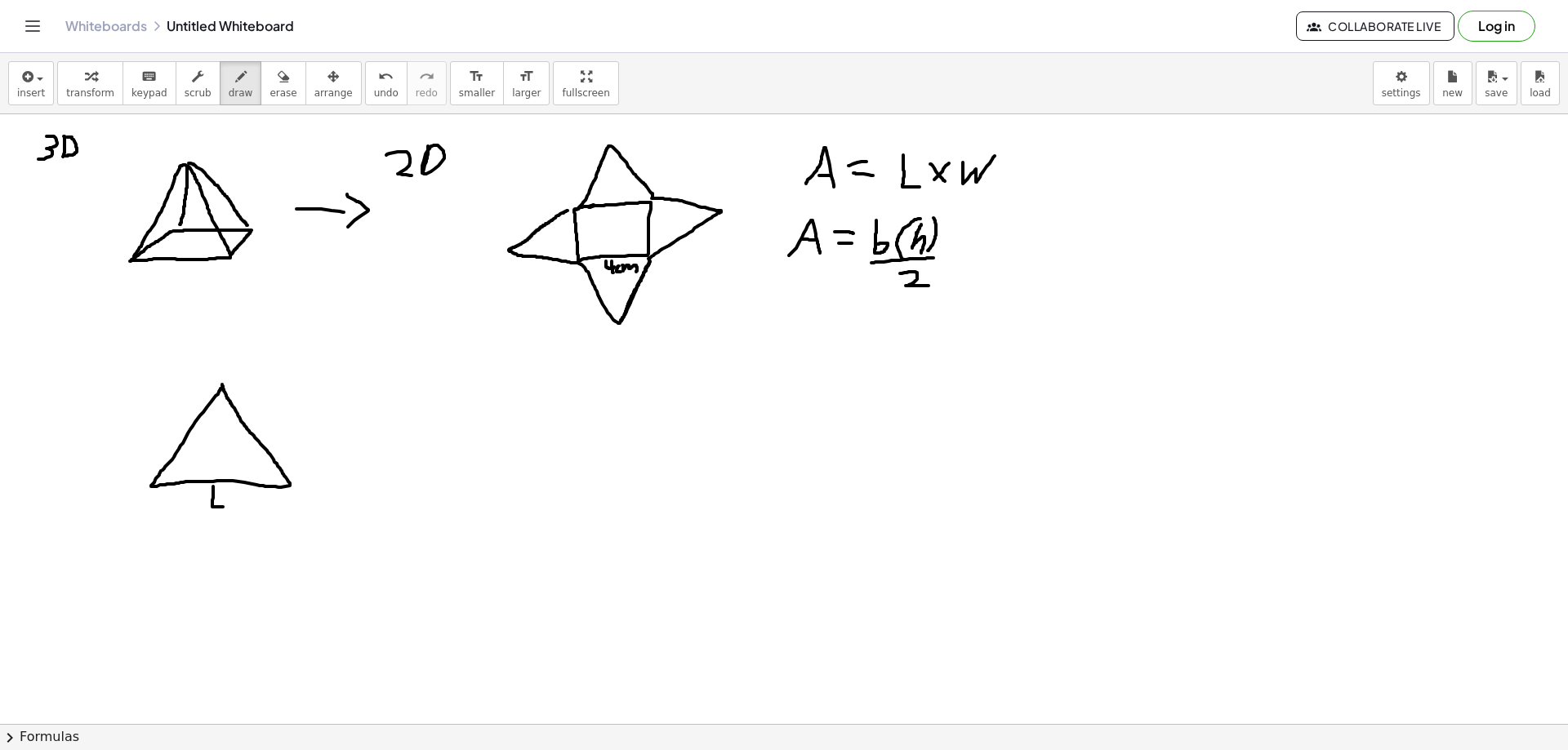
drag, startPoint x: 230, startPoint y: 494, endPoint x: 237, endPoint y: 549, distance: 55.4
drag, startPoint x: 320, startPoint y: 440, endPoint x: 363, endPoint y: 440, distance: 43.0
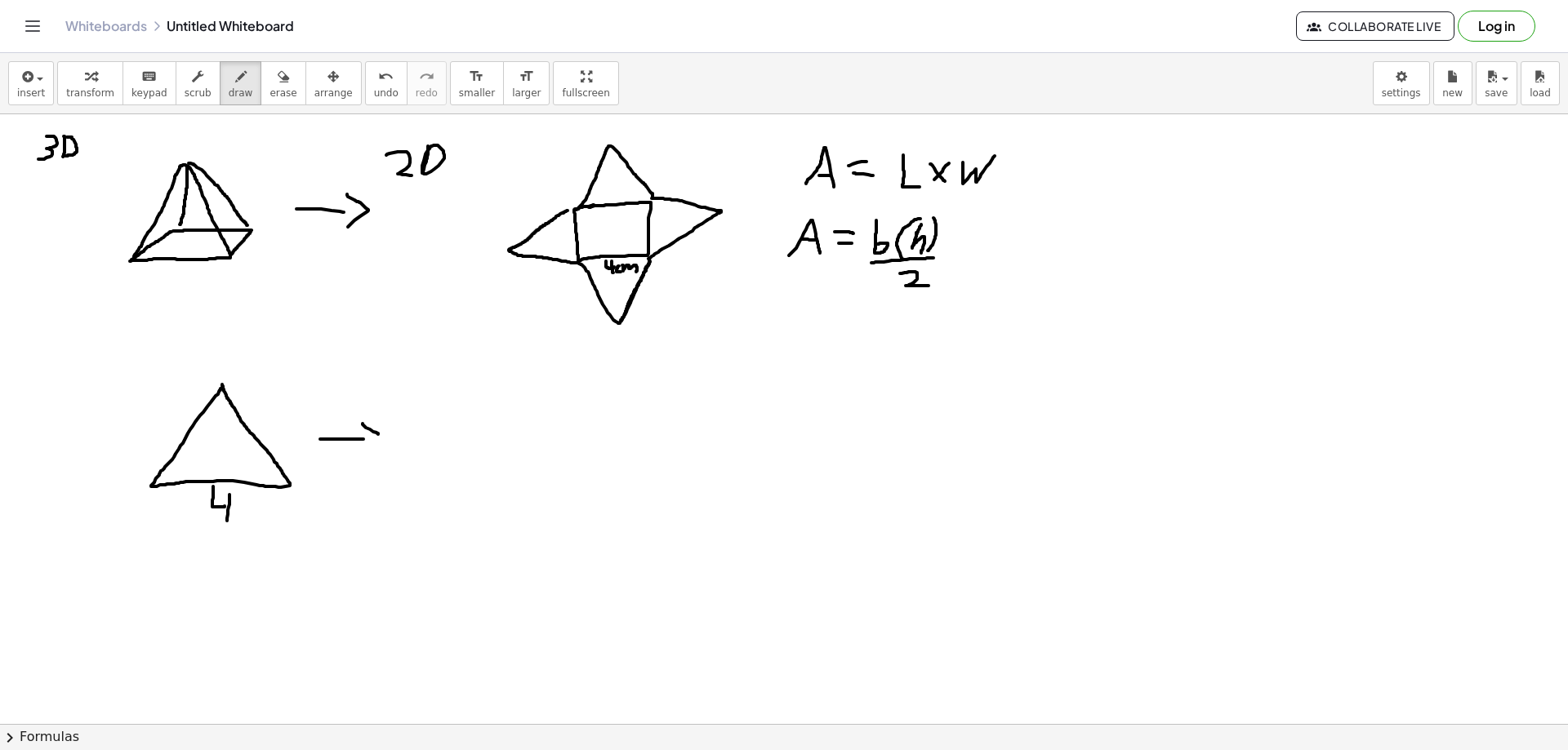
drag, startPoint x: 362, startPoint y: 424, endPoint x: 362, endPoint y: 449, distance: 25.0
drag, startPoint x: 446, startPoint y: 503, endPoint x: 472, endPoint y: 521, distance: 31.6
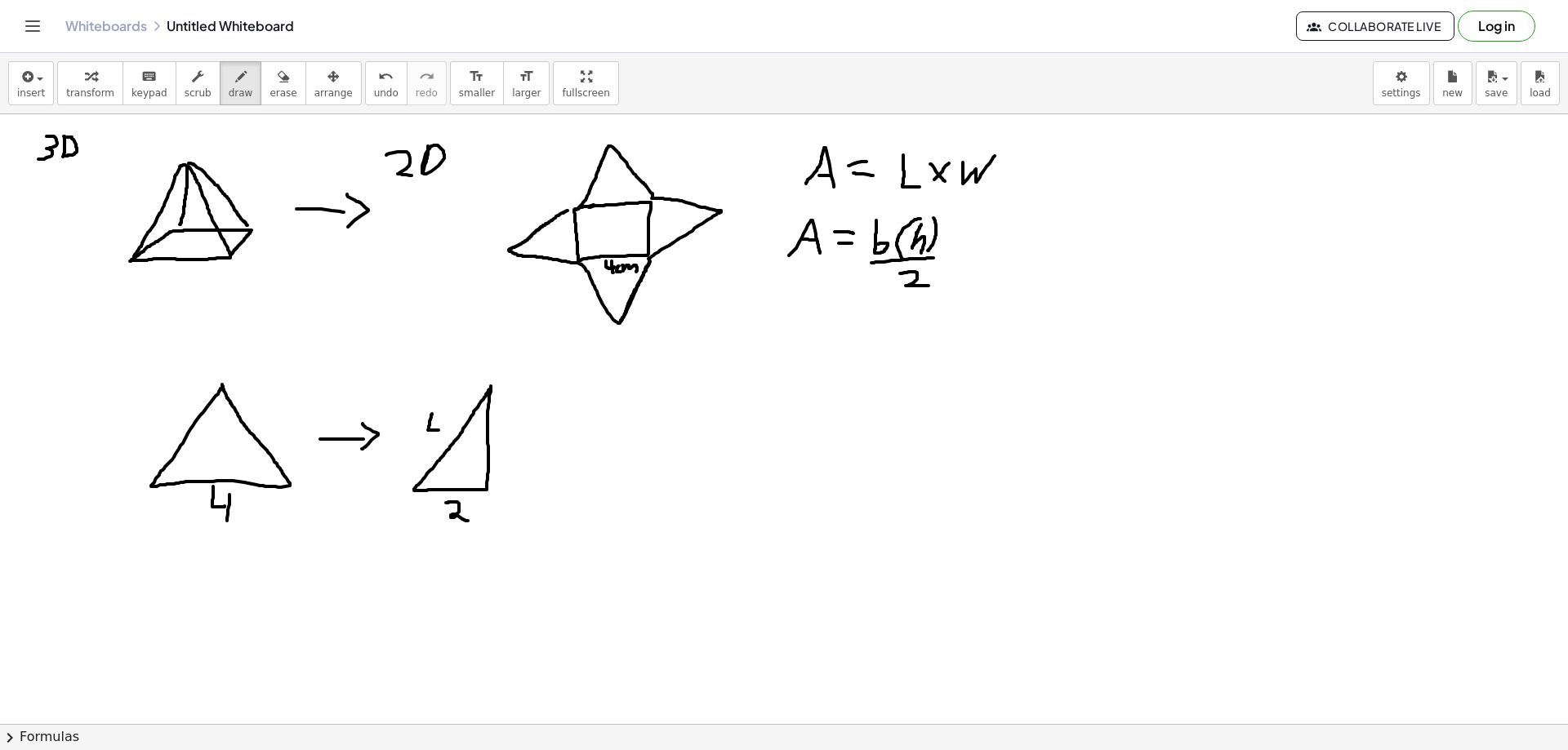
drag, startPoint x: 431, startPoint y: 417, endPoint x: 439, endPoint y: 431, distance: 16.1
drag, startPoint x: 442, startPoint y: 424, endPoint x: 442, endPoint y: 445, distance: 21.0
click at [267, 100] on button "erase" at bounding box center [283, 84] width 45 height 44
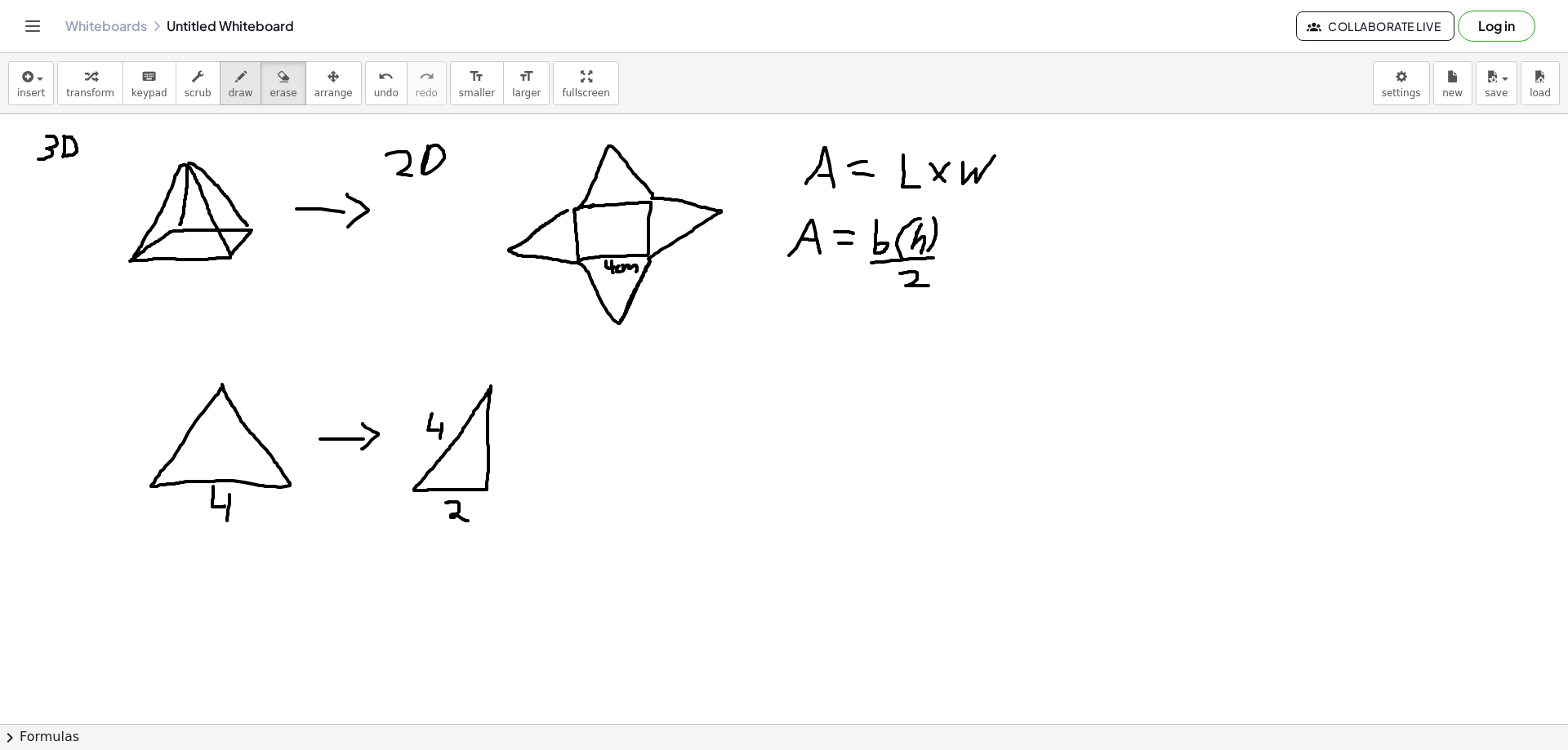
click at [229, 96] on span "draw" at bounding box center [241, 93] width 25 height 11
drag, startPoint x: 261, startPoint y: 395, endPoint x: 273, endPoint y: 409, distance: 18.4
drag, startPoint x: 274, startPoint y: 404, endPoint x: 275, endPoint y: 423, distance: 19.0
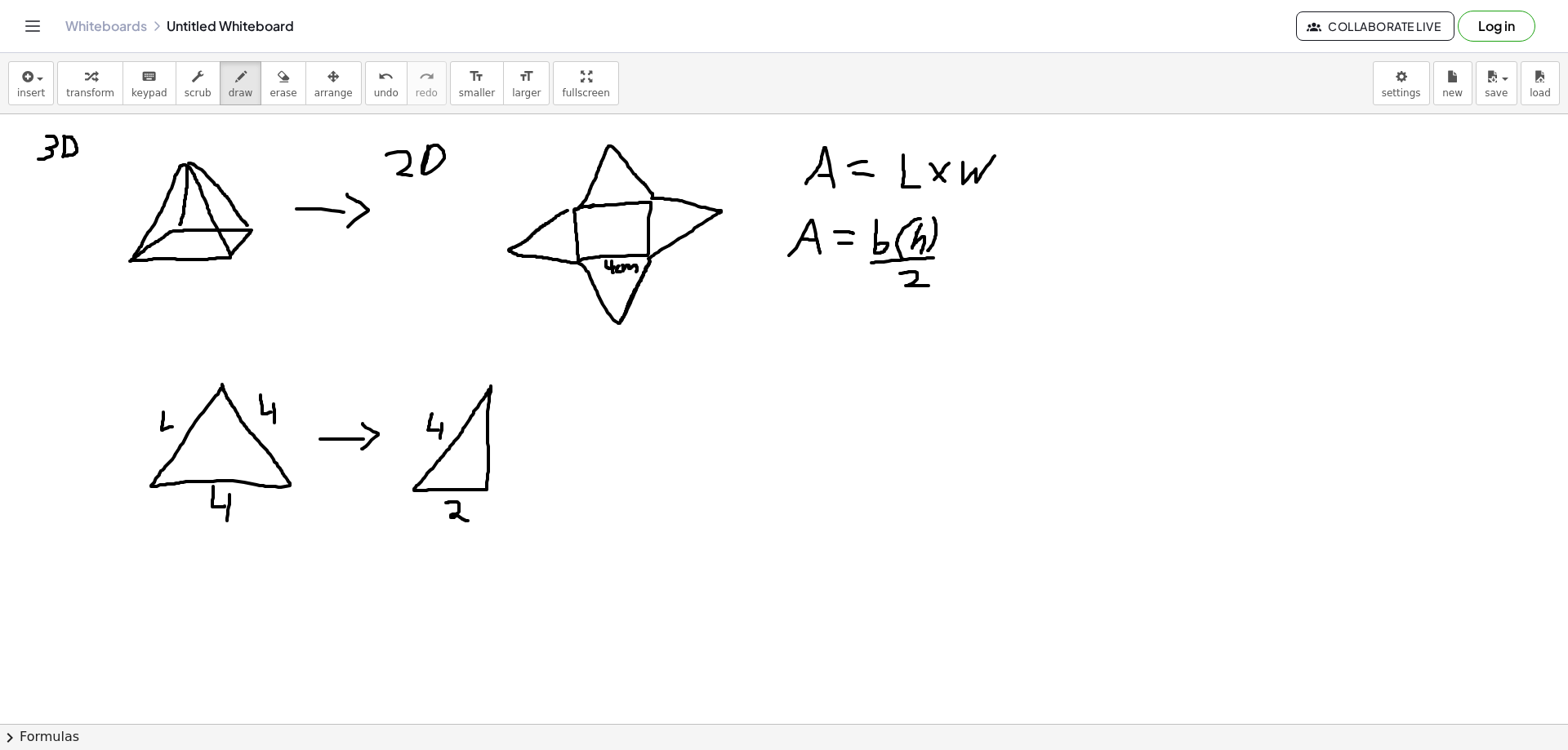
drag, startPoint x: 163, startPoint y: 413, endPoint x: 174, endPoint y: 424, distance: 15.6
drag, startPoint x: 177, startPoint y: 411, endPoint x: 175, endPoint y: 434, distance: 23.1
drag, startPoint x: 222, startPoint y: 398, endPoint x: 225, endPoint y: 413, distance: 15.3
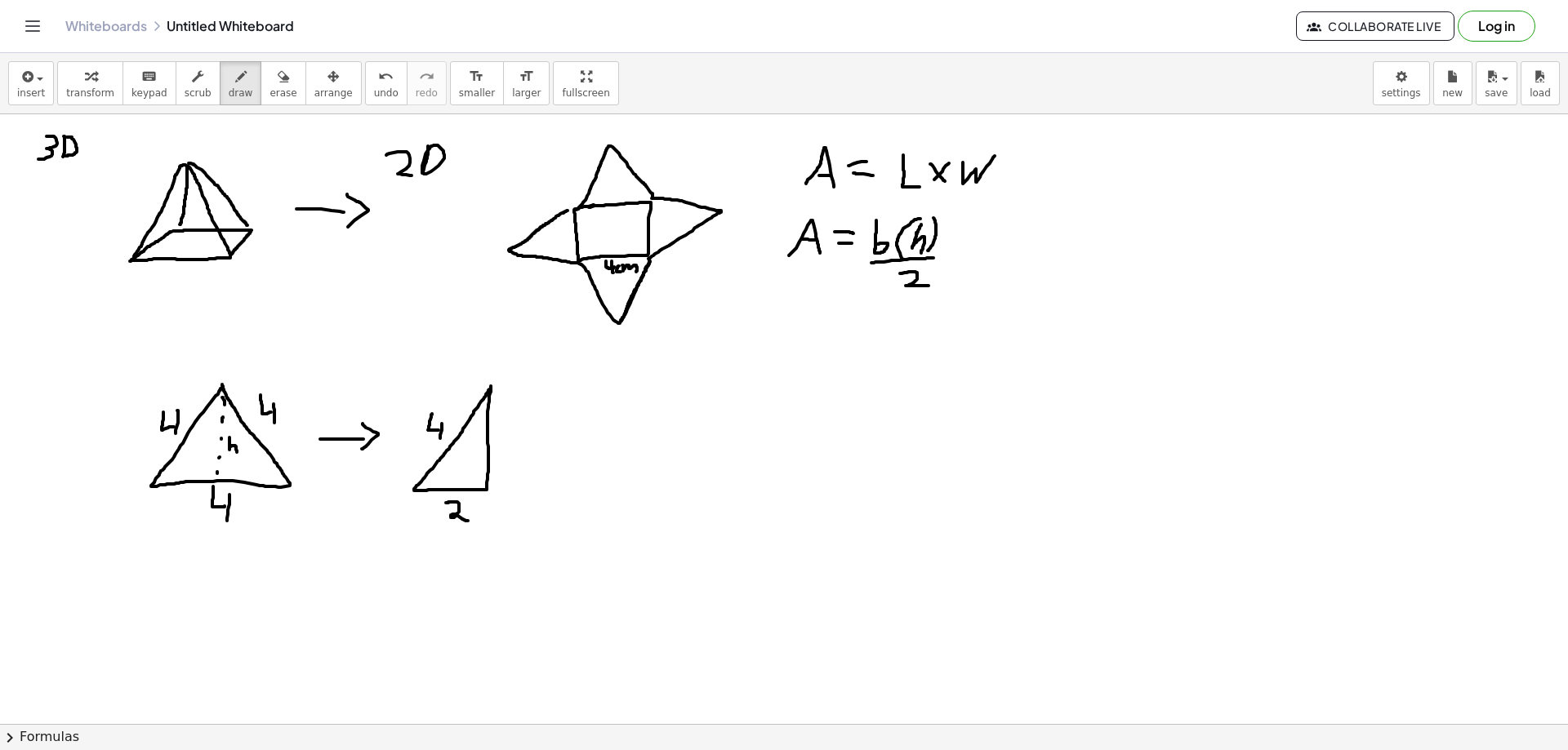
drag, startPoint x: 230, startPoint y: 448, endPoint x: 237, endPoint y: 454, distance: 9.2
drag, startPoint x: 503, startPoint y: 420, endPoint x: 517, endPoint y: 454, distance: 36.8
drag, startPoint x: 486, startPoint y: 473, endPoint x: 475, endPoint y: 486, distance: 17.0
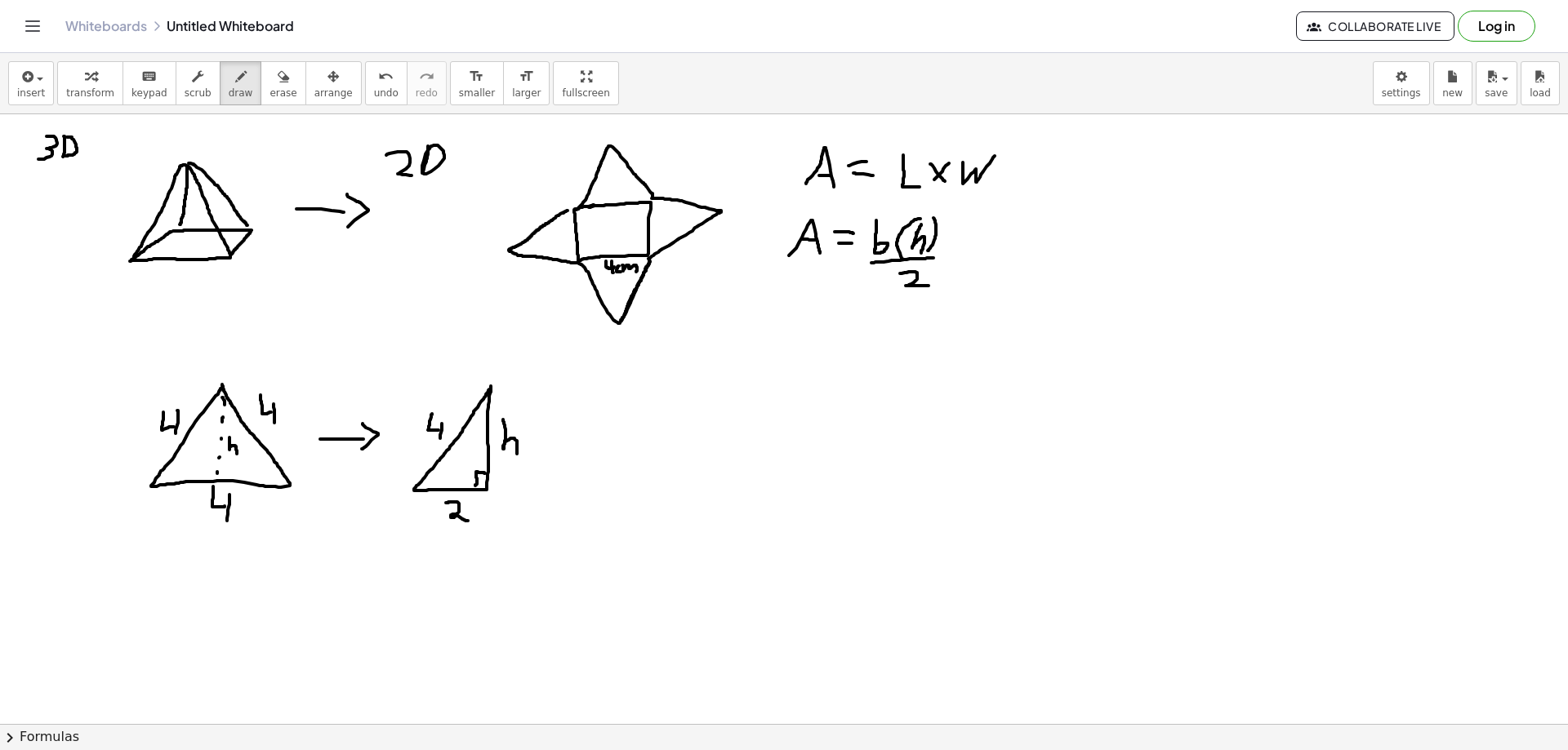
drag, startPoint x: 633, startPoint y: 446, endPoint x: 649, endPoint y: 463, distance: 23.3
drag, startPoint x: 655, startPoint y: 444, endPoint x: 672, endPoint y: 449, distance: 17.7
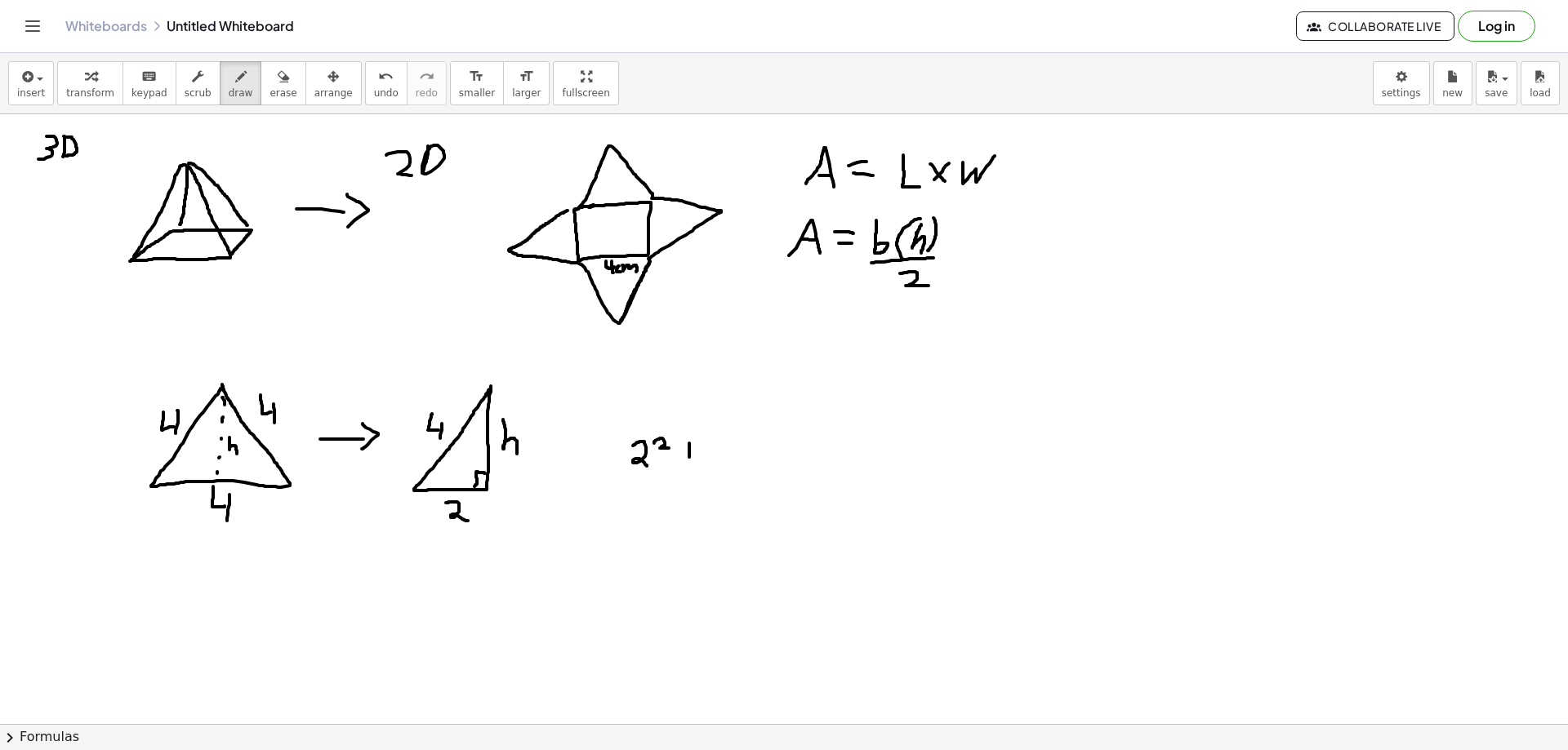
drag, startPoint x: 689, startPoint y: 444, endPoint x: 688, endPoint y: 460, distance: 16.0
drag, startPoint x: 684, startPoint y: 457, endPoint x: 694, endPoint y: 455, distance: 10.2
drag, startPoint x: 709, startPoint y: 437, endPoint x: 719, endPoint y: 468, distance: 32.6
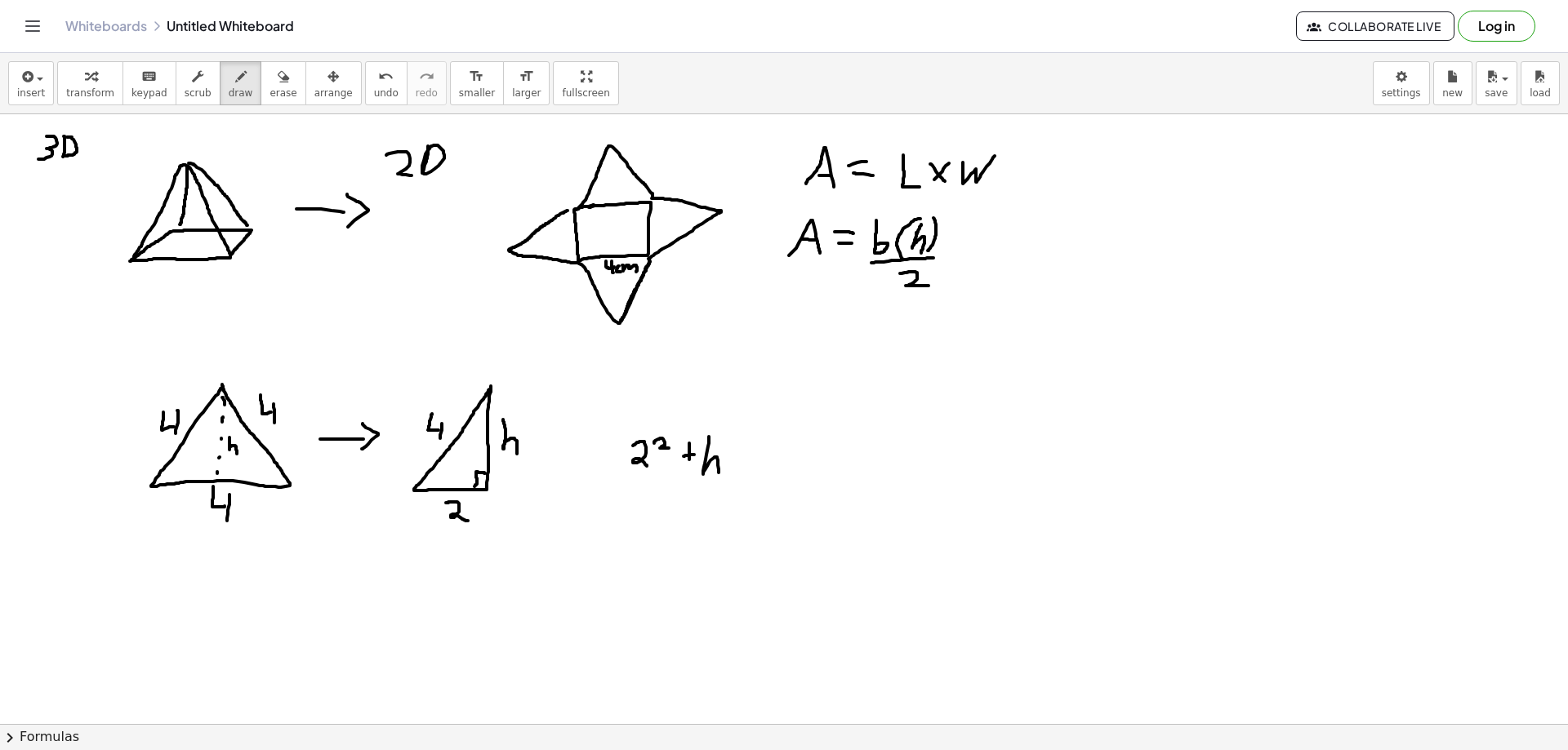
drag, startPoint x: 725, startPoint y: 444, endPoint x: 739, endPoint y: 450, distance: 15.2
drag, startPoint x: 755, startPoint y: 463, endPoint x: 766, endPoint y: 463, distance: 11.0
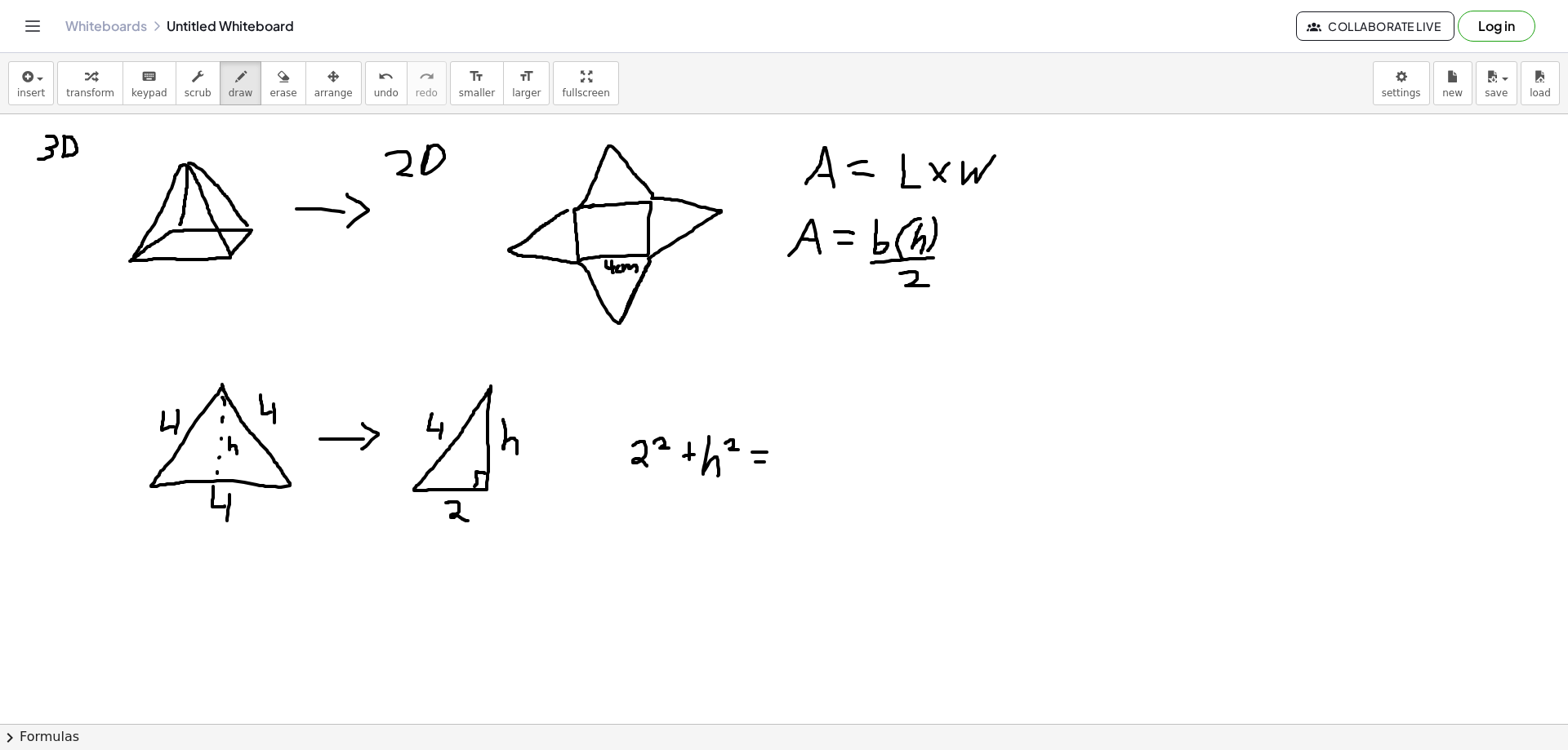
drag, startPoint x: 791, startPoint y: 440, endPoint x: 796, endPoint y: 463, distance: 23.5
drag, startPoint x: 799, startPoint y: 452, endPoint x: 791, endPoint y: 470, distance: 19.7
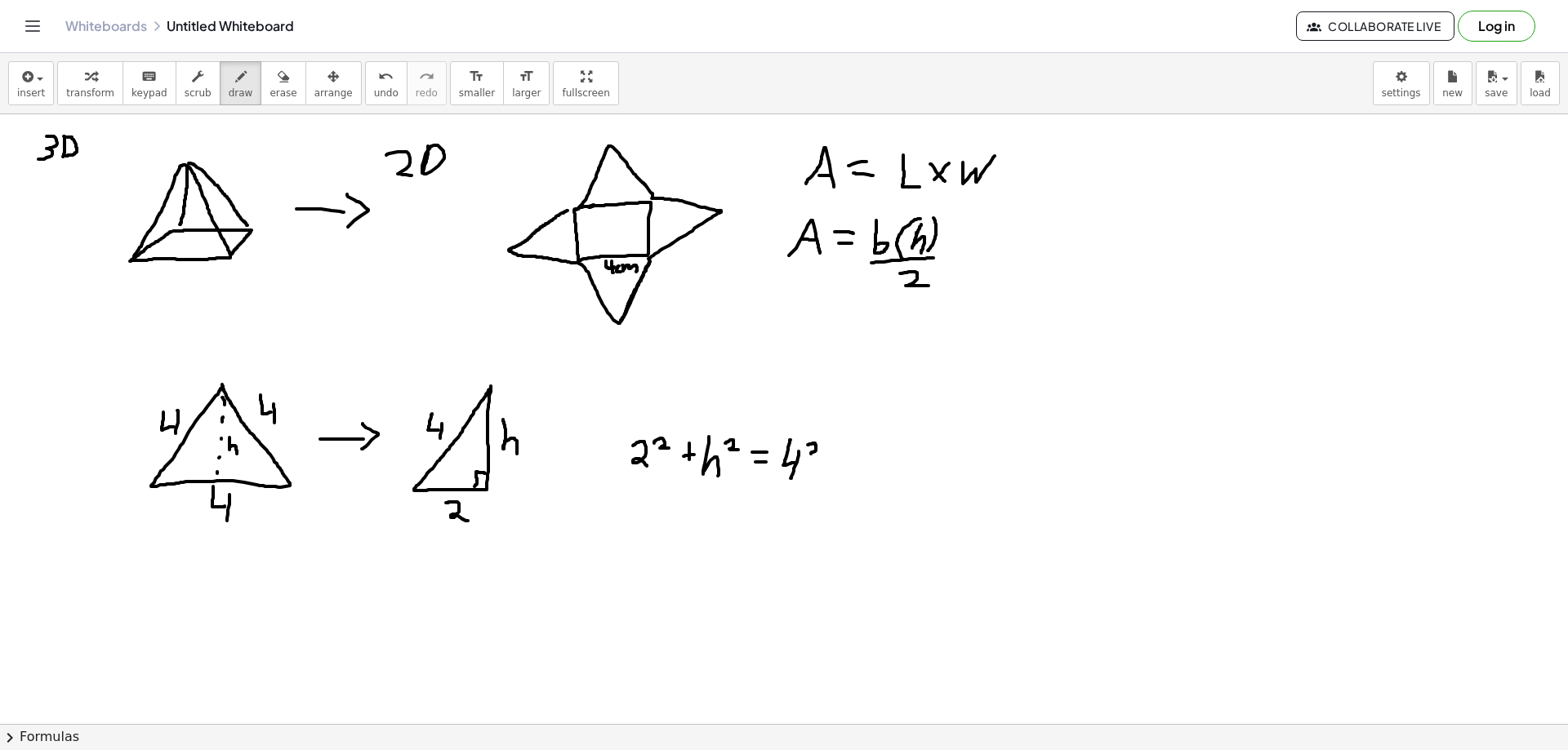
drag, startPoint x: 808, startPoint y: 445, endPoint x: 898, endPoint y: 473, distance: 94.3
drag, startPoint x: 647, startPoint y: 504, endPoint x: 658, endPoint y: 530, distance: 28.2
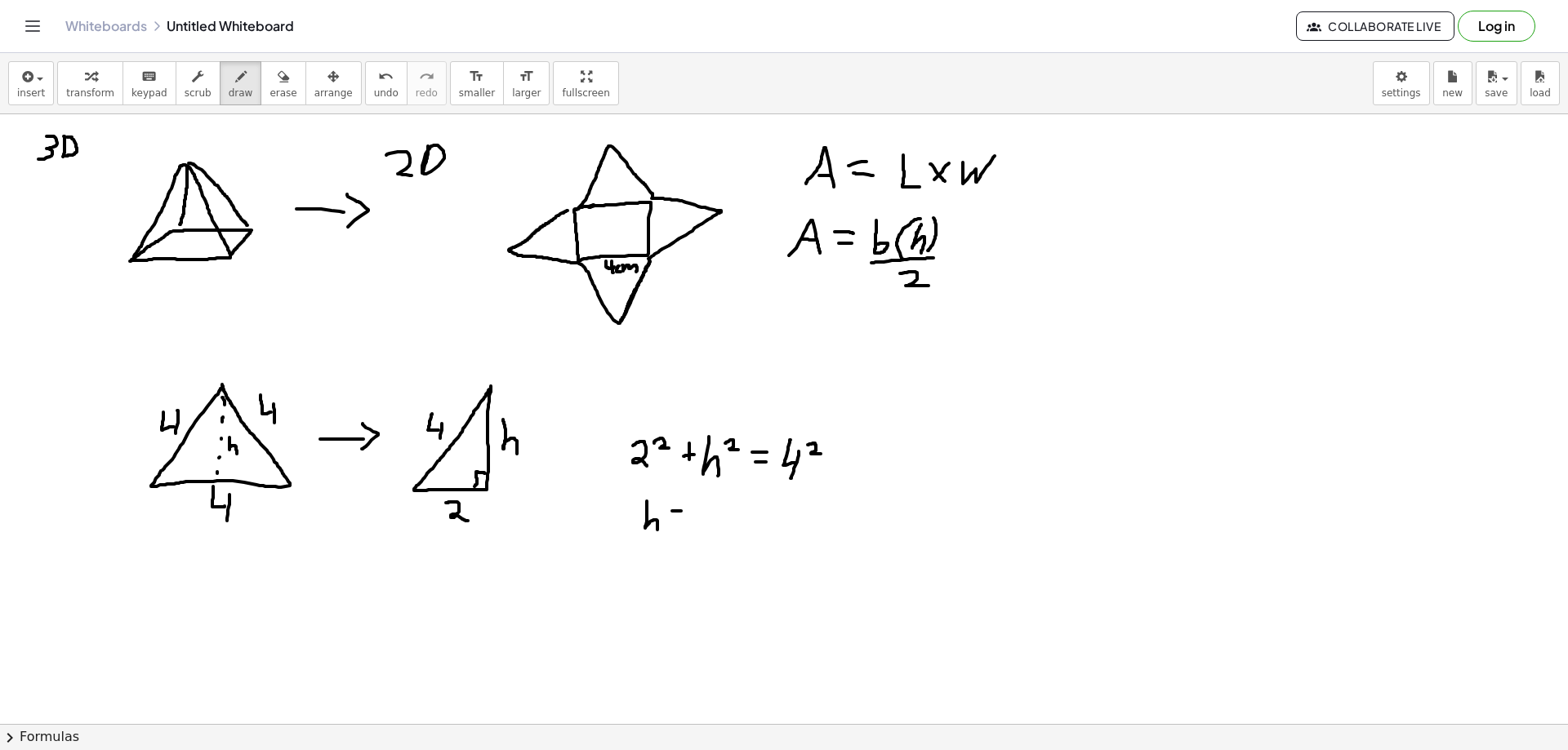
drag, startPoint x: 694, startPoint y: 519, endPoint x: 835, endPoint y: 494, distance: 143.2
drag, startPoint x: 727, startPoint y: 506, endPoint x: 736, endPoint y: 515, distance: 12.7
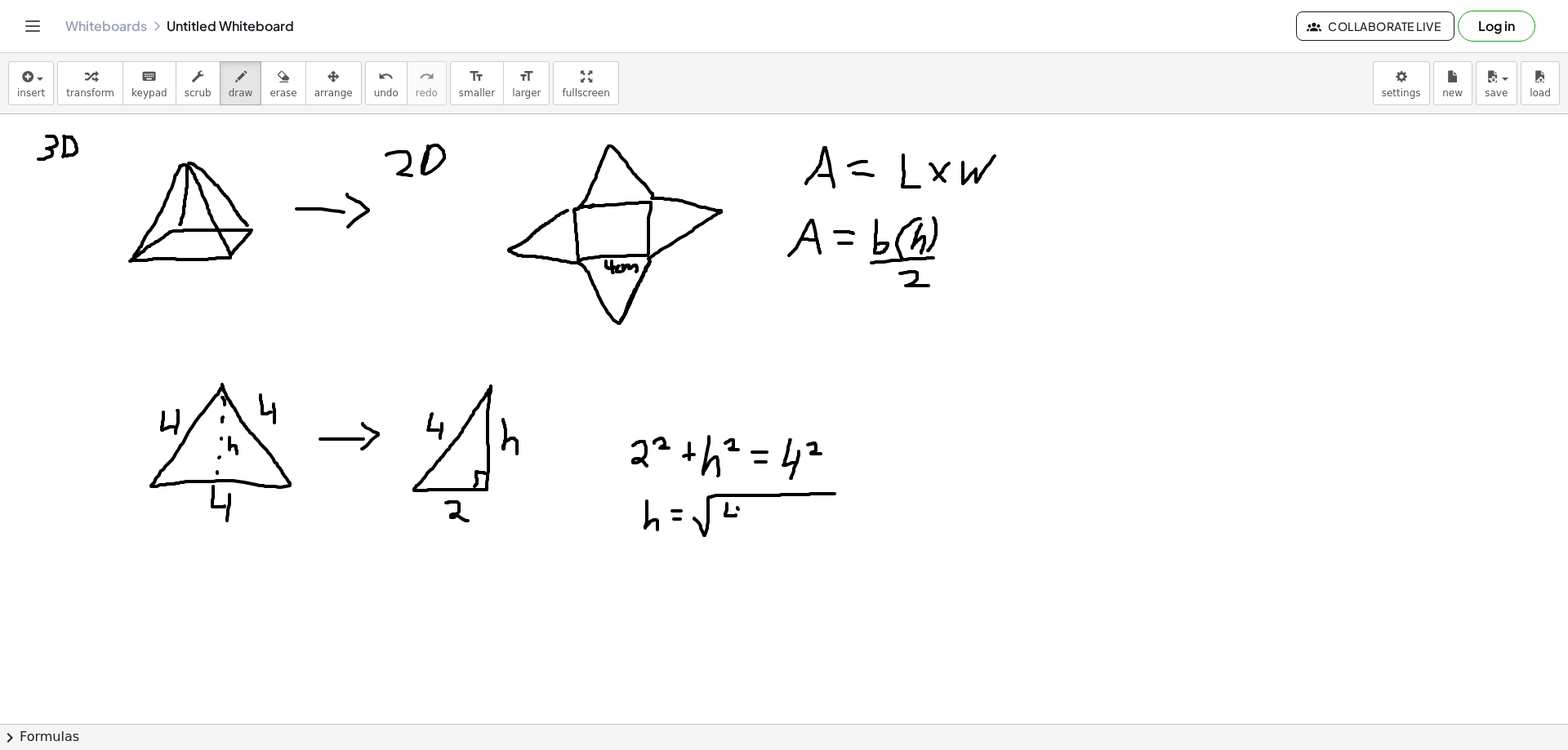
drag, startPoint x: 737, startPoint y: 508, endPoint x: 734, endPoint y: 531, distance: 23.2
drag, startPoint x: 755, startPoint y: 505, endPoint x: 759, endPoint y: 513, distance: 8.9
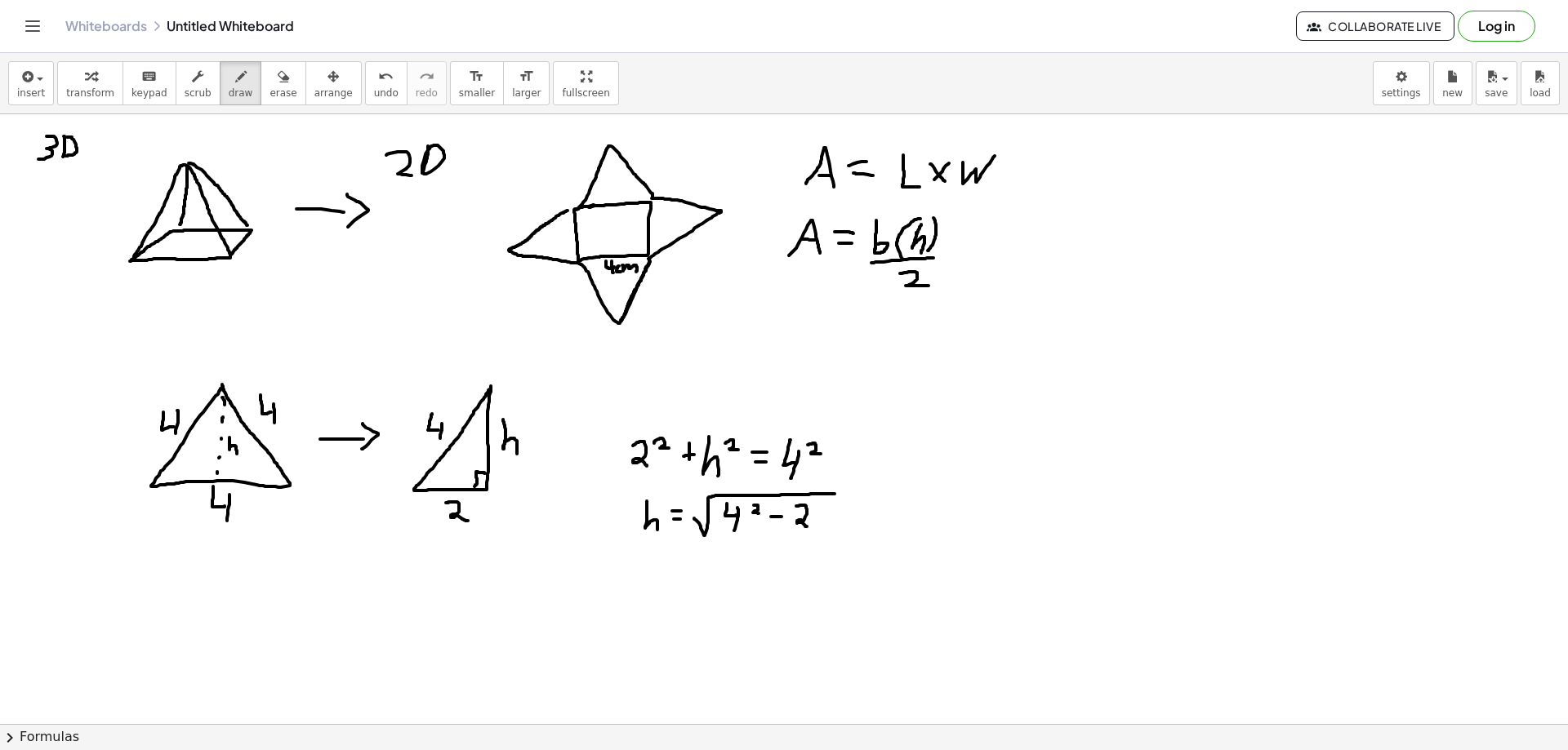
drag, startPoint x: 801, startPoint y: 505, endPoint x: 810, endPoint y: 522, distance: 19.2
drag, startPoint x: 817, startPoint y: 499, endPoint x: 901, endPoint y: 514, distance: 85.3
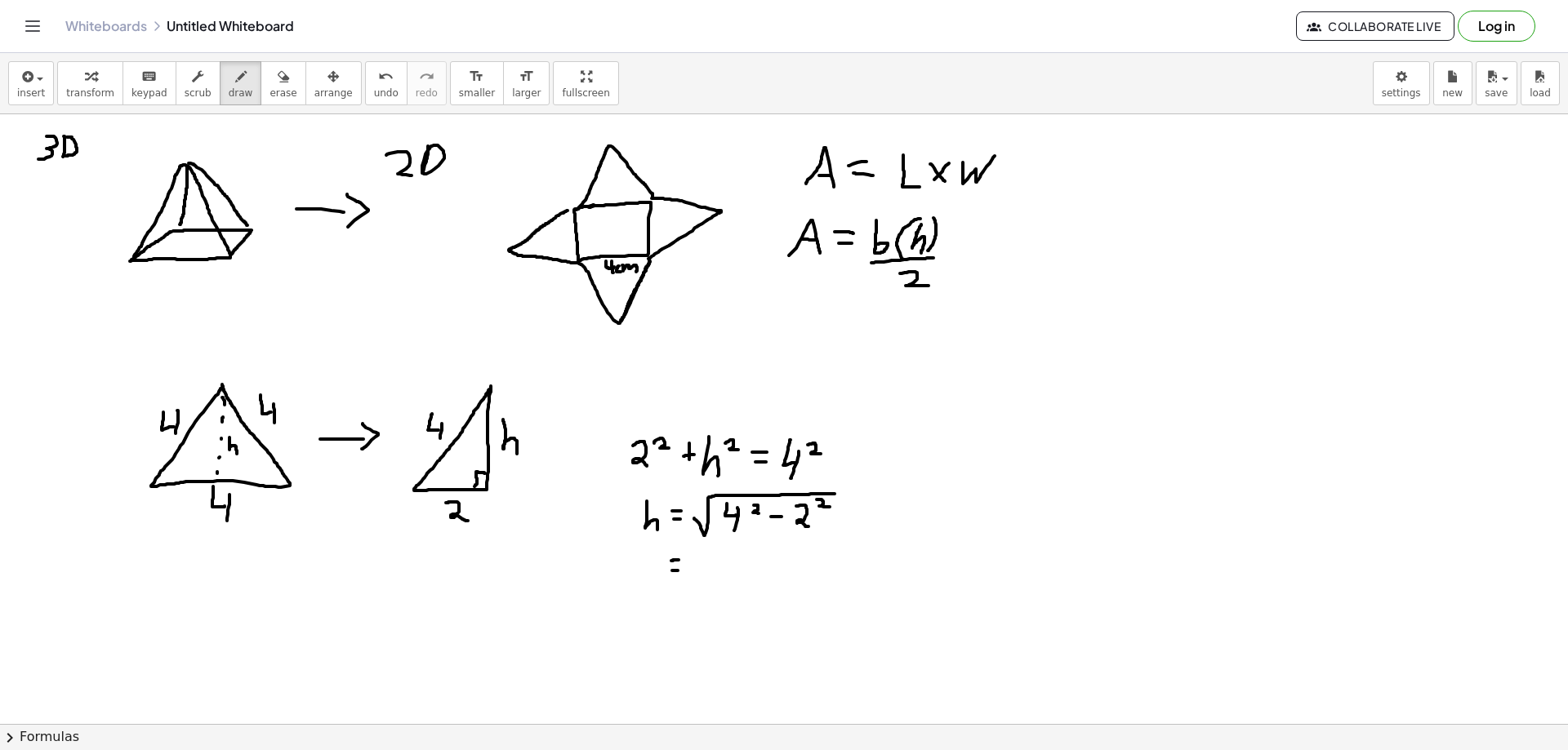
drag, startPoint x: 694, startPoint y: 568, endPoint x: 771, endPoint y: 549, distance: 79.3
drag, startPoint x: 724, startPoint y: 561, endPoint x: 725, endPoint y: 581, distance: 20.0
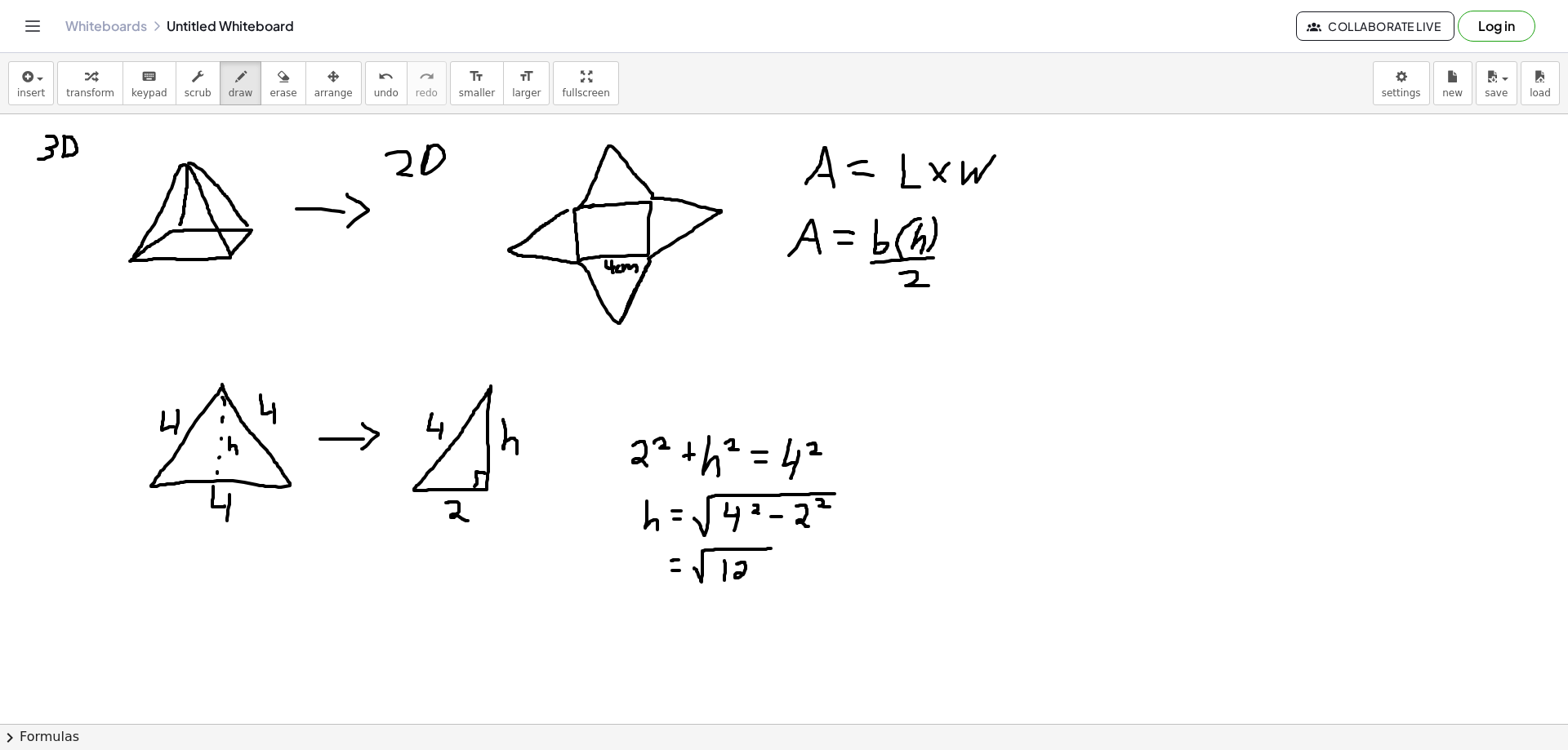
drag, startPoint x: 736, startPoint y: 564, endPoint x: 768, endPoint y: 566, distance: 32.1
drag, startPoint x: 646, startPoint y: 549, endPoint x: 656, endPoint y: 577, distance: 29.7
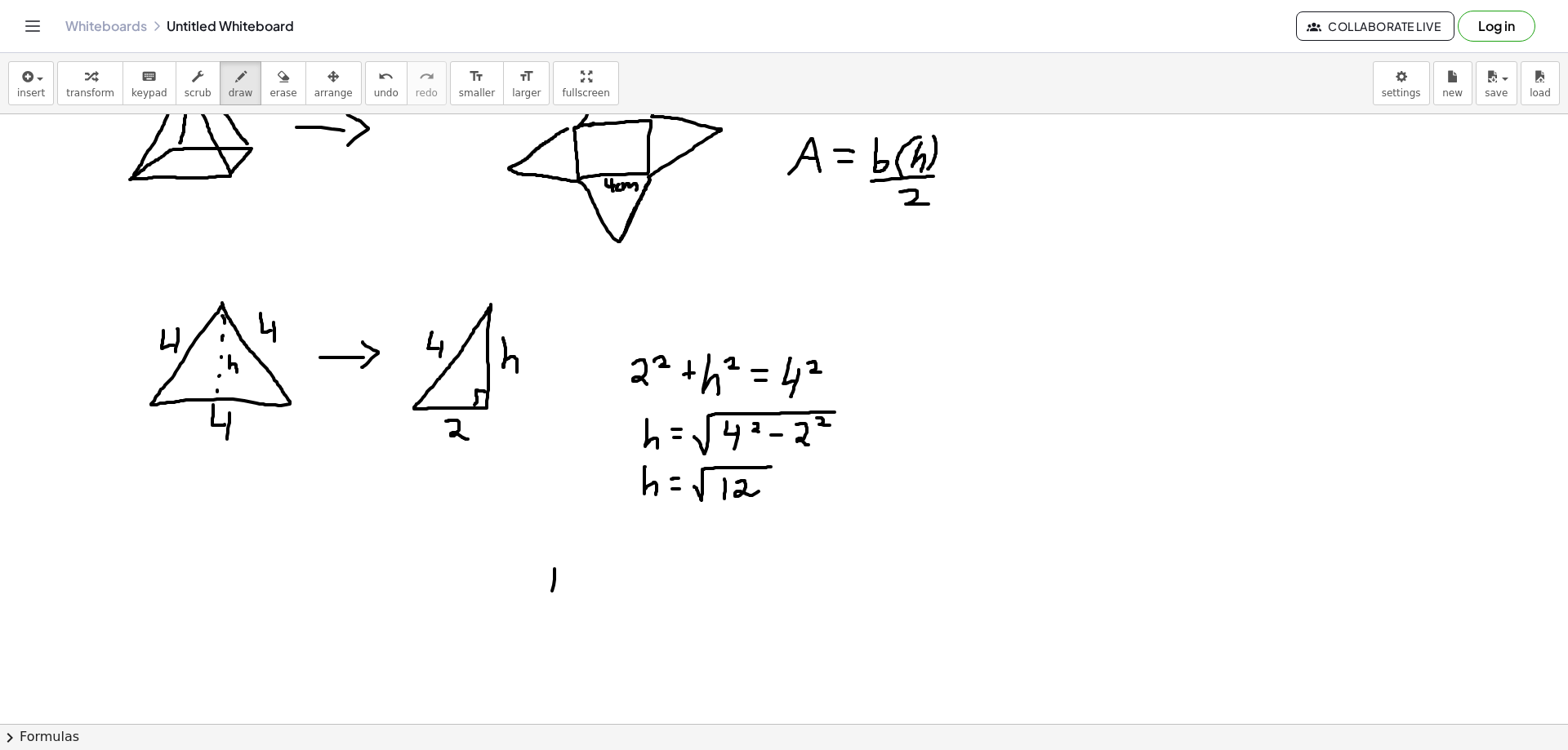
drag, startPoint x: 554, startPoint y: 586, endPoint x: 548, endPoint y: 606, distance: 20.9
click at [548, 606] on div at bounding box center [784, 695] width 1568 height 1326
drag, startPoint x: 577, startPoint y: 572, endPoint x: 568, endPoint y: 596, distance: 25.6
click at [568, 595] on div at bounding box center [784, 695] width 1568 height 1326
drag, startPoint x: 605, startPoint y: 589, endPoint x: 613, endPoint y: 598, distance: 12.0
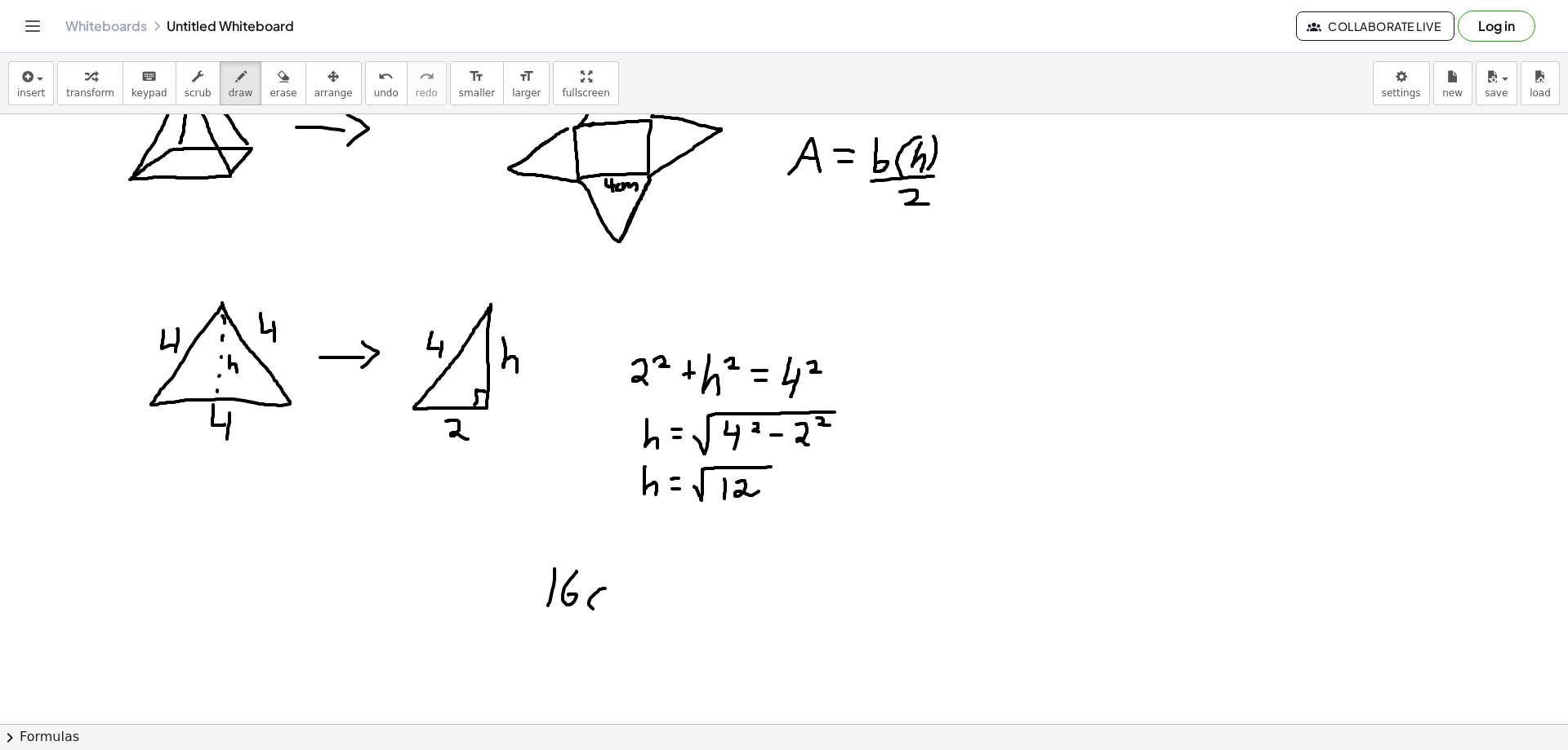
click at [603, 612] on div at bounding box center [784, 695] width 1568 height 1326
drag, startPoint x: 616, startPoint y: 593, endPoint x: 634, endPoint y: 617, distance: 30.0
click at [634, 617] on div at bounding box center [784, 695] width 1568 height 1326
drag, startPoint x: 651, startPoint y: 574, endPoint x: 681, endPoint y: 586, distance: 32.3
click at [675, 586] on div at bounding box center [784, 695] width 1568 height 1326
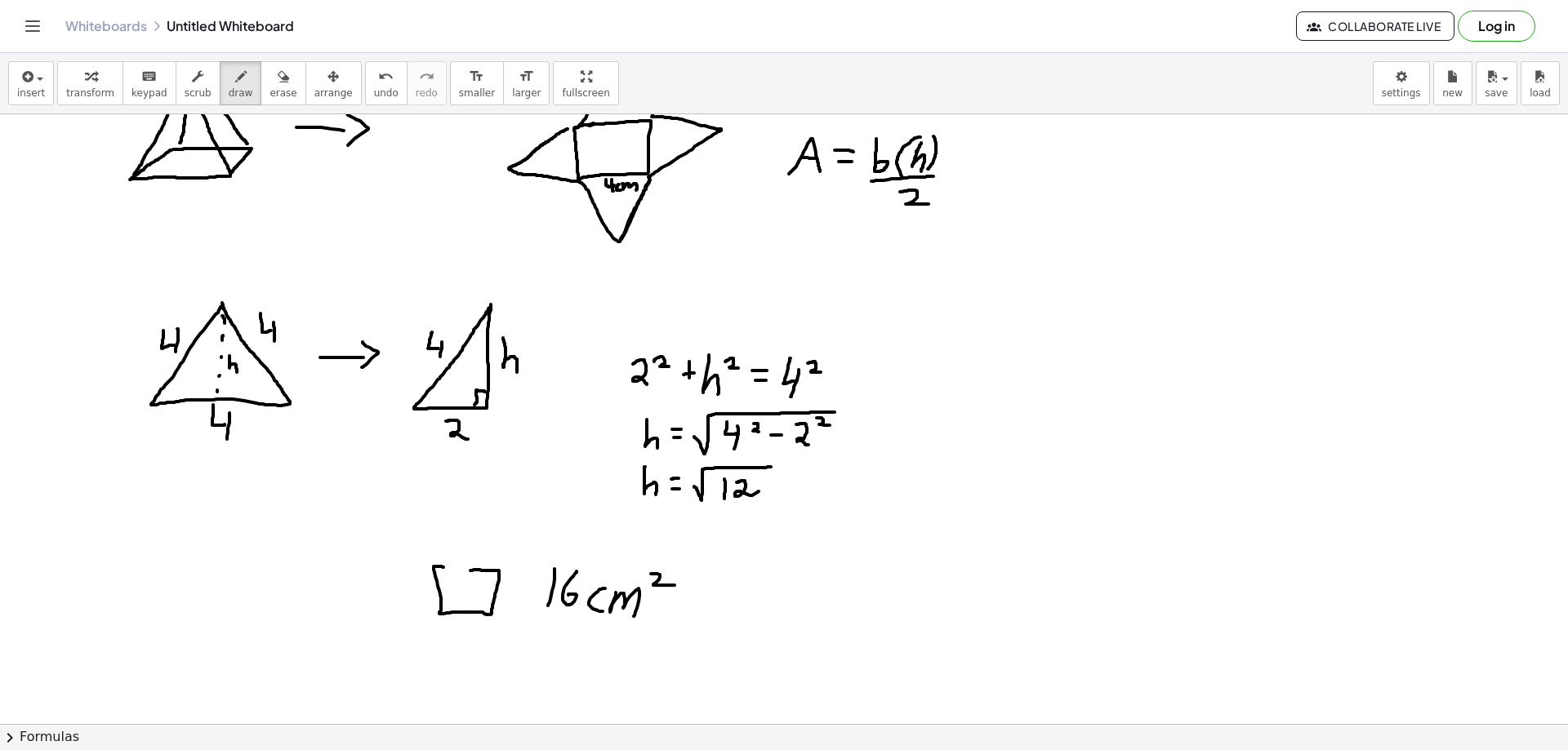
click at [475, 570] on div at bounding box center [784, 695] width 1568 height 1326
drag, startPoint x: 518, startPoint y: 581, endPoint x: 531, endPoint y: 581, distance: 13.0
click at [531, 581] on div at bounding box center [784, 695] width 1568 height 1326
drag, startPoint x: 525, startPoint y: 591, endPoint x: 536, endPoint y: 591, distance: 11.0
click at [528, 591] on div at bounding box center [784, 695] width 1568 height 1326
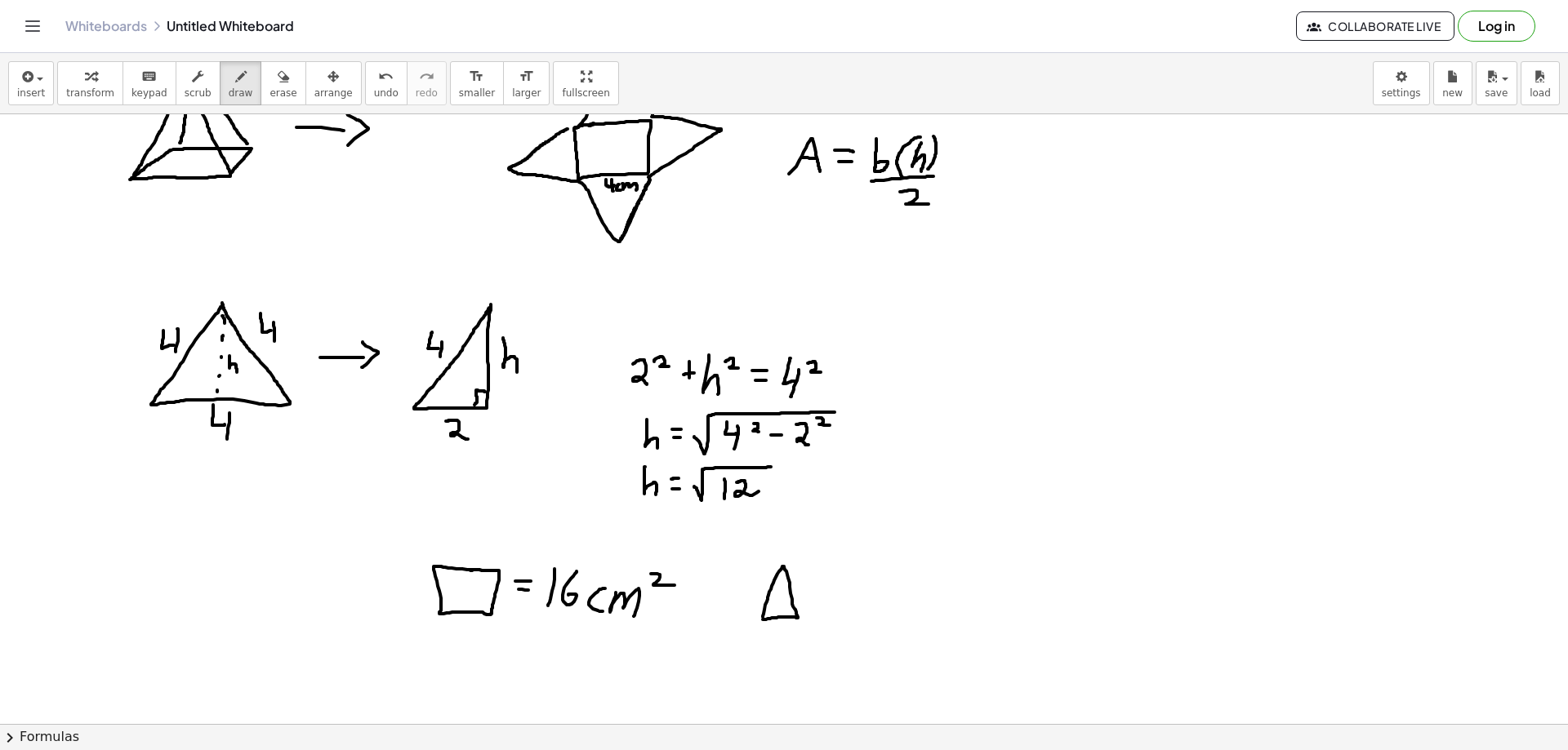
click at [764, 619] on div at bounding box center [784, 695] width 1568 height 1326
click at [822, 579] on div at bounding box center [784, 695] width 1568 height 1326
drag, startPoint x: 810, startPoint y: 591, endPoint x: 818, endPoint y: 592, distance: 8.1
click at [818, 592] on div at bounding box center [784, 695] width 1568 height 1326
drag, startPoint x: 861, startPoint y: 543, endPoint x: 874, endPoint y: 556, distance: 18.4
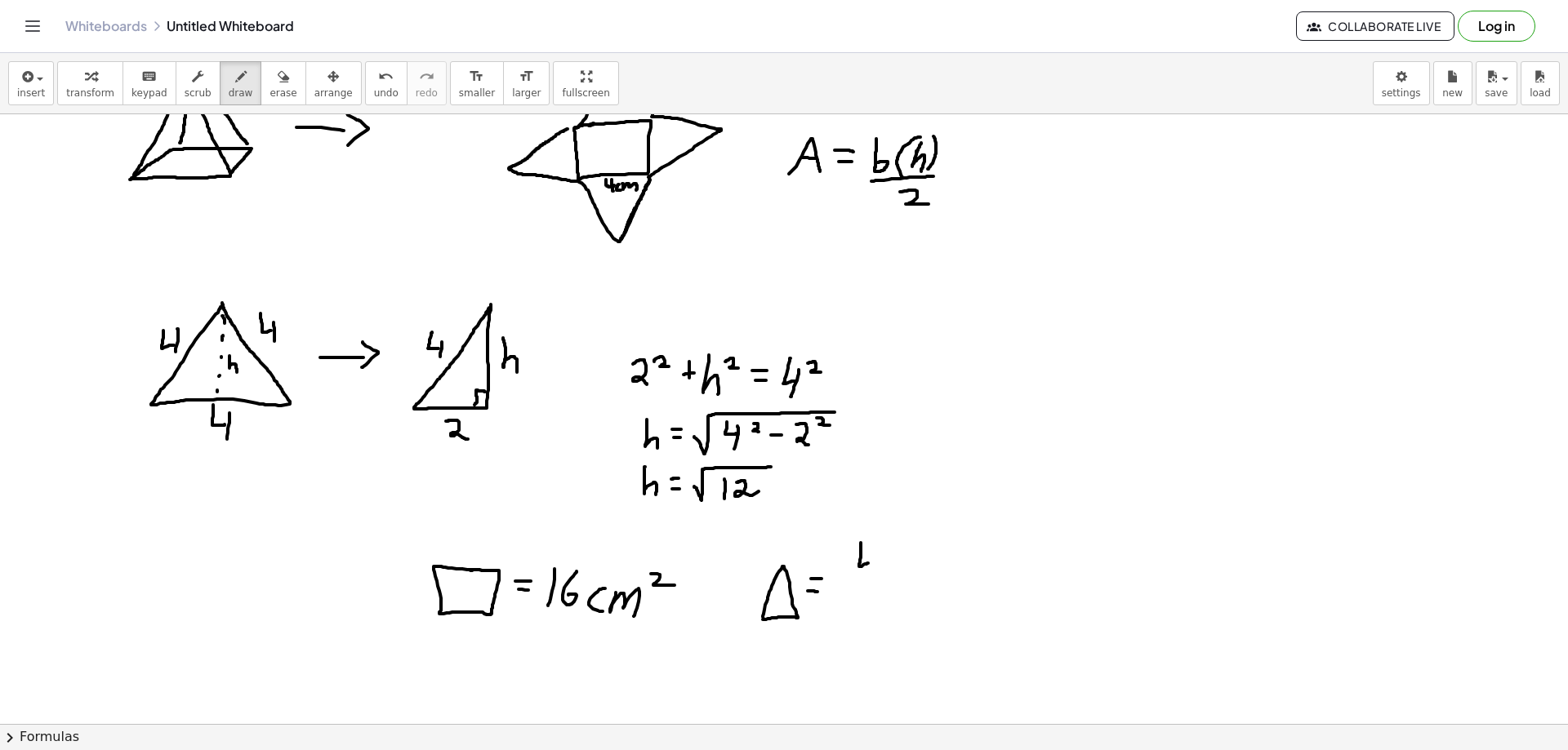
click at [870, 563] on div at bounding box center [784, 695] width 1568 height 1326
drag, startPoint x: 876, startPoint y: 548, endPoint x: 870, endPoint y: 575, distance: 27.7
click at [870, 575] on div at bounding box center [784, 695] width 1568 height 1326
drag, startPoint x: 898, startPoint y: 542, endPoint x: 891, endPoint y: 577, distance: 35.7
click at [891, 577] on div at bounding box center [784, 695] width 1568 height 1326
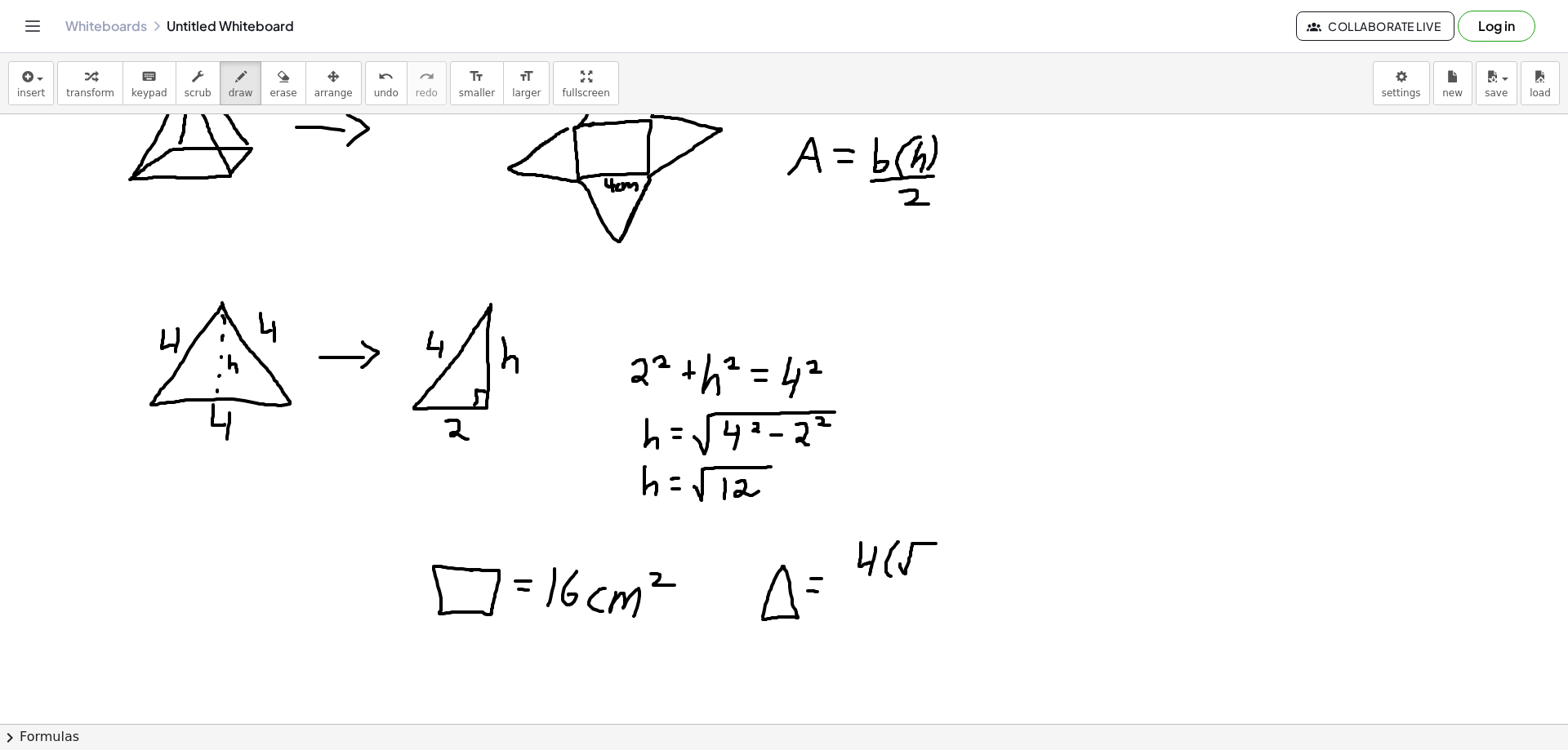
drag, startPoint x: 900, startPoint y: 564, endPoint x: 936, endPoint y: 544, distance: 41.2
click at [936, 544] on div at bounding box center [784, 695] width 1568 height 1326
click at [913, 575] on div at bounding box center [784, 695] width 1568 height 1326
drag, startPoint x: 926, startPoint y: 555, endPoint x: 938, endPoint y: 562, distance: 13.9
click at [937, 569] on div at bounding box center [784, 695] width 1568 height 1326
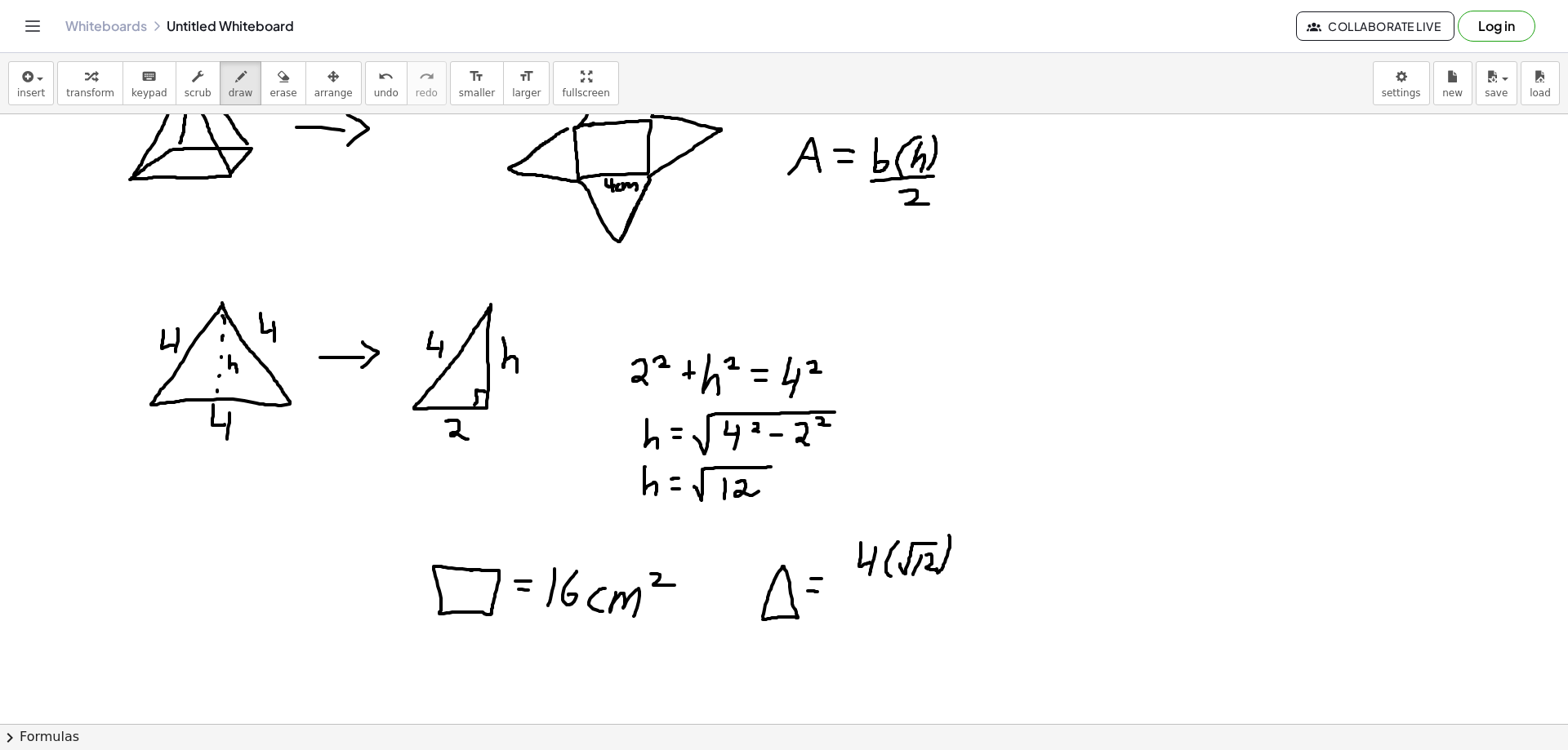
drag, startPoint x: 950, startPoint y: 540, endPoint x: 936, endPoint y: 573, distance: 35.8
click at [937, 573] on div at bounding box center [784, 695] width 1568 height 1326
drag, startPoint x: 853, startPoint y: 584, endPoint x: 947, endPoint y: 578, distance: 94.2
click at [947, 578] on div at bounding box center [784, 695] width 1568 height 1326
drag, startPoint x: 896, startPoint y: 596, endPoint x: 914, endPoint y: 609, distance: 22.2
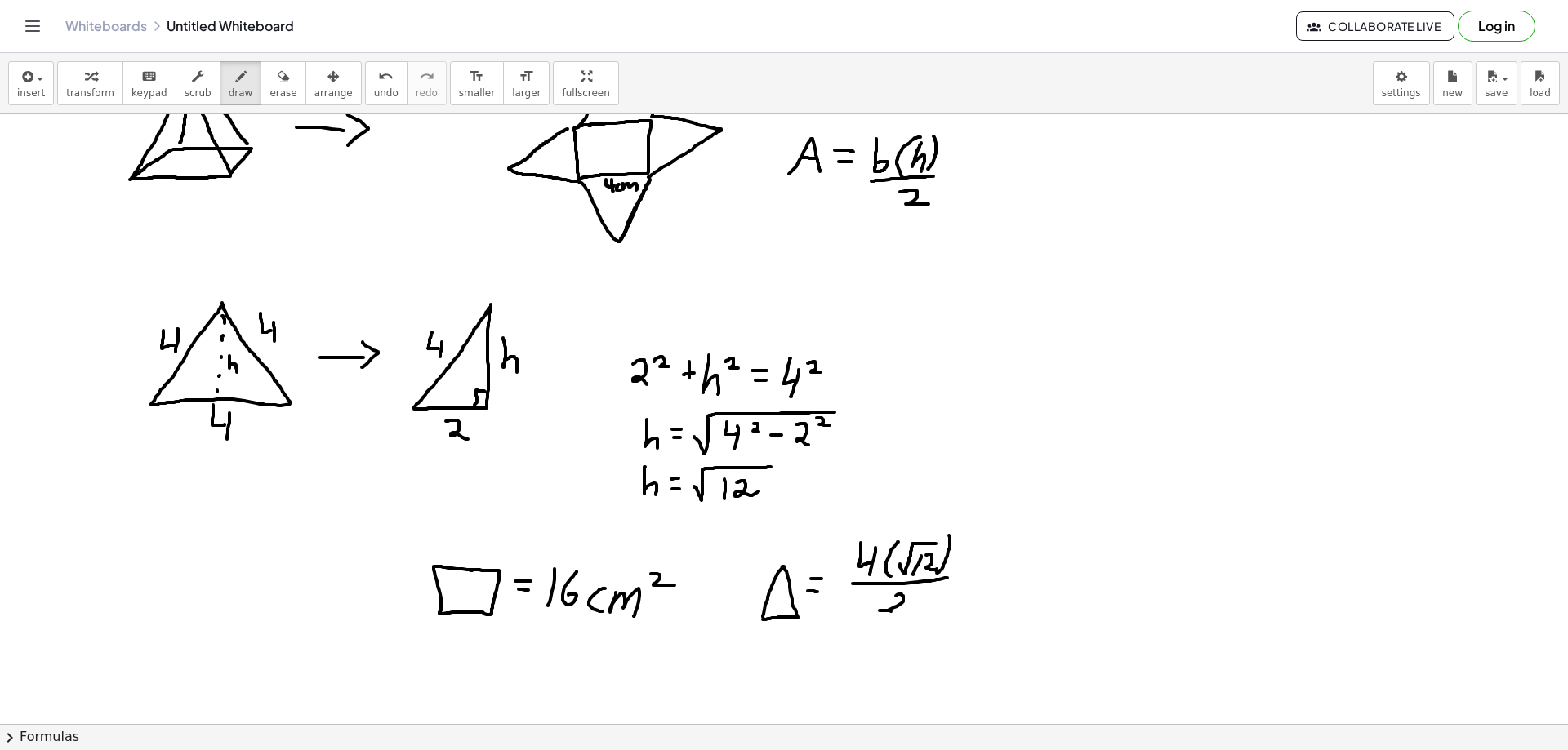
click at [912, 611] on div at bounding box center [784, 695] width 1568 height 1326
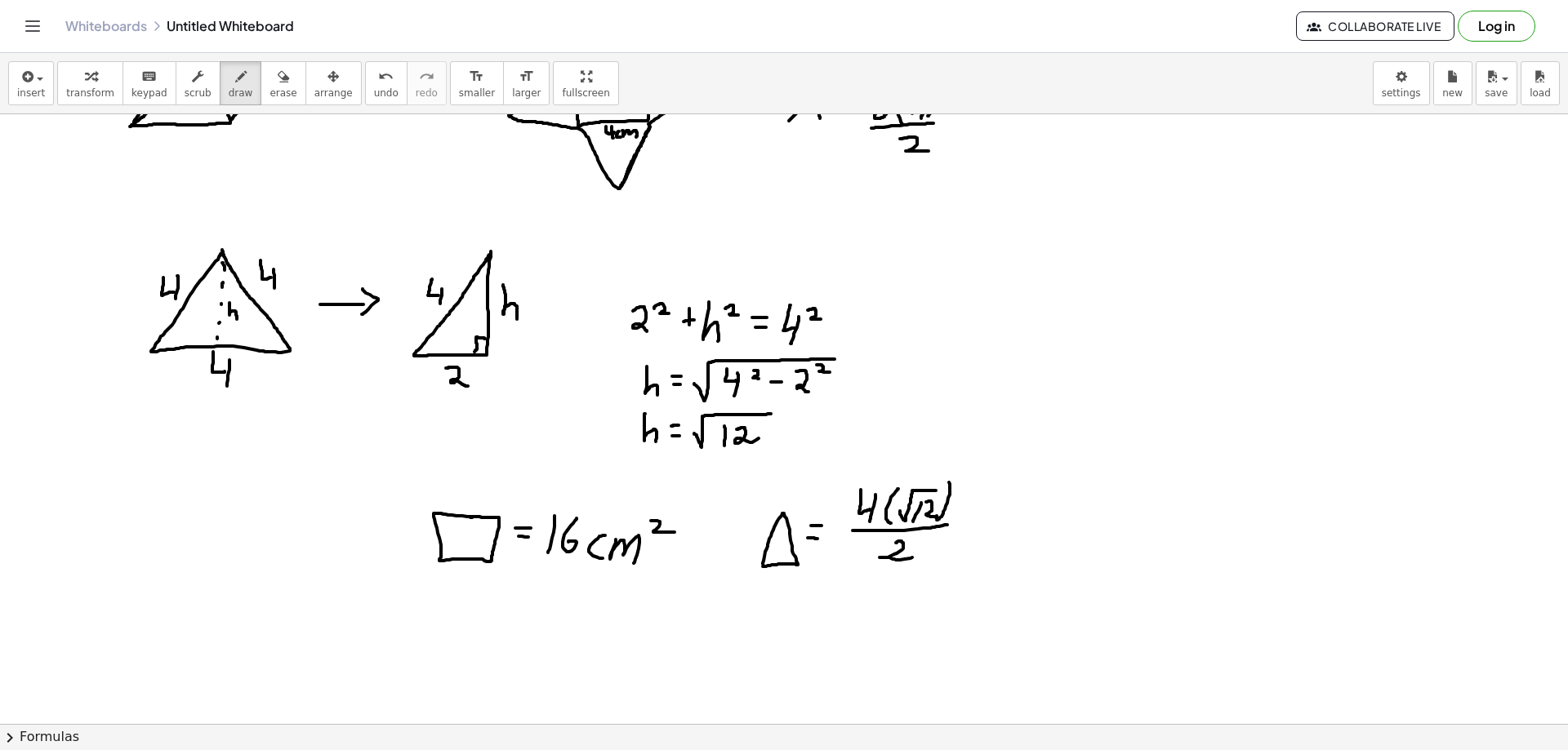
scroll to position [163, 0]
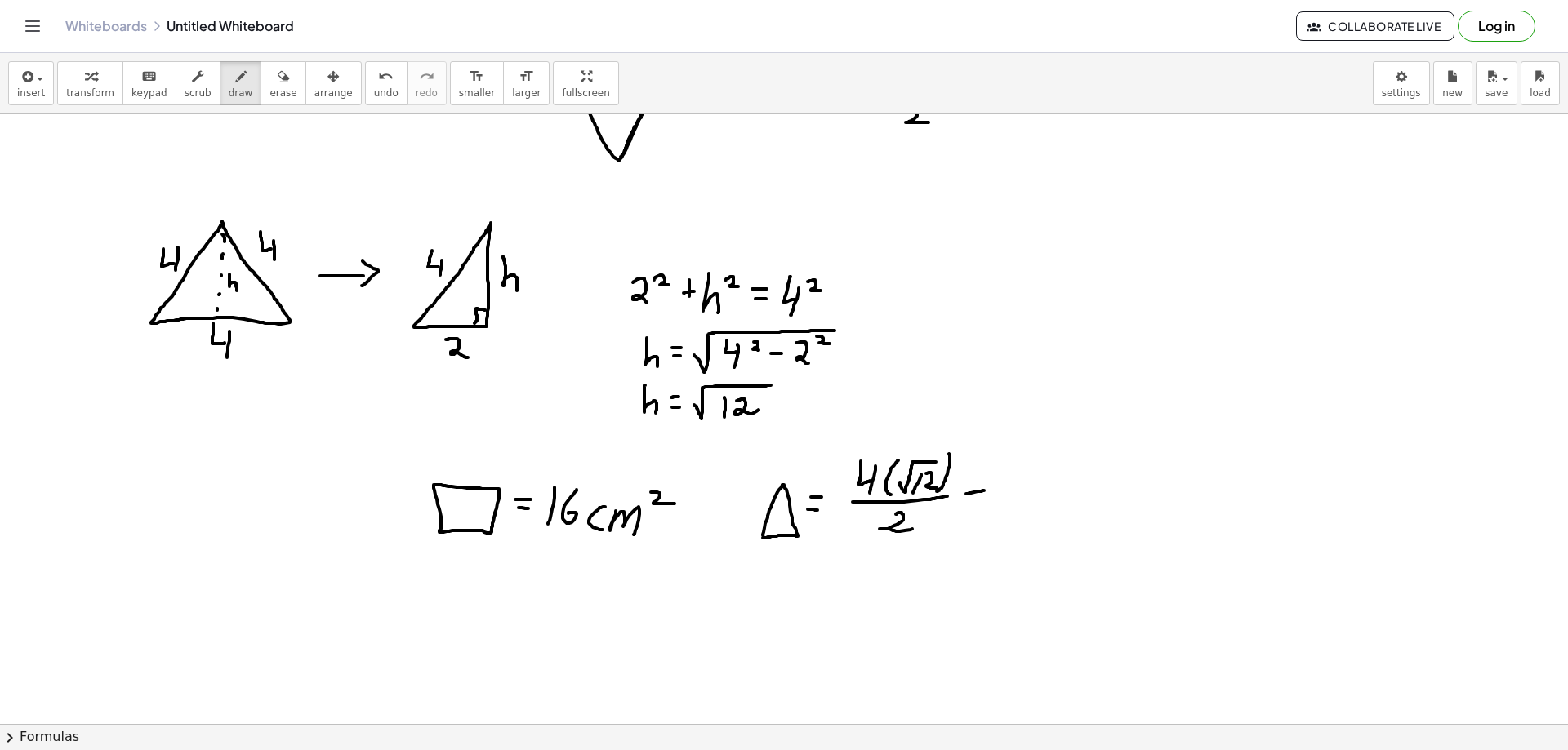
drag, startPoint x: 983, startPoint y: 490, endPoint x: 976, endPoint y: 497, distance: 9.9
click at [984, 490] on div at bounding box center [784, 614] width 1568 height 1326
drag, startPoint x: 974, startPoint y: 500, endPoint x: 1029, endPoint y: 505, distance: 55.2
click at [1026, 505] on div at bounding box center [784, 614] width 1568 height 1326
drag, startPoint x: 1083, startPoint y: 476, endPoint x: 1060, endPoint y: 500, distance: 33.2
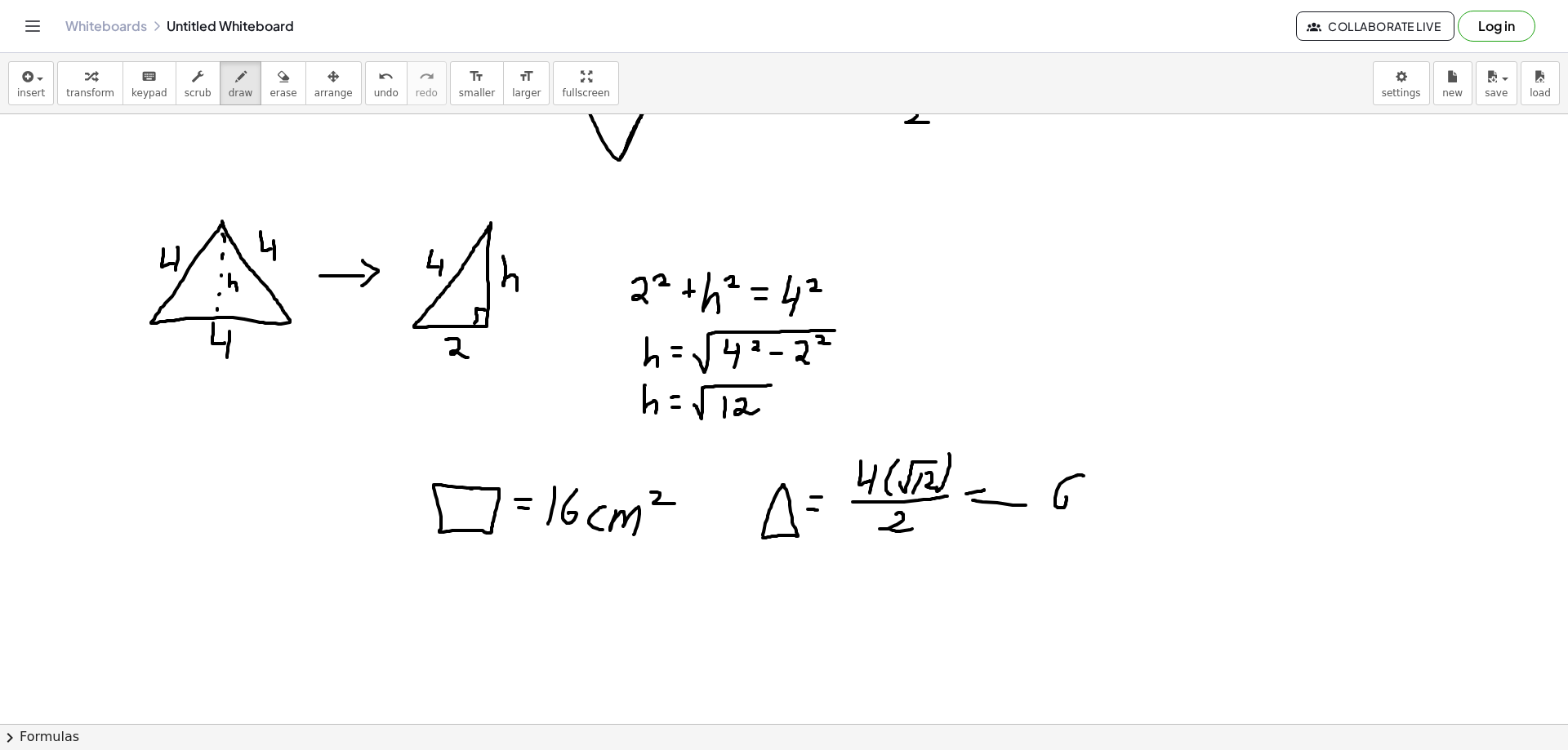
click at [1058, 499] on div at bounding box center [784, 614] width 1568 height 1326
click at [1079, 510] on div at bounding box center [784, 614] width 1568 height 1326
click at [1095, 477] on div at bounding box center [784, 614] width 1568 height 1326
drag, startPoint x: 1111, startPoint y: 485, endPoint x: 1115, endPoint y: 505, distance: 20.4
click at [1115, 505] on div at bounding box center [784, 614] width 1568 height 1326
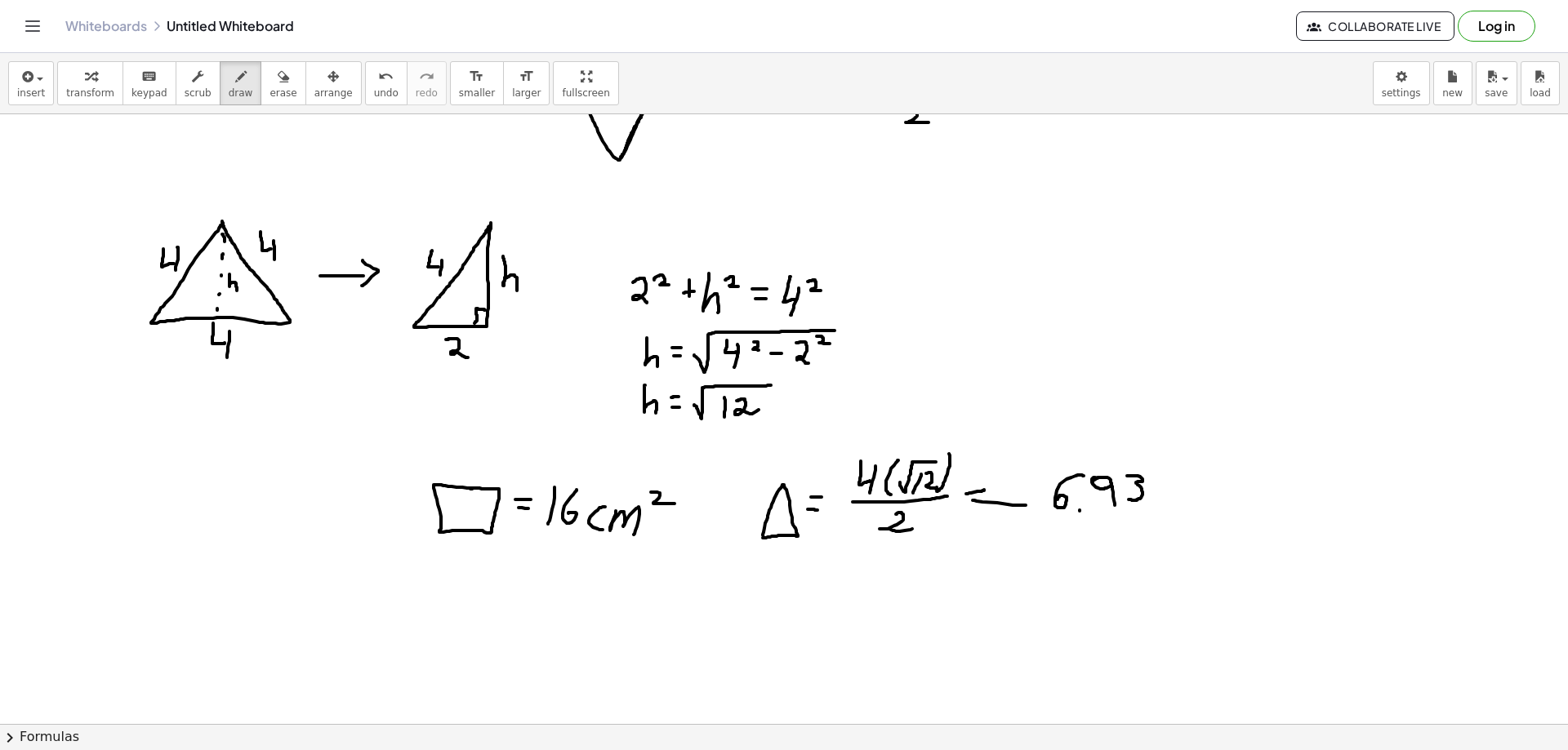
drag, startPoint x: 1127, startPoint y: 476, endPoint x: 1128, endPoint y: 499, distance: 23.0
click at [1128, 499] on div at bounding box center [784, 614] width 1568 height 1326
drag, startPoint x: 986, startPoint y: 490, endPoint x: 1023, endPoint y: 503, distance: 39.2
click at [1019, 494] on div at bounding box center [784, 614] width 1568 height 1326
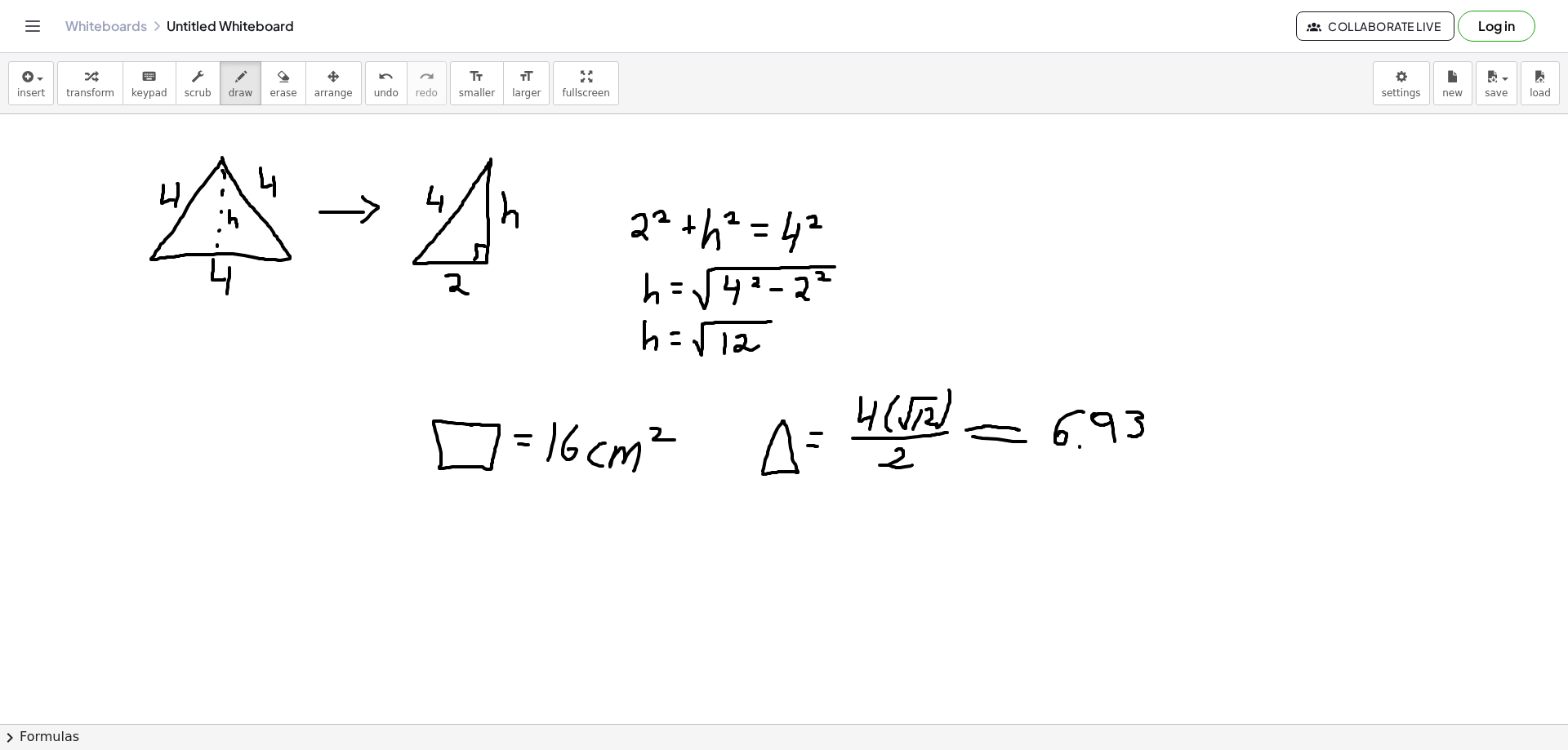
scroll to position [245, 0]
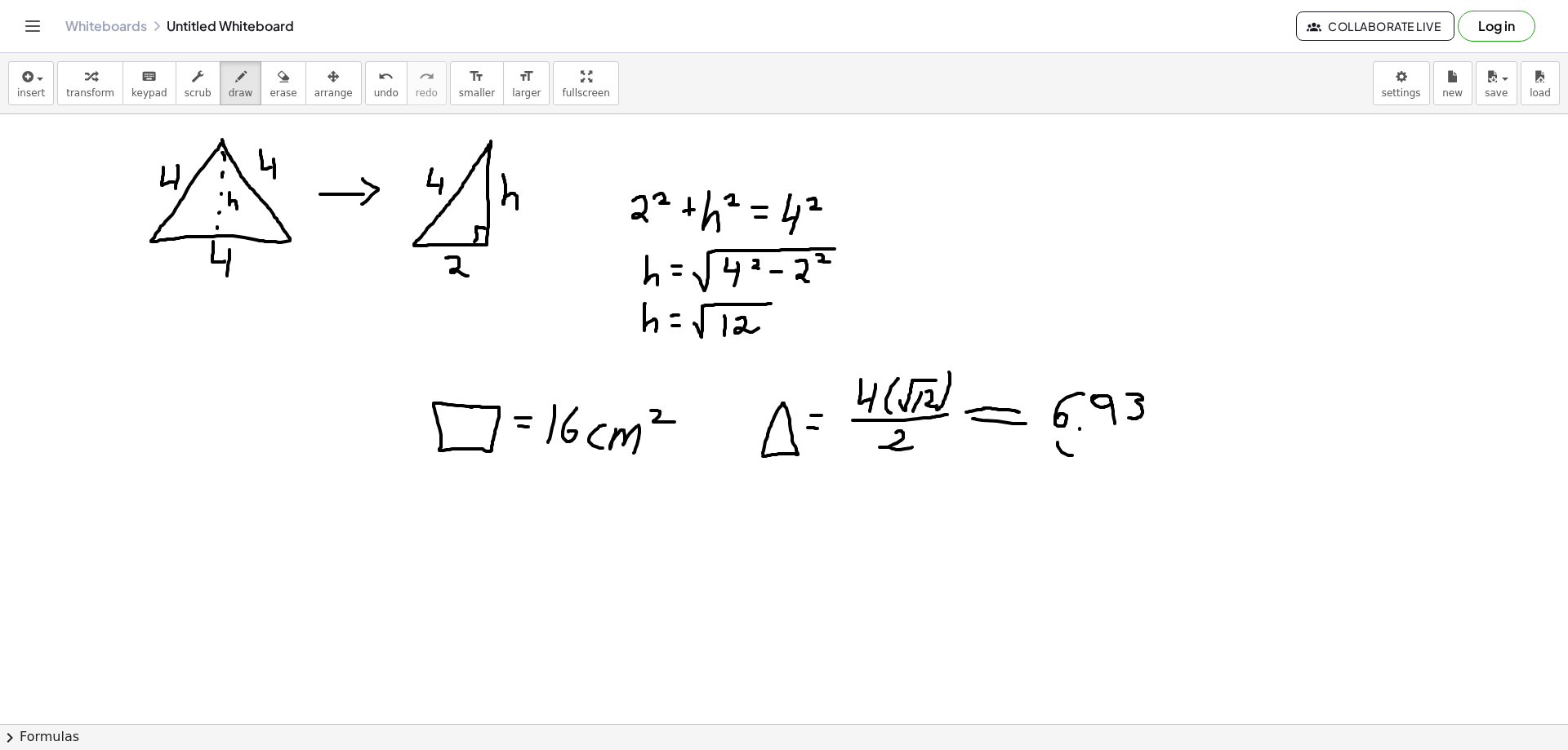
drag, startPoint x: 1058, startPoint y: 443, endPoint x: 1092, endPoint y: 457, distance: 36.8
click at [1092, 457] on div at bounding box center [784, 532] width 1568 height 1326
drag, startPoint x: 1141, startPoint y: 445, endPoint x: 1075, endPoint y: 498, distance: 84.6
click at [1094, 462] on div at bounding box center [784, 532] width 1568 height 1326
drag, startPoint x: 857, startPoint y: 524, endPoint x: 870, endPoint y: 541, distance: 21.4
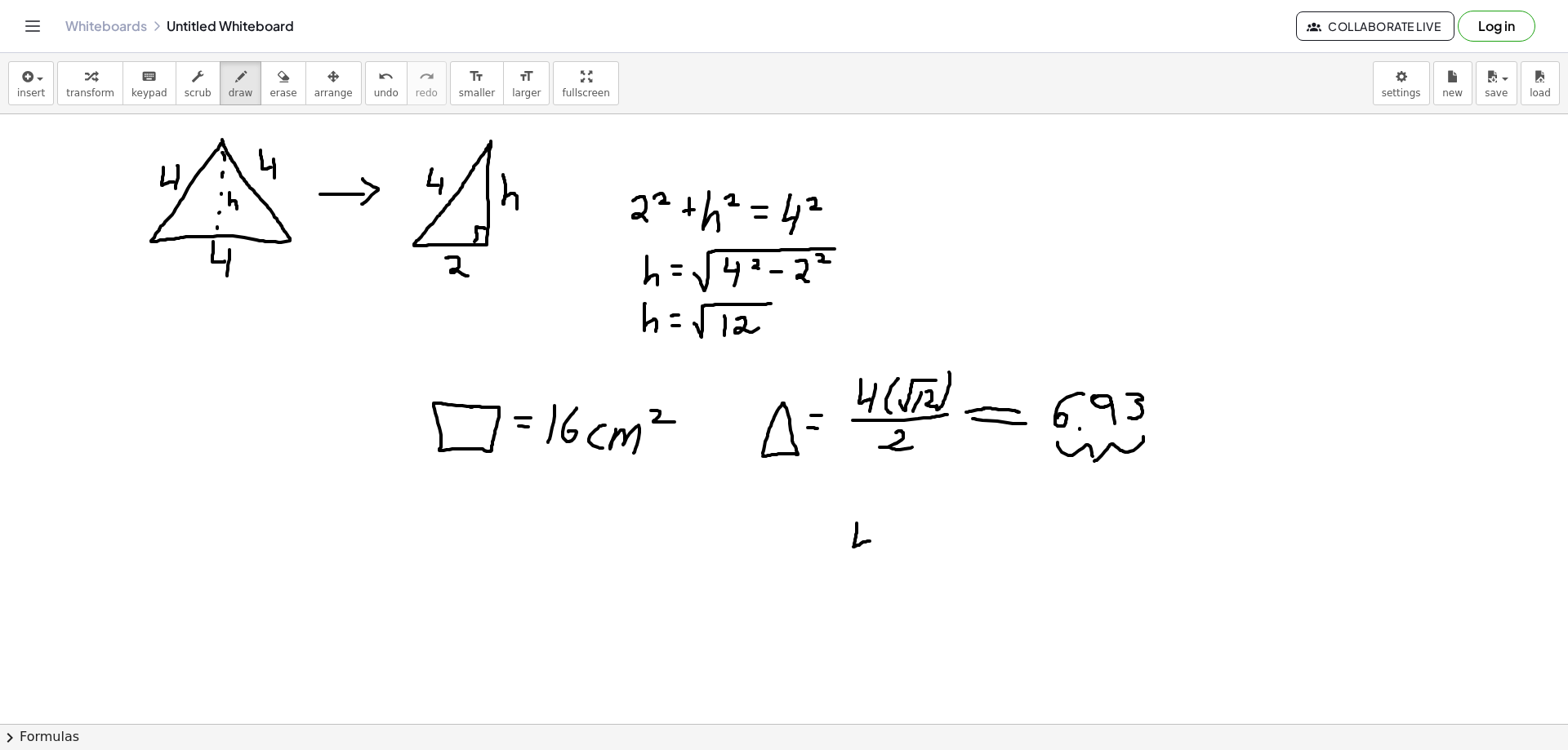
click at [870, 541] on div at bounding box center [784, 532] width 1568 height 1326
drag, startPoint x: 874, startPoint y: 529, endPoint x: 872, endPoint y: 553, distance: 24.1
click at [872, 553] on div at bounding box center [784, 532] width 1568 height 1326
drag, startPoint x: 911, startPoint y: 520, endPoint x: 895, endPoint y: 563, distance: 45.9
click at [895, 563] on div at bounding box center [784, 532] width 1568 height 1326
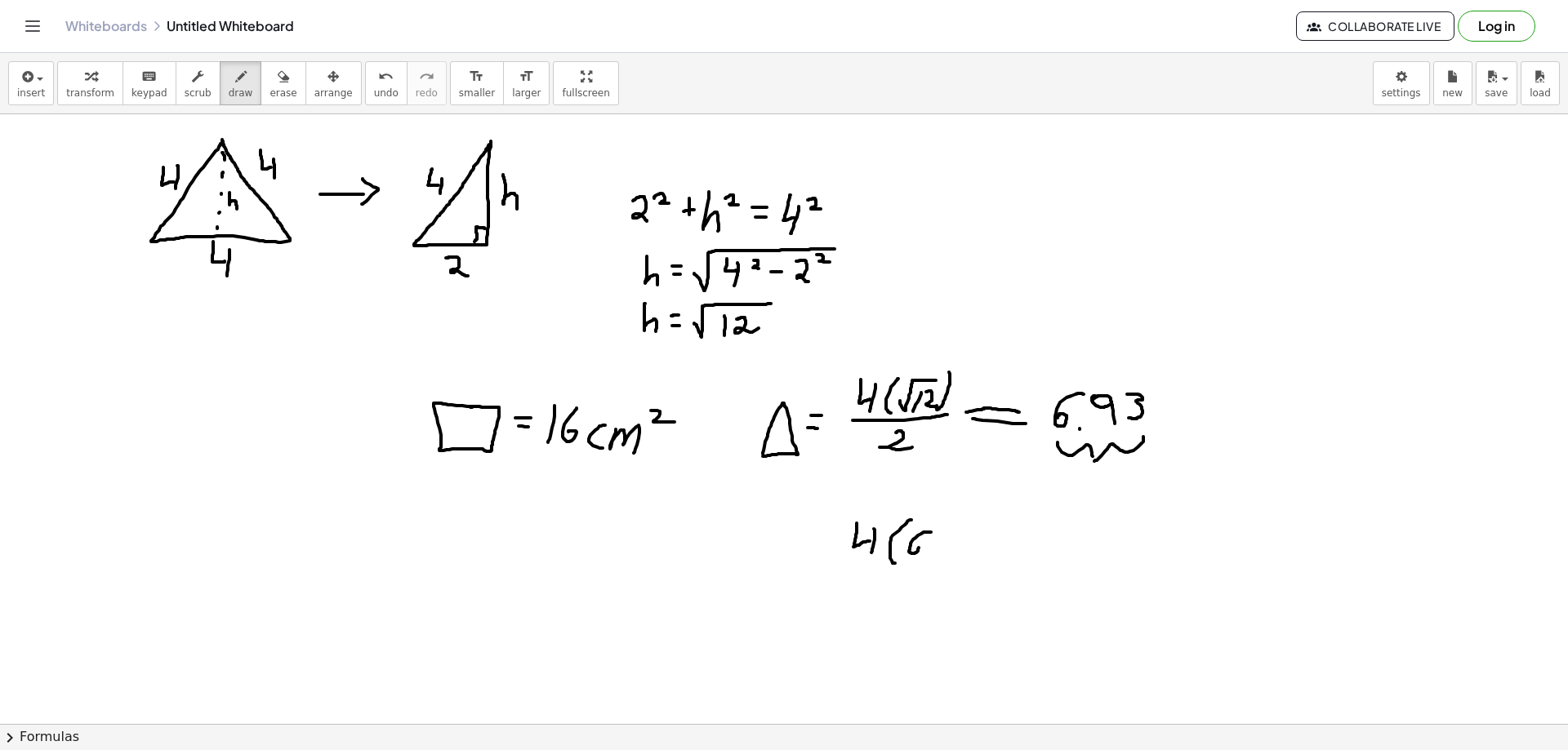
drag, startPoint x: 930, startPoint y: 532, endPoint x: 912, endPoint y: 543, distance: 21.1
click at [912, 543] on div at bounding box center [784, 532] width 1568 height 1326
click at [930, 549] on div at bounding box center [784, 532] width 1568 height 1326
click at [946, 531] on div at bounding box center [784, 532] width 1568 height 1326
drag, startPoint x: 955, startPoint y: 534, endPoint x: 952, endPoint y: 554, distance: 20.2
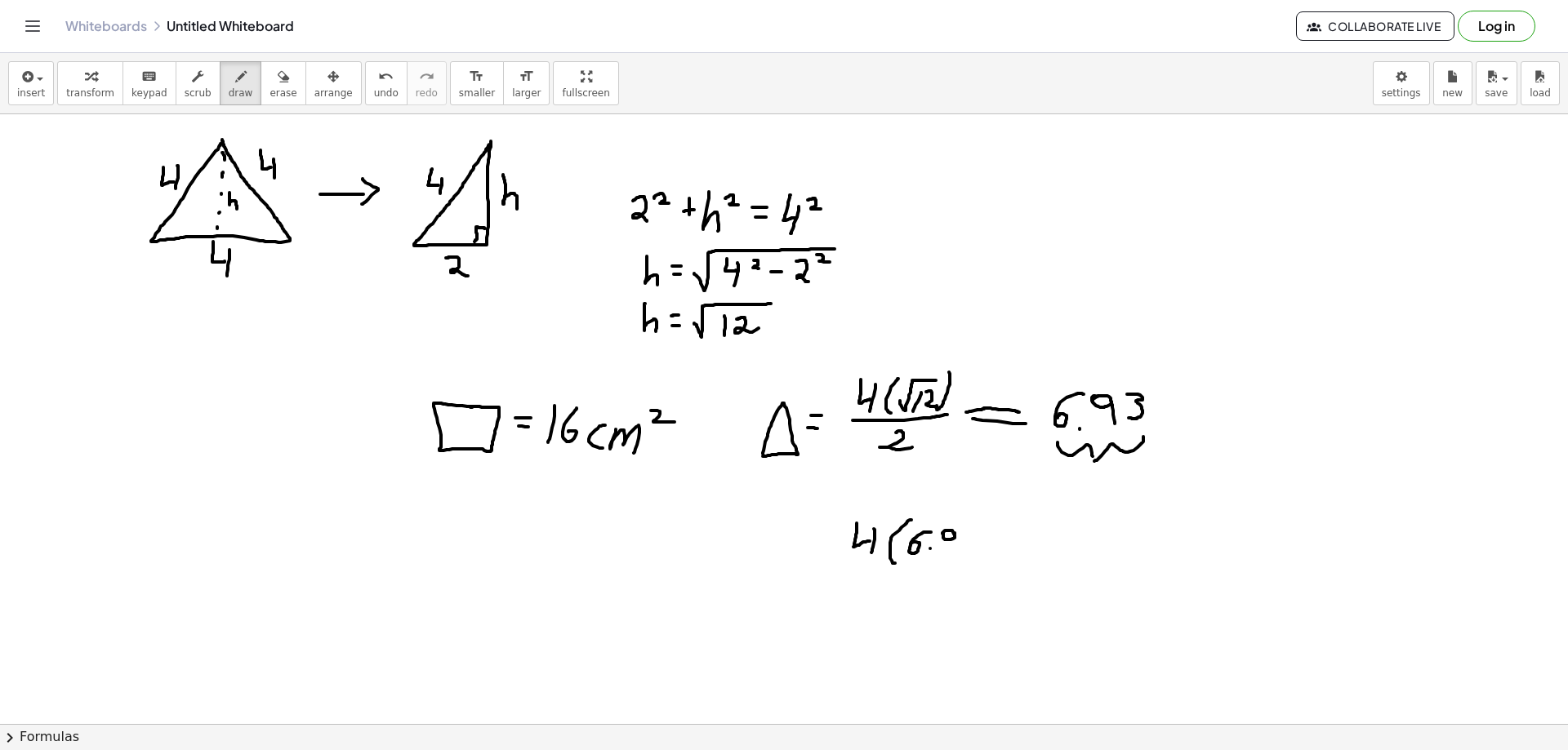
click at [952, 554] on div at bounding box center [784, 532] width 1568 height 1326
drag, startPoint x: 967, startPoint y: 530, endPoint x: 978, endPoint y: 535, distance: 12.1
click at [969, 550] on div at bounding box center [784, 532] width 1568 height 1326
drag, startPoint x: 993, startPoint y: 522, endPoint x: 987, endPoint y: 558, distance: 36.5
click at [987, 558] on div at bounding box center [784, 532] width 1568 height 1326
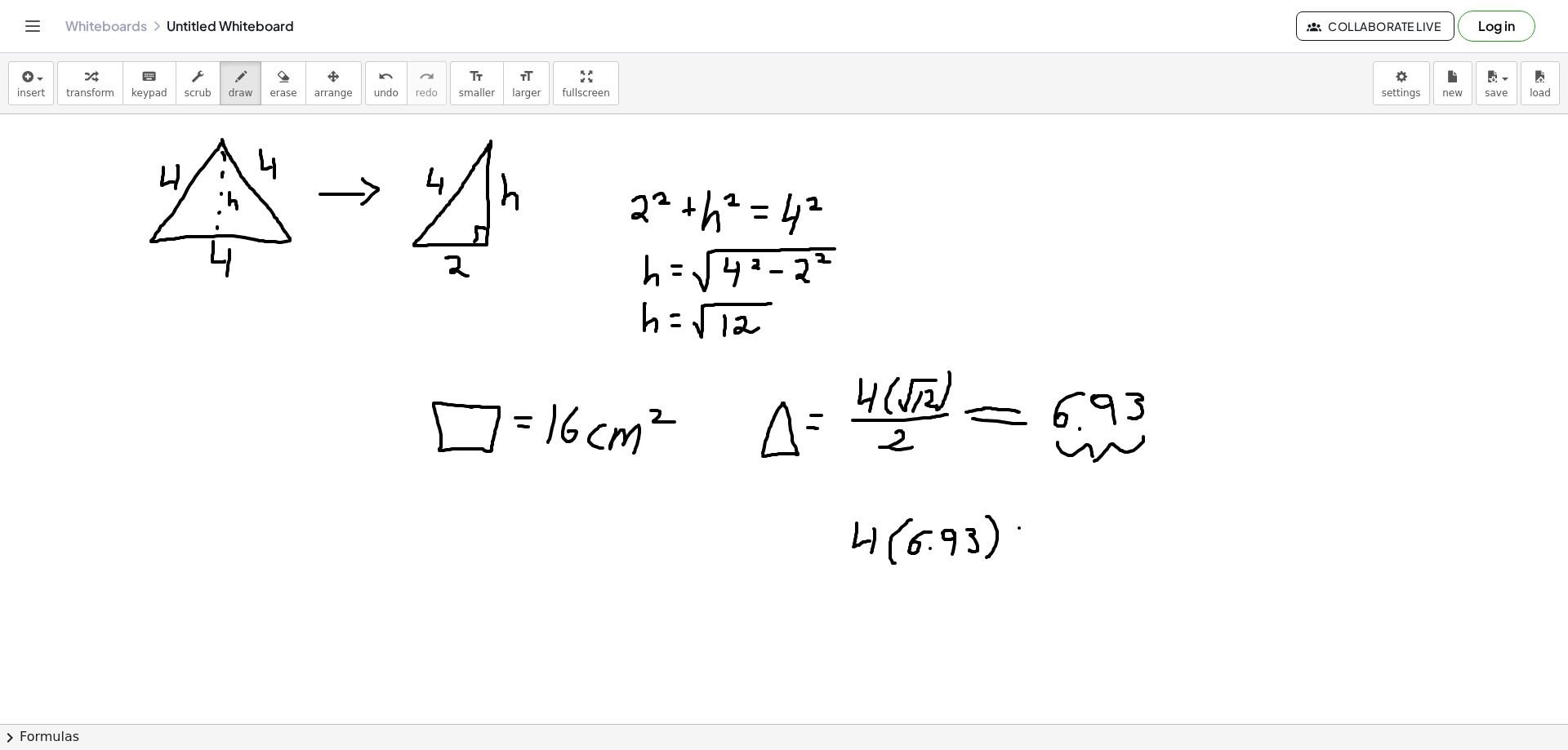
drag, startPoint x: 1019, startPoint y: 528, endPoint x: 1037, endPoint y: 528, distance: 18.0
click at [1037, 528] on div at bounding box center [784, 532] width 1568 height 1326
drag, startPoint x: 1024, startPoint y: 536, endPoint x: 1041, endPoint y: 535, distance: 17.0
click at [1037, 536] on div at bounding box center [784, 532] width 1568 height 1326
drag, startPoint x: 1057, startPoint y: 526, endPoint x: 1079, endPoint y: 555, distance: 36.4
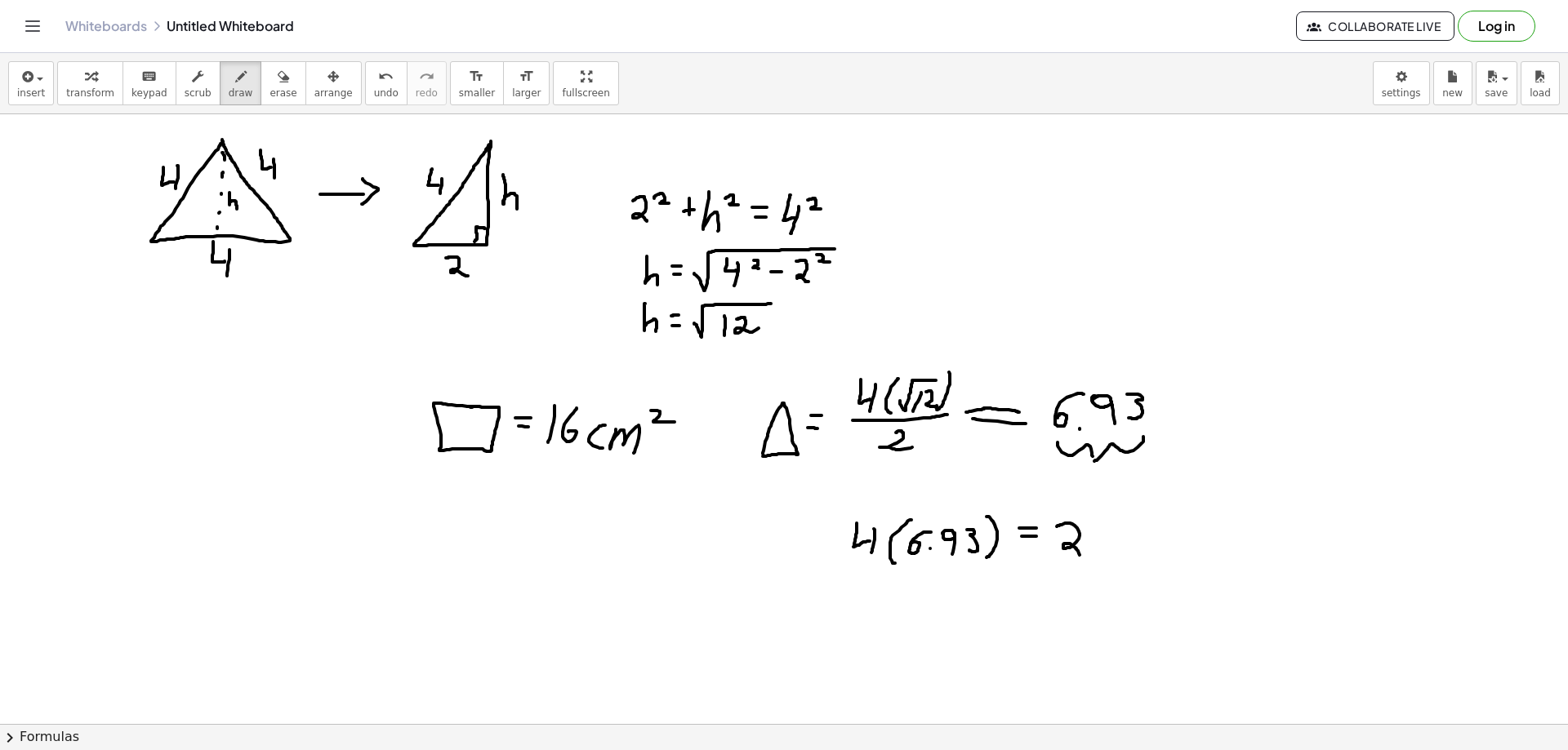
click at [1079, 555] on div at bounding box center [784, 532] width 1568 height 1326
drag, startPoint x: 1093, startPoint y: 534, endPoint x: 1102, endPoint y: 558, distance: 25.6
click at [1101, 558] on div at bounding box center [784, 532] width 1568 height 1326
click at [1116, 556] on div at bounding box center [784, 532] width 1568 height 1326
drag, startPoint x: 1124, startPoint y: 522, endPoint x: 1142, endPoint y: 561, distance: 43.0
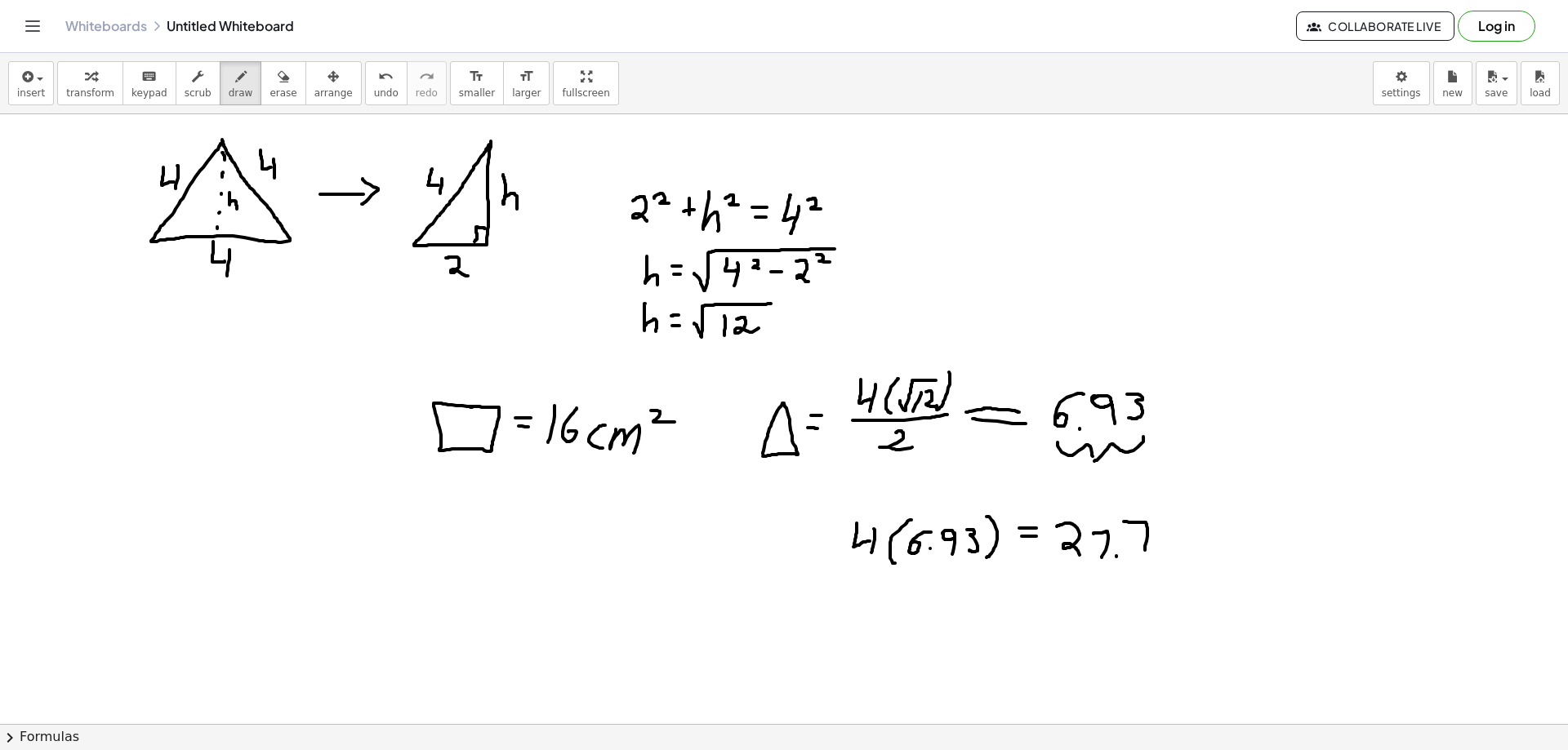
click at [1143, 561] on div at bounding box center [784, 532] width 1568 height 1326
drag, startPoint x: 1164, startPoint y: 525, endPoint x: 1161, endPoint y: 554, distance: 29.2
click at [1160, 554] on div at bounding box center [784, 532] width 1568 height 1326
drag, startPoint x: 1190, startPoint y: 536, endPoint x: 1194, endPoint y: 550, distance: 14.6
click at [1189, 558] on div at bounding box center [784, 532] width 1568 height 1326
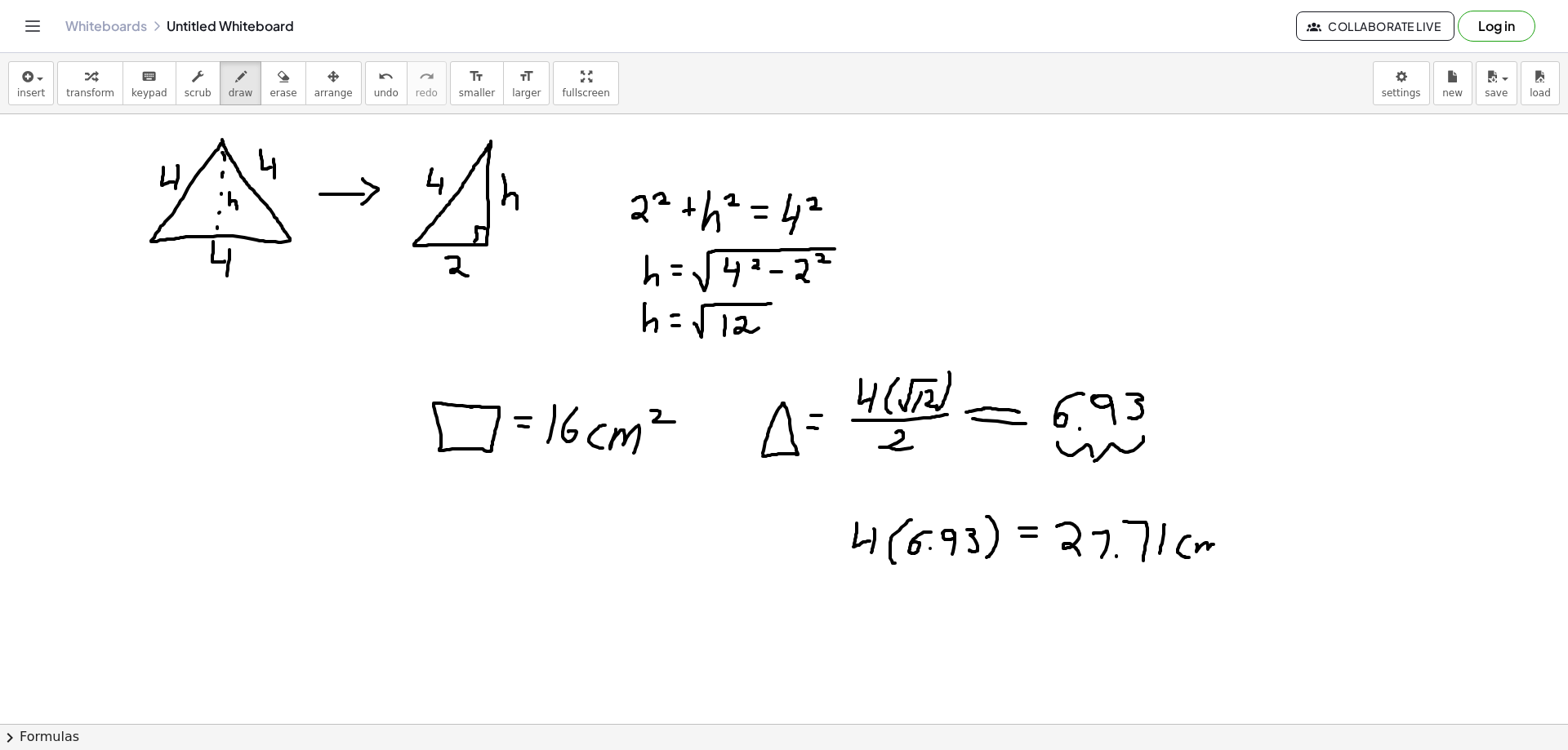
drag, startPoint x: 1197, startPoint y: 549, endPoint x: 1216, endPoint y: 555, distance: 19.9
click at [1216, 555] on div at bounding box center [784, 532] width 1568 height 1326
drag, startPoint x: 1226, startPoint y: 517, endPoint x: 1234, endPoint y: 529, distance: 14.4
click at [1234, 529] on div at bounding box center [784, 532] width 1568 height 1326
drag, startPoint x: 605, startPoint y: 472, endPoint x: 1031, endPoint y: 570, distance: 437.1
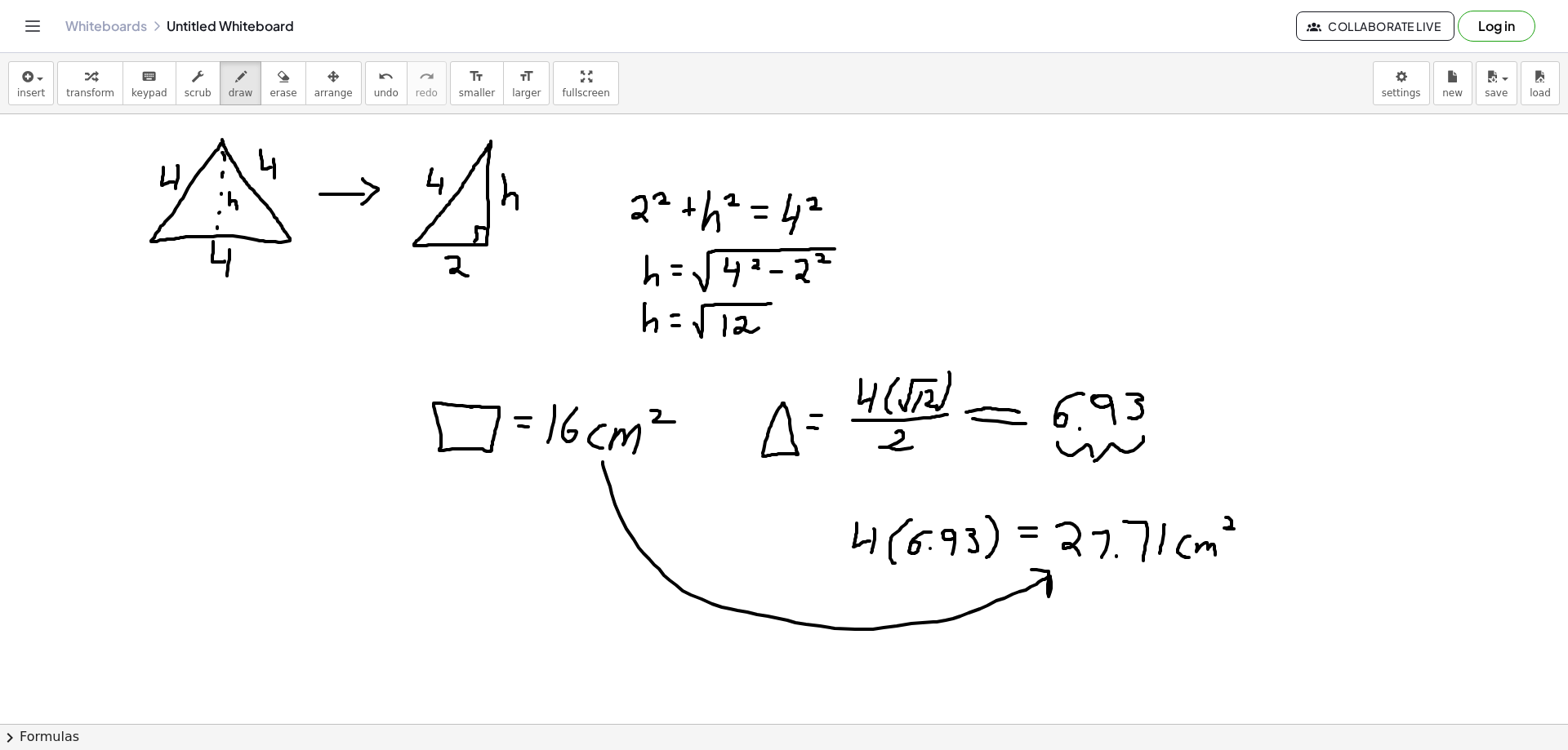
click at [1031, 570] on div at bounding box center [784, 532] width 1568 height 1326
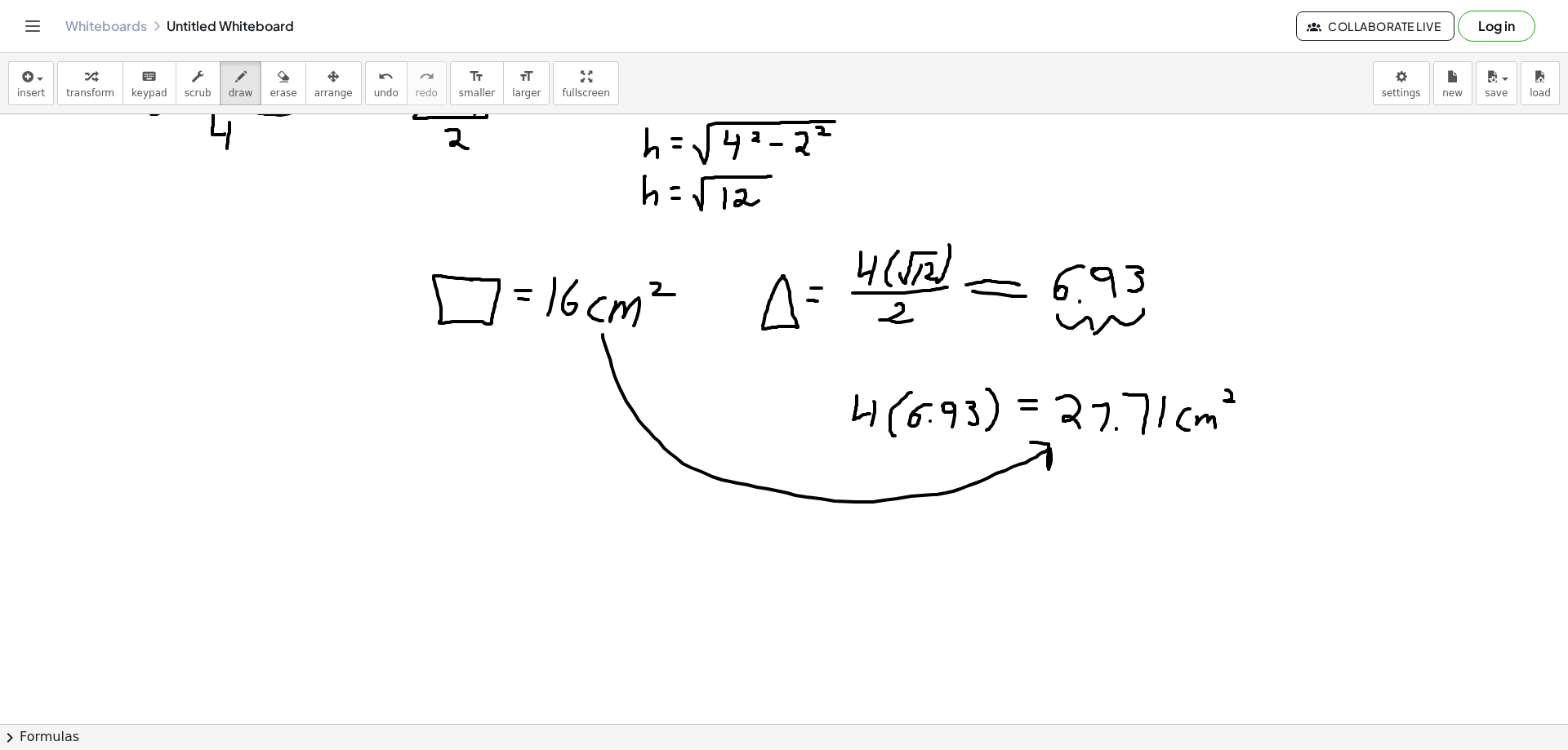
scroll to position [408, 0]
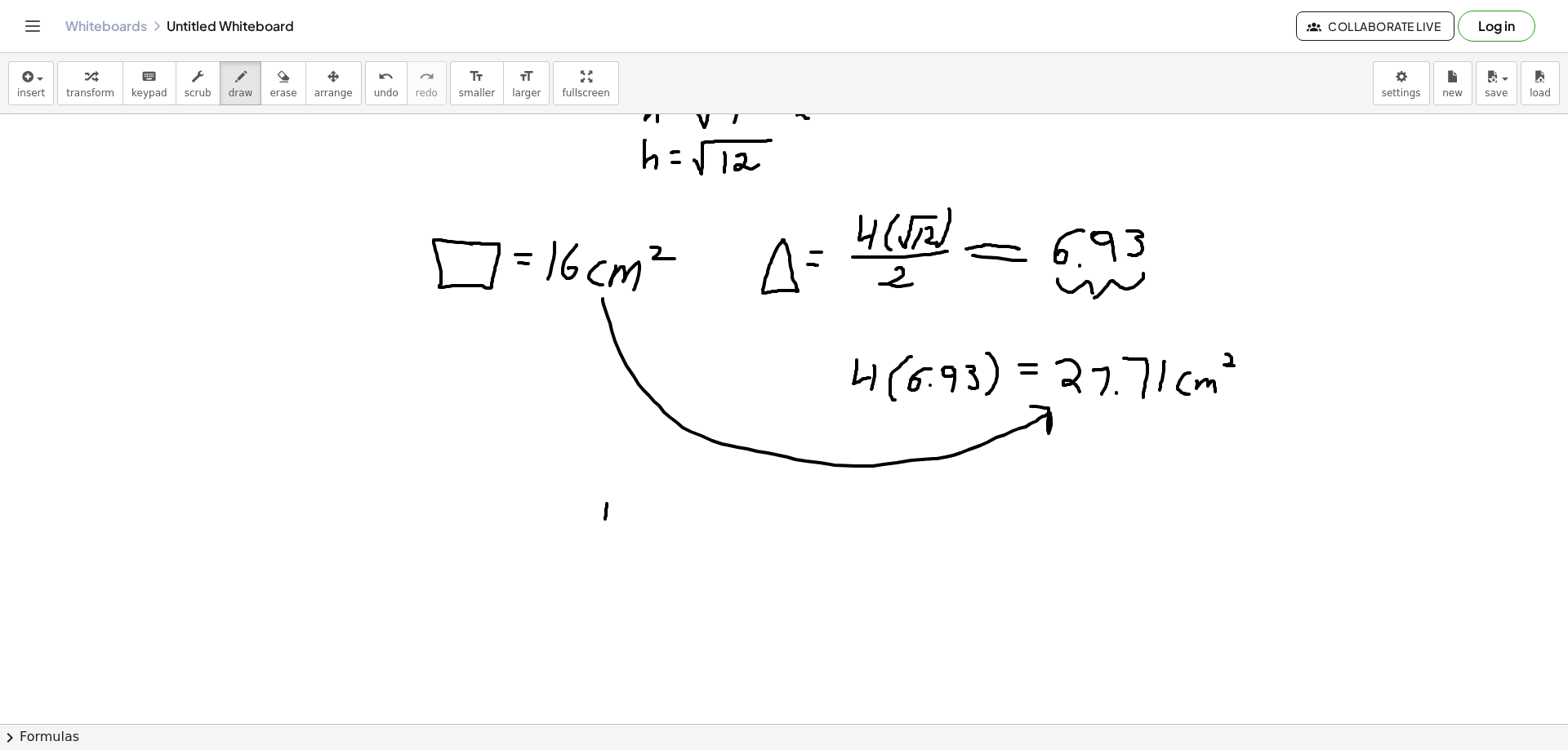
drag, startPoint x: 607, startPoint y: 503, endPoint x: 619, endPoint y: 517, distance: 18.4
click at [618, 518] on div at bounding box center [784, 368] width 1568 height 1326
drag, startPoint x: 622, startPoint y: 517, endPoint x: 634, endPoint y: 514, distance: 12.4
click at [621, 536] on div at bounding box center [784, 368] width 1568 height 1326
drag, startPoint x: 636, startPoint y: 512, endPoint x: 632, endPoint y: 535, distance: 23.3
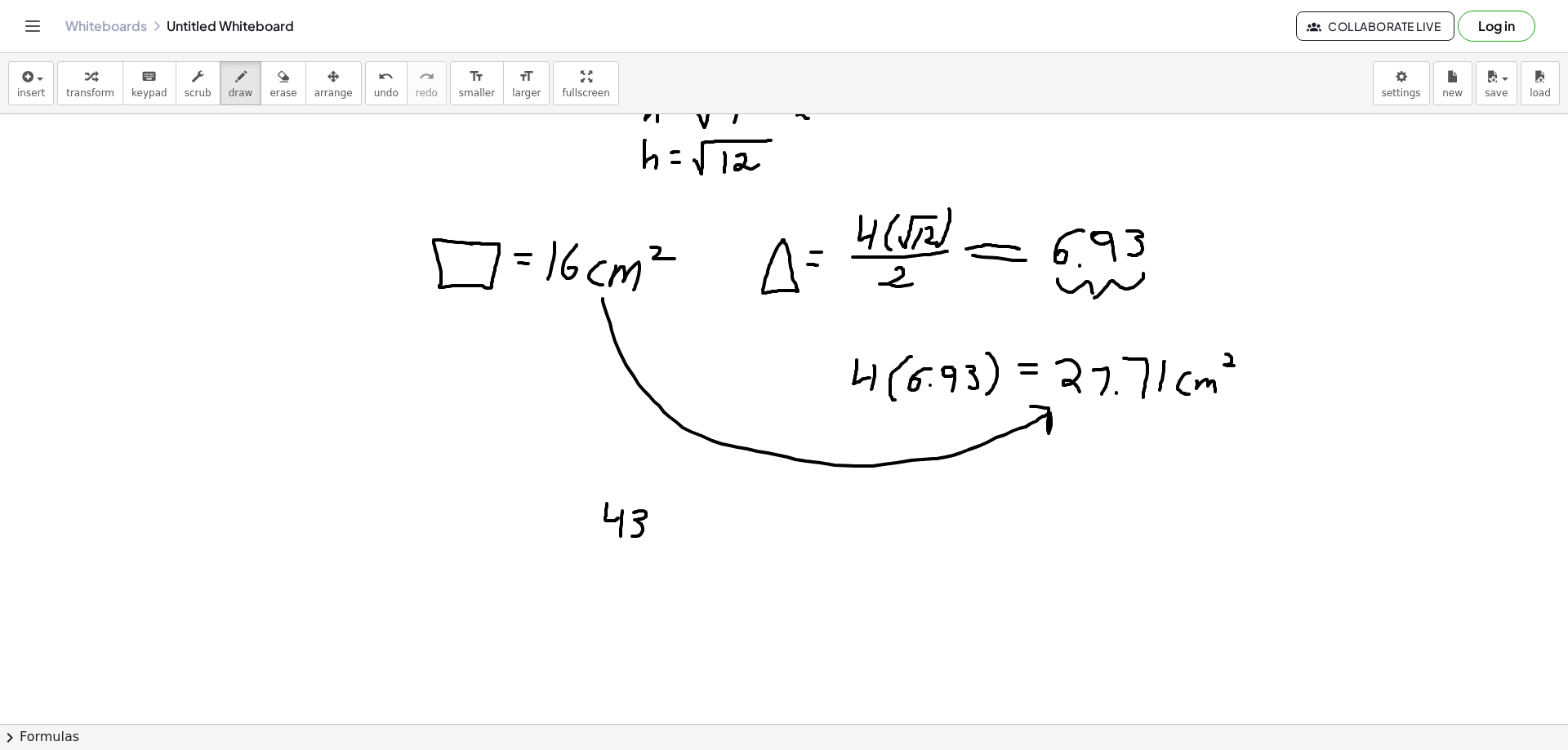
click at [632, 535] on div at bounding box center [784, 368] width 1568 height 1326
click at [652, 530] on div at bounding box center [784, 368] width 1568 height 1326
drag, startPoint x: 675, startPoint y: 510, endPoint x: 691, endPoint y: 522, distance: 20.0
click at [682, 538] on div at bounding box center [784, 368] width 1568 height 1326
drag, startPoint x: 700, startPoint y: 509, endPoint x: 696, endPoint y: 535, distance: 26.3
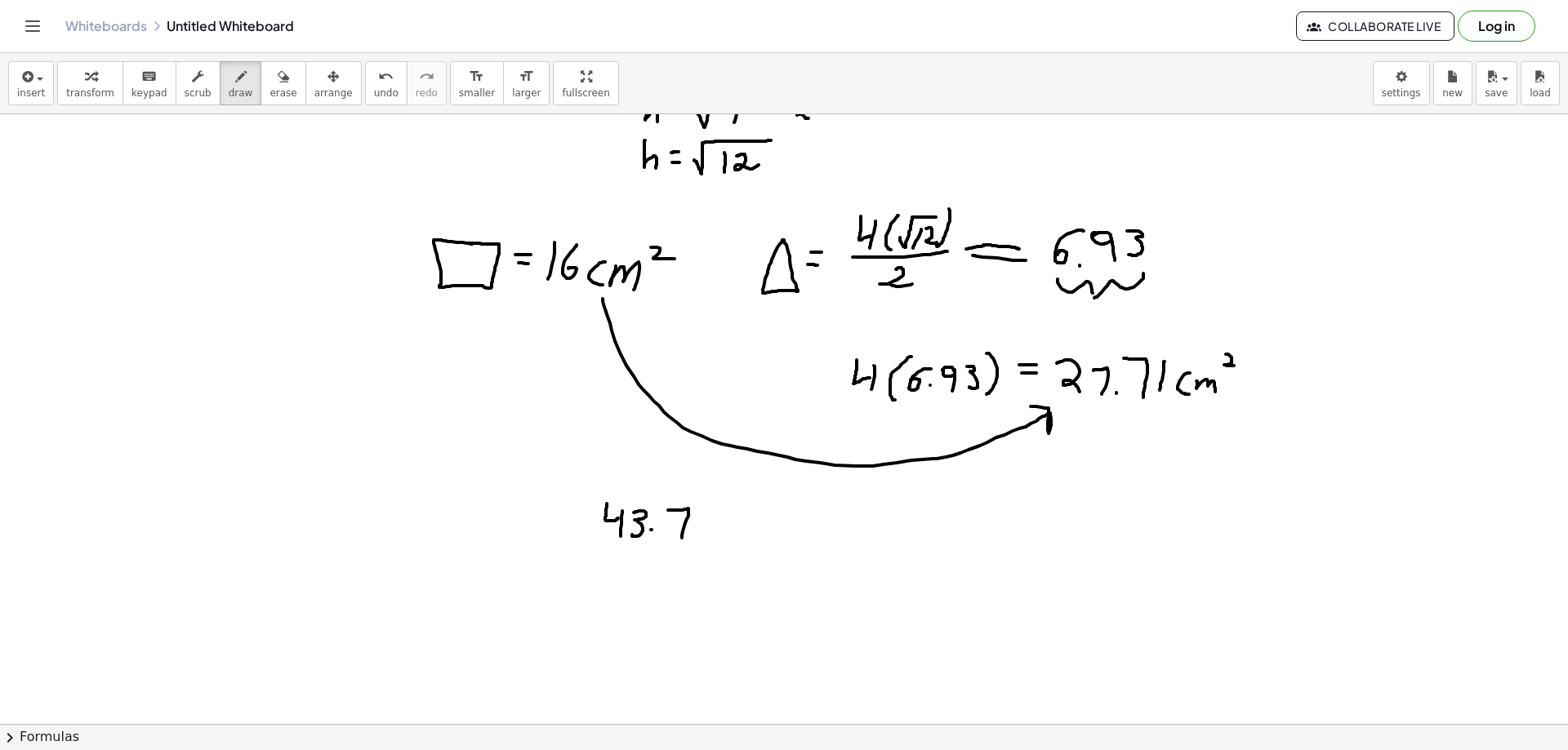
click at [696, 535] on div at bounding box center [784, 368] width 1568 height 1326
drag, startPoint x: 718, startPoint y: 525, endPoint x: 730, endPoint y: 541, distance: 20.0
click at [728, 541] on div at bounding box center [784, 368] width 1568 height 1326
drag, startPoint x: 742, startPoint y: 522, endPoint x: 760, endPoint y: 546, distance: 30.0
click at [760, 546] on div at bounding box center [784, 368] width 1568 height 1326
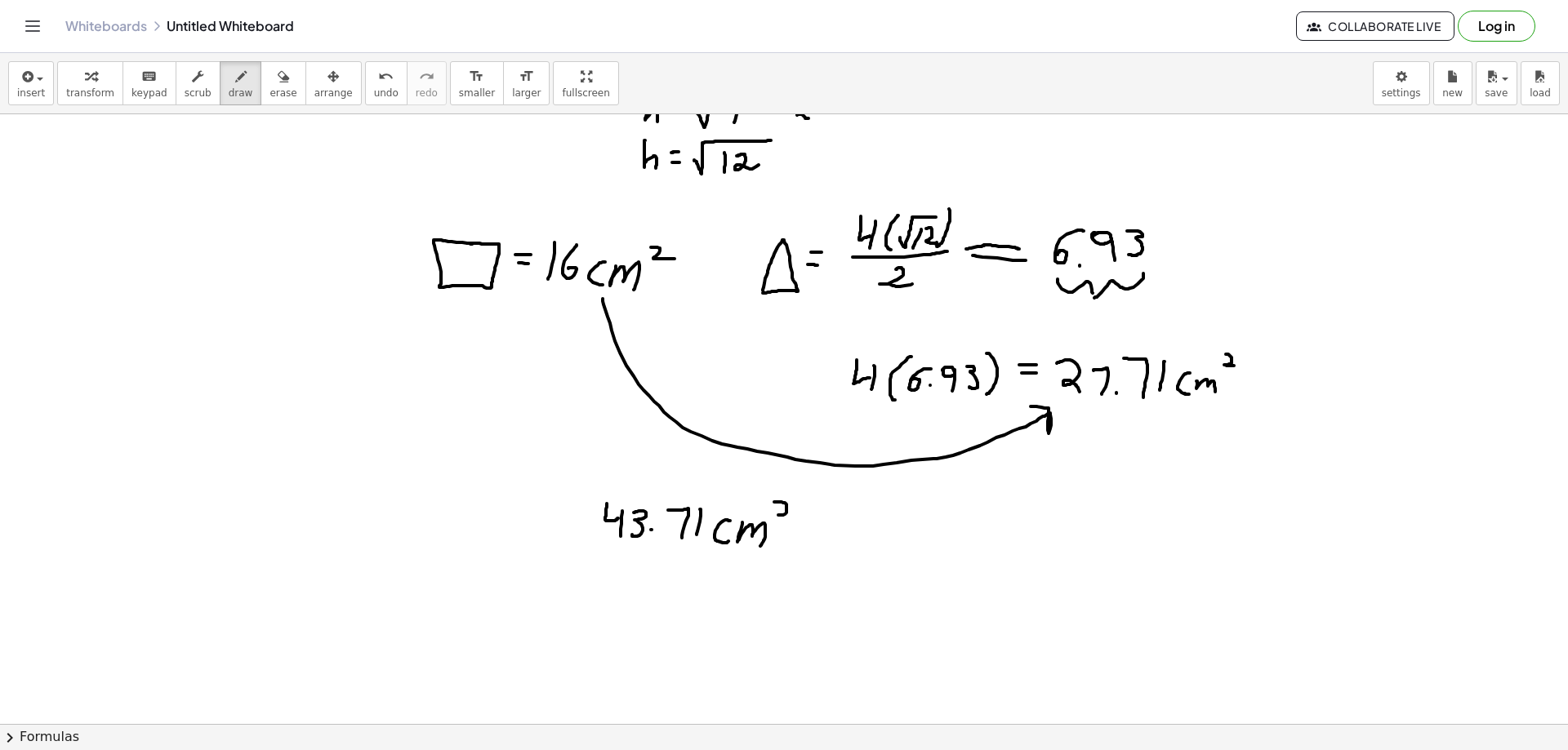
drag, startPoint x: 777, startPoint y: 502, endPoint x: 790, endPoint y: 516, distance: 19.1
click at [787, 515] on div at bounding box center [784, 368] width 1568 height 1326
drag
click at [806, 516] on div at bounding box center [784, 368] width 1568 height 1326
click at [884, 494] on div at bounding box center [784, 368] width 1568 height 1326
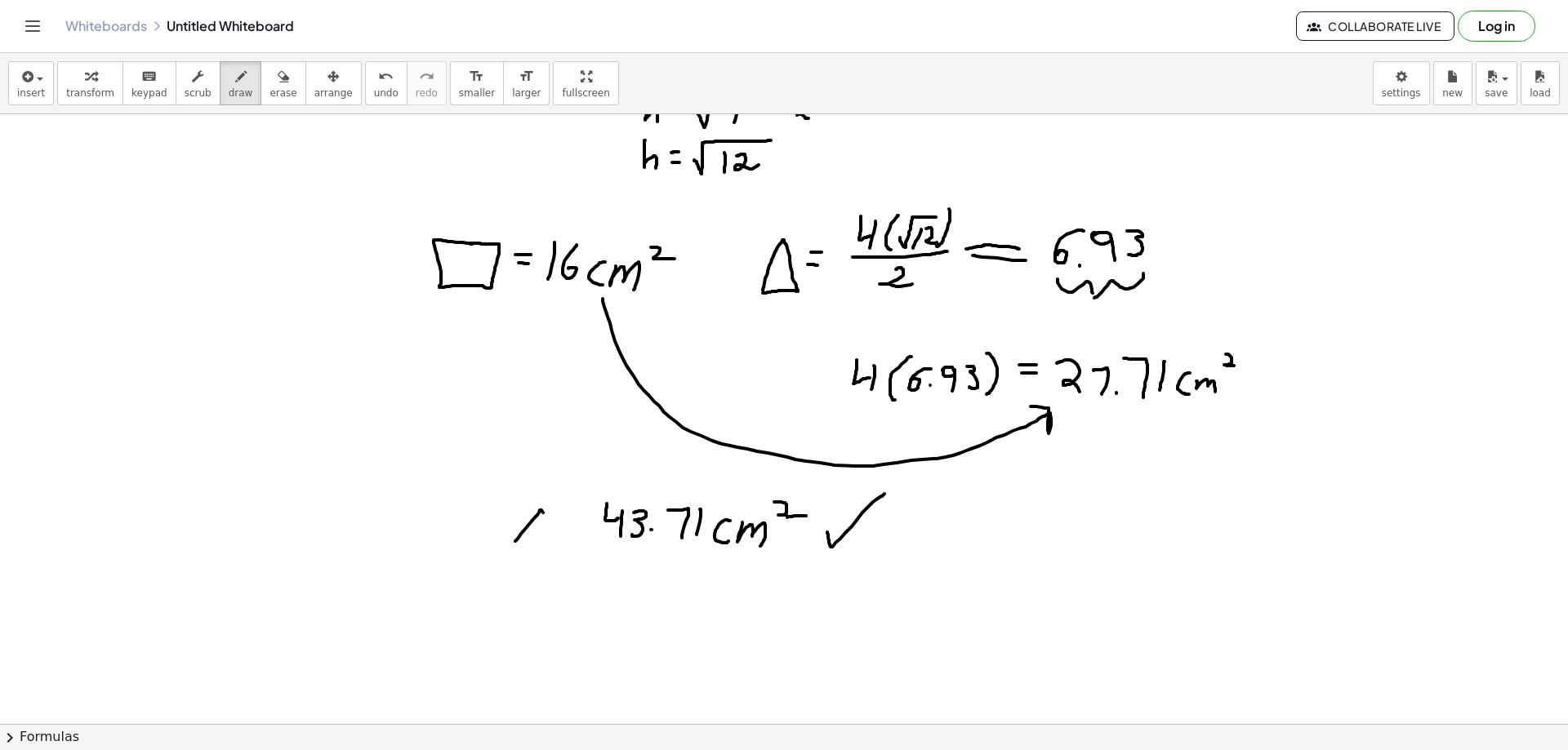
click at [544, 540] on div at bounding box center [784, 368] width 1568 height 1326
click at [545, 526] on div at bounding box center [784, 368] width 1568 height 1326
click at [570, 516] on div at bounding box center [784, 368] width 1568 height 1326
click at [573, 525] on div at bounding box center [784, 368] width 1568 height 1326
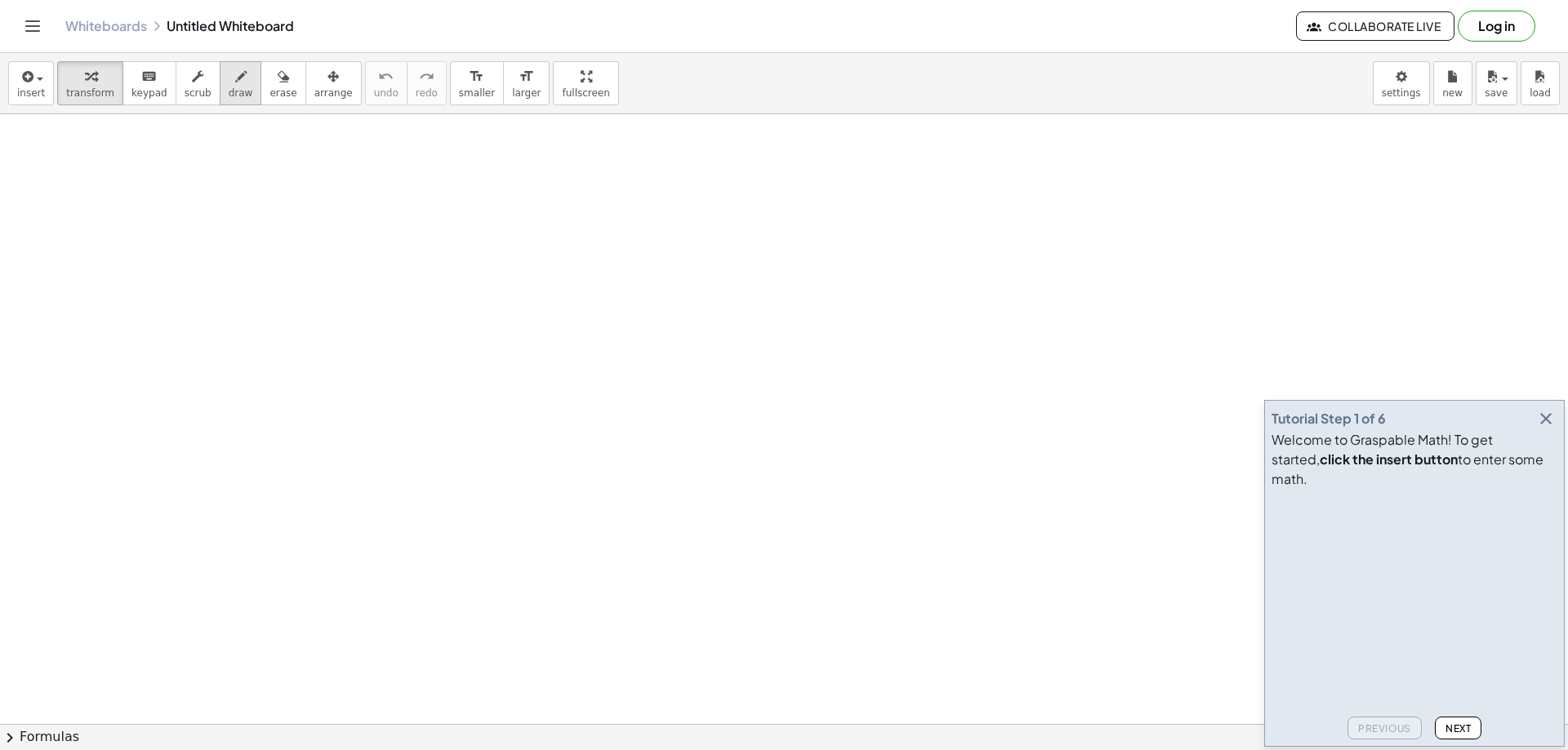
click at [229, 88] on span "draw" at bounding box center [241, 93] width 25 height 11
drag, startPoint x: 186, startPoint y: 227, endPoint x: 203, endPoint y: 210, distance: 24.0
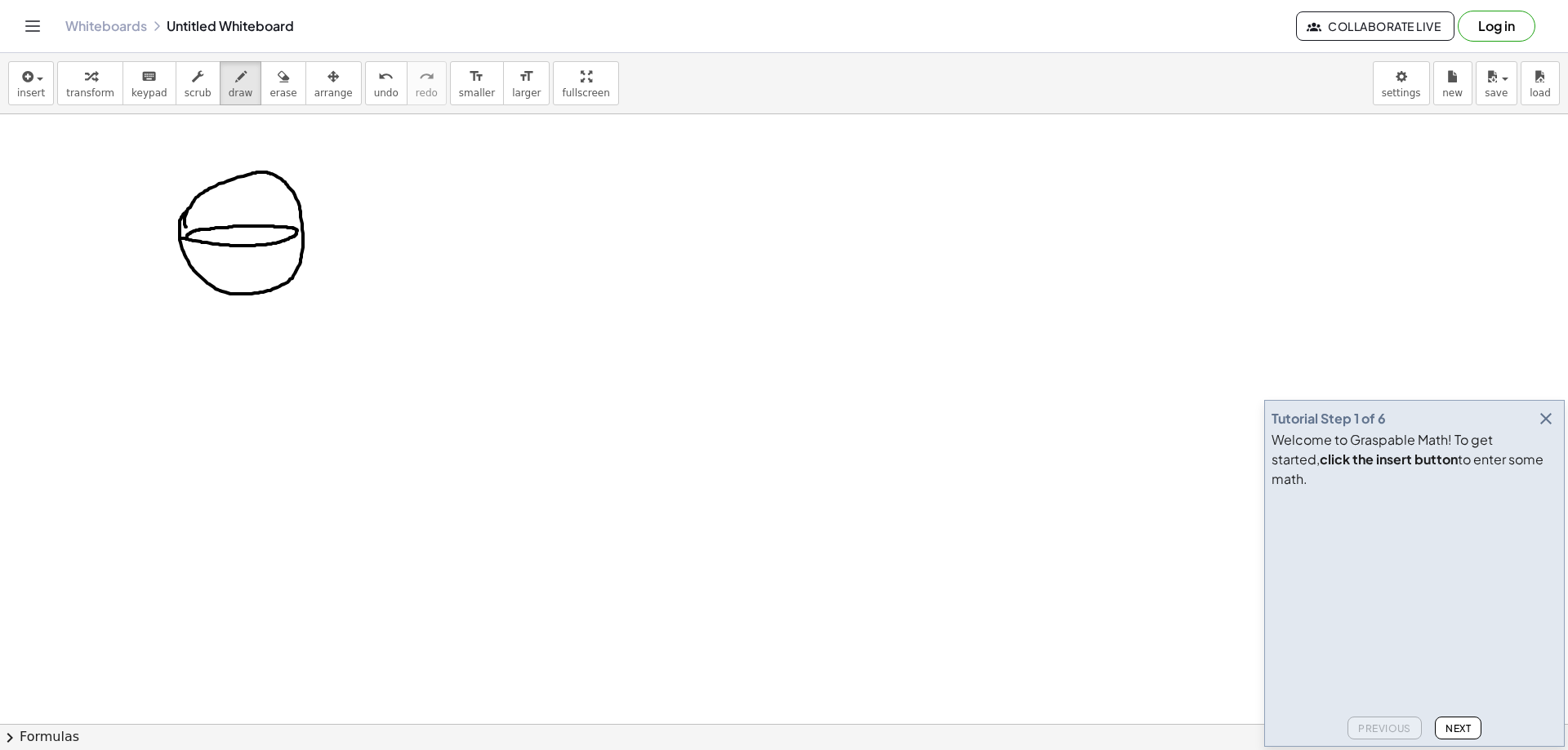
drag, startPoint x: 248, startPoint y: 235, endPoint x: 234, endPoint y: 249, distance: 19.8
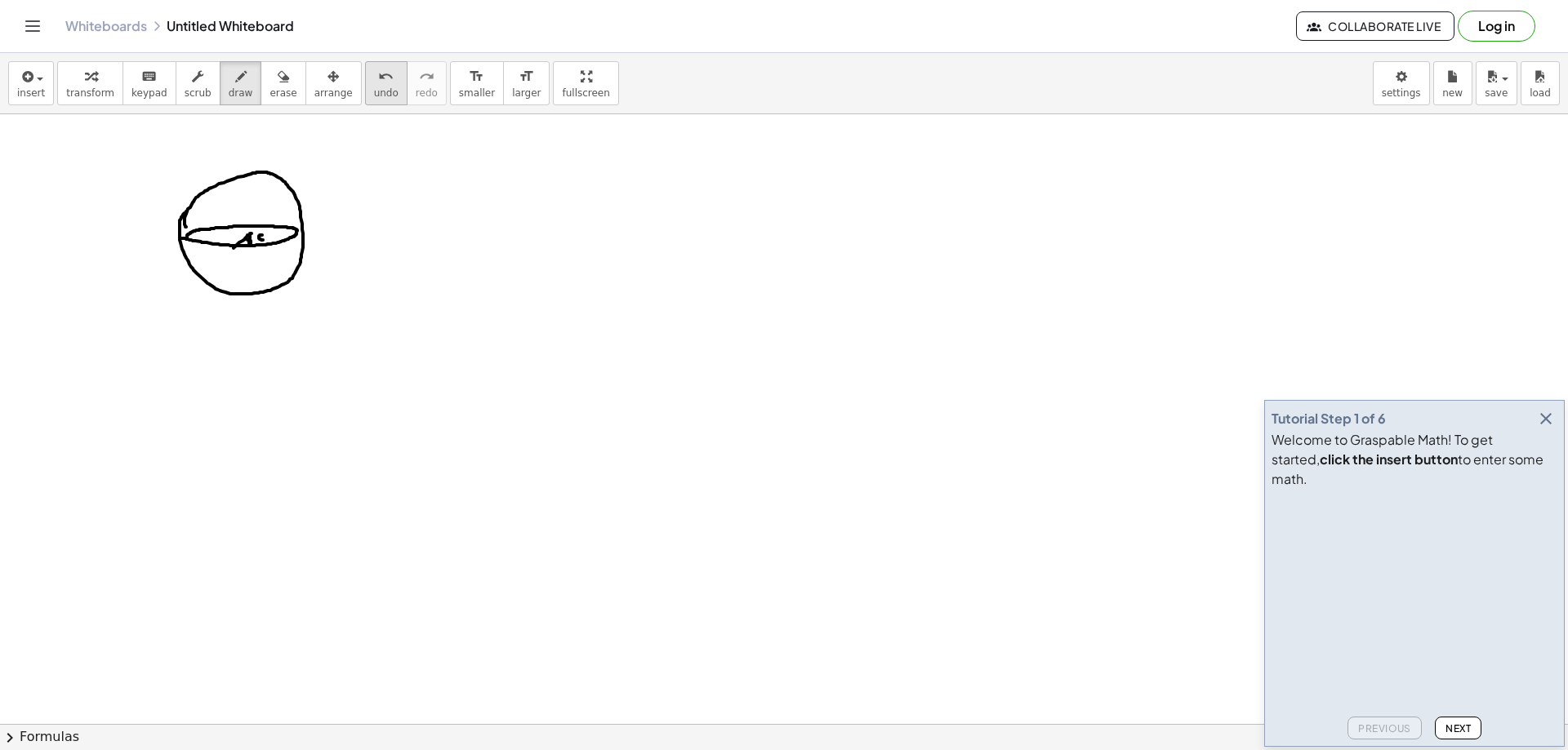
click at [378, 85] on icon "undo" at bounding box center [386, 77] width 16 height 20
drag, startPoint x: 340, startPoint y: 238, endPoint x: 354, endPoint y: 222, distance: 21.3
drag, startPoint x: 357, startPoint y: 222, endPoint x: 367, endPoint y: 225, distance: 10.4
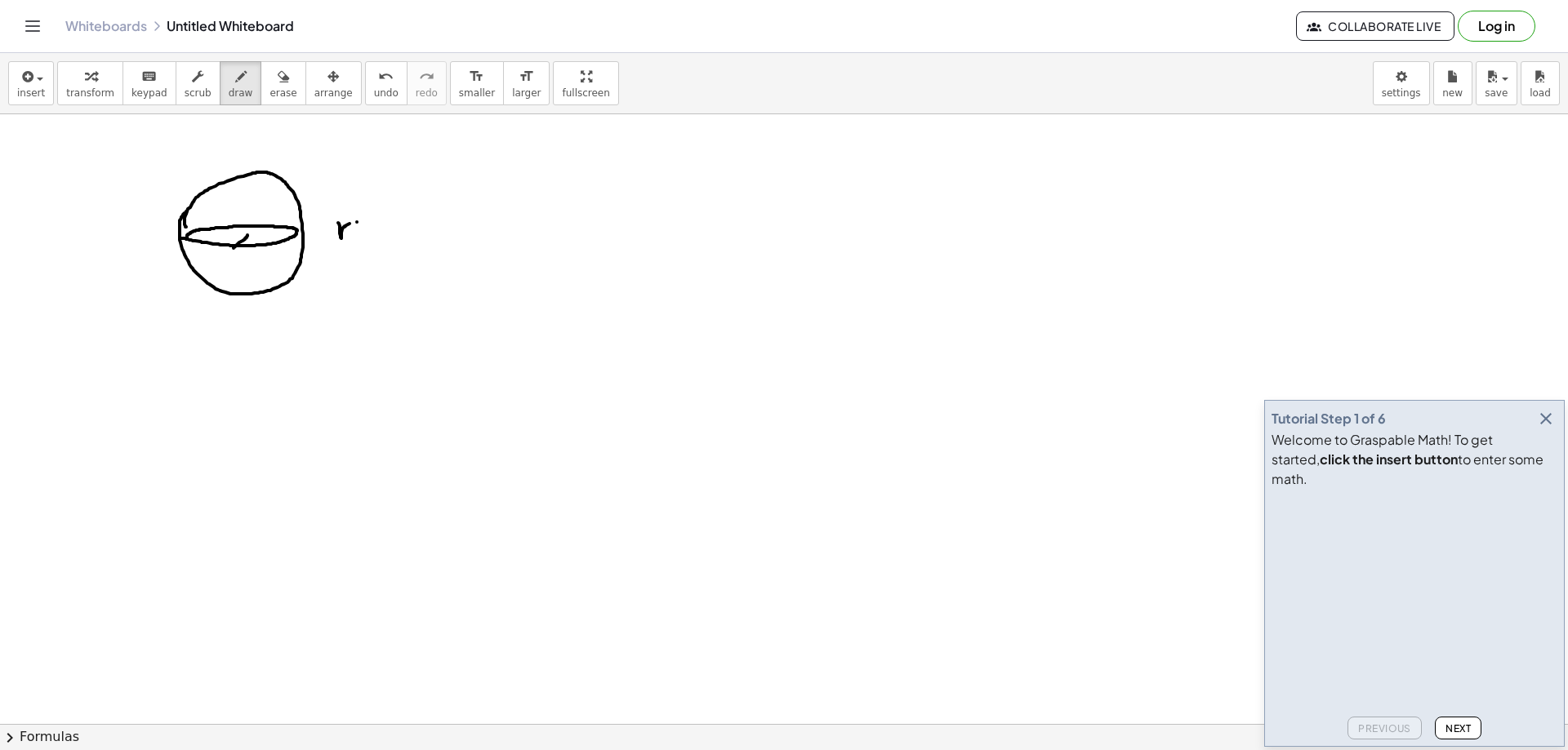
drag, startPoint x: 358, startPoint y: 230, endPoint x: 376, endPoint y: 230, distance: 18.0
drag, startPoint x: 390, startPoint y: 212, endPoint x: 381, endPoint y: 229, distance: 19.2
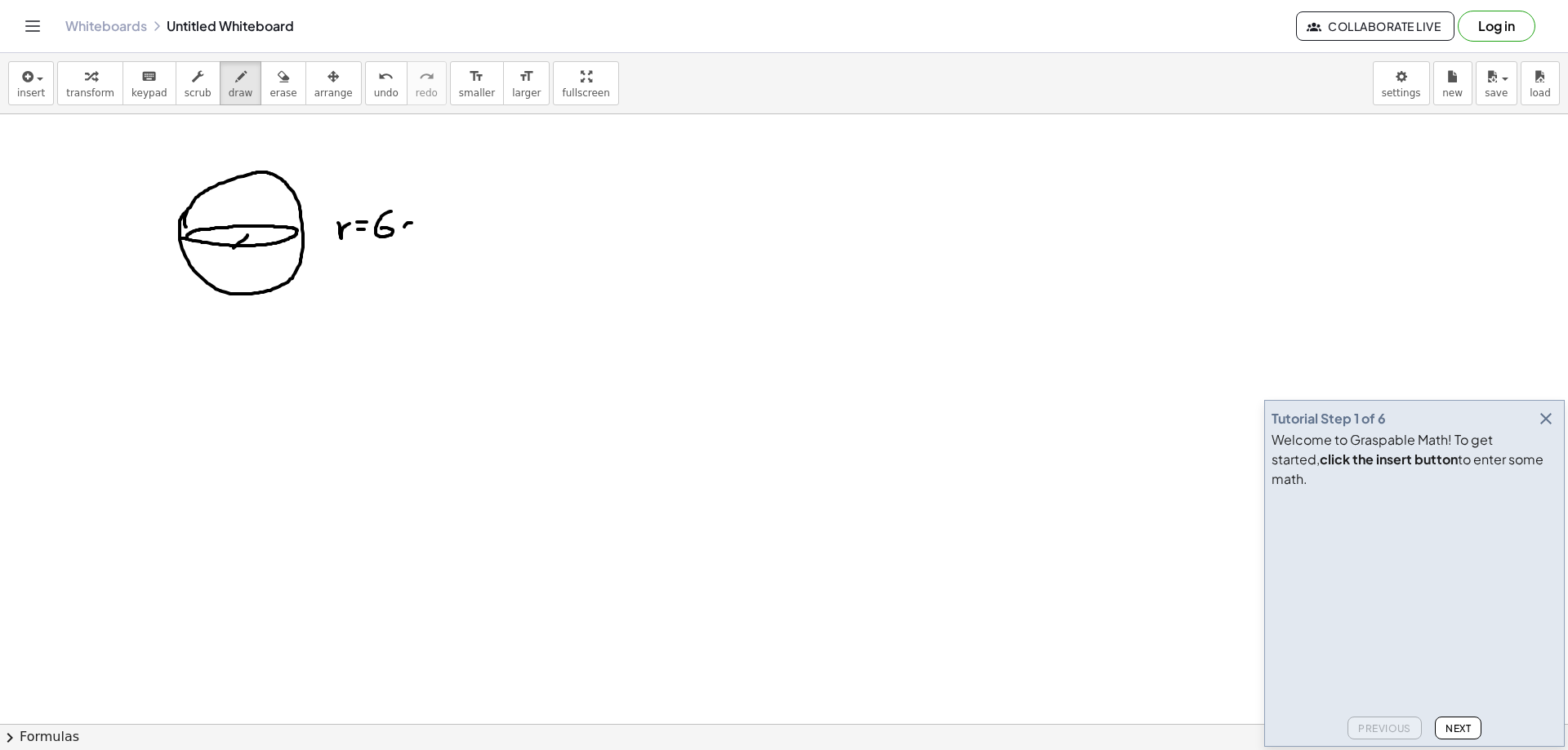
drag, startPoint x: 412, startPoint y: 223, endPoint x: 410, endPoint y: 239, distance: 16.1
drag, startPoint x: 423, startPoint y: 224, endPoint x: 449, endPoint y: 240, distance: 30.5
drag, startPoint x: 189, startPoint y: 423, endPoint x: 297, endPoint y: 424, distance: 108.0
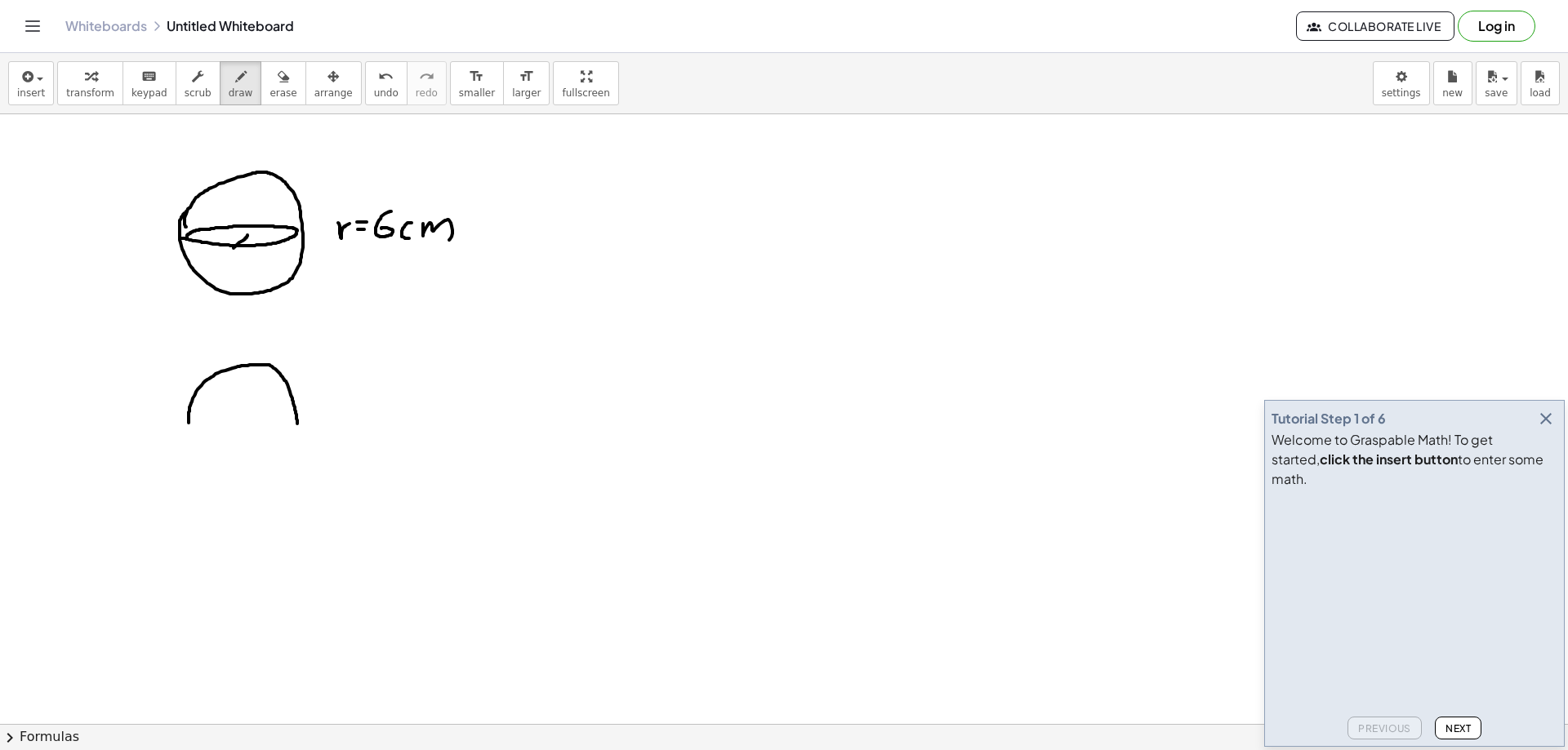
drag, startPoint x: 192, startPoint y: 425, endPoint x: 232, endPoint y: 425, distance: 40.0
drag, startPoint x: 332, startPoint y: 417, endPoint x: 341, endPoint y: 423, distance: 10.8
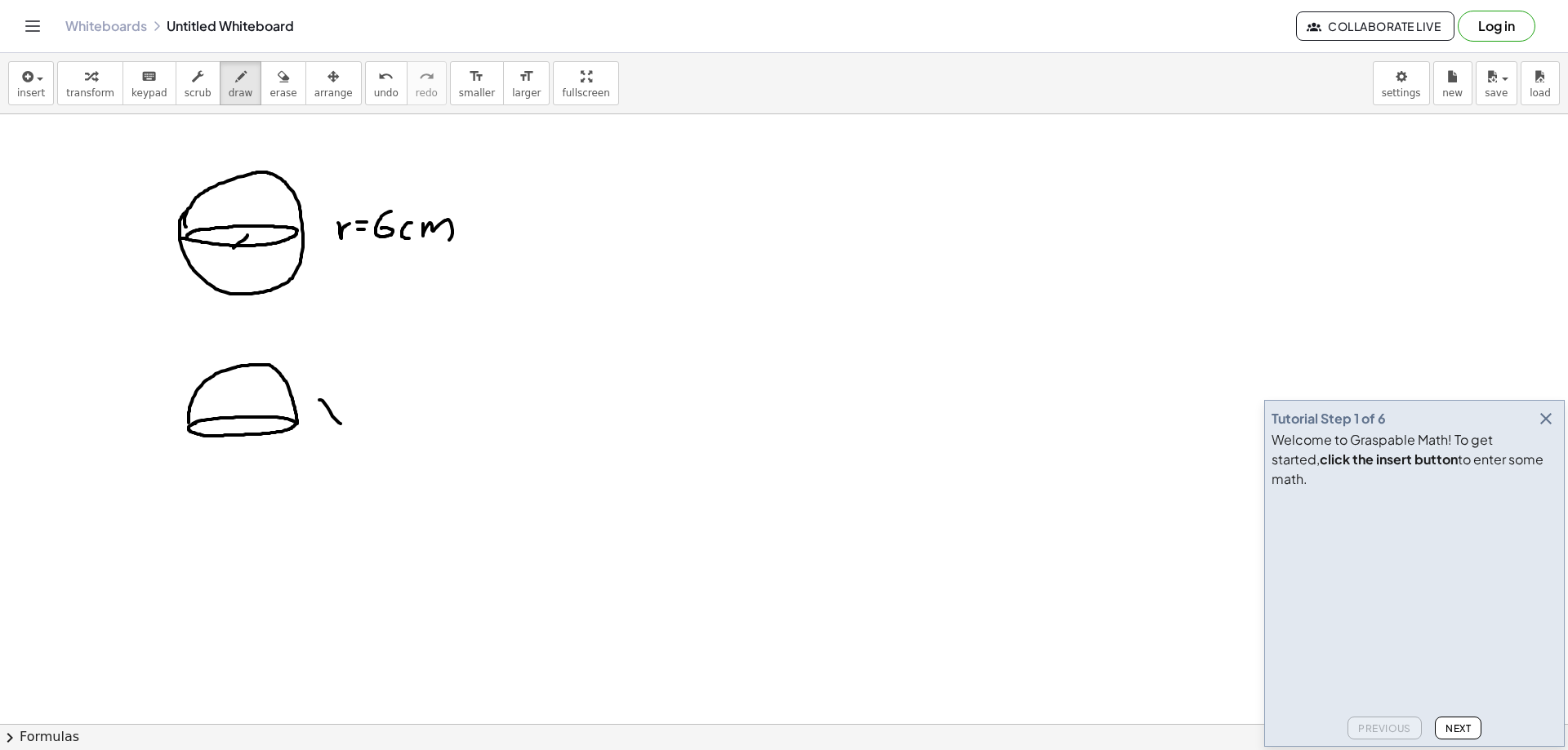
drag, startPoint x: 344, startPoint y: 402, endPoint x: 317, endPoint y: 422, distance: 33.6
drag, startPoint x: 361, startPoint y: 399, endPoint x: 523, endPoint y: 385, distance: 162.6
drag, startPoint x: 613, startPoint y: 241, endPoint x: 644, endPoint y: 231, distance: 32.6
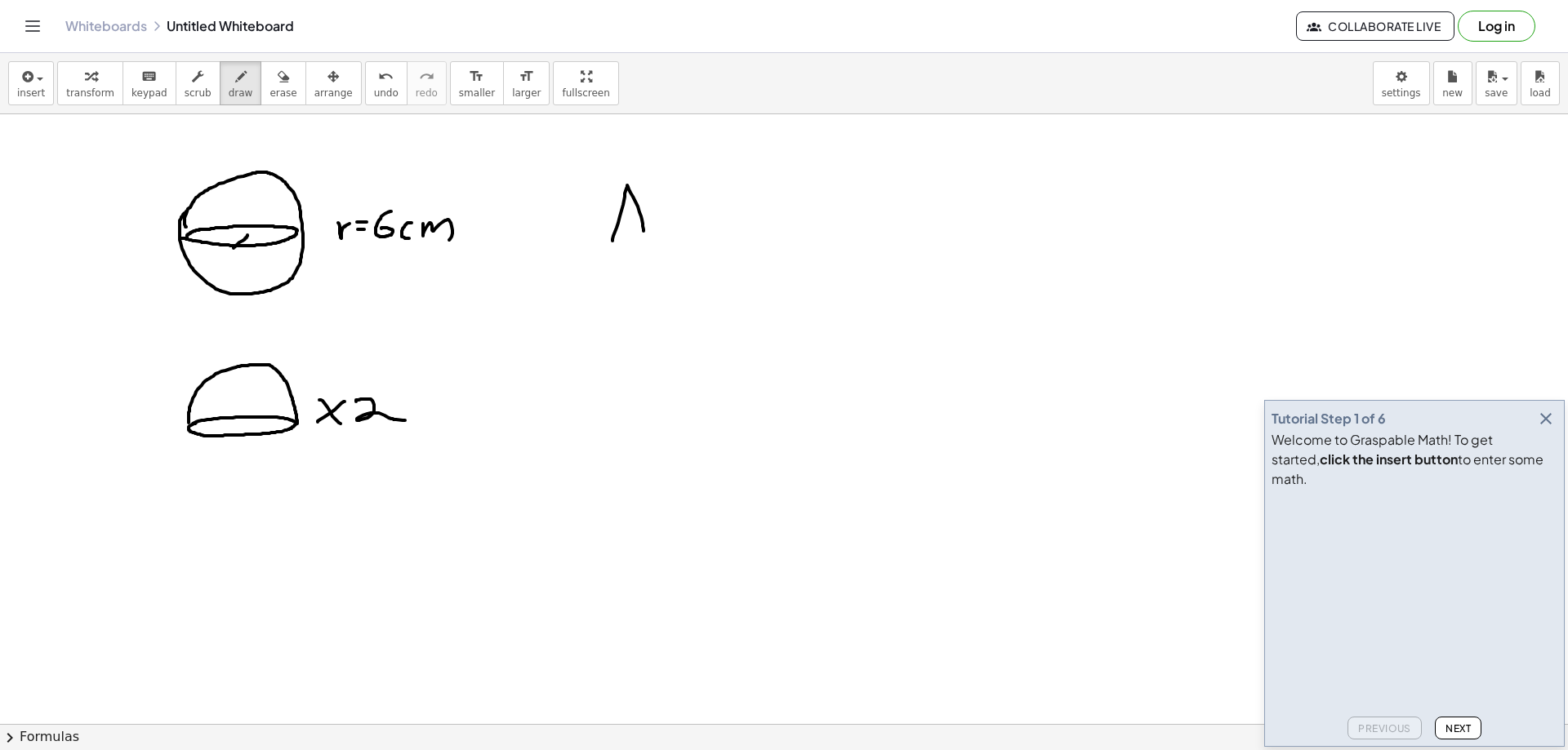
drag, startPoint x: 626, startPoint y: 221, endPoint x: 642, endPoint y: 221, distance: 16.0
drag, startPoint x: 661, startPoint y: 212, endPoint x: 680, endPoint y: 213, distance: 19.0
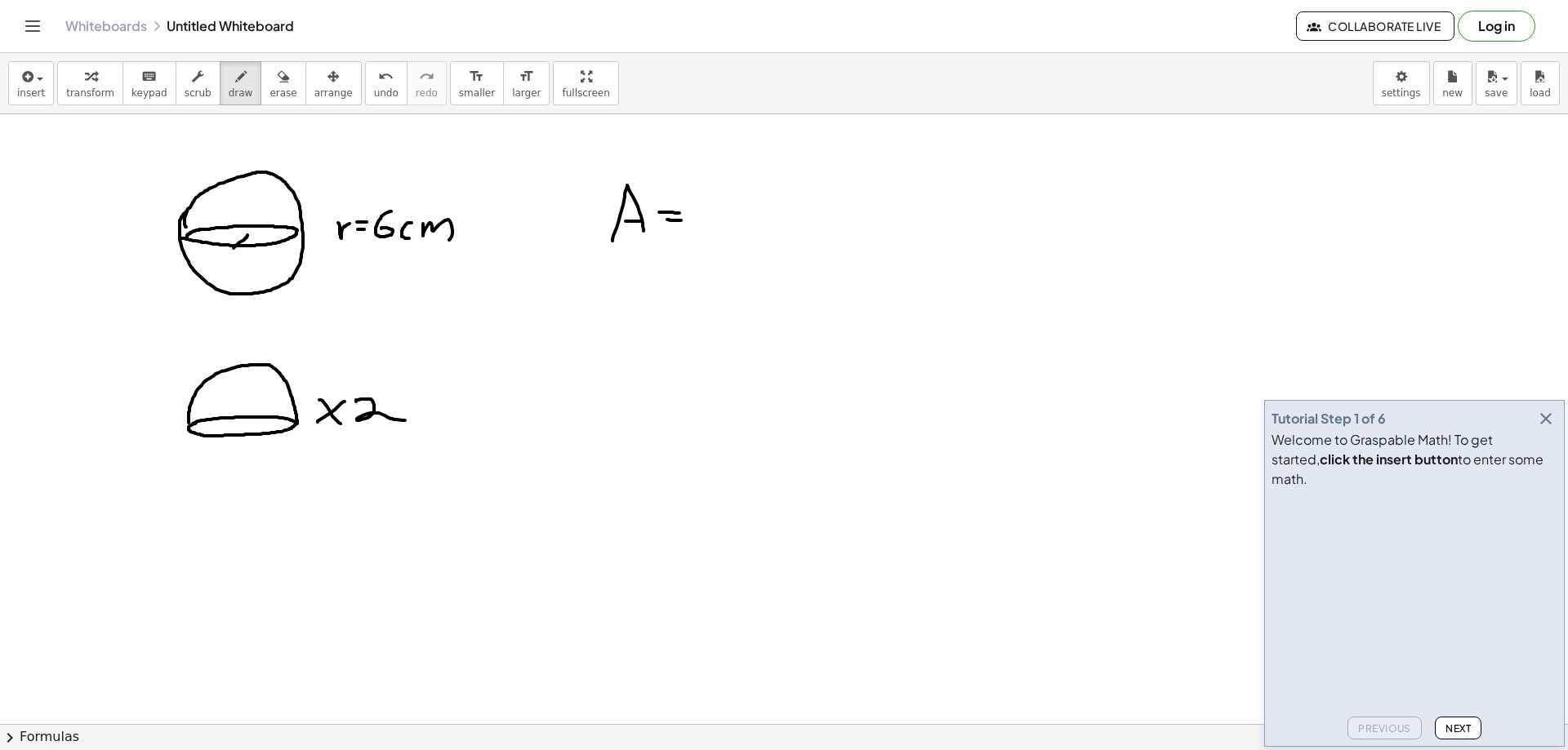
drag, startPoint x: 668, startPoint y: 220, endPoint x: 683, endPoint y: 220, distance: 15.0
drag, startPoint x: 711, startPoint y: 201, endPoint x: 724, endPoint y: 216, distance: 19.8
drag, startPoint x: 726, startPoint y: 200, endPoint x: 725, endPoint y: 230, distance: 30.0
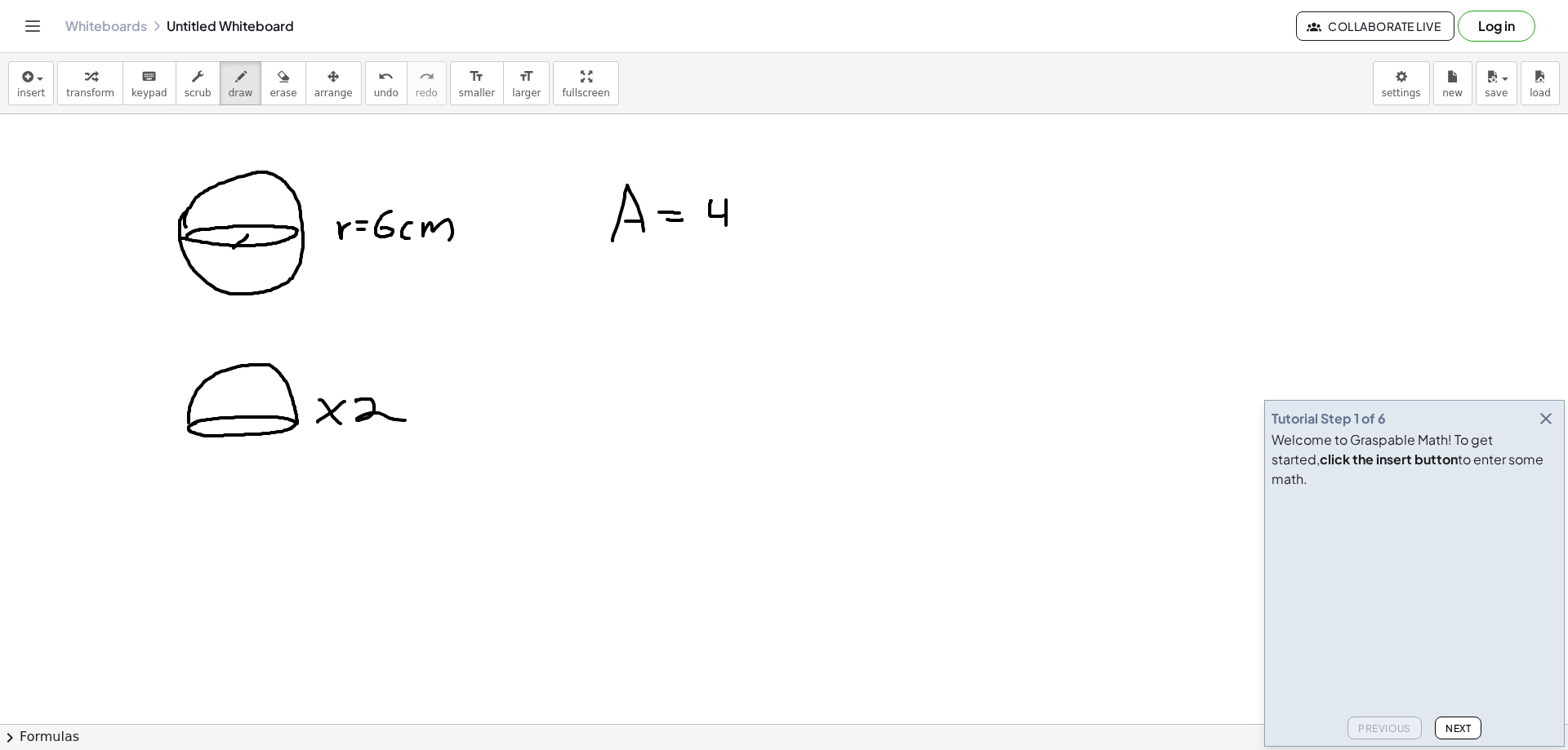
drag, startPoint x: 741, startPoint y: 209, endPoint x: 750, endPoint y: 224, distance: 17.5
drag, startPoint x: 759, startPoint y: 200, endPoint x: 752, endPoint y: 218, distance: 19.3
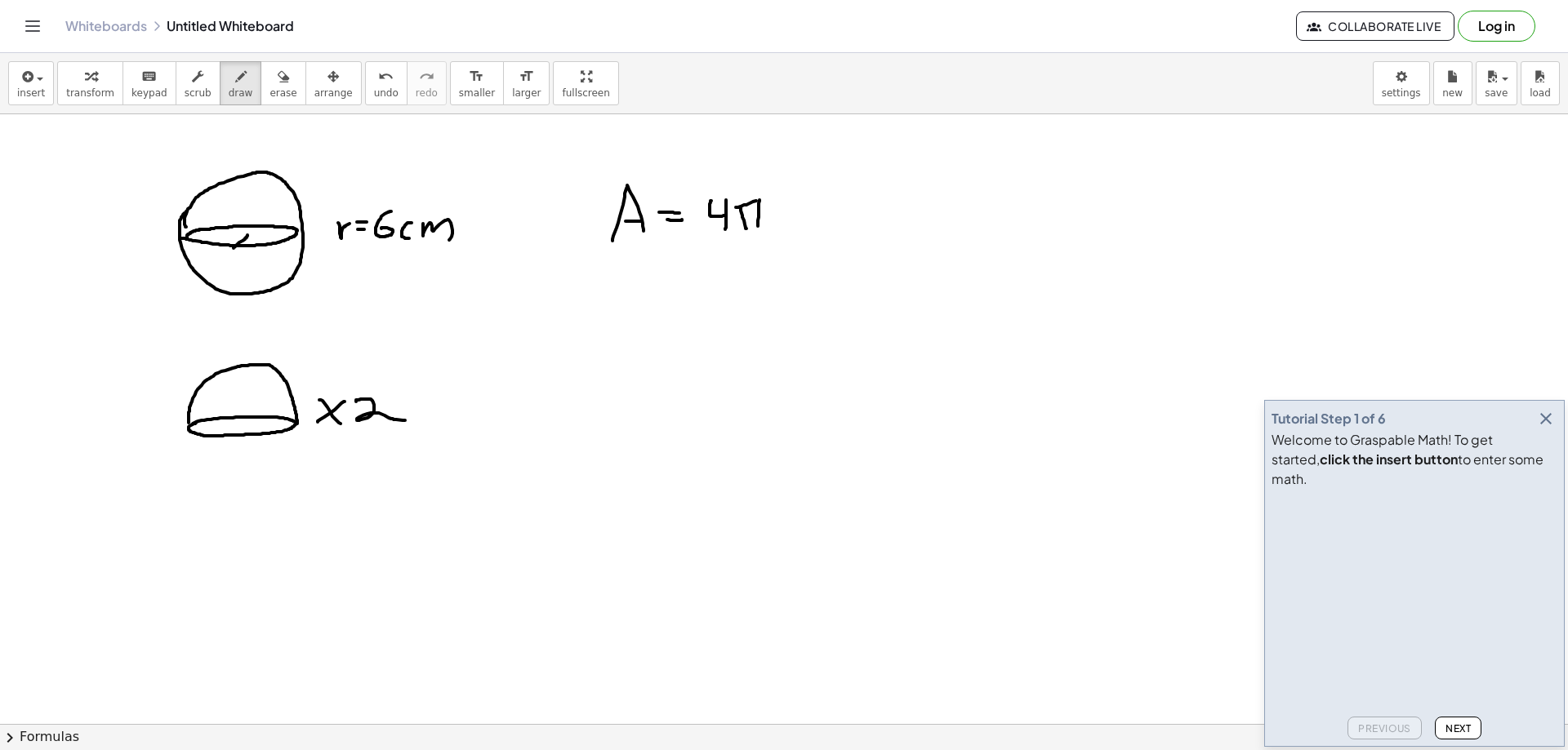
drag, startPoint x: 736, startPoint y: 208, endPoint x: 770, endPoint y: 198, distance: 35.4
drag, startPoint x: 773, startPoint y: 224, endPoint x: 791, endPoint y: 201, distance: 29.2
drag, startPoint x: 799, startPoint y: 190, endPoint x: 842, endPoint y: 202, distance: 44.6
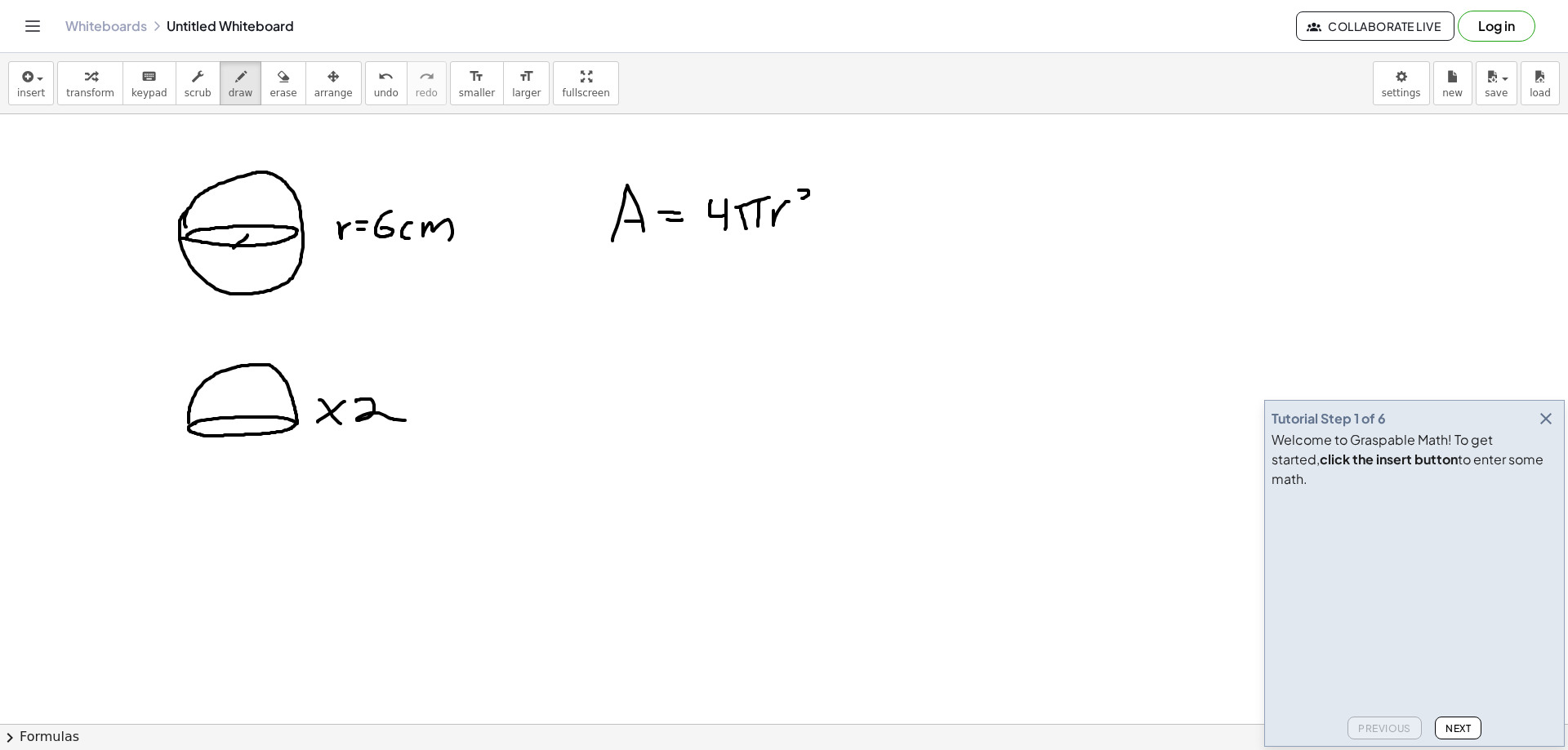
drag, startPoint x: 636, startPoint y: 273, endPoint x: 631, endPoint y: 300, distance: 27.5
drag, startPoint x: 636, startPoint y: 273, endPoint x: 653, endPoint y: 303, distance: 34.5
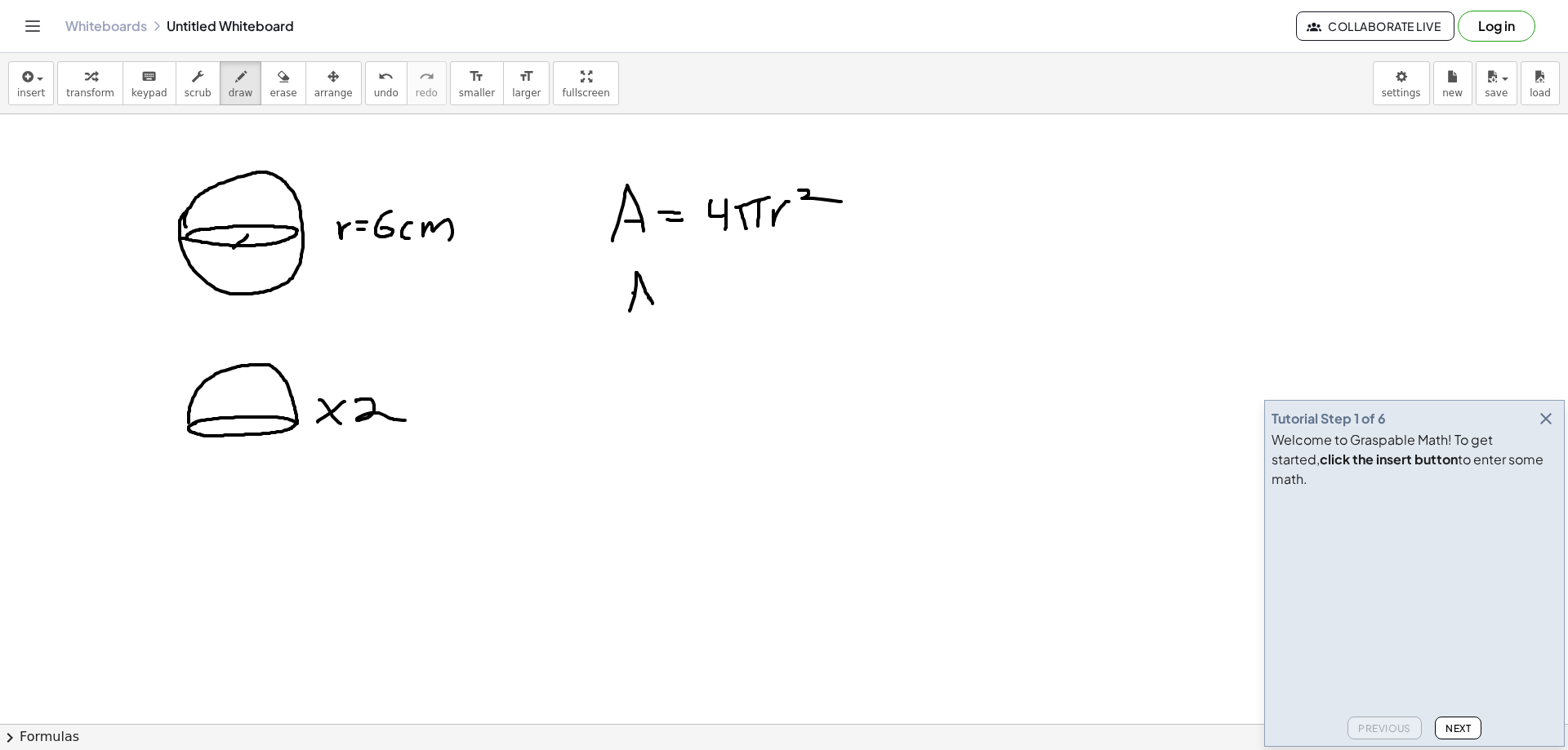
drag, startPoint x: 633, startPoint y: 293, endPoint x: 647, endPoint y: 291, distance: 14.1
drag, startPoint x: 661, startPoint y: 281, endPoint x: 678, endPoint y: 284, distance: 17.3
drag, startPoint x: 667, startPoint y: 292, endPoint x: 686, endPoint y: 287, distance: 19.6
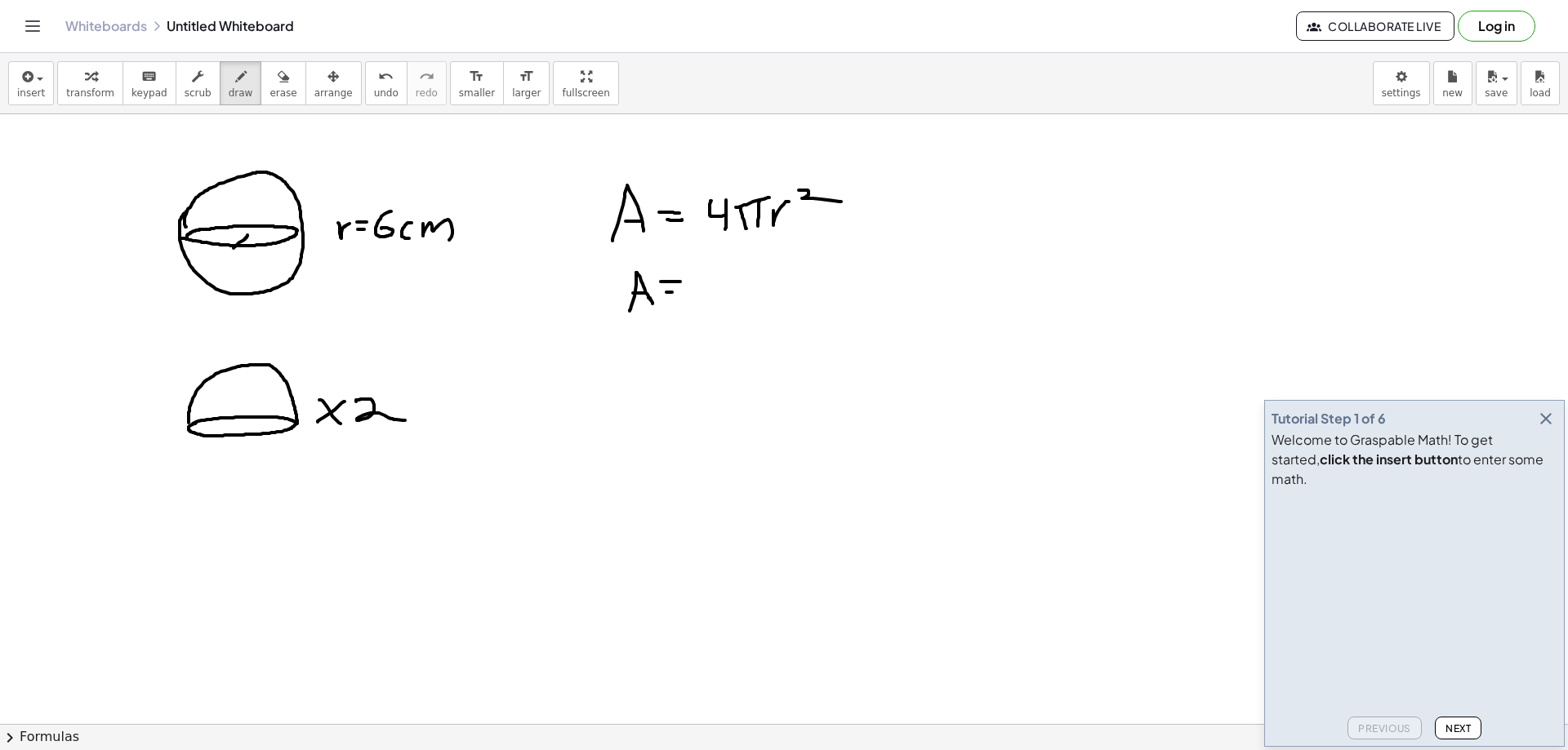
drag, startPoint x: 702, startPoint y: 274, endPoint x: 706, endPoint y: 294, distance: 20.4
drag, startPoint x: 722, startPoint y: 267, endPoint x: 722, endPoint y: 298, distance: 31.0
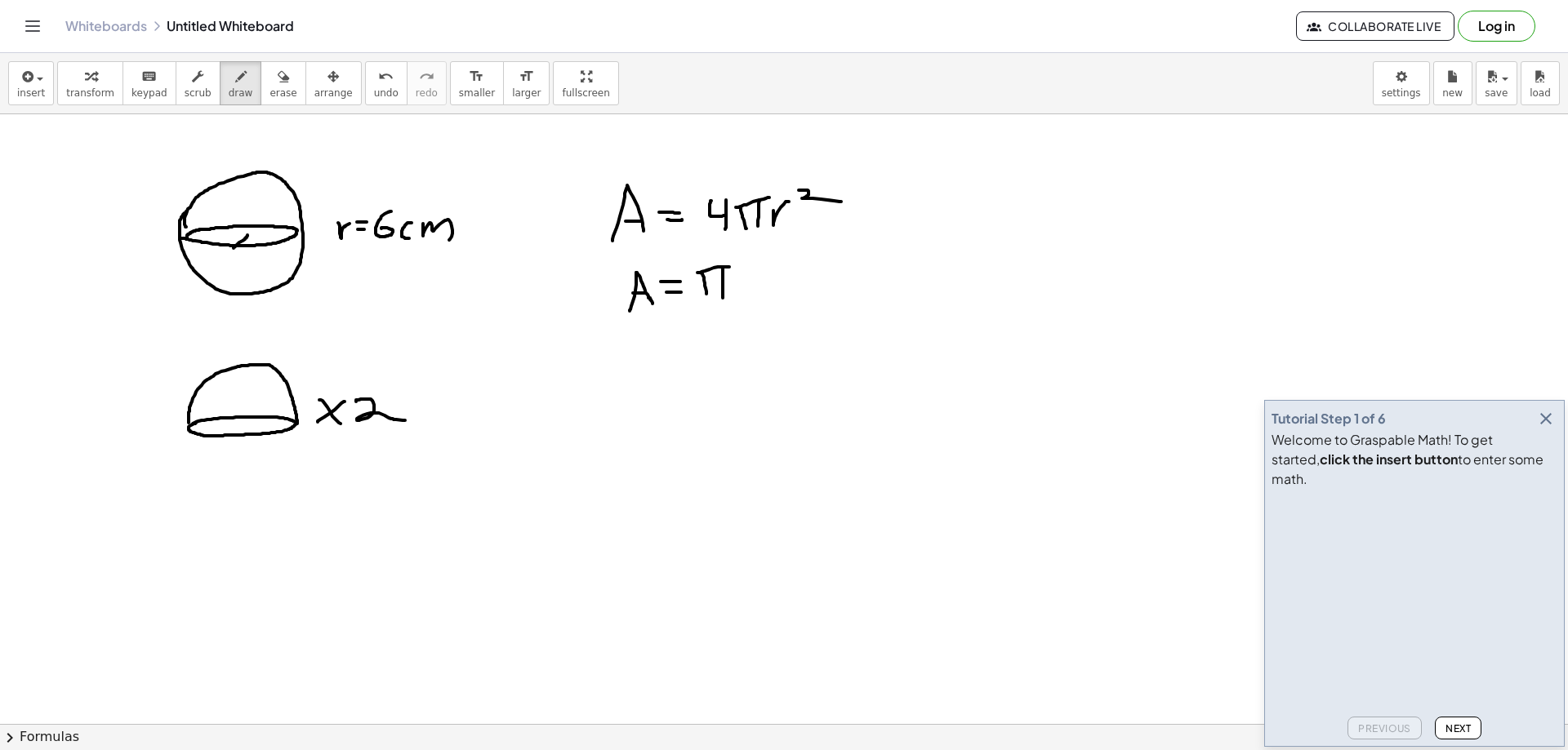
drag, startPoint x: 697, startPoint y: 273, endPoint x: 729, endPoint y: 267, distance: 32.6
drag, startPoint x: 736, startPoint y: 281, endPoint x: 750, endPoint y: 272, distance: 16.6
drag, startPoint x: 762, startPoint y: 261, endPoint x: 901, endPoint y: 266, distance: 139.1
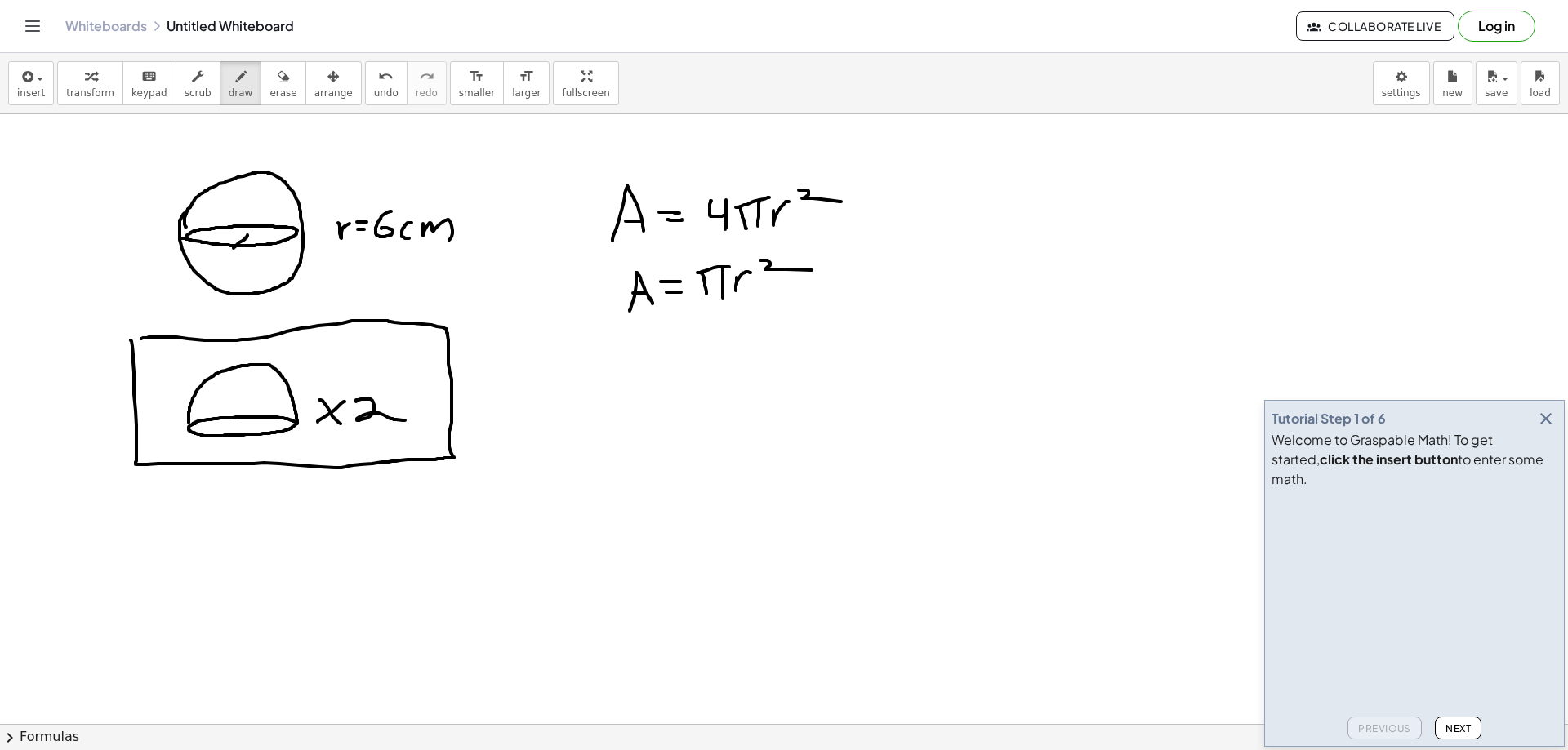
drag, startPoint x: 564, startPoint y: 358, endPoint x: 547, endPoint y: 396, distance: 41.6
drag, startPoint x: 567, startPoint y: 359, endPoint x: 572, endPoint y: 393, distance: 34.4
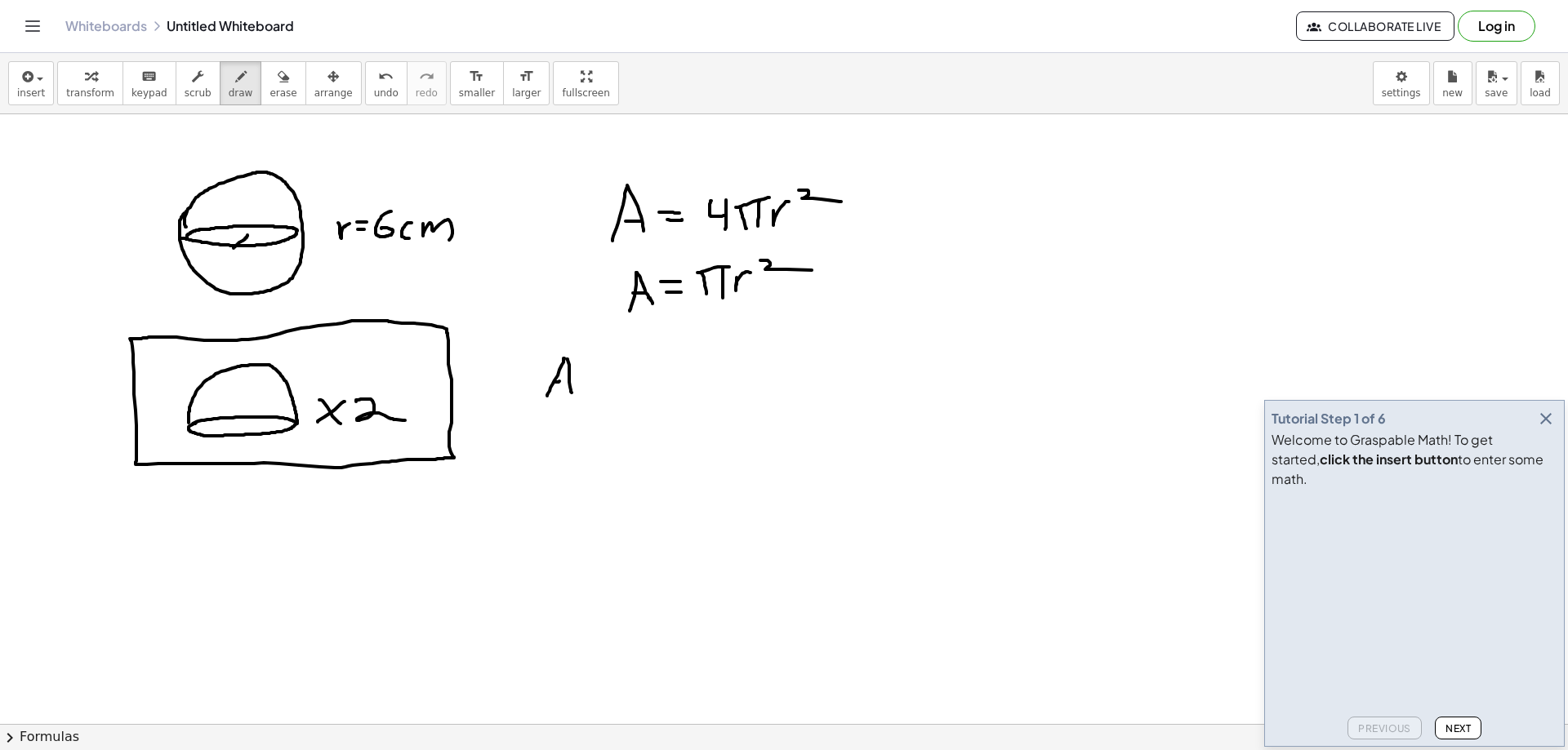
drag, startPoint x: 555, startPoint y: 382, endPoint x: 573, endPoint y: 379, distance: 18.2
drag, startPoint x: 588, startPoint y: 373, endPoint x: 604, endPoint y: 370, distance: 16.3
drag, startPoint x: 593, startPoint y: 380, endPoint x: 615, endPoint y: 378, distance: 22.1
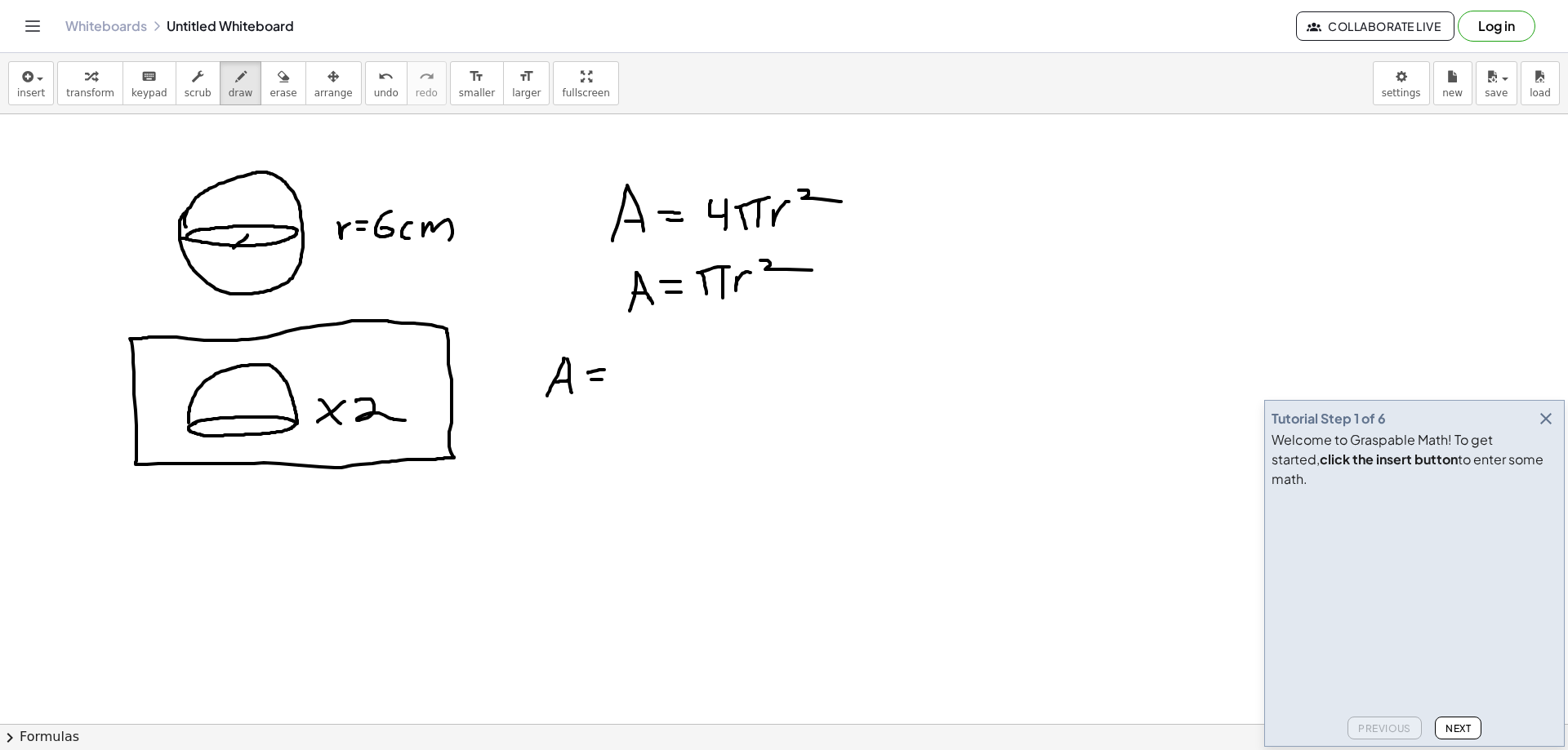
drag, startPoint x: 646, startPoint y: 353, endPoint x: 659, endPoint y: 366, distance: 18.4
drag, startPoint x: 659, startPoint y: 365, endPoint x: 658, endPoint y: 386, distance: 21.0
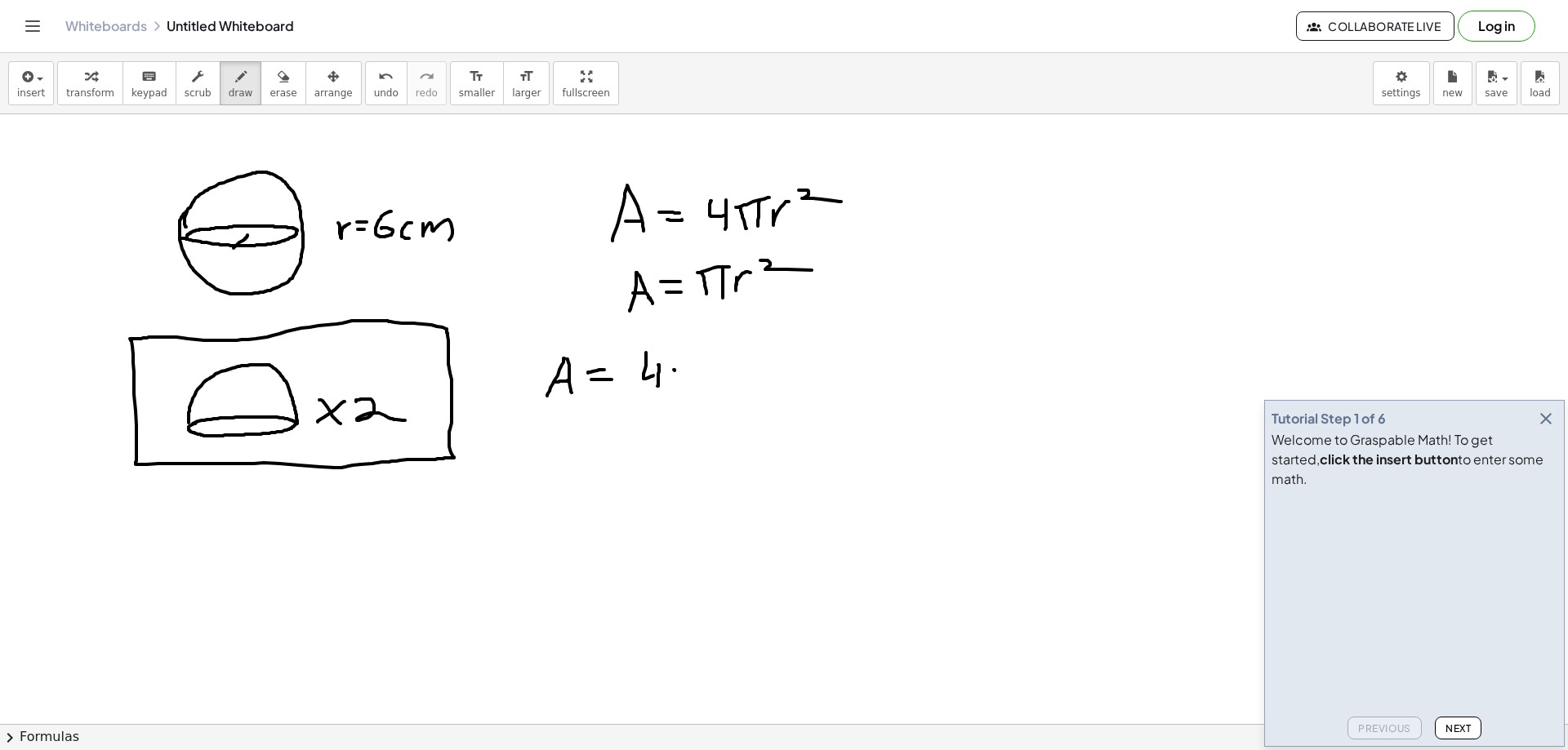
drag, startPoint x: 675, startPoint y: 371, endPoint x: 675, endPoint y: 393, distance: 22.0
drag, startPoint x: 686, startPoint y: 372, endPoint x: 676, endPoint y: 373, distance: 10.0
drag, startPoint x: 674, startPoint y: 369, endPoint x: 690, endPoint y: 367, distance: 16.1
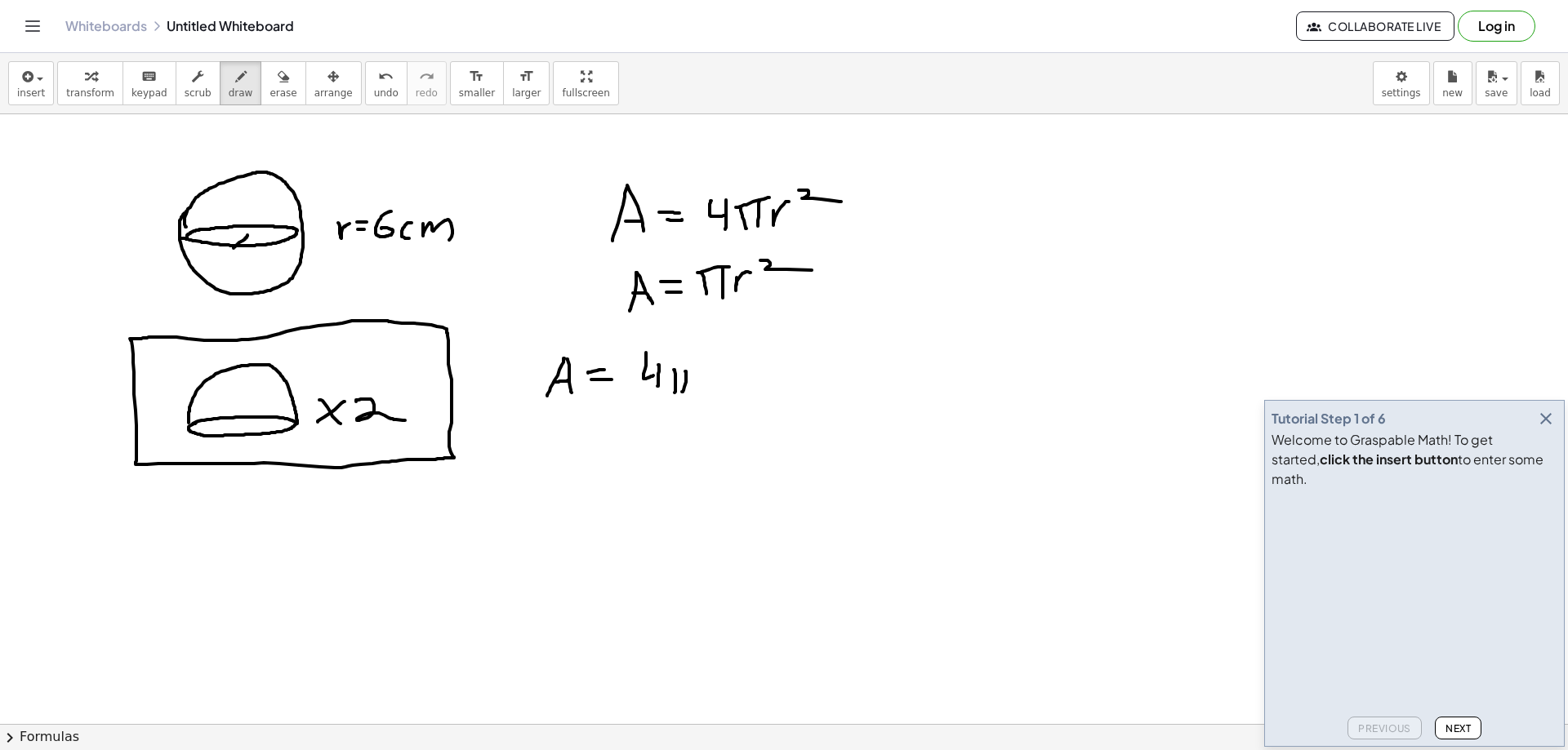
drag, startPoint x: 700, startPoint y: 381, endPoint x: 720, endPoint y: 359, distance: 29.7
drag, startPoint x: 729, startPoint y: 350, endPoint x: 748, endPoint y: 363, distance: 23.0
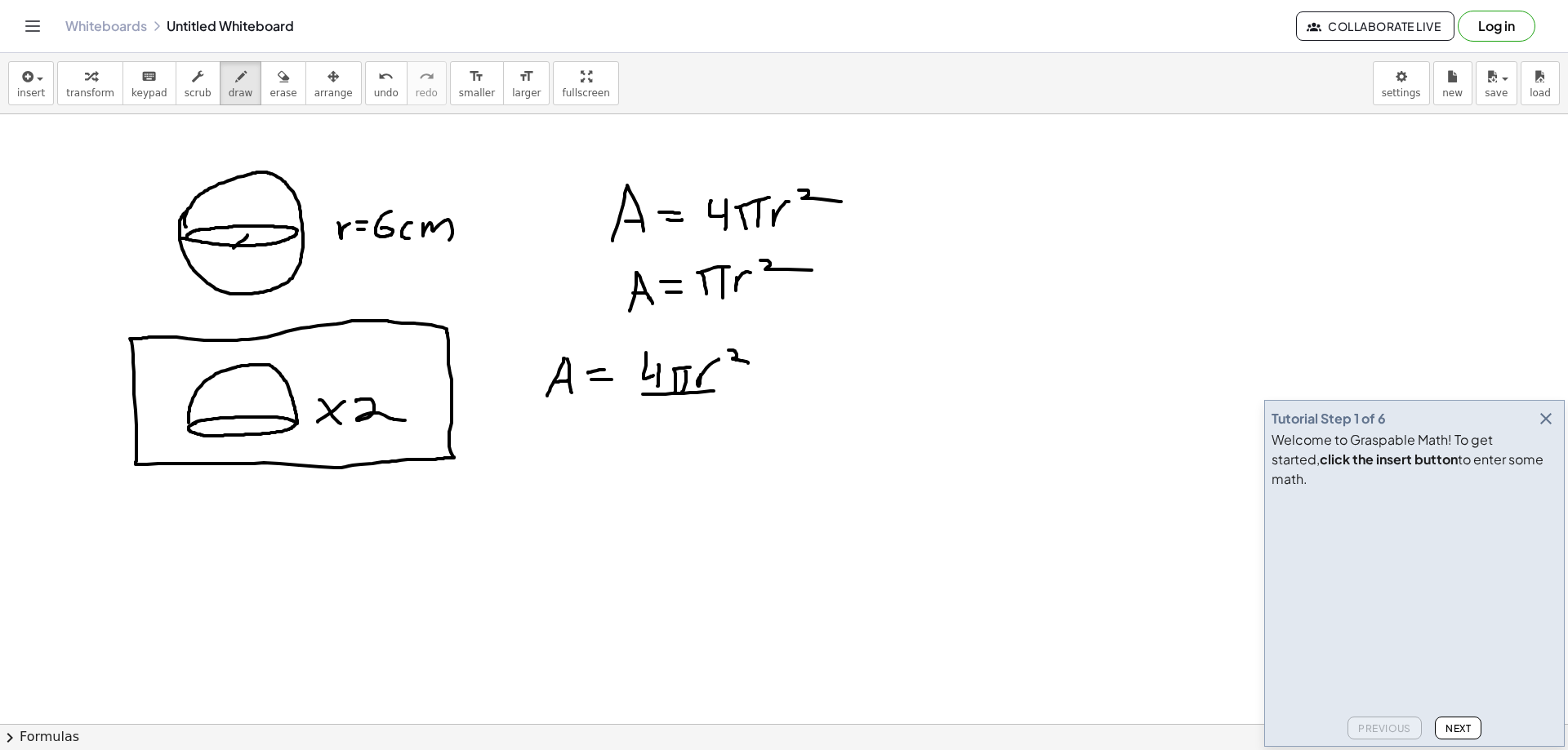
drag, startPoint x: 643, startPoint y: 394, endPoint x: 745, endPoint y: 391, distance: 102.0
drag, startPoint x: 680, startPoint y: 405, endPoint x: 825, endPoint y: 439, distance: 148.9
drag, startPoint x: 770, startPoint y: 381, endPoint x: 785, endPoint y: 380, distance: 15.0
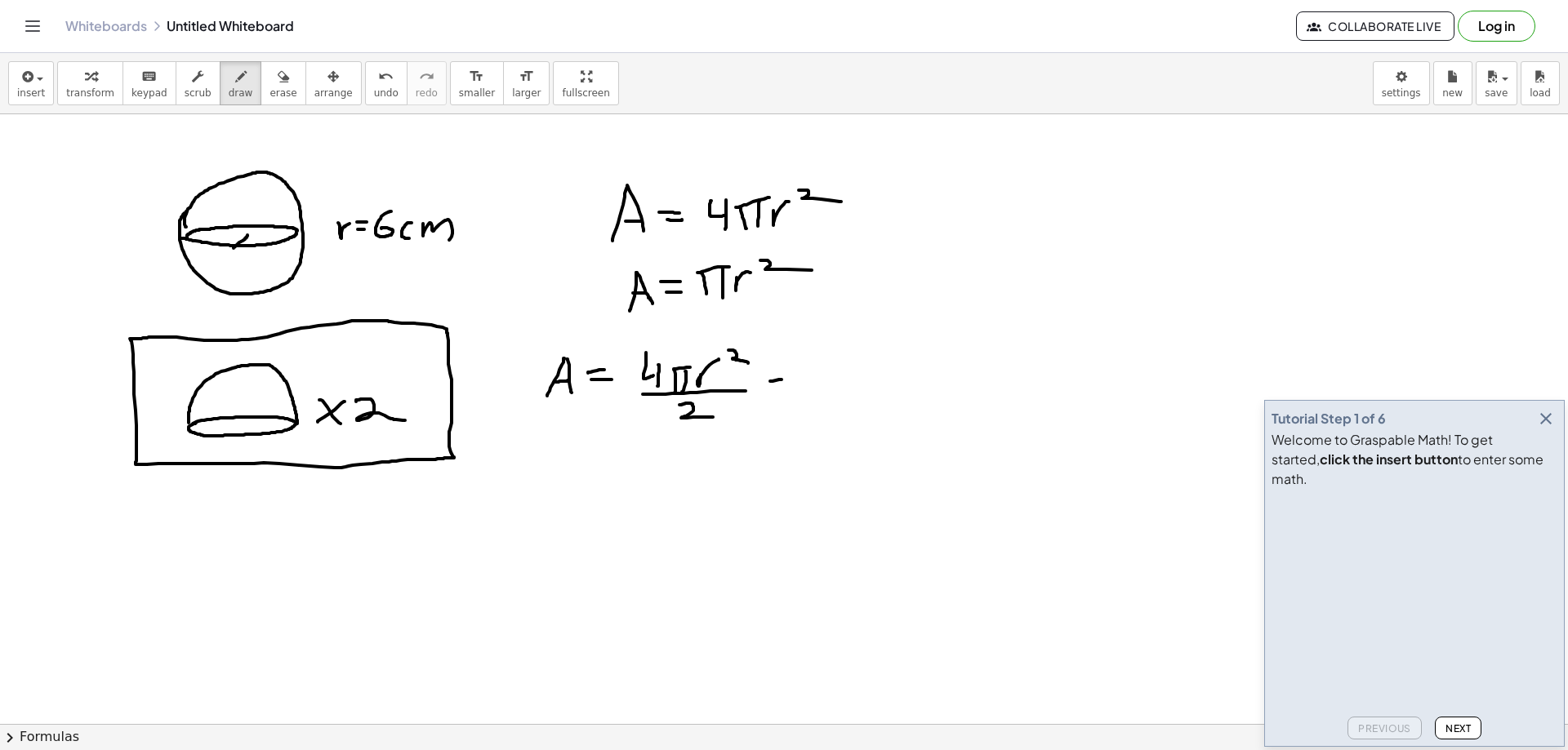
drag, startPoint x: 805, startPoint y: 379, endPoint x: 823, endPoint y: 390, distance: 21.1
drag, startPoint x: 832, startPoint y: 381, endPoint x: 833, endPoint y: 393, distance: 12.0
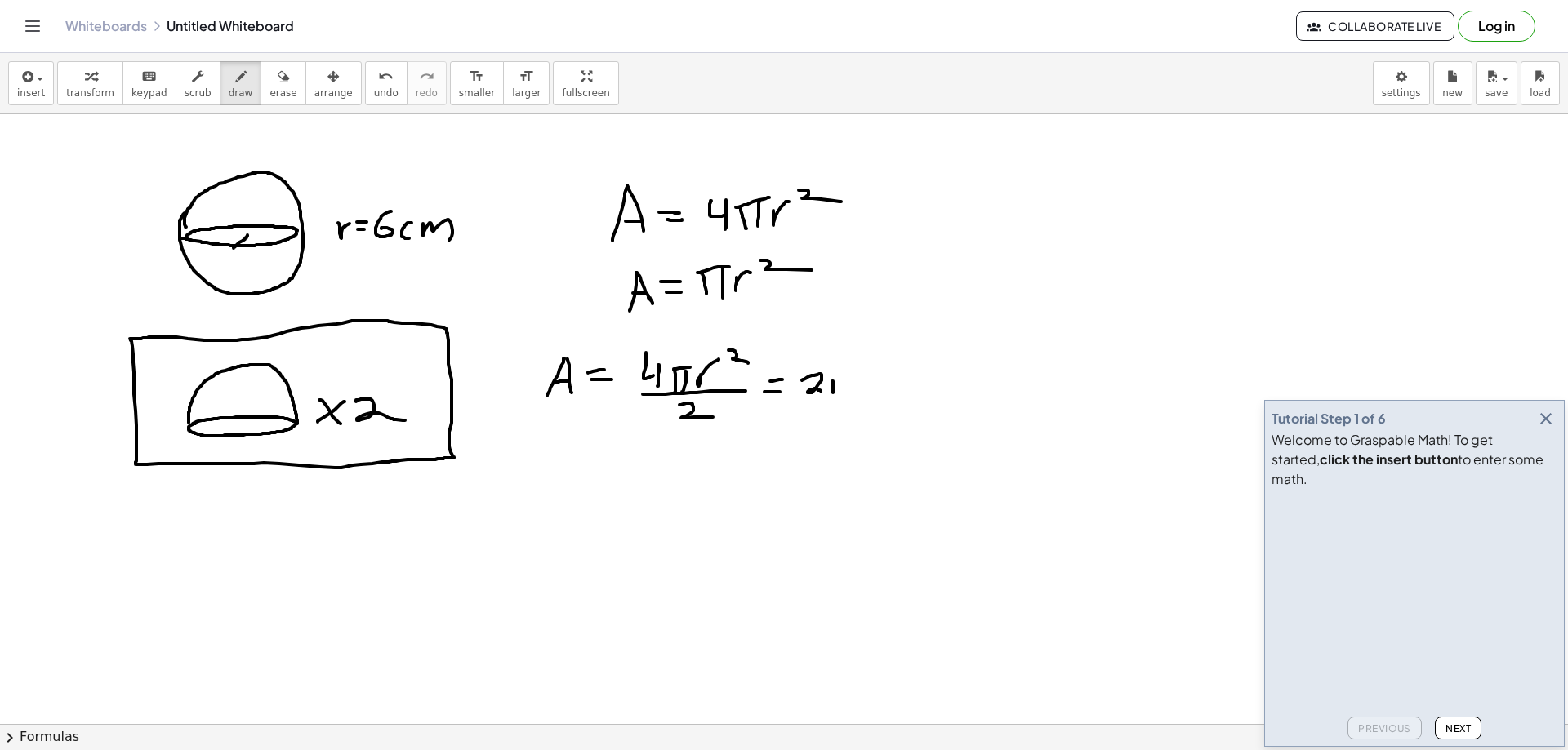
drag, startPoint x: 842, startPoint y: 385, endPoint x: 841, endPoint y: 396, distance: 11.0
drag, startPoint x: 830, startPoint y: 385, endPoint x: 845, endPoint y: 383, distance: 15.1
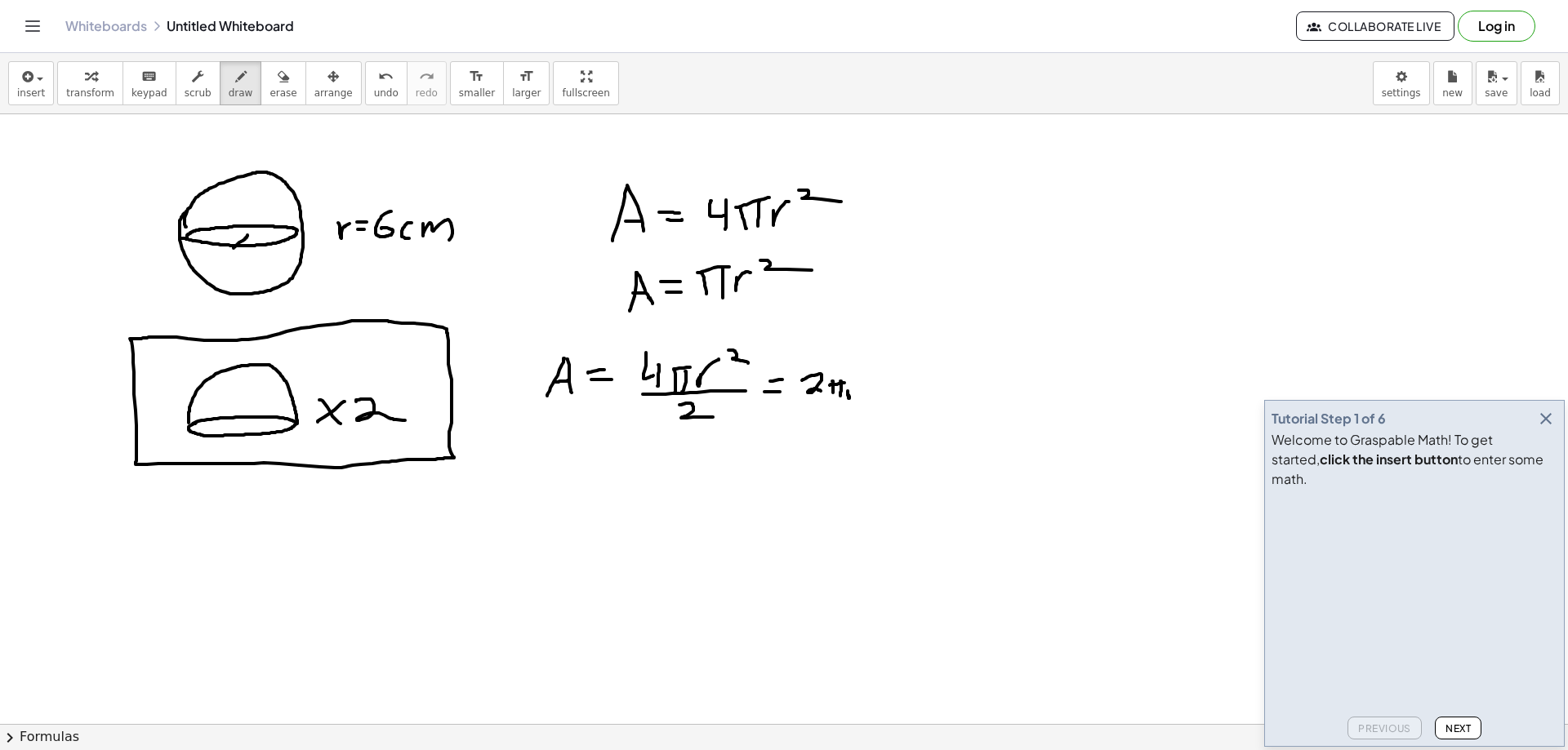
drag, startPoint x: 849, startPoint y: 397, endPoint x: 866, endPoint y: 375, distance: 27.8
drag, startPoint x: 873, startPoint y: 370, endPoint x: 886, endPoint y: 374, distance: 13.6
drag, startPoint x: 909, startPoint y: 376, endPoint x: 908, endPoint y: 396, distance: 20.0
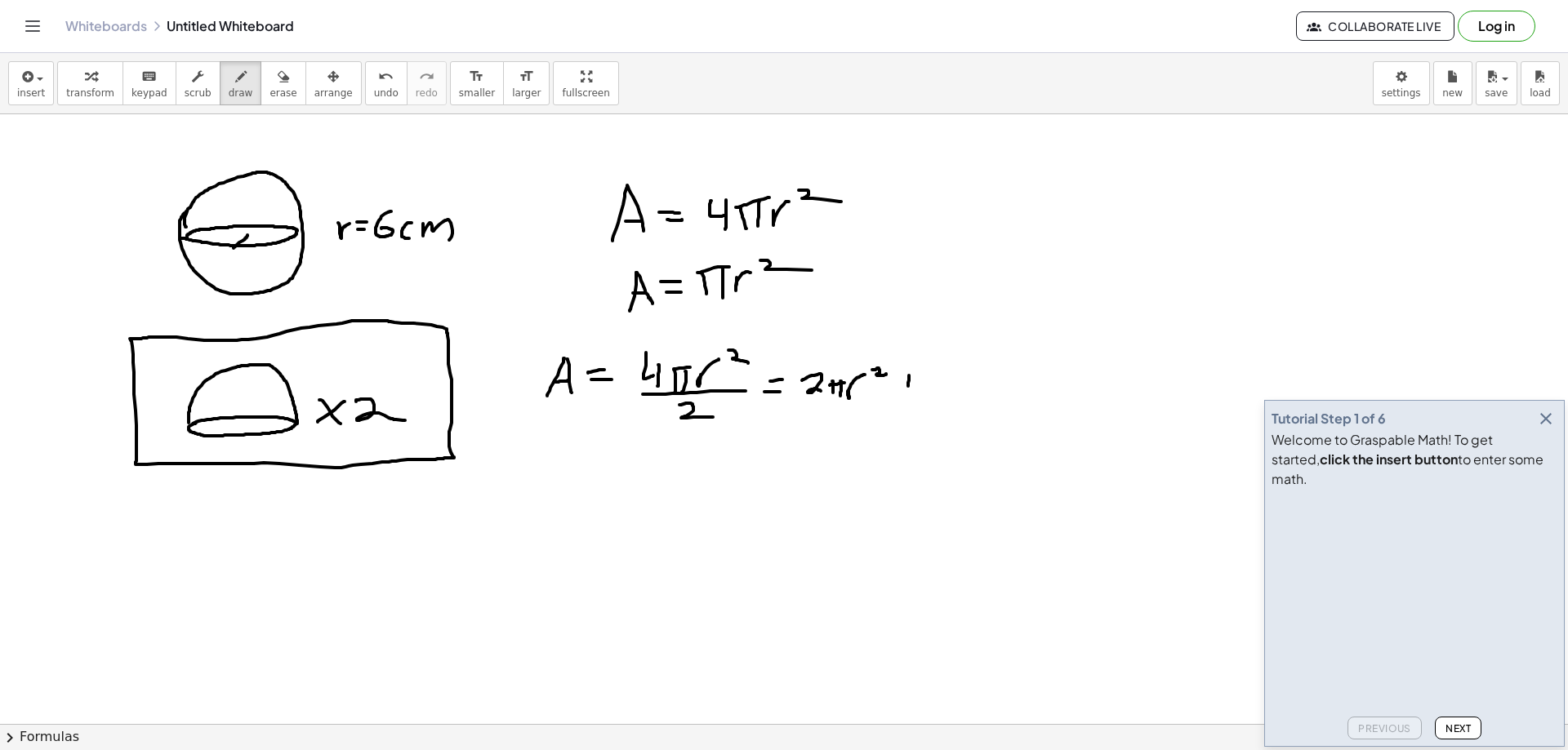
drag, startPoint x: 902, startPoint y: 391, endPoint x: 915, endPoint y: 390, distance: 13.0
drag, startPoint x: 935, startPoint y: 382, endPoint x: 936, endPoint y: 391, distance: 9.1
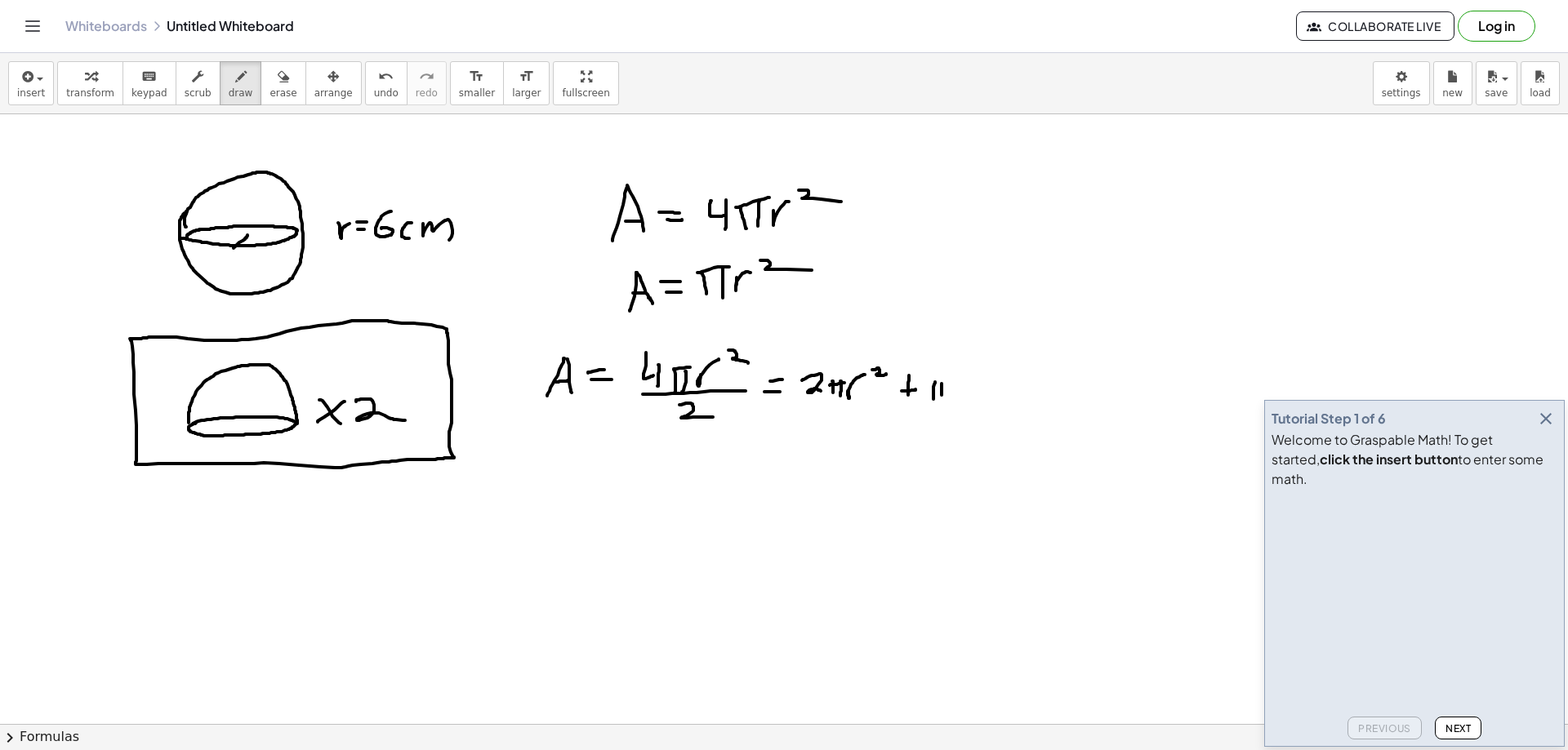
drag, startPoint x: 941, startPoint y: 384, endPoint x: 935, endPoint y: 396, distance: 13.4
drag, startPoint x: 939, startPoint y: 382, endPoint x: 950, endPoint y: 380, distance: 11.2
drag, startPoint x: 951, startPoint y: 395, endPoint x: 970, endPoint y: 375, distance: 27.6
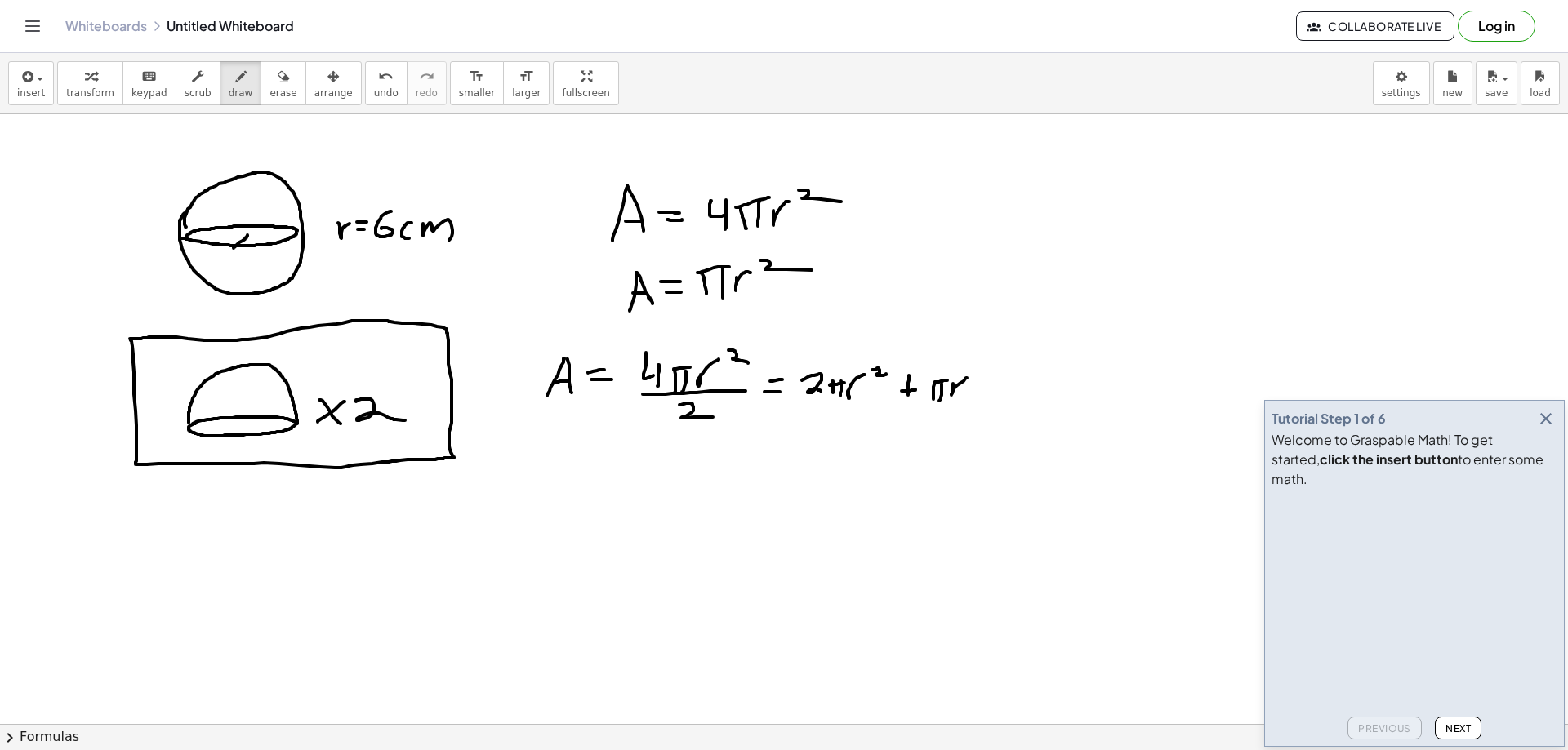
drag, startPoint x: 976, startPoint y: 367, endPoint x: 987, endPoint y: 379, distance: 16.3
drag, startPoint x: 1000, startPoint y: 387, endPoint x: 1015, endPoint y: 386, distance: 15.0
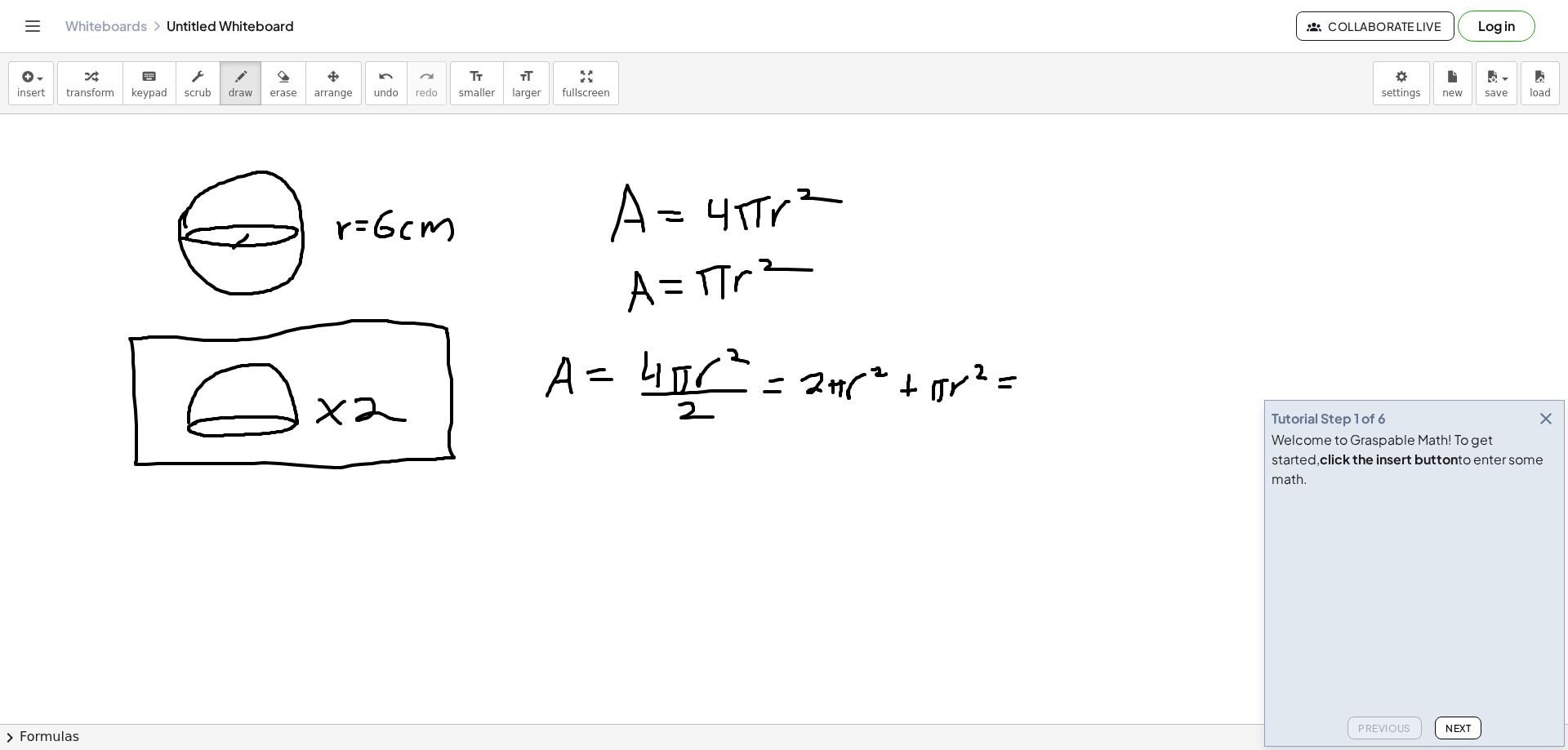
drag, startPoint x: 1038, startPoint y: 372, endPoint x: 1039, endPoint y: 392, distance: 20.0
drag
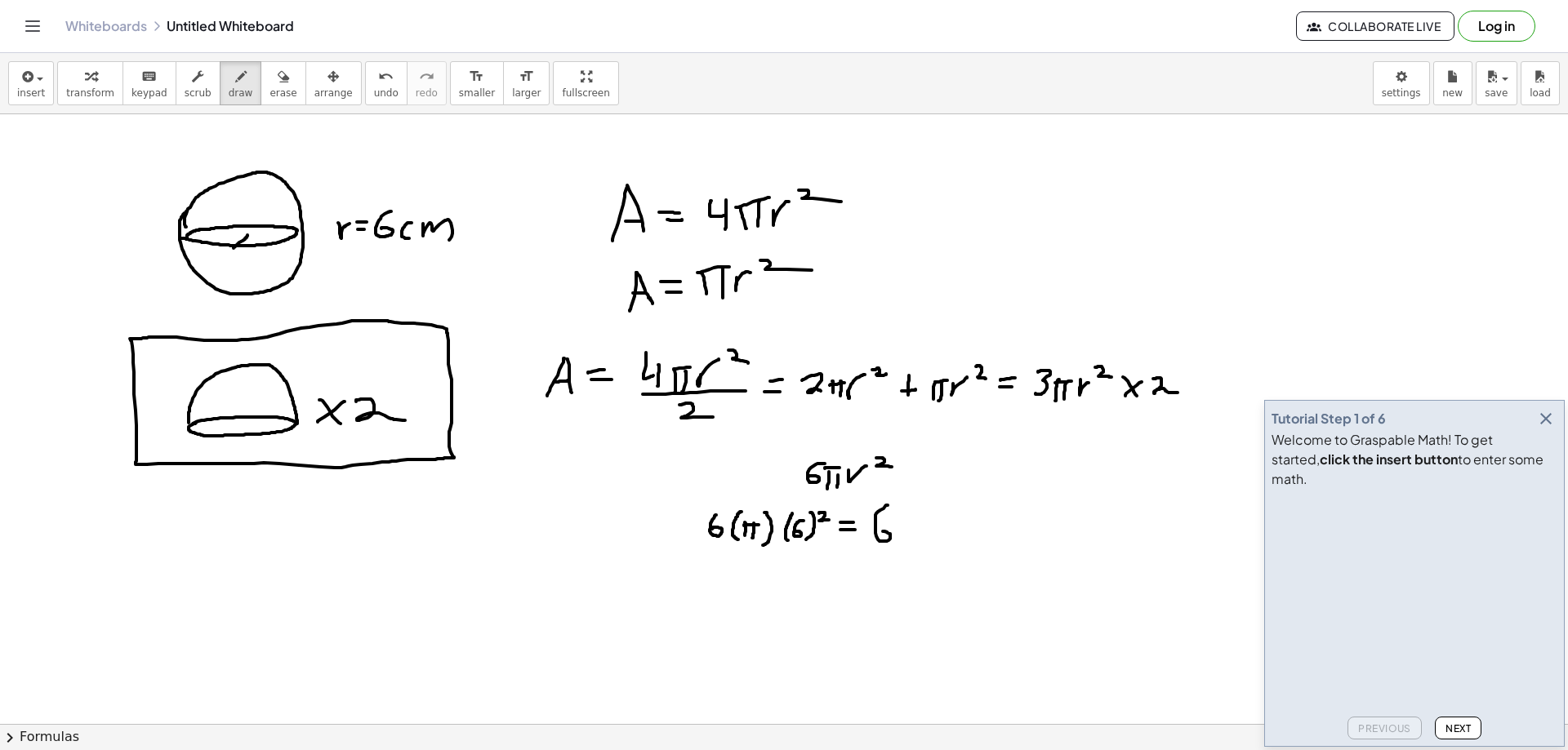
drag, startPoint x: 887, startPoint y: 505, endPoint x: 882, endPoint y: 532, distance: 27.5
drag, startPoint x: 907, startPoint y: 511, endPoint x: 907, endPoint y: 533, distance: 22.0
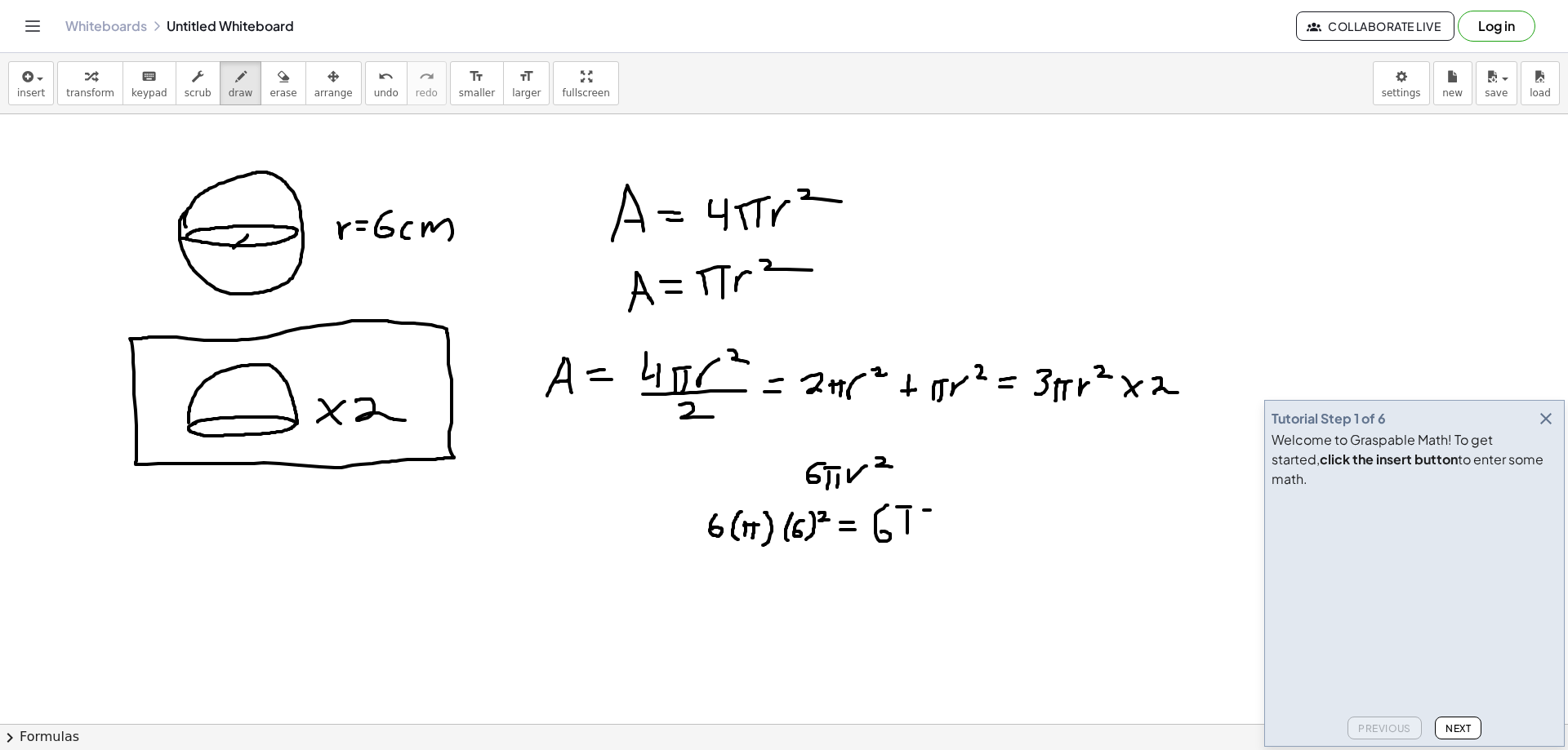
drag, startPoint x: 909, startPoint y: 505, endPoint x: 910, endPoint y: 516, distance: 11.0
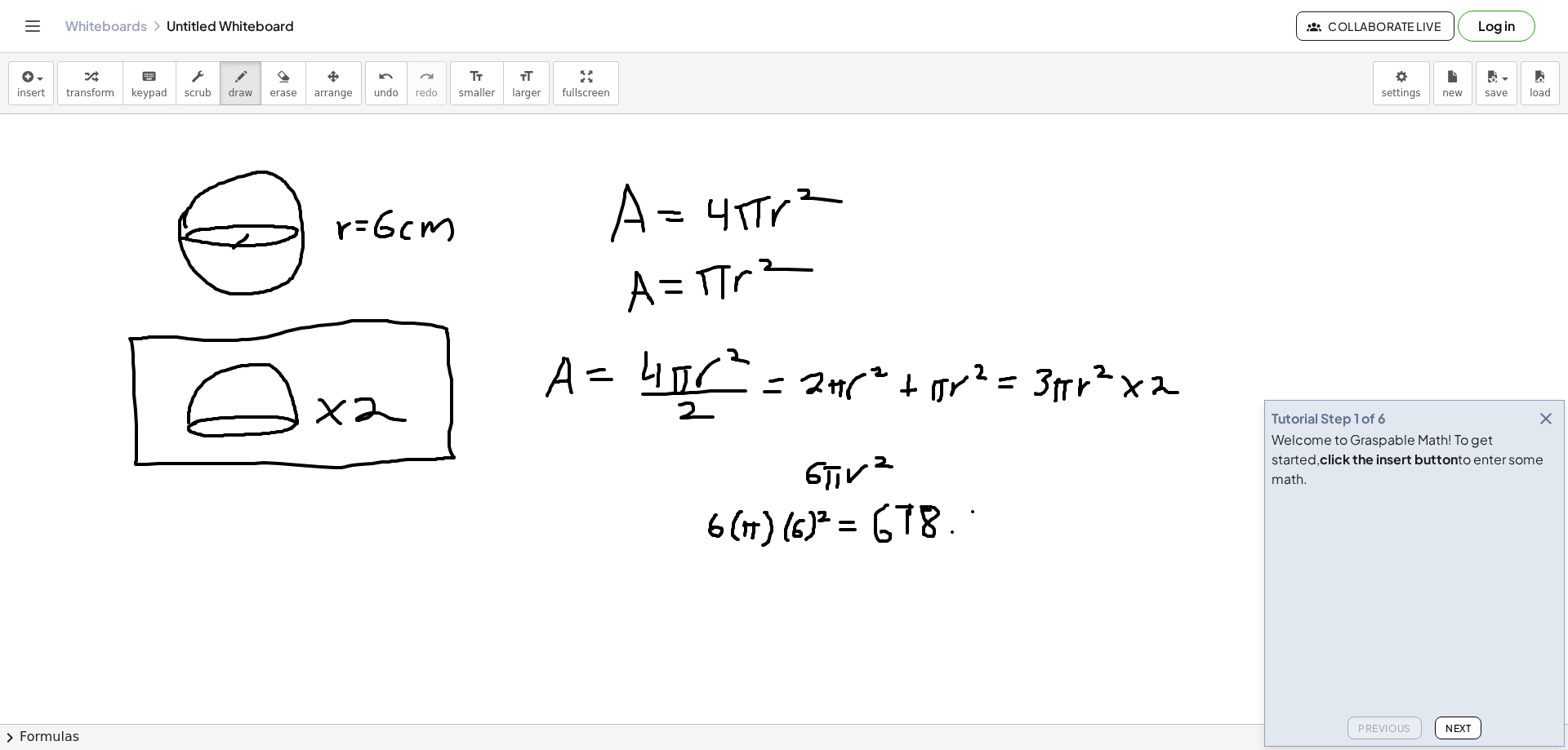
drag, startPoint x: 973, startPoint y: 512, endPoint x: 991, endPoint y: 505, distance: 19.3
drag, startPoint x: 976, startPoint y: 513, endPoint x: 984, endPoint y: 526, distance: 15.3
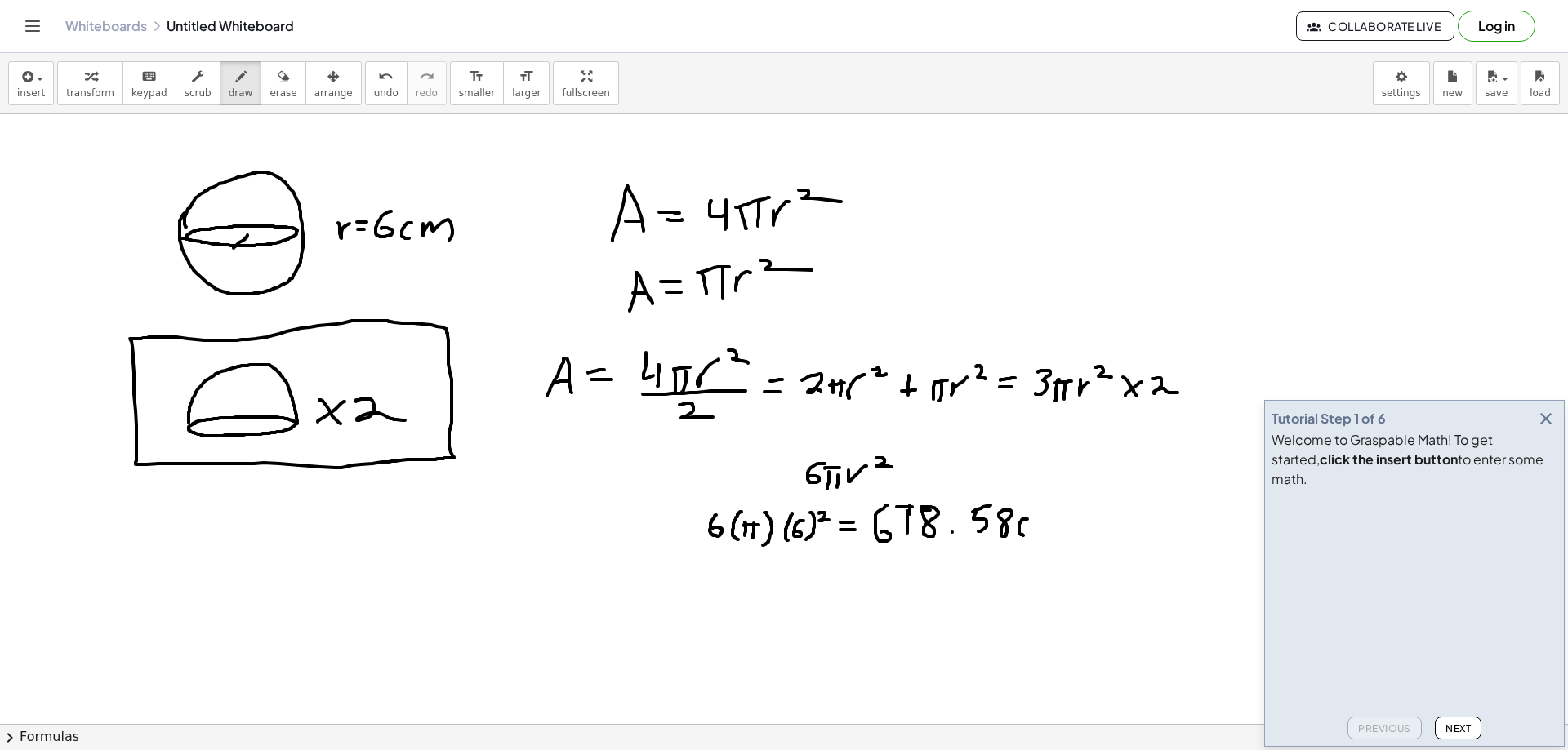
drag, startPoint x: 1026, startPoint y: 519, endPoint x: 1029, endPoint y: 536, distance: 17.3
drag, startPoint x: 1039, startPoint y: 519, endPoint x: 1060, endPoint y: 531, distance: 24.2
drag, startPoint x: 1071, startPoint y: 507, endPoint x: 1084, endPoint y: 517, distance: 16.4
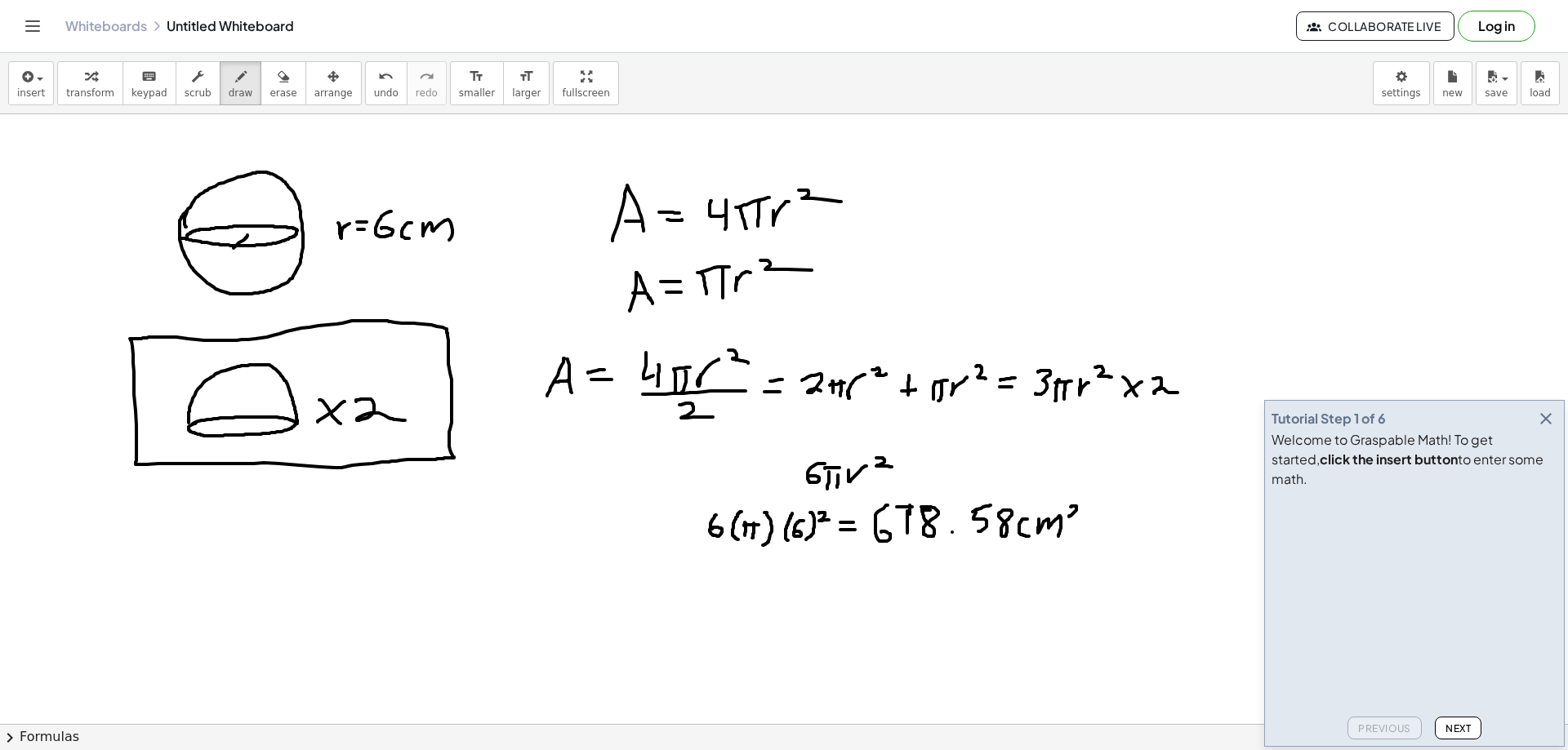
click at [1562, 440] on div "Tutorial Step 1 of 6 Welcome to Graspable Math! To get started, click the inser…" at bounding box center [1415, 573] width 300 height 347
click at [1552, 429] on icon "button" at bounding box center [1546, 419] width 20 height 20
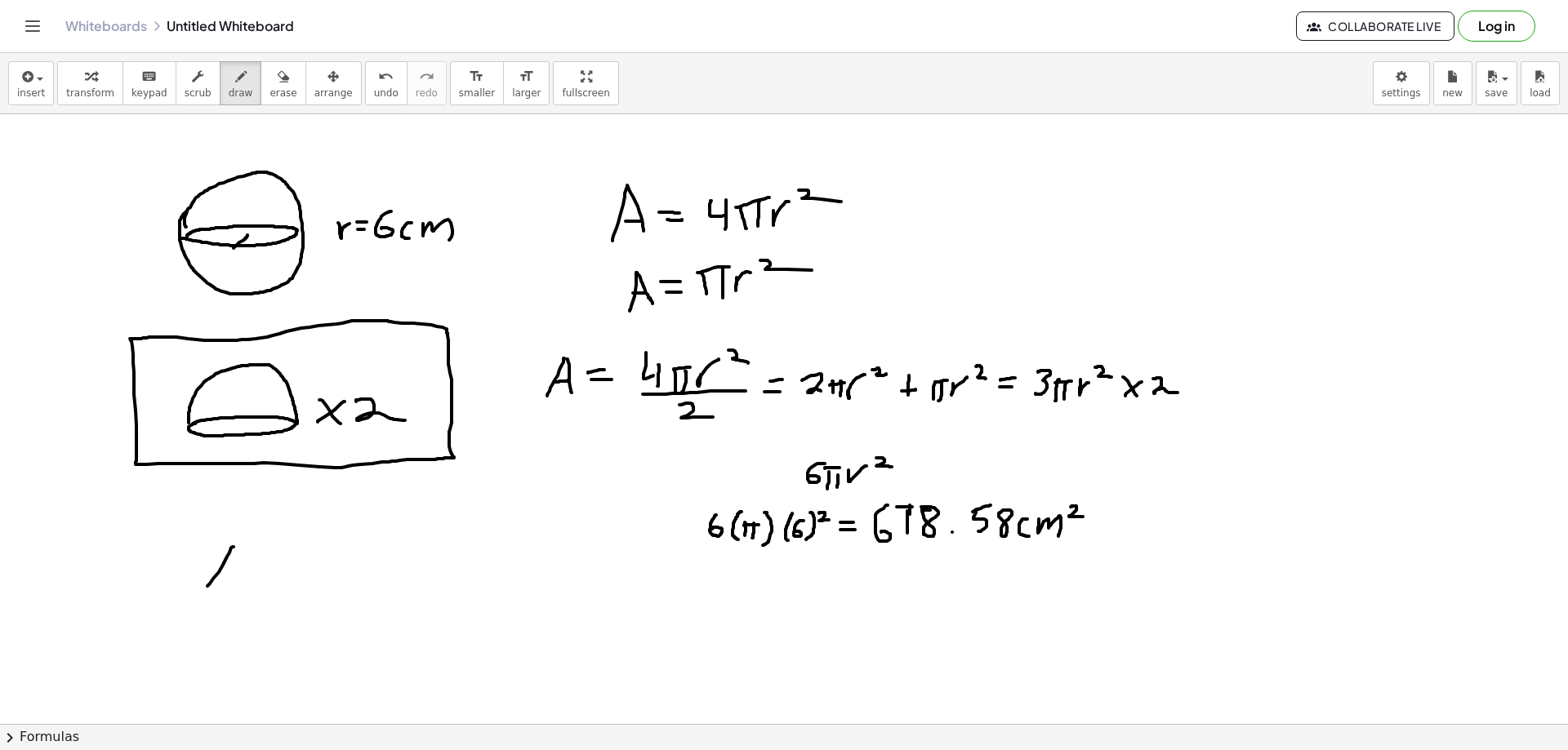
drag, startPoint x: 234, startPoint y: 547, endPoint x: 208, endPoint y: 587, distance: 47.7
drag, startPoint x: 226, startPoint y: 543, endPoint x: 215, endPoint y: 586, distance: 44.4
drag, startPoint x: 215, startPoint y: 586, endPoint x: 251, endPoint y: 581, distance: 36.3
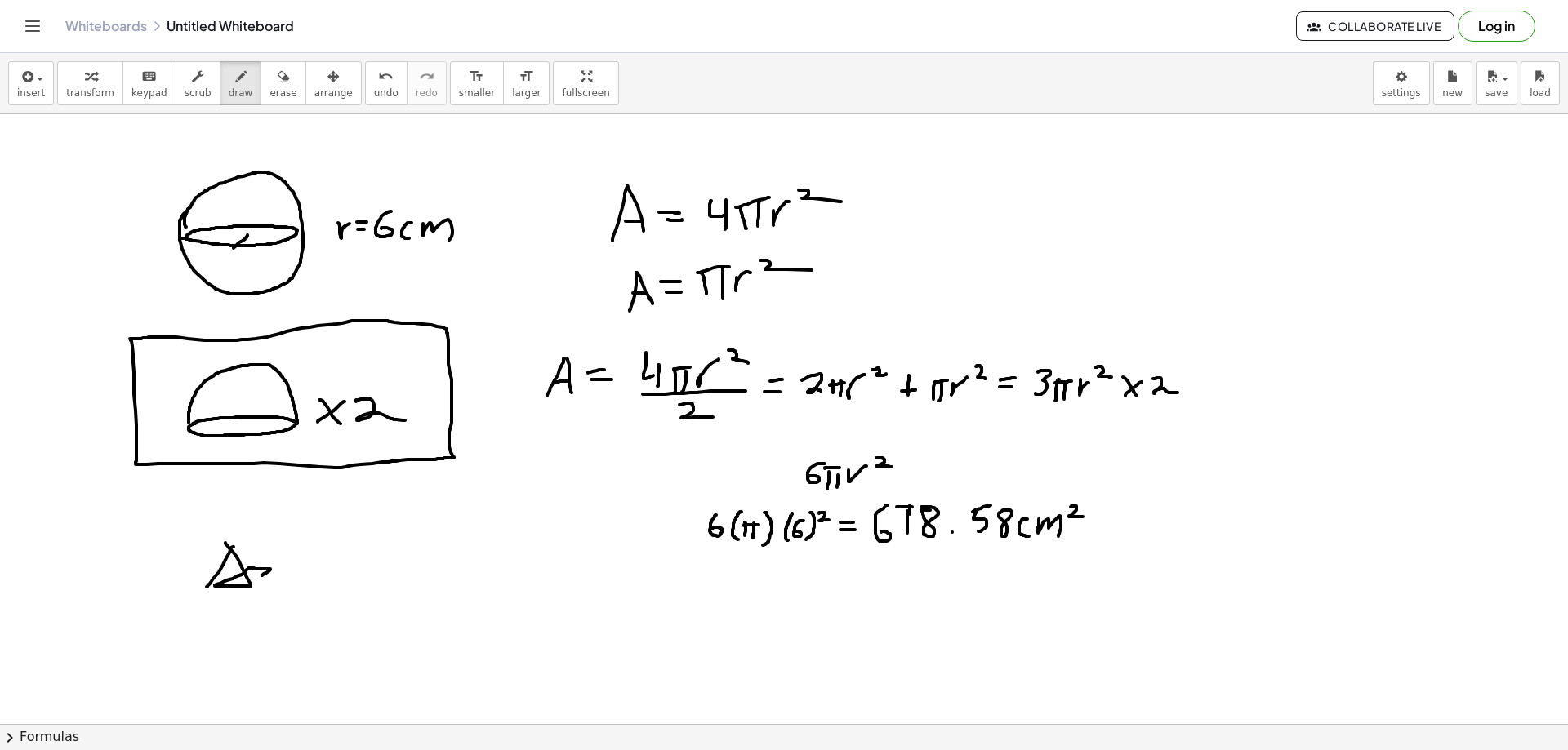
drag, startPoint x: 249, startPoint y: 565, endPoint x: 228, endPoint y: 552, distance: 24.7
drag, startPoint x: 270, startPoint y: 568, endPoint x: 232, endPoint y: 548, distance: 42.9
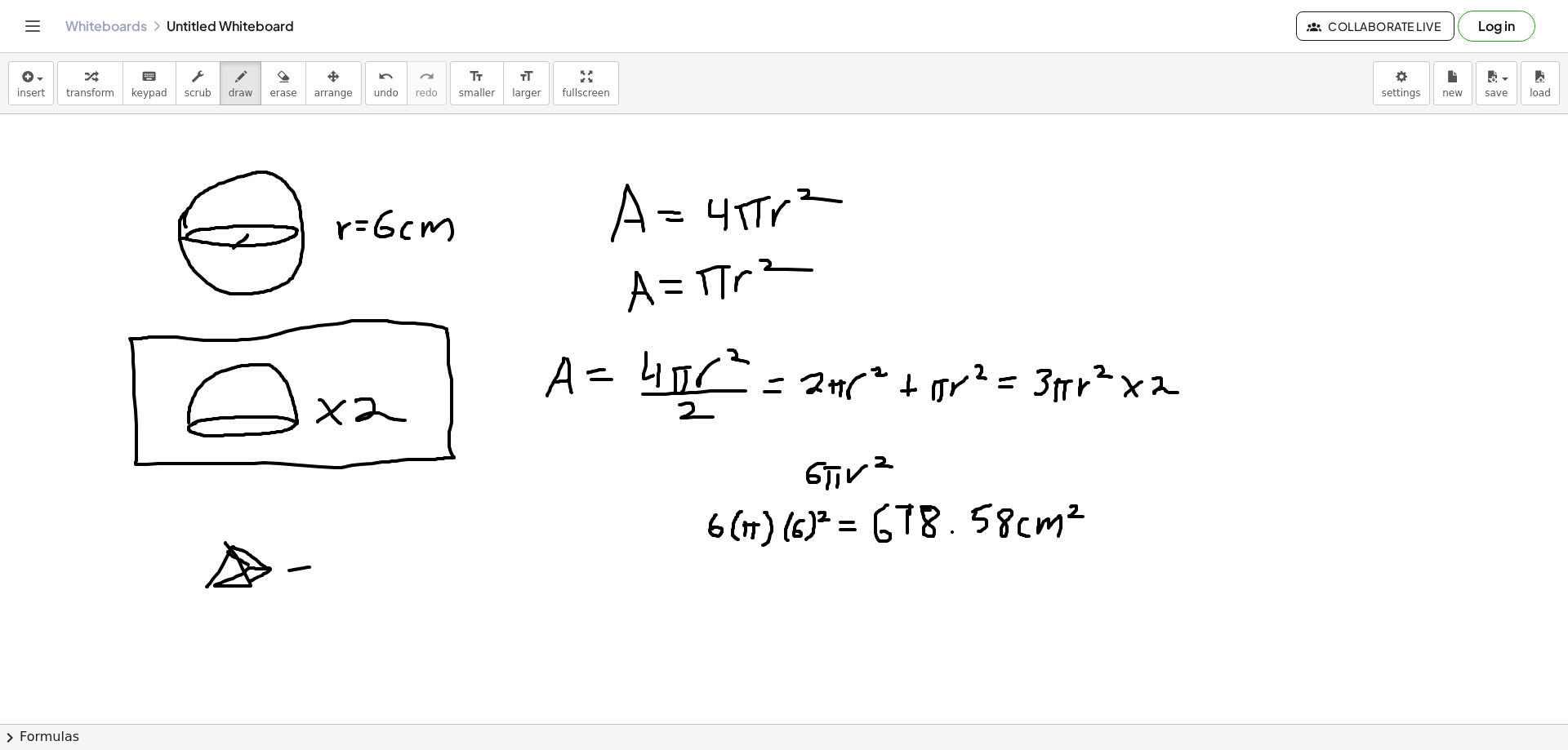
drag, startPoint x: 290, startPoint y: 571, endPoint x: 311, endPoint y: 568, distance: 21.2
drag, startPoint x: 312, startPoint y: 562, endPoint x: 321, endPoint y: 574, distance: 15.0
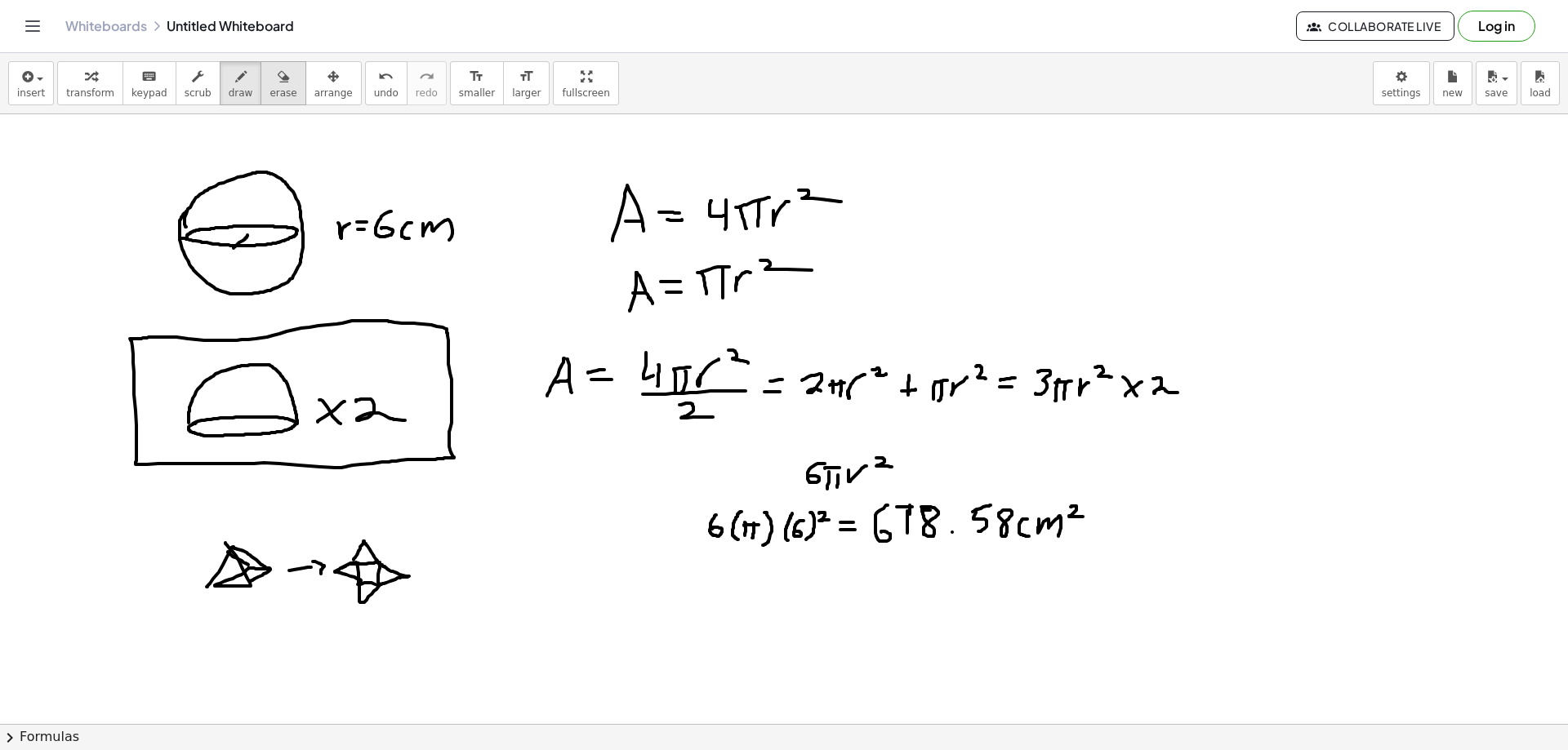
click at [270, 72] on div "button" at bounding box center [283, 76] width 27 height 20
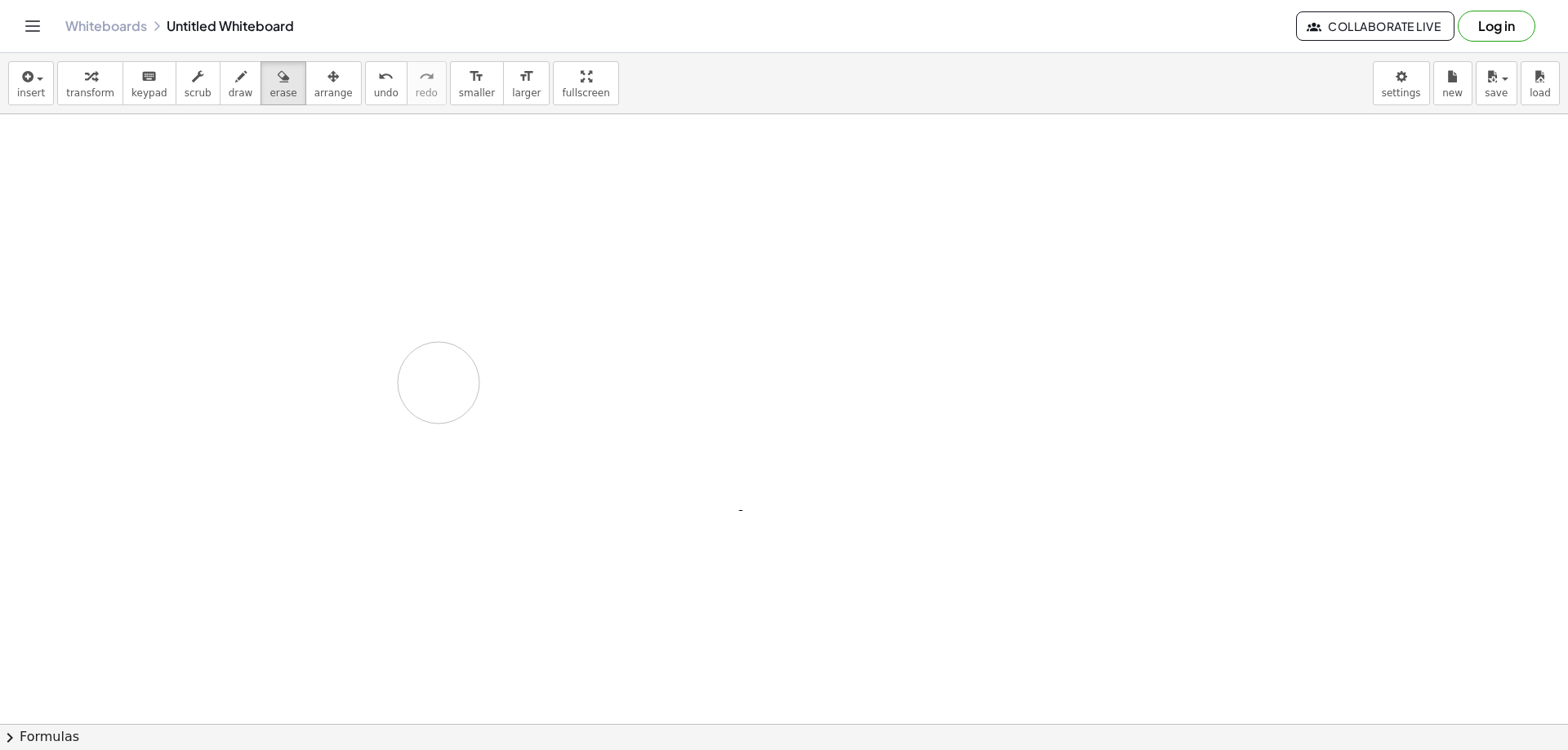
drag, startPoint x: 210, startPoint y: 588, endPoint x: 299, endPoint y: 215, distance: 383.5
click at [230, 84] on div "button" at bounding box center [241, 76] width 25 height 20
drag, startPoint x: 220, startPoint y: 182, endPoint x: 246, endPoint y: 218, distance: 44.4
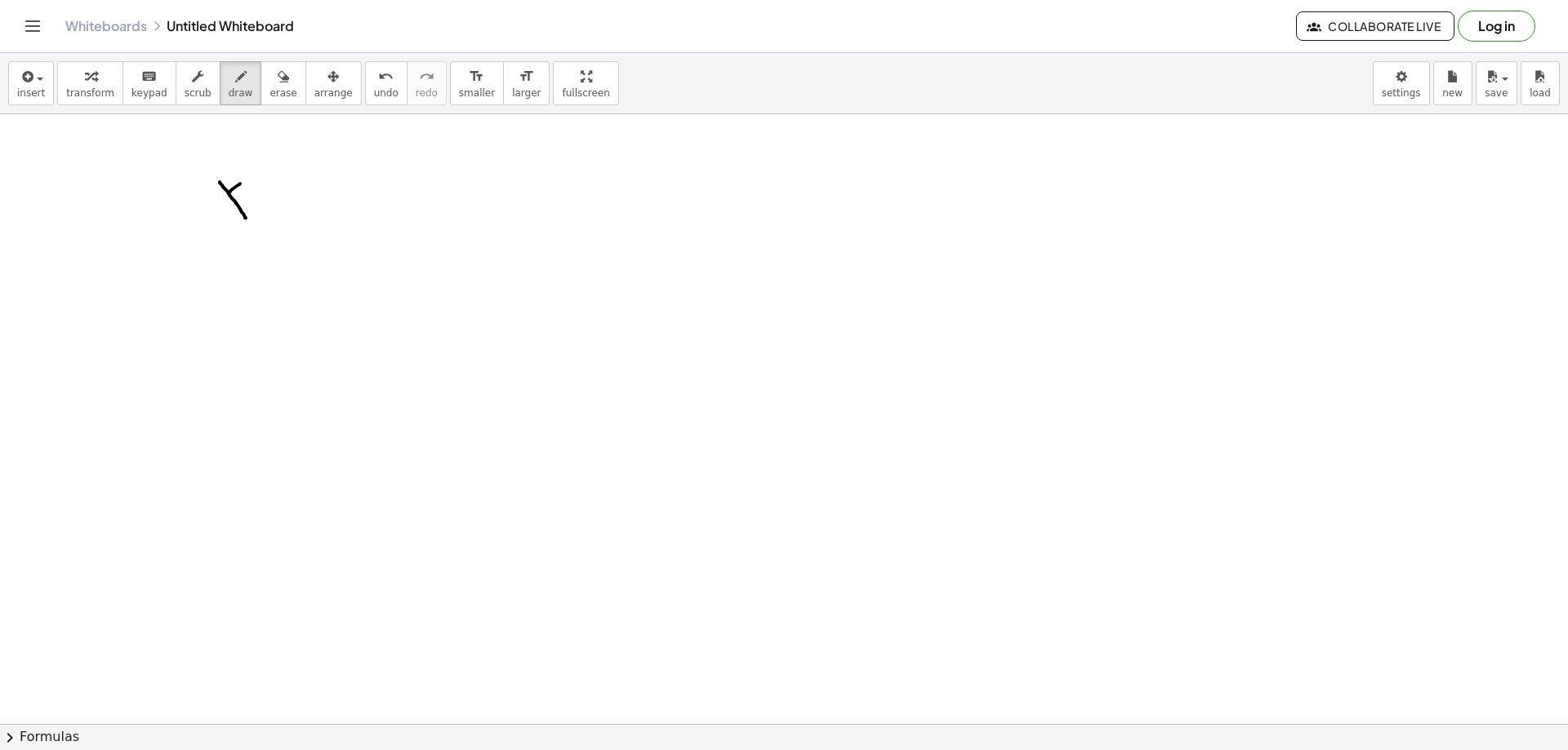
drag, startPoint x: 240, startPoint y: 184, endPoint x: 211, endPoint y: 215, distance: 42.4
drag, startPoint x: 255, startPoint y: 166, endPoint x: 269, endPoint y: 177, distance: 17.8
drag, startPoint x: 296, startPoint y: 190, endPoint x: 318, endPoint y: 189, distance: 22.0
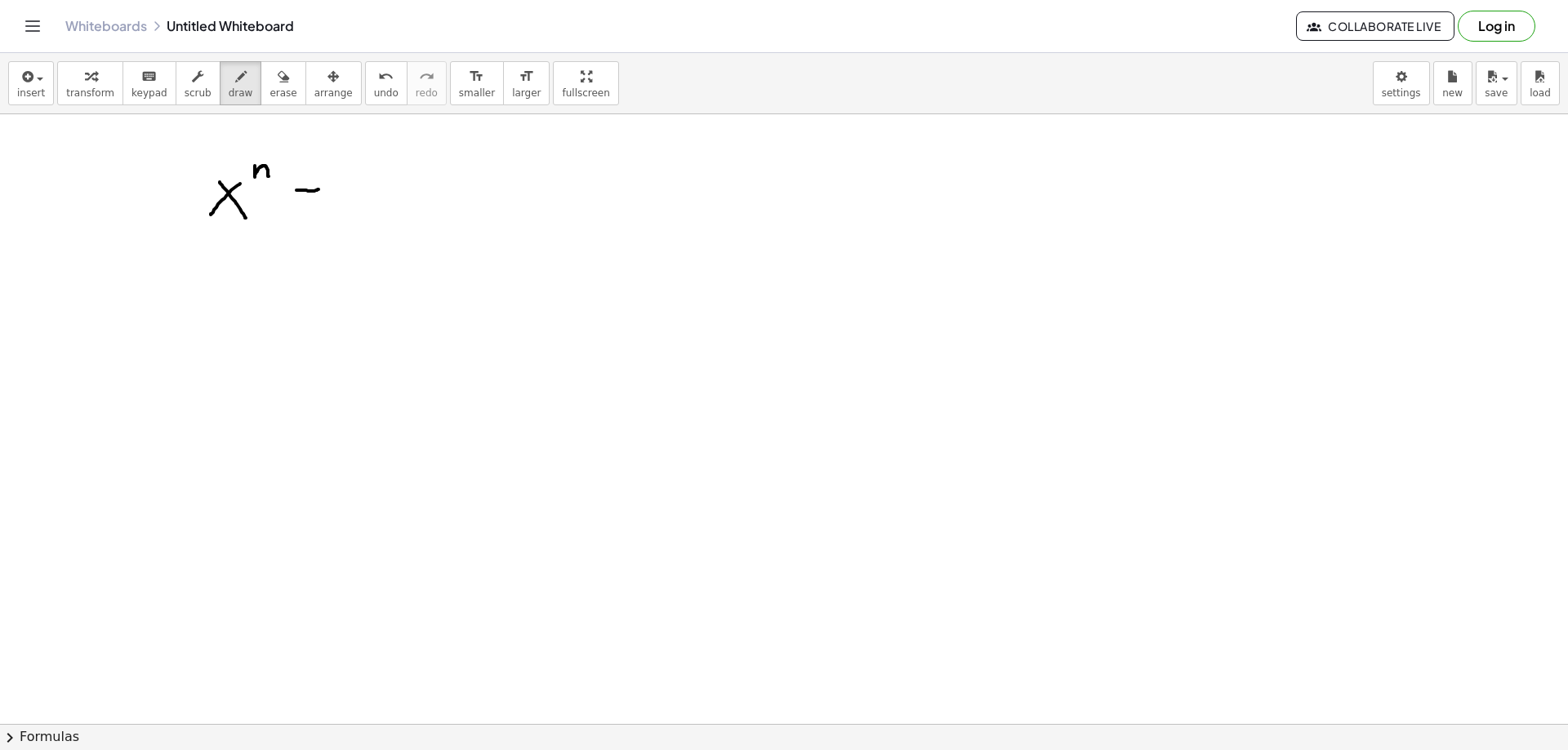
drag, startPoint x: 299, startPoint y: 200, endPoint x: 321, endPoint y: 200, distance: 22.0
drag, startPoint x: 345, startPoint y: 181, endPoint x: 368, endPoint y: 214, distance: 40.2
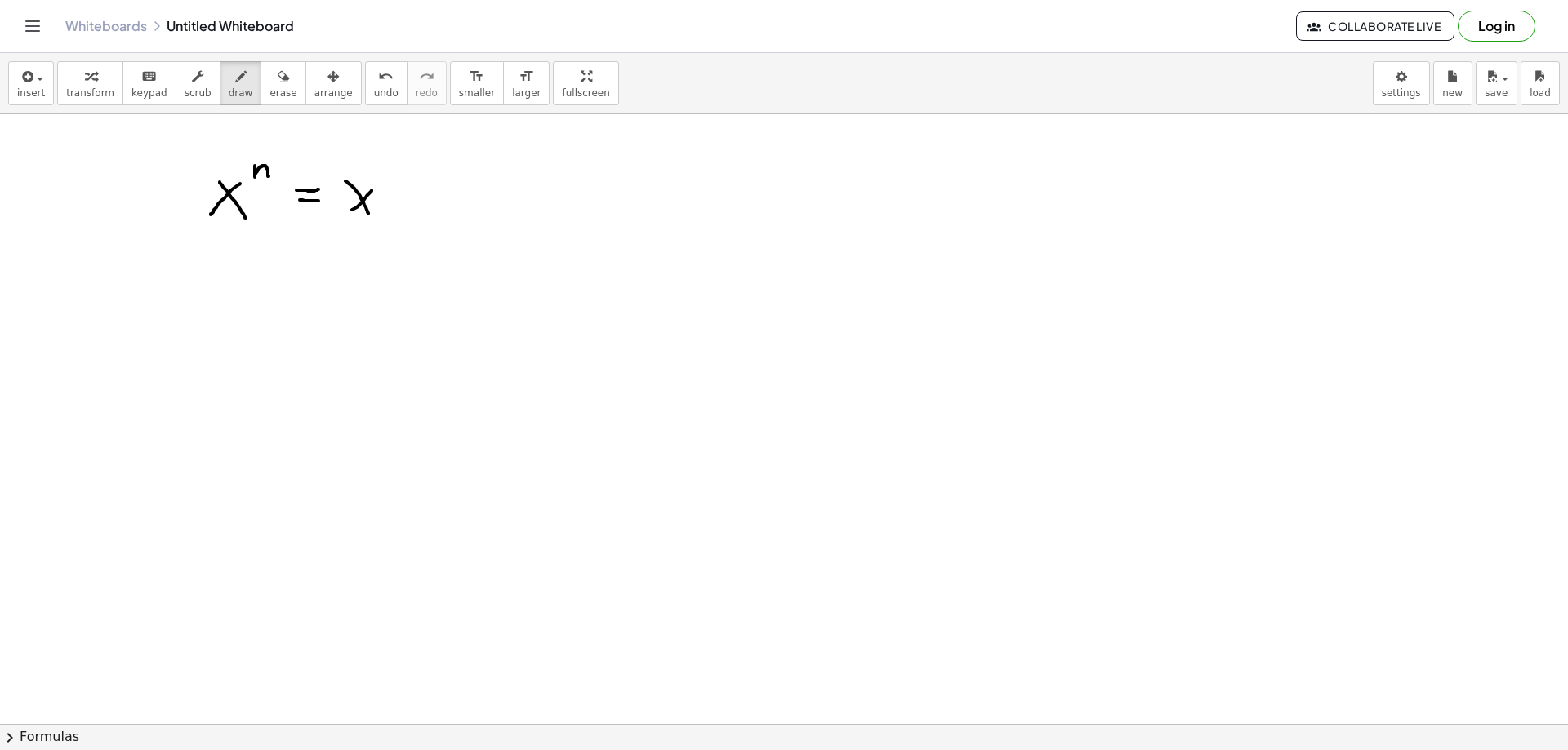
drag, startPoint x: 372, startPoint y: 190, endPoint x: 351, endPoint y: 211, distance: 29.7
drag, startPoint x: 411, startPoint y: 186, endPoint x: 428, endPoint y: 212, distance: 31.1
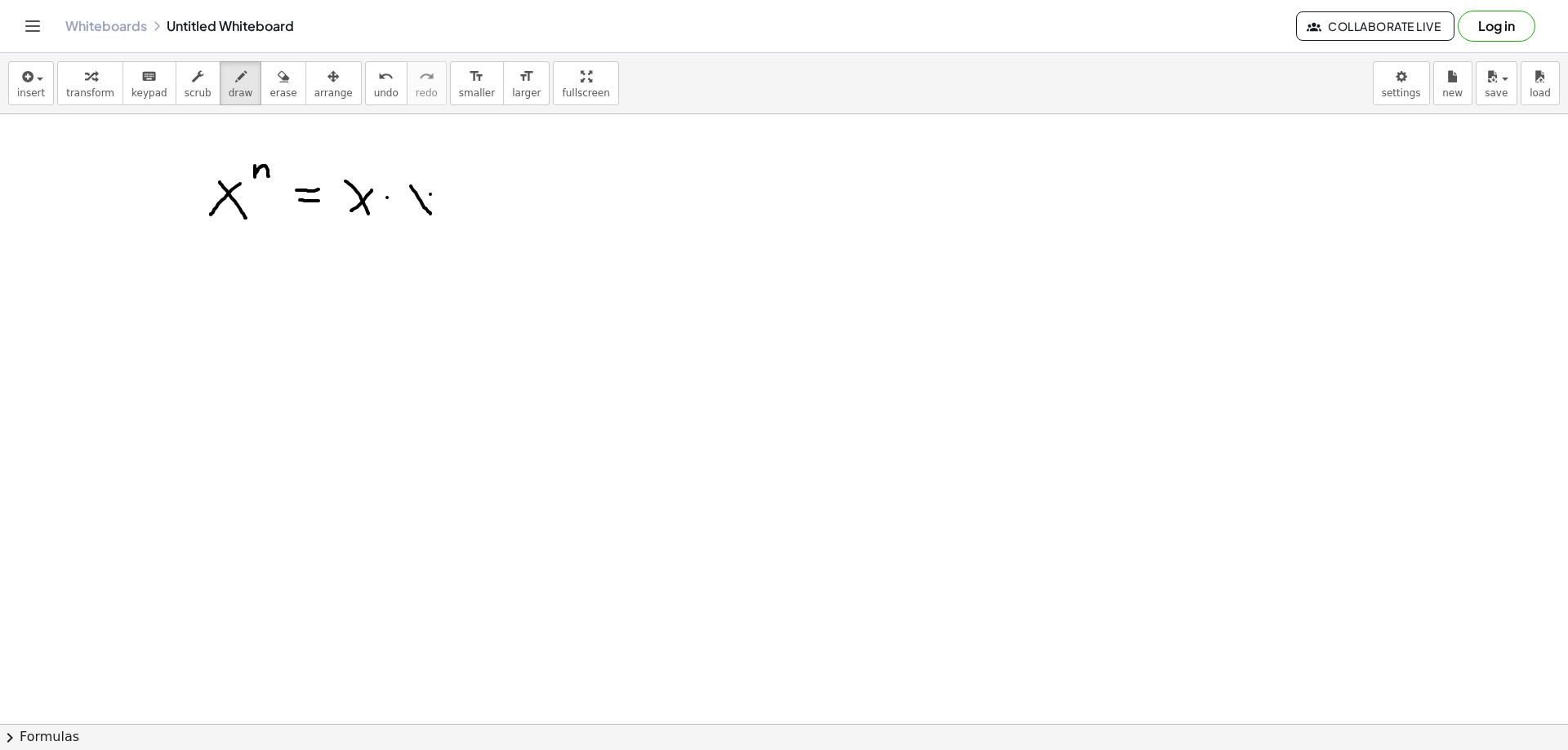
drag, startPoint x: 431, startPoint y: 194, endPoint x: 413, endPoint y: 210, distance: 24.1
drag, startPoint x: 477, startPoint y: 189, endPoint x: 490, endPoint y: 215, distance: 29.1
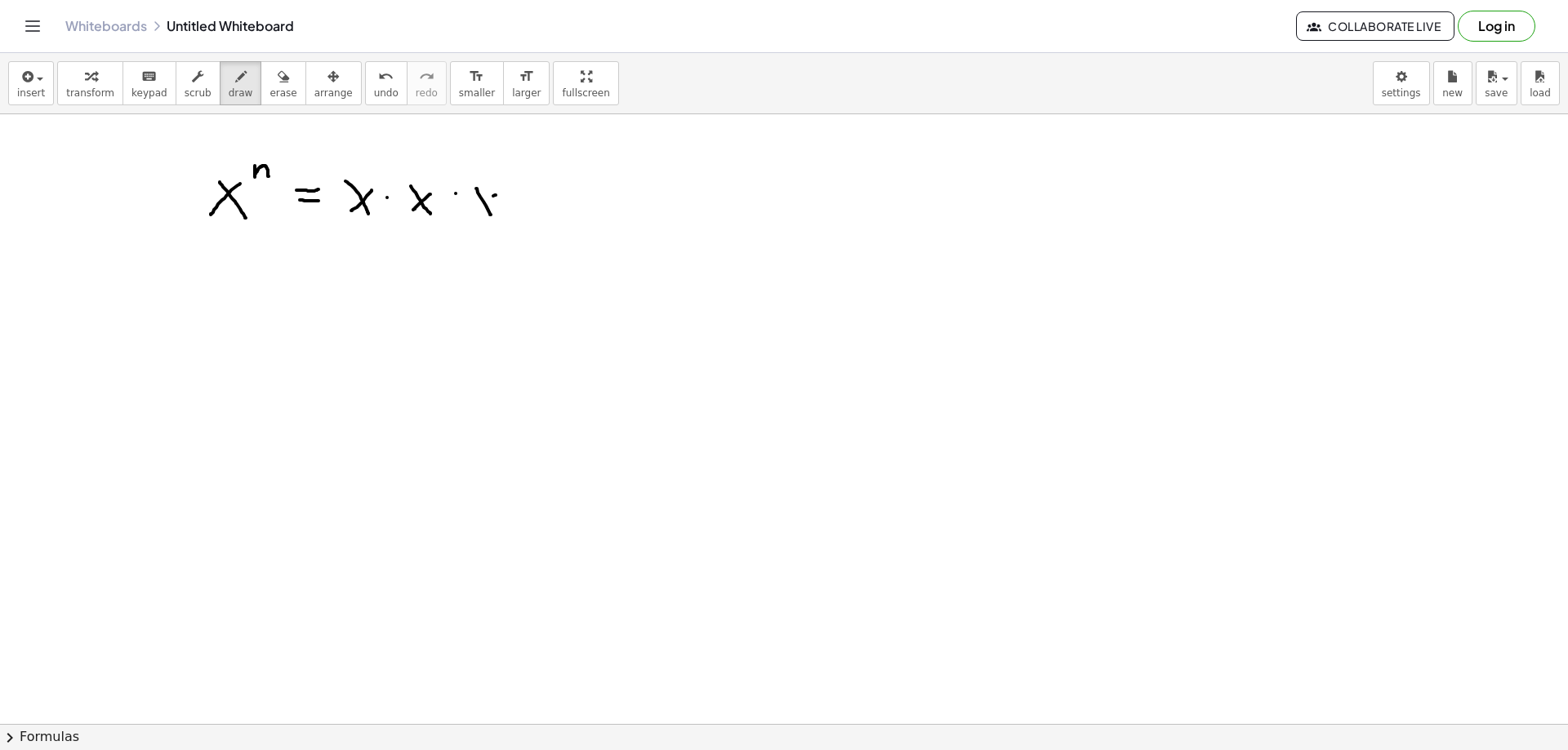
drag, startPoint x: 495, startPoint y: 195, endPoint x: 472, endPoint y: 211, distance: 28.0
drag, startPoint x: 556, startPoint y: 208, endPoint x: 568, endPoint y: 208, distance: 12.0
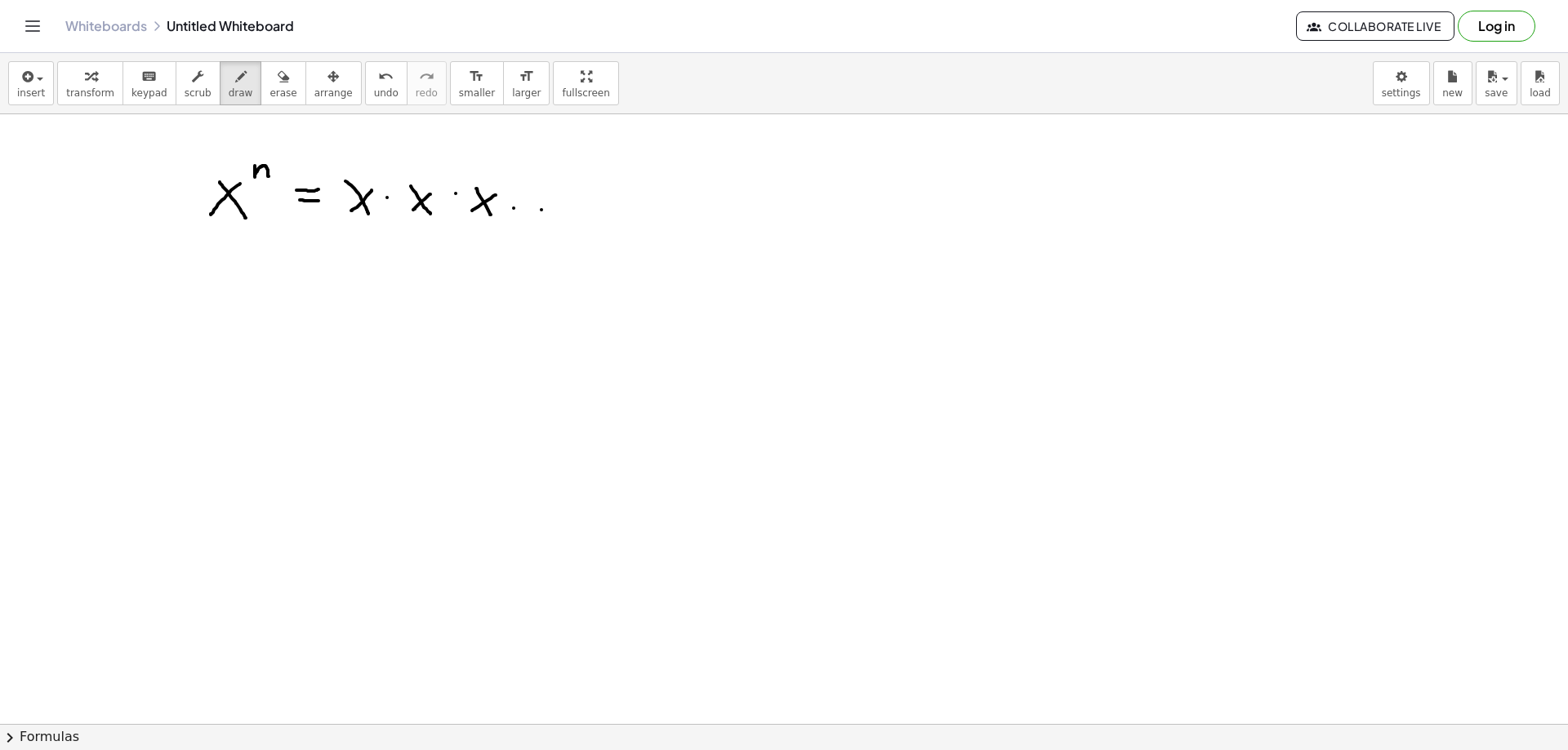
drag, startPoint x: 568, startPoint y: 208, endPoint x: 595, endPoint y: 210, distance: 27.1
drag, startPoint x: 600, startPoint y: 198, endPoint x: 607, endPoint y: 221, distance: 24.0
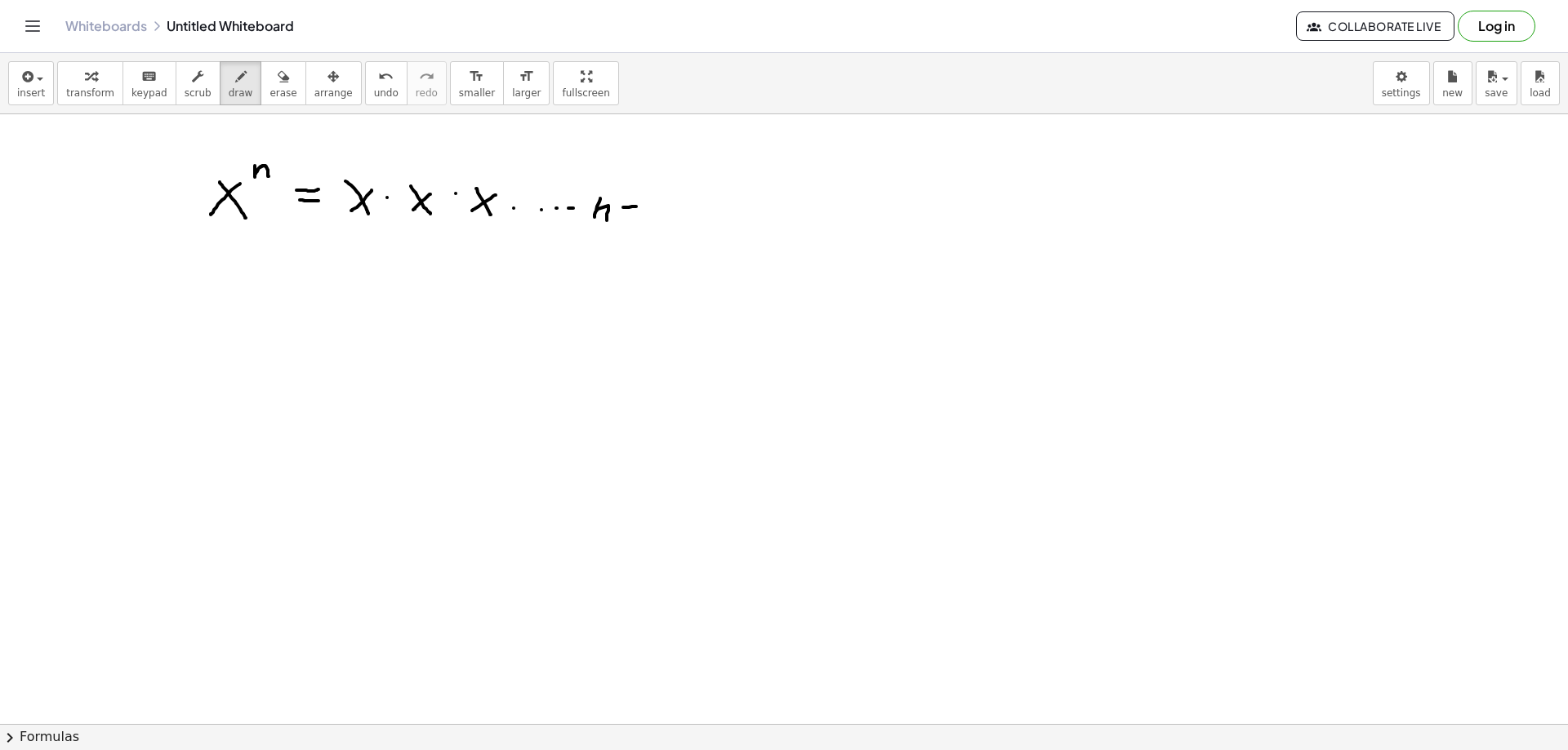
drag, startPoint x: 623, startPoint y: 208, endPoint x: 638, endPoint y: 205, distance: 15.3
drag, startPoint x: 637, startPoint y: 198, endPoint x: 626, endPoint y: 218, distance: 22.8
drag, startPoint x: 646, startPoint y: 209, endPoint x: 640, endPoint y: 221, distance: 13.4
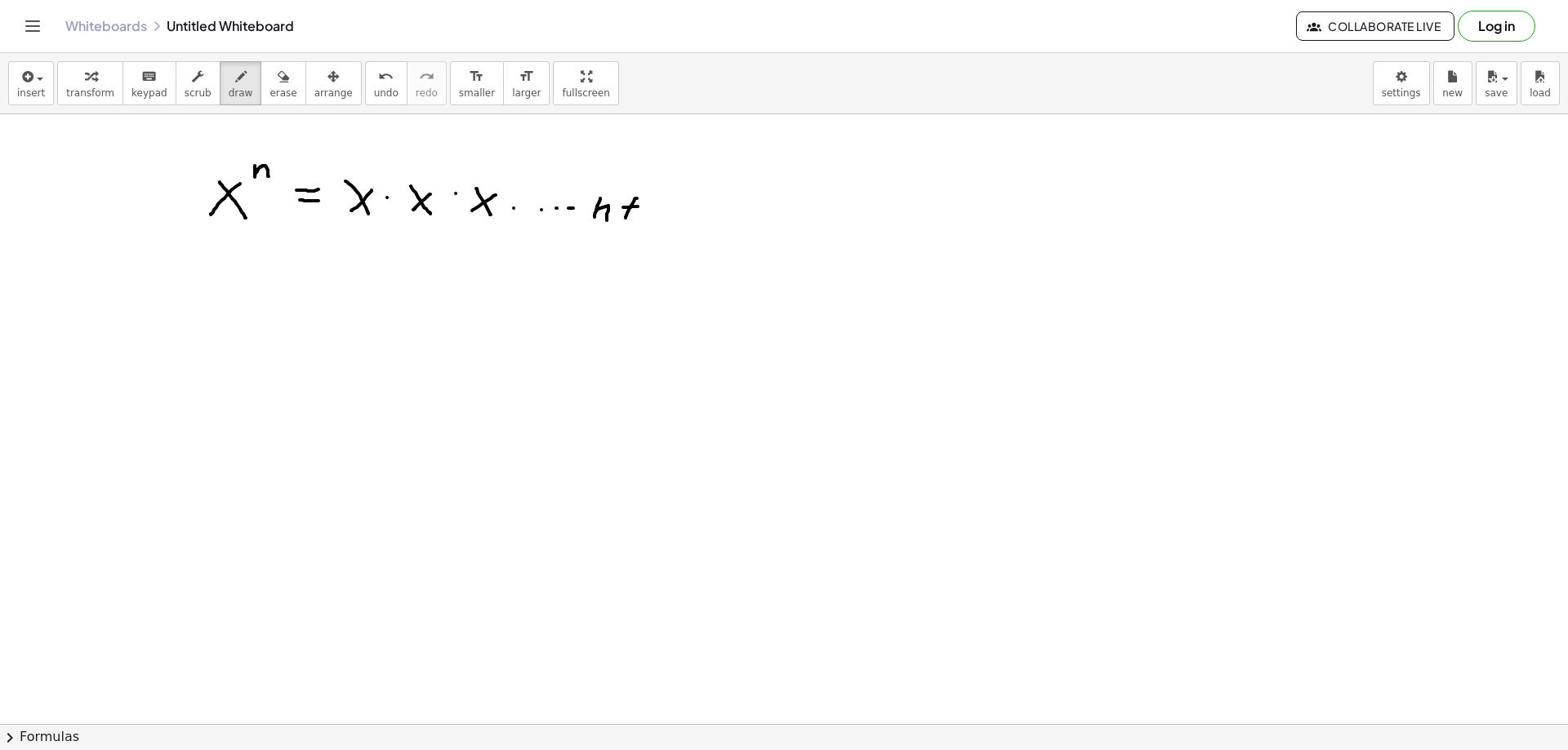
drag, startPoint x: 654, startPoint y: 222, endPoint x: 673, endPoint y: 224, distance: 19.1
drag, startPoint x: 679, startPoint y: 221, endPoint x: 695, endPoint y: 226, distance: 16.8
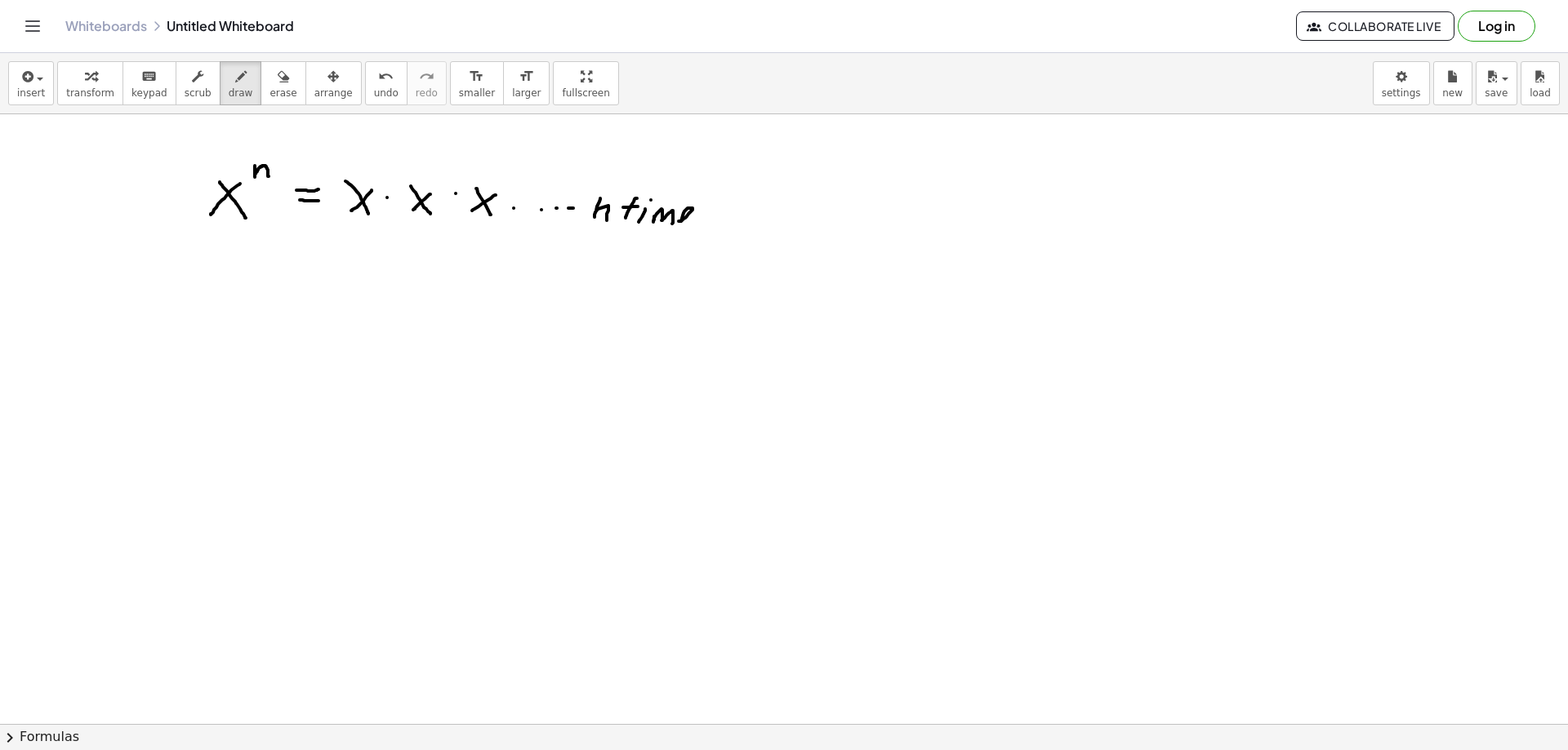
drag, startPoint x: 713, startPoint y: 213, endPoint x: 699, endPoint y: 232, distance: 23.6
drag, startPoint x: 201, startPoint y: 321, endPoint x: 226, endPoint y: 339, distance: 30.8
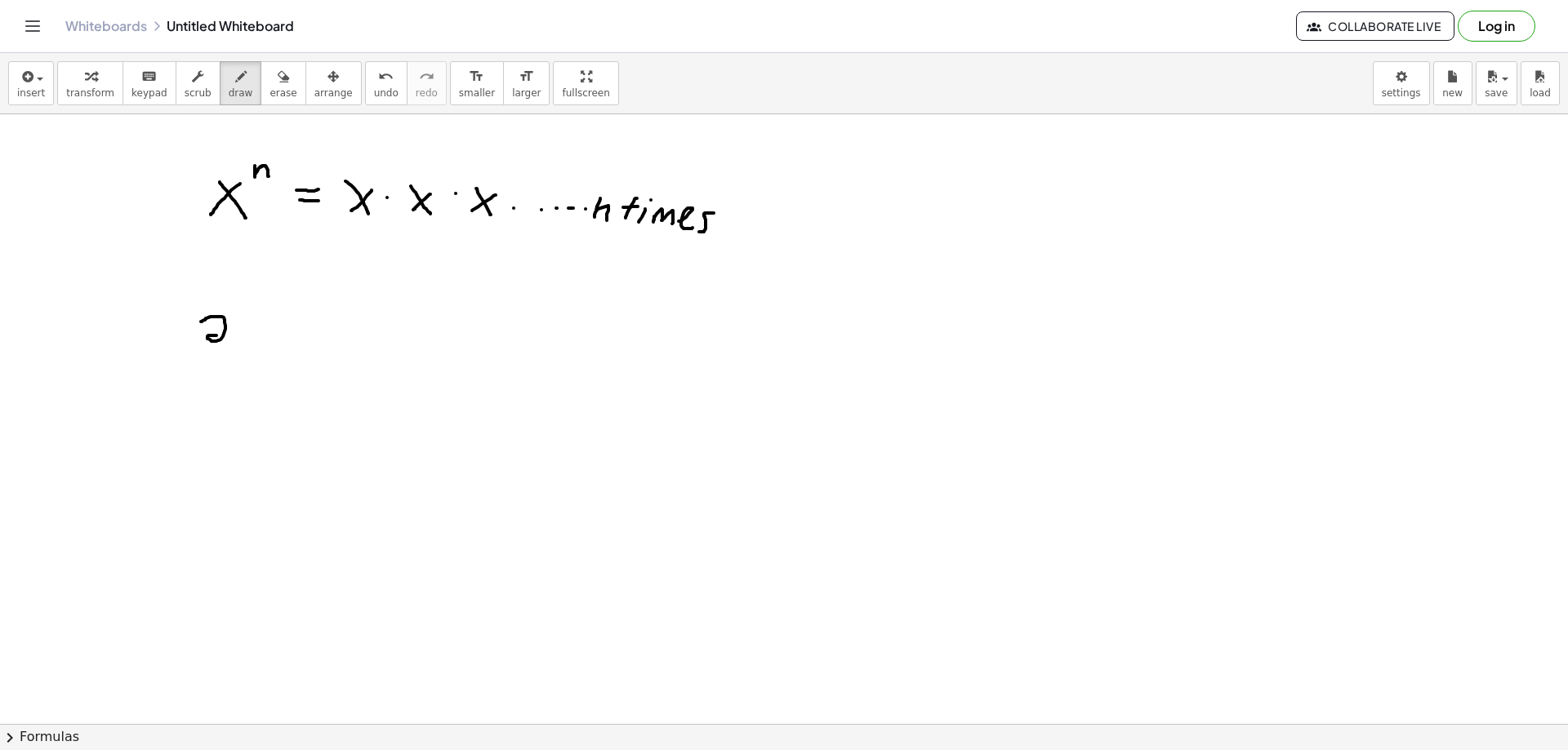
drag, startPoint x: 242, startPoint y: 303, endPoint x: 258, endPoint y: 321, distance: 24.1
drag, startPoint x: 270, startPoint y: 314, endPoint x: 289, endPoint y: 316, distance: 19.1
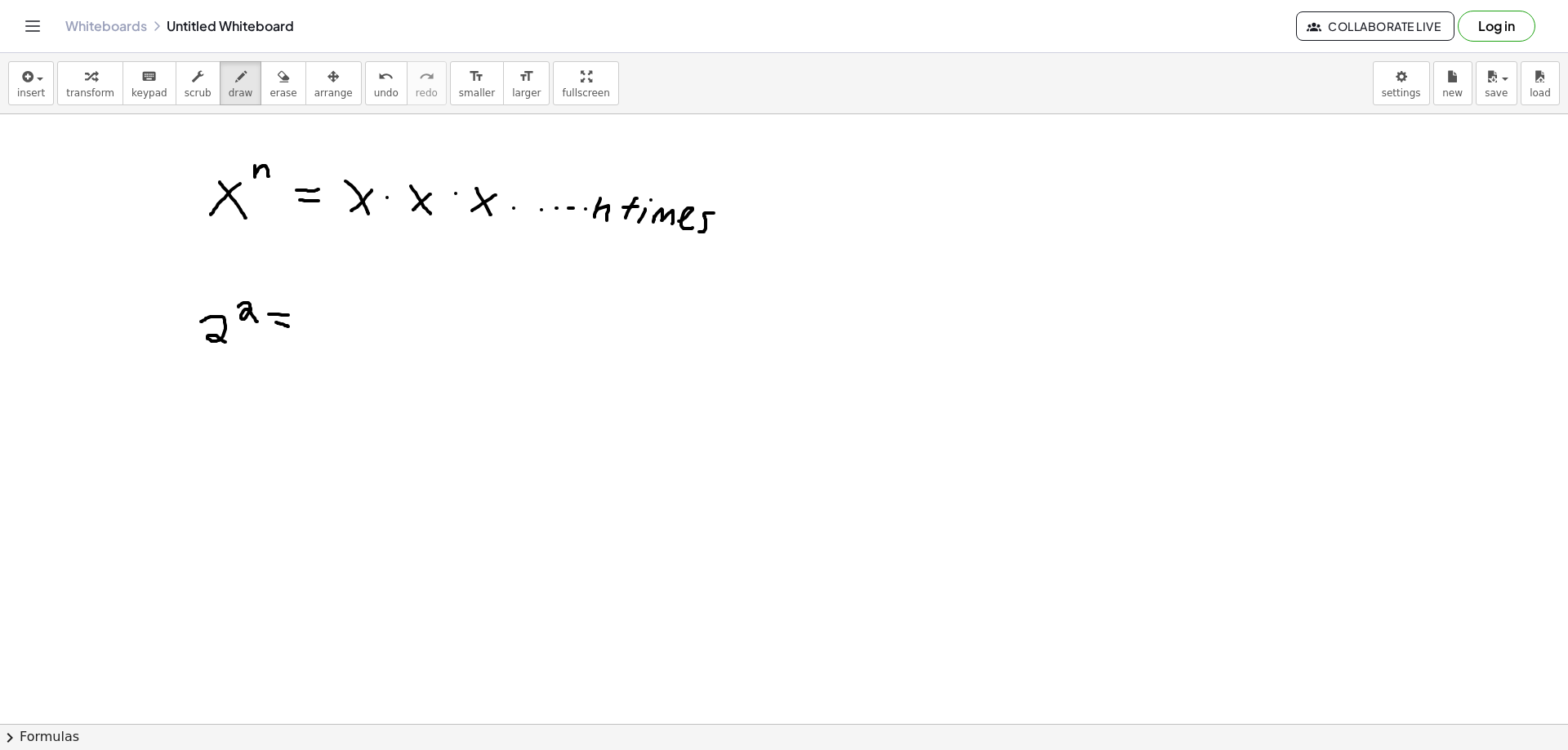
drag, startPoint x: 276, startPoint y: 322, endPoint x: 289, endPoint y: 326, distance: 13.6
drag, startPoint x: 312, startPoint y: 307, endPoint x: 325, endPoint y: 335, distance: 30.9
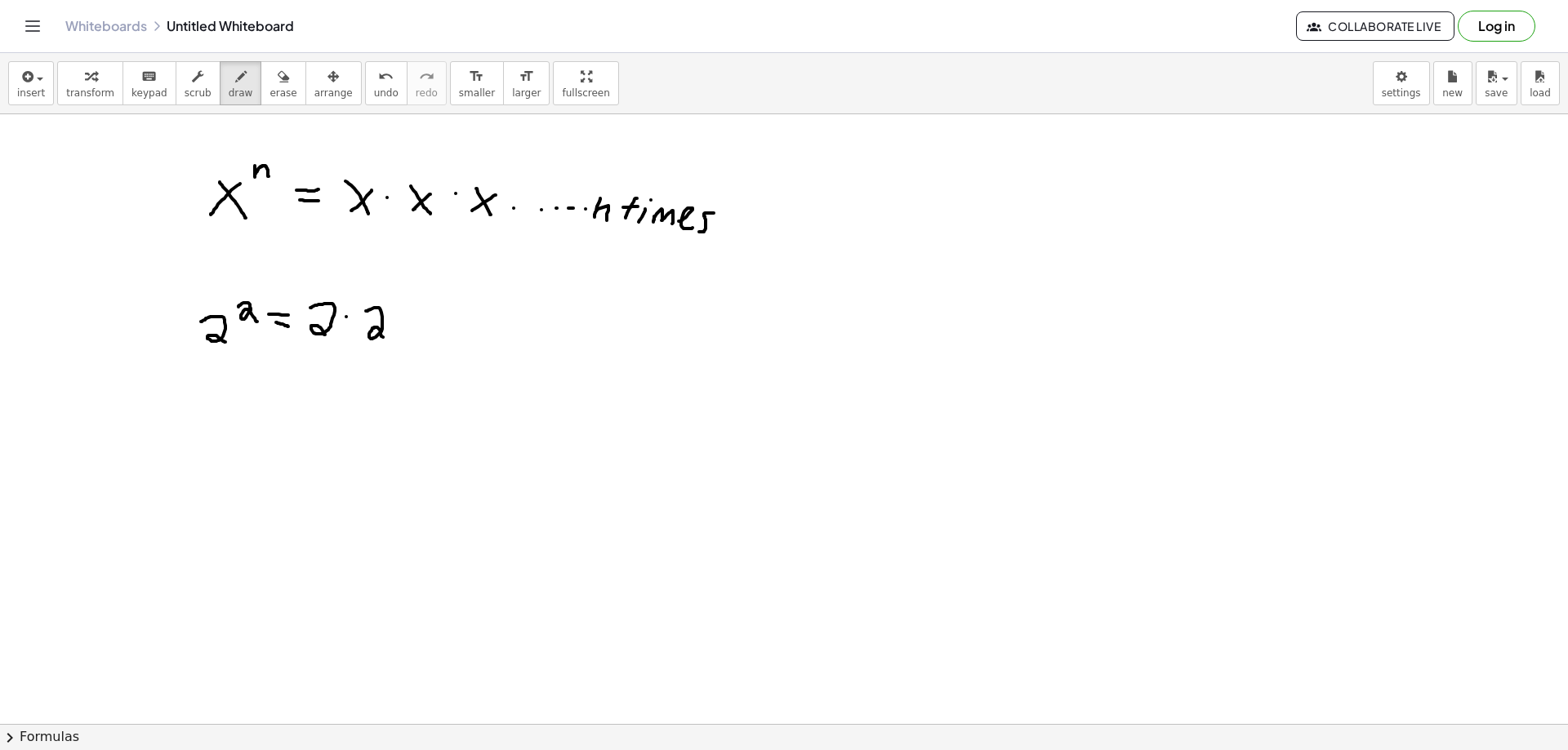
drag, startPoint x: 372, startPoint y: 308, endPoint x: 390, endPoint y: 343, distance: 39.4
drag, startPoint x: 221, startPoint y: 389, endPoint x: 236, endPoint y: 412, distance: 27.5
drag, startPoint x: 243, startPoint y: 408, endPoint x: 235, endPoint y: 429, distance: 22.5
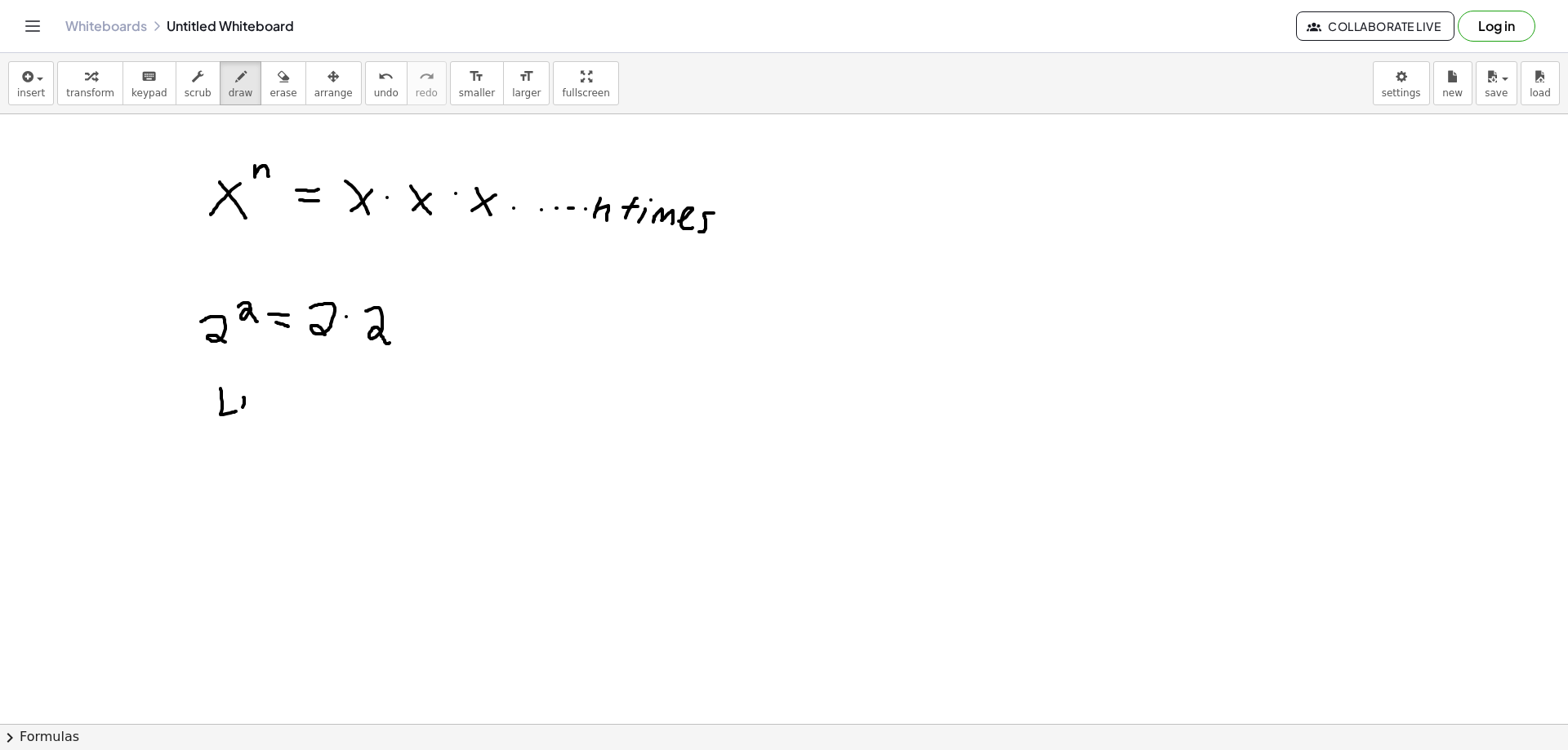
drag, startPoint x: 262, startPoint y: 382, endPoint x: 258, endPoint y: 399, distance: 17.5
drag, startPoint x: 276, startPoint y: 406, endPoint x: 292, endPoint y: 406, distance: 16.0
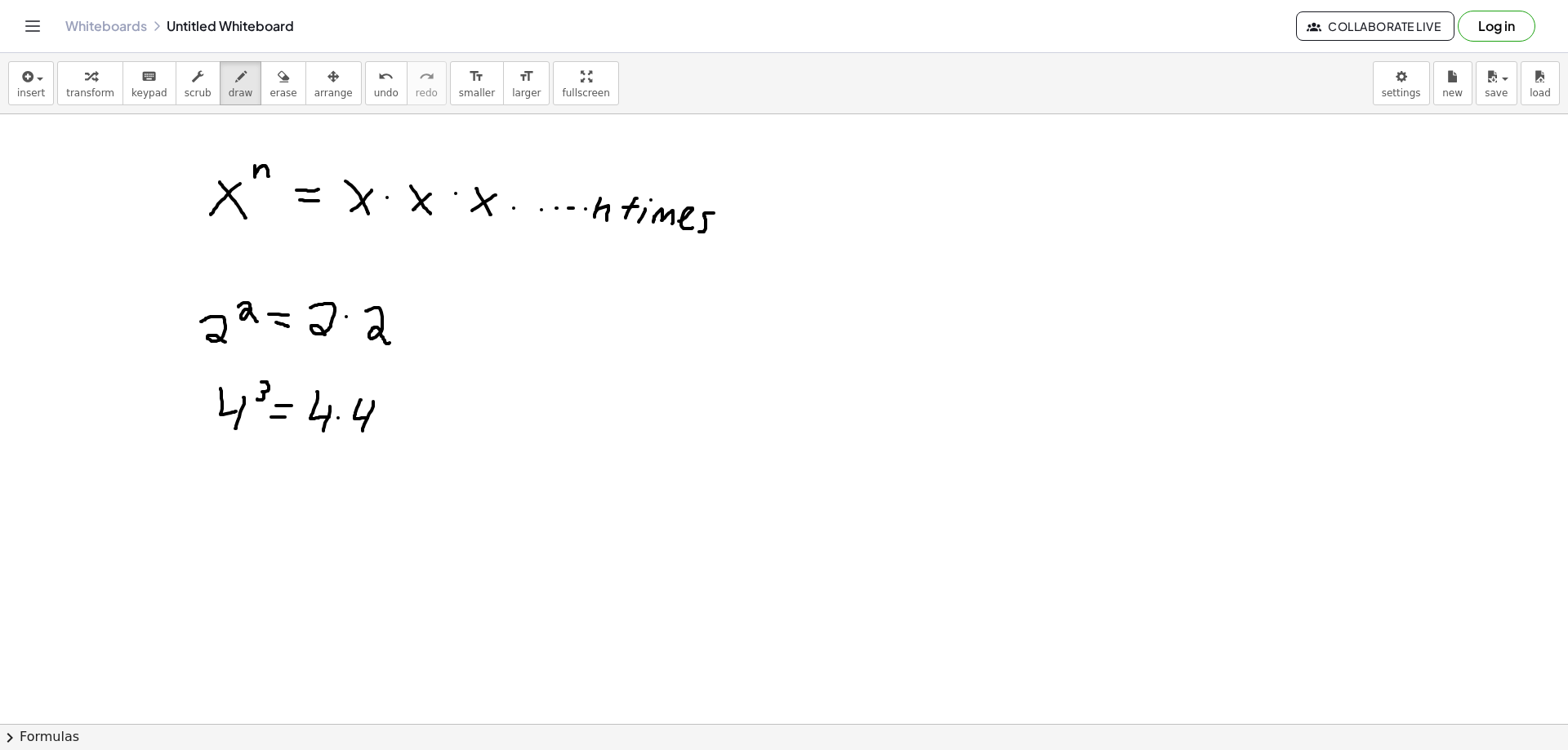
click at [270, 78] on div "button" at bounding box center [283, 76] width 27 height 20
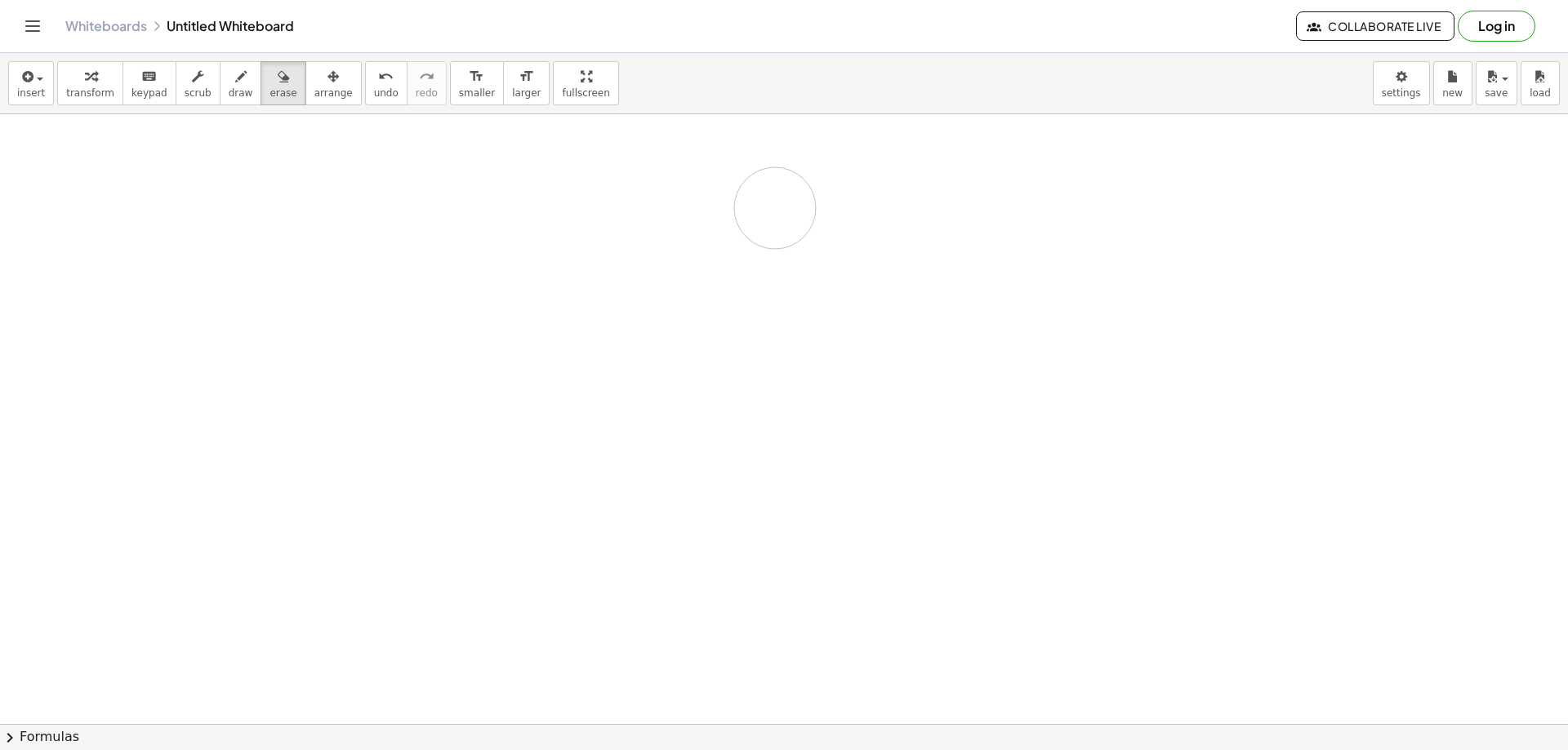
drag, startPoint x: 237, startPoint y: 257, endPoint x: 445, endPoint y: 162, distance: 228.7
click at [234, 86] on button "draw" at bounding box center [241, 84] width 43 height 44
drag, startPoint x: 200, startPoint y: 193, endPoint x: 233, endPoint y: 231, distance: 50.3
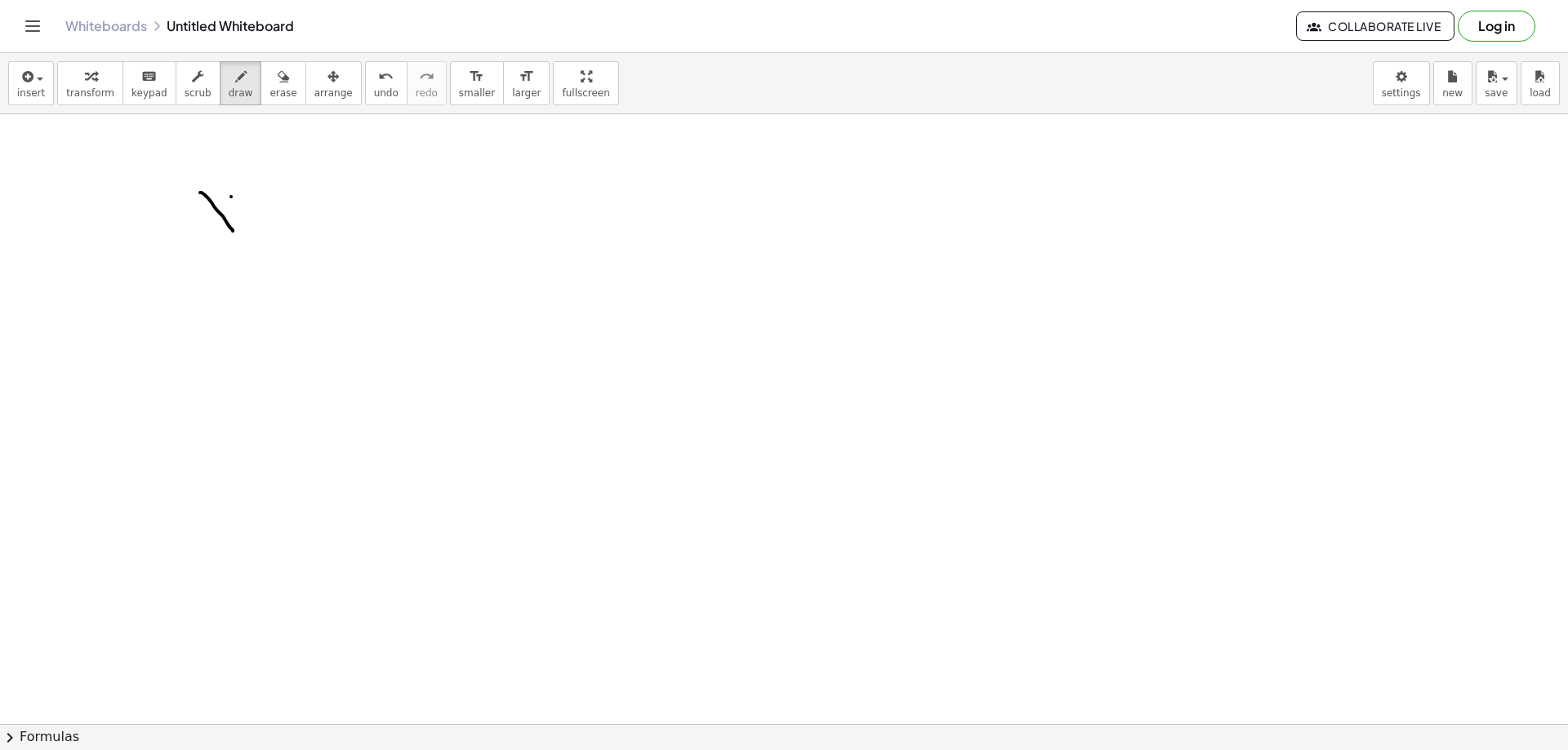
drag, startPoint x: 231, startPoint y: 197, endPoint x: 209, endPoint y: 230, distance: 39.7
drag, startPoint x: 247, startPoint y: 171, endPoint x: 256, endPoint y: 234, distance: 63.6
drag, startPoint x: 221, startPoint y: 256, endPoint x: 218, endPoint y: 291, distance: 35.1
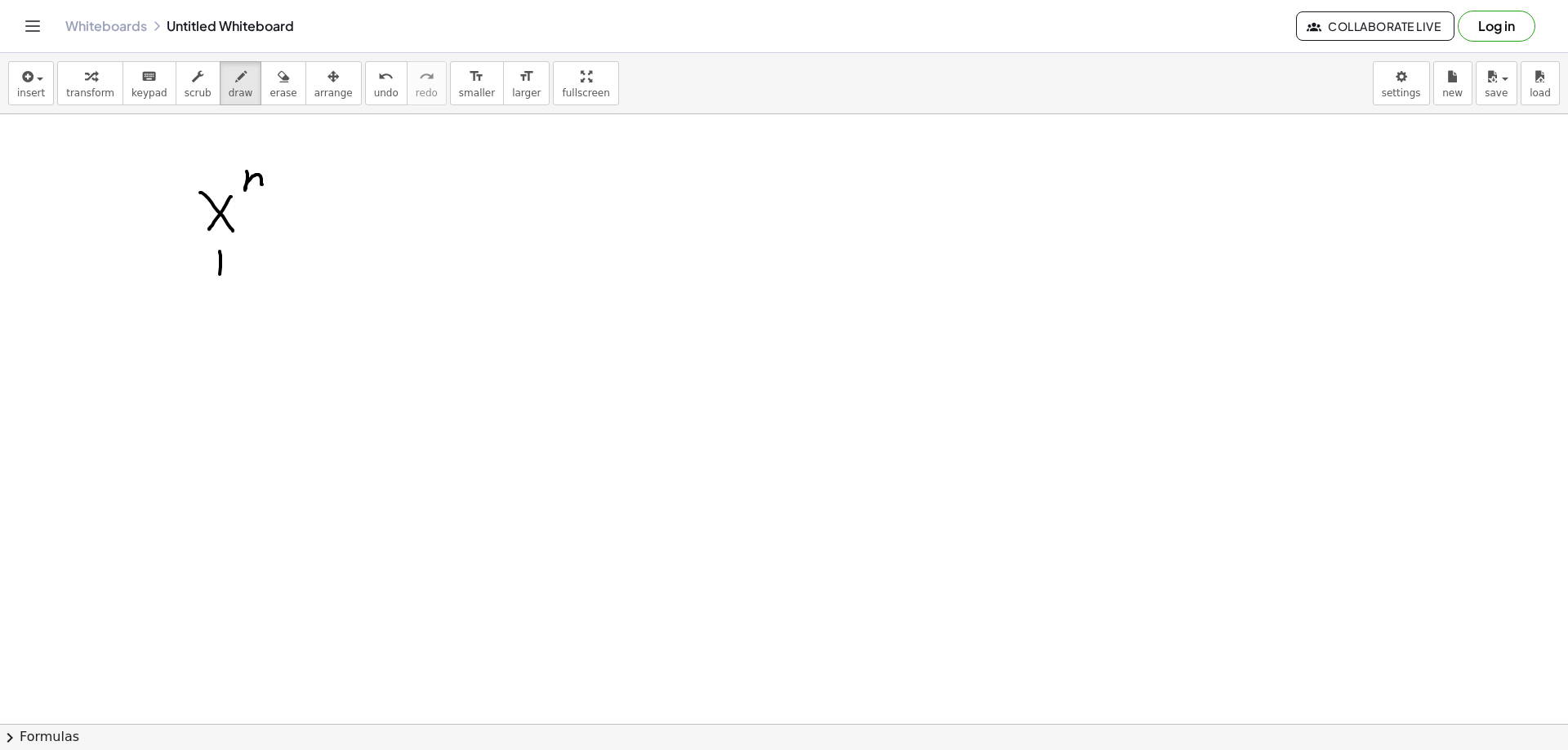
drag, startPoint x: 222, startPoint y: 252, endPoint x: 216, endPoint y: 259, distance: 9.2
drag, startPoint x: 183, startPoint y: 303, endPoint x: 184, endPoint y: 321, distance: 18.0
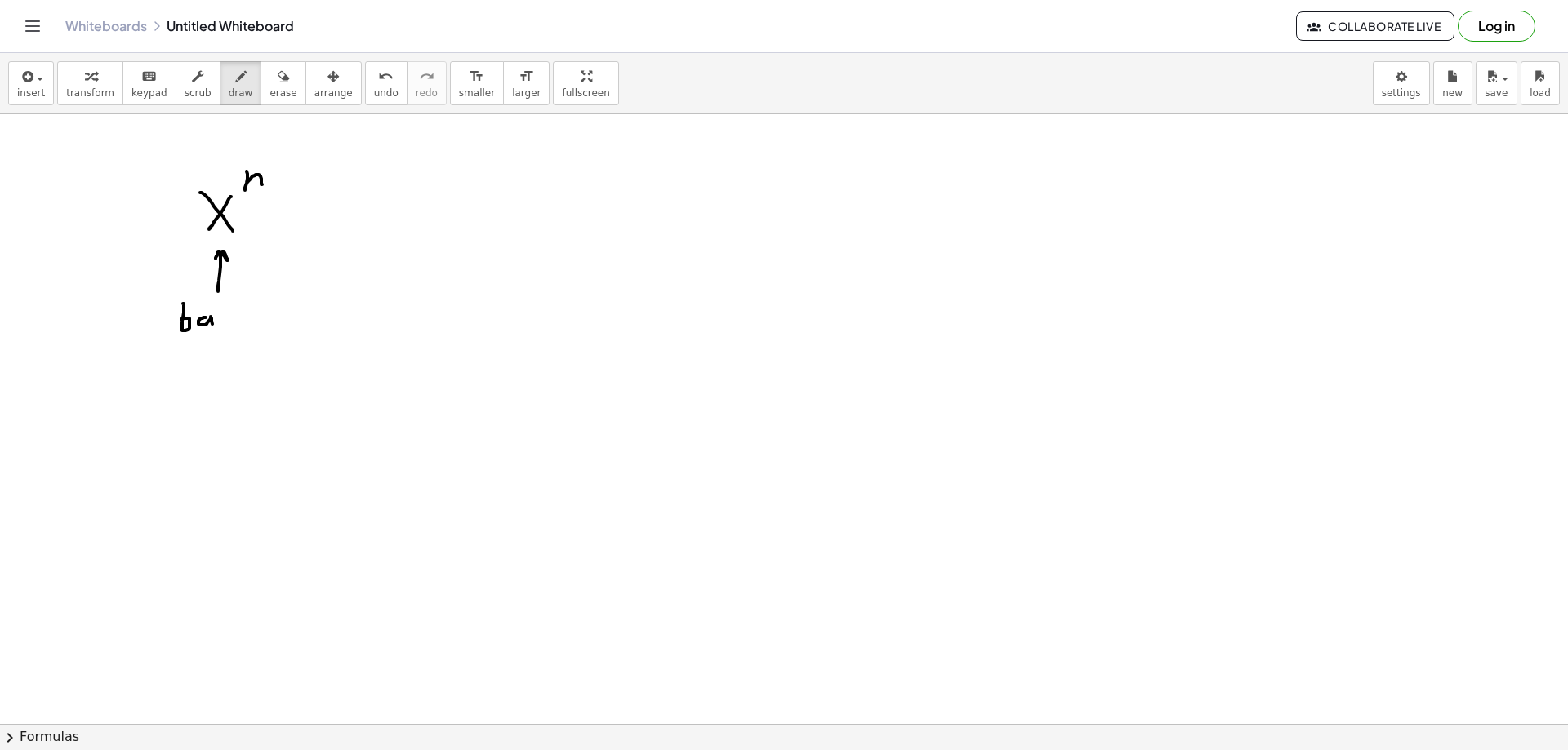
drag, startPoint x: 203, startPoint y: 317, endPoint x: 227, endPoint y: 318, distance: 24.0
drag, startPoint x: 230, startPoint y: 312, endPoint x: 220, endPoint y: 330, distance: 20.6
drag, startPoint x: 237, startPoint y: 321, endPoint x: 250, endPoint y: 331, distance: 16.4
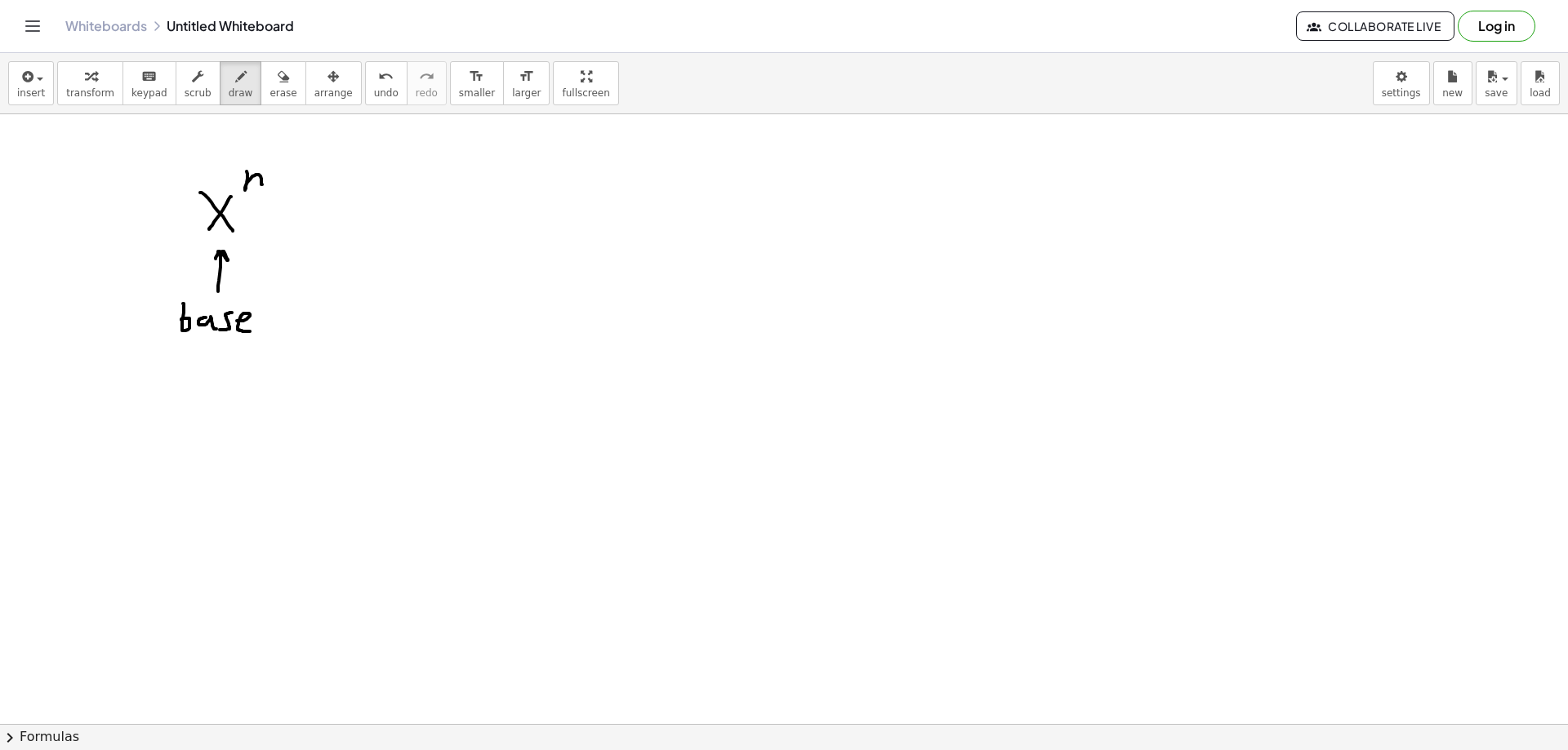
drag, startPoint x: 268, startPoint y: 200, endPoint x: 294, endPoint y: 241, distance: 48.5
drag, startPoint x: 267, startPoint y: 198, endPoint x: 266, endPoint y: 208, distance: 10.0
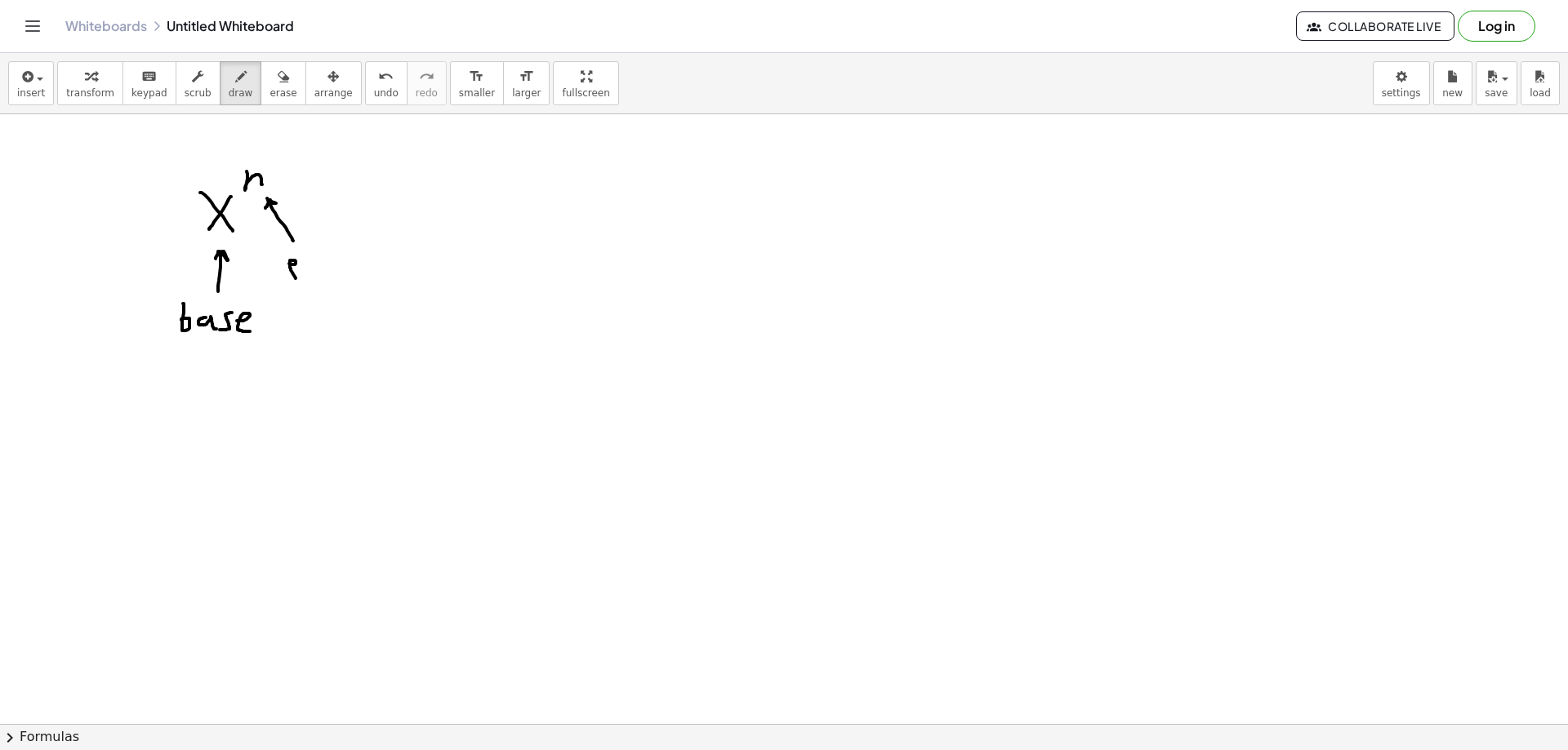
drag, startPoint x: 290, startPoint y: 264, endPoint x: 303, endPoint y: 275, distance: 17.0
drag, startPoint x: 304, startPoint y: 262, endPoint x: 313, endPoint y: 275, distance: 15.8
drag, startPoint x: 318, startPoint y: 260, endPoint x: 302, endPoint y: 277, distance: 23.3
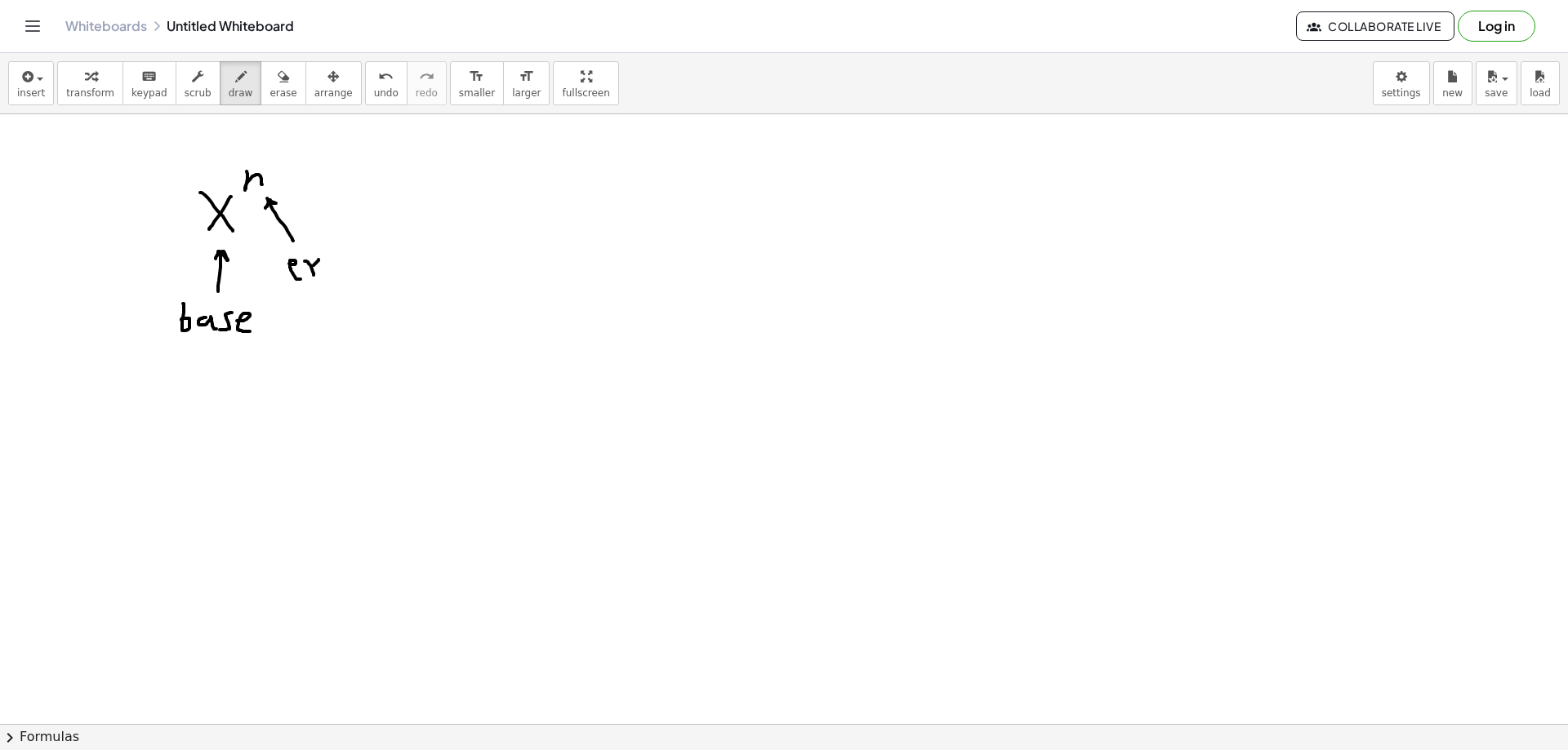
drag, startPoint x: 330, startPoint y: 263, endPoint x: 324, endPoint y: 287, distance: 24.7
drag, startPoint x: 339, startPoint y: 262, endPoint x: 335, endPoint y: 271, distance: 9.8
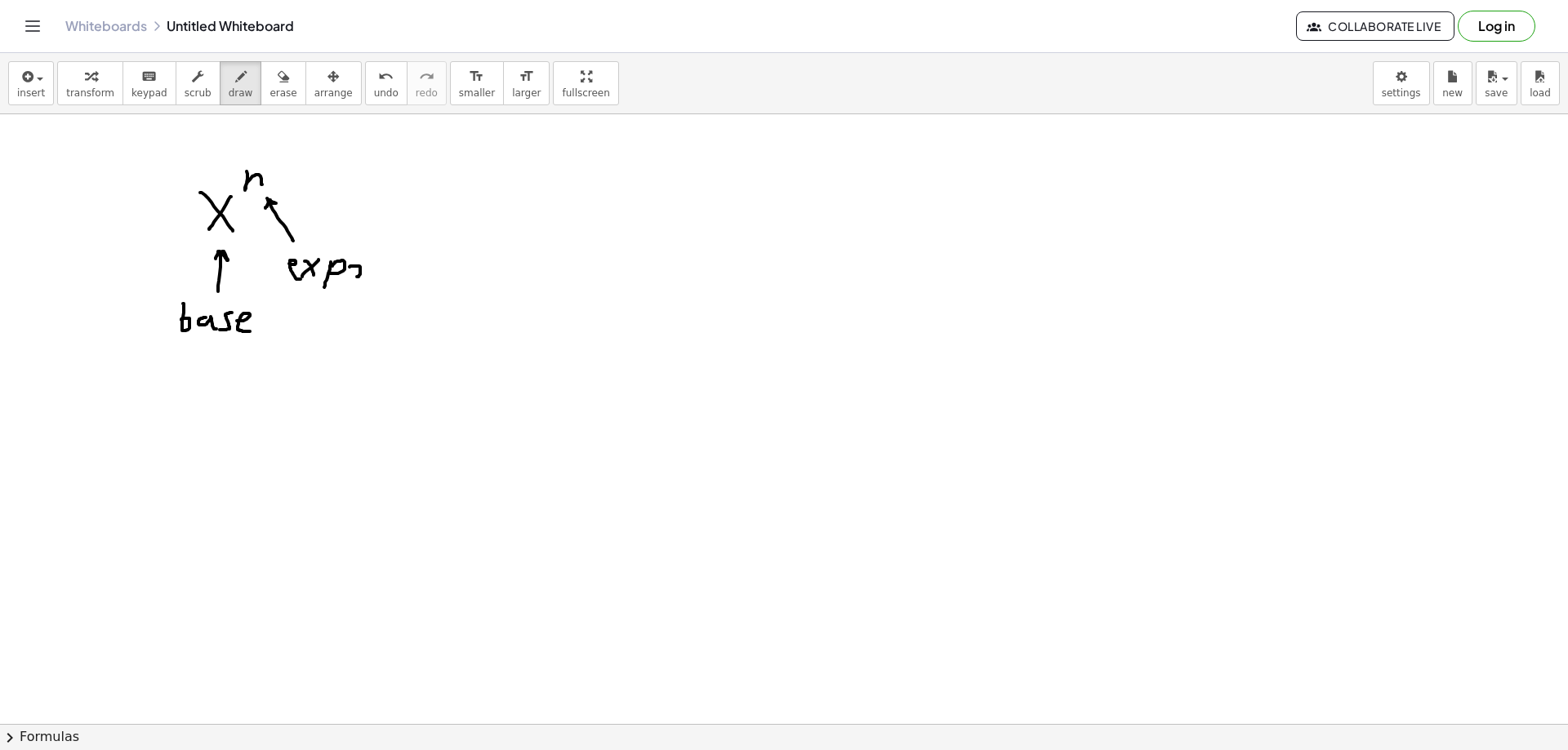
drag, startPoint x: 369, startPoint y: 274, endPoint x: 381, endPoint y: 277, distance: 12.4
drag, startPoint x: 388, startPoint y: 271, endPoint x: 394, endPoint y: 278, distance: 9.2
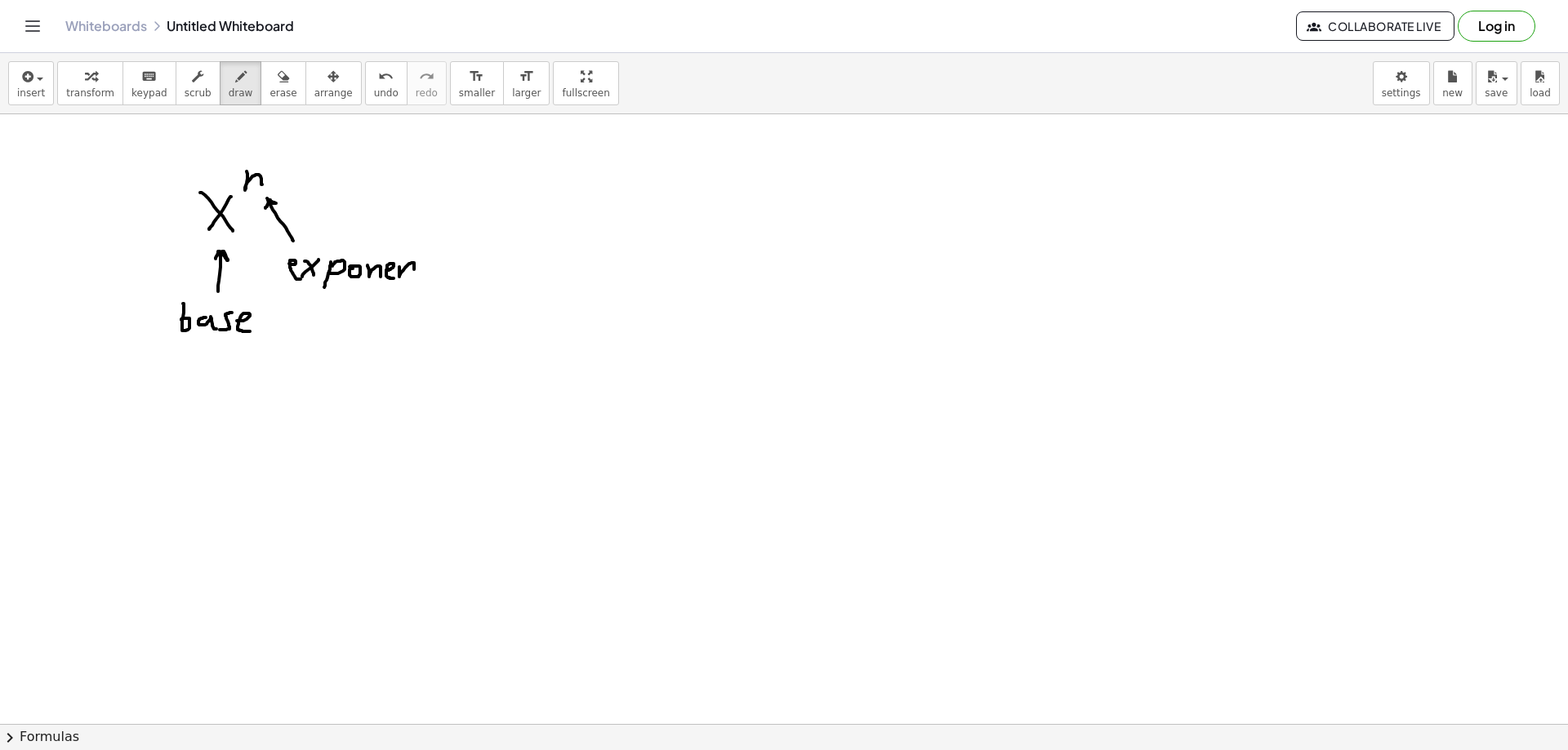
drag, startPoint x: 399, startPoint y: 267, endPoint x: 414, endPoint y: 278, distance: 18.6
drag, startPoint x: 421, startPoint y: 266, endPoint x: 431, endPoint y: 267, distance: 10.0
drag, startPoint x: 431, startPoint y: 258, endPoint x: 422, endPoint y: 281, distance: 24.7
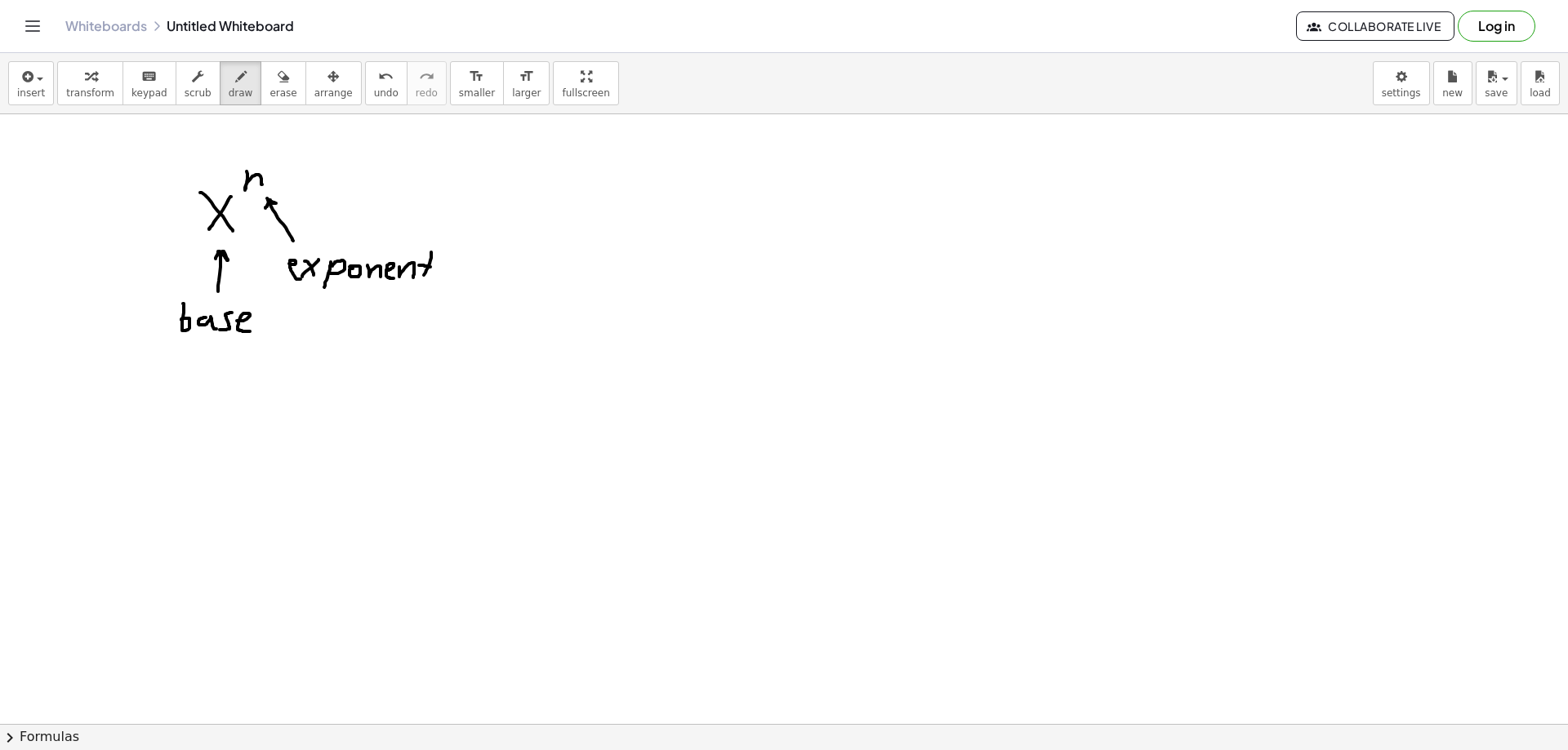
click at [271, 67] on div "button" at bounding box center [283, 76] width 27 height 20
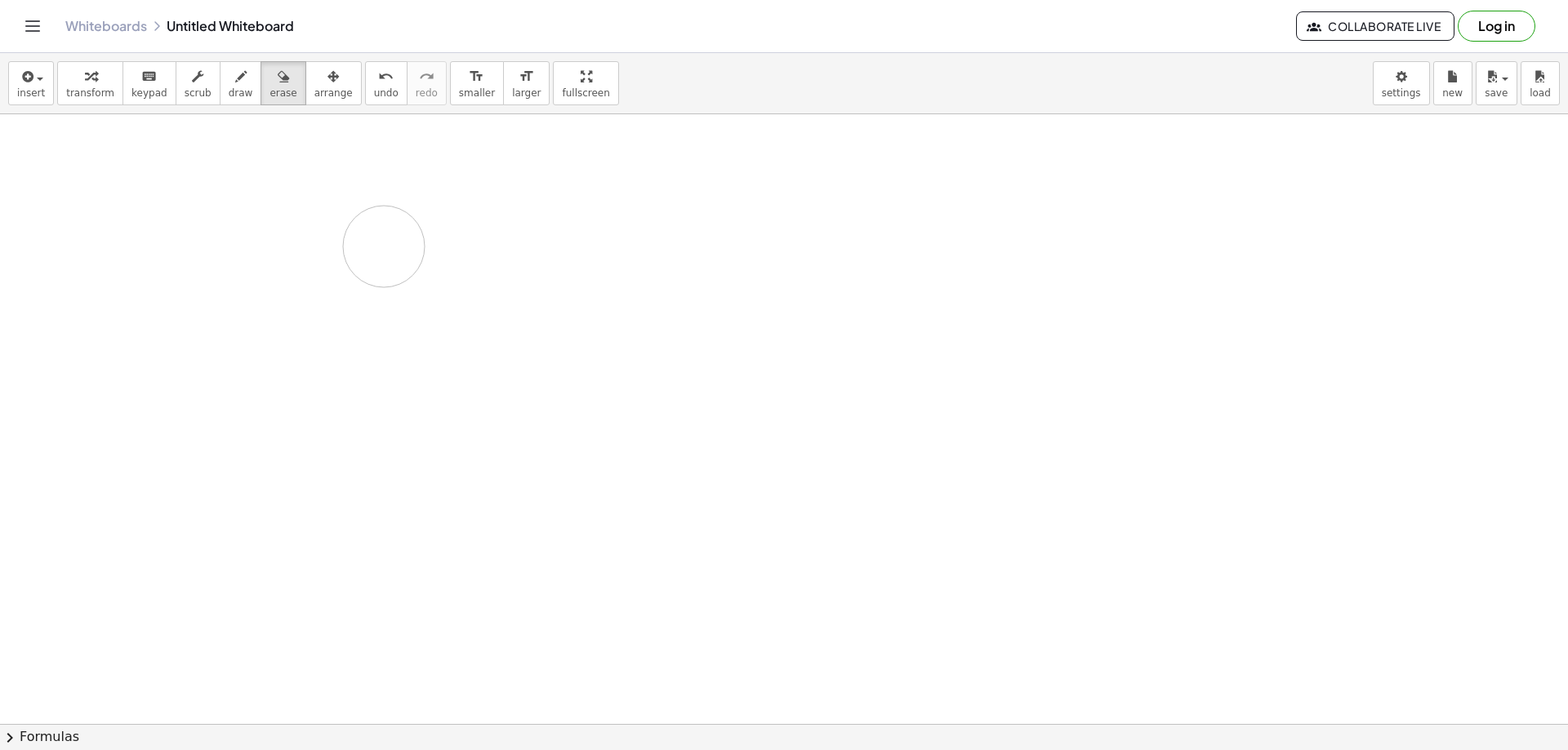
drag, startPoint x: 223, startPoint y: 171, endPoint x: 317, endPoint y: 215, distance: 103.8
click at [230, 71] on div "button" at bounding box center [241, 76] width 25 height 20
drag, startPoint x: 194, startPoint y: 196, endPoint x: 219, endPoint y: 206, distance: 26.9
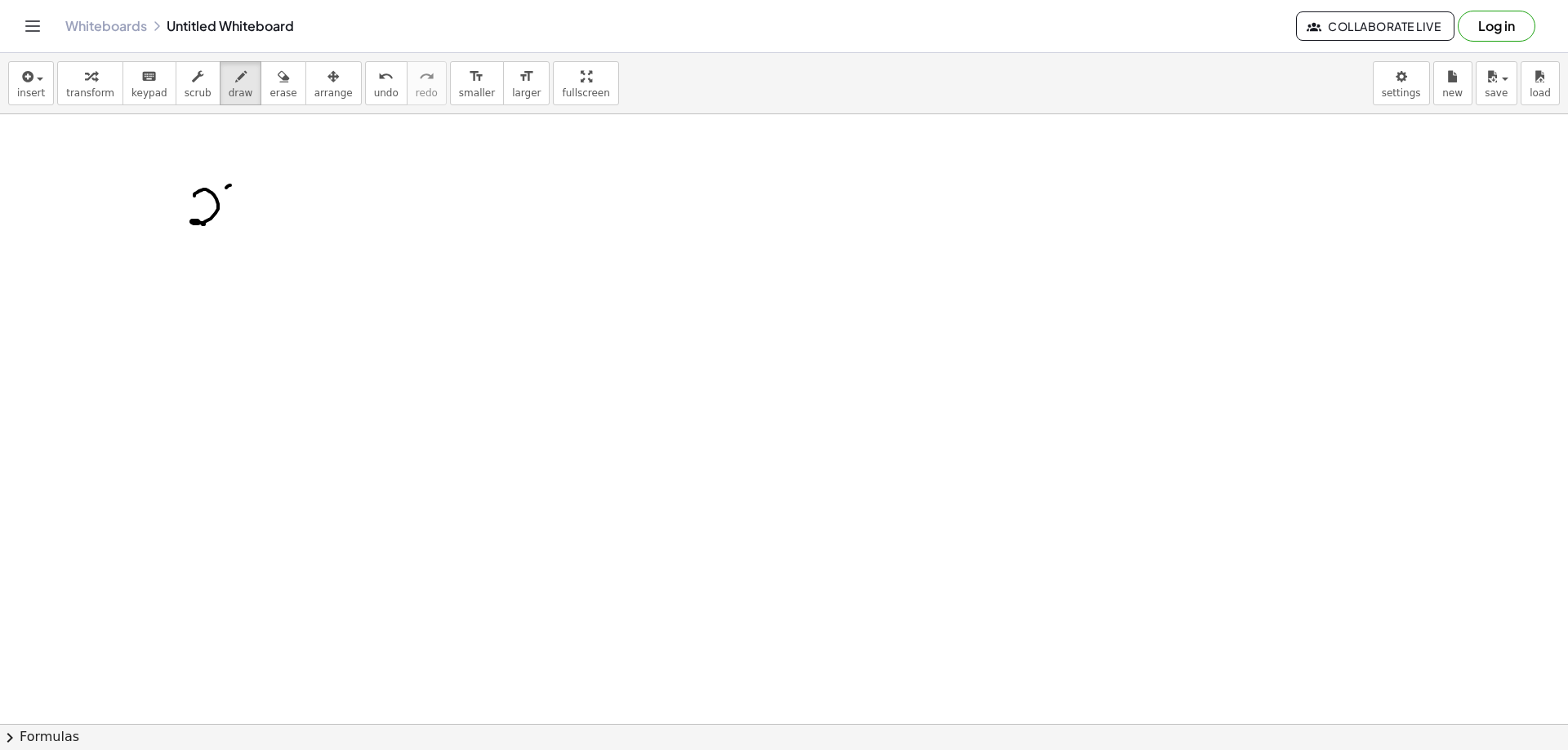
drag, startPoint x: 227, startPoint y: 187, endPoint x: 230, endPoint y: 201, distance: 14.3
drag, startPoint x: 262, startPoint y: 203, endPoint x: 296, endPoint y: 204, distance: 34.0
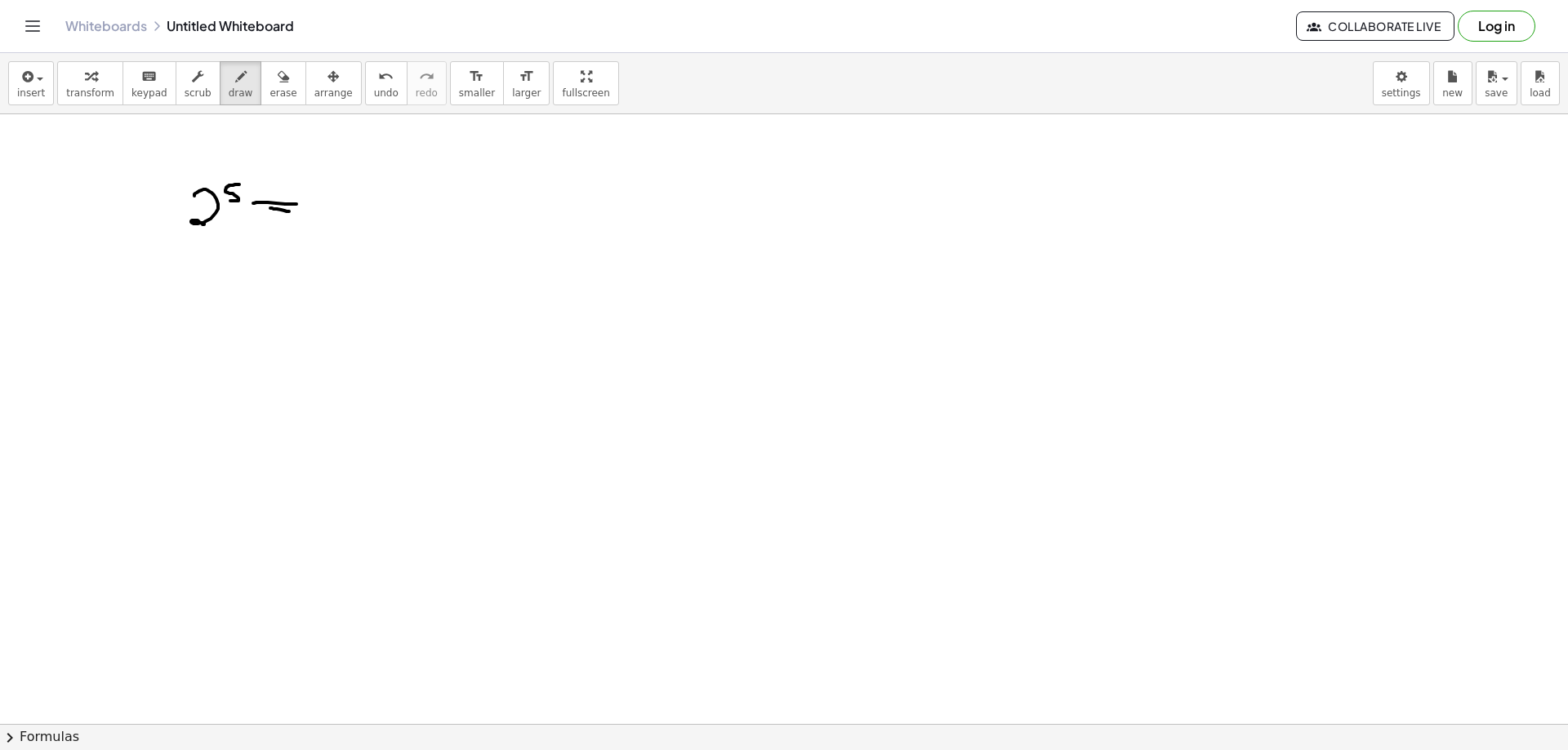
drag, startPoint x: 277, startPoint y: 209, endPoint x: 290, endPoint y: 212, distance: 13.3
drag, startPoint x: 278, startPoint y: 194, endPoint x: 295, endPoint y: 217, distance: 28.6
drag, startPoint x: 311, startPoint y: 202, endPoint x: 325, endPoint y: 200, distance: 14.1
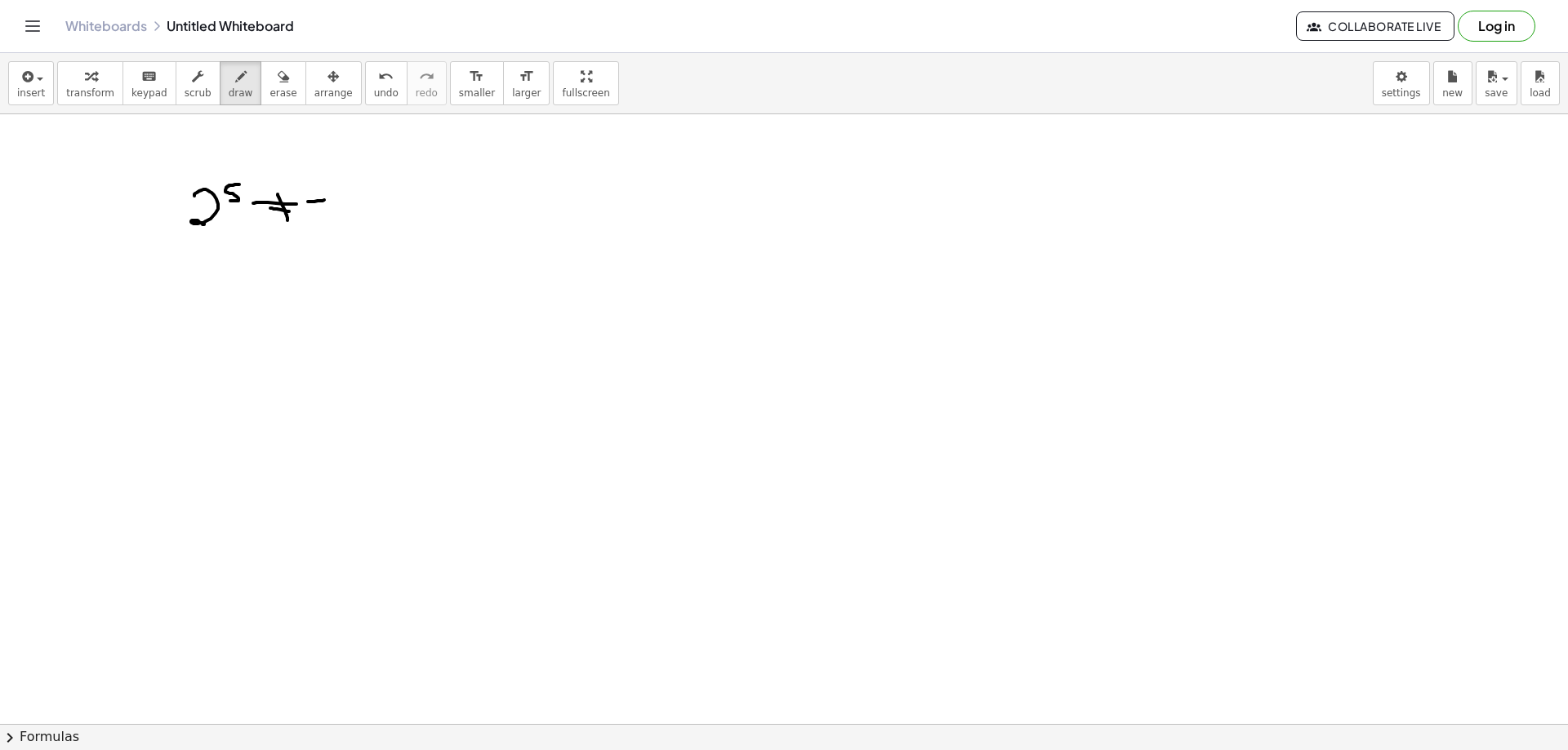
drag, startPoint x: 313, startPoint y: 200, endPoint x: 321, endPoint y: 226, distance: 27.2
drag, startPoint x: 347, startPoint y: 196, endPoint x: 407, endPoint y: 212, distance: 62.1
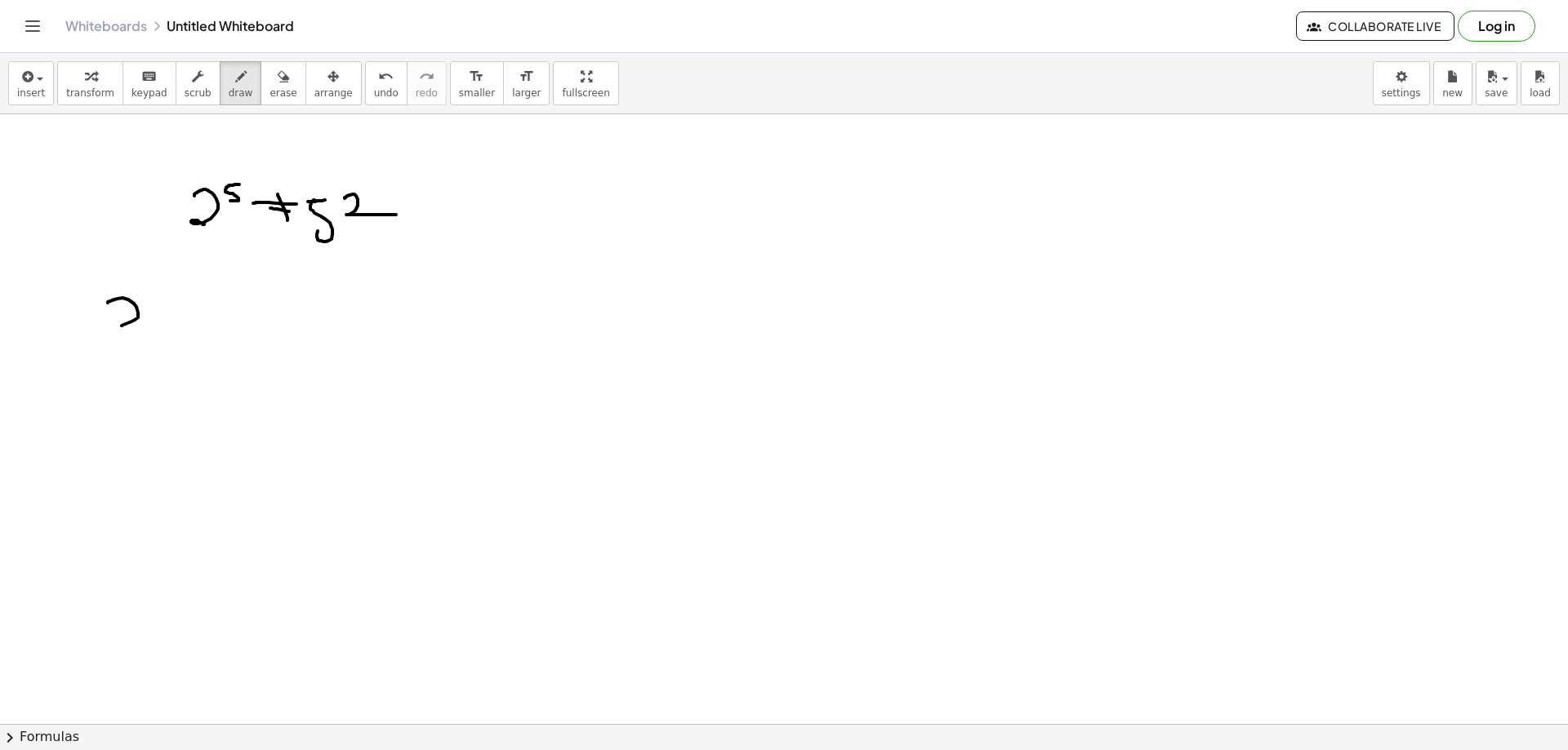
drag, startPoint x: 117, startPoint y: 298, endPoint x: 142, endPoint y: 322, distance: 34.7
drag, startPoint x: 180, startPoint y: 298, endPoint x: 200, endPoint y: 324, distance: 32.8
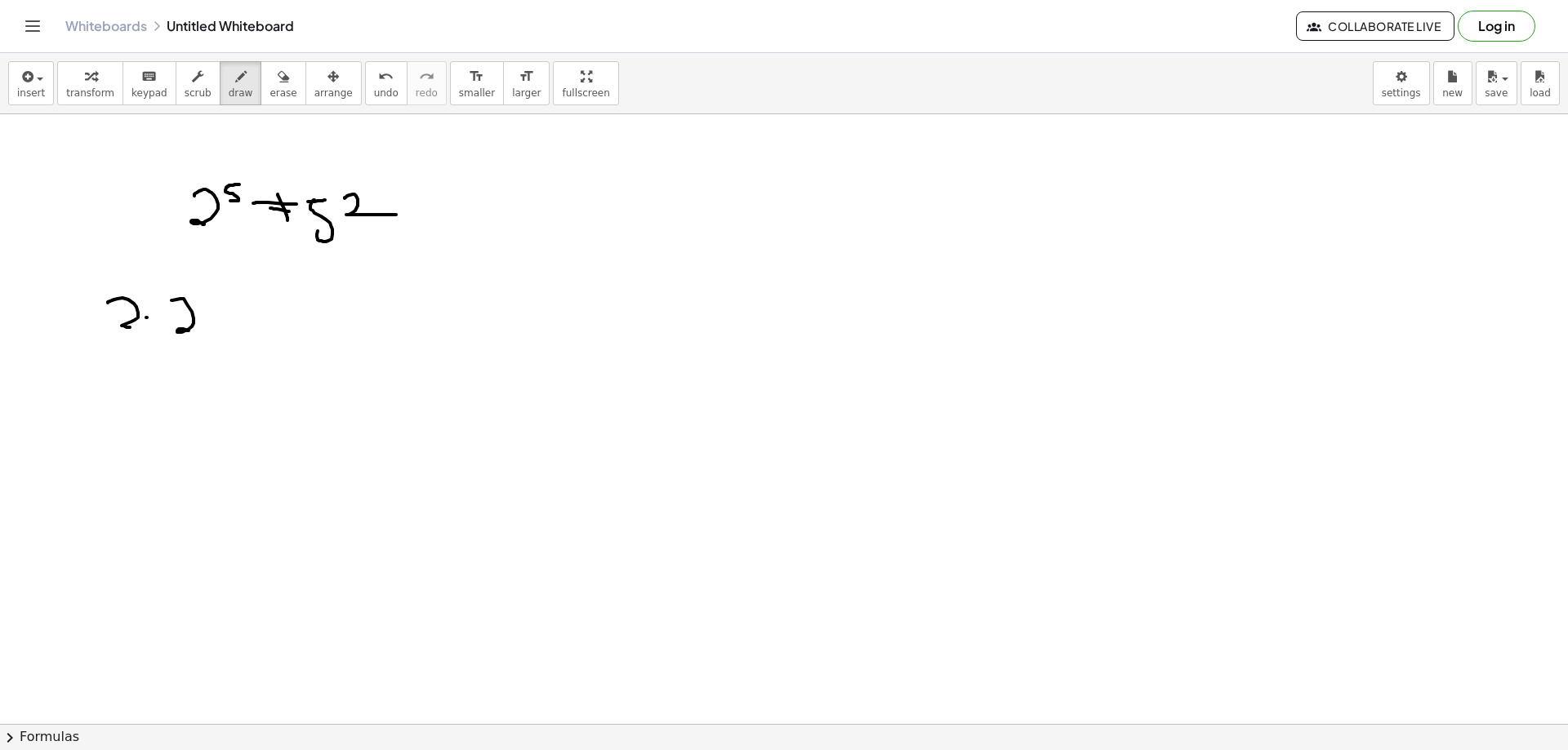
drag, startPoint x: 249, startPoint y: 301, endPoint x: 248, endPoint y: 327, distance: 26.0
drag, startPoint x: 290, startPoint y: 306, endPoint x: 321, endPoint y: 326, distance: 36.9
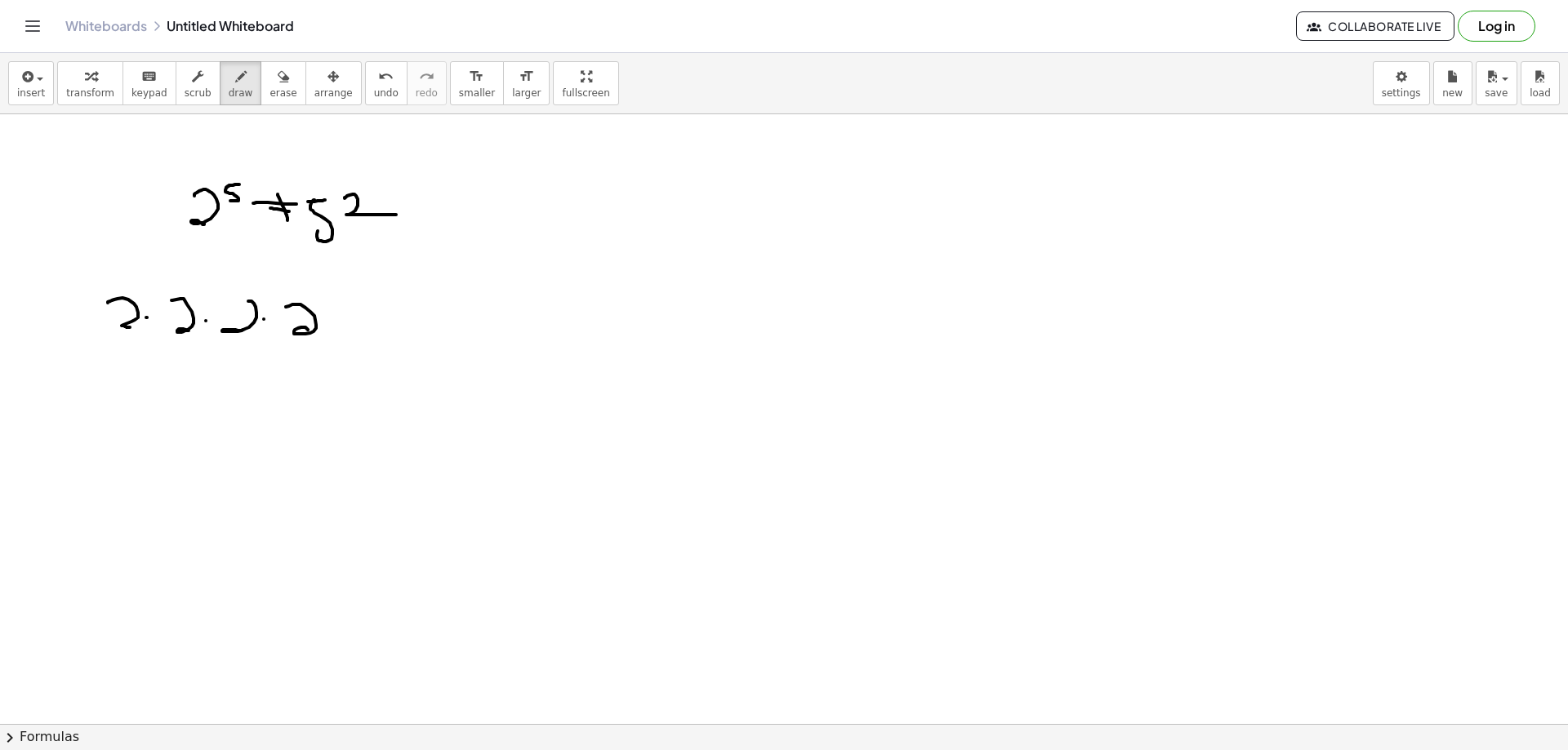
drag, startPoint x: 360, startPoint y: 302, endPoint x: 362, endPoint y: 336, distance: 34.1
drag, startPoint x: 238, startPoint y: 328, endPoint x: 256, endPoint y: 335, distance: 19.3
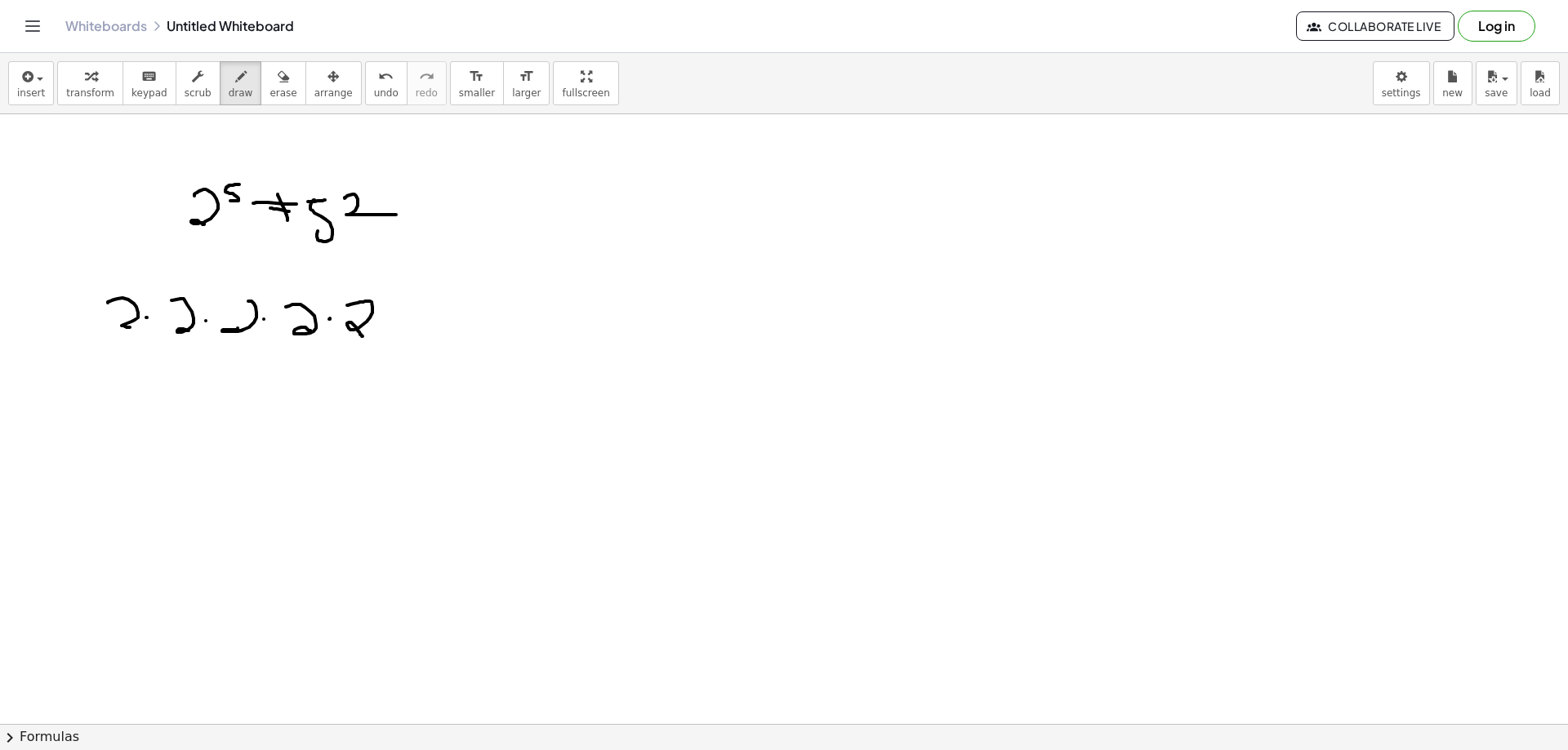
drag, startPoint x: 154, startPoint y: 353, endPoint x: 166, endPoint y: 360, distance: 13.9
click at [270, 95] on span "erase" at bounding box center [283, 93] width 27 height 11
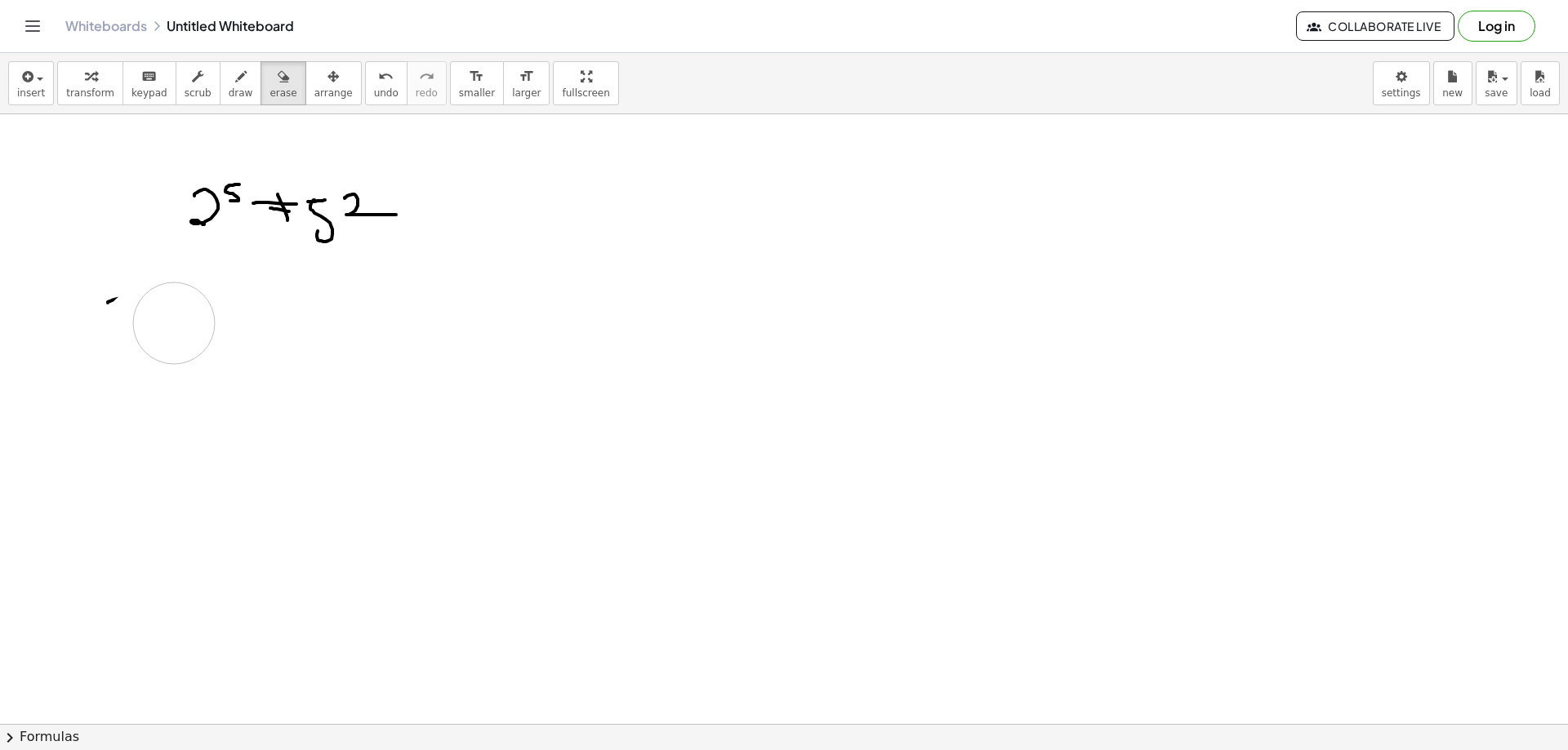
drag, startPoint x: 164, startPoint y: 350, endPoint x: 141, endPoint y: 318, distance: 39.4
click at [235, 84] on icon "button" at bounding box center [240, 77] width 11 height 20
drag, startPoint x: 182, startPoint y: 273, endPoint x: 198, endPoint y: 284, distance: 19.4
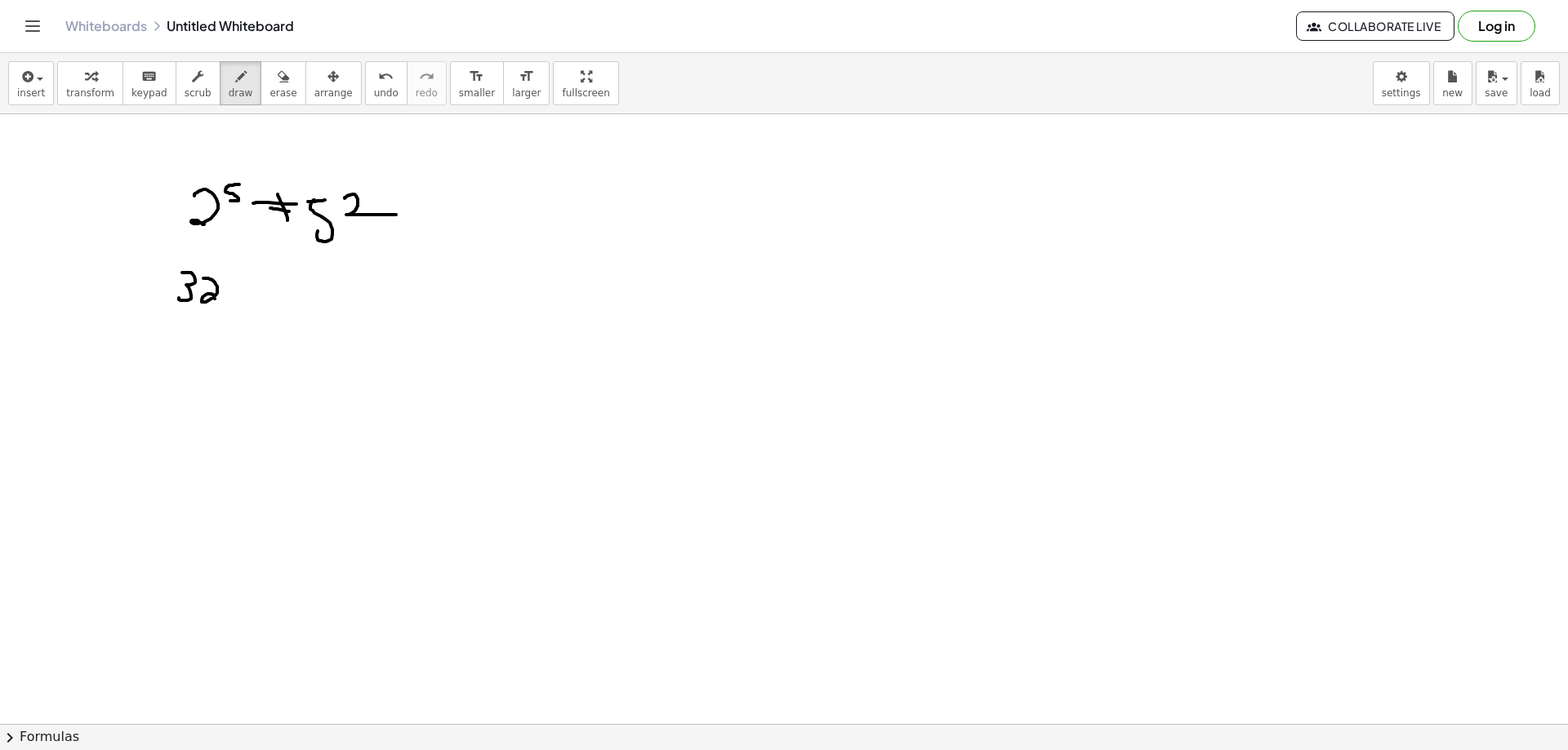
drag, startPoint x: 203, startPoint y: 279, endPoint x: 240, endPoint y: 303, distance: 44.1
drag, startPoint x: 252, startPoint y: 282, endPoint x: 271, endPoint y: 281, distance: 19.0
drag, startPoint x: 245, startPoint y: 293, endPoint x: 262, endPoint y: 278, distance: 22.7
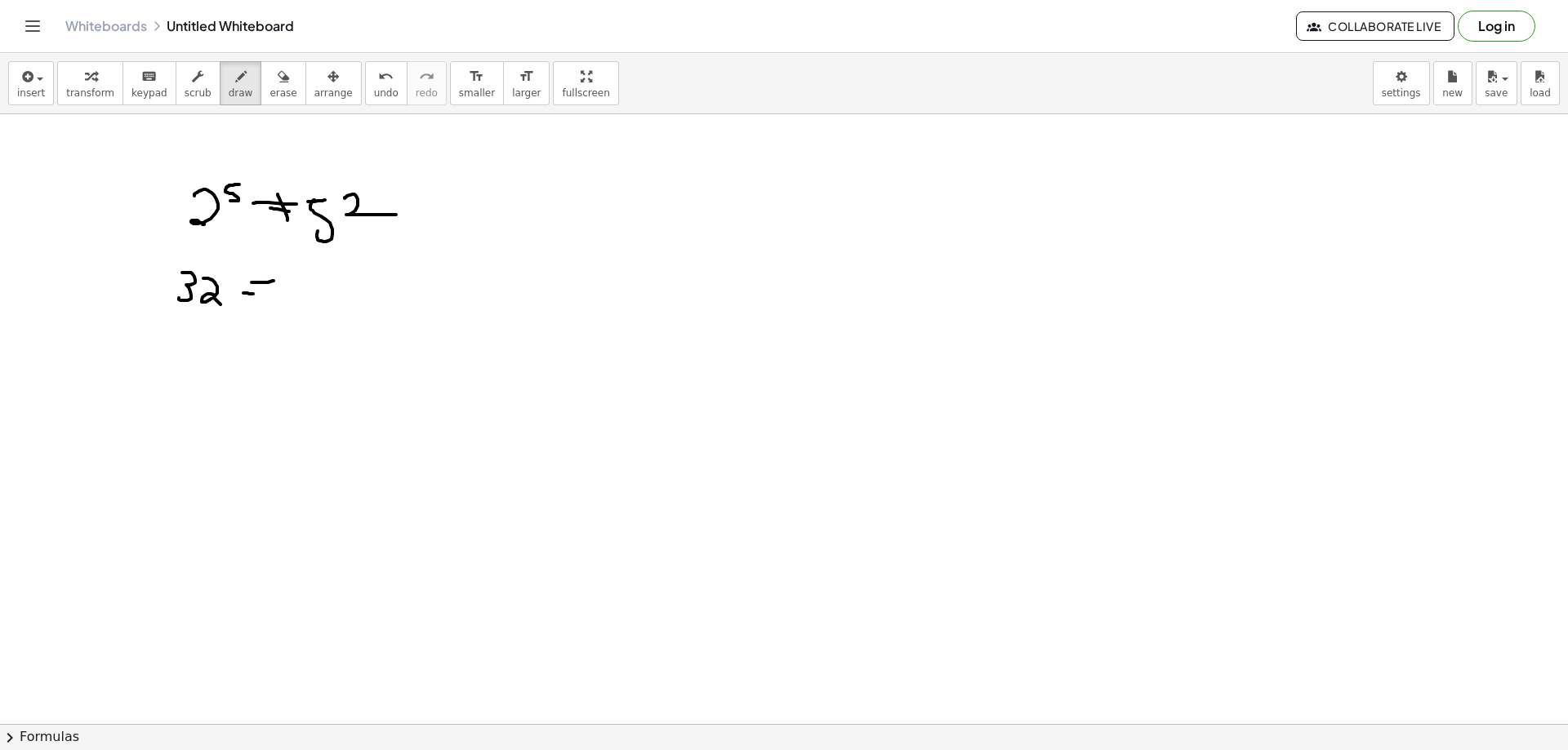
drag, startPoint x: 265, startPoint y: 298, endPoint x: 268, endPoint y: 316, distance: 18.2
drag, startPoint x: 295, startPoint y: 286, endPoint x: 325, endPoint y: 297, distance: 32.0
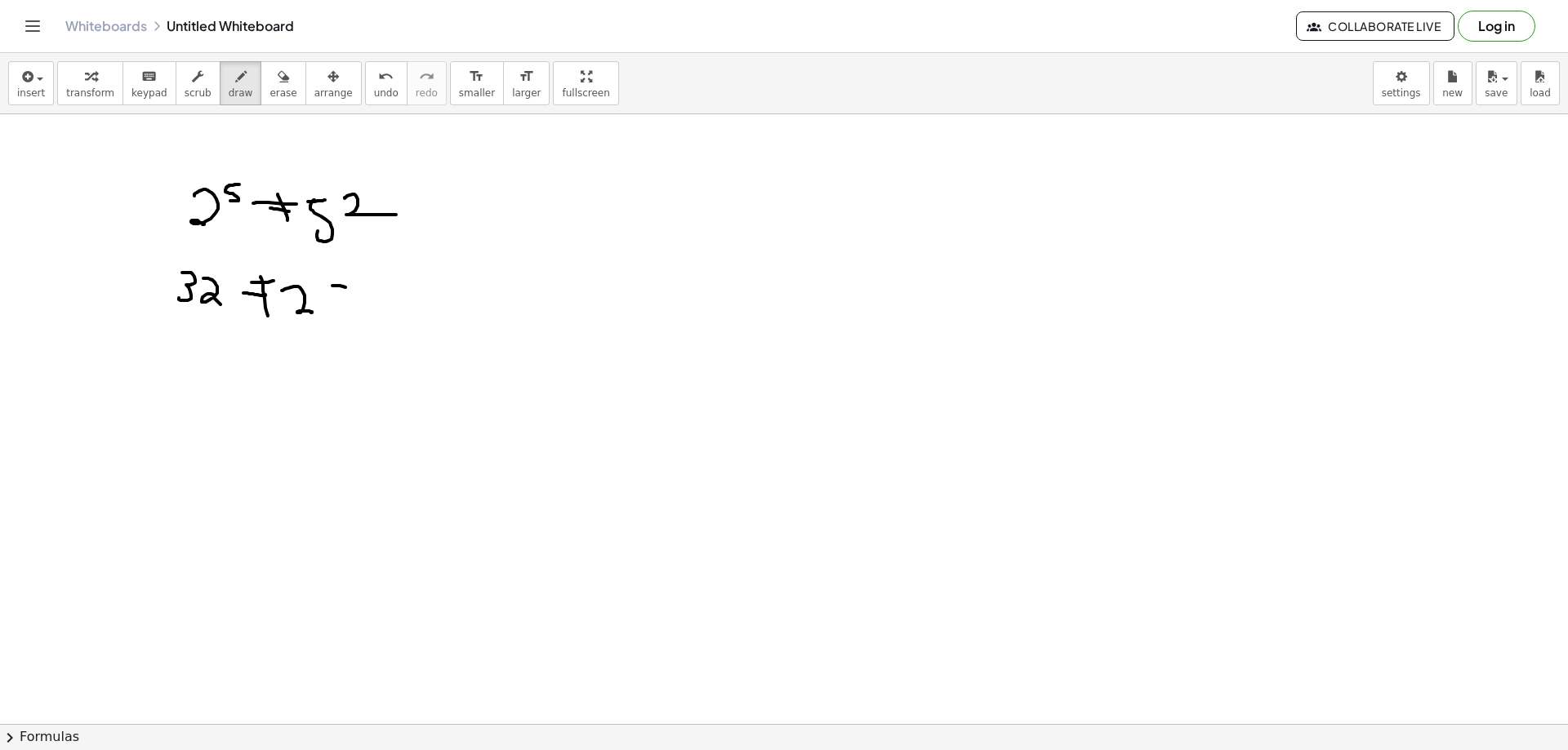
drag, startPoint x: 330, startPoint y: 287, endPoint x: 335, endPoint y: 327, distance: 40.3
click at [278, 86] on icon "button" at bounding box center [283, 77] width 11 height 20
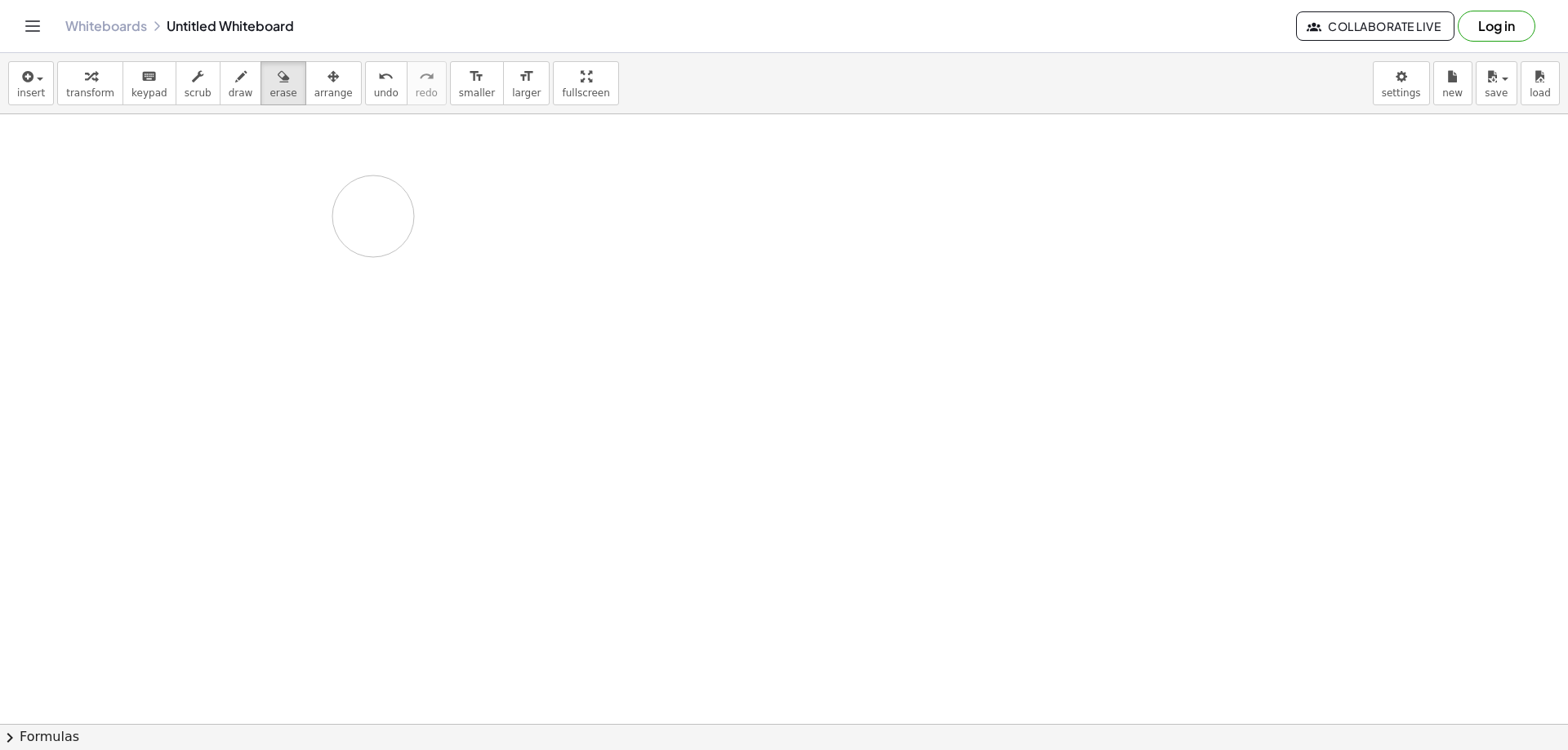
drag, startPoint x: 201, startPoint y: 201, endPoint x: 373, endPoint y: 217, distance: 172.7
click at [233, 75] on button "draw" at bounding box center [241, 84] width 43 height 44
drag, startPoint x: 294, startPoint y: 198, endPoint x: 327, endPoint y: 220, distance: 39.7
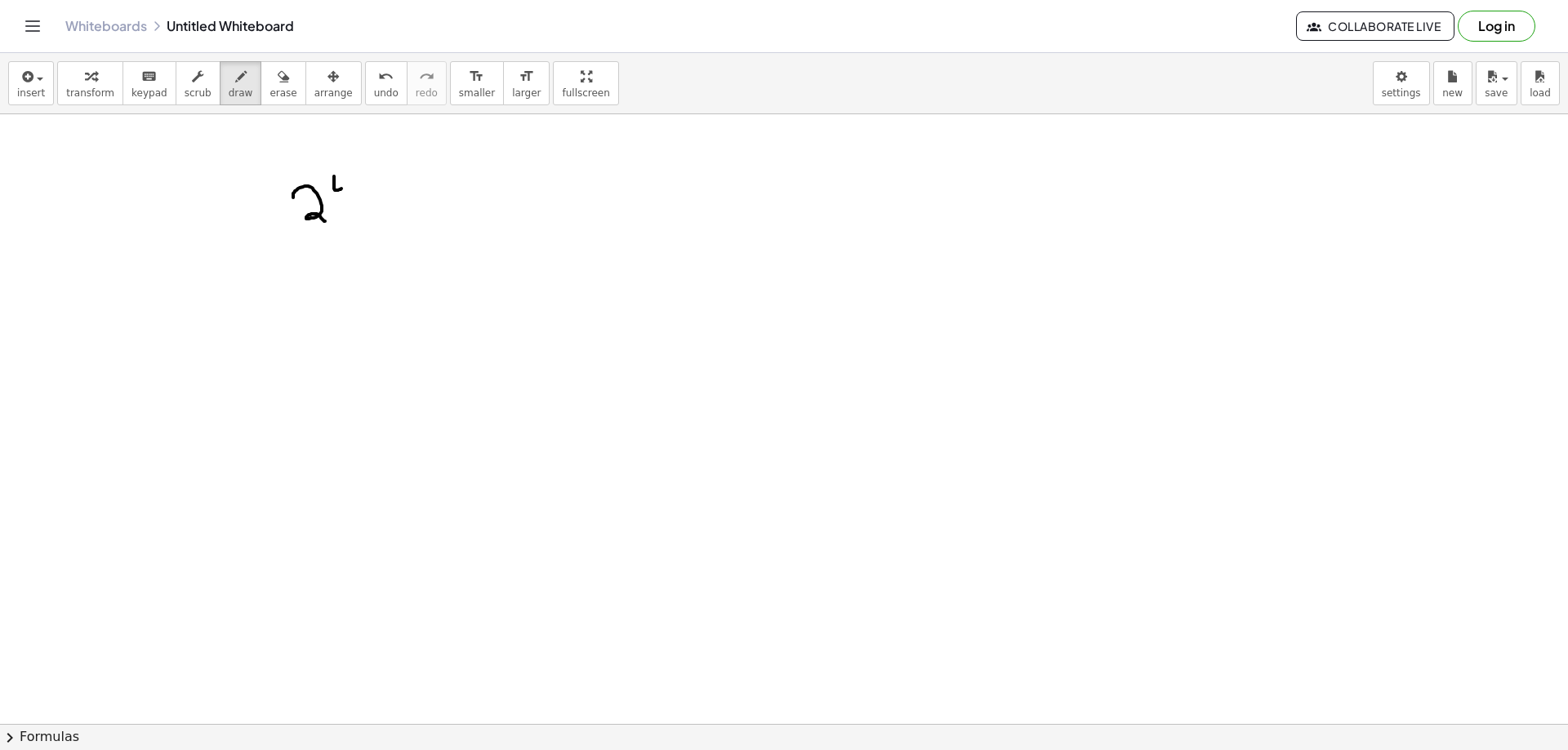
drag, startPoint x: 334, startPoint y: 180, endPoint x: 345, endPoint y: 181, distance: 11.0
drag, startPoint x: 364, startPoint y: 194, endPoint x: 385, endPoint y: 195, distance: 21.0
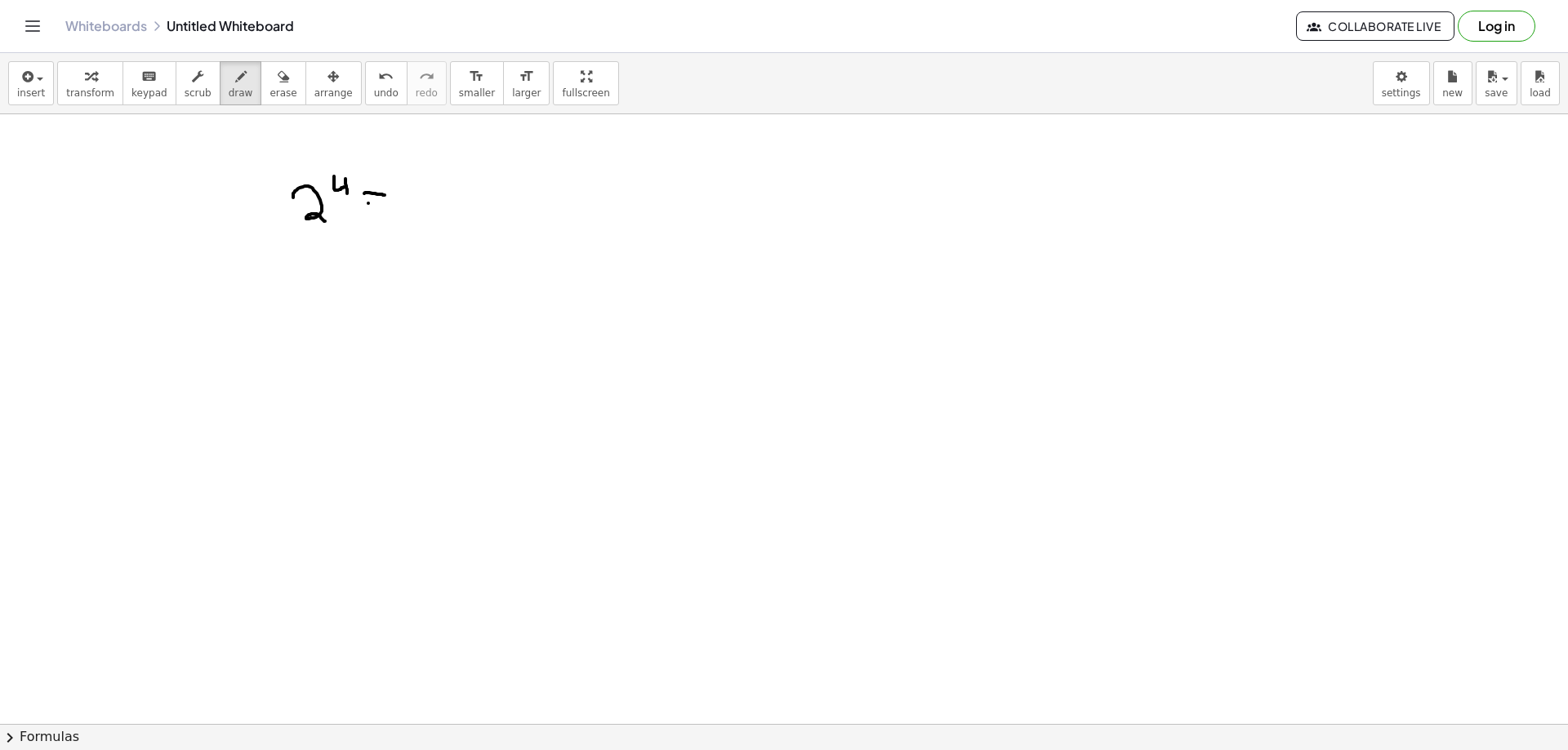
drag, startPoint x: 368, startPoint y: 203, endPoint x: 385, endPoint y: 202, distance: 17.0
drag, startPoint x: 408, startPoint y: 189, endPoint x: 422, endPoint y: 206, distance: 22.0
drag, startPoint x: 424, startPoint y: 195, endPoint x: 422, endPoint y: 221, distance: 26.1
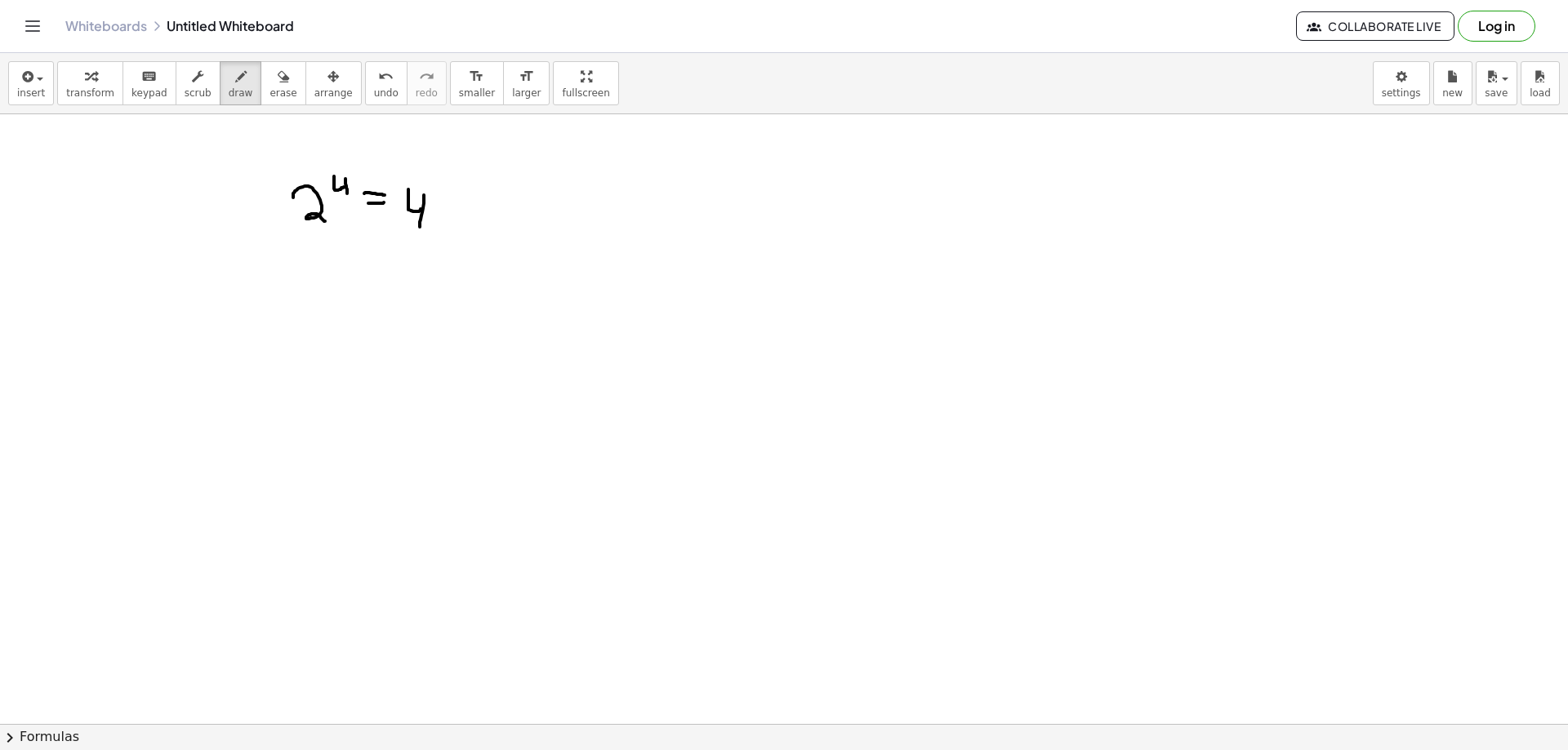
drag, startPoint x: 433, startPoint y: 181, endPoint x: 454, endPoint y: 191, distance: 23.3
drag, startPoint x: 283, startPoint y: 258, endPoint x: 284, endPoint y: 289, distance: 31.0
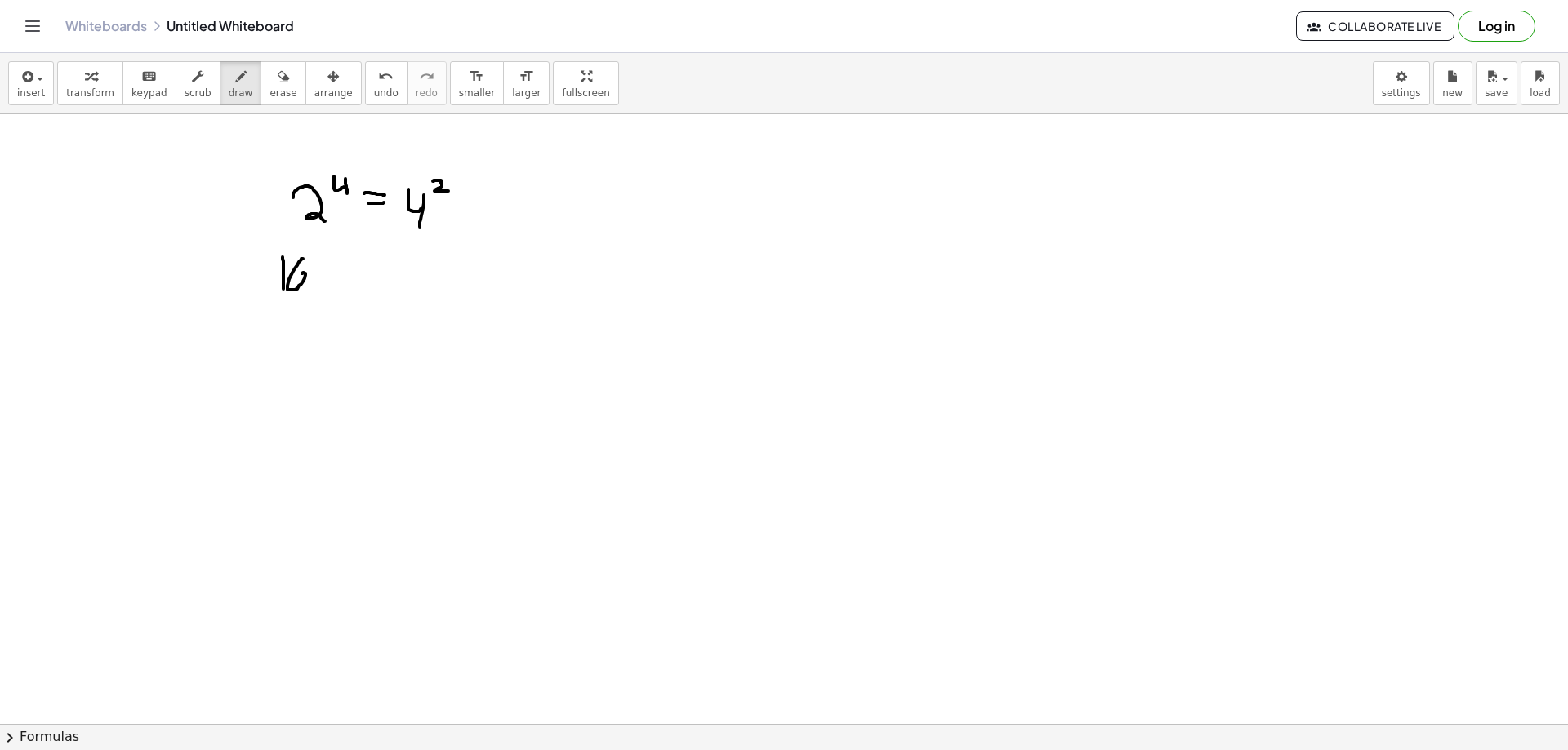
drag, startPoint x: 302, startPoint y: 259, endPoint x: 300, endPoint y: 275, distance: 16.1
drag, startPoint x: 318, startPoint y: 276, endPoint x: 335, endPoint y: 276, distance: 17.0
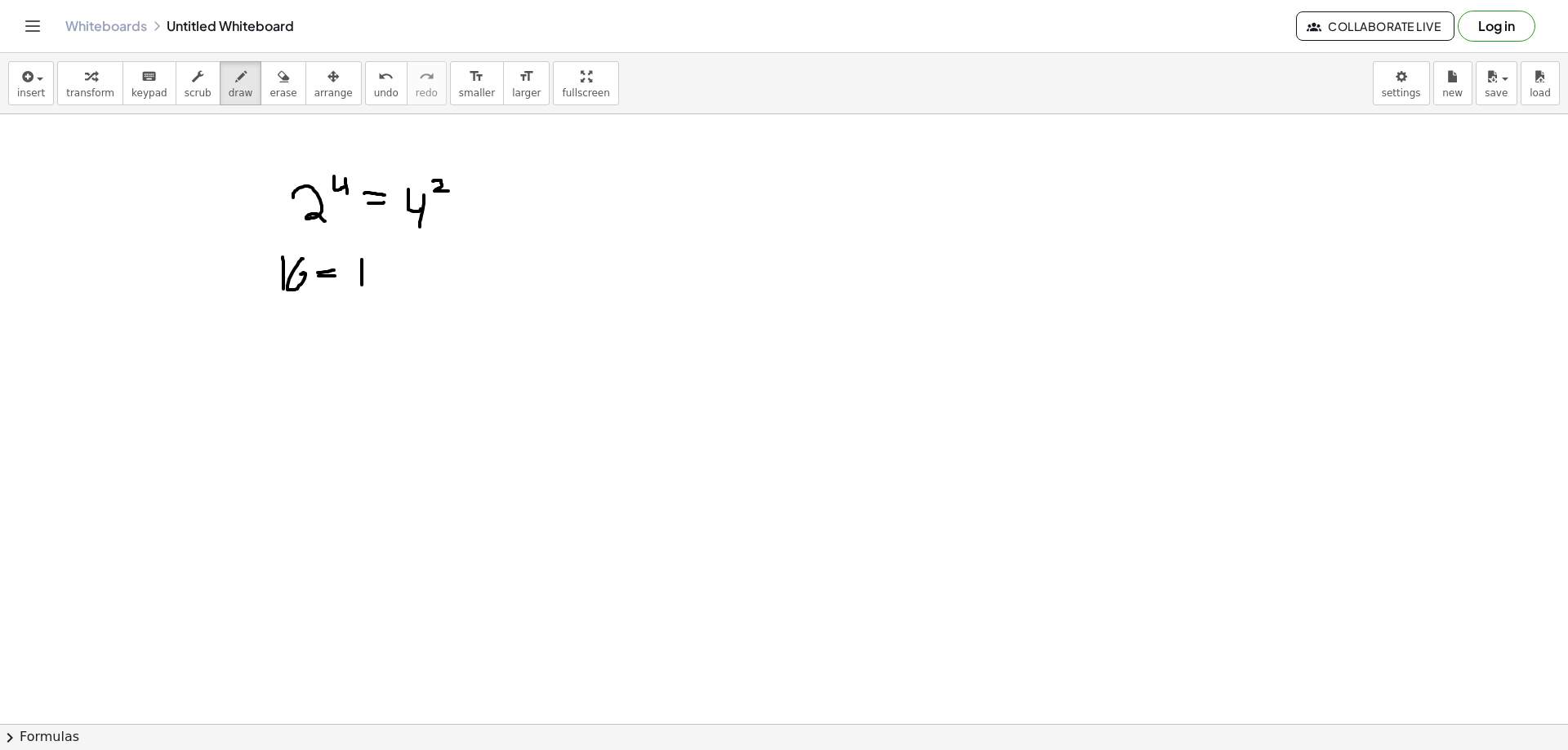
drag, startPoint x: 362, startPoint y: 260, endPoint x: 362, endPoint y: 288, distance: 28.0
drag, startPoint x: 382, startPoint y: 263, endPoint x: 376, endPoint y: 289, distance: 26.7
drag, startPoint x: 292, startPoint y: 276, endPoint x: 301, endPoint y: 275, distance: 9.1
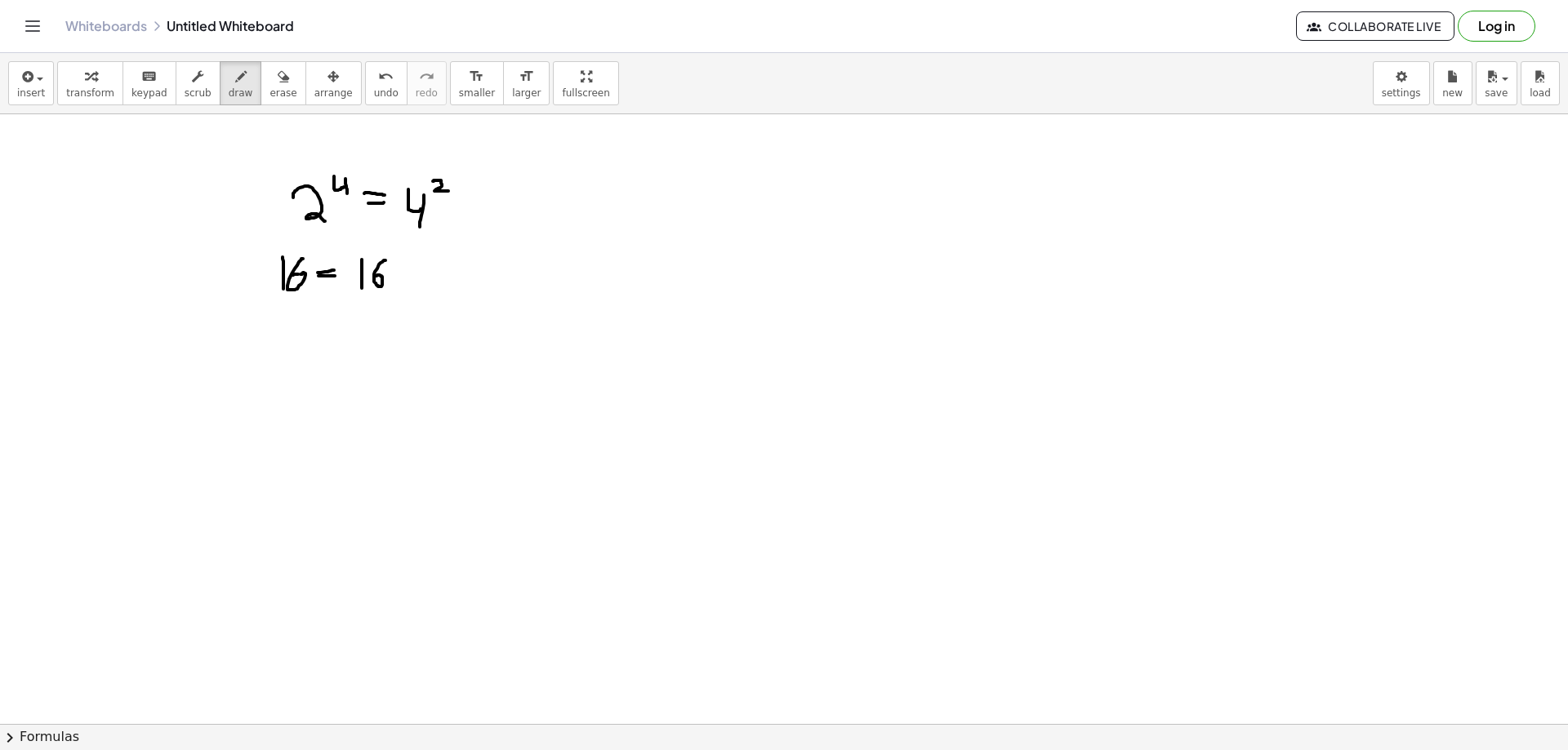
click at [270, 89] on span "erase" at bounding box center [283, 93] width 27 height 11
drag, startPoint x: 275, startPoint y: 311, endPoint x: 375, endPoint y: 287, distance: 102.8
click at [235, 86] on icon "button" at bounding box center [240, 77] width 11 height 20
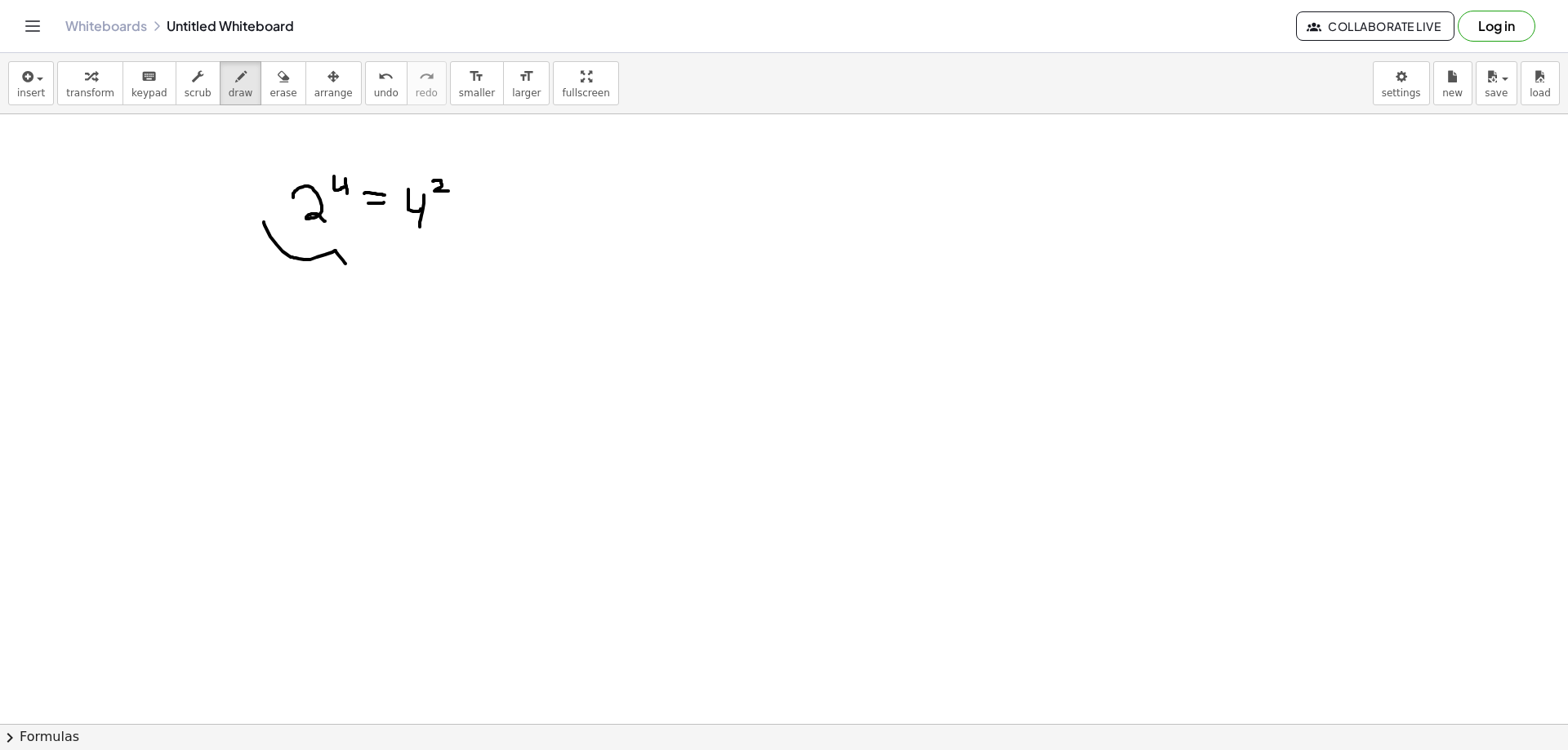
drag, startPoint x: 264, startPoint y: 222, endPoint x: 345, endPoint y: 264, distance: 91.2
drag, startPoint x: 448, startPoint y: 237, endPoint x: 345, endPoint y: 263, distance: 106.2
click at [276, 85] on button "erase" at bounding box center [283, 84] width 45 height 44
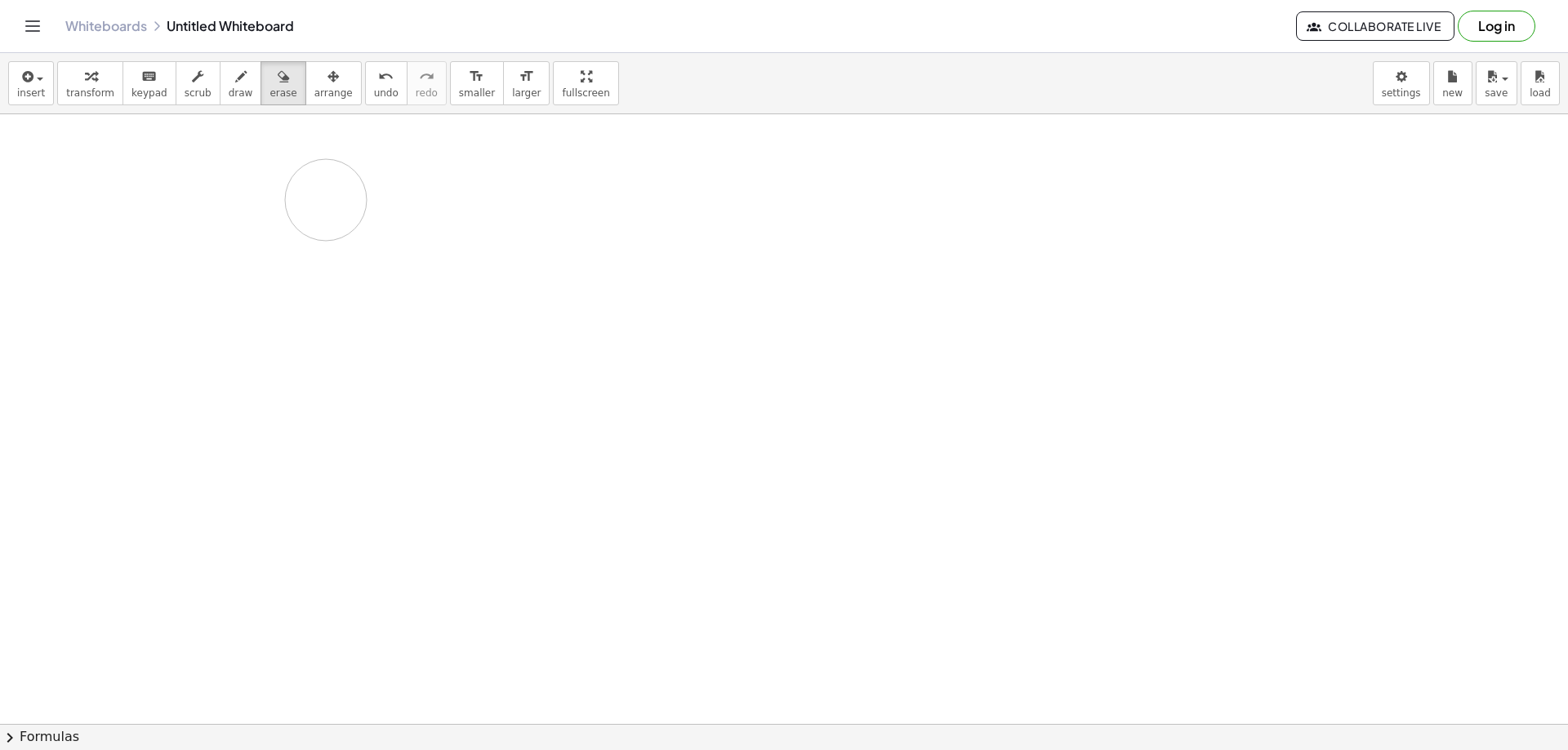
drag, startPoint x: 302, startPoint y: 238, endPoint x: 373, endPoint y: 204, distance: 78.7
click at [220, 80] on button "draw" at bounding box center [241, 84] width 43 height 44
drag, startPoint x: 204, startPoint y: 171, endPoint x: 257, endPoint y: 244, distance: 90.2
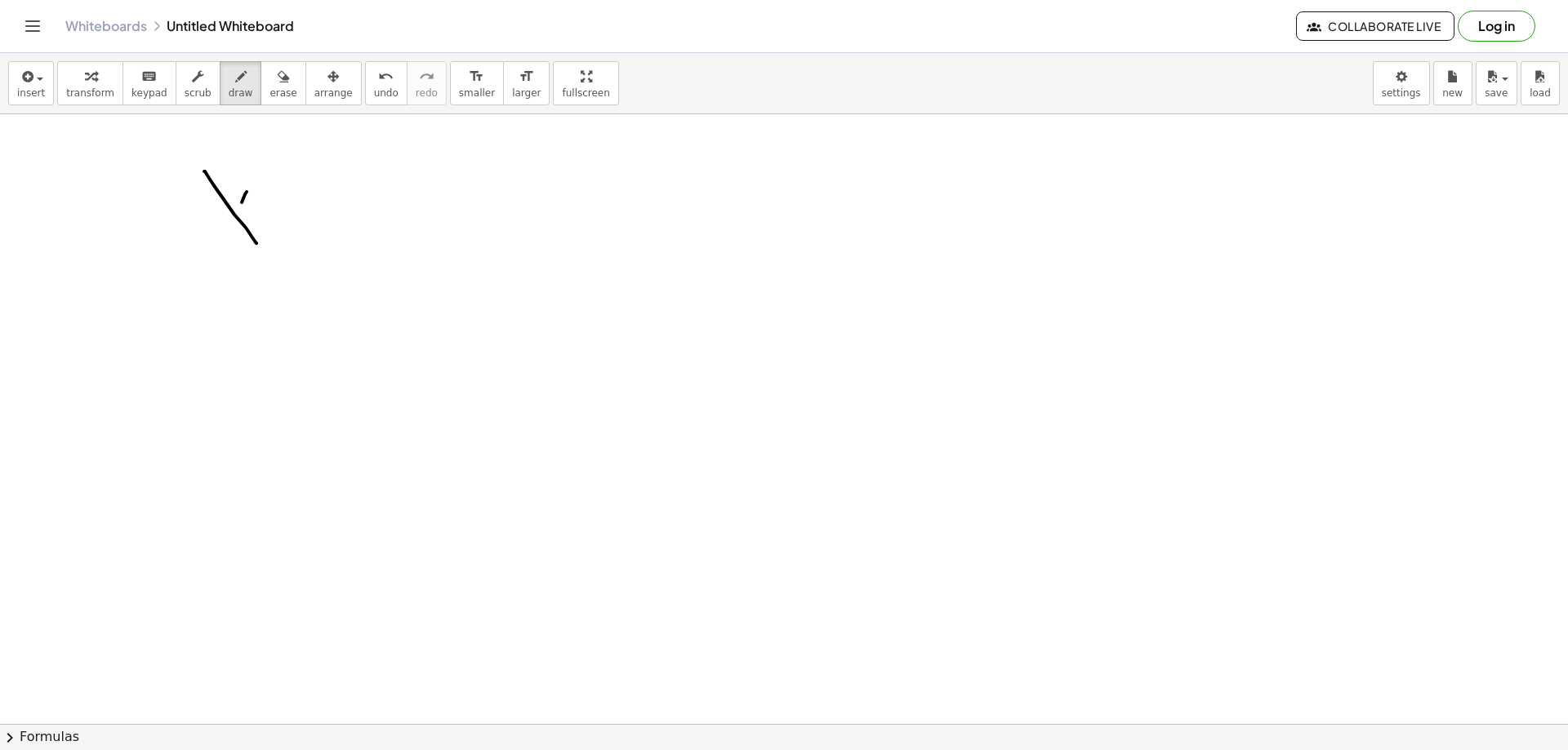
drag, startPoint x: 242, startPoint y: 203, endPoint x: 247, endPoint y: 254, distance: 51.2
drag, startPoint x: 276, startPoint y: 166, endPoint x: 324, endPoint y: 196, distance: 56.6
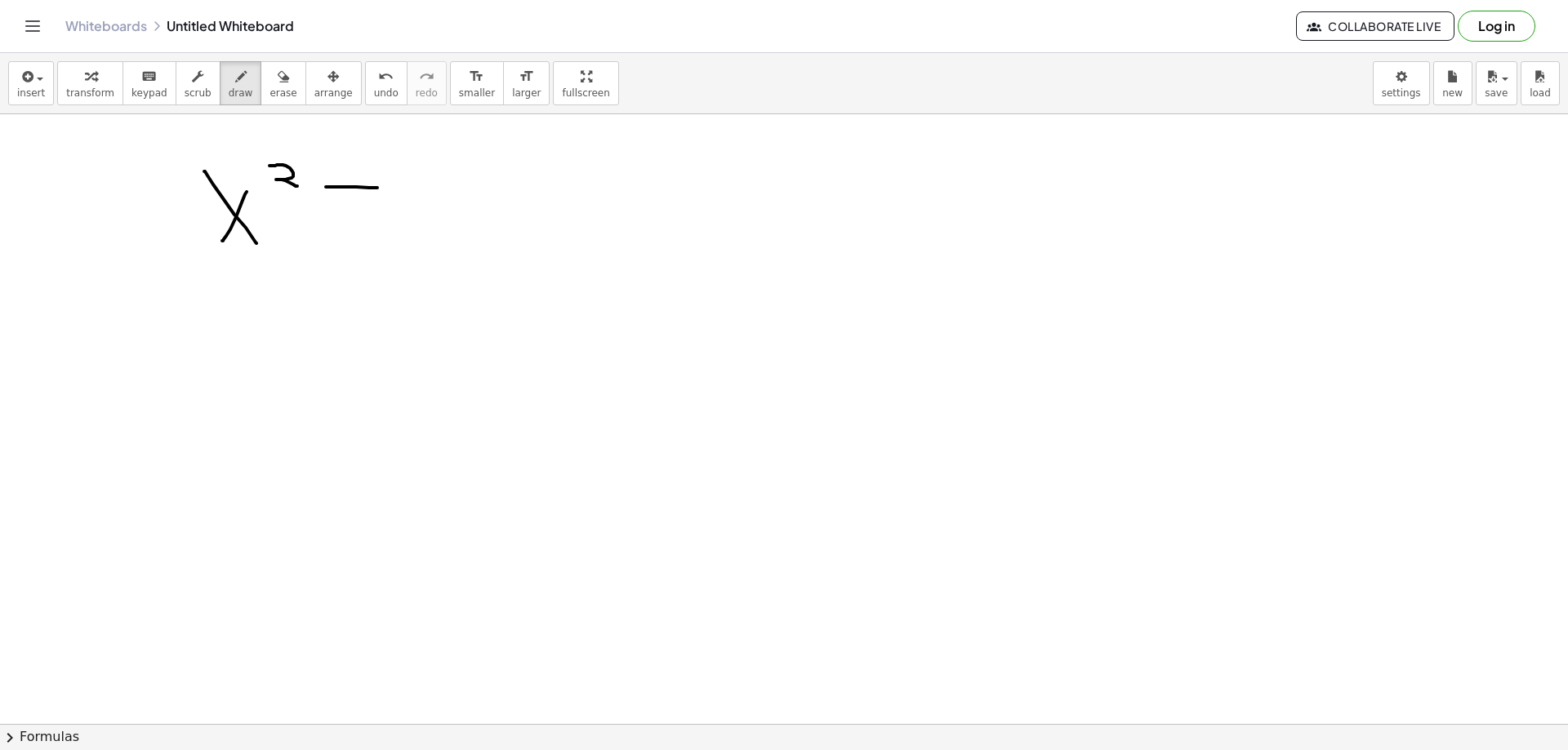
drag, startPoint x: 440, startPoint y: 185, endPoint x: 399, endPoint y: 225, distance: 57.3
drag, startPoint x: 457, startPoint y: 197, endPoint x: 479, endPoint y: 228, distance: 38.0
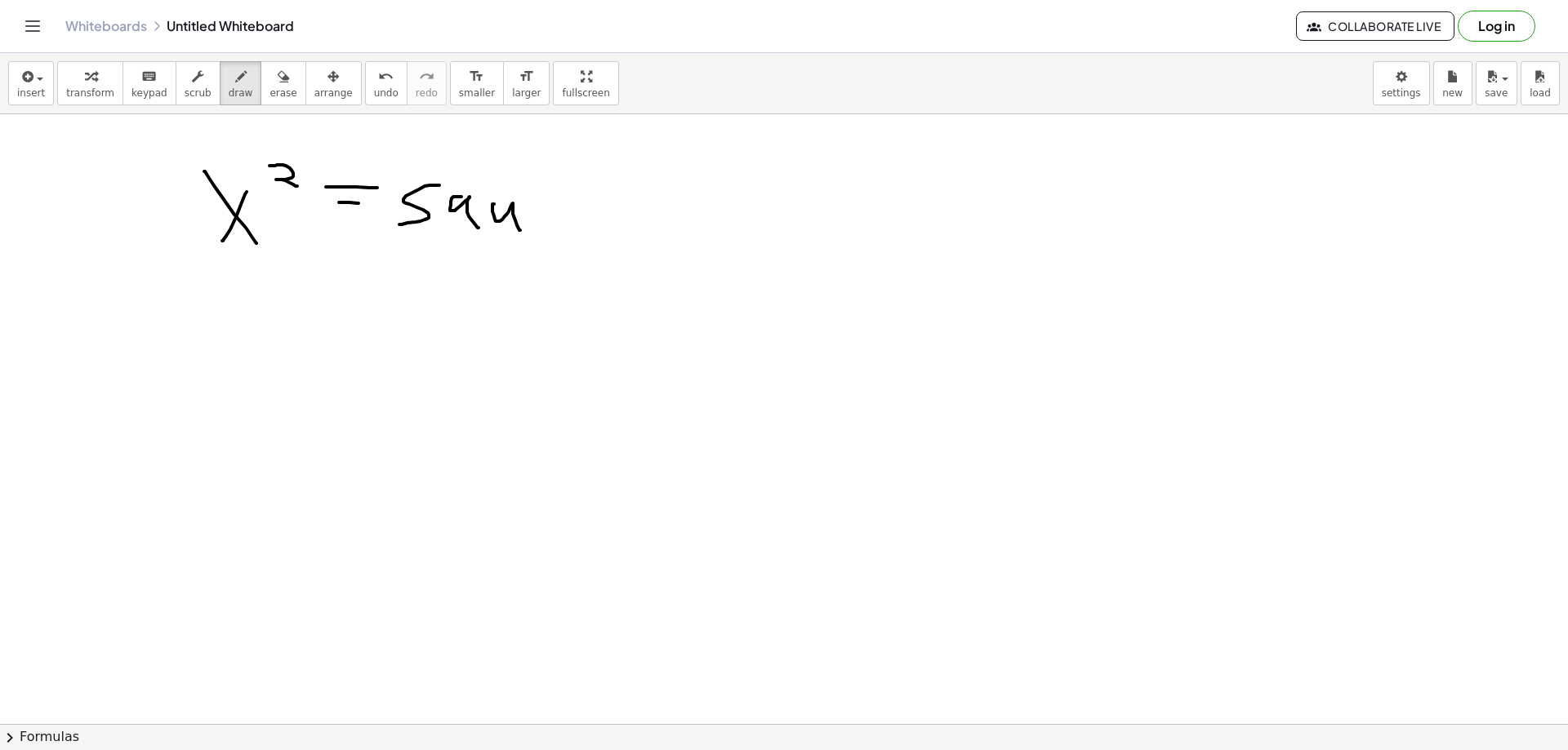
drag, startPoint x: 494, startPoint y: 204, endPoint x: 520, endPoint y: 230, distance: 36.8
drag, startPoint x: 539, startPoint y: 210, endPoint x: 551, endPoint y: 228, distance: 21.6
drag, startPoint x: 558, startPoint y: 226, endPoint x: 572, endPoint y: 208, distance: 22.8
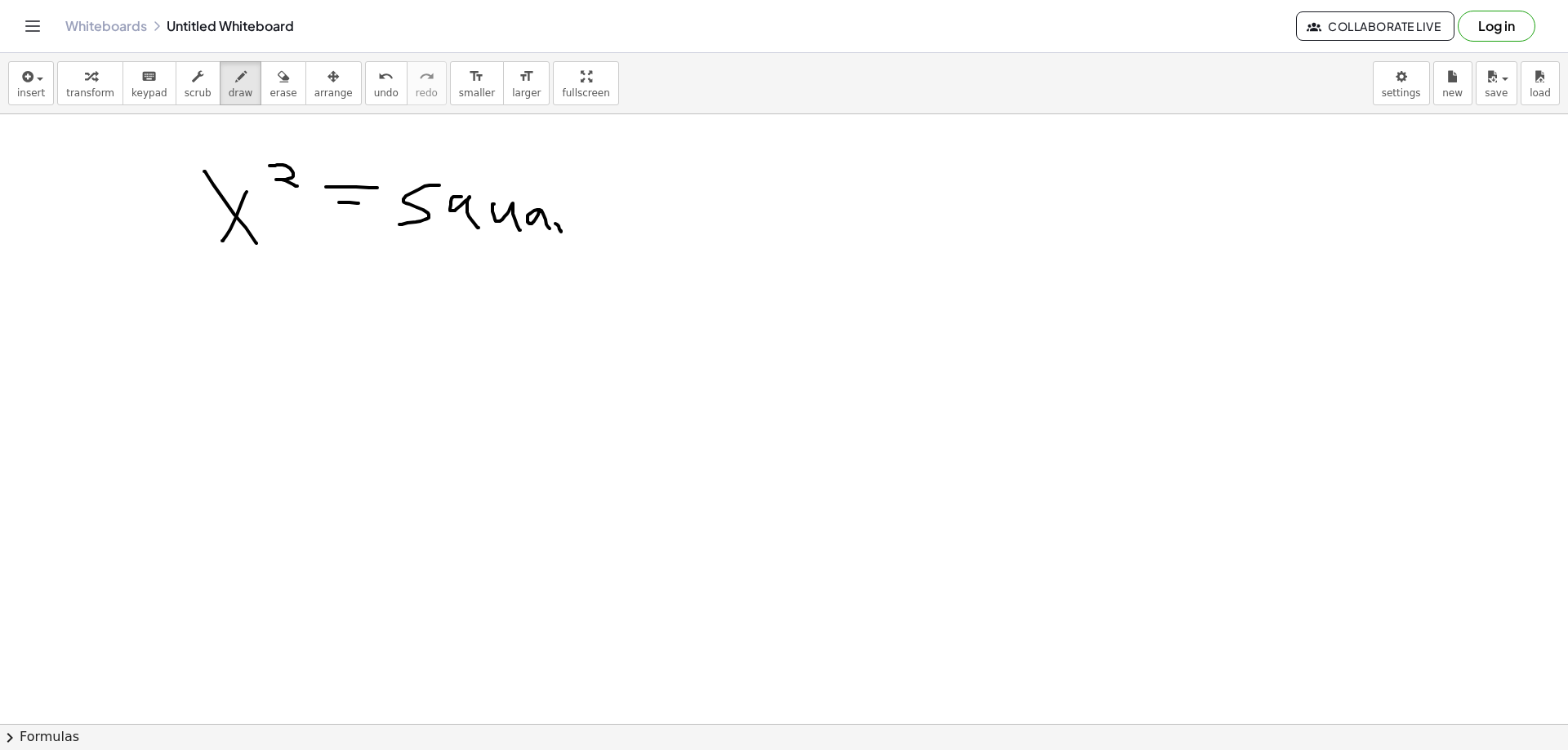
drag, startPoint x: 580, startPoint y: 218, endPoint x: 595, endPoint y: 236, distance: 23.4
drag, startPoint x: 472, startPoint y: 228, endPoint x: 496, endPoint y: 239, distance: 26.4
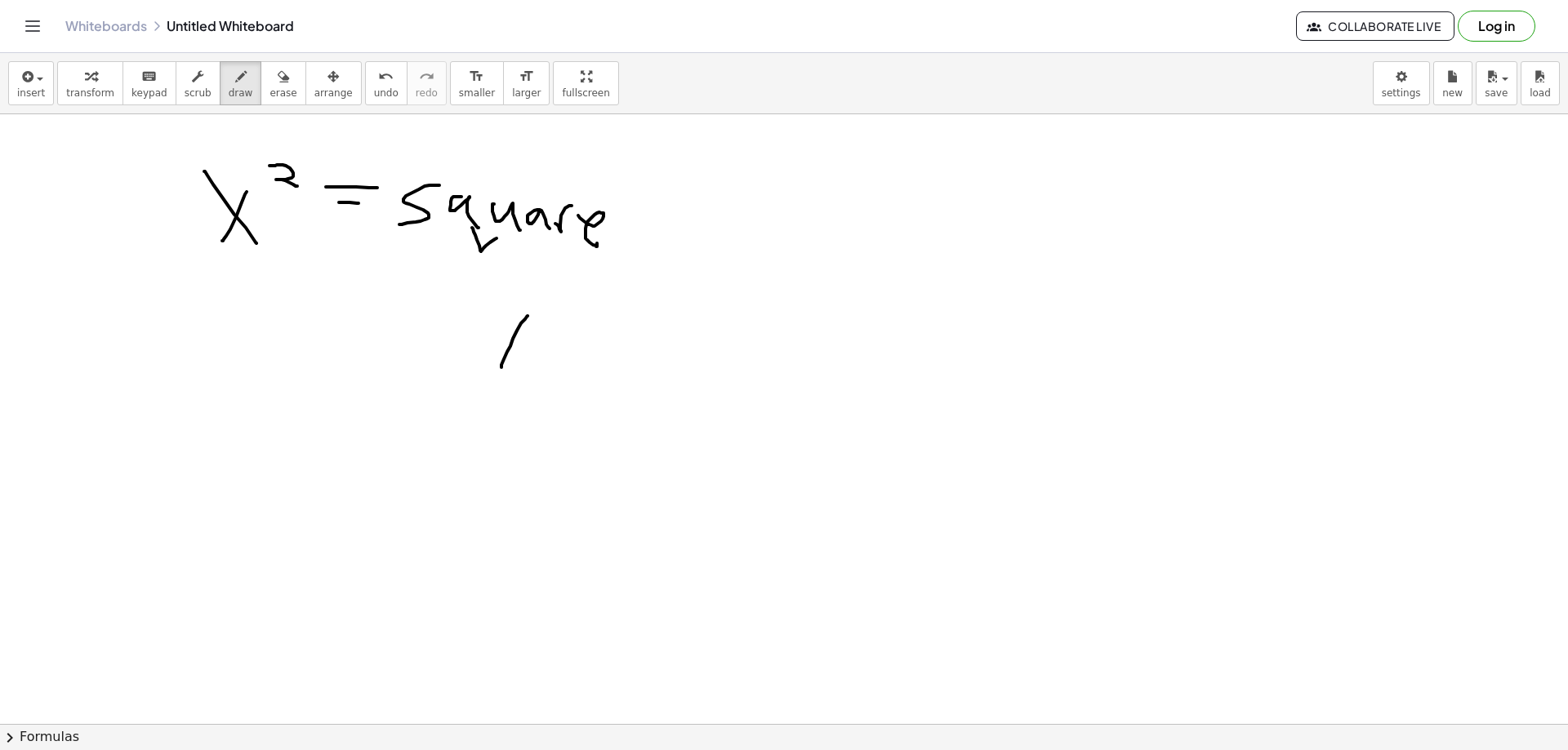
drag, startPoint x: 501, startPoint y: 367, endPoint x: 546, endPoint y: 360, distance: 45.5
drag, startPoint x: 524, startPoint y: 343, endPoint x: 543, endPoint y: 341, distance: 19.1
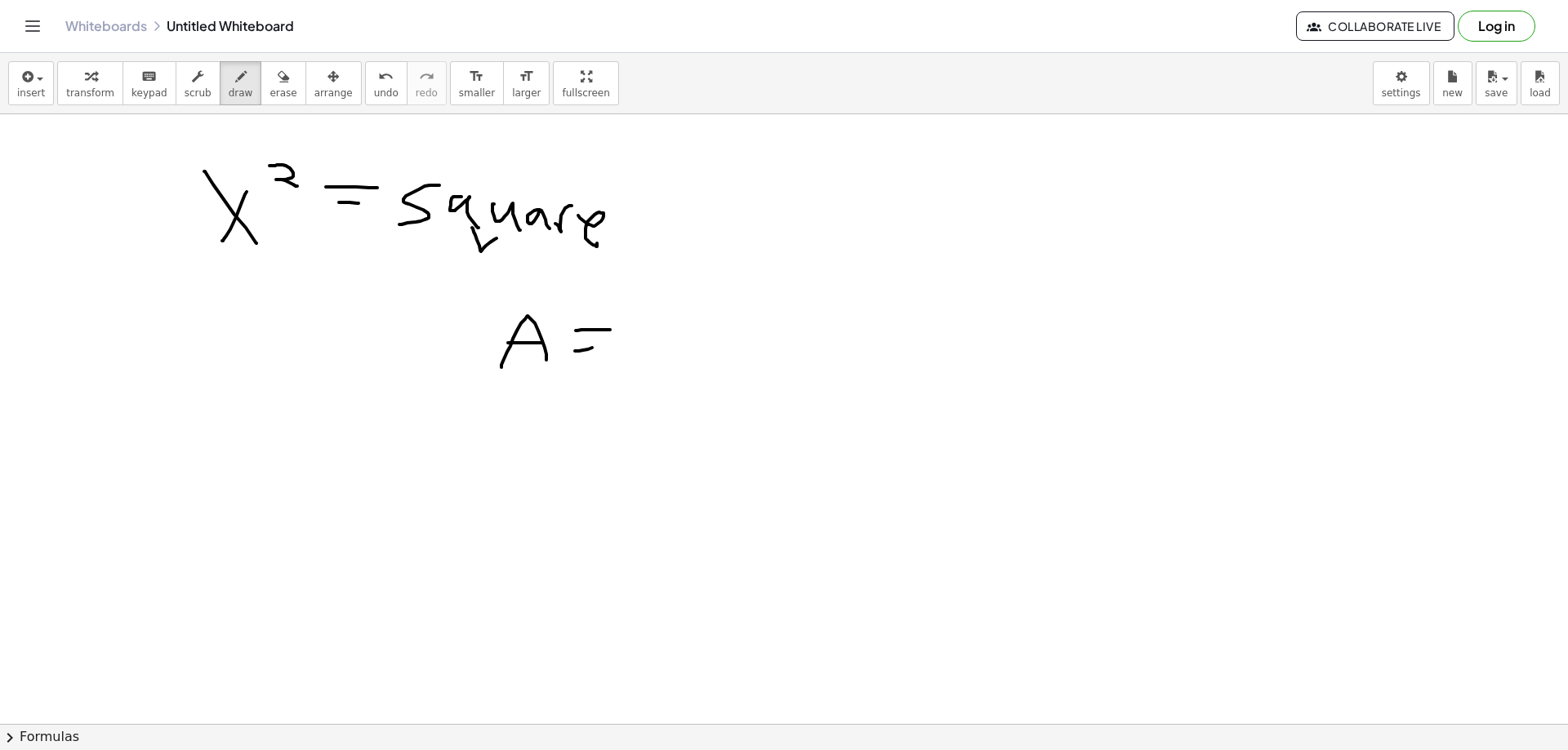
drag, startPoint x: 592, startPoint y: 348, endPoint x: 614, endPoint y: 348, distance: 22.0
drag, startPoint x: 637, startPoint y: 323, endPoint x: 664, endPoint y: 330, distance: 27.9
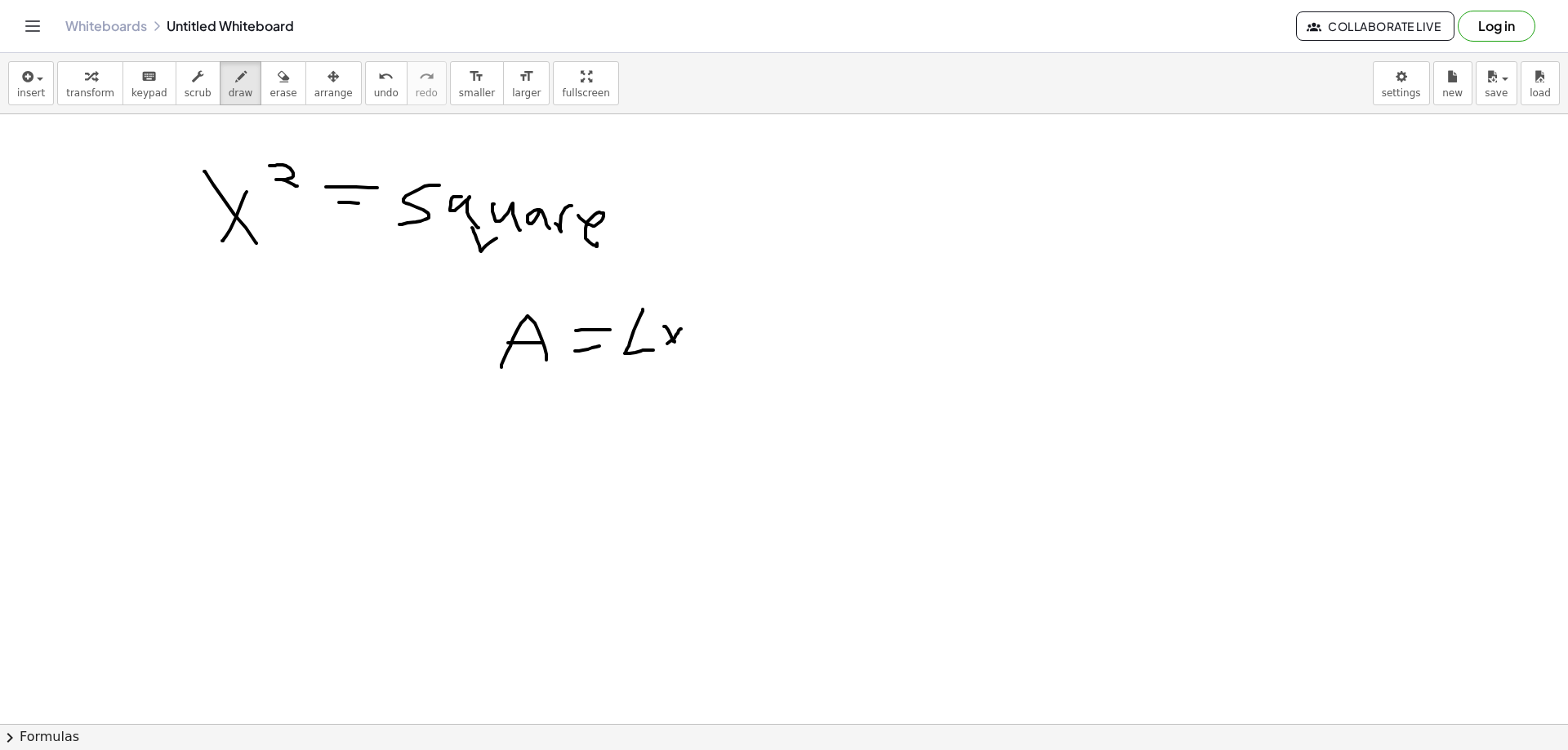
drag, startPoint x: 677, startPoint y: 335, endPoint x: 661, endPoint y: 349, distance: 21.3
drag, startPoint x: 697, startPoint y: 342, endPoint x: 725, endPoint y: 321, distance: 35.0
drag, startPoint x: 727, startPoint y: 332, endPoint x: 747, endPoint y: 331, distance: 20.0
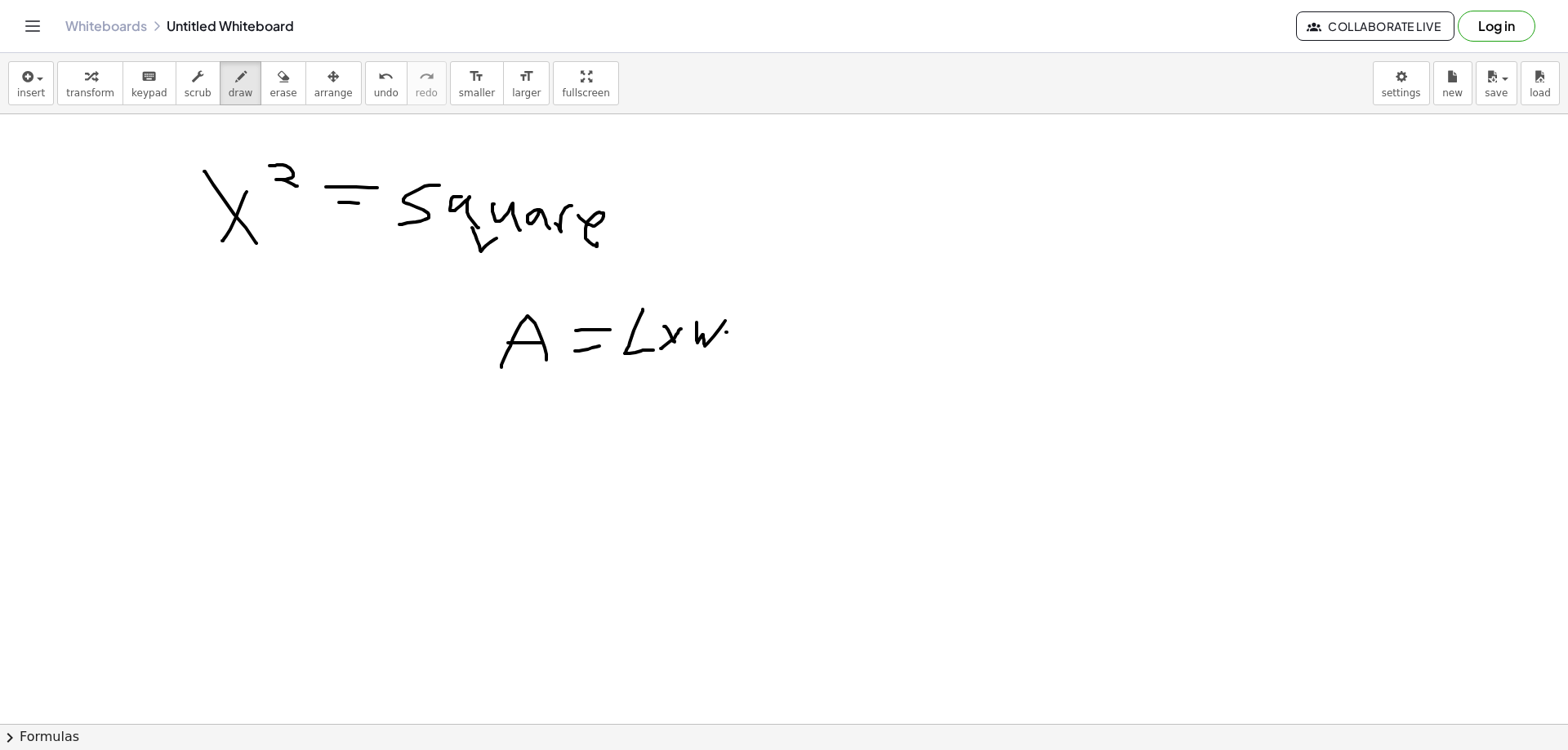
drag, startPoint x: 728, startPoint y: 341, endPoint x: 747, endPoint y: 341, distance: 19.0
drag, startPoint x: 775, startPoint y: 323, endPoint x: 788, endPoint y: 351, distance: 30.9
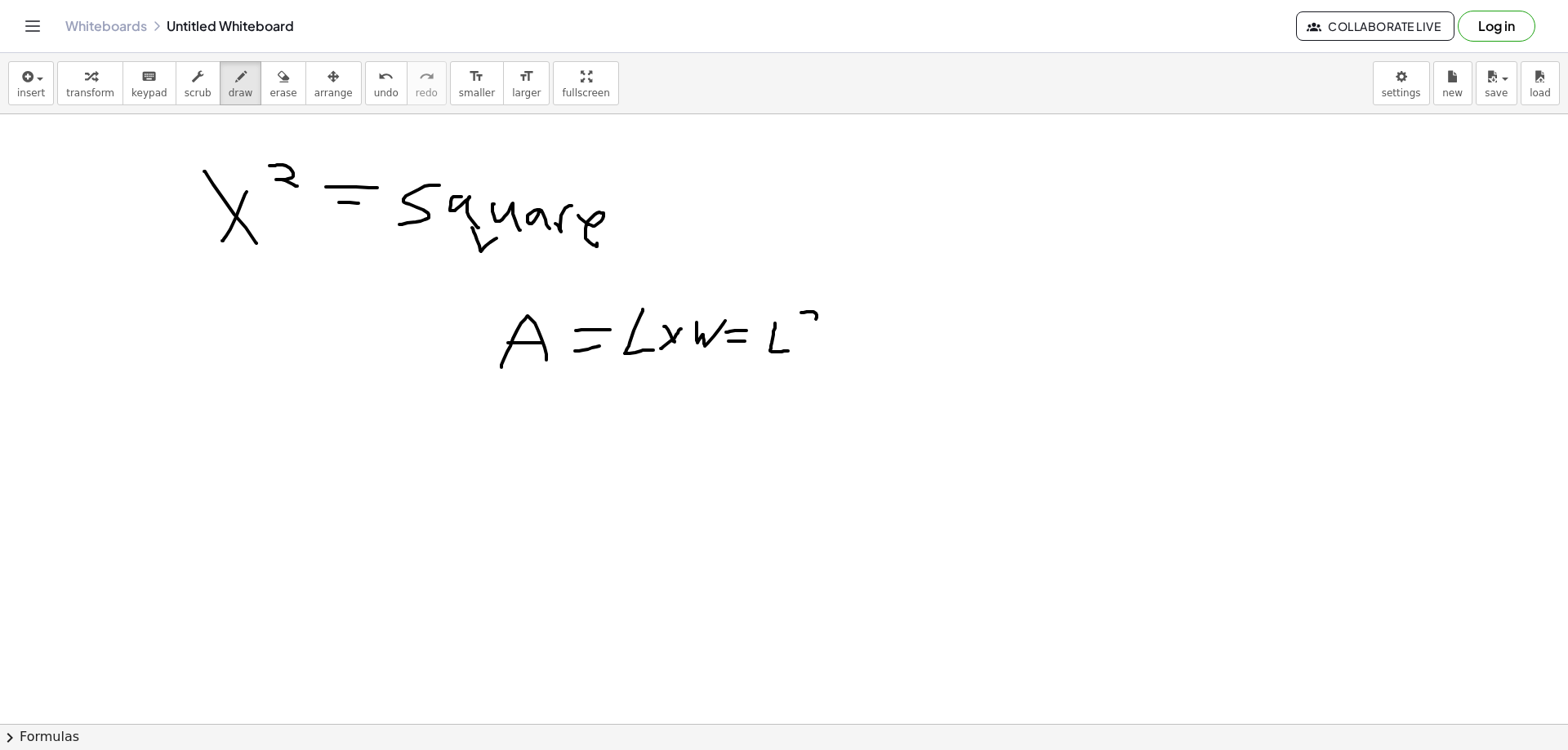
drag, startPoint x: 801, startPoint y: 312, endPoint x: 840, endPoint y: 321, distance: 40.0
drag, startPoint x: 338, startPoint y: 410, endPoint x: 314, endPoint y: 414, distance: 24.3
drag, startPoint x: 376, startPoint y: 365, endPoint x: 391, endPoint y: 400, distance: 38.1
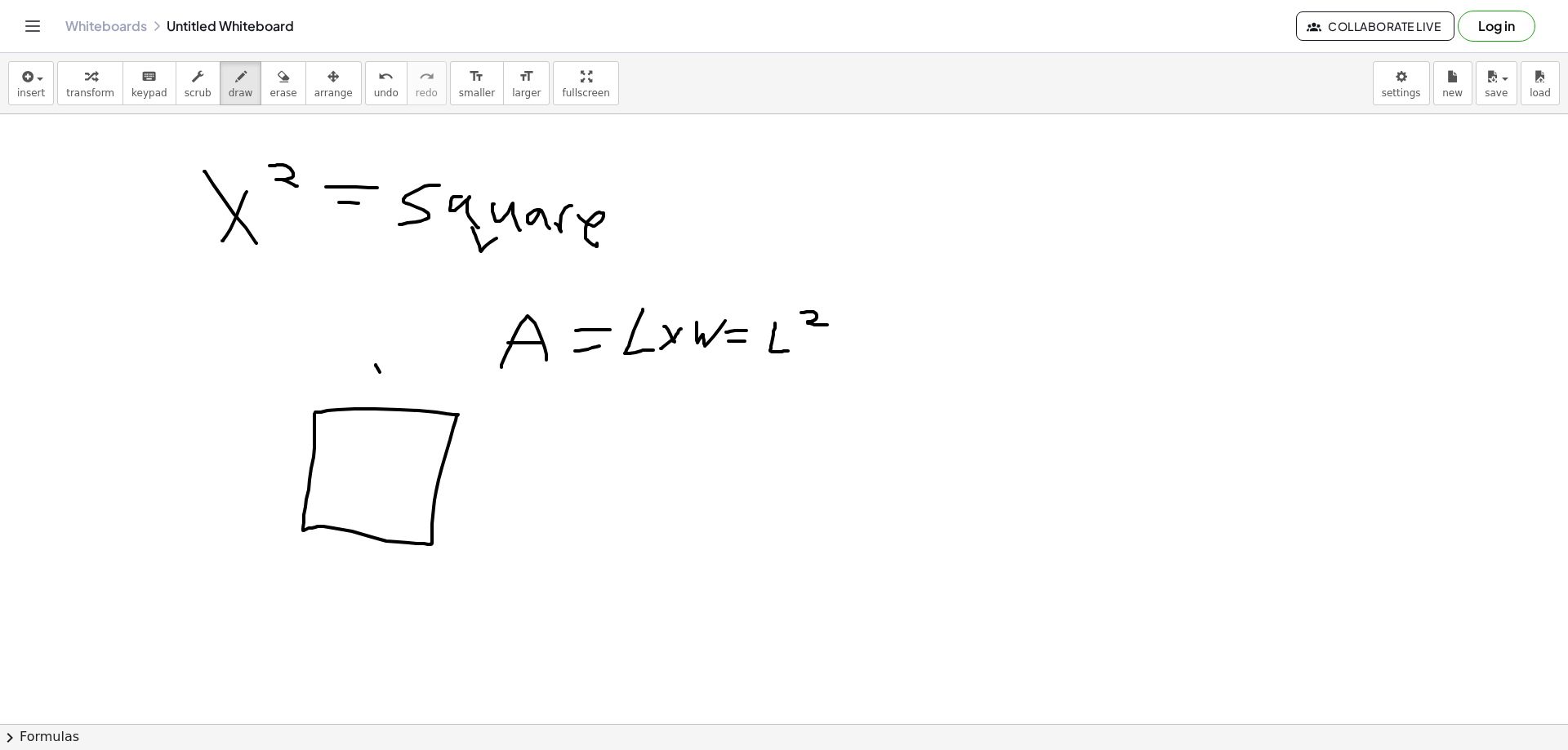
drag, startPoint x: 398, startPoint y: 366, endPoint x: 355, endPoint y: 389, distance: 48.8
click at [270, 90] on span "erase" at bounding box center [283, 93] width 27 height 11
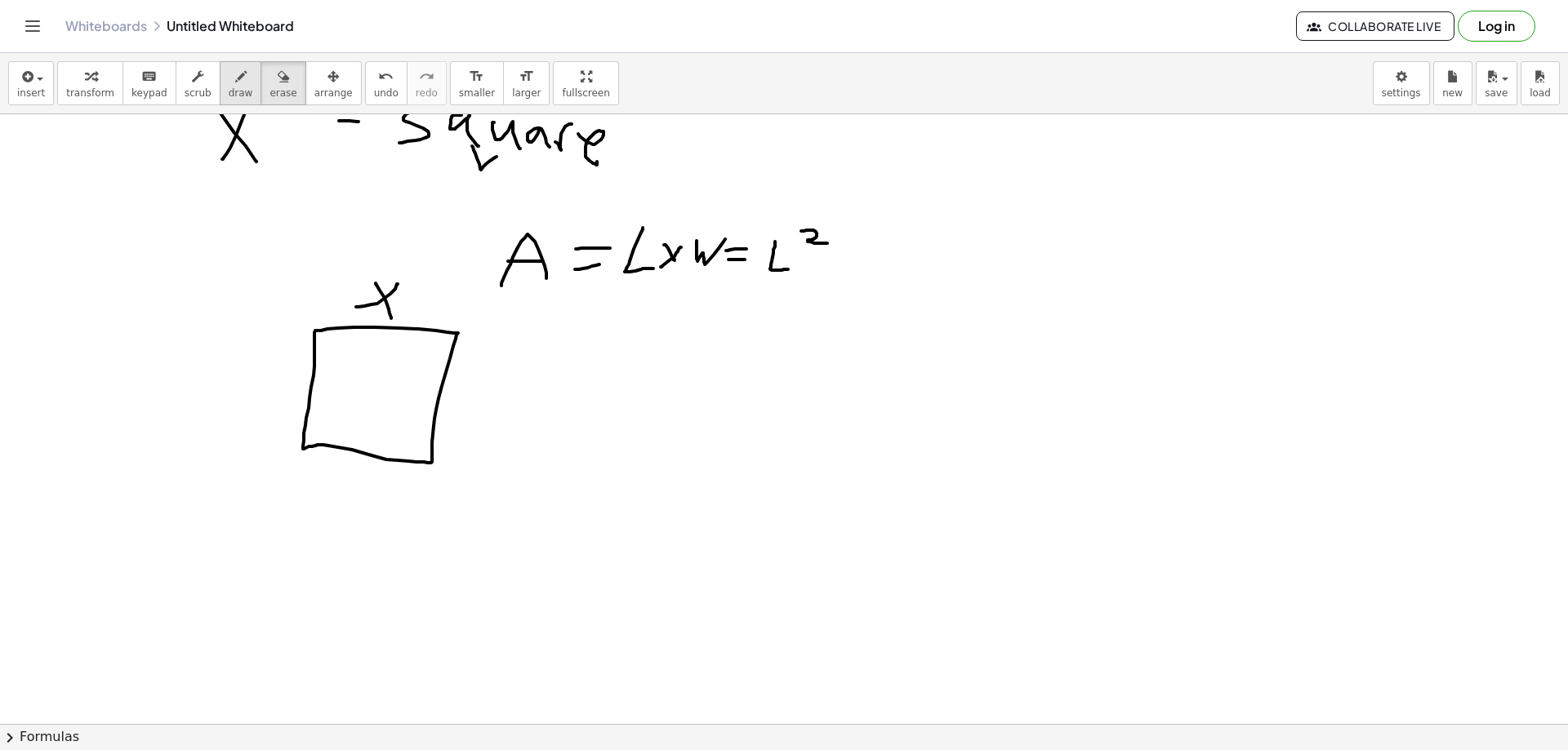
click at [230, 98] on span "draw" at bounding box center [241, 93] width 25 height 11
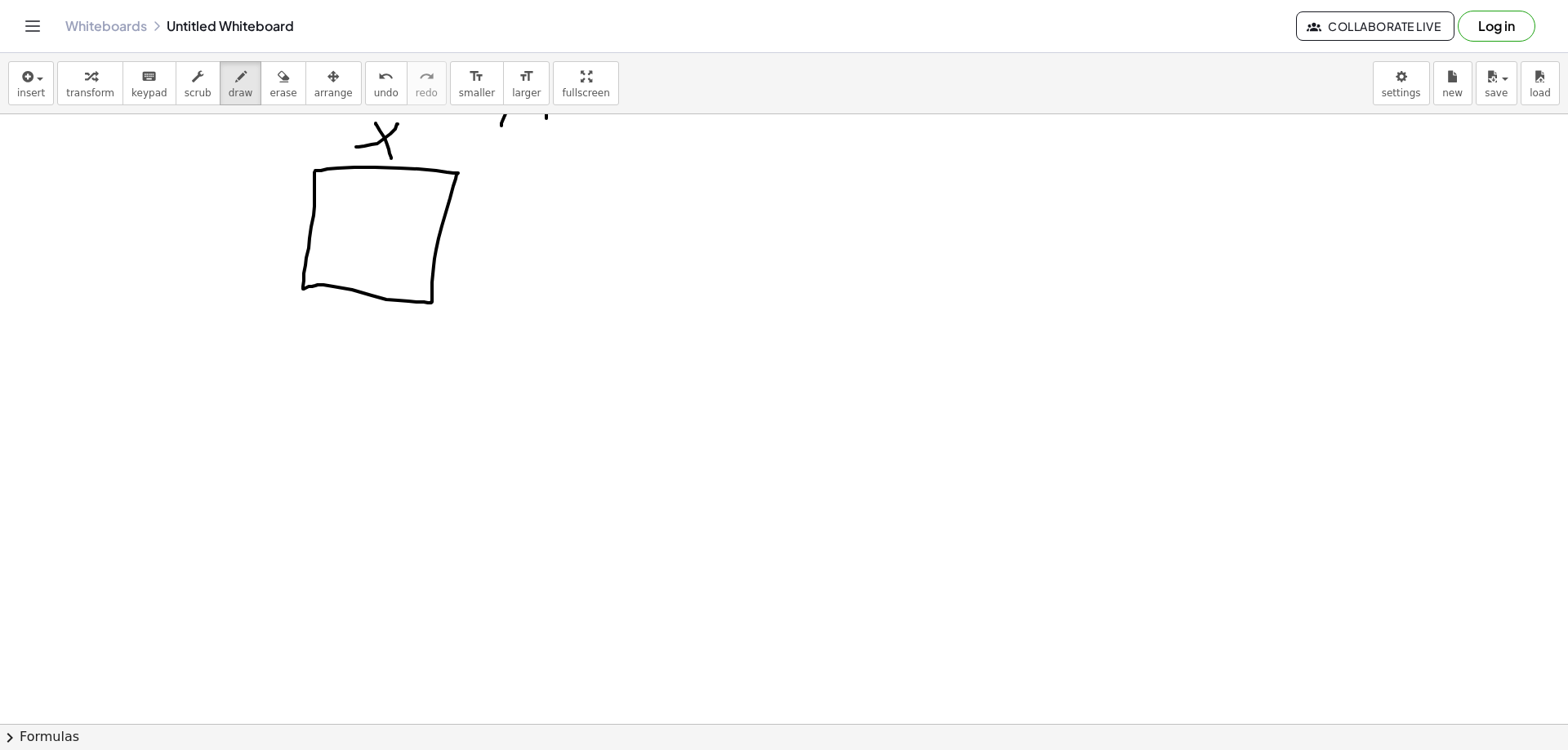
scroll to position [245, 0]
drag, startPoint x: 239, startPoint y: 381, endPoint x: 283, endPoint y: 431, distance: 66.6
click at [283, 431] on div at bounding box center [784, 532] width 1568 height 1326
drag, startPoint x: 276, startPoint y: 387, endPoint x: 235, endPoint y: 422, distance: 53.9
click at [235, 422] on div at bounding box center [784, 532] width 1568 height 1326
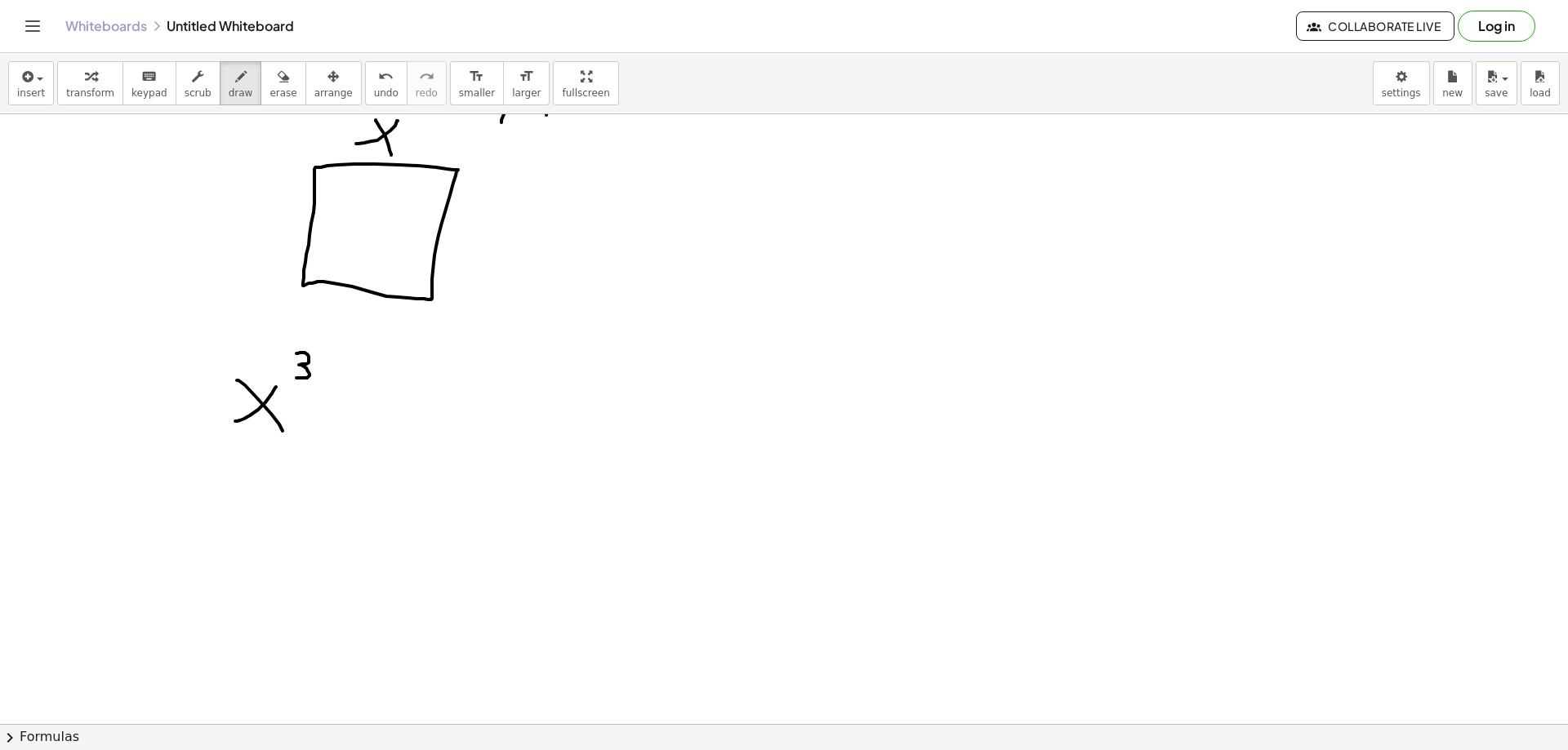
drag, startPoint x: 297, startPoint y: 353, endPoint x: 295, endPoint y: 378, distance: 25.1
click at [295, 378] on div at bounding box center [784, 532] width 1568 height 1326
drag, startPoint x: 319, startPoint y: 384, endPoint x: 353, endPoint y: 384, distance: 34.0
click at [353, 384] on div at bounding box center [784, 532] width 1568 height 1326
drag, startPoint x: 334, startPoint y: 397, endPoint x: 374, endPoint y: 399, distance: 40.0
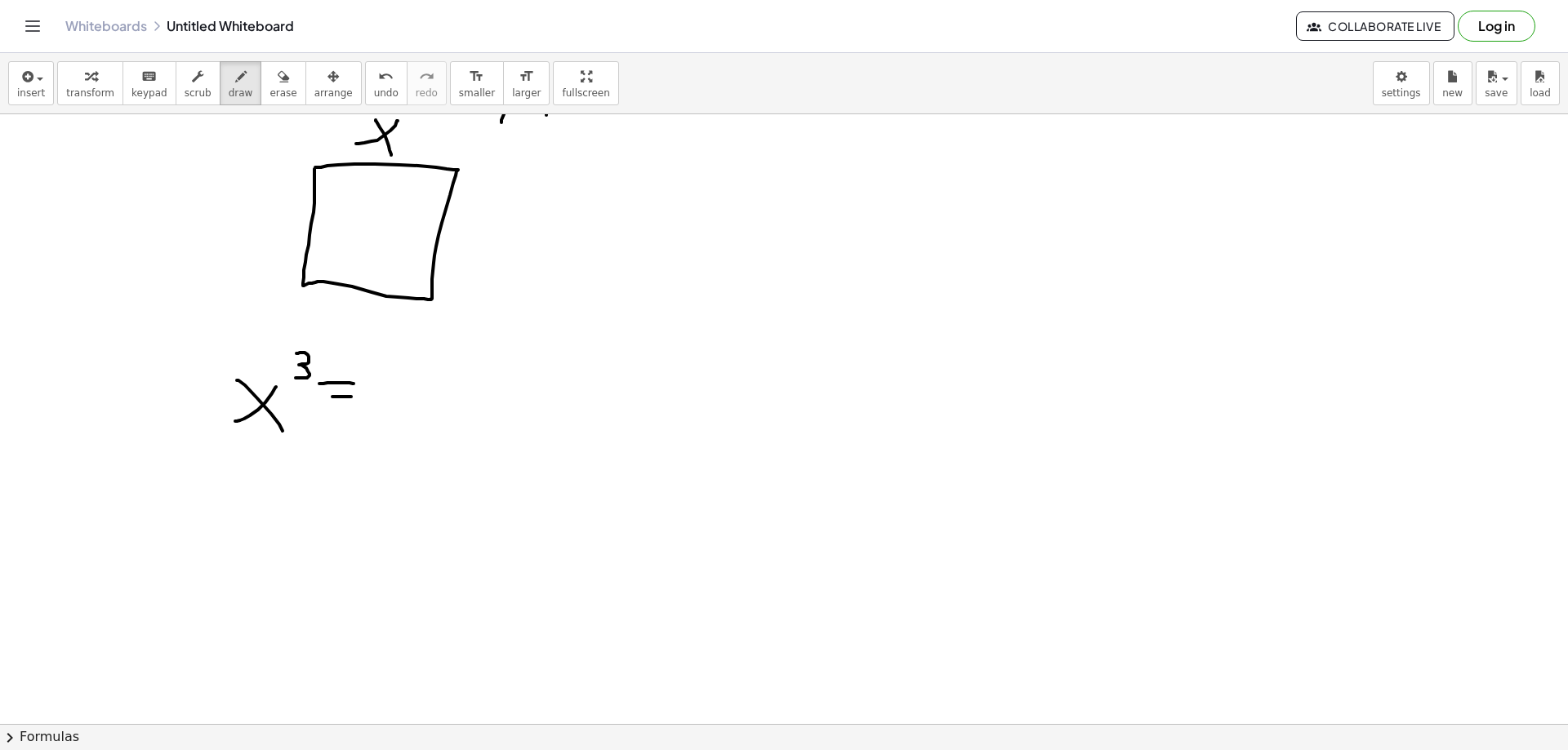
click at [370, 398] on div at bounding box center [784, 532] width 1568 height 1326
drag, startPoint x: 405, startPoint y: 387, endPoint x: 388, endPoint y: 427, distance: 43.5
click at [383, 427] on div at bounding box center [784, 532] width 1568 height 1326
click at [440, 430] on div at bounding box center [784, 532] width 1568 height 1326
click at [463, 408] on div at bounding box center [784, 532] width 1568 height 1326
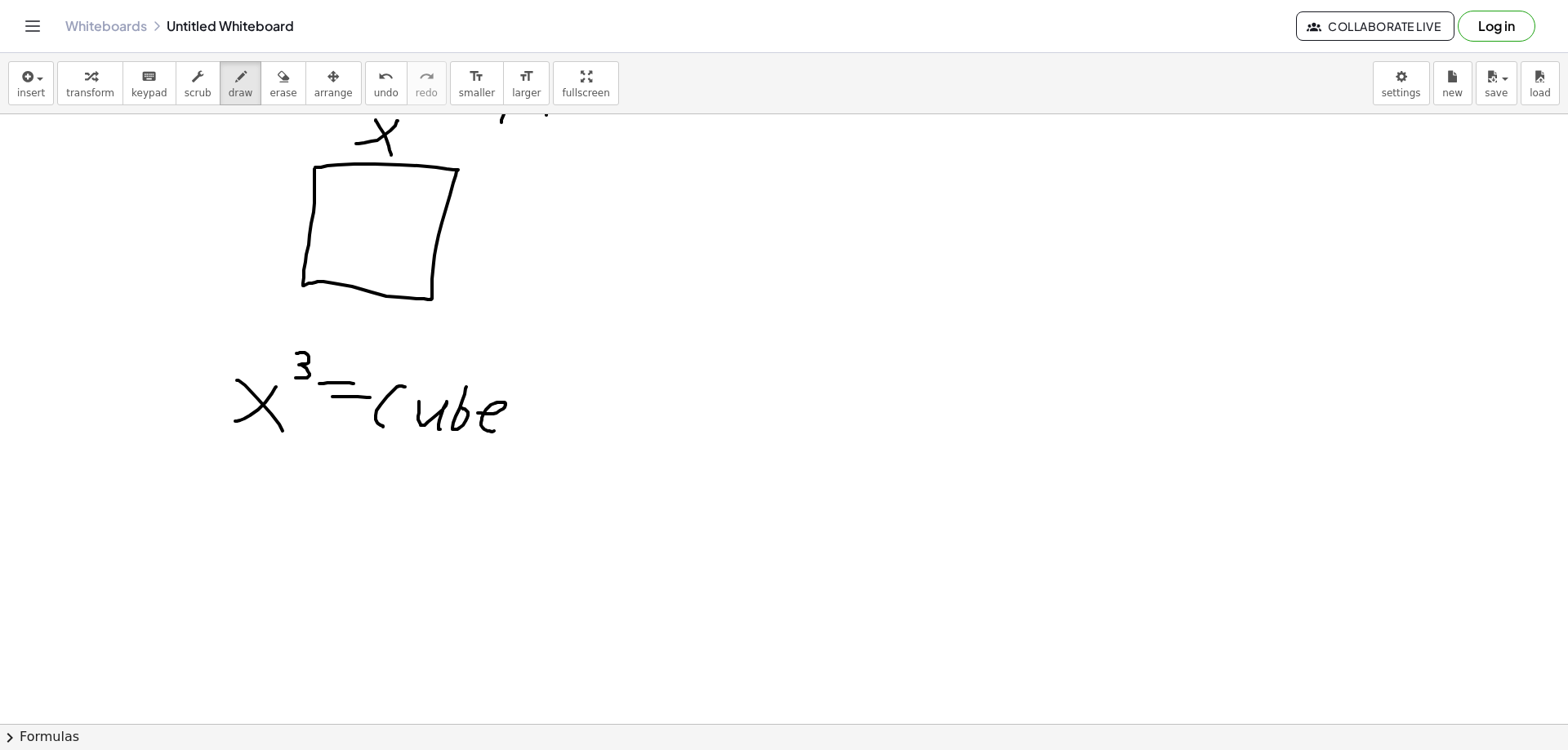
click at [495, 431] on div at bounding box center [784, 532] width 1568 height 1326
click at [537, 407] on div at bounding box center [784, 532] width 1568 height 1326
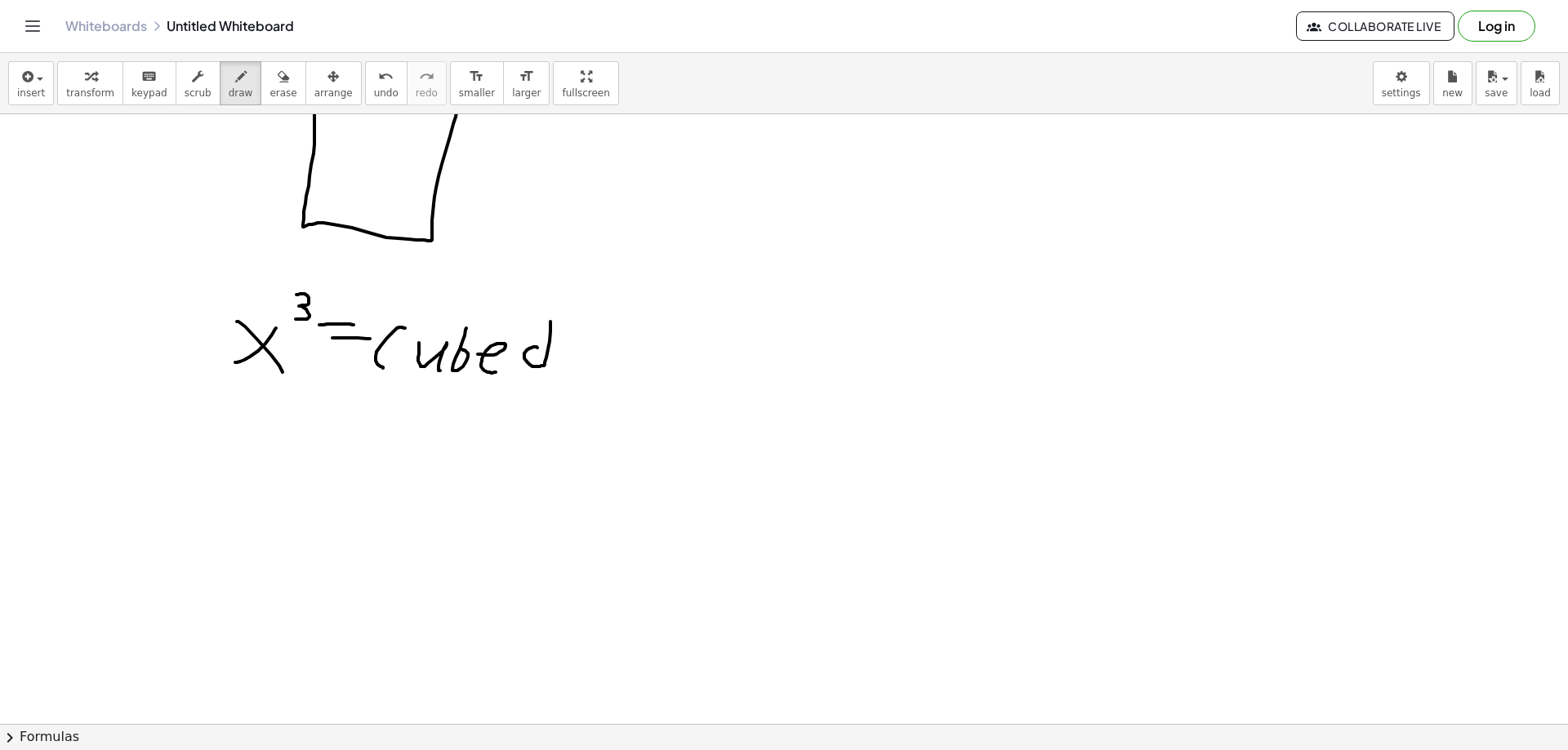
scroll to position [408, 0]
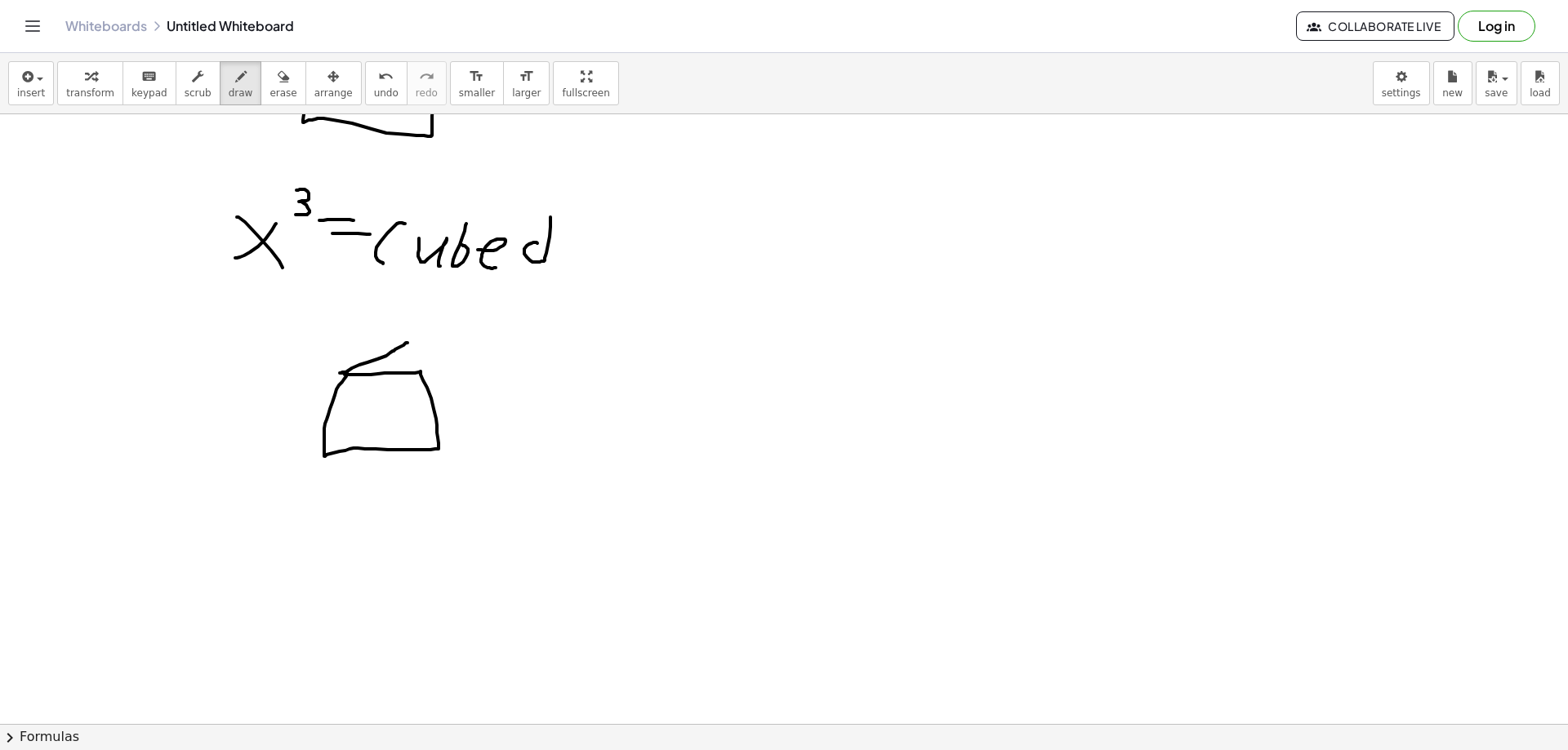
click at [408, 343] on div at bounding box center [784, 368] width 1568 height 1326
click at [456, 352] on div at bounding box center [784, 368] width 1568 height 1326
click at [435, 449] on div at bounding box center [784, 368] width 1568 height 1326
click at [457, 342] on div at bounding box center [784, 368] width 1568 height 1326
click at [469, 403] on div at bounding box center [784, 368] width 1568 height 1326
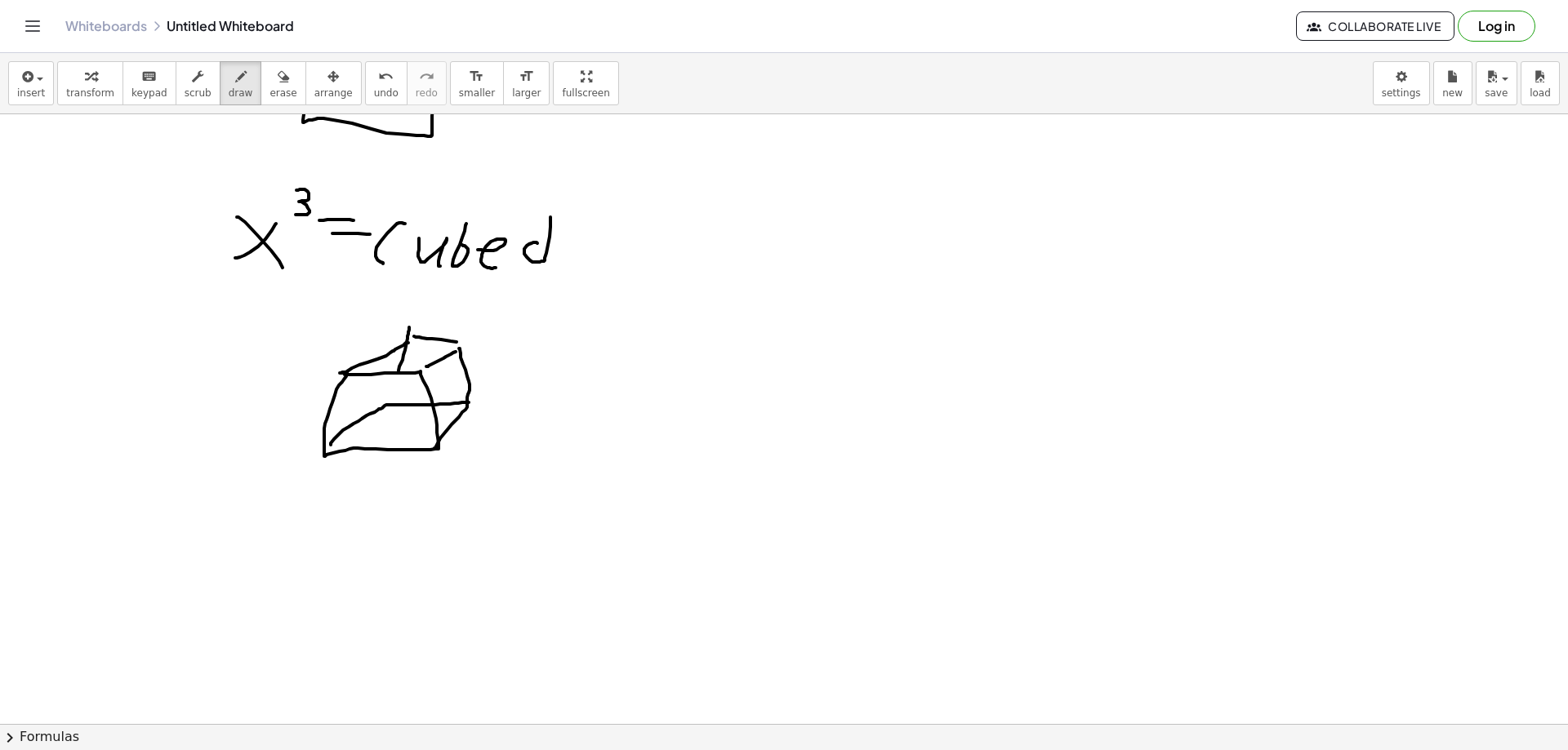
click at [394, 399] on div at bounding box center [784, 368] width 1568 height 1326
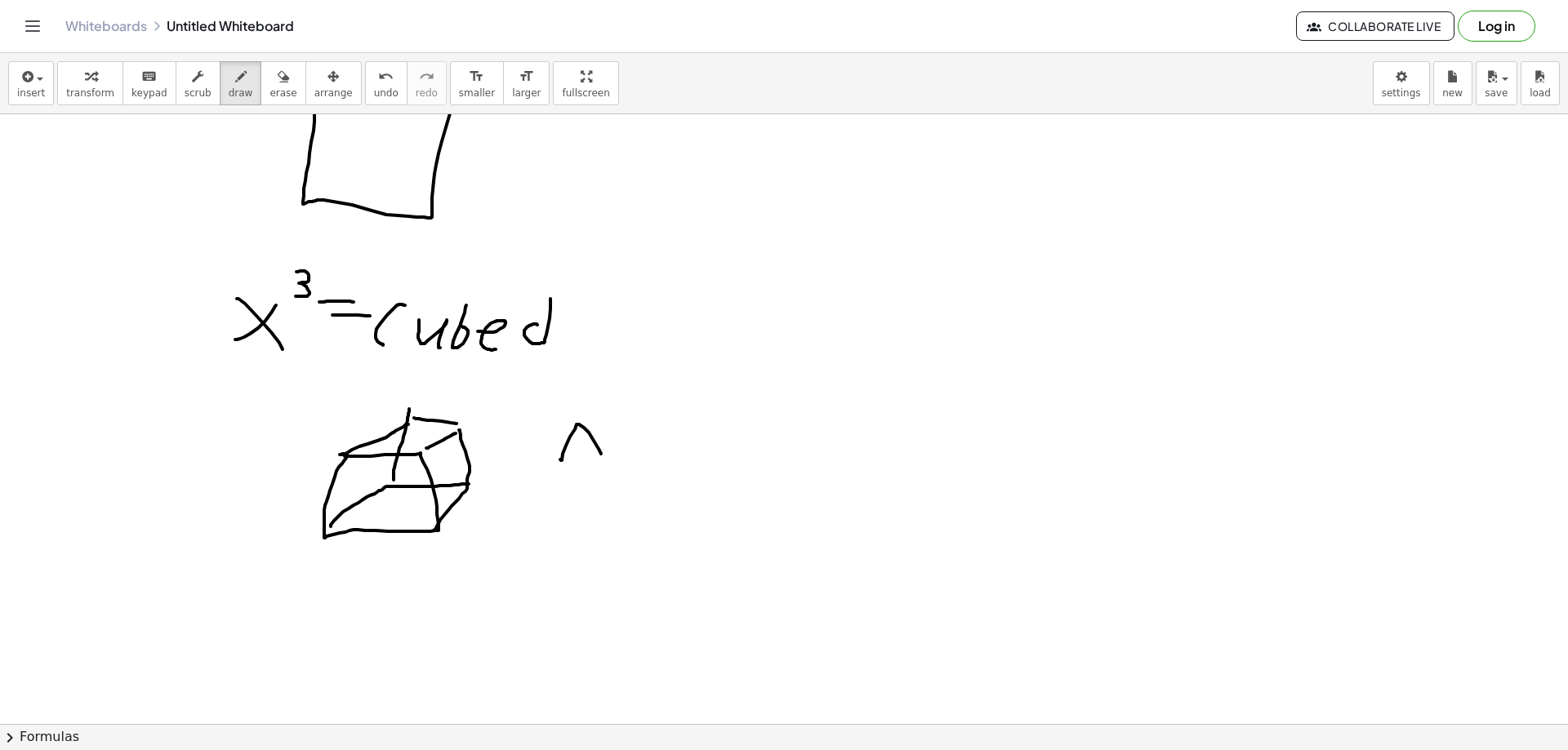
click at [603, 459] on div at bounding box center [784, 451] width 1568 height 1326
click at [599, 436] on div at bounding box center [784, 451] width 1568 height 1326
click at [631, 431] on div at bounding box center [784, 451] width 1568 height 1326
click at [636, 440] on div at bounding box center [784, 451] width 1568 height 1326
click at [670, 456] on div at bounding box center [784, 451] width 1568 height 1326
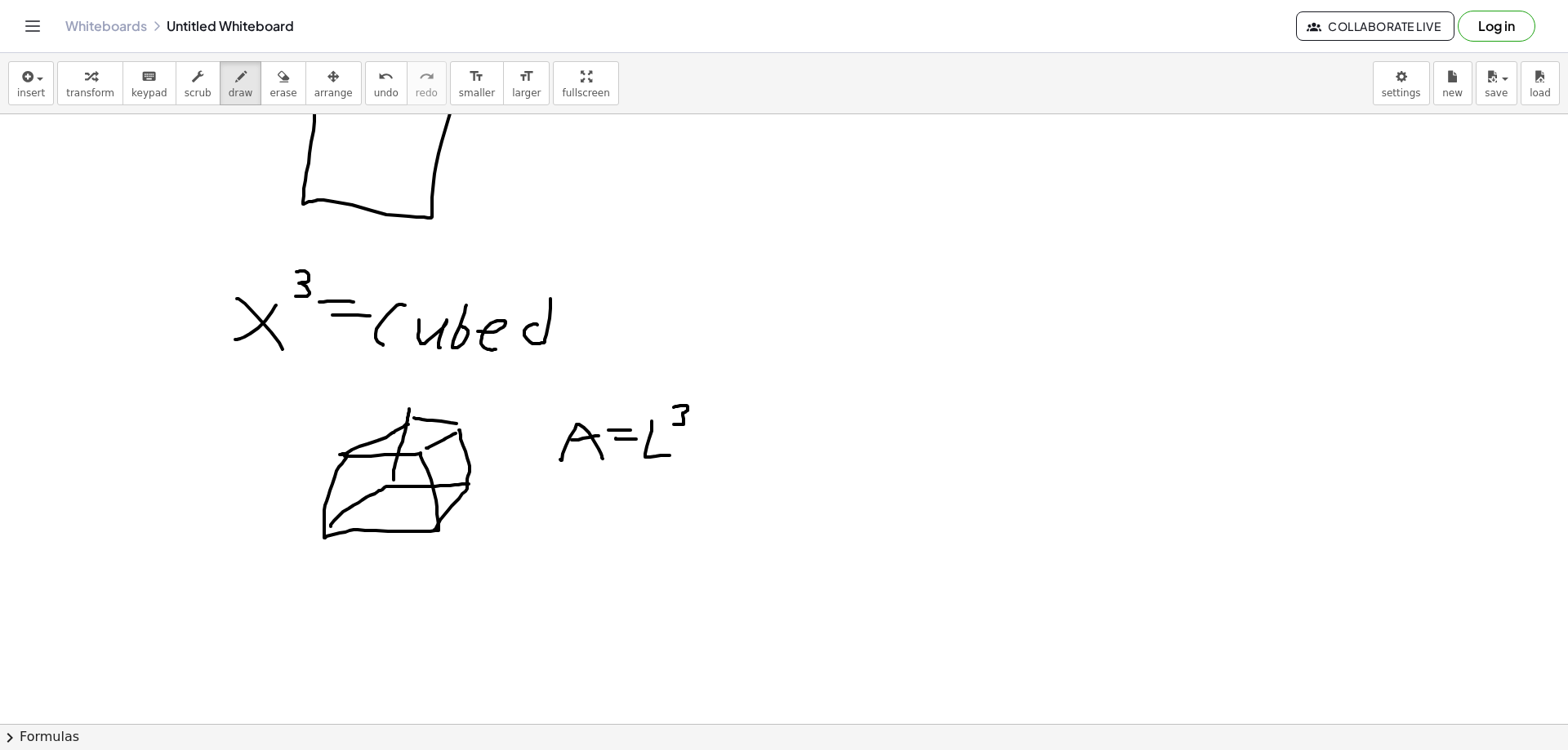
click at [674, 425] on div at bounding box center [784, 451] width 1568 height 1326
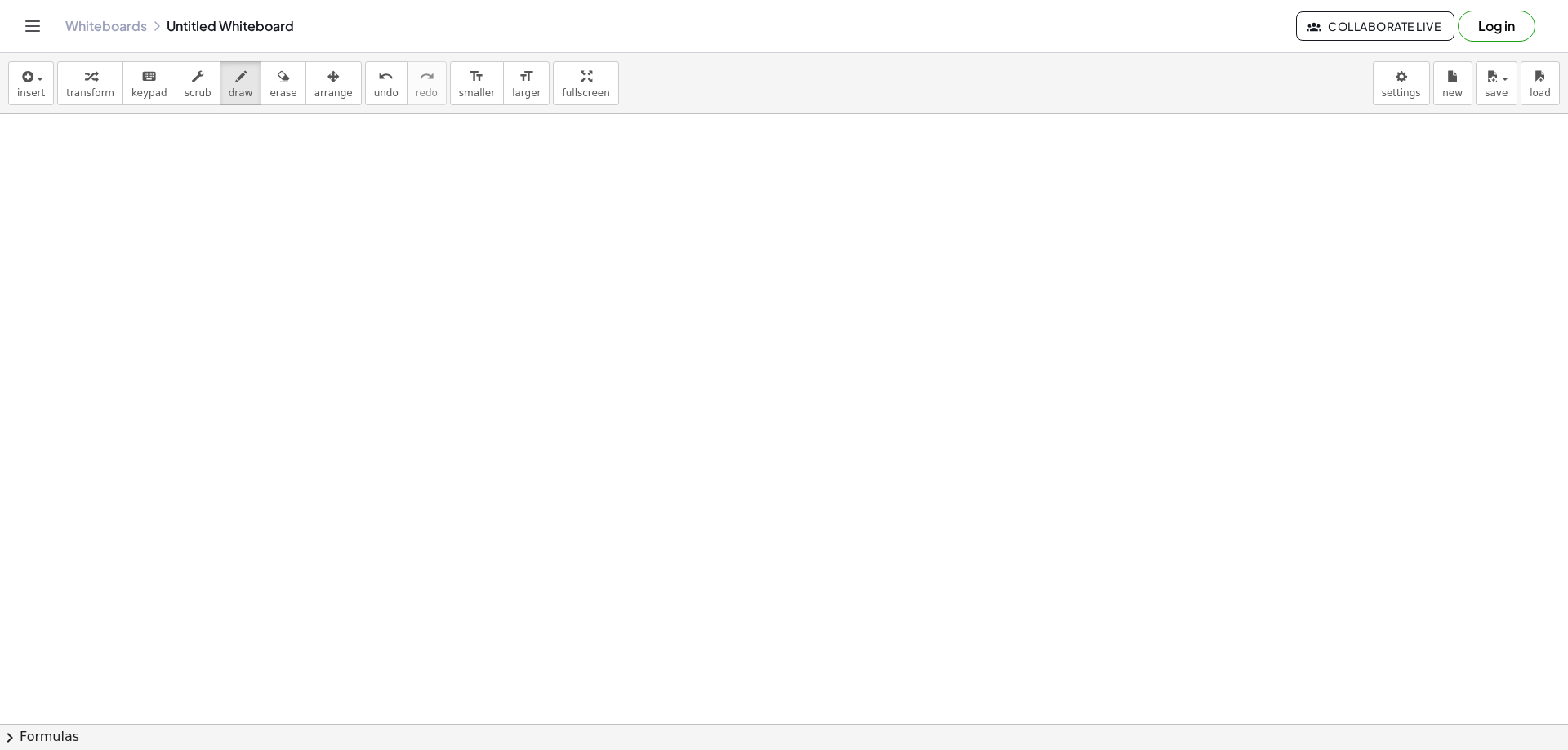
scroll to position [798, 0]
drag, startPoint x: 295, startPoint y: 235, endPoint x: 348, endPoint y: 225, distance: 53.9
click at [316, 232] on div at bounding box center [784, 232] width 1568 height 1830
drag, startPoint x: 367, startPoint y: 209, endPoint x: 363, endPoint y: 252, distance: 43.2
click at [353, 257] on div at bounding box center [784, 232] width 1568 height 1830
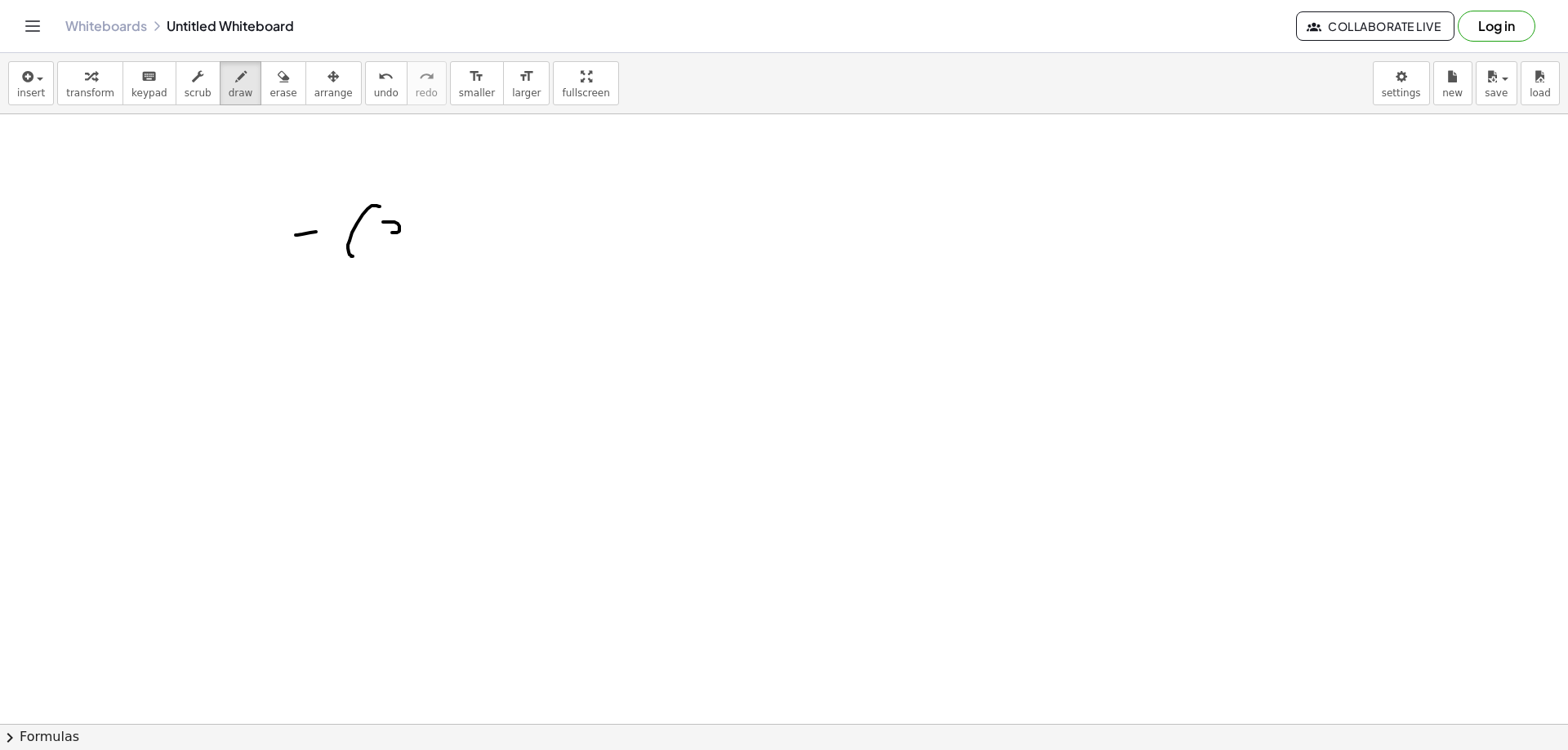
drag, startPoint x: 383, startPoint y: 222, endPoint x: 385, endPoint y: 245, distance: 23.1
click at [385, 246] on div at bounding box center [784, 232] width 1568 height 1830
drag, startPoint x: 403, startPoint y: 211, endPoint x: 407, endPoint y: 260, distance: 49.2
click at [407, 260] on div at bounding box center [784, 232] width 1568 height 1830
drag, startPoint x: 436, startPoint y: 230, endPoint x: 432, endPoint y: 258, distance: 28.3
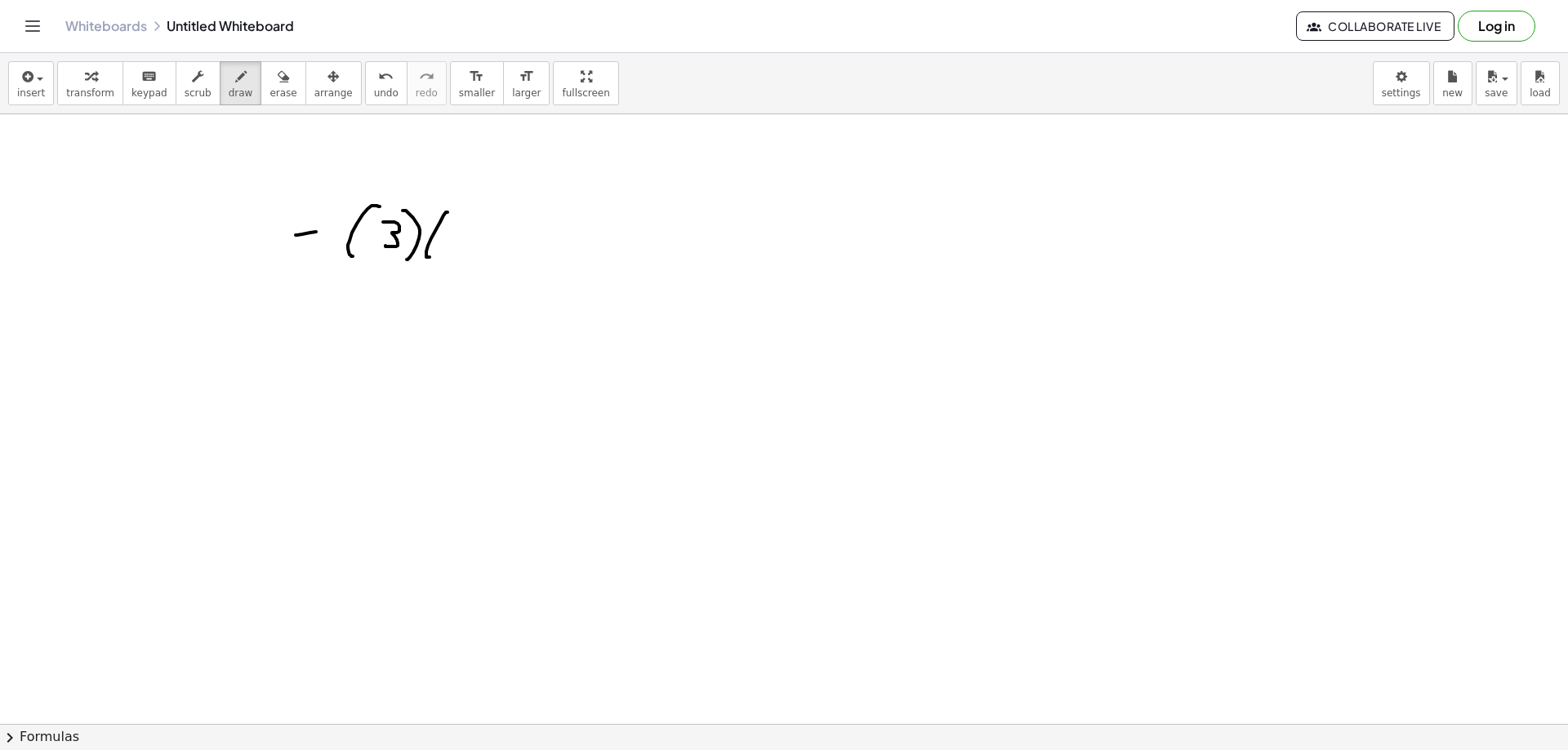
click at [431, 258] on div at bounding box center [784, 232] width 1568 height 1830
drag, startPoint x: 460, startPoint y: 219, endPoint x: 465, endPoint y: 246, distance: 27.5
click at [465, 248] on div at bounding box center [784, 232] width 1568 height 1830
drag, startPoint x: 499, startPoint y: 212, endPoint x: 499, endPoint y: 260, distance: 48.0
click at [500, 259] on div at bounding box center [784, 232] width 1568 height 1830
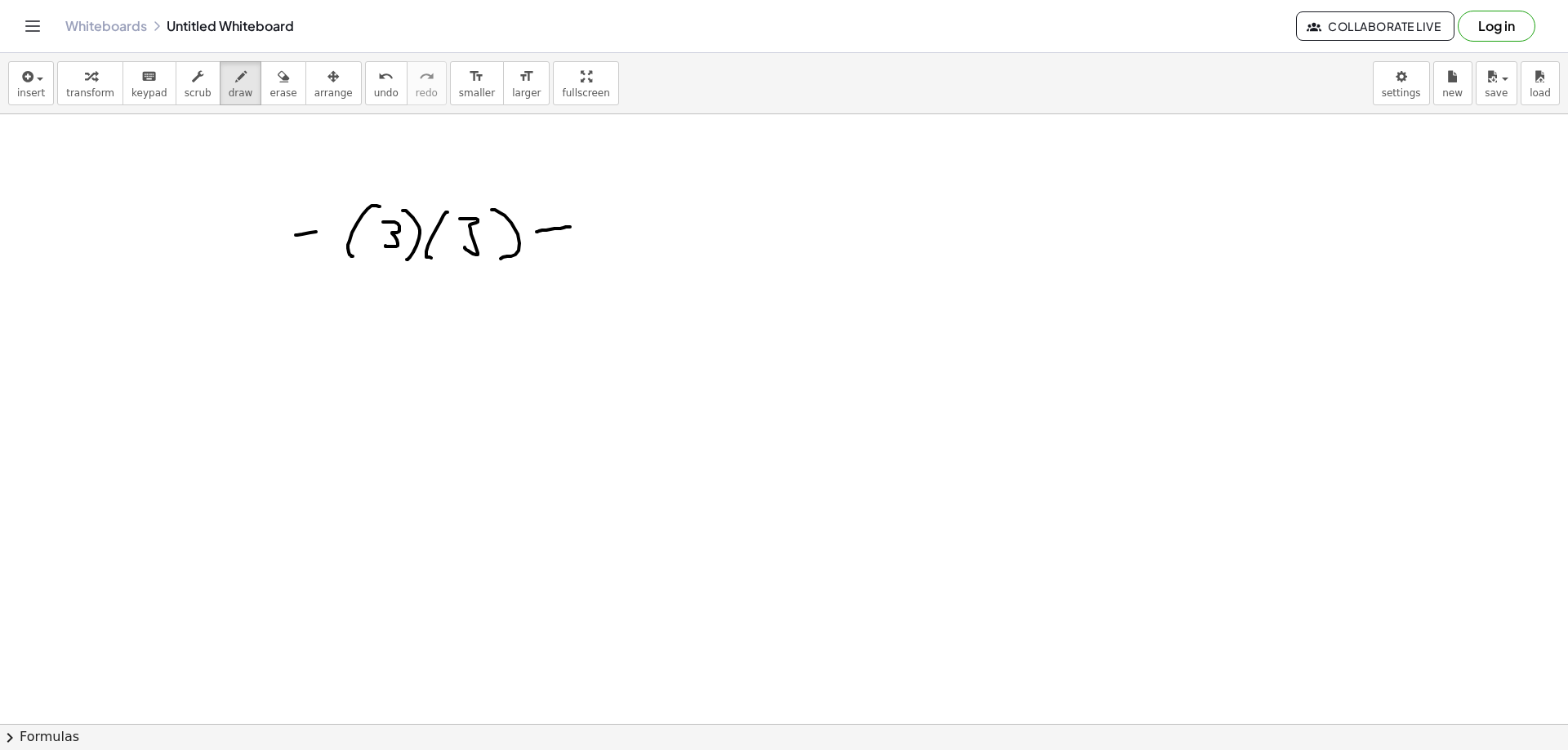
click at [572, 227] on div at bounding box center [784, 232] width 1568 height 1830
drag, startPoint x: 568, startPoint y: 217, endPoint x: 568, endPoint y: 239, distance: 22.0
click at [568, 239] on div at bounding box center [784, 232] width 1568 height 1830
drag, startPoint x: 612, startPoint y: 229, endPoint x: 661, endPoint y: 228, distance: 49.0
click at [616, 228] on div at bounding box center [784, 232] width 1568 height 1830
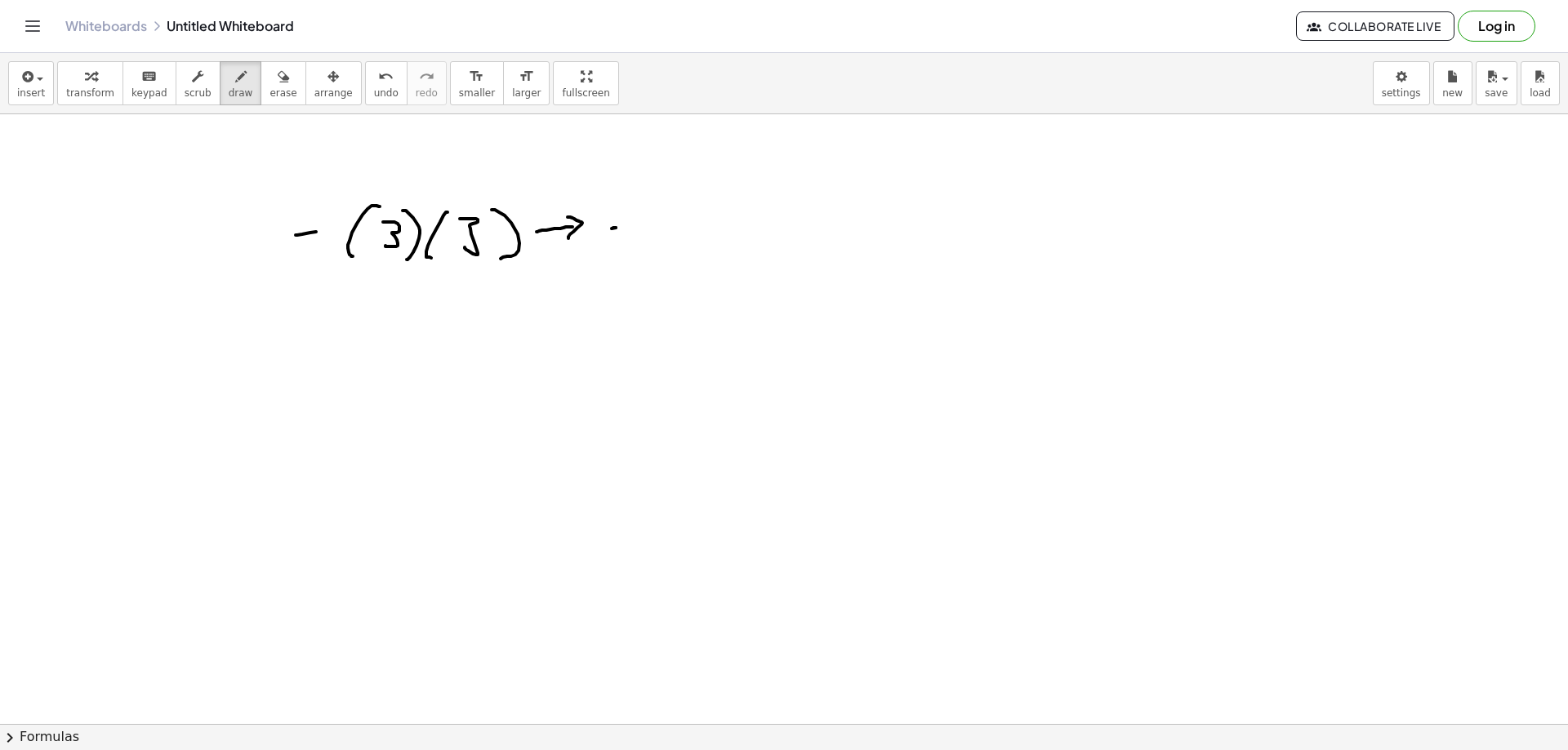
drag, startPoint x: 616, startPoint y: 228, endPoint x: 638, endPoint y: 228, distance: 22.0
click at [636, 229] on div at bounding box center [784, 232] width 1568 height 1830
drag, startPoint x: 677, startPoint y: 199, endPoint x: 656, endPoint y: 258, distance: 62.6
click at [656, 258] on div at bounding box center [784, 232] width 1568 height 1830
drag, startPoint x: 678, startPoint y: 214, endPoint x: 678, endPoint y: 236, distance: 22.0
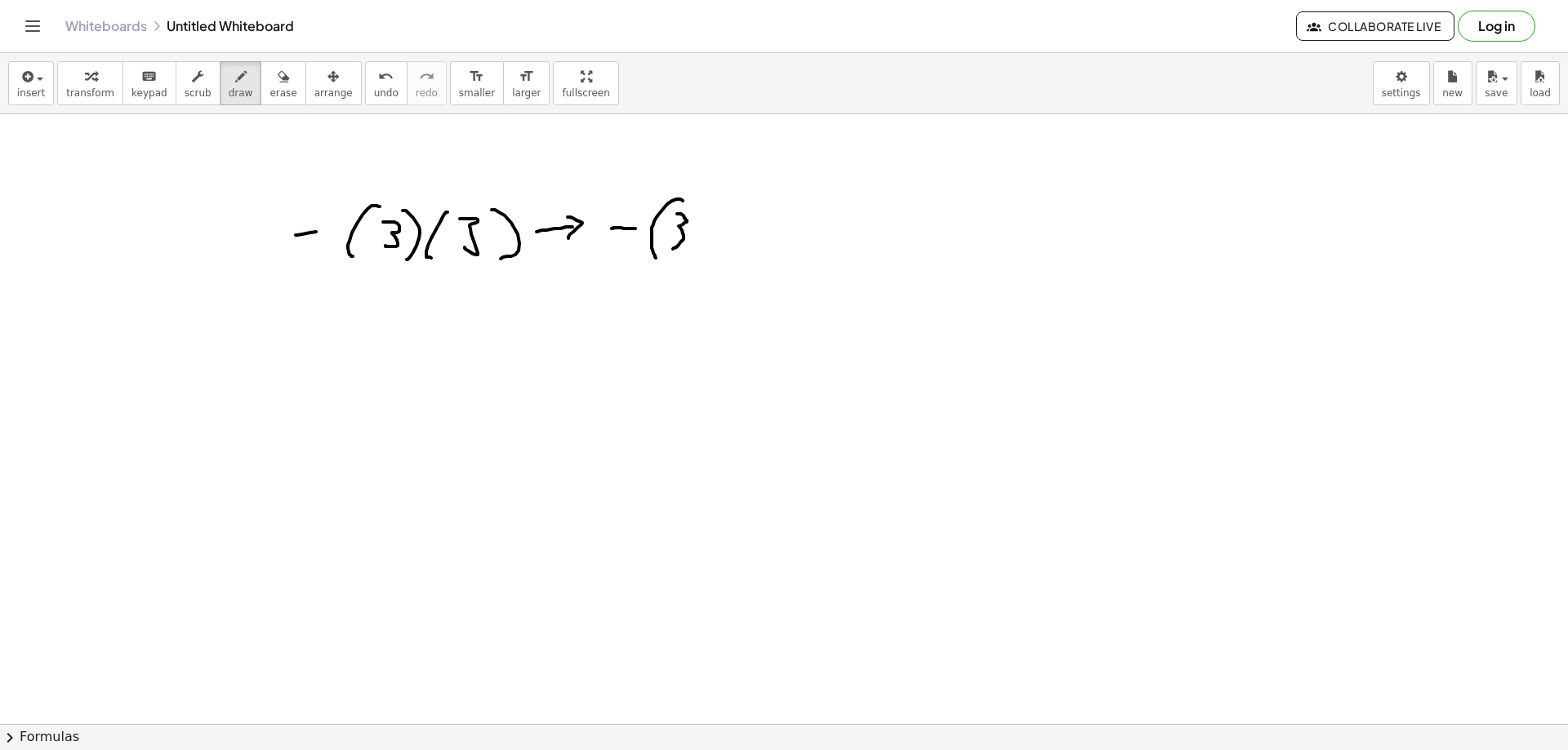
click at [668, 249] on div at bounding box center [784, 232] width 1568 height 1830
drag, startPoint x: 701, startPoint y: 203, endPoint x: 715, endPoint y: 218, distance: 20.5
click at [715, 218] on div at bounding box center [784, 232] width 1568 height 1830
drag, startPoint x: 725, startPoint y: 200, endPoint x: 719, endPoint y: 261, distance: 61.3
click at [715, 254] on div at bounding box center [784, 232] width 1568 height 1830
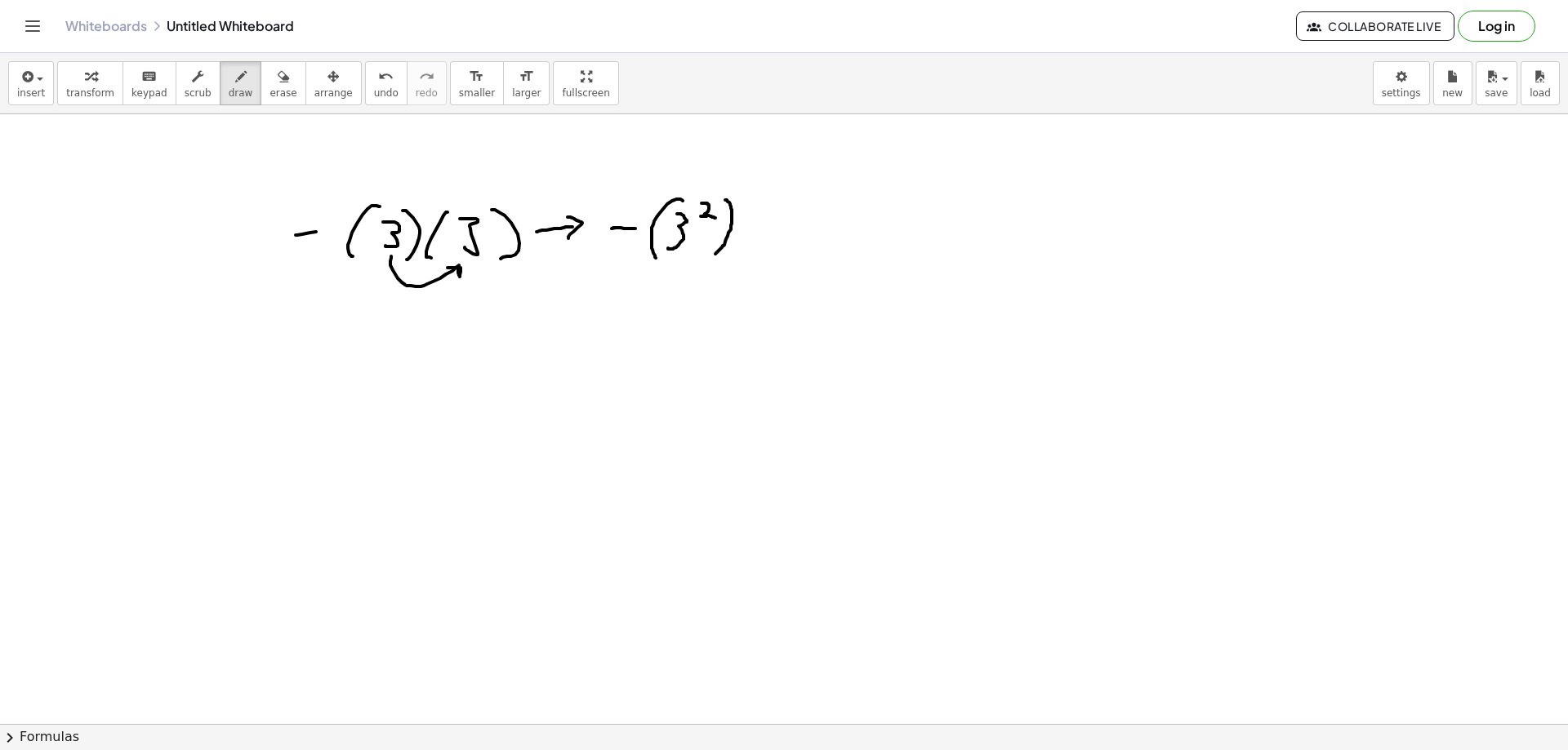
drag, startPoint x: 391, startPoint y: 257, endPoint x: 430, endPoint y: 267, distance: 40.3
click at [447, 268] on div at bounding box center [784, 232] width 1568 height 1830
drag, startPoint x: 401, startPoint y: 256, endPoint x: 385, endPoint y: 264, distance: 17.9
click at [385, 264] on div at bounding box center [784, 232] width 1568 height 1830
click at [317, 262] on div at bounding box center [784, 232] width 1568 height 1830
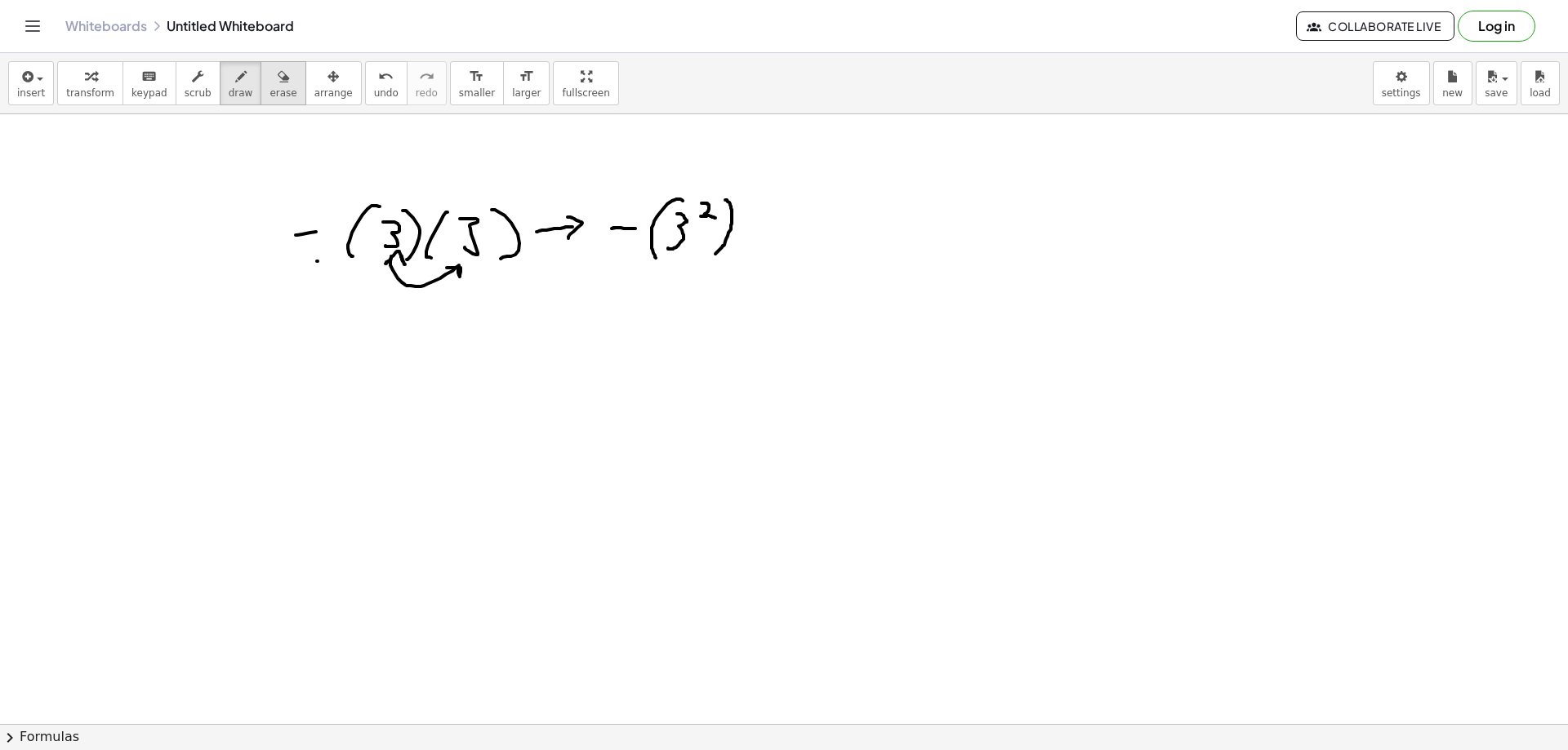
click at [270, 91] on span "erase" at bounding box center [283, 93] width 27 height 11
drag, startPoint x: 330, startPoint y: 300, endPoint x: 449, endPoint y: 303, distance: 119.0
click at [449, 303] on div at bounding box center [784, 232] width 1568 height 1830
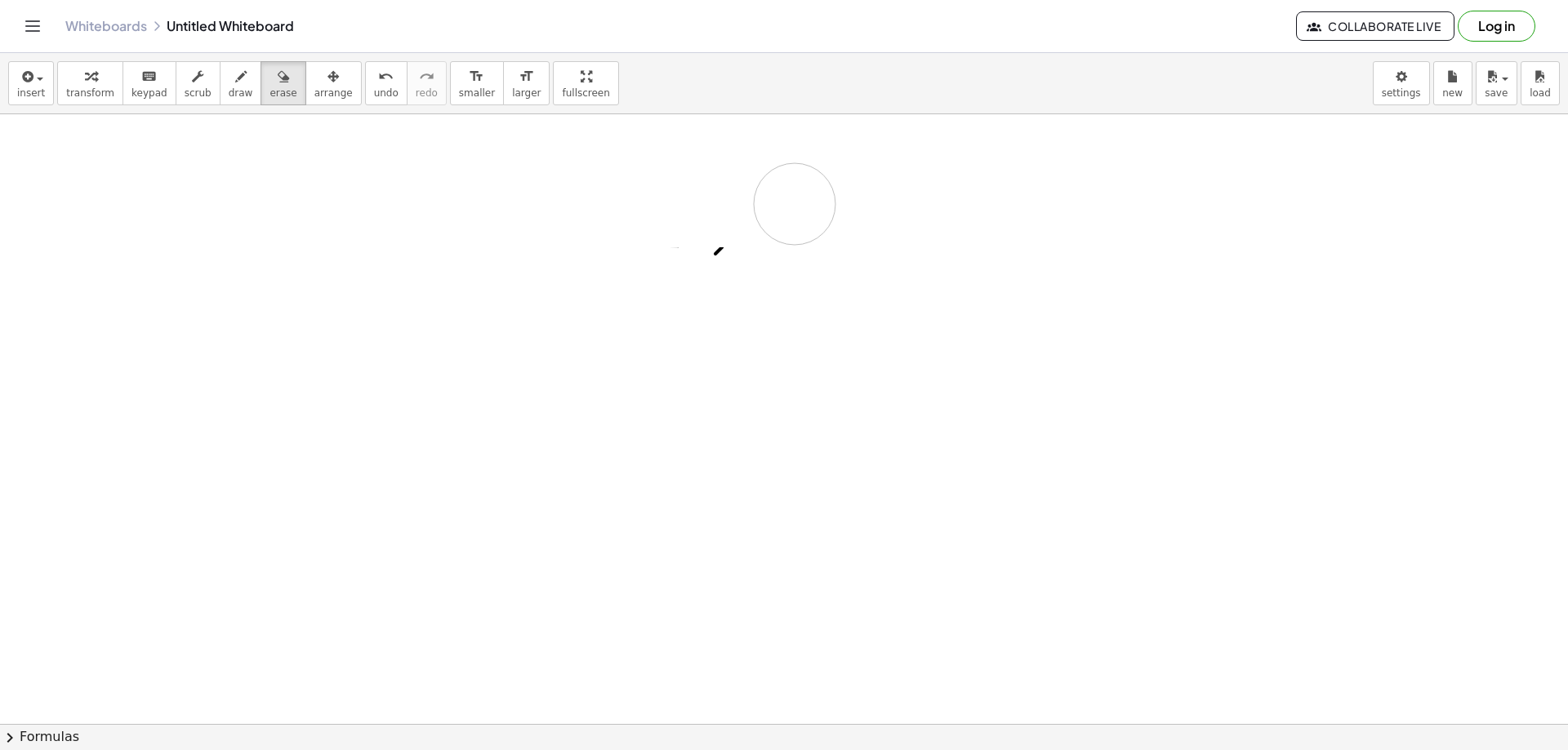
drag, startPoint x: 312, startPoint y: 204, endPoint x: 769, endPoint y: 208, distance: 457.0
click at [792, 205] on div at bounding box center [784, 232] width 1568 height 1830
drag, startPoint x: 795, startPoint y: 214, endPoint x: 655, endPoint y: 242, distance: 142.8
click at [708, 256] on div at bounding box center [784, 232] width 1568 height 1830
click at [233, 82] on button "draw" at bounding box center [241, 84] width 43 height 44
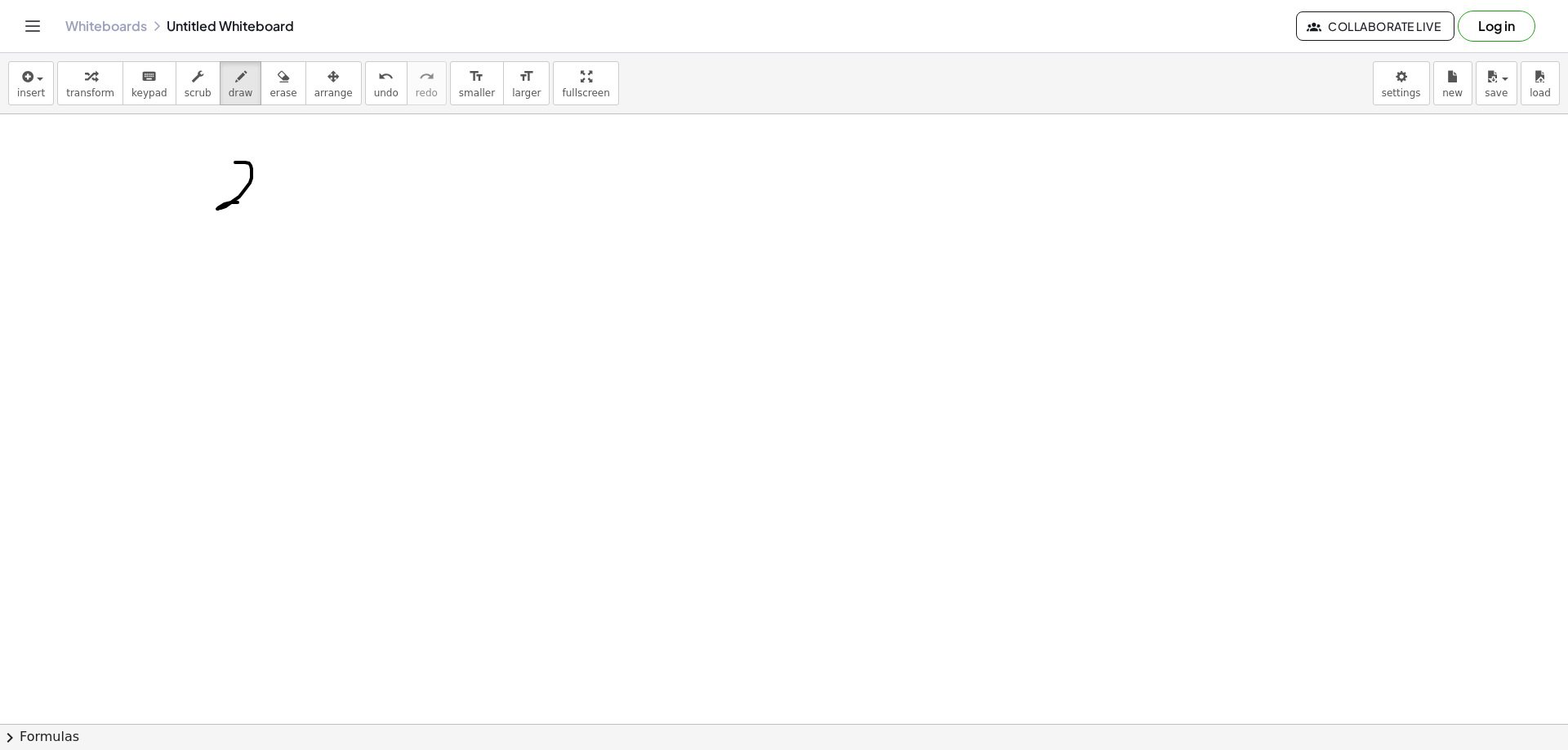
drag, startPoint x: 252, startPoint y: 178, endPoint x: 278, endPoint y: 196, distance: 31.6
click at [245, 203] on div at bounding box center [784, 232] width 1568 height 1830
click at [278, 196] on div at bounding box center [784, 232] width 1568 height 1830
drag, startPoint x: 306, startPoint y: 169, endPoint x: 328, endPoint y: 204, distance: 41.3
click at [321, 204] on div at bounding box center [784, 232] width 1568 height 1830
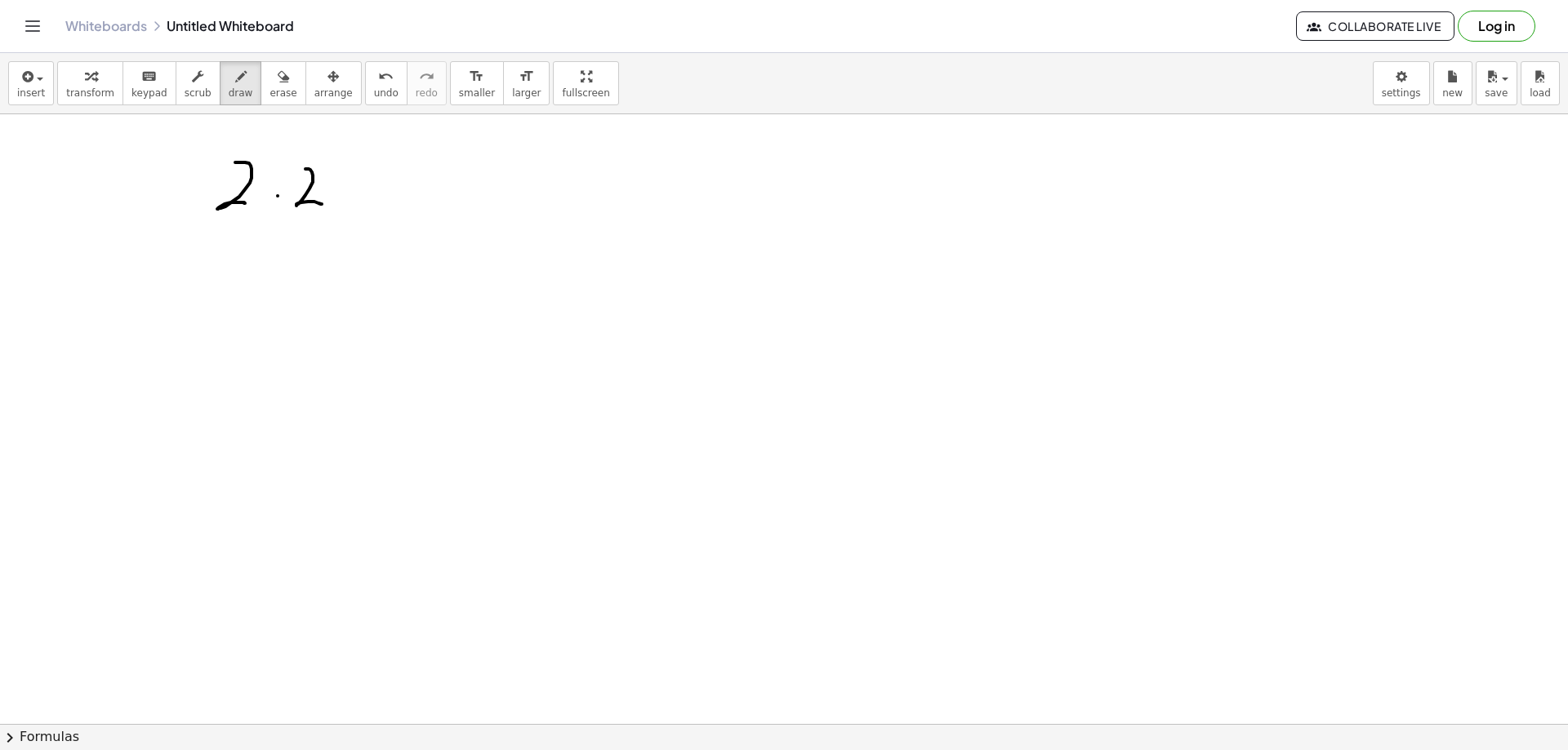
click at [358, 197] on div at bounding box center [784, 232] width 1568 height 1830
drag, startPoint x: 391, startPoint y: 170, endPoint x: 407, endPoint y: 208, distance: 41.2
click at [402, 208] on div at bounding box center [784, 232] width 1568 height 1830
click at [422, 199] on div at bounding box center [784, 232] width 1568 height 1830
drag, startPoint x: 445, startPoint y: 175, endPoint x: 493, endPoint y: 221, distance: 66.5
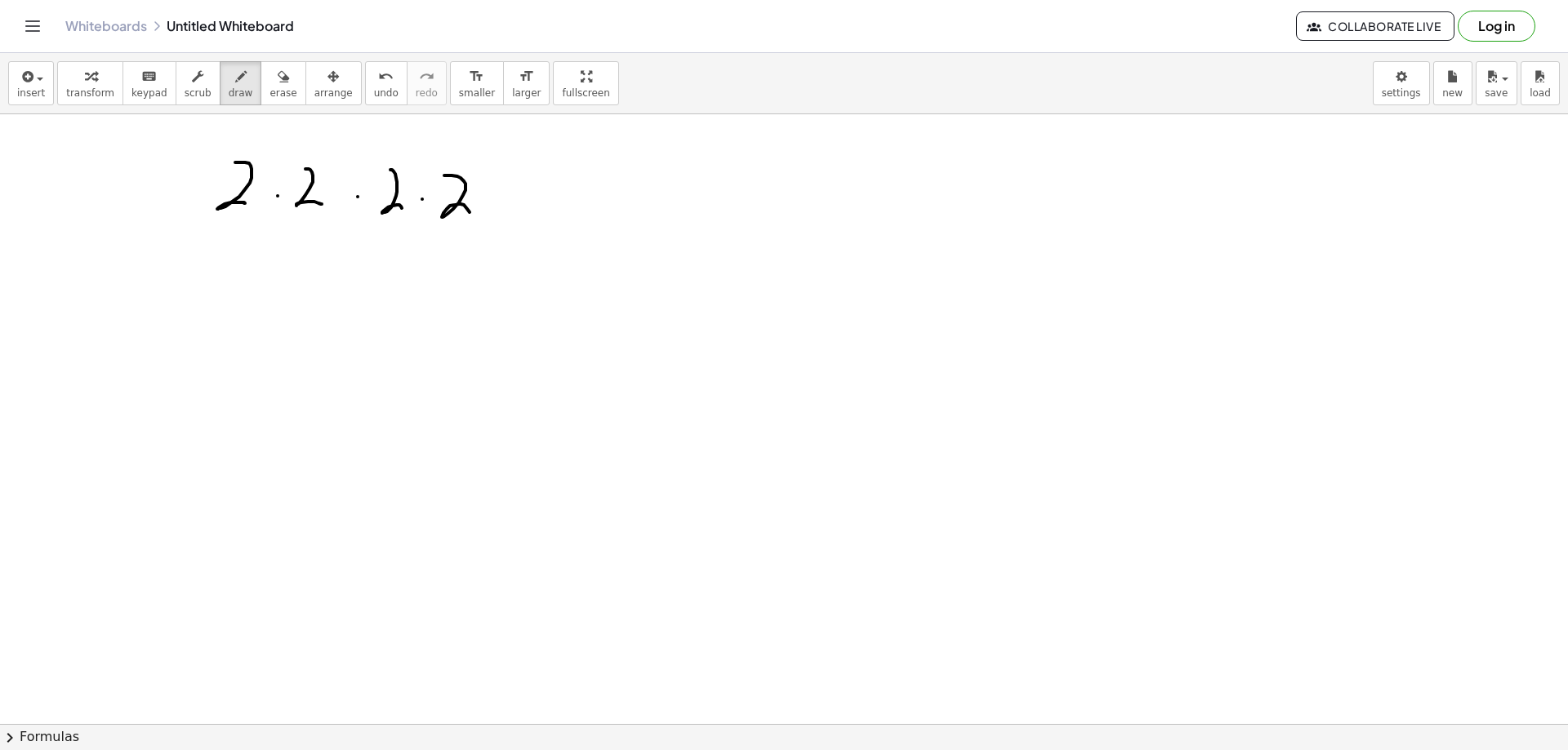
click at [473, 217] on div at bounding box center [784, 232] width 1568 height 1830
drag, startPoint x: 244, startPoint y: 223, endPoint x: 303, endPoint y: 223, distance: 59.0
click at [303, 223] on div at bounding box center [784, 232] width 1568 height 1830
drag, startPoint x: 375, startPoint y: 230, endPoint x: 430, endPoint y: 238, distance: 55.6
click at [430, 239] on div at bounding box center [784, 232] width 1568 height 1830
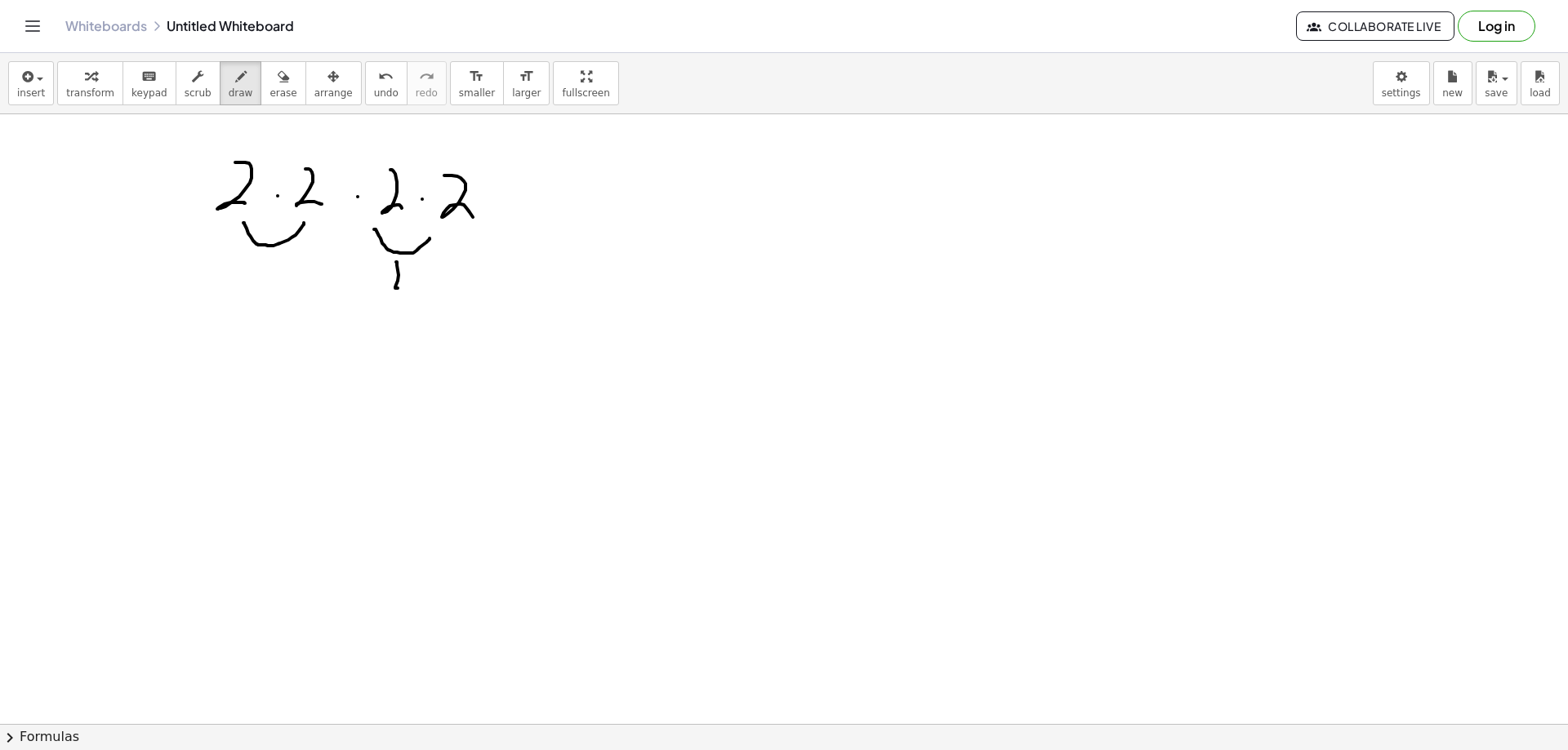
drag, startPoint x: 396, startPoint y: 263, endPoint x: 413, endPoint y: 283, distance: 26.2
click at [413, 283] on div at bounding box center [784, 232] width 1568 height 1830
drag, startPoint x: 413, startPoint y: 281, endPoint x: 403, endPoint y: 299, distance: 20.6
click at [403, 299] on div at bounding box center [784, 232] width 1568 height 1830
drag, startPoint x: 281, startPoint y: 267, endPoint x: 312, endPoint y: 277, distance: 32.6
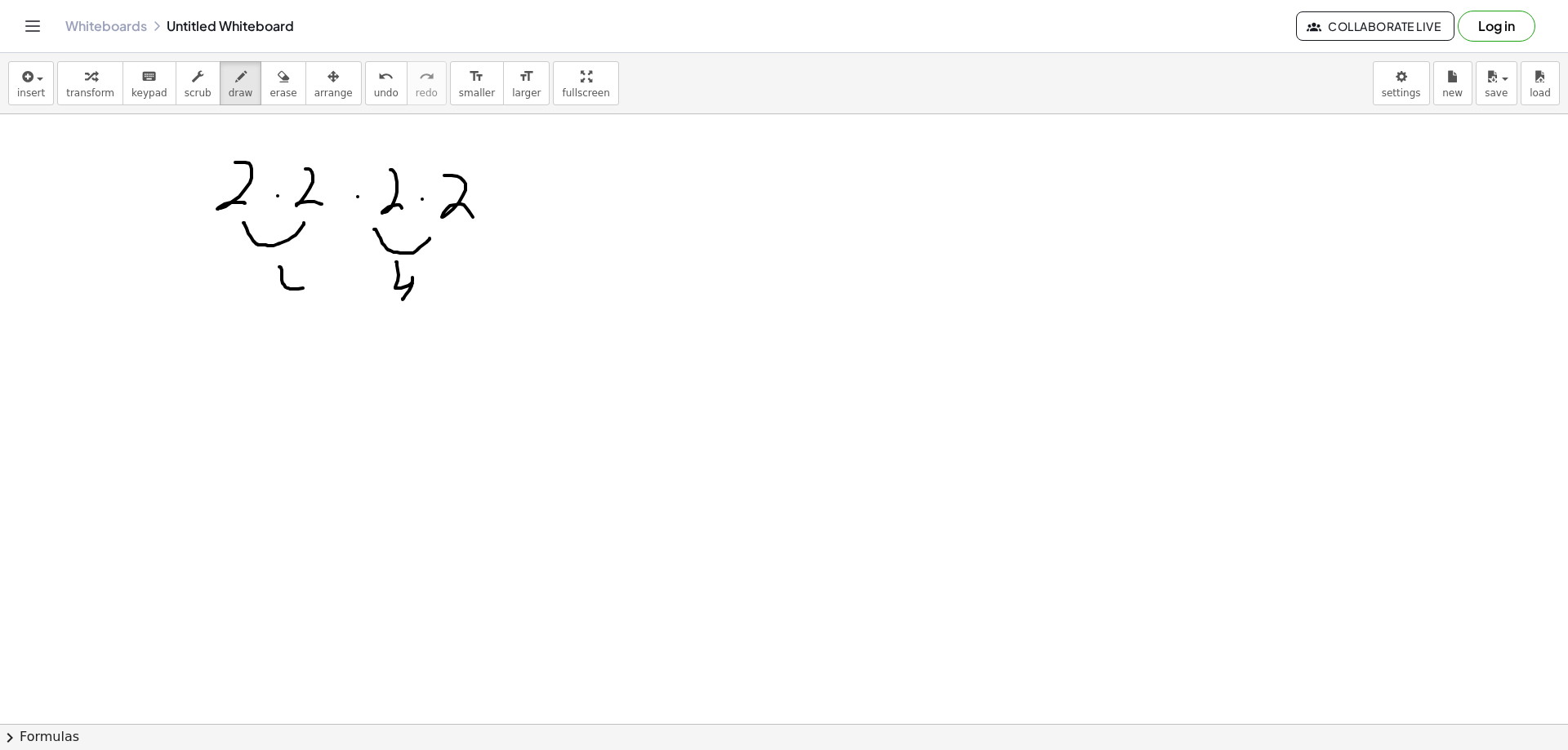
click at [308, 284] on div at bounding box center [784, 232] width 1568 height 1830
drag, startPoint x: 312, startPoint y: 277, endPoint x: 307, endPoint y: 303, distance: 26.5
click at [307, 303] on div at bounding box center [784, 232] width 1568 height 1830
drag, startPoint x: 342, startPoint y: 287, endPoint x: 351, endPoint y: 316, distance: 30.4
click at [343, 287] on div at bounding box center [784, 232] width 1568 height 1830
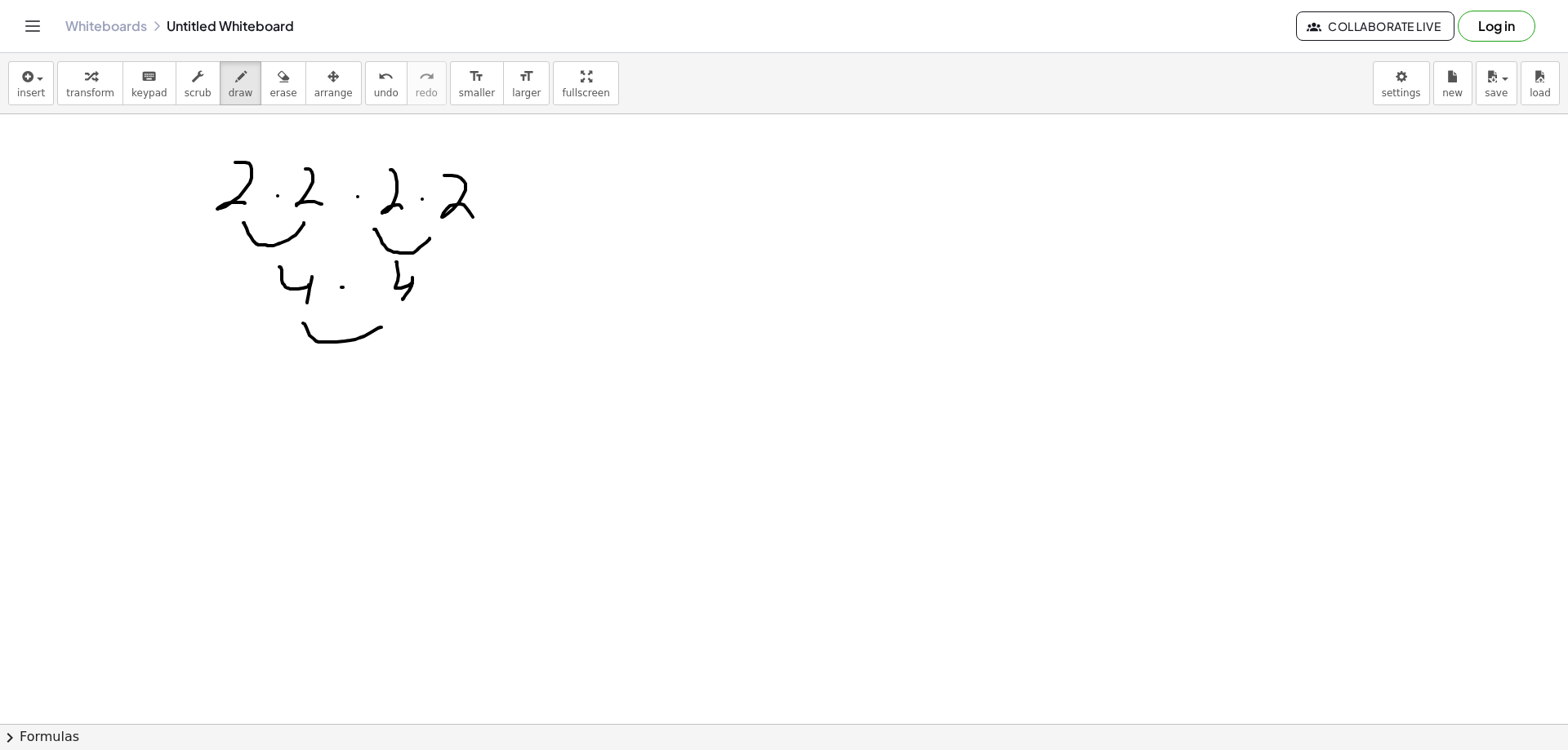
drag, startPoint x: 316, startPoint y: 341, endPoint x: 345, endPoint y: 350, distance: 30.4
click at [382, 327] on div at bounding box center [784, 232] width 1568 height 1830
drag, startPoint x: 326, startPoint y: 358, endPoint x: 323, endPoint y: 398, distance: 40.1
click at [323, 398] on div at bounding box center [784, 232] width 1568 height 1830
drag, startPoint x: 362, startPoint y: 367, endPoint x: 341, endPoint y: 383, distance: 26.4
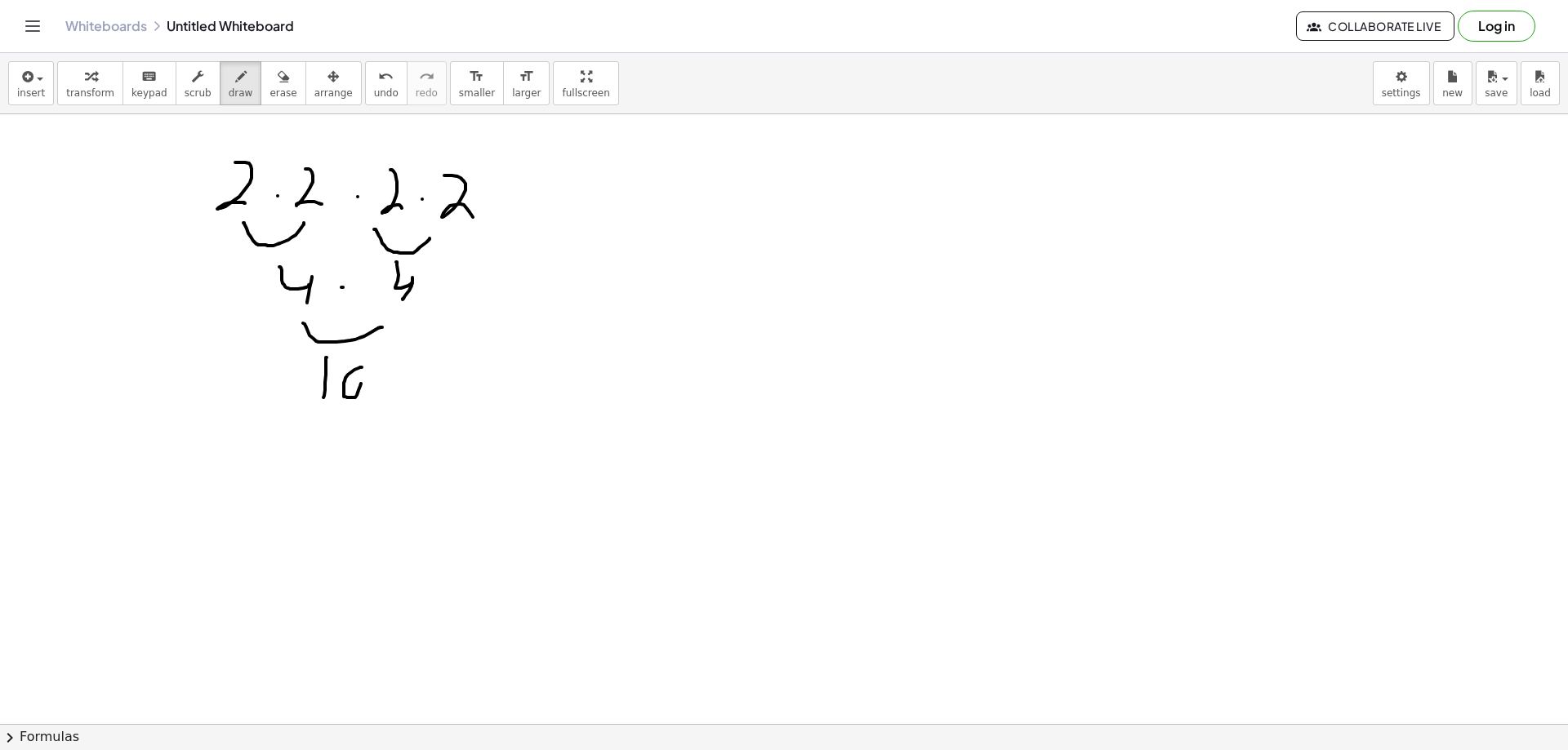
click at [343, 381] on div at bounding box center [784, 232] width 1568 height 1830
click at [304, 347] on div at bounding box center [784, 232] width 1568 height 1830
drag, startPoint x: 403, startPoint y: 367, endPoint x: 431, endPoint y: 367, distance: 28.0
click at [431, 367] on div at bounding box center [784, 232] width 1568 height 1830
drag, startPoint x: 406, startPoint y: 375, endPoint x: 439, endPoint y: 376, distance: 33.0
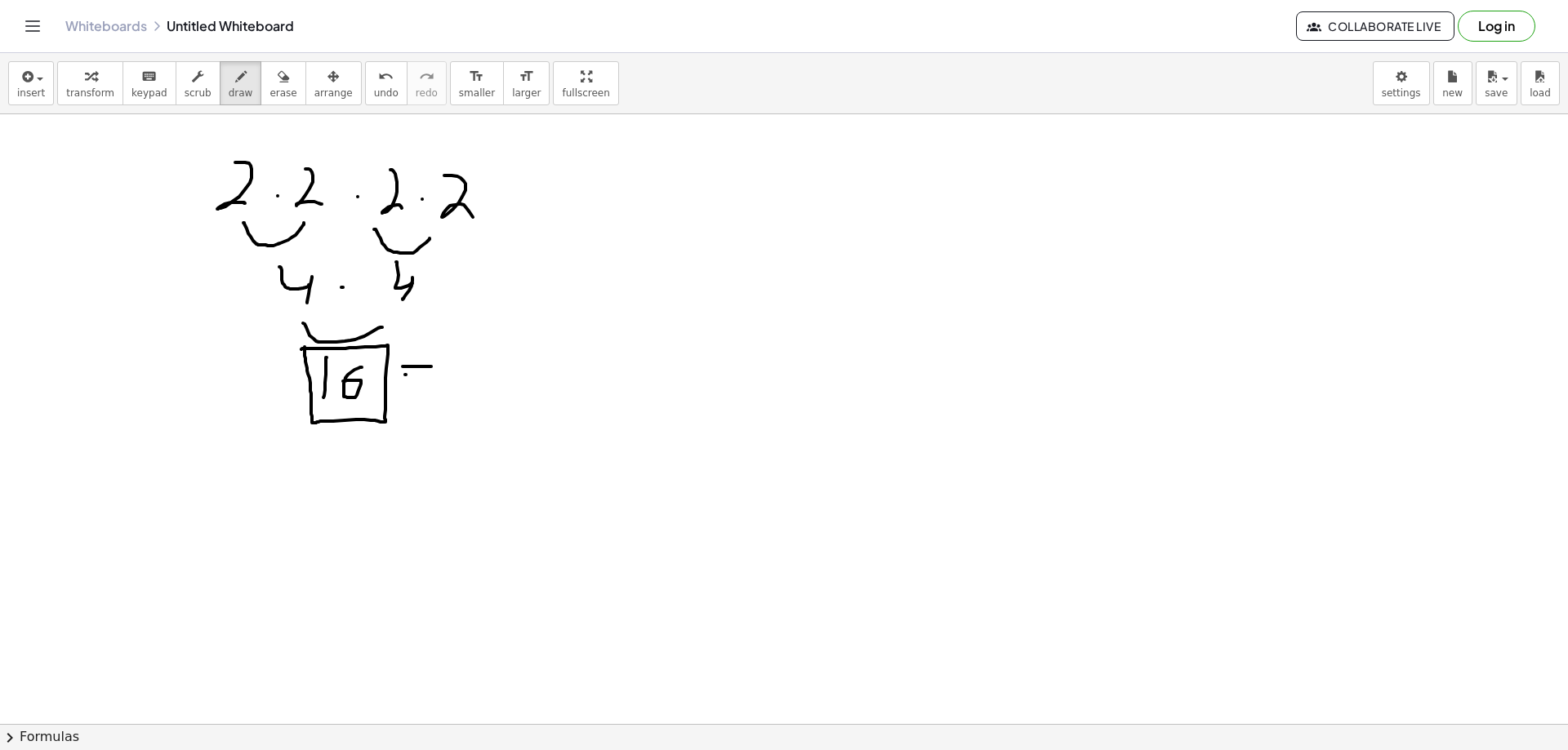
click at [428, 376] on div at bounding box center [784, 232] width 1568 height 1830
drag, startPoint x: 449, startPoint y: 363, endPoint x: 476, endPoint y: 399, distance: 45.0
click at [473, 403] on div at bounding box center [784, 232] width 1568 height 1830
drag, startPoint x: 493, startPoint y: 350, endPoint x: 501, endPoint y: 368, distance: 19.7
click at [501, 368] on div at bounding box center [784, 232] width 1568 height 1830
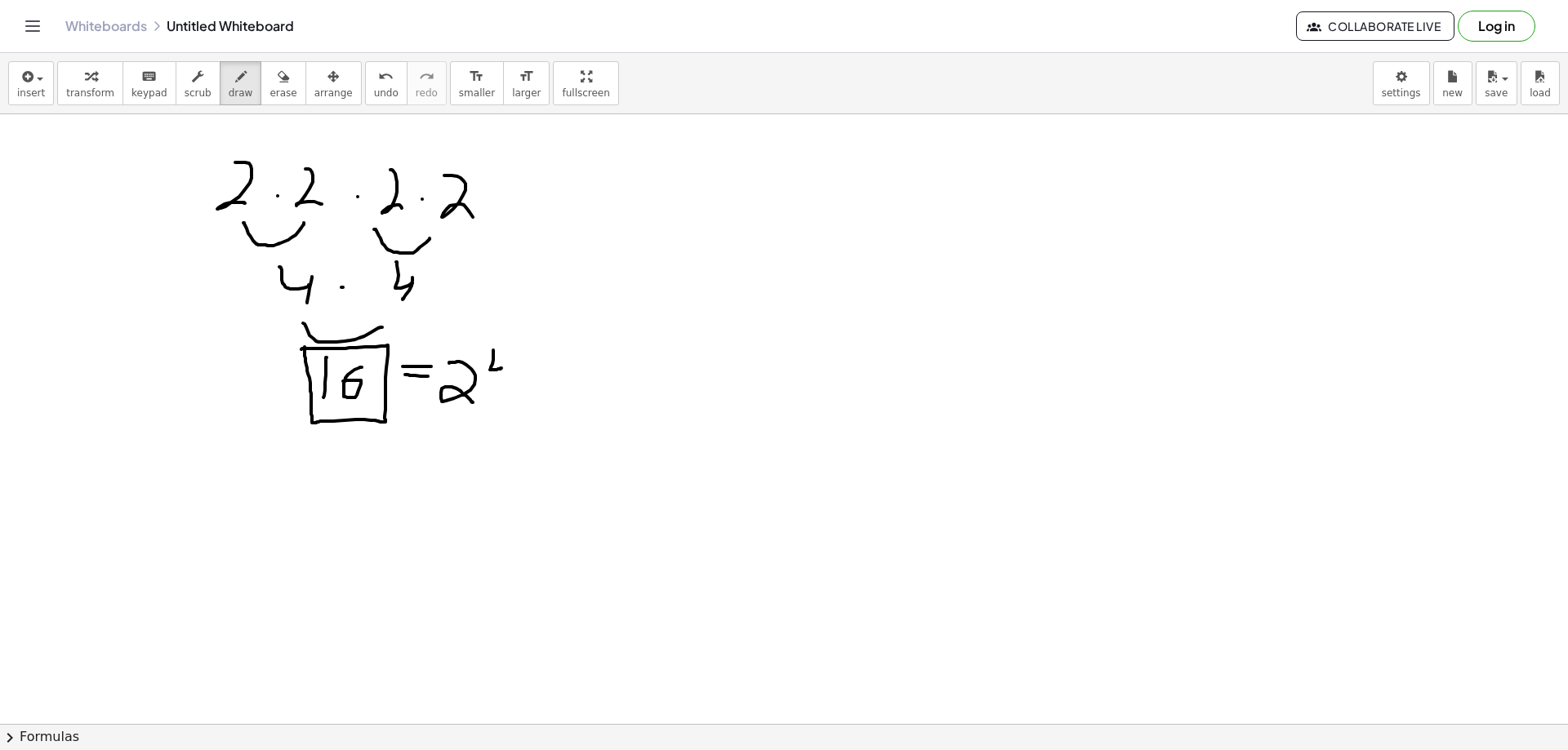
drag, startPoint x: 508, startPoint y: 367, endPoint x: 513, endPoint y: 408, distance: 41.3
click at [501, 381] on div at bounding box center [784, 232] width 1568 height 1830
drag, startPoint x: 773, startPoint y: 167, endPoint x: 739, endPoint y: 220, distance: 63.0
click at [739, 220] on div at bounding box center [784, 232] width 1568 height 1830
drag, startPoint x: 755, startPoint y: 197, endPoint x: 780, endPoint y: 191, distance: 25.7
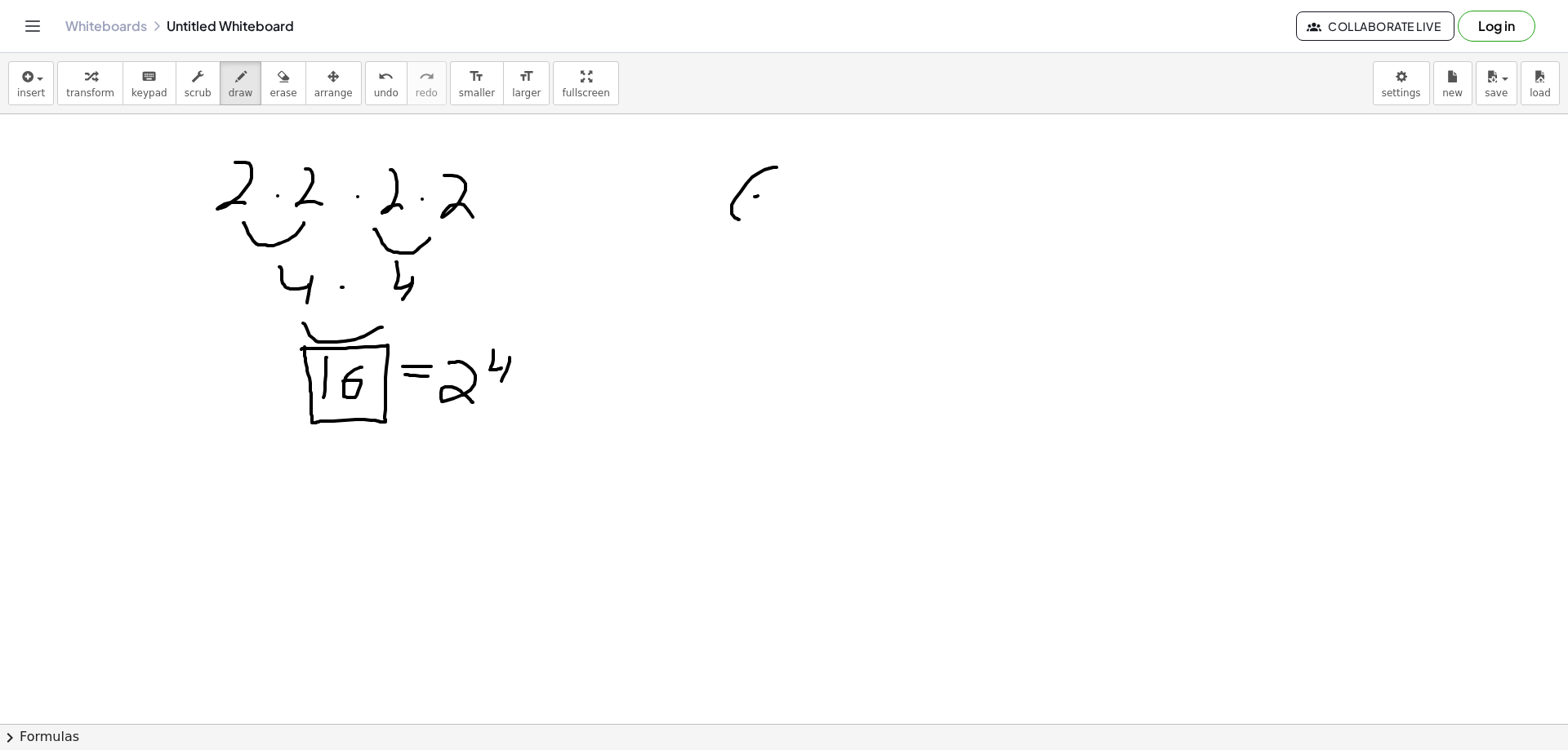
click at [776, 193] on div at bounding box center [784, 232] width 1568 height 1830
click at [814, 184] on div at bounding box center [784, 232] width 1568 height 1830
drag, startPoint x: 793, startPoint y: 201, endPoint x: 788, endPoint y: 219, distance: 18.7
click at [788, 219] on div at bounding box center [784, 232] width 1568 height 1830
drag, startPoint x: 823, startPoint y: 171, endPoint x: 819, endPoint y: 217, distance: 46.2
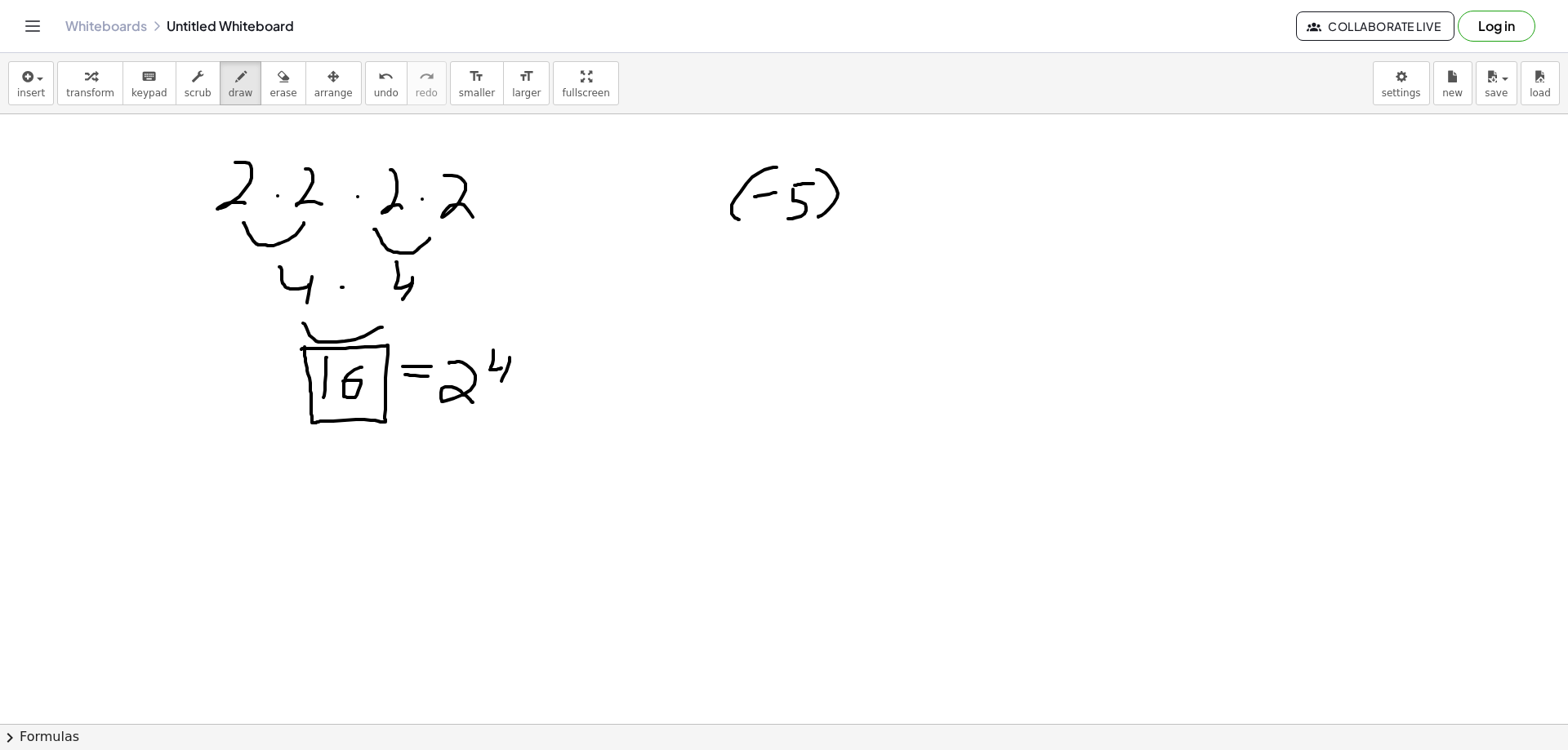
click at [819, 217] on div at bounding box center [784, 232] width 1568 height 1830
drag, startPoint x: 871, startPoint y: 170, endPoint x: 881, endPoint y: 186, distance: 18.9
click at [886, 176] on div at bounding box center [784, 232] width 1568 height 1830
drag, startPoint x: 881, startPoint y: 186, endPoint x: 874, endPoint y: 198, distance: 13.9
click at [876, 197] on div at bounding box center [784, 232] width 1568 height 1830
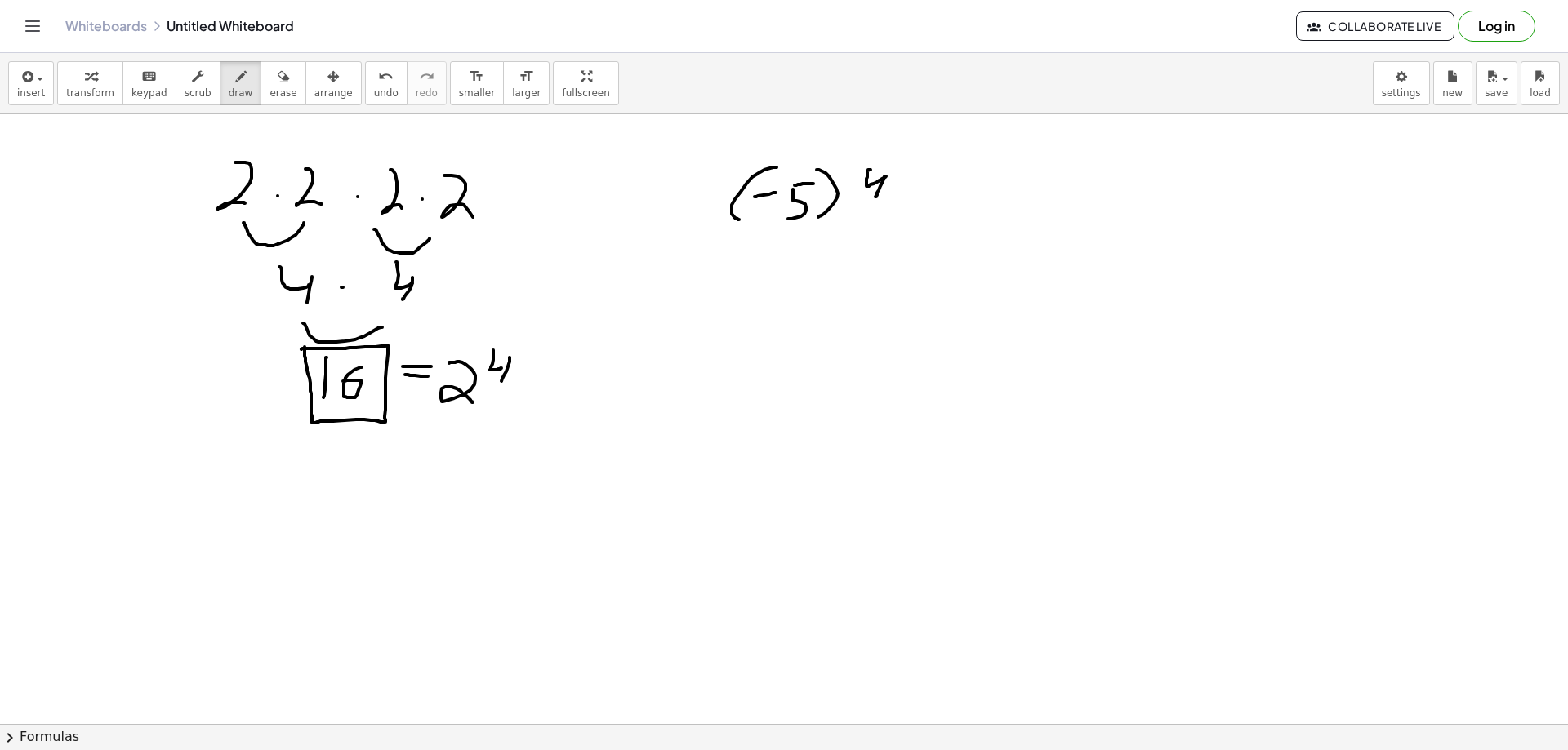
drag, startPoint x: 913, startPoint y: 195, endPoint x: 942, endPoint y: 194, distance: 29.0
click at [929, 194] on div at bounding box center [784, 232] width 1568 height 1830
drag, startPoint x: 919, startPoint y: 208, endPoint x: 964, endPoint y: 209, distance: 45.0
click at [955, 208] on div at bounding box center [784, 232] width 1568 height 1830
drag, startPoint x: 1016, startPoint y: 180, endPoint x: 1036, endPoint y: 217, distance: 42.1
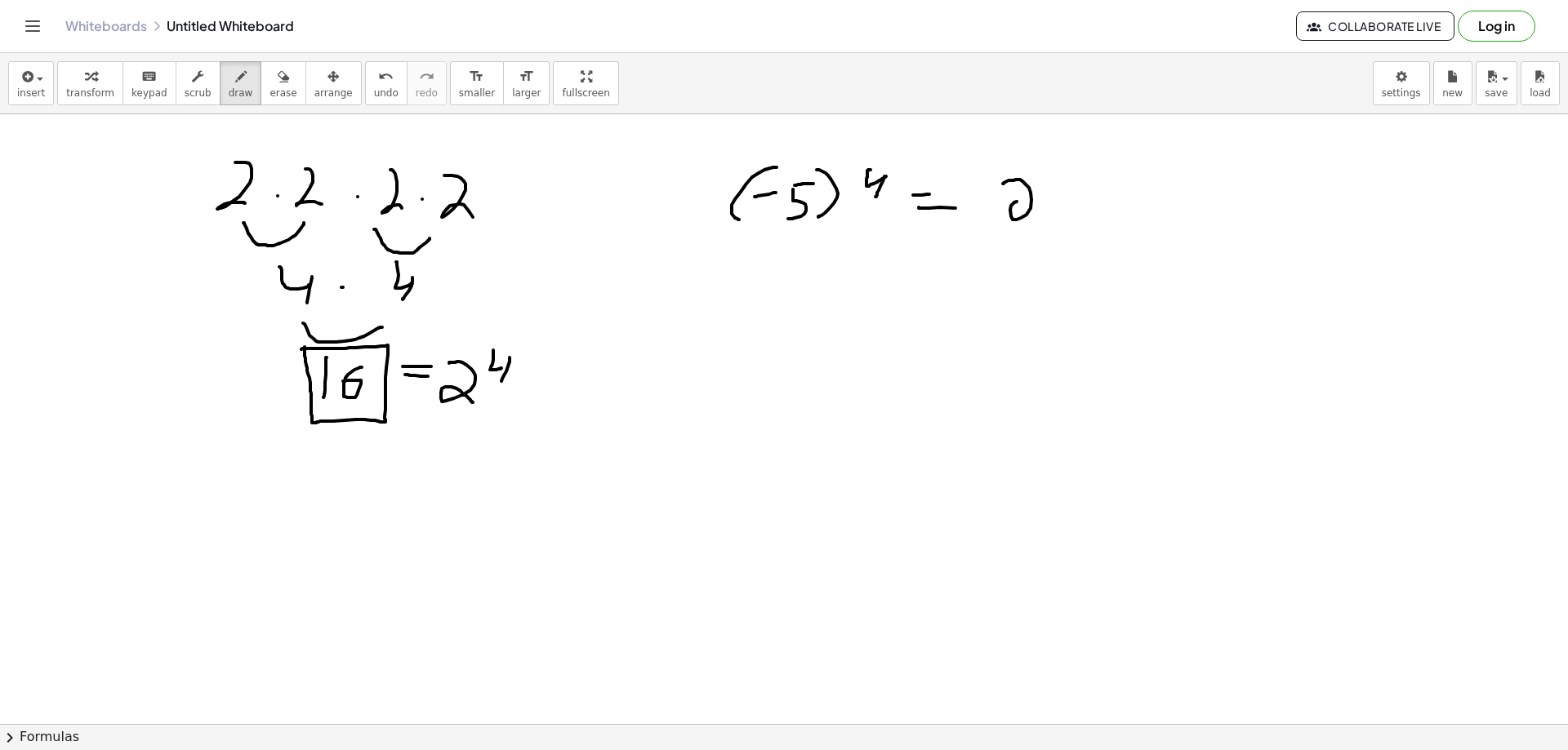
click at [1036, 217] on div at bounding box center [784, 232] width 1568 height 1830
click at [1078, 179] on div at bounding box center [784, 232] width 1568 height 1830
click at [1050, 217] on div at bounding box center [784, 232] width 1568 height 1830
click at [1091, 188] on div at bounding box center [784, 232] width 1568 height 1830
click at [1128, 213] on div at bounding box center [784, 232] width 1568 height 1830
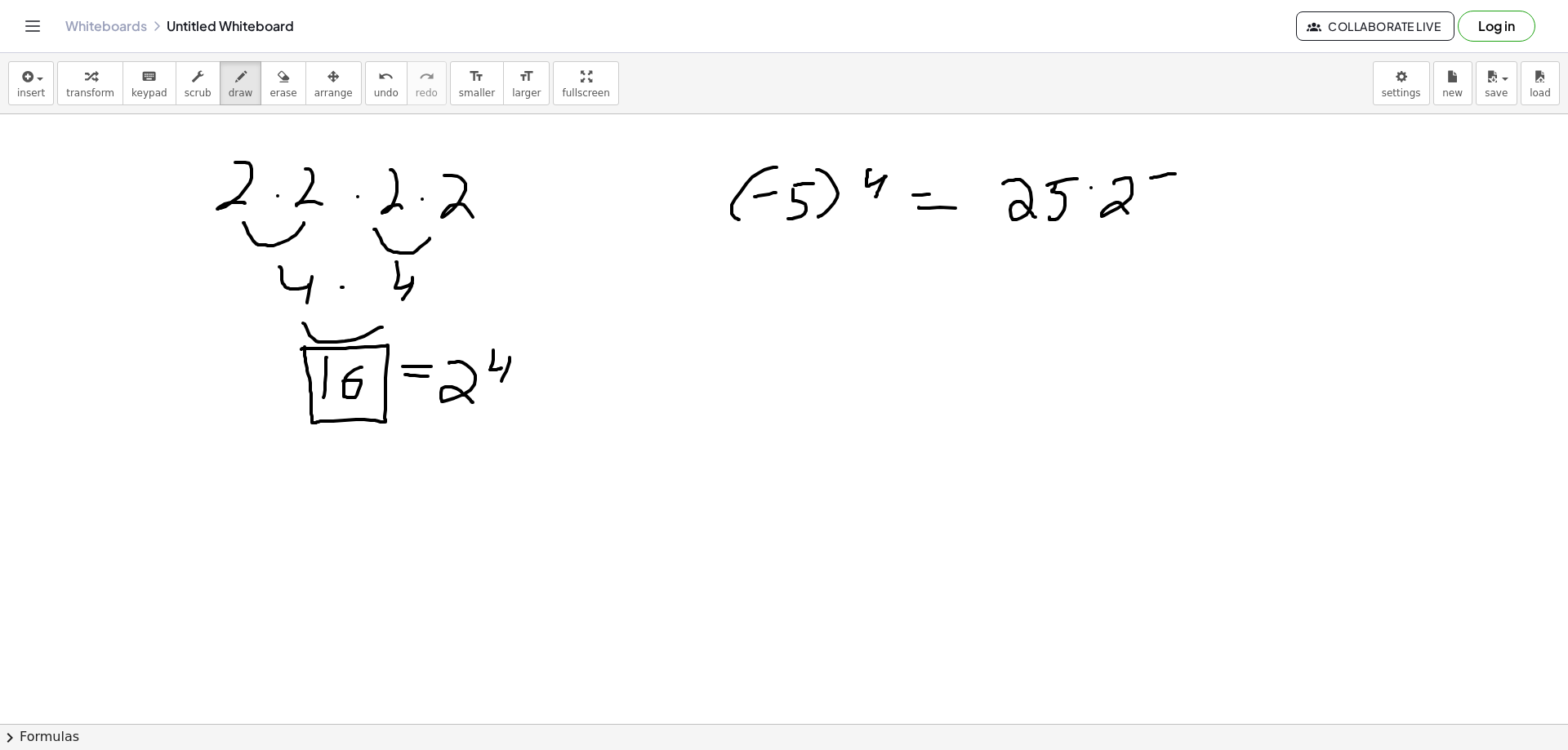
click at [1174, 173] on div at bounding box center [784, 232] width 1568 height 1830
click at [1140, 216] on div at bounding box center [784, 232] width 1568 height 1830
click at [718, 283] on div at bounding box center [784, 232] width 1568 height 1830
click at [755, 266] on div at bounding box center [784, 232] width 1568 height 1830
click at [791, 260] on div at bounding box center [784, 232] width 1568 height 1830
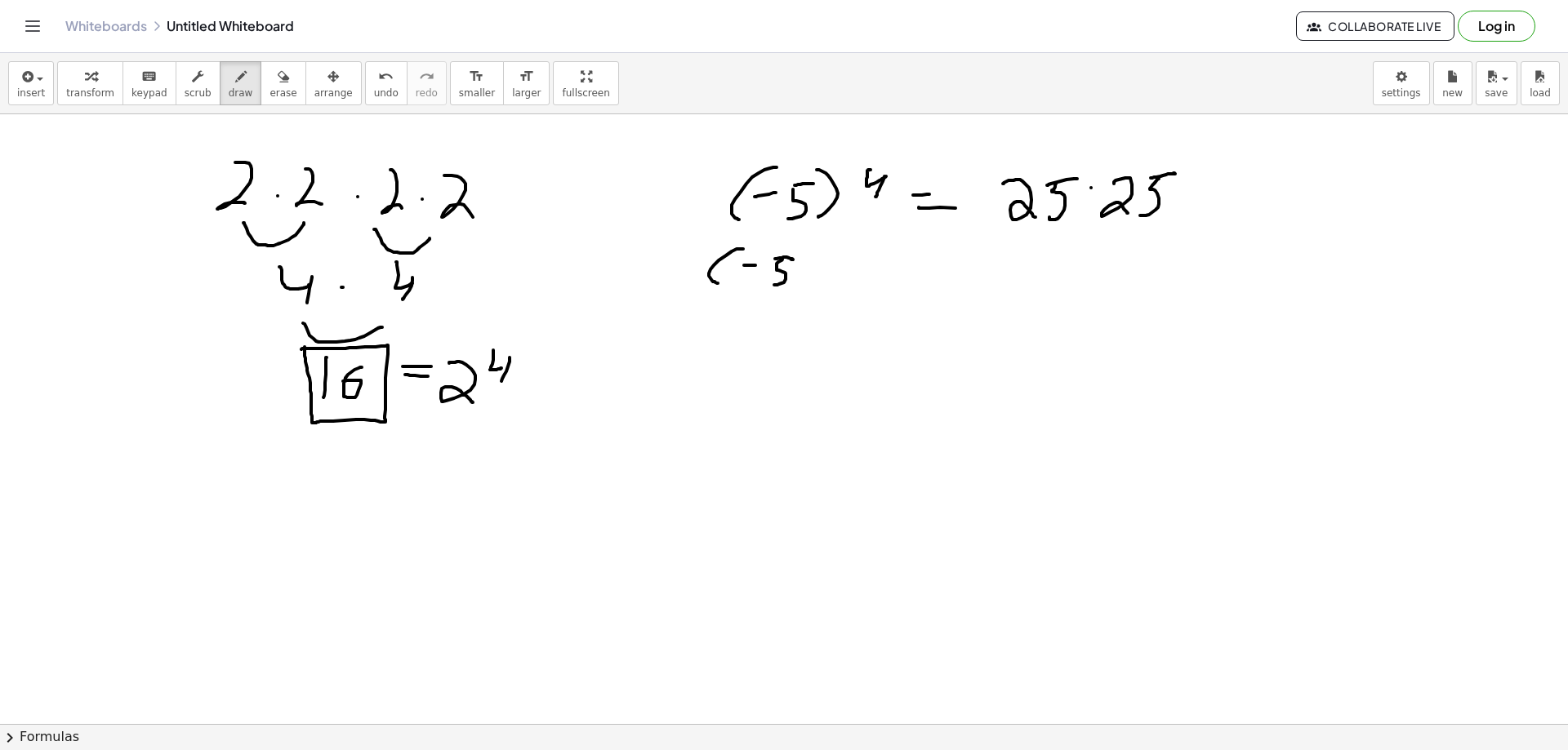
click at [774, 282] on div at bounding box center [784, 232] width 1568 height 1830
click at [787, 288] on div at bounding box center [784, 232] width 1568 height 1830
click at [825, 286] on div at bounding box center [784, 232] width 1568 height 1830
click at [852, 269] on div at bounding box center [784, 232] width 1568 height 1830
click at [890, 263] on div at bounding box center [784, 232] width 1568 height 1830
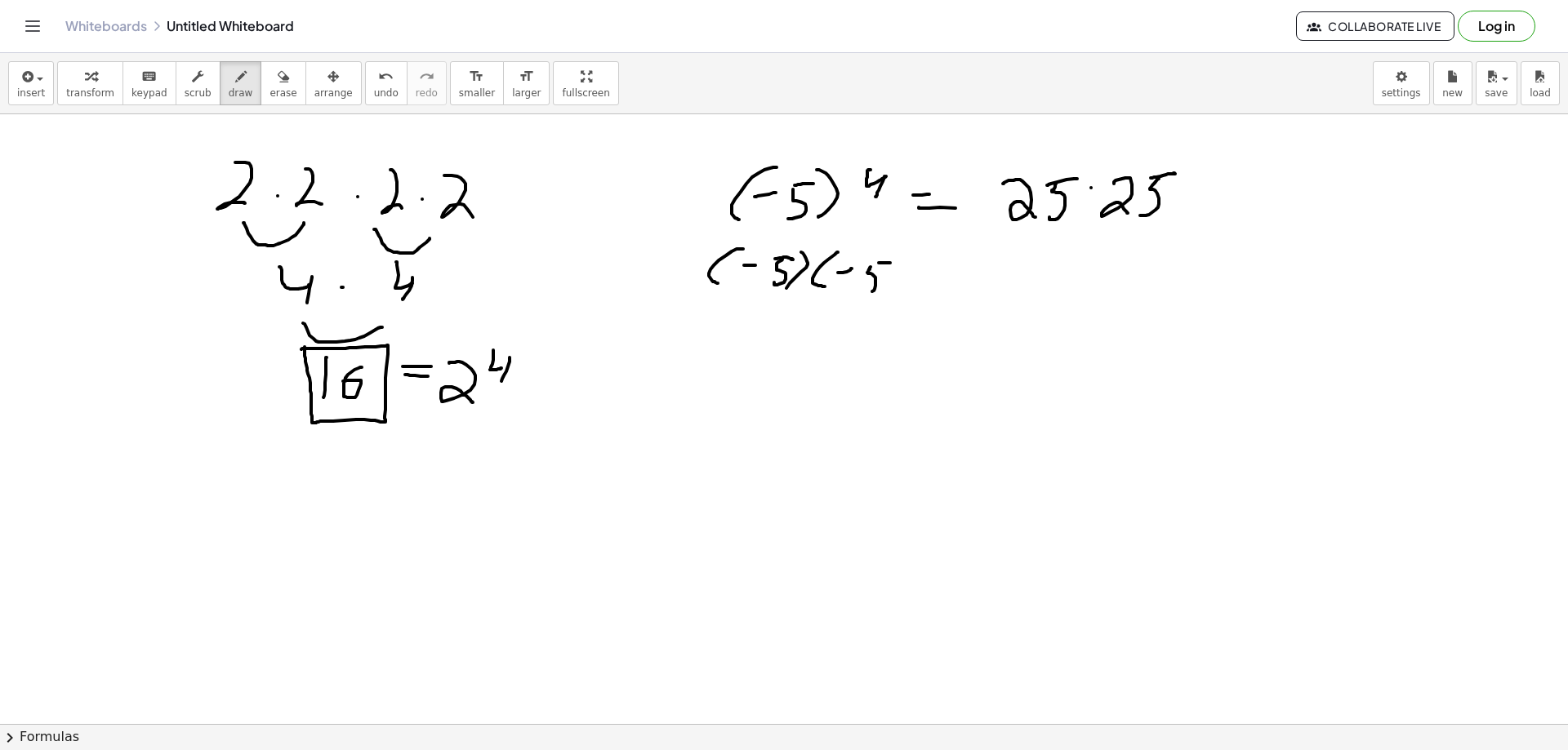
click at [860, 291] on div at bounding box center [784, 232] width 1568 height 1830
click at [896, 291] on div at bounding box center [784, 232] width 1568 height 1830
click at [912, 284] on div at bounding box center [784, 232] width 1568 height 1830
click at [943, 267] on div at bounding box center [784, 232] width 1568 height 1830
click at [975, 258] on div at bounding box center [784, 232] width 1568 height 1830
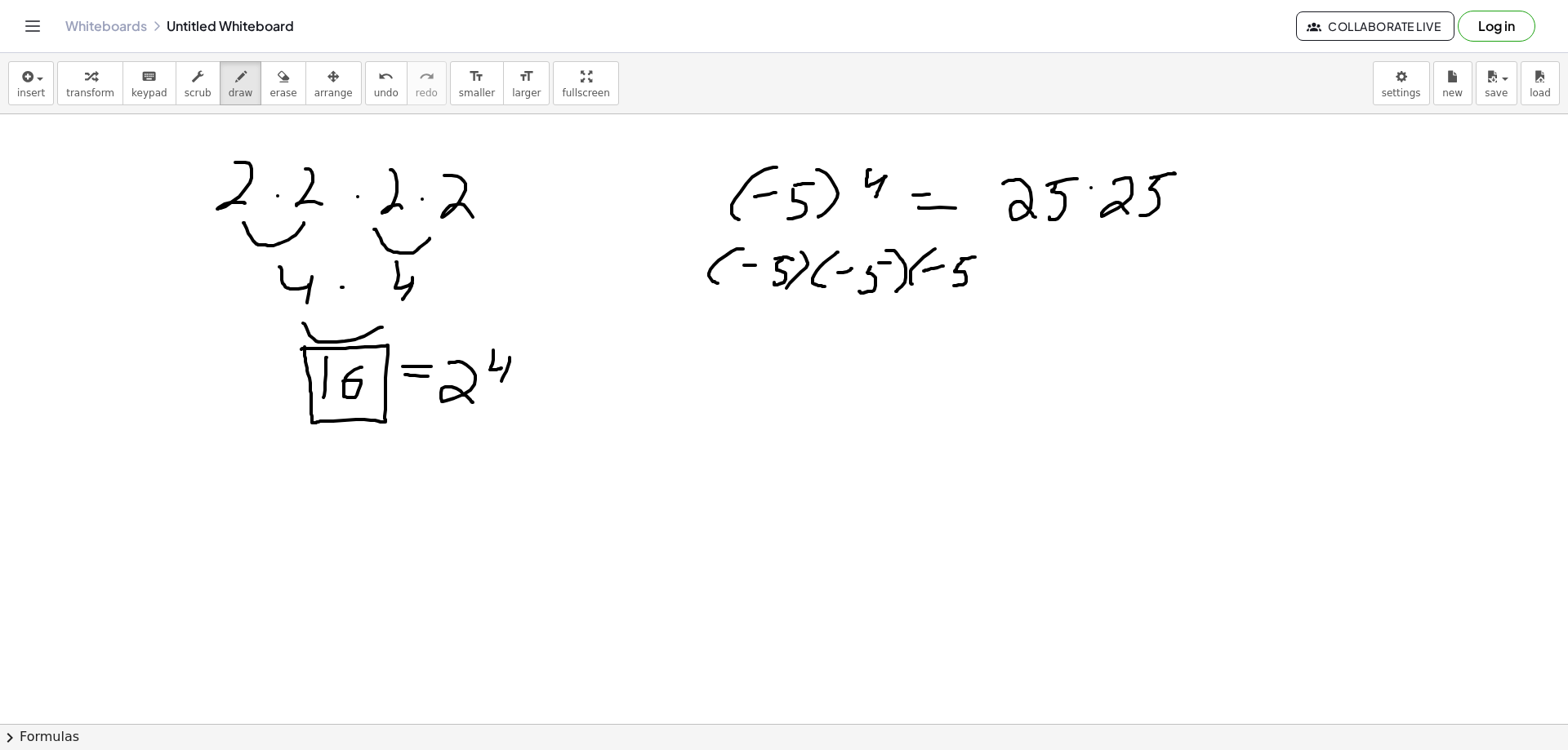
click at [953, 286] on div at bounding box center [784, 232] width 1568 height 1830
click at [974, 288] on div at bounding box center [784, 232] width 1568 height 1830
click at [991, 290] on div at bounding box center [784, 232] width 1568 height 1830
click at [1007, 269] on div at bounding box center [784, 232] width 1568 height 1830
click at [1034, 264] on div at bounding box center [784, 232] width 1568 height 1830
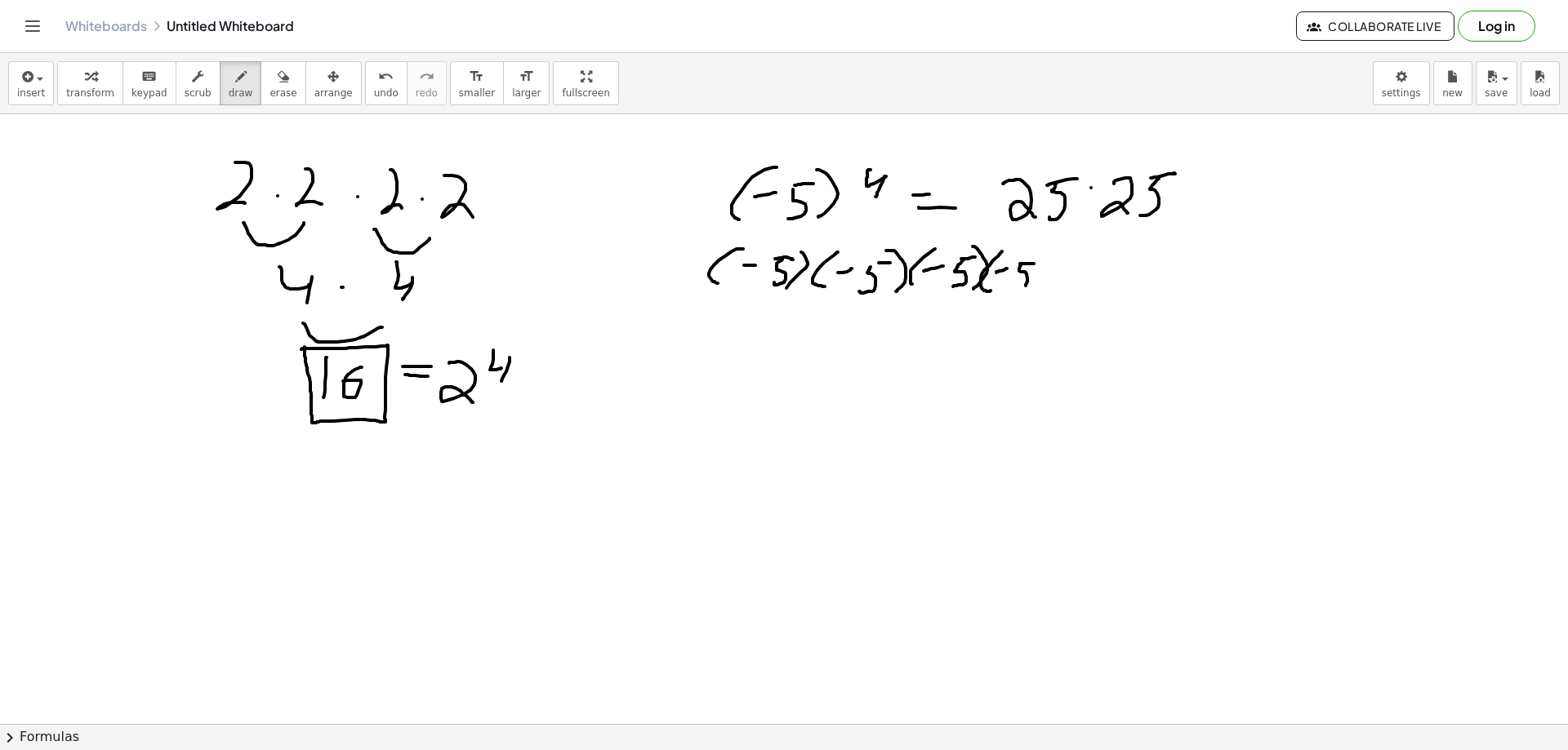
click at [1013, 284] on div at bounding box center [784, 232] width 1568 height 1830
click at [1032, 282] on div at bounding box center [784, 232] width 1568 height 1830
click at [814, 307] on div at bounding box center [784, 232] width 1568 height 1830
click at [736, 298] on div at bounding box center [784, 232] width 1568 height 1830
click at [782, 361] on div at bounding box center [784, 232] width 1568 height 1830
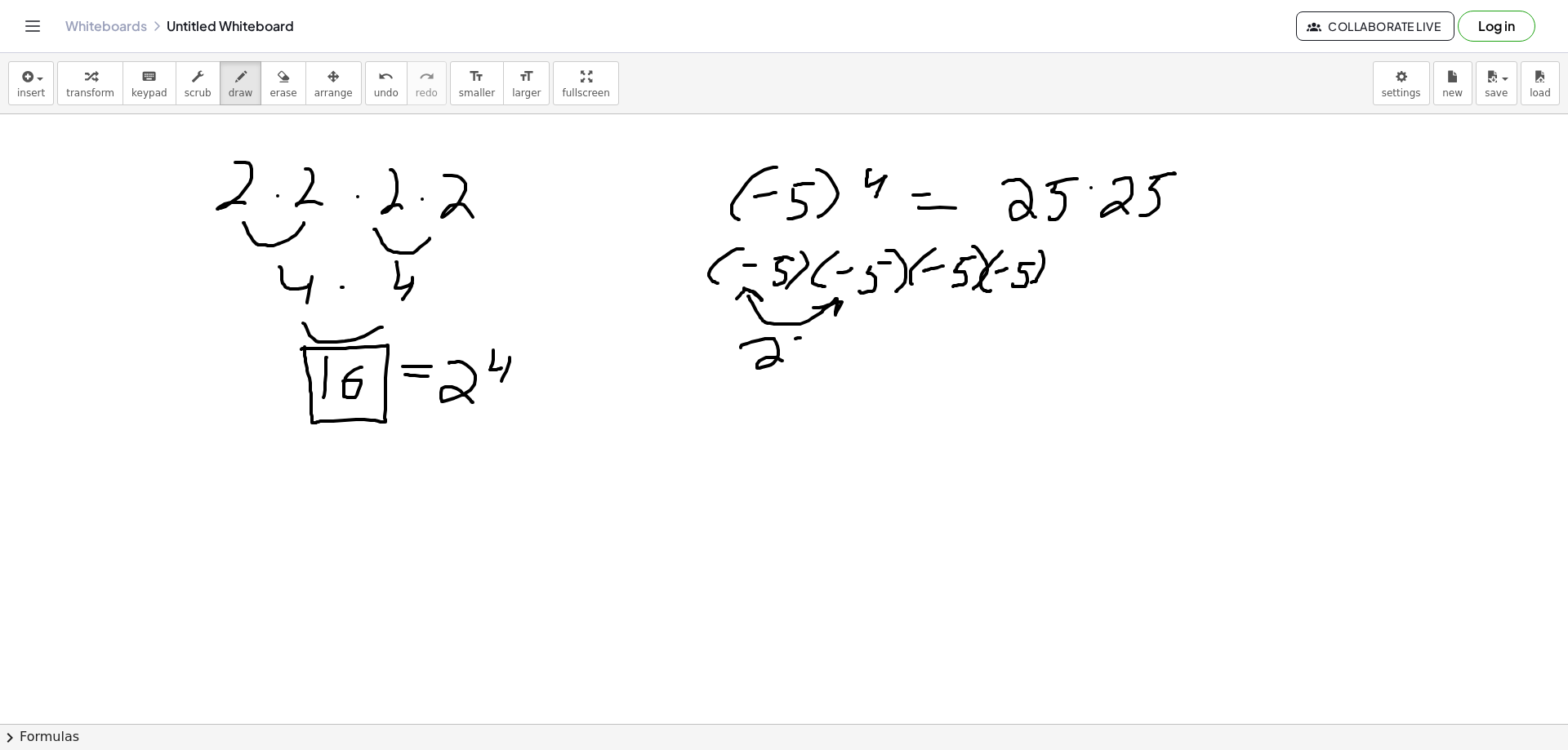
click at [811, 335] on div at bounding box center [784, 232] width 1568 height 1830
click at [795, 361] on div at bounding box center [784, 232] width 1568 height 1830
click at [989, 313] on div at bounding box center [784, 232] width 1568 height 1830
click at [934, 311] on div at bounding box center [784, 232] width 1568 height 1830
click at [957, 367] on div at bounding box center [784, 232] width 1568 height 1830
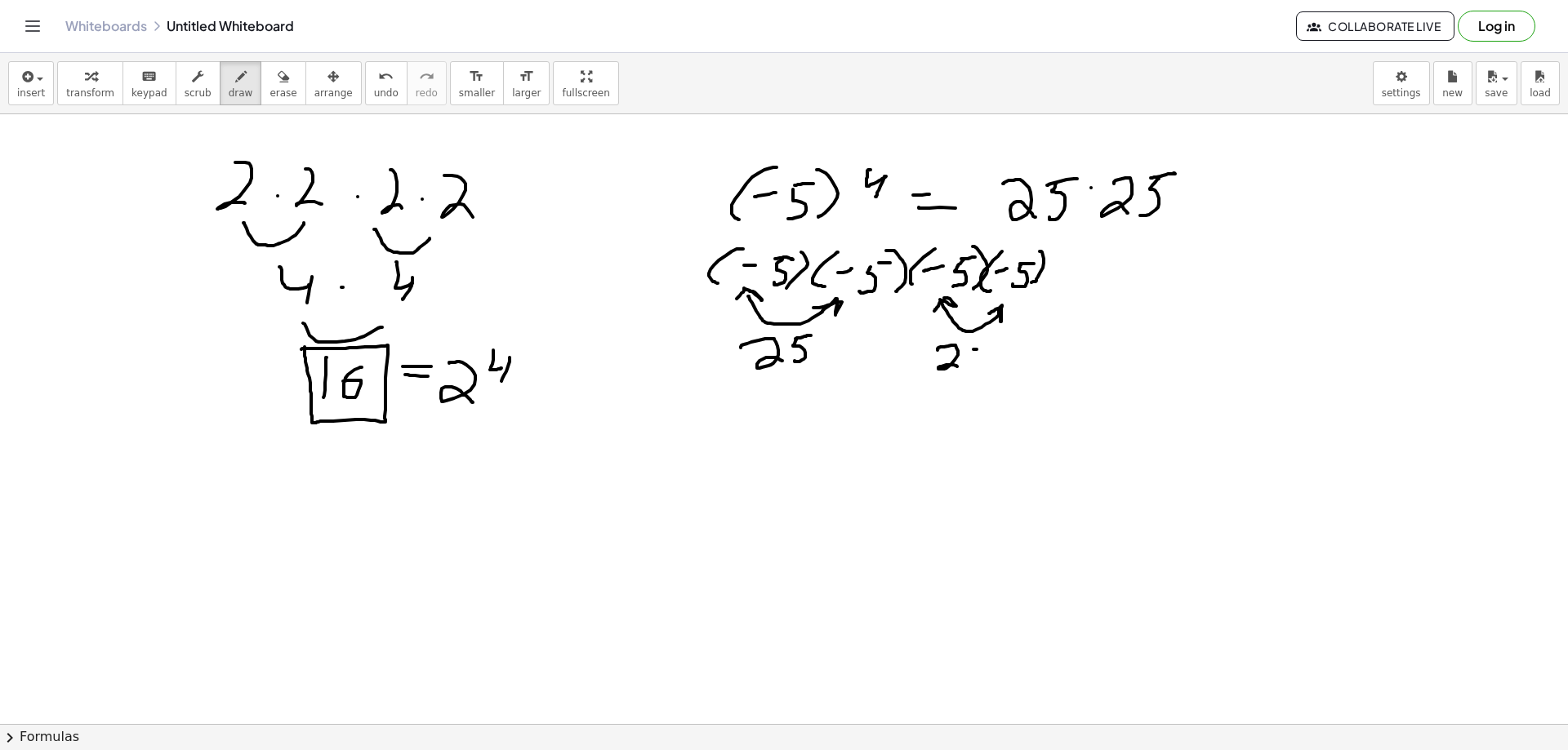
click at [987, 347] on div at bounding box center [784, 232] width 1568 height 1830
click at [962, 378] on div at bounding box center [784, 232] width 1568 height 1830
click at [874, 352] on div at bounding box center [784, 232] width 1568 height 1830
click at [1220, 194] on div at bounding box center [784, 232] width 1568 height 1830
click at [1227, 205] on div at bounding box center [784, 232] width 1568 height 1830
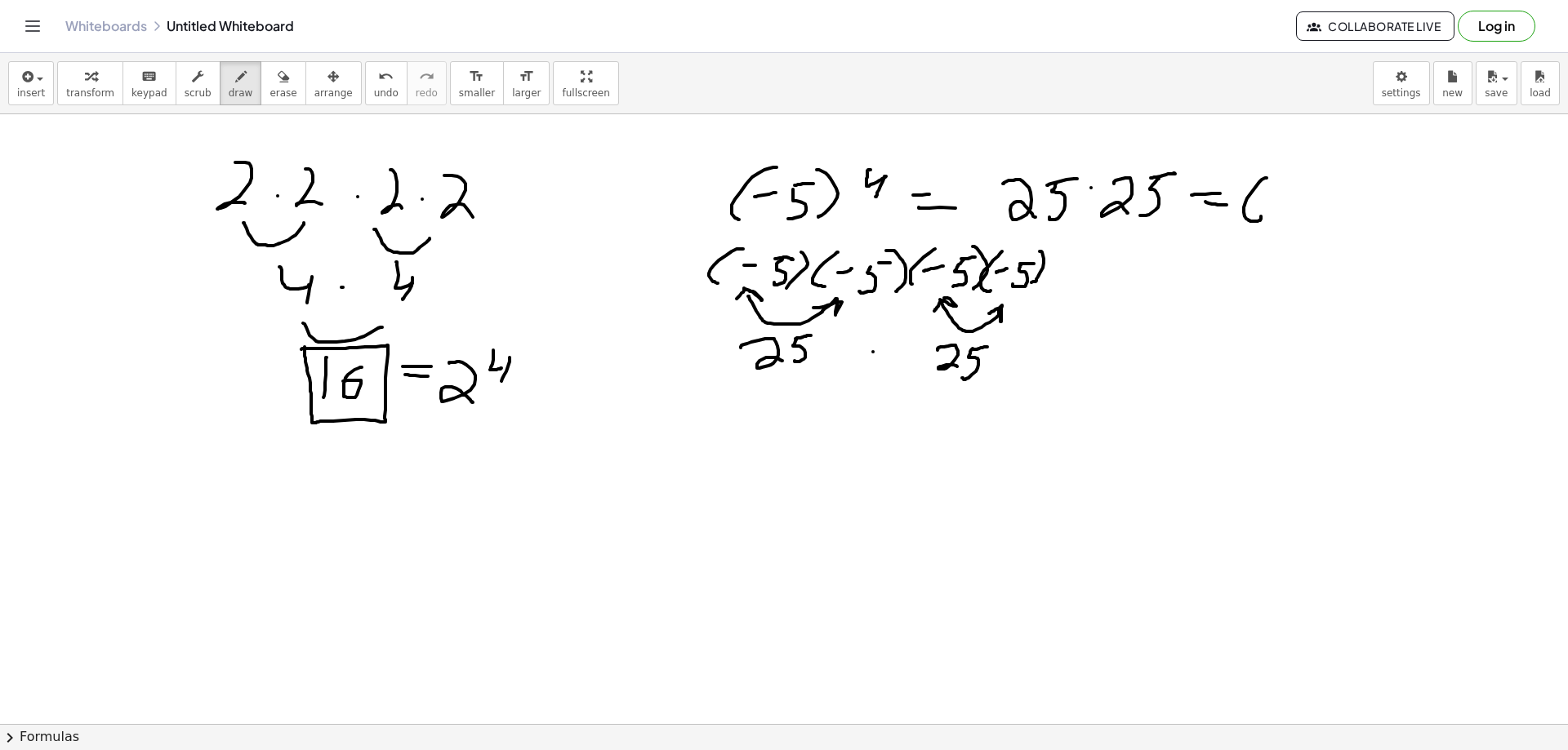
click at [1248, 212] on div at bounding box center [784, 232] width 1568 height 1830
click at [1305, 224] on div at bounding box center [784, 232] width 1568 height 1830
click at [1359, 190] on div at bounding box center [784, 232] width 1568 height 1830
click at [1316, 231] on div at bounding box center [784, 232] width 1568 height 1830
click at [270, 89] on span "erase" at bounding box center [283, 93] width 27 height 11
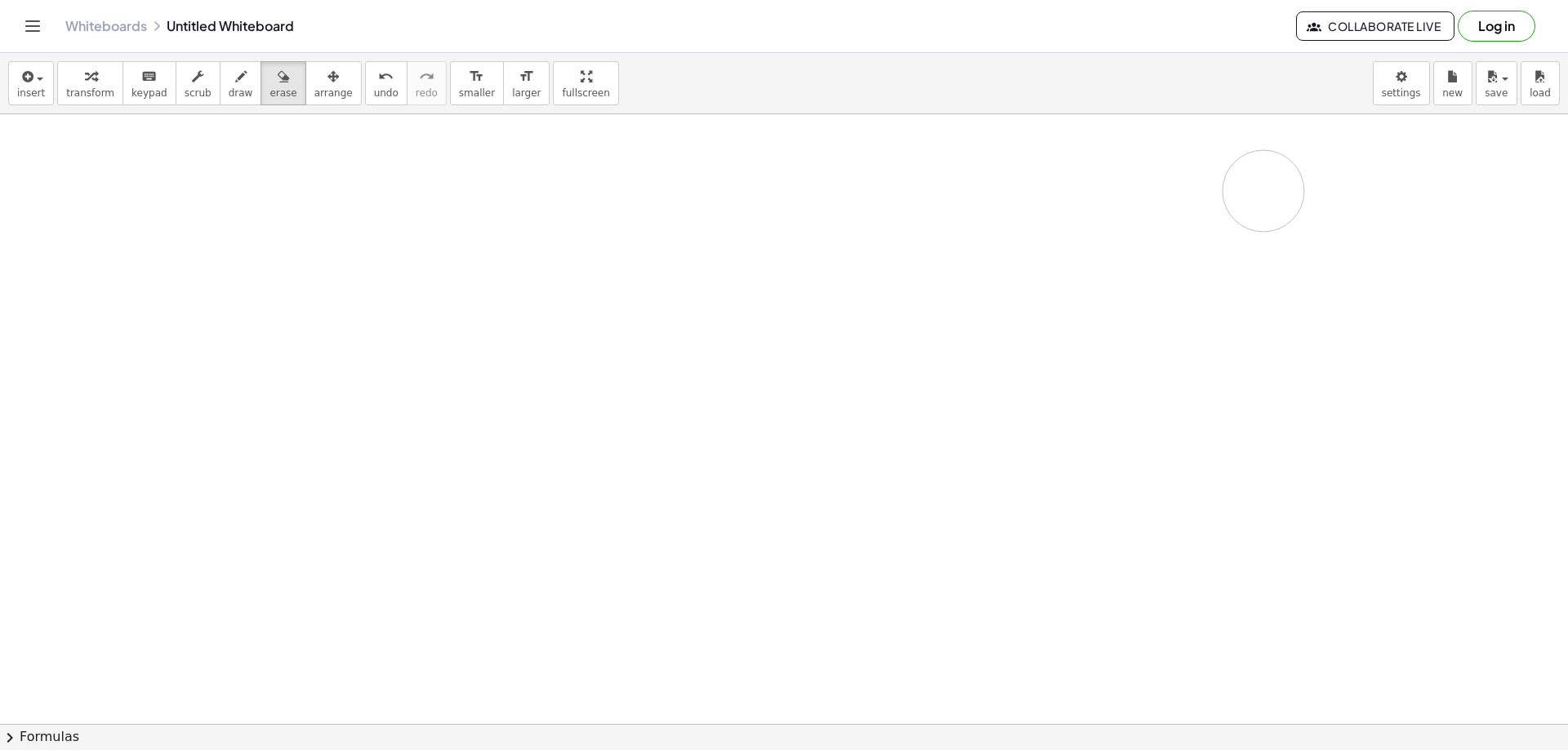
click at [1208, 205] on div at bounding box center [784, 232] width 1568 height 1830
click at [235, 79] on icon "button" at bounding box center [240, 77] width 11 height 20
click at [221, 252] on div at bounding box center [784, 232] width 1568 height 1830
click at [240, 216] on div at bounding box center [784, 232] width 1568 height 1830
click at [255, 249] on div at bounding box center [784, 232] width 1568 height 1830
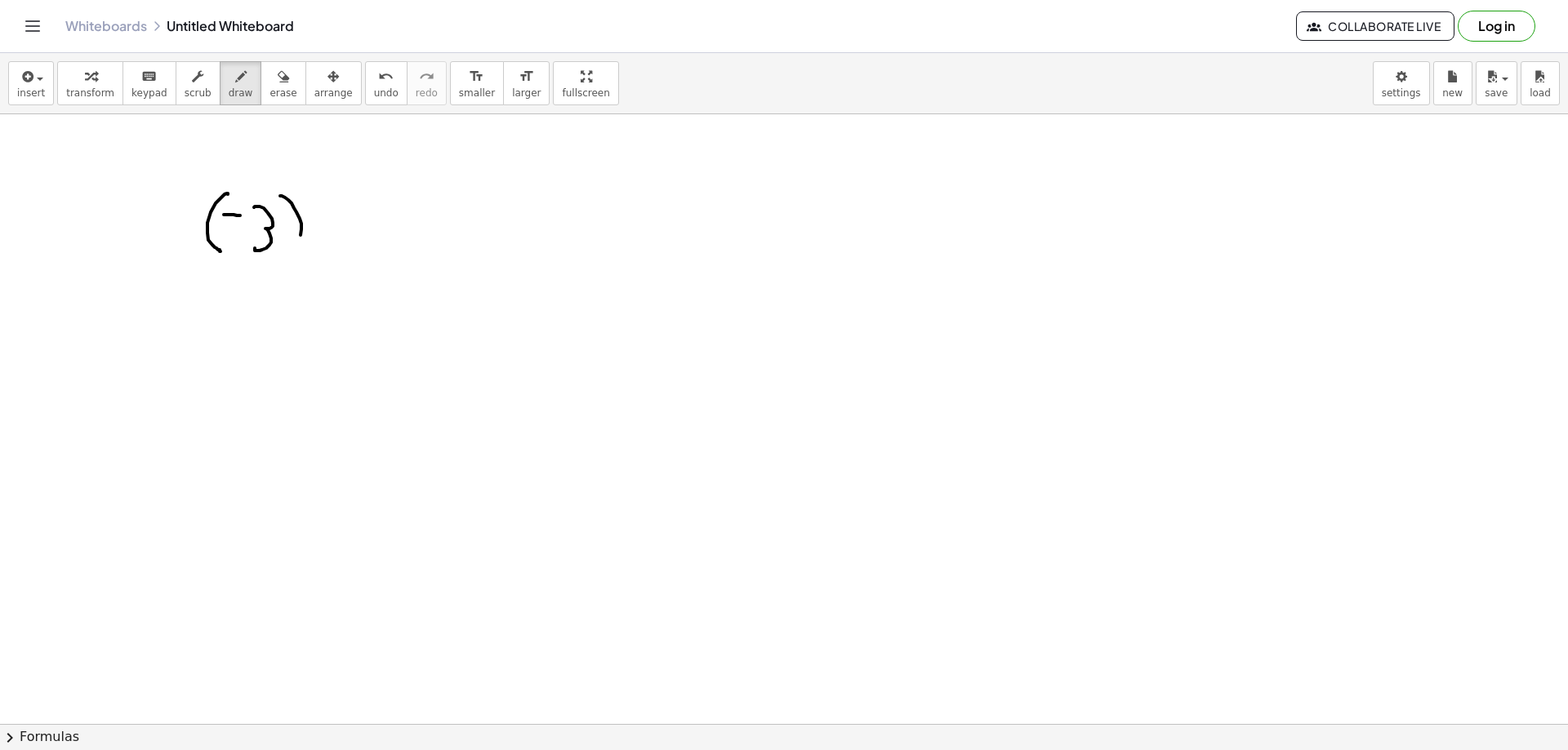
click at [292, 253] on div at bounding box center [784, 232] width 1568 height 1830
click at [331, 215] on div at bounding box center [784, 232] width 1568 height 1830
click at [368, 213] on div at bounding box center [784, 232] width 1568 height 1830
click at [387, 224] on div at bounding box center [784, 232] width 1568 height 1830
drag, startPoint x: 430, startPoint y: 189, endPoint x: 411, endPoint y: 249, distance: 62.9
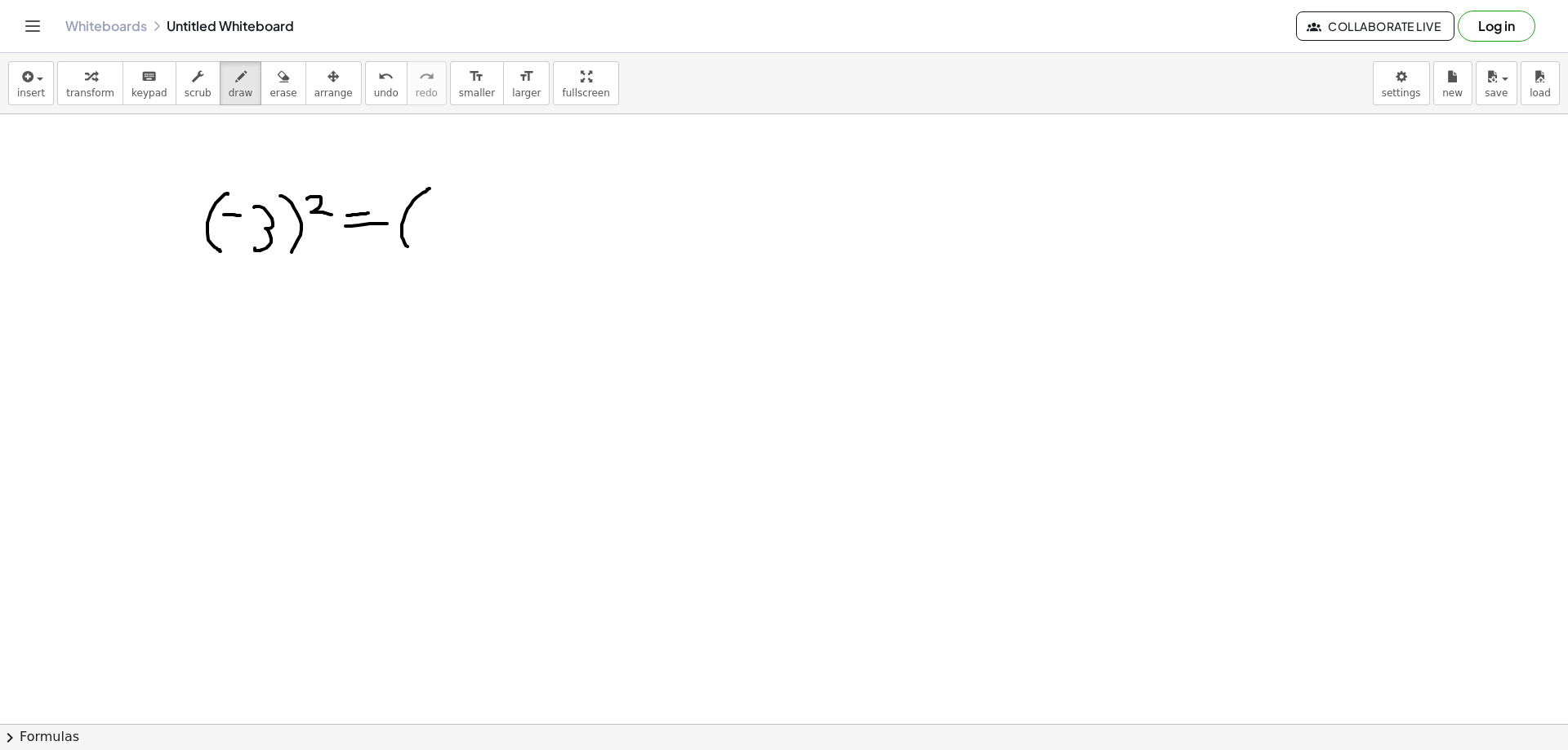
click at [411, 249] on div at bounding box center [784, 232] width 1568 height 1830
drag, startPoint x: 422, startPoint y: 221, endPoint x: 432, endPoint y: 223, distance: 10.2
click at [431, 222] on div at bounding box center [784, 232] width 1568 height 1830
drag, startPoint x: 450, startPoint y: 210, endPoint x: 456, endPoint y: 221, distance: 12.5
click at [445, 241] on div at bounding box center [784, 232] width 1568 height 1830
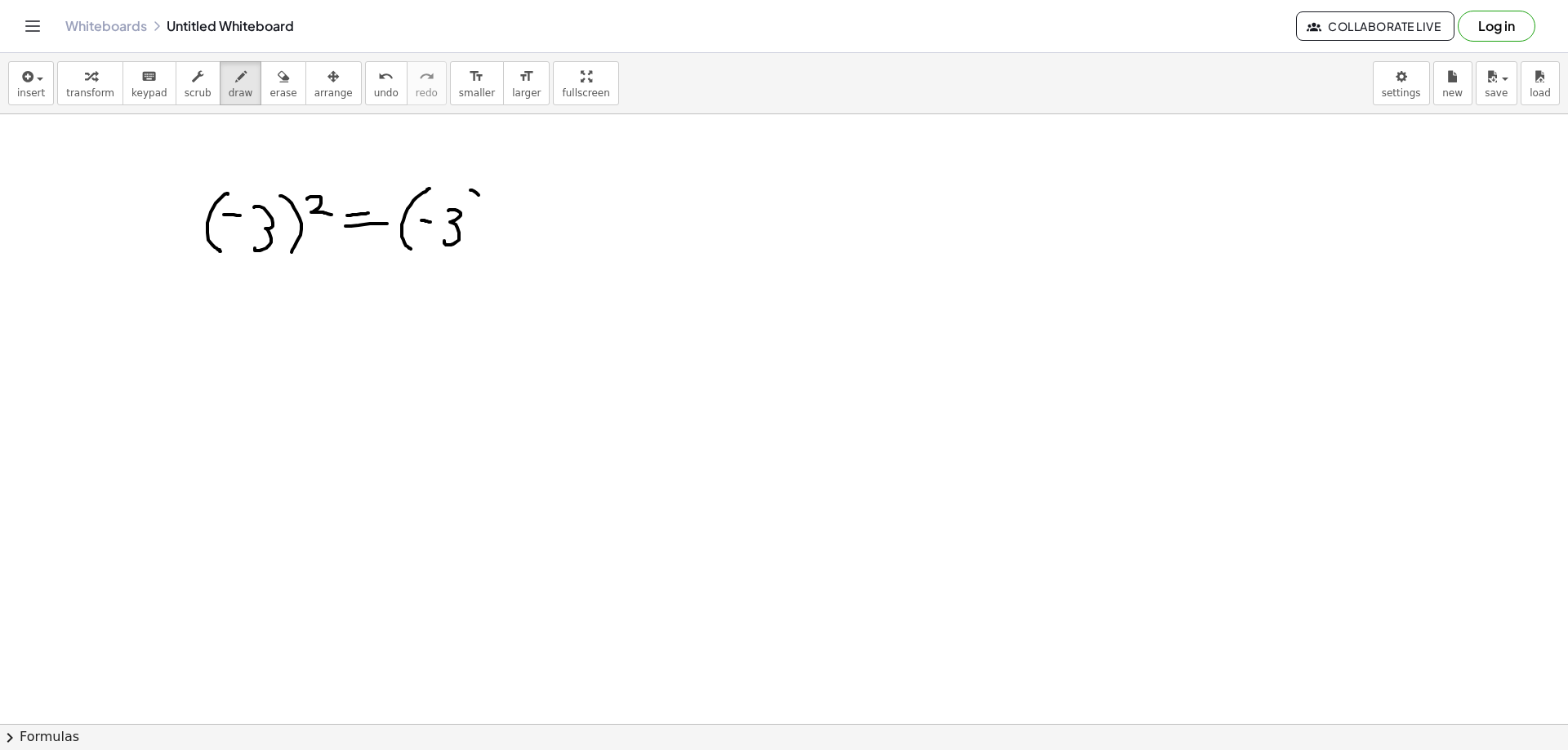
drag, startPoint x: 479, startPoint y: 195, endPoint x: 470, endPoint y: 243, distance: 48.8
click at [470, 243] on div at bounding box center [784, 232] width 1568 height 1830
drag, startPoint x: 511, startPoint y: 197, endPoint x: 502, endPoint y: 240, distance: 43.9
click at [500, 240] on div at bounding box center [784, 232] width 1568 height 1830
click at [528, 214] on div at bounding box center [784, 232] width 1568 height 1830
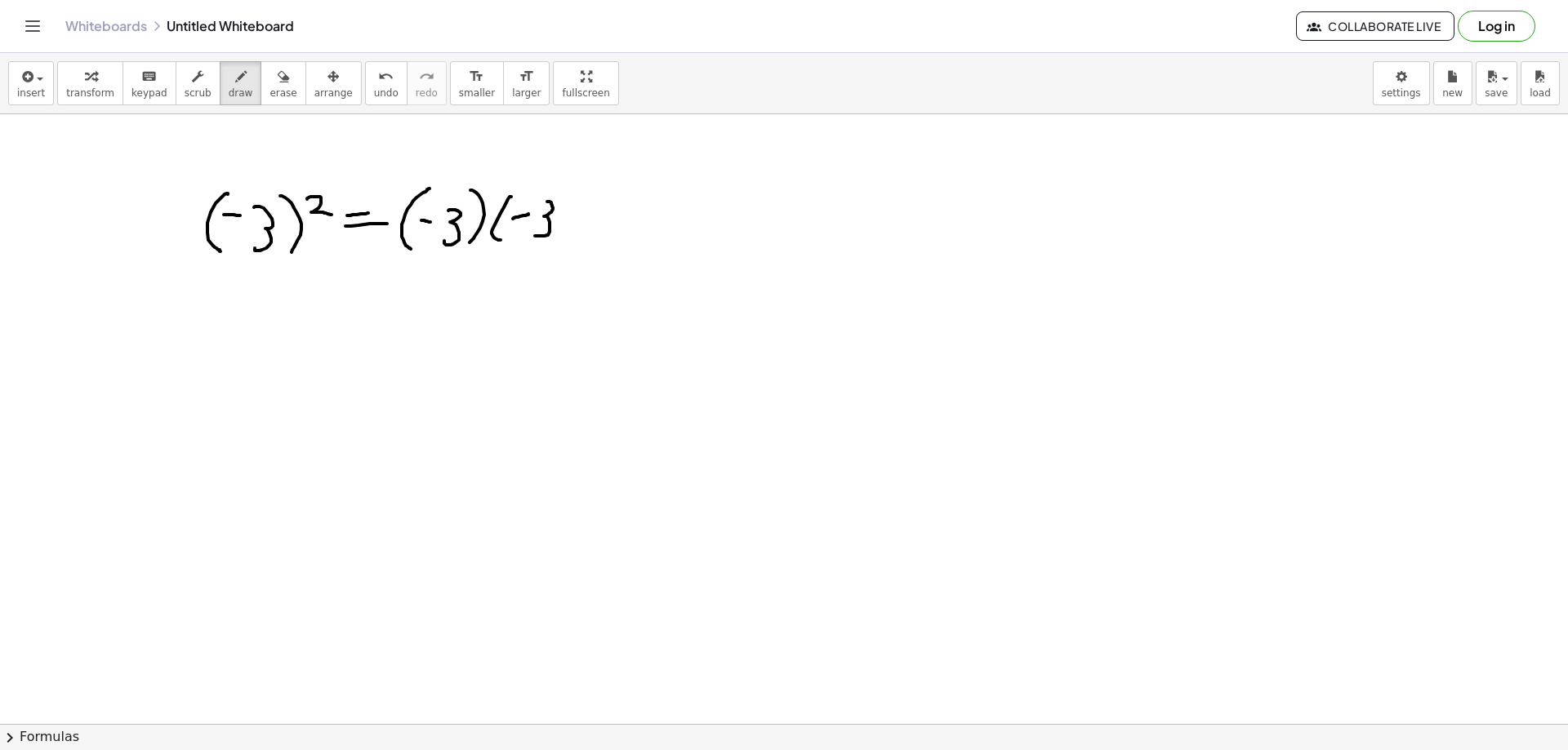
drag, startPoint x: 547, startPoint y: 202, endPoint x: 535, endPoint y: 236, distance: 36.1
click at [535, 236] on div at bounding box center [784, 232] width 1568 height 1830
drag, startPoint x: 559, startPoint y: 188, endPoint x: 559, endPoint y: 244, distance: 56.0
click at [563, 244] on div at bounding box center [784, 232] width 1568 height 1830
drag, startPoint x: 590, startPoint y: 209, endPoint x: 612, endPoint y: 209, distance: 22.0
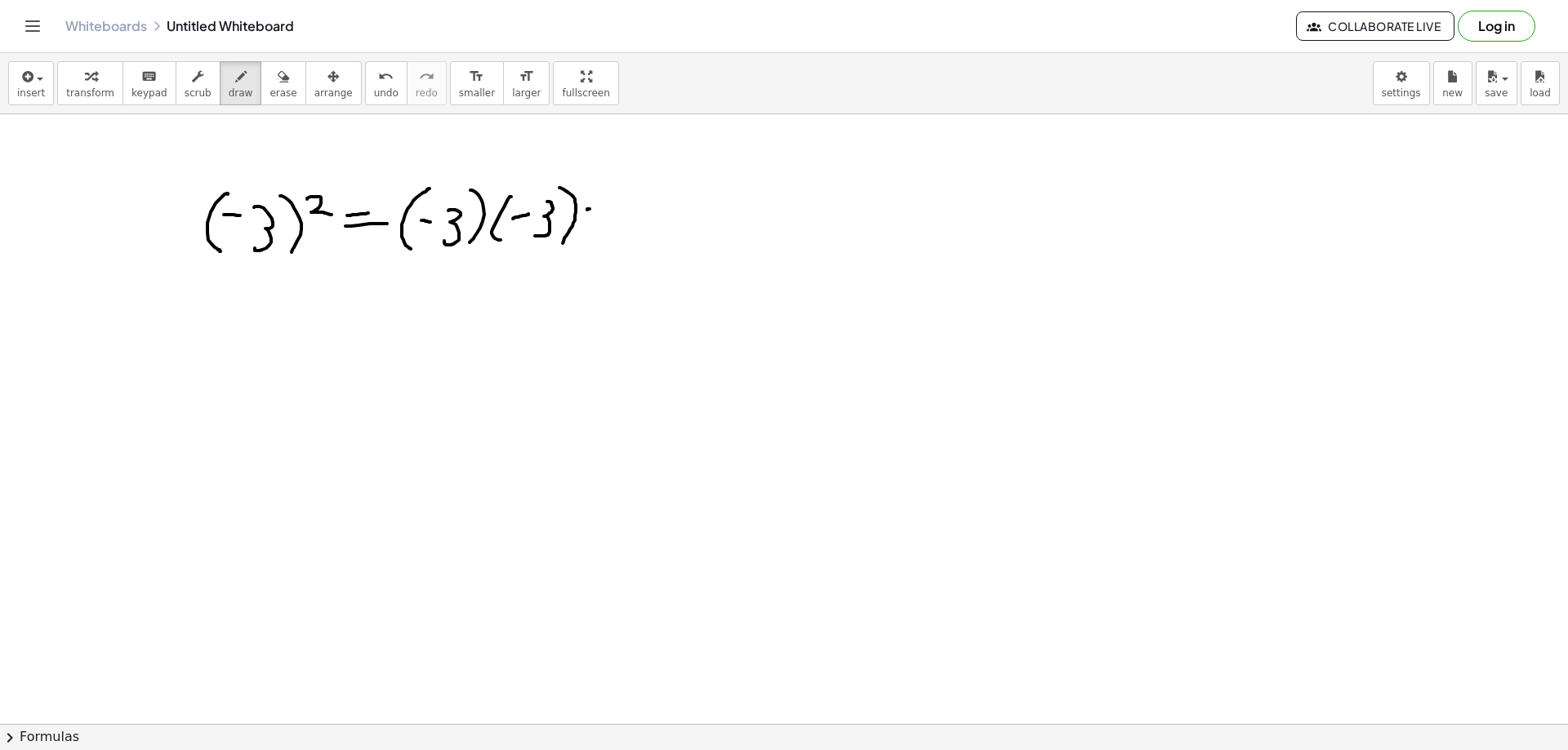
click at [611, 209] on div at bounding box center [784, 232] width 1568 height 1830
drag, startPoint x: 599, startPoint y: 218, endPoint x: 611, endPoint y: 220, distance: 12.2
click at [609, 218] on div at bounding box center [784, 232] width 1568 height 1830
click at [646, 205] on div at bounding box center [784, 232] width 1568 height 1830
drag, startPoint x: 661, startPoint y: 209, endPoint x: 658, endPoint y: 237, distance: 28.2
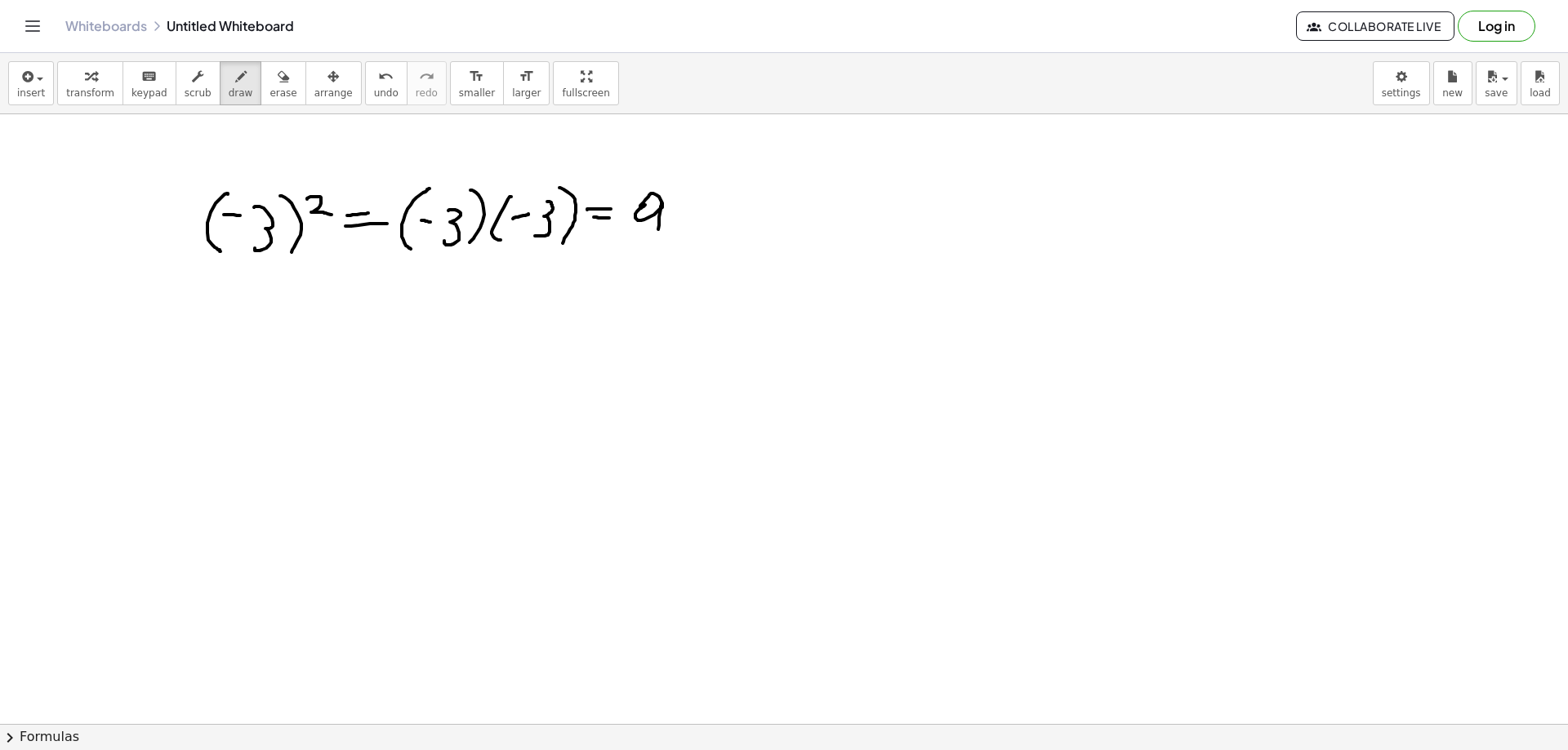
click at [658, 237] on div at bounding box center [784, 232] width 1568 height 1830
drag, startPoint x: 214, startPoint y: 283, endPoint x: 203, endPoint y: 334, distance: 52.2
click at [198, 335] on div at bounding box center [784, 232] width 1568 height 1830
drag, startPoint x: 212, startPoint y: 315, endPoint x: 227, endPoint y: 314, distance: 15.0
click at [223, 314] on div at bounding box center [784, 232] width 1568 height 1830
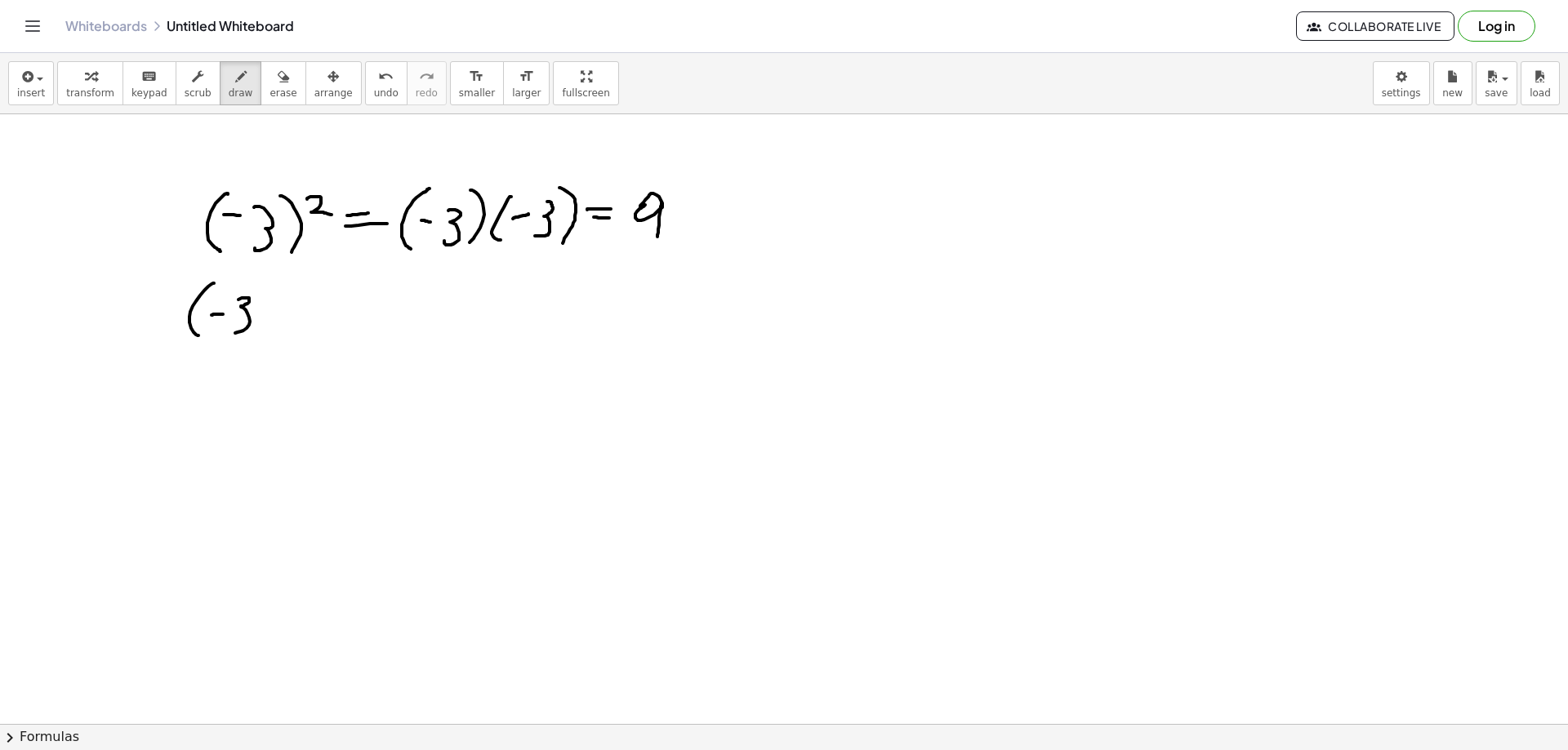
drag, startPoint x: 239, startPoint y: 299, endPoint x: 233, endPoint y: 321, distance: 22.8
click at [233, 331] on div at bounding box center [784, 232] width 1568 height 1830
drag, startPoint x: 276, startPoint y: 291, endPoint x: 272, endPoint y: 317, distance: 26.3
click at [265, 335] on div at bounding box center [784, 232] width 1568 height 1830
drag, startPoint x: 293, startPoint y: 281, endPoint x: 294, endPoint y: 307, distance: 26.0
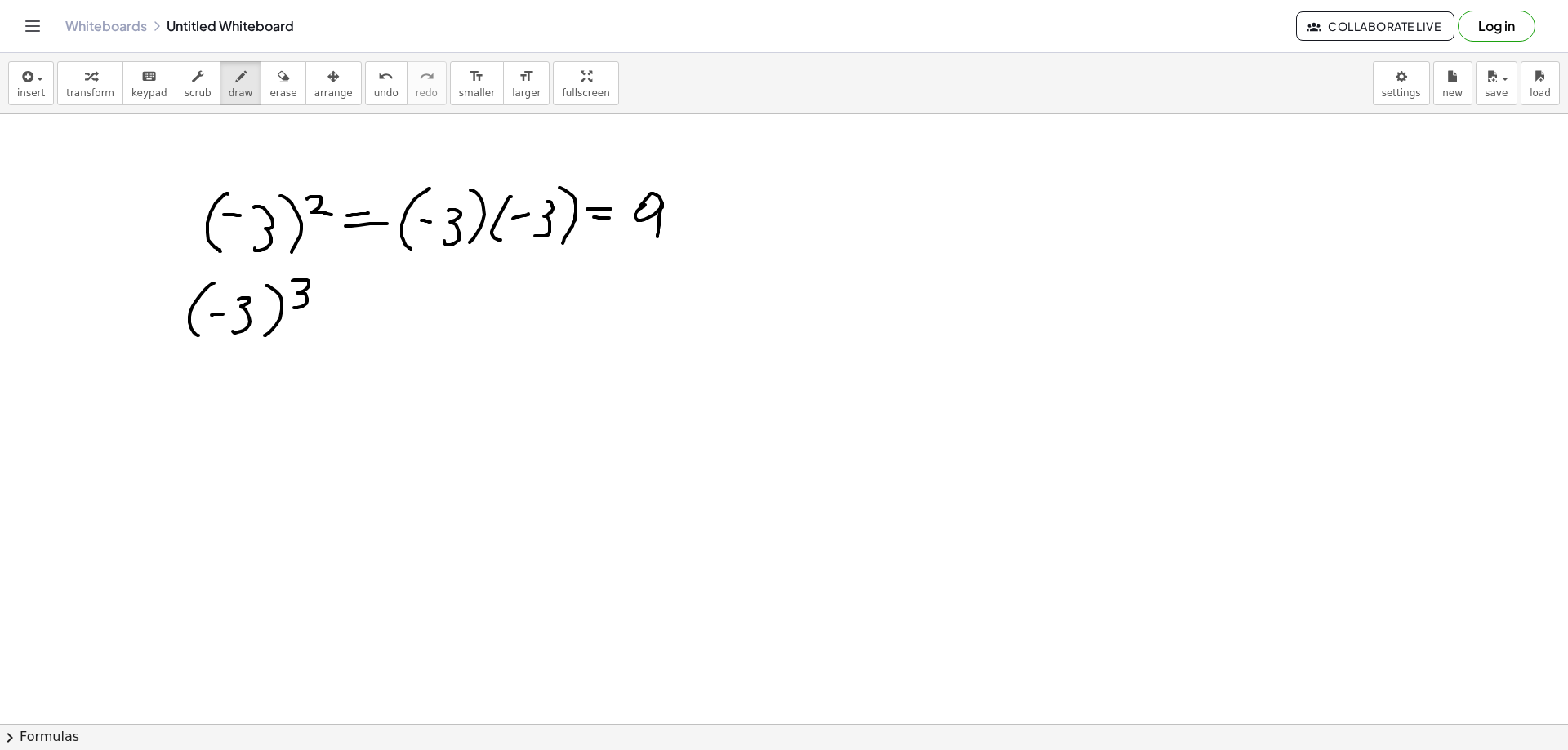
click at [294, 307] on div at bounding box center [784, 232] width 1568 height 1830
drag, startPoint x: 348, startPoint y: 312, endPoint x: 362, endPoint y: 312, distance: 14.0
click at [362, 312] on div at bounding box center [784, 232] width 1568 height 1830
drag, startPoint x: 327, startPoint y: 326, endPoint x: 358, endPoint y: 324, distance: 31.1
click at [357, 324] on div at bounding box center [784, 232] width 1568 height 1830
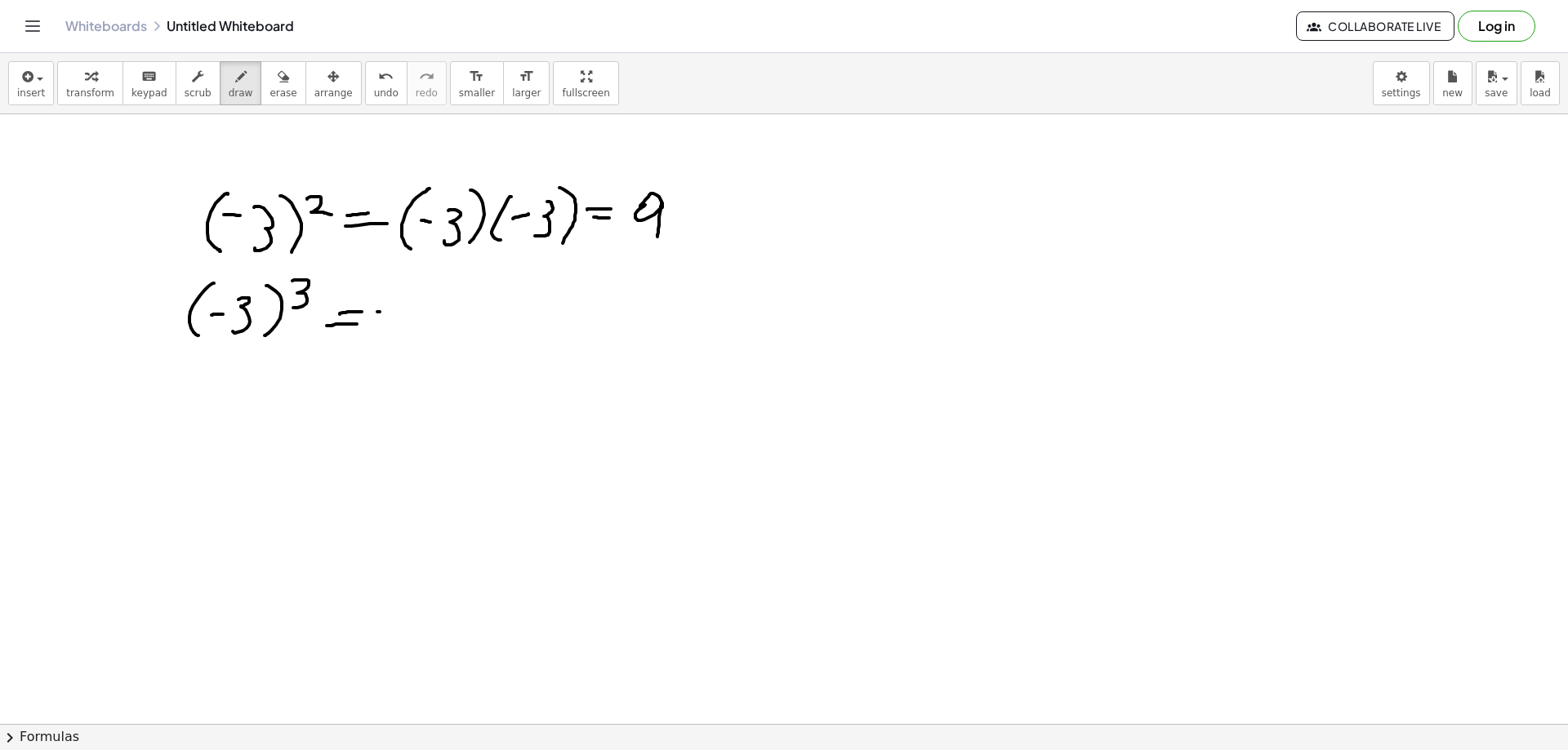
drag, startPoint x: 380, startPoint y: 312, endPoint x: 402, endPoint y: 312, distance: 22.0
click at [399, 312] on div at bounding box center [784, 232] width 1568 height 1830
drag, startPoint x: 418, startPoint y: 299, endPoint x: 442, endPoint y: 330, distance: 39.2
click at [440, 332] on div at bounding box center [784, 232] width 1568 height 1830
drag, startPoint x: 470, startPoint y: 303, endPoint x: 464, endPoint y: 328, distance: 25.7
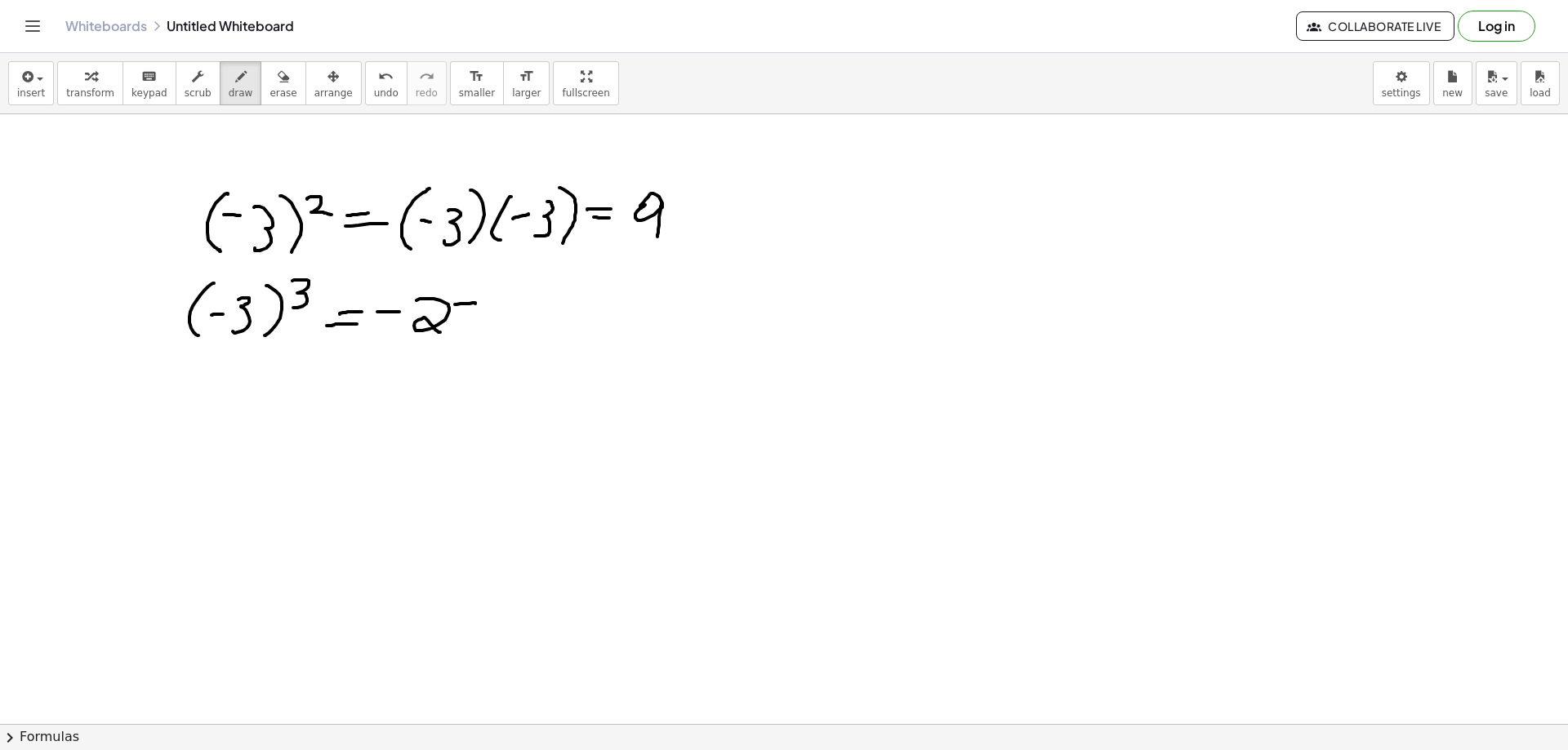
click at [464, 328] on div at bounding box center [784, 232] width 1568 height 1830
drag, startPoint x: 469, startPoint y: 316, endPoint x: 478, endPoint y: 317, distance: 9.1
click at [478, 317] on div at bounding box center [784, 232] width 1568 height 1830
drag, startPoint x: 204, startPoint y: 376, endPoint x: 206, endPoint y: 408, distance: 32.1
click at [206, 408] on div at bounding box center [784, 232] width 1568 height 1830
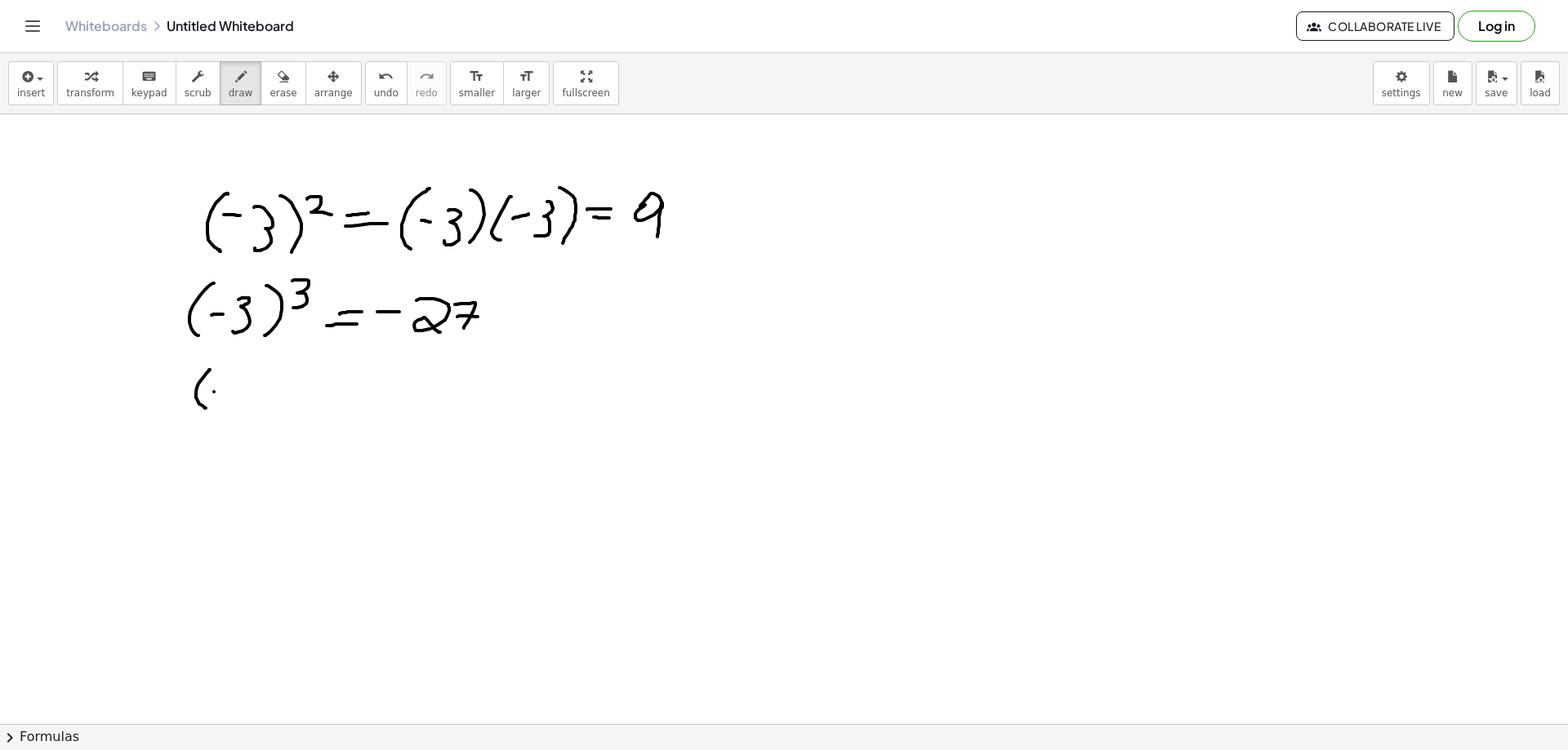
click at [221, 392] on div at bounding box center [784, 232] width 1568 height 1830
drag, startPoint x: 255, startPoint y: 385, endPoint x: 240, endPoint y: 403, distance: 23.4
click at [239, 408] on div at bounding box center [784, 232] width 1568 height 1830
drag, startPoint x: 274, startPoint y: 369, endPoint x: 272, endPoint y: 406, distance: 37.1
click at [272, 411] on div at bounding box center [784, 232] width 1568 height 1830
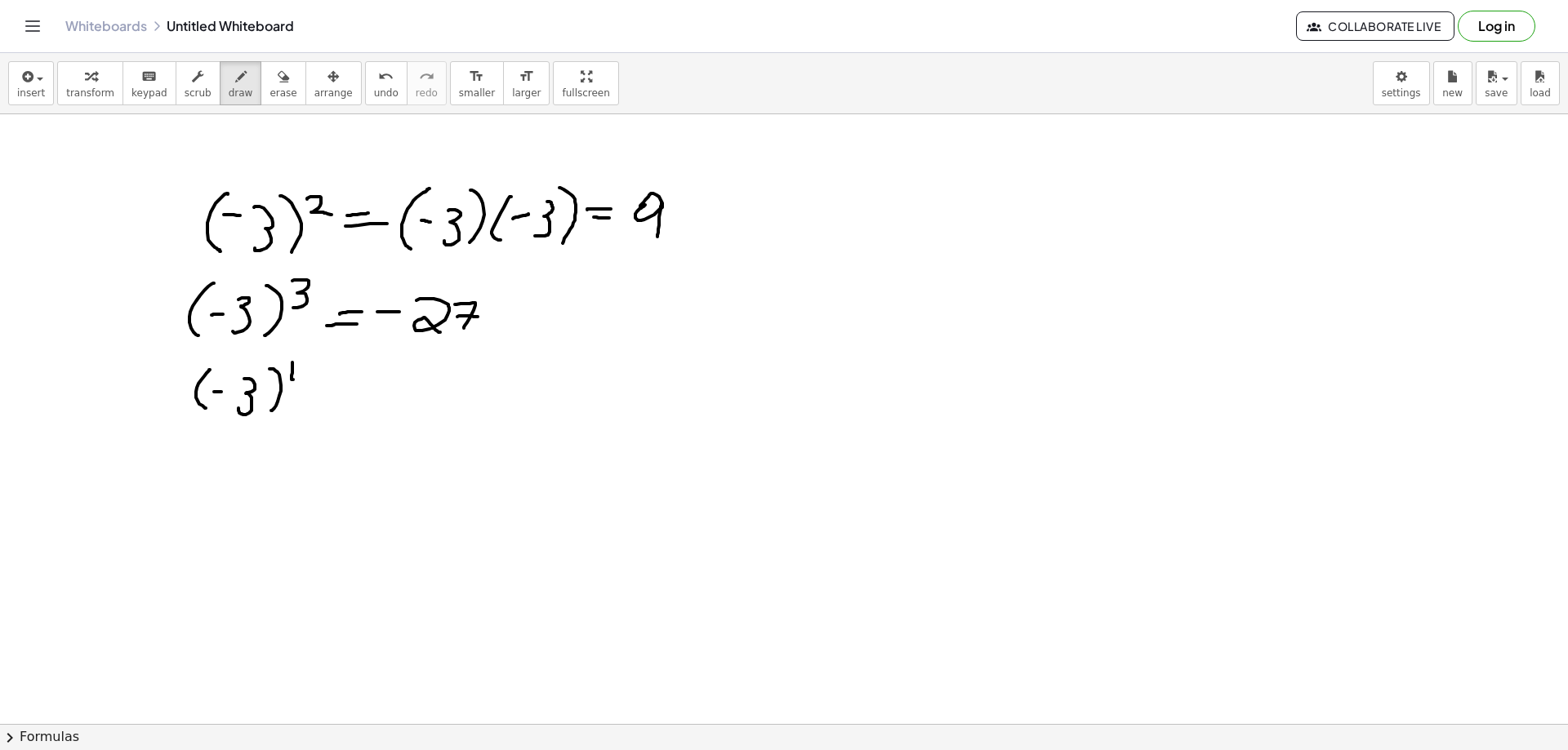
drag, startPoint x: 293, startPoint y: 362, endPoint x: 306, endPoint y: 367, distance: 13.9
click at [301, 376] on div at bounding box center [784, 232] width 1568 height 1830
click at [300, 392] on div at bounding box center [784, 232] width 1568 height 1830
click at [342, 380] on div at bounding box center [784, 232] width 1568 height 1830
drag, startPoint x: 325, startPoint y: 392, endPoint x: 408, endPoint y: 395, distance: 83.1
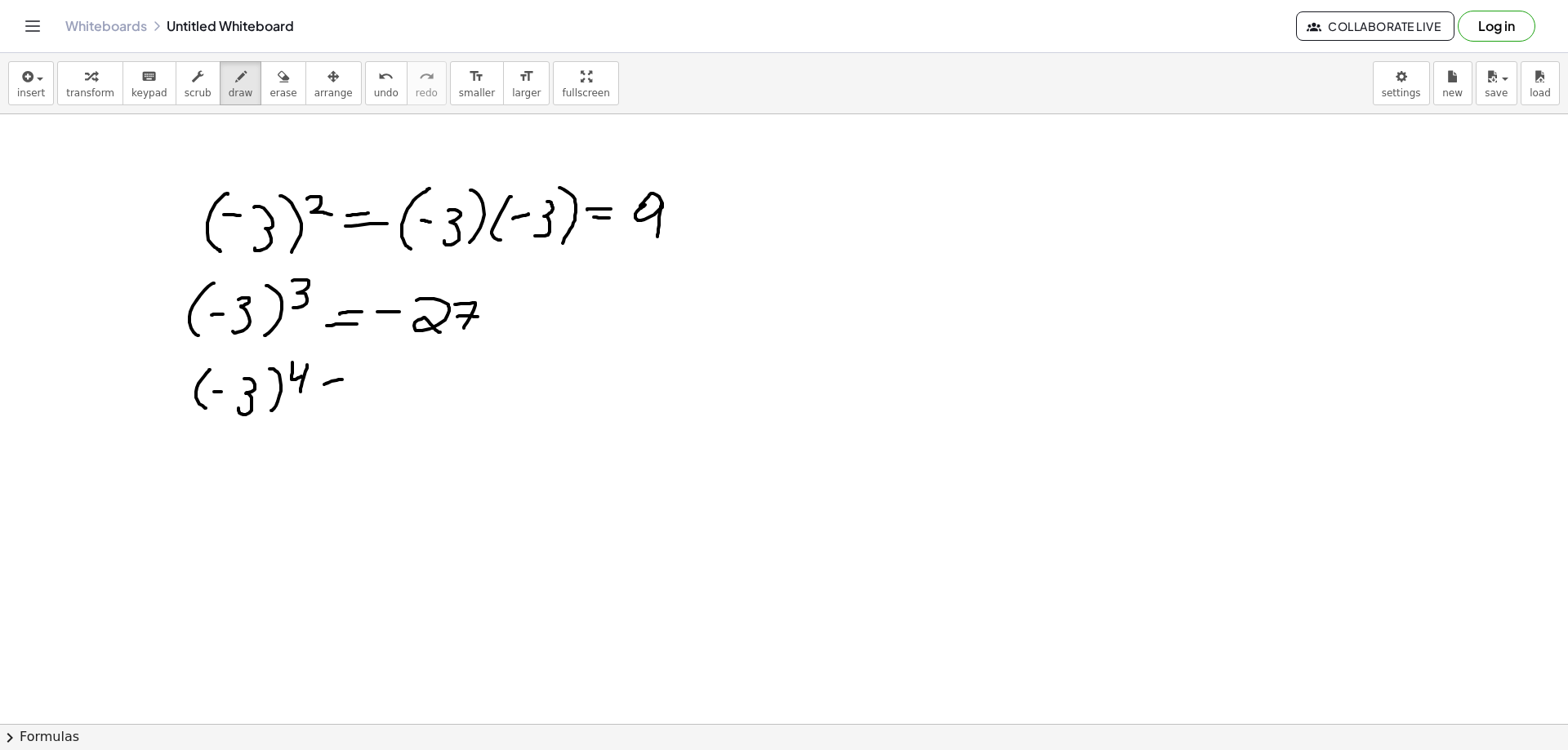
click at [348, 390] on div at bounding box center [784, 232] width 1568 height 1830
drag, startPoint x: 397, startPoint y: 369, endPoint x: 397, endPoint y: 394, distance: 25.0
click at [397, 394] on div at bounding box center [784, 232] width 1568 height 1830
drag, startPoint x: 383, startPoint y: 384, endPoint x: 404, endPoint y: 381, distance: 21.2
click at [402, 383] on div at bounding box center [784, 232] width 1568 height 1830
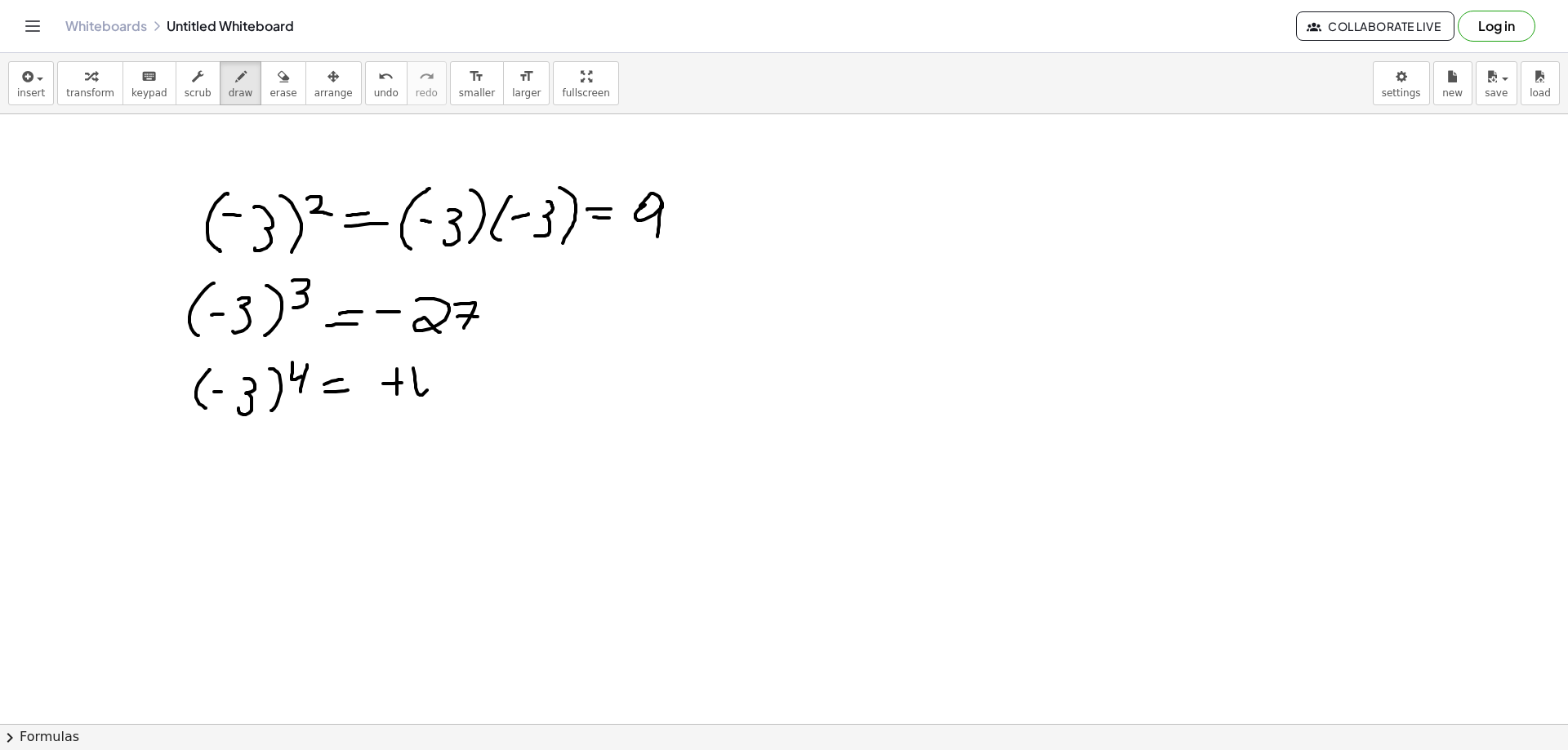
drag, startPoint x: 413, startPoint y: 368, endPoint x: 436, endPoint y: 381, distance: 26.4
click at [440, 371] on div at bounding box center [784, 232] width 1568 height 1830
click at [459, 408] on div at bounding box center [784, 232] width 1568 height 1830
click at [312, 216] on div at bounding box center [784, 232] width 1568 height 1830
click at [374, 90] on span "undo" at bounding box center [386, 93] width 25 height 11
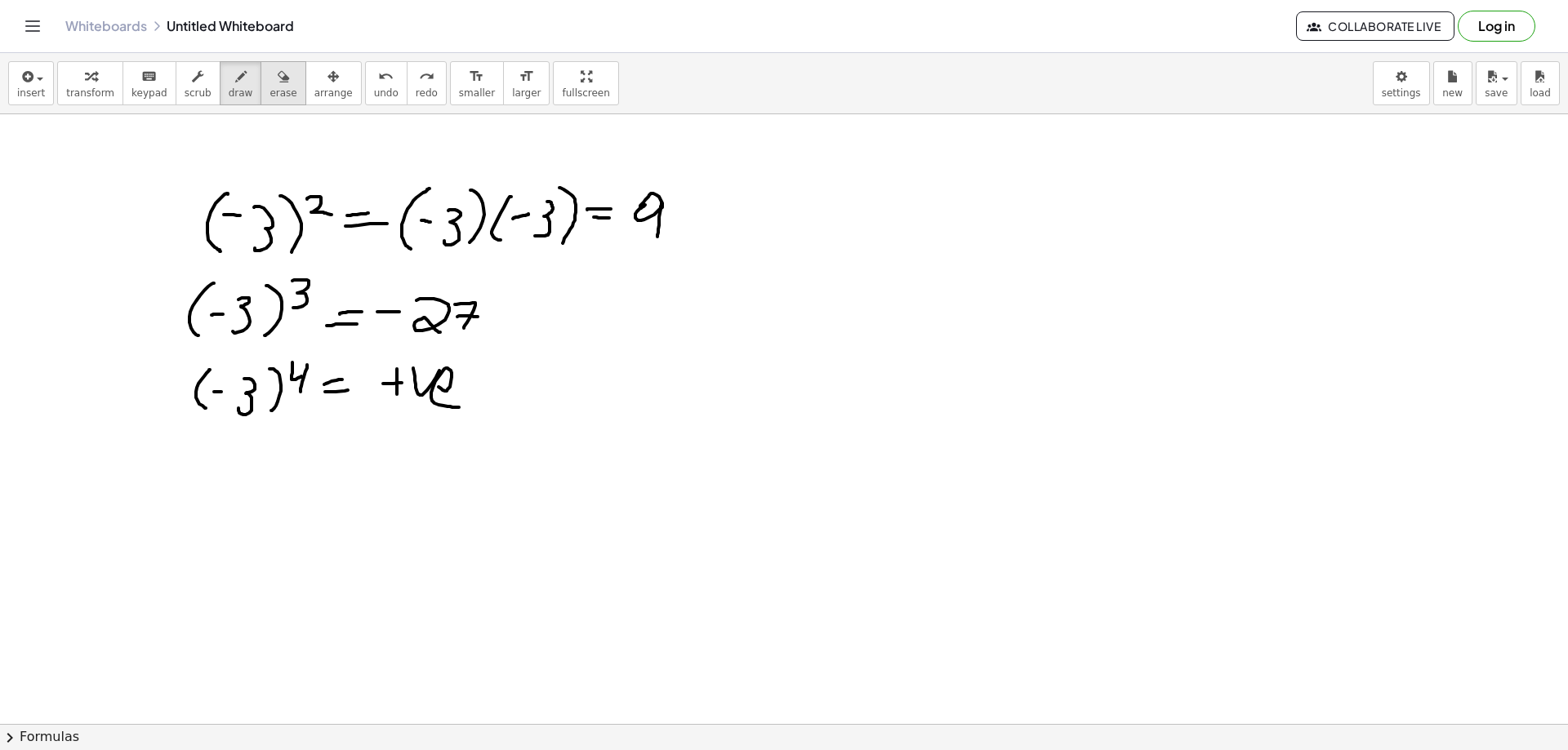
click at [278, 84] on icon "button" at bounding box center [283, 77] width 11 height 20
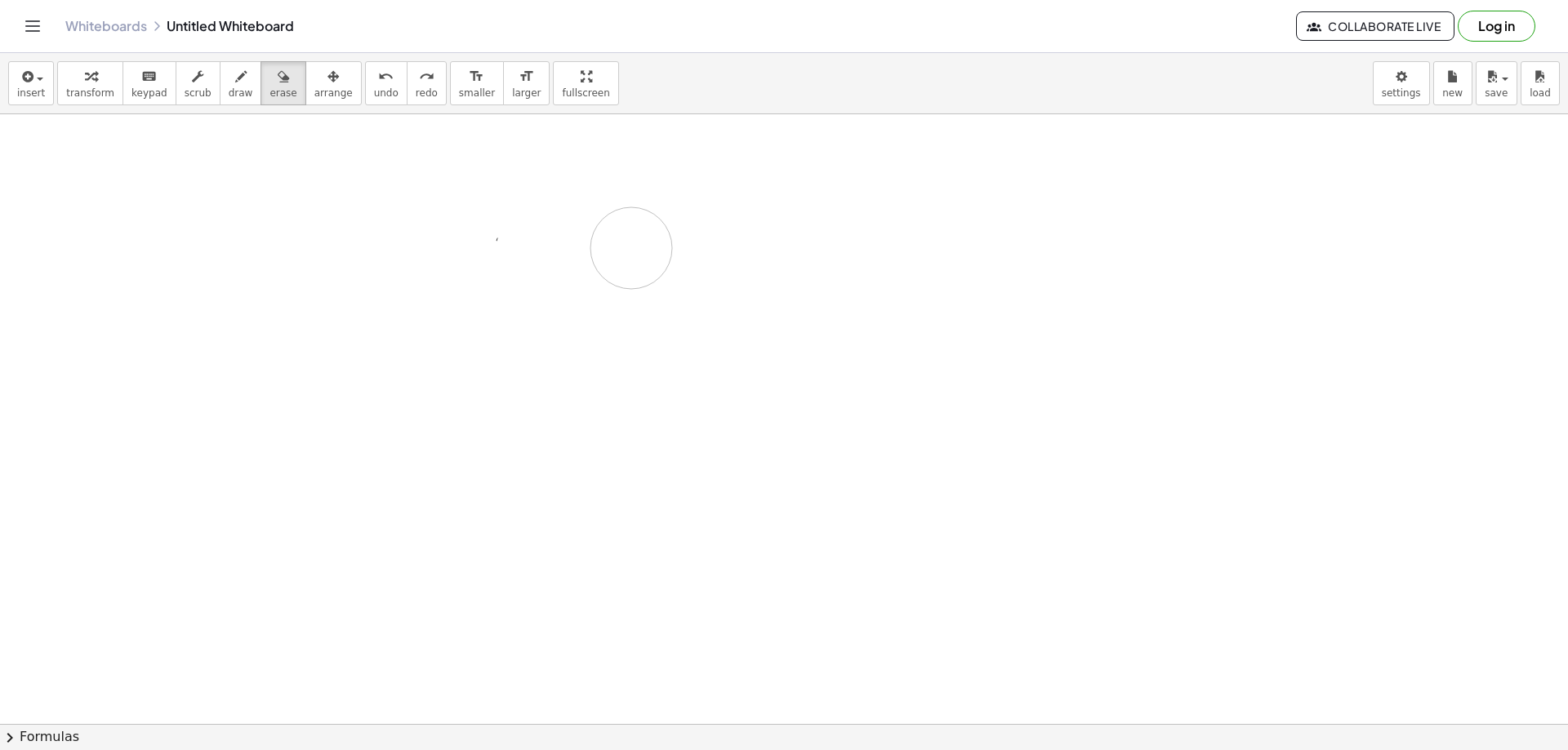
drag, startPoint x: 263, startPoint y: 211, endPoint x: 367, endPoint y: 250, distance: 111.1
click at [481, 319] on div at bounding box center [784, 232] width 1568 height 1830
click at [229, 88] on span "draw" at bounding box center [241, 93] width 25 height 11
drag, startPoint x: 291, startPoint y: 174, endPoint x: 278, endPoint y: 230, distance: 57.5
click at [274, 232] on div at bounding box center [784, 232] width 1568 height 1830
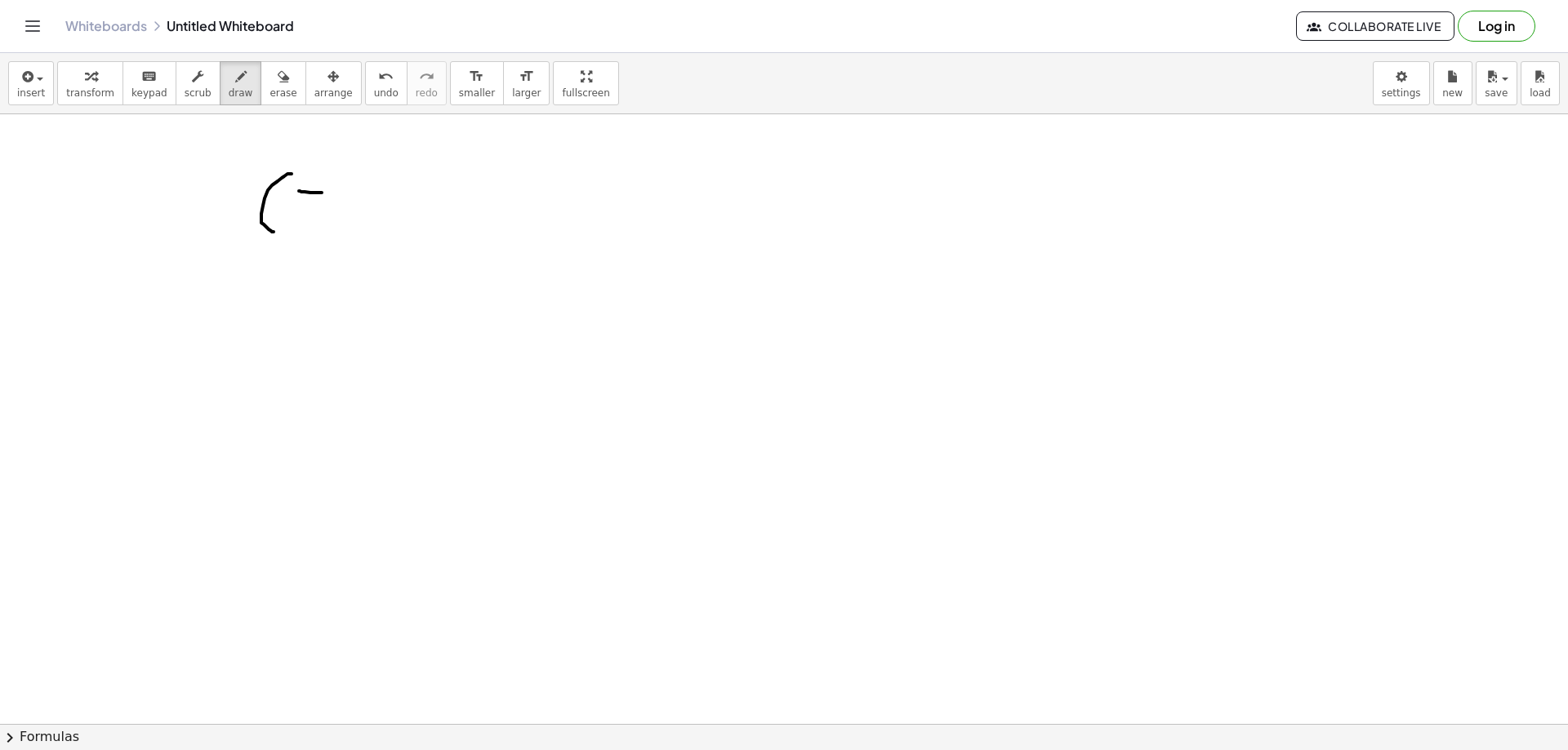
drag, startPoint x: 298, startPoint y: 191, endPoint x: 321, endPoint y: 193, distance: 23.1
click at [321, 193] on div at bounding box center [784, 232] width 1568 height 1830
drag, startPoint x: 330, startPoint y: 189, endPoint x: 352, endPoint y: 193, distance: 22.4
click at [352, 193] on div at bounding box center [784, 232] width 1568 height 1830
drag, startPoint x: 353, startPoint y: 208, endPoint x: 375, endPoint y: 227, distance: 29.1
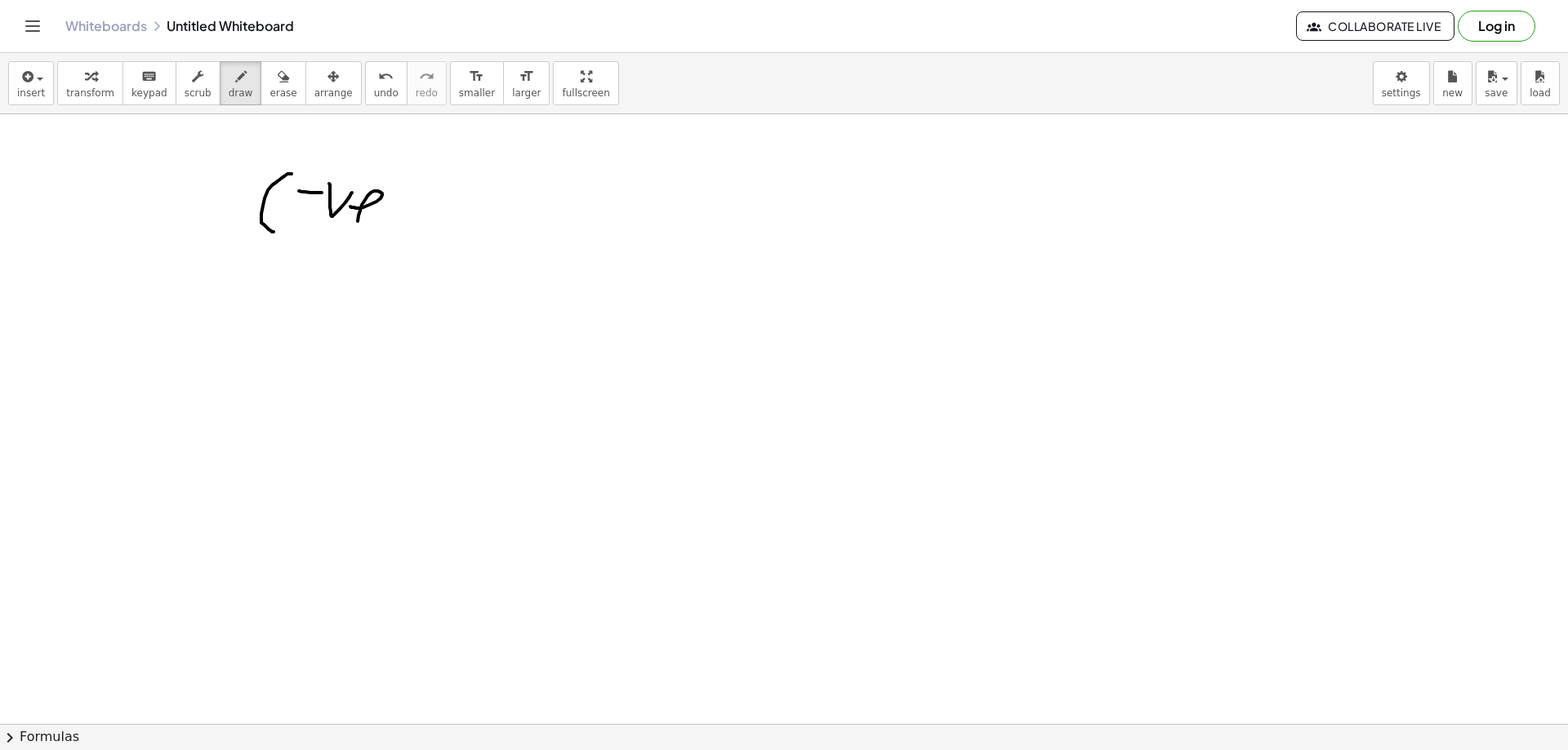
click at [375, 228] on div at bounding box center [784, 232] width 1568 height 1830
drag, startPoint x: 438, startPoint y: 214, endPoint x: 446, endPoint y: 212, distance: 8.2
click at [436, 228] on div at bounding box center [784, 232] width 1568 height 1830
drag, startPoint x: 462, startPoint y: 196, endPoint x: 446, endPoint y: 235, distance: 42.2
click at [446, 235] on div at bounding box center [784, 232] width 1568 height 1830
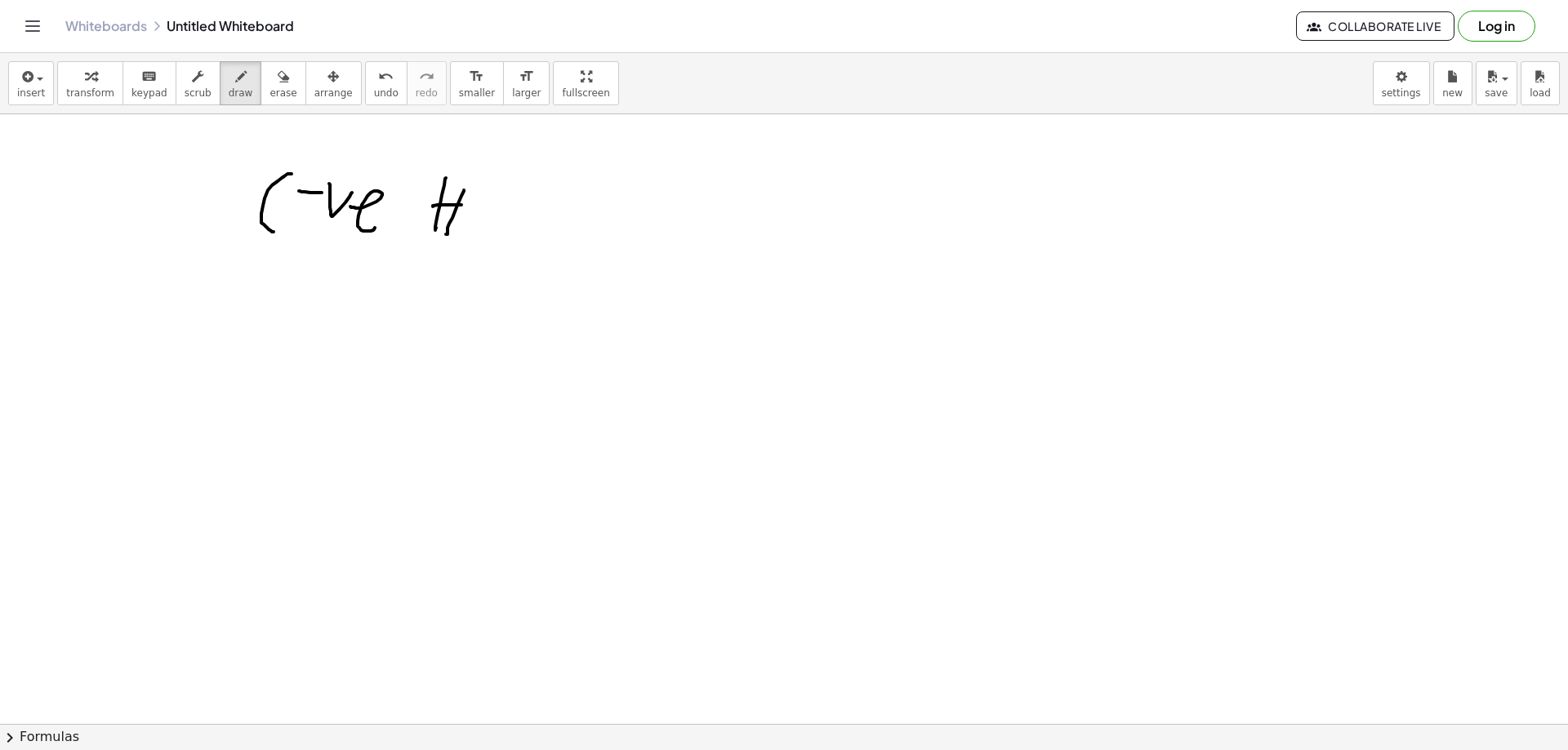
click at [462, 205] on div at bounding box center [784, 232] width 1568 height 1830
drag, startPoint x: 430, startPoint y: 217, endPoint x: 464, endPoint y: 214, distance: 34.1
click at [464, 214] on div at bounding box center [784, 232] width 1568 height 1830
drag, startPoint x: 491, startPoint y: 175, endPoint x: 458, endPoint y: 265, distance: 95.9
click at [475, 245] on div at bounding box center [784, 232] width 1568 height 1830
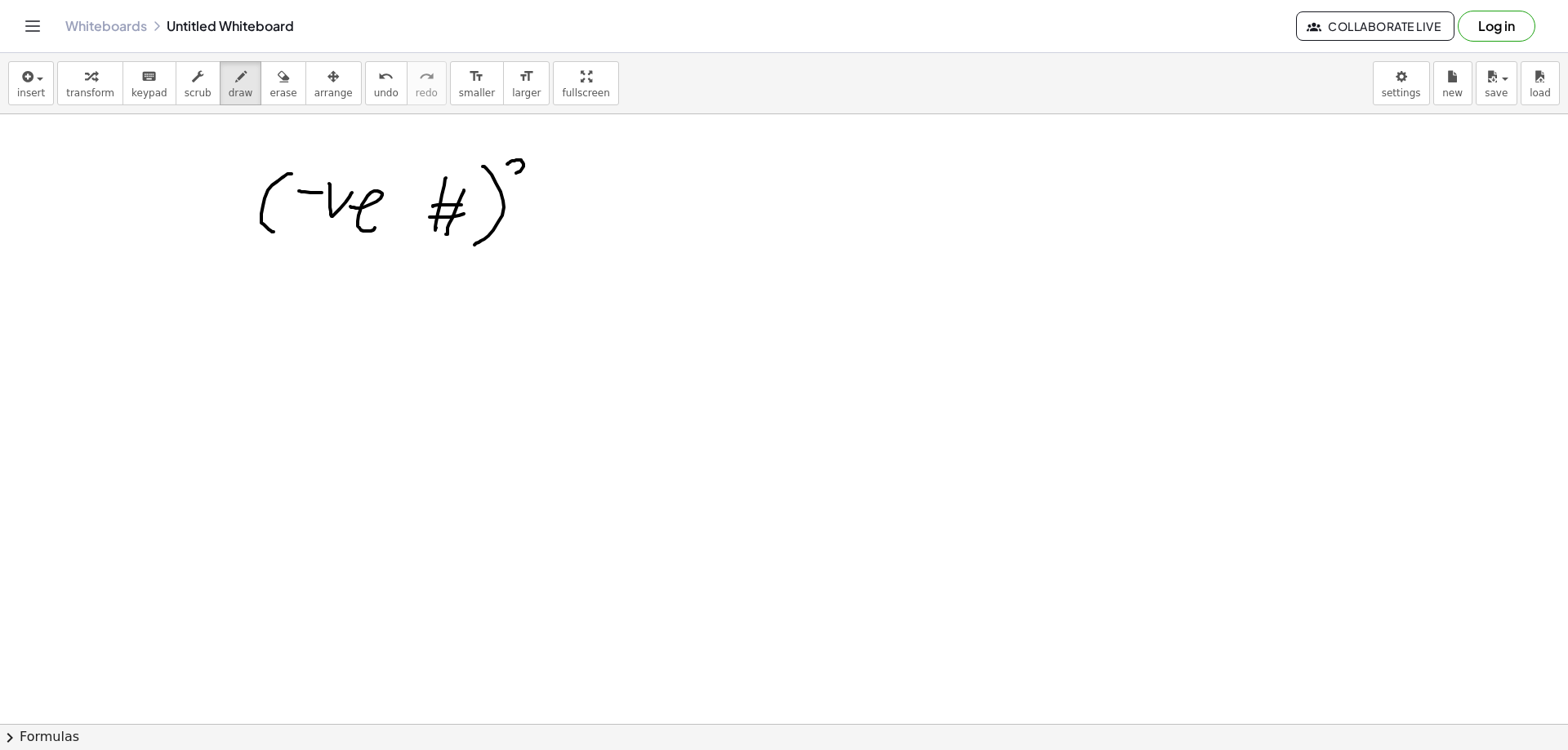
click at [512, 162] on div at bounding box center [784, 232] width 1568 height 1830
drag, startPoint x: 544, startPoint y: 148, endPoint x: 540, endPoint y: 164, distance: 16.5
click at [539, 164] on div at bounding box center [784, 232] width 1568 height 1830
drag, startPoint x: 560, startPoint y: 150, endPoint x: 555, endPoint y: 172, distance: 22.6
click at [555, 167] on div at bounding box center [784, 232] width 1568 height 1830
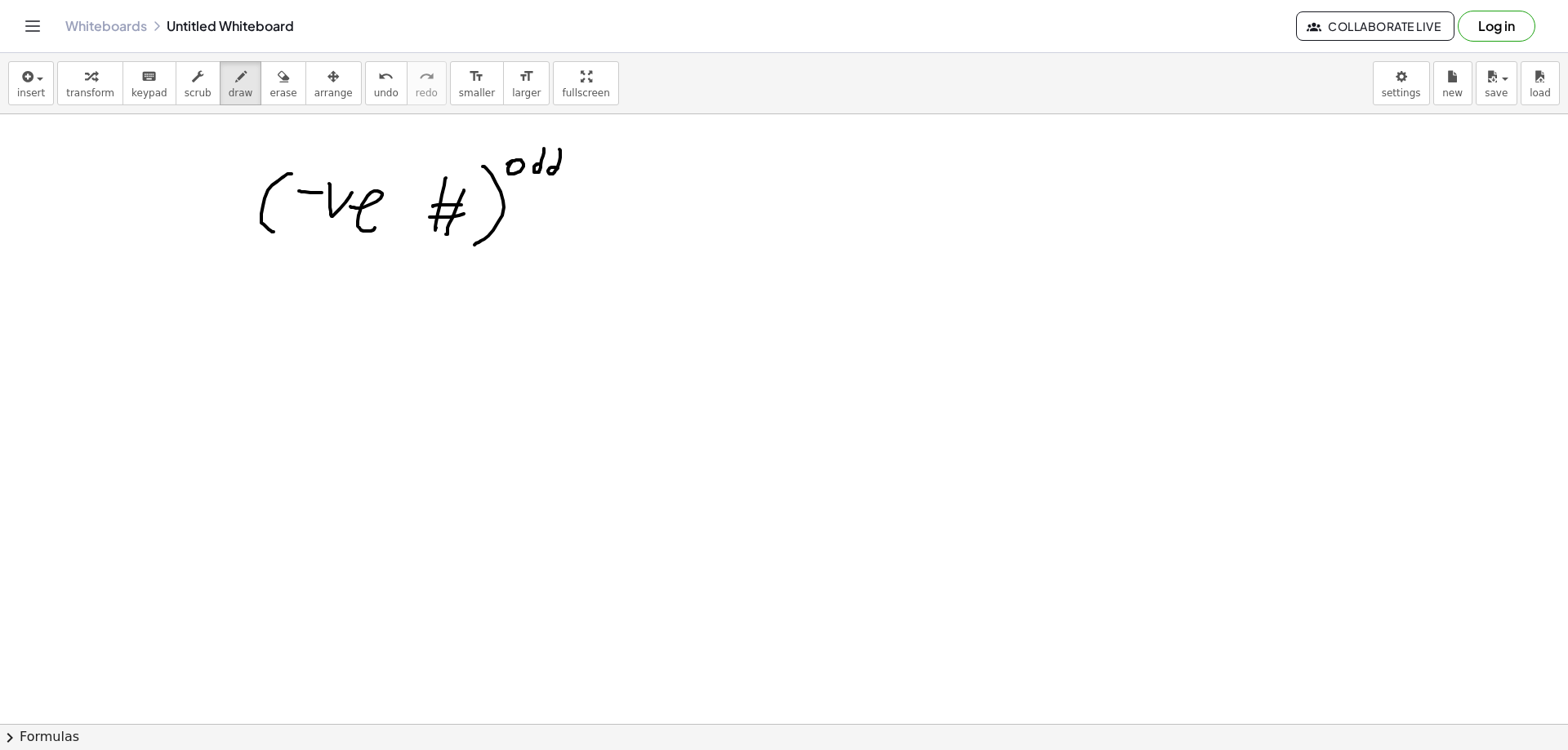
drag, startPoint x: 579, startPoint y: 191, endPoint x: 609, endPoint y: 191, distance: 30.0
click at [609, 191] on div at bounding box center [784, 232] width 1568 height 1830
drag, startPoint x: 591, startPoint y: 204, endPoint x: 613, endPoint y: 204, distance: 22.0
click at [613, 204] on div at bounding box center [784, 232] width 1568 height 1830
drag, startPoint x: 650, startPoint y: 203, endPoint x: 680, endPoint y: 197, distance: 30.6
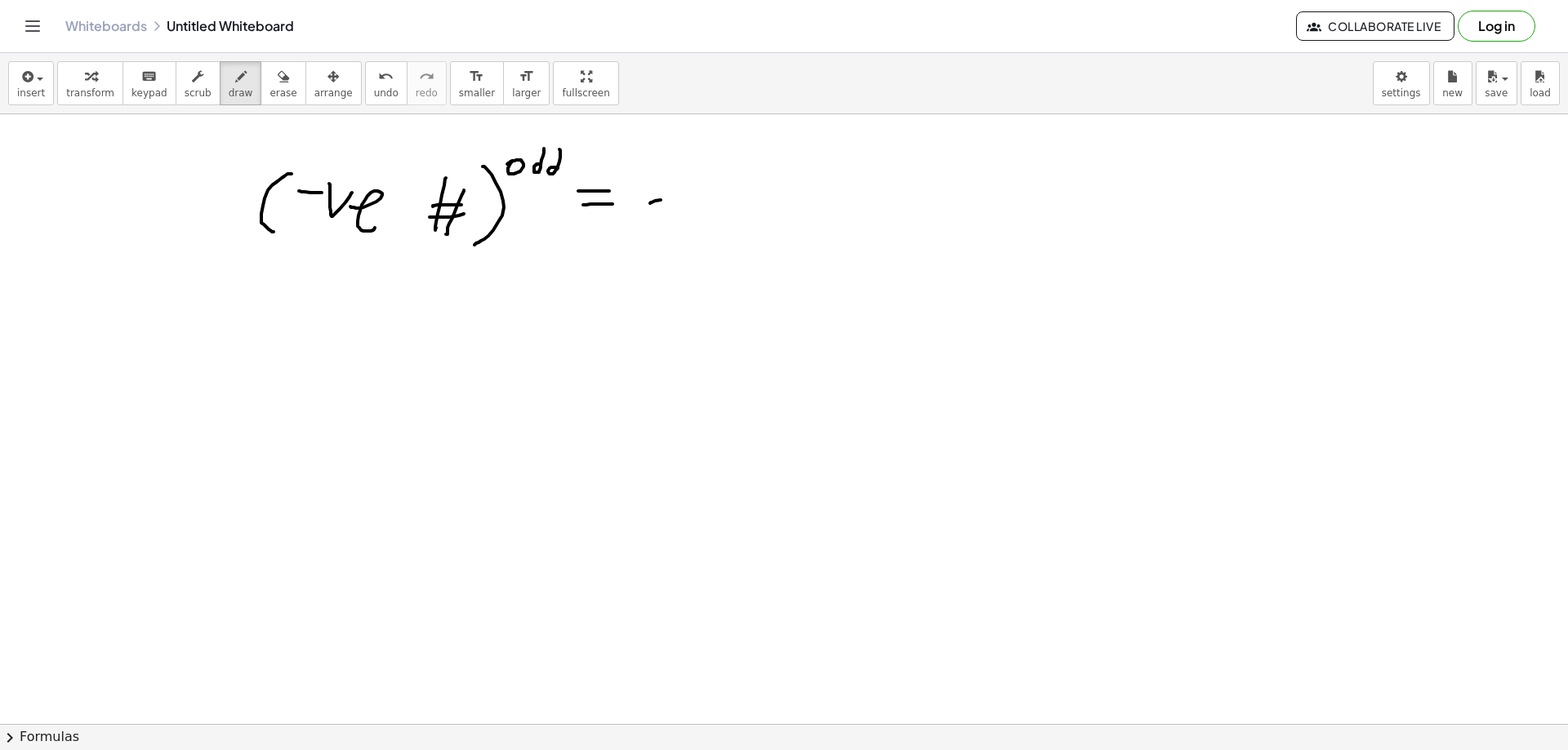
click at [680, 197] on div at bounding box center [784, 232] width 1568 height 1830
drag, startPoint x: 688, startPoint y: 200, endPoint x: 704, endPoint y: 209, distance: 18.4
click at [706, 208] on div at bounding box center [784, 232] width 1568 height 1830
drag, startPoint x: 727, startPoint y: 216, endPoint x: 749, endPoint y: 261, distance: 50.1
click at [737, 235] on div at bounding box center [784, 232] width 1568 height 1830
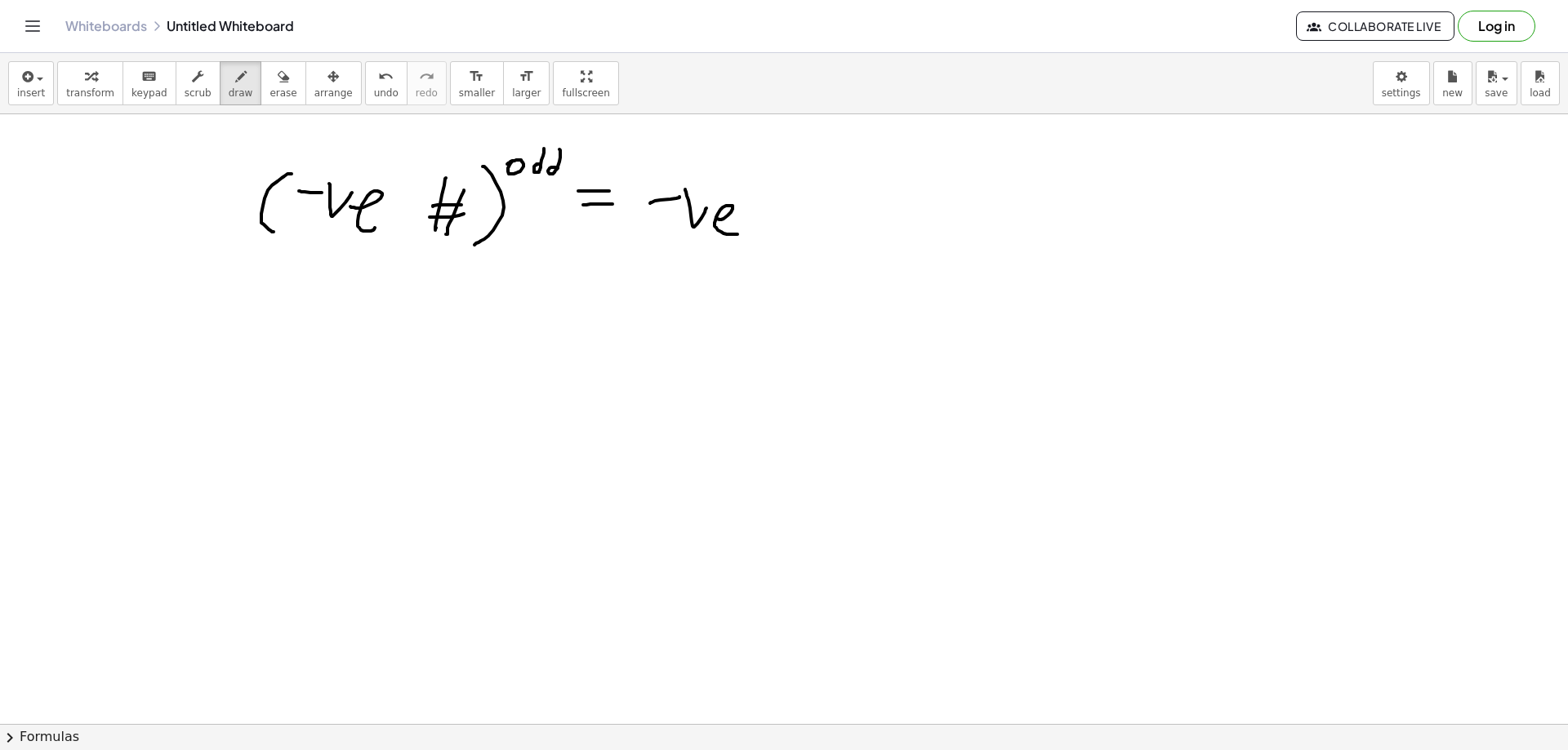
click at [303, 346] on div at bounding box center [784, 232] width 1568 height 1830
drag, startPoint x: 321, startPoint y: 336, endPoint x: 345, endPoint y: 340, distance: 24.3
click at [345, 341] on div at bounding box center [784, 232] width 1568 height 1830
drag, startPoint x: 358, startPoint y: 345, endPoint x: 371, endPoint y: 358, distance: 18.4
click at [367, 367] on div at bounding box center [784, 232] width 1568 height 1830
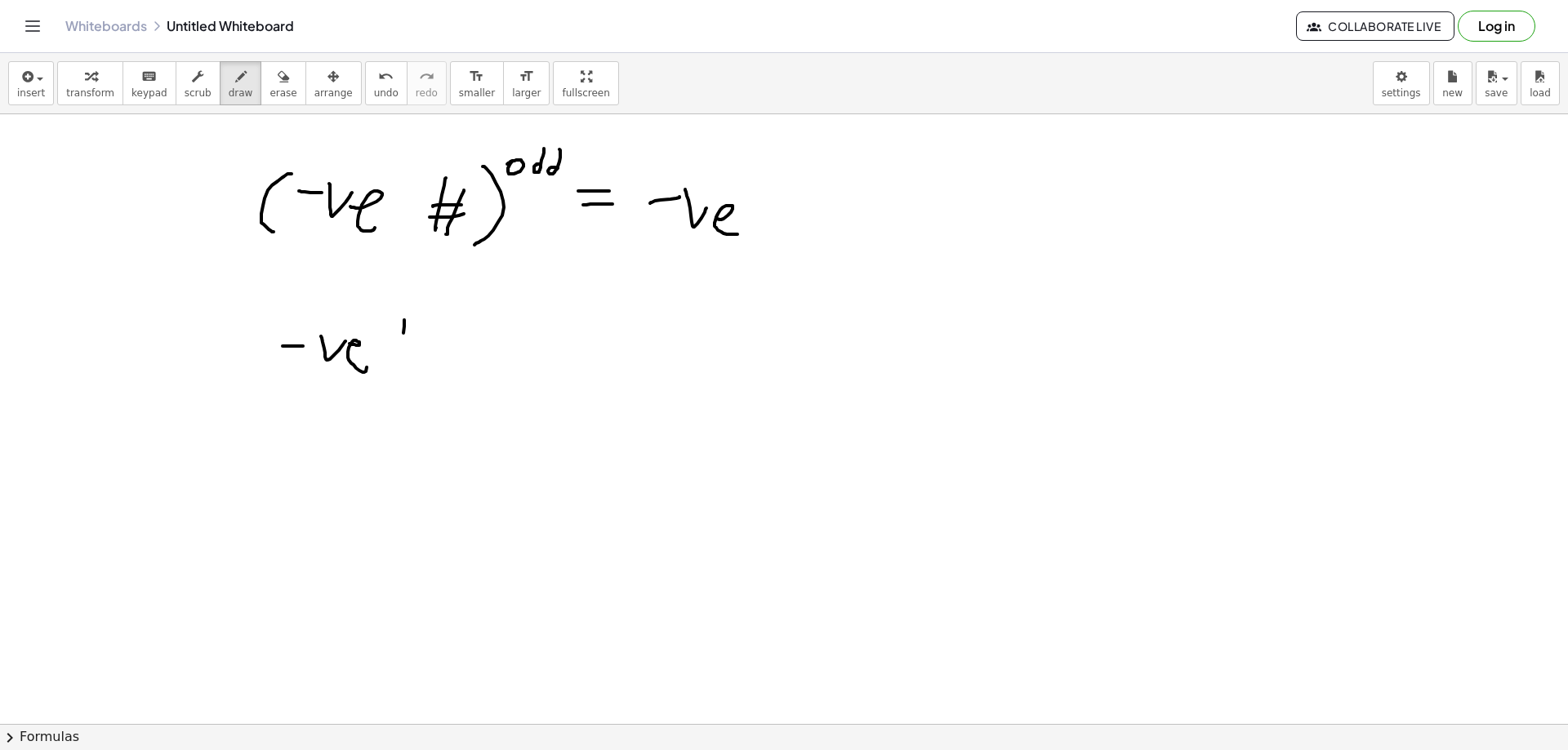
drag, startPoint x: 404, startPoint y: 333, endPoint x: 417, endPoint y: 337, distance: 13.6
click at [403, 362] on div at bounding box center [784, 232] width 1568 height 1830
drag, startPoint x: 422, startPoint y: 342, endPoint x: 418, endPoint y: 360, distance: 18.4
click at [419, 365] on div at bounding box center [784, 232] width 1568 height 1830
click at [433, 339] on div at bounding box center [784, 232] width 1568 height 1830
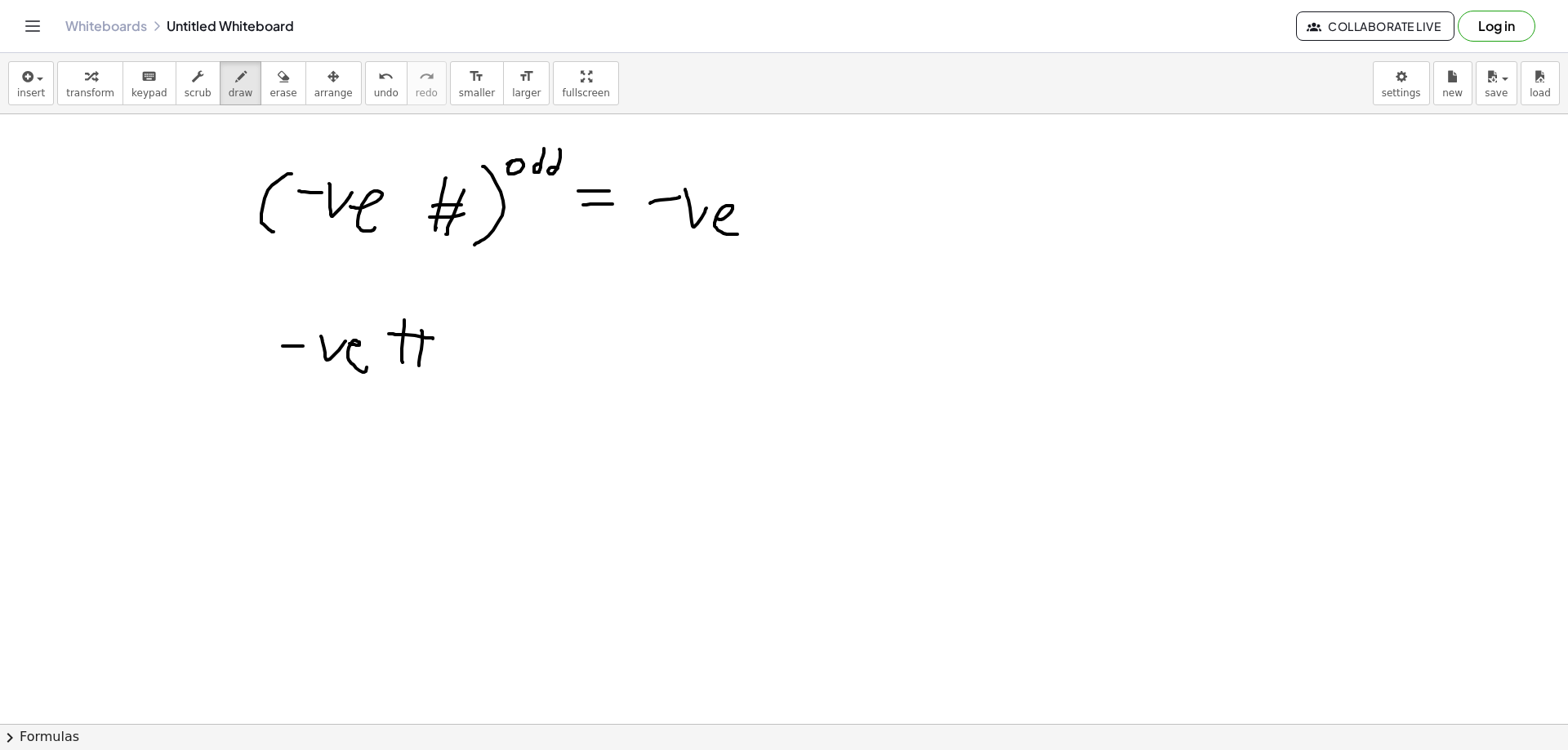
click at [427, 347] on div at bounding box center [784, 232] width 1568 height 1830
click at [432, 377] on div at bounding box center [784, 232] width 1568 height 1830
click at [288, 373] on div at bounding box center [784, 232] width 1568 height 1830
click at [465, 317] on div at bounding box center [784, 232] width 1568 height 1830
click at [494, 302] on div at bounding box center [784, 232] width 1568 height 1830
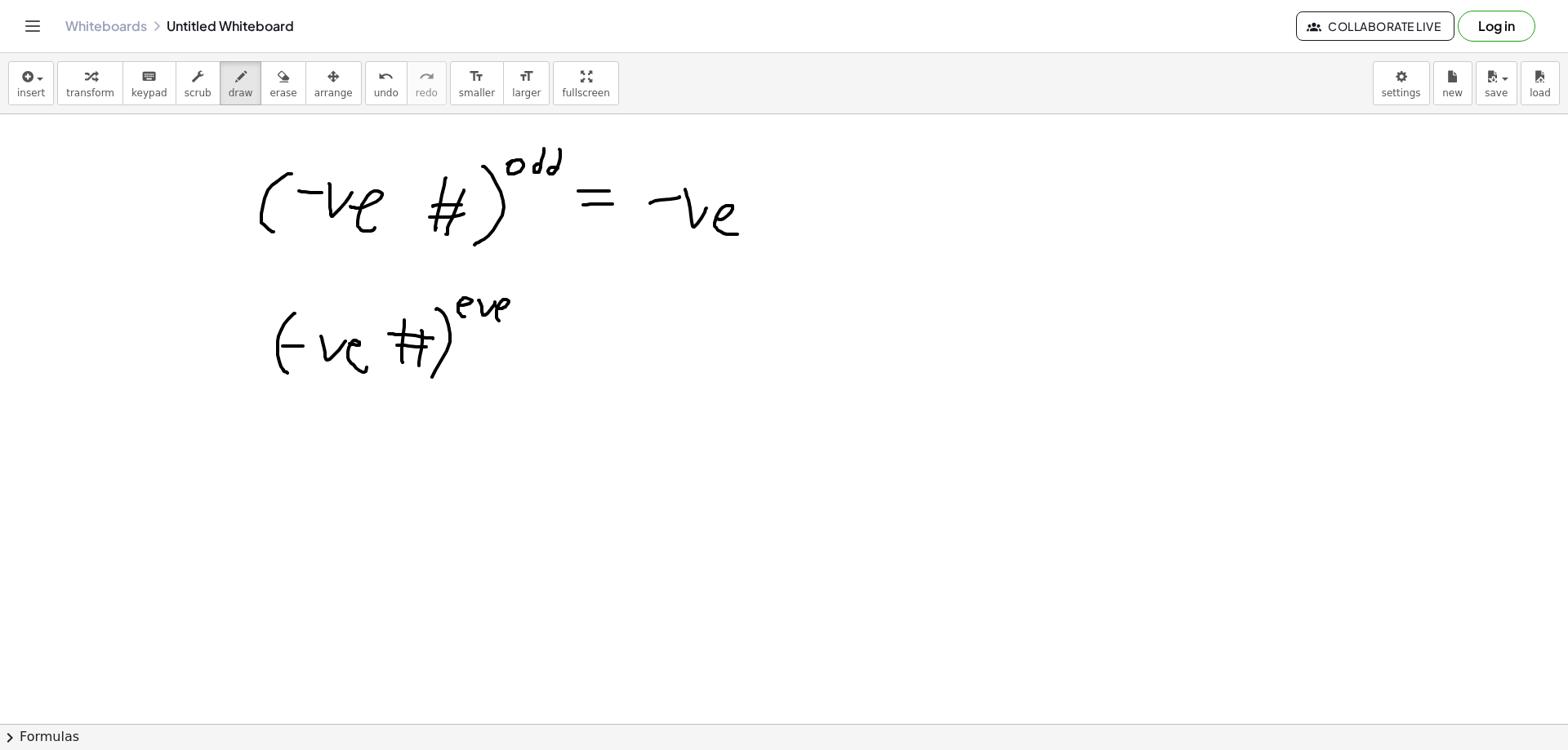
click at [506, 322] on div at bounding box center [784, 232] width 1568 height 1830
click at [524, 329] on div at bounding box center [784, 232] width 1568 height 1830
click at [568, 339] on div at bounding box center [784, 232] width 1568 height 1830
click at [577, 350] on div at bounding box center [784, 232] width 1568 height 1830
click at [614, 353] on div at bounding box center [784, 232] width 1568 height 1830
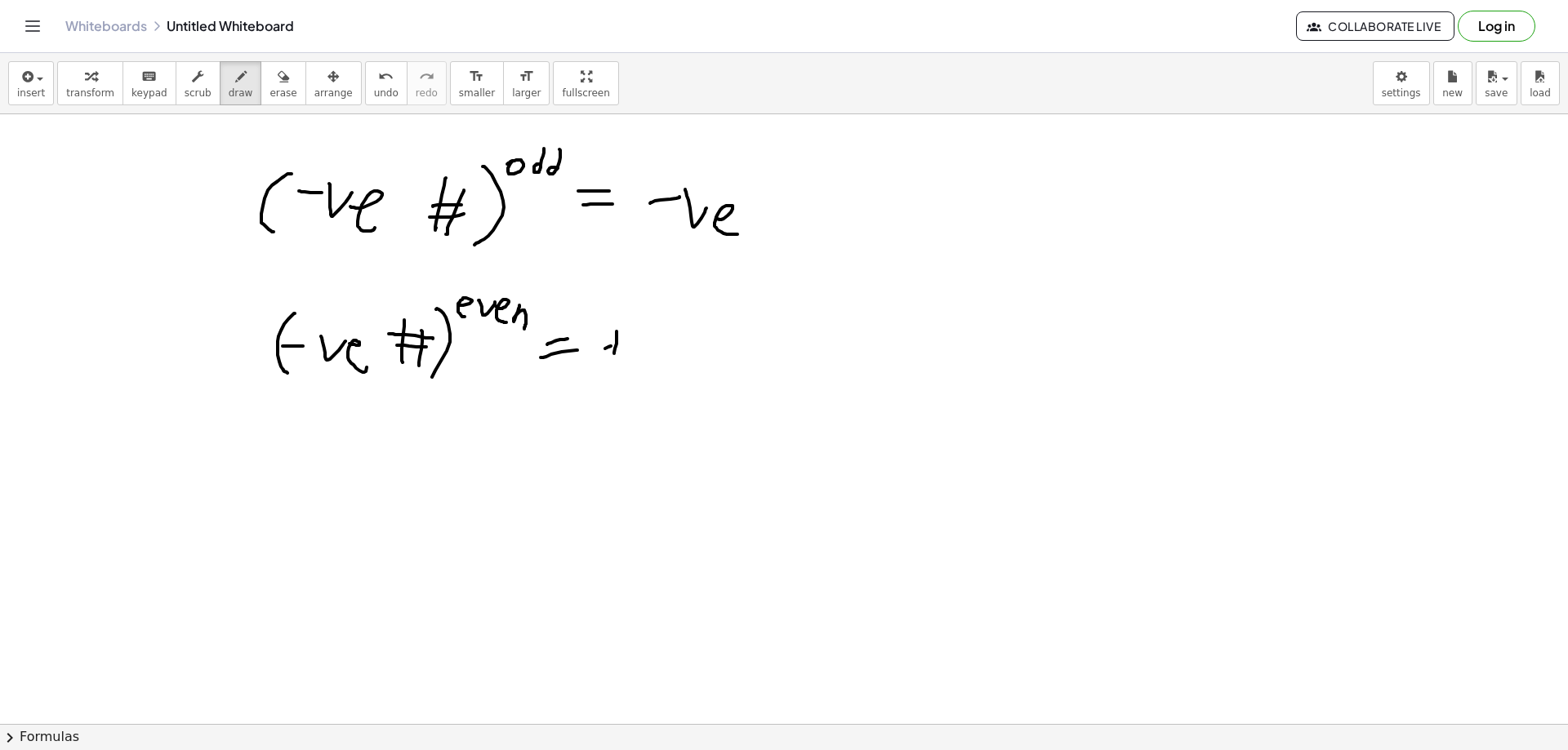
click at [627, 340] on div at bounding box center [784, 232] width 1568 height 1830
click at [668, 336] on div at bounding box center [784, 232] width 1568 height 1830
click at [693, 375] on div at bounding box center [784, 232] width 1568 height 1830
click at [215, 547] on div at bounding box center [784, 232] width 1568 height 1830
click at [260, 517] on div at bounding box center [784, 232] width 1568 height 1830
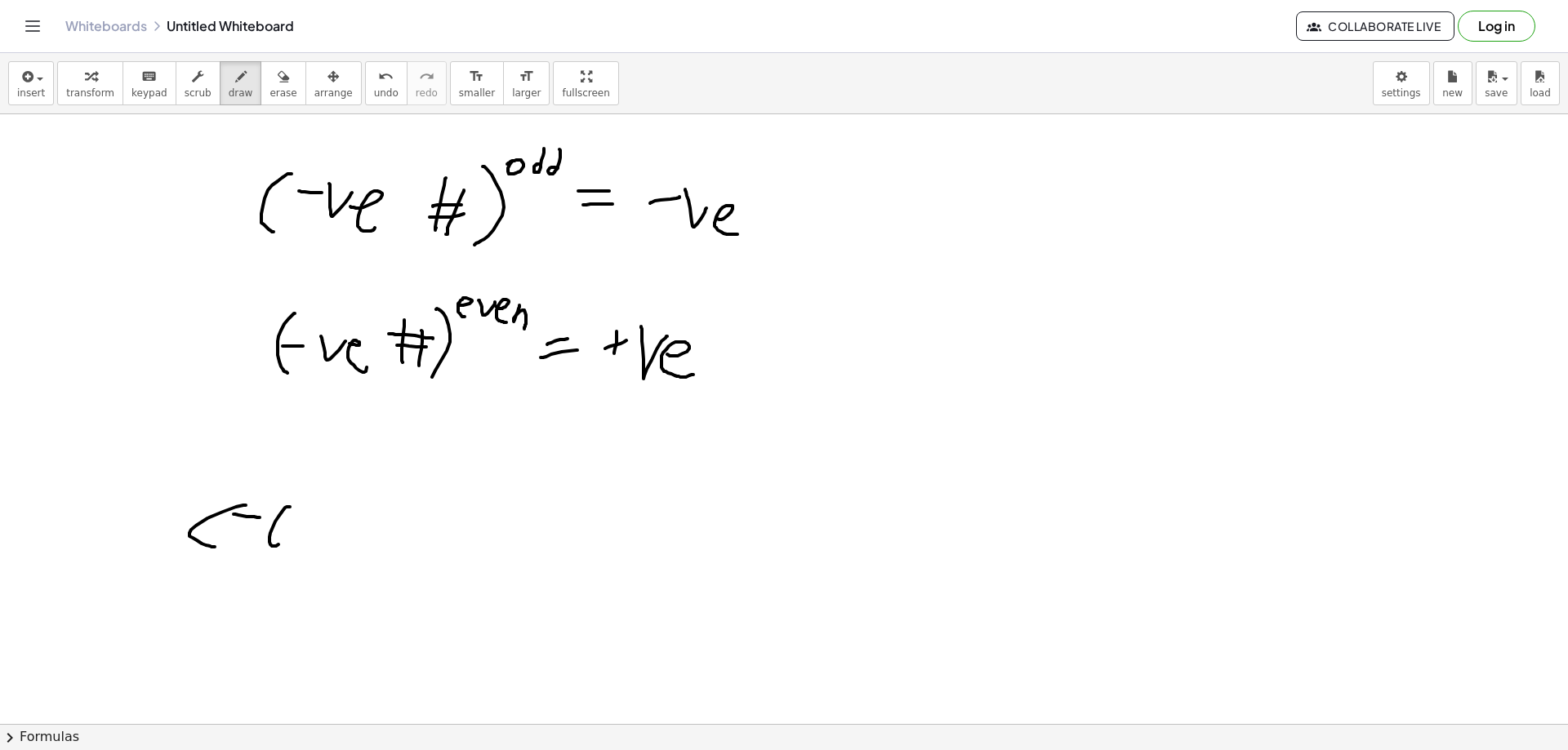
click at [281, 528] on div at bounding box center [784, 232] width 1568 height 1830
click at [307, 538] on div at bounding box center [784, 232] width 1568 height 1830
click at [331, 542] on div at bounding box center [784, 232] width 1568 height 1830
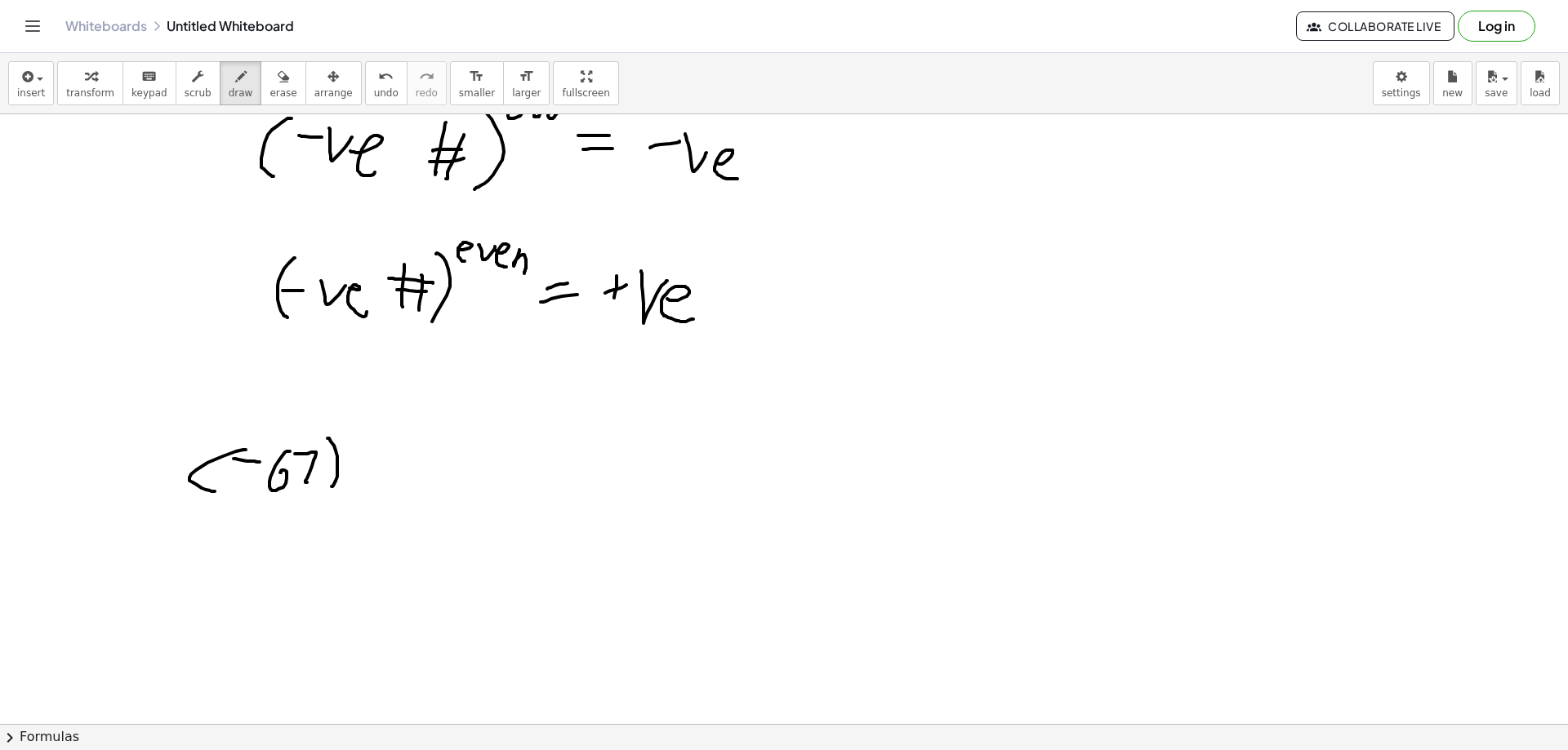
scroll to position [879, 0]
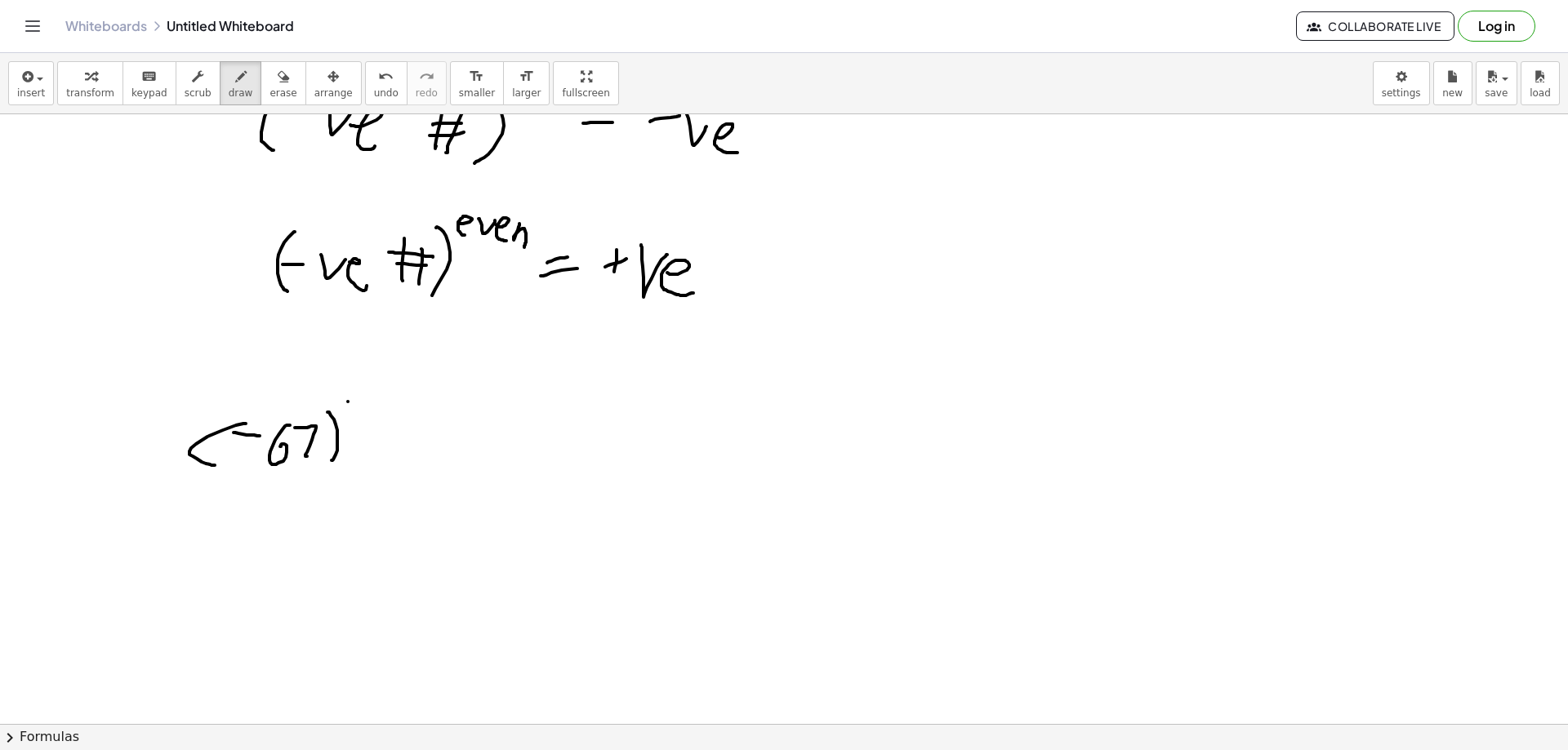
click at [362, 400] on div at bounding box center [784, 150] width 1568 height 1830
click at [353, 416] on div at bounding box center [784, 150] width 1568 height 1830
click at [371, 423] on div at bounding box center [784, 150] width 1568 height 1830
click at [436, 441] on div at bounding box center [784, 150] width 1568 height 1830
click at [440, 459] on div at bounding box center [784, 150] width 1568 height 1830
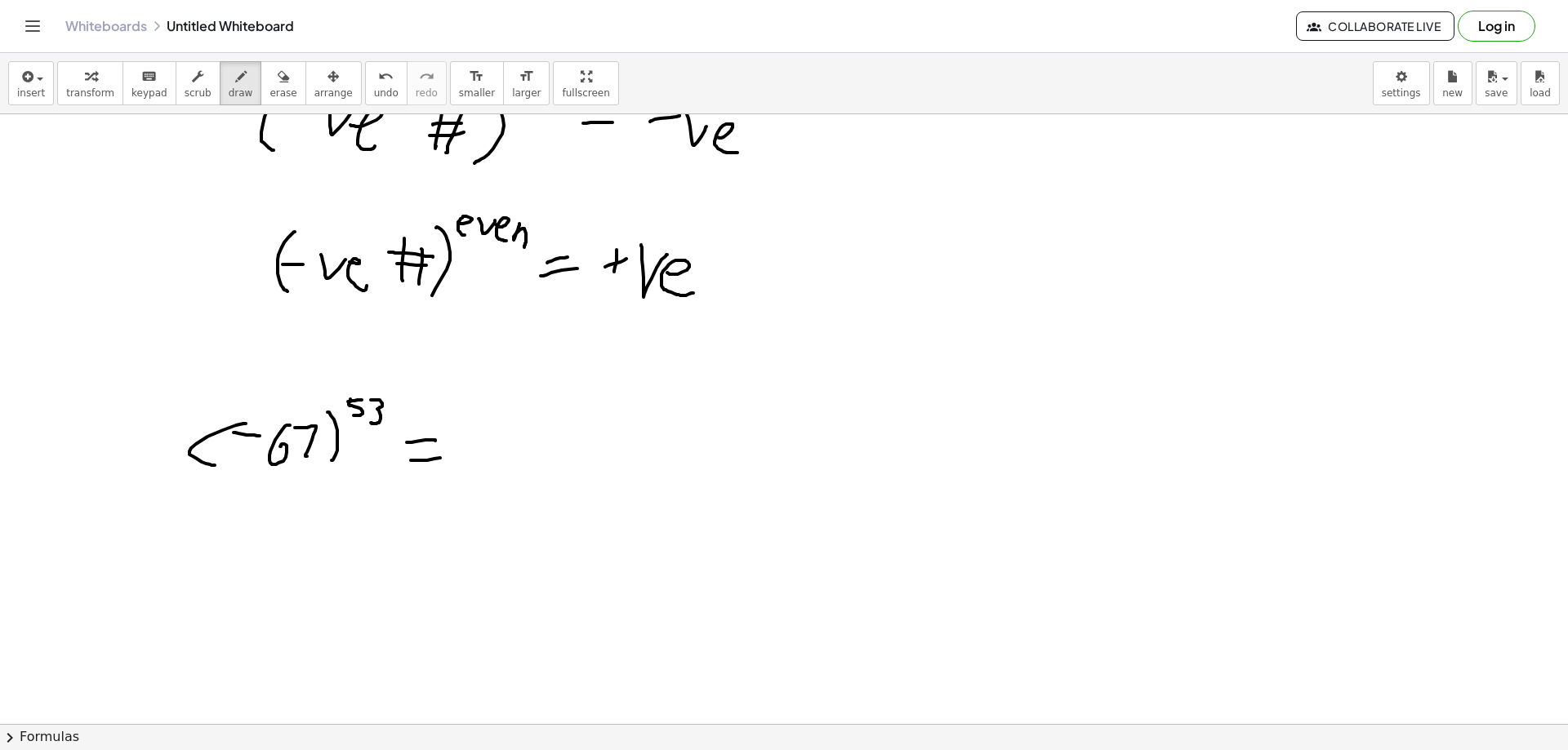
click at [524, 445] on div at bounding box center [784, 150] width 1568 height 1830
click at [570, 438] on div at bounding box center [784, 150] width 1568 height 1830
click at [601, 473] on div at bounding box center [784, 150] width 1568 height 1830
click at [413, 393] on div at bounding box center [784, 150] width 1568 height 1830
click at [436, 372] on div at bounding box center [784, 150] width 1568 height 1830
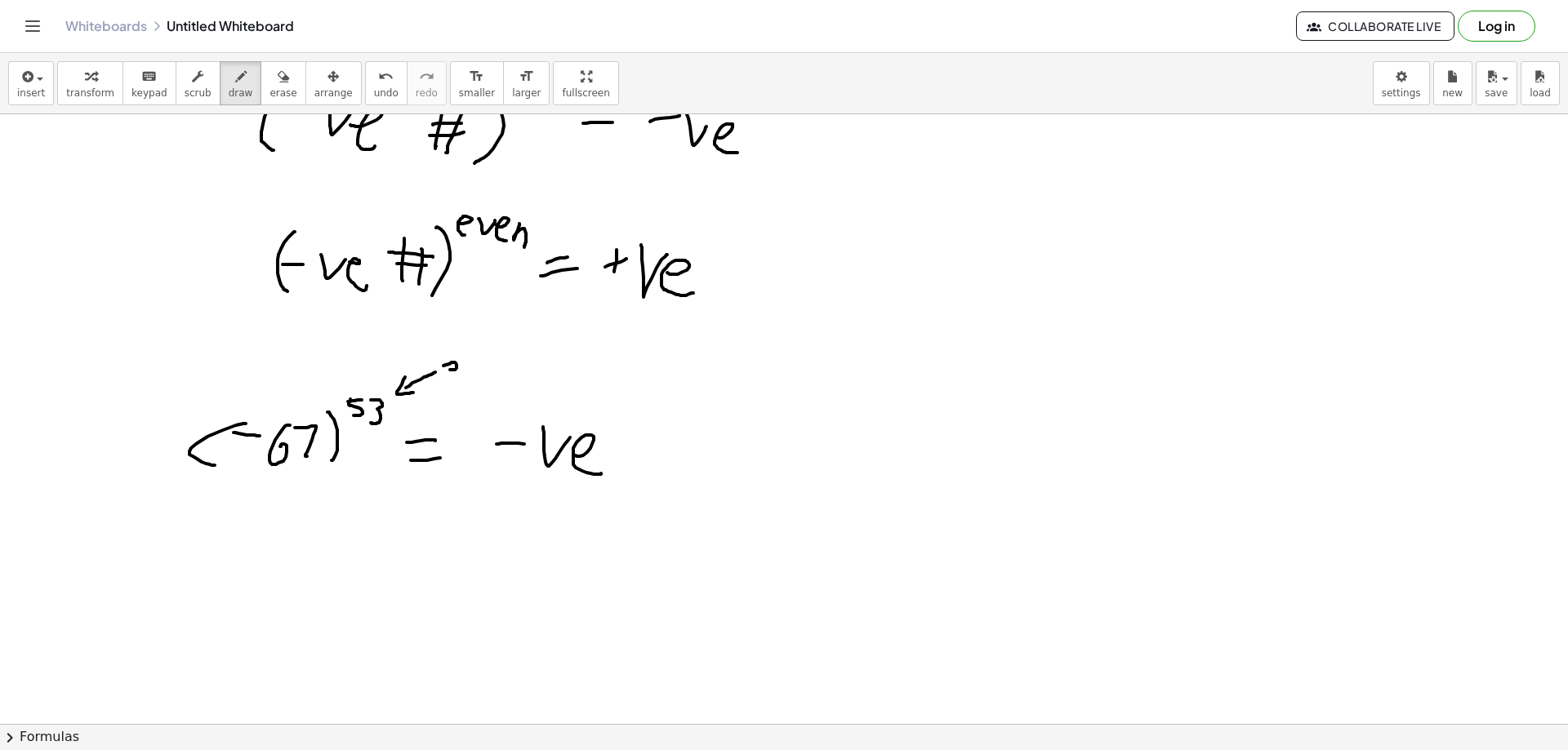
click at [453, 362] on div at bounding box center [784, 150] width 1568 height 1830
click at [472, 356] on div at bounding box center [784, 150] width 1568 height 1830
click at [486, 354] on div at bounding box center [784, 150] width 1568 height 1830
click at [270, 88] on span "erase" at bounding box center [283, 93] width 27 height 11
click at [220, 87] on button "draw" at bounding box center [241, 84] width 43 height 44
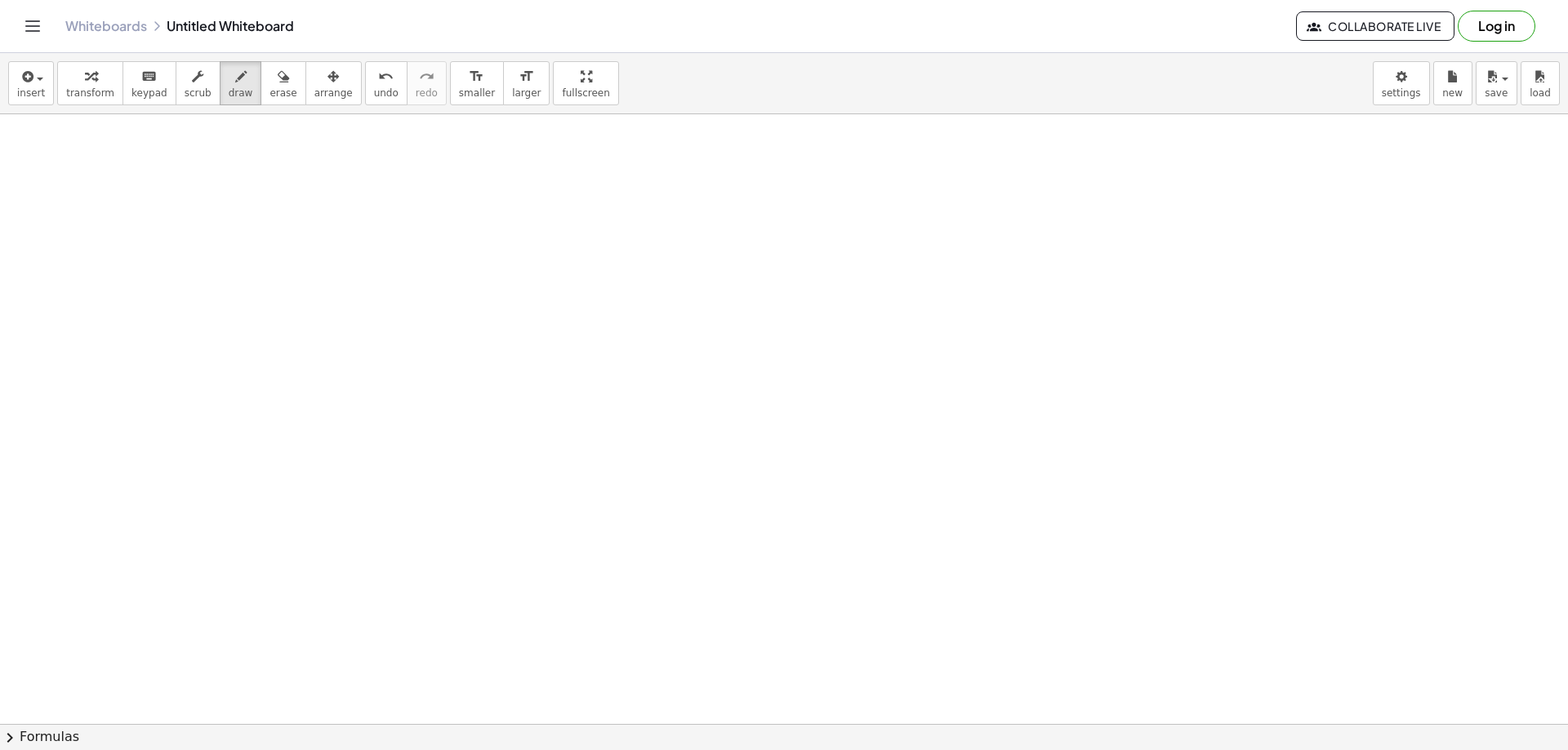
scroll to position [1302, 0]
click at [208, 166] on div at bounding box center [784, 32] width 1568 height 2440
click at [247, 217] on div at bounding box center [784, 32] width 1568 height 2440
click at [285, 179] on div at bounding box center [784, 32] width 1568 height 2440
click at [287, 215] on div at bounding box center [784, 32] width 1568 height 2440
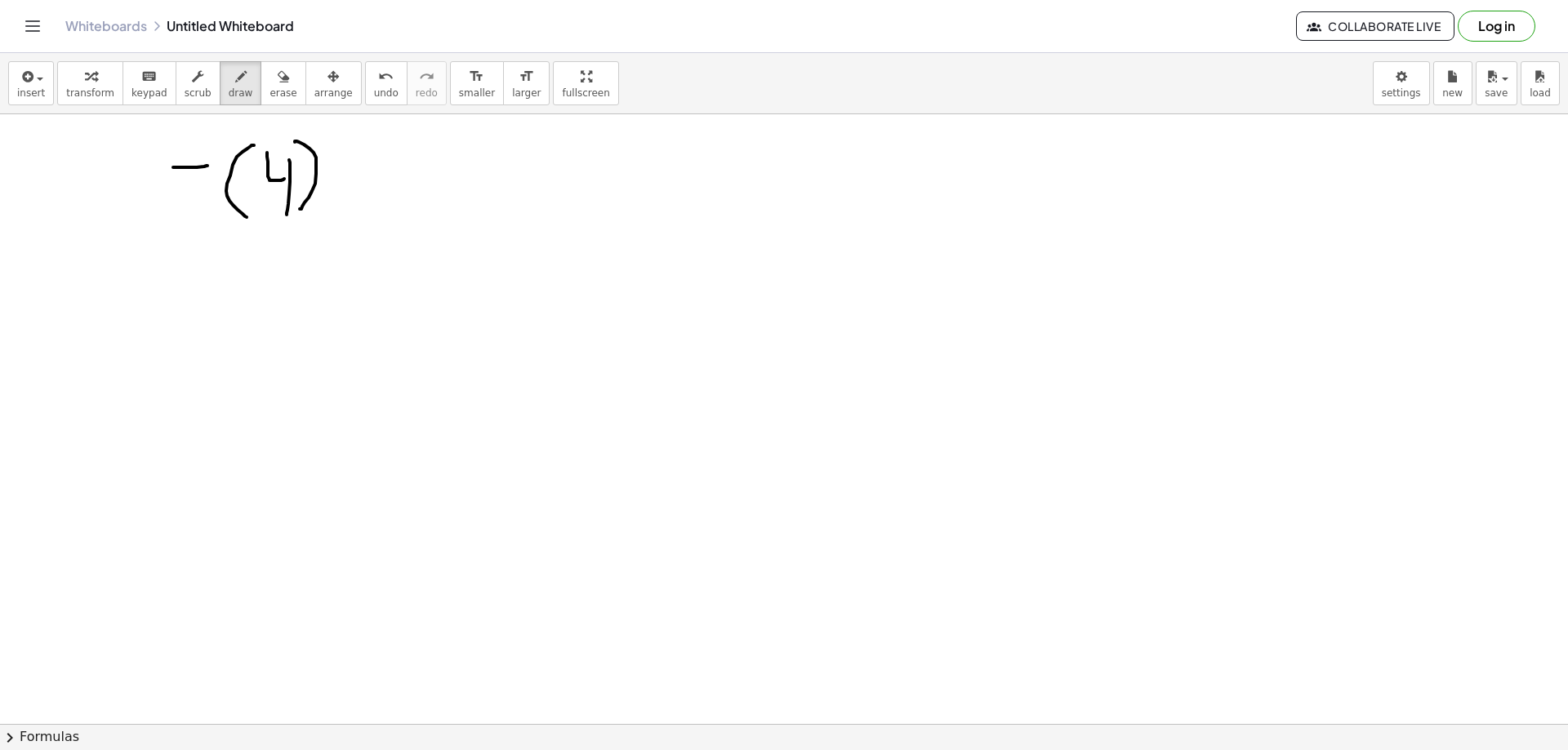
click at [299, 209] on div at bounding box center [784, 32] width 1568 height 2440
click at [347, 153] on div at bounding box center [784, 32] width 1568 height 2440
click at [401, 162] on div at bounding box center [784, 32] width 1568 height 2440
click at [421, 181] on div at bounding box center [784, 32] width 1568 height 2440
click at [411, 185] on div at bounding box center [784, 32] width 1568 height 2440
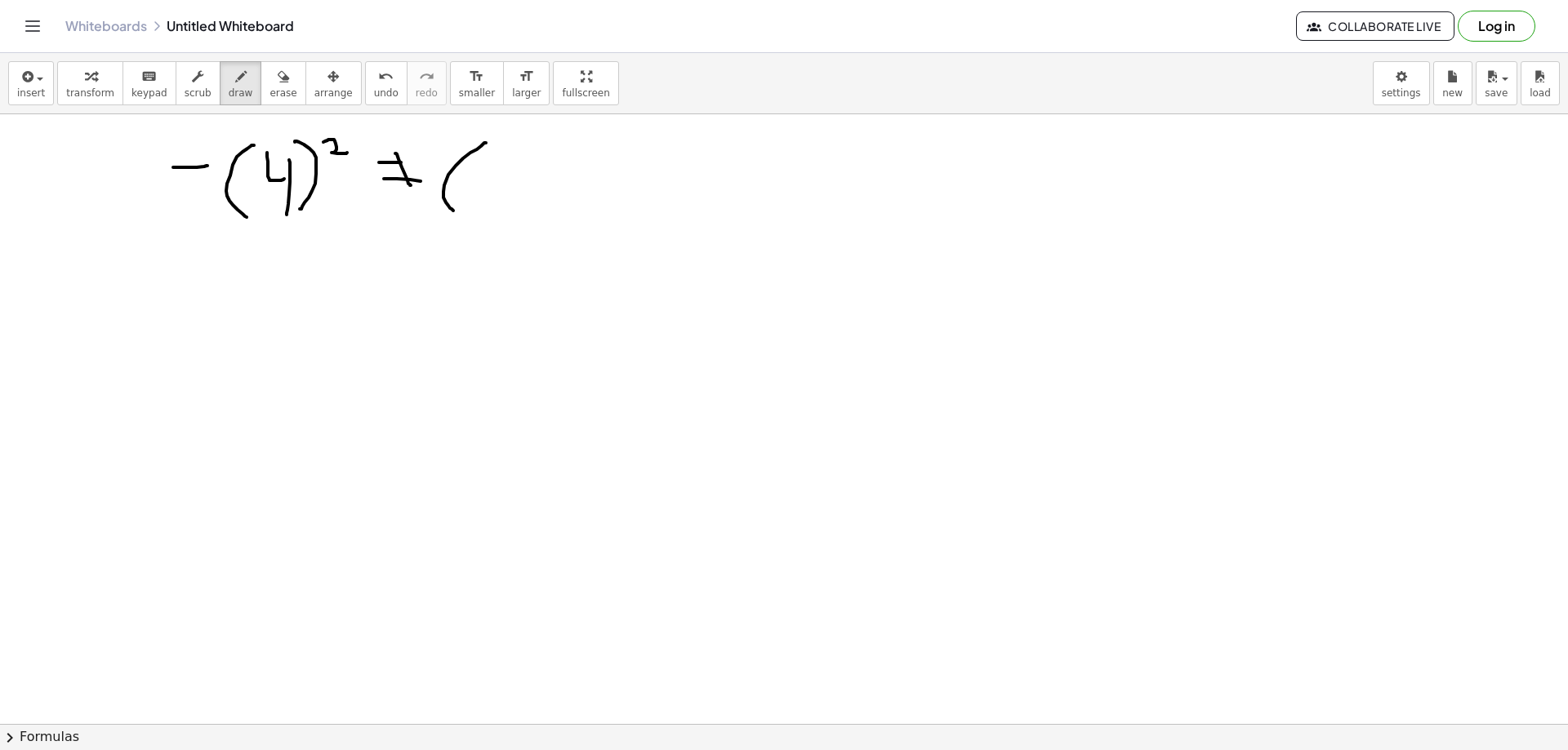
click at [459, 212] on div at bounding box center [784, 32] width 1568 height 2440
click at [492, 177] on div at bounding box center [784, 32] width 1568 height 2440
click at [517, 189] on div at bounding box center [784, 32] width 1568 height 2440
click at [515, 219] on div at bounding box center [784, 32] width 1568 height 2440
click at [541, 217] on div at bounding box center [784, 32] width 1568 height 2440
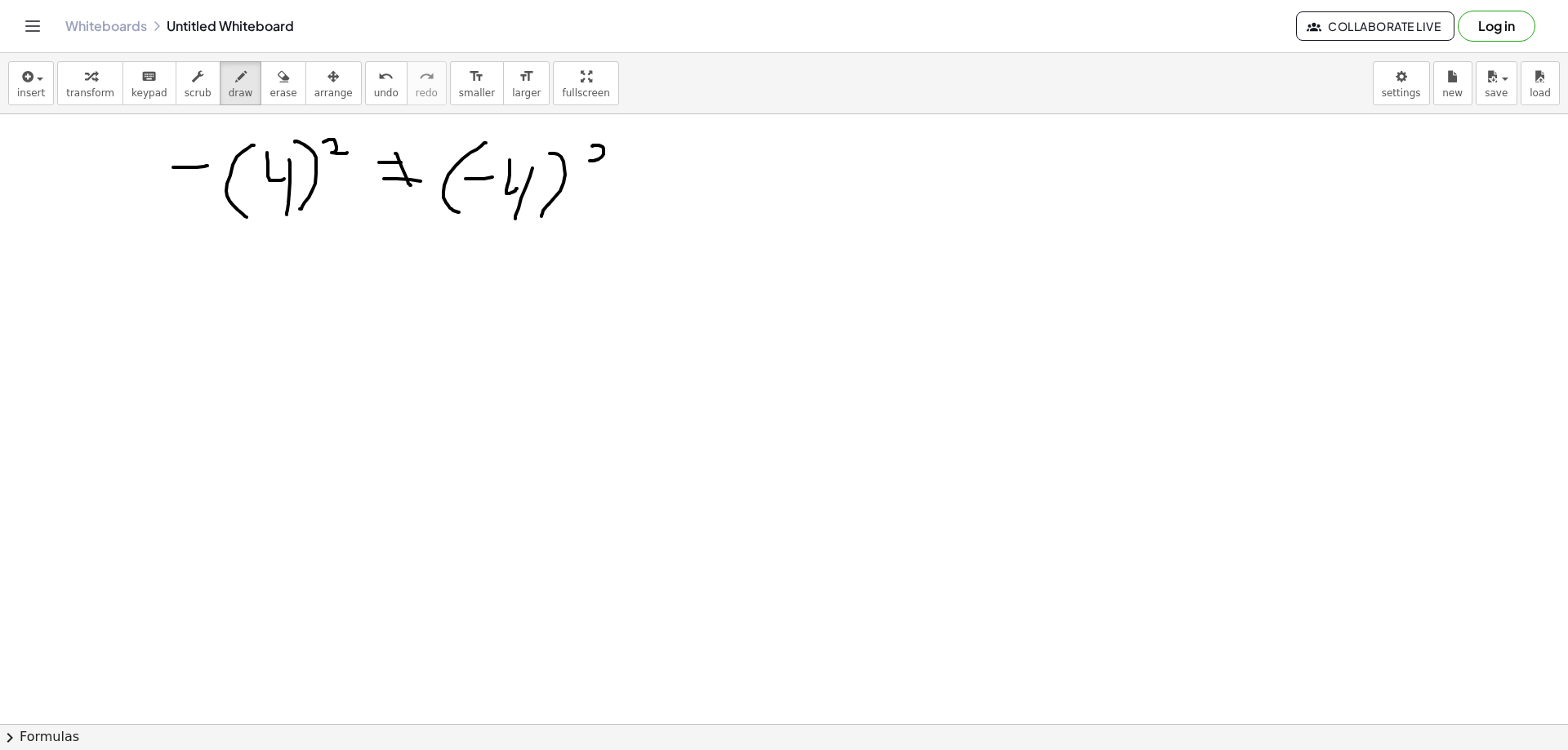
click at [613, 160] on div at bounding box center [784, 32] width 1568 height 2440
click at [166, 287] on div at bounding box center [784, 32] width 1568 height 2440
click at [184, 312] on div at bounding box center [784, 32] width 1568 height 2440
click at [212, 294] on div at bounding box center [784, 32] width 1568 height 2440
click at [212, 317] on div at bounding box center [784, 32] width 1568 height 2440
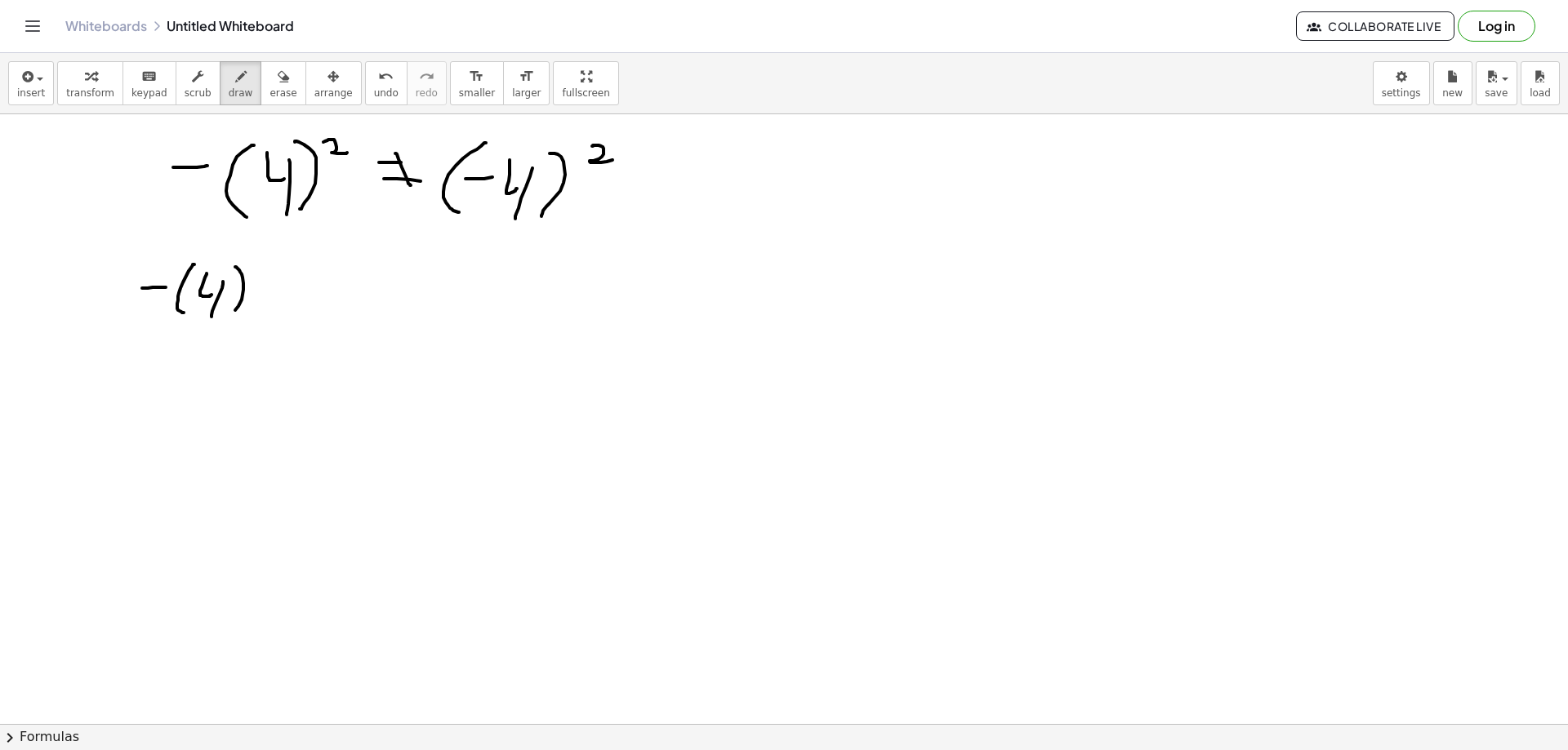
click at [229, 317] on div at bounding box center [784, 32] width 1568 height 2440
click at [251, 323] on div at bounding box center [784, 32] width 1568 height 2440
click at [284, 293] on div at bounding box center [784, 32] width 1568 height 2440
click at [283, 317] on div at bounding box center [784, 32] width 1568 height 2440
click at [298, 312] on div at bounding box center [784, 32] width 1568 height 2440
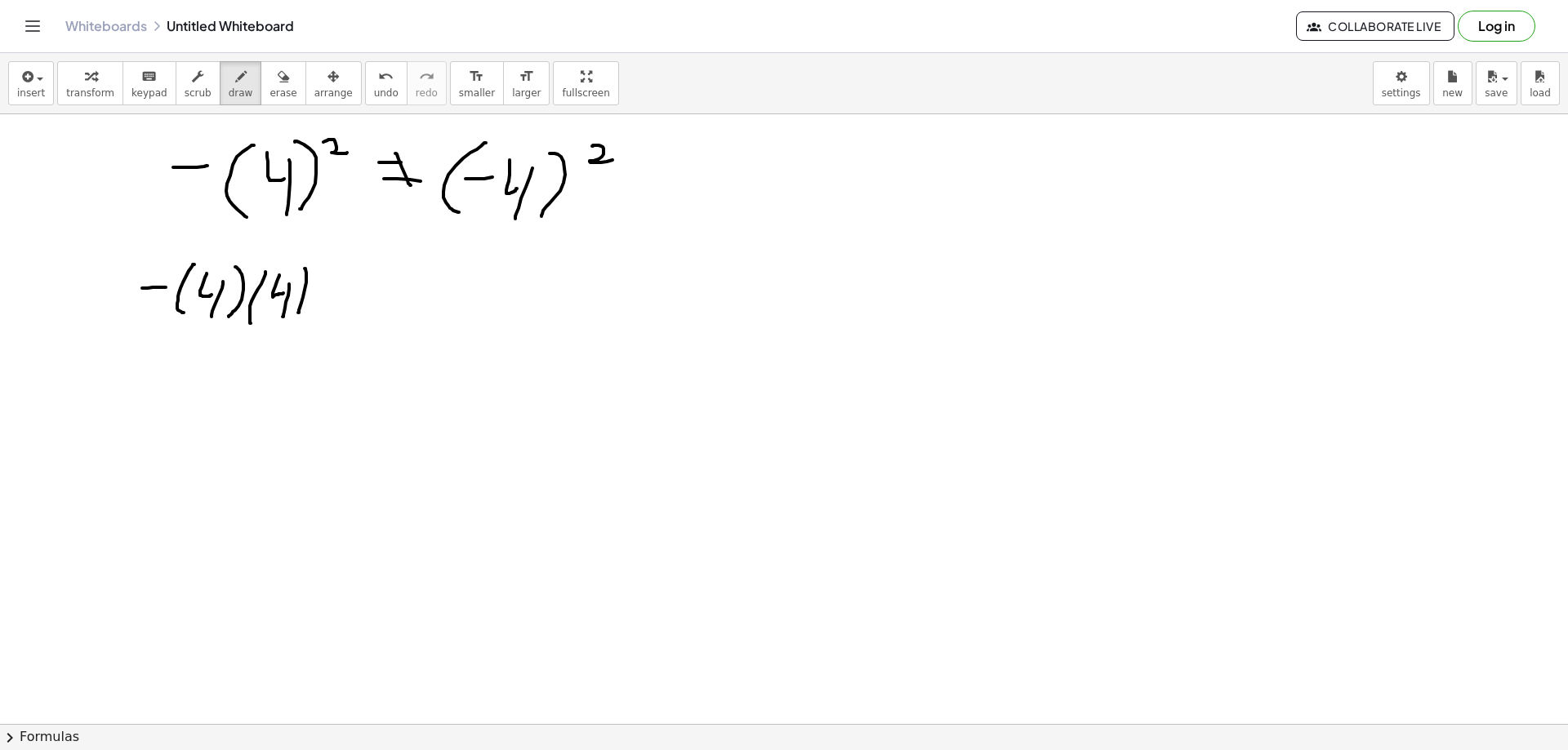
click at [360, 282] on div at bounding box center [784, 32] width 1568 height 2440
click at [362, 296] on div at bounding box center [784, 32] width 1568 height 2440
click at [348, 305] on div at bounding box center [784, 32] width 1568 height 2440
click at [383, 317] on div at bounding box center [784, 32] width 1568 height 2440
click at [414, 284] on div at bounding box center [784, 32] width 1568 height 2440
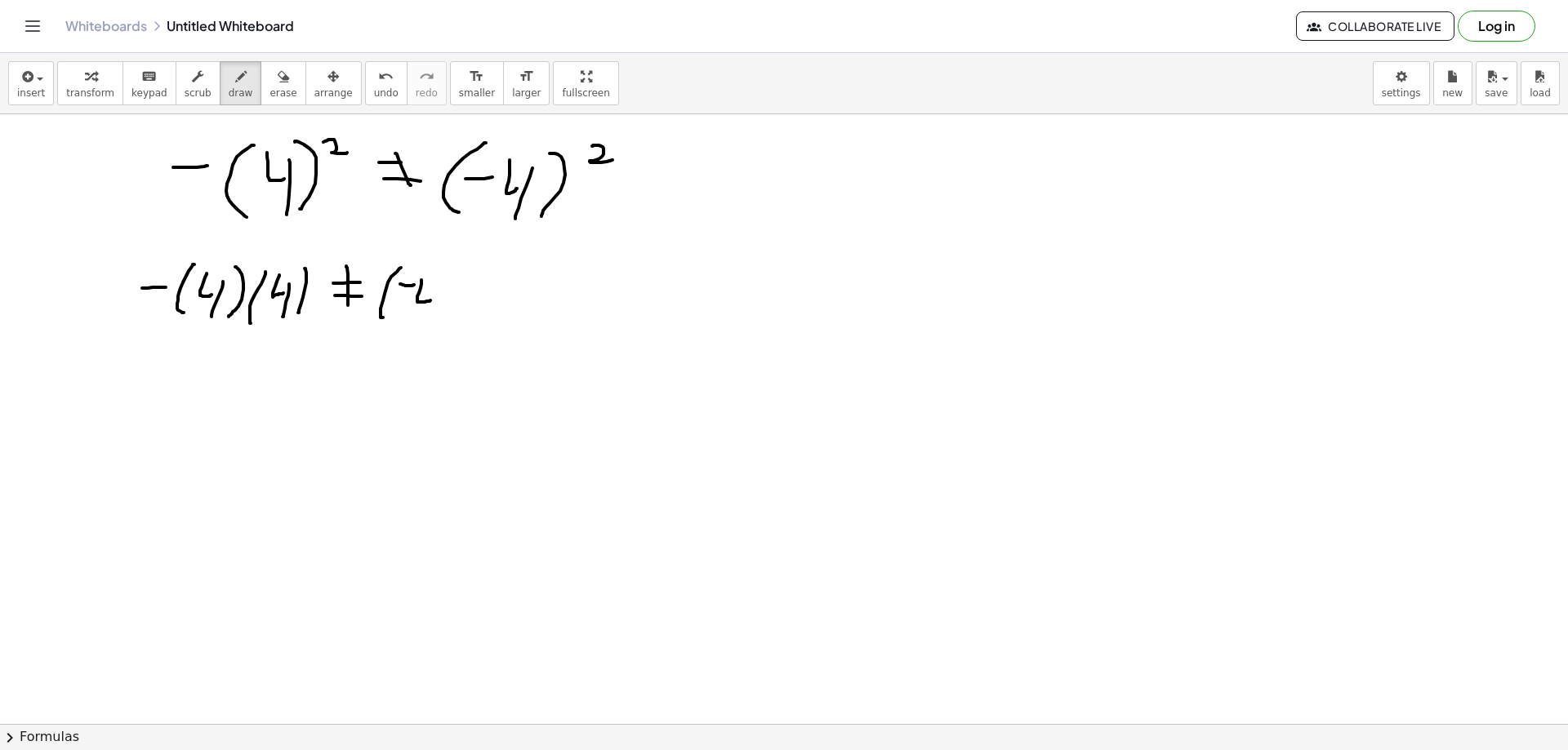
click at [431, 300] on div at bounding box center [784, 32] width 1568 height 2440
click at [426, 319] on div at bounding box center [784, 32] width 1568 height 2440
click at [440, 323] on div at bounding box center [784, 32] width 1568 height 2440
click at [475, 317] on div at bounding box center [784, 32] width 1568 height 2440
click at [487, 297] on div at bounding box center [784, 32] width 1568 height 2440
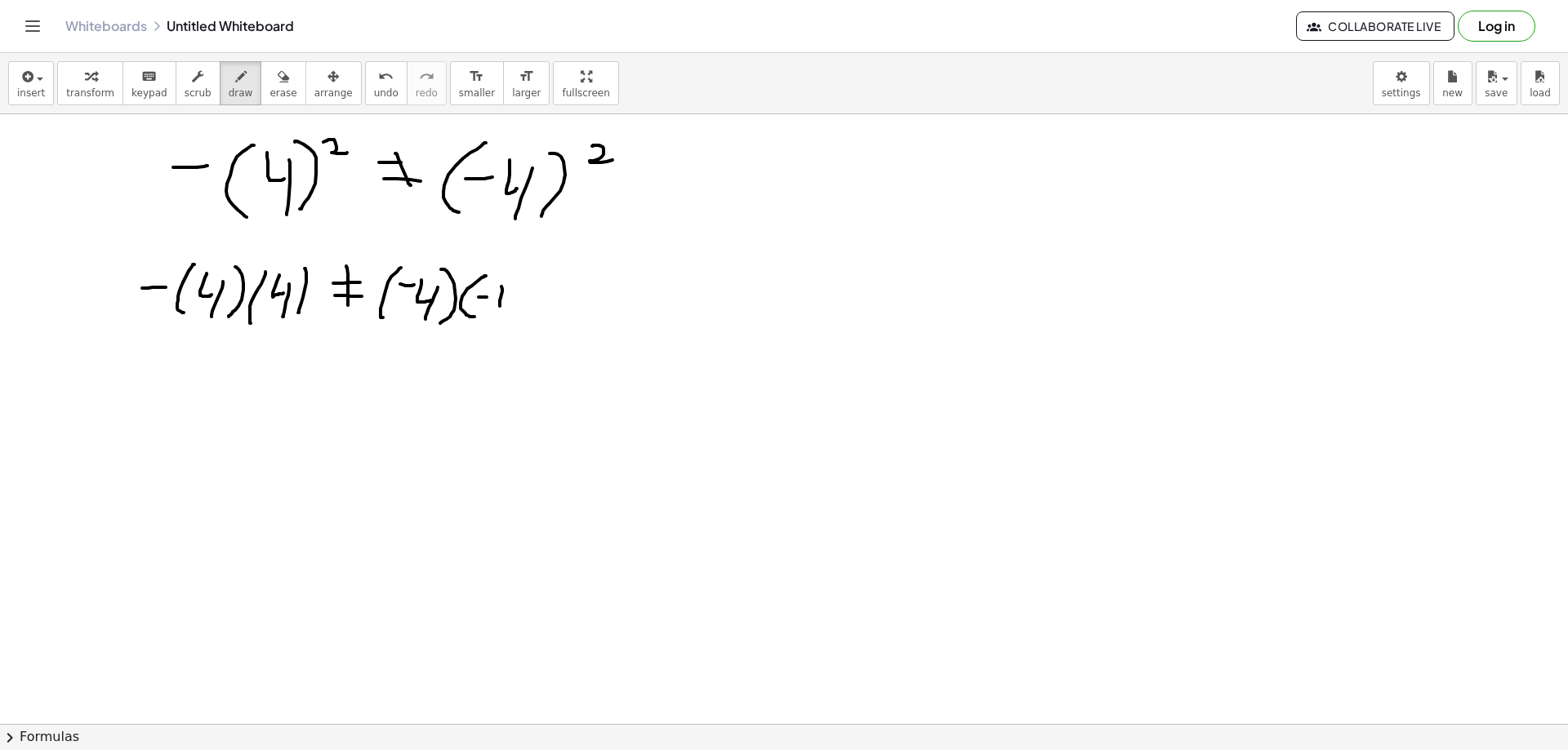
click at [508, 301] on div at bounding box center [784, 32] width 1568 height 2440
click at [507, 321] on div at bounding box center [784, 32] width 1568 height 2440
click at [509, 327] on div at bounding box center [784, 32] width 1568 height 2440
click at [166, 357] on div at bounding box center [784, 32] width 1568 height 2440
click at [171, 394] on div at bounding box center [784, 32] width 1568 height 2440
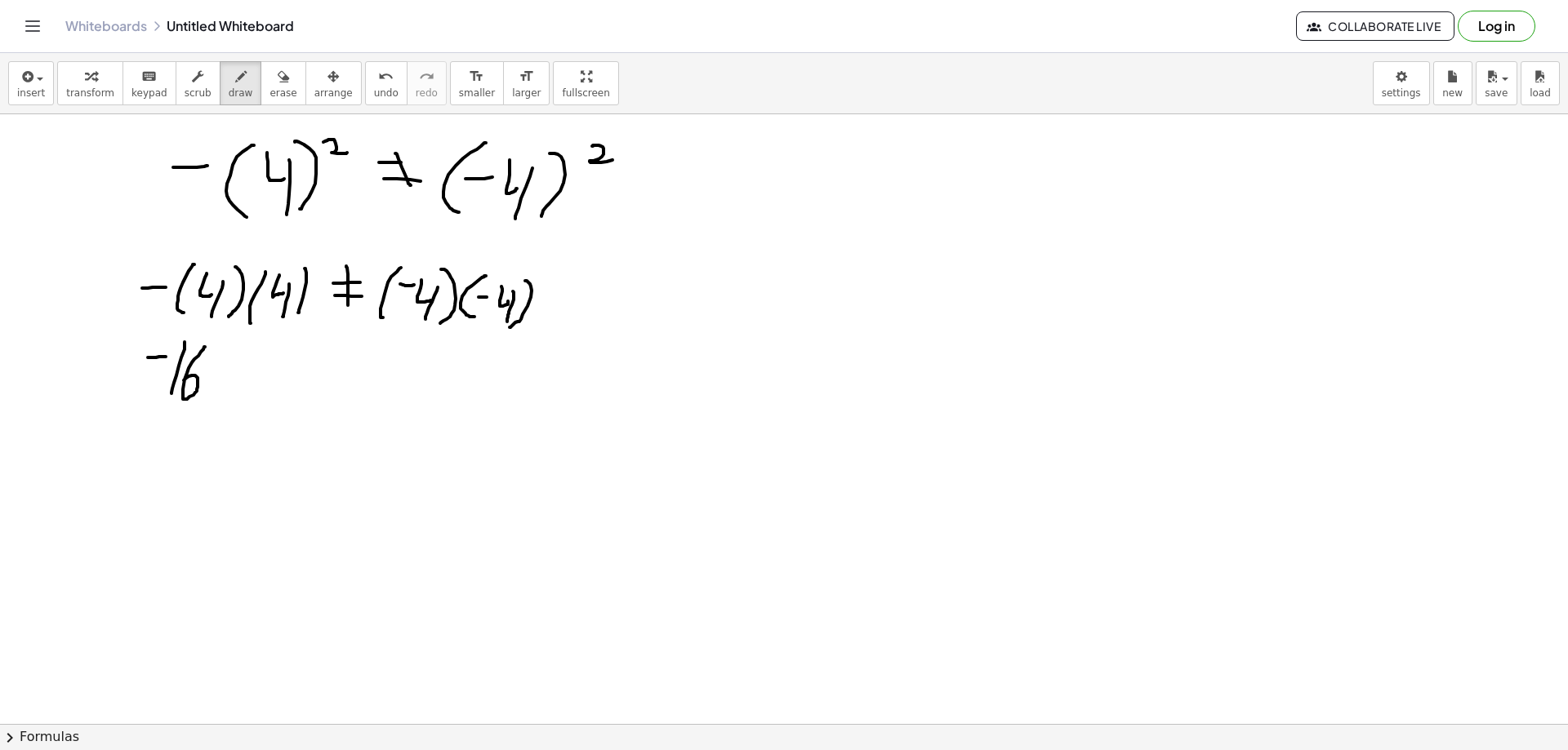
click at [184, 381] on div at bounding box center [784, 32] width 1568 height 2440
click at [250, 362] on div at bounding box center [784, 32] width 1568 height 2440
click at [250, 374] on div at bounding box center [784, 32] width 1568 height 2440
click at [246, 378] on div at bounding box center [784, 32] width 1568 height 2440
click at [281, 381] on div at bounding box center [784, 32] width 1568 height 2440
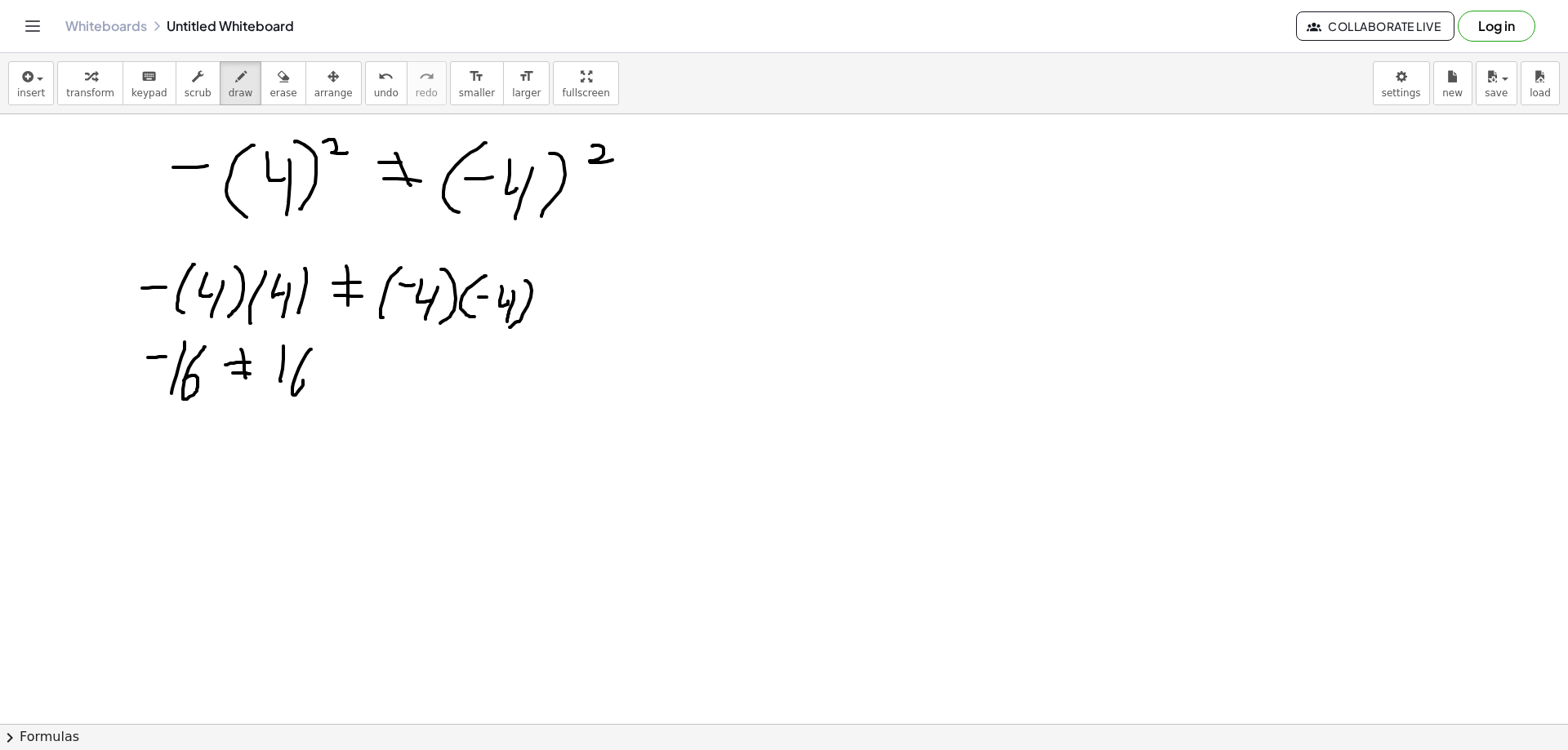
click at [297, 379] on div at bounding box center [784, 32] width 1568 height 2440
click at [272, 88] on span "erase" at bounding box center [283, 93] width 27 height 11
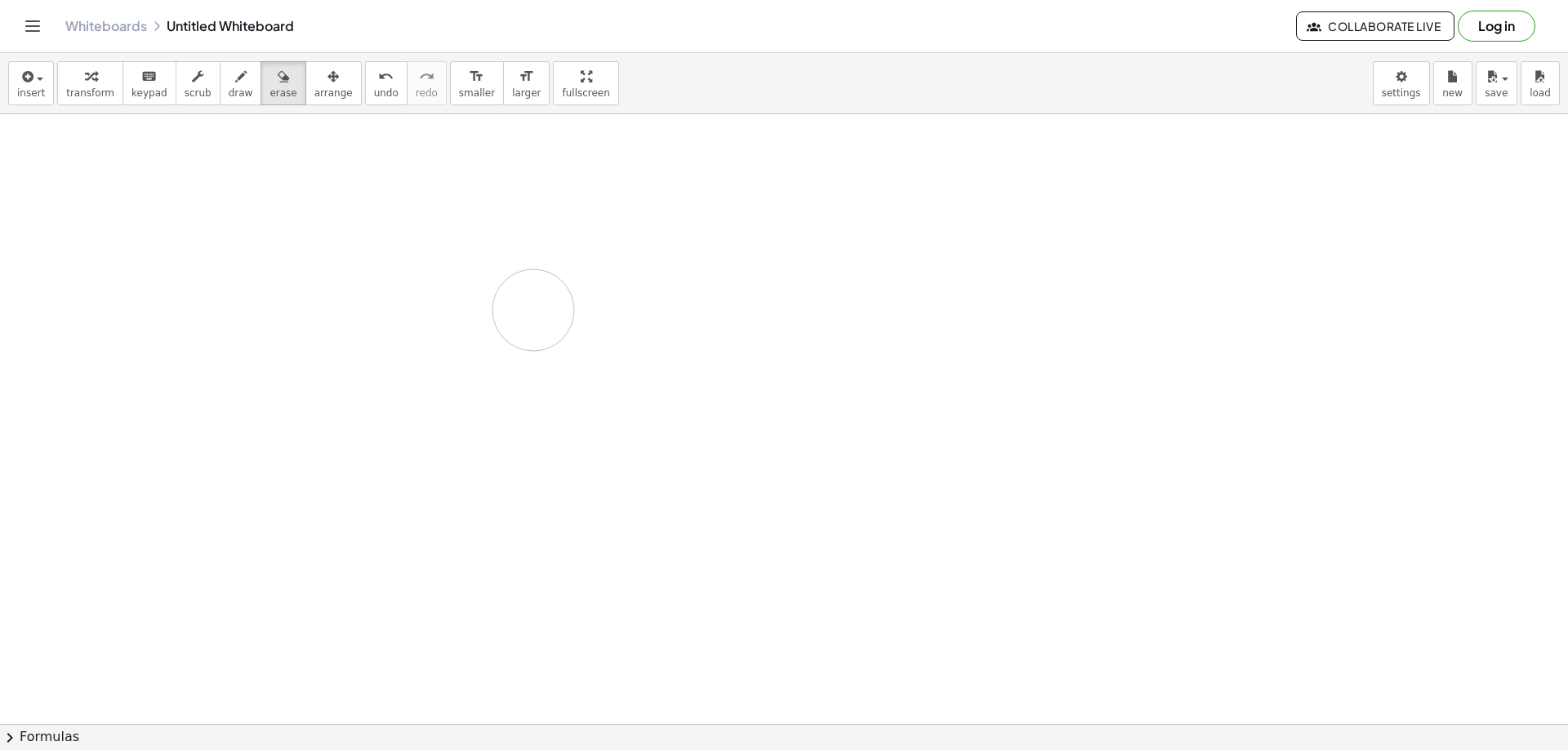
drag, startPoint x: 180, startPoint y: 449, endPoint x: 232, endPoint y: 126, distance: 327.2
click at [465, 315] on div at bounding box center [784, 32] width 1568 height 2440
click at [190, 72] on div "button" at bounding box center [198, 76] width 27 height 20
click at [229, 82] on div "button" at bounding box center [241, 76] width 25 height 20
click at [214, 192] on div at bounding box center [784, 32] width 1568 height 2440
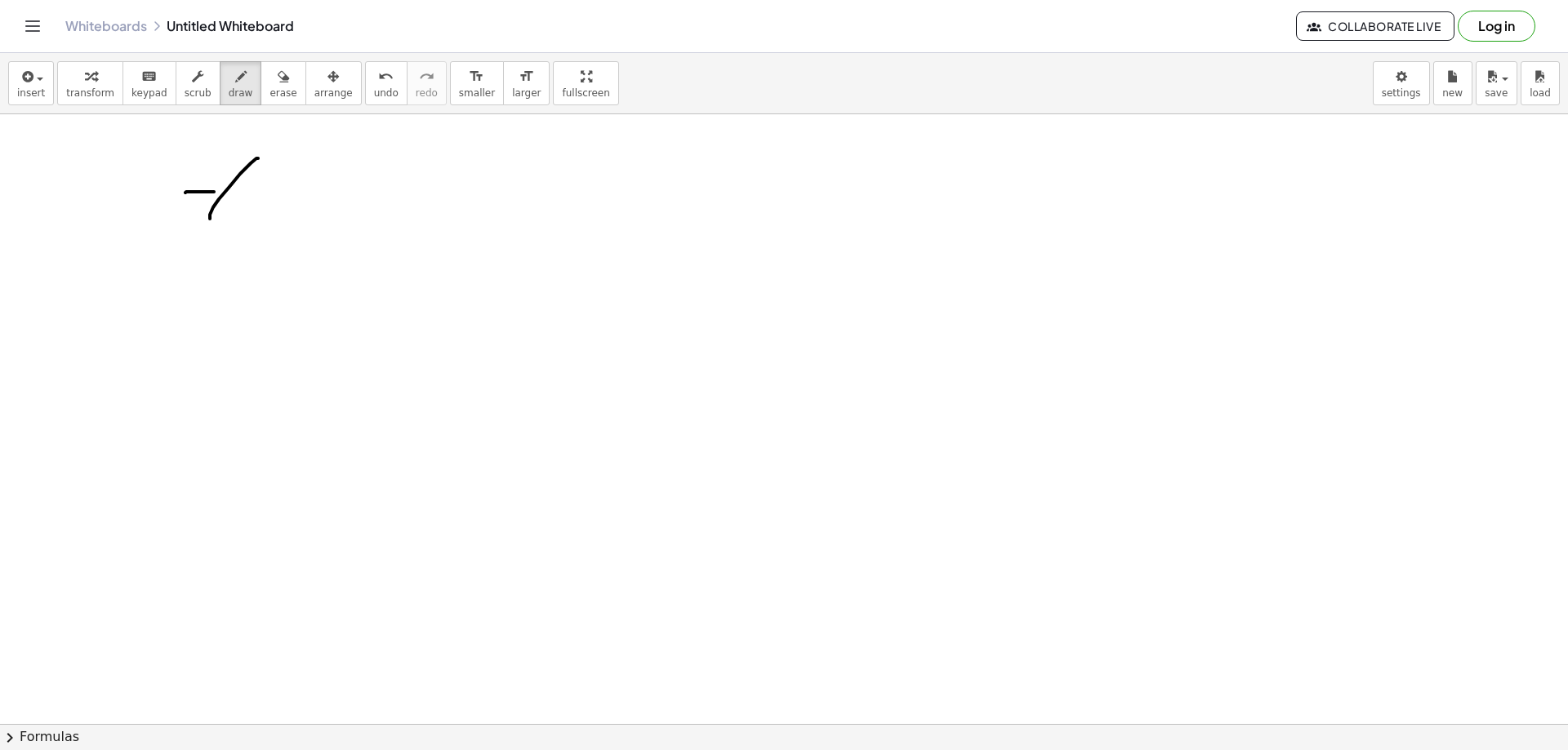
drag, startPoint x: 258, startPoint y: 158, endPoint x: 248, endPoint y: 225, distance: 67.7
click at [231, 234] on div at bounding box center [784, 32] width 1568 height 2440
drag, startPoint x: 234, startPoint y: 198, endPoint x: 279, endPoint y: 194, distance: 45.2
click at [270, 194] on div at bounding box center [784, 32] width 1568 height 2440
drag, startPoint x: 285, startPoint y: 190, endPoint x: 312, endPoint y: 217, distance: 38.2
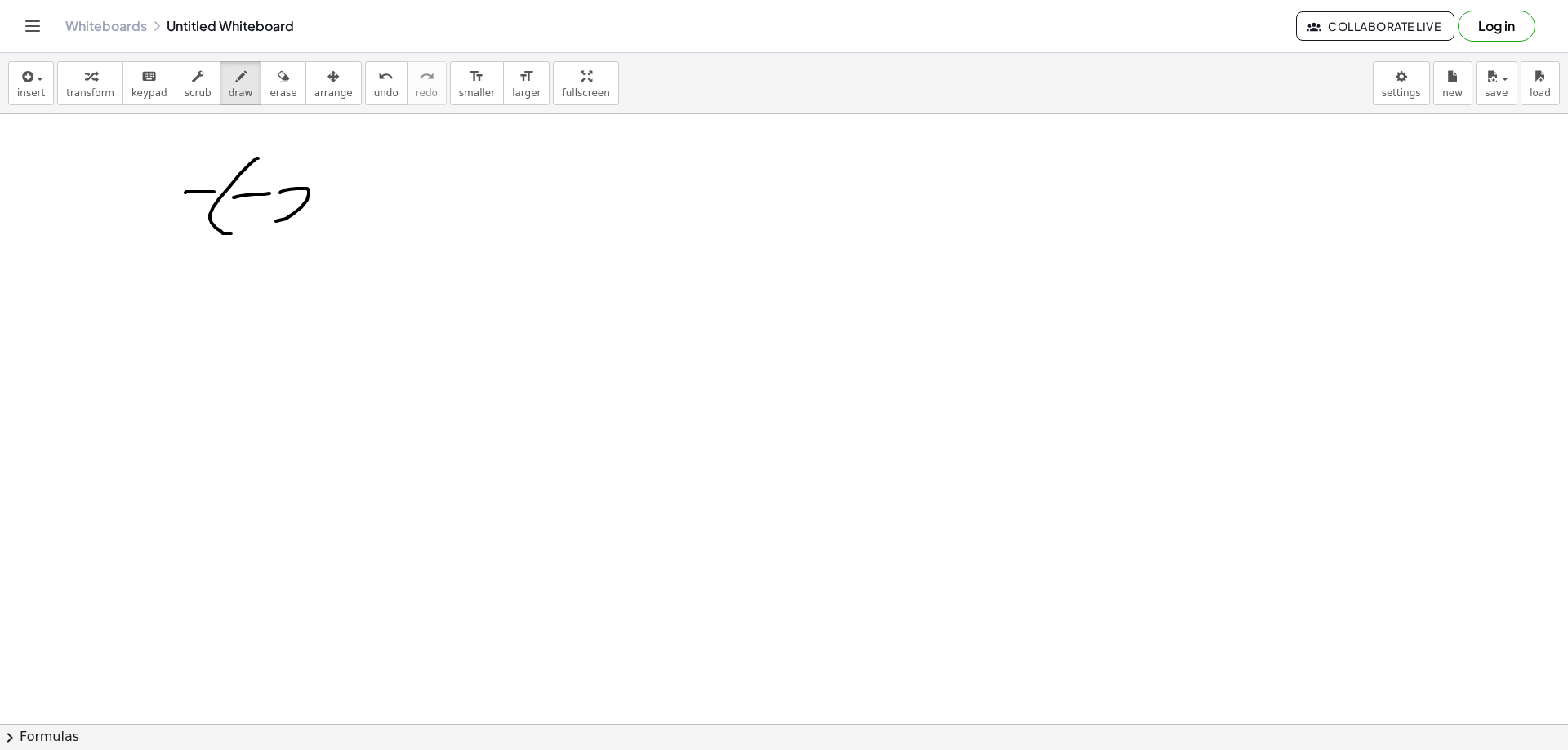
click at [307, 221] on div at bounding box center [784, 32] width 1568 height 2440
drag, startPoint x: 345, startPoint y: 226, endPoint x: 335, endPoint y: 235, distance: 13.5
click at [335, 235] on div at bounding box center [784, 32] width 1568 height 2440
drag, startPoint x: 362, startPoint y: 171, endPoint x: 378, endPoint y: 170, distance: 16.0
click at [381, 181] on div at bounding box center [784, 32] width 1568 height 2440
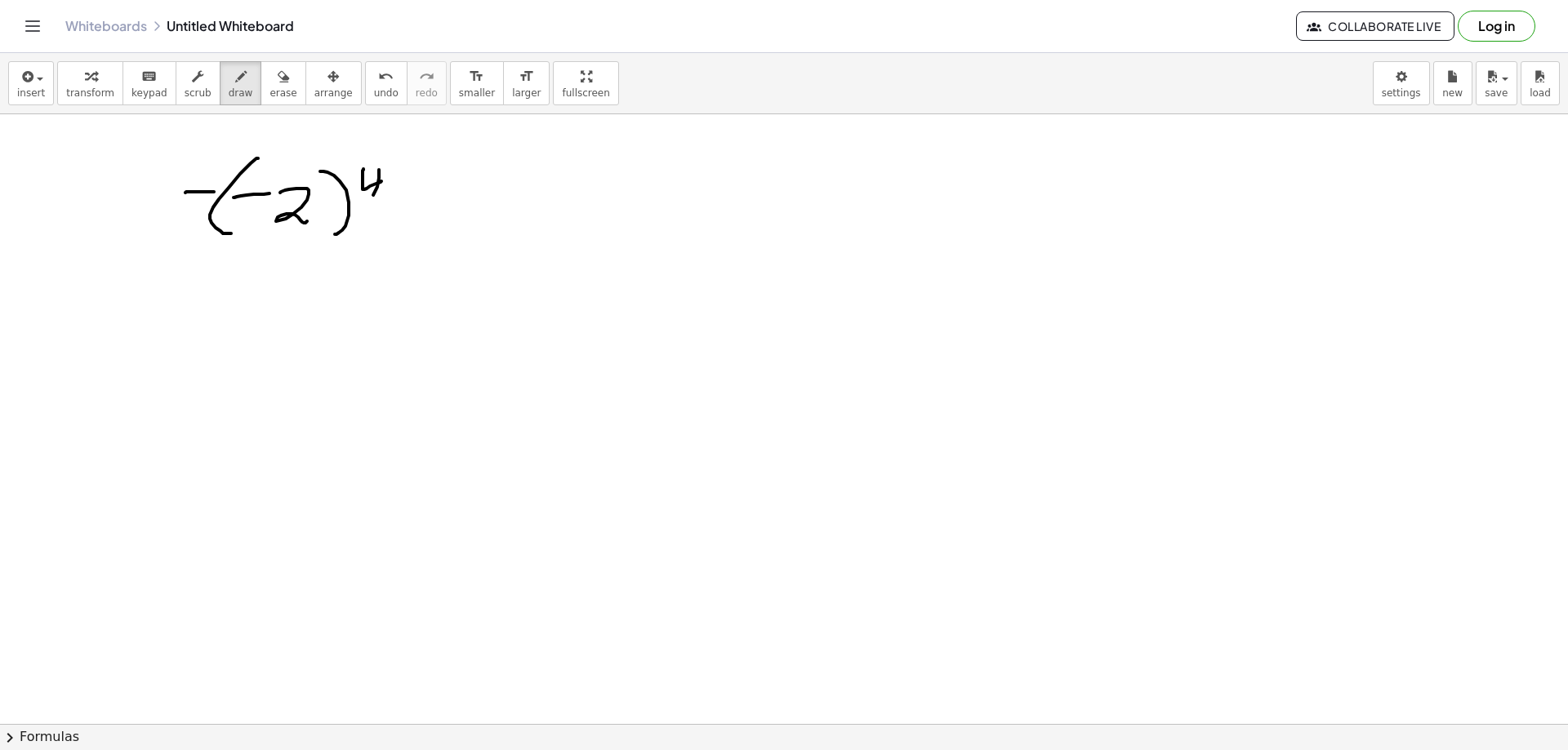
drag, startPoint x: 373, startPoint y: 195, endPoint x: 351, endPoint y: 258, distance: 66.7
click at [370, 201] on div at bounding box center [784, 32] width 1568 height 2440
drag, startPoint x: 400, startPoint y: 198, endPoint x: 449, endPoint y: 194, distance: 49.2
click at [448, 194] on div at bounding box center [784, 32] width 1568 height 2440
drag, startPoint x: 405, startPoint y: 210, endPoint x: 442, endPoint y: 207, distance: 37.1
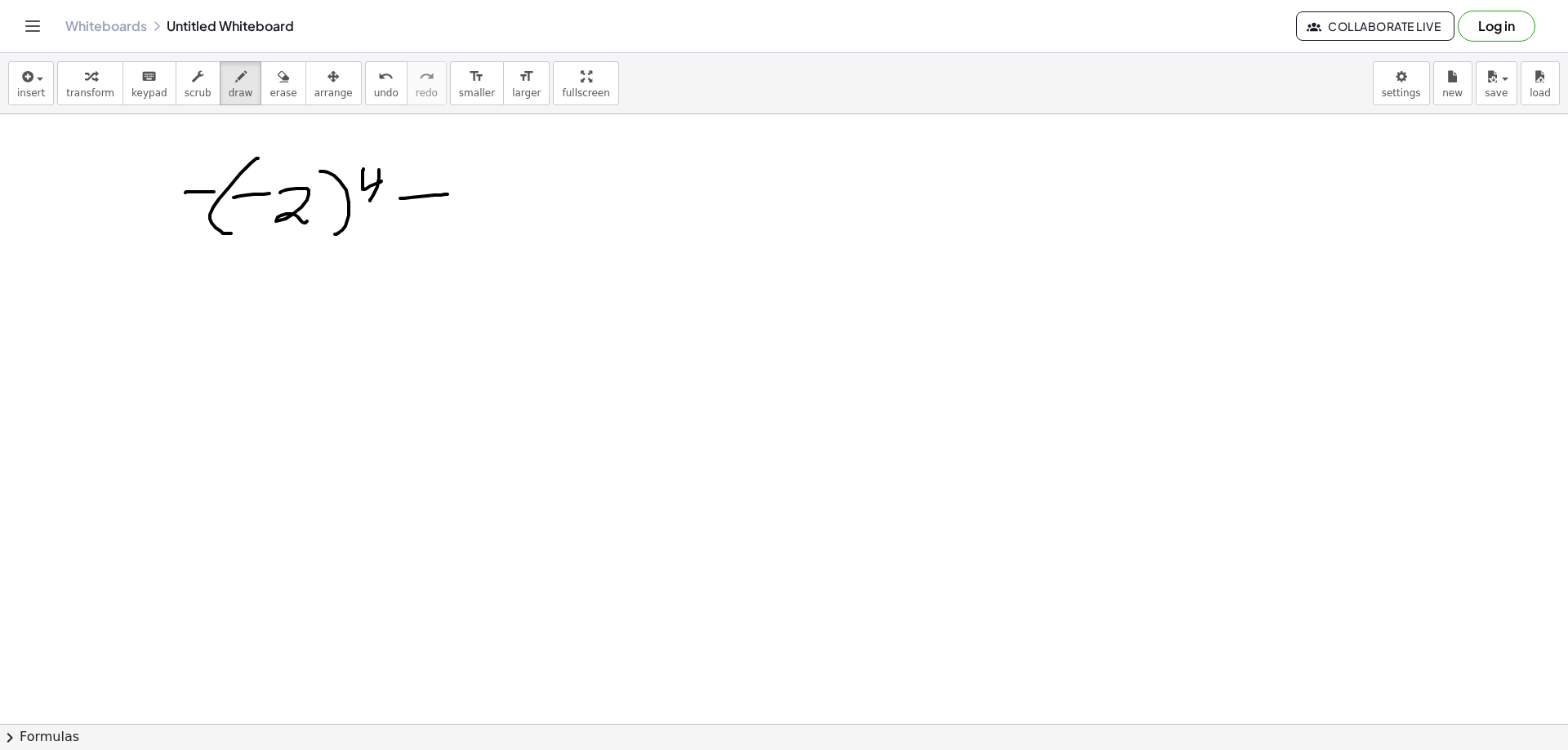
click at [440, 208] on div at bounding box center [784, 32] width 1568 height 2440
drag, startPoint x: 478, startPoint y: 200, endPoint x: 500, endPoint y: 196, distance: 22.4
click at [500, 196] on div at bounding box center [784, 32] width 1568 height 2440
drag, startPoint x: 556, startPoint y: 169, endPoint x: 546, endPoint y: 220, distance: 52.0
click at [546, 220] on div at bounding box center [784, 32] width 1568 height 2440
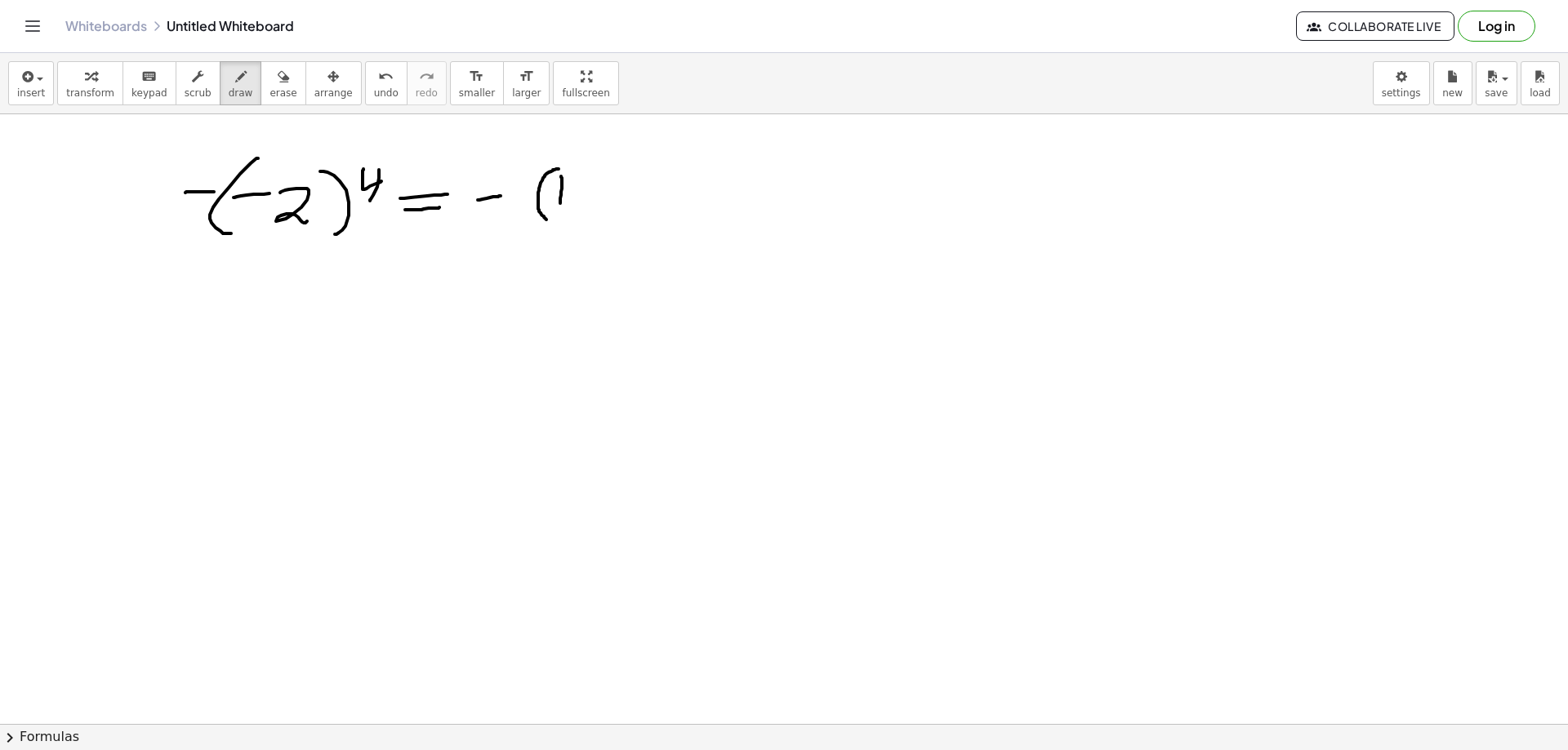
drag, startPoint x: 561, startPoint y: 176, endPoint x: 560, endPoint y: 203, distance: 27.0
click at [560, 203] on div at bounding box center [784, 32] width 1568 height 2440
drag, startPoint x: 585, startPoint y: 179, endPoint x: 579, endPoint y: 194, distance: 16.2
click at [579, 194] on div at bounding box center [784, 32] width 1568 height 2440
drag, startPoint x: 594, startPoint y: 169, endPoint x: 596, endPoint y: 213, distance: 44.0
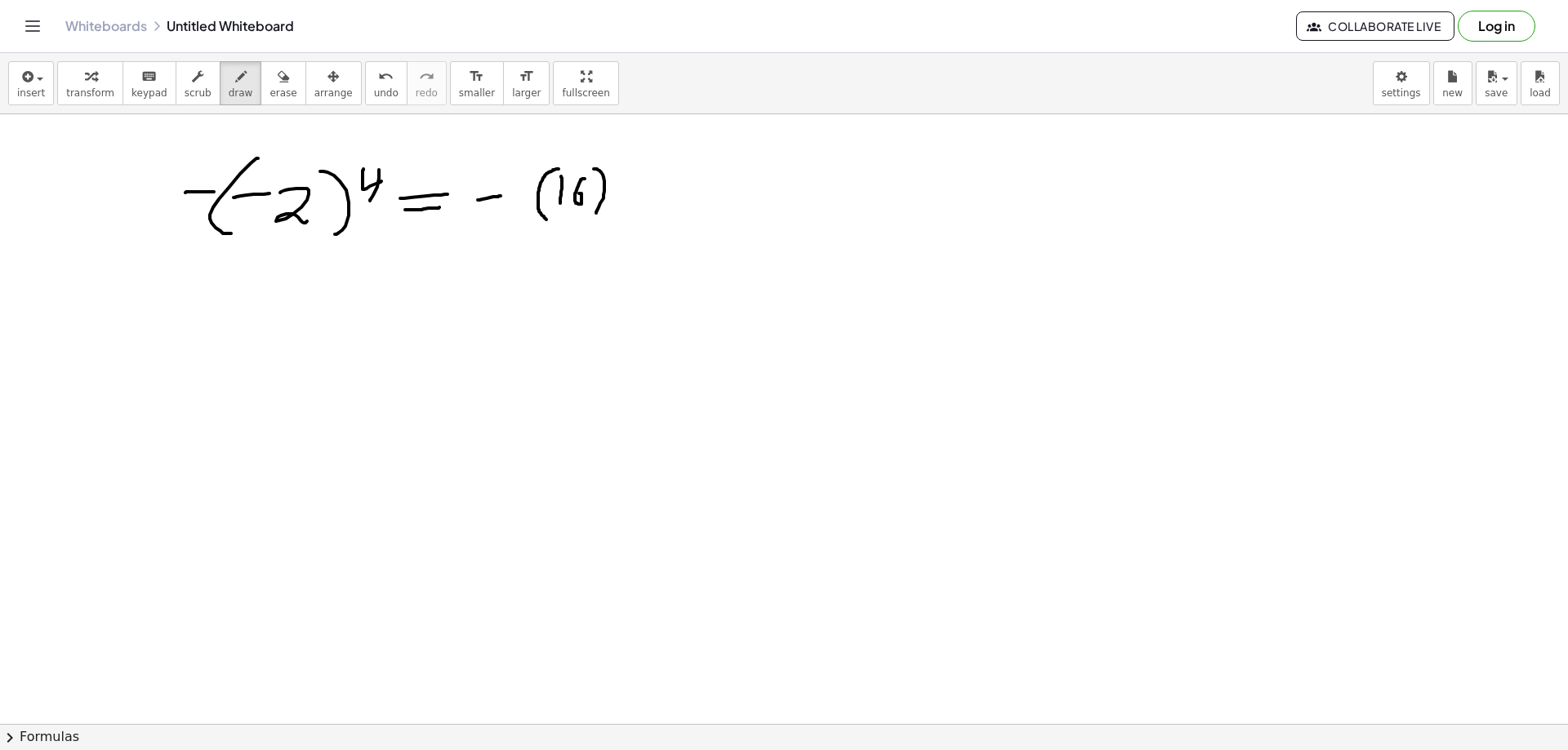
click at [596, 213] on div at bounding box center [784, 32] width 1568 height 2440
click at [643, 179] on div at bounding box center [784, 32] width 1568 height 2440
drag, startPoint x: 627, startPoint y: 189, endPoint x: 650, endPoint y: 186, distance: 23.2
click at [637, 187] on div at bounding box center [784, 32] width 1568 height 2440
drag, startPoint x: 664, startPoint y: 183, endPoint x: 684, endPoint y: 183, distance: 20.0
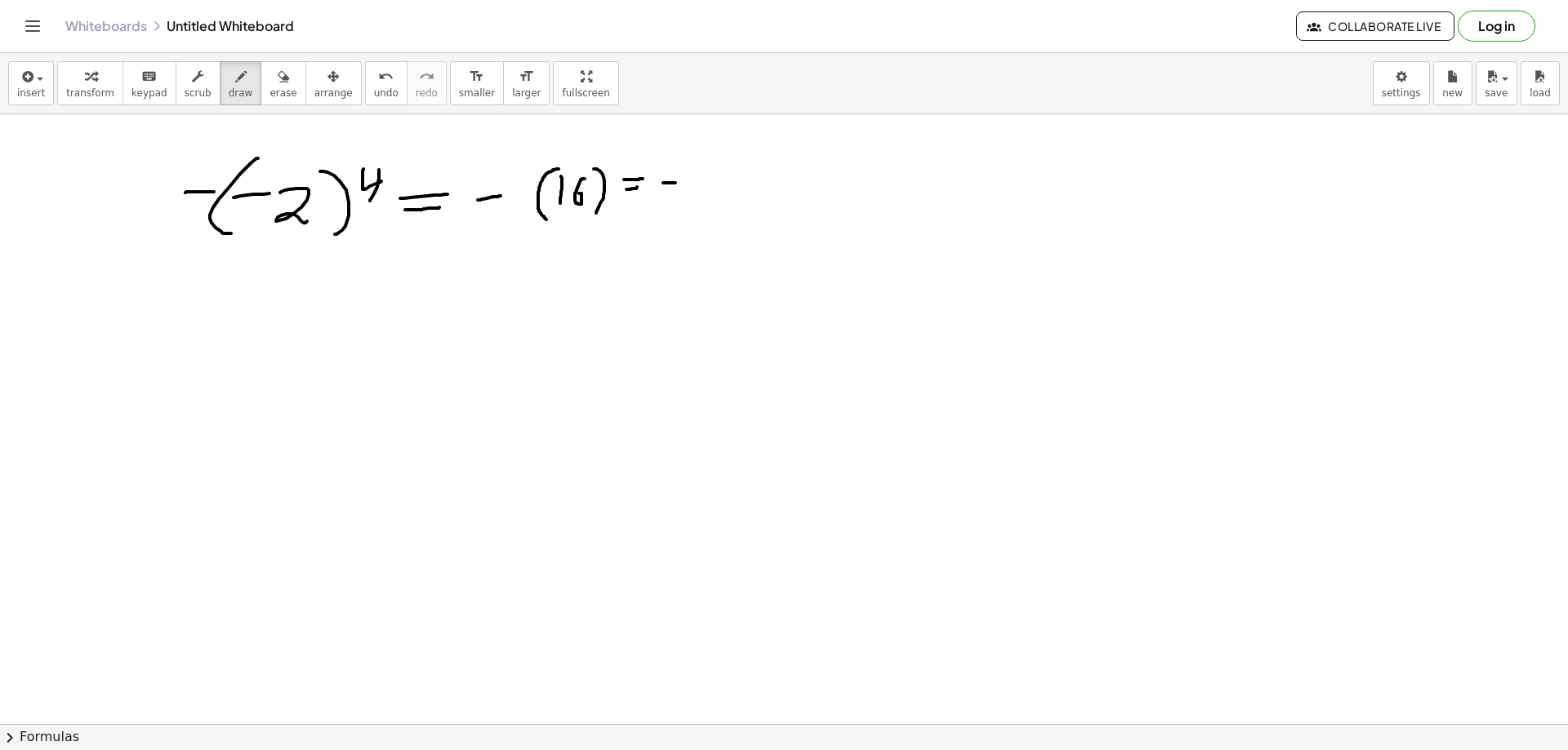
click at [682, 183] on div at bounding box center [784, 32] width 1568 height 2440
drag, startPoint x: 696, startPoint y: 187, endPoint x: 692, endPoint y: 205, distance: 18.4
click at [692, 205] on div at bounding box center [784, 32] width 1568 height 2440
drag, startPoint x: 721, startPoint y: 172, endPoint x: 701, endPoint y: 214, distance: 46.5
click at [706, 202] on div at bounding box center [784, 32] width 1568 height 2440
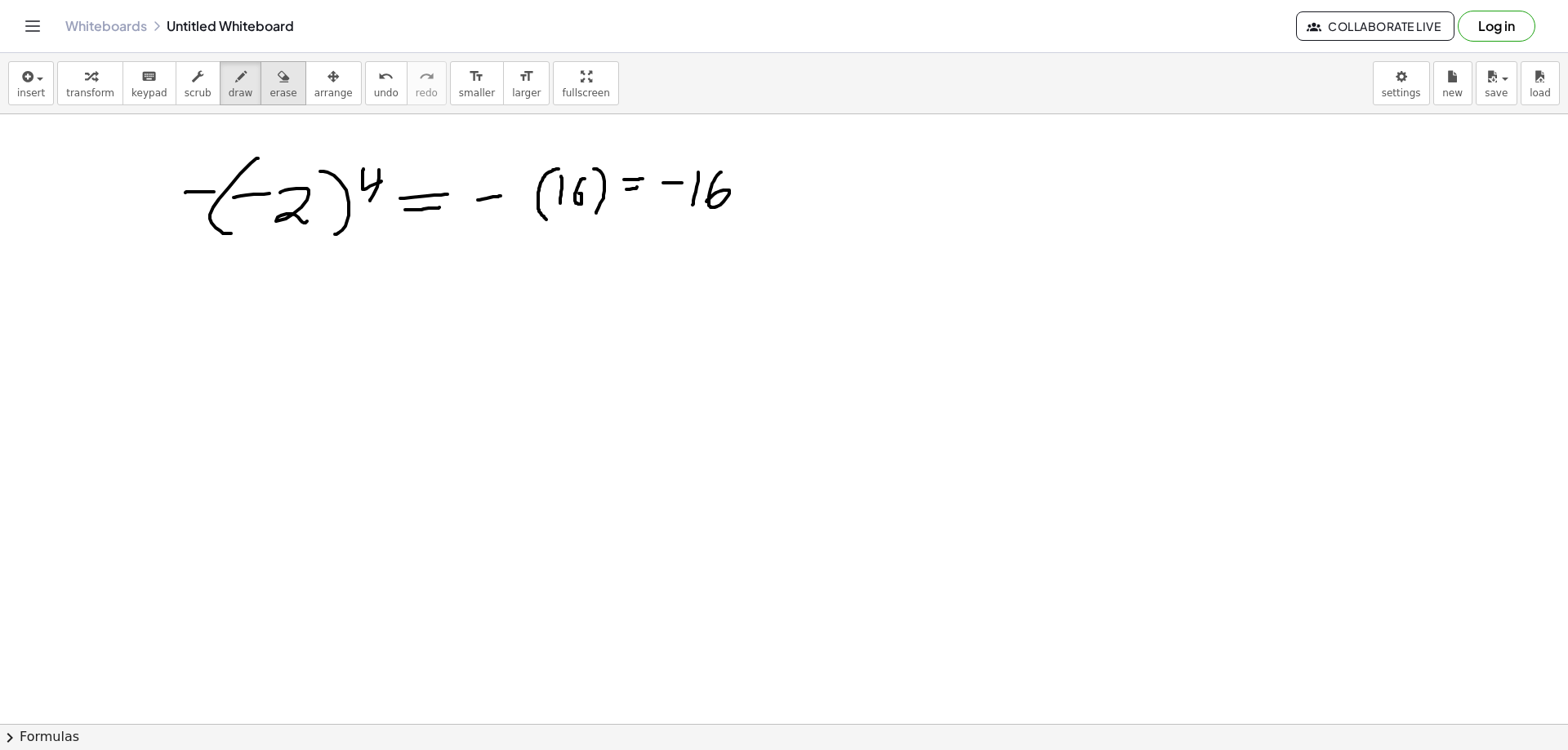
click at [278, 80] on icon "button" at bounding box center [283, 77] width 11 height 20
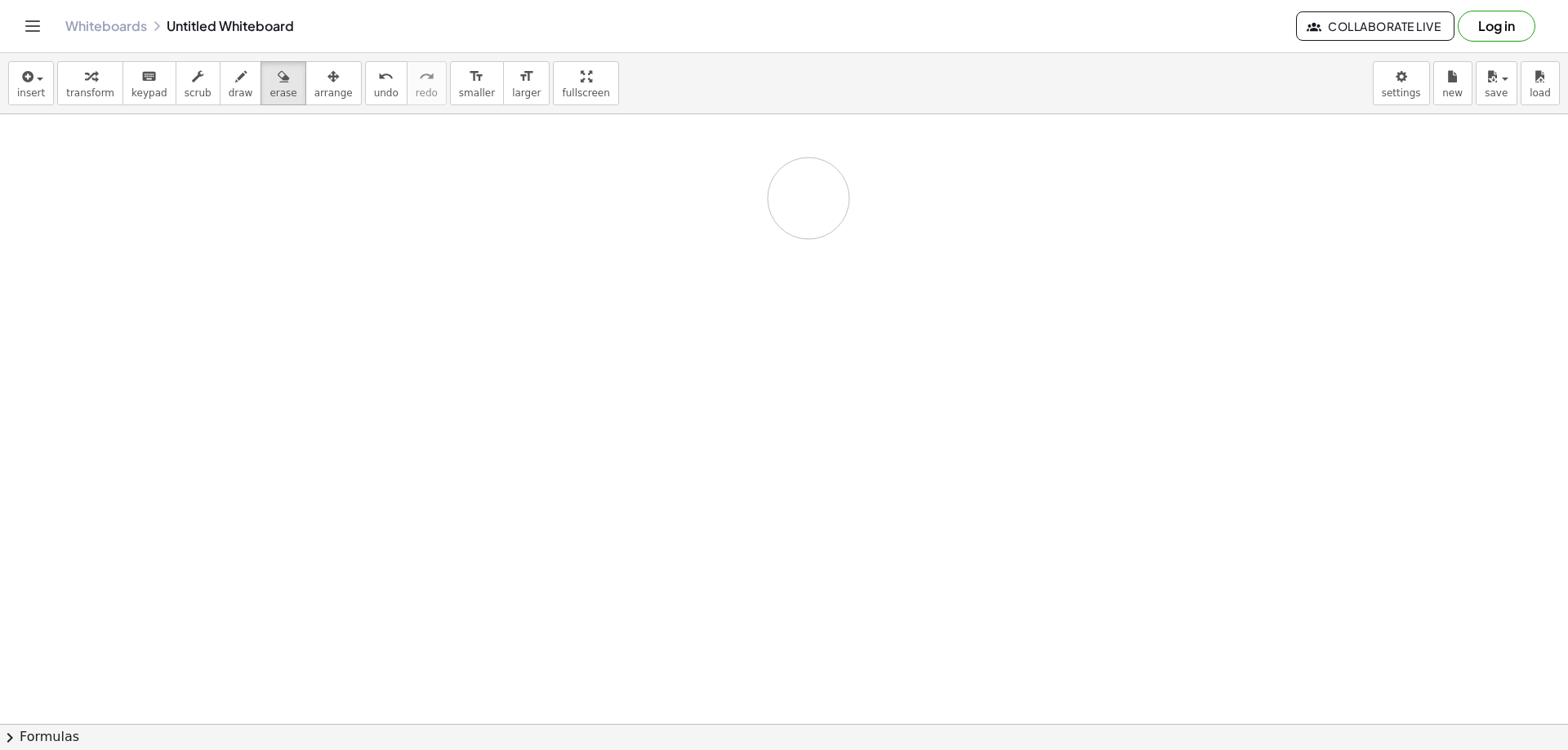
drag, startPoint x: 161, startPoint y: 212, endPoint x: 553, endPoint y: 171, distance: 394.1
click at [683, 213] on div at bounding box center [784, 32] width 1568 height 2440
click at [235, 69] on icon "button" at bounding box center [240, 77] width 11 height 20
drag, startPoint x: 236, startPoint y: 178, endPoint x: 266, endPoint y: 217, distance: 49.2
click at [266, 218] on div at bounding box center [784, 32] width 1568 height 2440
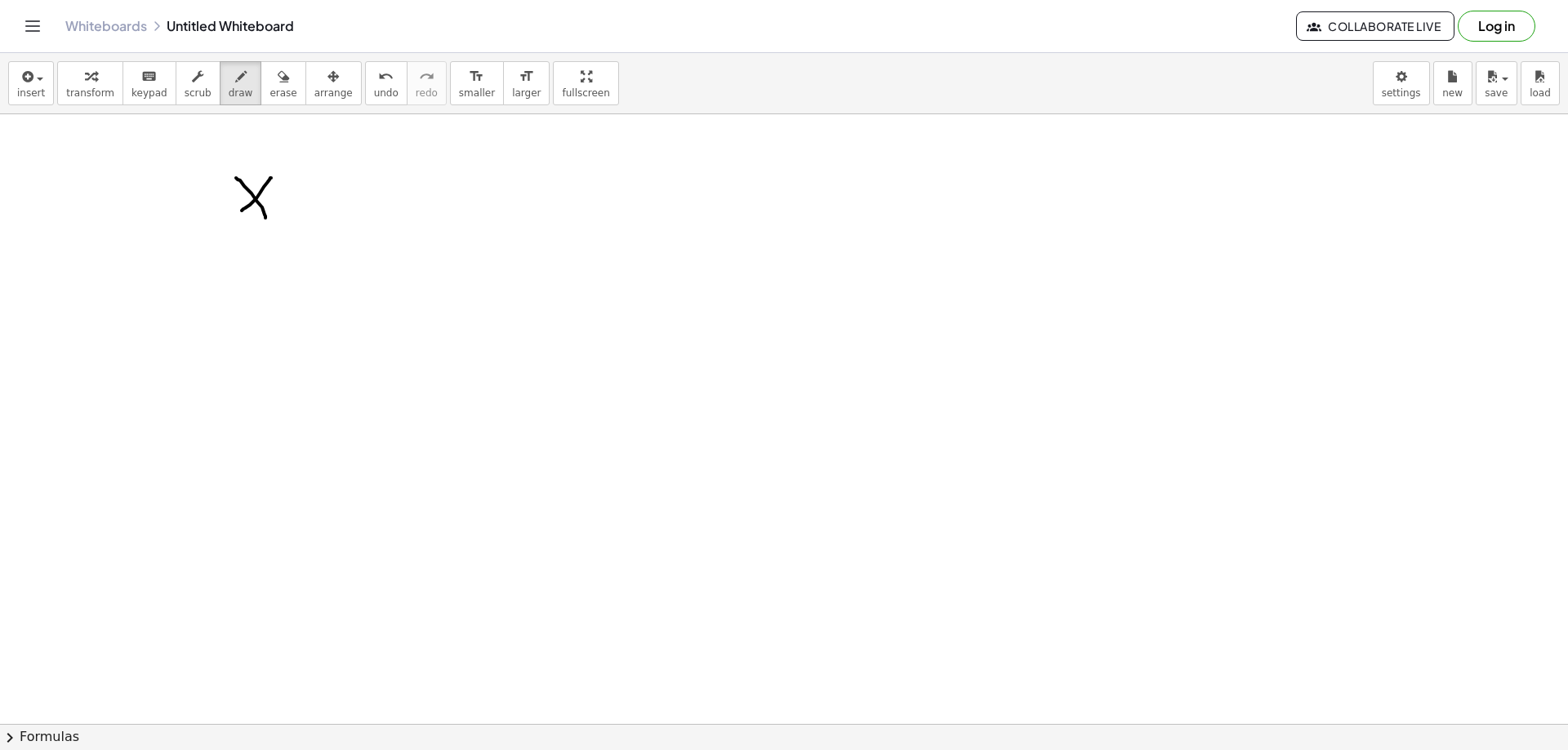
drag, startPoint x: 272, startPoint y: 178, endPoint x: 241, endPoint y: 215, distance: 48.3
click at [240, 213] on div at bounding box center [784, 32] width 1568 height 2440
drag, startPoint x: 283, startPoint y: 163, endPoint x: 292, endPoint y: 163, distance: 9.0
click at [286, 160] on div at bounding box center [784, 32] width 1568 height 2440
drag, startPoint x: 318, startPoint y: 187, endPoint x: 337, endPoint y: 186, distance: 19.0
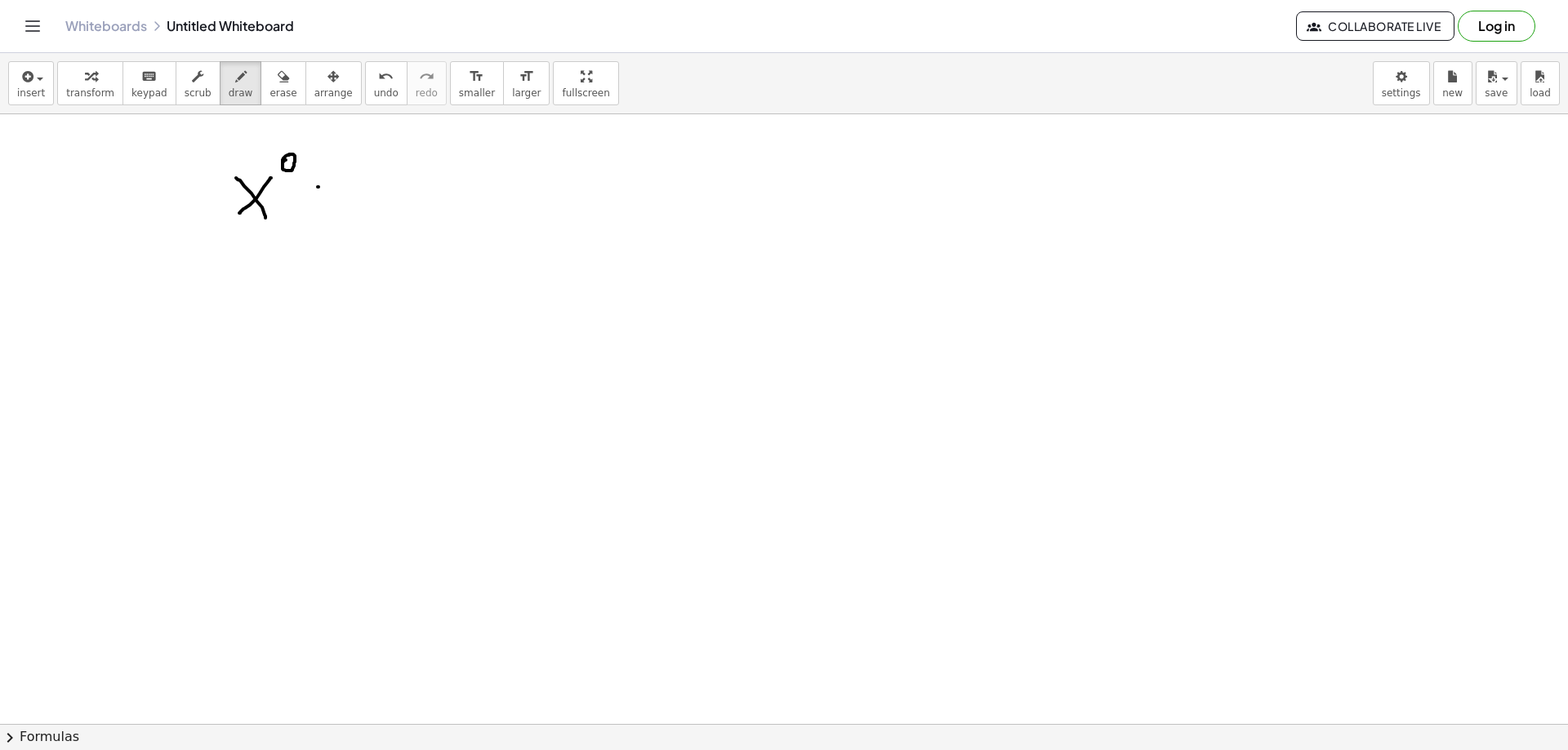
click at [335, 186] on div at bounding box center [784, 32] width 1568 height 2440
drag, startPoint x: 322, startPoint y: 198, endPoint x: 343, endPoint y: 199, distance: 21.0
click at [339, 200] on div at bounding box center [784, 32] width 1568 height 2440
click at [358, 221] on div at bounding box center [784, 32] width 1568 height 2440
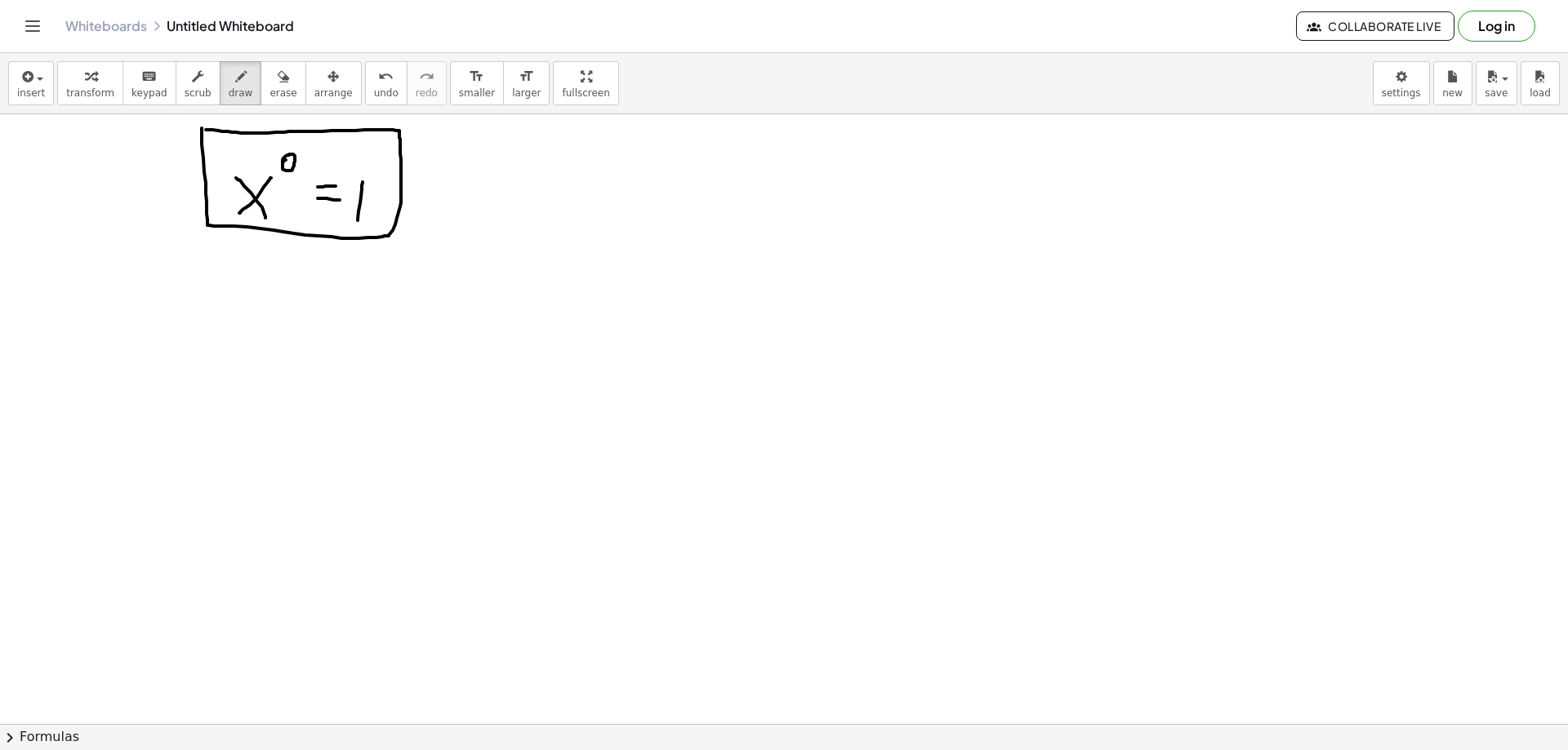
drag, startPoint x: 202, startPoint y: 128, endPoint x: 200, endPoint y: 139, distance: 11.2
click at [200, 129] on div at bounding box center [784, 32] width 1568 height 2440
drag, startPoint x: 264, startPoint y: 330, endPoint x: 255, endPoint y: 383, distance: 53.8
click at [258, 376] on div at bounding box center [784, 32] width 1568 height 2440
drag, startPoint x: 303, startPoint y: 337, endPoint x: 299, endPoint y: 330, distance: 8.1
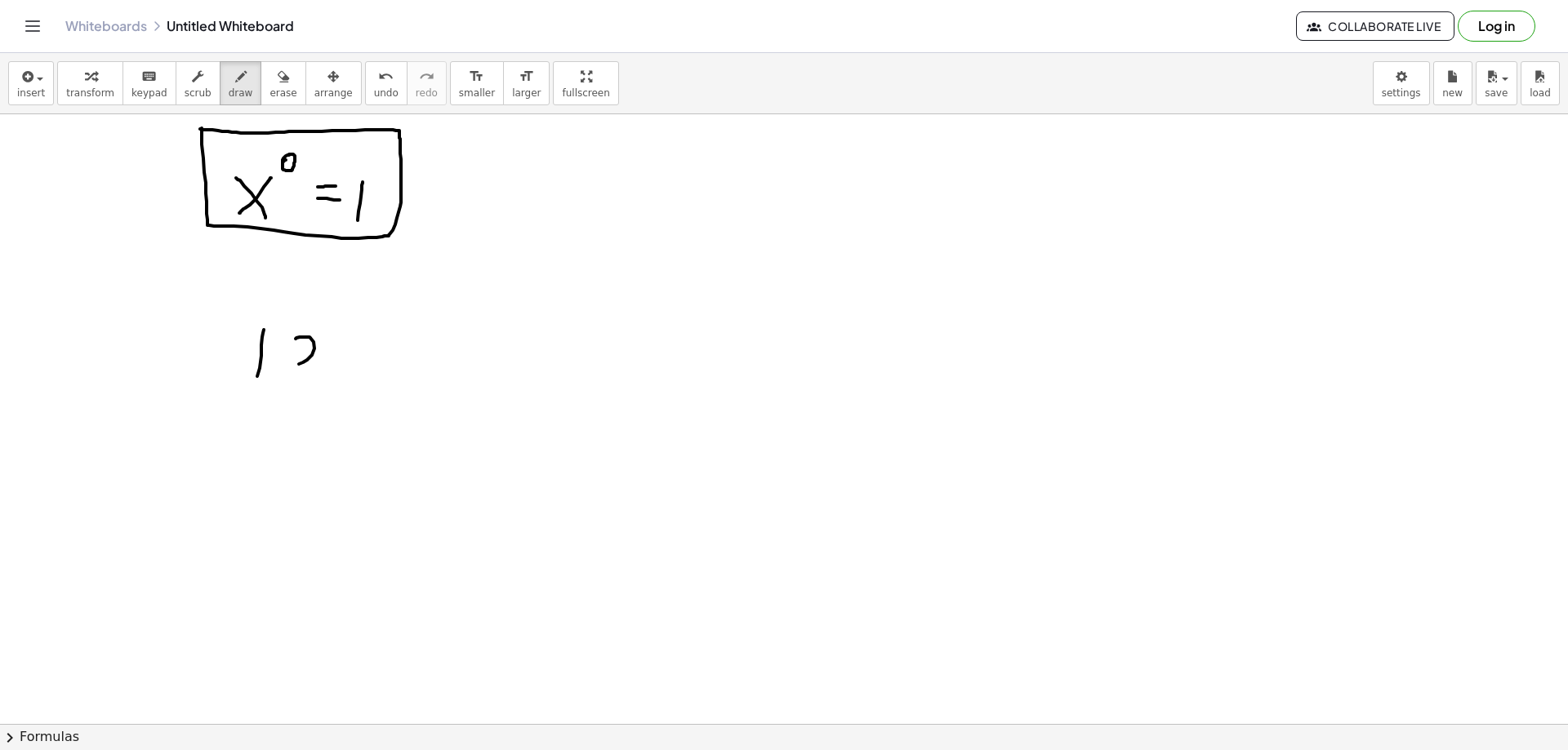
click at [294, 330] on div at bounding box center [784, 32] width 1568 height 2440
drag, startPoint x: 329, startPoint y: 361, endPoint x: 362, endPoint y: 342, distance: 38.1
click at [338, 355] on div at bounding box center [784, 32] width 1568 height 2440
drag, startPoint x: 374, startPoint y: 330, endPoint x: 372, endPoint y: 367, distance: 37.1
click at [372, 367] on div at bounding box center [784, 32] width 1568 height 2440
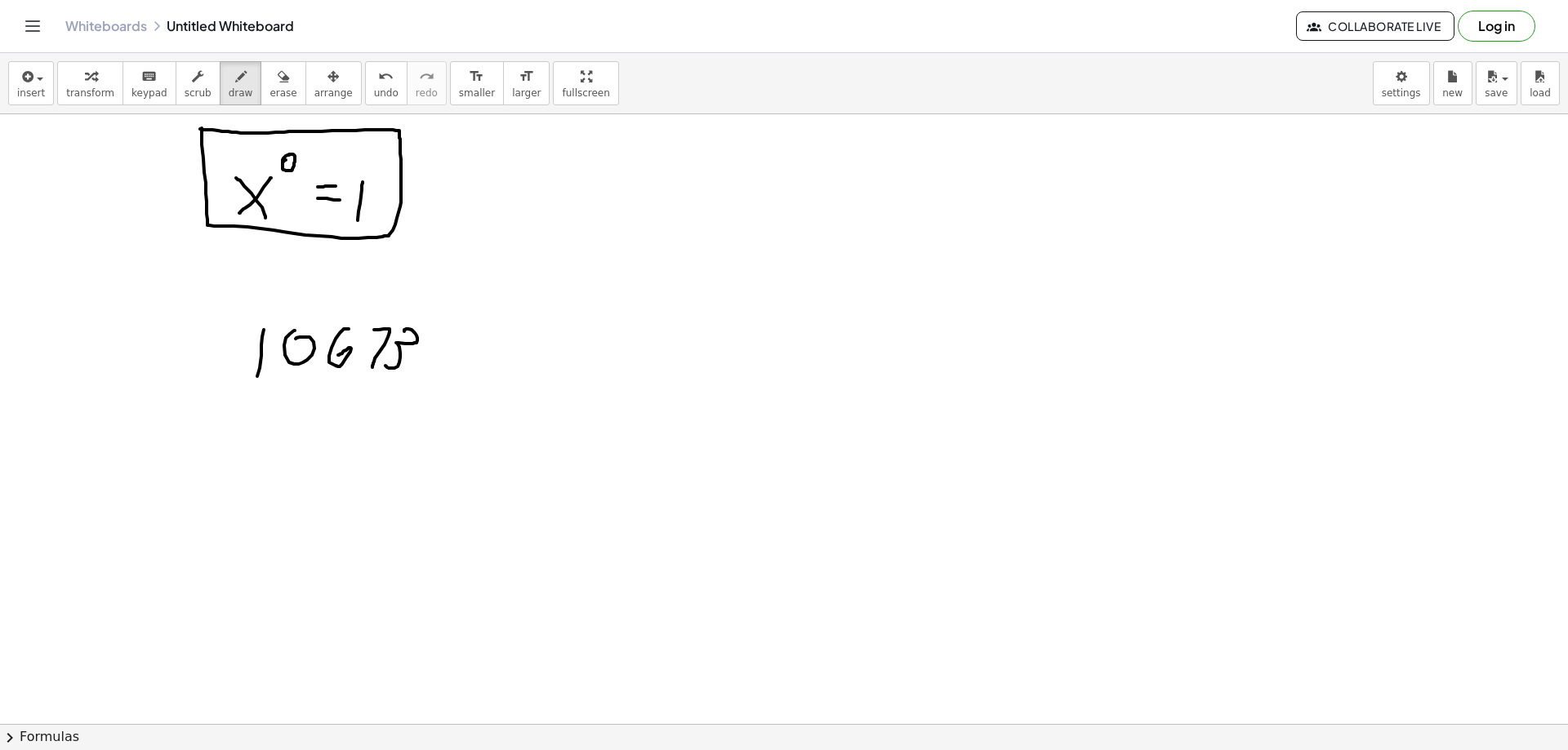
drag, startPoint x: 404, startPoint y: 331, endPoint x: 391, endPoint y: 349, distance: 22.2
click at [385, 362] on div at bounding box center [784, 32] width 1568 height 2440
drag, startPoint x: 430, startPoint y: 330, endPoint x: 436, endPoint y: 365, distance: 35.5
click at [435, 381] on div at bounding box center [784, 32] width 1568 height 2440
click at [455, 317] on div at bounding box center [784, 32] width 1568 height 2440
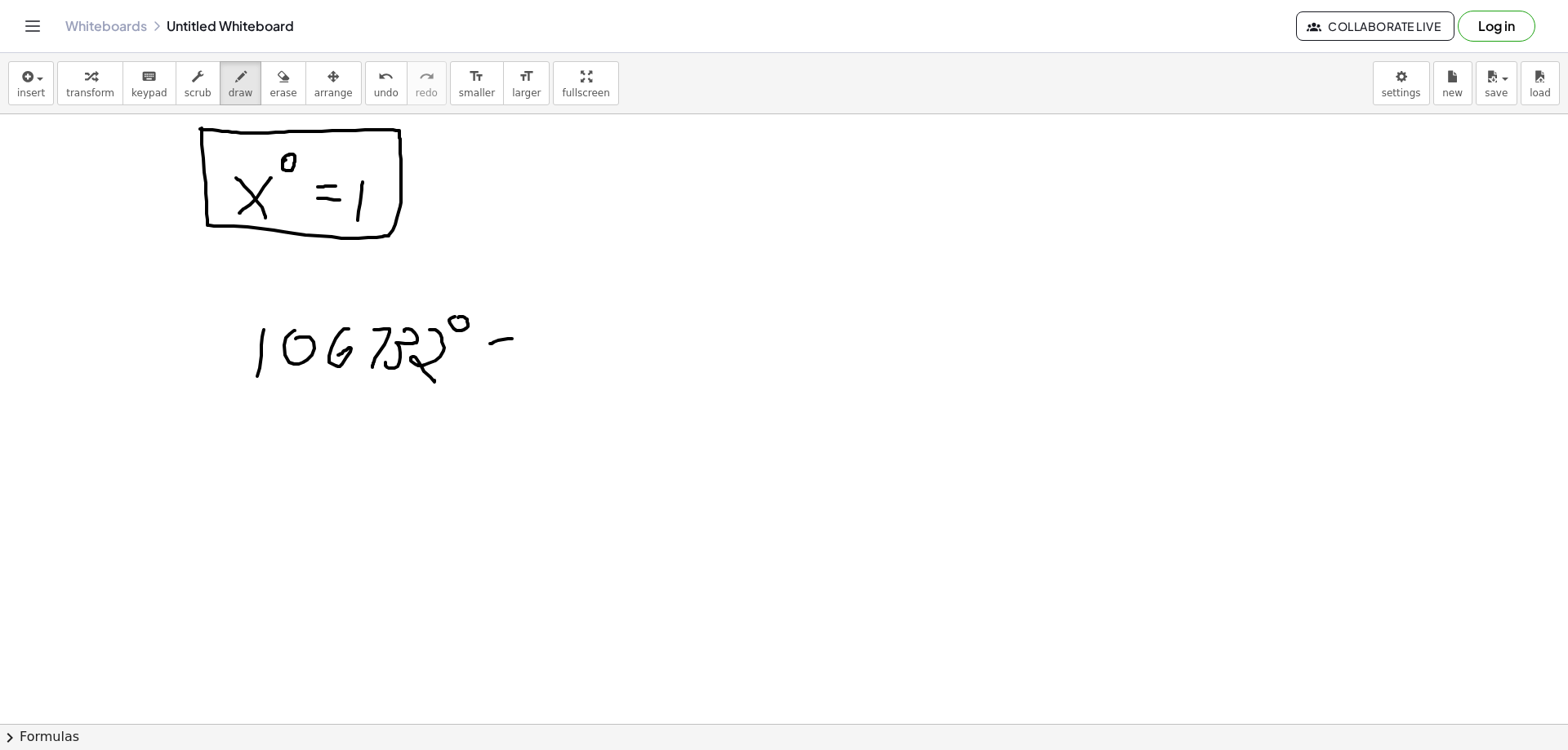
drag, startPoint x: 508, startPoint y: 339, endPoint x: 516, endPoint y: 342, distance: 8.5
click at [514, 339] on div at bounding box center [784, 32] width 1568 height 2440
drag, startPoint x: 490, startPoint y: 355, endPoint x: 554, endPoint y: 353, distance: 64.0
click at [530, 352] on div at bounding box center [784, 32] width 1568 height 2440
drag, startPoint x: 551, startPoint y: 313, endPoint x: 551, endPoint y: 387, distance: 74.0
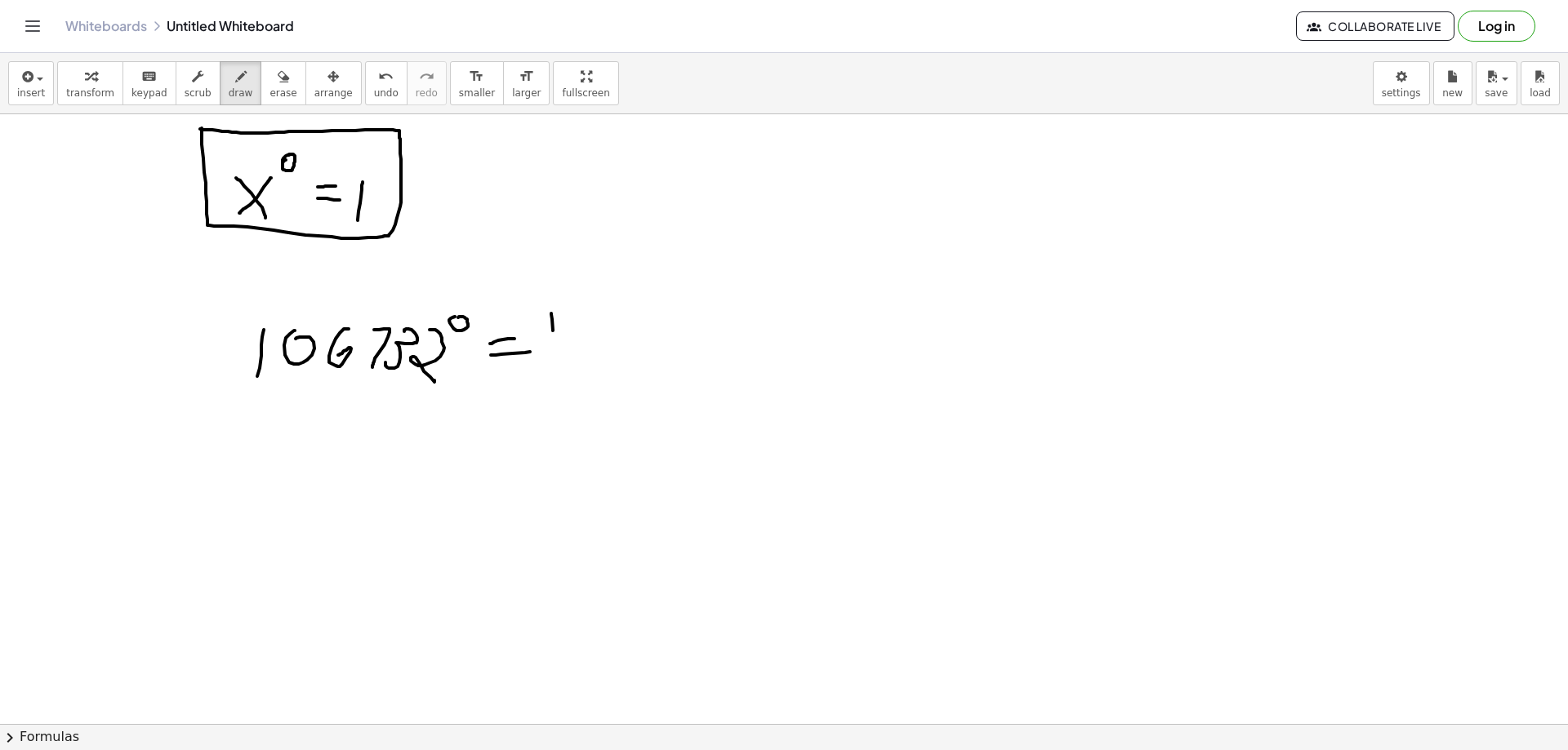
click at [551, 385] on div at bounding box center [784, 32] width 1568 height 2440
click at [270, 88] on span "erase" at bounding box center [283, 93] width 27 height 11
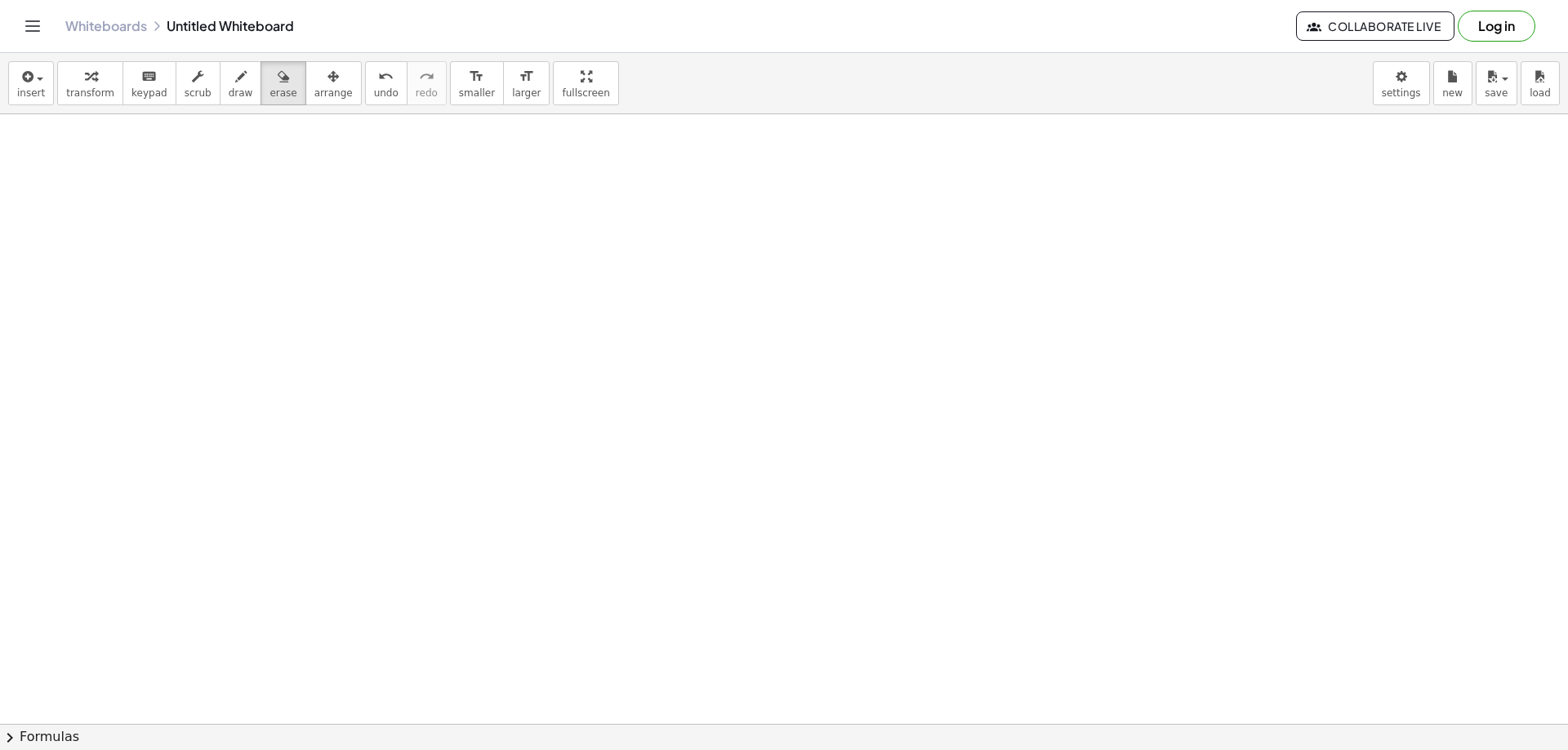
scroll to position [1628, 0]
click at [220, 74] on button "draw" at bounding box center [241, 84] width 43 height 44
drag, startPoint x: 214, startPoint y: 241, endPoint x: 216, endPoint y: 262, distance: 21.1
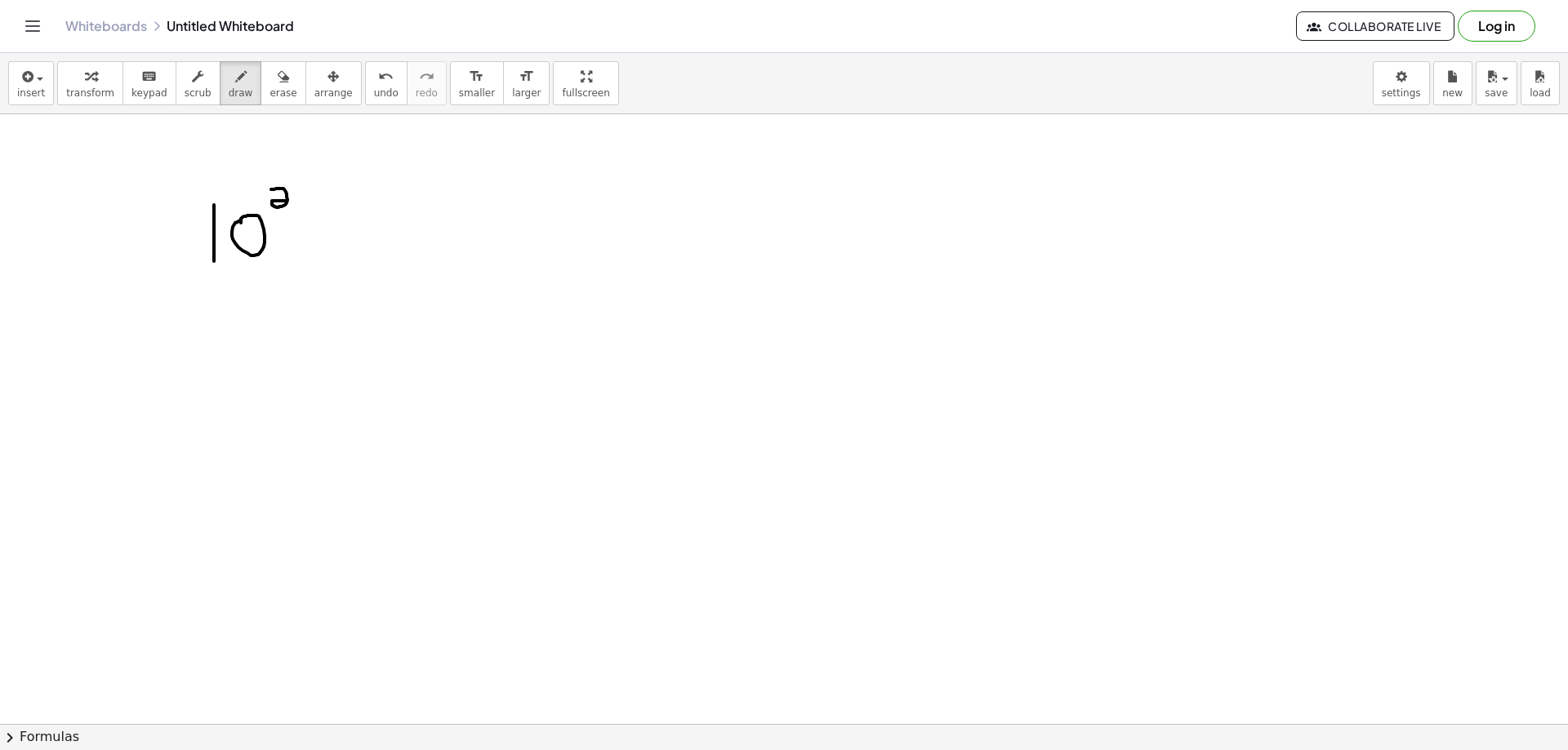
drag, startPoint x: 272, startPoint y: 189, endPoint x: 293, endPoint y: 203, distance: 25.2
drag, startPoint x: 308, startPoint y: 215, endPoint x: 315, endPoint y: 225, distance: 12.2
drag, startPoint x: 312, startPoint y: 229, endPoint x: 333, endPoint y: 230, distance: 21.0
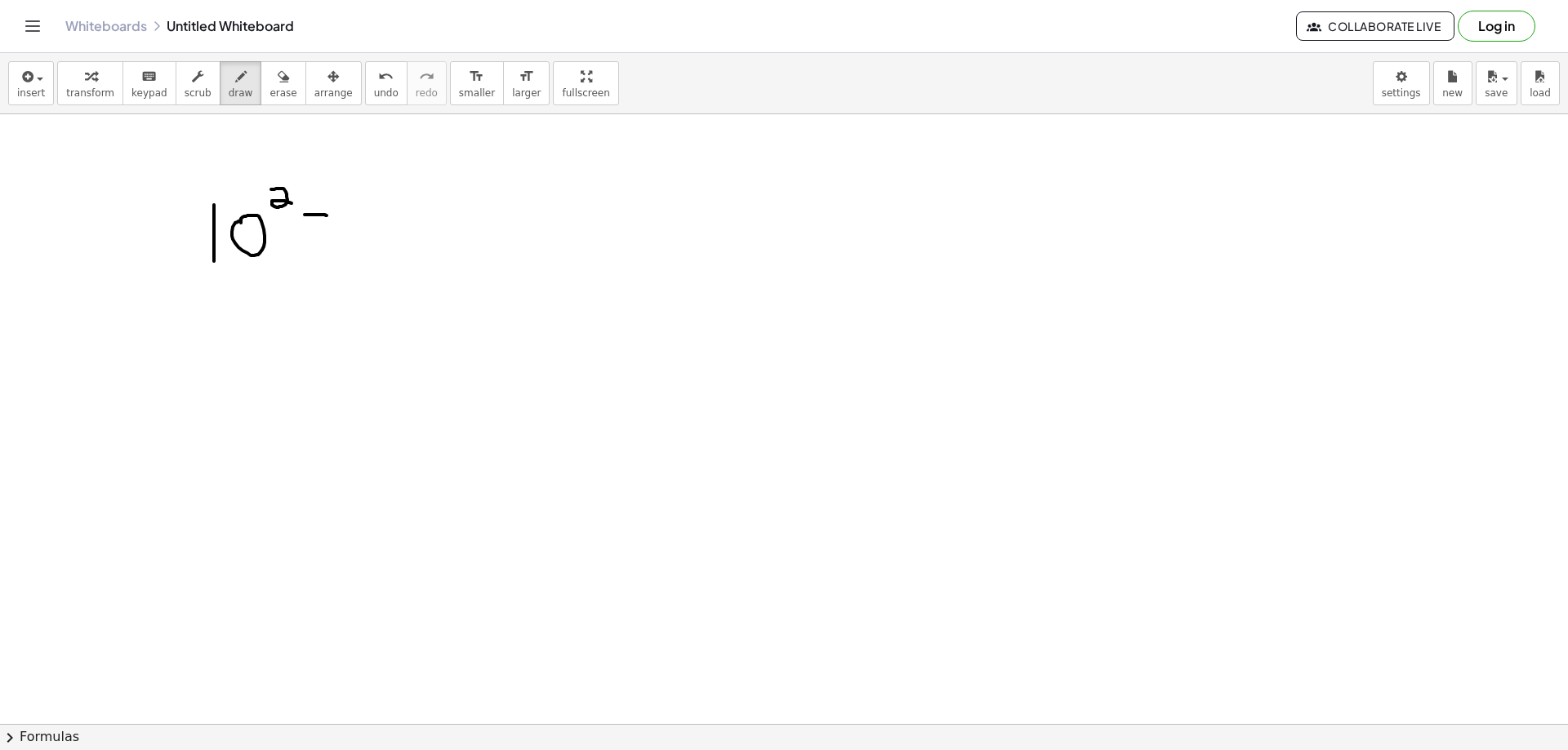
drag, startPoint x: 367, startPoint y: 199, endPoint x: 367, endPoint y: 249, distance: 50.0
drag, startPoint x: 381, startPoint y: 215, endPoint x: 396, endPoint y: 210, distance: 15.8
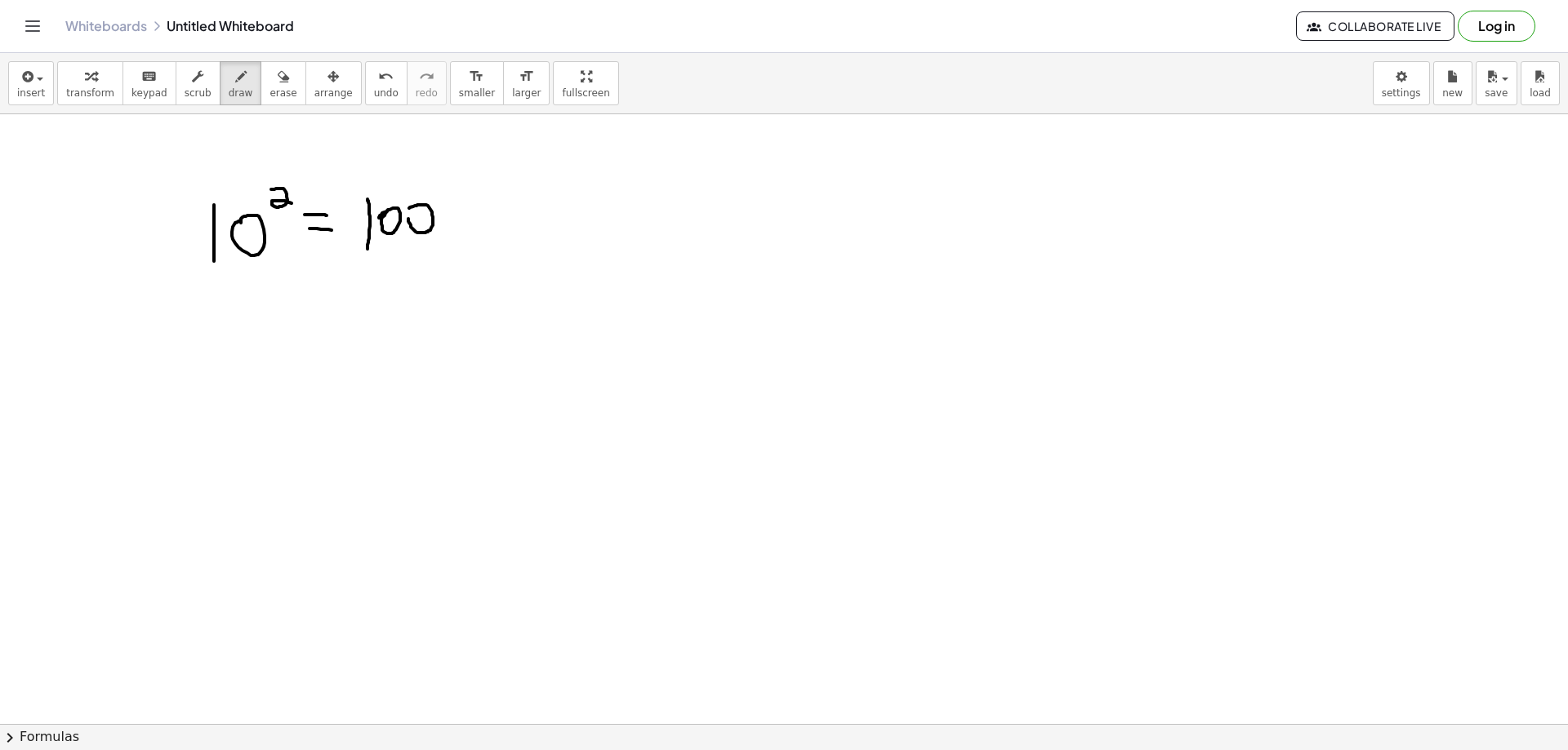
drag, startPoint x: 409, startPoint y: 208, endPoint x: 421, endPoint y: 215, distance: 13.9
drag, startPoint x: 225, startPoint y: 306, endPoint x: 221, endPoint y: 339, distance: 33.2
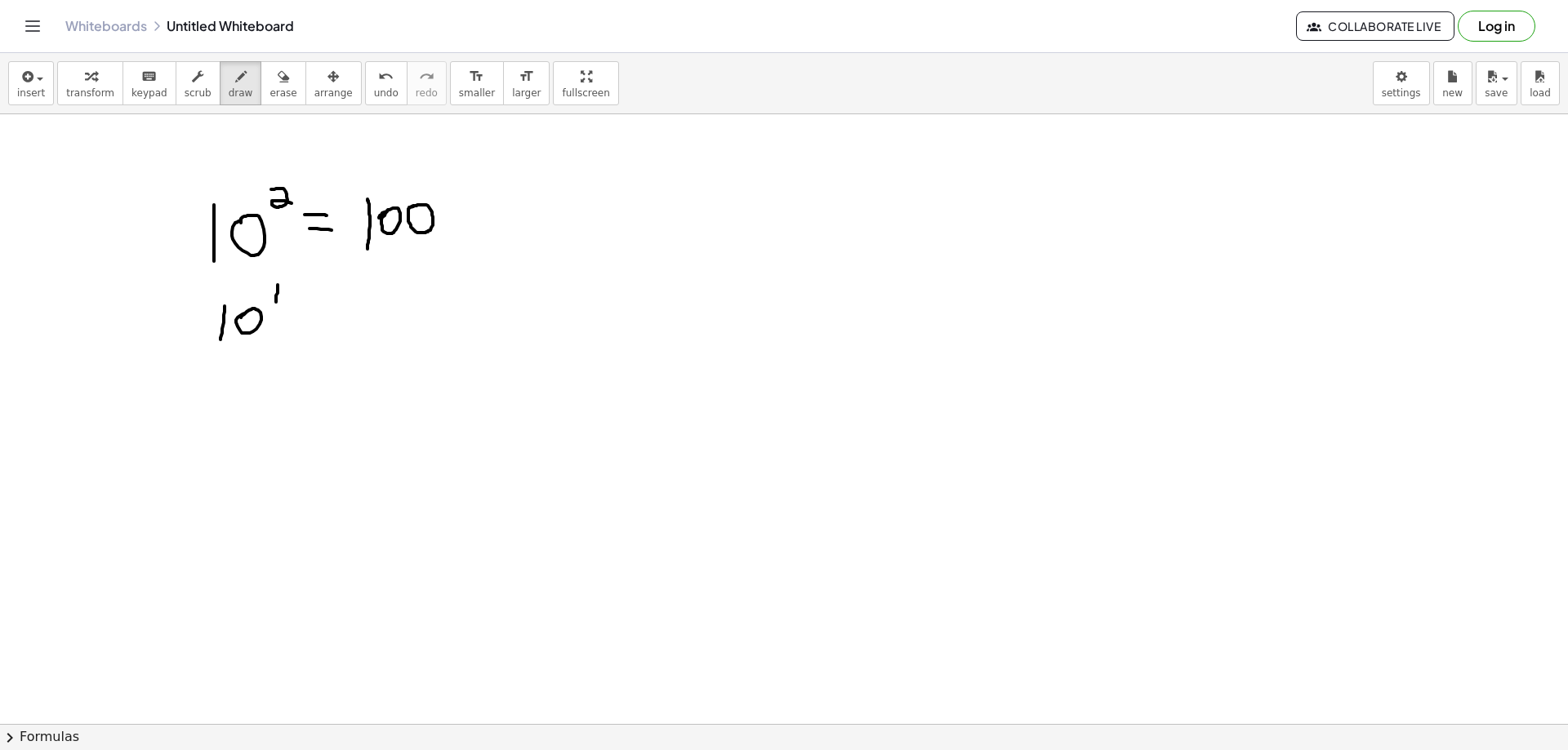
drag, startPoint x: 278, startPoint y: 284, endPoint x: 290, endPoint y: 299, distance: 19.2
drag, startPoint x: 291, startPoint y: 289, endPoint x: 289, endPoint y: 315, distance: 26.1
drag, startPoint x: 314, startPoint y: 312, endPoint x: 330, endPoint y: 312, distance: 16.0
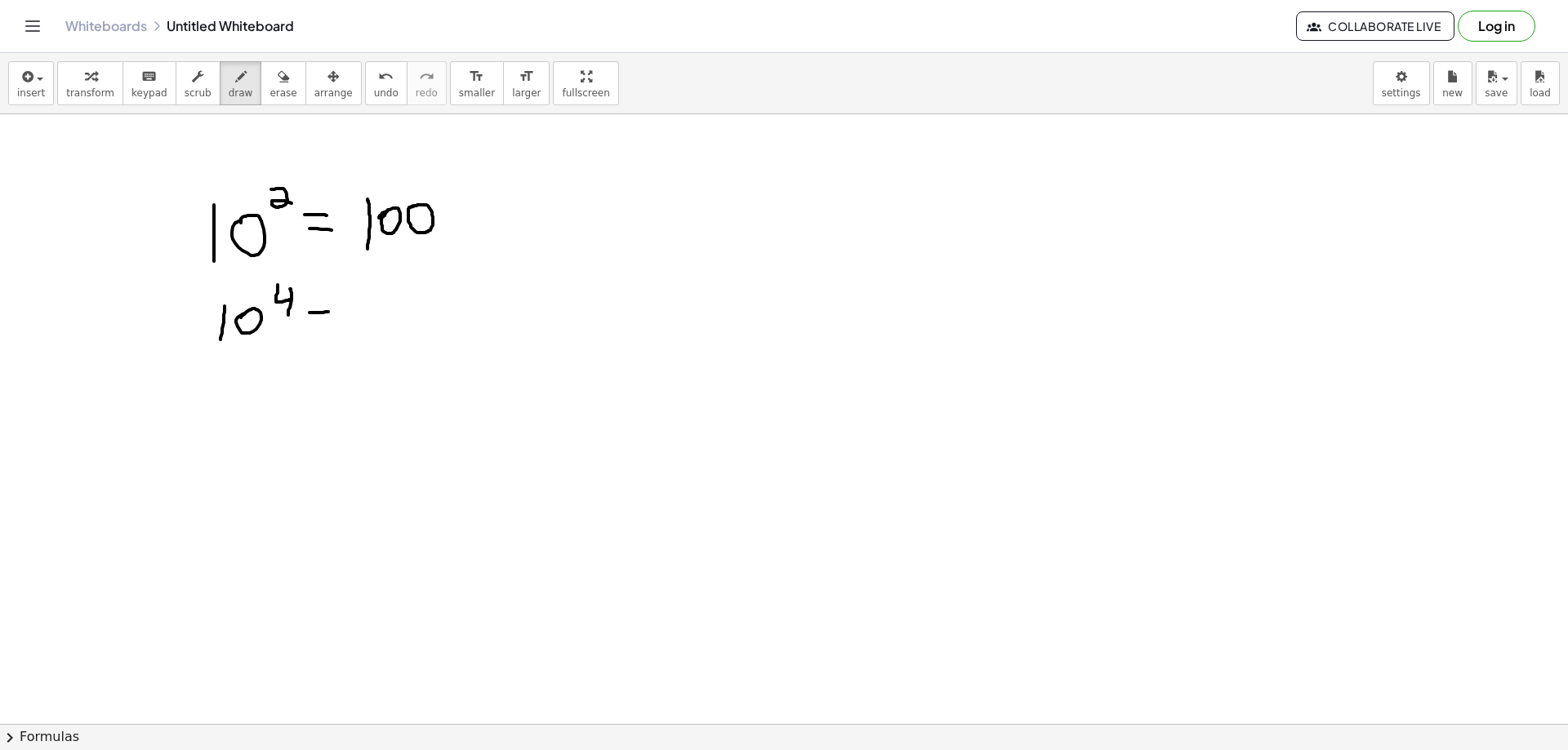
drag, startPoint x: 308, startPoint y: 321, endPoint x: 331, endPoint y: 321, distance: 23.0
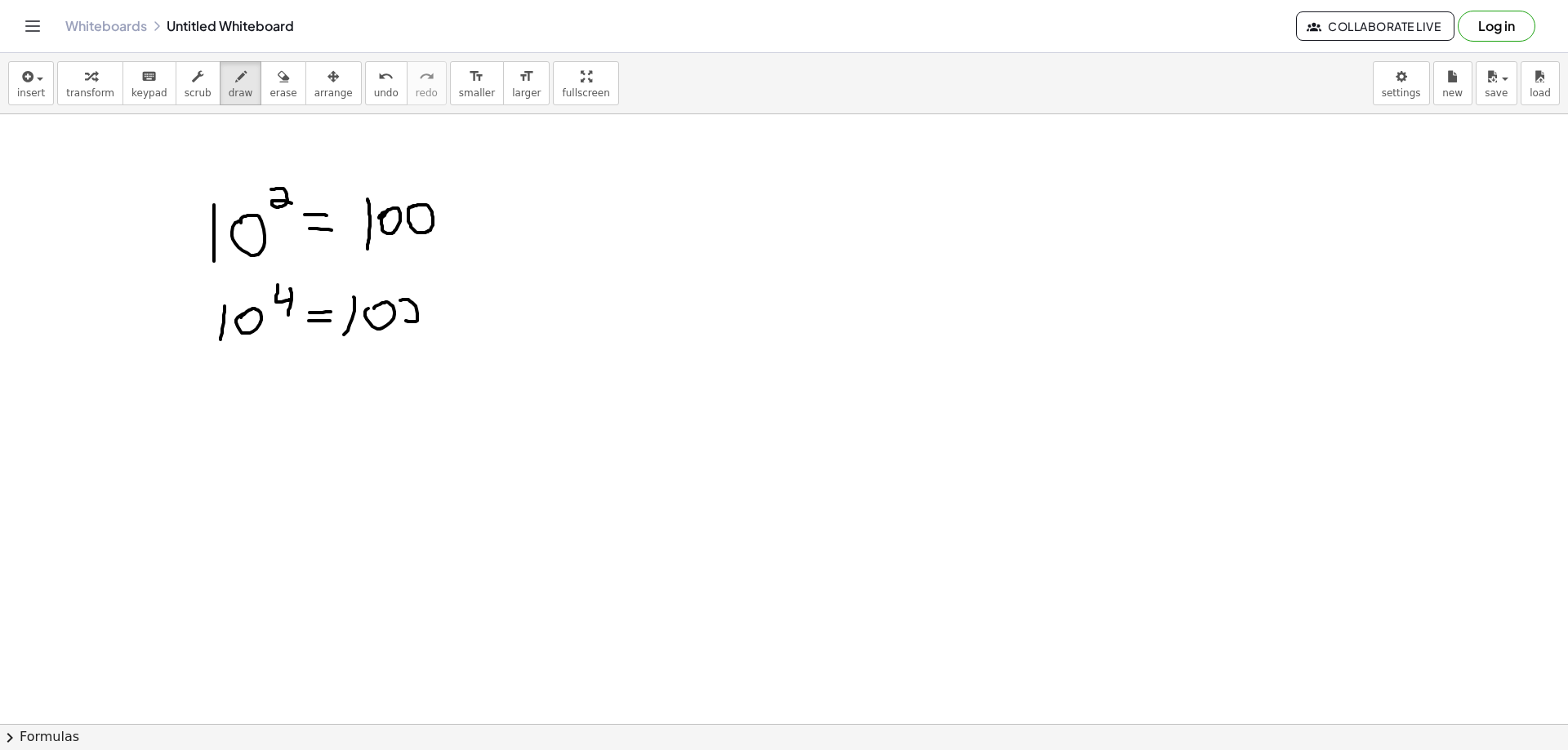
drag, startPoint x: 197, startPoint y: 448, endPoint x: 194, endPoint y: 473, distance: 25.2
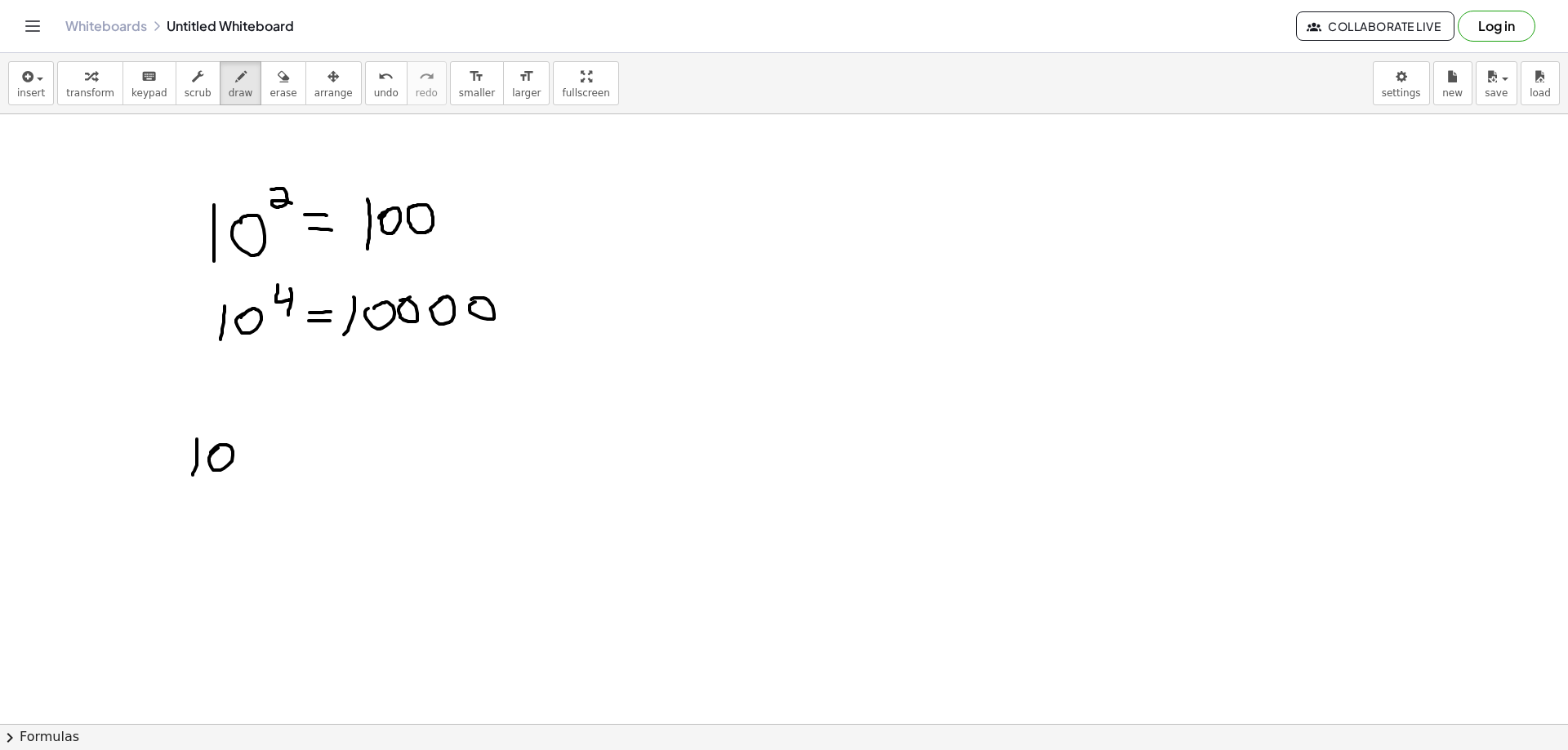
drag, startPoint x: 213, startPoint y: 450, endPoint x: 224, endPoint y: 445, distance: 12.1
drag, startPoint x: 250, startPoint y: 433, endPoint x: 250, endPoint y: 446, distance: 13.0
drag, startPoint x: 263, startPoint y: 435, endPoint x: 294, endPoint y: 445, distance: 32.6
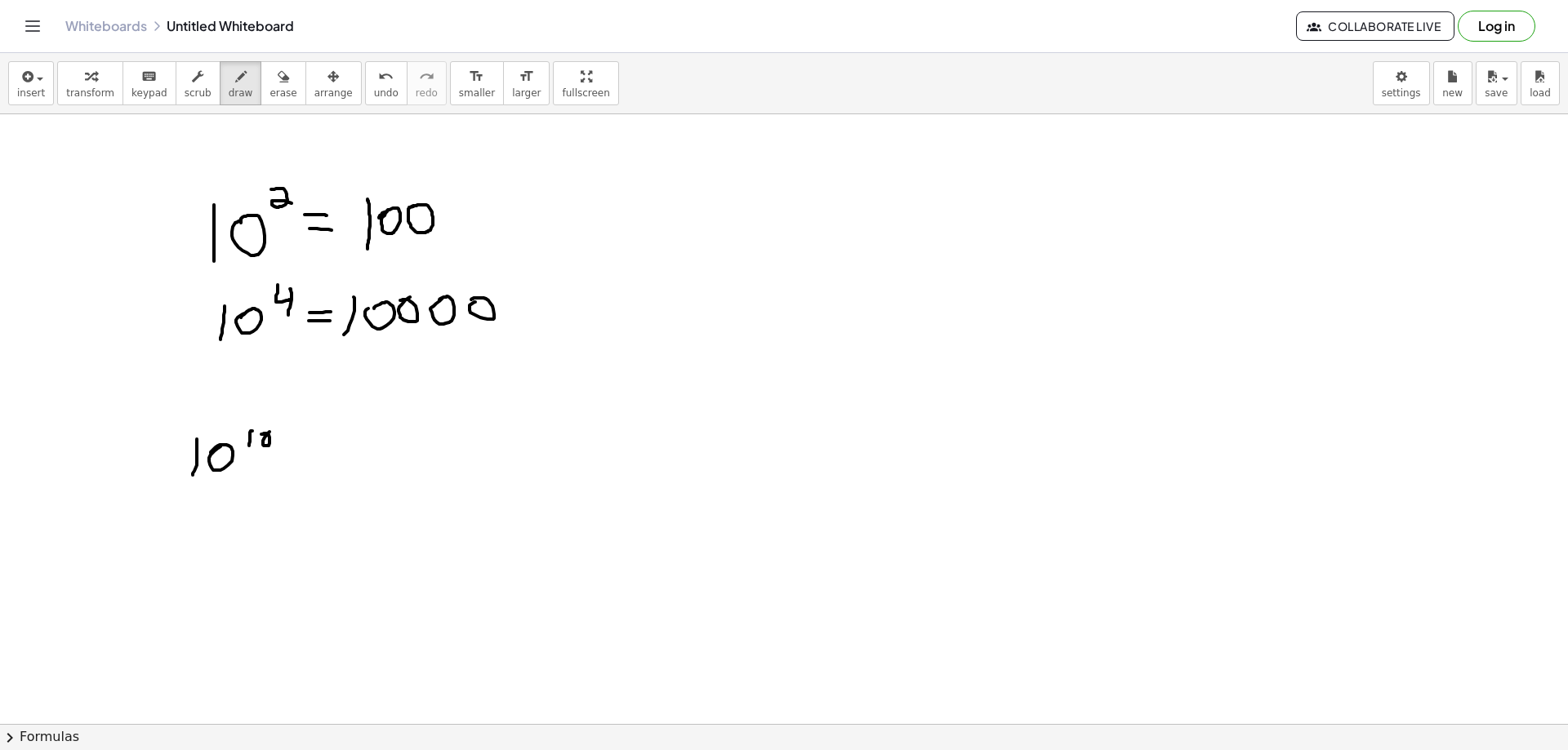
drag, startPoint x: 292, startPoint y: 449, endPoint x: 308, endPoint y: 447, distance: 16.1
drag, startPoint x: 295, startPoint y: 460, endPoint x: 316, endPoint y: 458, distance: 21.1
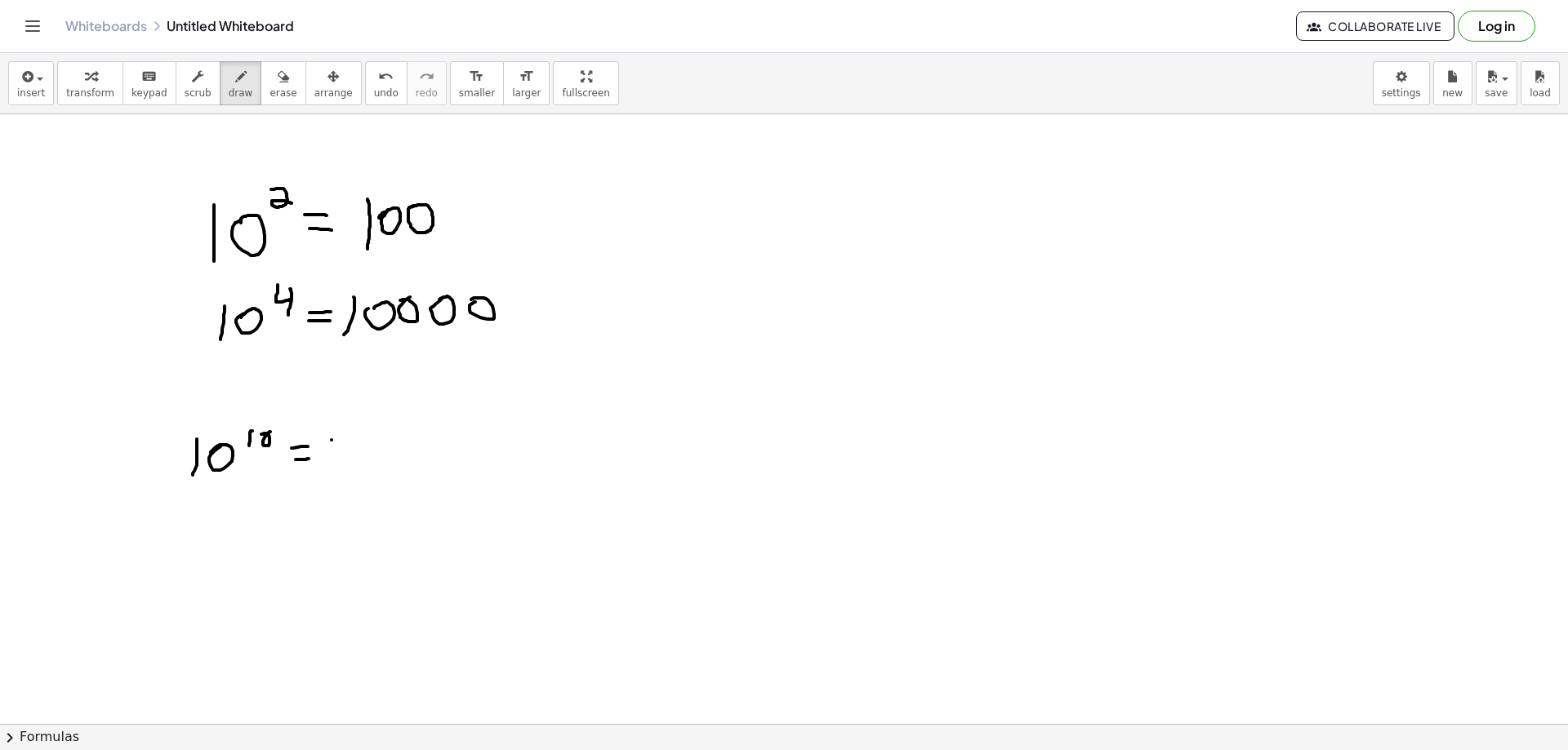
drag, startPoint x: 331, startPoint y: 440, endPoint x: 316, endPoint y: 475, distance: 38.1
drag, startPoint x: 352, startPoint y: 449, endPoint x: 369, endPoint y: 449, distance: 17.0
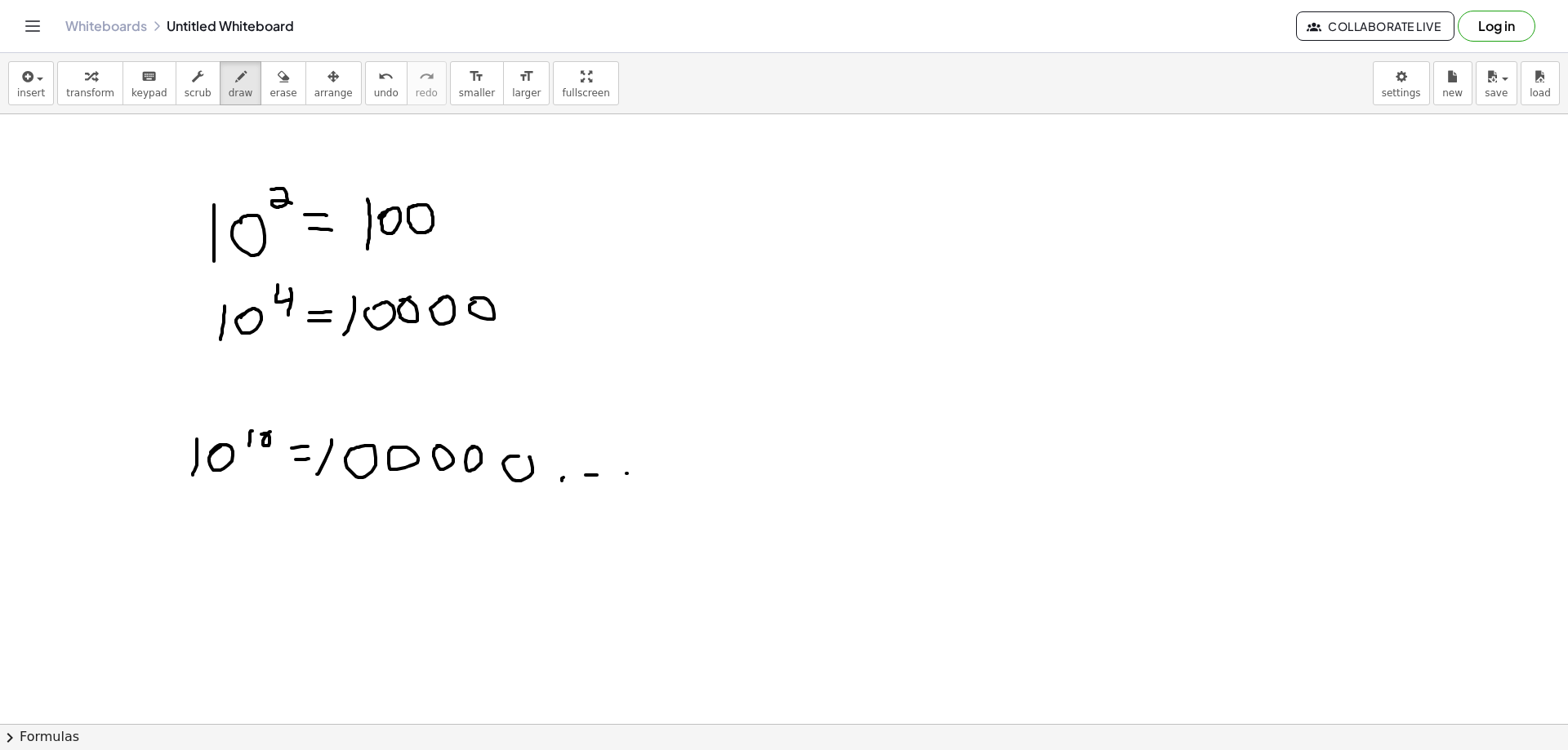
drag, startPoint x: 627, startPoint y: 473, endPoint x: 644, endPoint y: 472, distance: 17.0
drag, startPoint x: 644, startPoint y: 472, endPoint x: 682, endPoint y: 472, distance: 38.0
drag, startPoint x: 707, startPoint y: 474, endPoint x: 789, endPoint y: 488, distance: 83.2
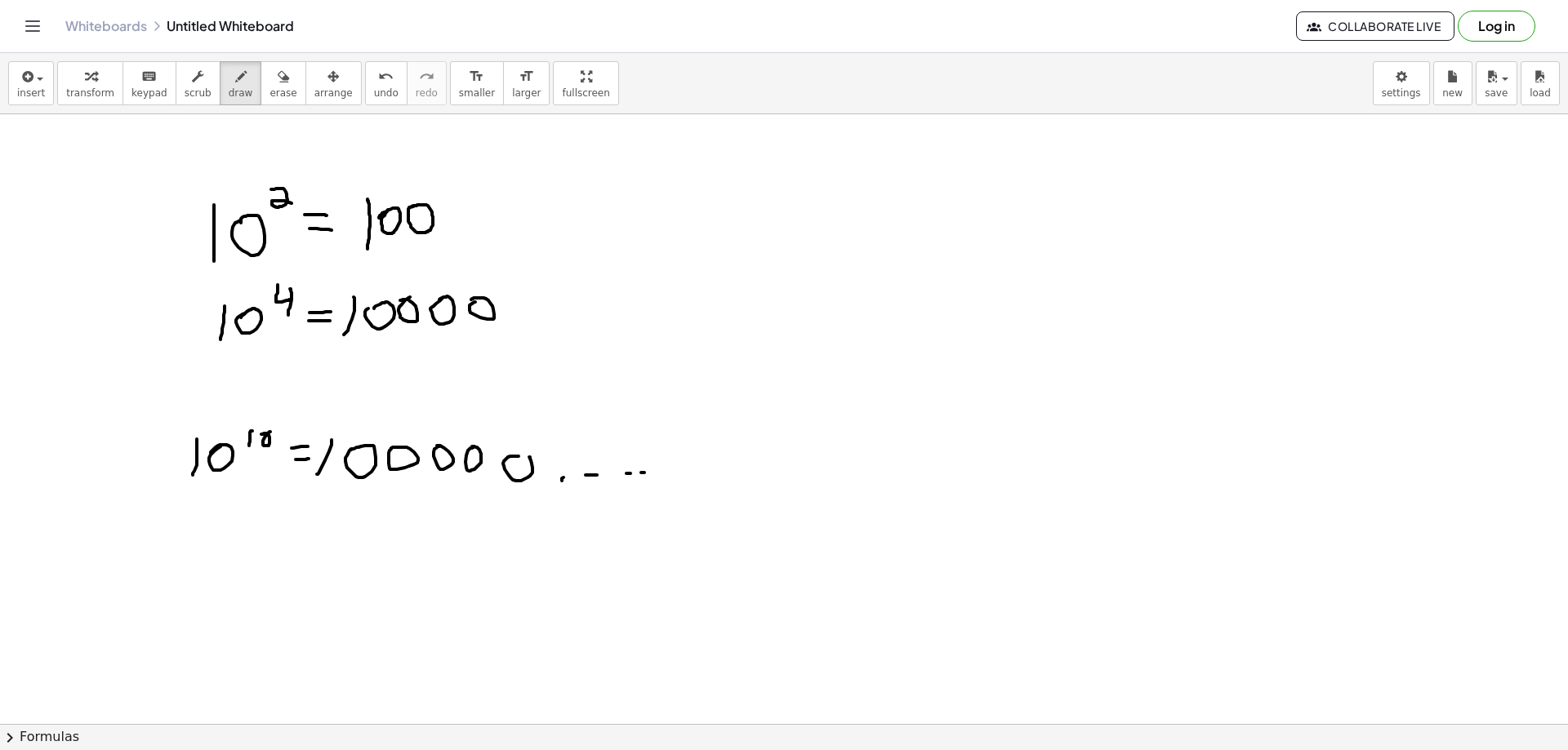
drag, startPoint x: 262, startPoint y: 97, endPoint x: 267, endPoint y: 127, distance: 30.4
click at [270, 94] on span "erase" at bounding box center [283, 93] width 27 height 11
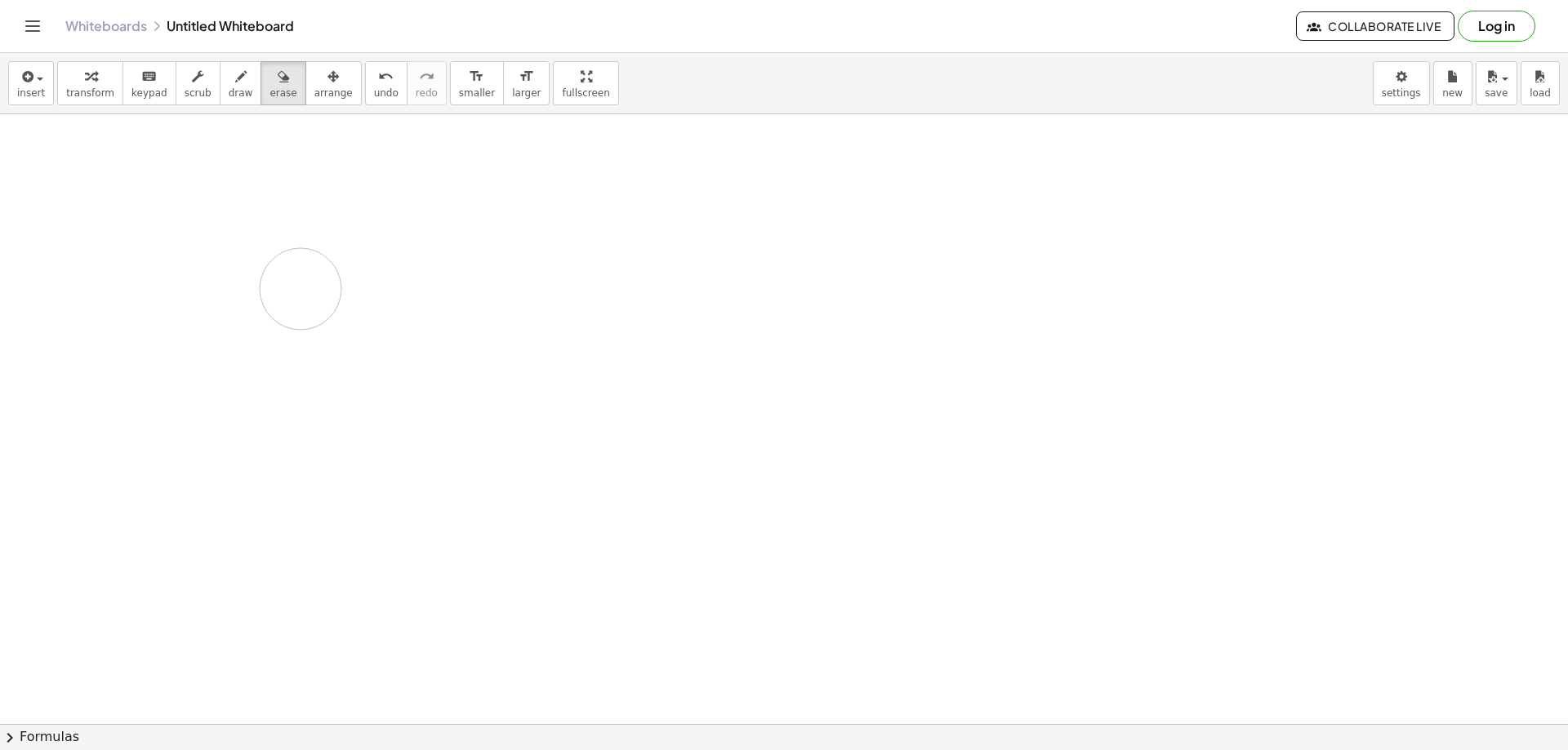
drag, startPoint x: 217, startPoint y: 203, endPoint x: 298, endPoint y: 288, distance: 117.4
click at [229, 91] on span "draw" at bounding box center [241, 93] width 25 height 11
drag, startPoint x: 196, startPoint y: 192, endPoint x: 196, endPoint y: 241, distance: 49.0
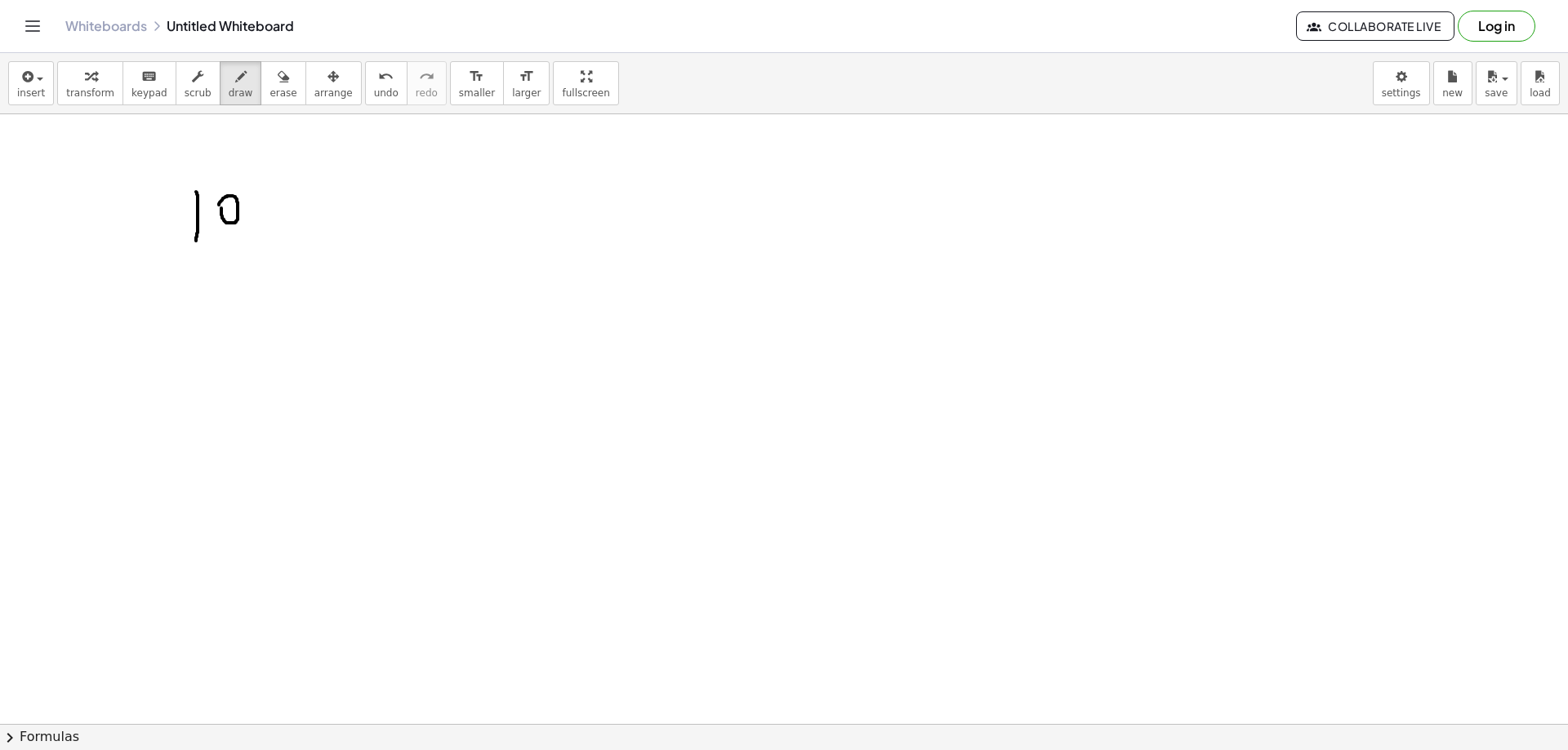
drag, startPoint x: 219, startPoint y: 204, endPoint x: 227, endPoint y: 198, distance: 10.0
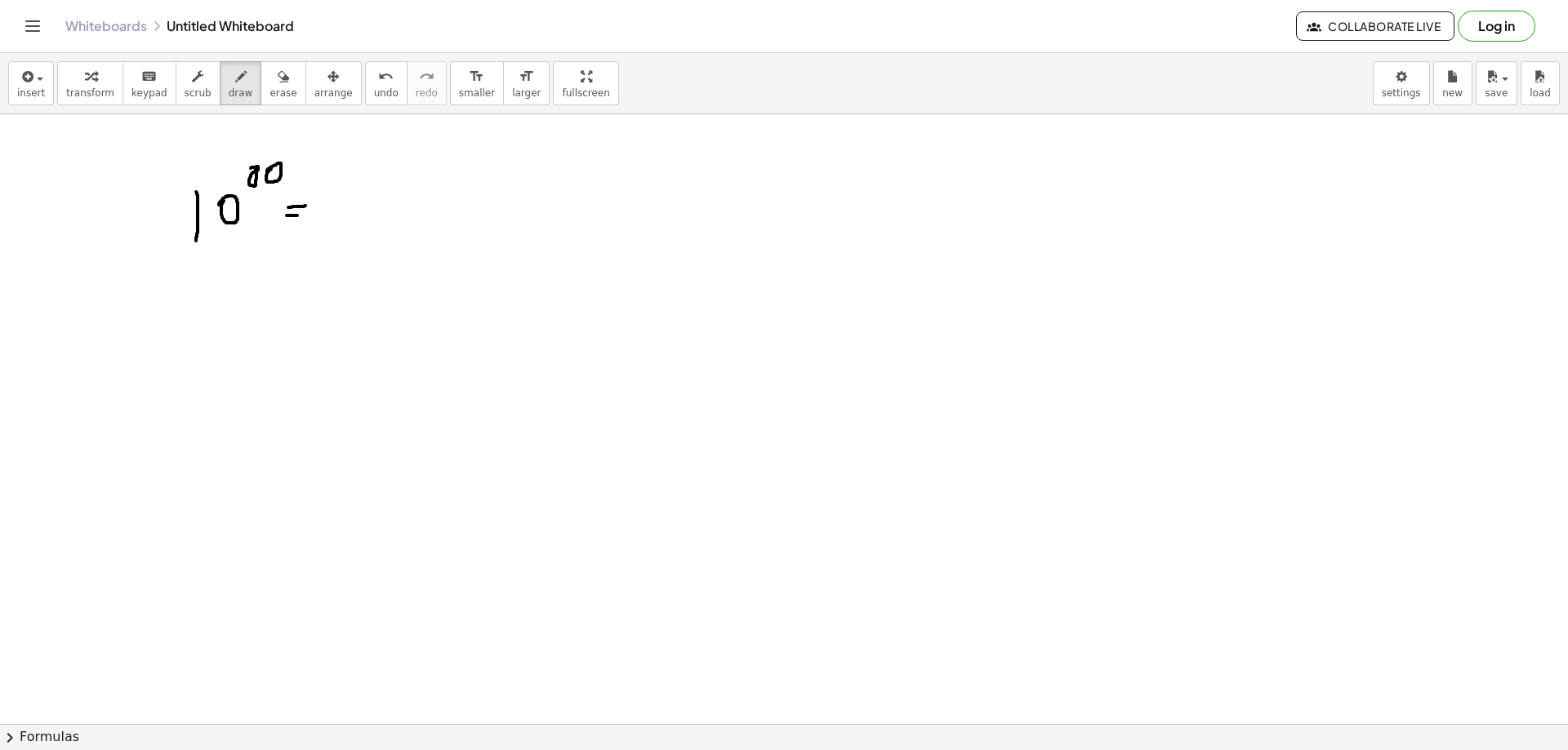
drag, startPoint x: 287, startPoint y: 216, endPoint x: 299, endPoint y: 216, distance: 12.0
drag, startPoint x: 337, startPoint y: 185, endPoint x: 330, endPoint y: 233, distance: 48.5
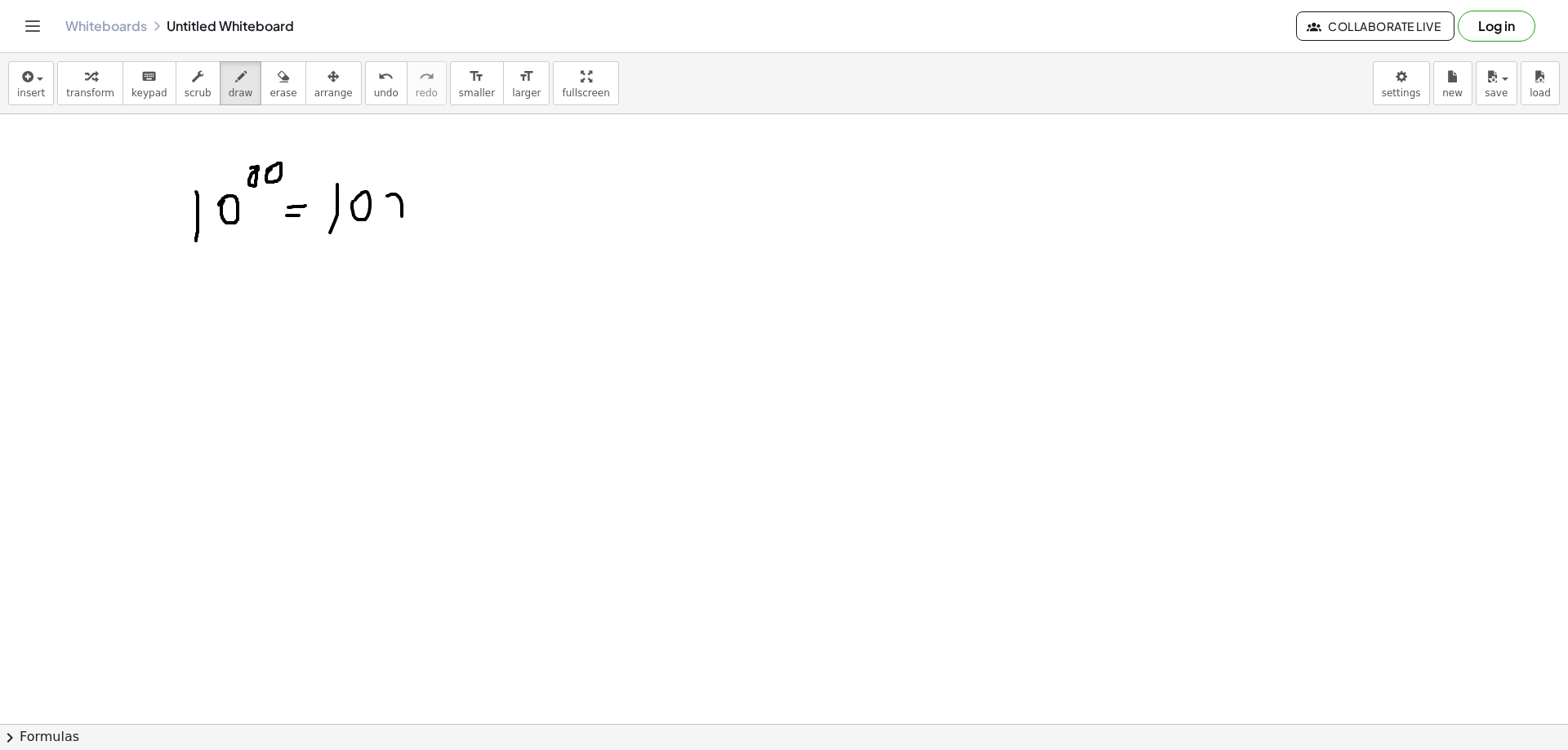
drag, startPoint x: 391, startPoint y: 194, endPoint x: 402, endPoint y: 195, distance: 11.0
drag, startPoint x: 454, startPoint y: 194, endPoint x: 433, endPoint y: 193, distance: 21.0
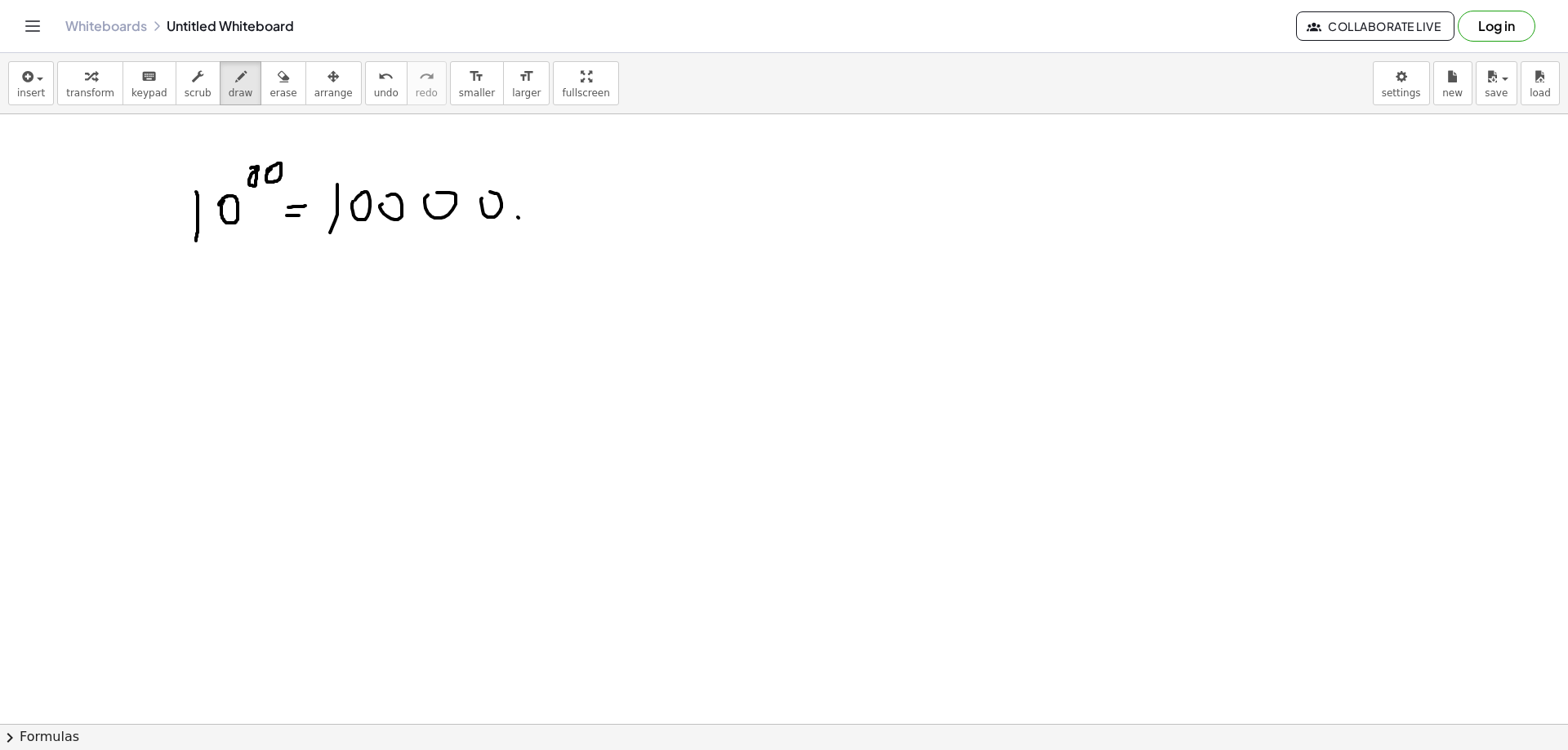
drag, startPoint x: 638, startPoint y: 218, endPoint x: 653, endPoint y: 217, distance: 15.0
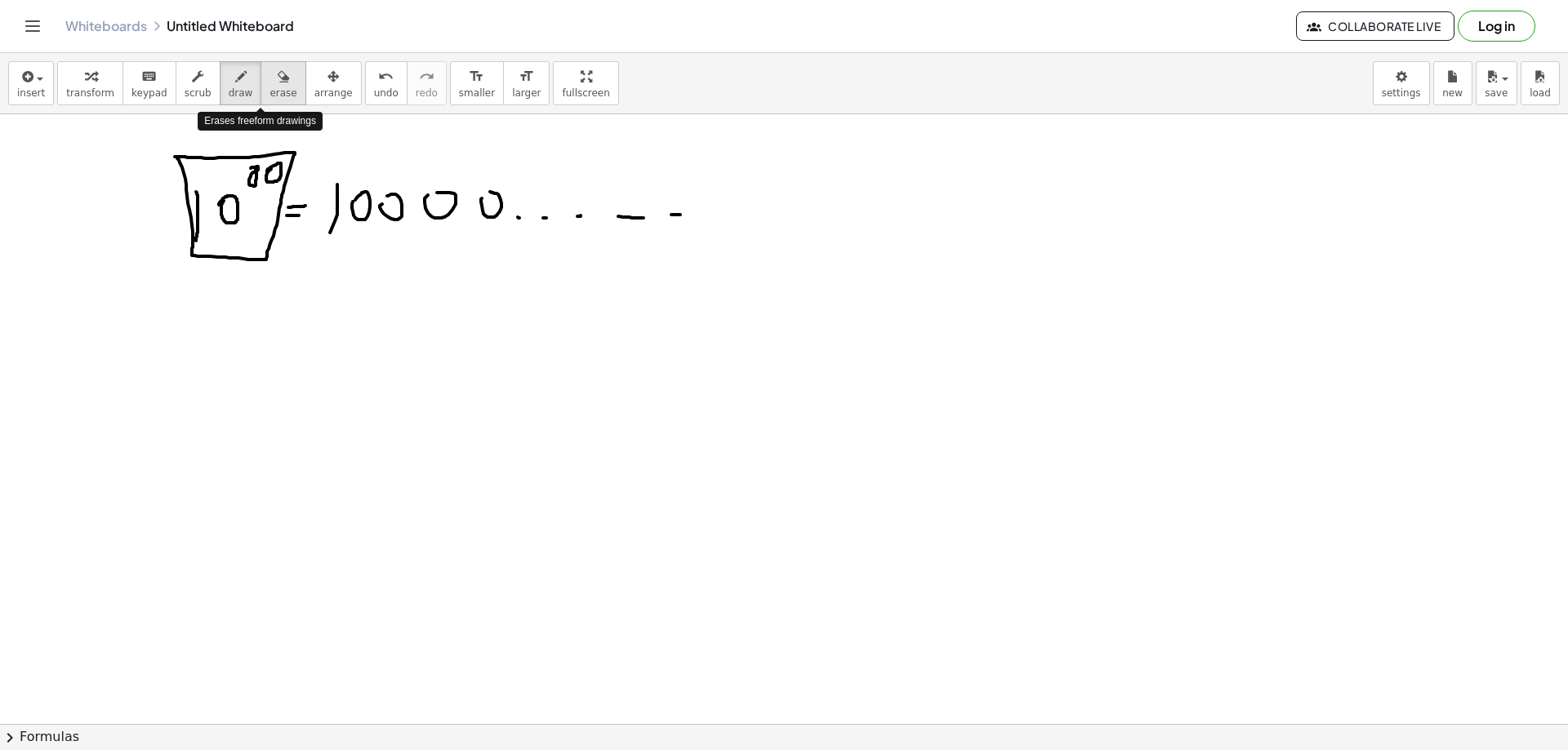
click at [261, 99] on button "erase" at bounding box center [283, 84] width 45 height 44
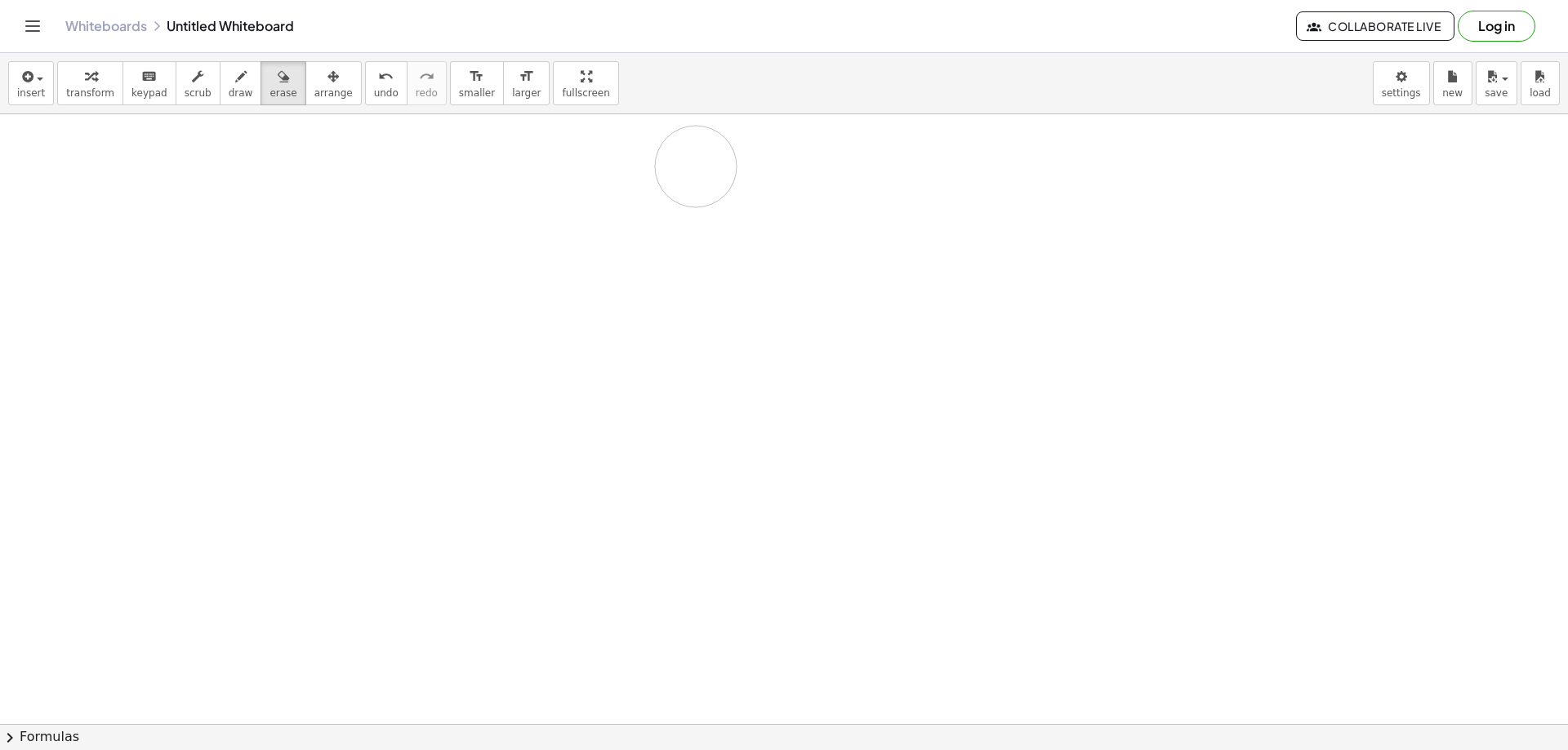
drag, startPoint x: 194, startPoint y: 189, endPoint x: 337, endPoint y: 177, distance: 143.5
click at [229, 90] on span "draw" at bounding box center [241, 93] width 25 height 11
drag, startPoint x: 185, startPoint y: 189, endPoint x: 249, endPoint y: 189, distance: 64.0
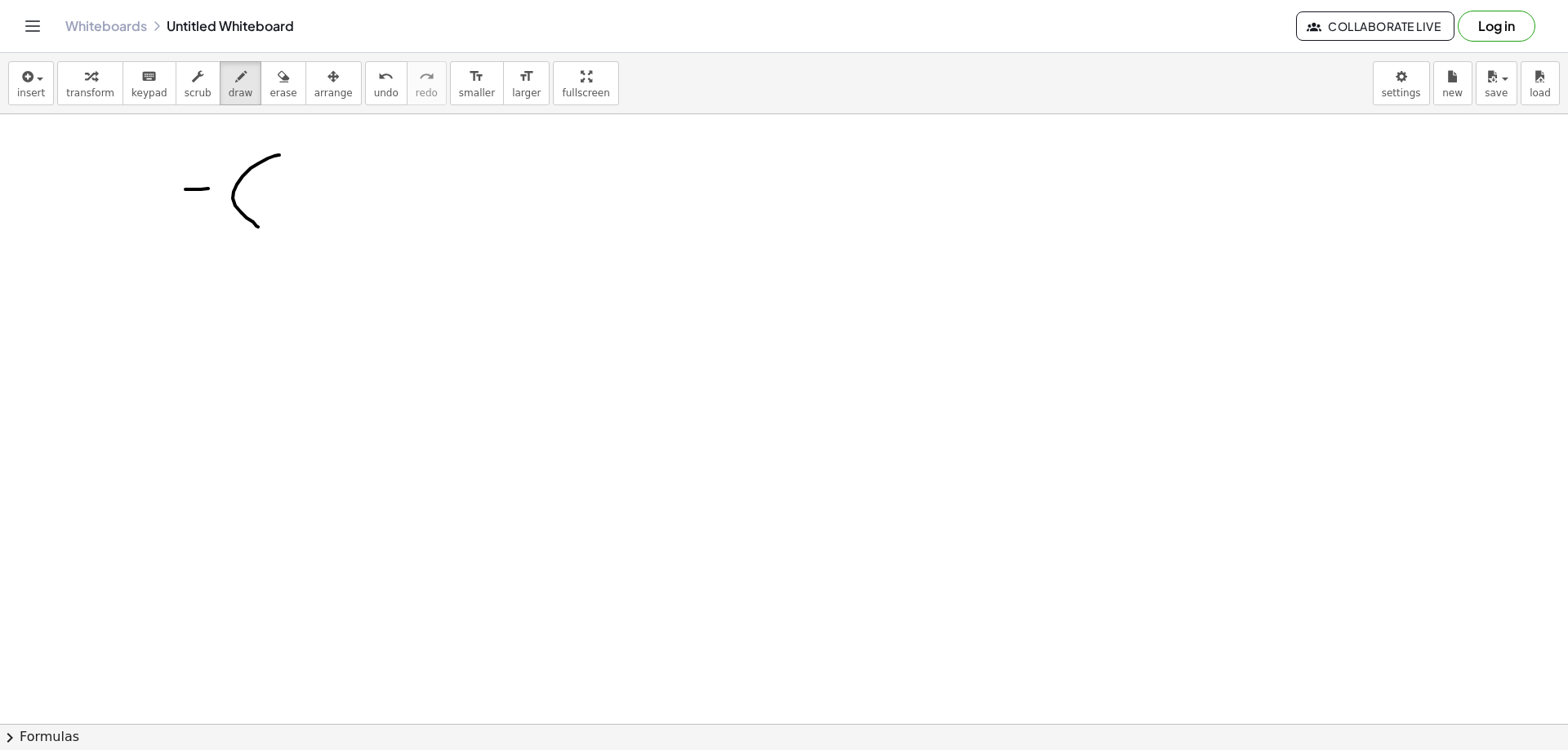
drag, startPoint x: 280, startPoint y: 155, endPoint x: 269, endPoint y: 218, distance: 64.0
drag, startPoint x: 272, startPoint y: 187, endPoint x: 294, endPoint y: 182, distance: 22.6
drag, startPoint x: 268, startPoint y: 193, endPoint x: 275, endPoint y: 204, distance: 13.0
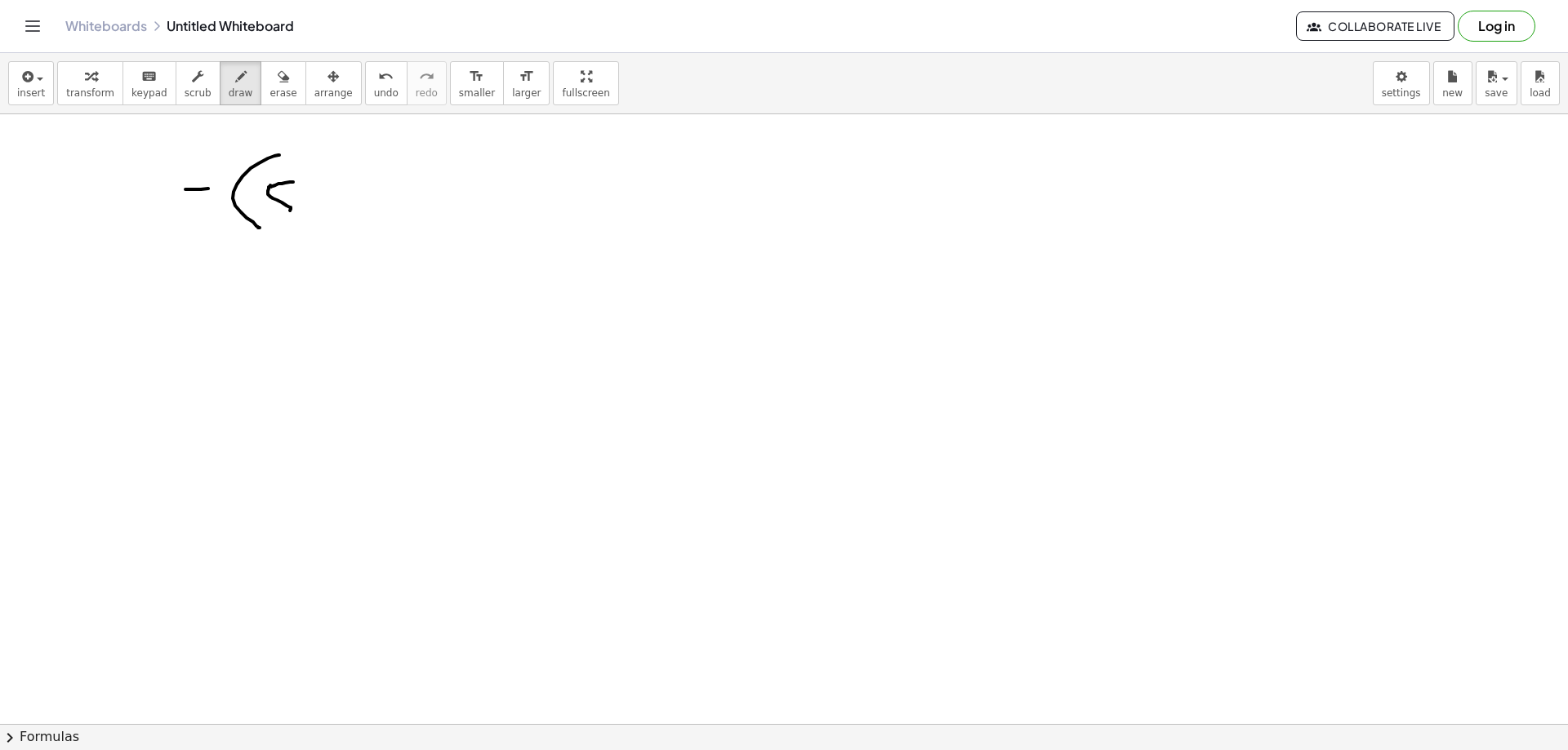
drag, startPoint x: 308, startPoint y: 157, endPoint x: 318, endPoint y: 224, distance: 67.7
drag, startPoint x: 250, startPoint y: 259, endPoint x: 192, endPoint y: 217, distance: 71.6
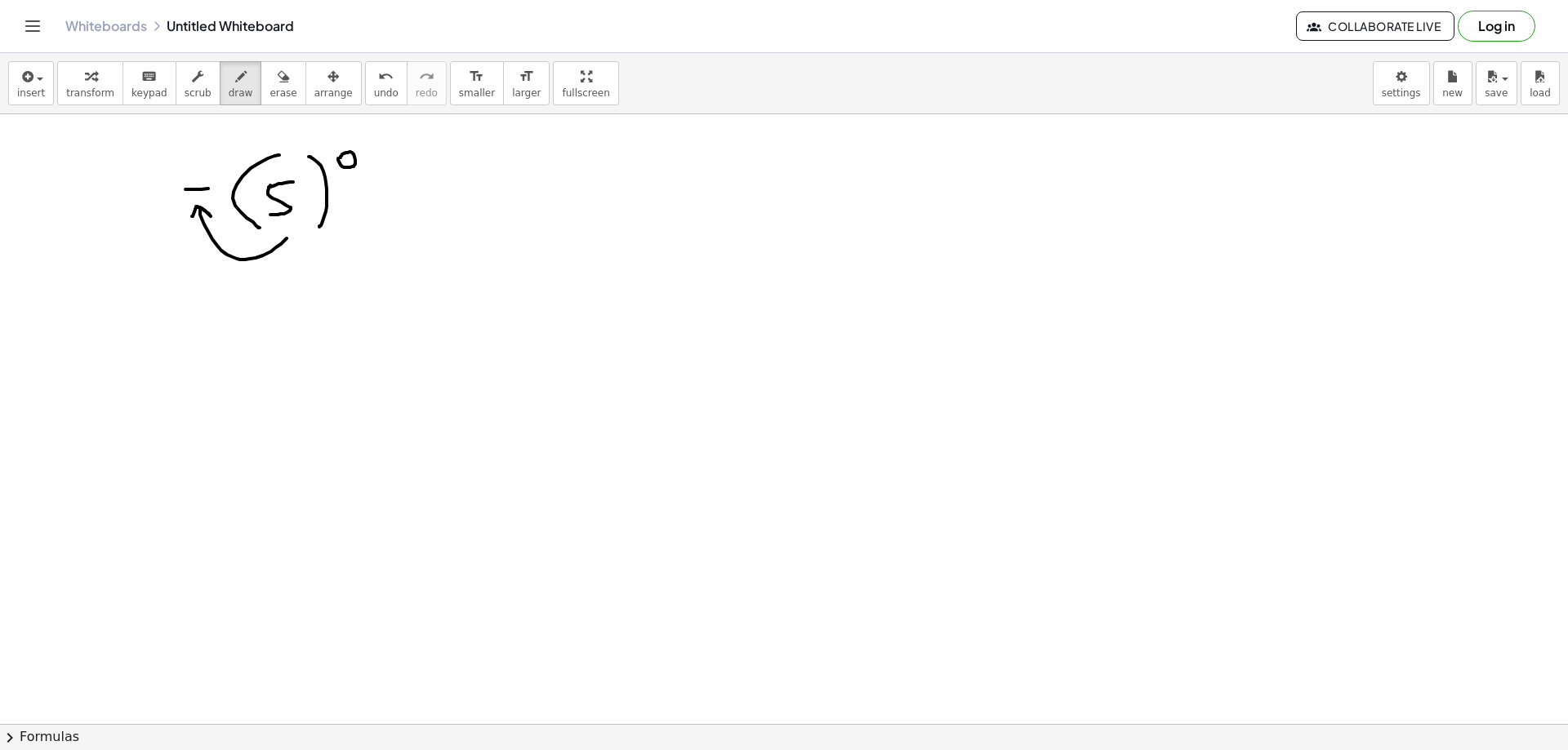
drag, startPoint x: 387, startPoint y: 182, endPoint x: 398, endPoint y: 186, distance: 11.7
drag, startPoint x: 375, startPoint y: 198, endPoint x: 397, endPoint y: 199, distance: 22.0
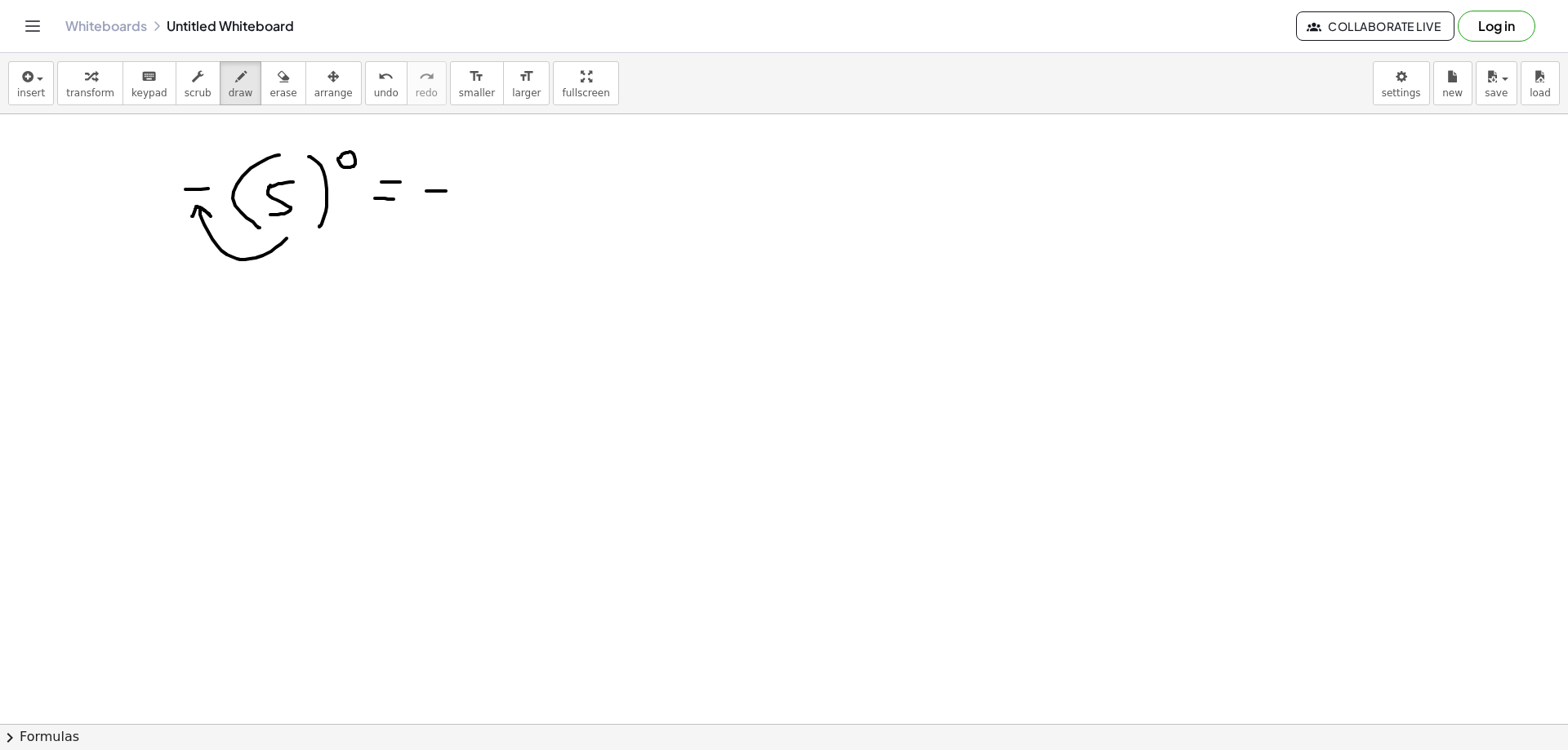
drag, startPoint x: 427, startPoint y: 191, endPoint x: 446, endPoint y: 191, distance: 19.0
drag, startPoint x: 465, startPoint y: 167, endPoint x: 459, endPoint y: 204, distance: 37.5
drag, startPoint x: 230, startPoint y: 298, endPoint x: 219, endPoint y: 335, distance: 38.6
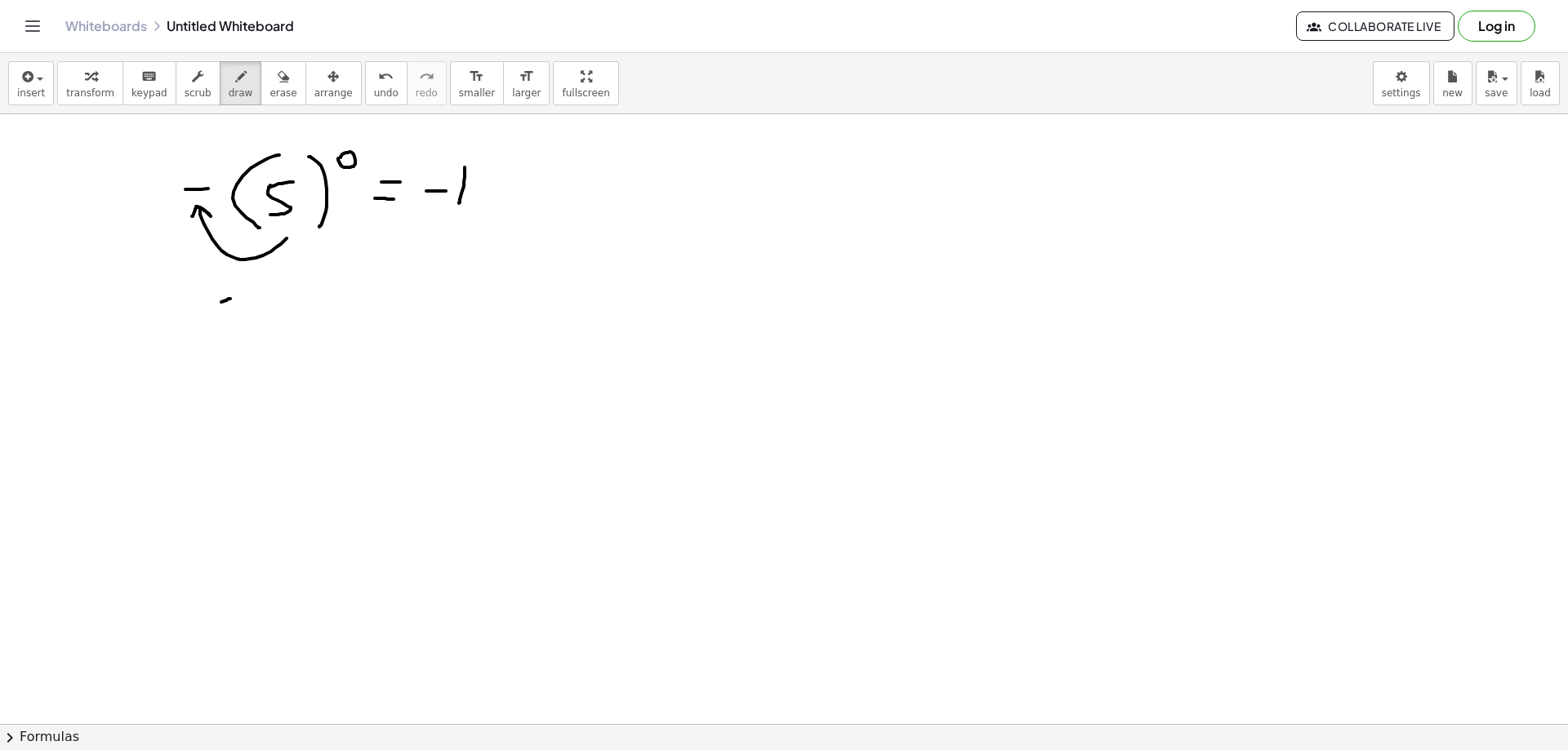
drag, startPoint x: 233, startPoint y: 312, endPoint x: 255, endPoint y: 311, distance: 22.0
drag, startPoint x: 263, startPoint y: 305, endPoint x: 274, endPoint y: 304, distance: 11.0
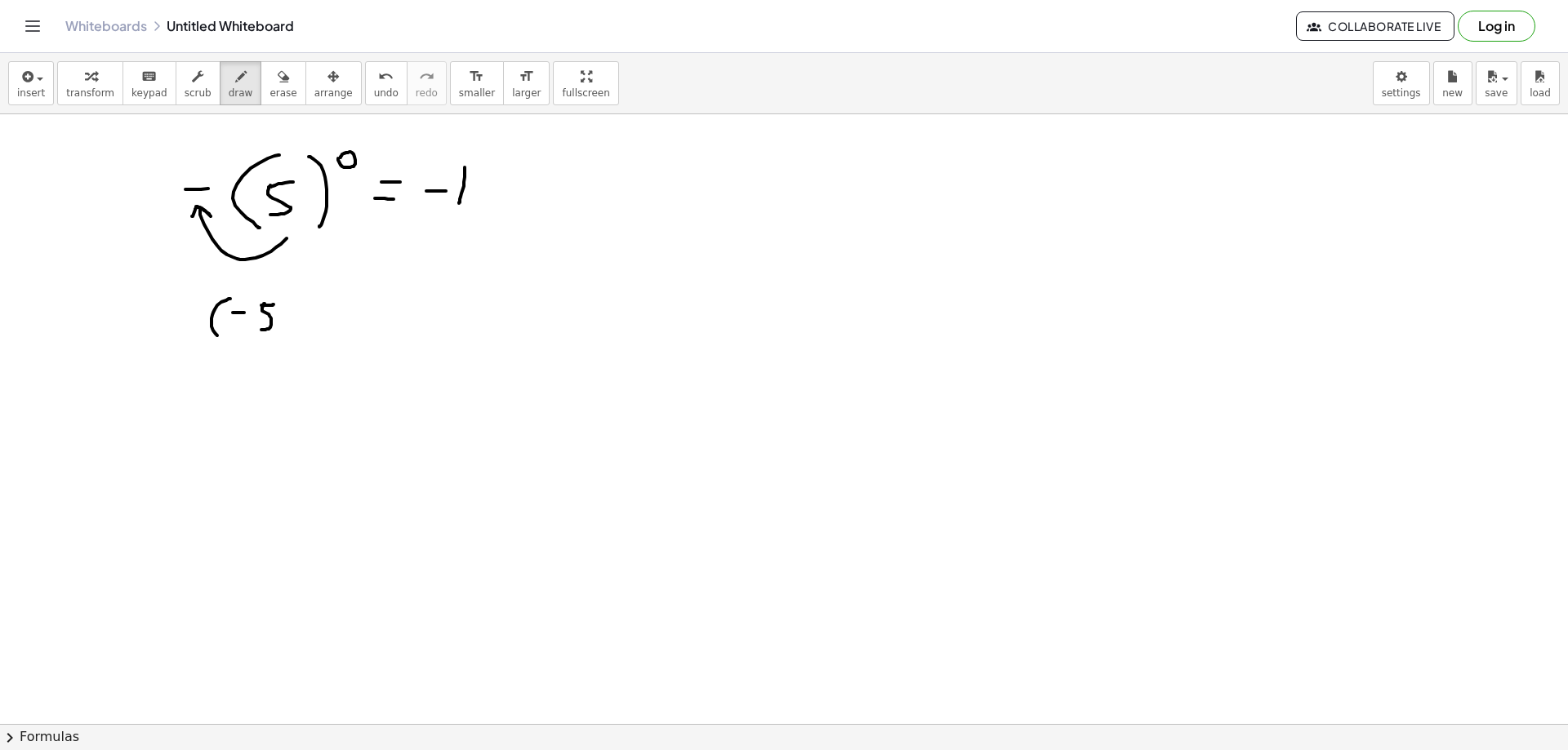
drag, startPoint x: 265, startPoint y: 303, endPoint x: 261, endPoint y: 329, distance: 26.3
drag, startPoint x: 286, startPoint y: 294, endPoint x: 281, endPoint y: 327, distance: 33.4
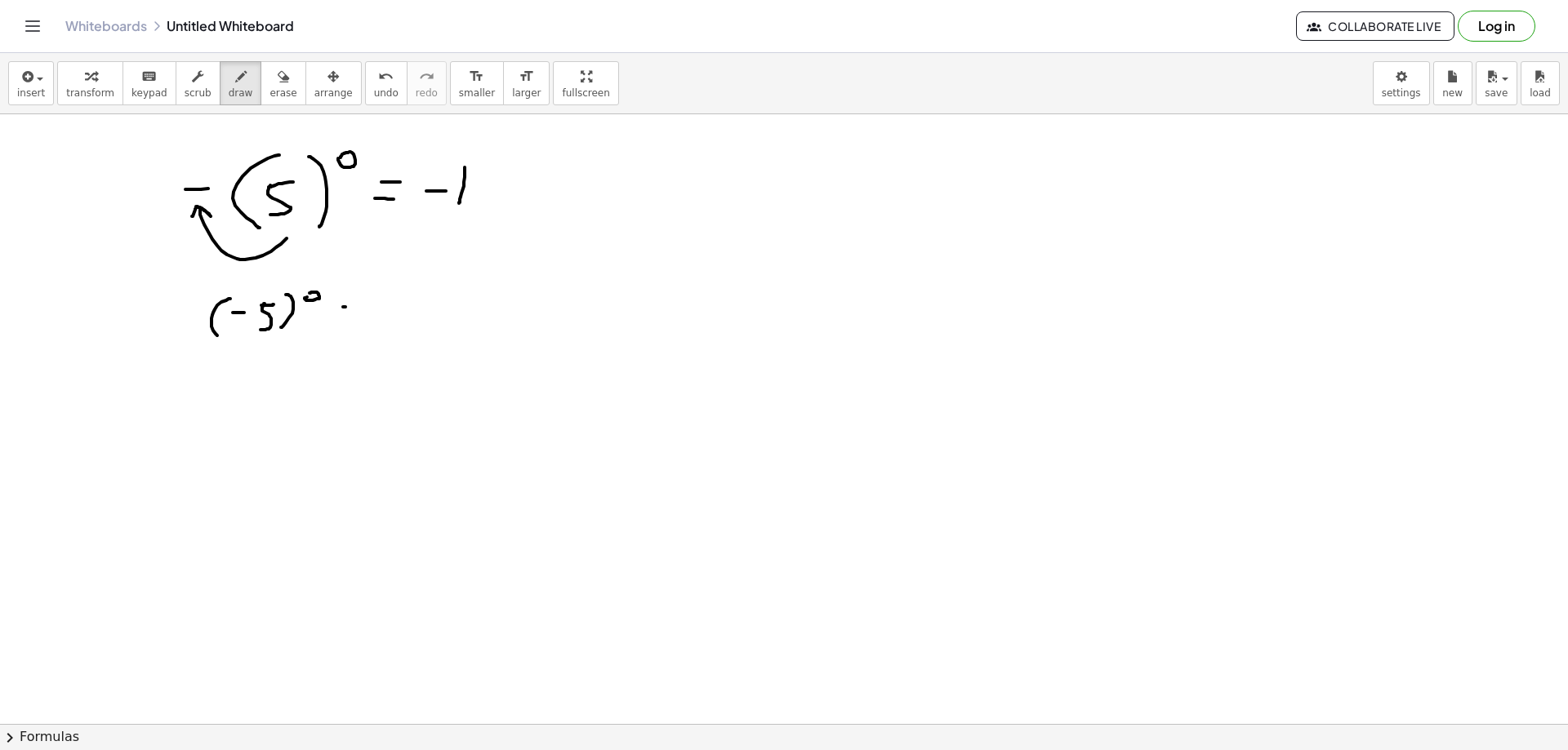
drag, startPoint x: 343, startPoint y: 307, endPoint x: 359, endPoint y: 309, distance: 16.1
drag, startPoint x: 349, startPoint y: 317, endPoint x: 396, endPoint y: 319, distance: 47.0
drag, startPoint x: 400, startPoint y: 302, endPoint x: 392, endPoint y: 334, distance: 33.0
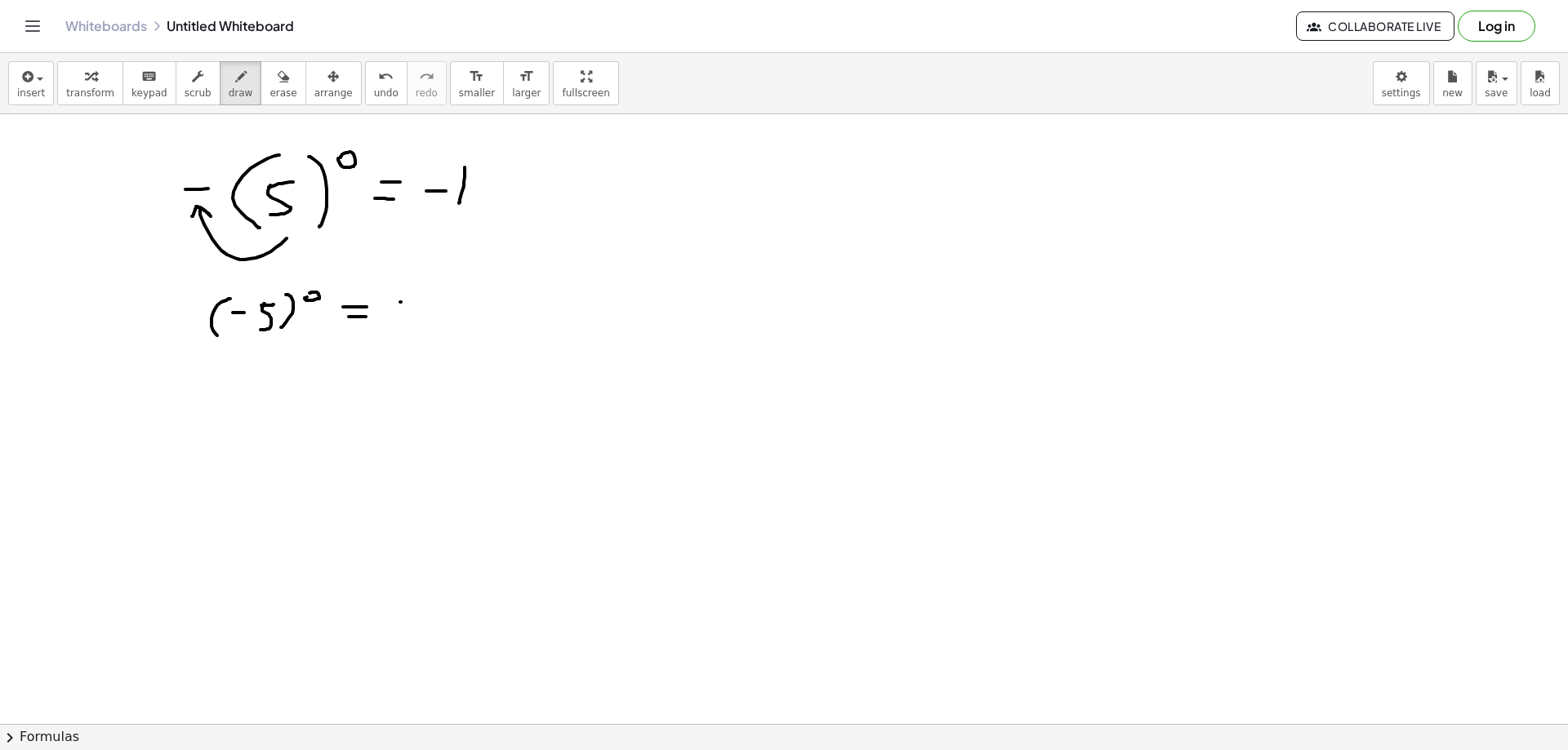
click at [270, 96] on span "erase" at bounding box center [283, 93] width 27 height 11
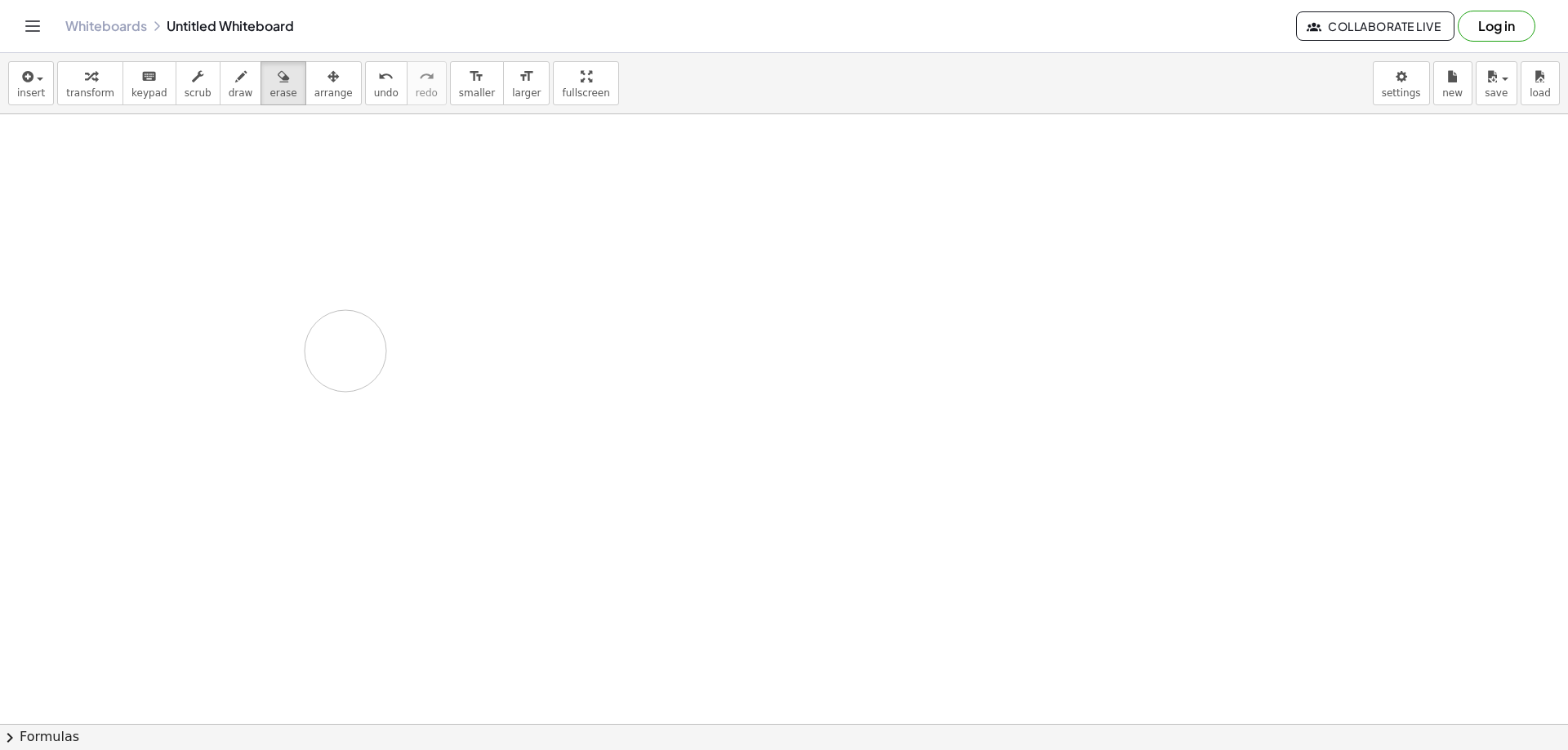
drag, startPoint x: 268, startPoint y: 280, endPoint x: 356, endPoint y: 166, distance: 144.0
click at [235, 76] on button "draw" at bounding box center [241, 84] width 43 height 44
drag, startPoint x: 239, startPoint y: 157, endPoint x: 235, endPoint y: 226, distance: 69.1
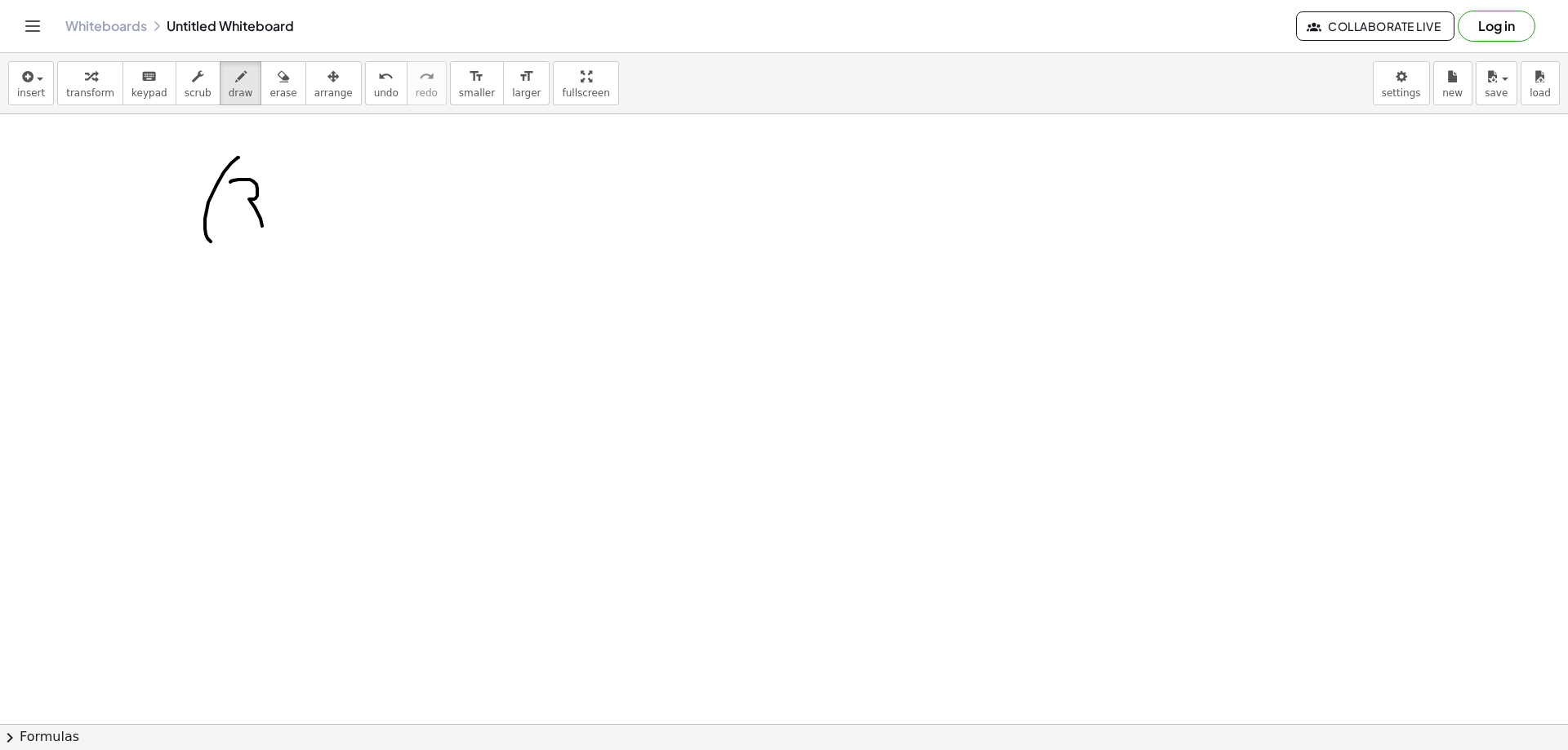
drag, startPoint x: 258, startPoint y: 189, endPoint x: 244, endPoint y: 211, distance: 26.1
drag, startPoint x: 300, startPoint y: 194, endPoint x: 293, endPoint y: 227, distance: 33.7
drag, startPoint x: 281, startPoint y: 208, endPoint x: 313, endPoint y: 210, distance: 32.1
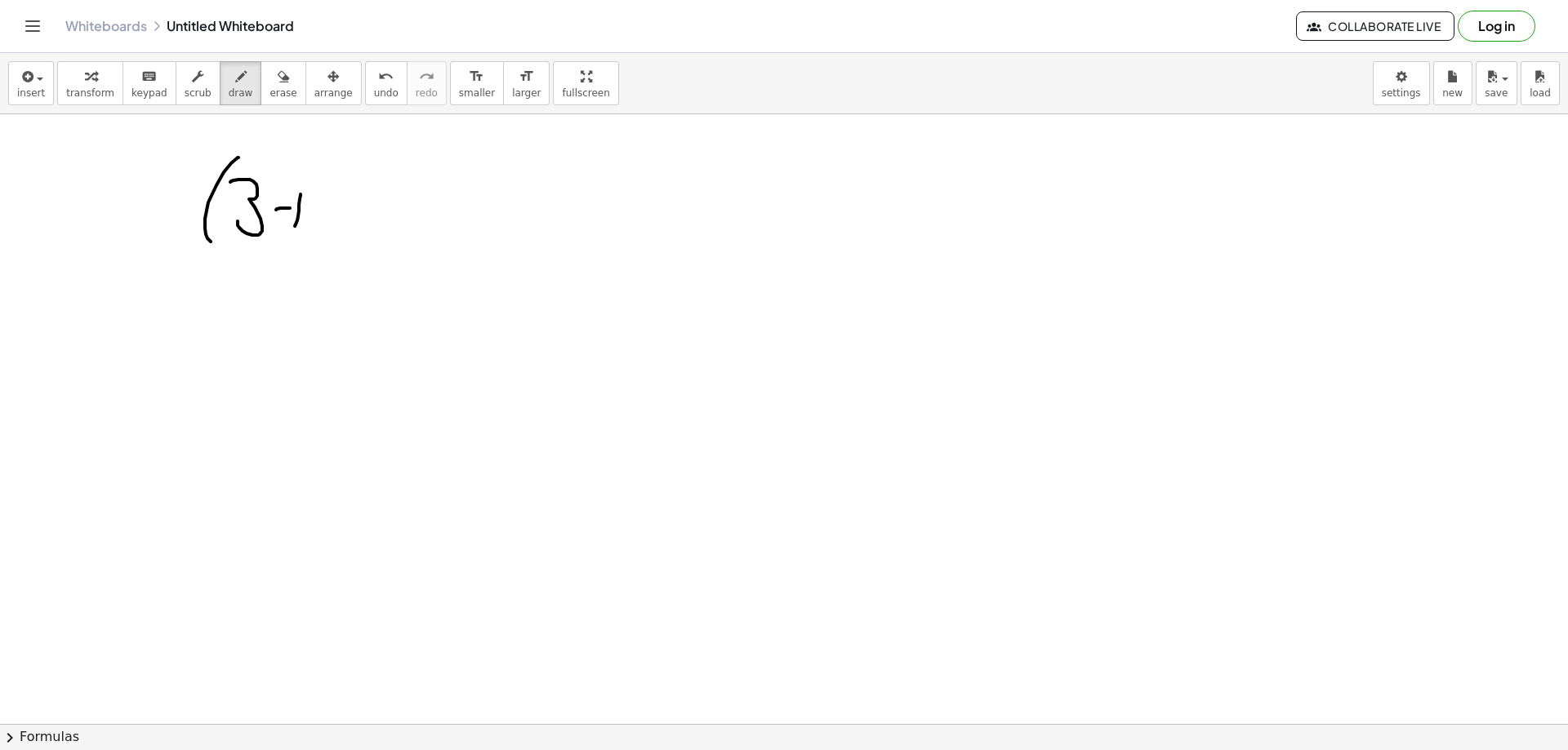
drag, startPoint x: 335, startPoint y: 191, endPoint x: 344, endPoint y: 213, distance: 23.8
drag, startPoint x: 358, startPoint y: 194, endPoint x: 354, endPoint y: 224, distance: 30.3
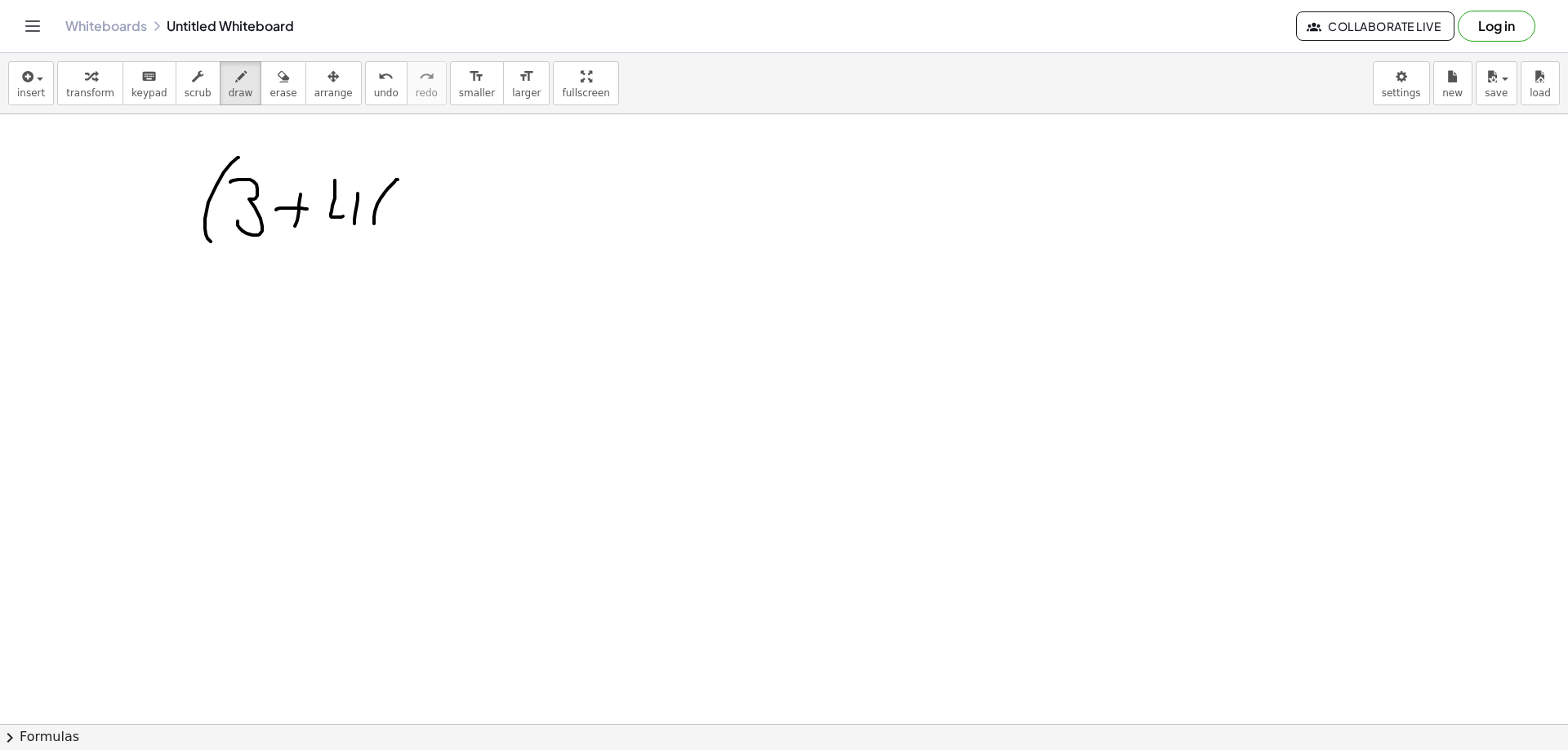
drag, startPoint x: 396, startPoint y: 180, endPoint x: 392, endPoint y: 239, distance: 59.1
drag, startPoint x: 438, startPoint y: 199, endPoint x: 453, endPoint y: 230, distance: 34.4
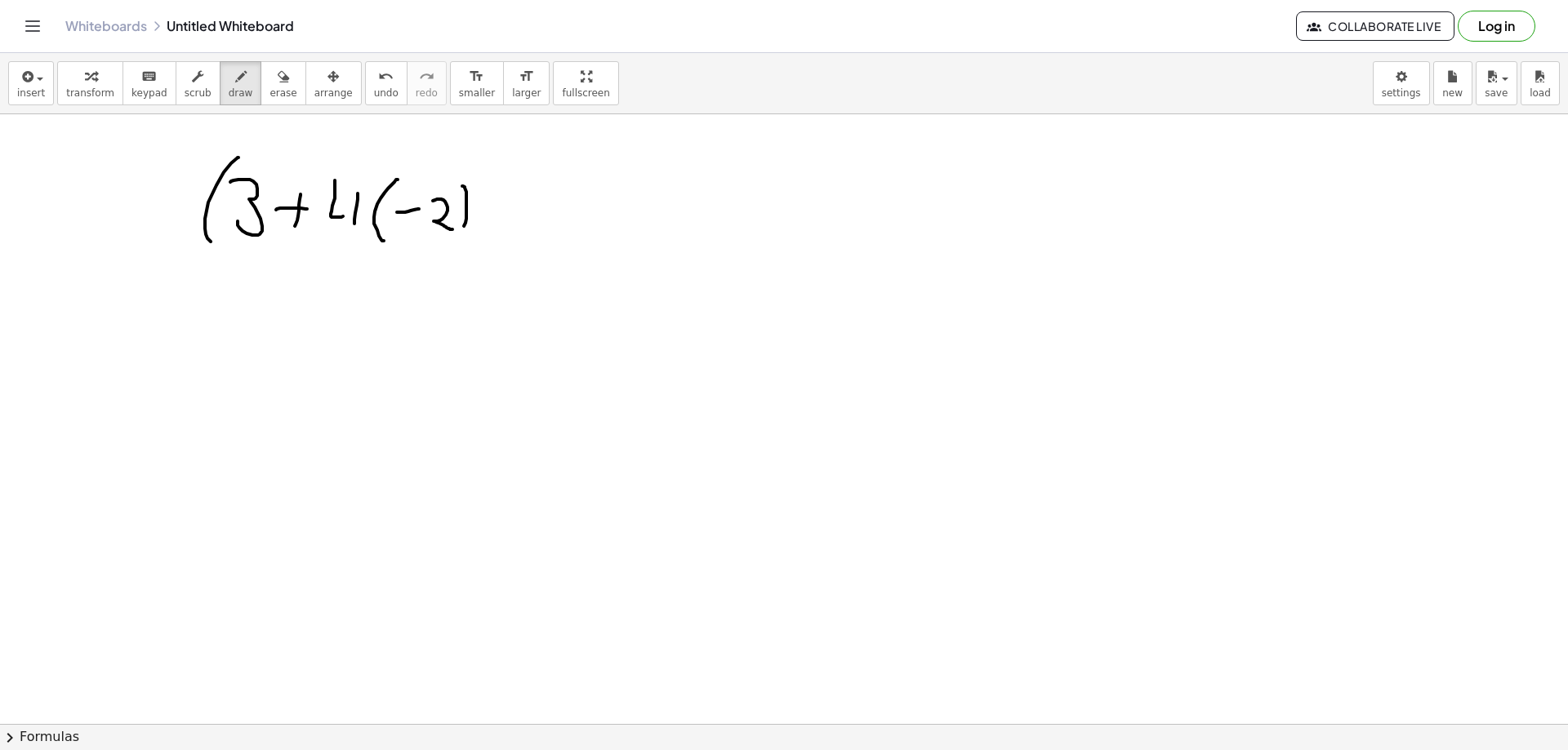
drag, startPoint x: 463, startPoint y: 186, endPoint x: 444, endPoint y: 236, distance: 53.5
drag, startPoint x: 339, startPoint y: 215, endPoint x: 351, endPoint y: 213, distance: 12.2
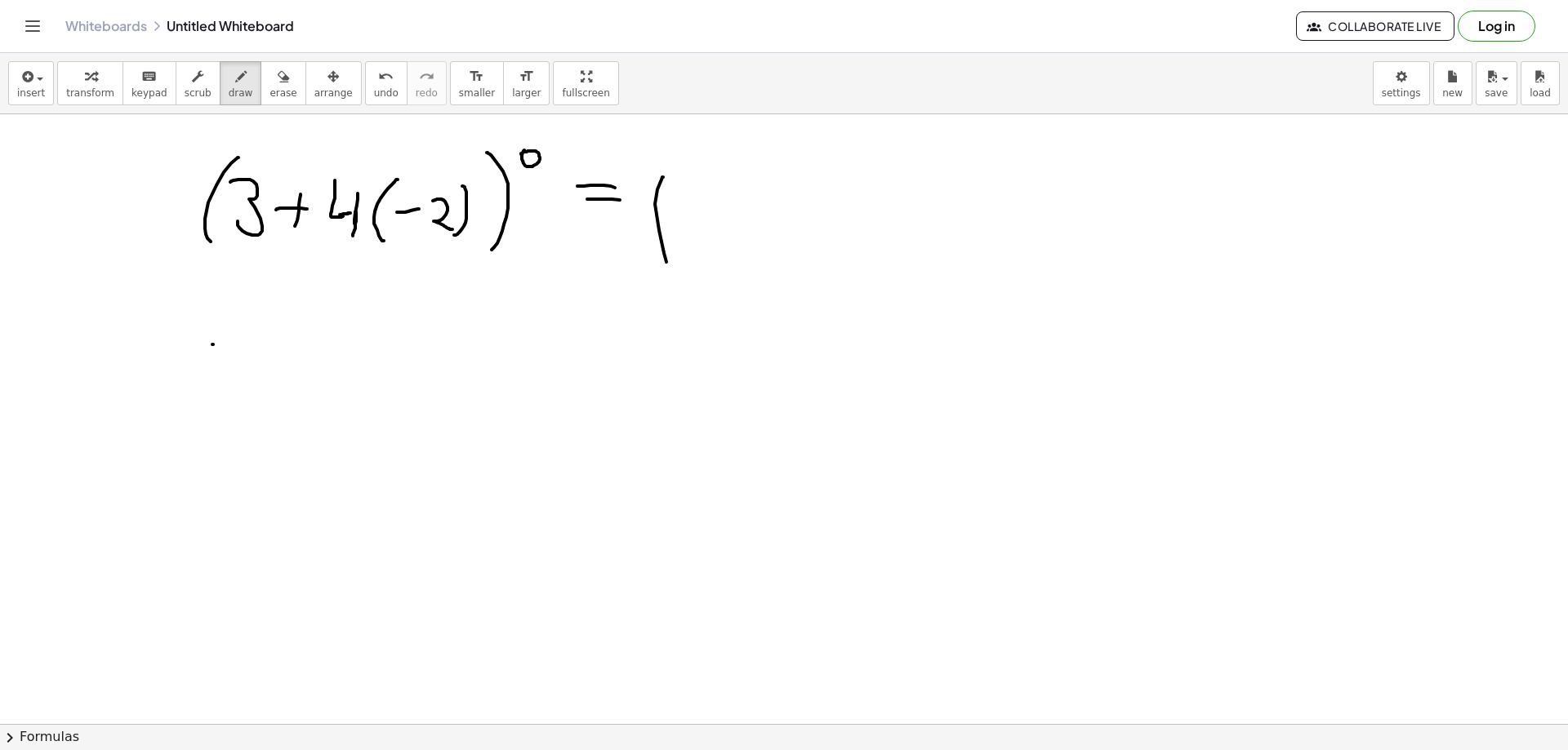
drag, startPoint x: 212, startPoint y: 344, endPoint x: 237, endPoint y: 347, distance: 25.2
drag, startPoint x: 260, startPoint y: 335, endPoint x: 242, endPoint y: 365, distance: 35.0
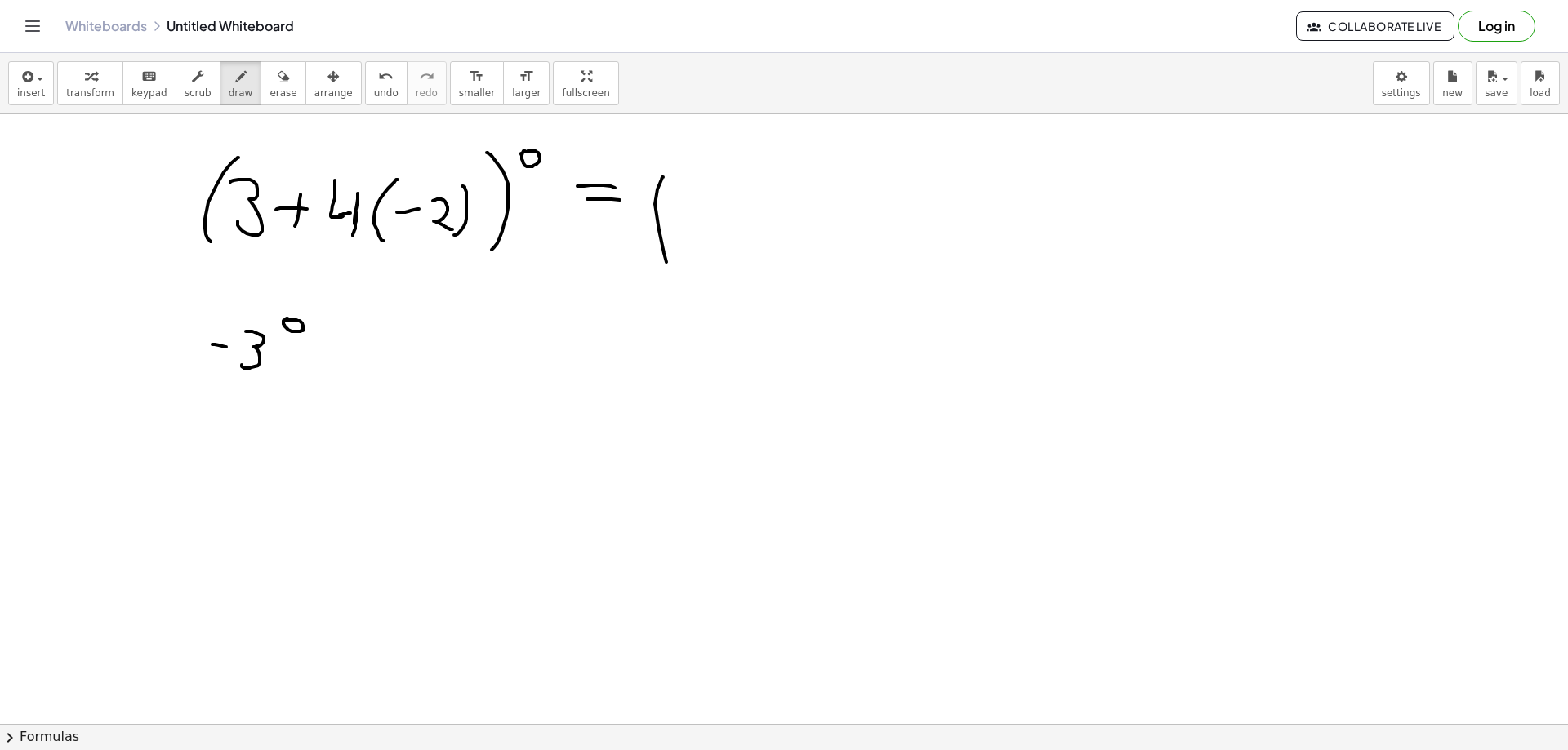
drag, startPoint x: 355, startPoint y: 333, endPoint x: 347, endPoint y: 362, distance: 30.1
drag, startPoint x: 344, startPoint y: 353, endPoint x: 367, endPoint y: 358, distance: 23.5
drag, startPoint x: 408, startPoint y: 330, endPoint x: 403, endPoint y: 372, distance: 42.3
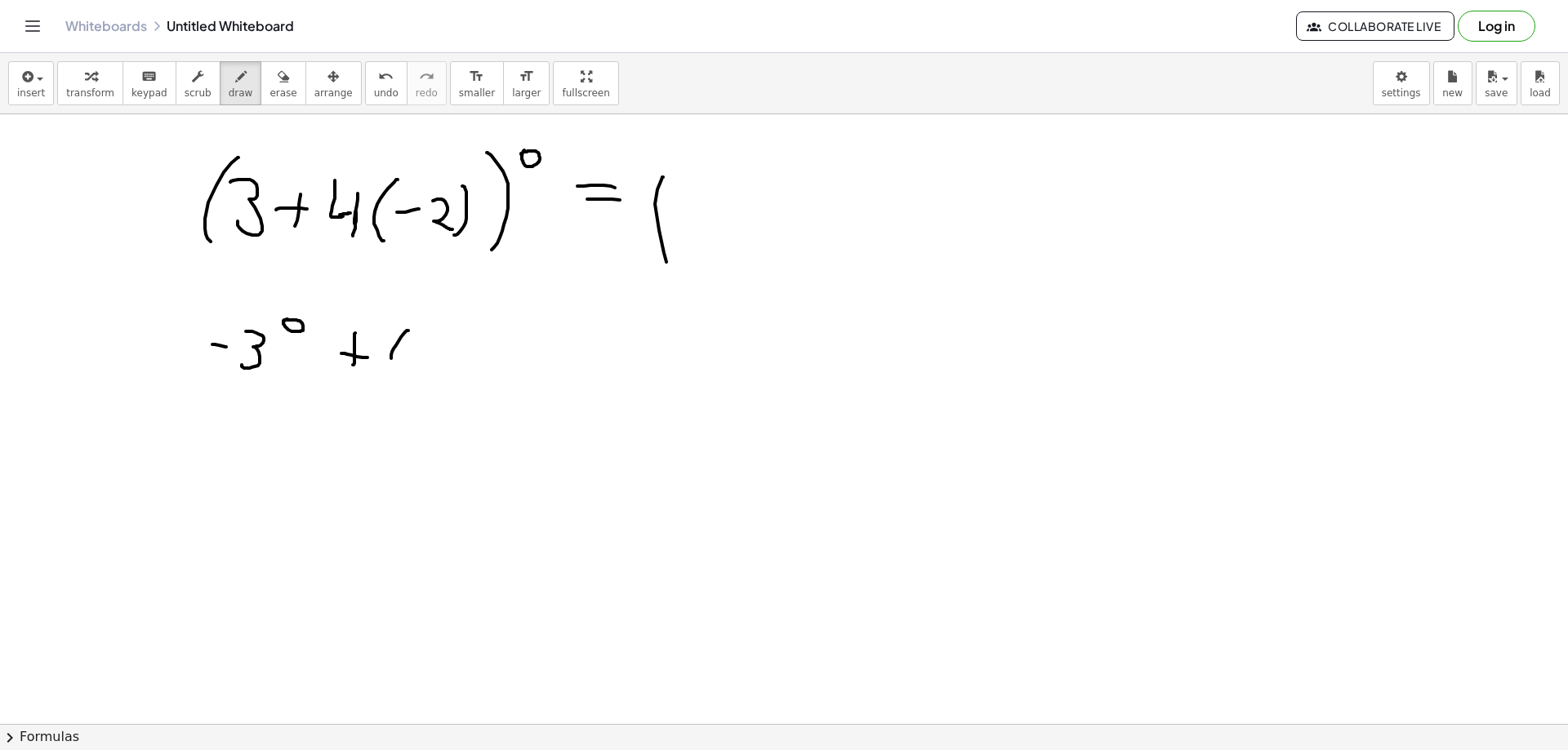
drag, startPoint x: 408, startPoint y: 352, endPoint x: 432, endPoint y: 354, distance: 24.1
drag, startPoint x: 445, startPoint y: 342, endPoint x: 464, endPoint y: 353, distance: 22.0
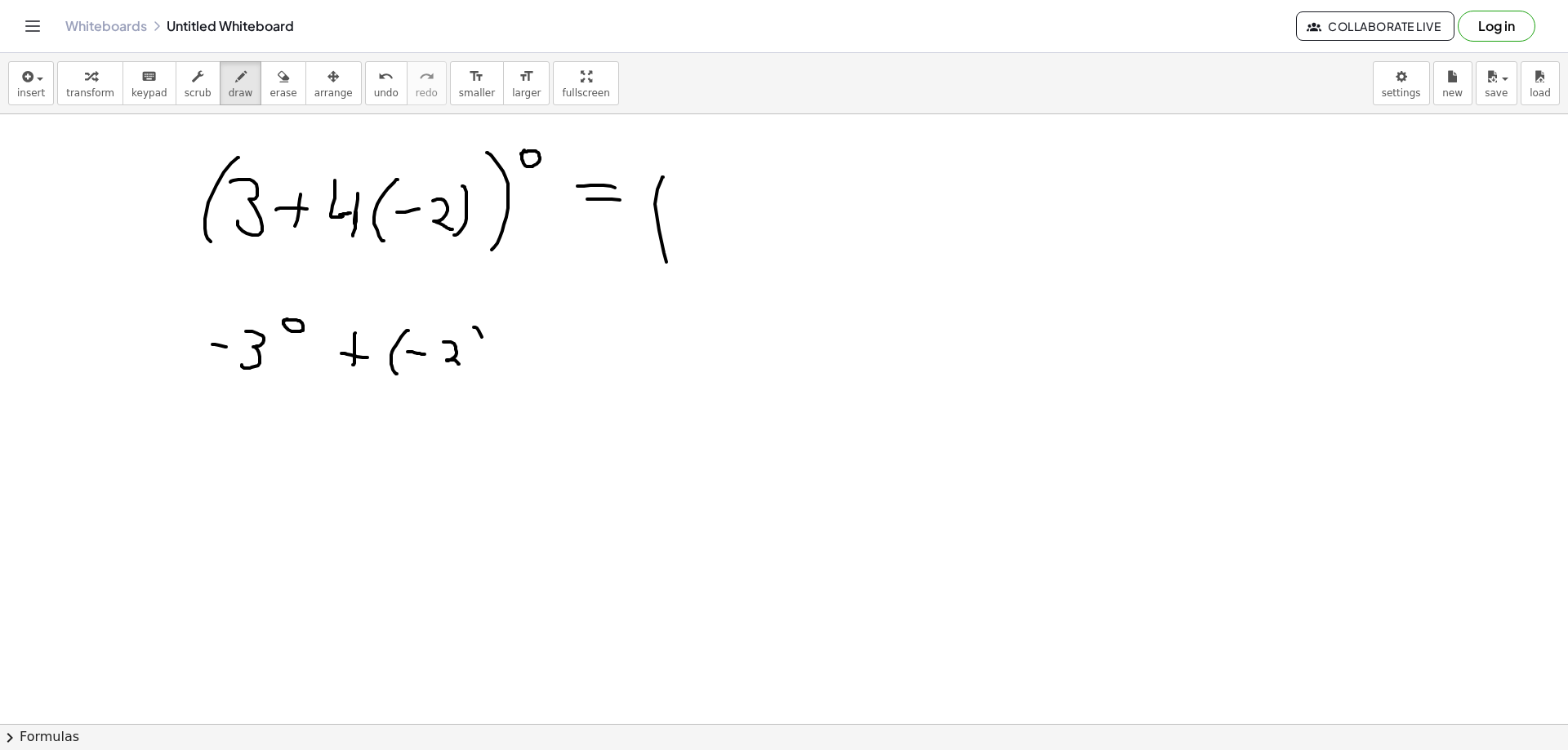
drag, startPoint x: 474, startPoint y: 327, endPoint x: 472, endPoint y: 367, distance: 40.0
drag, startPoint x: 534, startPoint y: 349, endPoint x: 552, endPoint y: 350, distance: 18.0
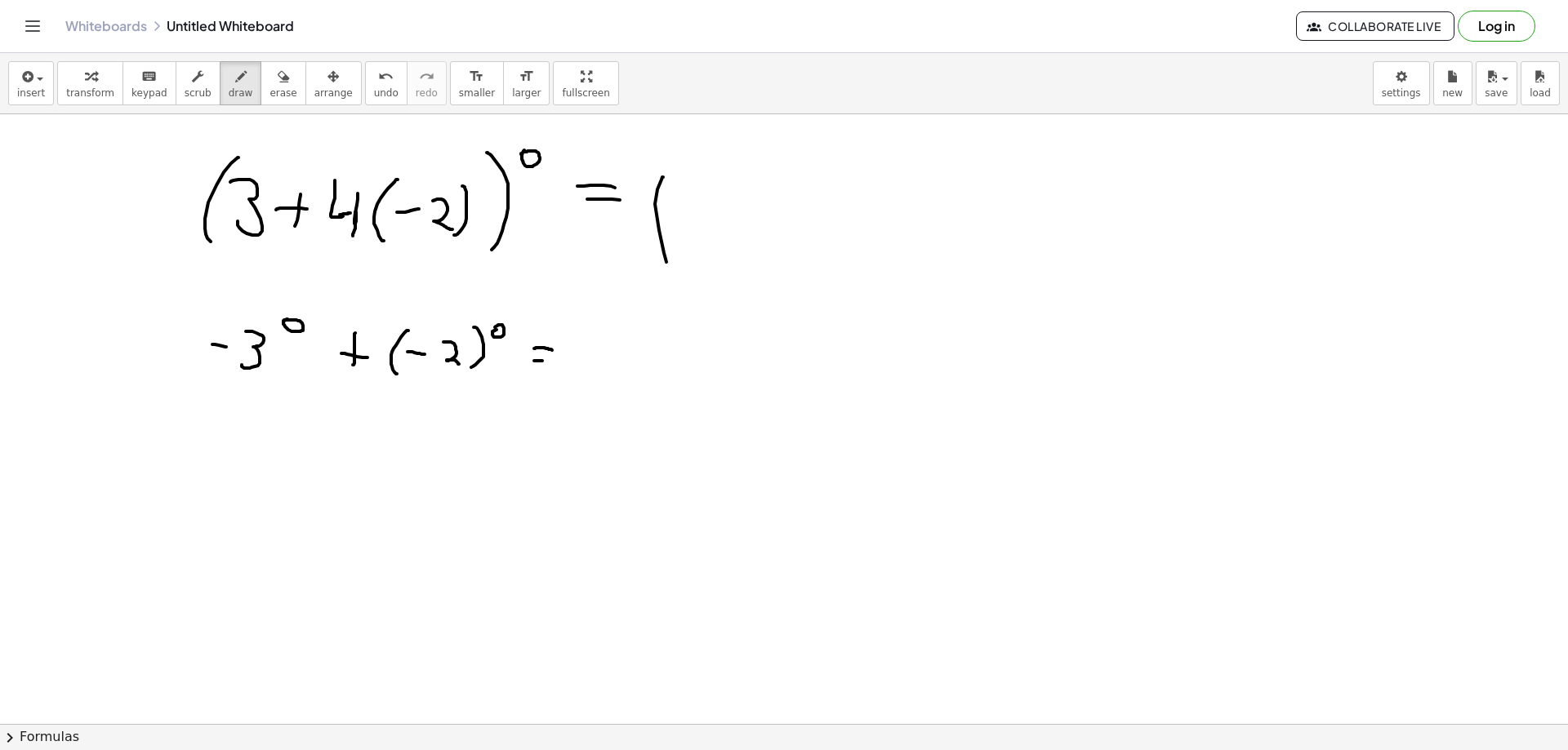
drag, startPoint x: 536, startPoint y: 361, endPoint x: 549, endPoint y: 361, distance: 13.0
drag, startPoint x: 388, startPoint y: 387, endPoint x: 445, endPoint y: 398, distance: 58.1
drag, startPoint x: 497, startPoint y: 389, endPoint x: 440, endPoint y: 402, distance: 58.5
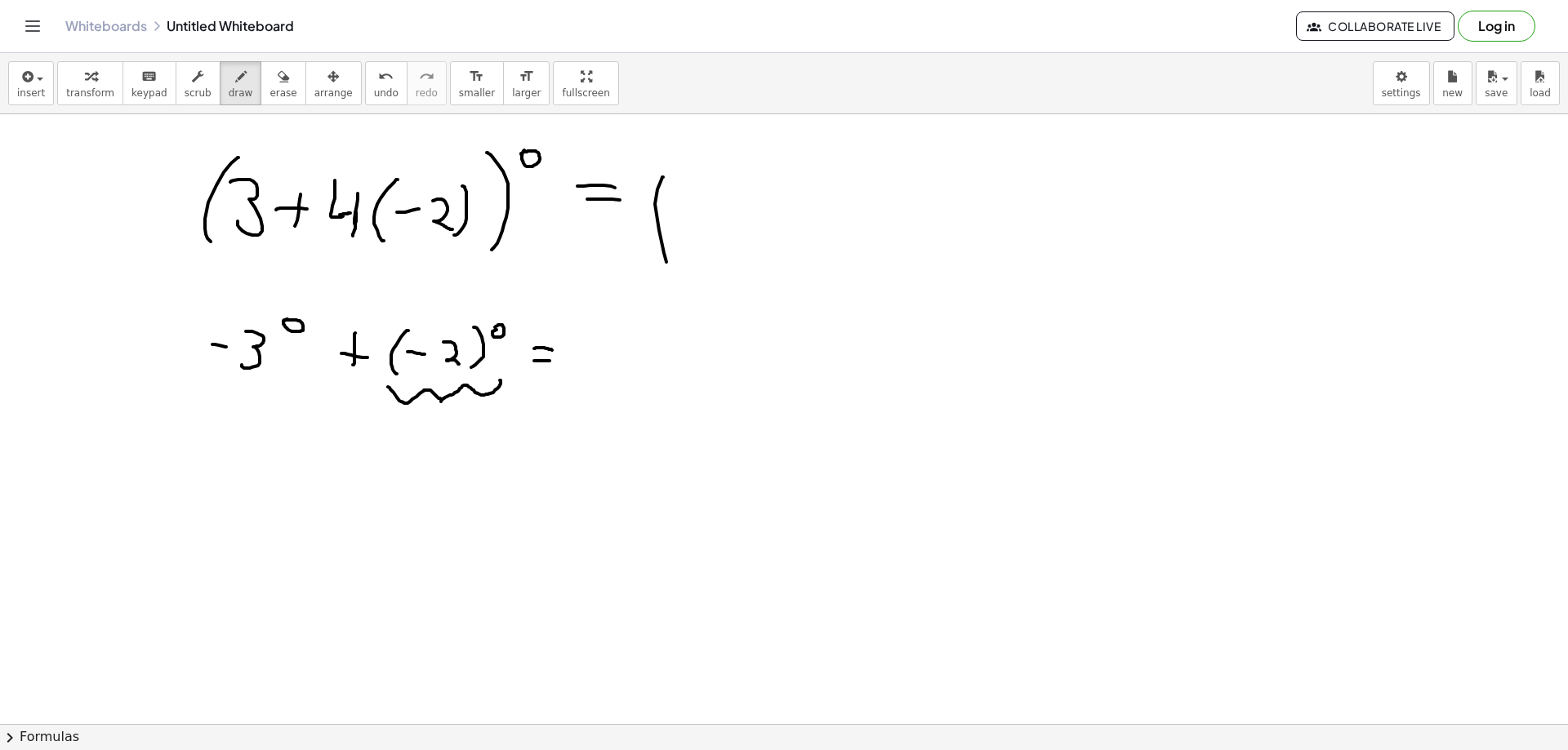
drag, startPoint x: 445, startPoint y: 422, endPoint x: 440, endPoint y: 452, distance: 30.4
drag, startPoint x: 210, startPoint y: 377, endPoint x: 250, endPoint y: 394, distance: 43.5
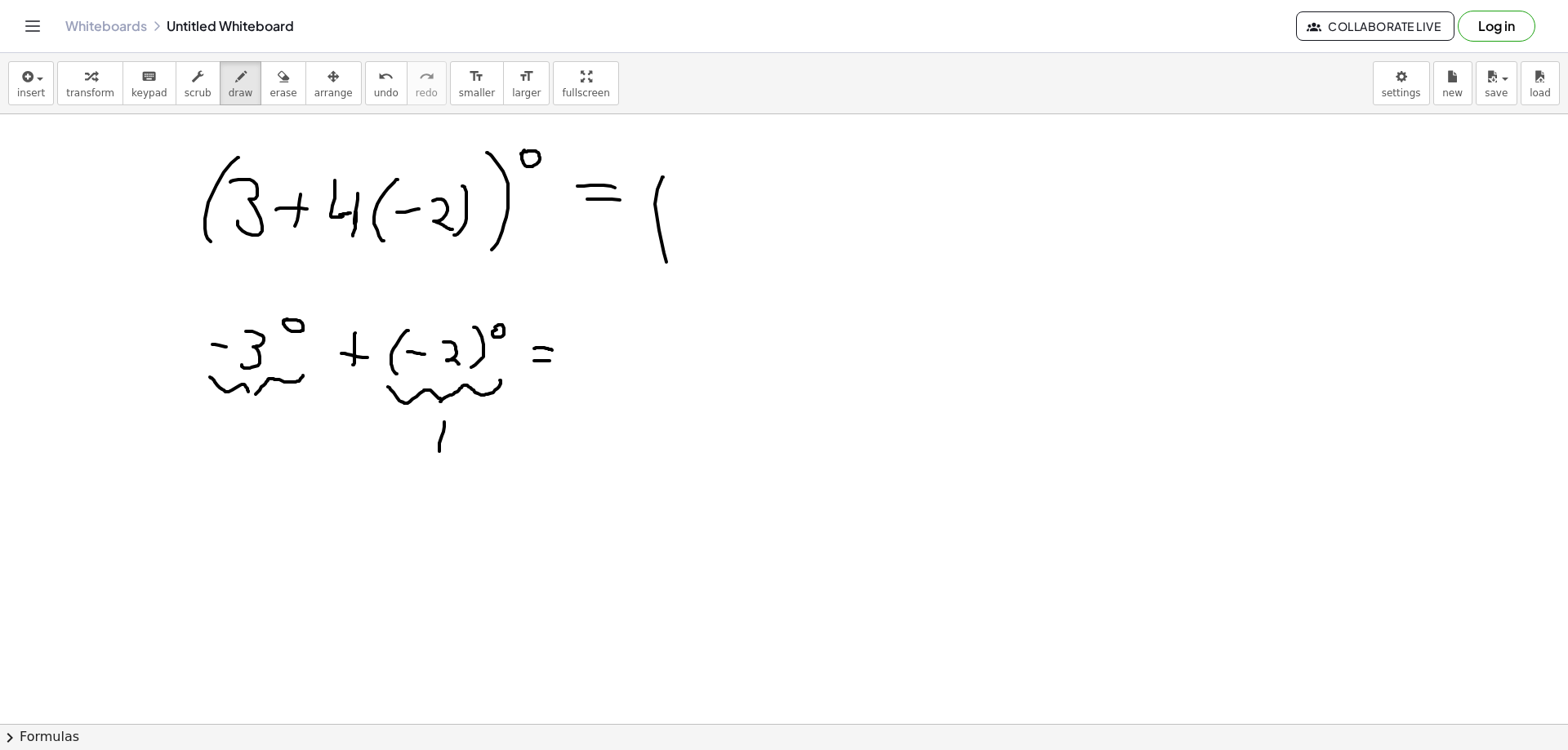
drag, startPoint x: 194, startPoint y: 442, endPoint x: 208, endPoint y: 442, distance: 14.0
drag, startPoint x: 237, startPoint y: 424, endPoint x: 233, endPoint y: 463, distance: 39.2
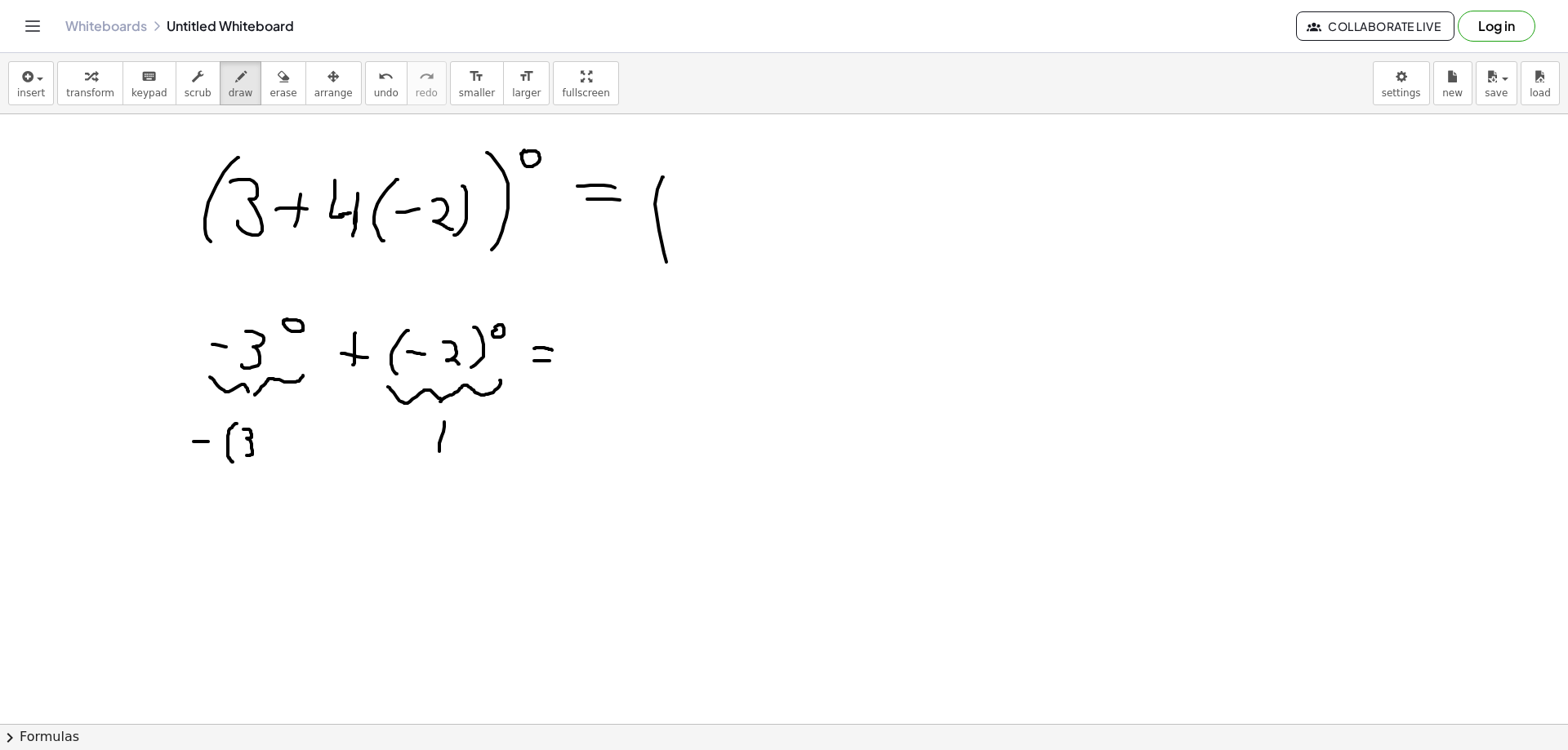
drag, startPoint x: 244, startPoint y: 430, endPoint x: 244, endPoint y: 456, distance: 26.0
drag, startPoint x: 277, startPoint y: 425, endPoint x: 257, endPoint y: 472, distance: 51.1
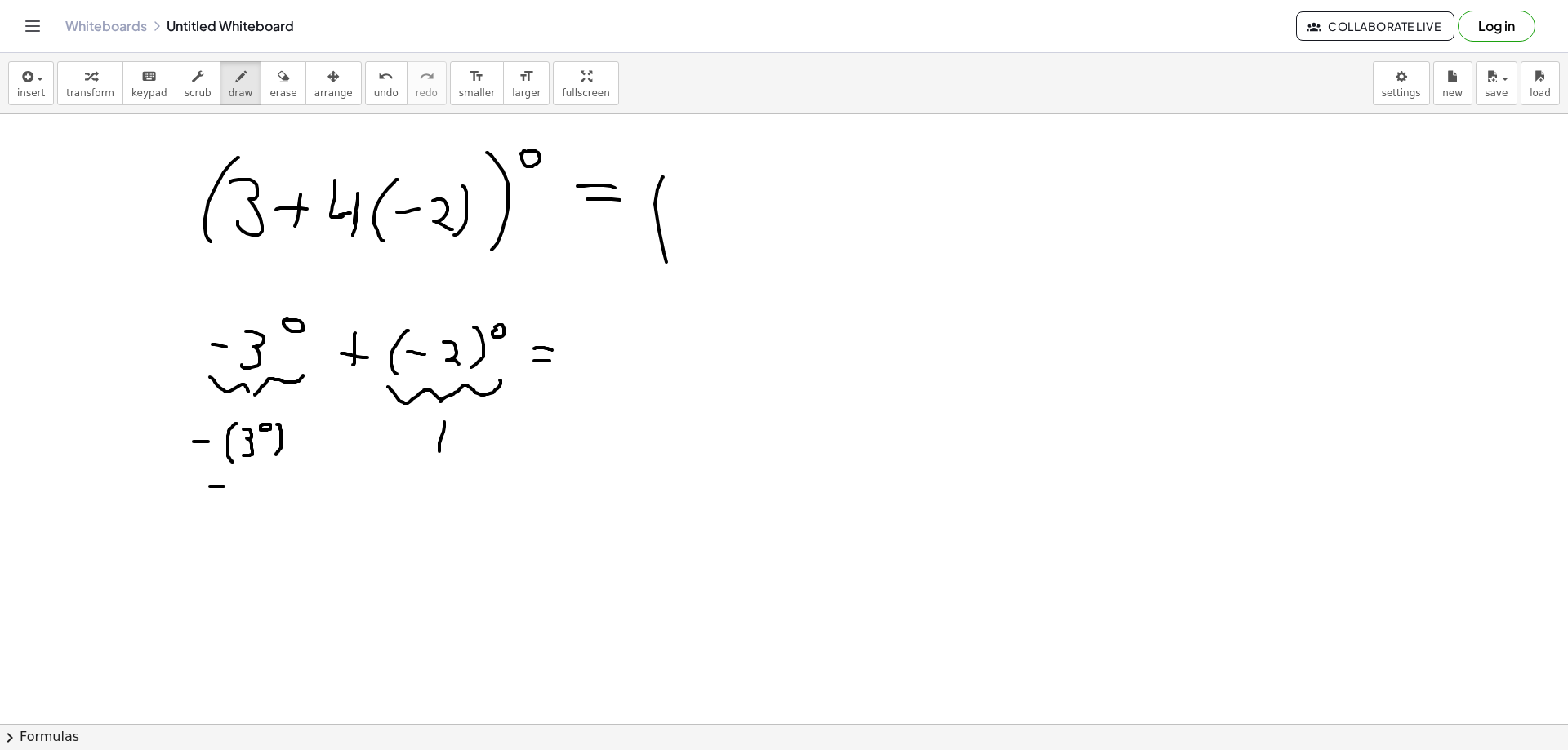
drag, startPoint x: 210, startPoint y: 486, endPoint x: 230, endPoint y: 486, distance: 20.0
drag, startPoint x: 247, startPoint y: 481, endPoint x: 255, endPoint y: 520, distance: 39.8
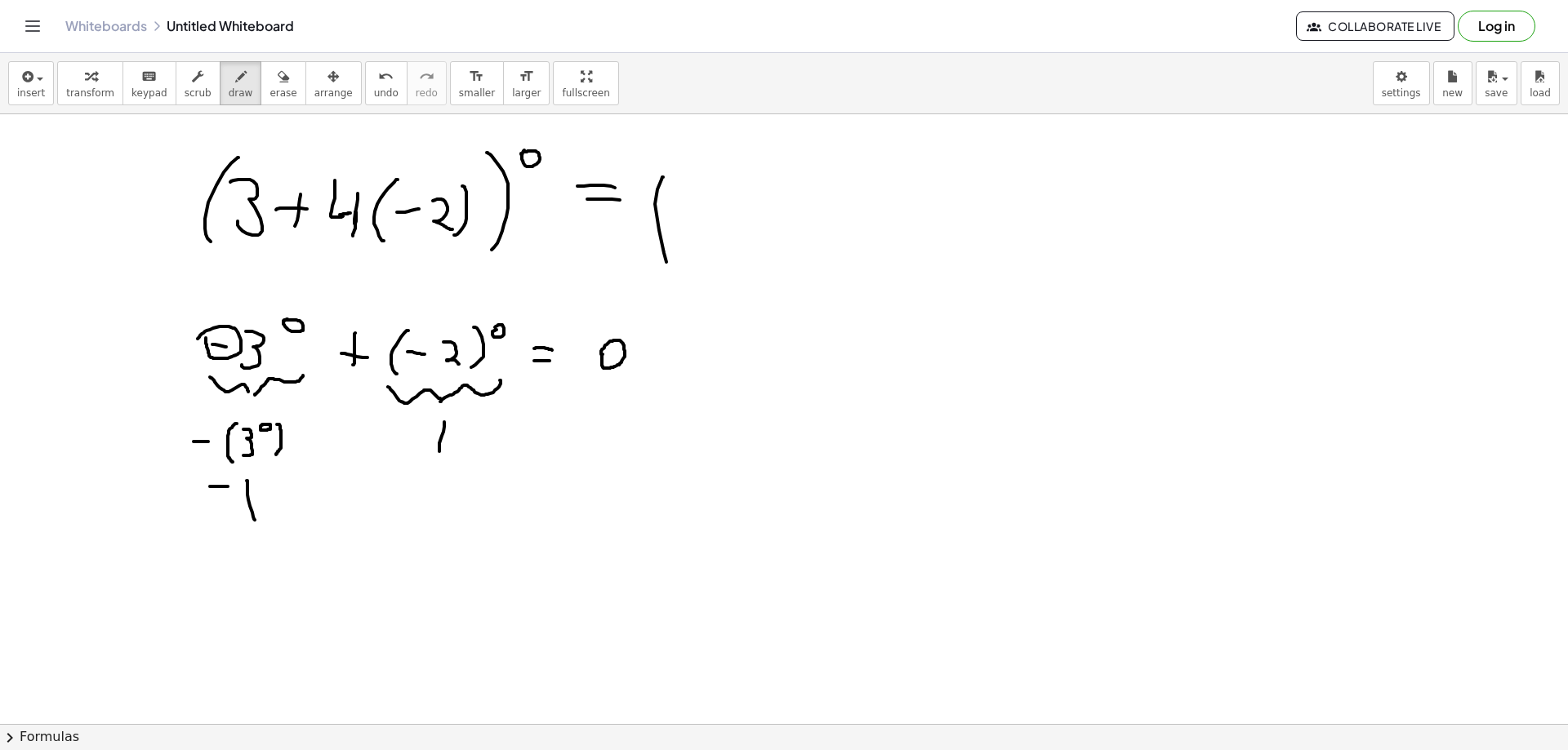
click at [270, 74] on div "button" at bounding box center [283, 76] width 27 height 20
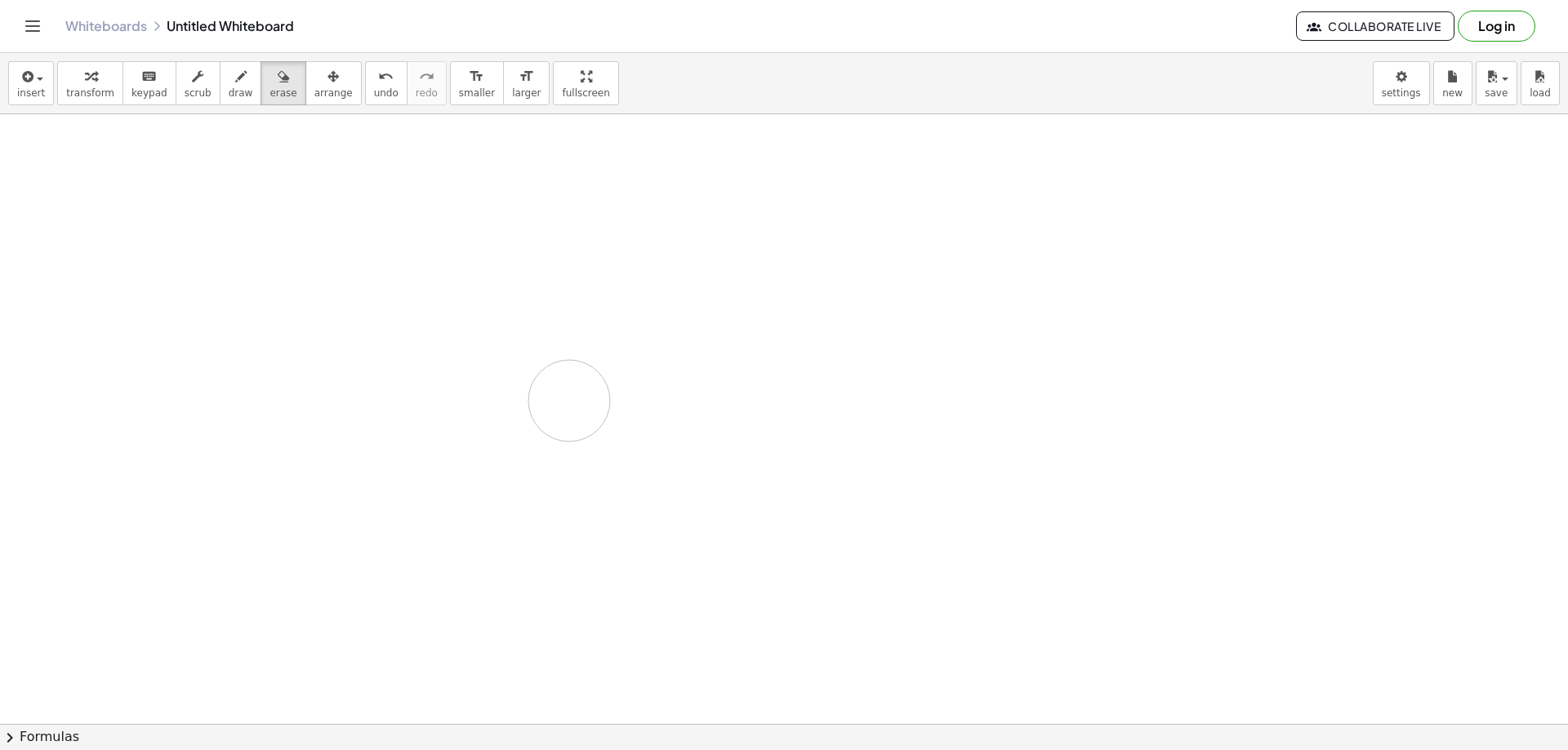
drag, startPoint x: 263, startPoint y: 281, endPoint x: 216, endPoint y: 147, distance: 142.0
click at [235, 85] on icon "button" at bounding box center [240, 77] width 11 height 20
drag, startPoint x: 183, startPoint y: 170, endPoint x: 180, endPoint y: 210, distance: 40.1
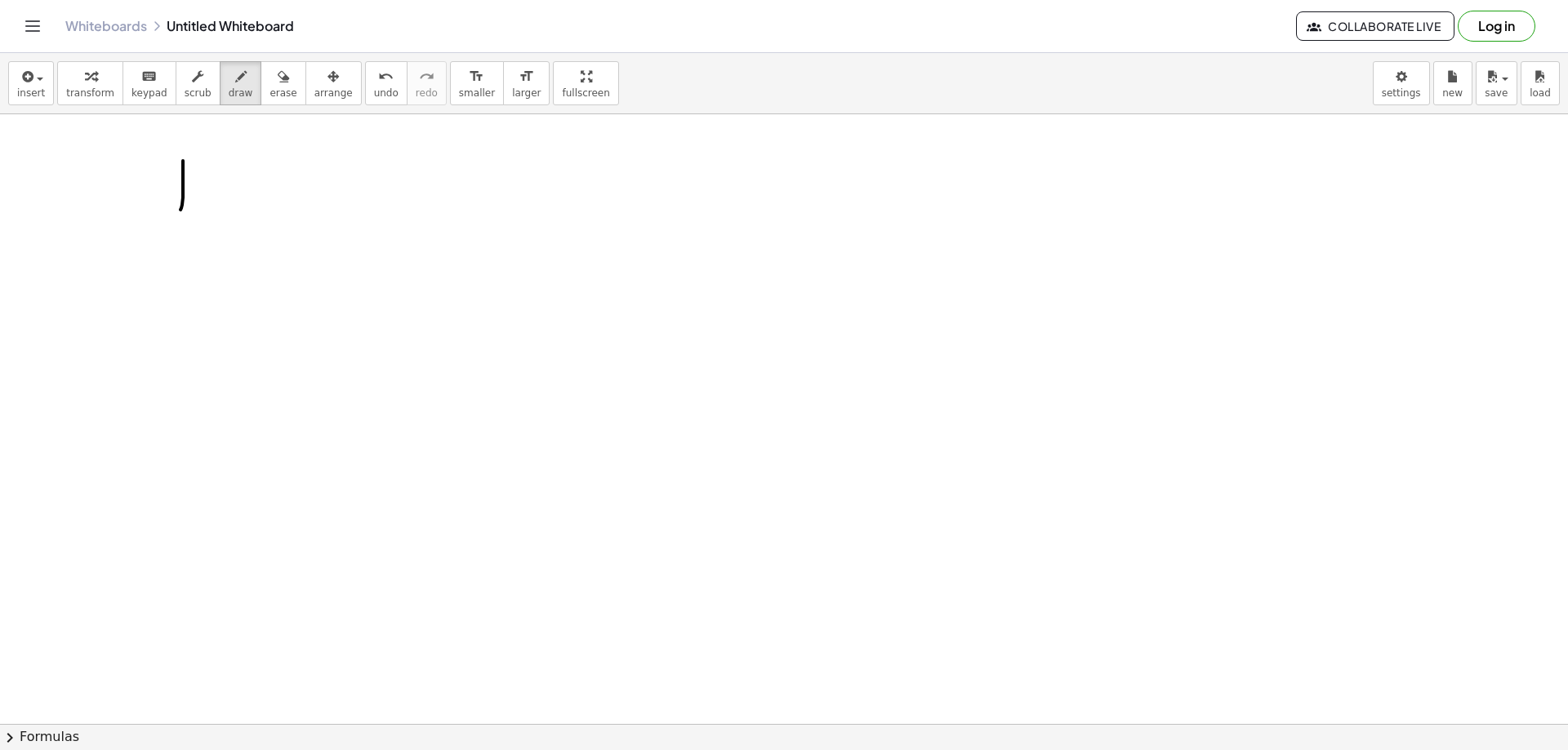
drag, startPoint x: 189, startPoint y: 209, endPoint x: 185, endPoint y: 228, distance: 19.4
drag, startPoint x: 287, startPoint y: 193, endPoint x: 287, endPoint y: 183, distance: 10.0
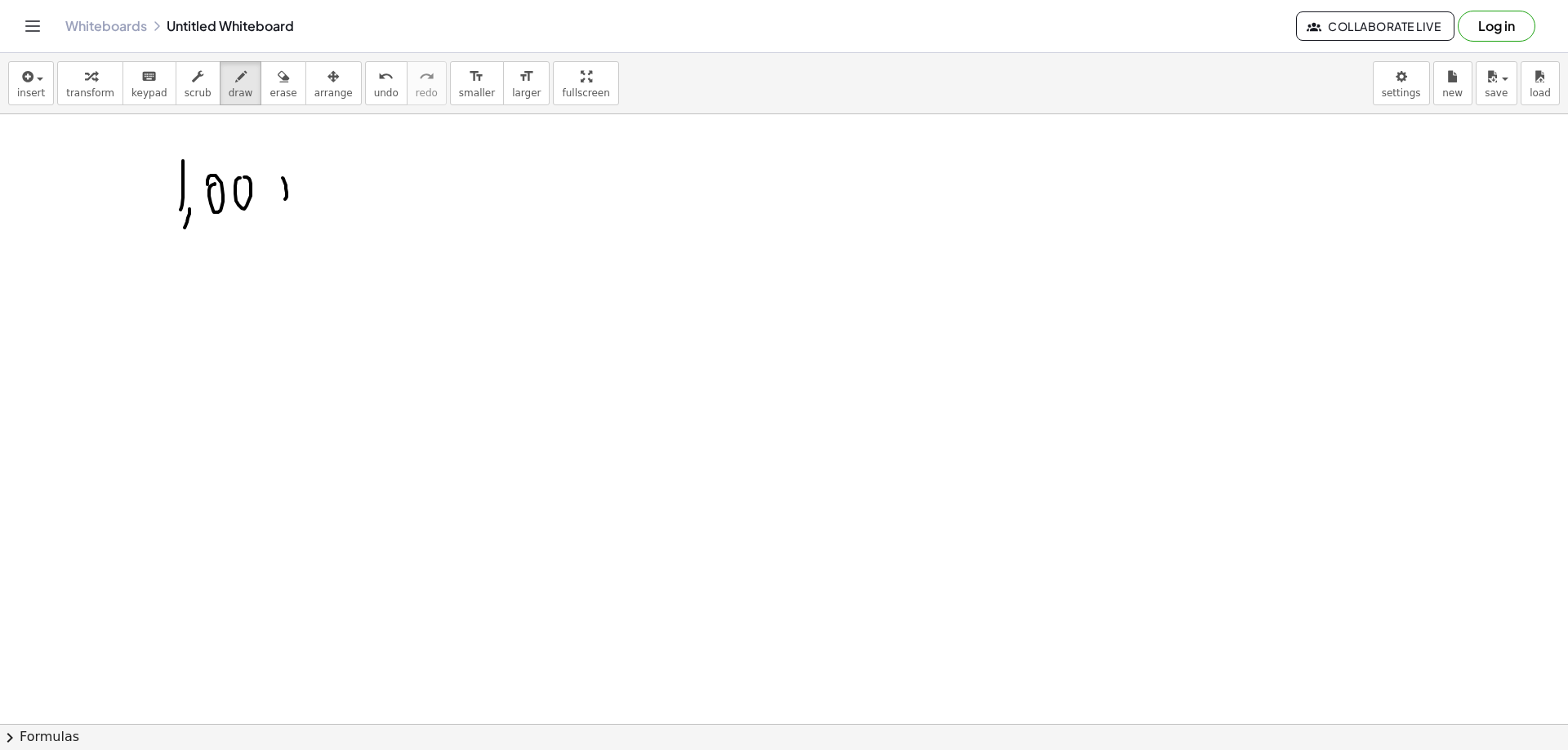
drag, startPoint x: 316, startPoint y: 214, endPoint x: 305, endPoint y: 227, distance: 17.0
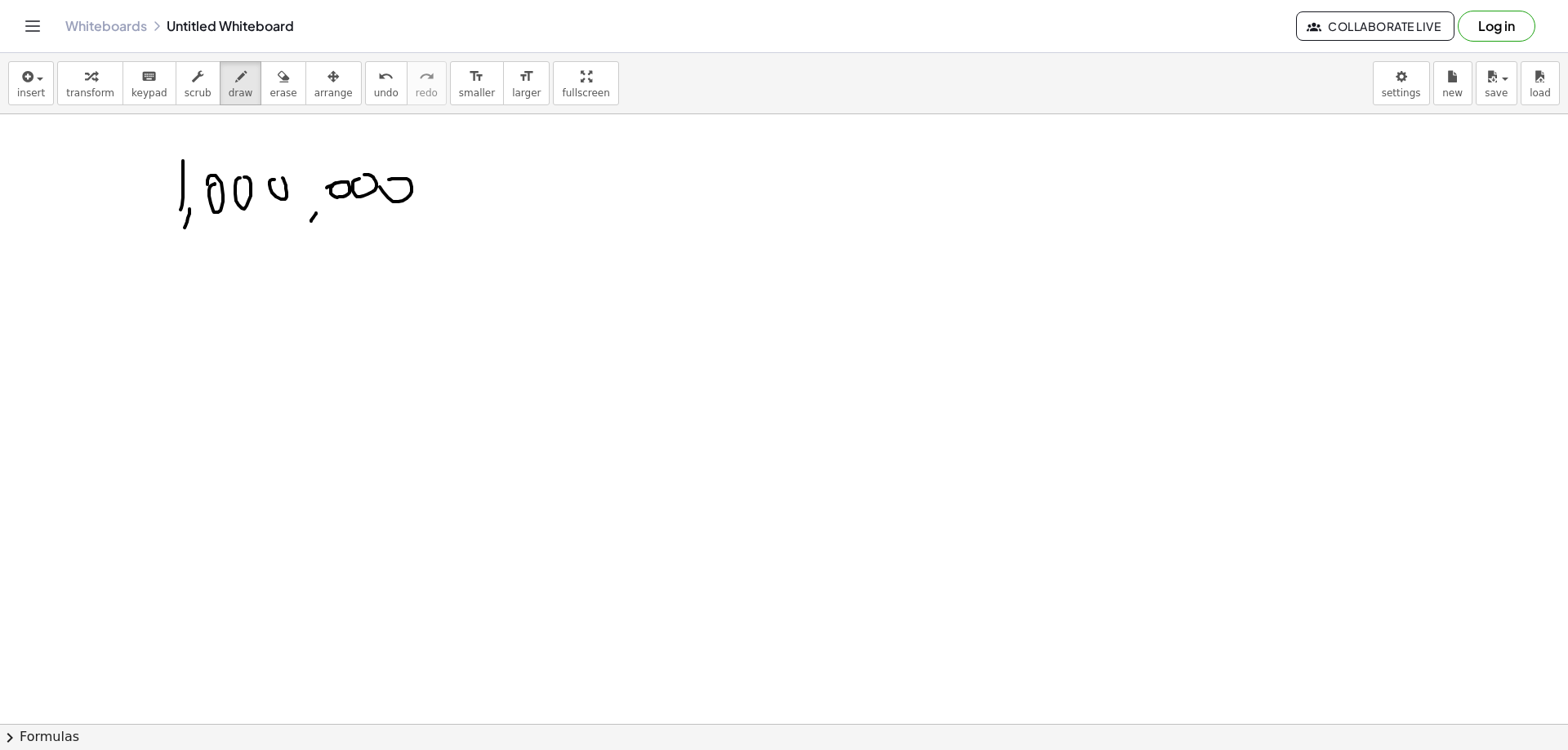
drag, startPoint x: 407, startPoint y: 179, endPoint x: 392, endPoint y: 254, distance: 76.5
drag, startPoint x: 203, startPoint y: 289, endPoint x: 198, endPoint y: 313, distance: 24.5
drag, startPoint x: 223, startPoint y: 284, endPoint x: 245, endPoint y: 274, distance: 24.2
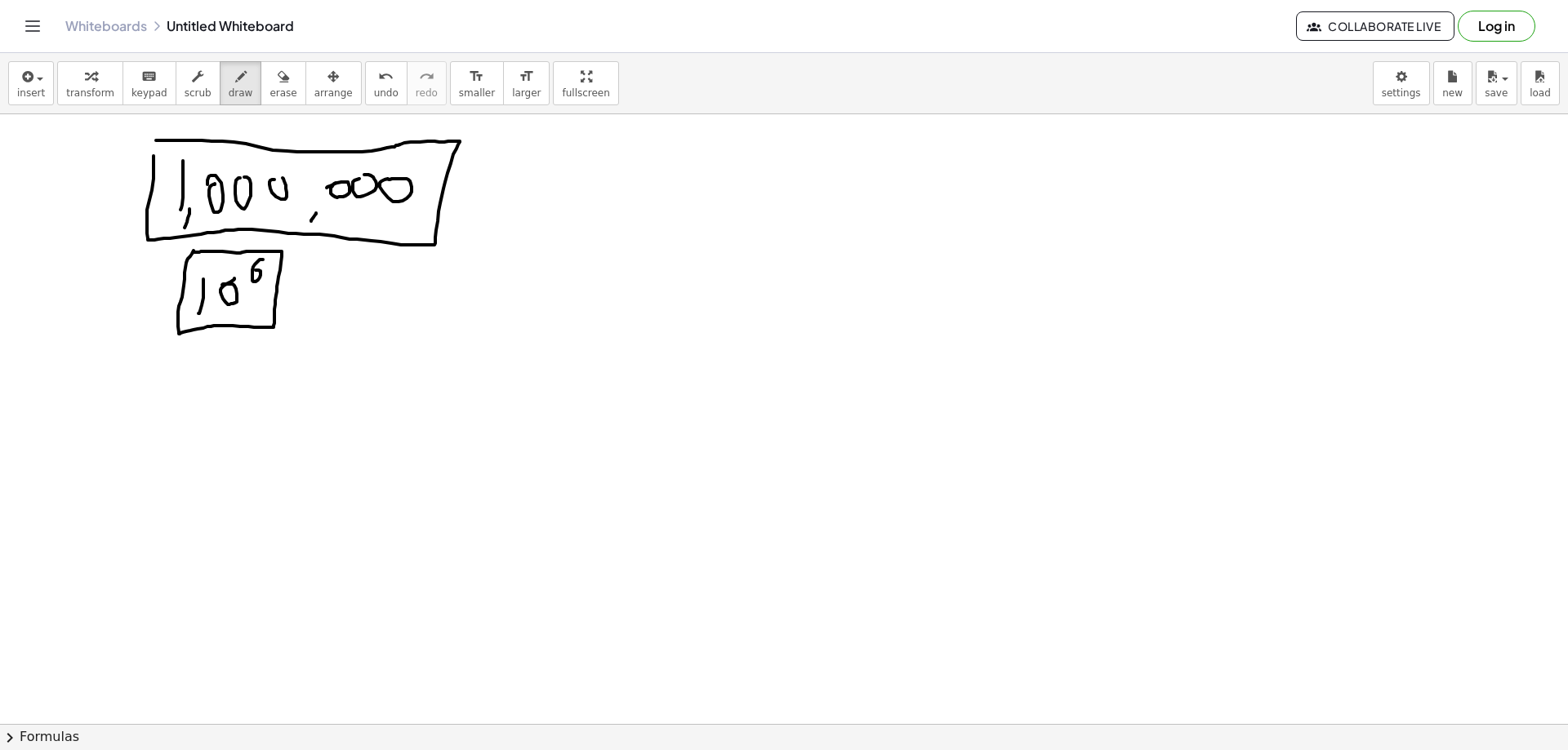
drag, startPoint x: 162, startPoint y: 140, endPoint x: 168, endPoint y: 156, distance: 17.1
drag, startPoint x: 237, startPoint y: 395, endPoint x: 235, endPoint y: 422, distance: 27.1
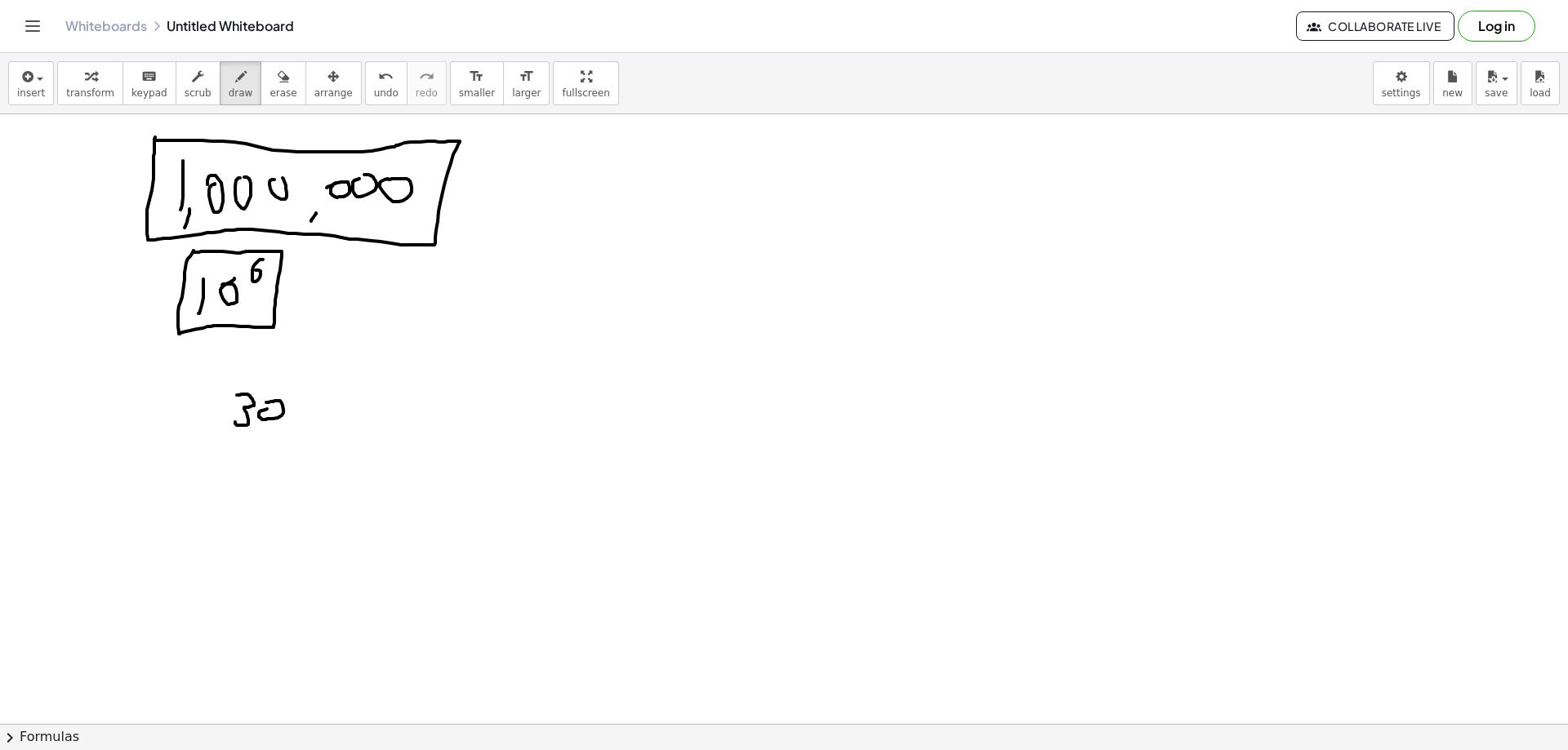
drag, startPoint x: 298, startPoint y: 404, endPoint x: 302, endPoint y: 420, distance: 16.5
drag, startPoint x: 389, startPoint y: 391, endPoint x: 371, endPoint y: 427, distance: 40.2
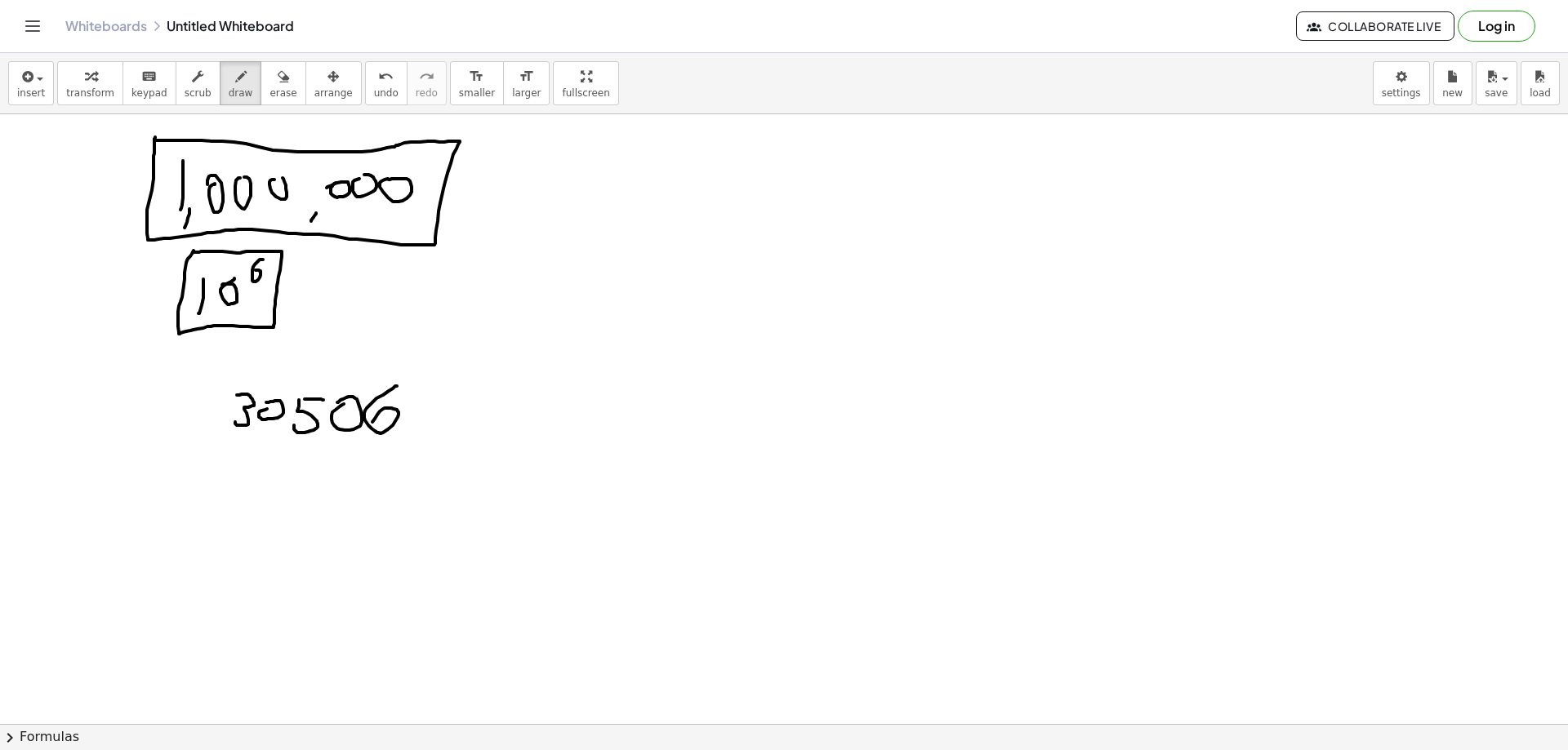
drag, startPoint x: 419, startPoint y: 390, endPoint x: 410, endPoint y: 393, distance: 9.5
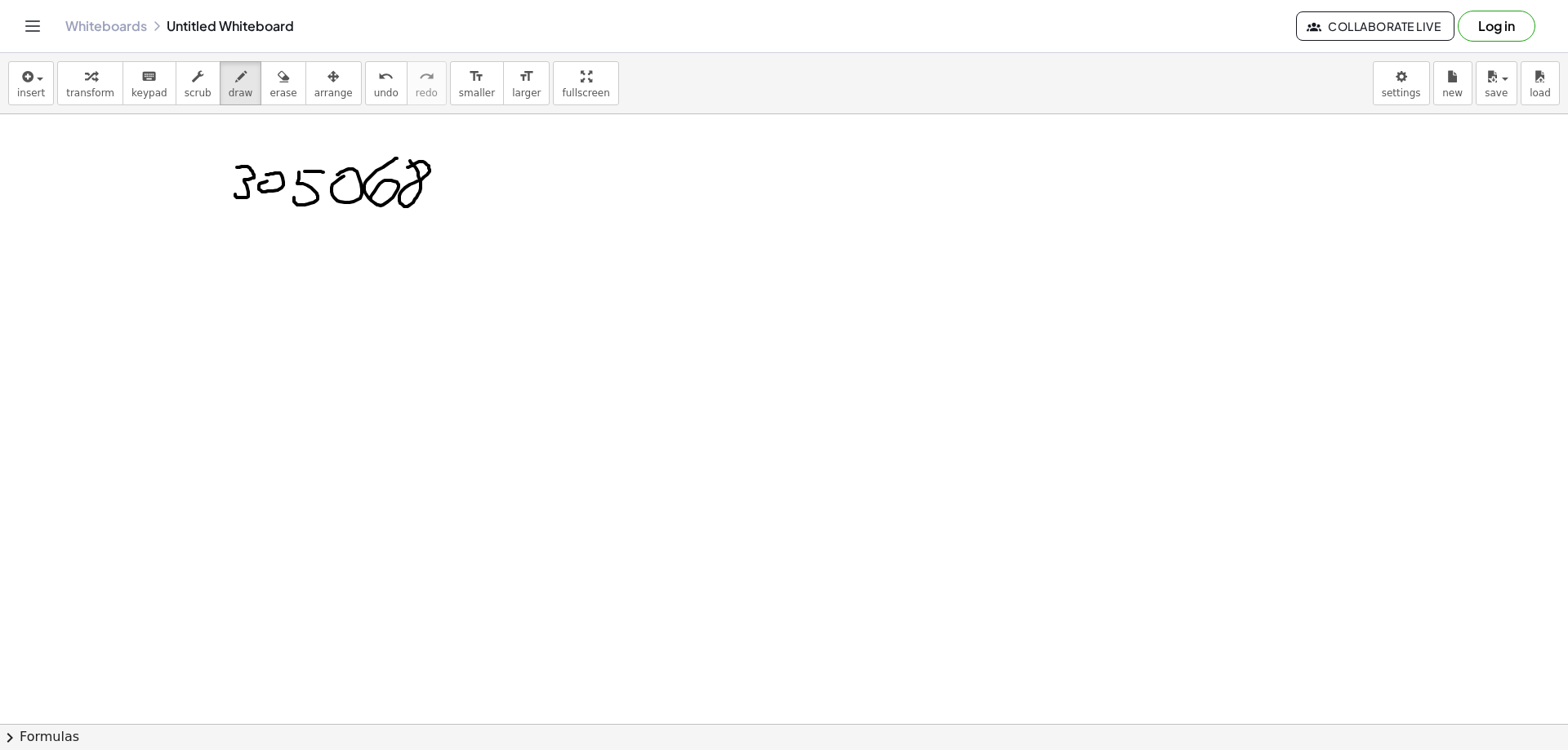
scroll to position [1830, 0]
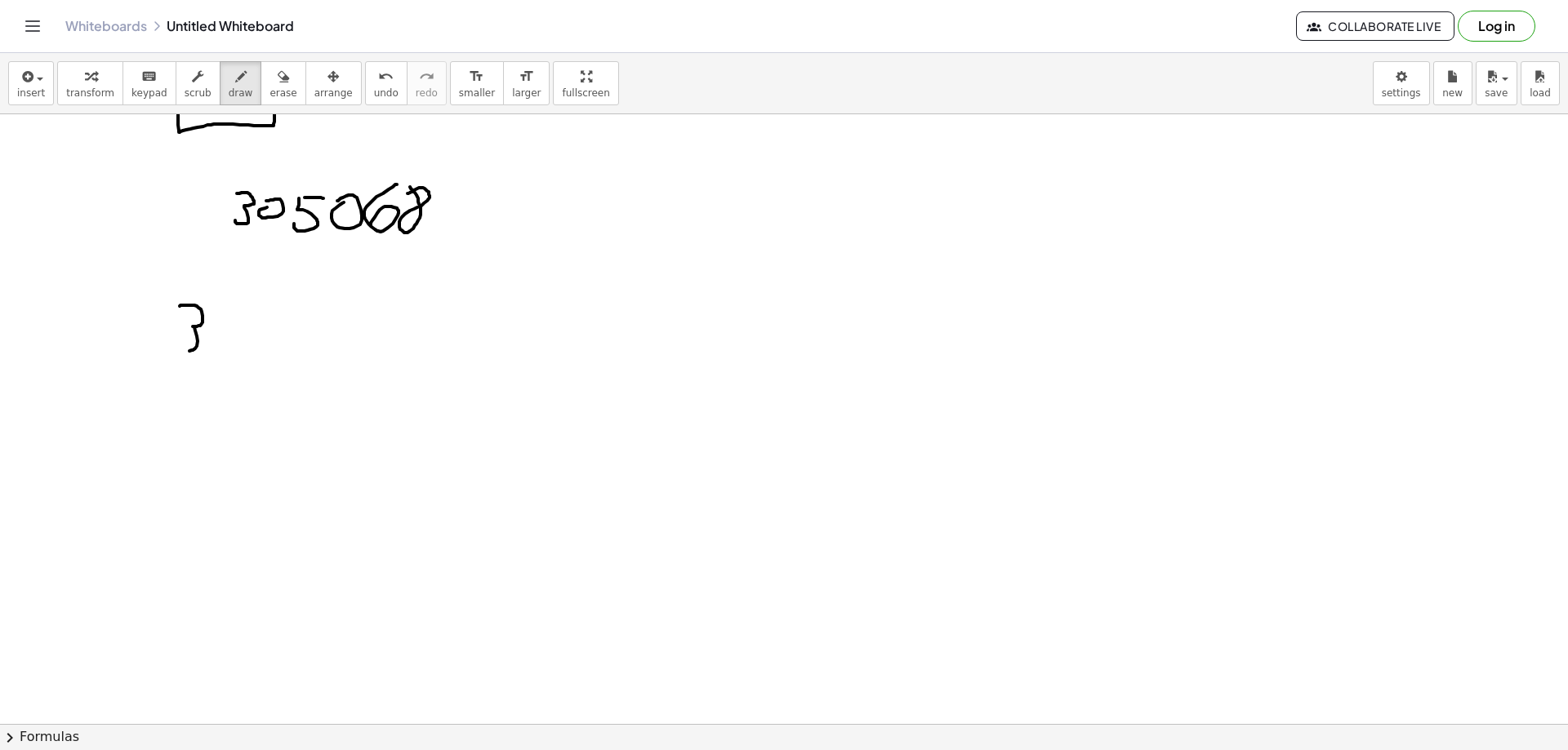
drag, startPoint x: 180, startPoint y: 306, endPoint x: 183, endPoint y: 344, distance: 38.1
drag, startPoint x: 213, startPoint y: 326, endPoint x: 227, endPoint y: 352, distance: 29.5
drag, startPoint x: 228, startPoint y: 331, endPoint x: 208, endPoint y: 351, distance: 28.3
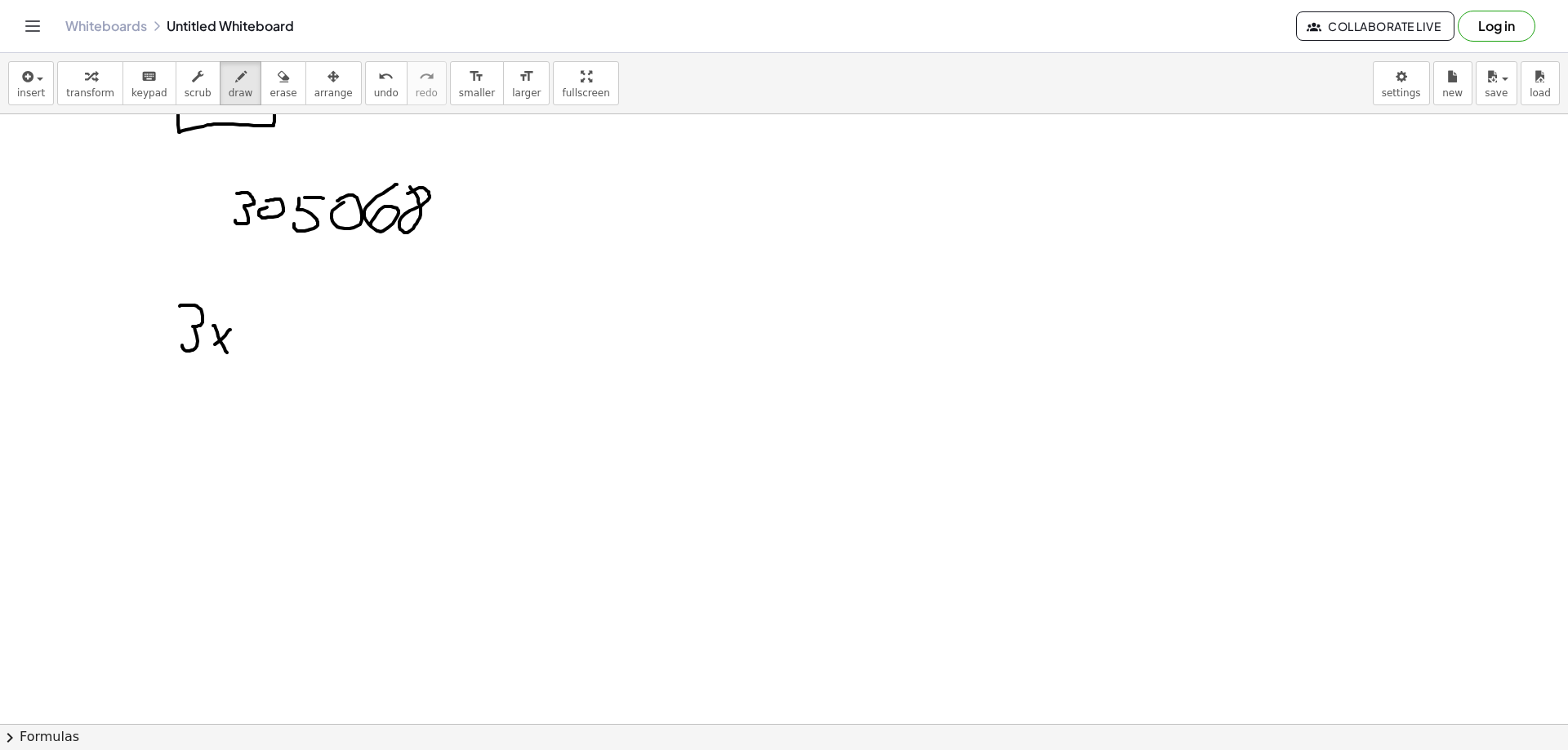
drag, startPoint x: 248, startPoint y: 321, endPoint x: 242, endPoint y: 354, distance: 33.5
drag, startPoint x: 294, startPoint y: 299, endPoint x: 305, endPoint y: 297, distance: 11.2
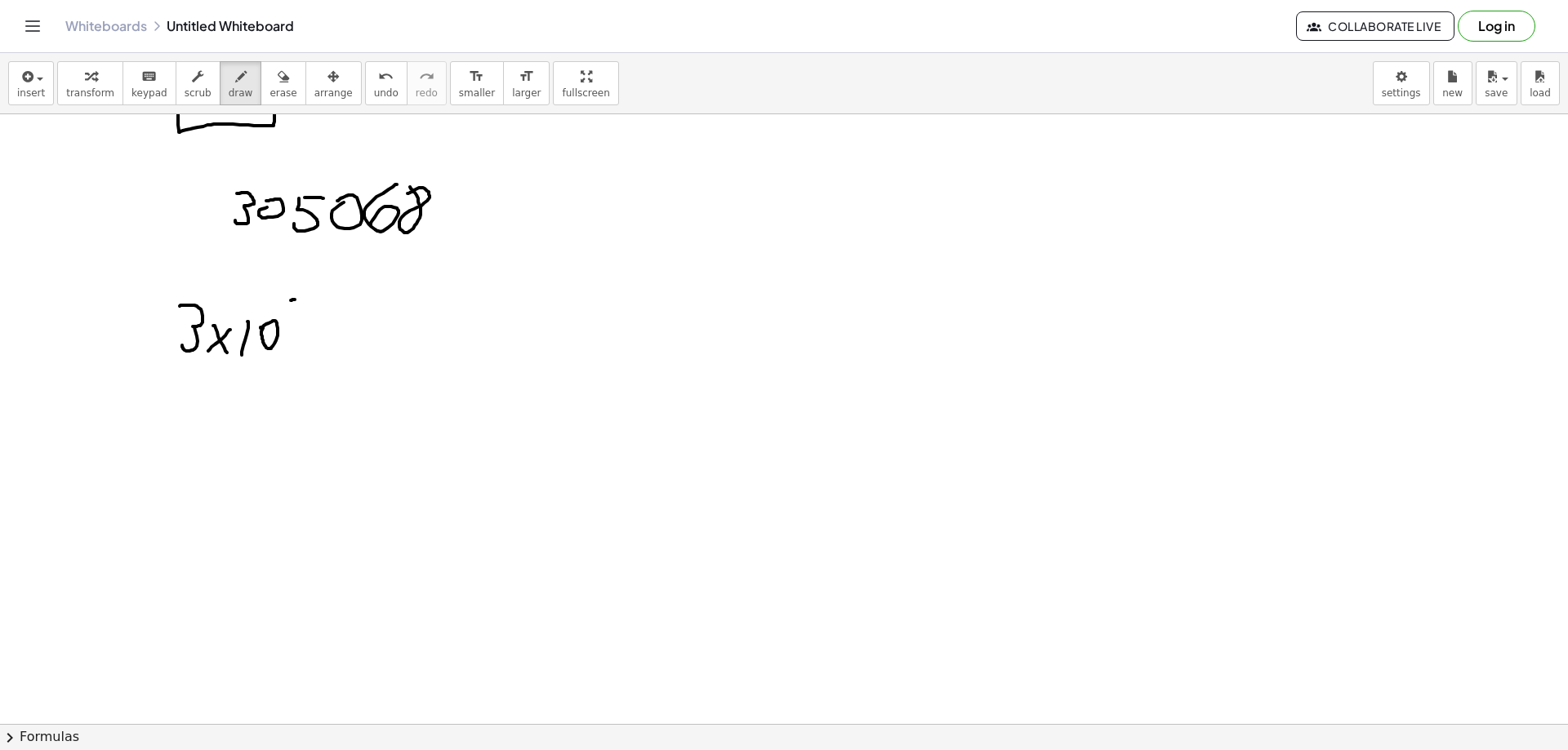
drag, startPoint x: 291, startPoint y: 299, endPoint x: 290, endPoint y: 322, distance: 23.0
drag, startPoint x: 349, startPoint y: 321, endPoint x: 340, endPoint y: 339, distance: 20.1
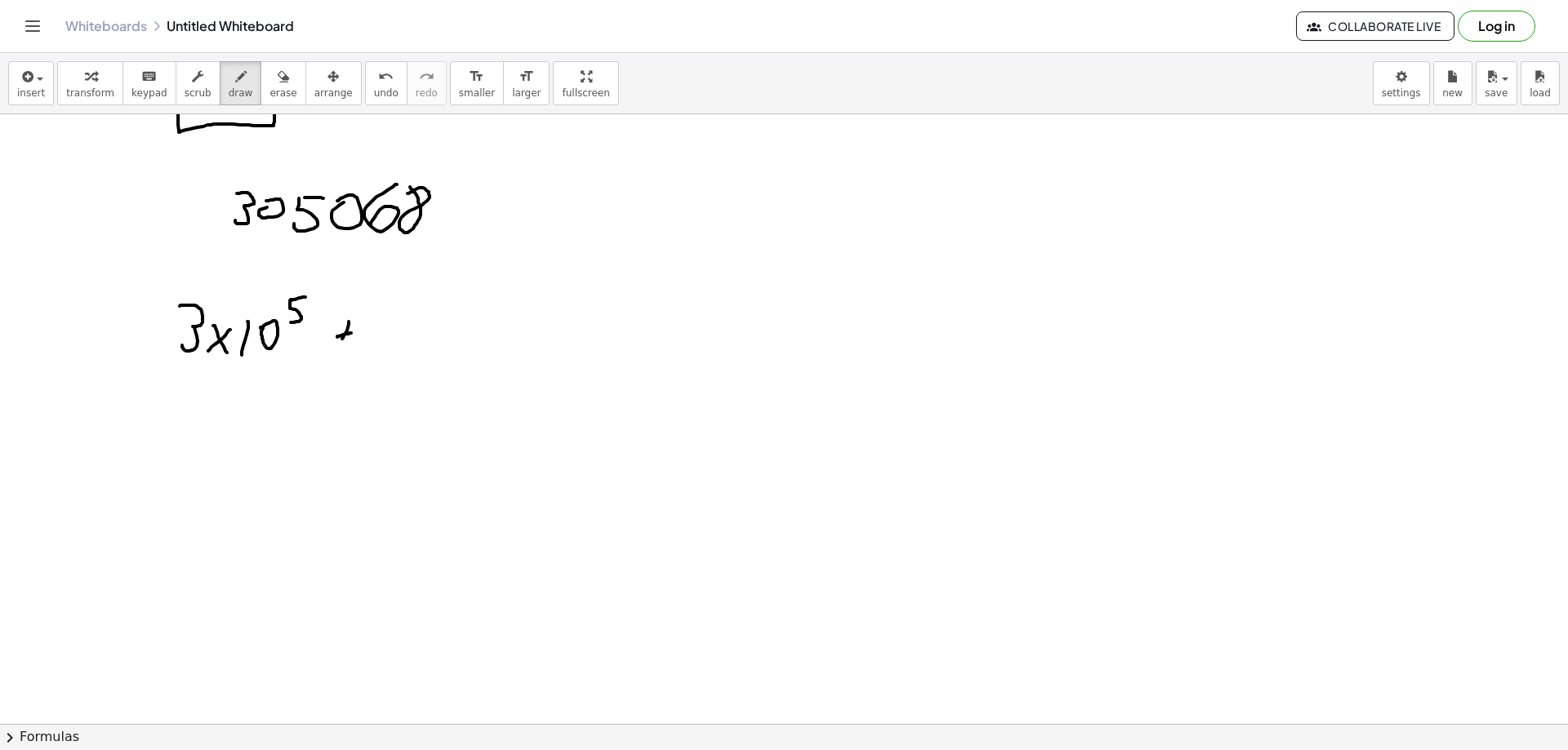
drag, startPoint x: 337, startPoint y: 336, endPoint x: 353, endPoint y: 332, distance: 16.5
drag, startPoint x: 386, startPoint y: 314, endPoint x: 407, endPoint y: 329, distance: 25.8
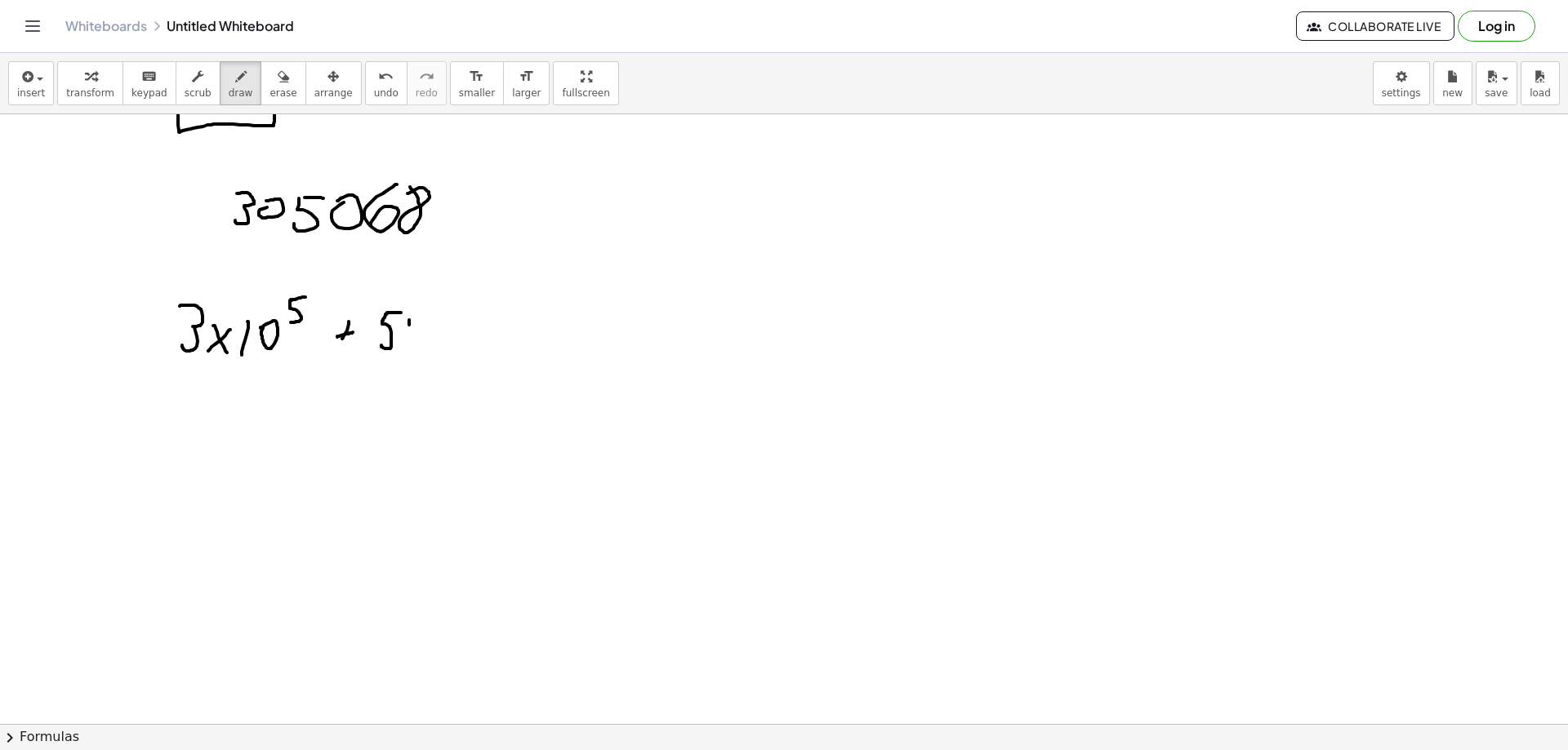
drag, startPoint x: 409, startPoint y: 325, endPoint x: 417, endPoint y: 340, distance: 17.0
drag, startPoint x: 422, startPoint y: 325, endPoint x: 397, endPoint y: 348, distance: 34.0
drag, startPoint x: 432, startPoint y: 330, endPoint x: 422, endPoint y: 351, distance: 23.3
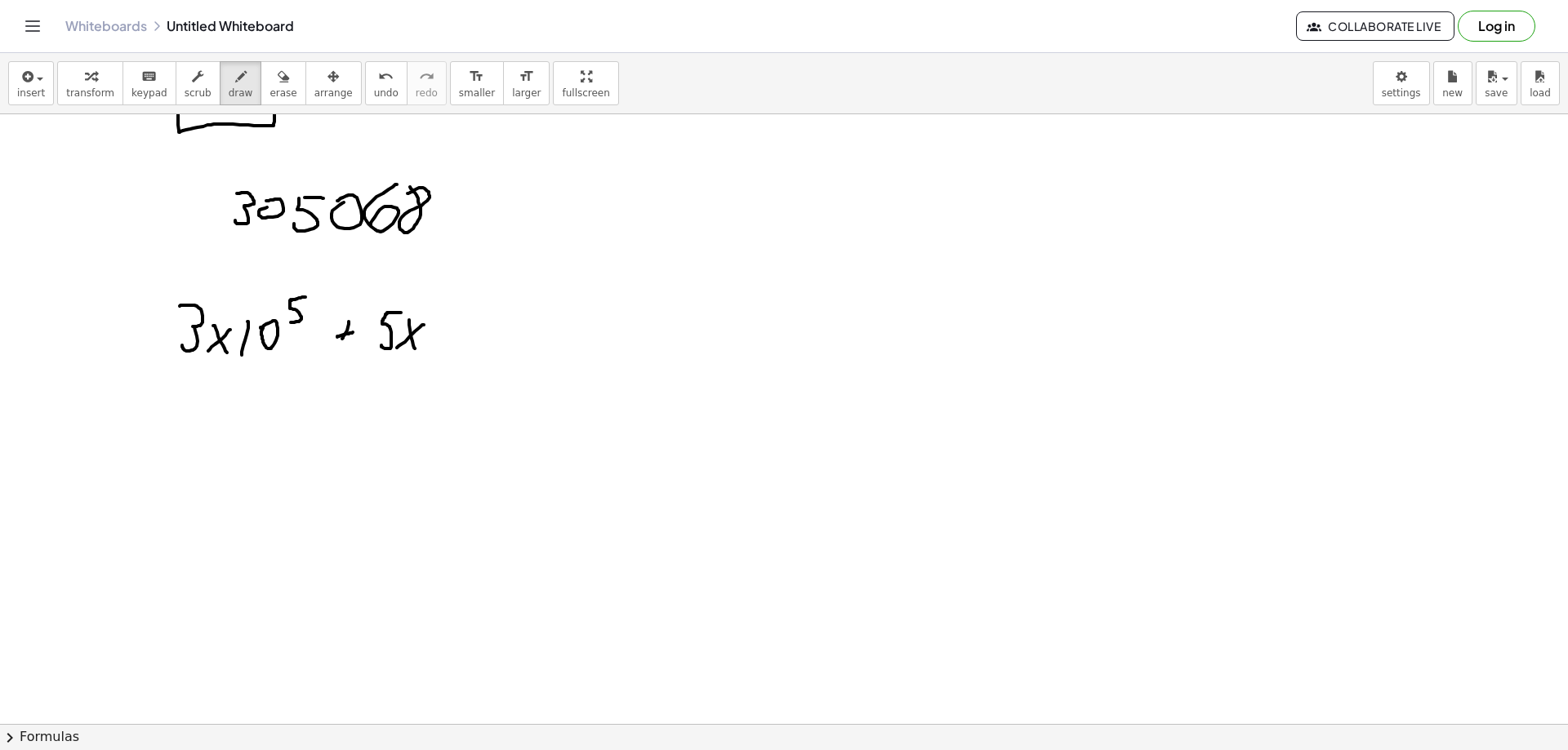
drag, startPoint x: 461, startPoint y: 295, endPoint x: 454, endPoint y: 323, distance: 28.9
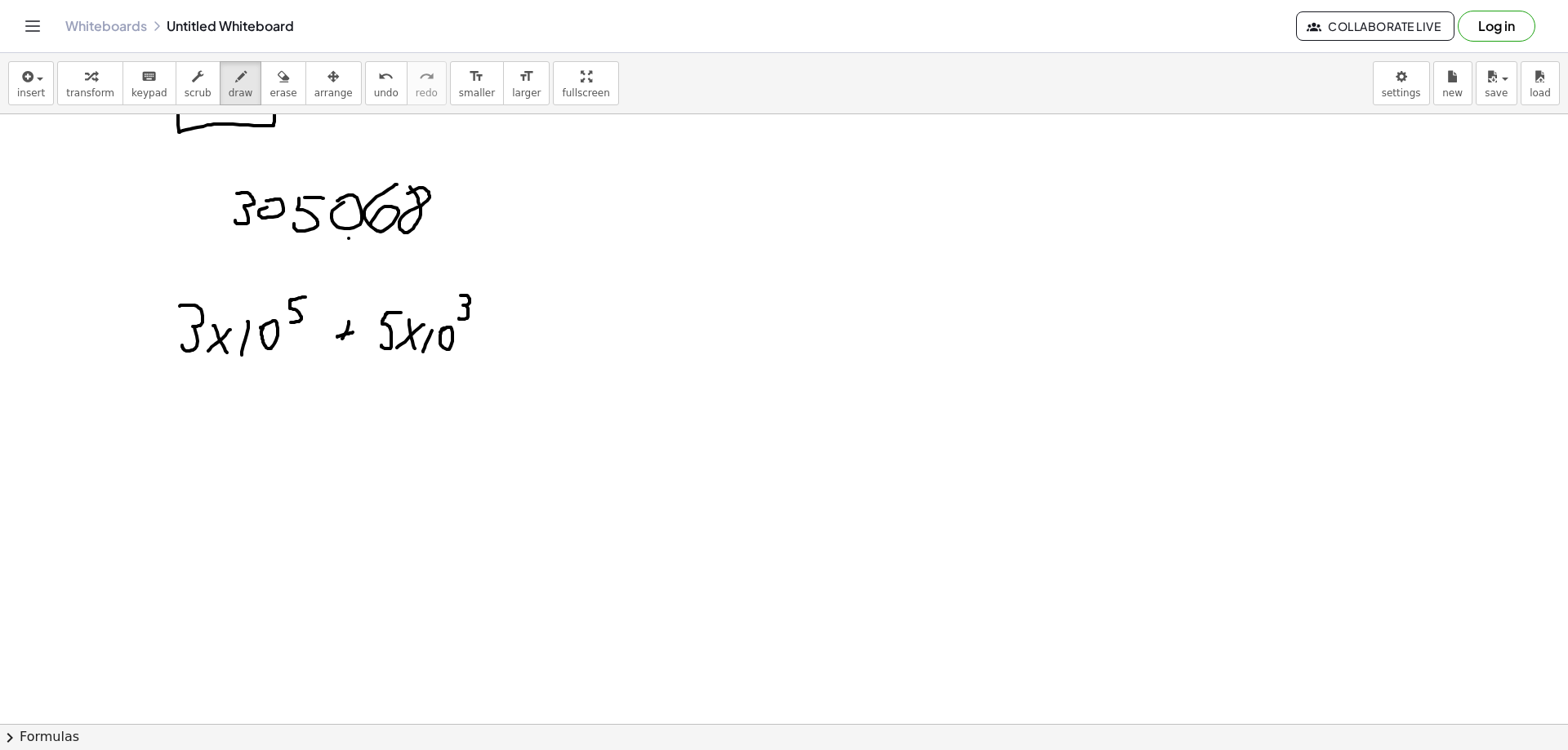
drag, startPoint x: 488, startPoint y: 315, endPoint x: 476, endPoint y: 338, distance: 25.9
drag, startPoint x: 475, startPoint y: 337, endPoint x: 498, endPoint y: 330, distance: 24.0
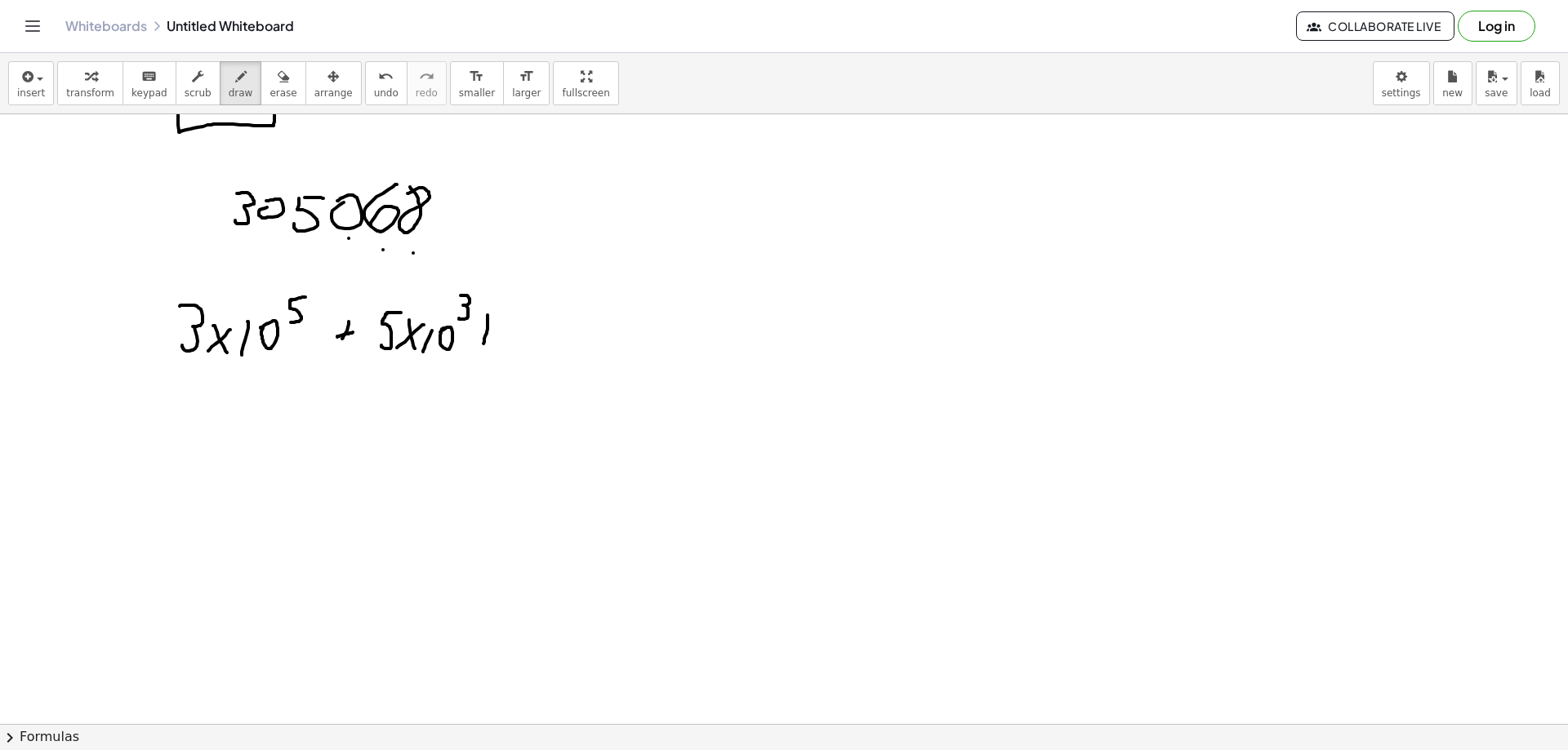
drag, startPoint x: 525, startPoint y: 312, endPoint x: 522, endPoint y: 335, distance: 23.2
drag, startPoint x: 544, startPoint y: 335, endPoint x: 547, endPoint y: 344, distance: 9.5
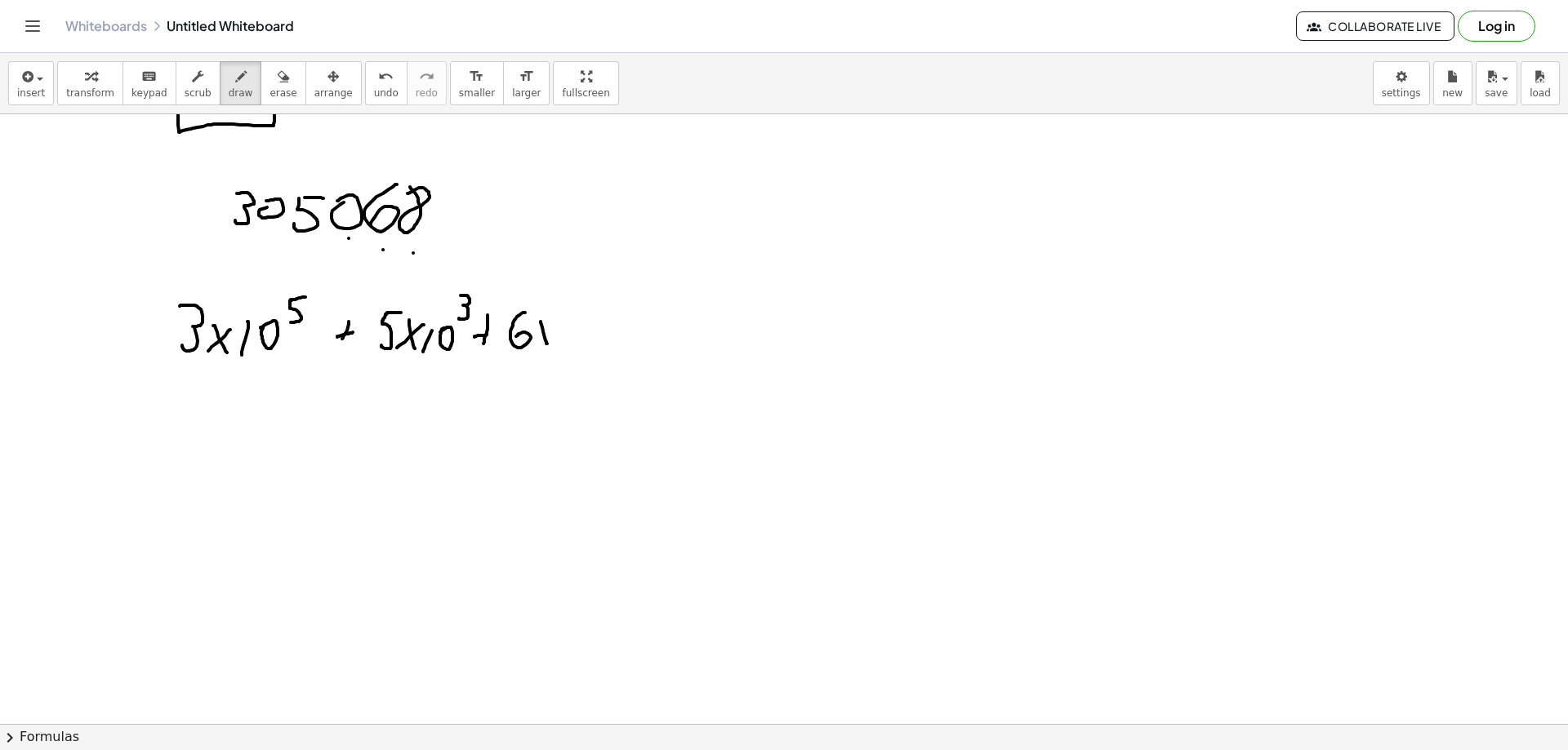
drag, startPoint x: 569, startPoint y: 320, endPoint x: 558, endPoint y: 346, distance: 28.2
drag, startPoint x: 606, startPoint y: 300, endPoint x: 613, endPoint y: 317, distance: 18.4
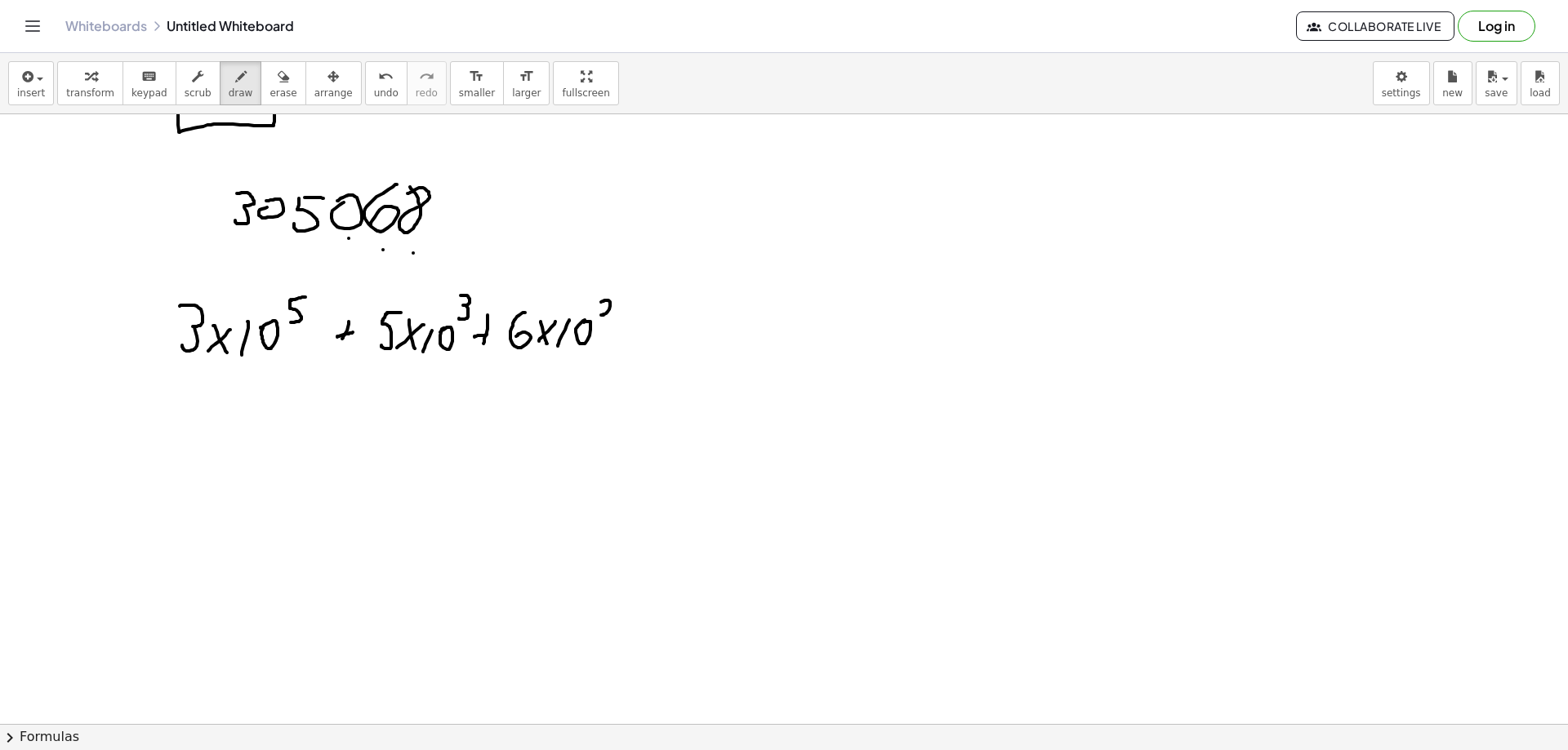
drag, startPoint x: 648, startPoint y: 320, endPoint x: 635, endPoint y: 335, distance: 19.8
drag, startPoint x: 632, startPoint y: 329, endPoint x: 652, endPoint y: 329, distance: 20.0
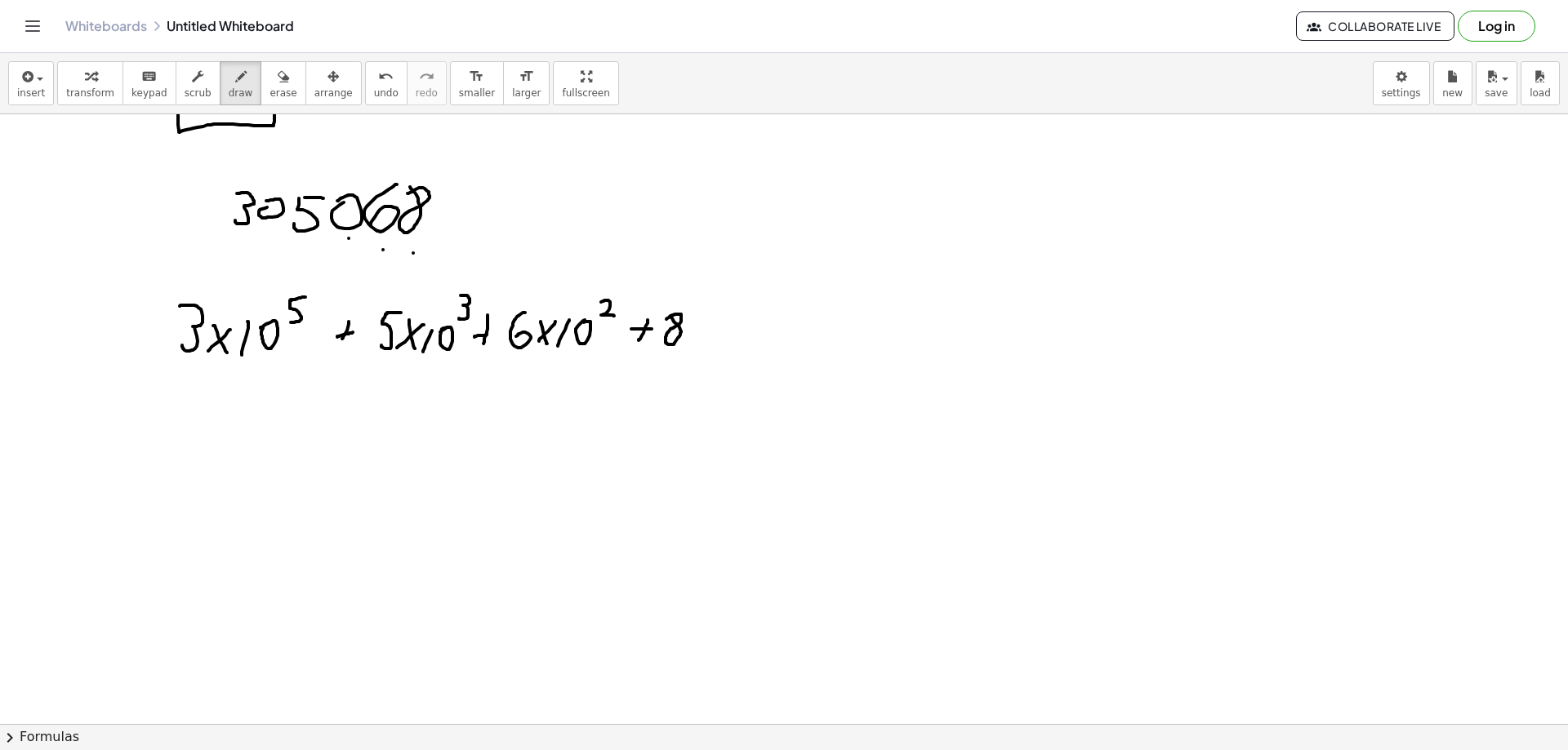
drag, startPoint x: 688, startPoint y: 321, endPoint x: 700, endPoint y: 343, distance: 25.1
drag, startPoint x: 701, startPoint y: 321, endPoint x: 680, endPoint y: 340, distance: 28.3
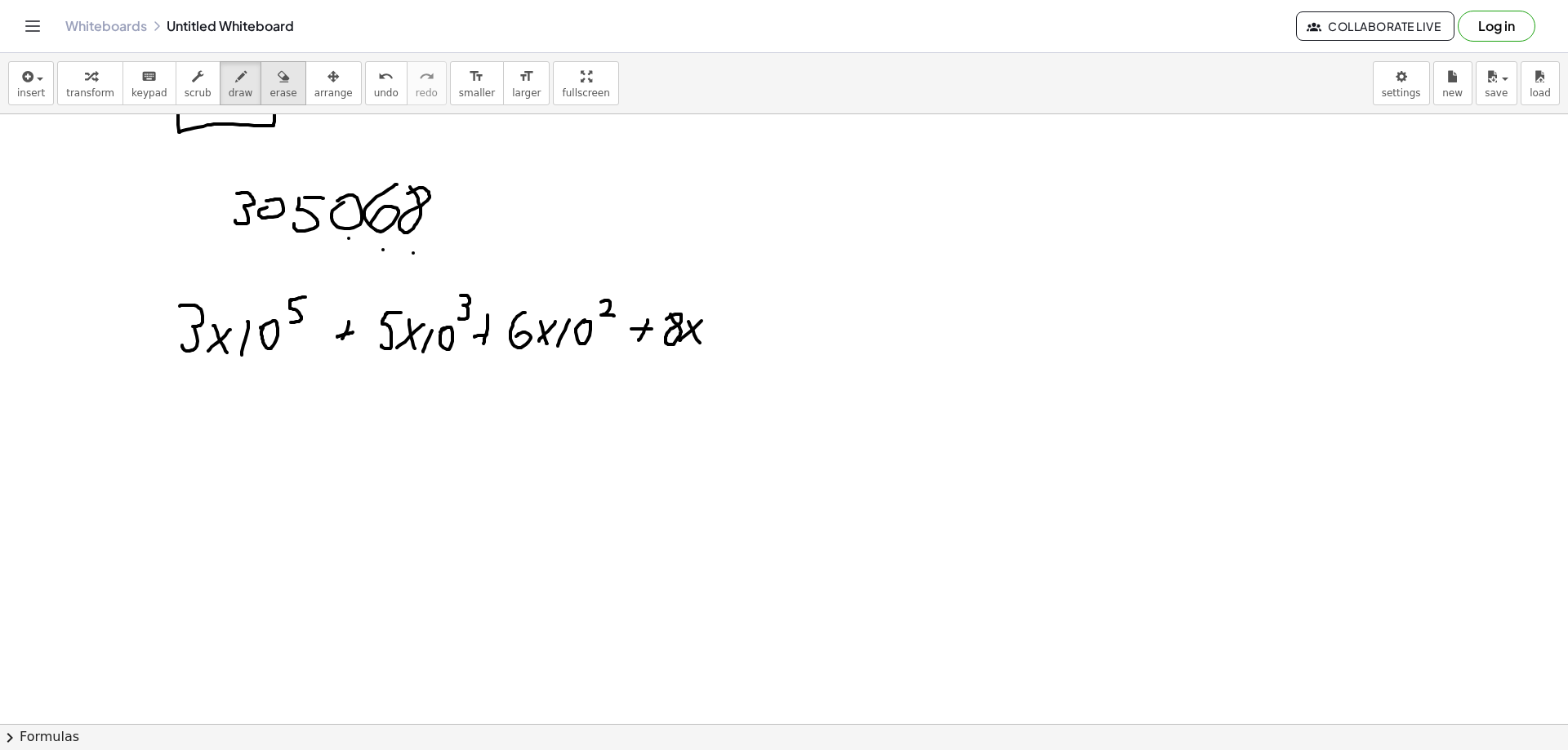
click at [278, 85] on icon "button" at bounding box center [283, 77] width 11 height 20
drag, startPoint x: 606, startPoint y: 222, endPoint x: 607, endPoint y: 274, distance: 52.0
click at [227, 86] on button "draw" at bounding box center [241, 84] width 43 height 44
drag, startPoint x: 600, startPoint y: 301, endPoint x: 600, endPoint y: 317, distance: 16.0
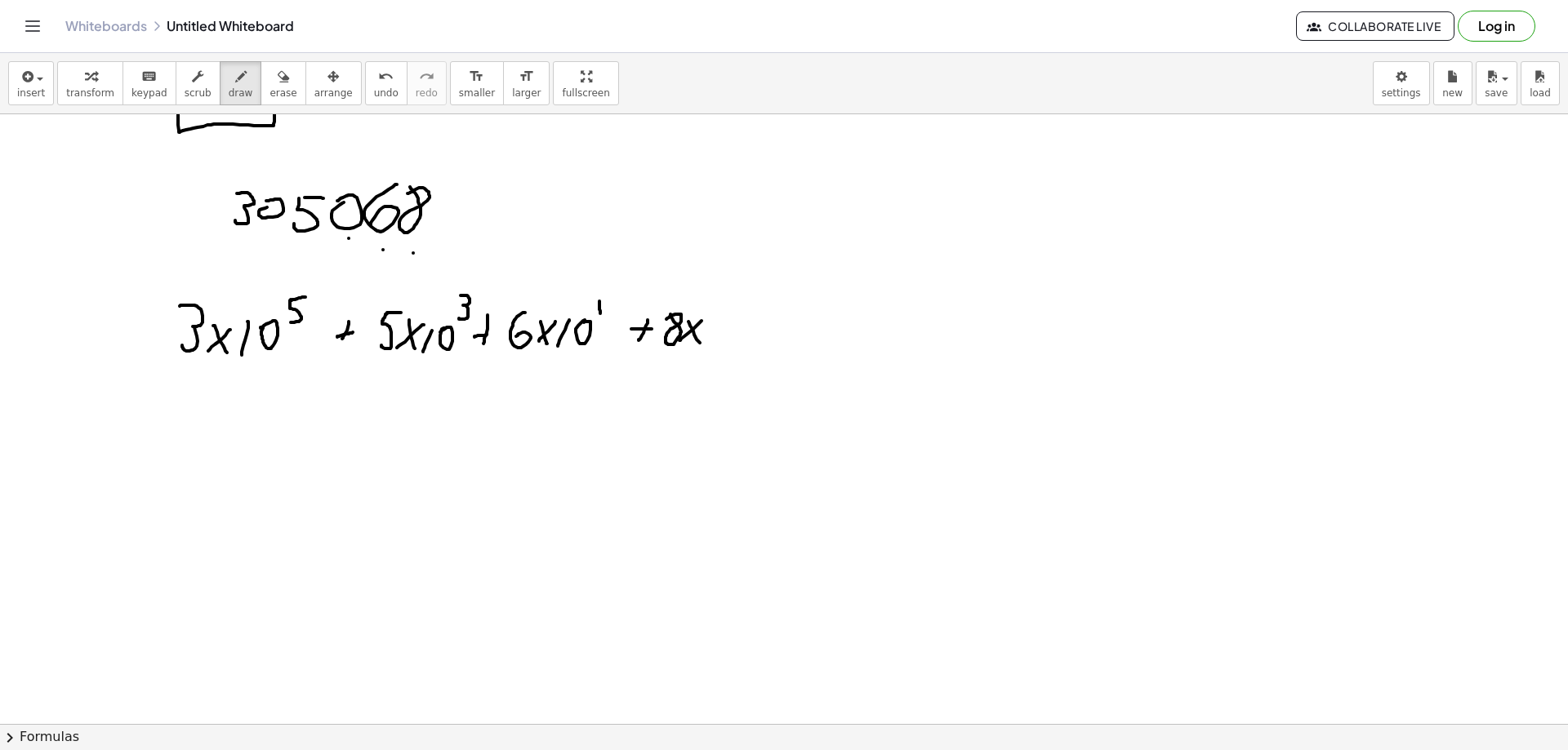
drag, startPoint x: 715, startPoint y: 323, endPoint x: 709, endPoint y: 346, distance: 23.8
drag, startPoint x: 725, startPoint y: 329, endPoint x: 733, endPoint y: 326, distance: 8.5
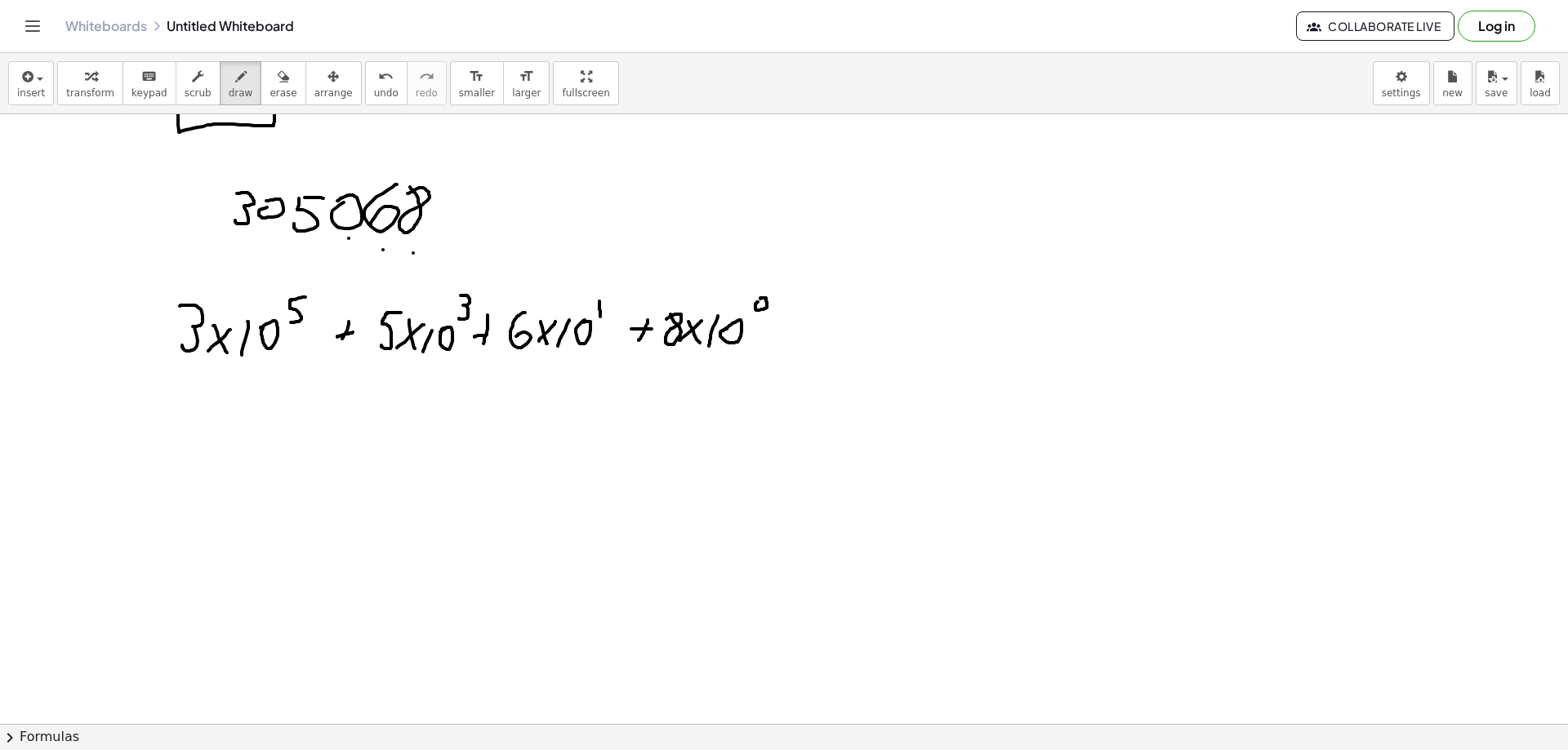
drag, startPoint x: 175, startPoint y: 357, endPoint x: 385, endPoint y: 422, distance: 219.8
drag, startPoint x: 764, startPoint y: 347, endPoint x: 383, endPoint y: 423, distance: 388.5
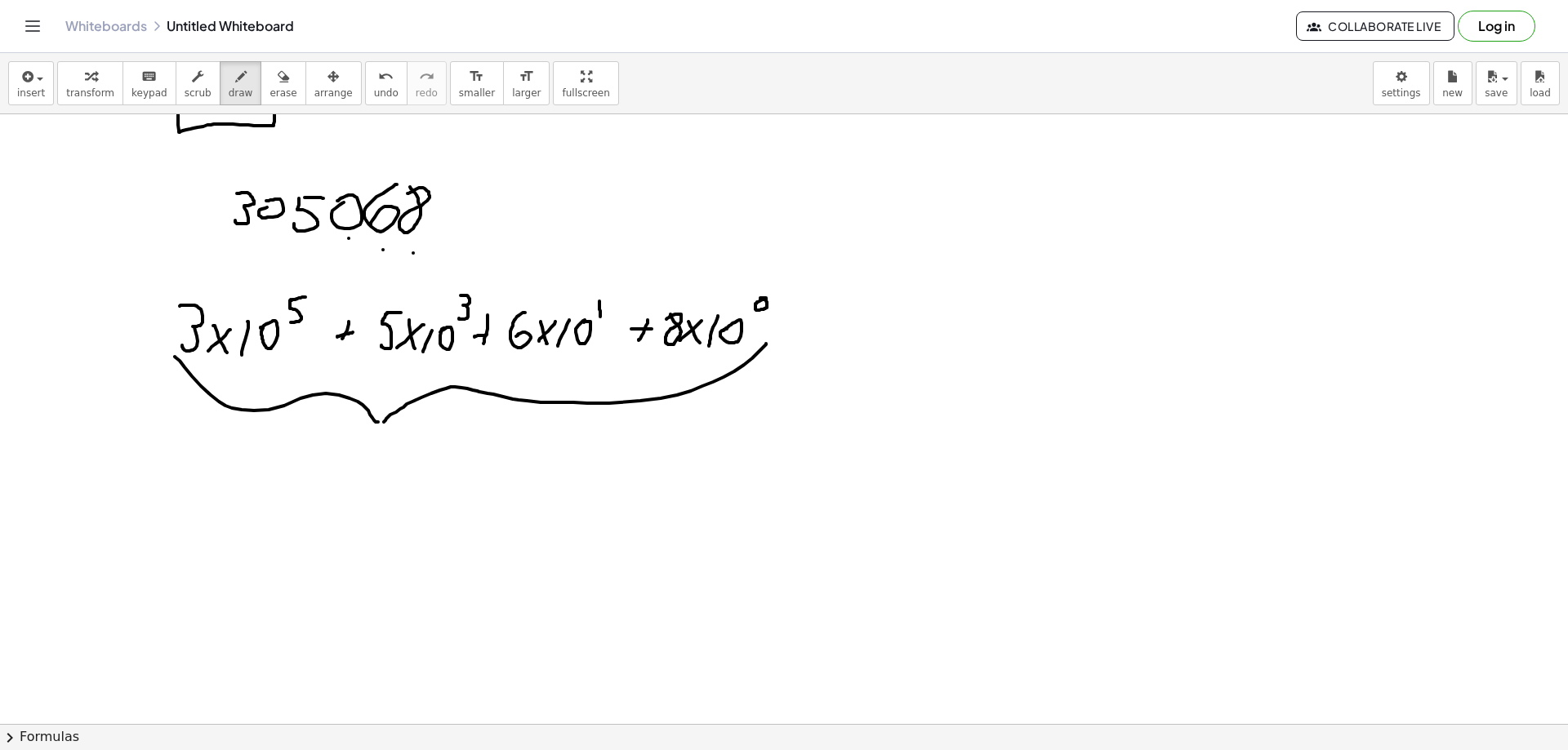
scroll to position [1749, 0]
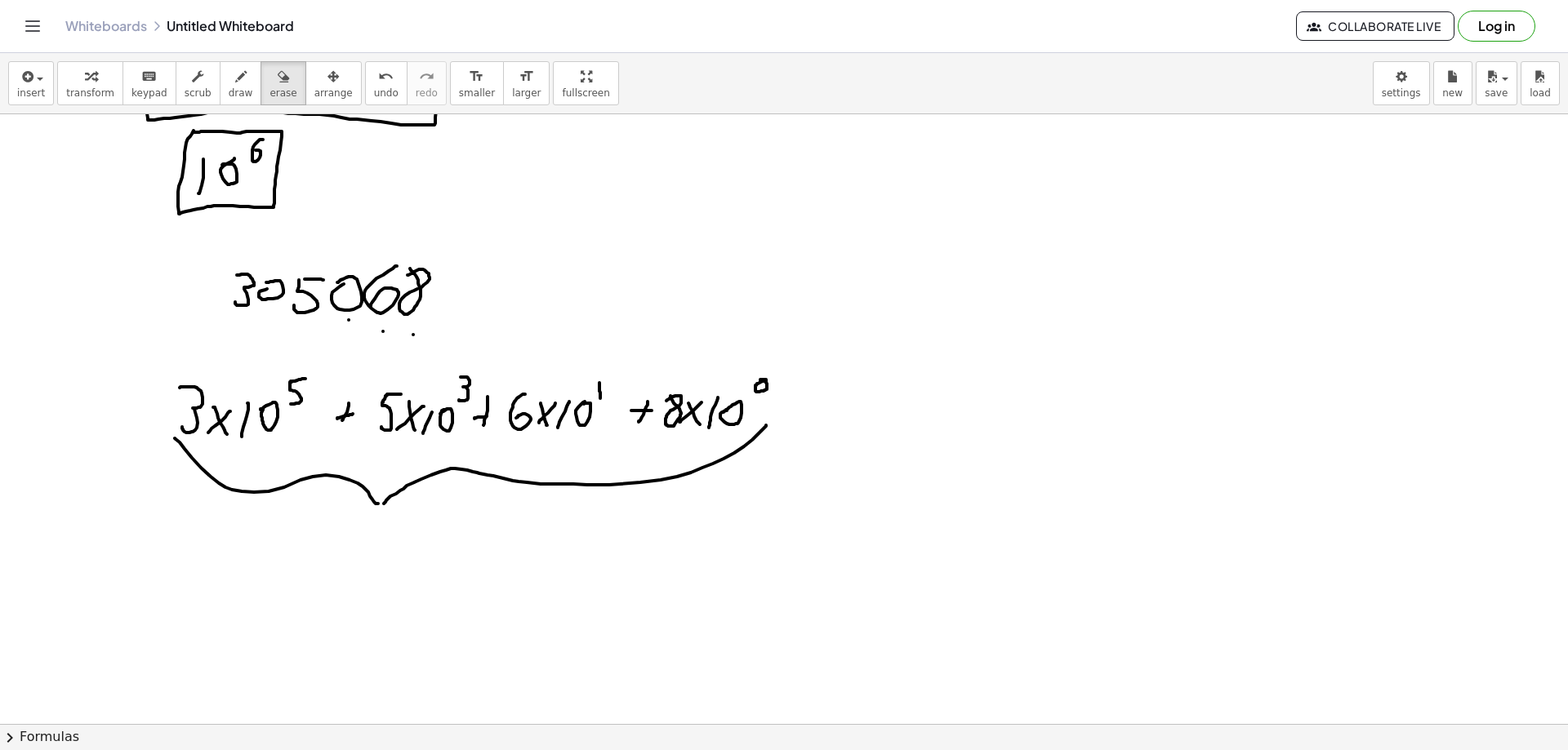
drag, startPoint x: 256, startPoint y: 93, endPoint x: 270, endPoint y: 131, distance: 40.5
click at [270, 92] on span "erase" at bounding box center [283, 93] width 27 height 11
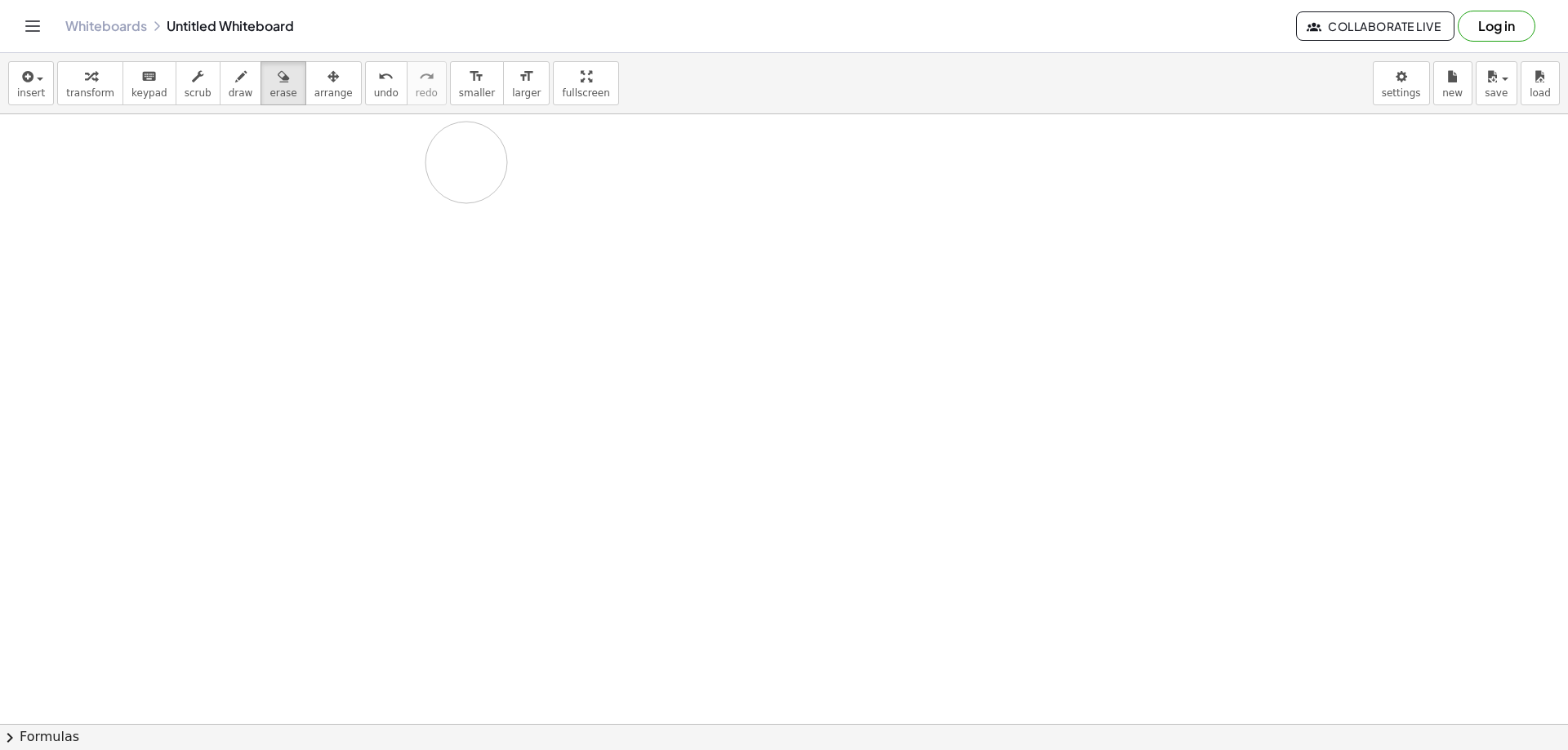
drag, startPoint x: 374, startPoint y: 380, endPoint x: 369, endPoint y: 216, distance: 164.1
drag, startPoint x: 489, startPoint y: 437, endPoint x: 265, endPoint y: 198, distance: 327.6
click at [161, 146] on div at bounding box center [784, 299] width 1568 height 3050
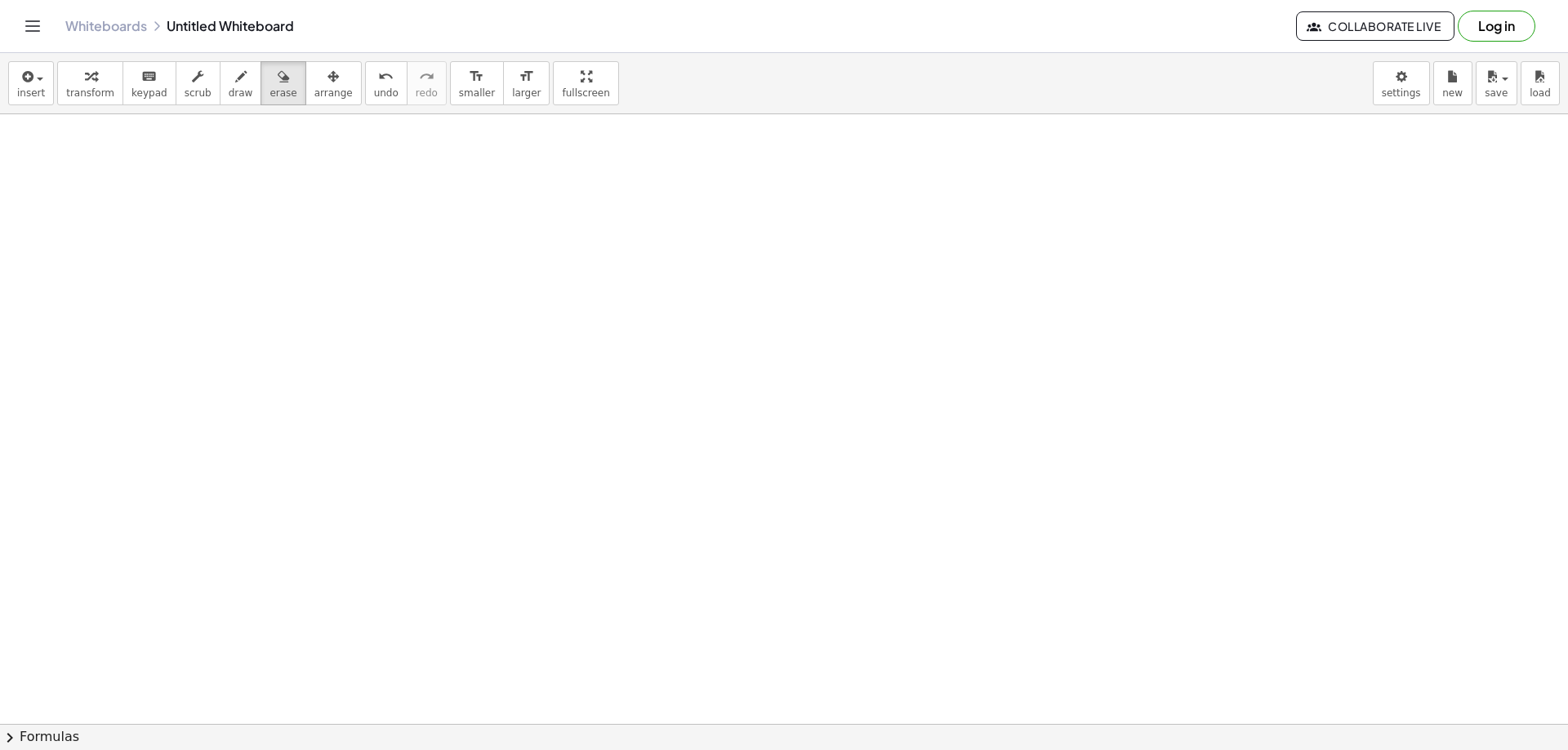
scroll to position [1014, 0]
drag, startPoint x: 364, startPoint y: 376, endPoint x: 558, endPoint y: 301, distance: 208.0
click at [467, 254] on div at bounding box center [784, 320] width 1568 height 2440
drag, startPoint x: 558, startPoint y: 301, endPoint x: 509, endPoint y: 330, distance: 56.9
click at [612, 317] on div at bounding box center [784, 320] width 1568 height 2440
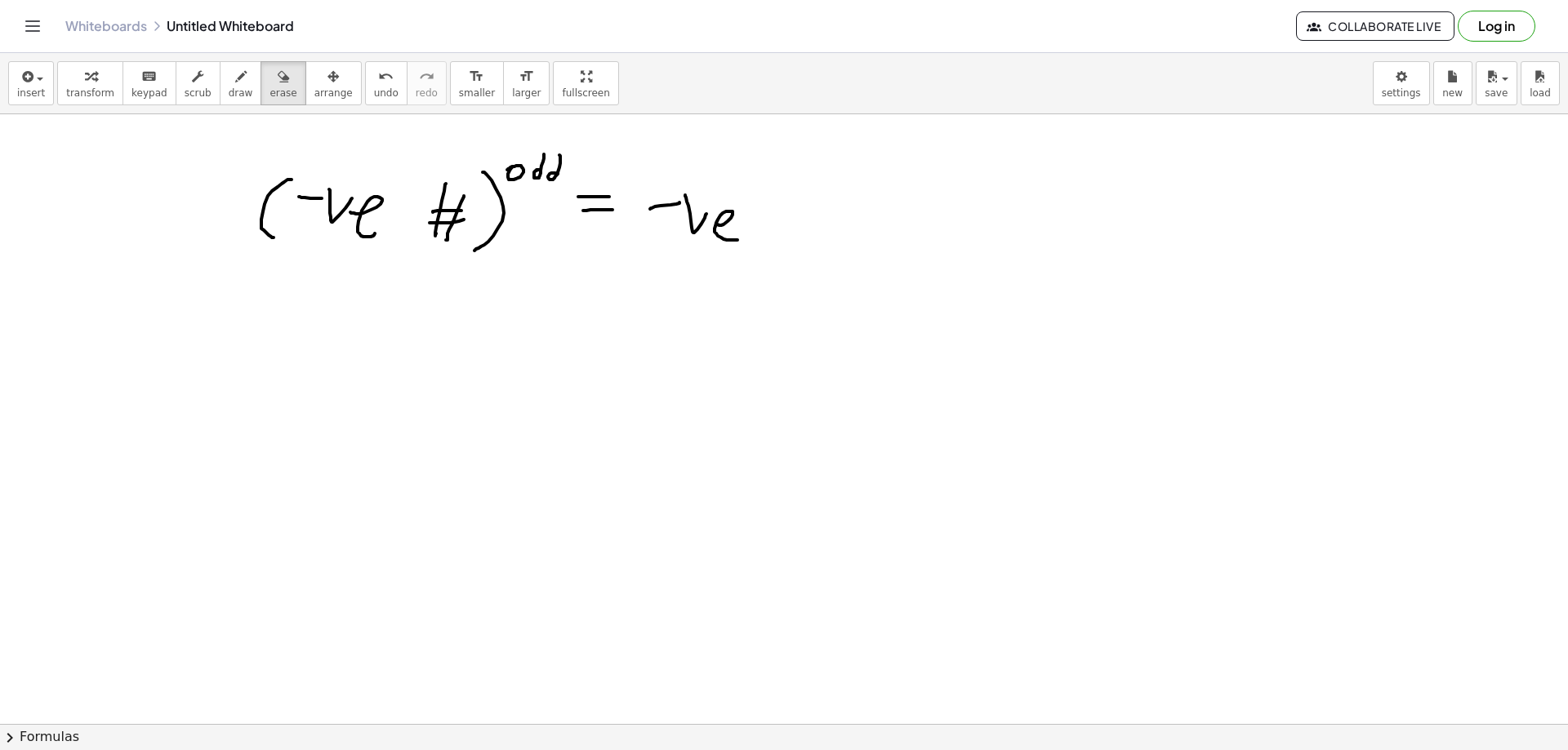
scroll to position [523, 0]
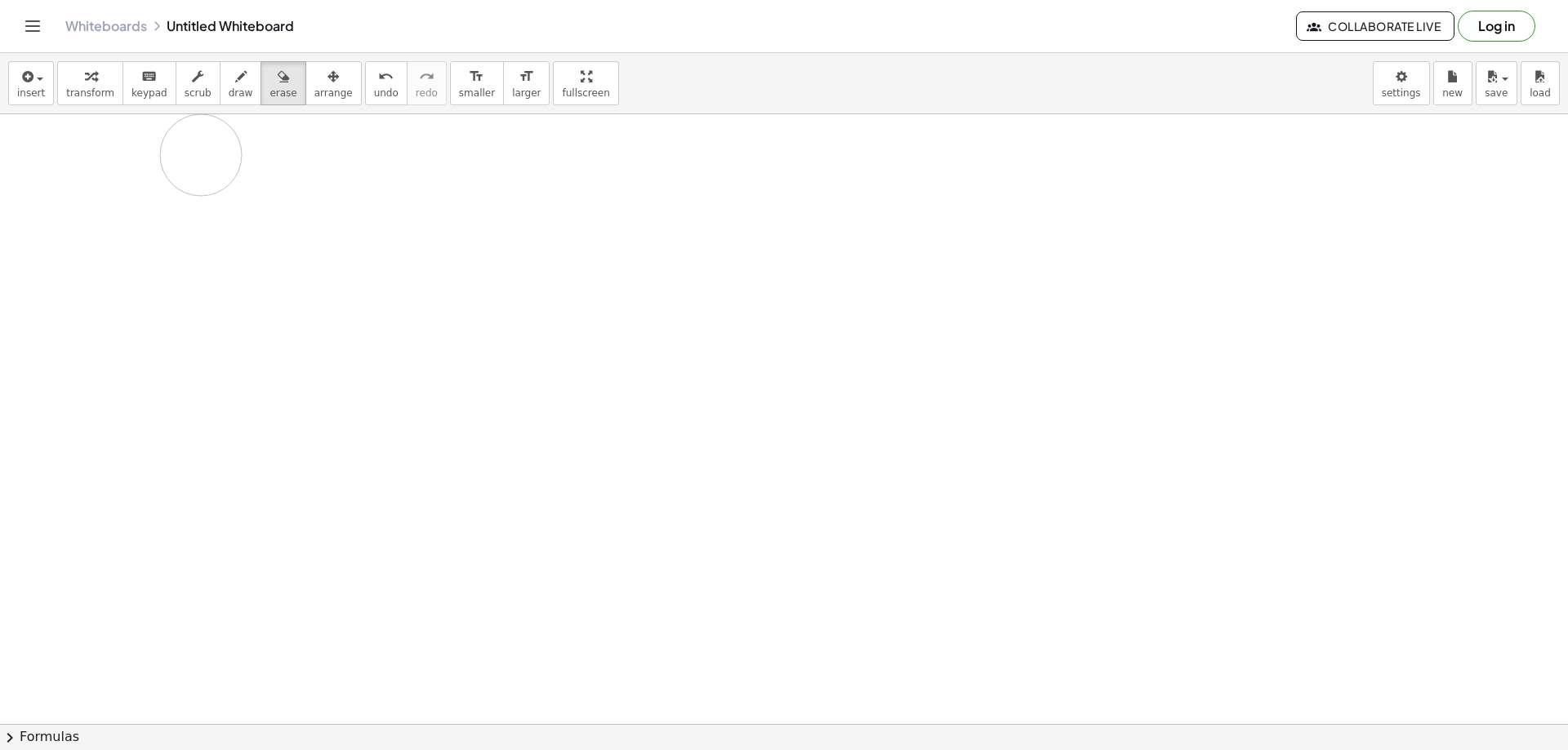
drag, startPoint x: 250, startPoint y: 433, endPoint x: 264, endPoint y: 180, distance: 253.4
click at [208, 163] on div at bounding box center [784, 506] width 1568 height 1830
drag, startPoint x: 362, startPoint y: 367, endPoint x: 722, endPoint y: 214, distance: 391.2
click at [791, 198] on div at bounding box center [784, 609] width 1568 height 1219
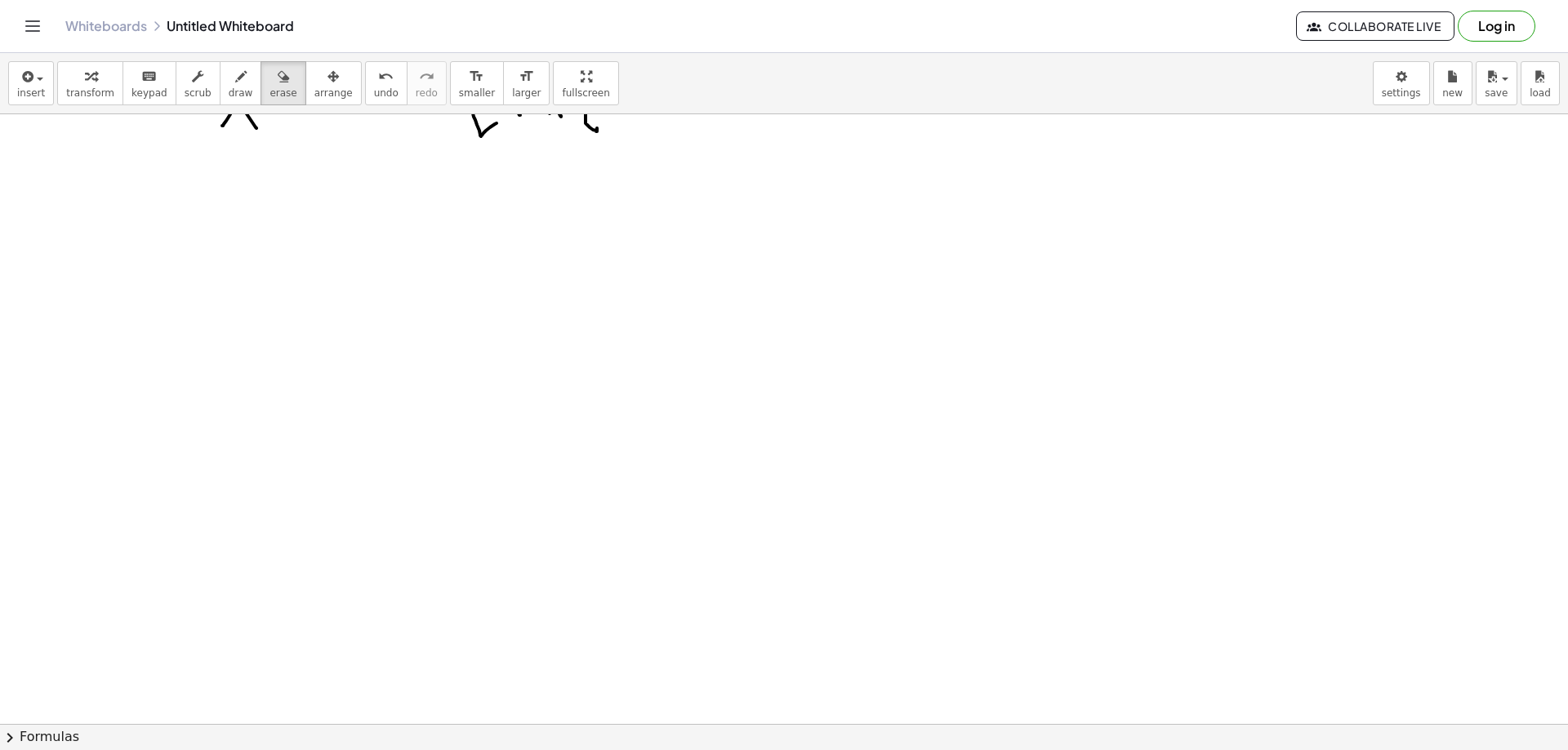
scroll to position [0, 0]
drag, startPoint x: 513, startPoint y: 255, endPoint x: 356, endPoint y: 438, distance: 241.1
click at [357, 456] on div at bounding box center [784, 724] width 1568 height 1219
click at [235, 94] on button "draw" at bounding box center [241, 84] width 43 height 44
drag, startPoint x: 372, startPoint y: 231, endPoint x: 362, endPoint y: 233, distance: 10.2
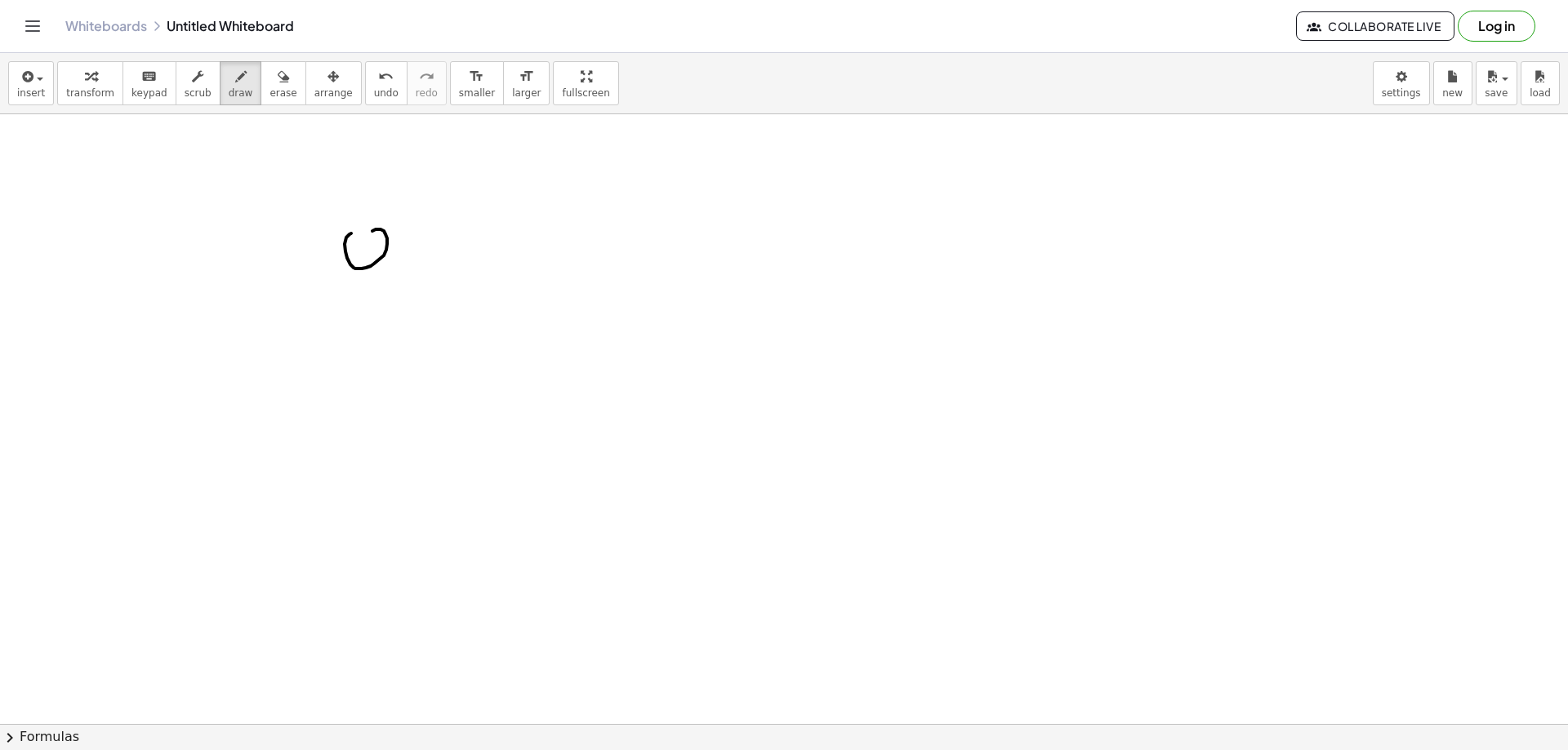
click at [358, 233] on div at bounding box center [784, 724] width 1568 height 1219
drag, startPoint x: 413, startPoint y: 228, endPoint x: 412, endPoint y: 260, distance: 32.0
click at [412, 260] on div at bounding box center [784, 724] width 1568 height 1219
drag, startPoint x: 454, startPoint y: 221, endPoint x: 447, endPoint y: 226, distance: 8.6
click at [446, 226] on div at bounding box center [784, 724] width 1568 height 1219
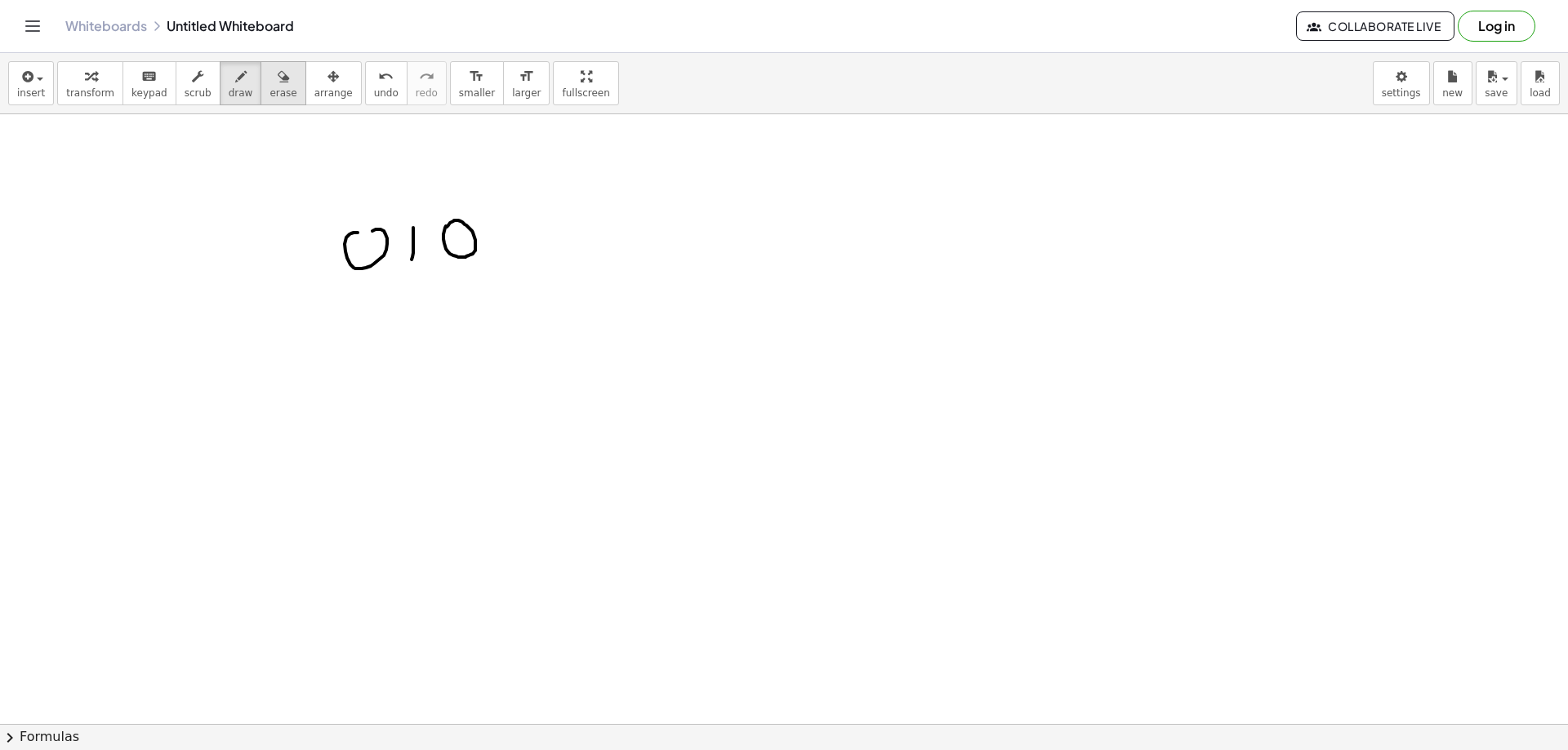
click at [278, 84] on icon "button" at bounding box center [283, 77] width 11 height 20
drag, startPoint x: 324, startPoint y: 239, endPoint x: 433, endPoint y: 217, distance: 111.2
click at [441, 229] on div at bounding box center [784, 724] width 1568 height 1219
click at [227, 86] on button "draw" at bounding box center [241, 84] width 43 height 44
drag, startPoint x: 300, startPoint y: 216, endPoint x: 297, endPoint y: 247, distance: 31.1
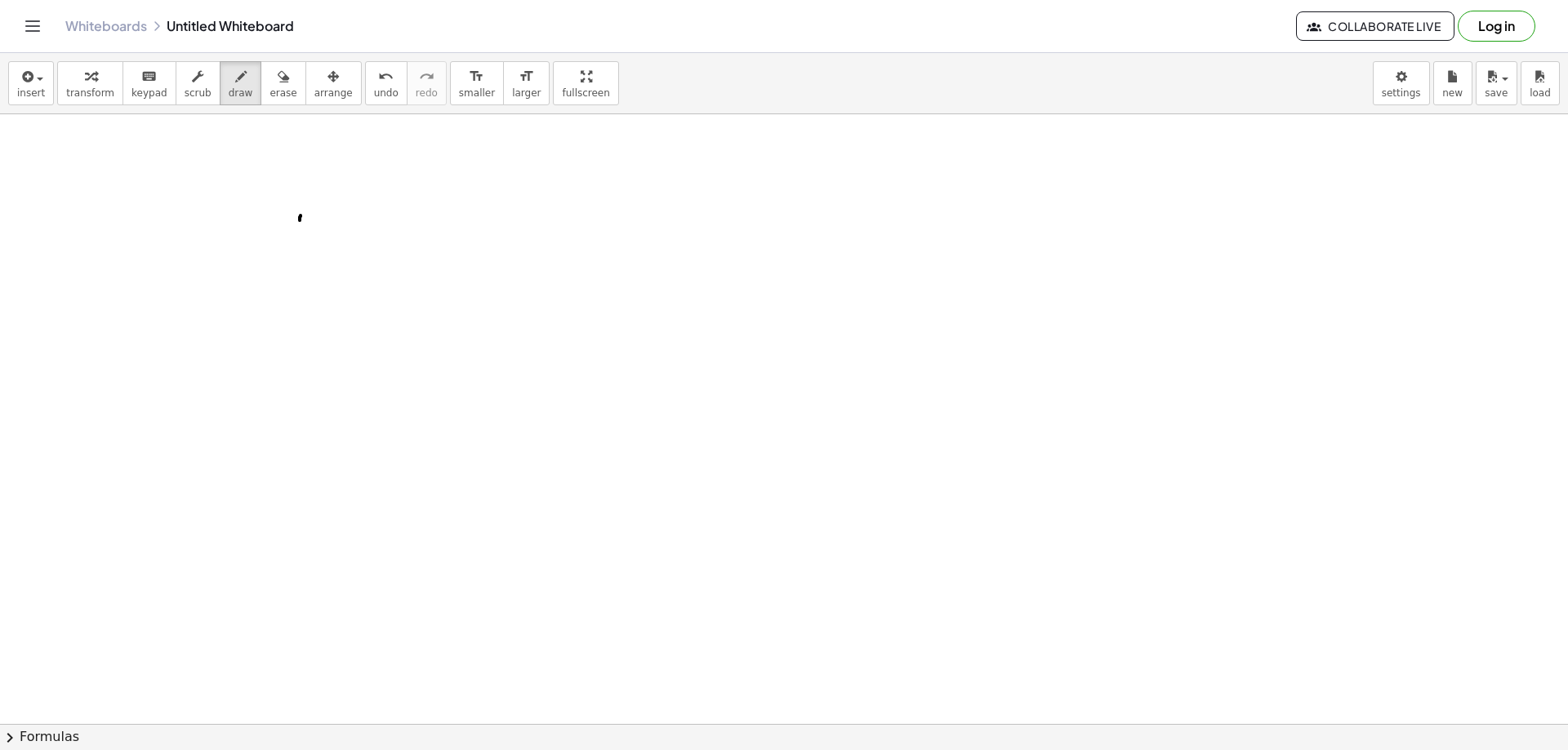
click at [297, 247] on div at bounding box center [784, 724] width 1568 height 1219
drag, startPoint x: 323, startPoint y: 219, endPoint x: 339, endPoint y: 240, distance: 26.4
click at [336, 242] on div at bounding box center [784, 724] width 1568 height 1219
drag, startPoint x: 356, startPoint y: 220, endPoint x: 358, endPoint y: 244, distance: 24.1
click at [358, 244] on div at bounding box center [784, 724] width 1568 height 1219
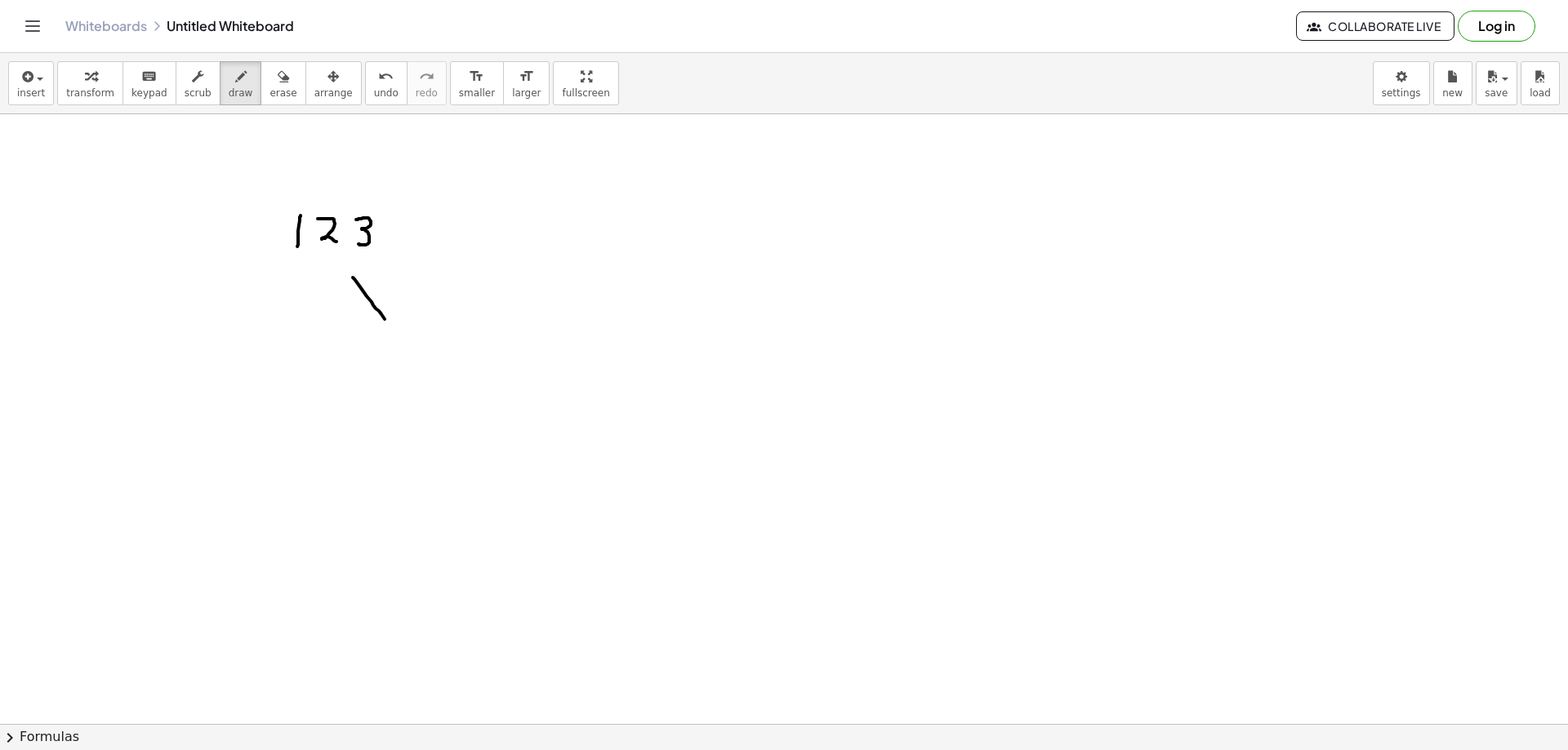
drag, startPoint x: 372, startPoint y: 302, endPoint x: 385, endPoint y: 320, distance: 22.2
click at [385, 320] on div at bounding box center [784, 724] width 1568 height 1219
drag, startPoint x: 385, startPoint y: 307, endPoint x: 379, endPoint y: 327, distance: 20.9
click at [379, 327] on div at bounding box center [784, 724] width 1568 height 1219
drag, startPoint x: 820, startPoint y: 387, endPoint x: 906, endPoint y: 383, distance: 86.1
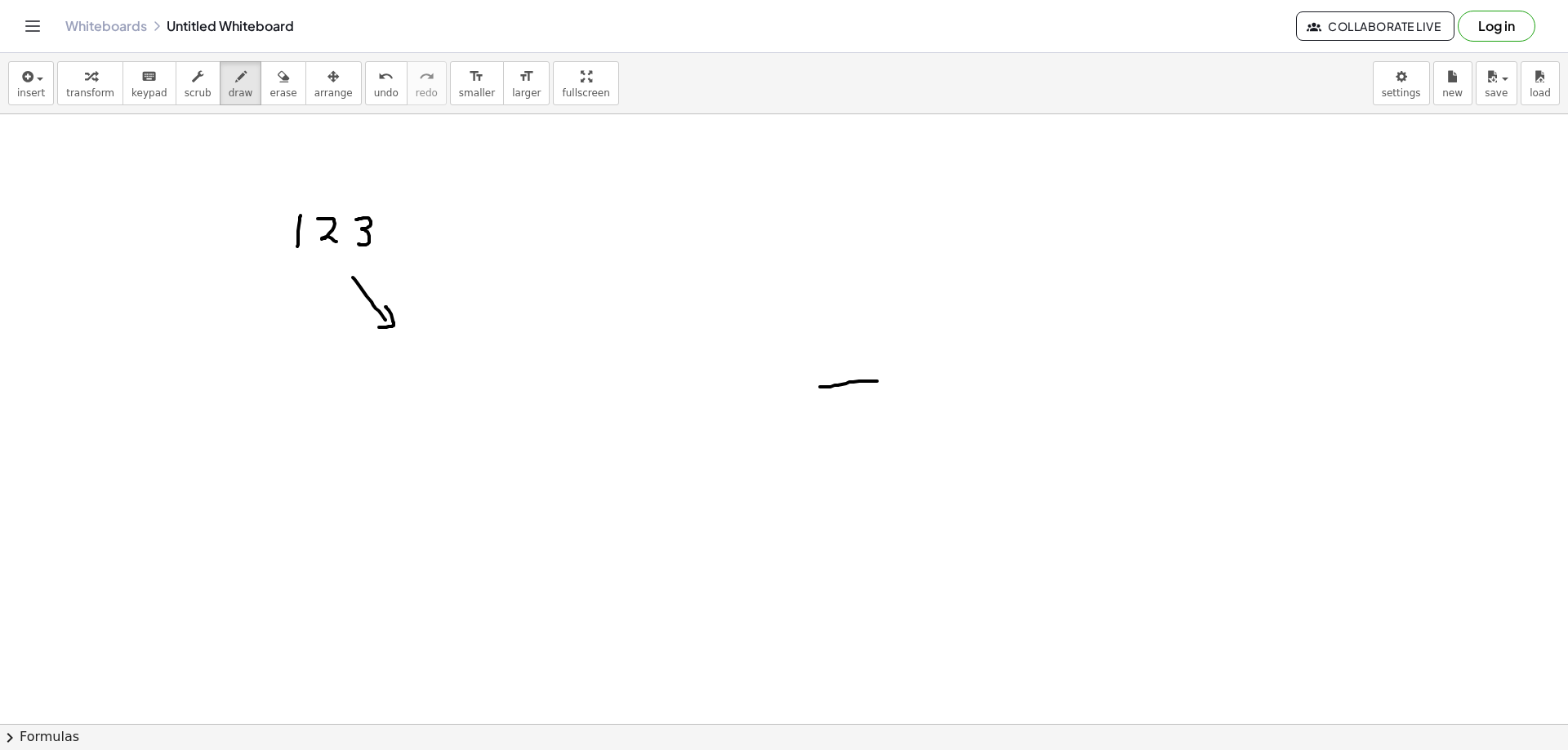
click at [906, 383] on div at bounding box center [784, 724] width 1568 height 1219
drag, startPoint x: 735, startPoint y: 391, endPoint x: 776, endPoint y: 393, distance: 41.0
click at [797, 391] on div at bounding box center [784, 724] width 1568 height 1219
drag, startPoint x: 646, startPoint y: 397, endPoint x: 676, endPoint y: 396, distance: 30.0
click at [708, 395] on div at bounding box center [784, 724] width 1568 height 1219
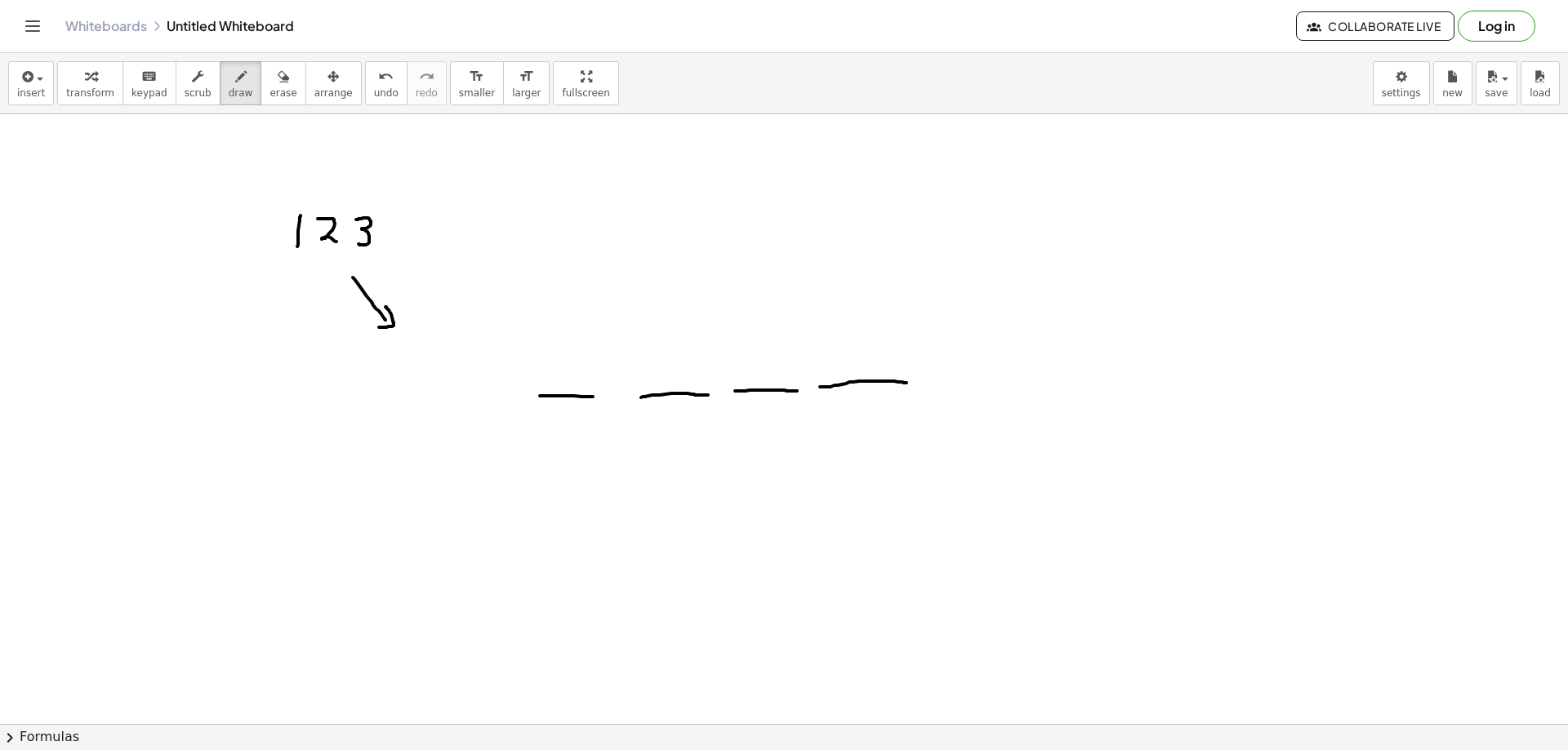
drag, startPoint x: 540, startPoint y: 396, endPoint x: 615, endPoint y: 398, distance: 75.0
click at [615, 398] on div at bounding box center [784, 724] width 1568 height 1219
drag, startPoint x: 451, startPoint y: 395, endPoint x: 521, endPoint y: 398, distance: 70.1
click at [521, 398] on div at bounding box center [784, 724] width 1568 height 1219
drag, startPoint x: 338, startPoint y: 393, endPoint x: 405, endPoint y: 394, distance: 67.0
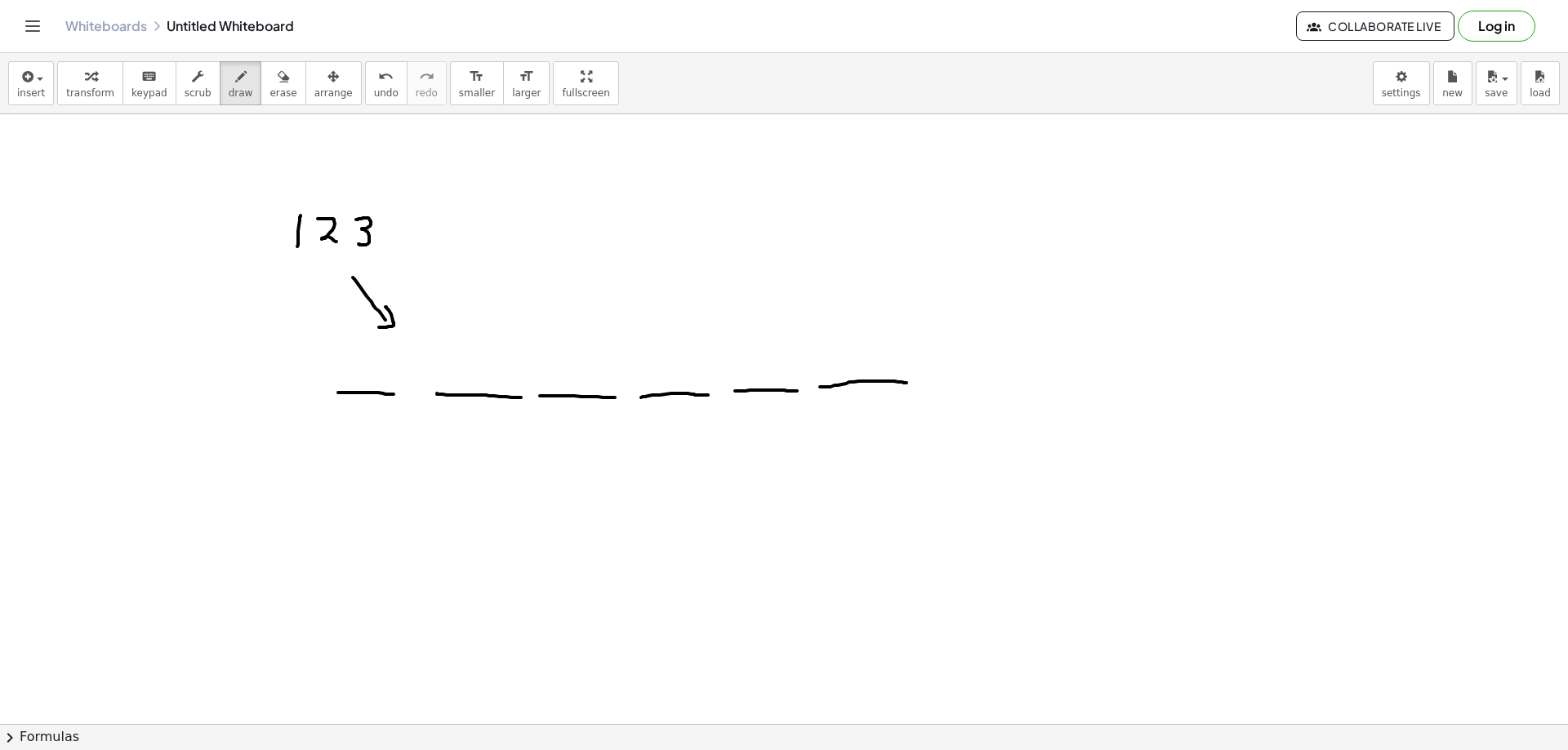
click at [405, 394] on div at bounding box center [784, 724] width 1568 height 1219
drag, startPoint x: 842, startPoint y: 422, endPoint x: 860, endPoint y: 445, distance: 29.2
click at [860, 445] on div at bounding box center [784, 724] width 1568 height 1219
click at [872, 417] on div at bounding box center [784, 724] width 1568 height 1219
drag, startPoint x: 751, startPoint y: 433, endPoint x: 771, endPoint y: 456, distance: 30.5
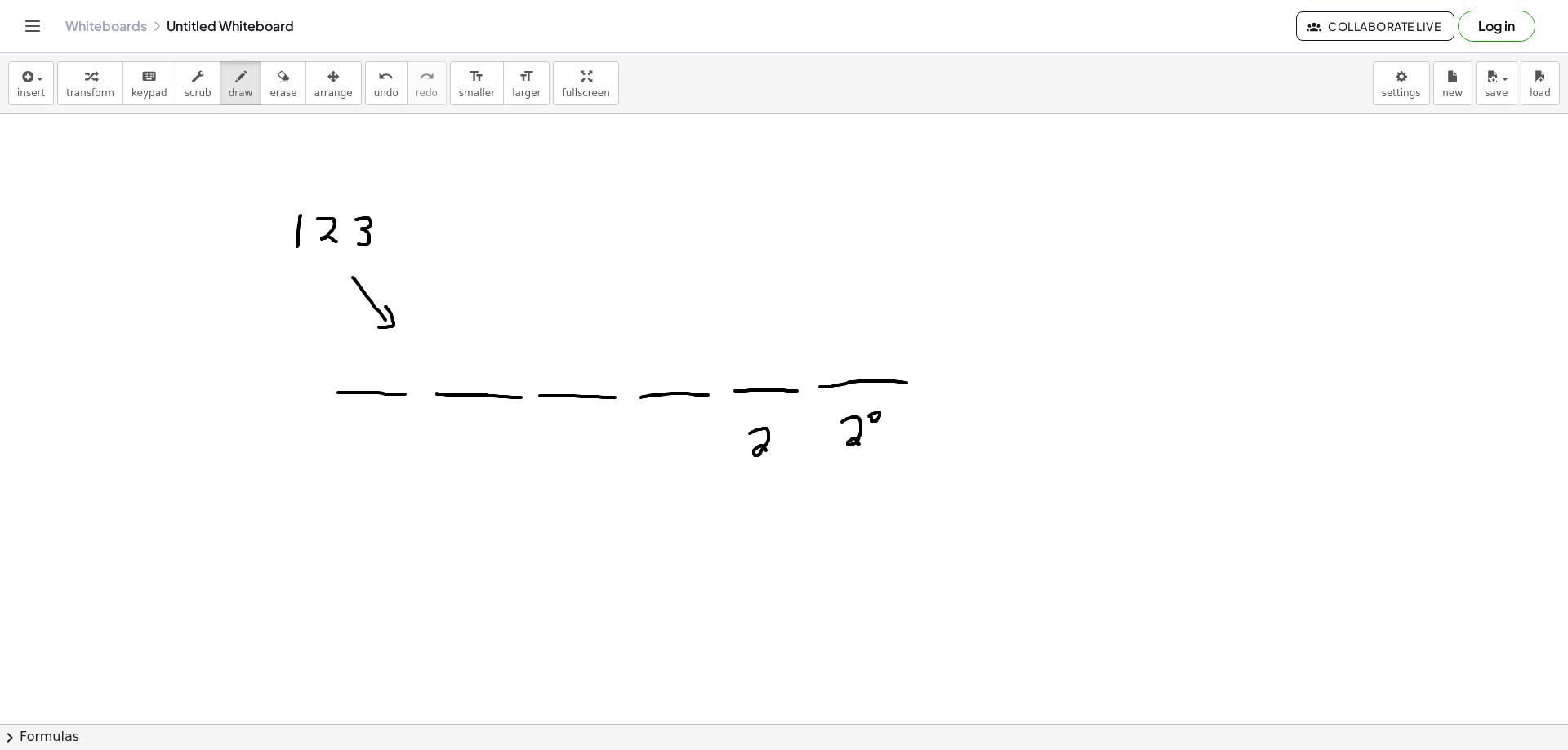
click at [770, 456] on div at bounding box center [784, 724] width 1568 height 1219
click at [789, 426] on div at bounding box center [784, 724] width 1568 height 1219
drag, startPoint x: 650, startPoint y: 442, endPoint x: 667, endPoint y: 467, distance: 30.2
click at [667, 467] on div at bounding box center [784, 724] width 1568 height 1219
drag, startPoint x: 681, startPoint y: 429, endPoint x: 680, endPoint y: 449, distance: 20.0
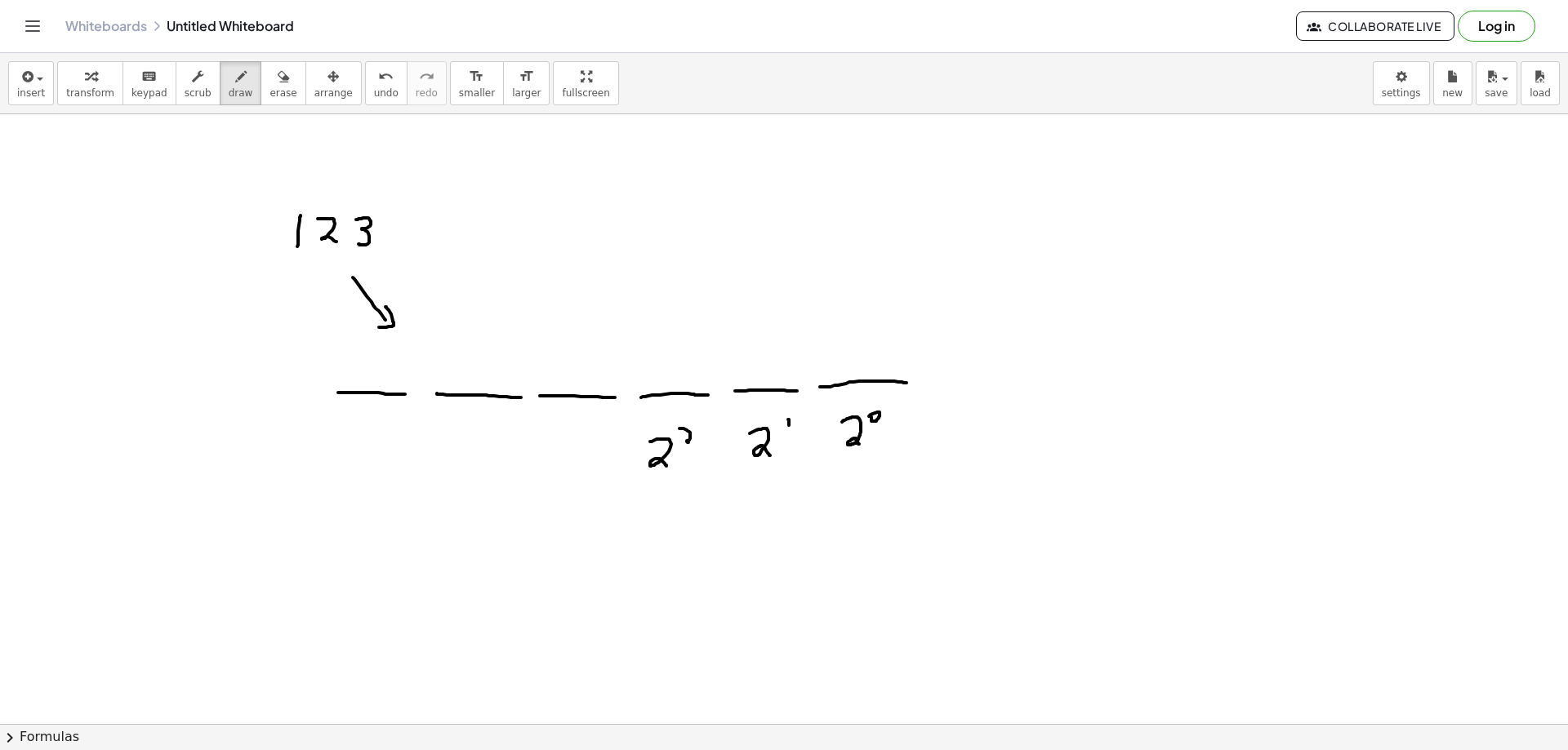
click at [694, 445] on div at bounding box center [784, 724] width 1568 height 1219
drag, startPoint x: 560, startPoint y: 445, endPoint x: 575, endPoint y: 466, distance: 25.8
click at [575, 466] on div at bounding box center [784, 724] width 1568 height 1219
drag, startPoint x: 587, startPoint y: 435, endPoint x: 586, endPoint y: 449, distance: 14.0
click at [586, 449] on div at bounding box center [784, 724] width 1568 height 1219
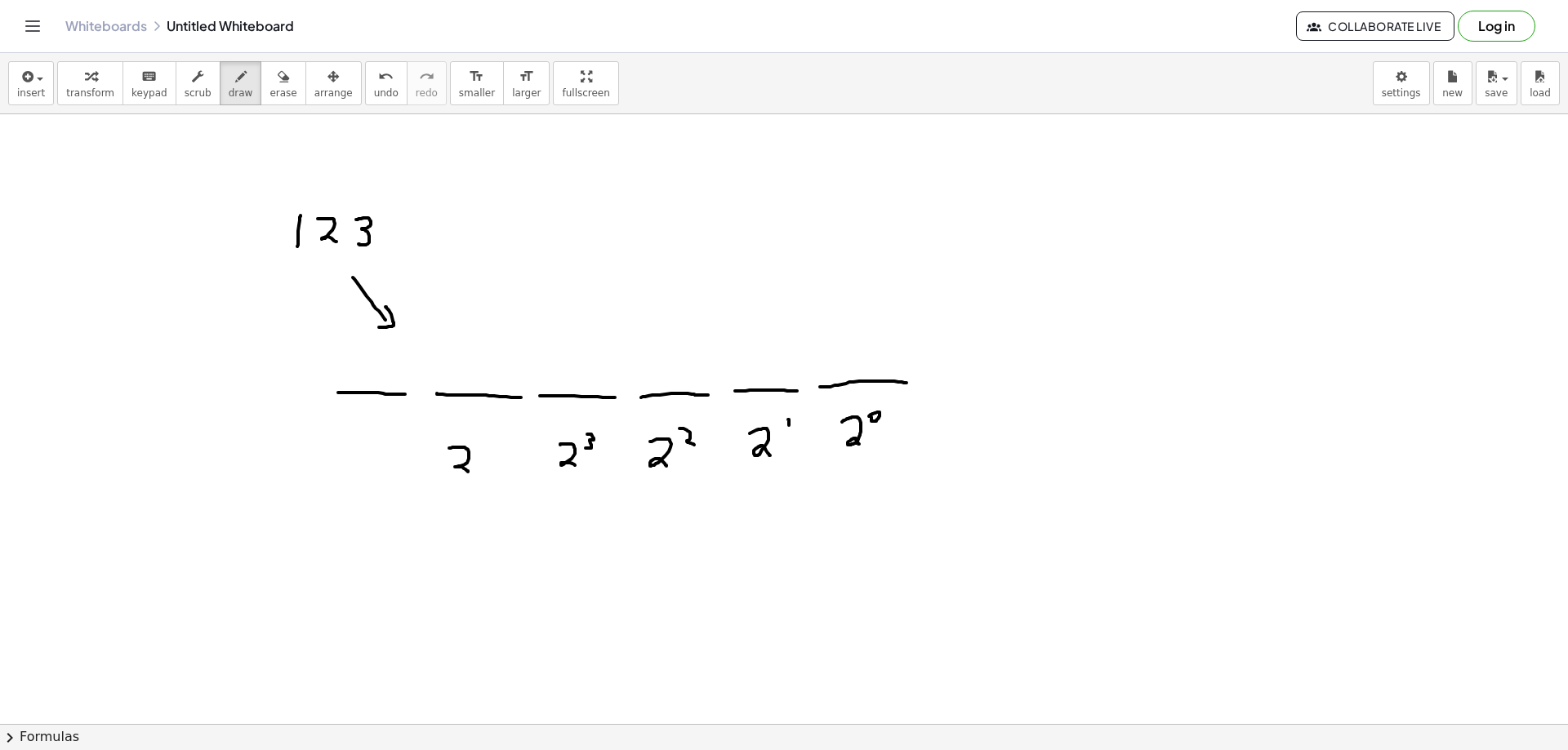
drag, startPoint x: 449, startPoint y: 449, endPoint x: 483, endPoint y: 439, distance: 35.4
click at [468, 471] on div at bounding box center [784, 724] width 1568 height 1219
drag, startPoint x: 486, startPoint y: 433, endPoint x: 494, endPoint y: 436, distance: 8.5
click at [492, 443] on div at bounding box center [784, 724] width 1568 height 1219
drag, startPoint x: 496, startPoint y: 435, endPoint x: 496, endPoint y: 451, distance: 16.0
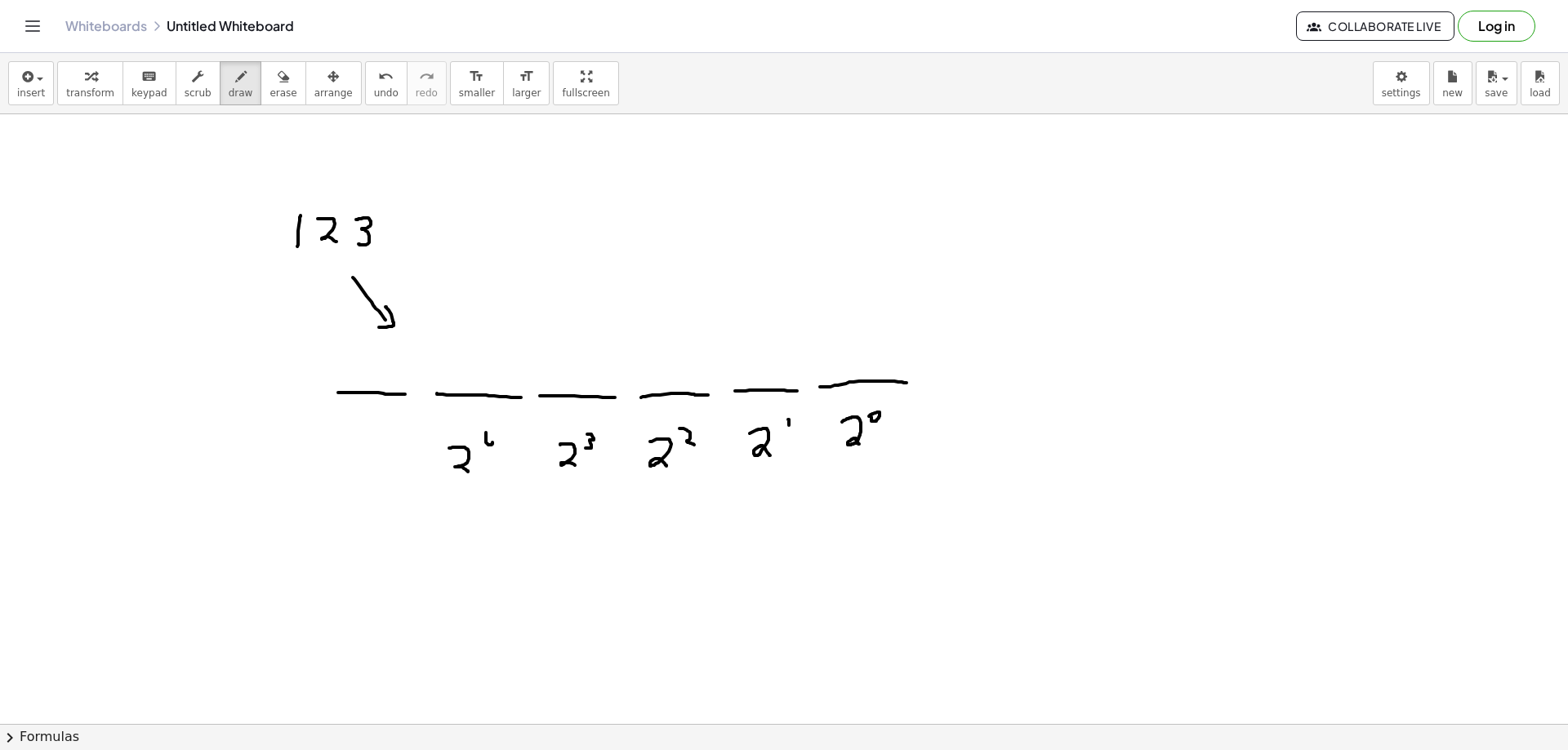
click at [496, 451] on div at bounding box center [784, 724] width 1568 height 1219
drag, startPoint x: 347, startPoint y: 440, endPoint x: 371, endPoint y: 464, distance: 33.9
click at [371, 464] on div at bounding box center [784, 724] width 1568 height 1219
click at [393, 431] on div at bounding box center [784, 724] width 1568 height 1219
drag, startPoint x: 385, startPoint y: 431, endPoint x: 370, endPoint y: 454, distance: 27.5
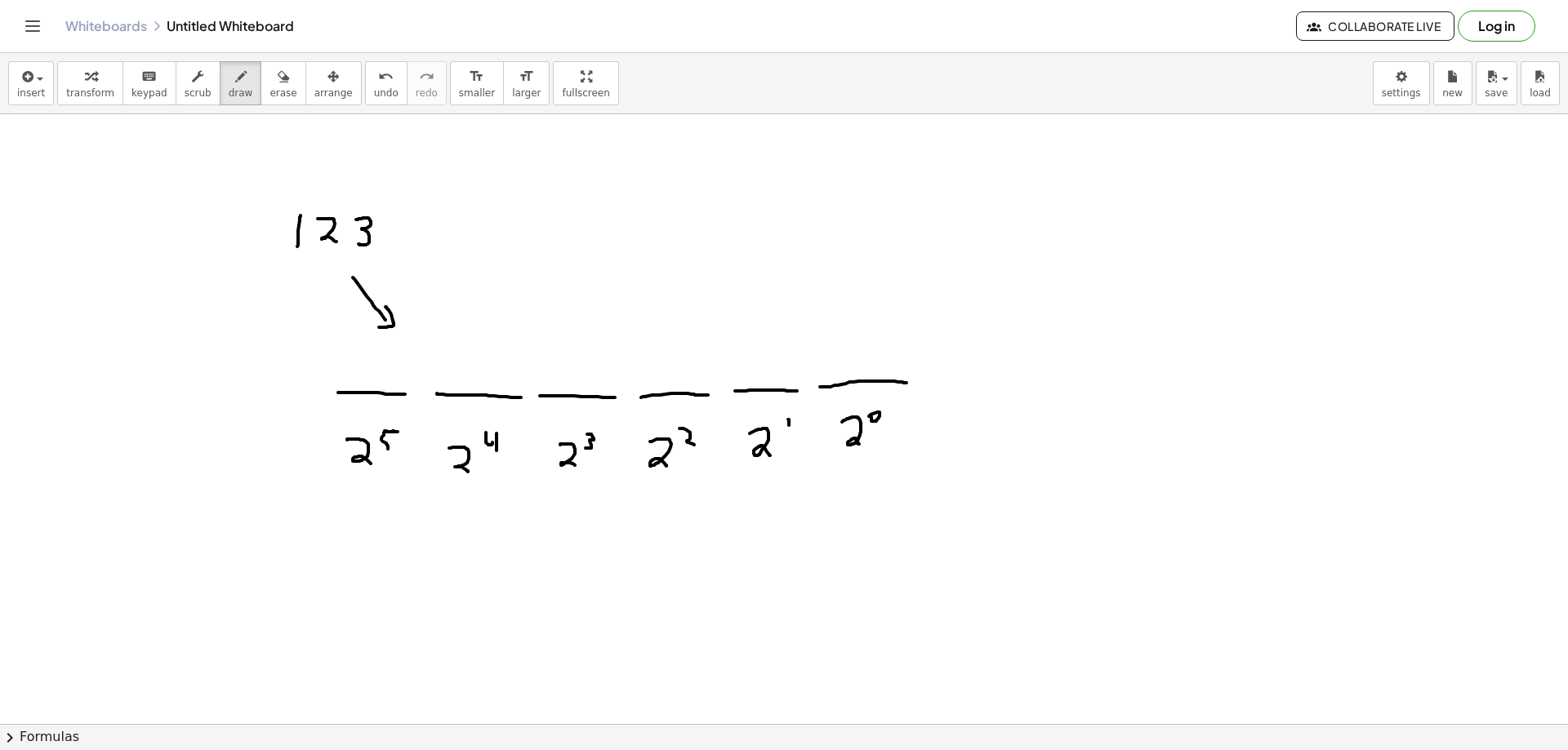
click at [373, 454] on div at bounding box center [784, 724] width 1568 height 1219
drag, startPoint x: 233, startPoint y: 395, endPoint x: 290, endPoint y: 397, distance: 57.0
click at [290, 397] on div at bounding box center [784, 724] width 1568 height 1219
drag, startPoint x: 226, startPoint y: 440, endPoint x: 261, endPoint y: 469, distance: 45.5
click at [261, 469] on div at bounding box center [784, 724] width 1568 height 1219
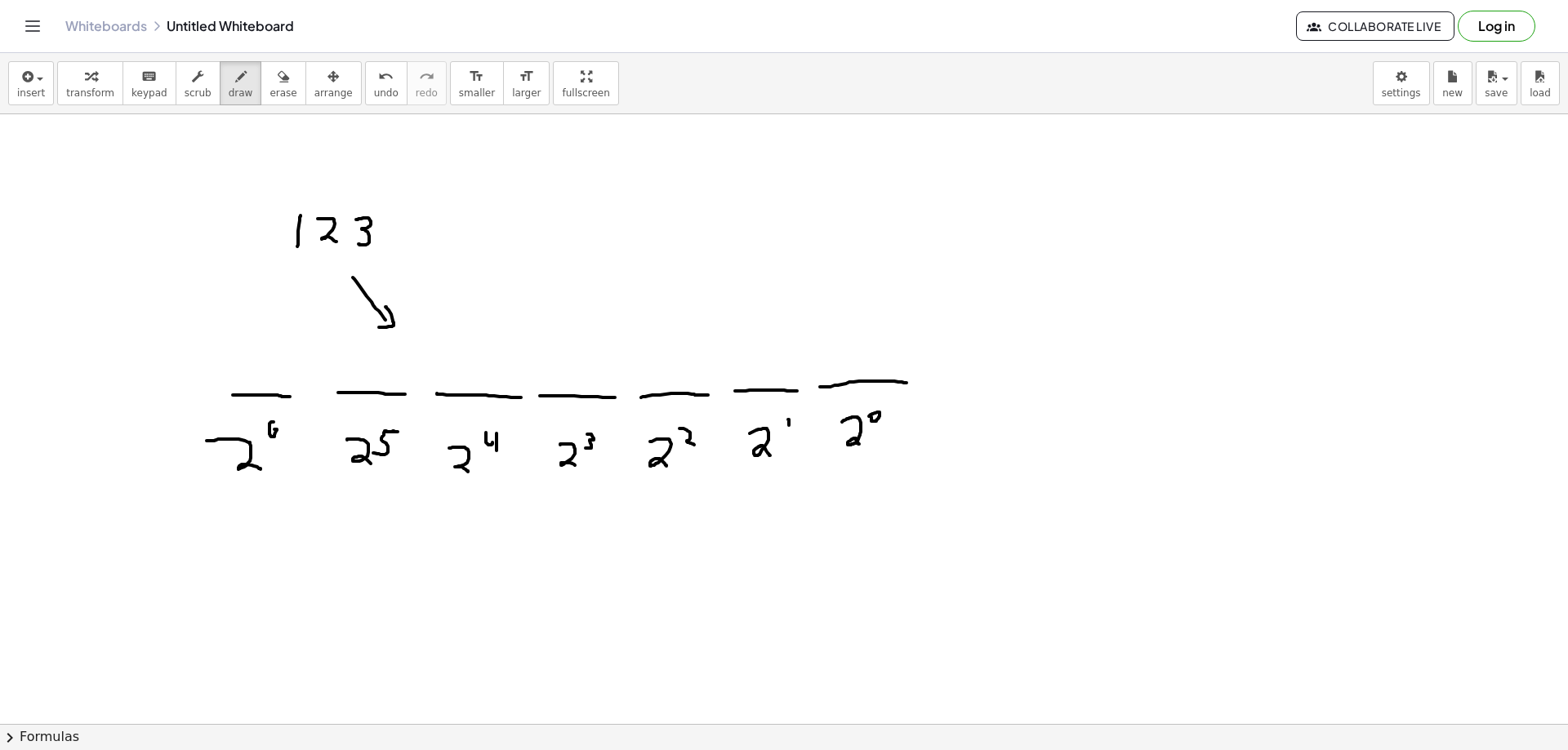
drag, startPoint x: 272, startPoint y: 422, endPoint x: 257, endPoint y: 430, distance: 17.0
click at [272, 430] on div at bounding box center [784, 724] width 1568 height 1219
click at [185, 394] on div at bounding box center [784, 724] width 1568 height 1219
click at [140, 459] on div at bounding box center [784, 724] width 1568 height 1219
click at [162, 431] on div at bounding box center [784, 724] width 1568 height 1219
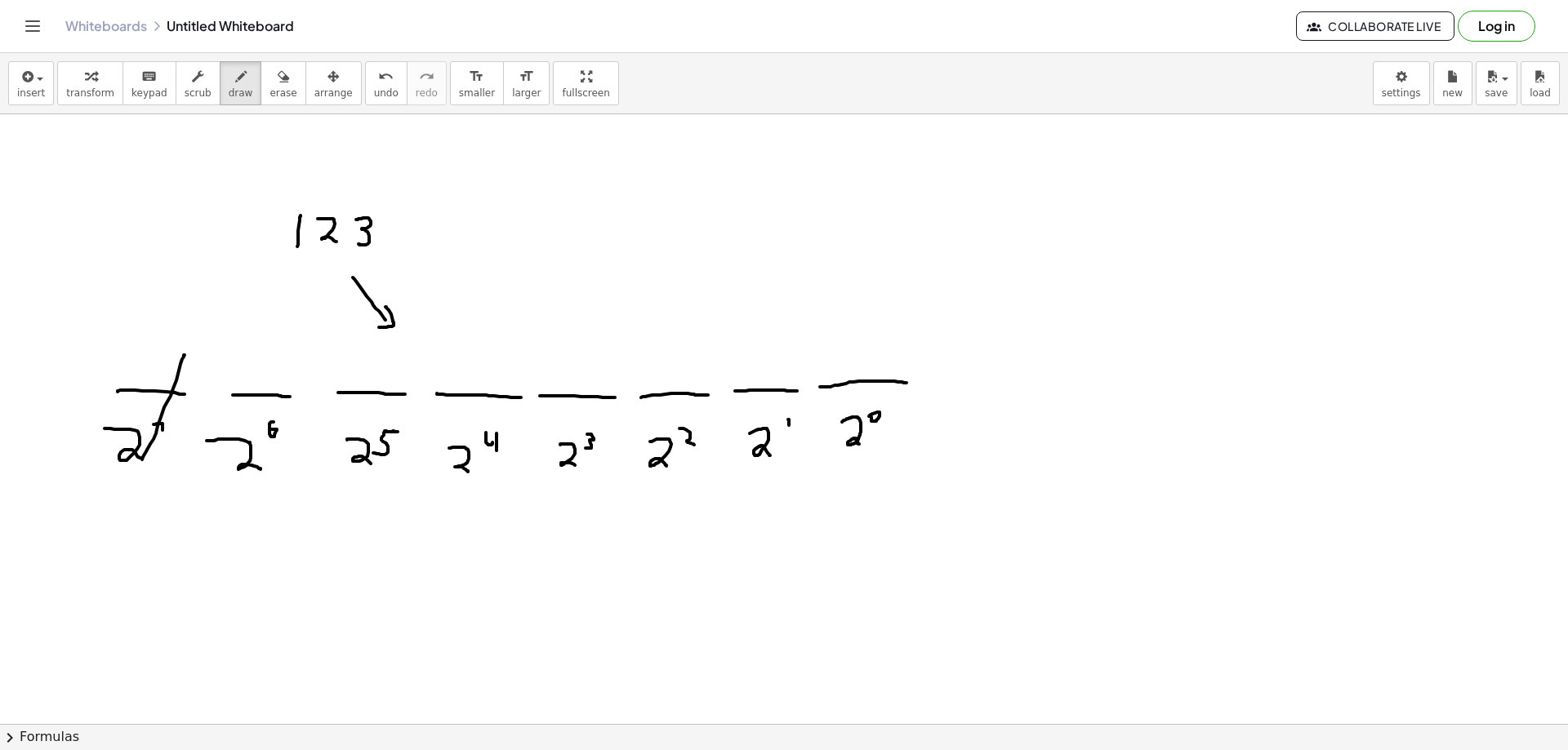
drag, startPoint x: 185, startPoint y: 355, endPoint x: 141, endPoint y: 461, distance: 114.8
click at [141, 461] on div at bounding box center [784, 724] width 1568 height 1219
drag, startPoint x: 268, startPoint y: 348, endPoint x: 267, endPoint y: 381, distance: 33.0
click at [267, 381] on div at bounding box center [784, 724] width 1568 height 1219
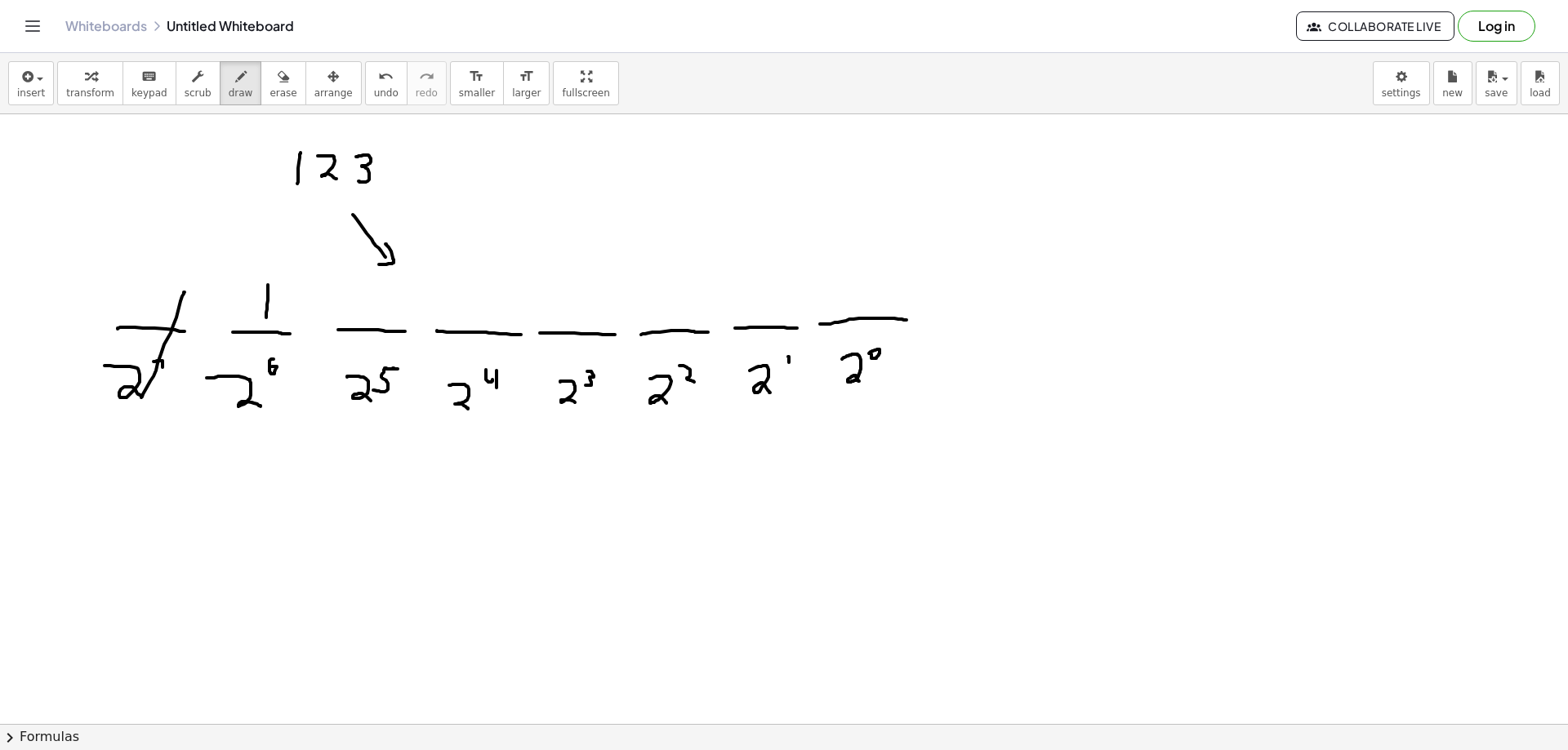
scroll to position [82, 0]
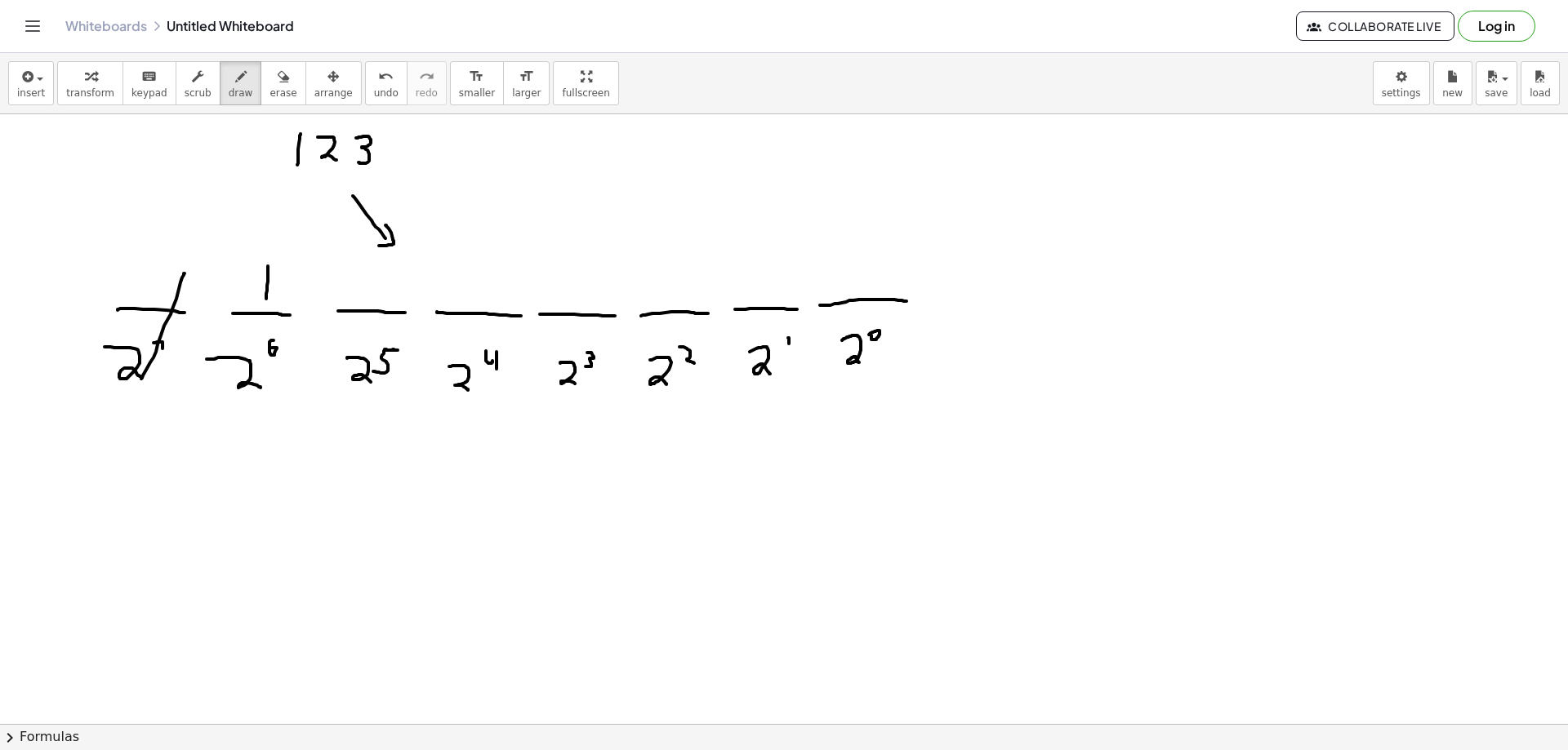
drag, startPoint x: 256, startPoint y: 476, endPoint x: 256, endPoint y: 509, distance: 33.0
click at [256, 509] on div at bounding box center [784, 643] width 1568 height 1219
drag, startPoint x: 272, startPoint y: 482, endPoint x: 283, endPoint y: 506, distance: 26.4
click at [279, 507] on div at bounding box center [784, 643] width 1568 height 1219
drag, startPoint x: 307, startPoint y: 477, endPoint x: 298, endPoint y: 509, distance: 33.2
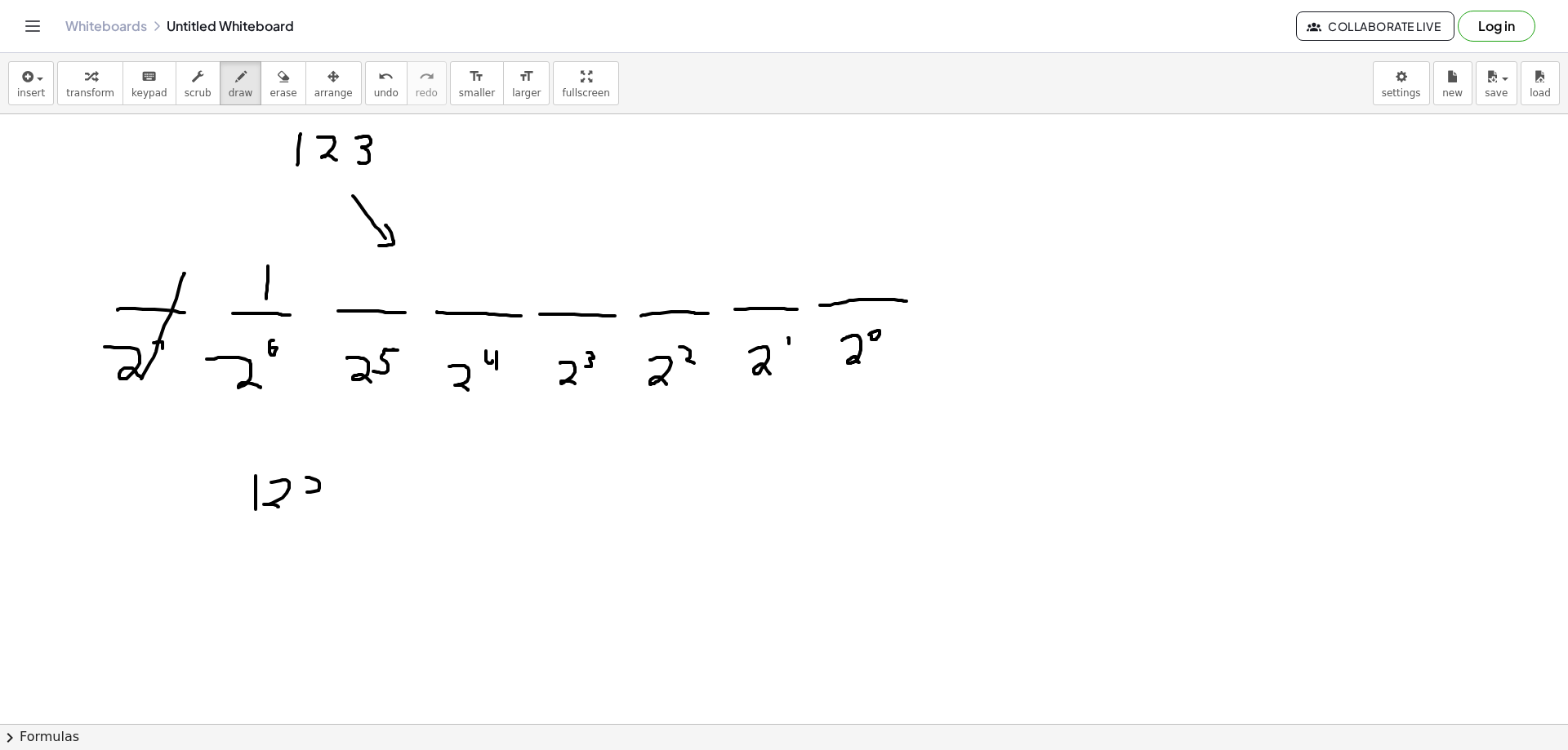
click at [298, 510] on div at bounding box center [784, 643] width 1568 height 1219
drag, startPoint x: 343, startPoint y: 490, endPoint x: 364, endPoint y: 489, distance: 21.0
click at [362, 490] on div at bounding box center [784, 643] width 1568 height 1219
drag, startPoint x: 386, startPoint y: 474, endPoint x: 371, endPoint y: 507, distance: 36.2
click at [371, 507] on div at bounding box center [784, 643] width 1568 height 1219
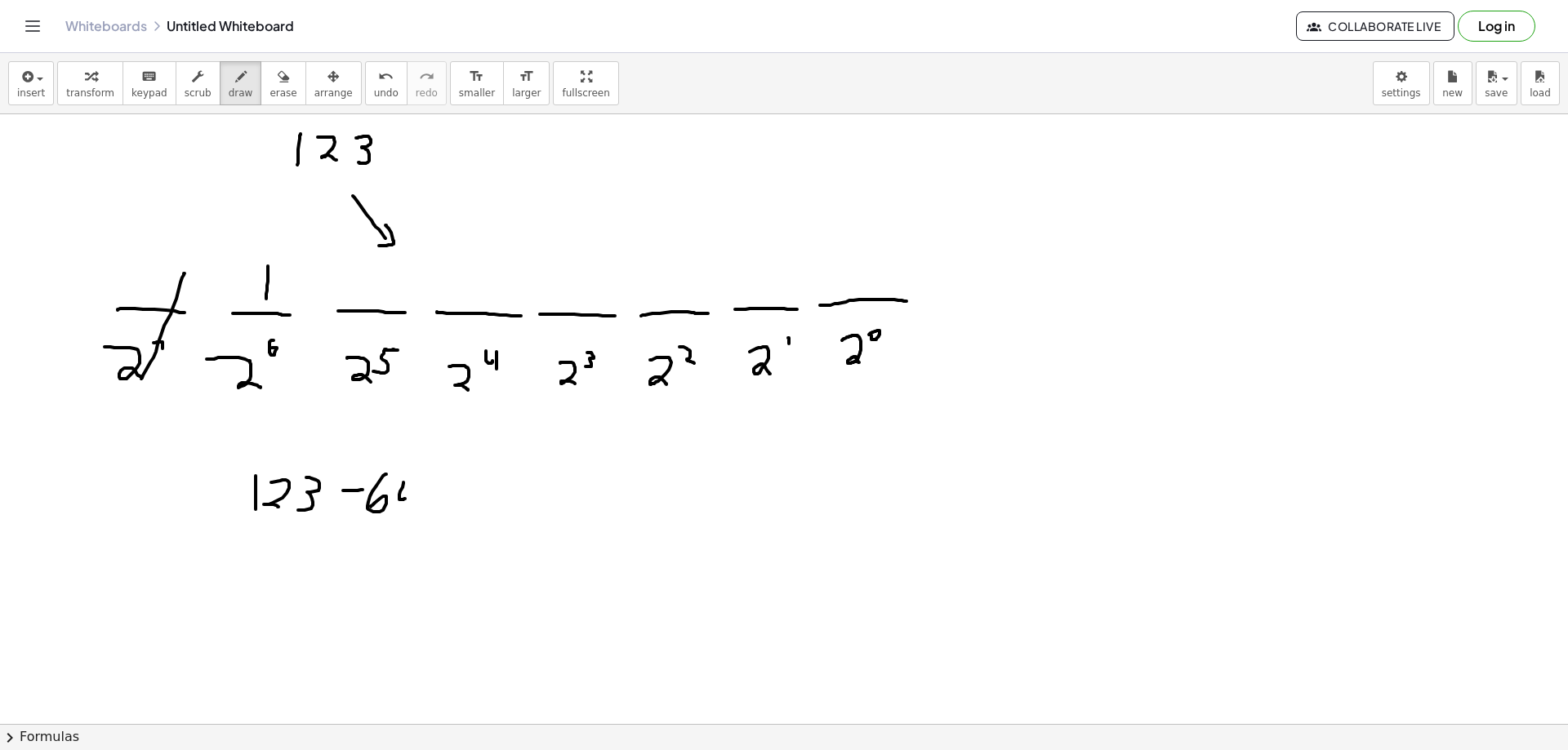
drag, startPoint x: 404, startPoint y: 483, endPoint x: 405, endPoint y: 497, distance: 14.0
click at [405, 497] on div at bounding box center [784, 643] width 1568 height 1219
drag, startPoint x: 411, startPoint y: 489, endPoint x: 405, endPoint y: 512, distance: 23.8
click at [405, 512] on div at bounding box center [784, 643] width 1568 height 1219
click at [452, 490] on div at bounding box center [784, 643] width 1568 height 1219
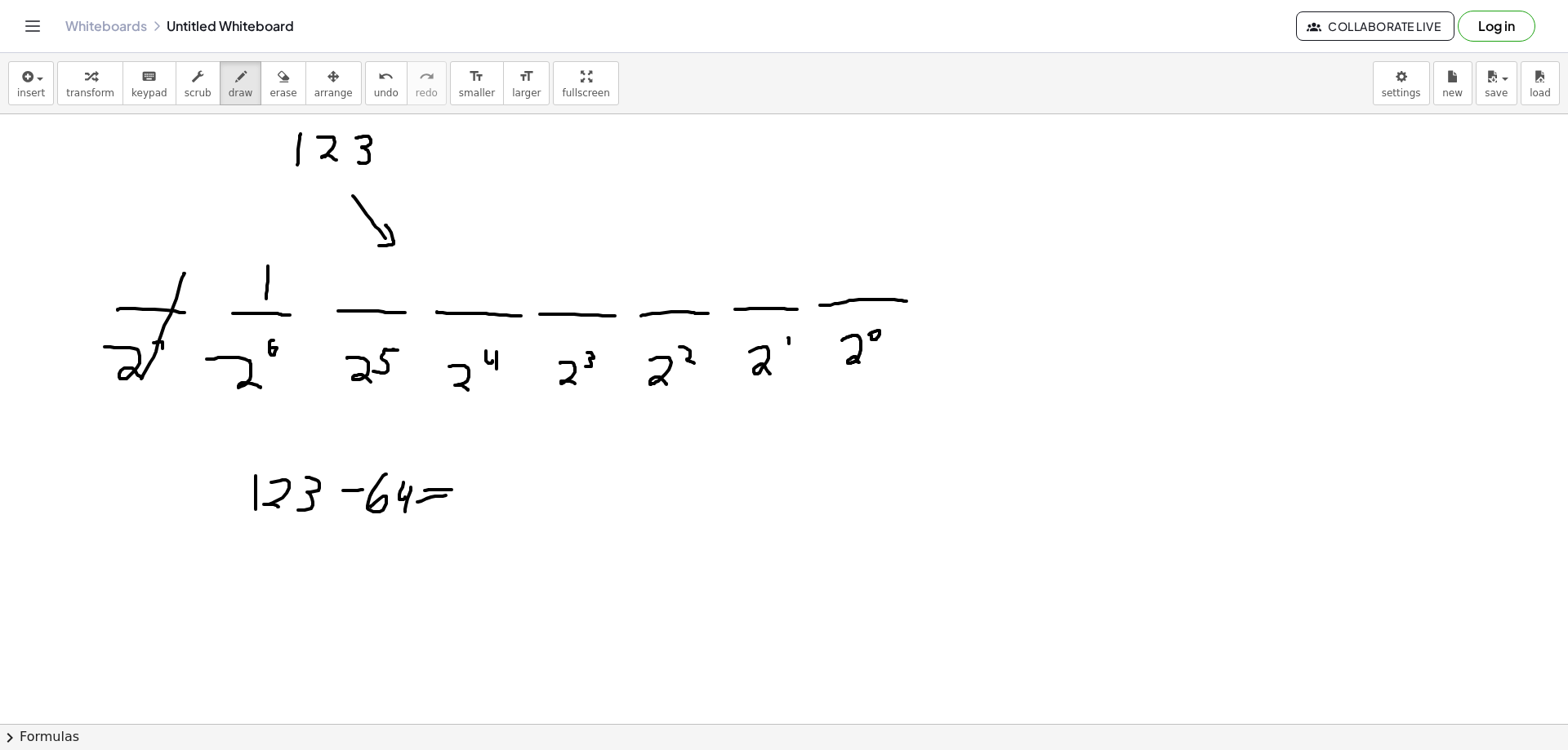
drag, startPoint x: 431, startPoint y: 497, endPoint x: 446, endPoint y: 495, distance: 15.1
click at [446, 495] on div at bounding box center [784, 643] width 1568 height 1219
drag, startPoint x: 468, startPoint y: 478, endPoint x: 486, endPoint y: 478, distance: 18.0
click at [486, 478] on div at bounding box center [784, 643] width 1568 height 1219
drag, startPoint x: 469, startPoint y: 480, endPoint x: 468, endPoint y: 508, distance: 28.0
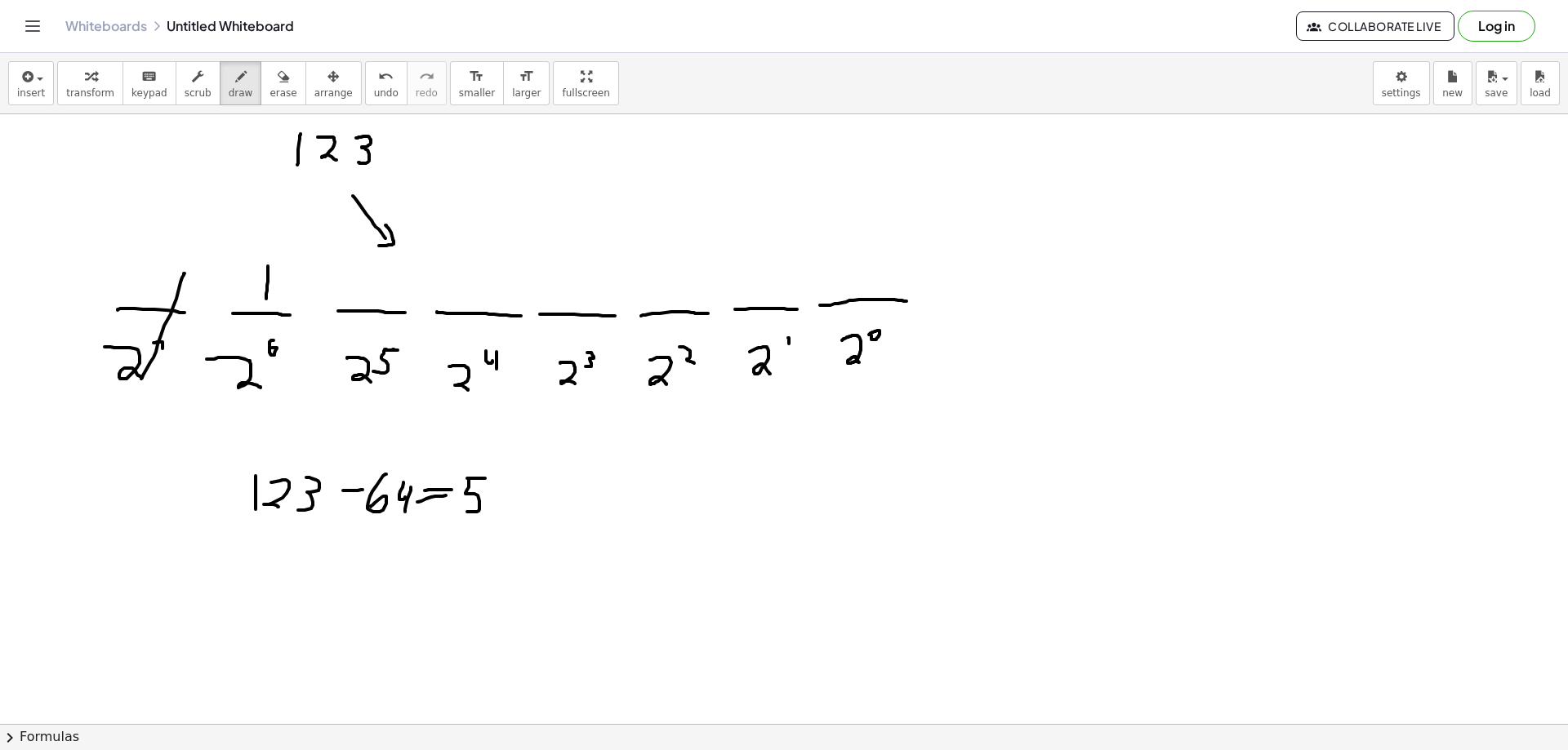
click at [468, 511] on div at bounding box center [784, 643] width 1568 height 1219
click at [497, 482] on div at bounding box center [784, 643] width 1568 height 1219
drag, startPoint x: 507, startPoint y: 484, endPoint x: 504, endPoint y: 510, distance: 26.2
click at [504, 508] on div at bounding box center [784, 643] width 1568 height 1219
drag, startPoint x: 377, startPoint y: 263, endPoint x: 380, endPoint y: 296, distance: 33.1
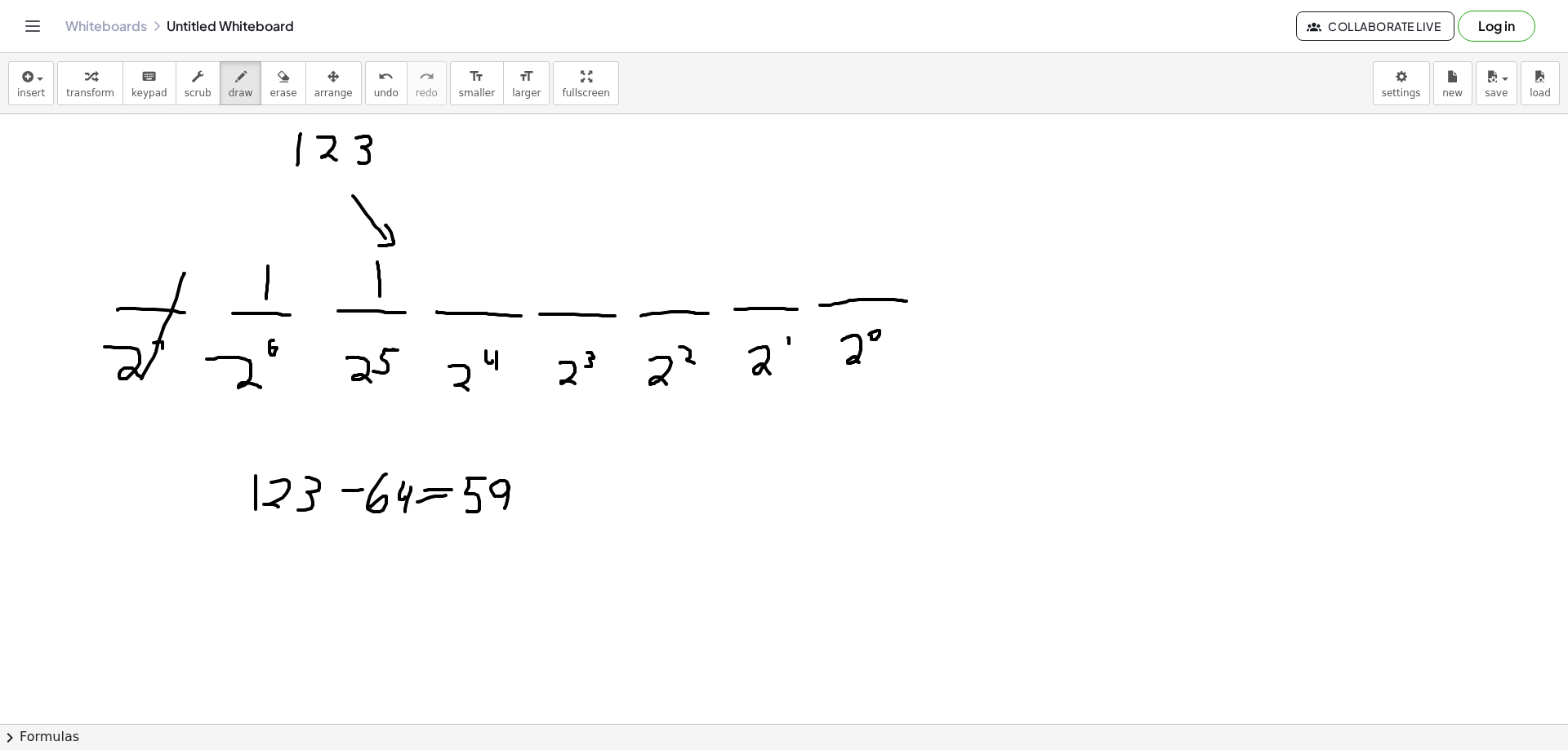
click at [380, 296] on div at bounding box center [784, 643] width 1568 height 1219
drag, startPoint x: 526, startPoint y: 484, endPoint x: 538, endPoint y: 484, distance: 12.0
click at [538, 484] on div at bounding box center [784, 643] width 1568 height 1219
drag, startPoint x: 562, startPoint y: 473, endPoint x: 554, endPoint y: 503, distance: 31.0
click at [552, 507] on div at bounding box center [784, 643] width 1568 height 1219
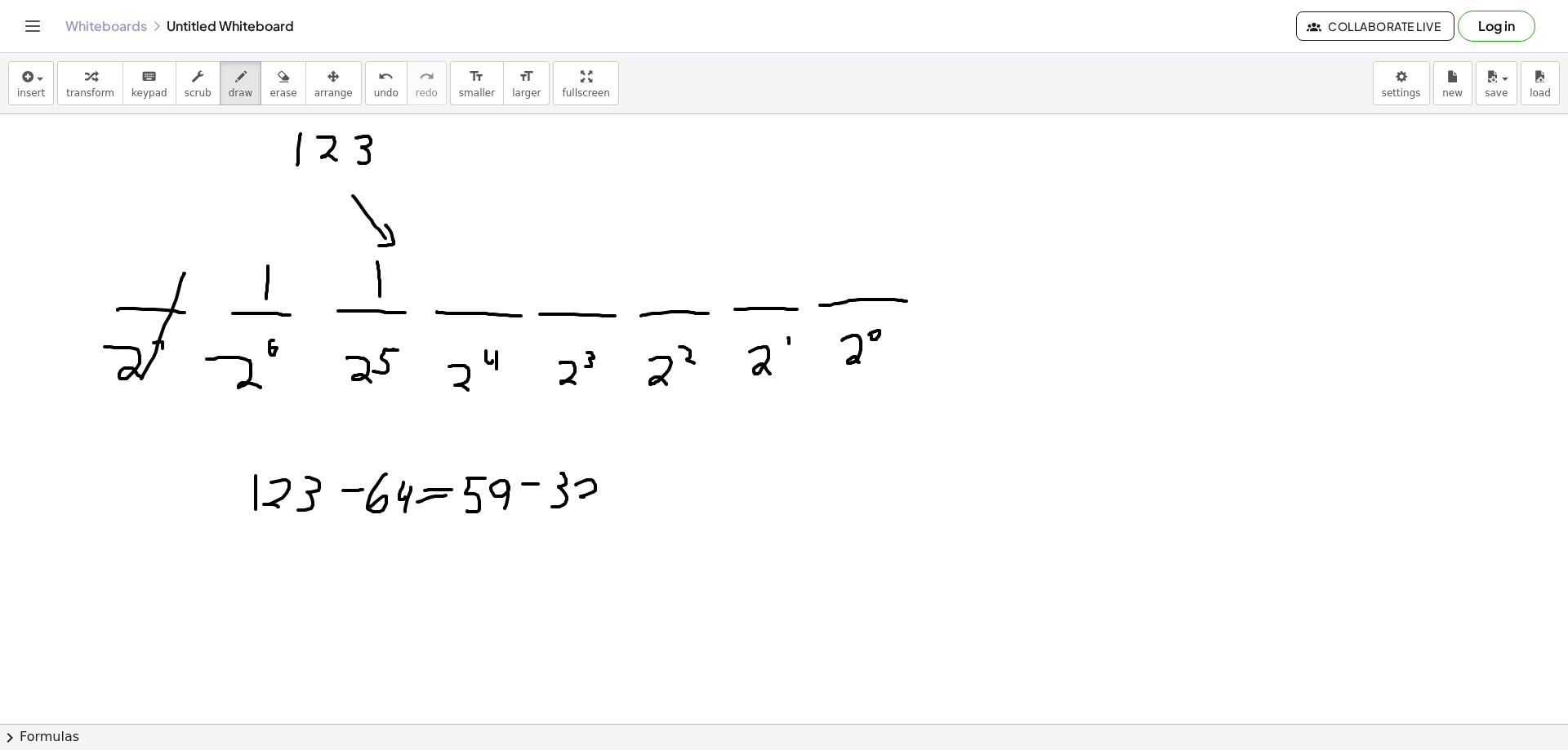
drag, startPoint x: 590, startPoint y: 480, endPoint x: 600, endPoint y: 500, distance: 22.4
click at [600, 502] on div at bounding box center [784, 643] width 1568 height 1219
drag, startPoint x: 609, startPoint y: 481, endPoint x: 625, endPoint y: 481, distance: 16.0
click at [625, 481] on div at bounding box center [784, 643] width 1568 height 1219
drag, startPoint x: 614, startPoint y: 492, endPoint x: 626, endPoint y: 492, distance: 12.0
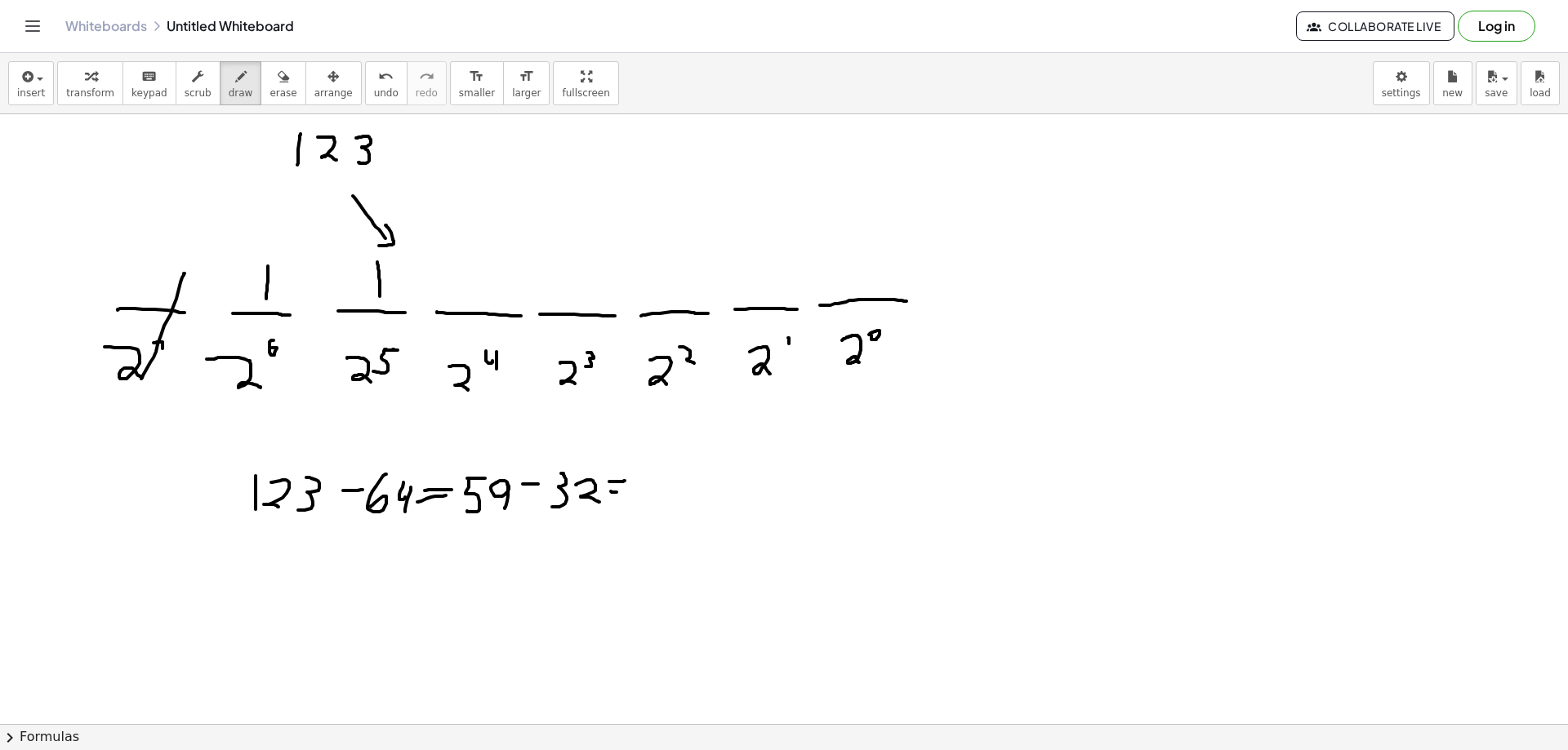
click at [625, 492] on div at bounding box center [784, 643] width 1568 height 1219
drag, startPoint x: 640, startPoint y: 479, endPoint x: 657, endPoint y: 508, distance: 33.6
click at [656, 508] on div at bounding box center [784, 643] width 1568 height 1219
drag, startPoint x: 673, startPoint y: 481, endPoint x: 677, endPoint y: 503, distance: 22.4
click at [677, 503] on div at bounding box center [784, 643] width 1568 height 1219
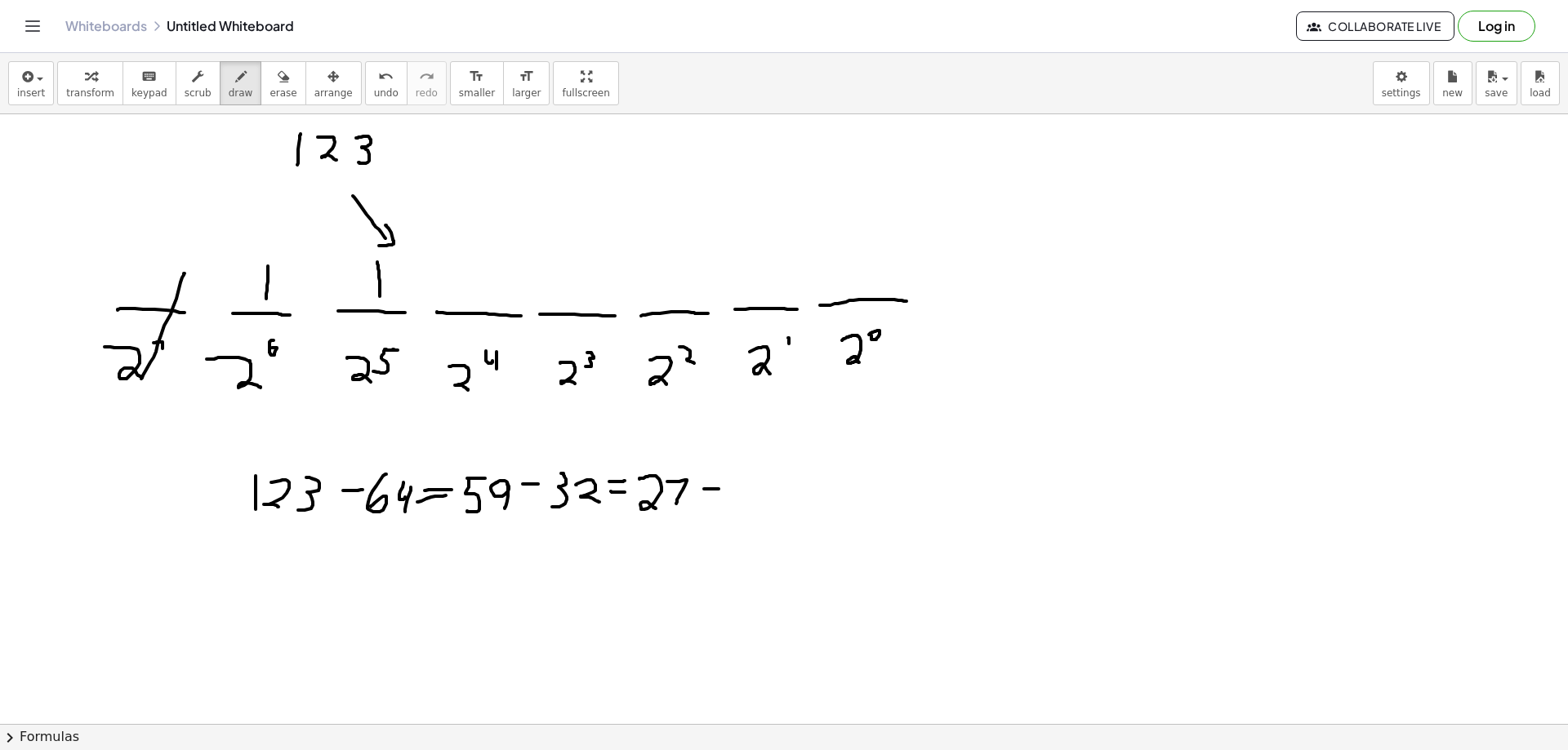
drag, startPoint x: 704, startPoint y: 489, endPoint x: 720, endPoint y: 489, distance: 16.0
click at [719, 489] on div at bounding box center [784, 643] width 1568 height 1219
drag, startPoint x: 734, startPoint y: 476, endPoint x: 734, endPoint y: 503, distance: 27.0
click at [734, 503] on div at bounding box center [784, 643] width 1568 height 1219
drag, startPoint x: 759, startPoint y: 471, endPoint x: 750, endPoint y: 490, distance: 21.0
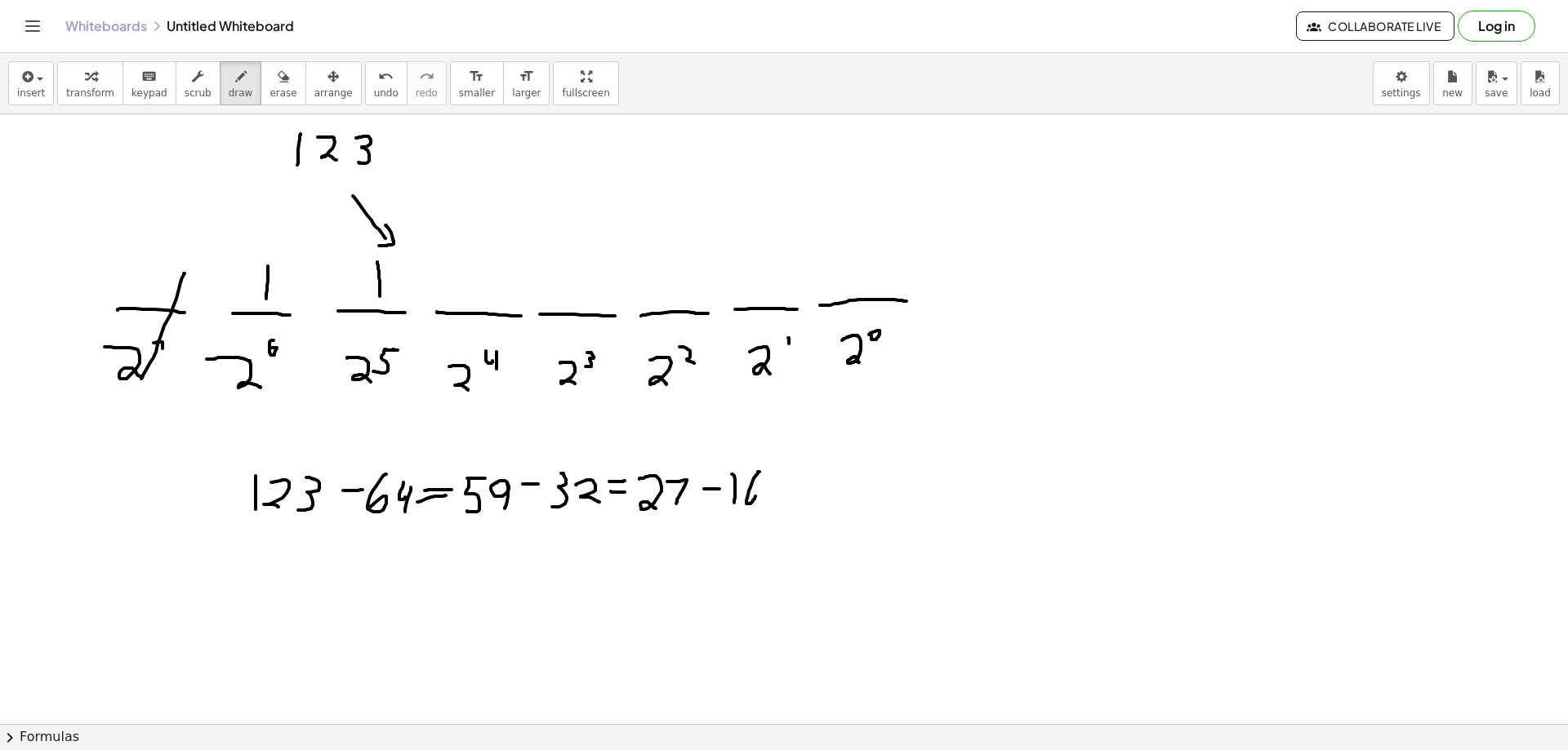
click at [750, 490] on div at bounding box center [784, 643] width 1568 height 1219
drag, startPoint x: 773, startPoint y: 485, endPoint x: 790, endPoint y: 485, distance: 17.0
click at [790, 485] on div at bounding box center [784, 643] width 1568 height 1219
click at [792, 493] on div at bounding box center [784, 643] width 1568 height 1219
drag, startPoint x: 482, startPoint y: 276, endPoint x: 489, endPoint y: 301, distance: 26.0
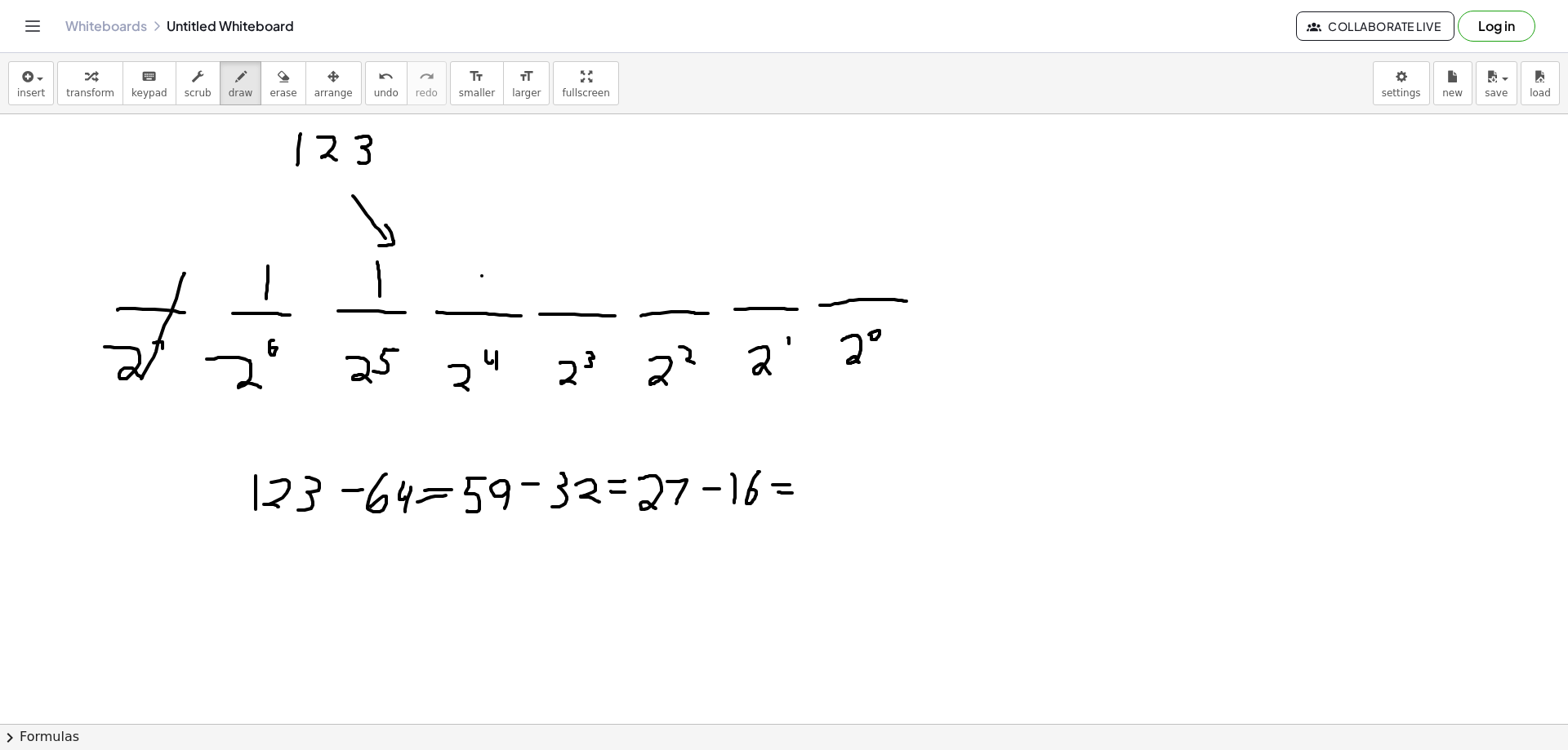
click at [489, 300] on div at bounding box center [784, 643] width 1568 height 1219
drag, startPoint x: 817, startPoint y: 471, endPoint x: 818, endPoint y: 499, distance: 28.0
click at [818, 499] on div at bounding box center [784, 643] width 1568 height 1219
drag, startPoint x: 835, startPoint y: 474, endPoint x: 838, endPoint y: 503, distance: 29.2
click at [838, 503] on div at bounding box center [784, 643] width 1568 height 1219
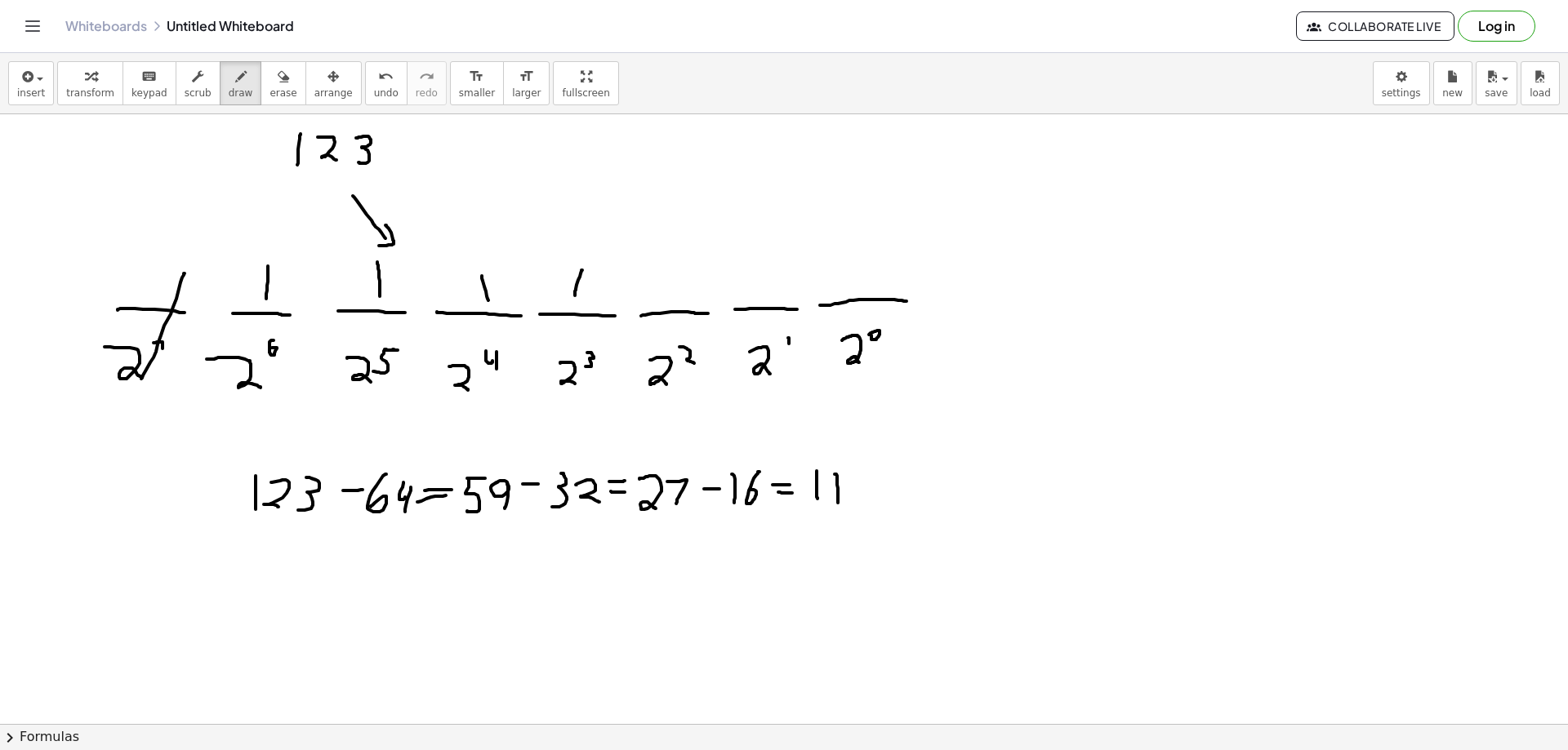
drag, startPoint x: 582, startPoint y: 271, endPoint x: 575, endPoint y: 301, distance: 30.8
click at [575, 301] on div at bounding box center [784, 643] width 1568 height 1219
drag, startPoint x: 862, startPoint y: 477, endPoint x: 877, endPoint y: 477, distance: 15.0
click at [877, 477] on div at bounding box center [784, 643] width 1568 height 1219
click at [906, 470] on div at bounding box center [784, 643] width 1568 height 1219
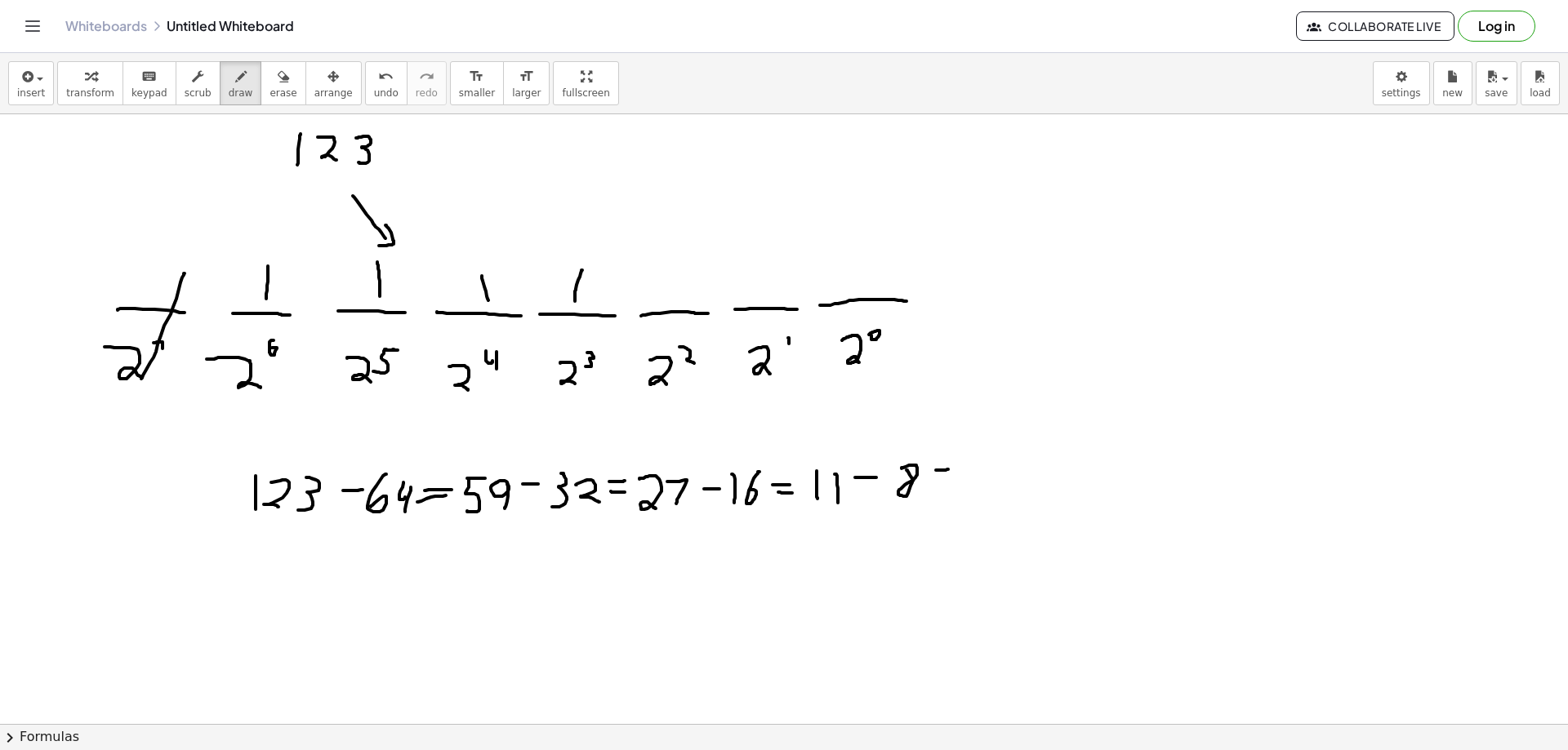
drag, startPoint x: 936, startPoint y: 470, endPoint x: 942, endPoint y: 476, distance: 8.5
click at [950, 469] on div at bounding box center [784, 643] width 1568 height 1219
drag, startPoint x: 938, startPoint y: 481, endPoint x: 950, endPoint y: 481, distance: 12.0
click at [946, 481] on div at bounding box center [784, 643] width 1568 height 1219
drag, startPoint x: 971, startPoint y: 464, endPoint x: 967, endPoint y: 489, distance: 25.3
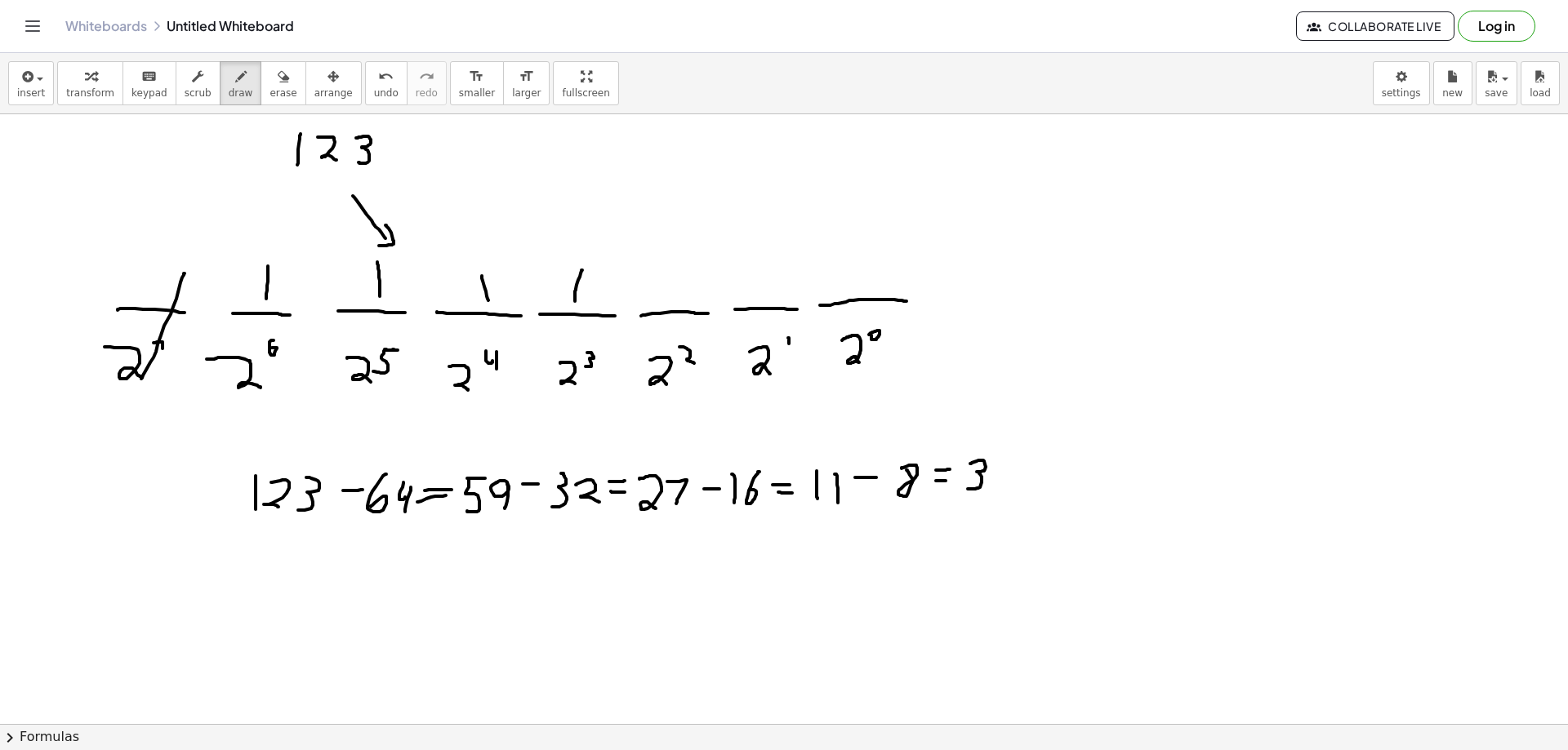
click at [967, 489] on div at bounding box center [784, 643] width 1568 height 1219
click at [664, 284] on div at bounding box center [784, 643] width 1568 height 1219
drag, startPoint x: 1001, startPoint y: 471, endPoint x: 1015, endPoint y: 471, distance: 14.0
click at [1015, 471] on div at bounding box center [784, 643] width 1568 height 1219
drag, startPoint x: 1043, startPoint y: 461, endPoint x: 1052, endPoint y: 482, distance: 22.8
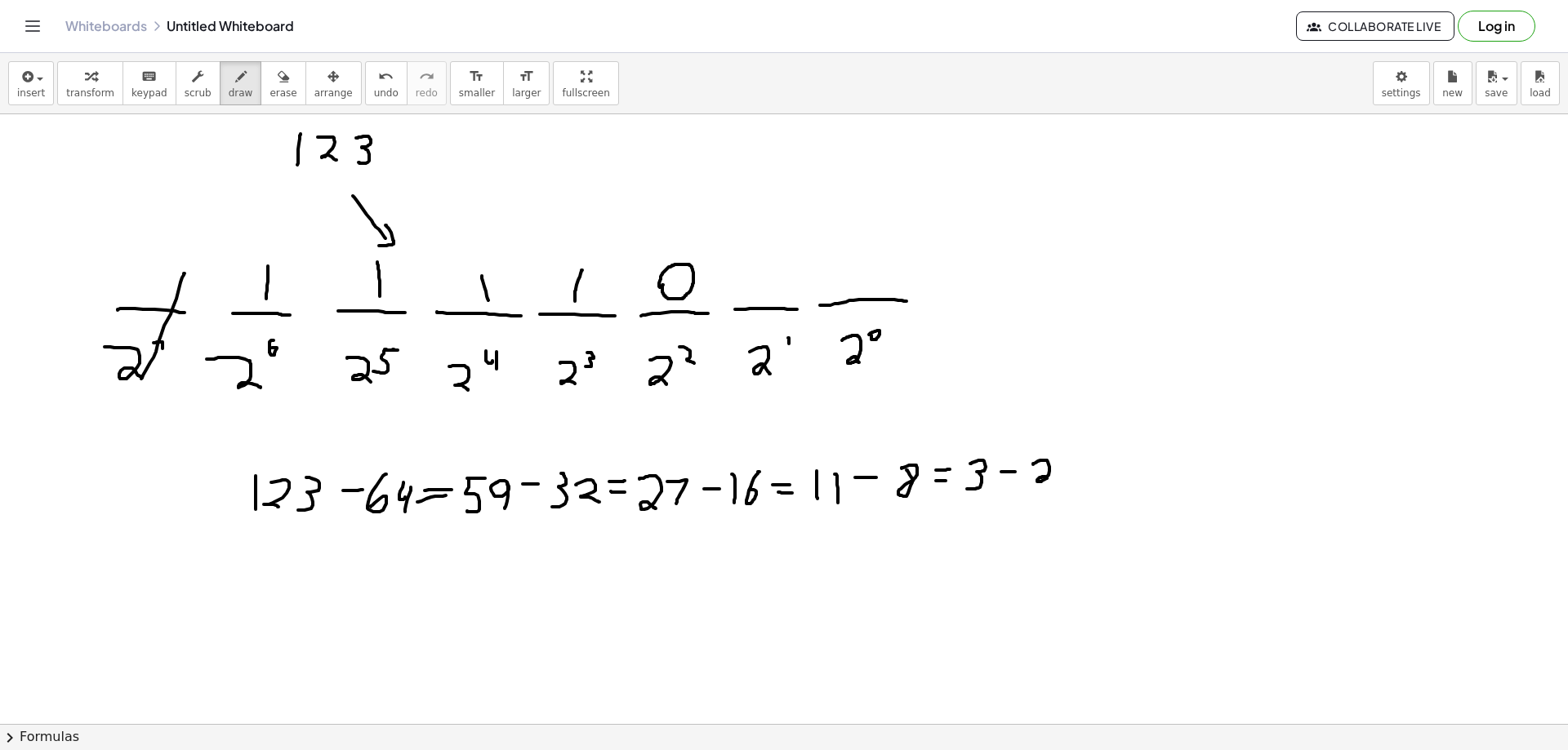
click at [1052, 482] on div at bounding box center [784, 643] width 1568 height 1219
drag, startPoint x: 767, startPoint y: 270, endPoint x: 768, endPoint y: 295, distance: 25.0
click at [768, 295] on div at bounding box center [784, 643] width 1568 height 1219
drag, startPoint x: 1069, startPoint y: 463, endPoint x: 1085, endPoint y: 463, distance: 16.0
click at [1085, 463] on div at bounding box center [784, 643] width 1568 height 1219
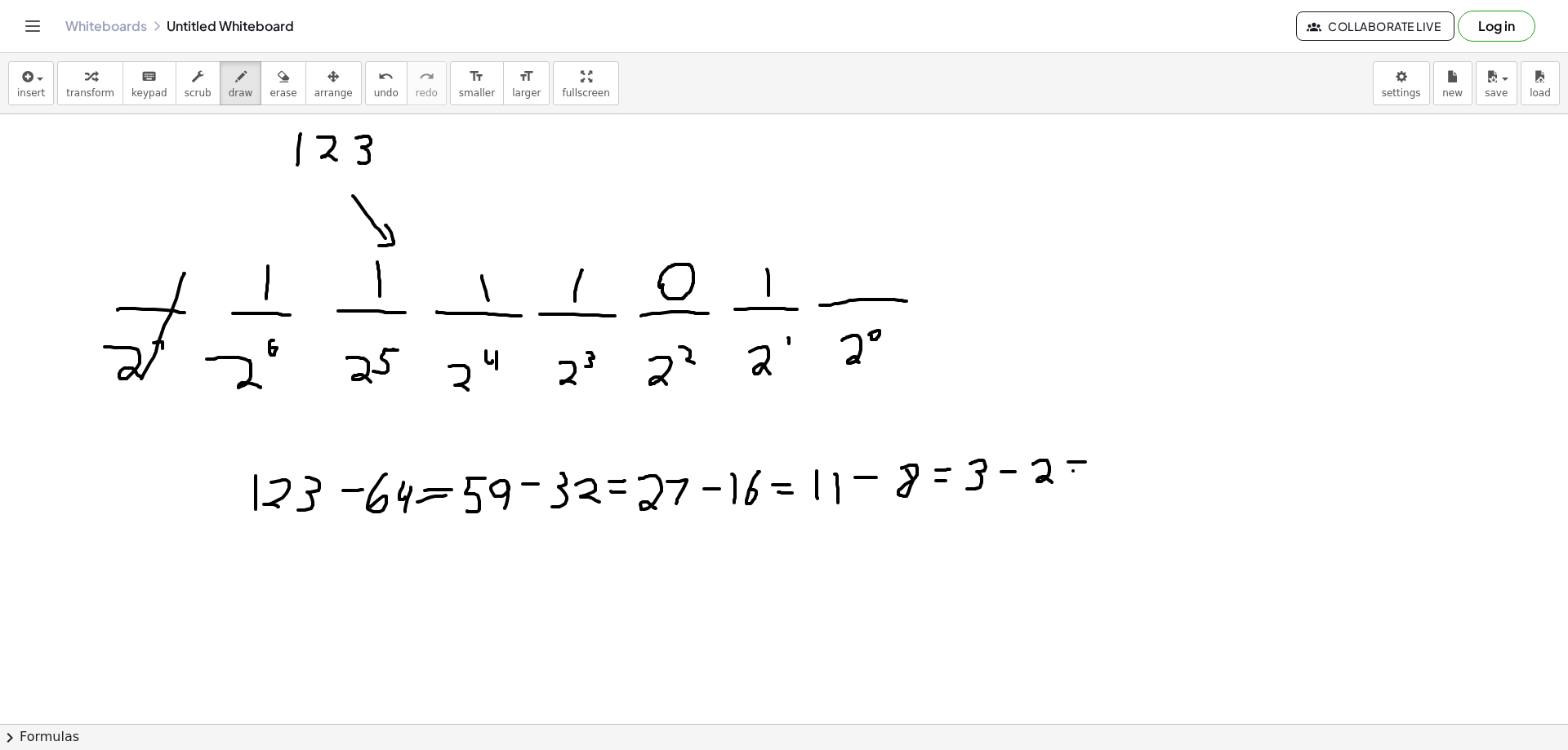
drag, startPoint x: 1074, startPoint y: 471, endPoint x: 1092, endPoint y: 469, distance: 18.1
click at [1087, 470] on div at bounding box center [784, 643] width 1568 height 1219
drag, startPoint x: 1113, startPoint y: 449, endPoint x: 1105, endPoint y: 478, distance: 30.1
click at [1106, 478] on div at bounding box center [784, 643] width 1568 height 1219
drag, startPoint x: 863, startPoint y: 267, endPoint x: 858, endPoint y: 287, distance: 20.6
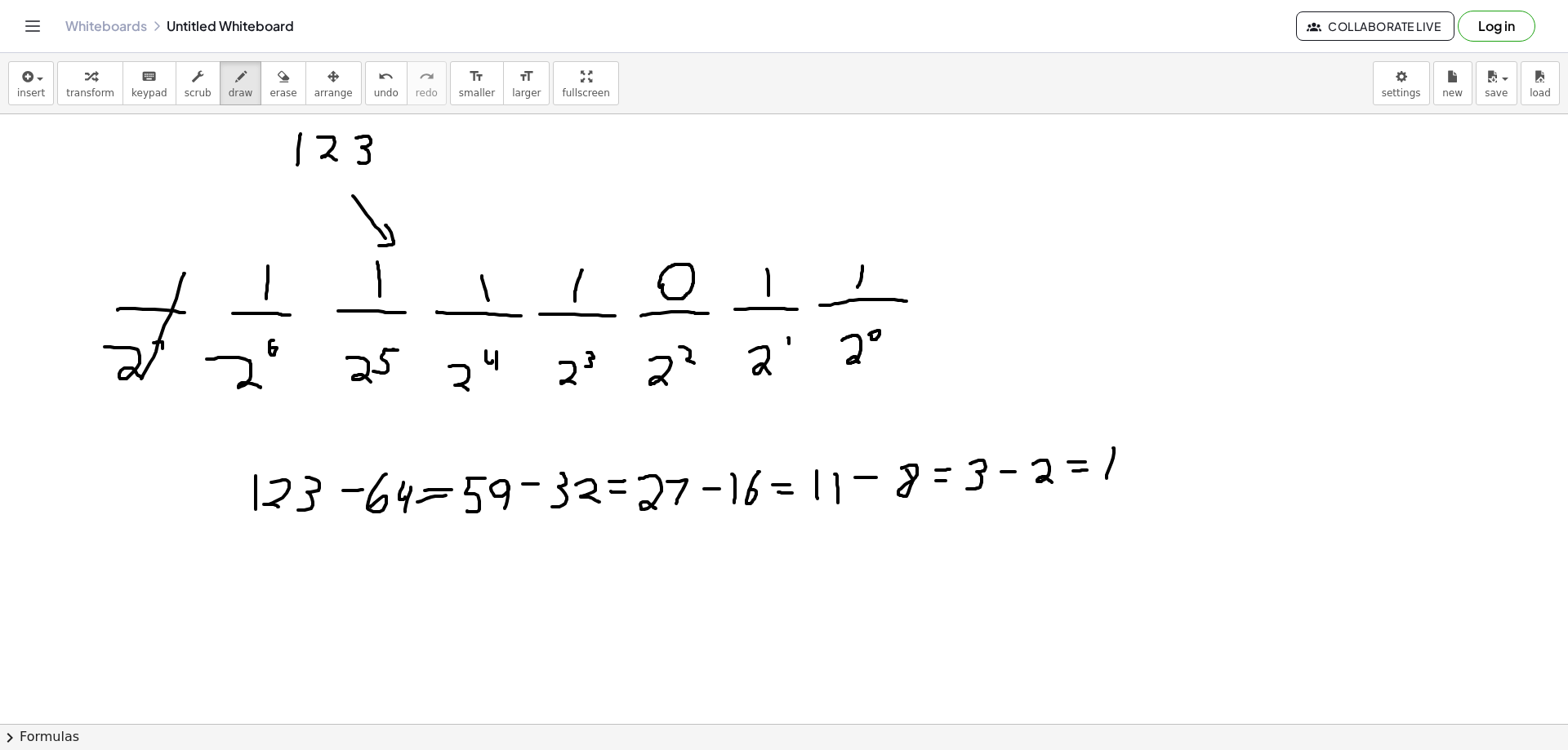
click at [858, 287] on div at bounding box center [784, 643] width 1568 height 1219
drag, startPoint x: 1128, startPoint y: 464, endPoint x: 1146, endPoint y: 463, distance: 18.0
click at [1145, 464] on div at bounding box center [784, 643] width 1568 height 1219
click at [1161, 471] on div at bounding box center [784, 643] width 1568 height 1219
drag, startPoint x: 1187, startPoint y: 453, endPoint x: 1198, endPoint y: 454, distance: 11.0
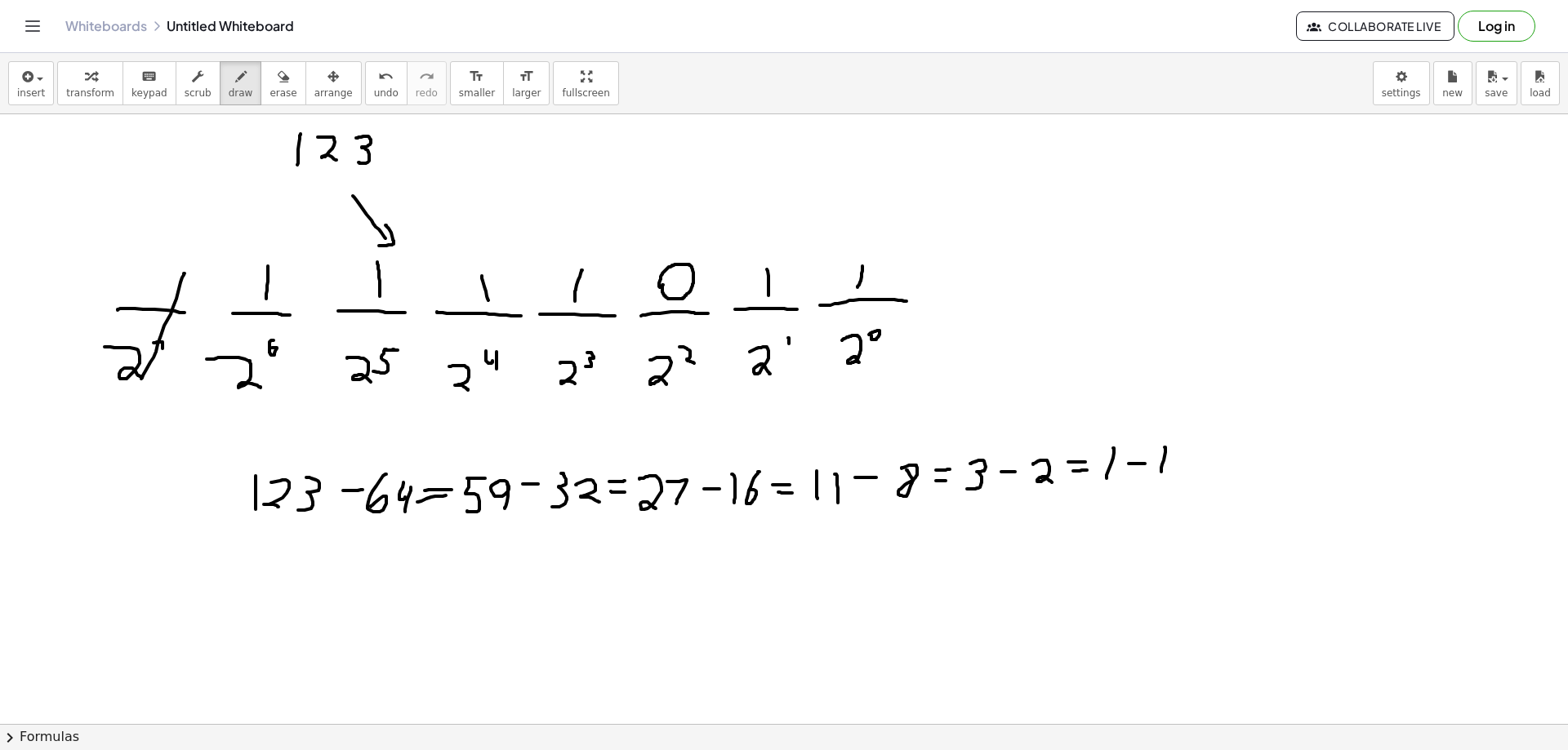
click at [1198, 454] on div at bounding box center [784, 643] width 1568 height 1219
drag, startPoint x: 1186, startPoint y: 463, endPoint x: 1200, endPoint y: 463, distance: 14.0
click at [1198, 463] on div at bounding box center [784, 643] width 1568 height 1219
click at [1218, 453] on div at bounding box center [784, 643] width 1568 height 1219
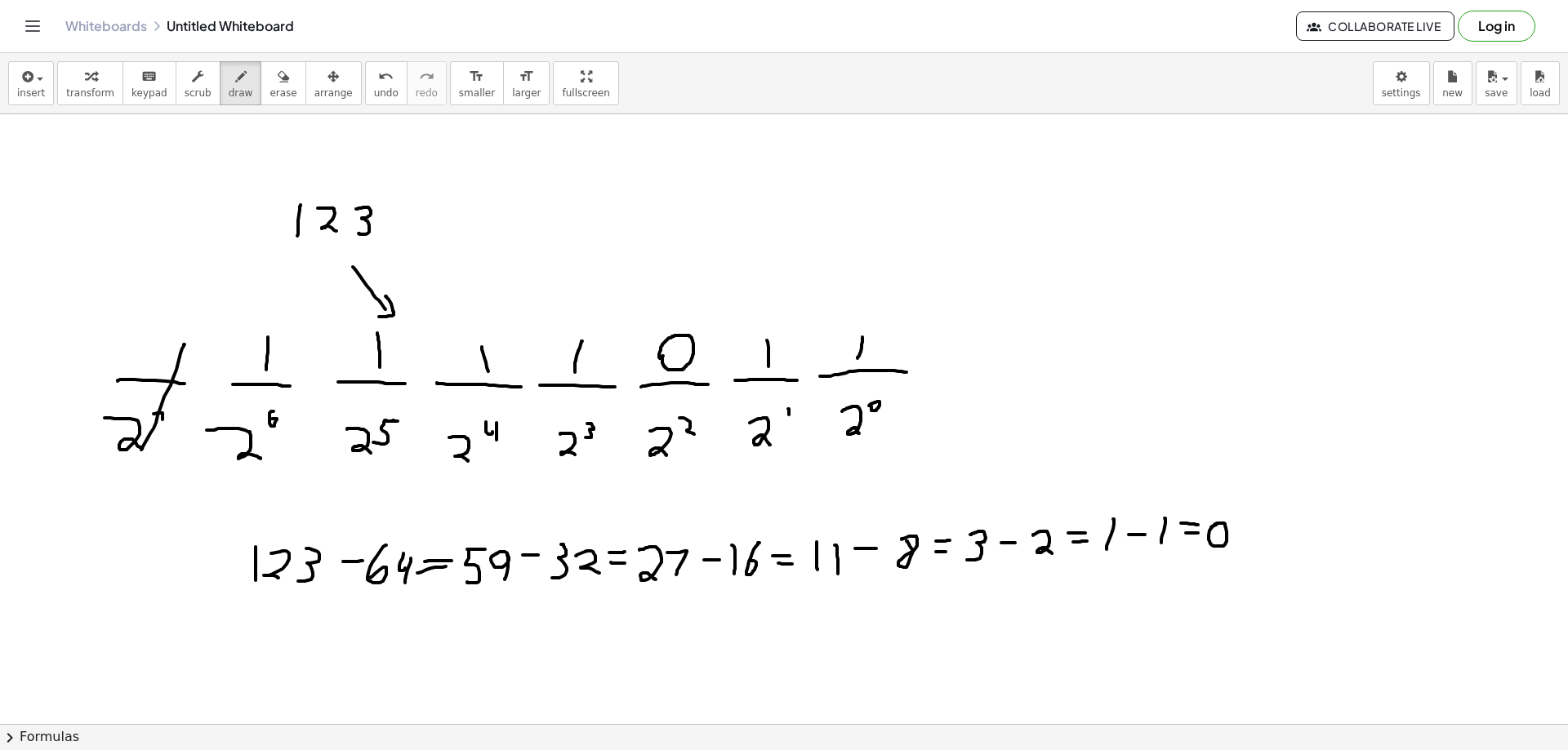
scroll to position [0, 0]
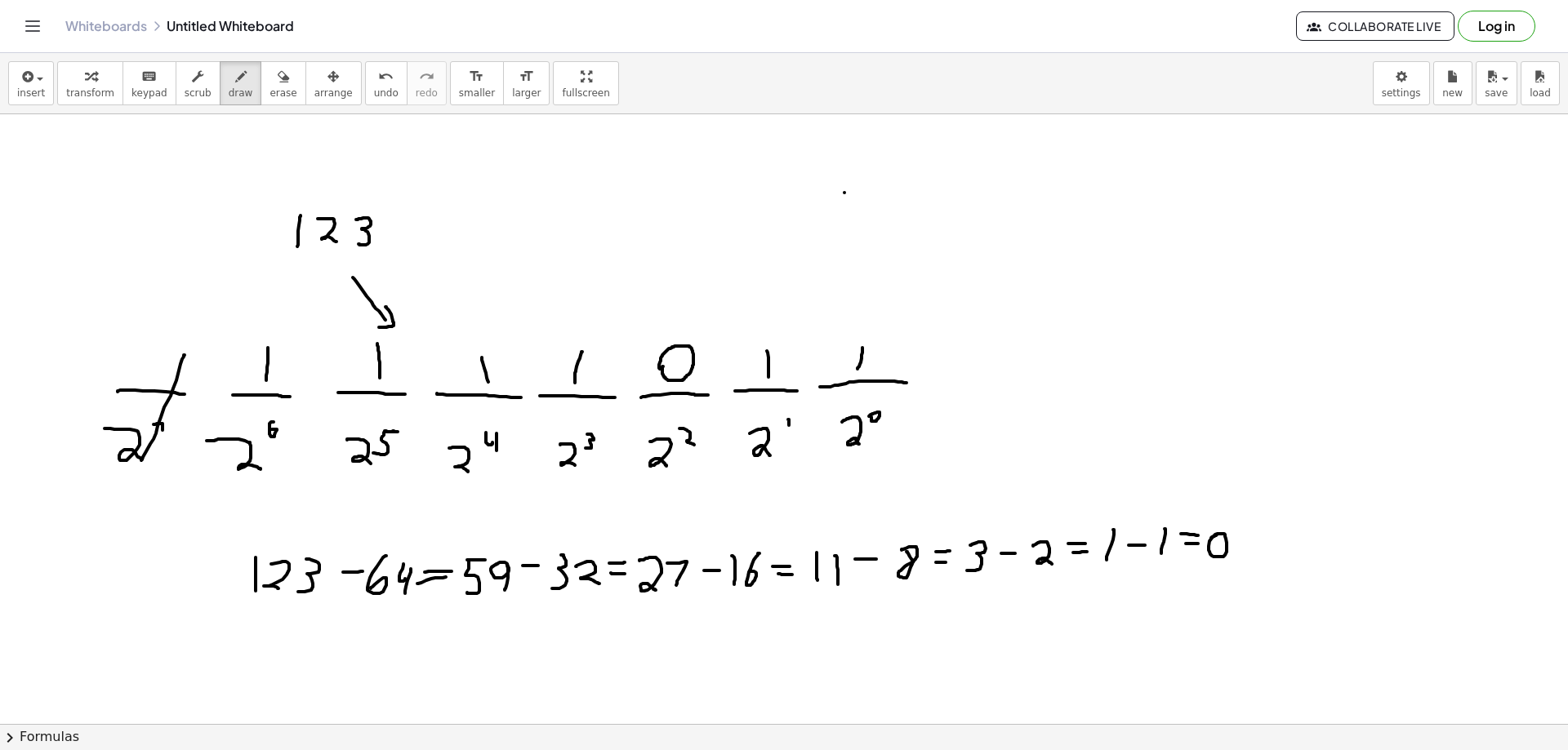
drag, startPoint x: 845, startPoint y: 193, endPoint x: 843, endPoint y: 222, distance: 29.1
click at [842, 226] on div at bounding box center [784, 724] width 1568 height 1219
drag, startPoint x: 859, startPoint y: 198, endPoint x: 879, endPoint y: 220, distance: 29.7
click at [874, 224] on div at bounding box center [784, 724] width 1568 height 1219
drag, startPoint x: 891, startPoint y: 194, endPoint x: 890, endPoint y: 218, distance: 24.0
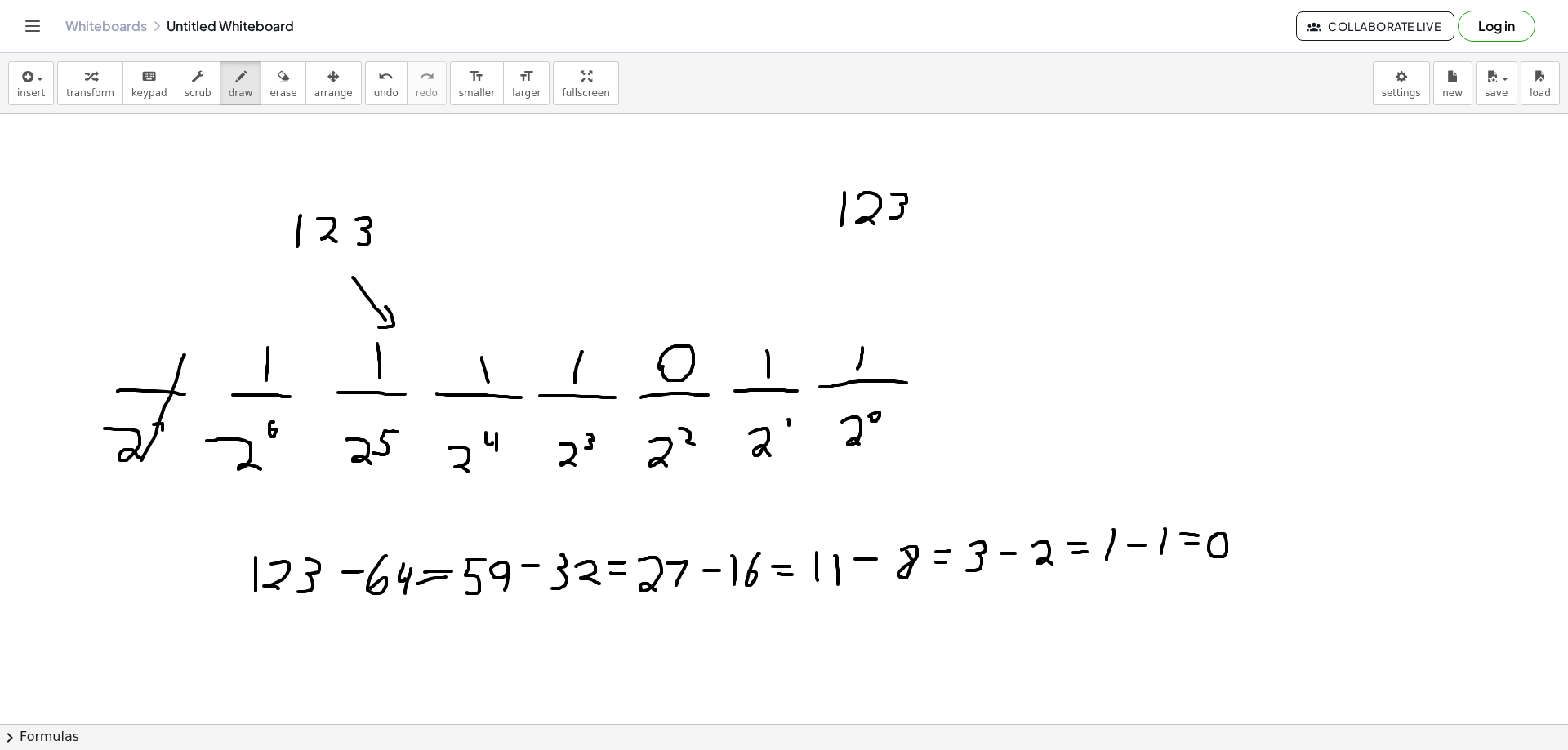
click at [890, 218] on div at bounding box center [784, 724] width 1568 height 1219
drag, startPoint x: 909, startPoint y: 217, endPoint x: 909, endPoint y: 229, distance: 12.0
click at [909, 229] on div at bounding box center [784, 724] width 1568 height 1219
click at [918, 221] on div at bounding box center [784, 724] width 1568 height 1219
drag, startPoint x: 947, startPoint y: 206, endPoint x: 957, endPoint y: 208, distance: 10.2
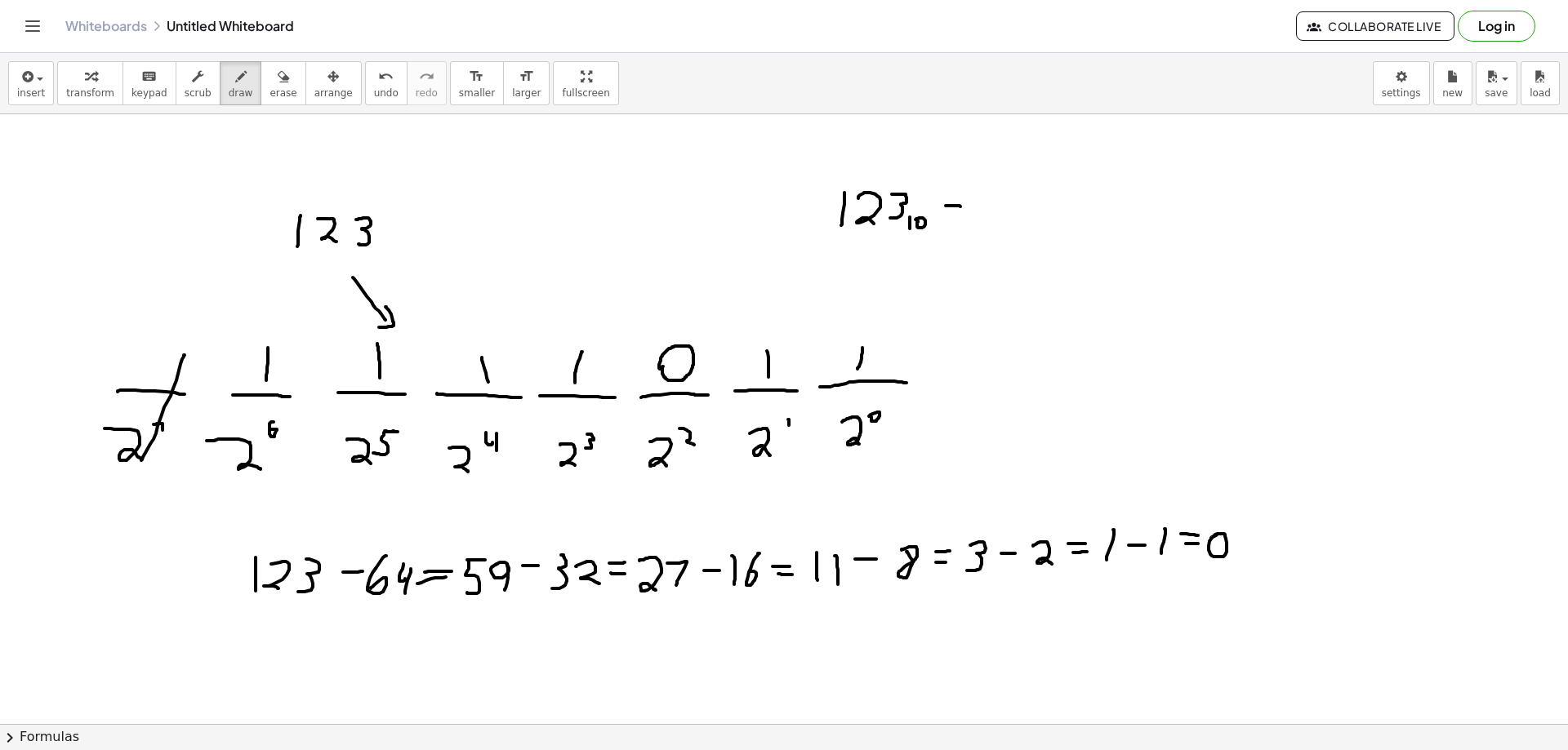
click at [962, 207] on div at bounding box center [784, 724] width 1568 height 1219
drag, startPoint x: 948, startPoint y: 214, endPoint x: 962, endPoint y: 213, distance: 14.0
click at [960, 213] on div at bounding box center [784, 724] width 1568 height 1219
drag, startPoint x: 992, startPoint y: 195, endPoint x: 992, endPoint y: 226, distance: 31.0
click at [992, 226] on div at bounding box center [784, 724] width 1568 height 1219
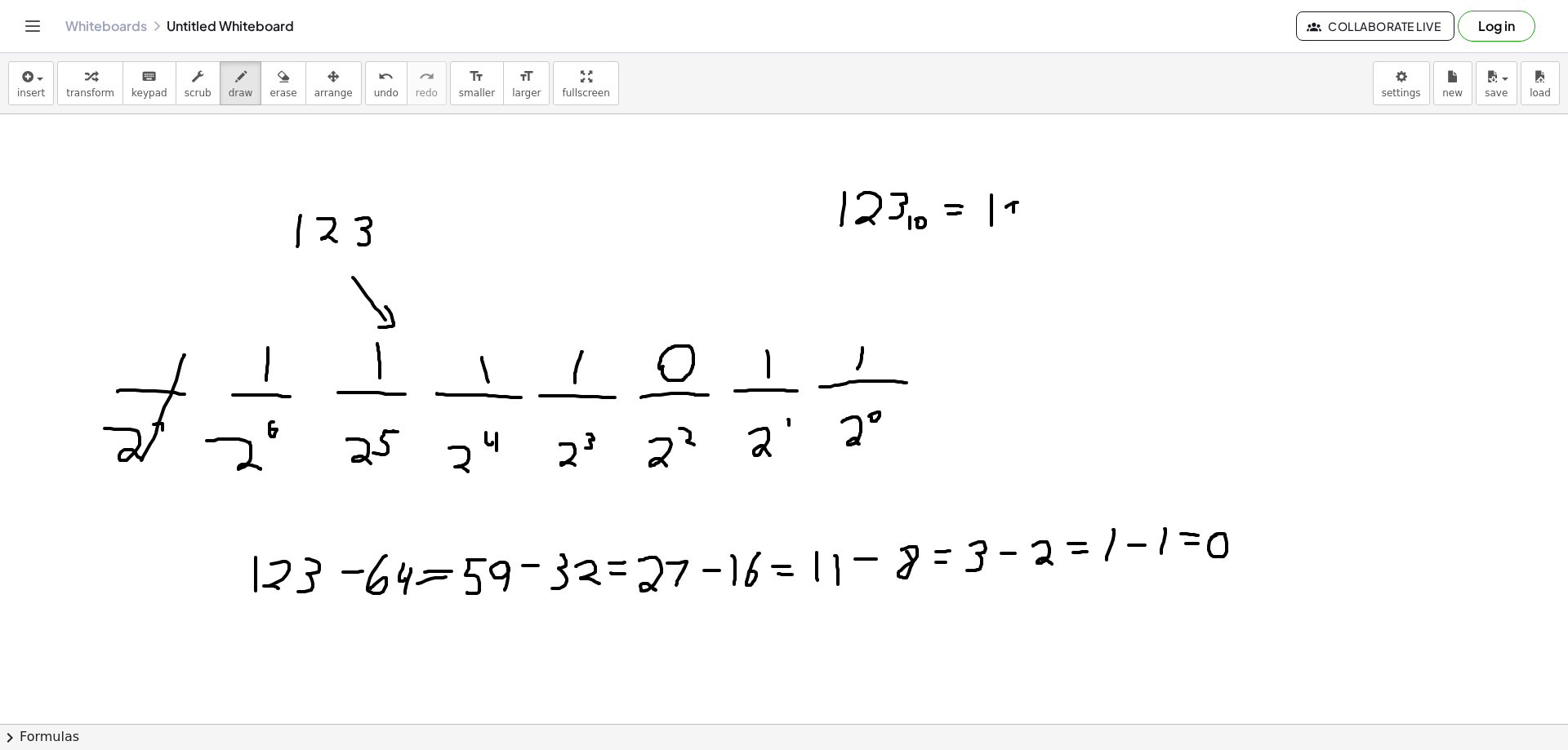
drag, startPoint x: 1006, startPoint y: 208, endPoint x: 1015, endPoint y: 227, distance: 21.0
click at [1015, 228] on div at bounding box center [784, 724] width 1568 height 1219
drag, startPoint x: 1032, startPoint y: 199, endPoint x: 1033, endPoint y: 230, distance: 31.0
click at [1033, 231] on div at bounding box center [784, 724] width 1568 height 1219
drag, startPoint x: 1056, startPoint y: 199, endPoint x: 1054, endPoint y: 236, distance: 37.1
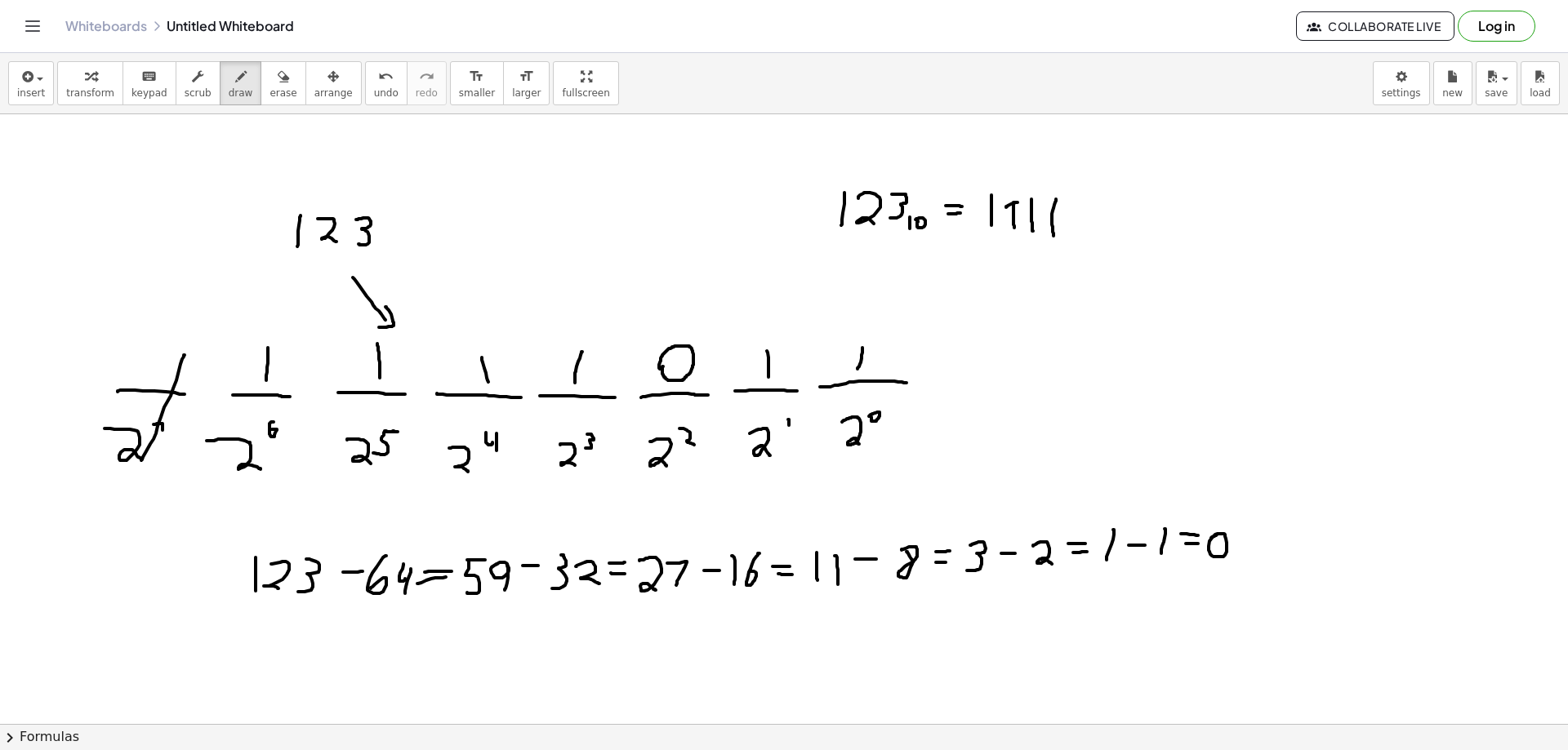
click at [1054, 236] on div at bounding box center [784, 724] width 1568 height 1219
click at [1078, 203] on div at bounding box center [784, 724] width 1568 height 1219
drag, startPoint x: 1106, startPoint y: 200, endPoint x: 1106, endPoint y: 221, distance: 21.0
click at [1104, 226] on div at bounding box center [784, 724] width 1568 height 1219
drag, startPoint x: 1124, startPoint y: 194, endPoint x: 1121, endPoint y: 224, distance: 30.1
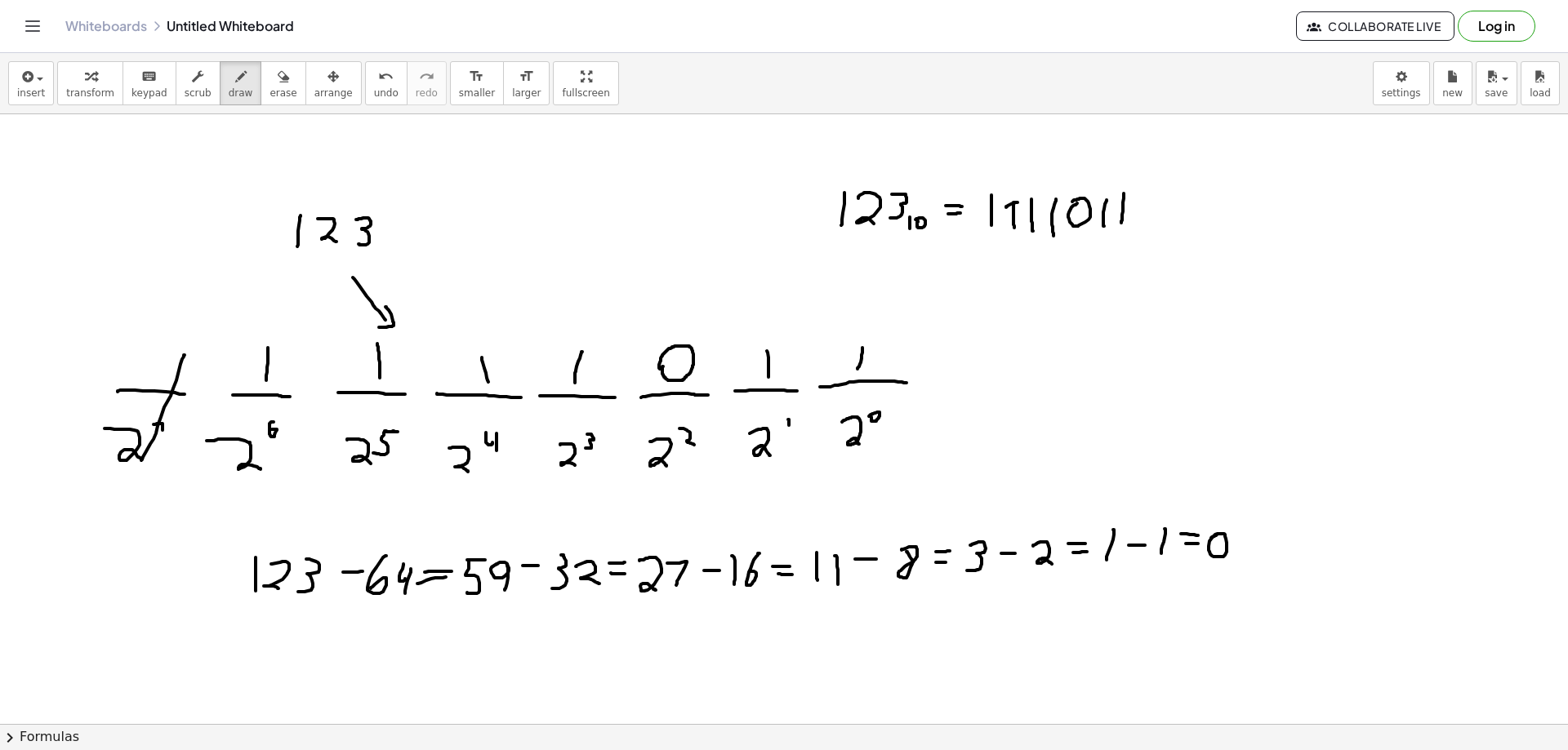
click at [1121, 224] on div at bounding box center [784, 724] width 1568 height 1219
drag, startPoint x: 1137, startPoint y: 224, endPoint x: 1153, endPoint y: 239, distance: 21.9
click at [1148, 235] on div at bounding box center [784, 724] width 1568 height 1219
drag, startPoint x: 862, startPoint y: 259, endPoint x: 867, endPoint y: 276, distance: 17.7
click at [867, 276] on div at bounding box center [784, 724] width 1568 height 1219
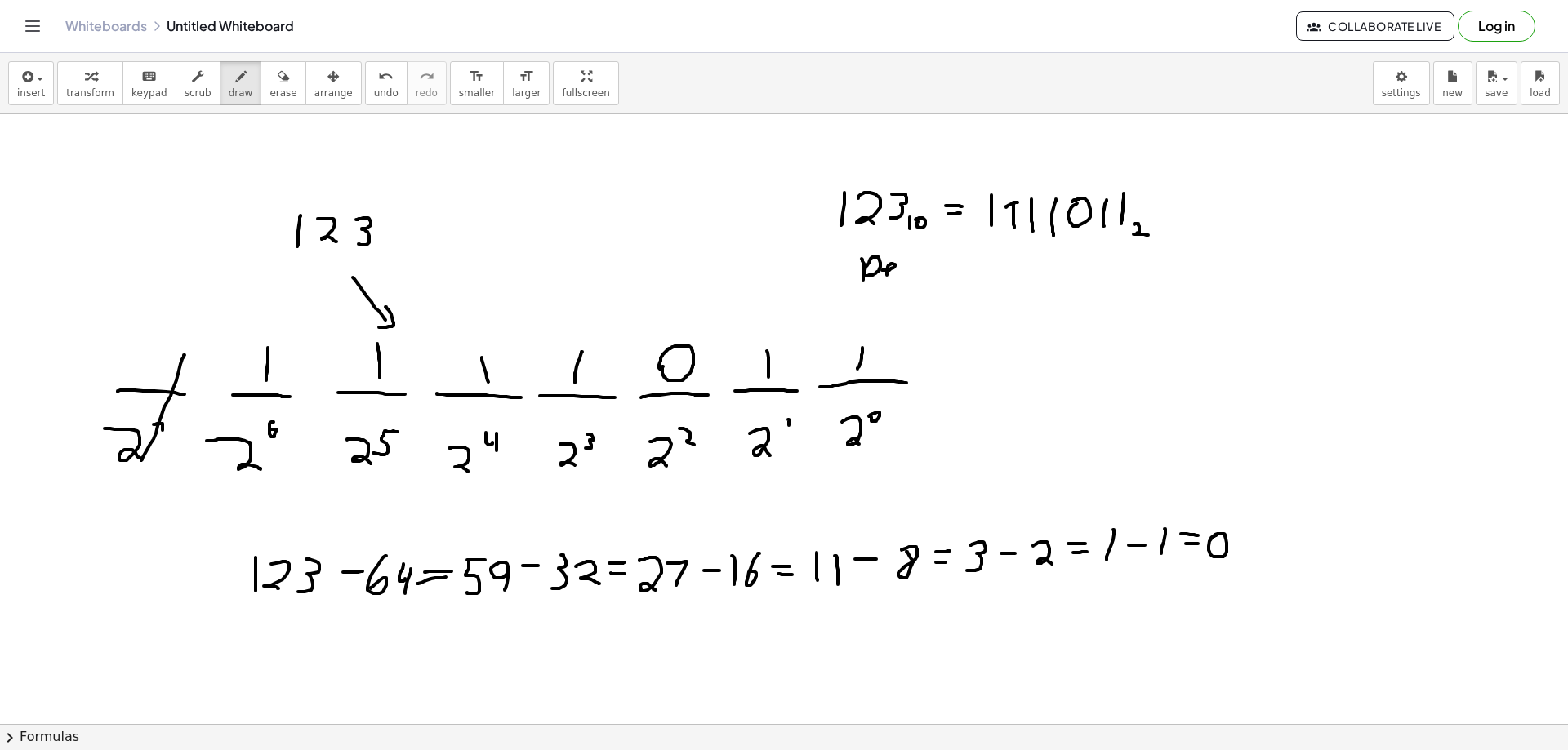
drag, startPoint x: 882, startPoint y: 271, endPoint x: 896, endPoint y: 280, distance: 16.6
click at [896, 280] on div at bounding box center [784, 724] width 1568 height 1219
drag, startPoint x: 907, startPoint y: 266, endPoint x: 919, endPoint y: 246, distance: 23.3
click at [907, 281] on div at bounding box center [784, 724] width 1568 height 1219
drag, startPoint x: 1054, startPoint y: 258, endPoint x: 1052, endPoint y: 273, distance: 15.1
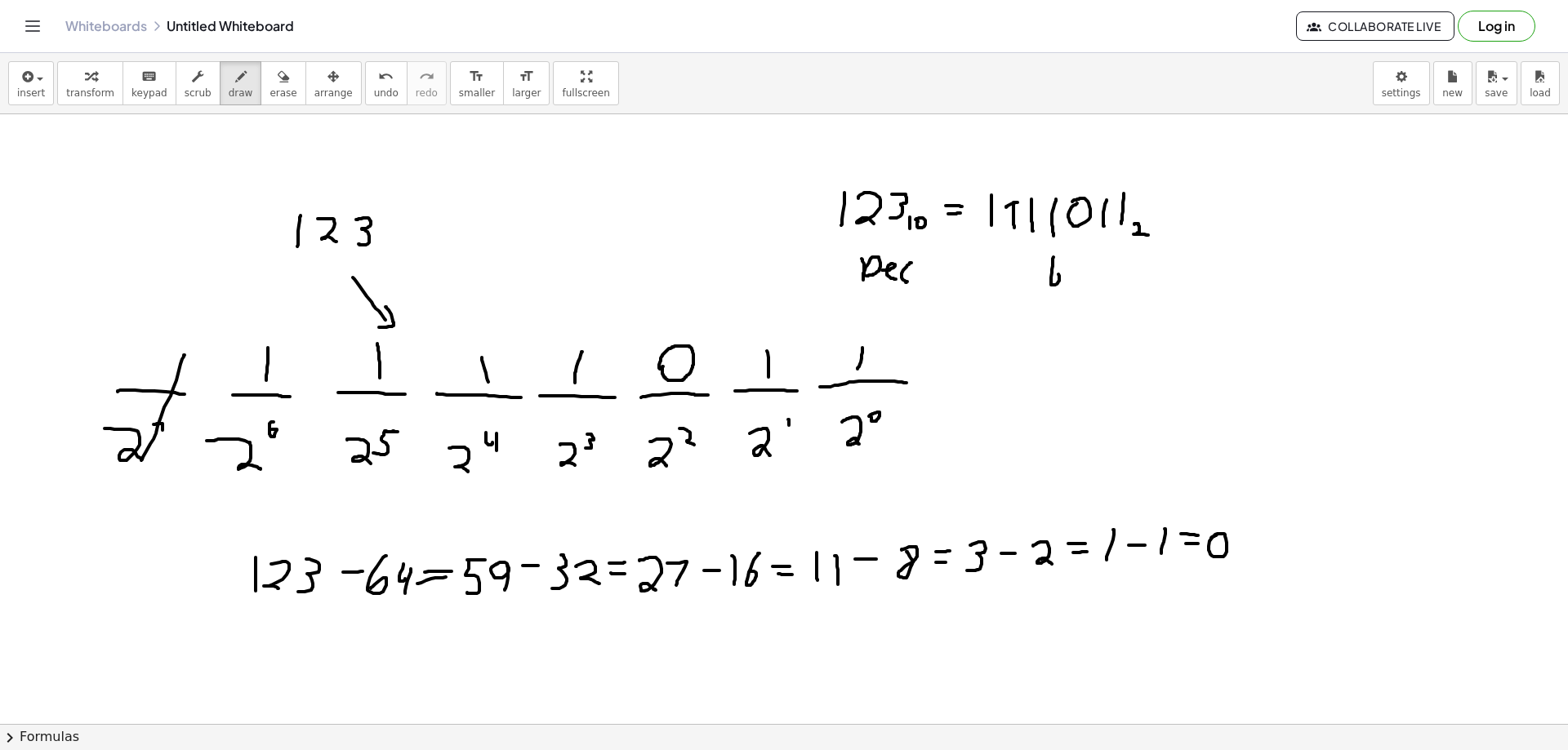
click at [1052, 273] on div at bounding box center [784, 724] width 1568 height 1219
click at [1068, 282] on div at bounding box center [784, 724] width 1568 height 1219
click at [1073, 264] on div at bounding box center [784, 724] width 1568 height 1219
click at [1083, 283] on div at bounding box center [784, 724] width 1568 height 1219
drag, startPoint x: 1095, startPoint y: 272, endPoint x: 1105, endPoint y: 282, distance: 14.1
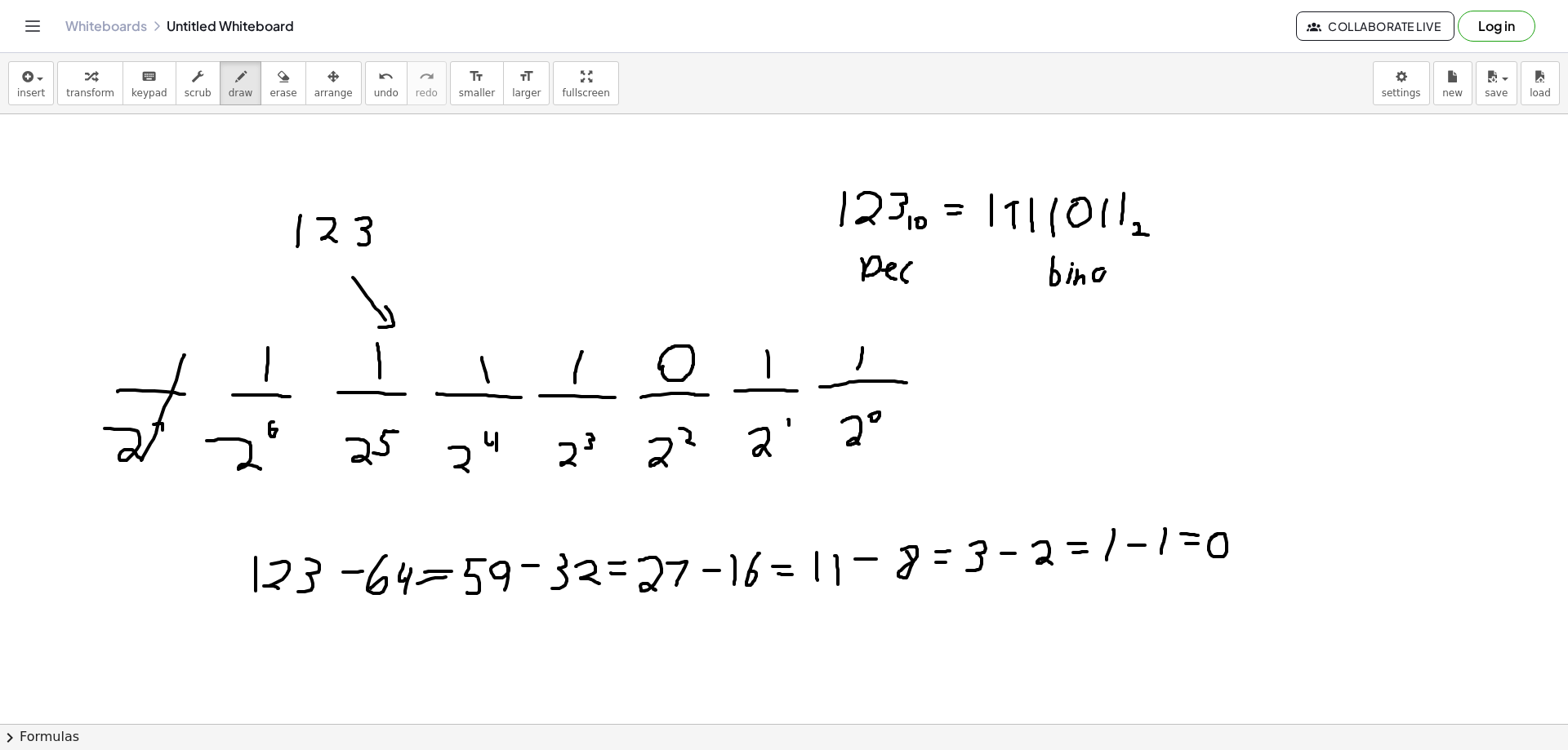
click at [1105, 282] on div at bounding box center [784, 724] width 1568 height 1219
drag, startPoint x: 1111, startPoint y: 277, endPoint x: 1124, endPoint y: 267, distance: 16.4
click at [1124, 267] on div at bounding box center [784, 724] width 1568 height 1219
drag, startPoint x: 1125, startPoint y: 274, endPoint x: 1108, endPoint y: 312, distance: 41.6
click at [1108, 312] on div at bounding box center [784, 724] width 1568 height 1219
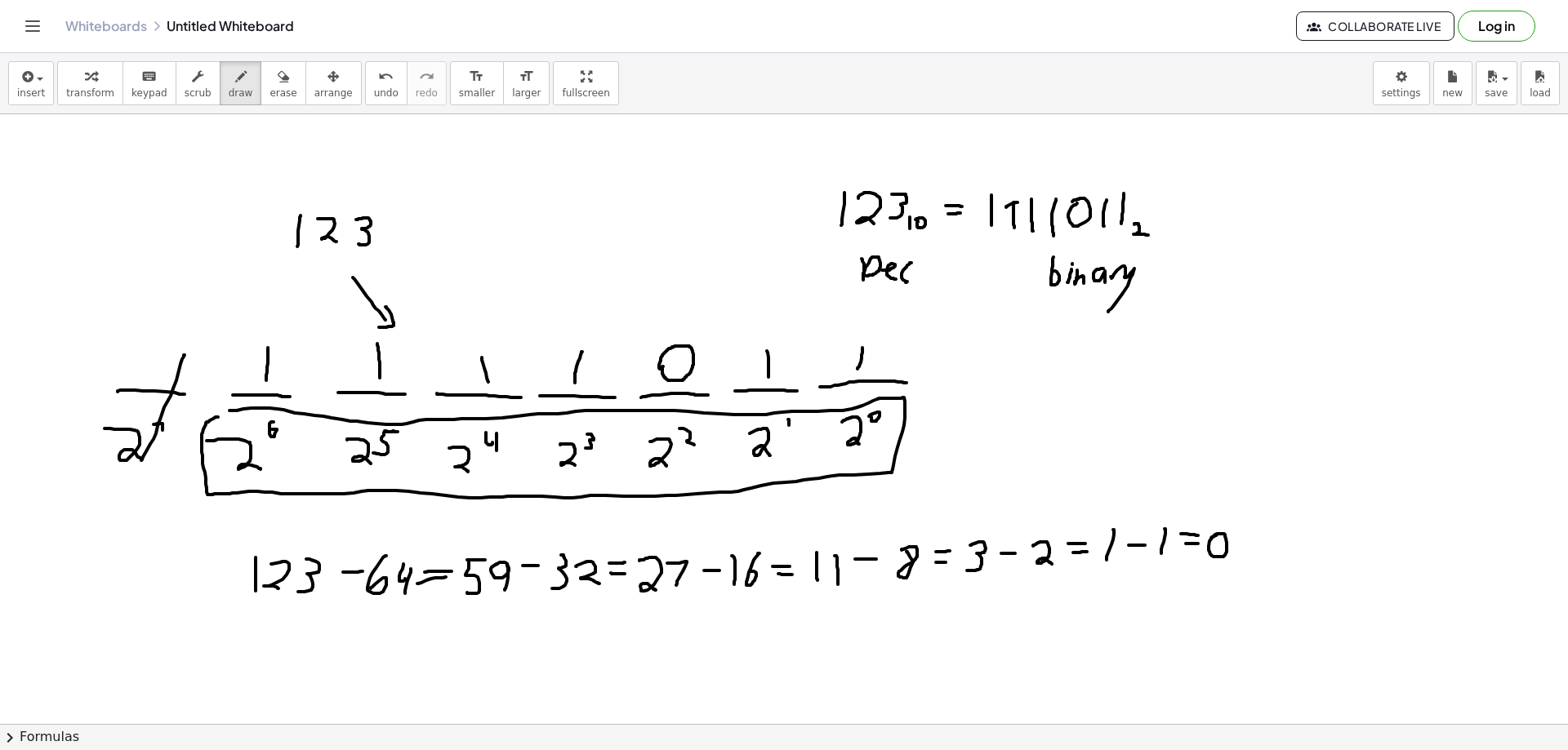
click at [252, 413] on div at bounding box center [784, 724] width 1568 height 1219
click at [267, 86] on button "erase" at bounding box center [283, 84] width 45 height 44
drag, startPoint x: 307, startPoint y: 218, endPoint x: 372, endPoint y: 300, distance: 104.6
click at [372, 300] on div at bounding box center [784, 724] width 1568 height 1219
